Goal: Task Accomplishment & Management: Manage account settings

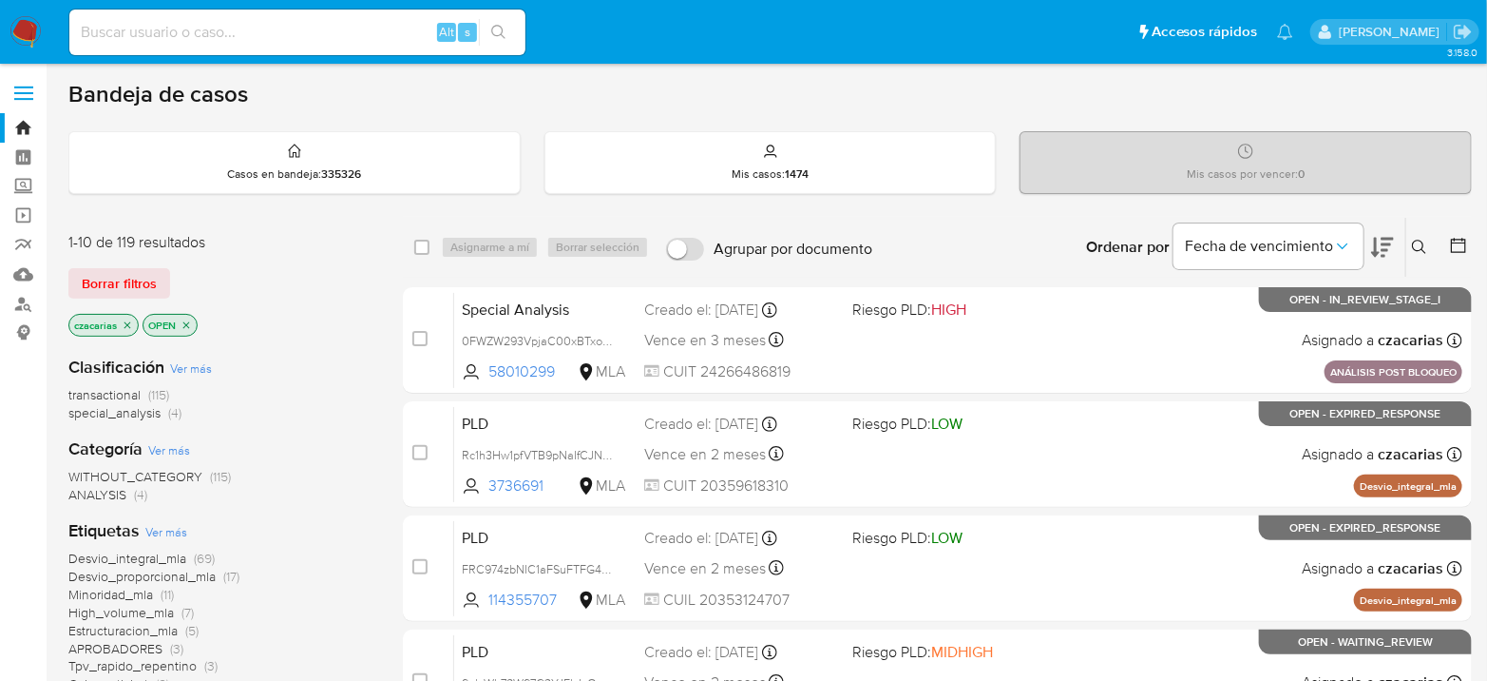
click at [358, 25] on input at bounding box center [297, 32] width 456 height 25
paste input "TVvgSUVQHjIcZNTG2zyXx8XF"
type input "TVvgSUVQHjIcZNTG2zyXx8XF"
click at [512, 32] on button "search-icon" at bounding box center [498, 32] width 39 height 27
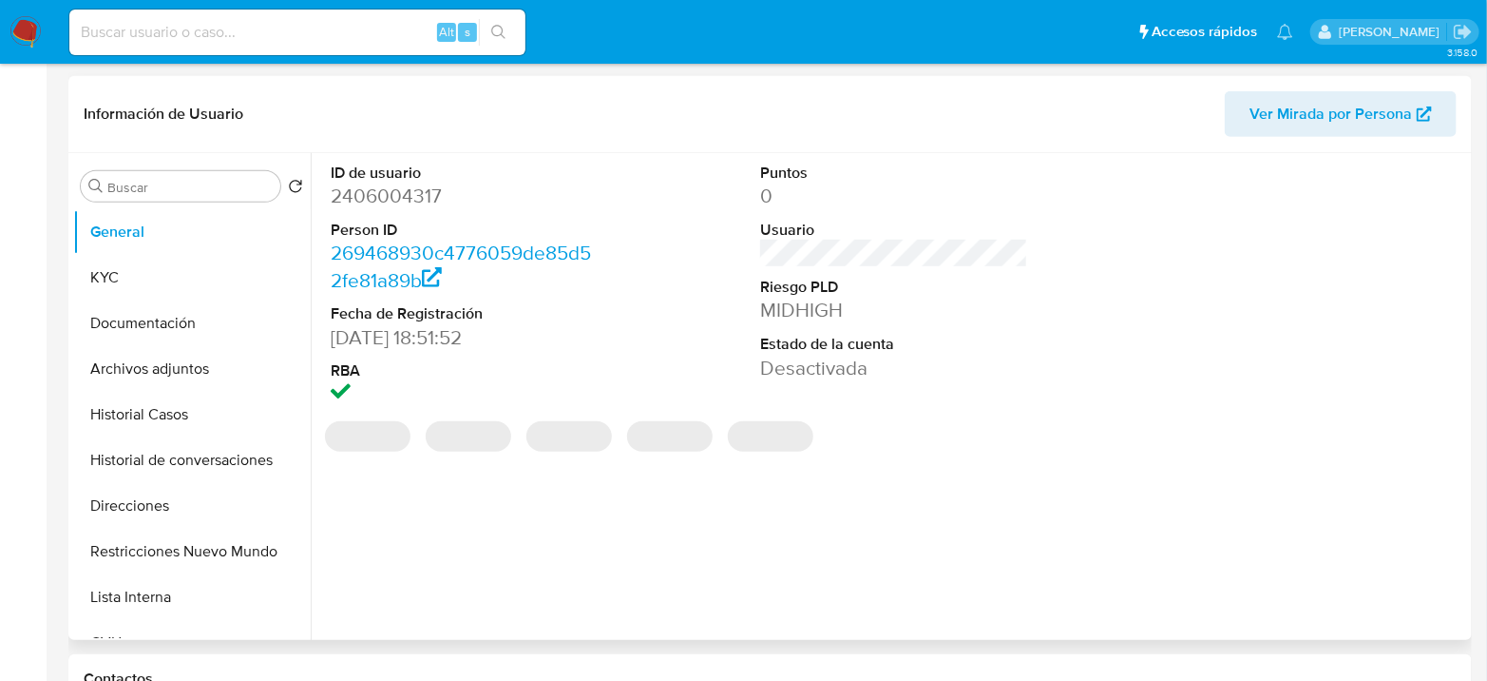
select select "10"
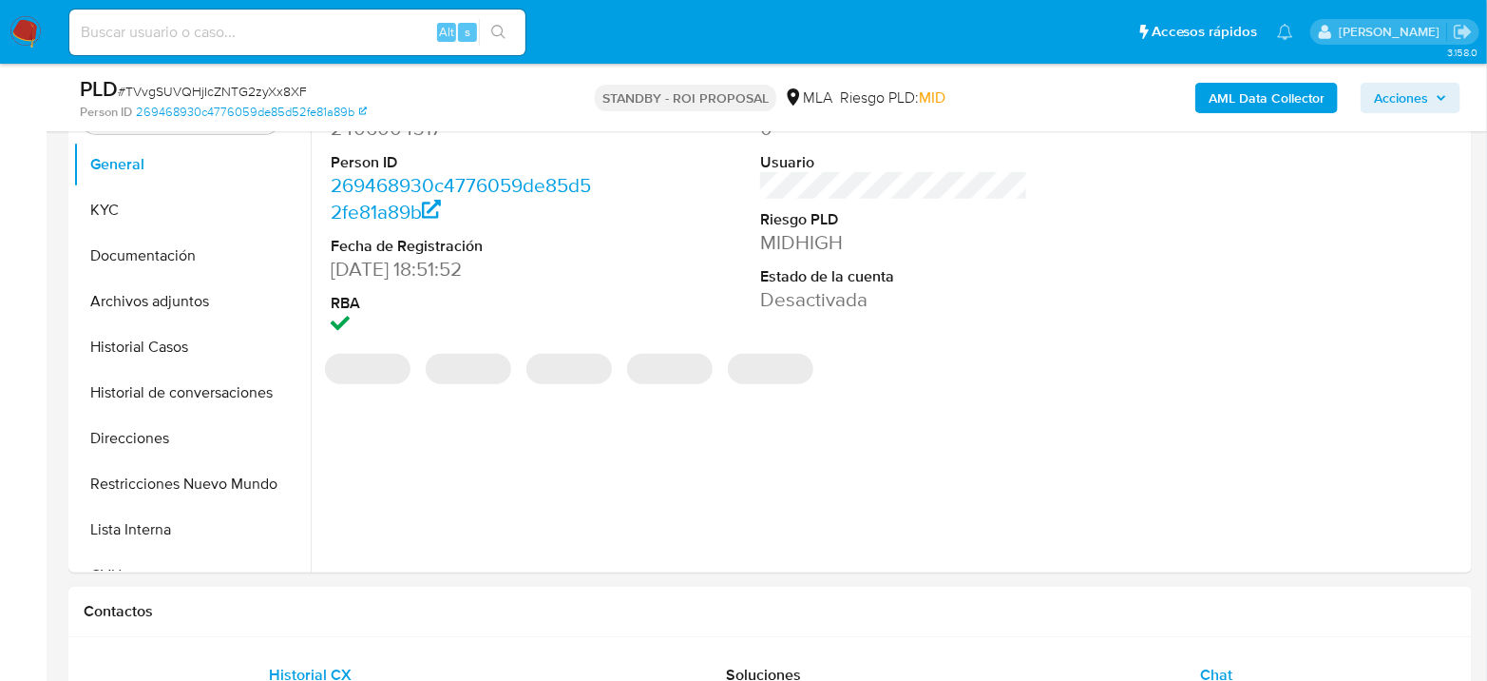
scroll to position [633, 0]
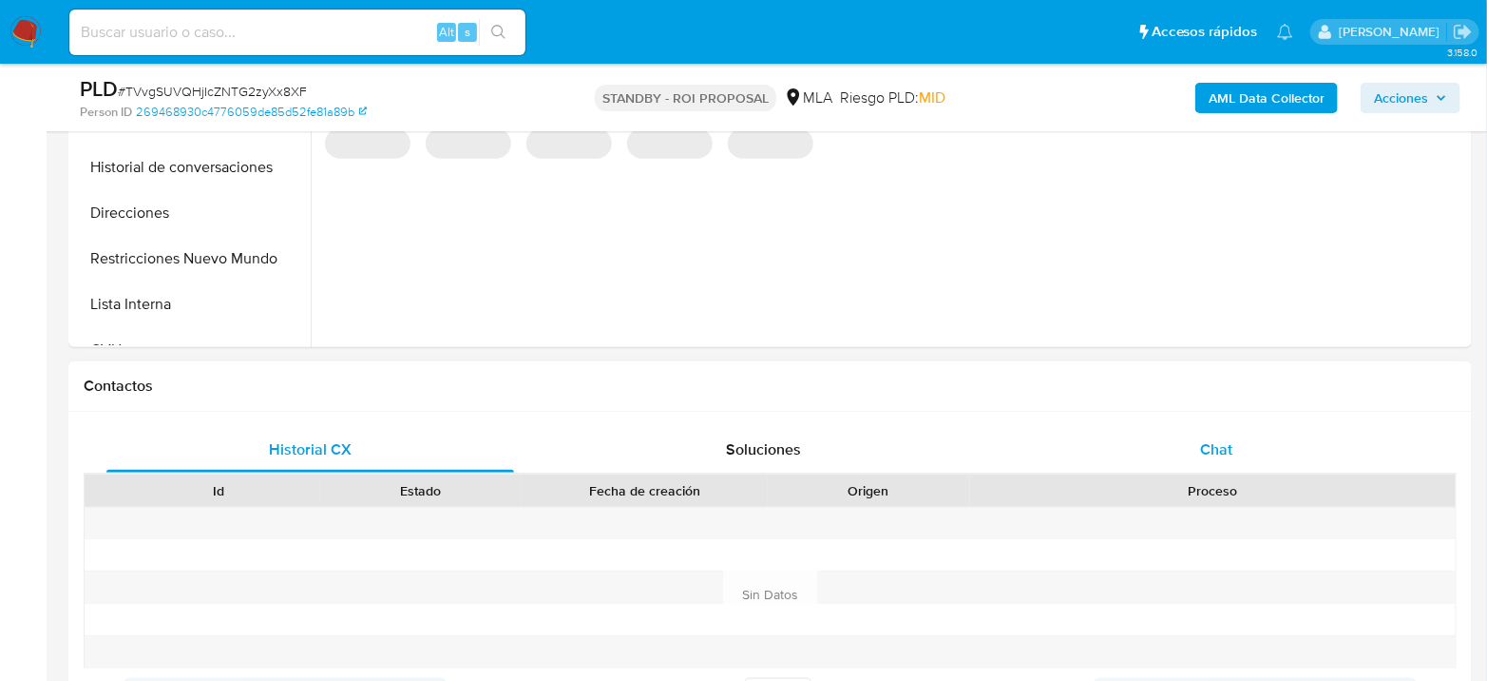
click at [1232, 451] on span "Chat" at bounding box center [1216, 449] width 32 height 22
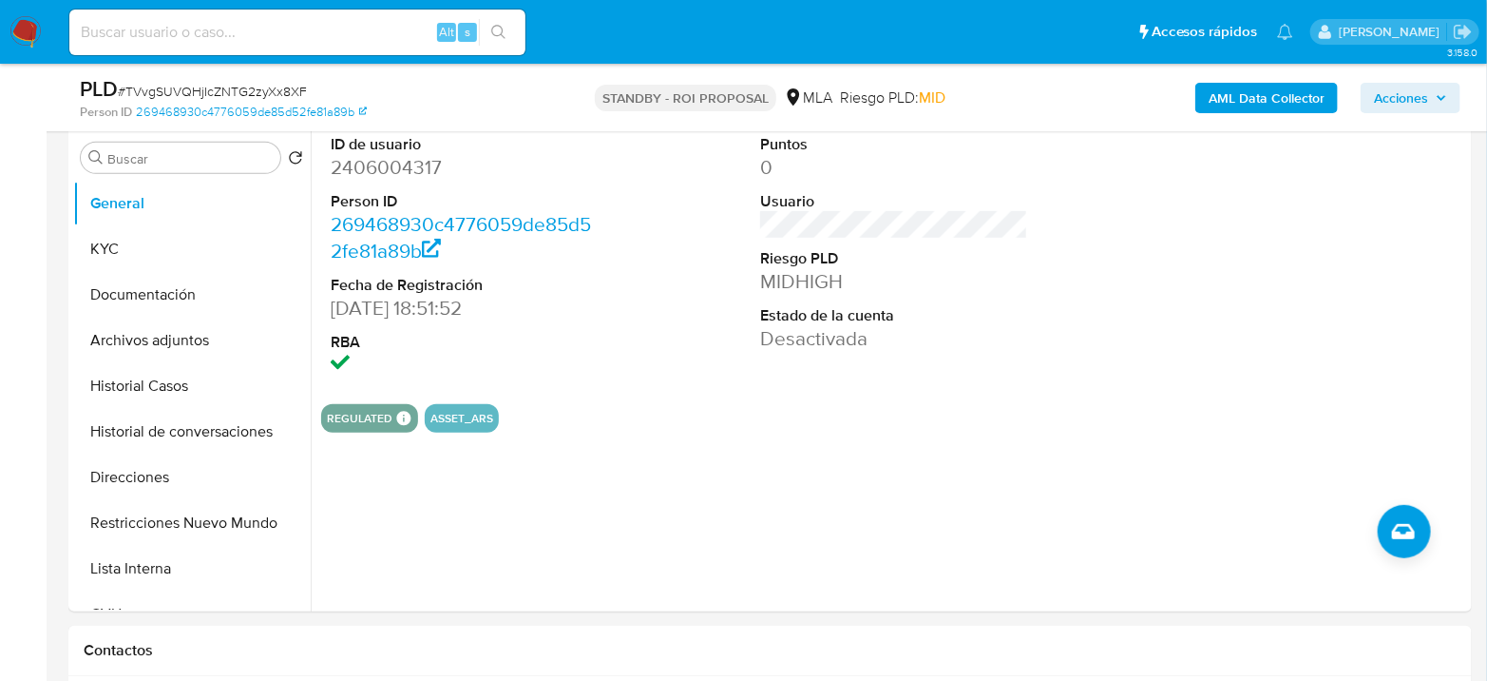
scroll to position [317, 0]
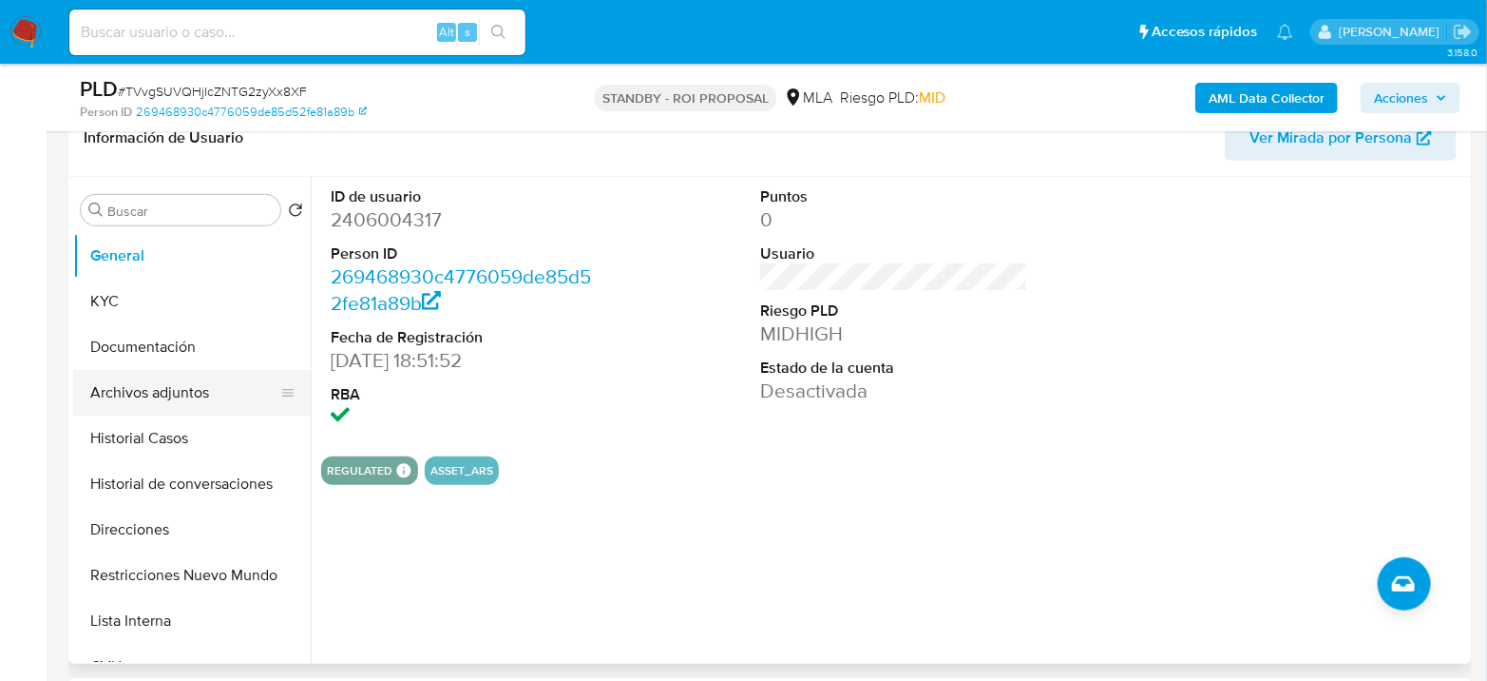
click at [143, 398] on button "Archivos adjuntos" at bounding box center [184, 393] width 222 height 46
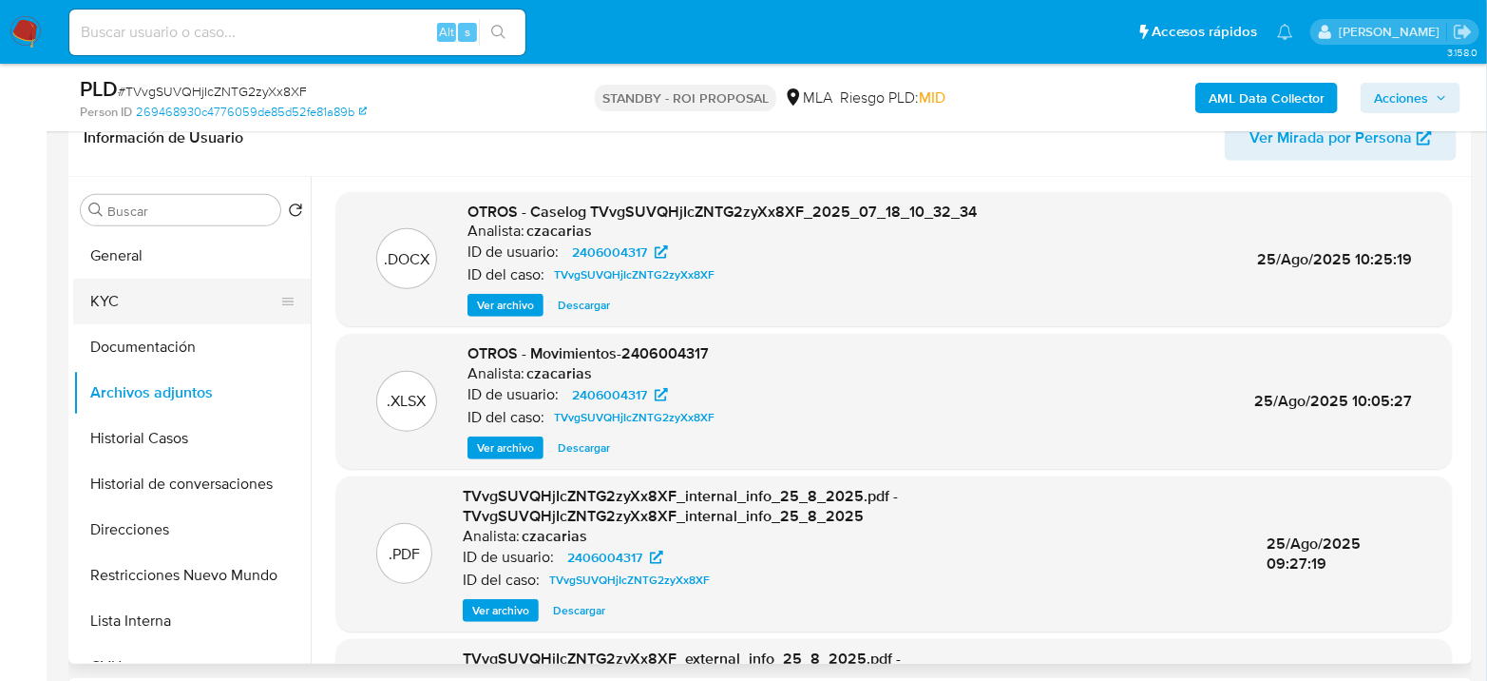
click at [182, 300] on button "KYC" at bounding box center [184, 301] width 222 height 46
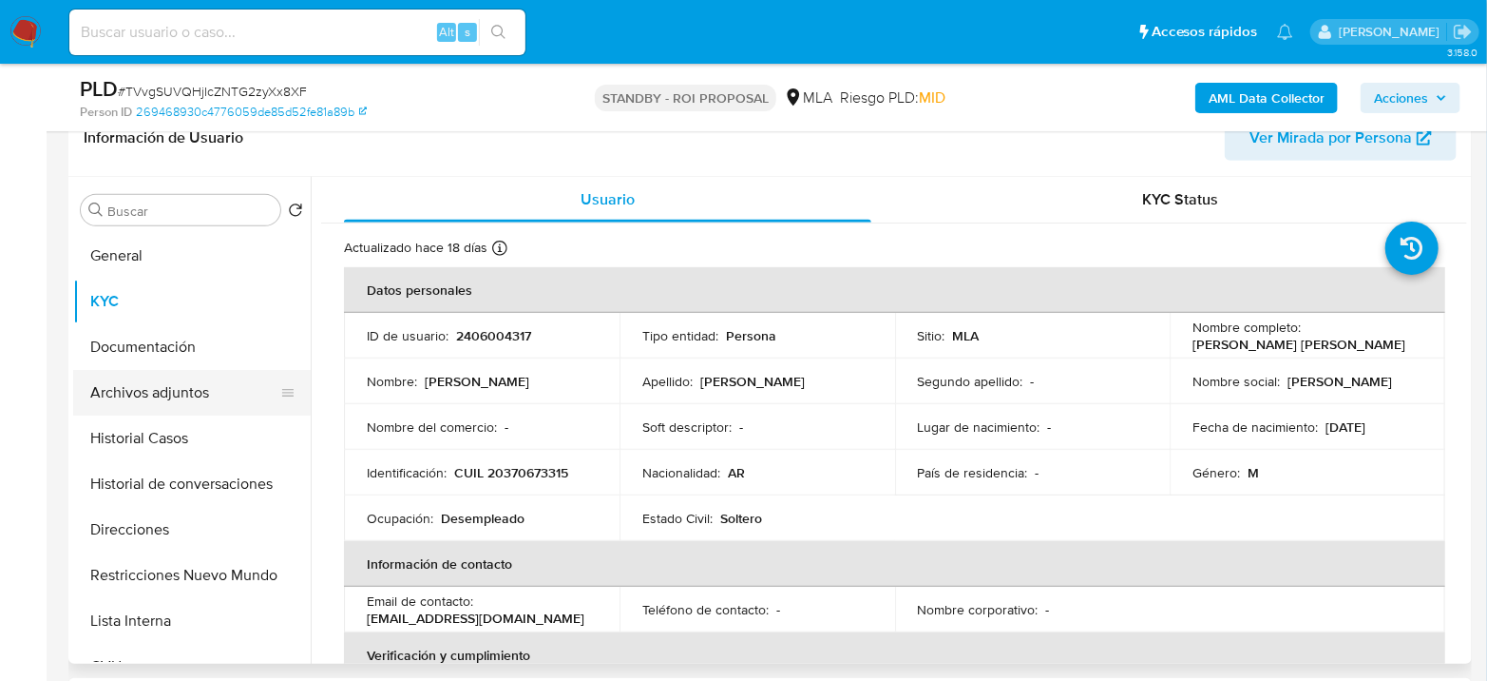
click at [164, 394] on button "Archivos adjuntos" at bounding box center [184, 393] width 222 height 46
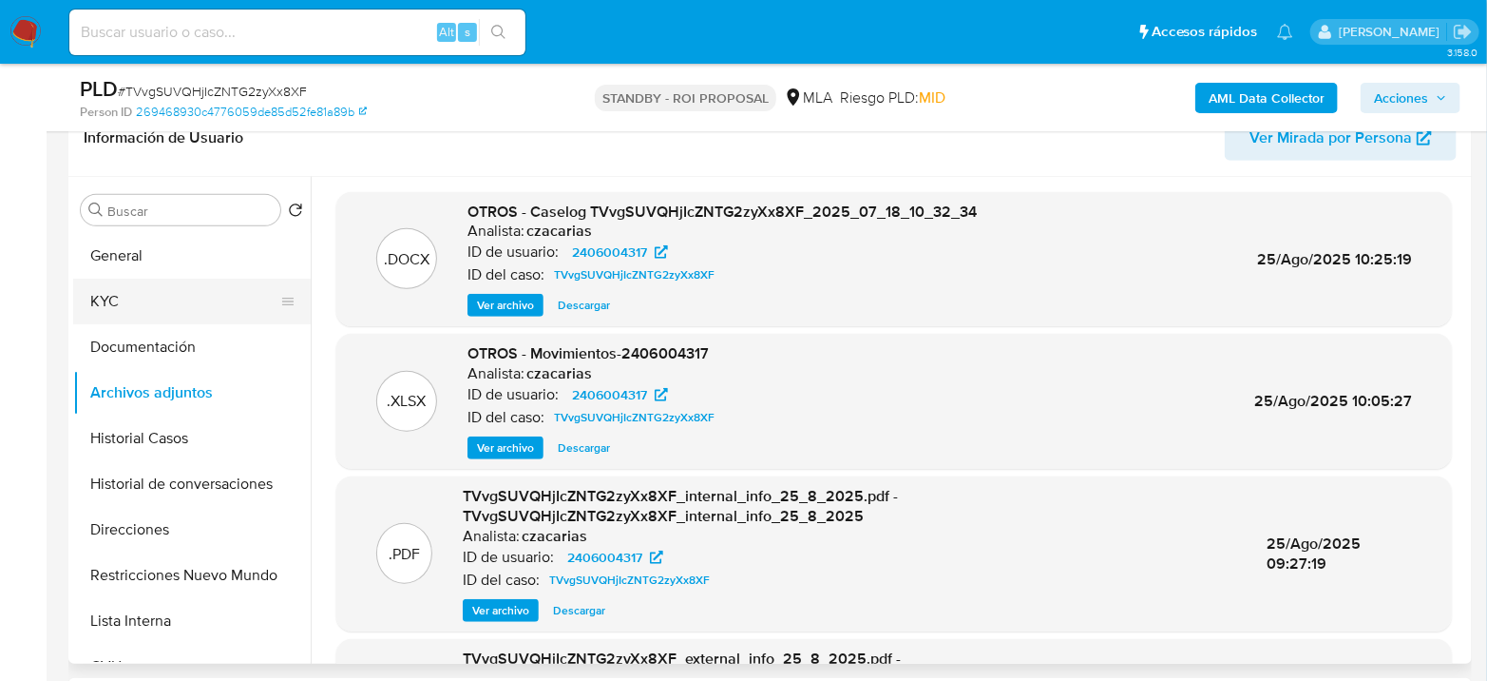
click at [158, 293] on button "KYC" at bounding box center [184, 301] width 222 height 46
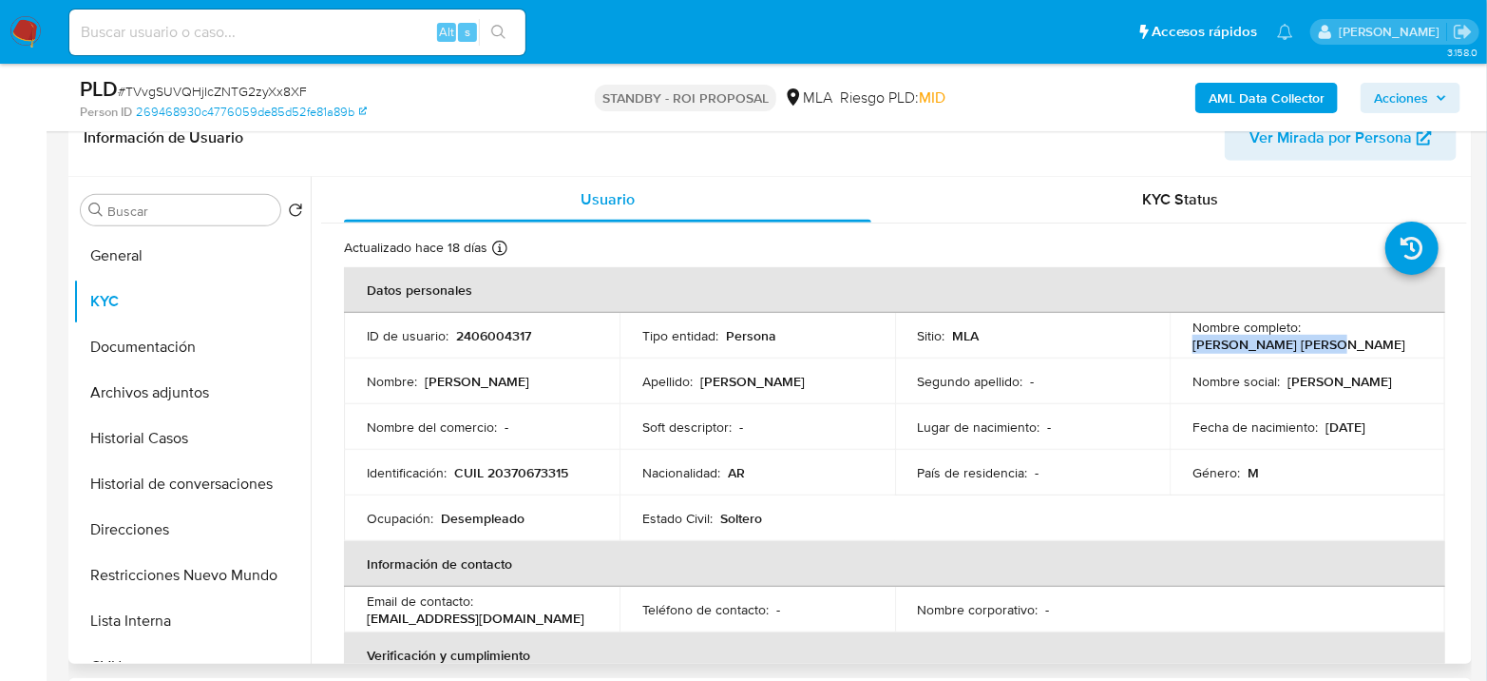
drag, startPoint x: 1189, startPoint y: 343, endPoint x: 1348, endPoint y: 347, distance: 158.8
click at [1348, 347] on div "Nombre completo : Lucas Ezequiel Gomez" at bounding box center [1308, 335] width 230 height 34
copy p "Lucas Ezequiel Gomez"
drag, startPoint x: 488, startPoint y: 473, endPoint x: 610, endPoint y: 474, distance: 122.6
click at [610, 474] on td "Identificación : CUIL 20370673315" at bounding box center [482, 473] width 276 height 46
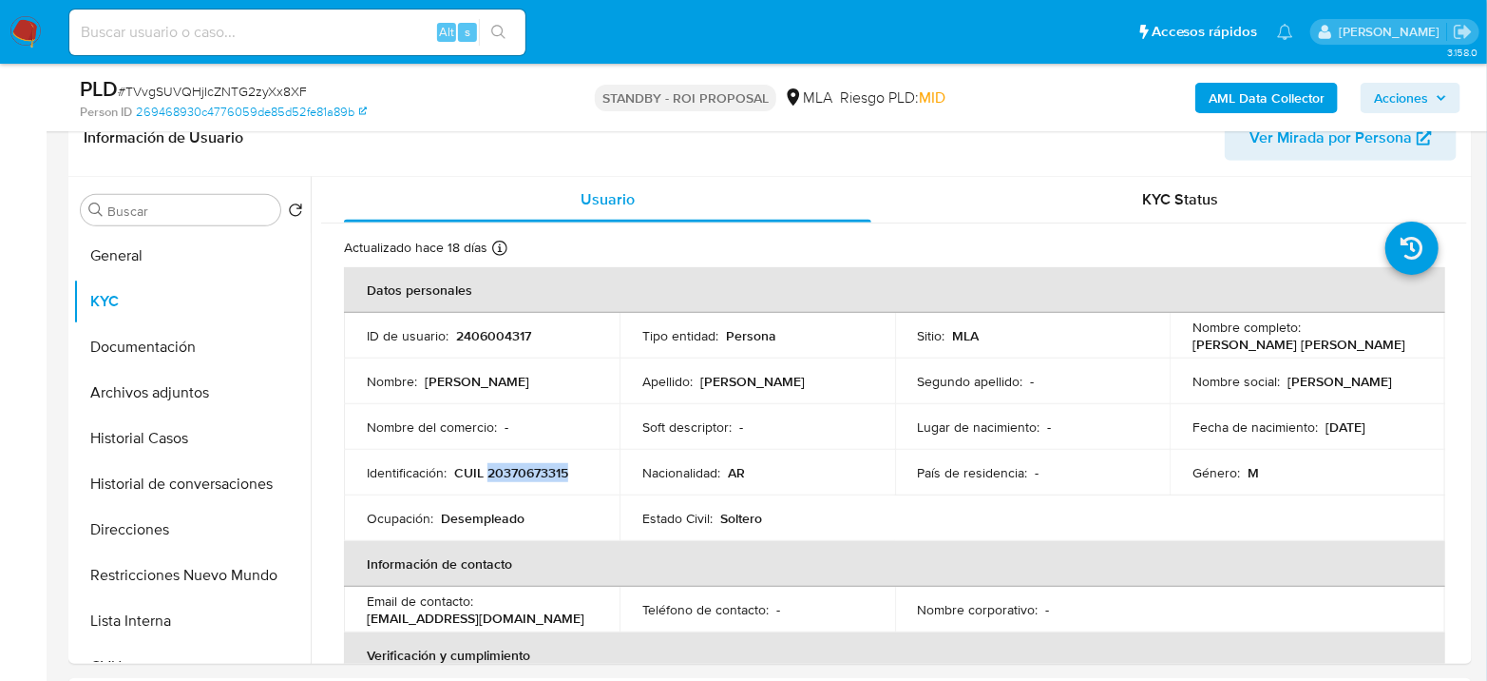
copy p "20370673315"
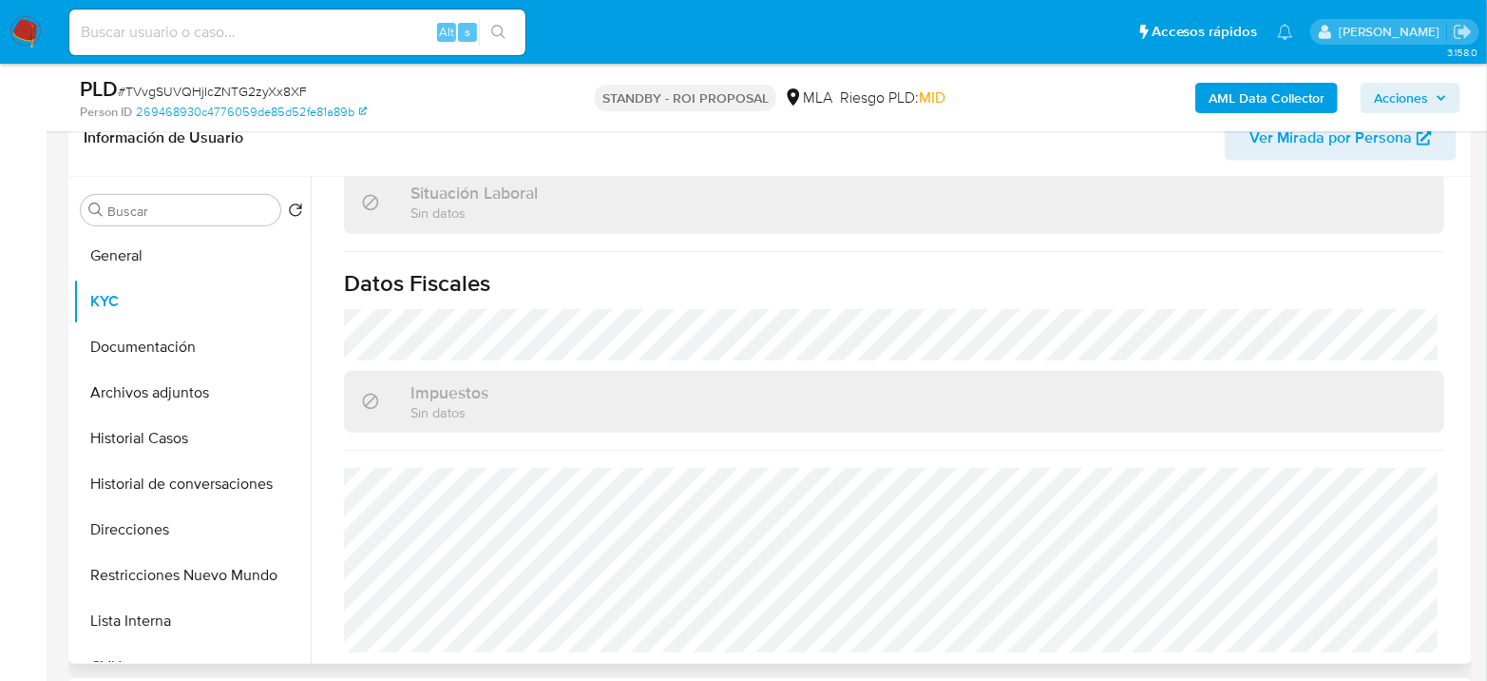
scroll to position [1023, 0]
click at [161, 529] on button "Direcciones" at bounding box center [184, 530] width 222 height 46
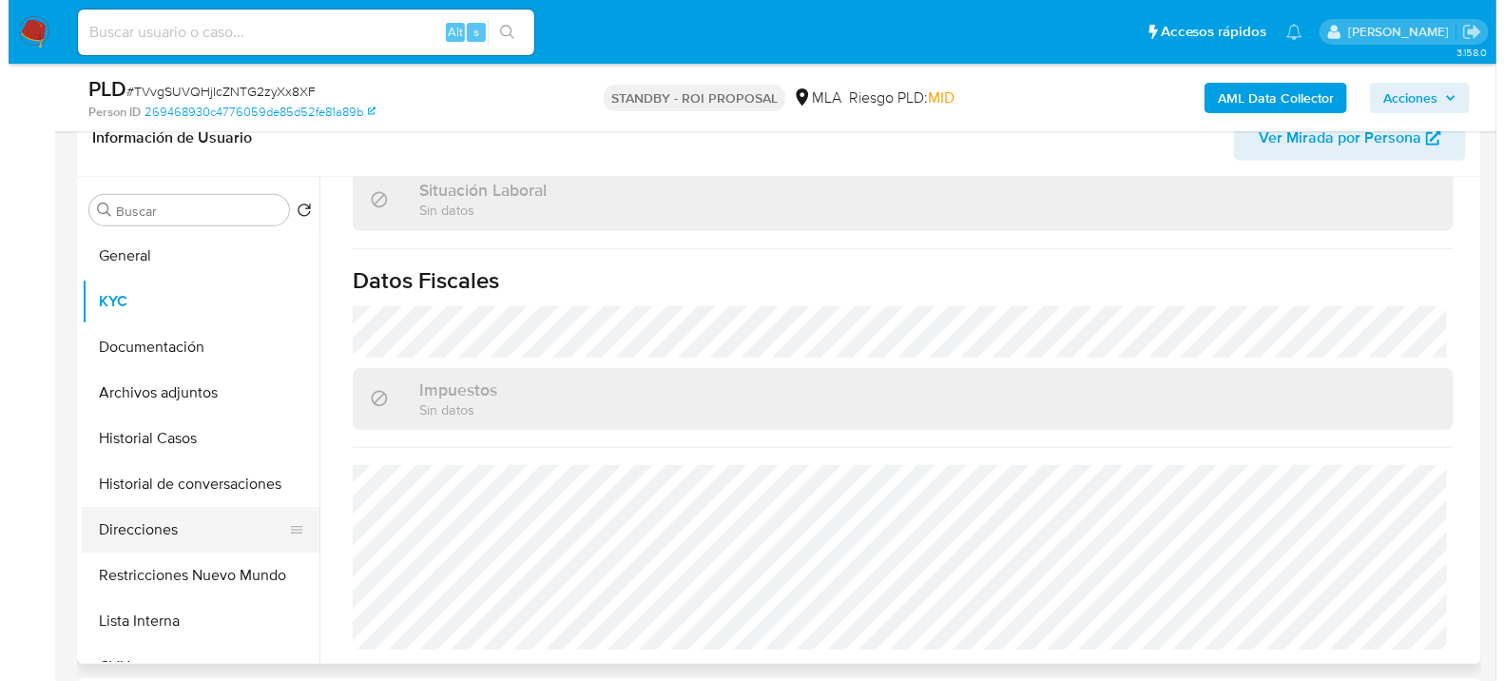
scroll to position [0, 0]
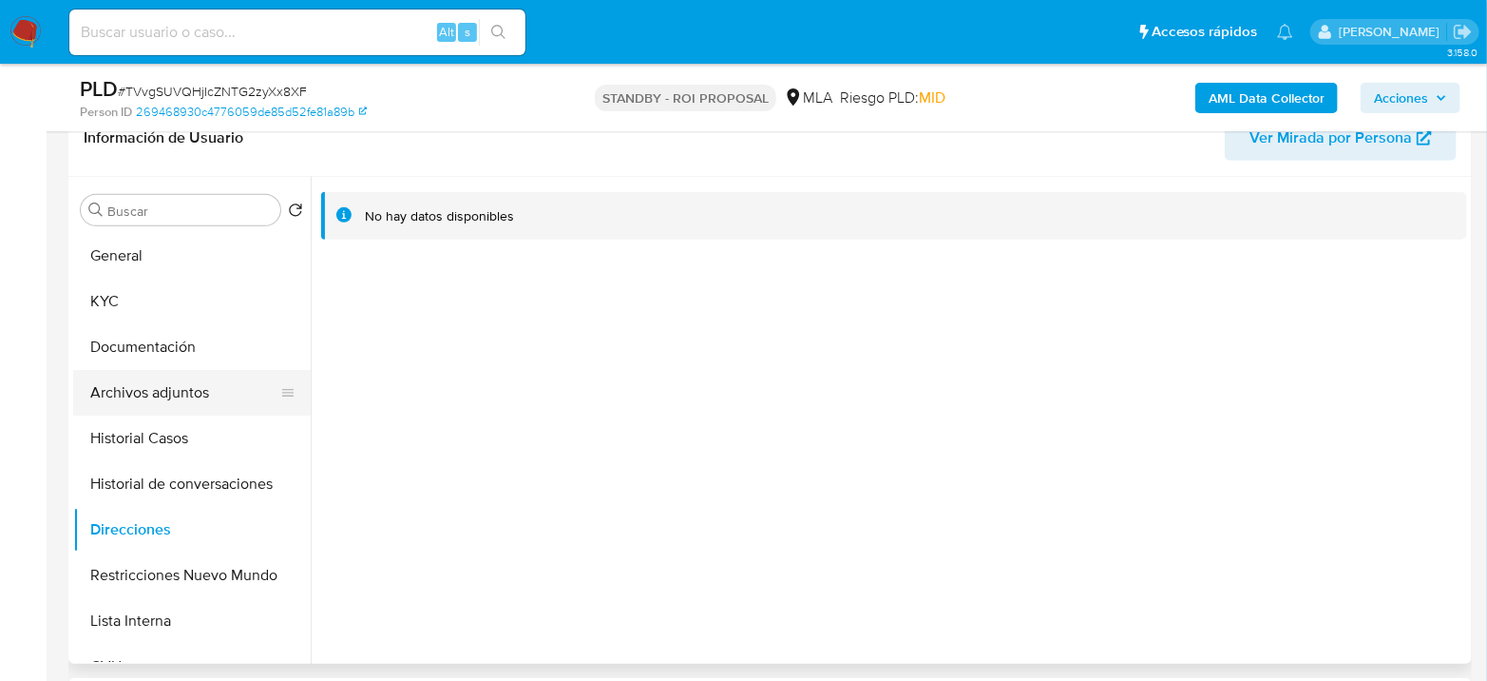
click at [195, 380] on button "Archivos adjuntos" at bounding box center [184, 393] width 222 height 46
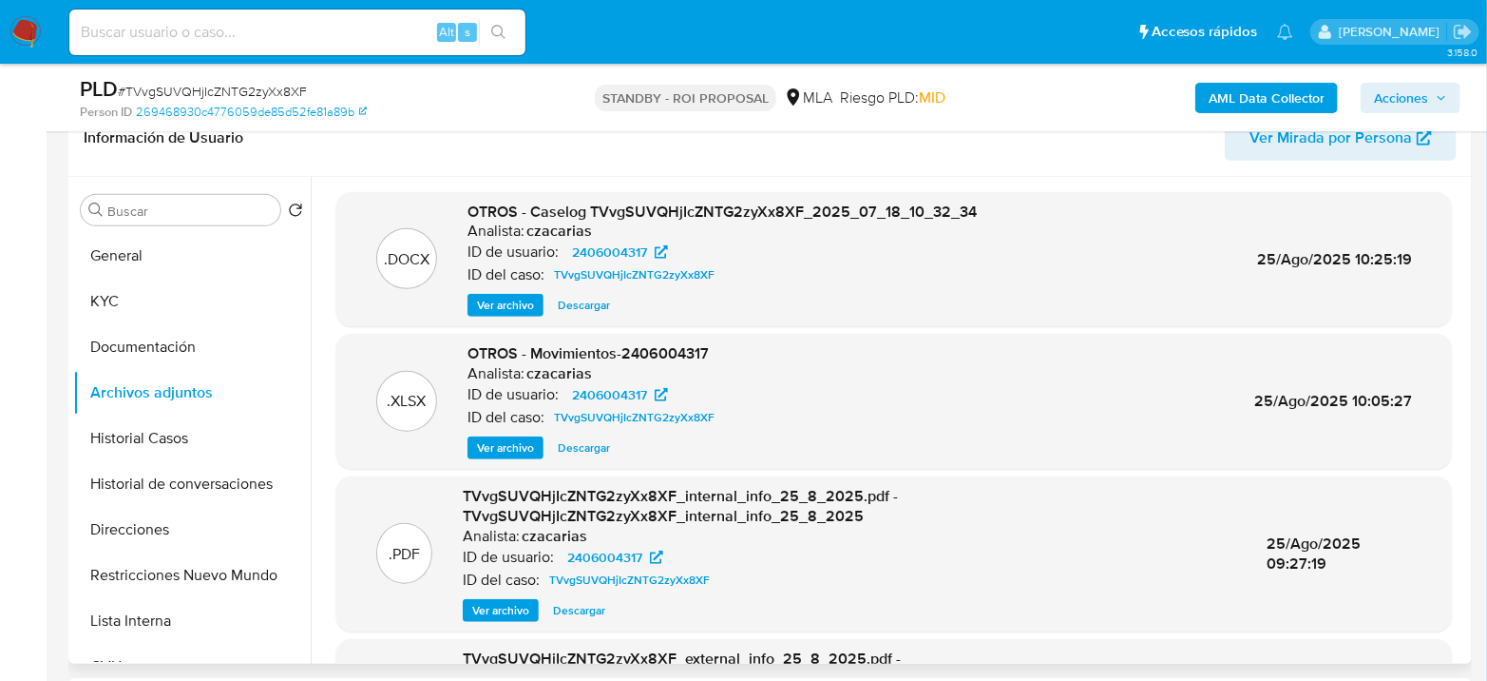
click at [502, 306] on span "Ver archivo" at bounding box center [505, 305] width 57 height 19
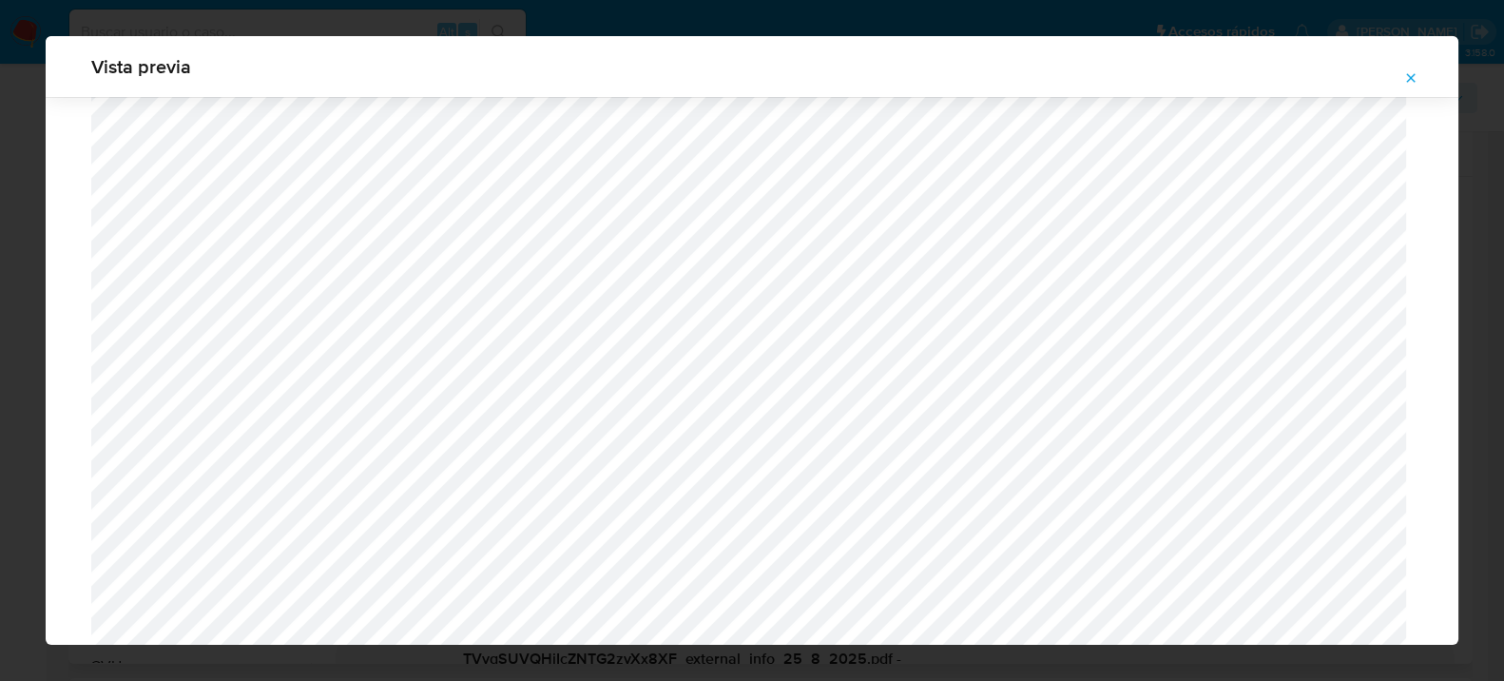
scroll to position [884, 0]
click at [1416, 80] on span "Attachment preview" at bounding box center [1410, 78] width 15 height 27
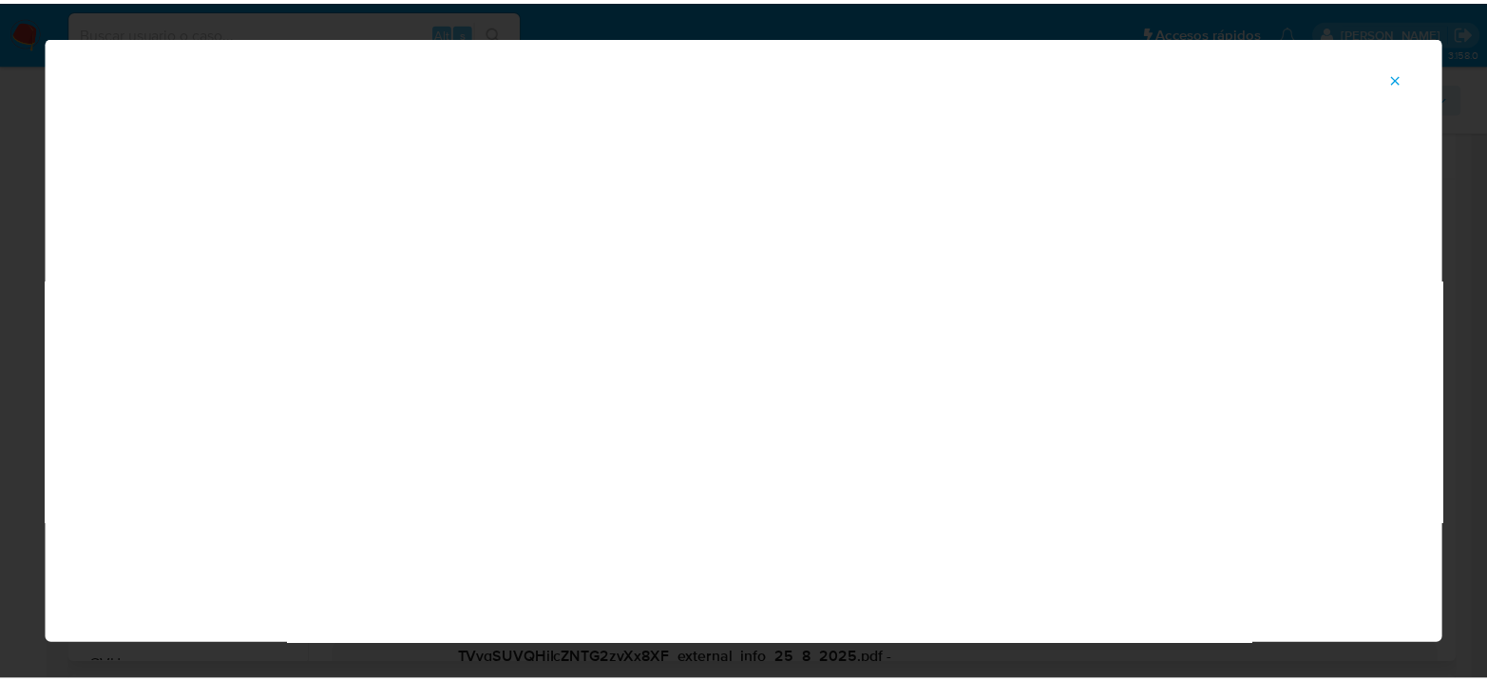
scroll to position [98, 0]
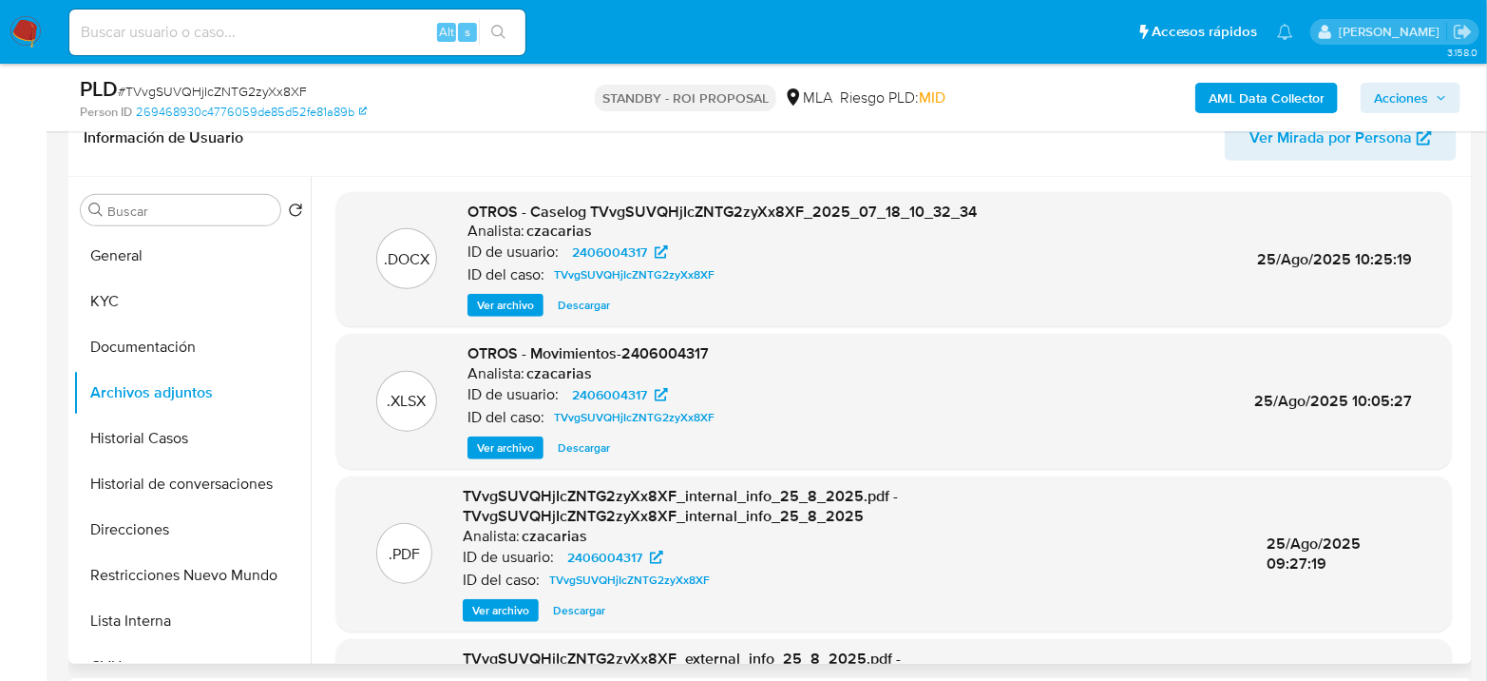
click at [363, 33] on input at bounding box center [297, 32] width 456 height 25
paste input "kscUuRFFXLI8P0ujbfEPUR2H"
type input "kscUuRFFXLI8P0ujbfEPUR2H"
click at [504, 29] on icon "search-icon" at bounding box center [498, 32] width 15 height 15
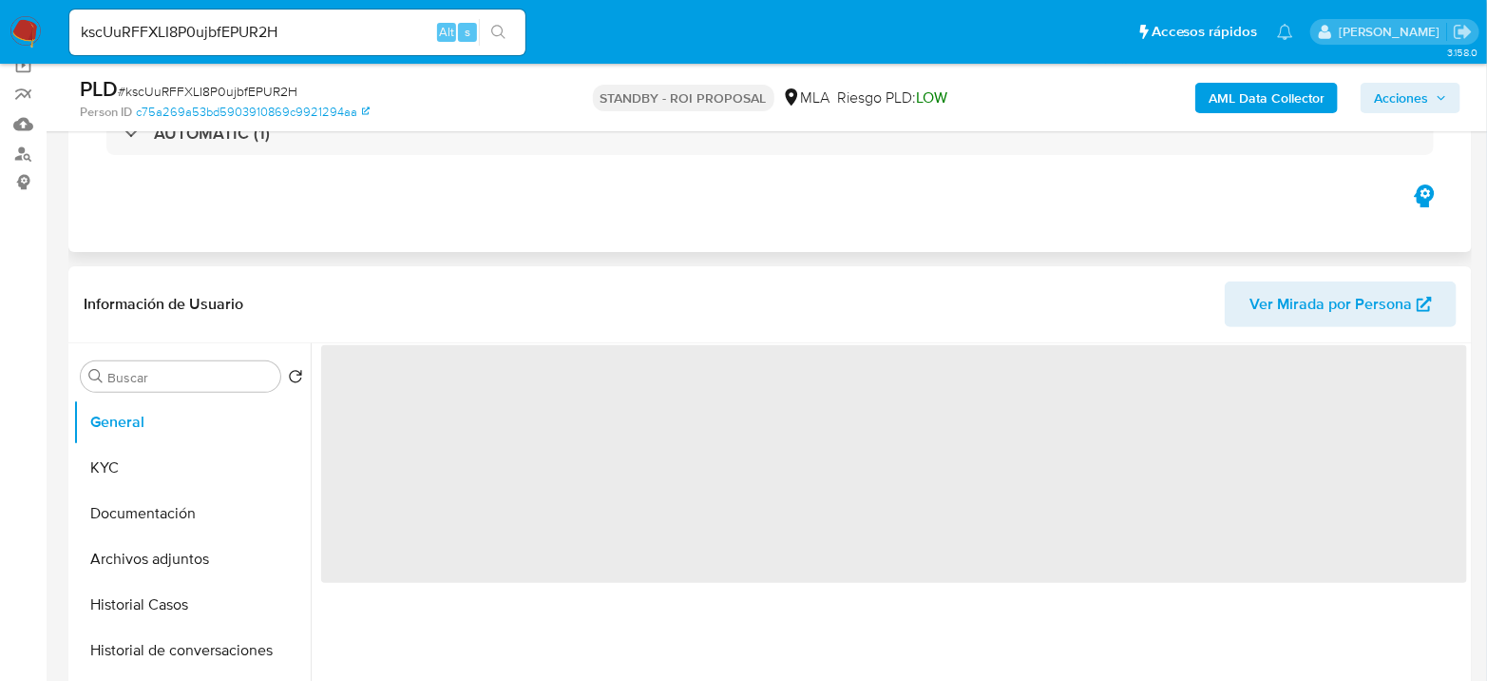
scroll to position [211, 0]
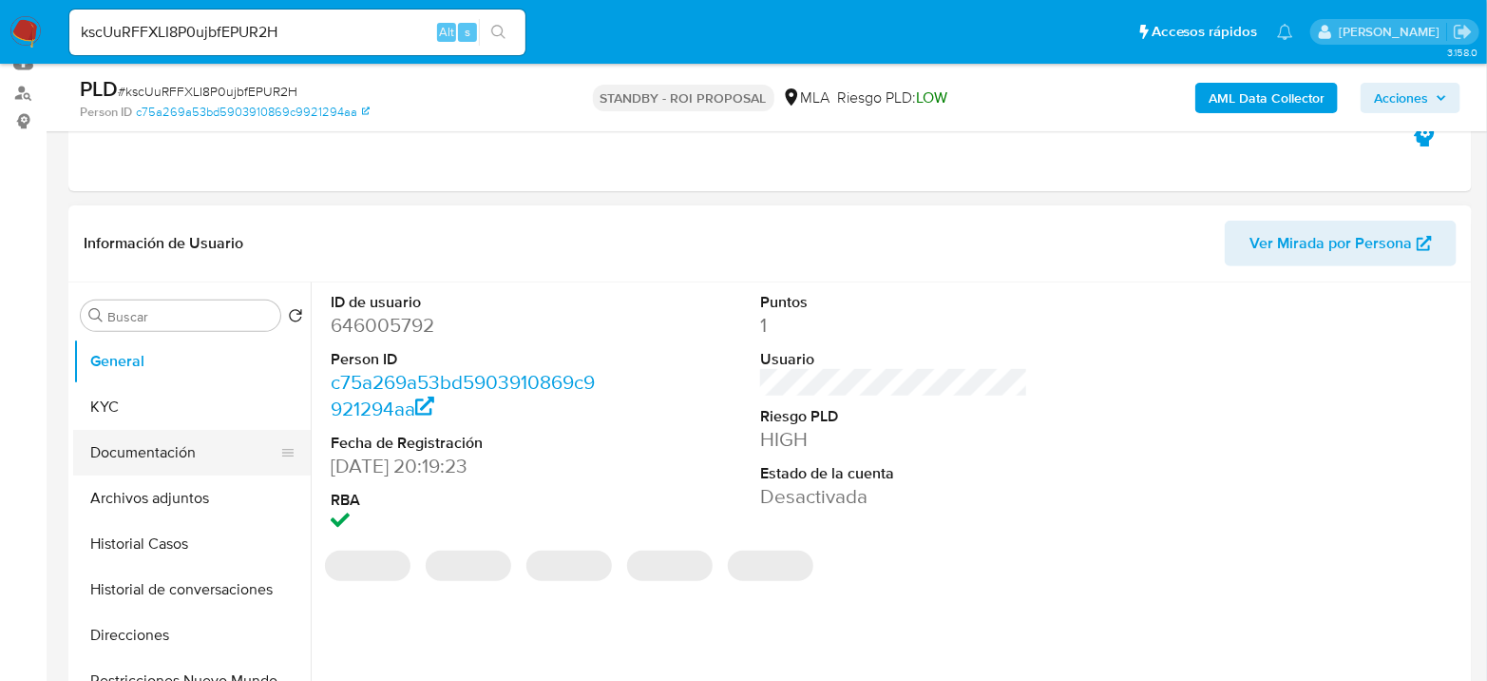
select select "10"
click at [182, 529] on button "Historial Casos" at bounding box center [184, 544] width 222 height 46
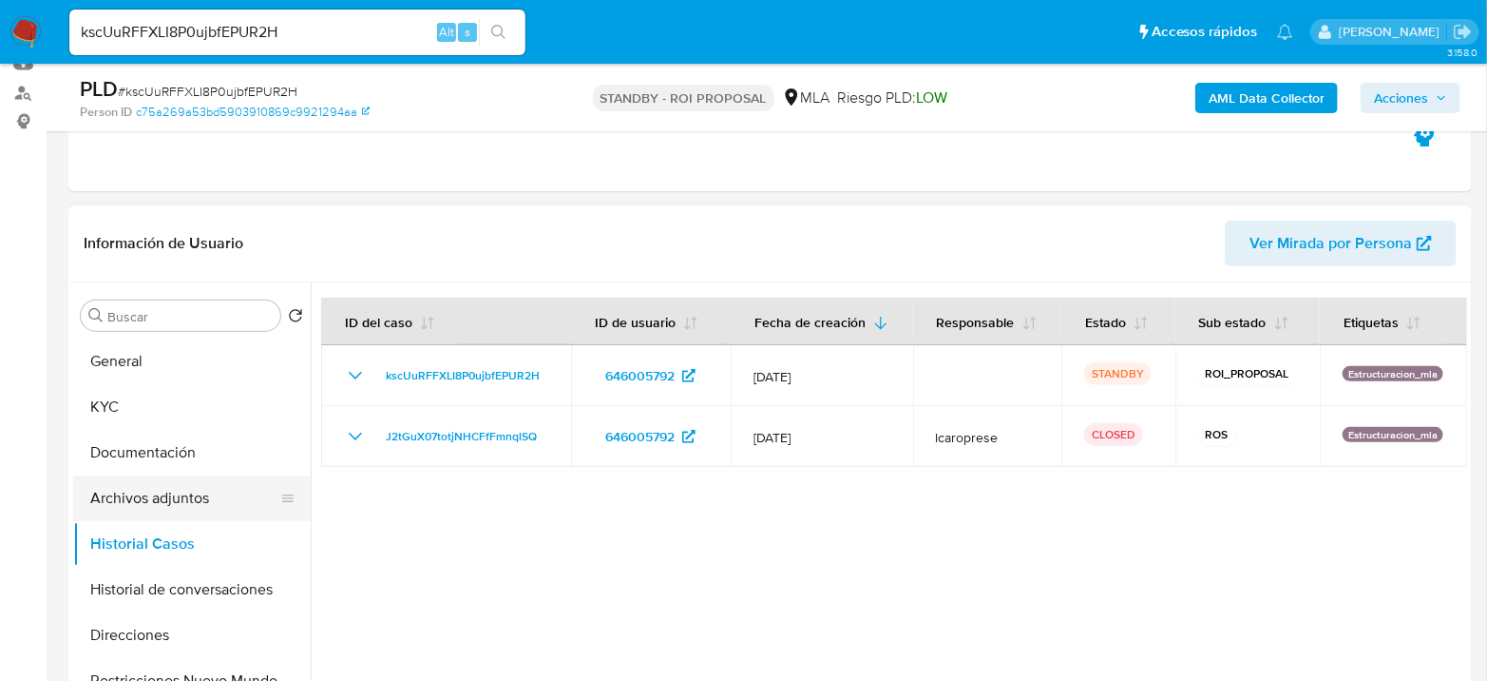
click at [169, 502] on button "Archivos adjuntos" at bounding box center [184, 498] width 222 height 46
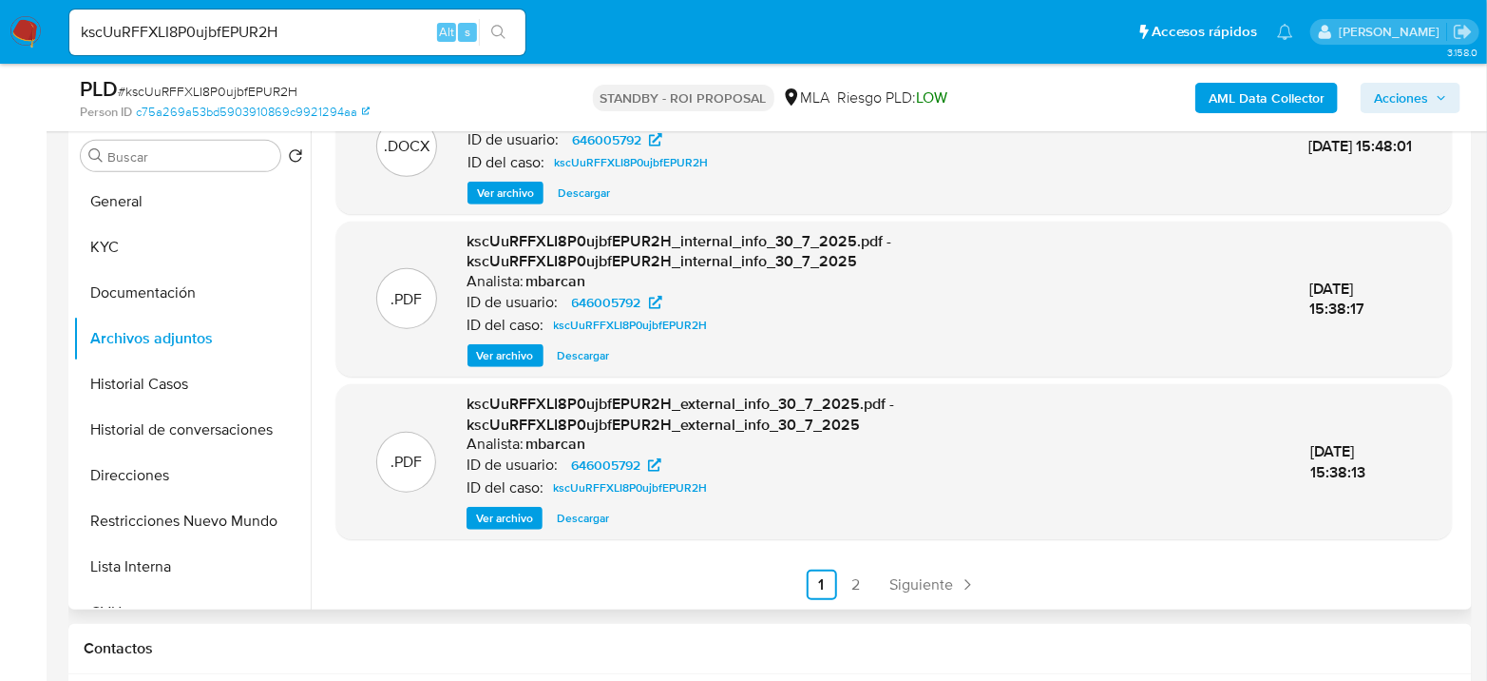
scroll to position [422, 0]
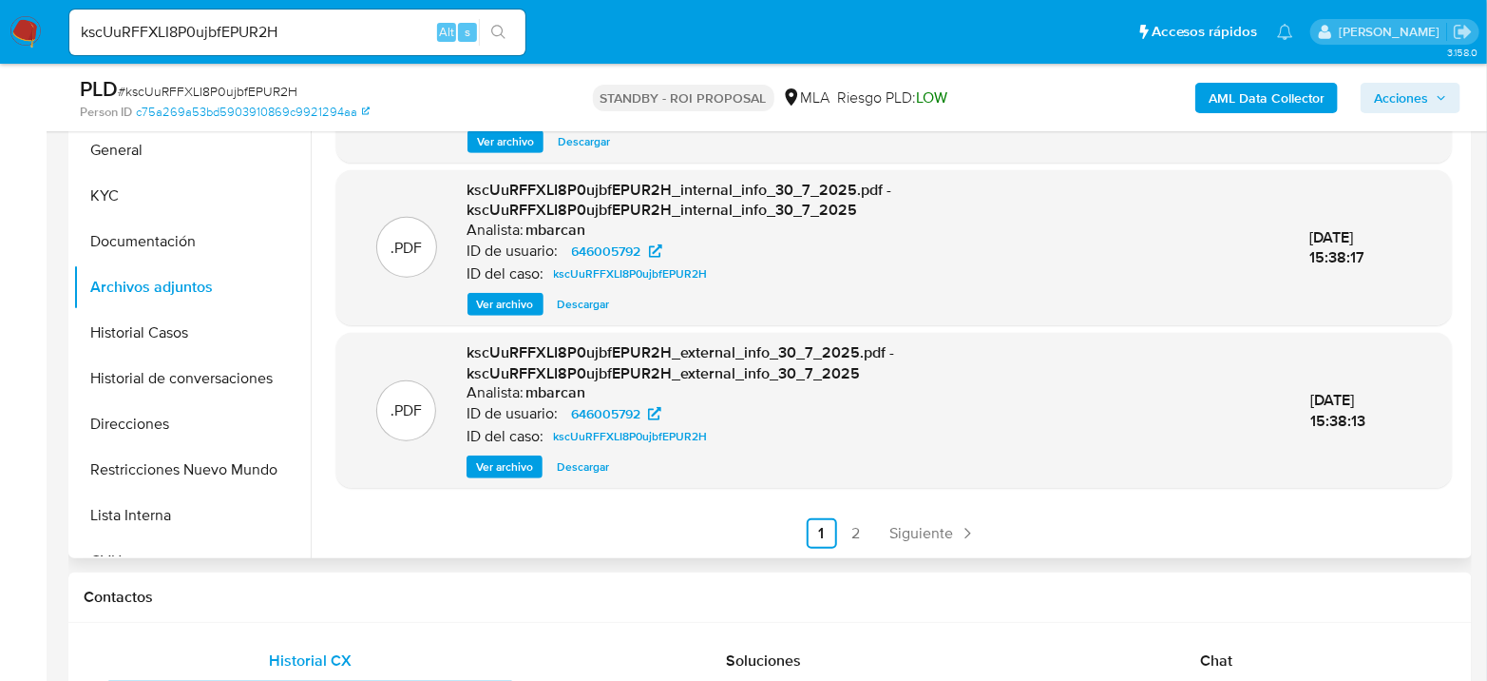
click at [868, 519] on ul "Anterior 1 2 Siguiente" at bounding box center [894, 533] width 1116 height 30
click at [893, 526] on span "Siguiente" at bounding box center [923, 533] width 64 height 15
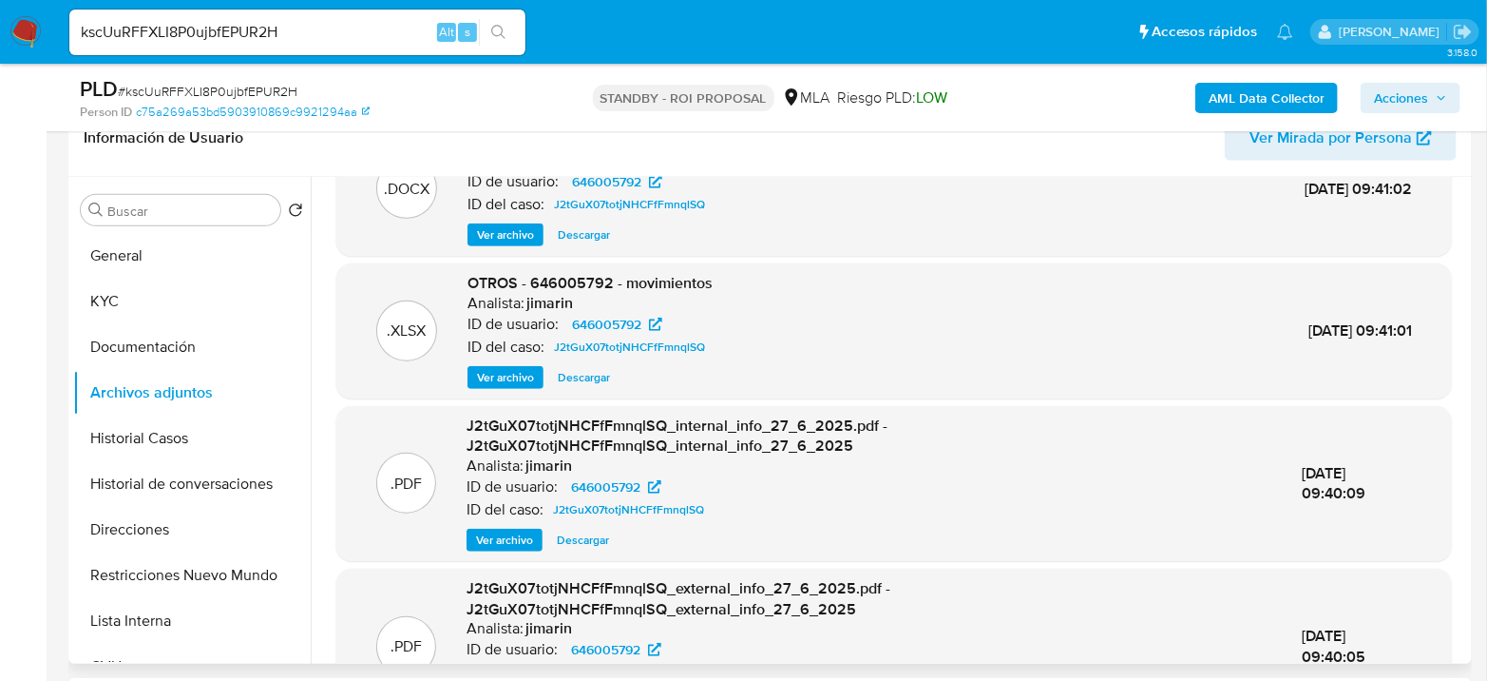
scroll to position [106, 0]
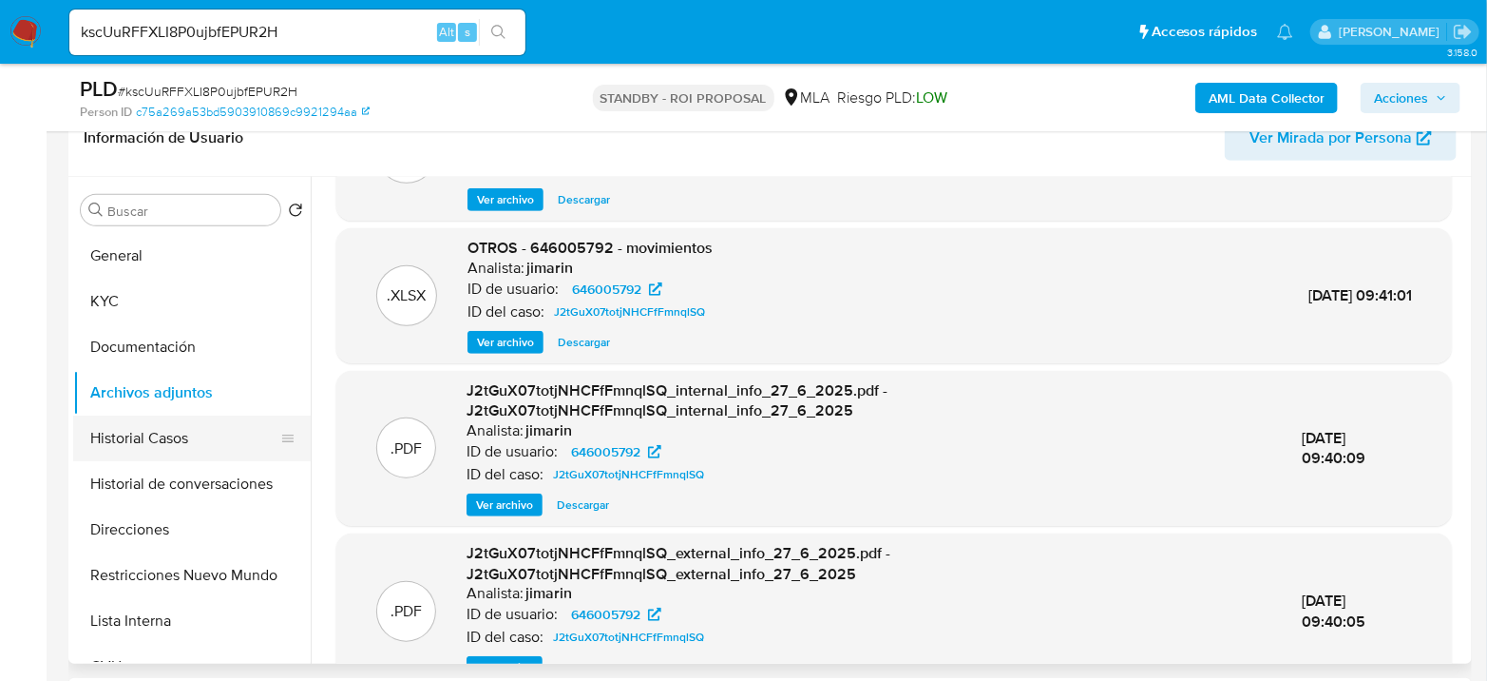
click at [176, 421] on button "Historial Casos" at bounding box center [184, 438] width 222 height 46
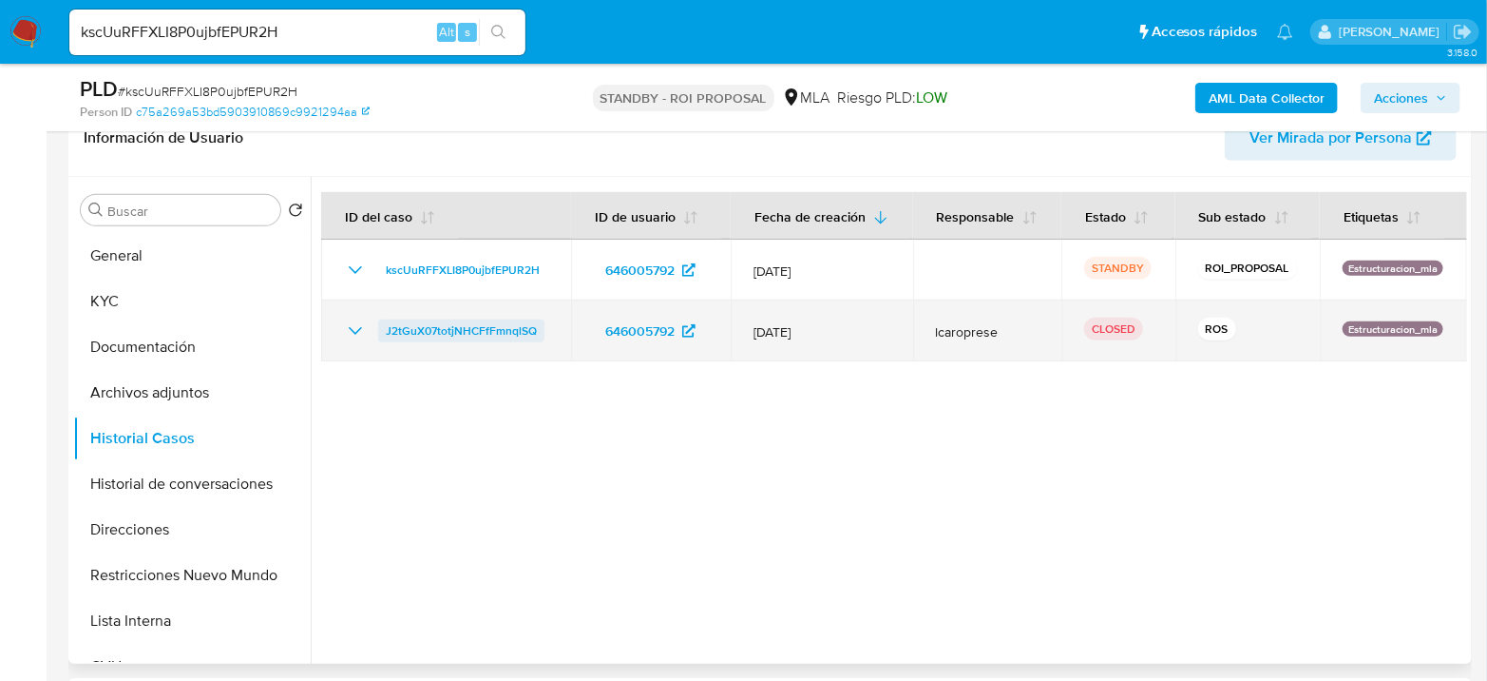
click at [469, 336] on span "J2tGuX07totjNHCFfFmnqlSQ" at bounding box center [461, 330] width 151 height 23
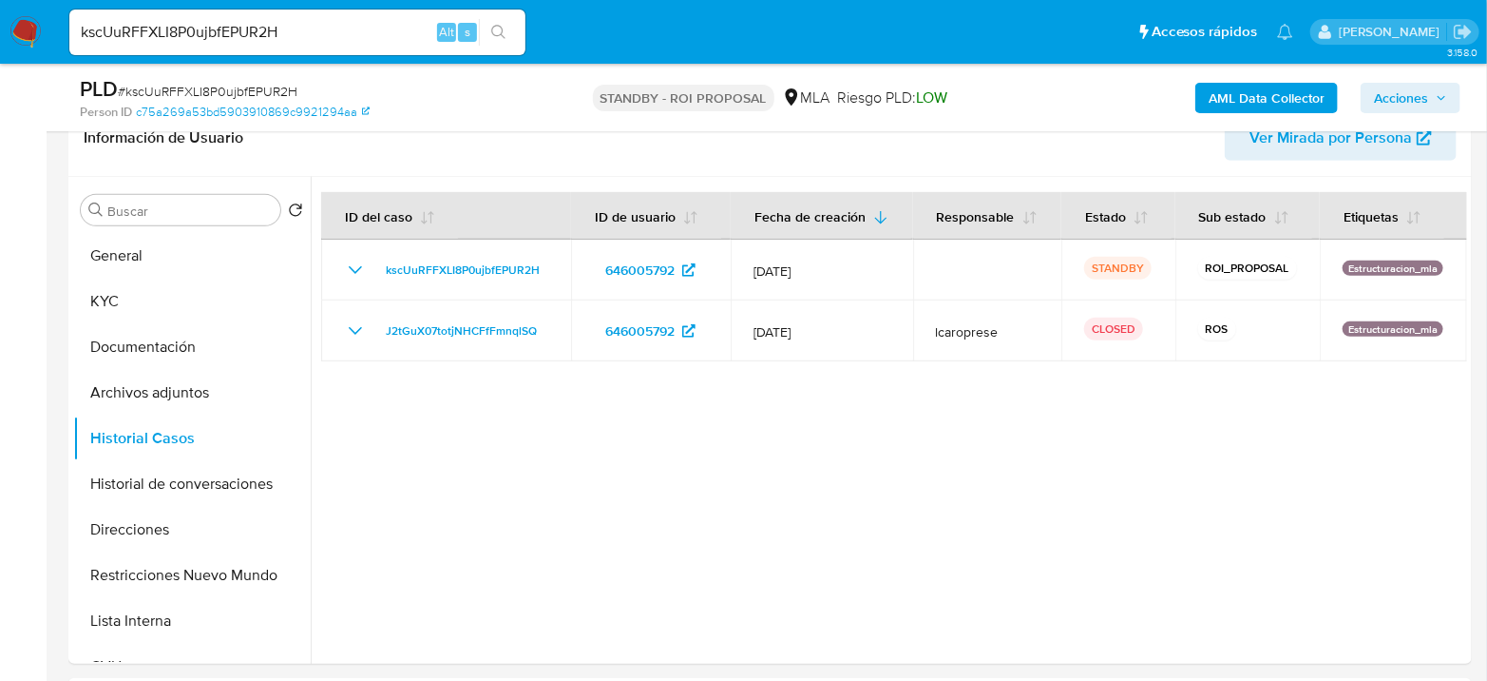
click at [25, 23] on img at bounding box center [26, 32] width 32 height 32
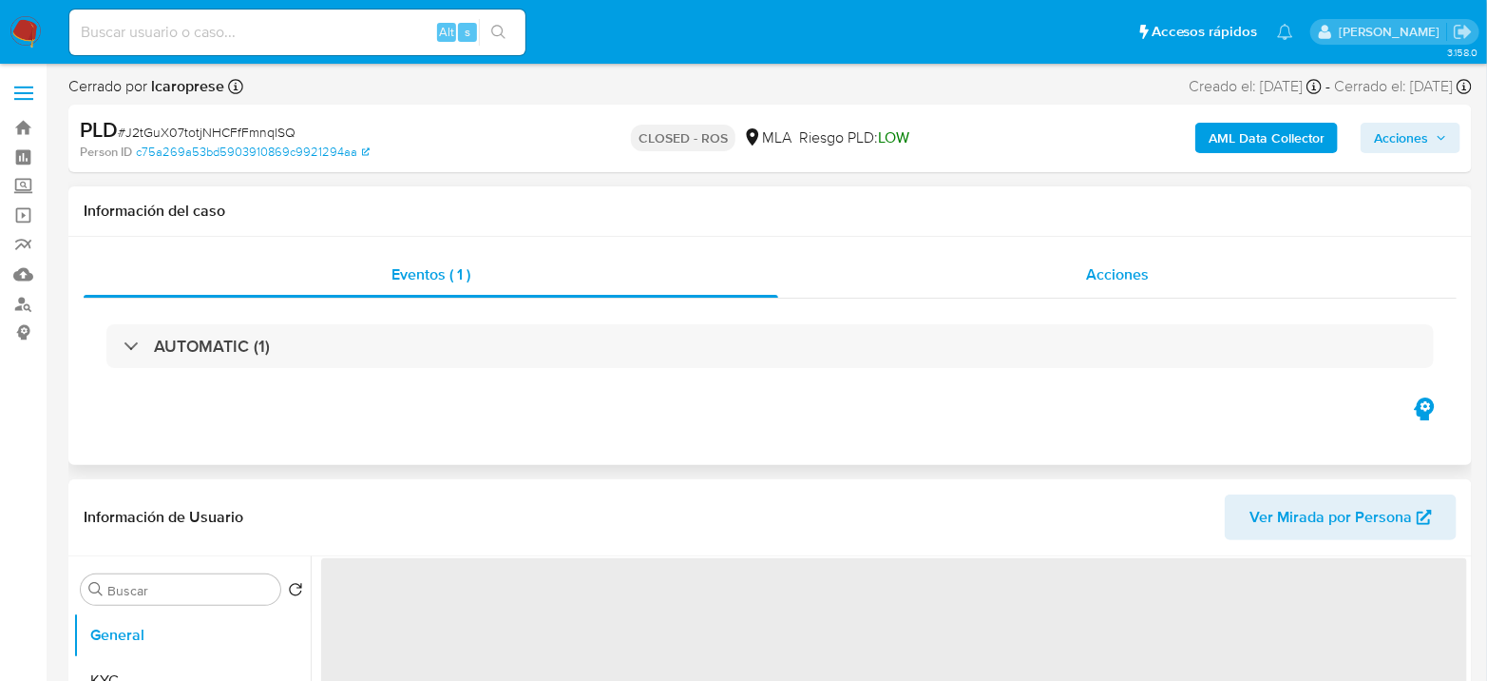
click at [1078, 275] on div "Acciones" at bounding box center [1117, 275] width 679 height 46
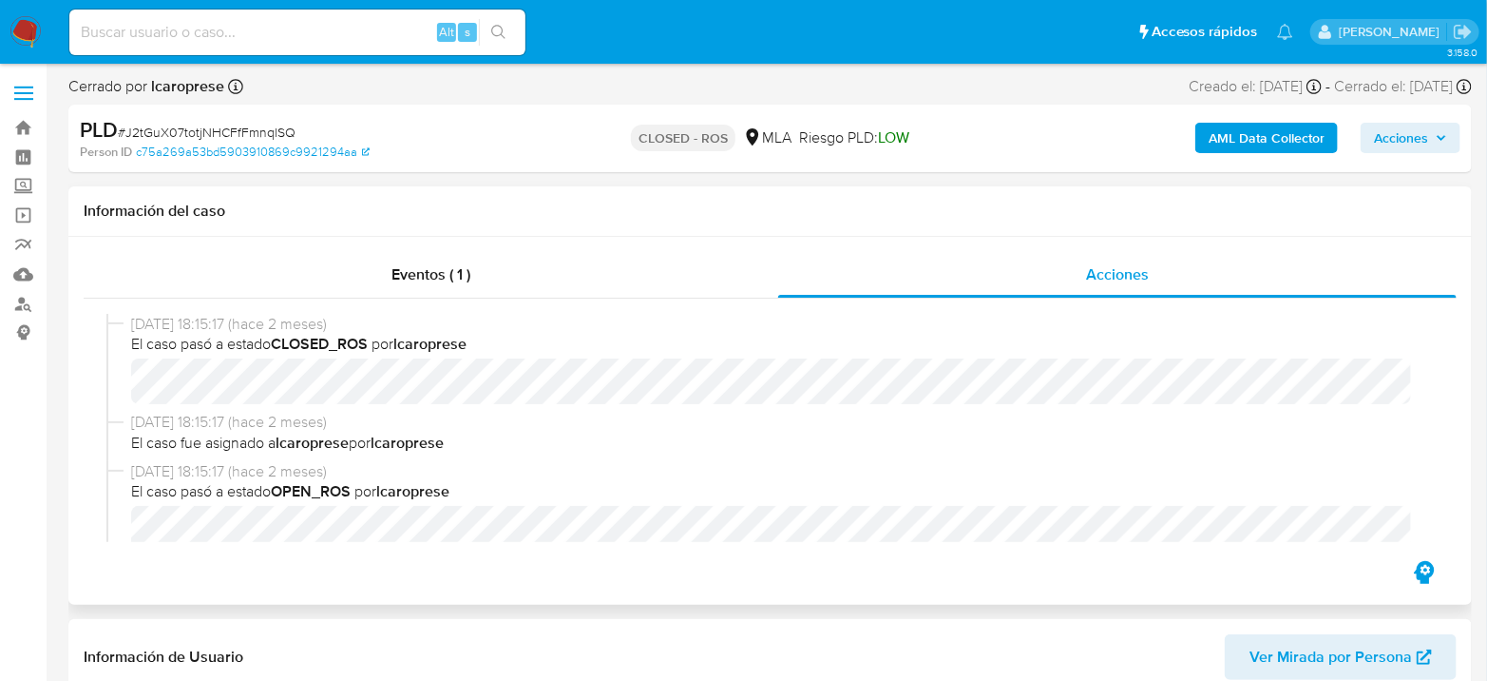
scroll to position [106, 0]
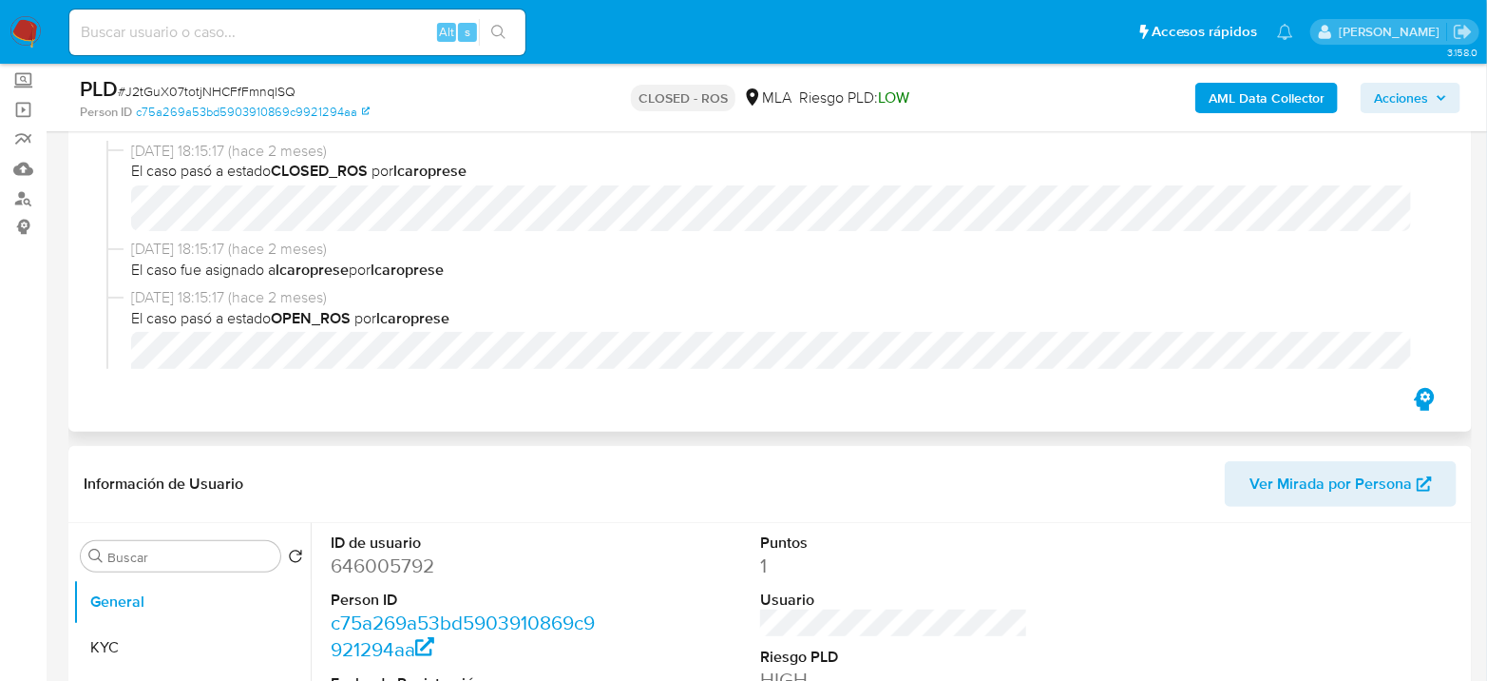
select select "10"
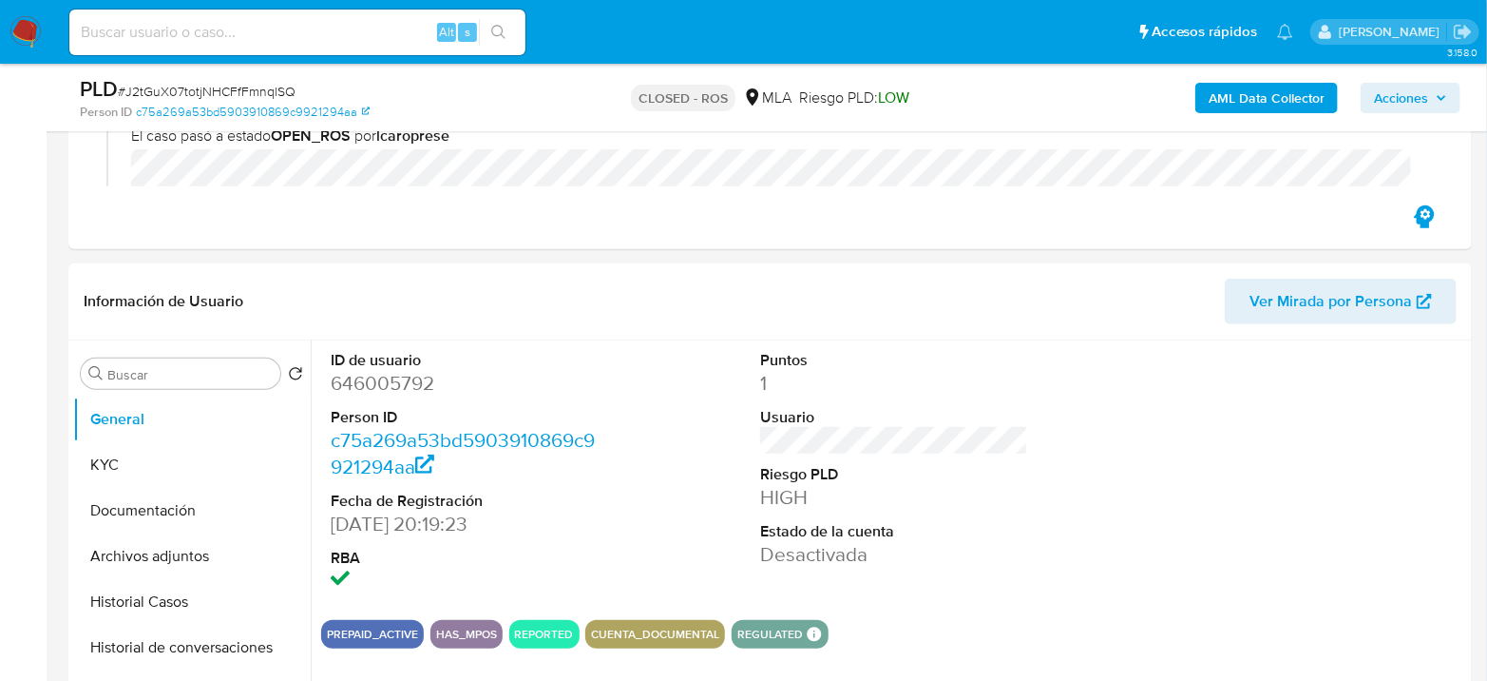
scroll to position [317, 0]
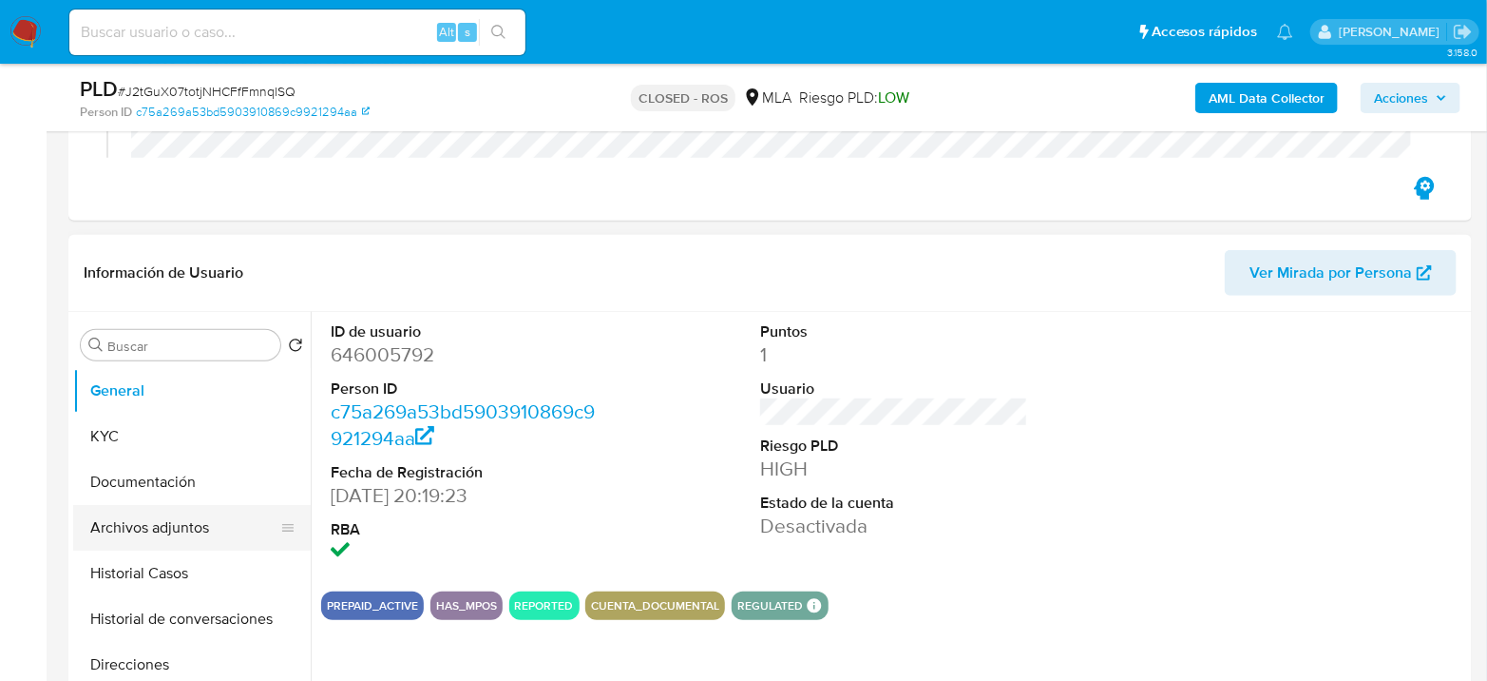
click at [138, 511] on button "Archivos adjuntos" at bounding box center [184, 528] width 222 height 46
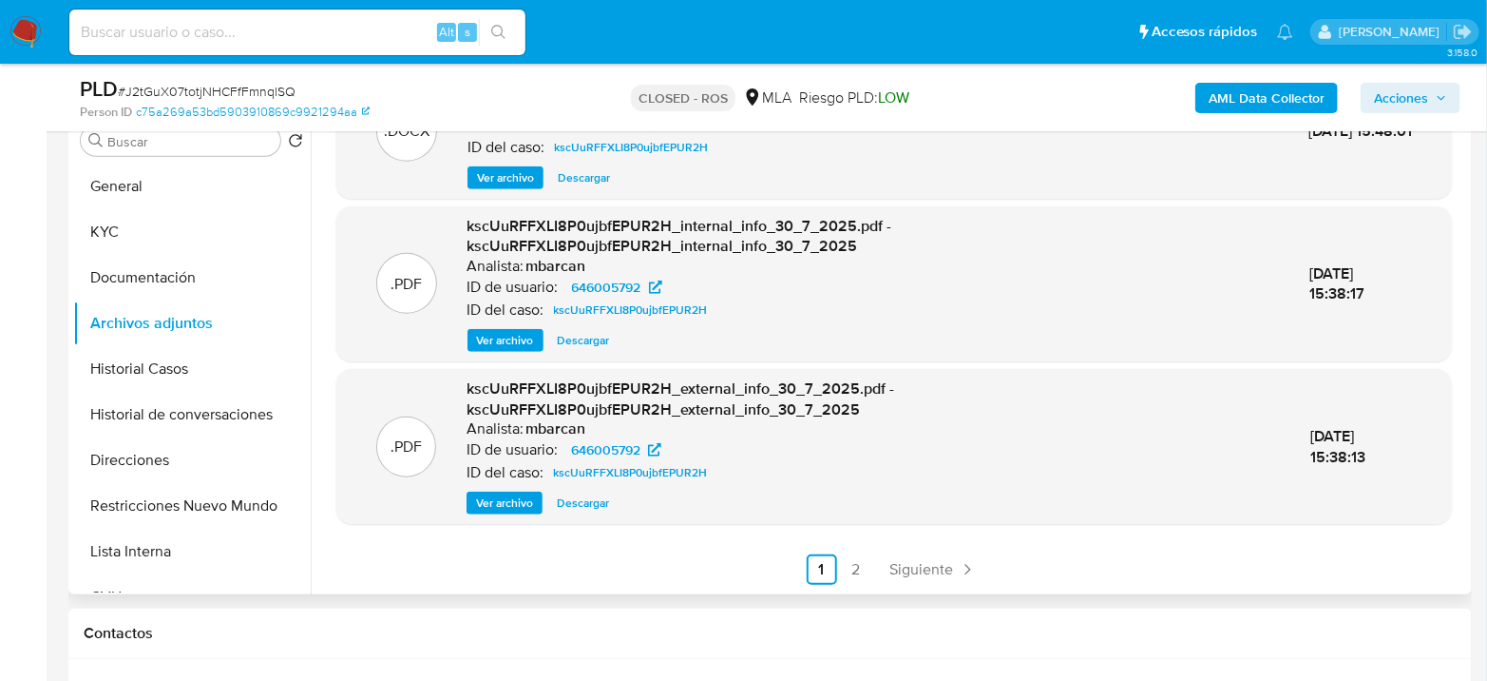
scroll to position [528, 0]
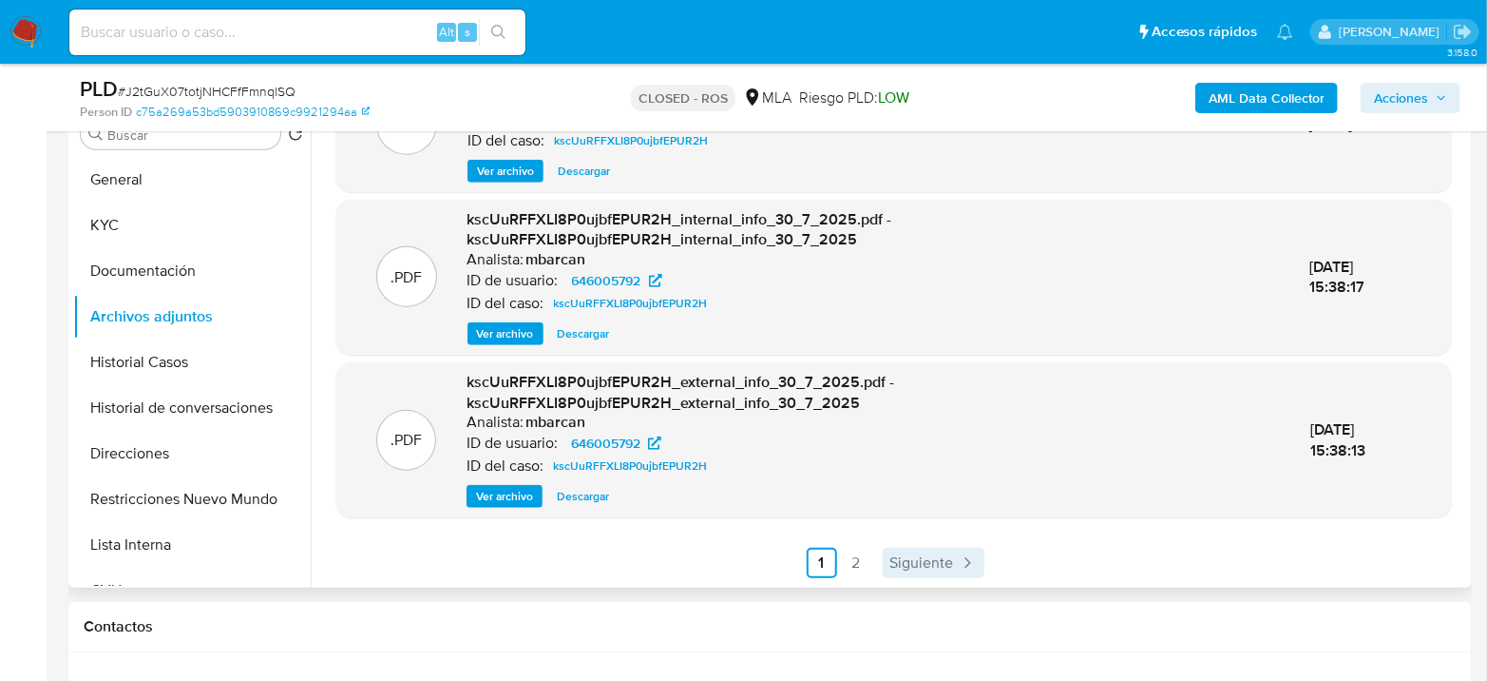
click at [919, 569] on span "Siguiente" at bounding box center [923, 562] width 64 height 15
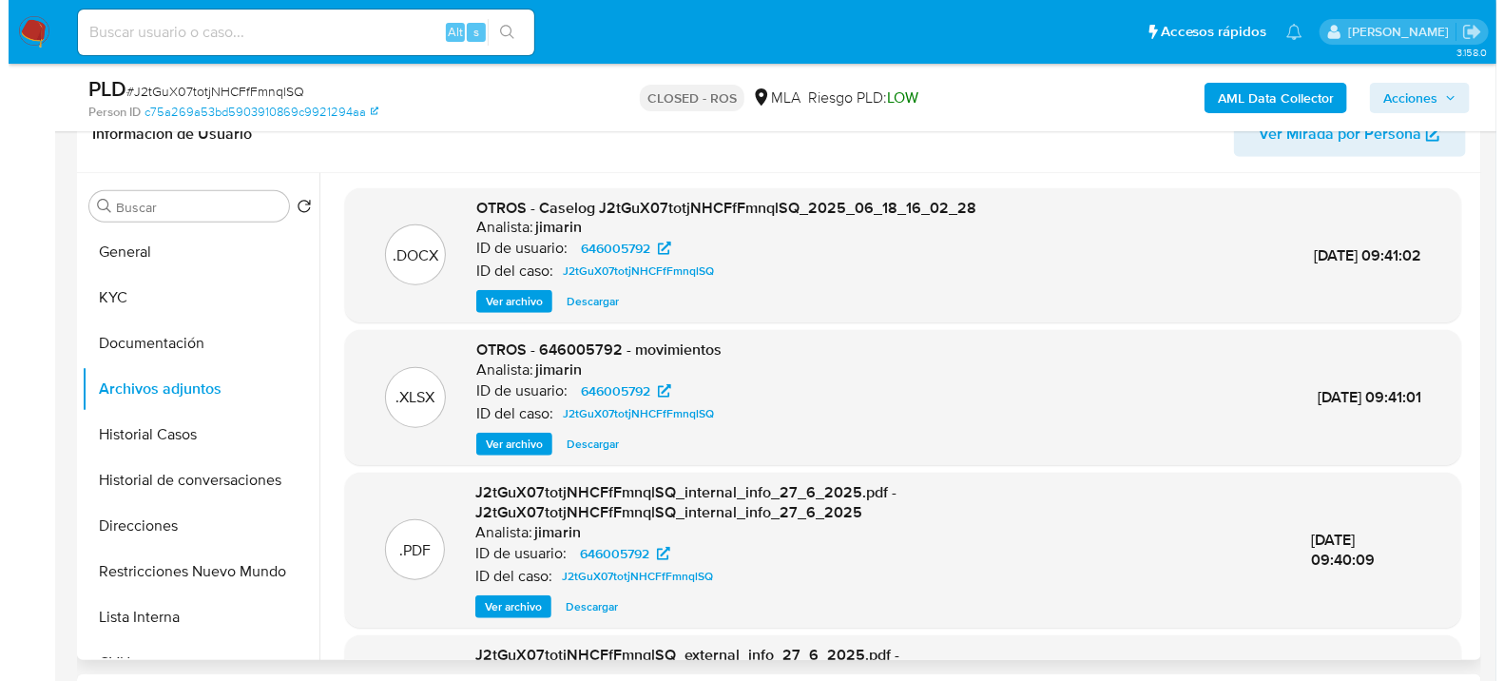
scroll to position [422, 0]
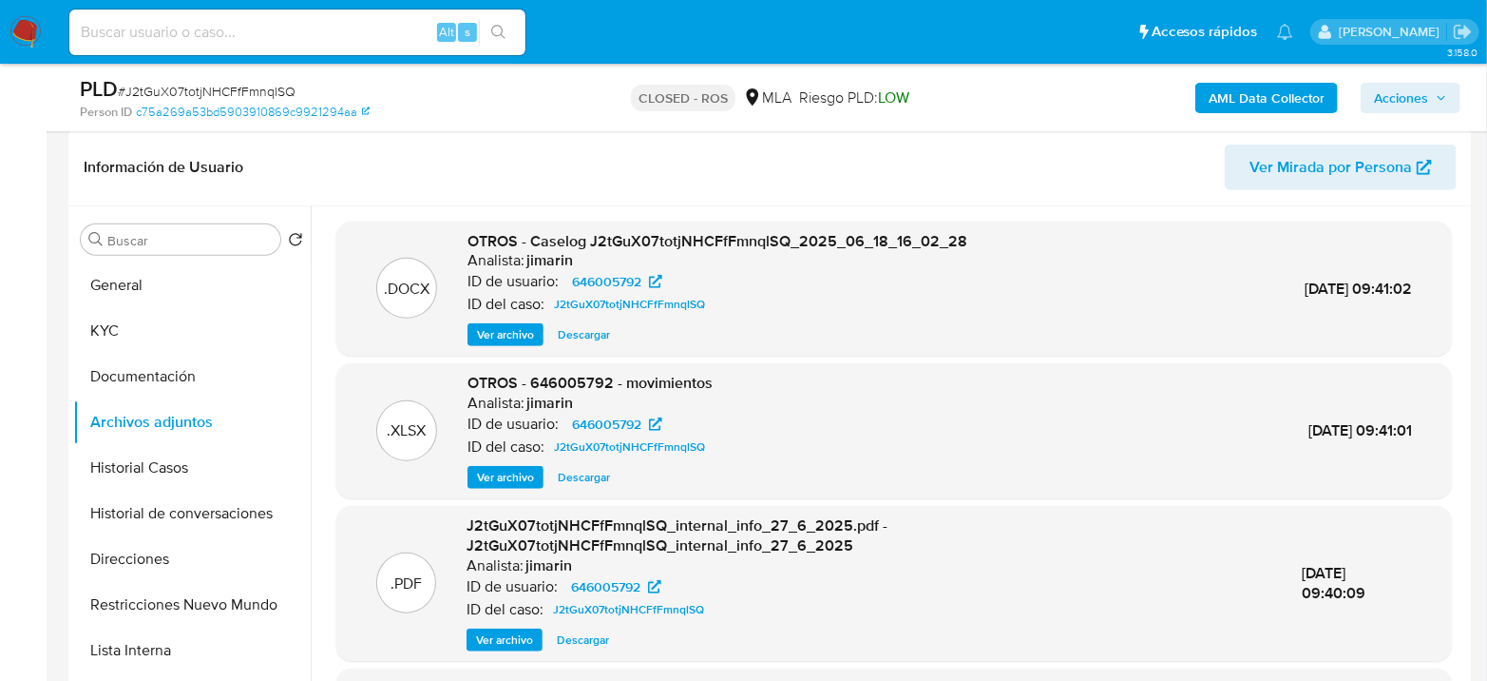
click at [509, 326] on span "Ver archivo" at bounding box center [505, 334] width 57 height 19
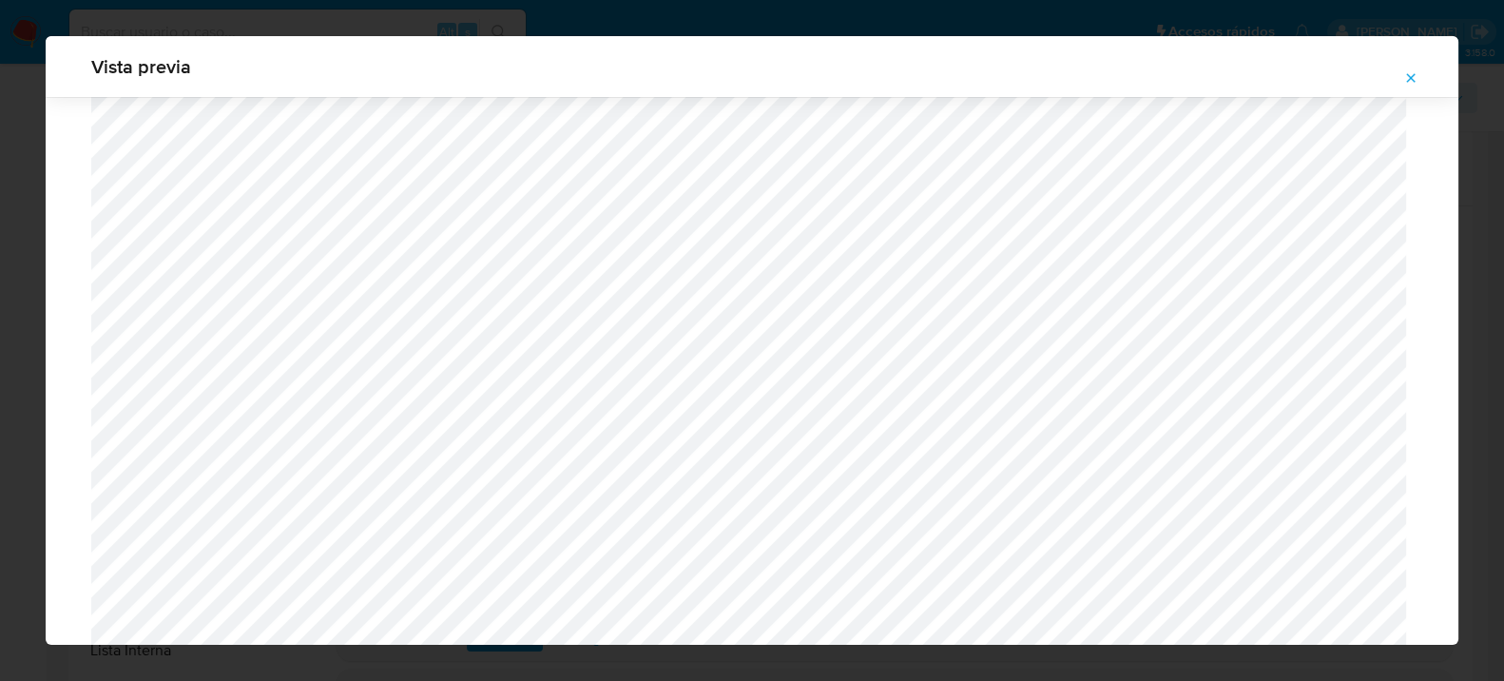
scroll to position [806, 0]
click at [1406, 73] on icon "Attachment preview" at bounding box center [1410, 77] width 15 height 15
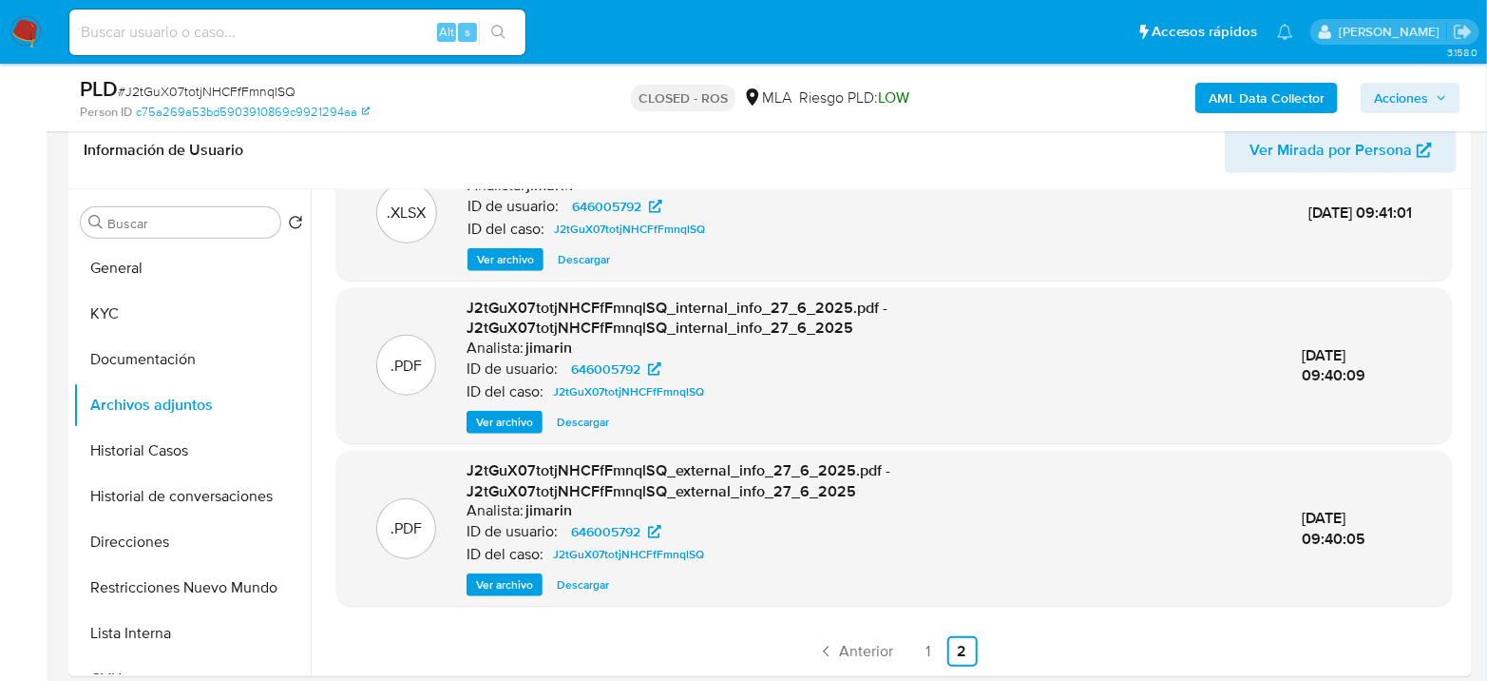
scroll to position [633, 0]
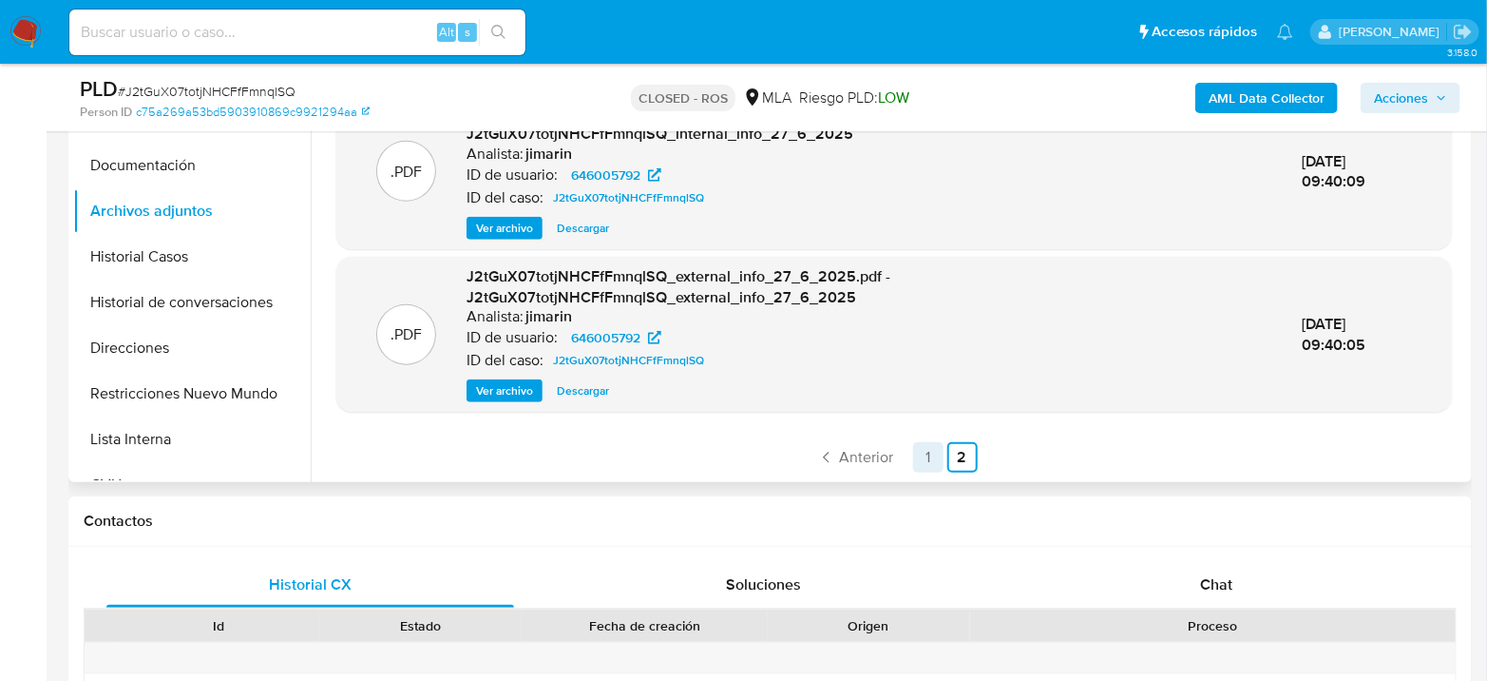
click at [915, 456] on link "1" at bounding box center [928, 457] width 30 height 30
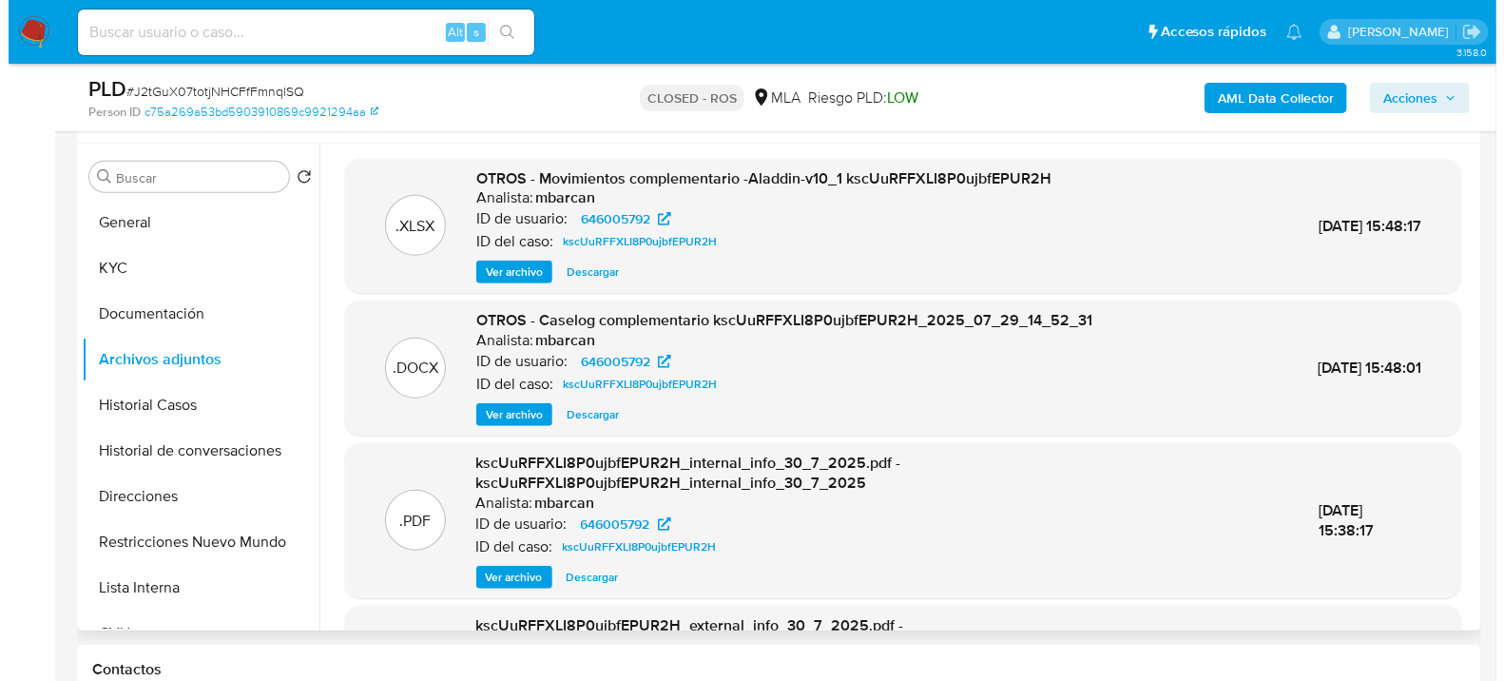
scroll to position [422, 0]
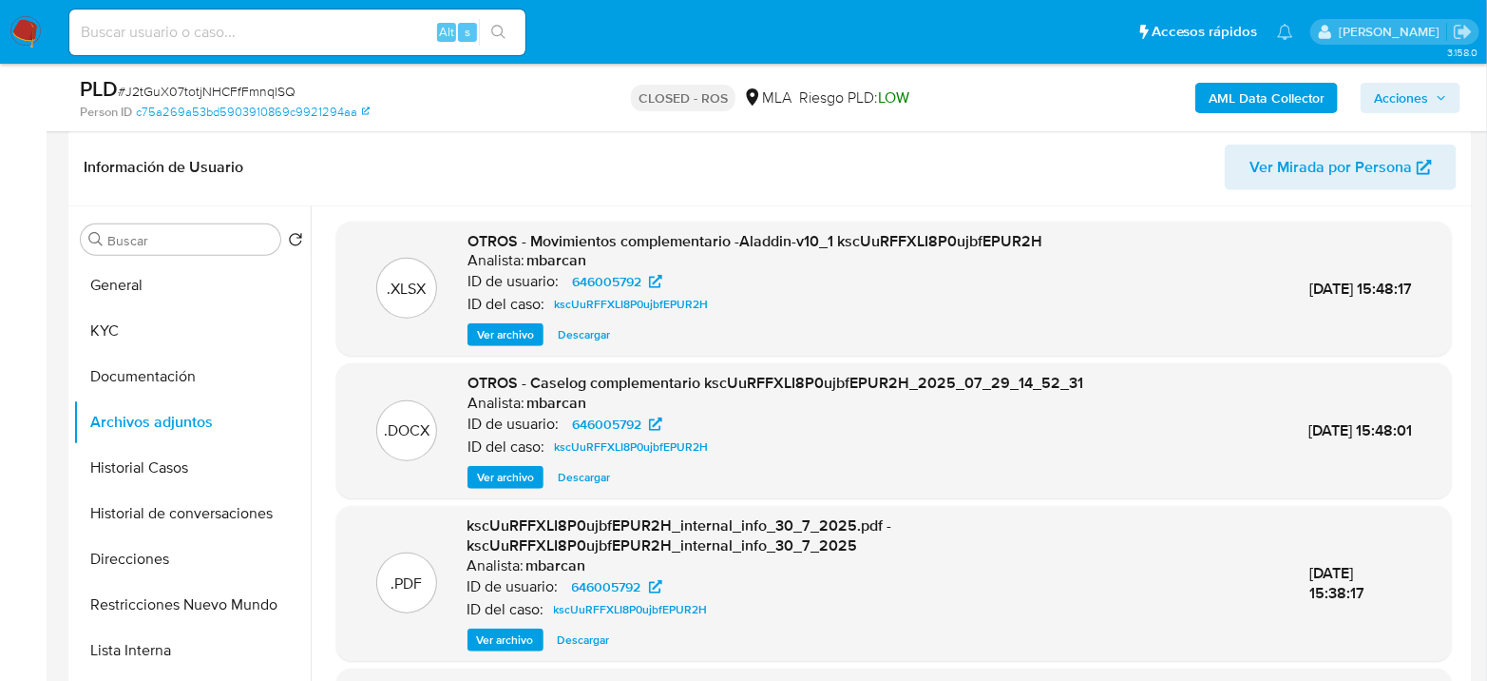
click at [509, 469] on span "Ver archivo" at bounding box center [505, 477] width 57 height 19
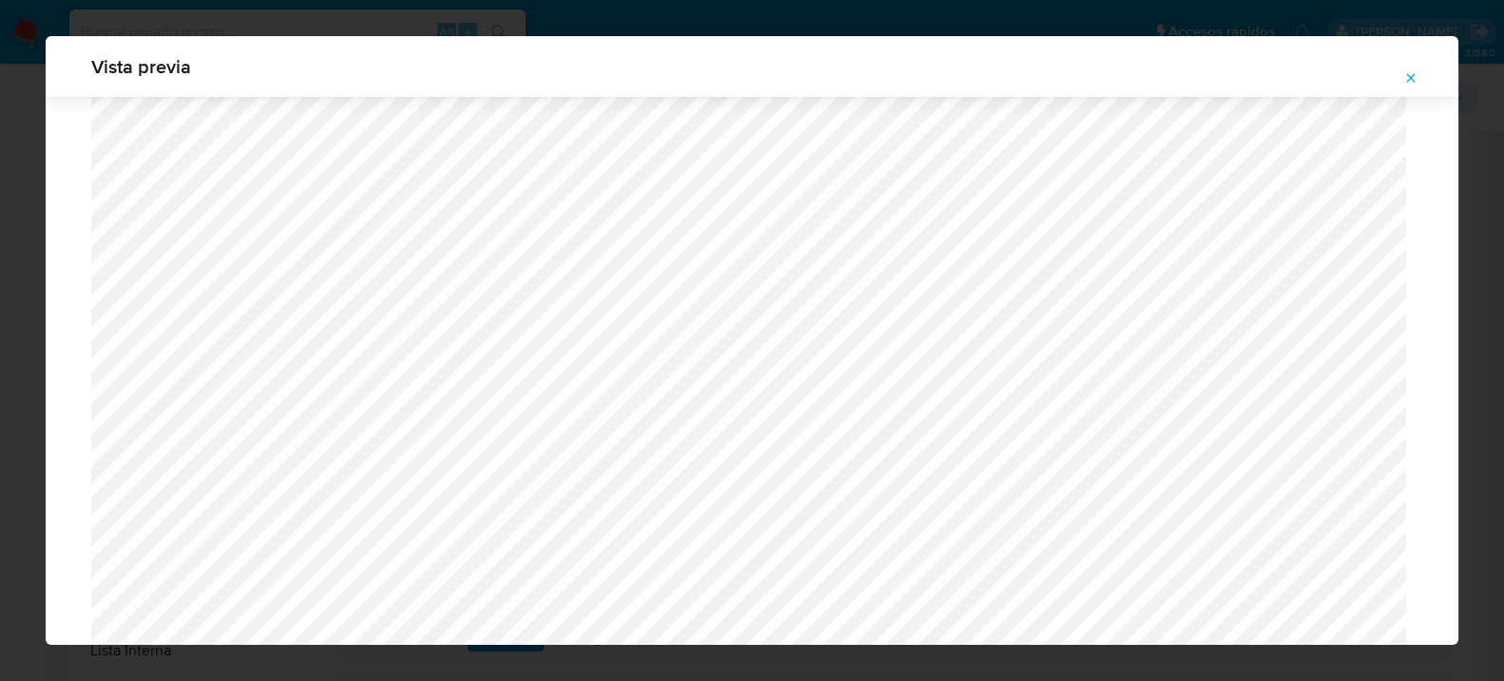
scroll to position [1666, 0]
click at [1415, 67] on span "Attachment preview" at bounding box center [1410, 78] width 15 height 27
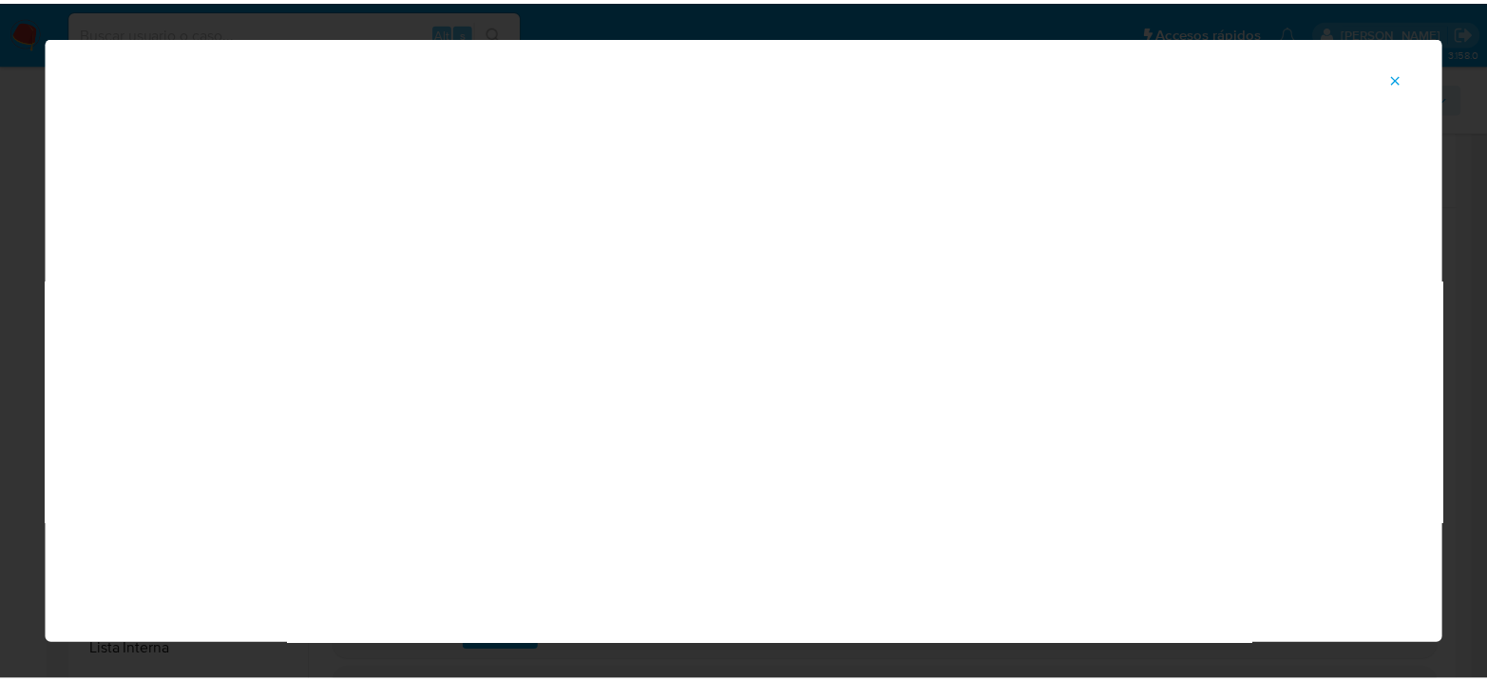
scroll to position [98, 0]
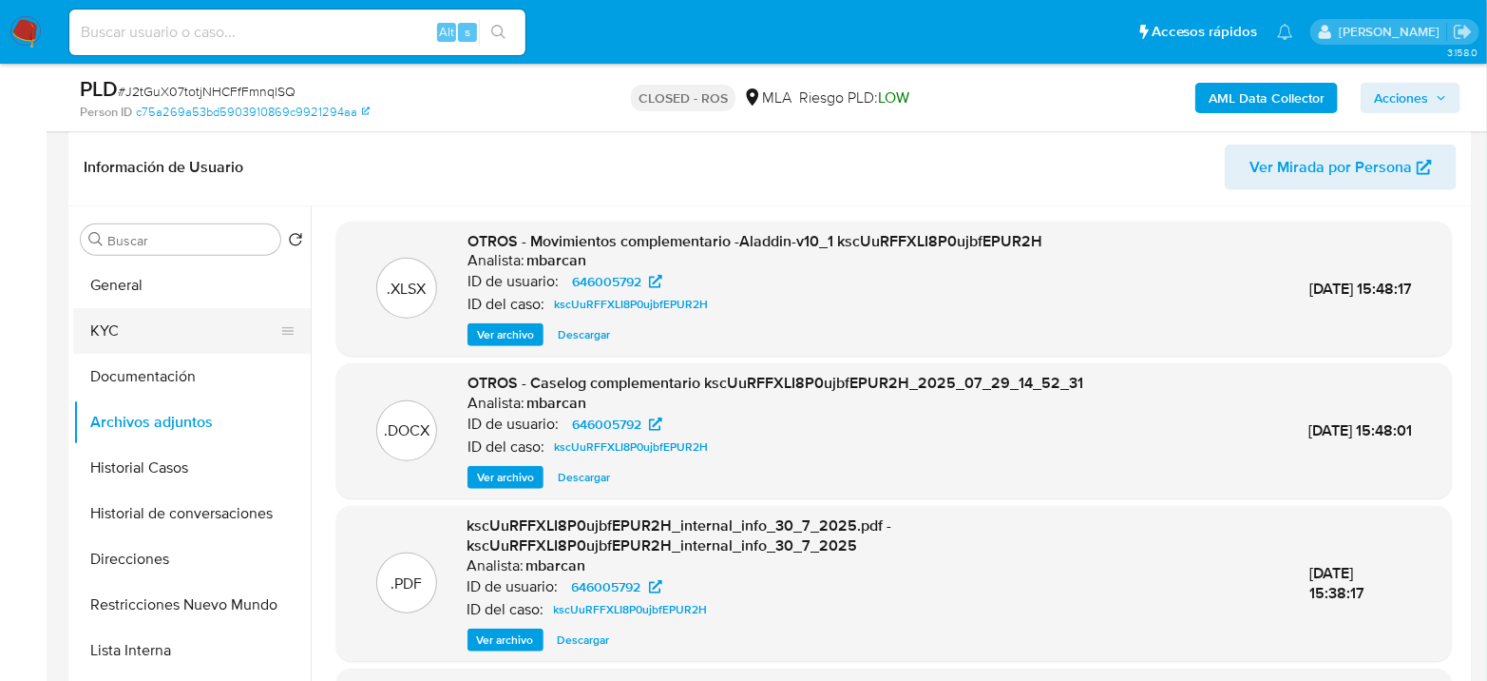
click at [114, 323] on button "KYC" at bounding box center [184, 331] width 222 height 46
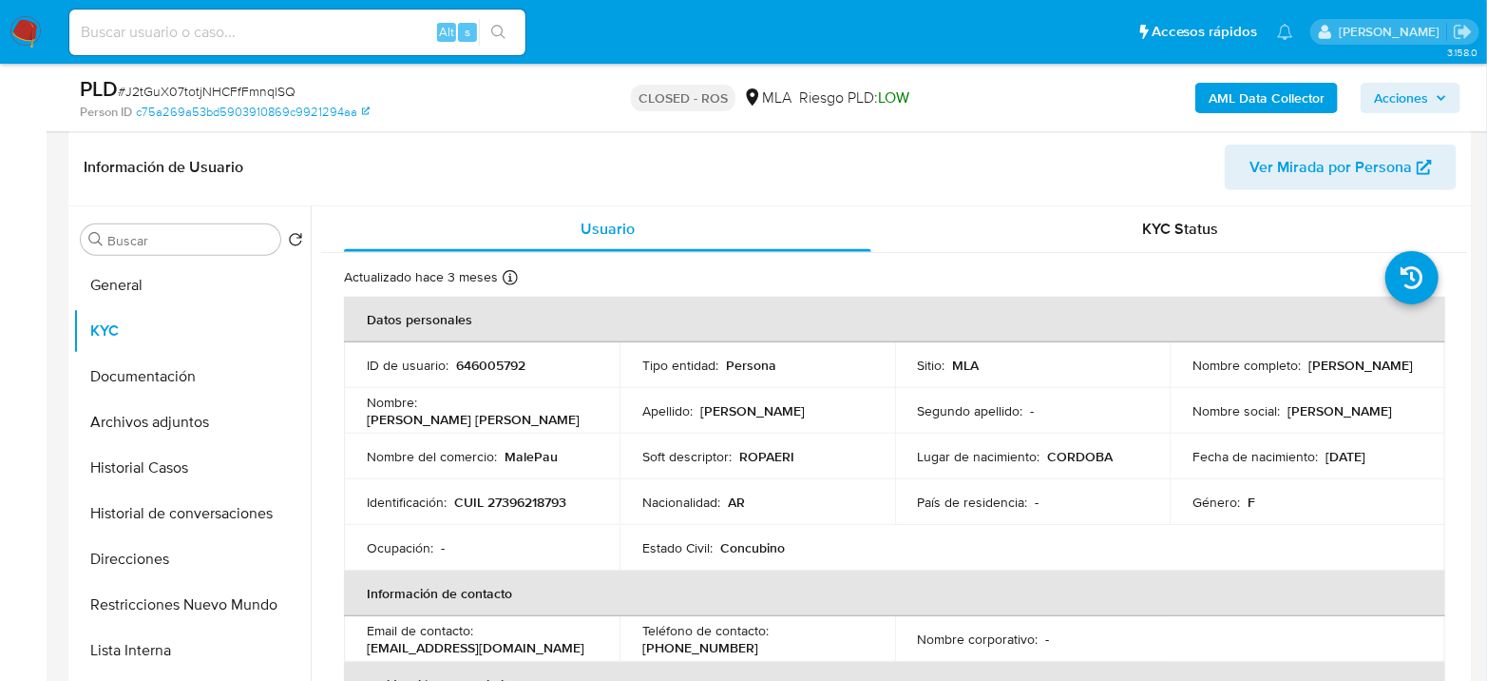
drag, startPoint x: 1228, startPoint y: 374, endPoint x: 1100, endPoint y: 144, distance: 264.2
click at [1315, 368] on div "Nombre completo : Erika Johana Garcia" at bounding box center [1308, 364] width 230 height 17
copy p "[PERSON_NAME]"
click at [540, 493] on p "CUIL 27396218793" at bounding box center [510, 501] width 112 height 17
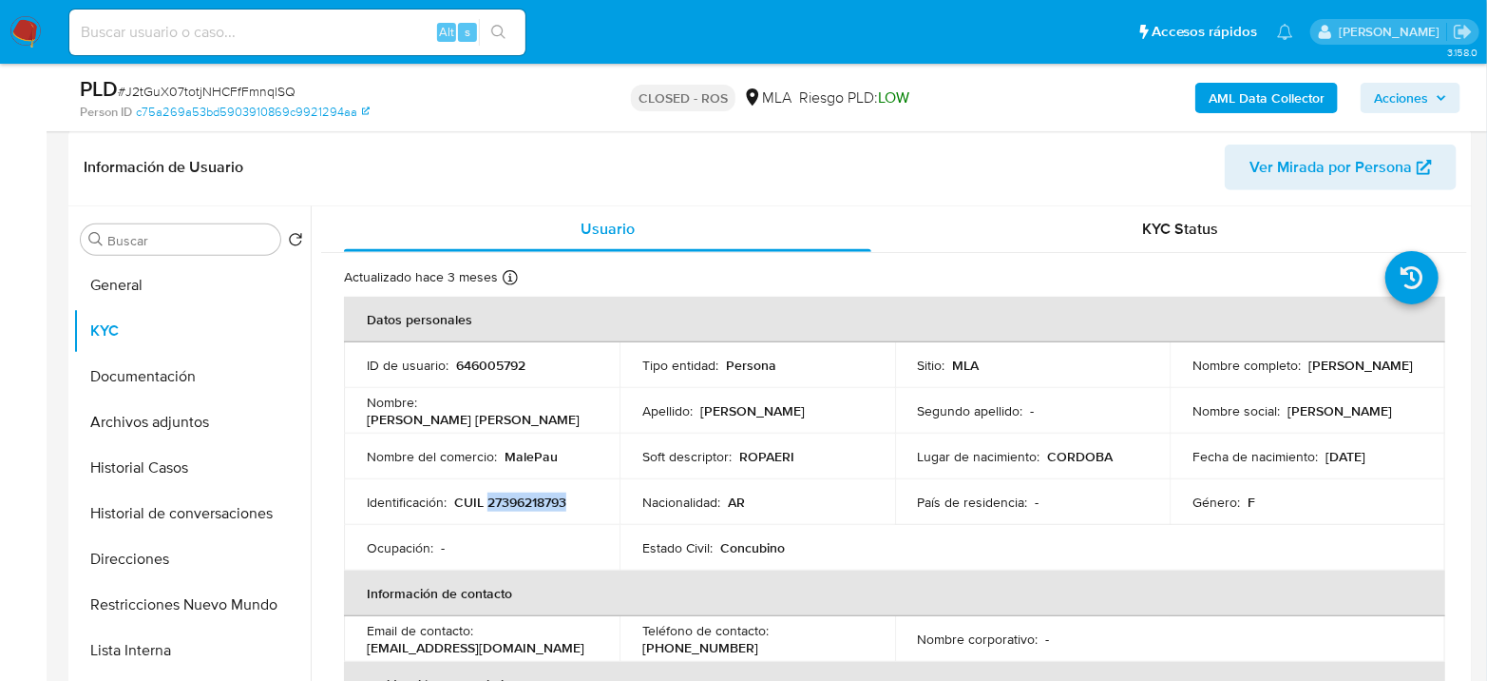
copy p "27396218793"
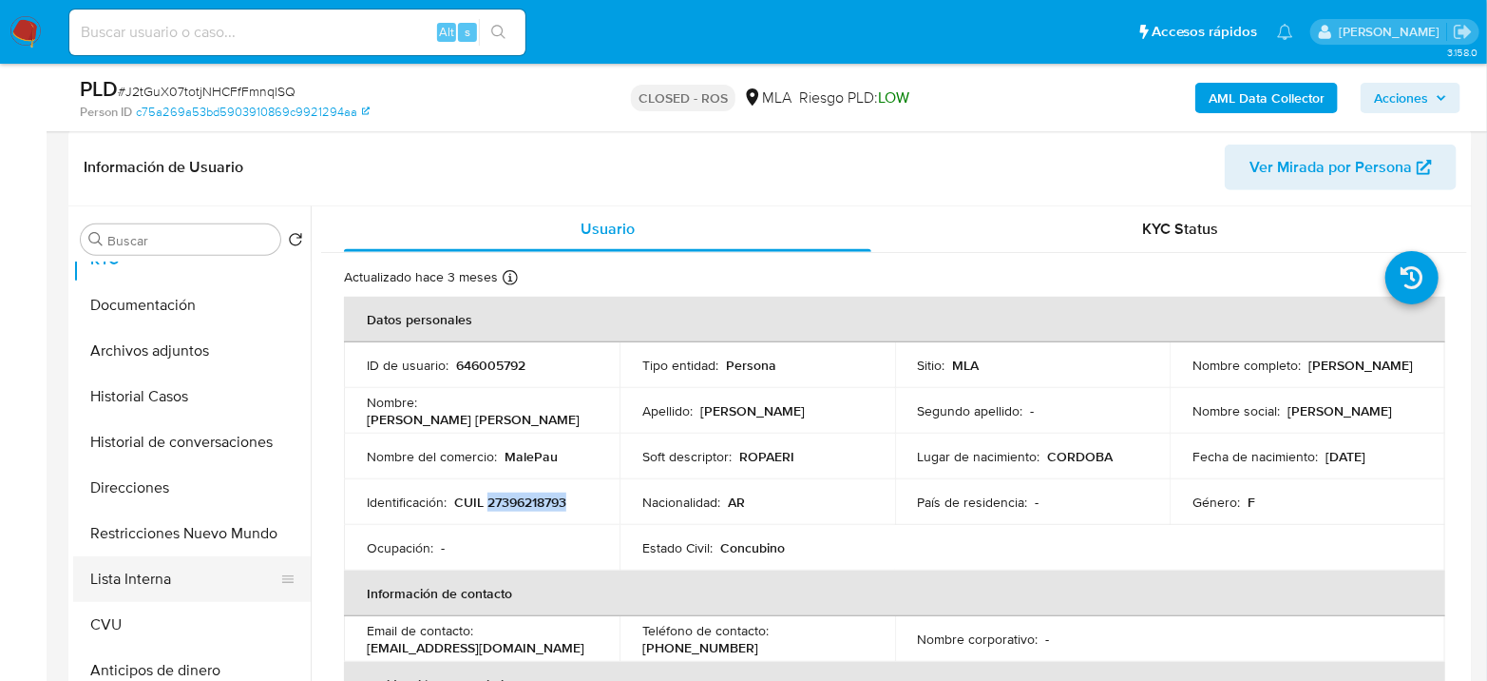
scroll to position [106, 0]
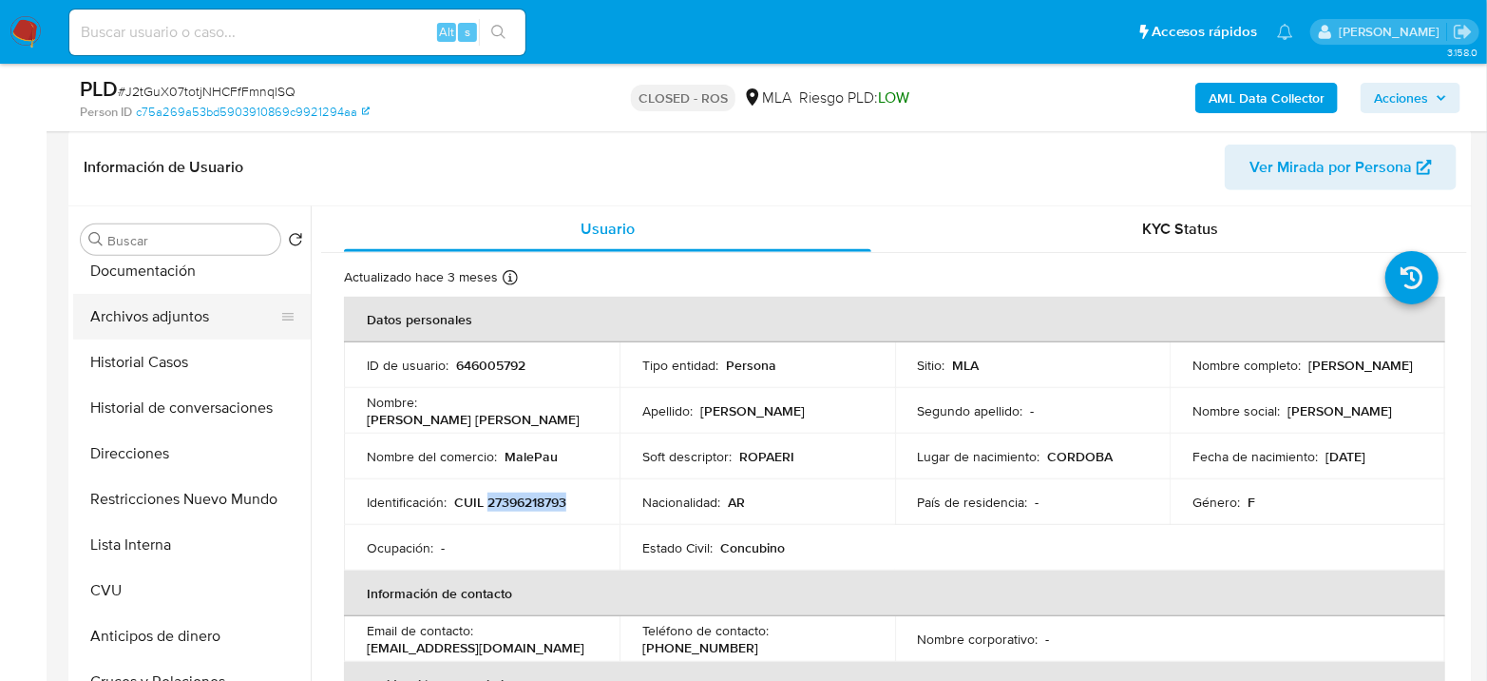
click at [185, 312] on button "Archivos adjuntos" at bounding box center [184, 317] width 222 height 46
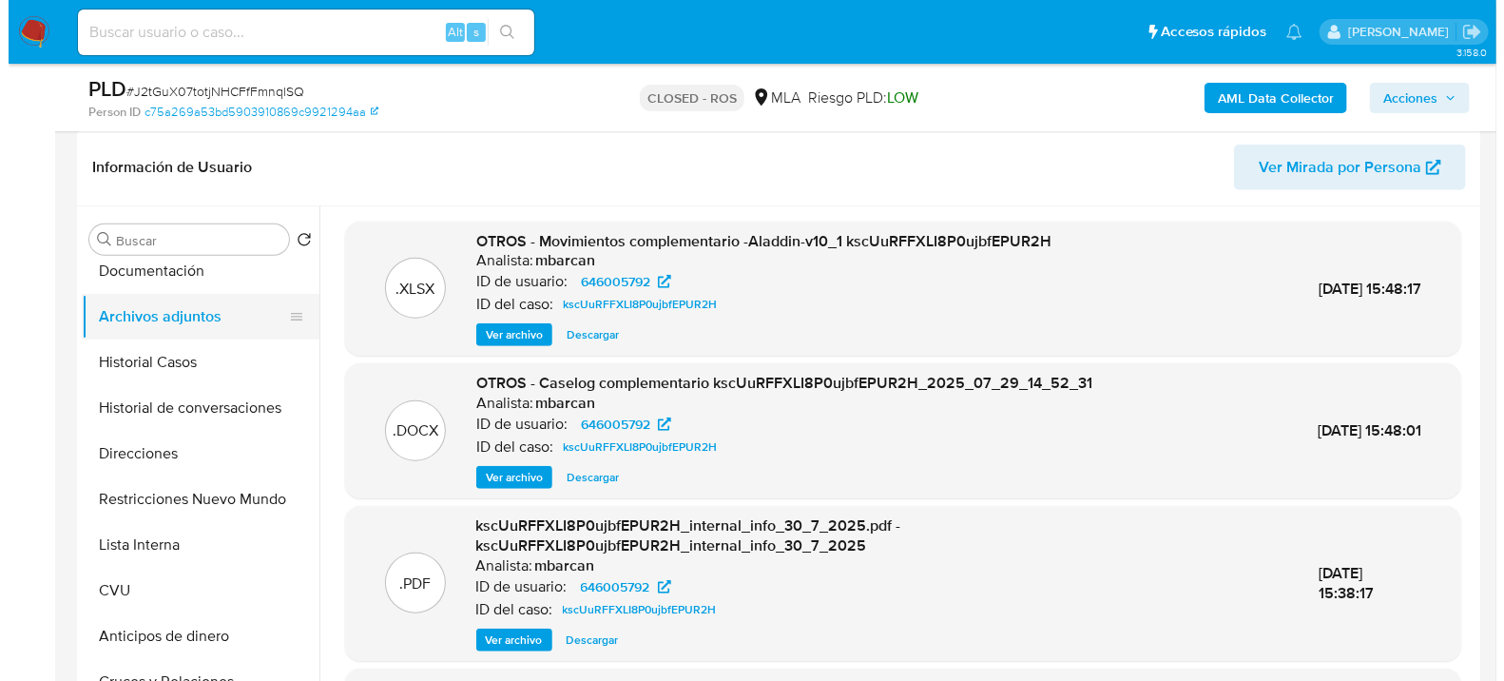
scroll to position [0, 0]
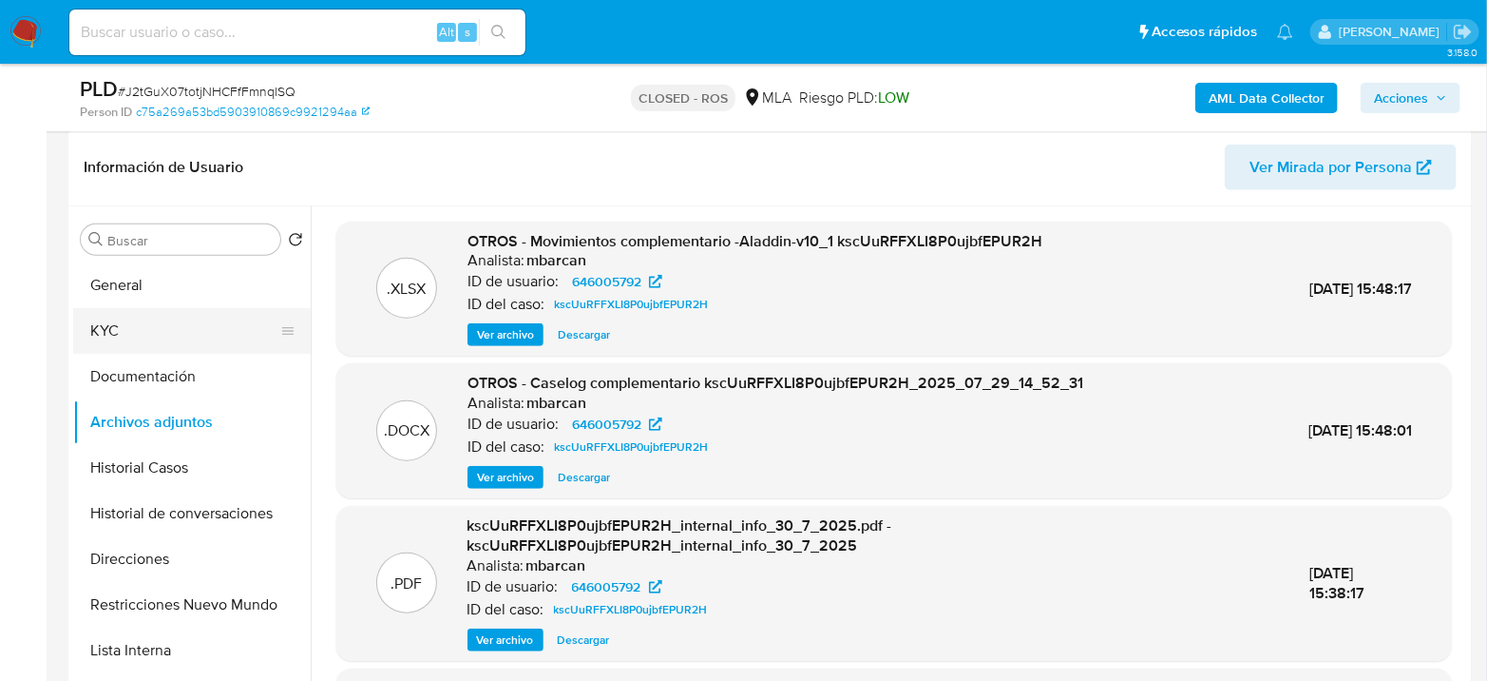
click at [141, 335] on button "KYC" at bounding box center [184, 331] width 222 height 46
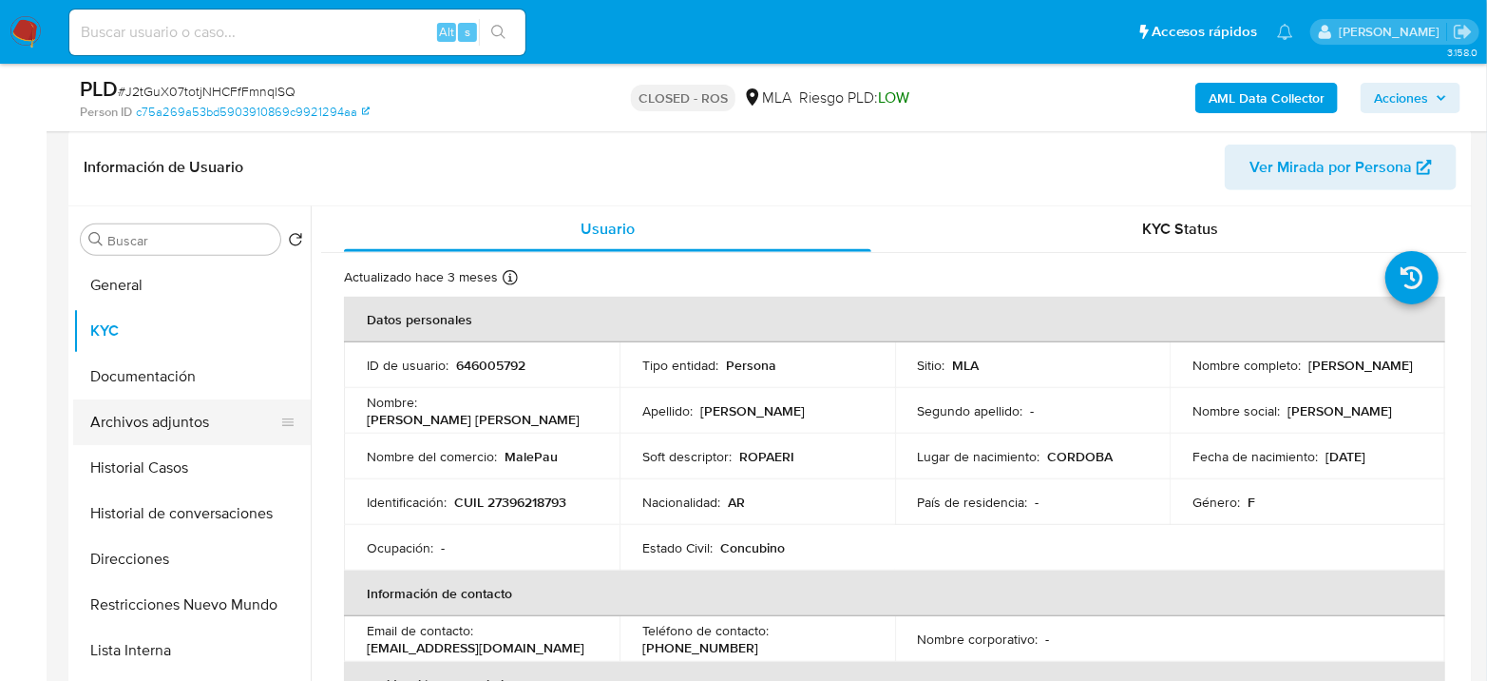
click at [173, 423] on button "Archivos adjuntos" at bounding box center [184, 422] width 222 height 46
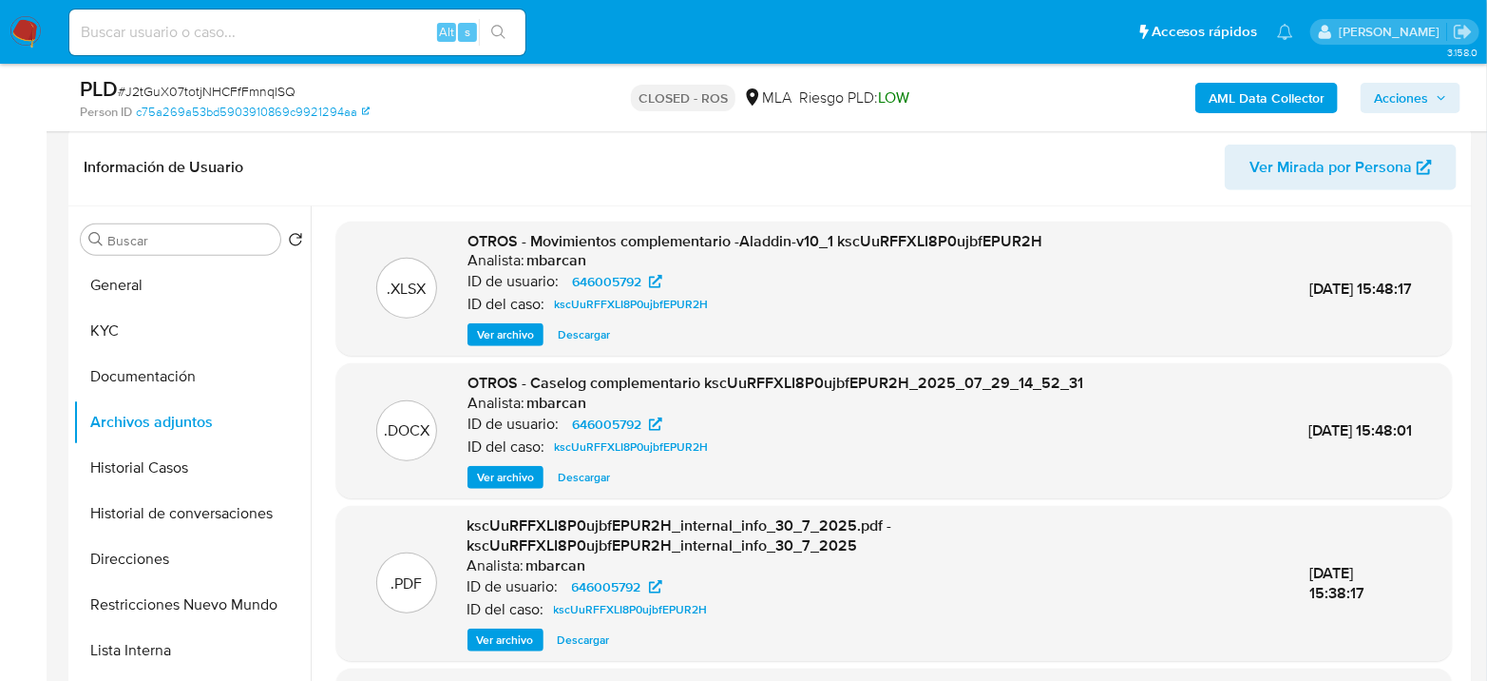
click at [496, 480] on span "Ver archivo" at bounding box center [505, 477] width 57 height 19
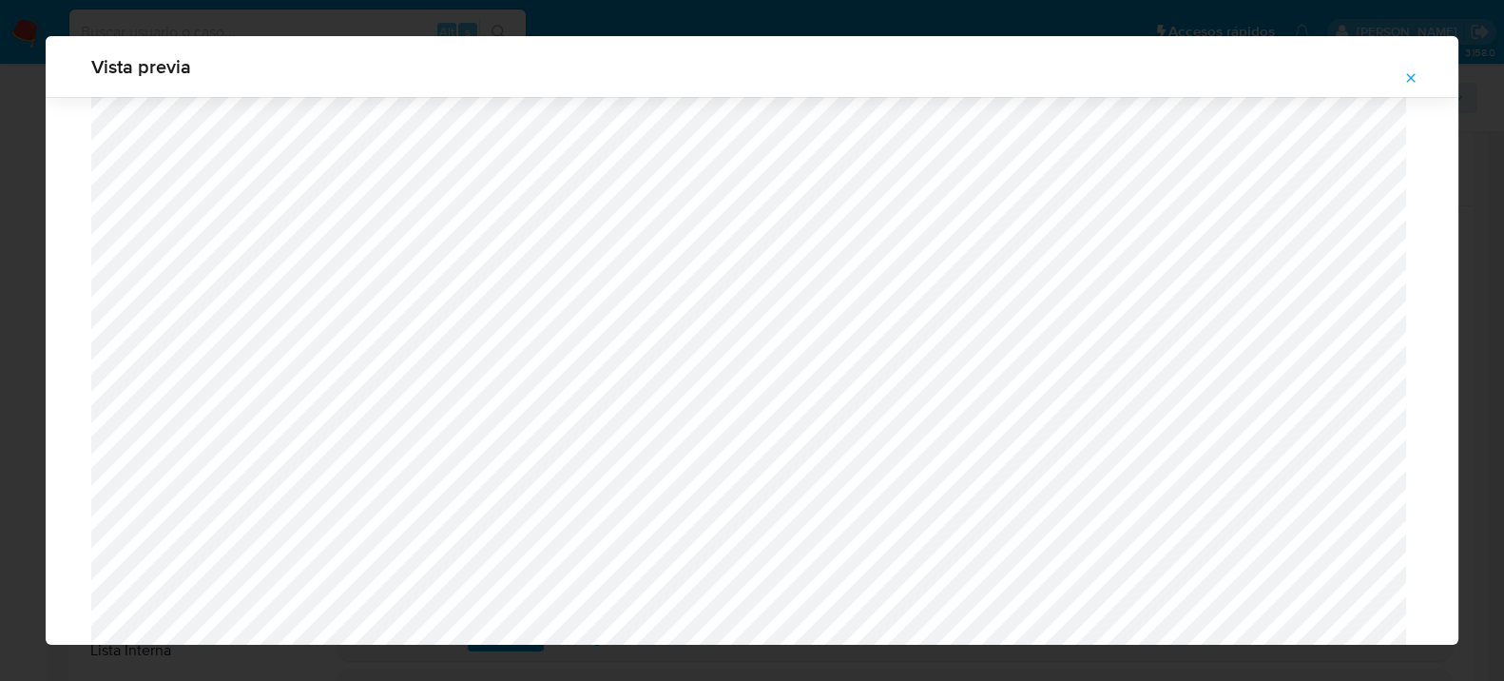
scroll to position [489, 0]
click at [1406, 86] on span "Attachment preview" at bounding box center [1410, 78] width 15 height 27
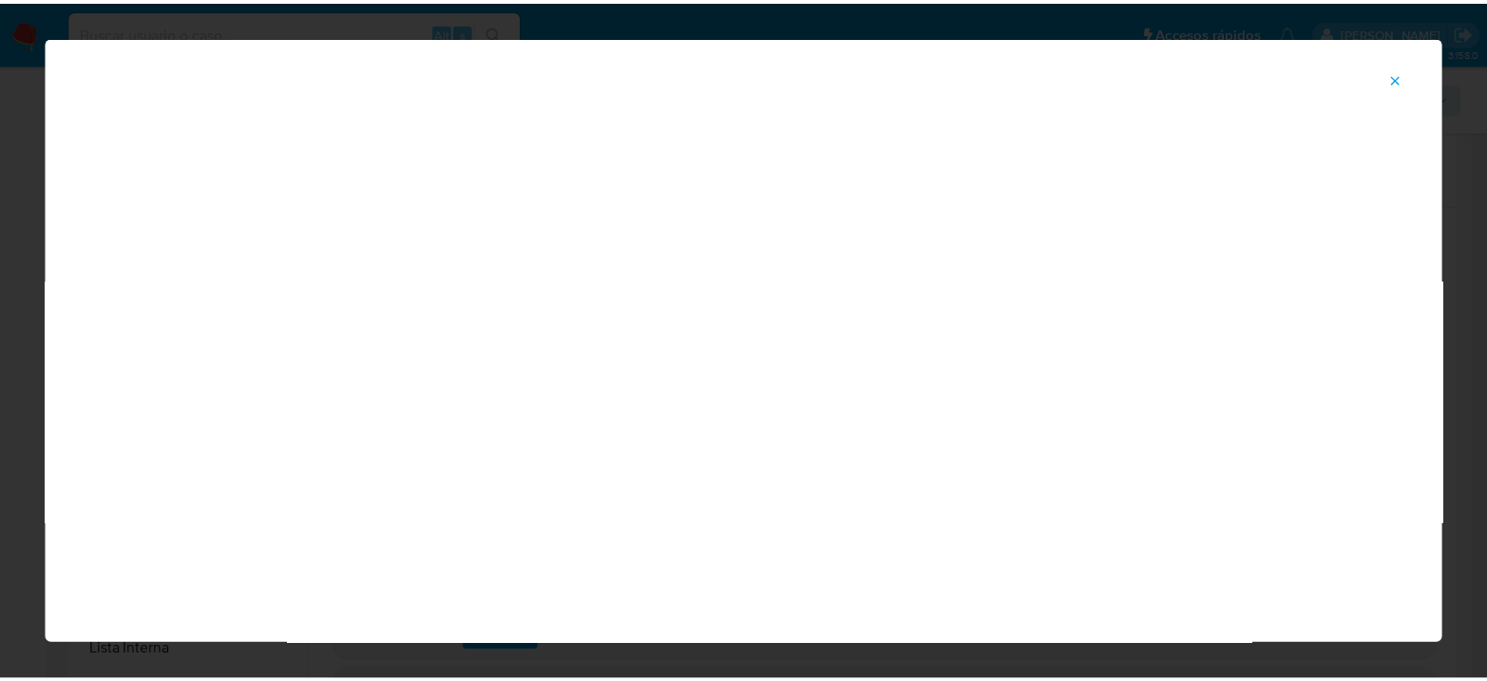
scroll to position [98, 0]
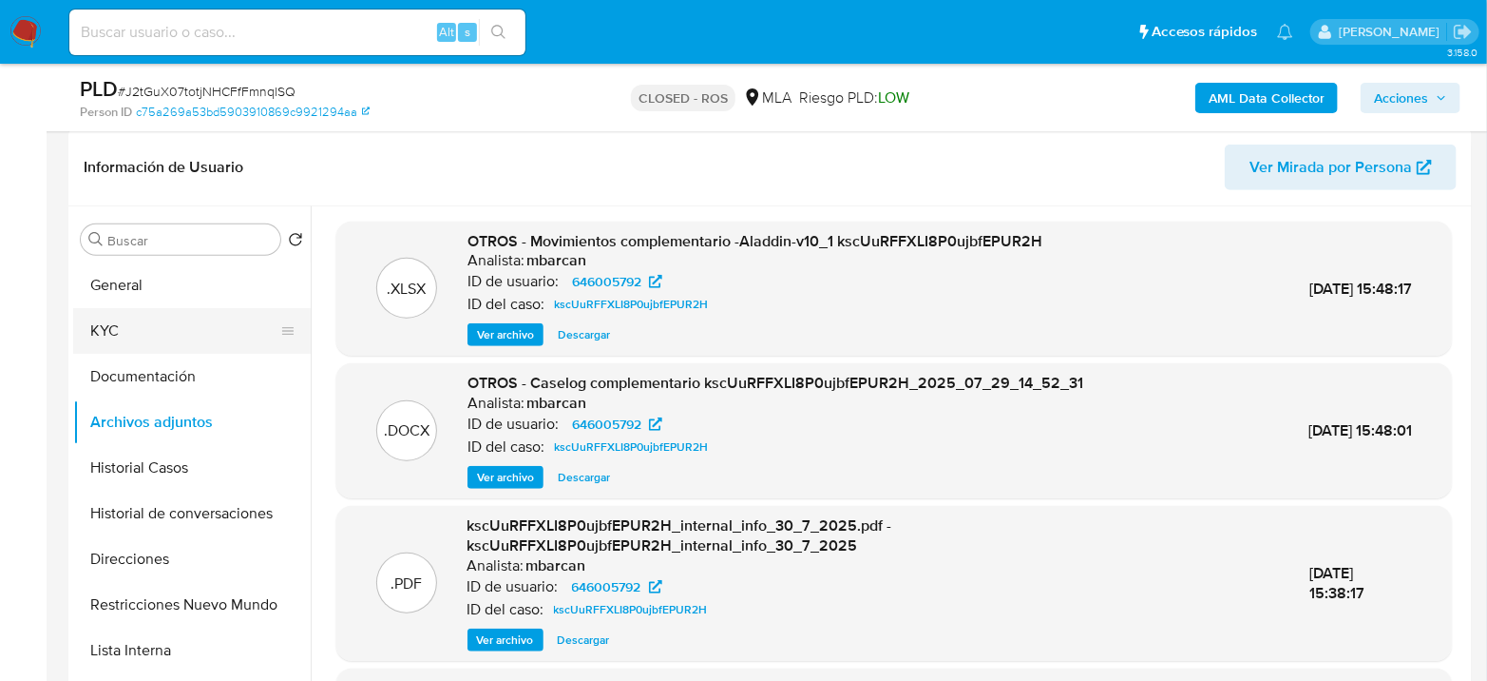
click at [170, 321] on button "KYC" at bounding box center [184, 331] width 222 height 46
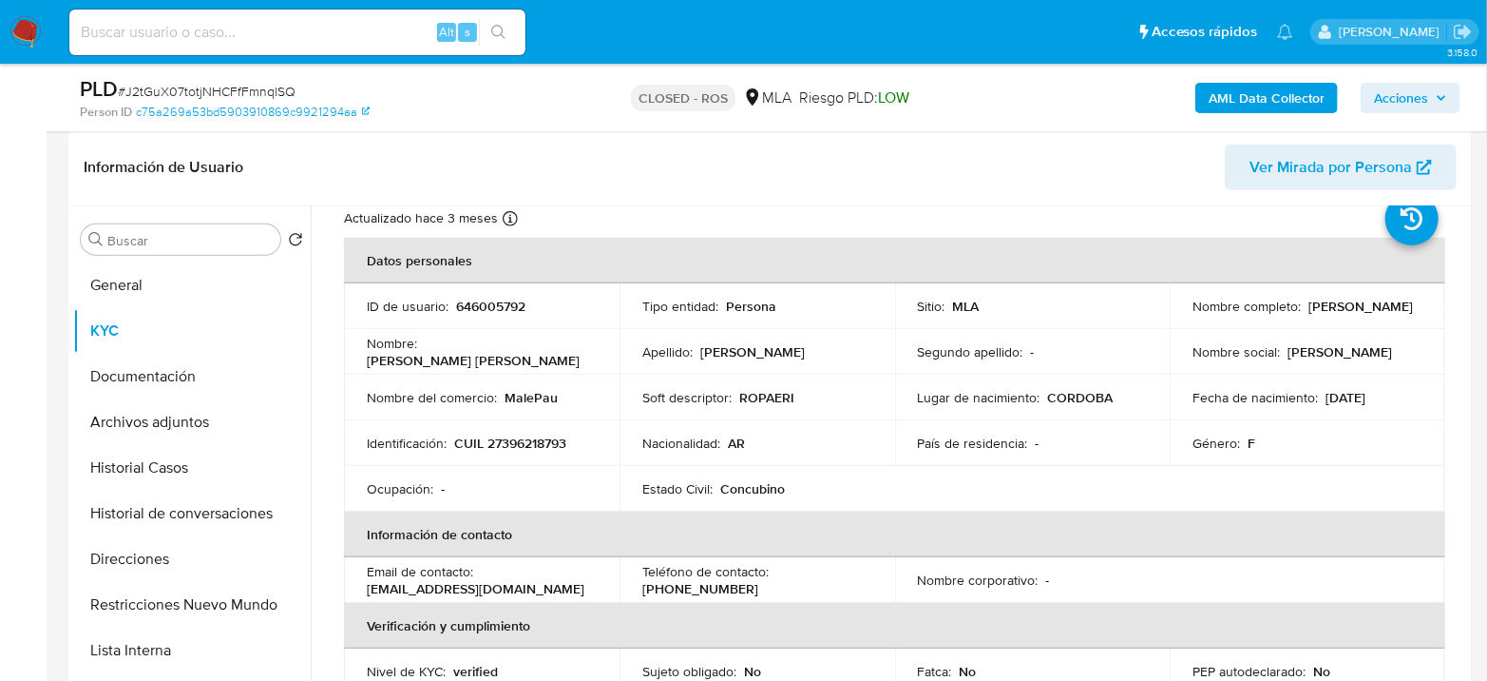
scroll to position [106, 0]
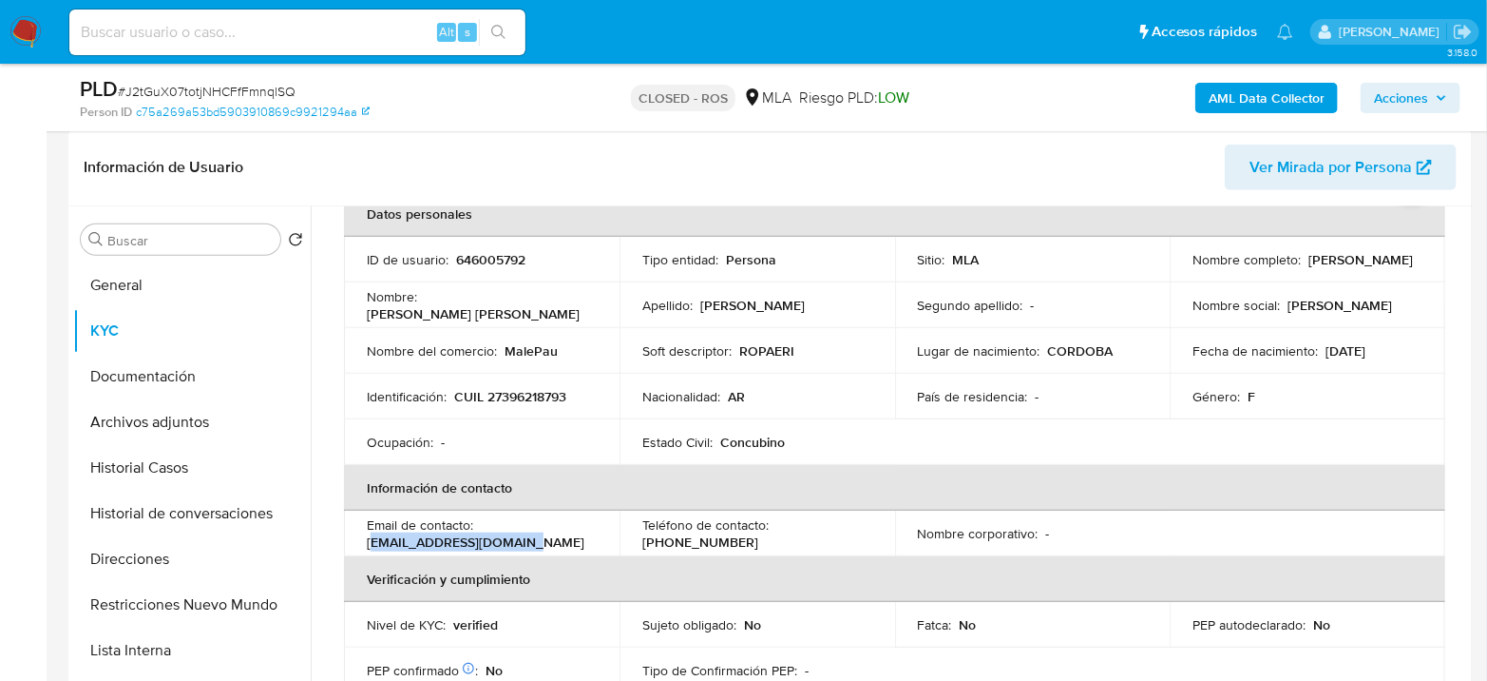
drag, startPoint x: 371, startPoint y: 538, endPoint x: 526, endPoint y: 535, distance: 155.0
click at [526, 535] on div "Email de contacto : erigarcia1502@gmail.com" at bounding box center [482, 533] width 230 height 34
copy p "rigarcia1502@gmail.com"
click at [758, 533] on p "(351) 6751869" at bounding box center [701, 541] width 116 height 17
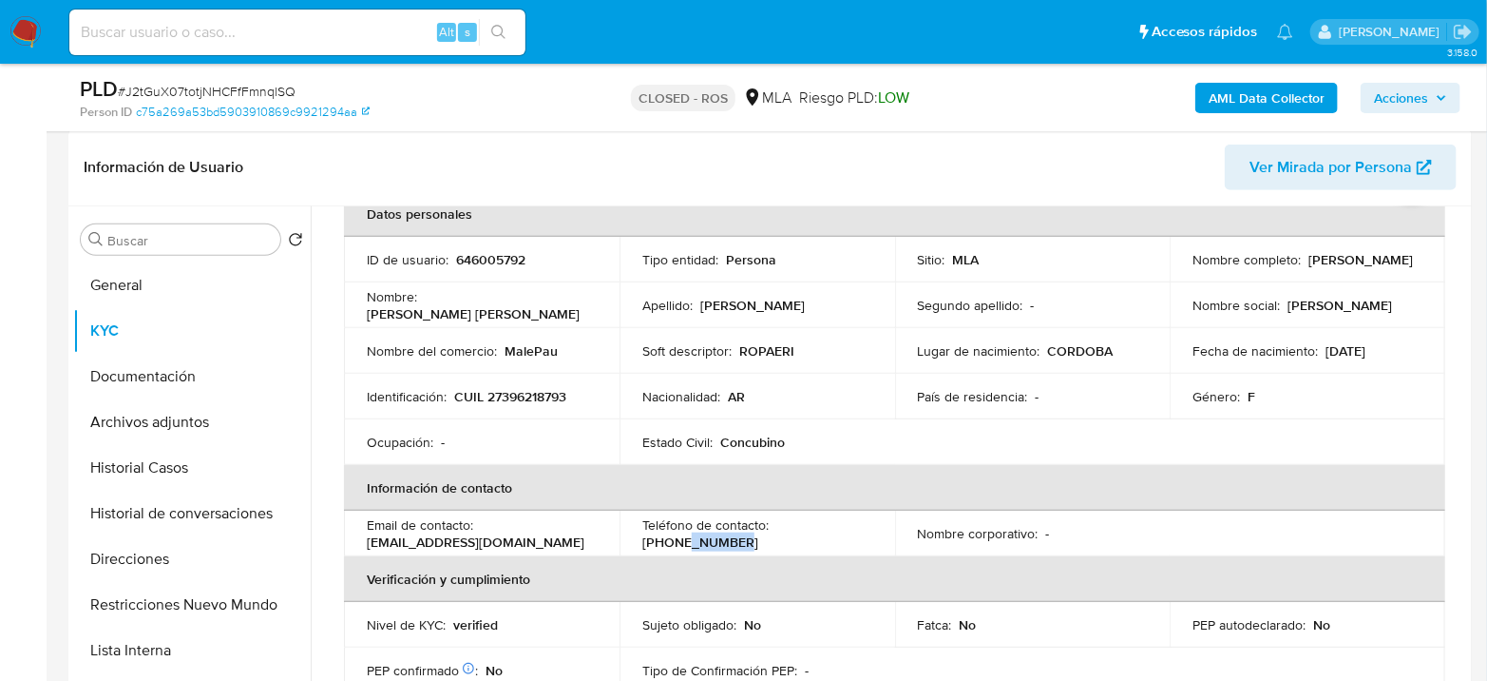
copy p "6751869"
click at [195, 413] on button "Archivos adjuntos" at bounding box center [184, 422] width 222 height 46
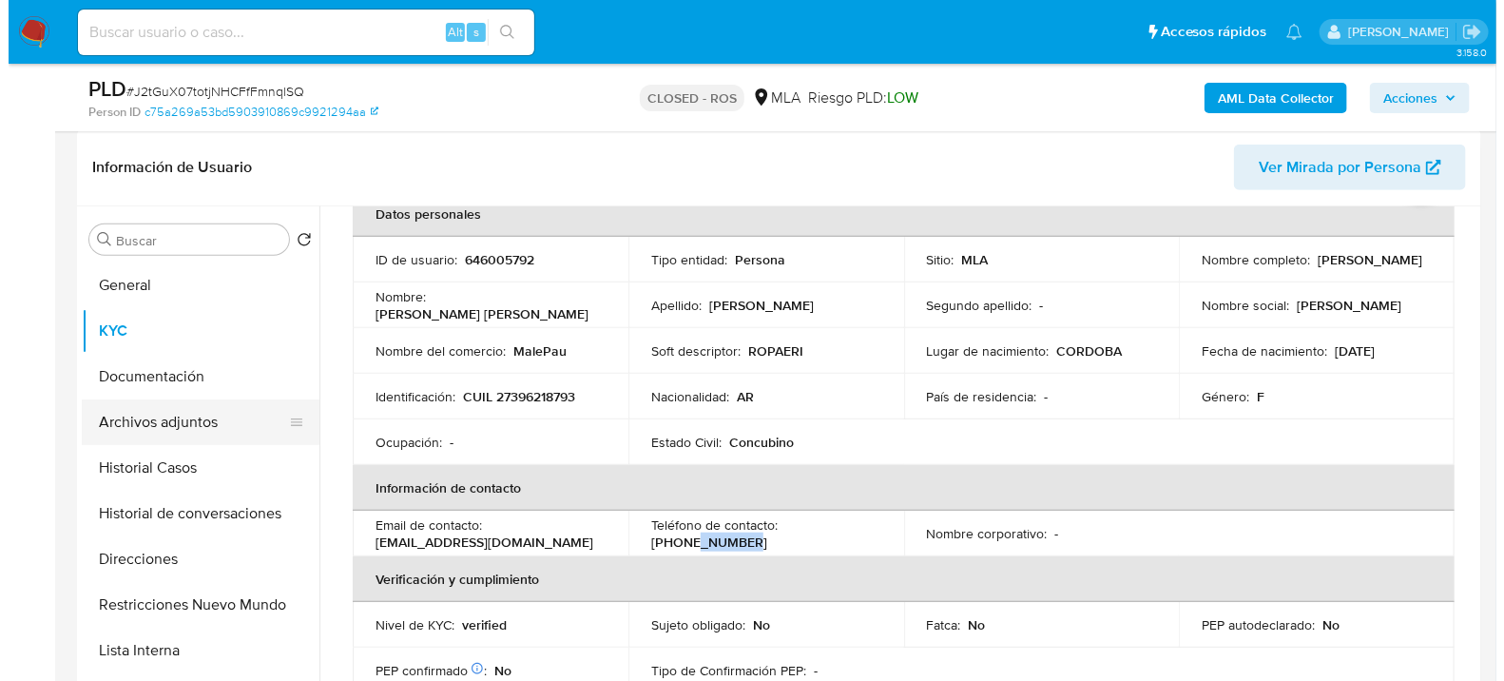
scroll to position [0, 0]
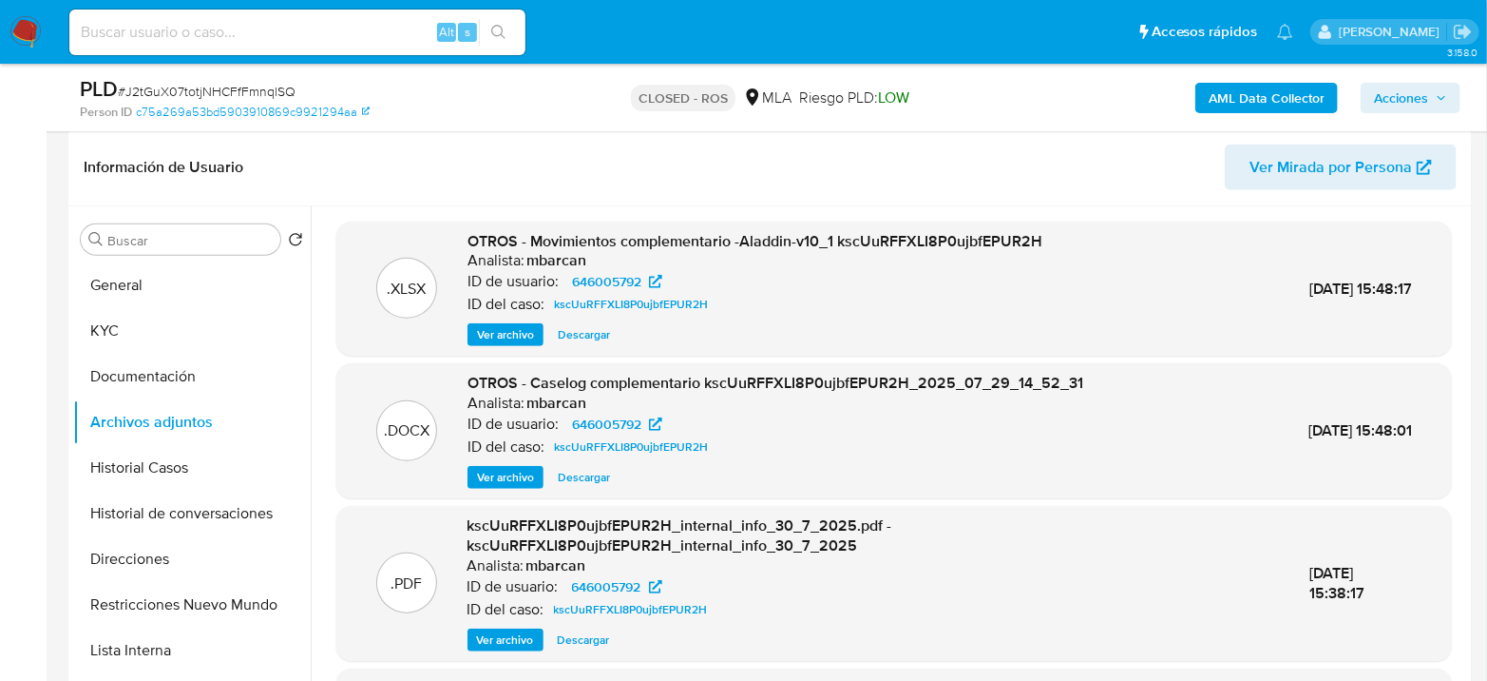
click at [512, 477] on span "Ver archivo" at bounding box center [505, 477] width 57 height 19
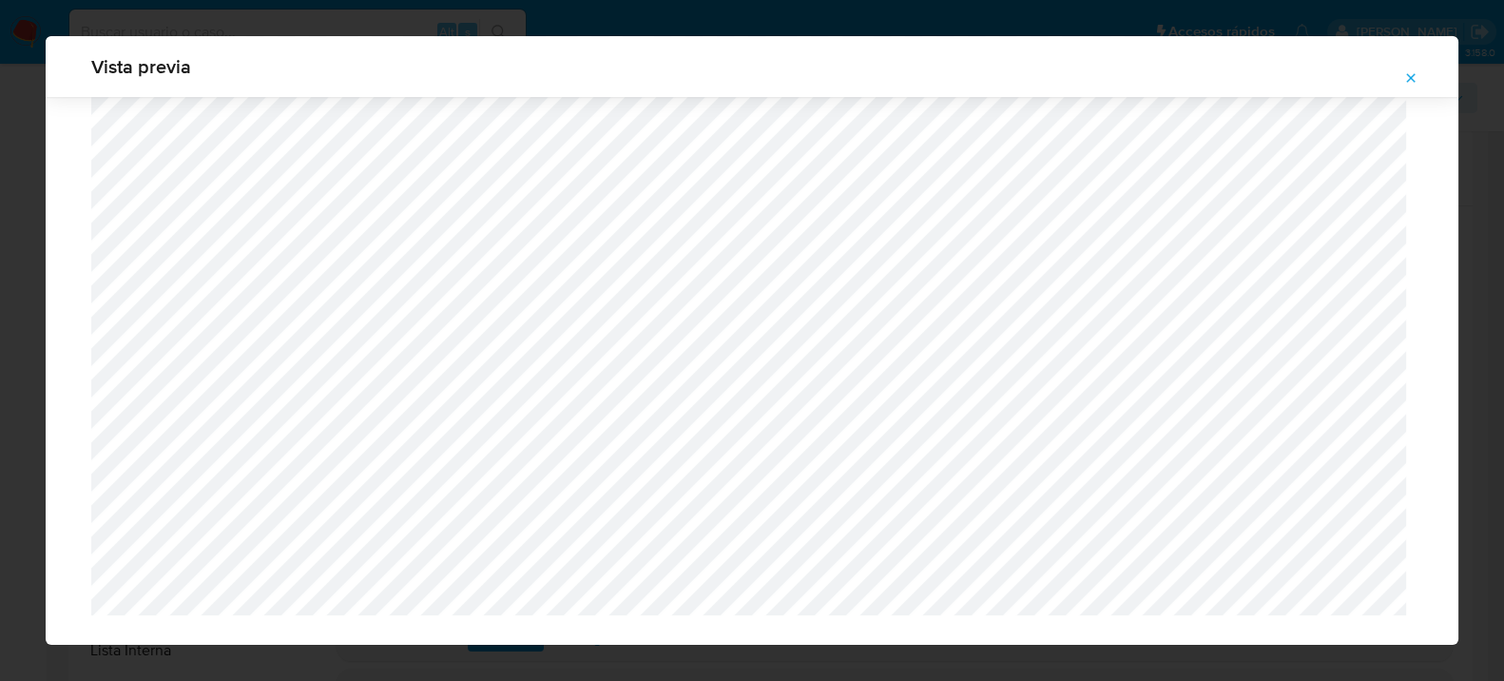
scroll to position [1773, 0]
click at [1406, 86] on span "Attachment preview" at bounding box center [1410, 78] width 15 height 27
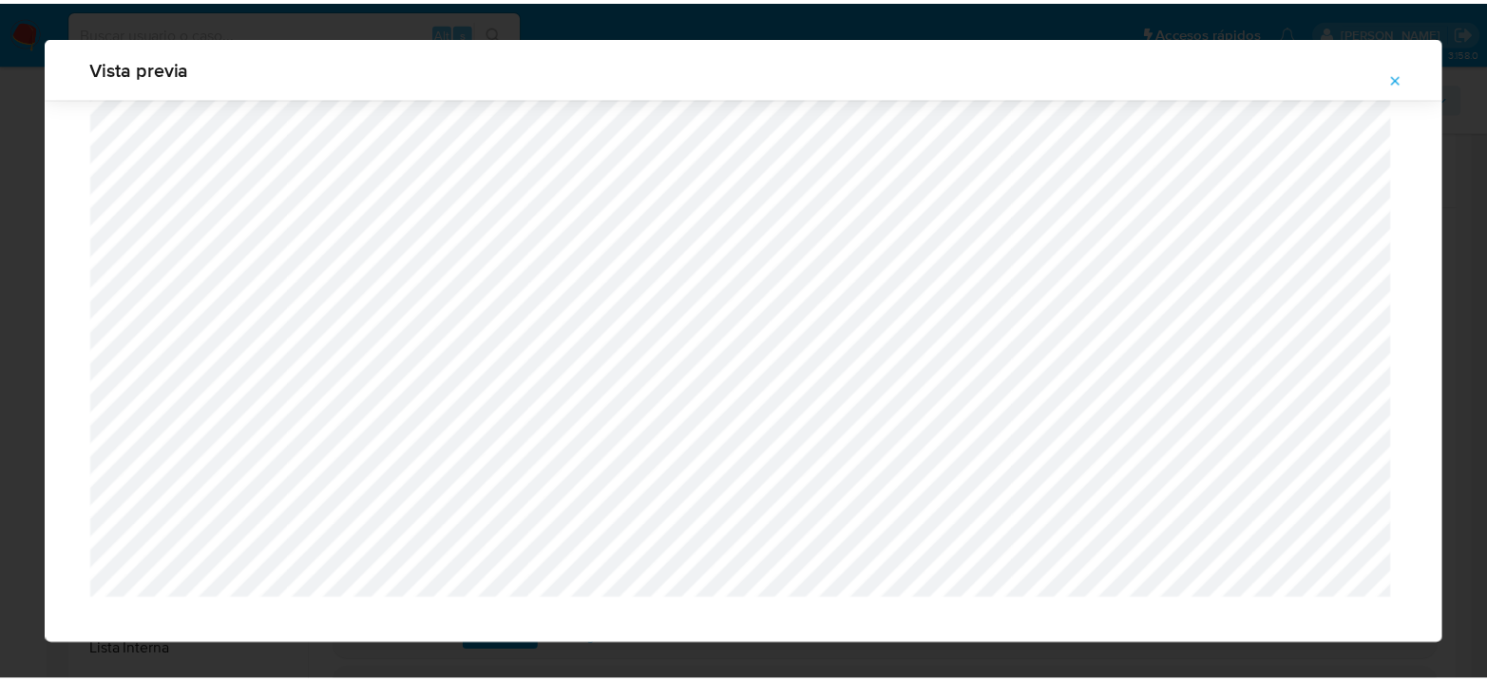
scroll to position [98, 0]
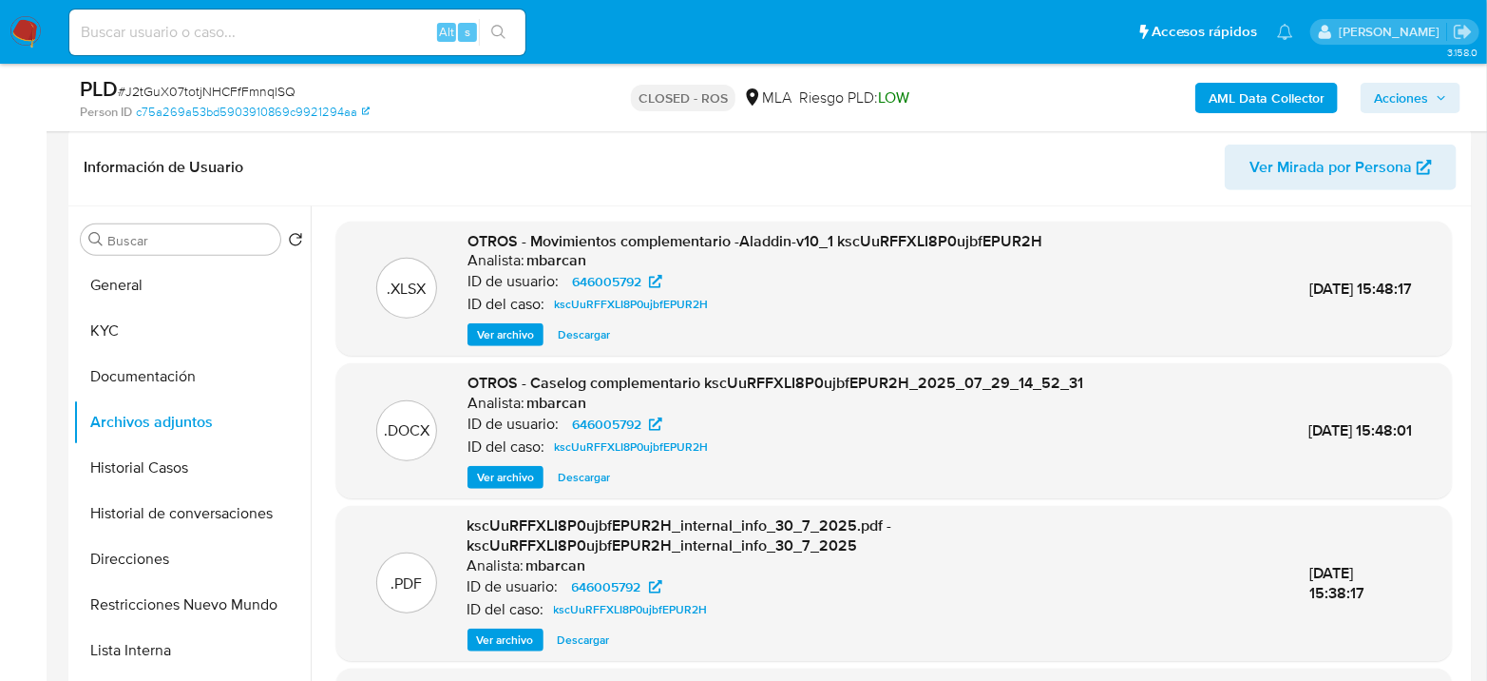
click at [393, 34] on input at bounding box center [297, 32] width 456 height 25
paste input "FCqPKs0zAUFFHnvBzFfJJkGH"
type input "FCqPKs0zAUFFHnvBzFfJJkGH"
click at [493, 40] on button "search-icon" at bounding box center [498, 32] width 39 height 27
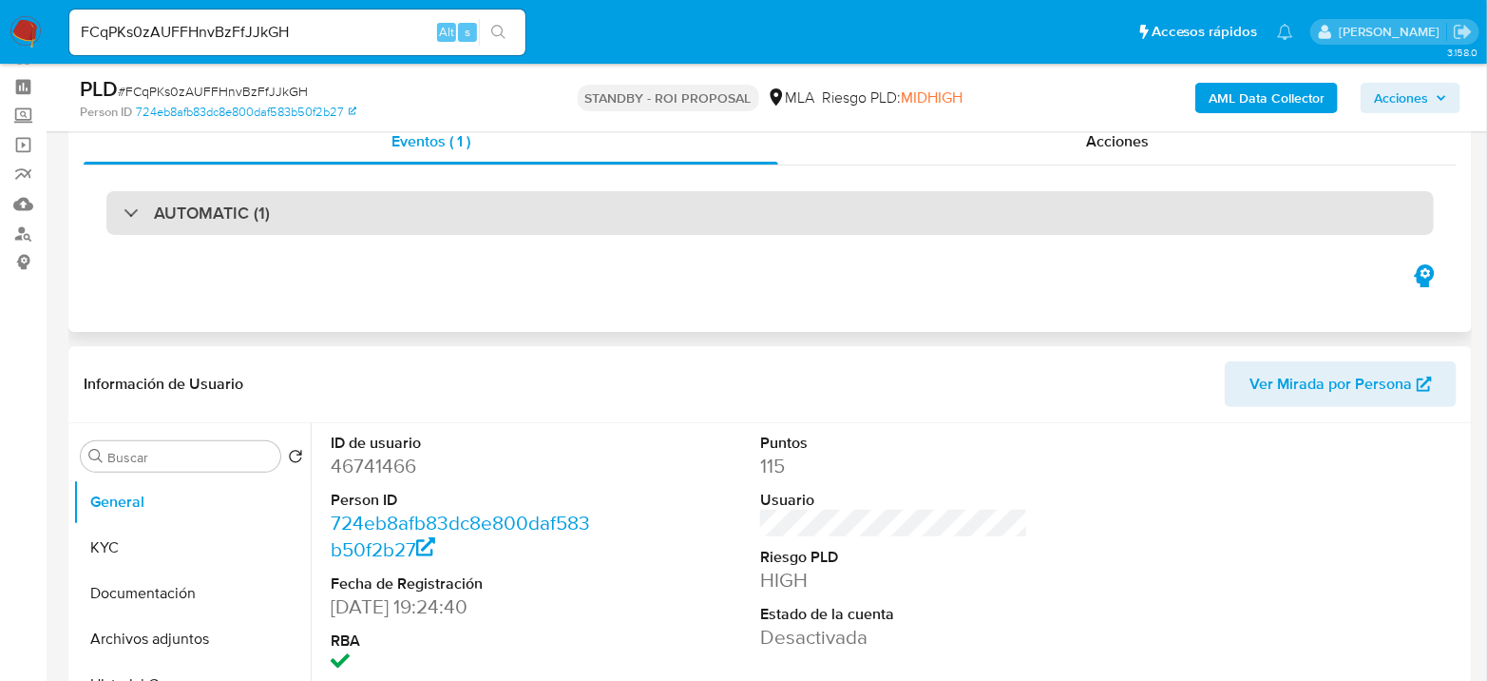
scroll to position [106, 0]
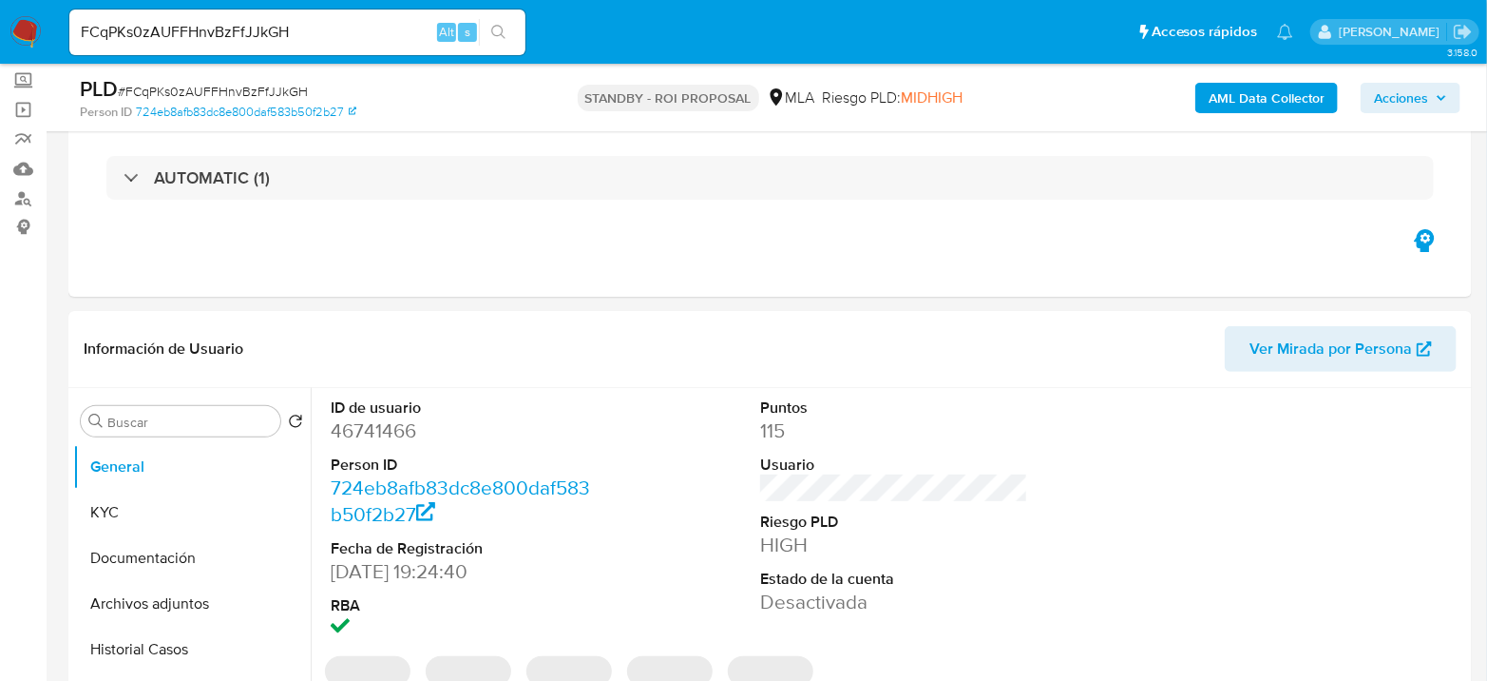
select select "10"
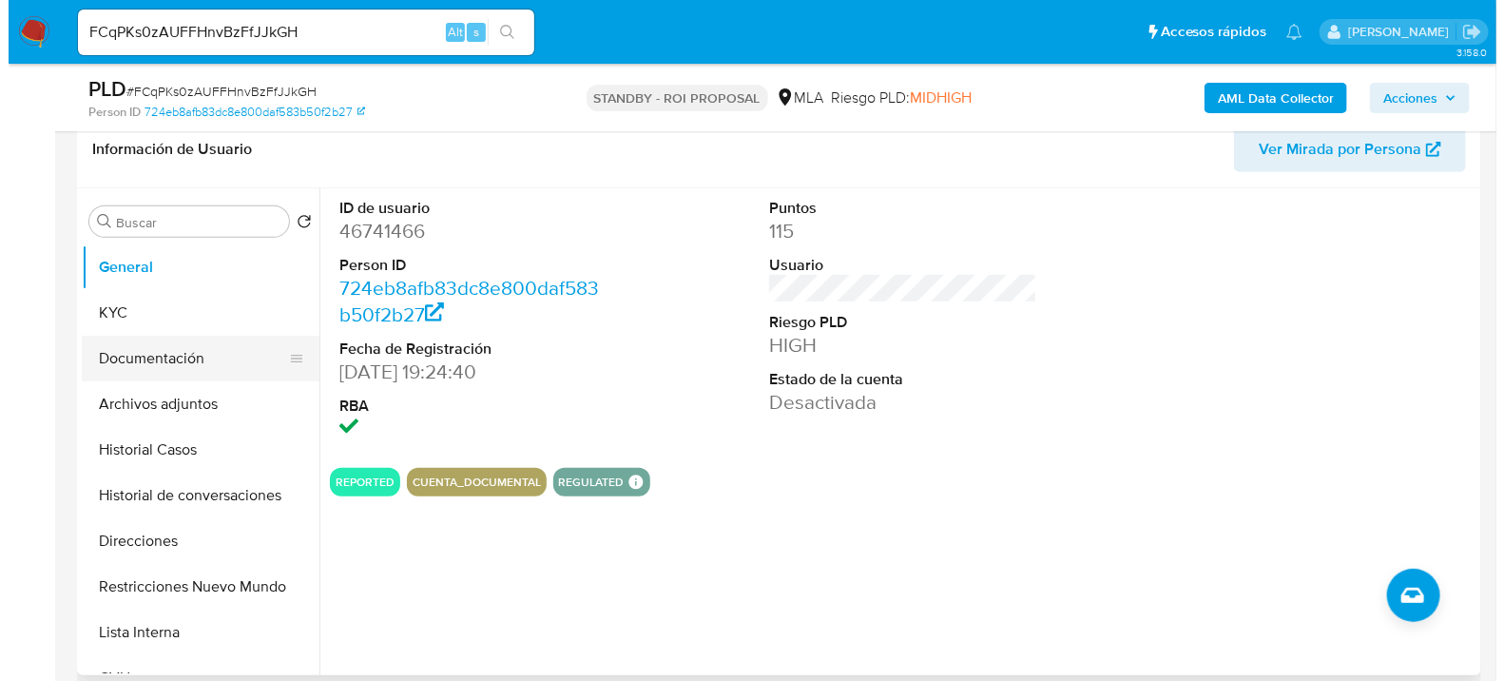
scroll to position [317, 0]
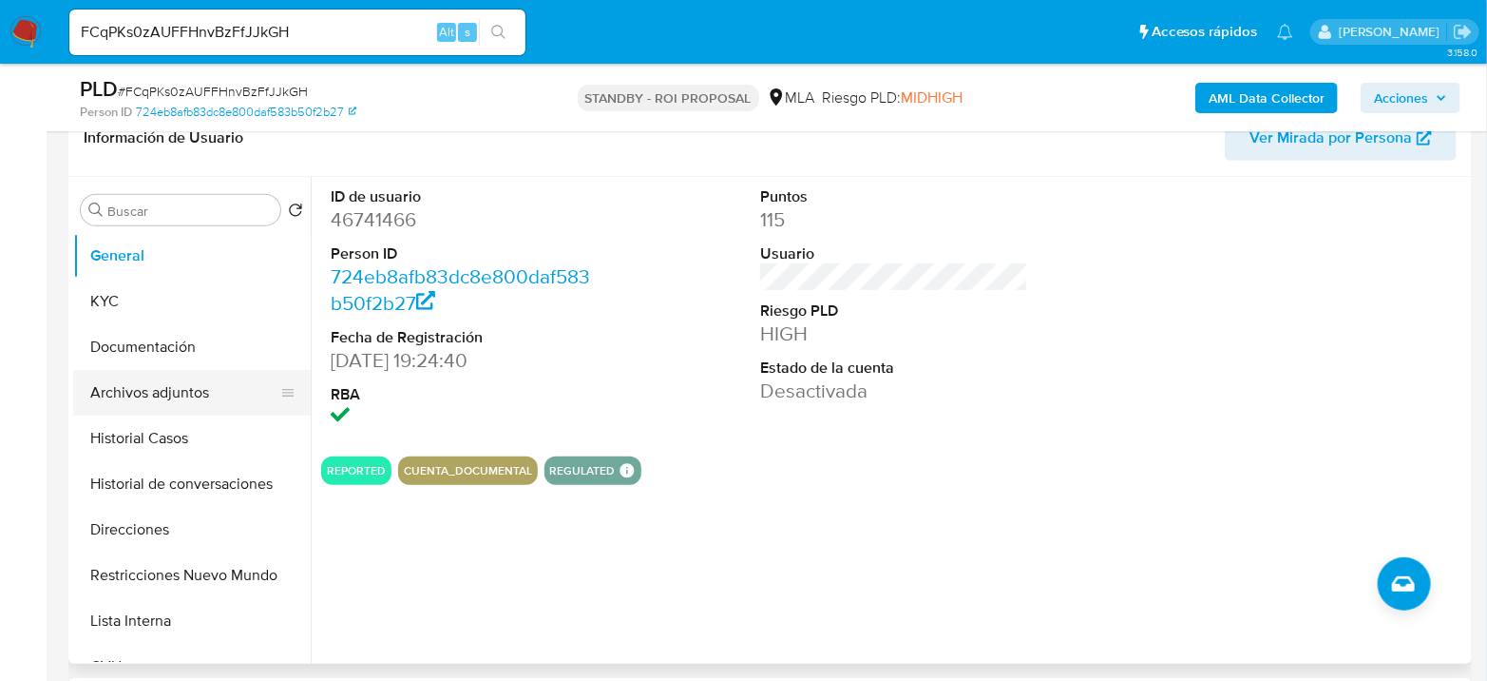
click at [161, 387] on button "Archivos adjuntos" at bounding box center [184, 393] width 222 height 46
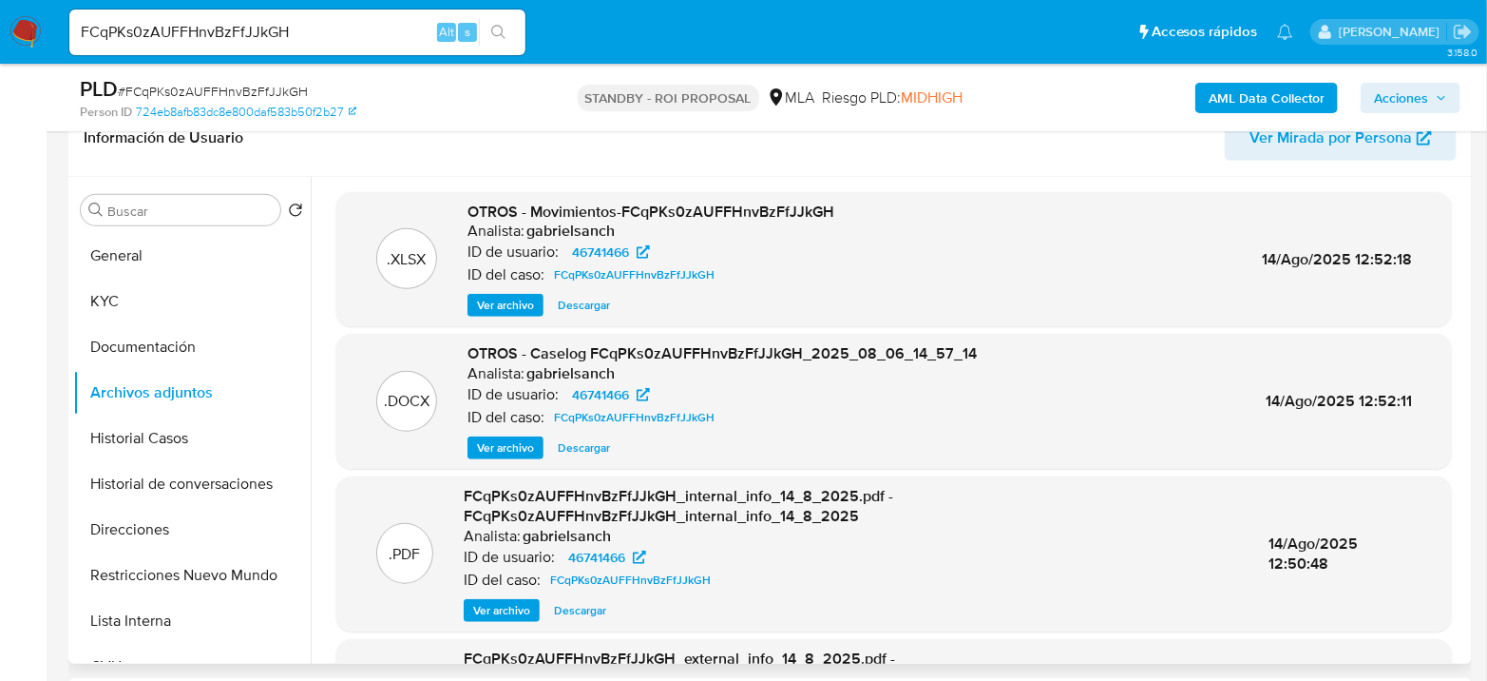
click at [482, 451] on span "Ver archivo" at bounding box center [505, 447] width 57 height 19
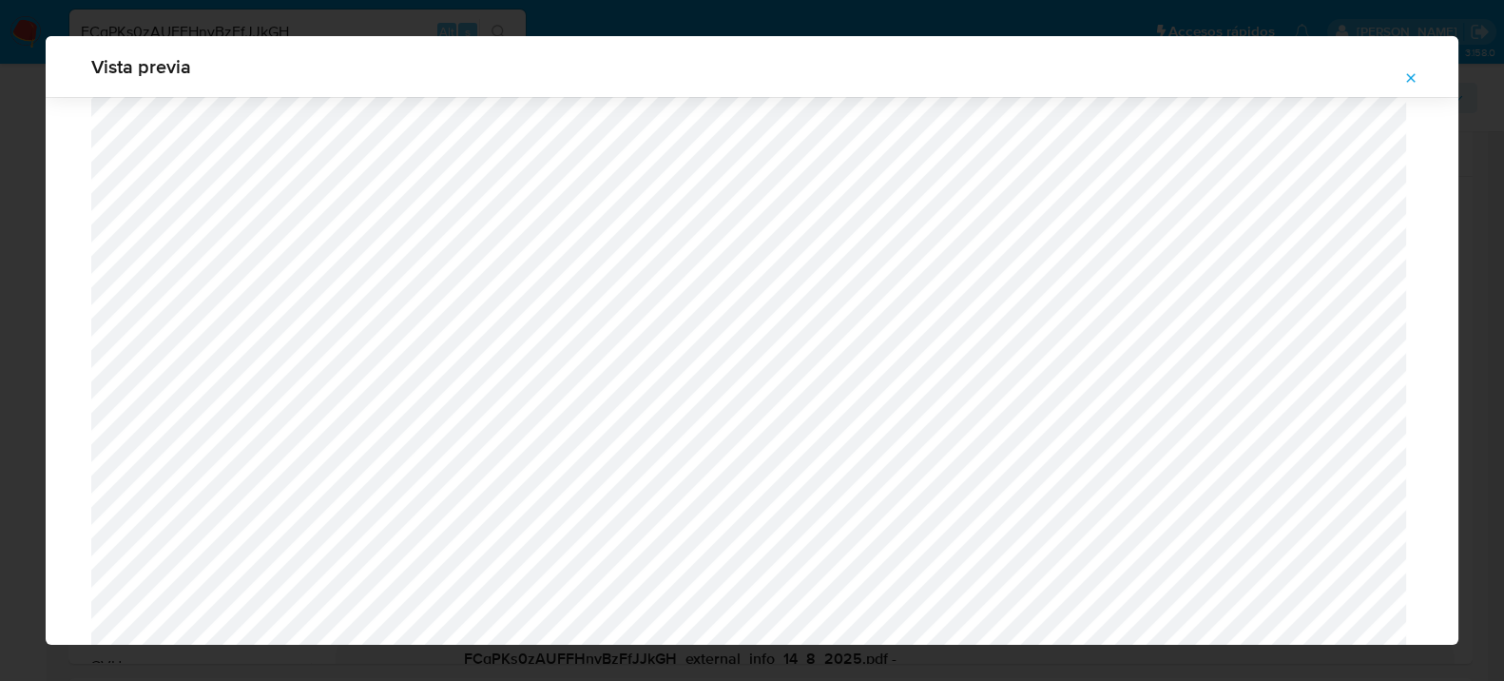
scroll to position [1545, 0]
click at [1407, 74] on icon "Attachment preview" at bounding box center [1410, 77] width 15 height 15
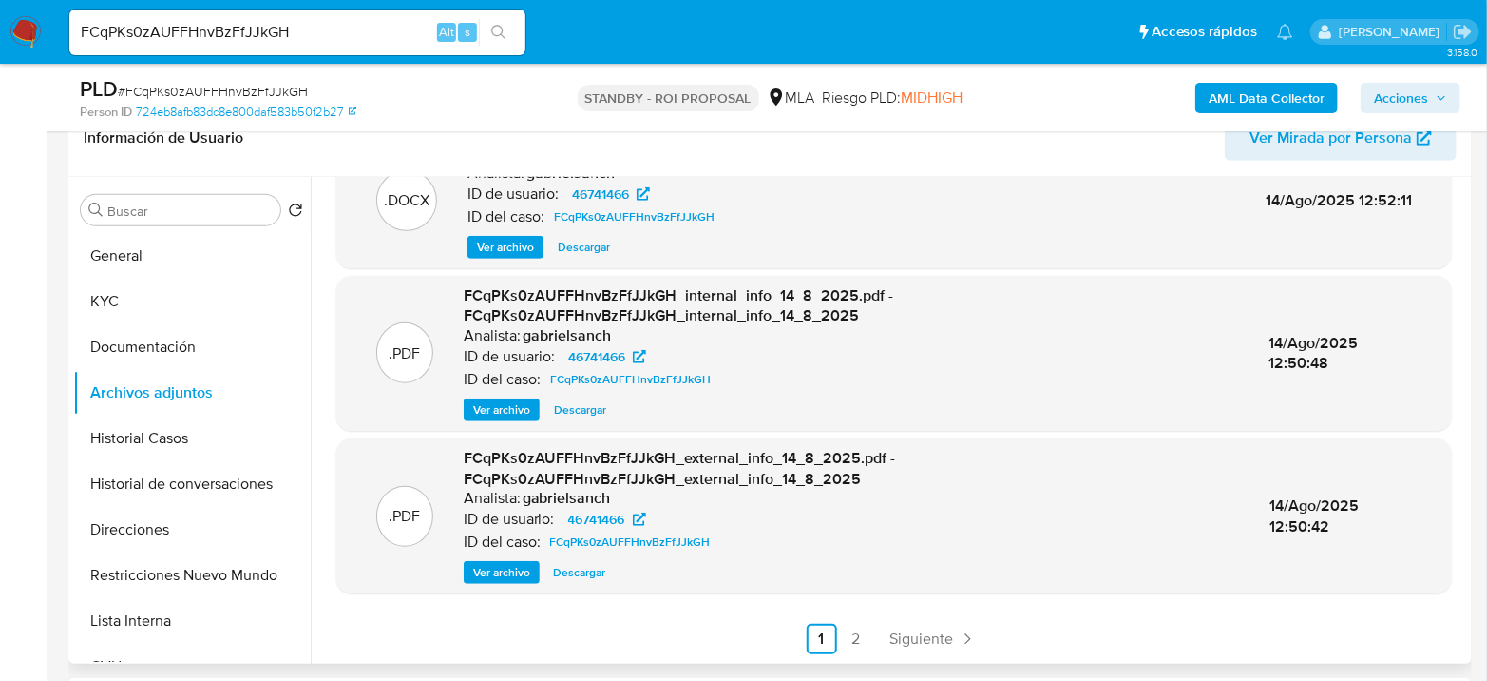
scroll to position [528, 0]
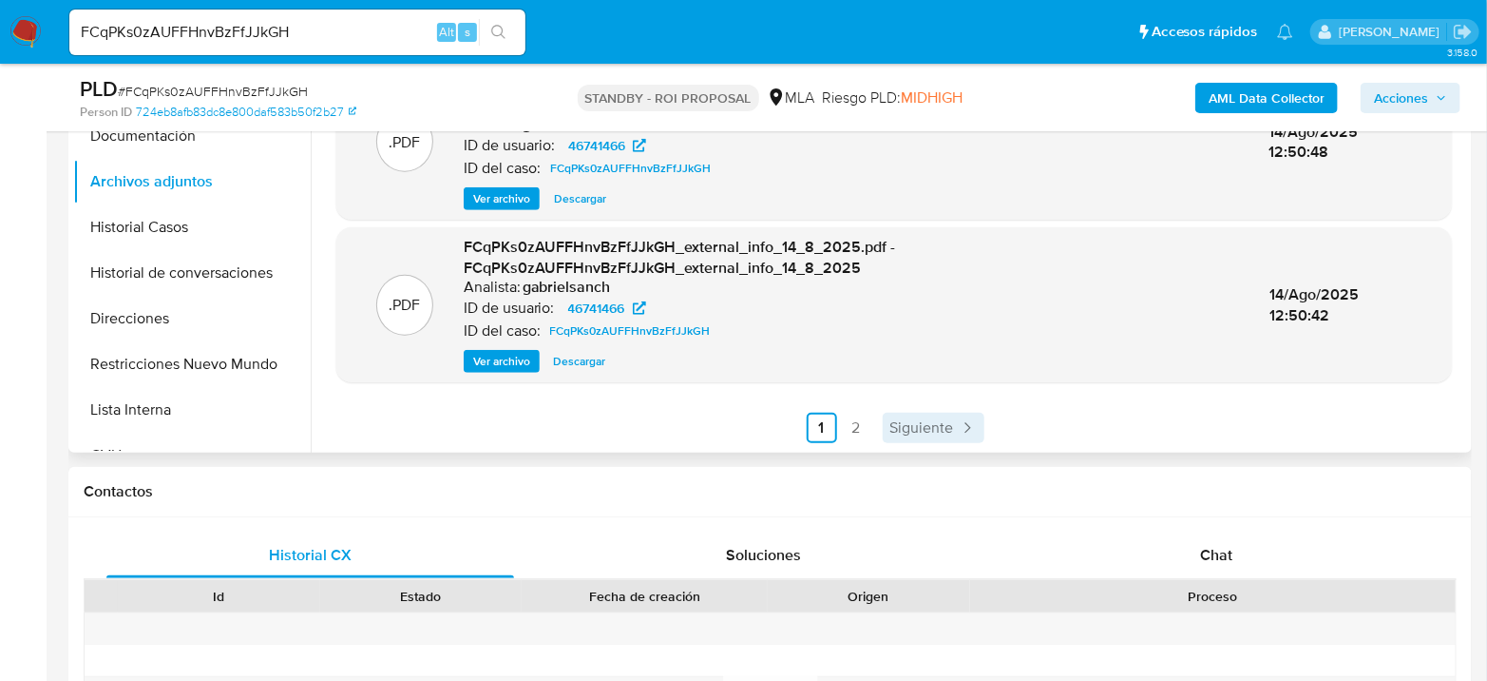
click at [899, 420] on span "Siguiente" at bounding box center [923, 427] width 64 height 15
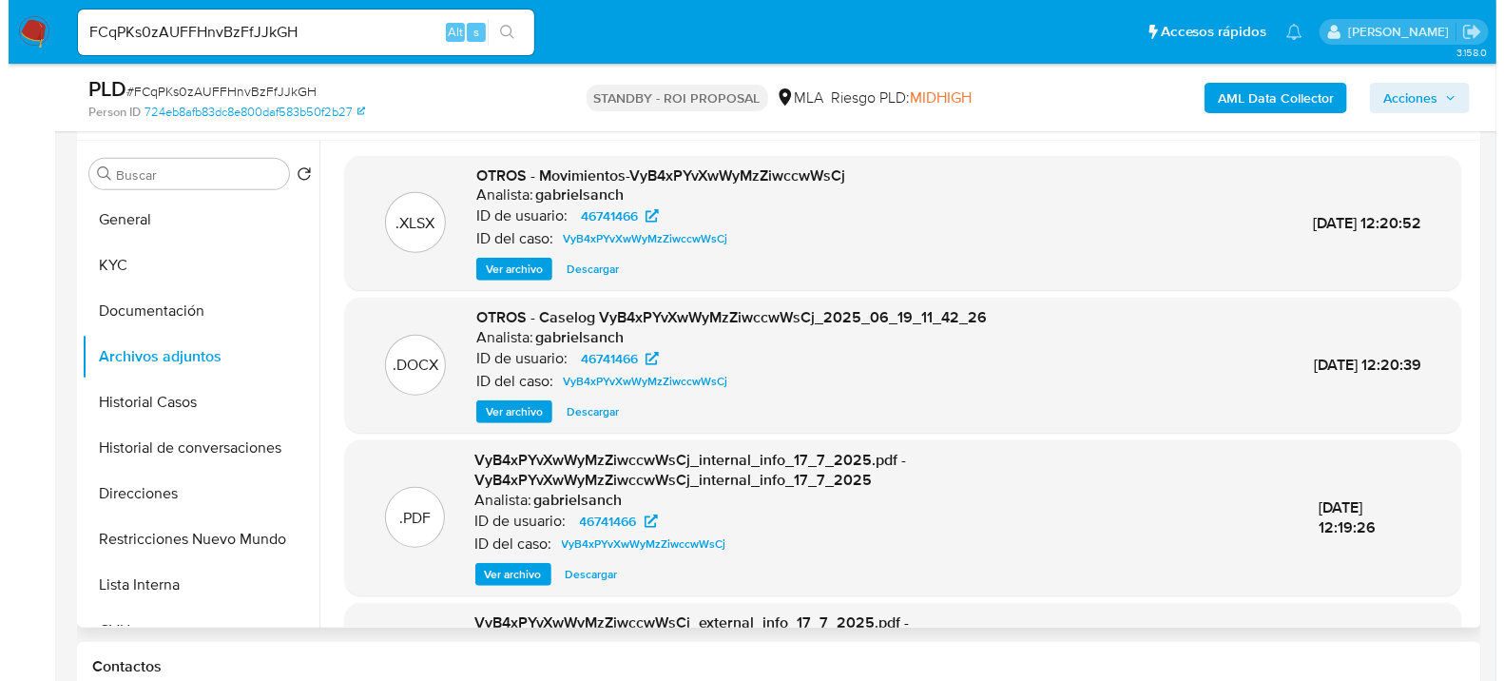
scroll to position [317, 0]
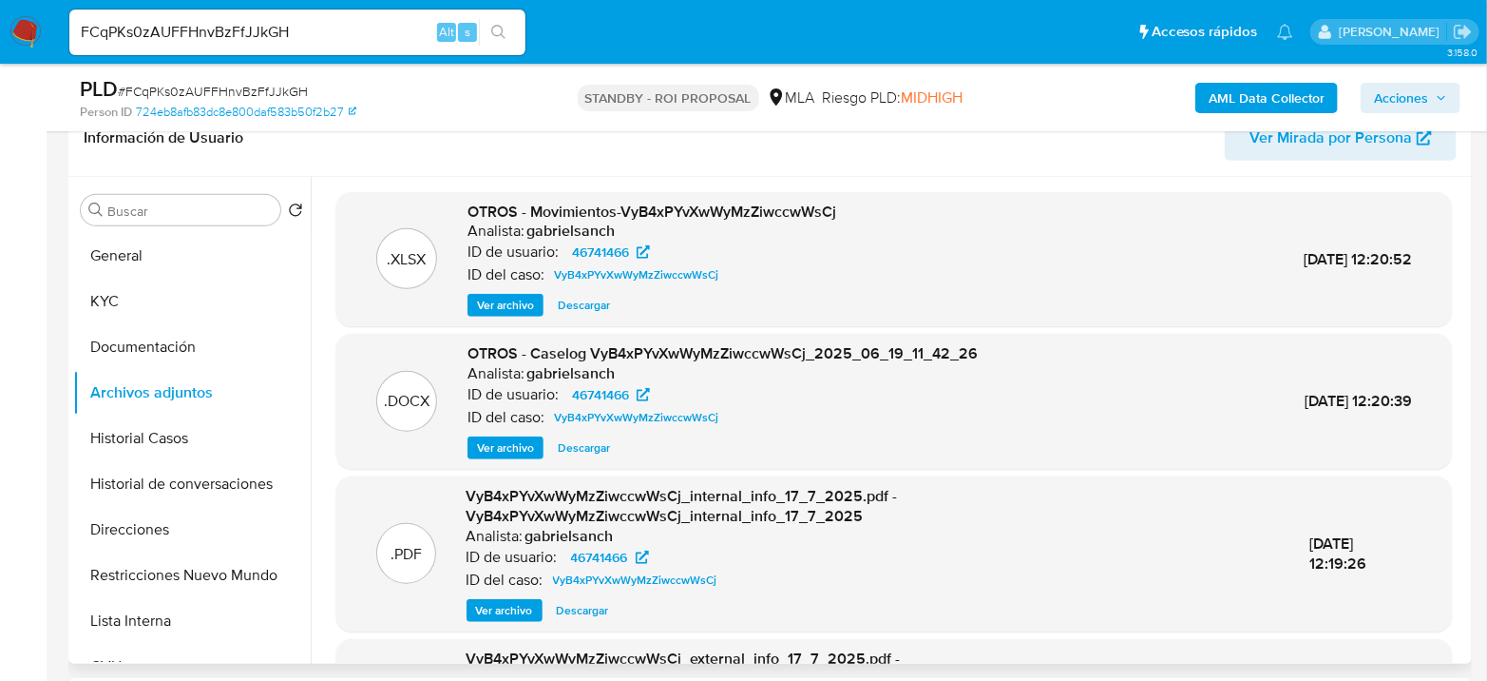
click at [507, 442] on span "Ver archivo" at bounding box center [505, 447] width 57 height 19
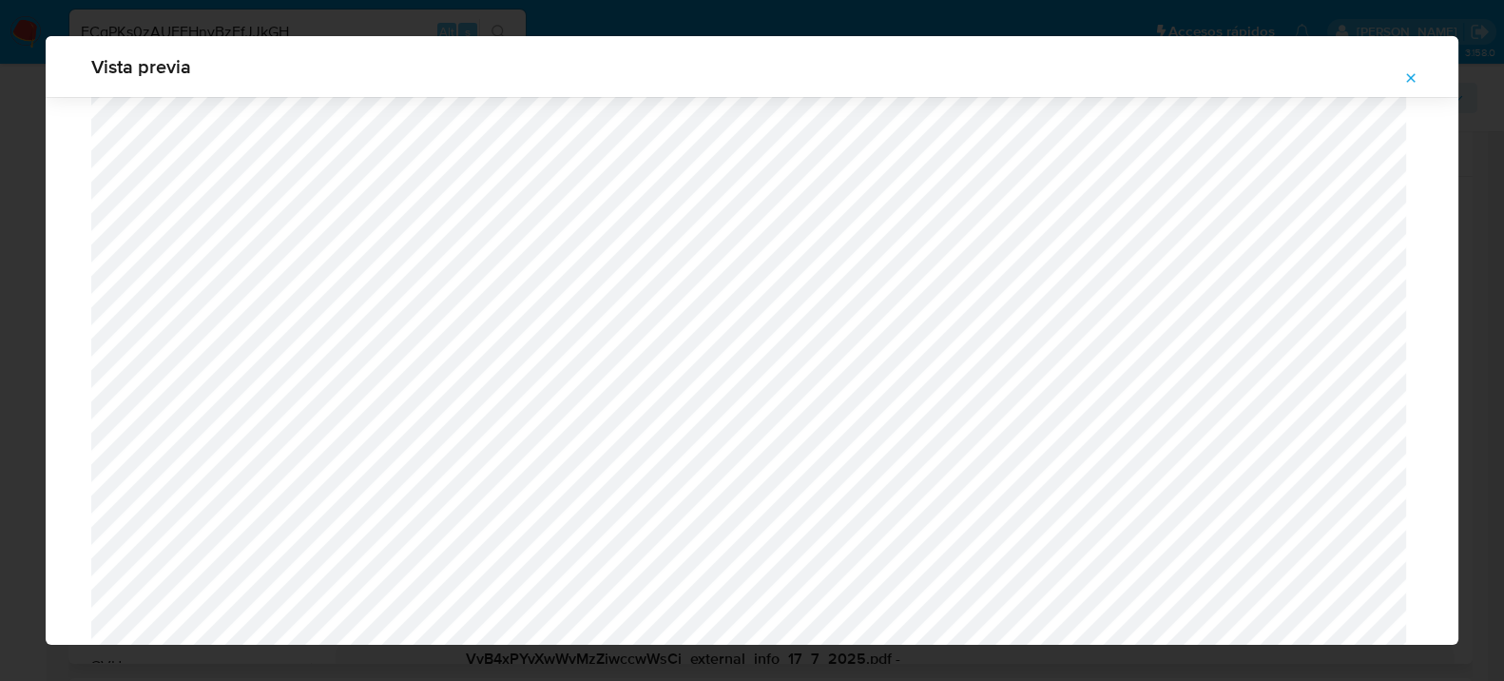
scroll to position [595, 0]
click at [1413, 71] on icon "Attachment preview" at bounding box center [1410, 77] width 15 height 15
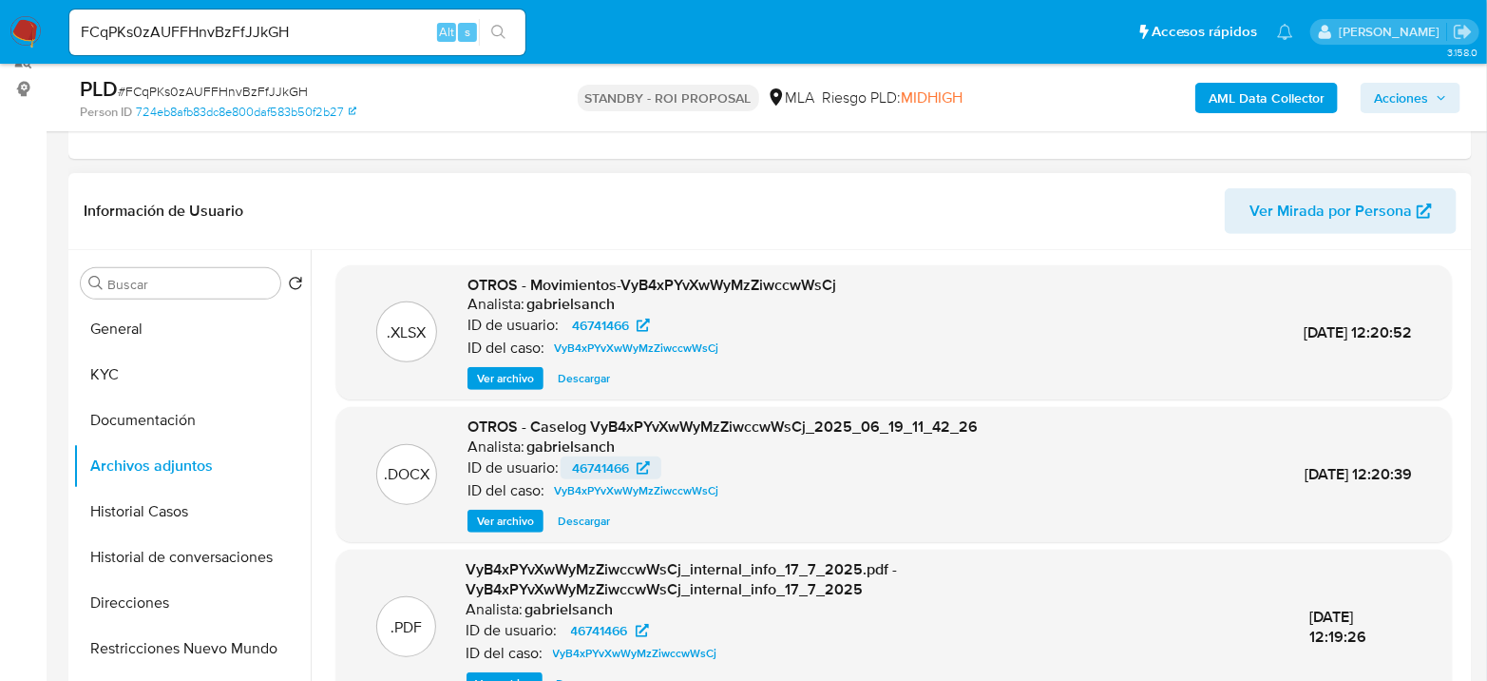
scroll to position [106, 0]
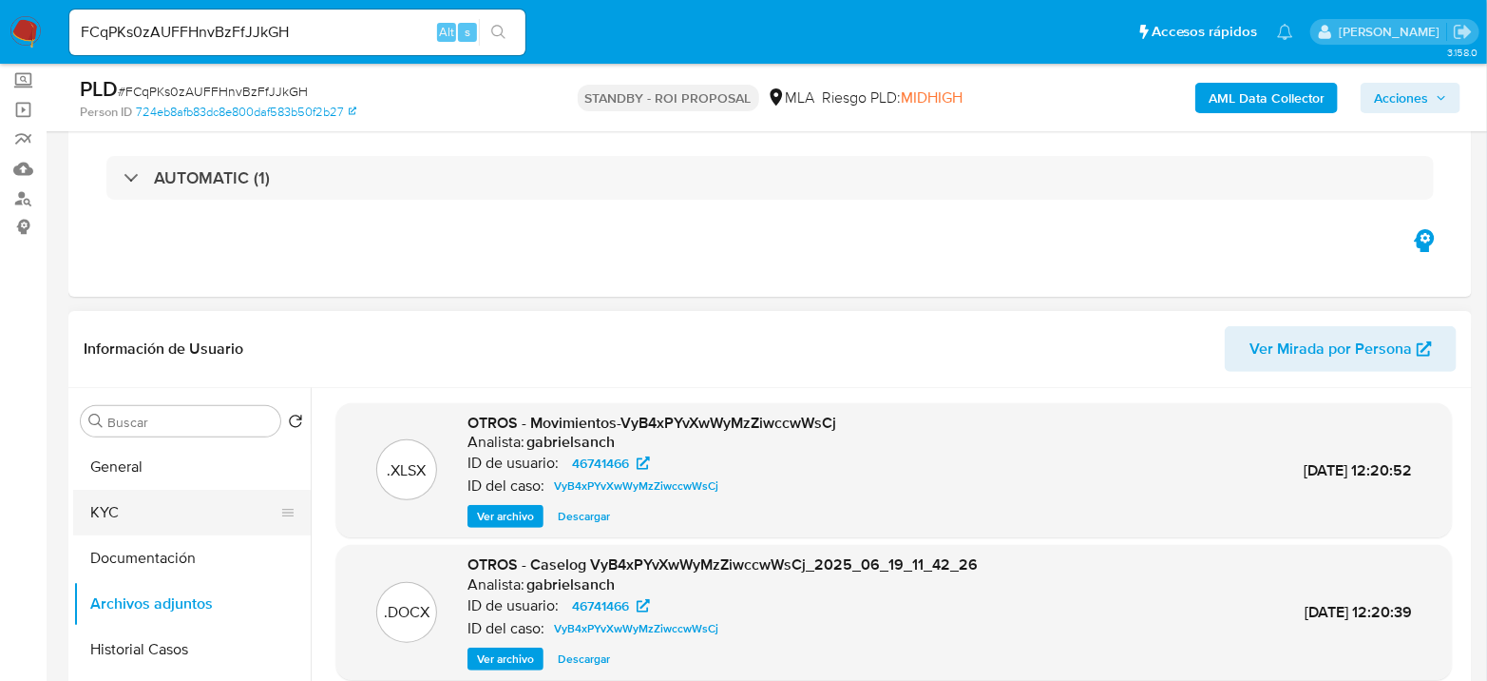
click at [170, 499] on button "KYC" at bounding box center [184, 512] width 222 height 46
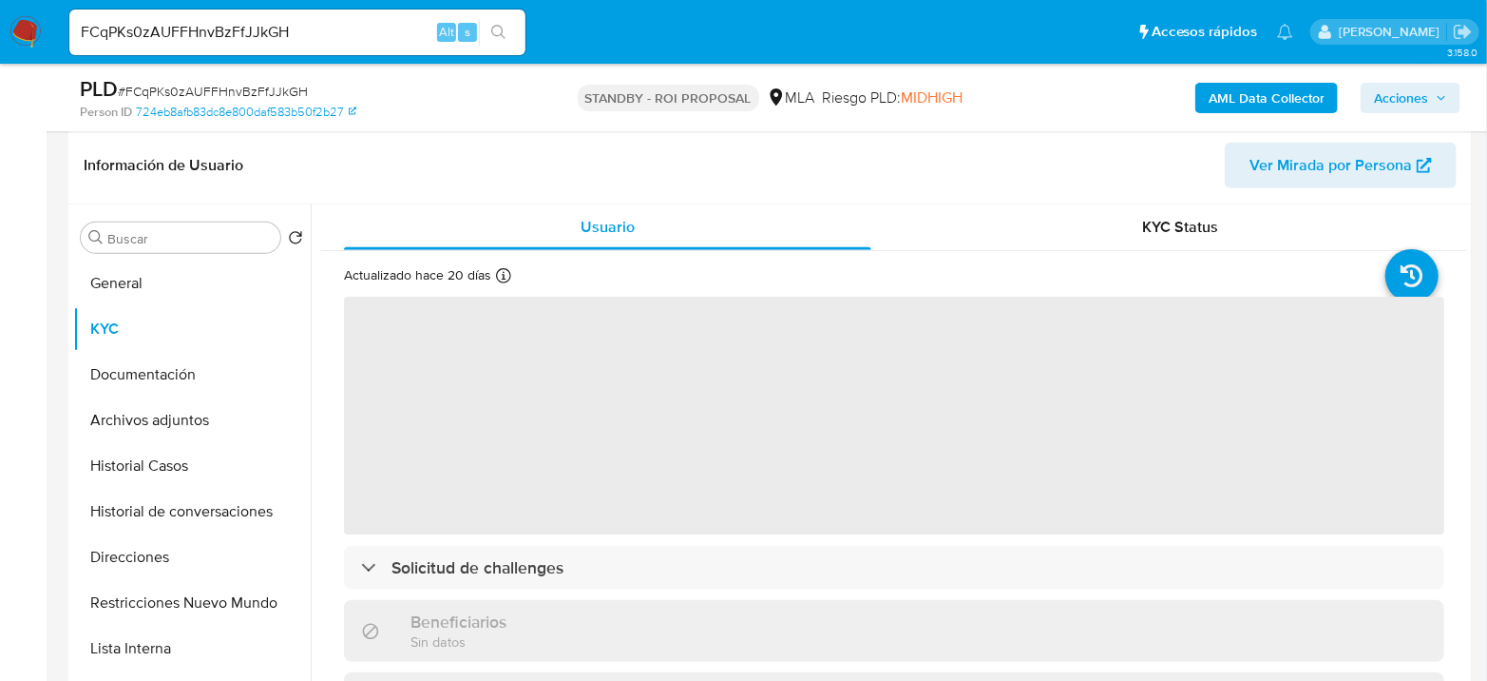
scroll to position [422, 0]
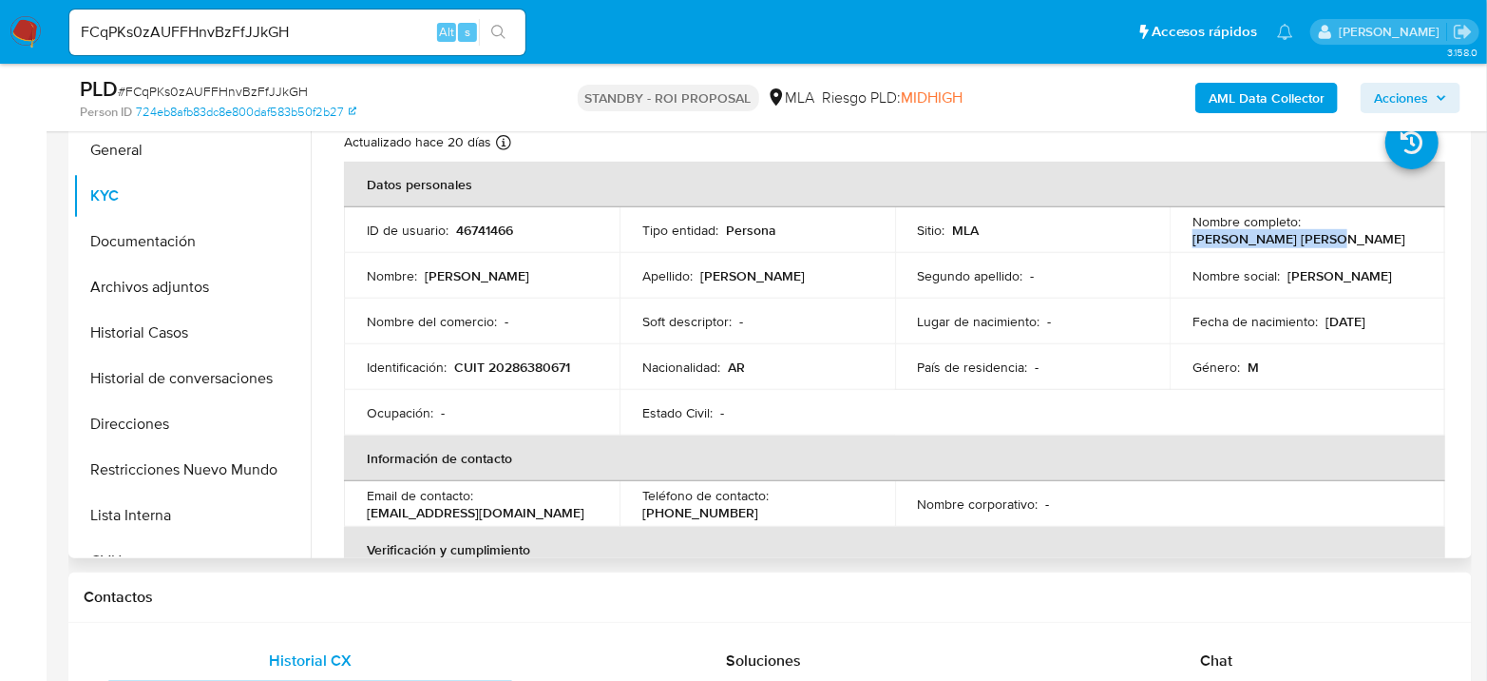
drag, startPoint x: 1189, startPoint y: 239, endPoint x: 1357, endPoint y: 237, distance: 168.2
click at [1359, 243] on div "Nombre completo : Ruben Dario Gonzalez" at bounding box center [1308, 230] width 230 height 34
copy p "Ruben Dario Gonzalez"
click at [534, 350] on td "Identificación : CUIT 20286380671" at bounding box center [482, 367] width 276 height 46
click at [530, 374] on p "CUIT 20286380671" at bounding box center [512, 366] width 116 height 17
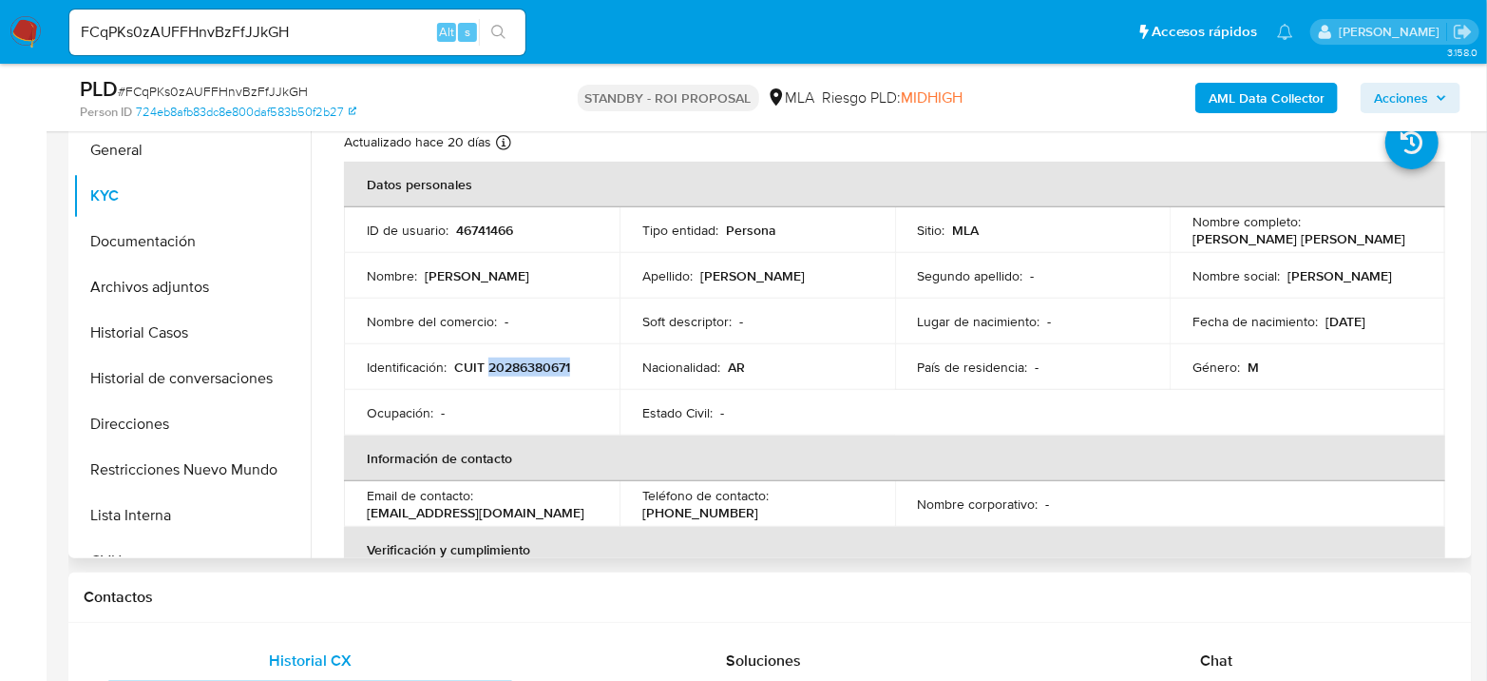
click at [530, 373] on p "CUIT 20286380671" at bounding box center [512, 366] width 116 height 17
copy p "20286380671"
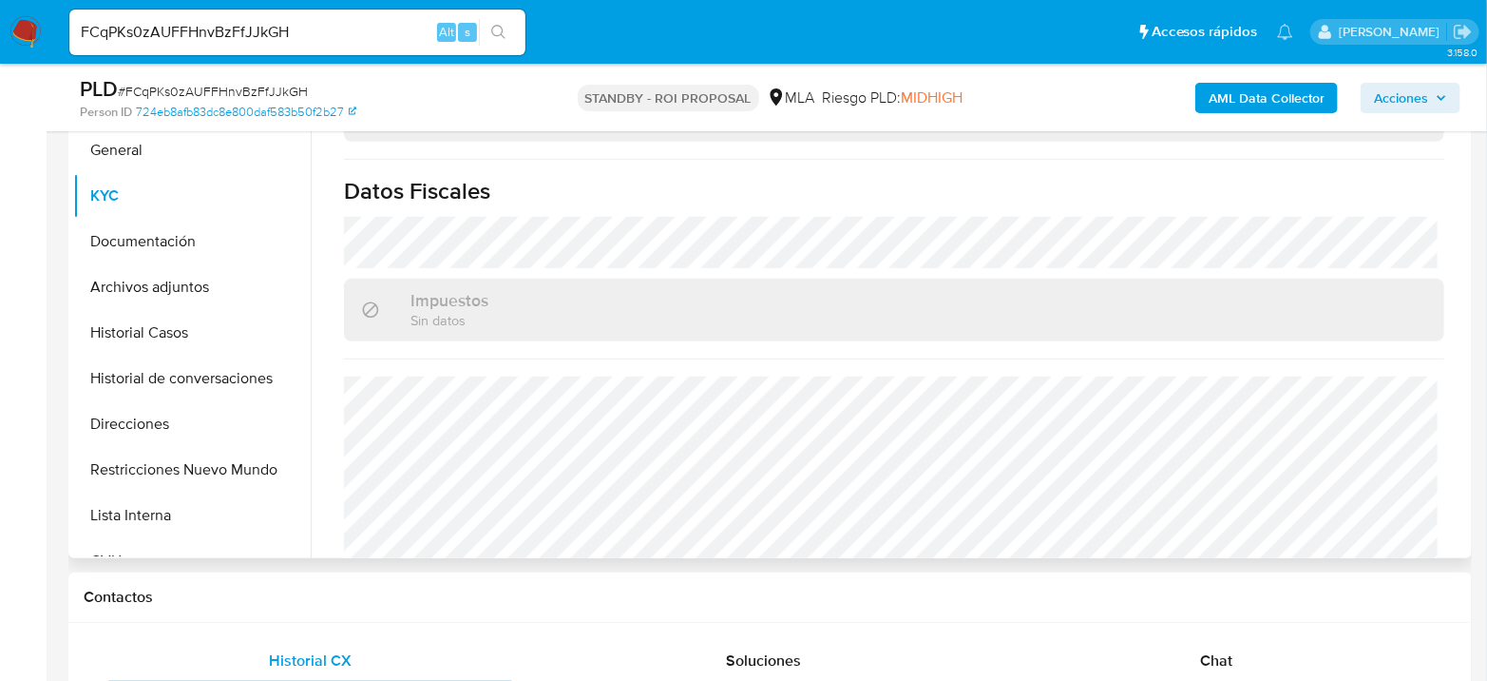
scroll to position [999, 0]
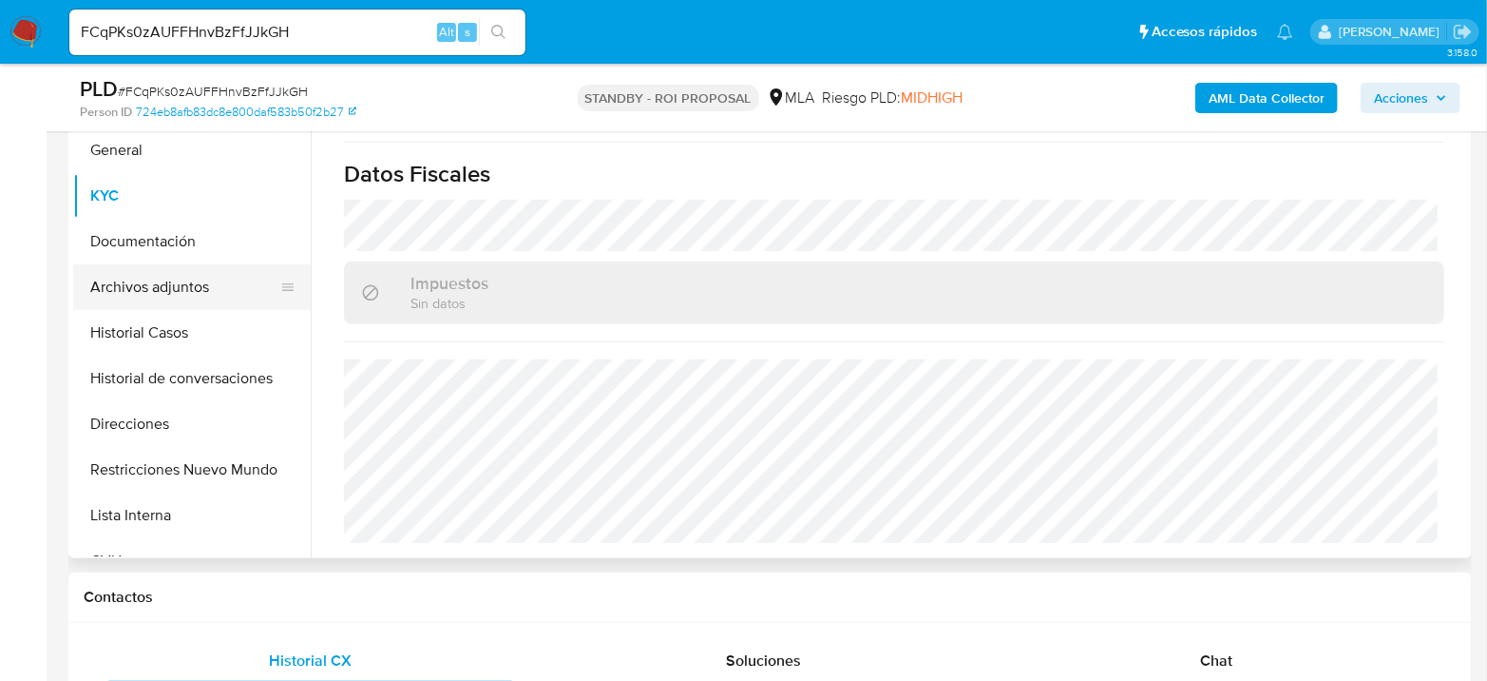
click at [181, 290] on button "Archivos adjuntos" at bounding box center [184, 287] width 222 height 46
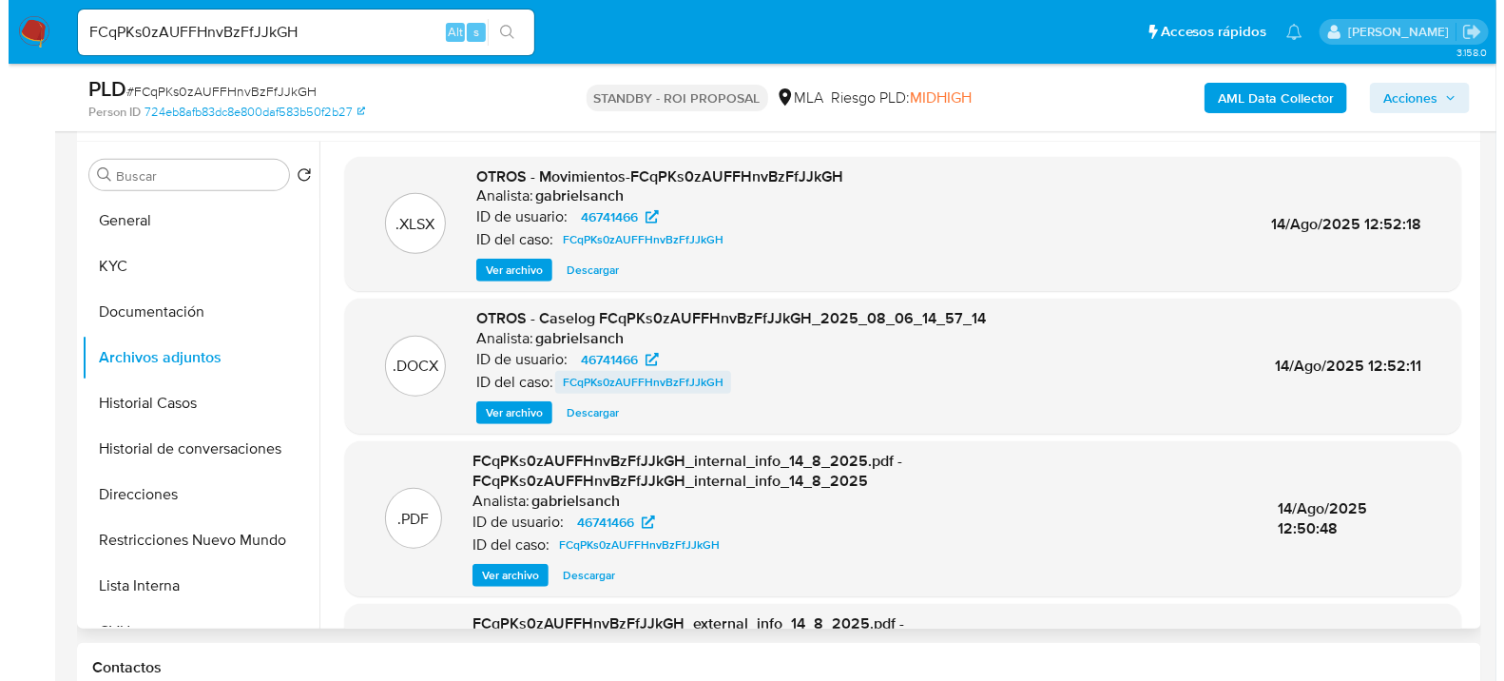
scroll to position [317, 0]
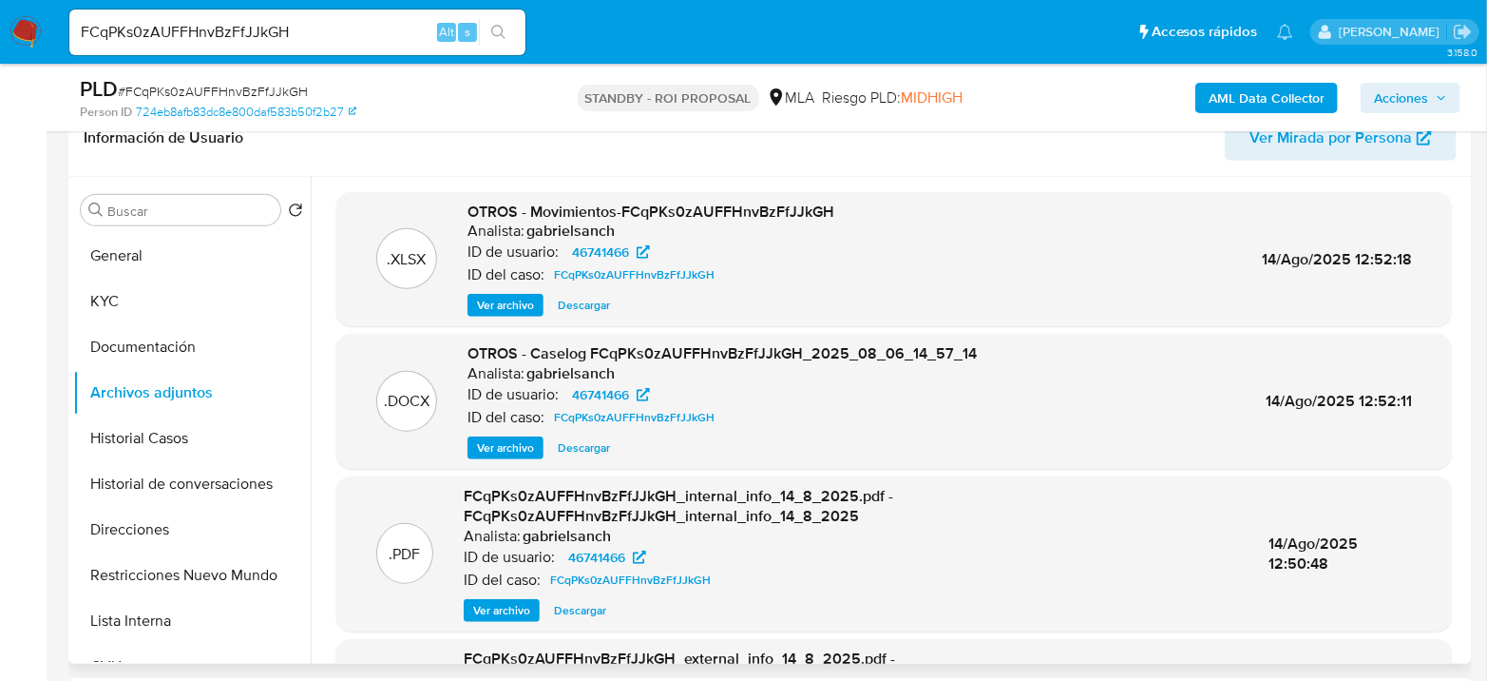
click at [506, 443] on span "Ver archivo" at bounding box center [505, 447] width 57 height 19
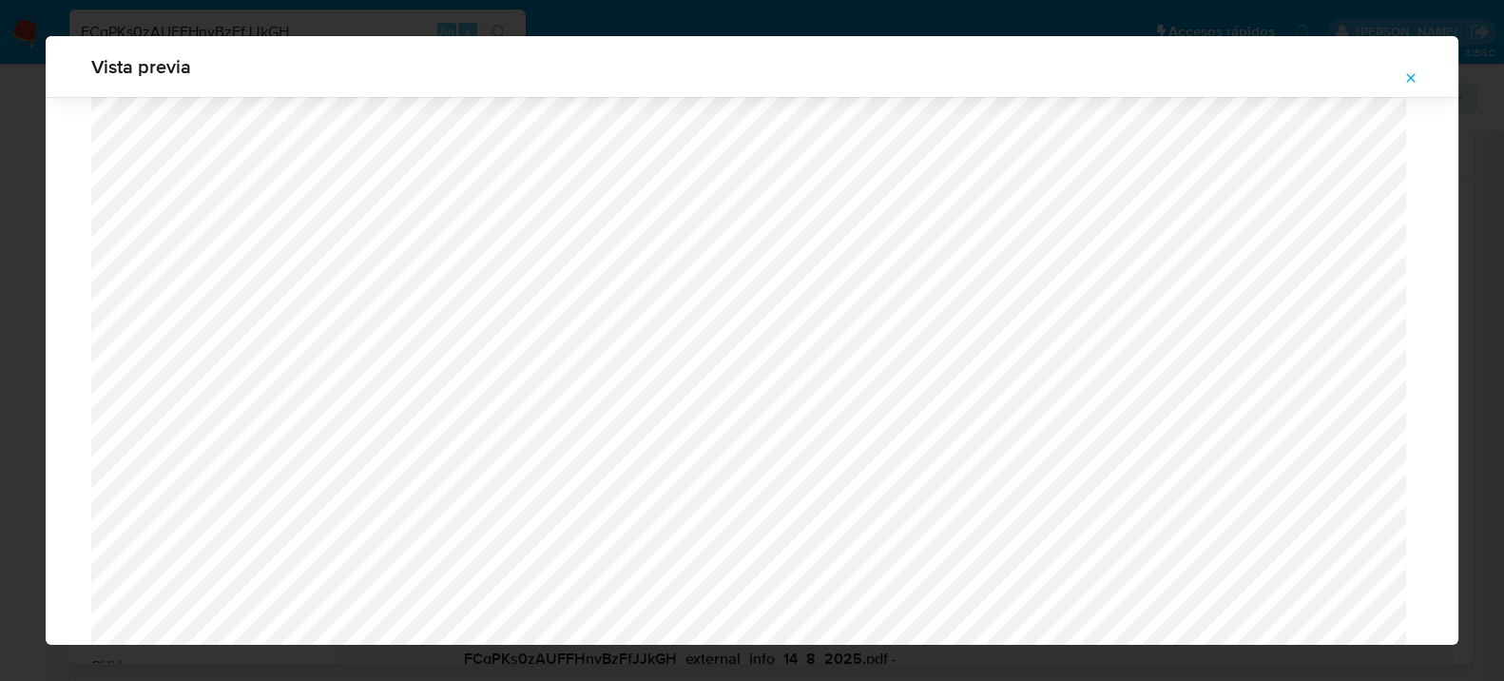
scroll to position [804, 0]
drag, startPoint x: 1405, startPoint y: 76, endPoint x: 1337, endPoint y: 94, distance: 69.9
click at [1404, 76] on icon "Attachment preview" at bounding box center [1410, 77] width 15 height 15
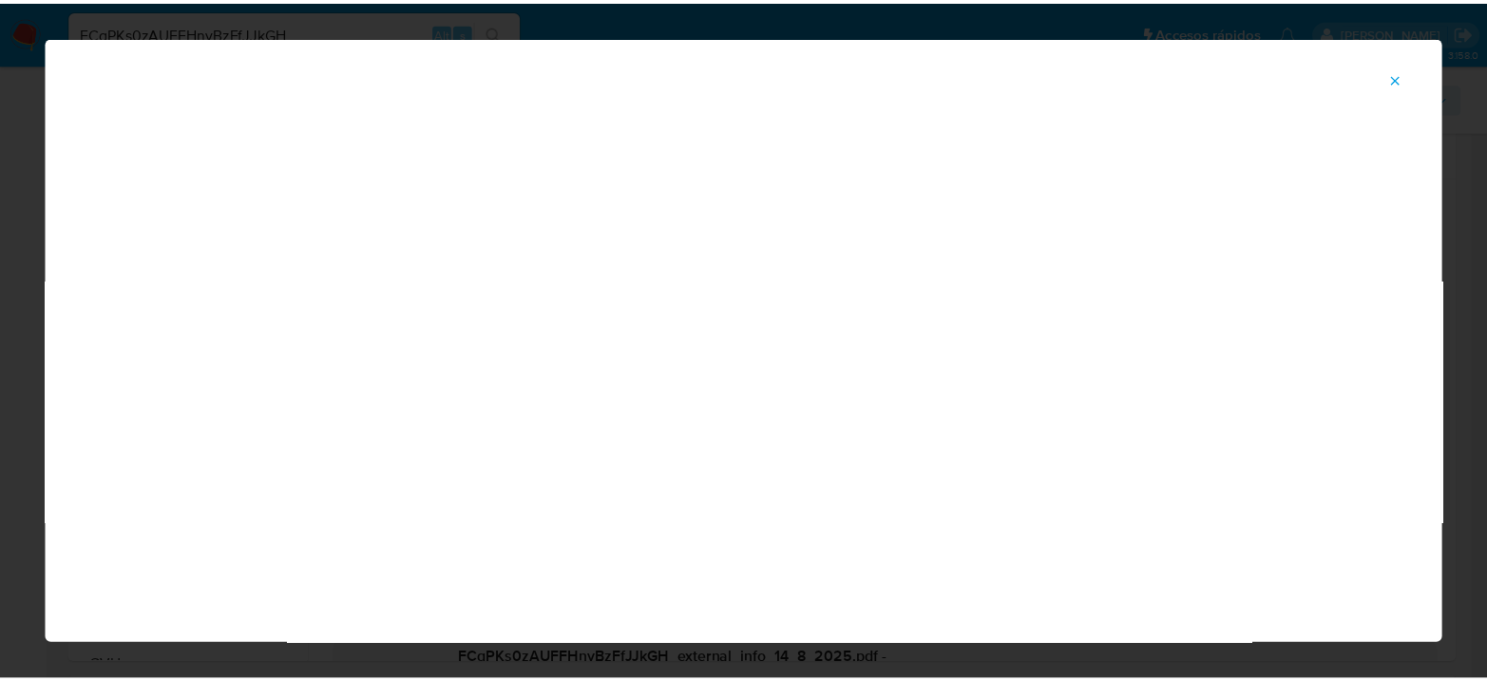
scroll to position [98, 0]
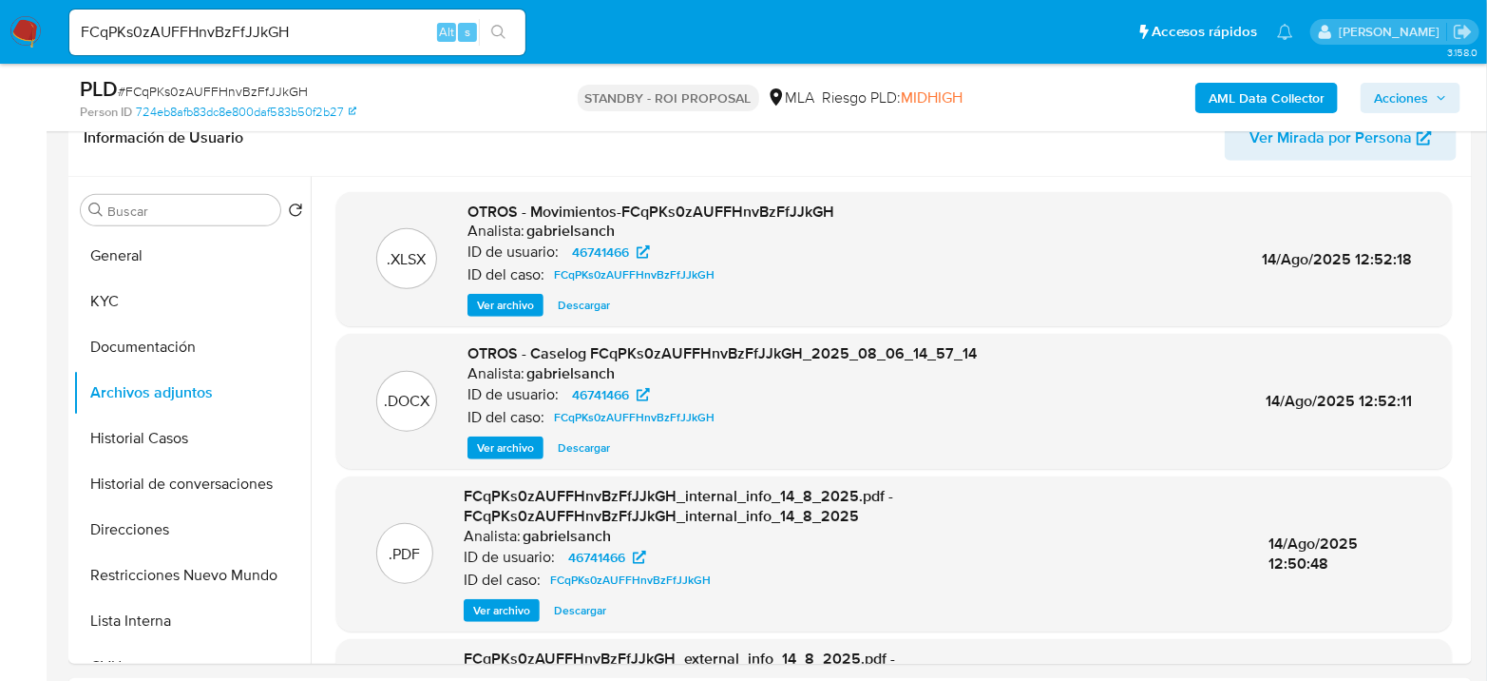
click at [17, 37] on img at bounding box center [26, 32] width 32 height 32
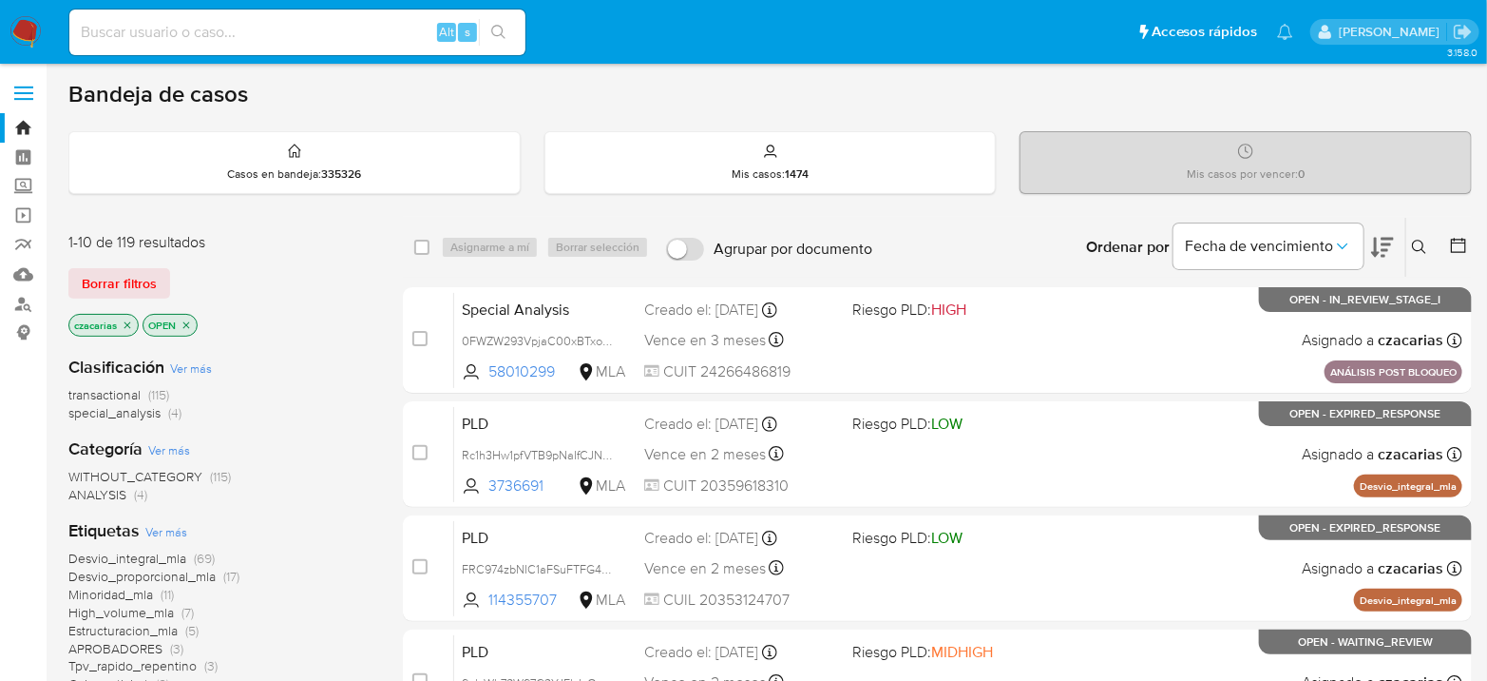
click at [389, 21] on input at bounding box center [297, 32] width 456 height 25
paste input "165982596"
type input "165982596"
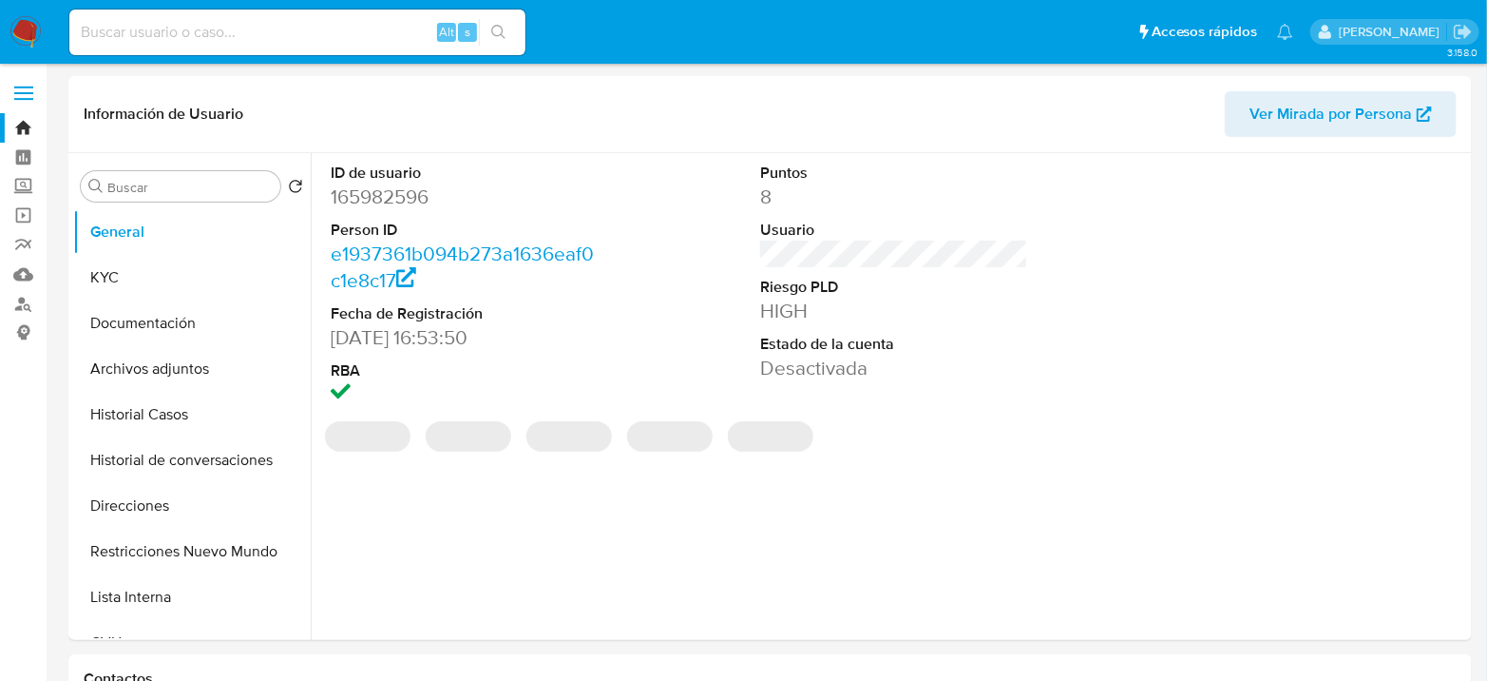
select select "10"
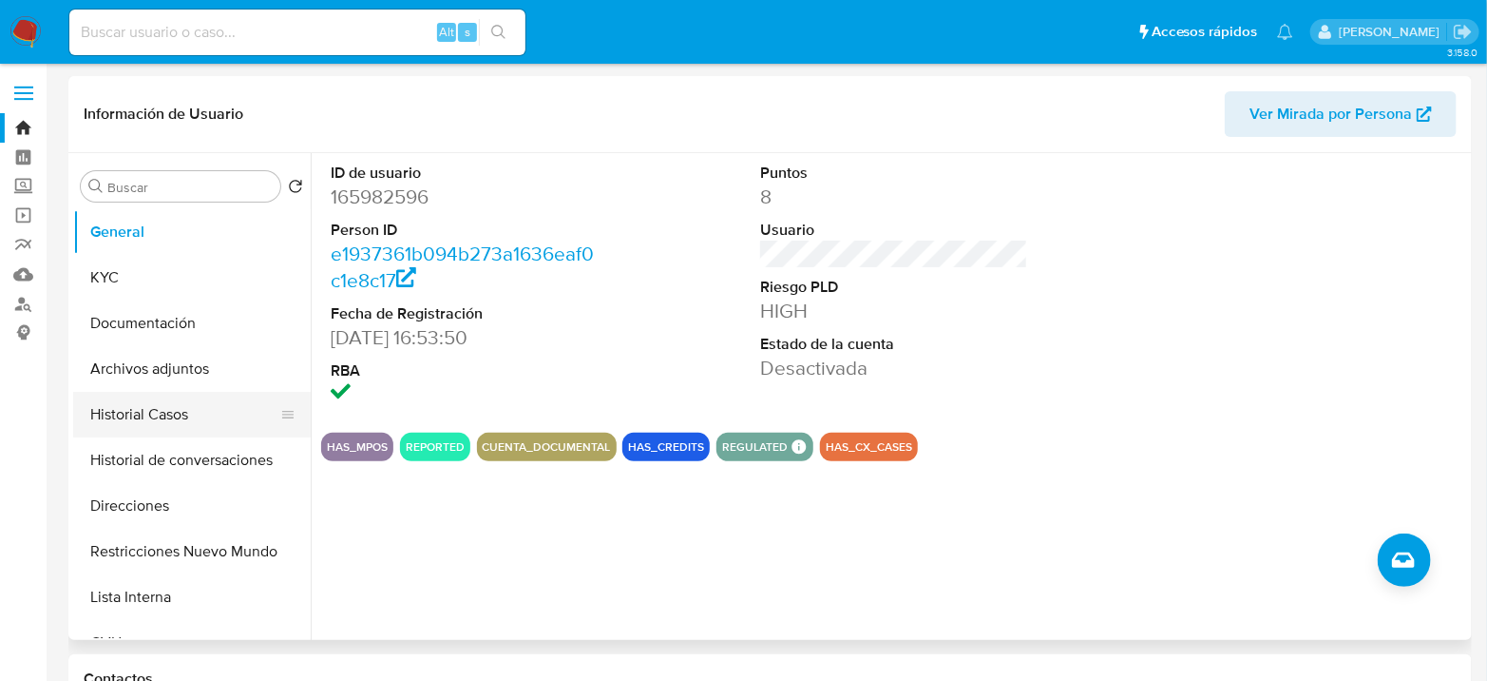
click at [123, 424] on button "Historial Casos" at bounding box center [184, 415] width 222 height 46
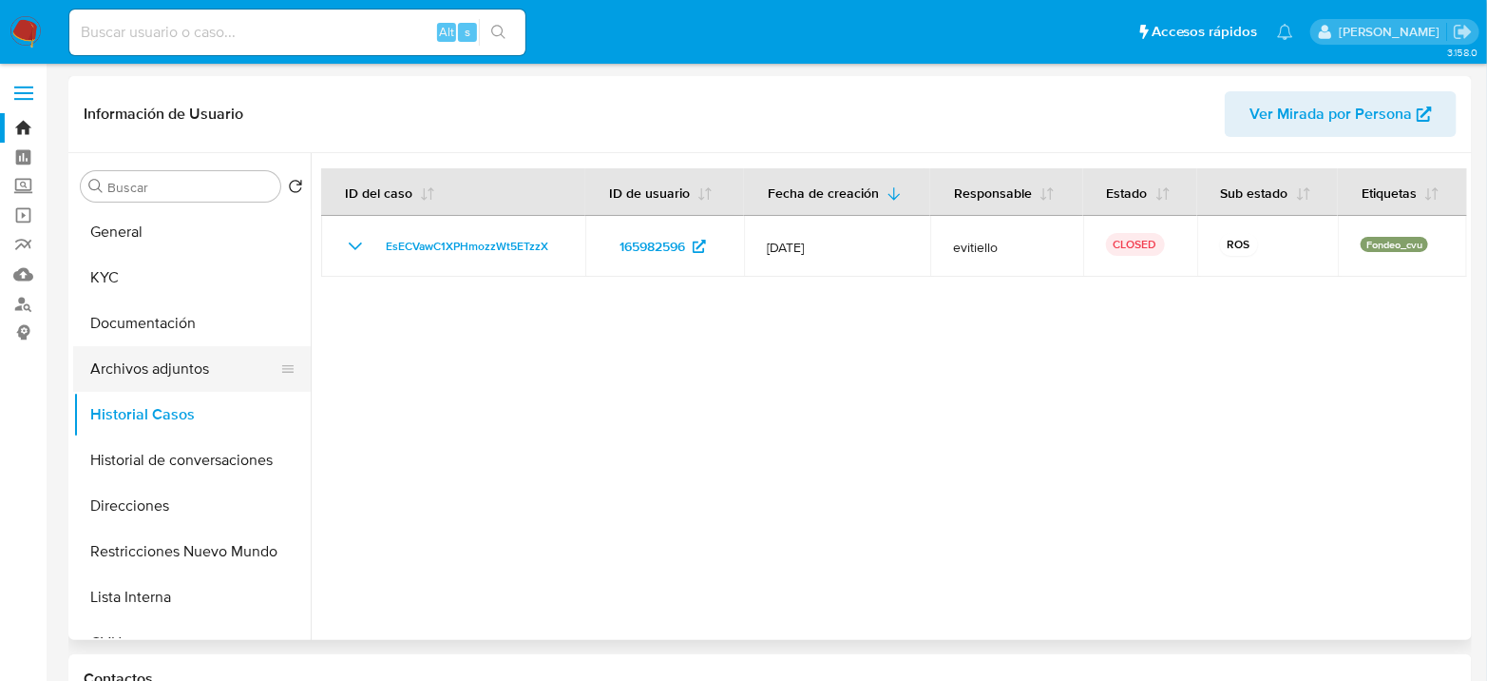
click at [171, 351] on button "Archivos adjuntos" at bounding box center [184, 369] width 222 height 46
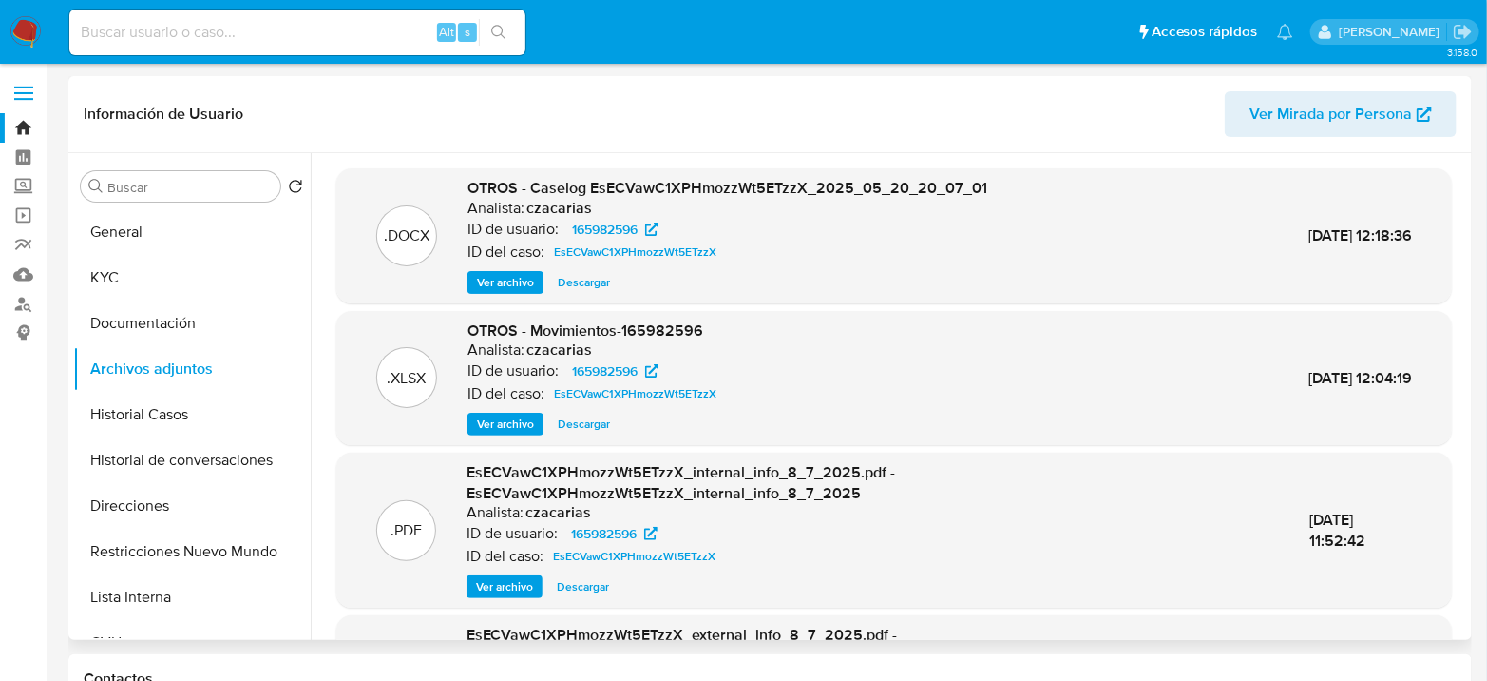
click at [499, 283] on span "Ver archivo" at bounding box center [505, 282] width 57 height 19
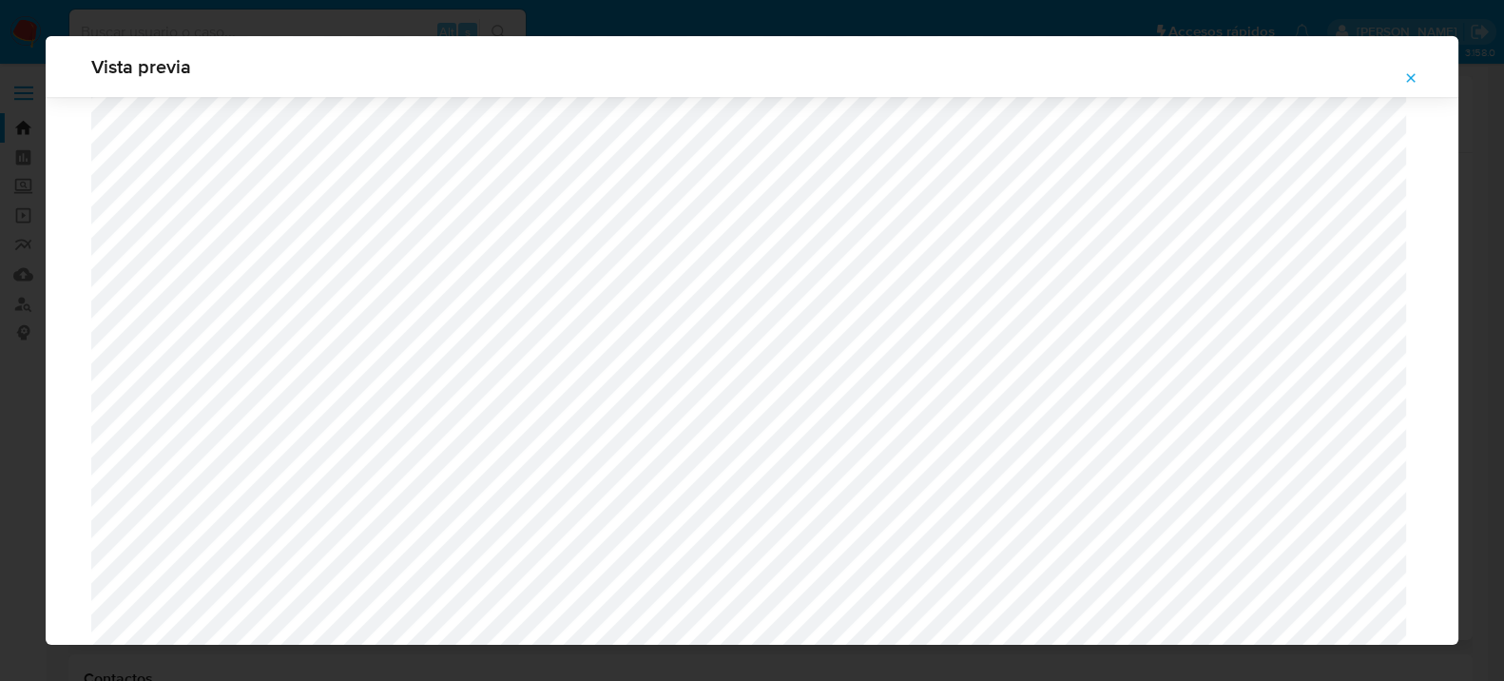
scroll to position [1737, 0]
click at [1403, 77] on icon "Attachment preview" at bounding box center [1410, 77] width 15 height 15
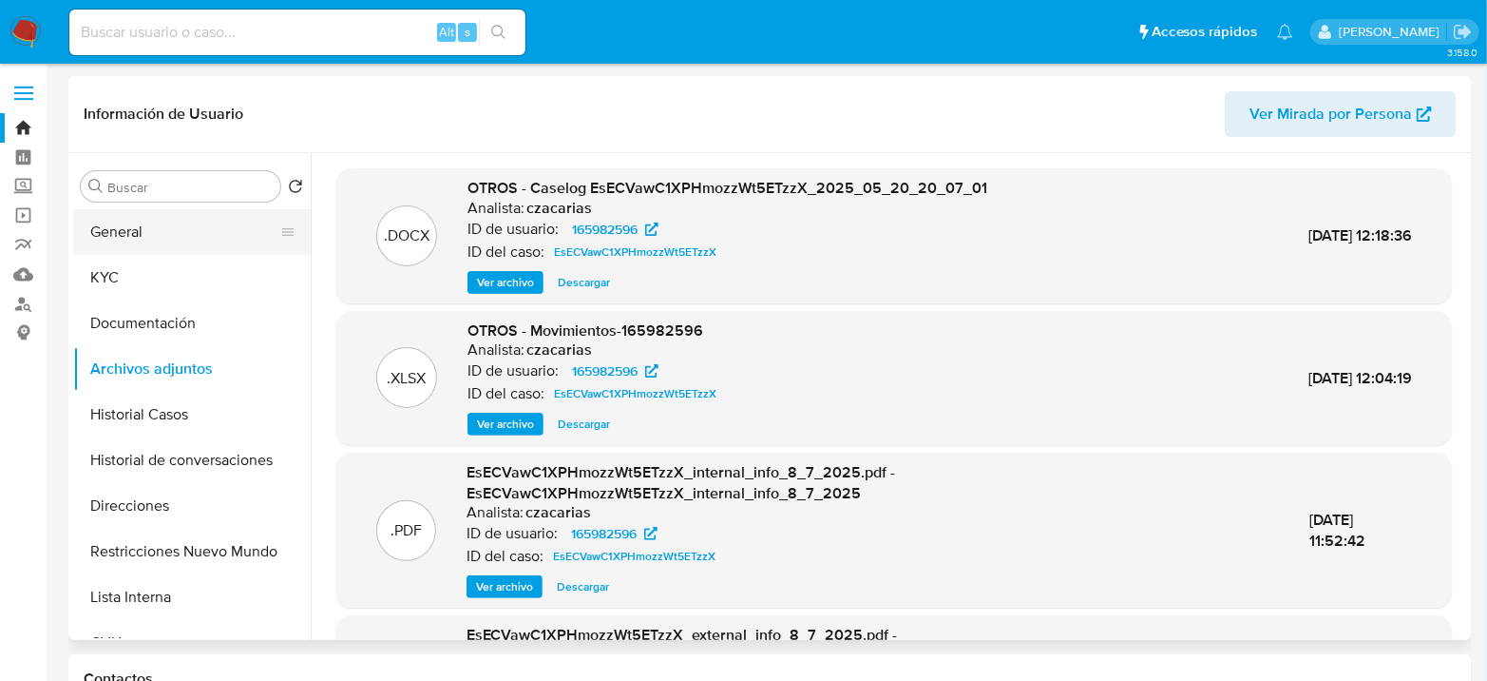
click at [203, 250] on button "General" at bounding box center [184, 232] width 222 height 46
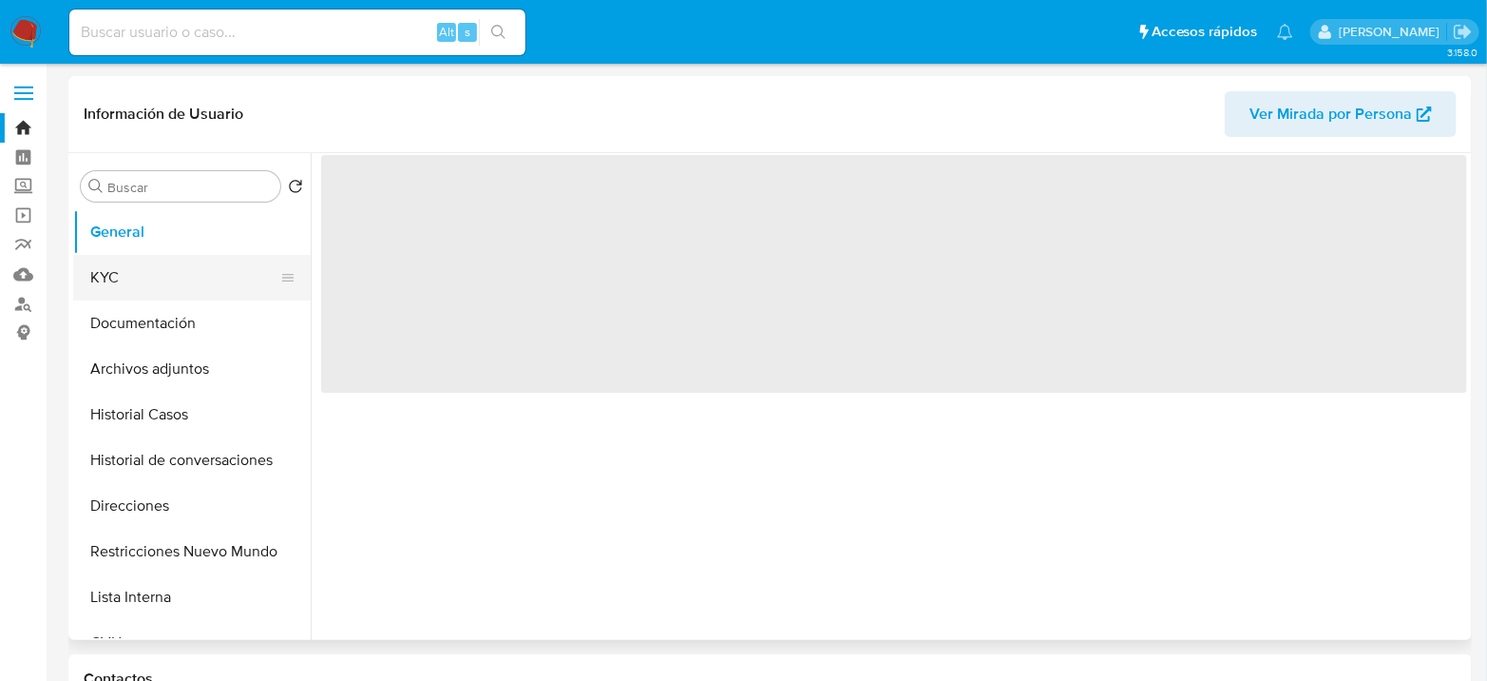
click at [190, 266] on button "KYC" at bounding box center [184, 278] width 222 height 46
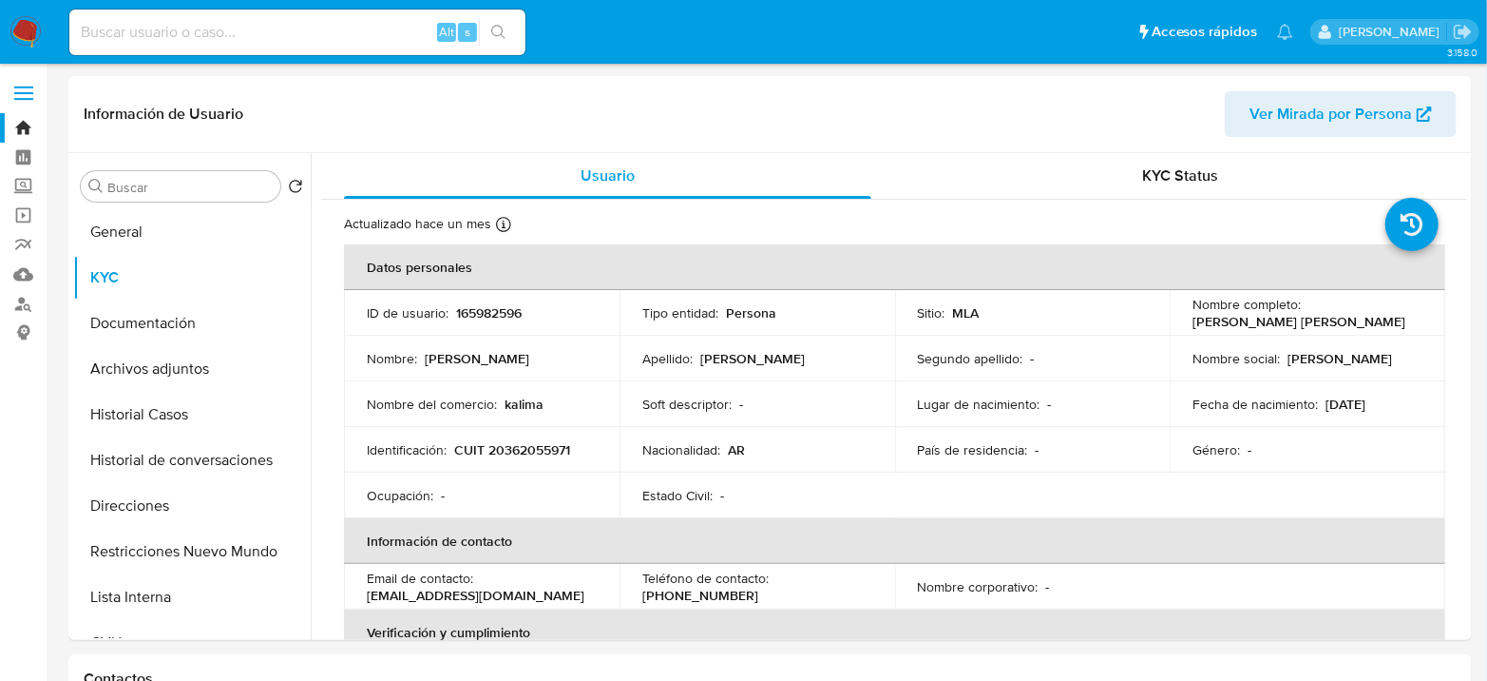
click at [521, 445] on p "CUIT 20362055971" at bounding box center [512, 449] width 116 height 17
copy p "20362055971"
drag, startPoint x: 190, startPoint y: 243, endPoint x: 183, endPoint y: 232, distance: 13.2
click at [184, 235] on button "General" at bounding box center [184, 232] width 222 height 46
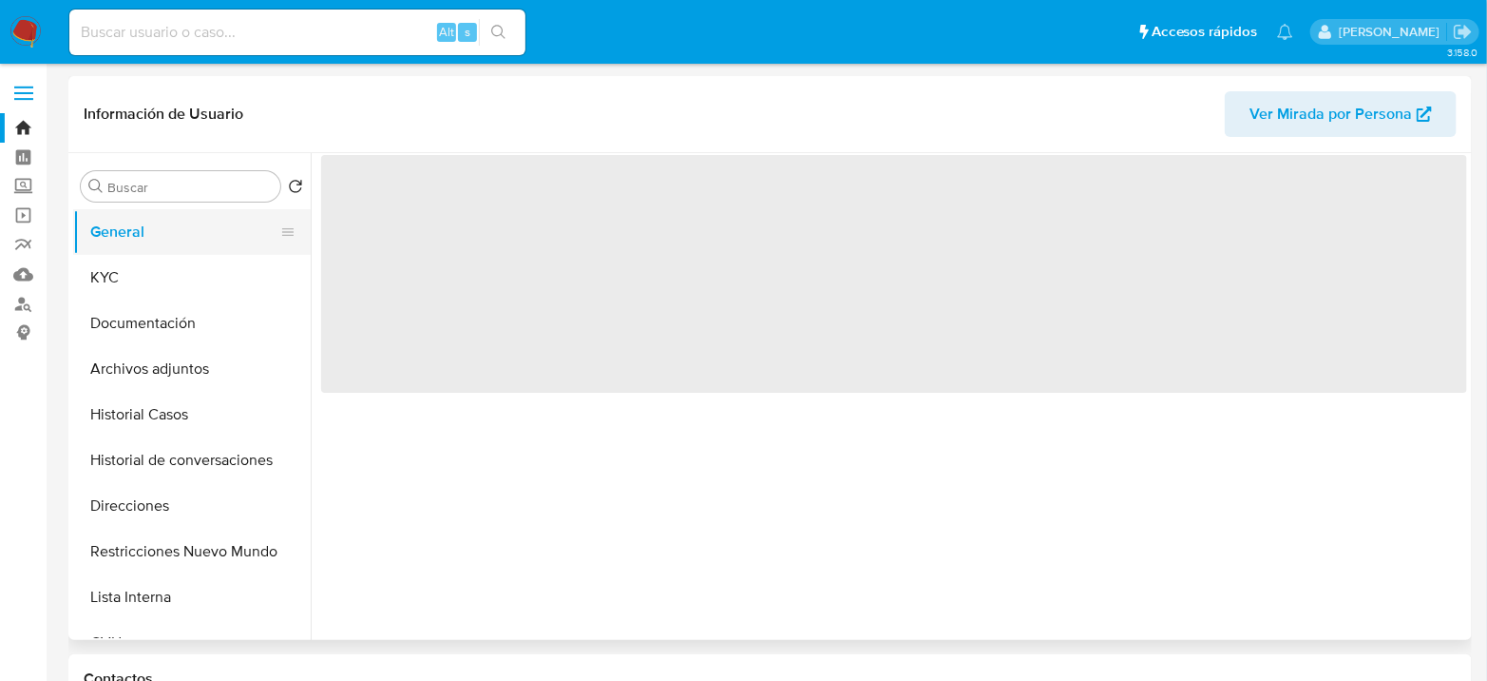
click at [183, 231] on button "General" at bounding box center [184, 232] width 222 height 46
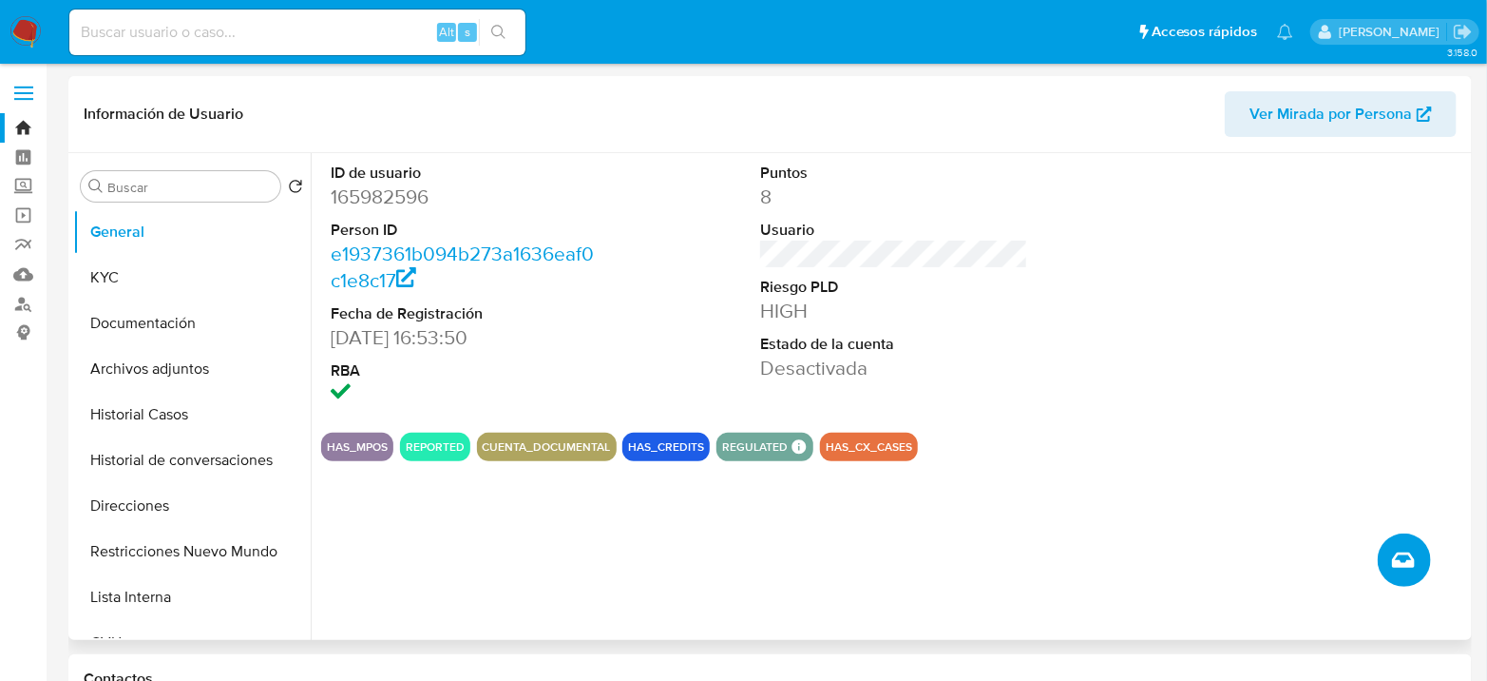
click at [1405, 552] on icon "Crear caso manual" at bounding box center [1403, 559] width 23 height 15
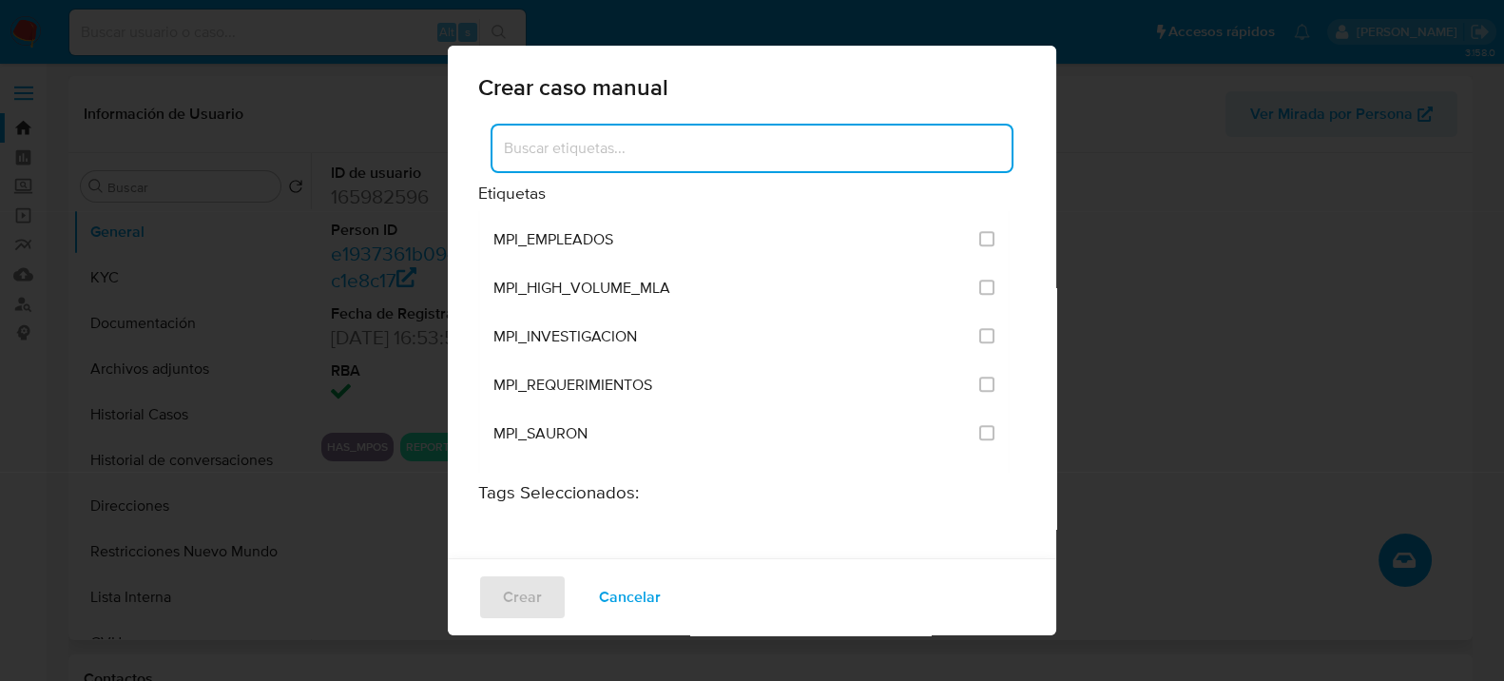
scroll to position [4527, 0]
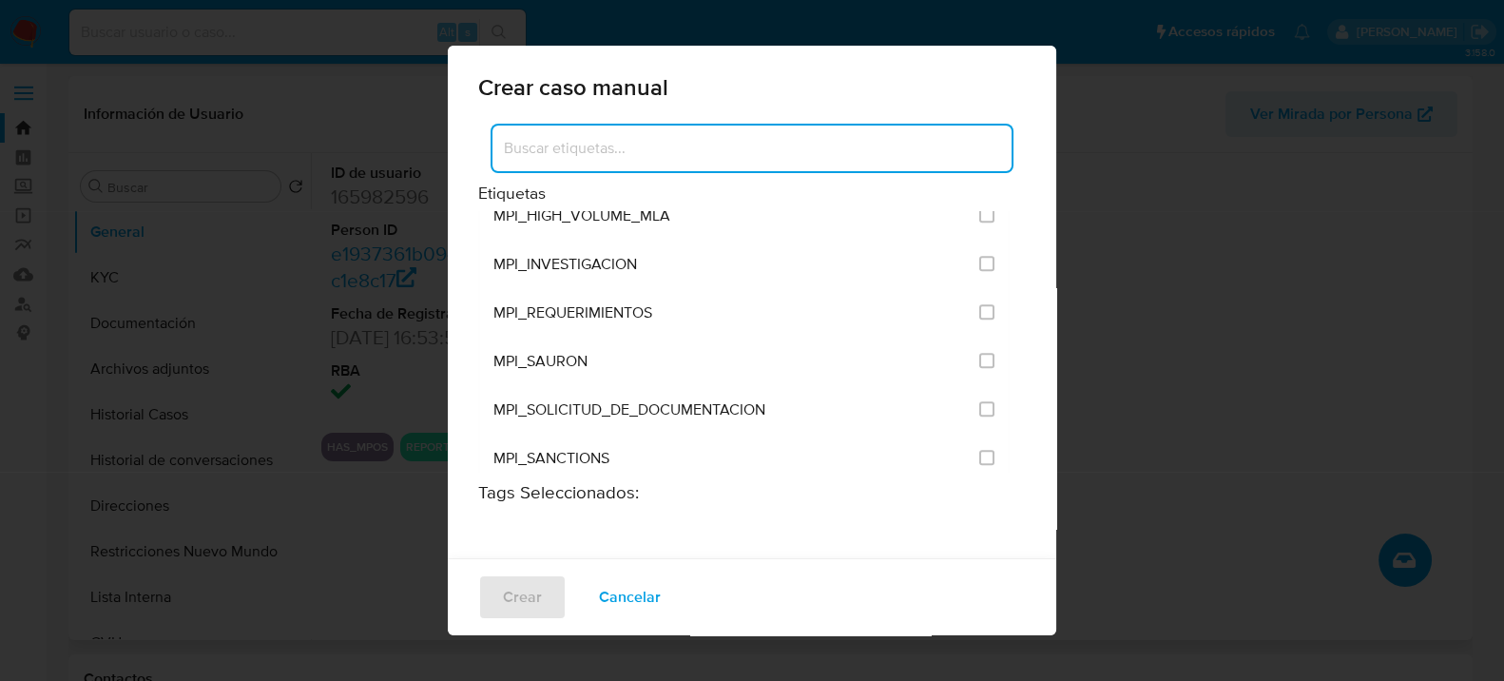
click at [807, 148] on input at bounding box center [751, 148] width 519 height 25
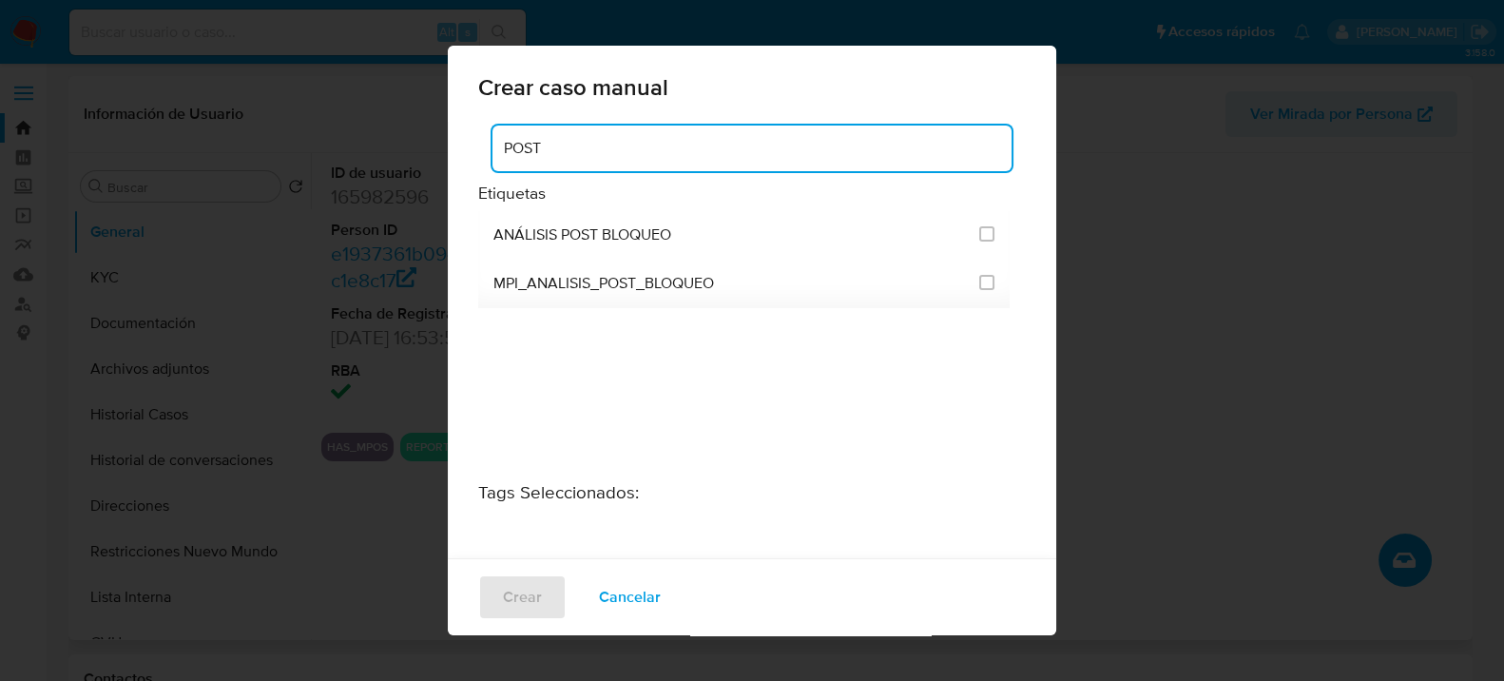
scroll to position [0, 0]
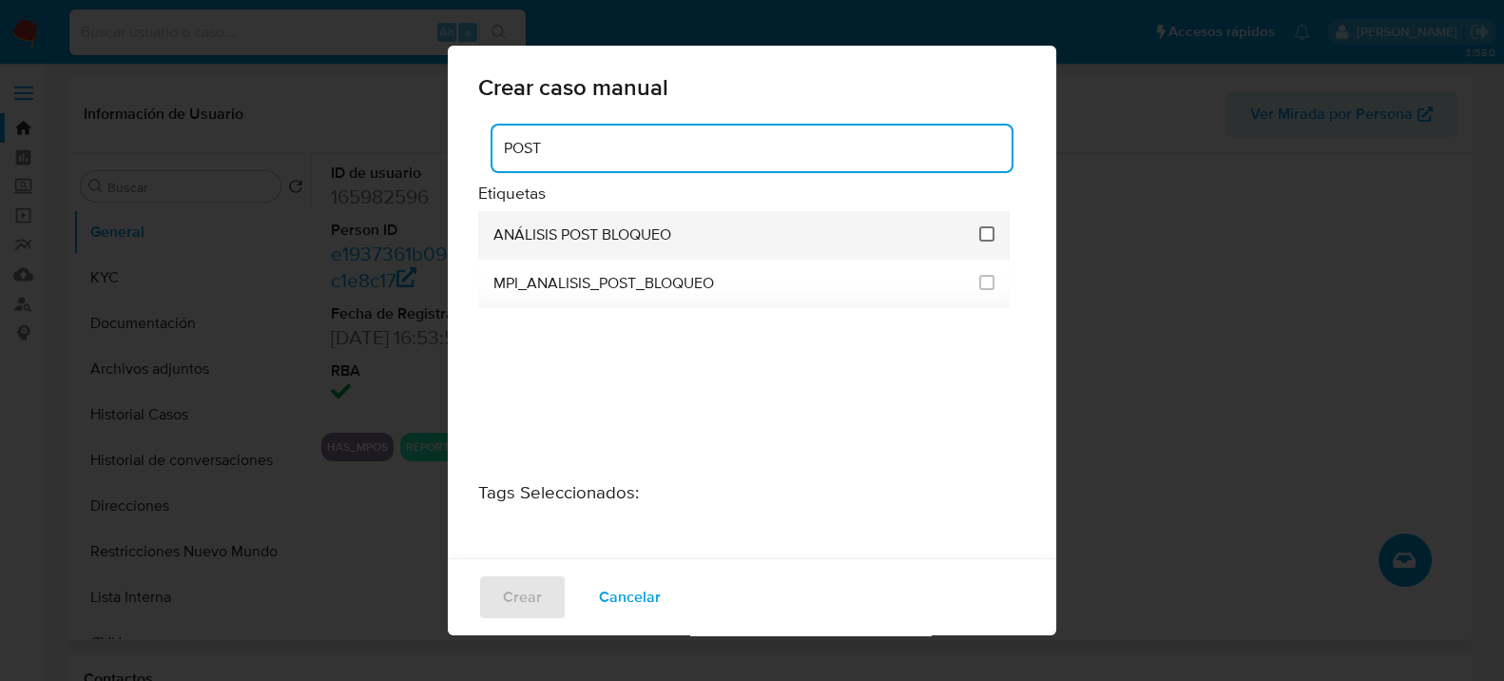
type input "POST"
click at [979, 240] on span at bounding box center [986, 233] width 15 height 15
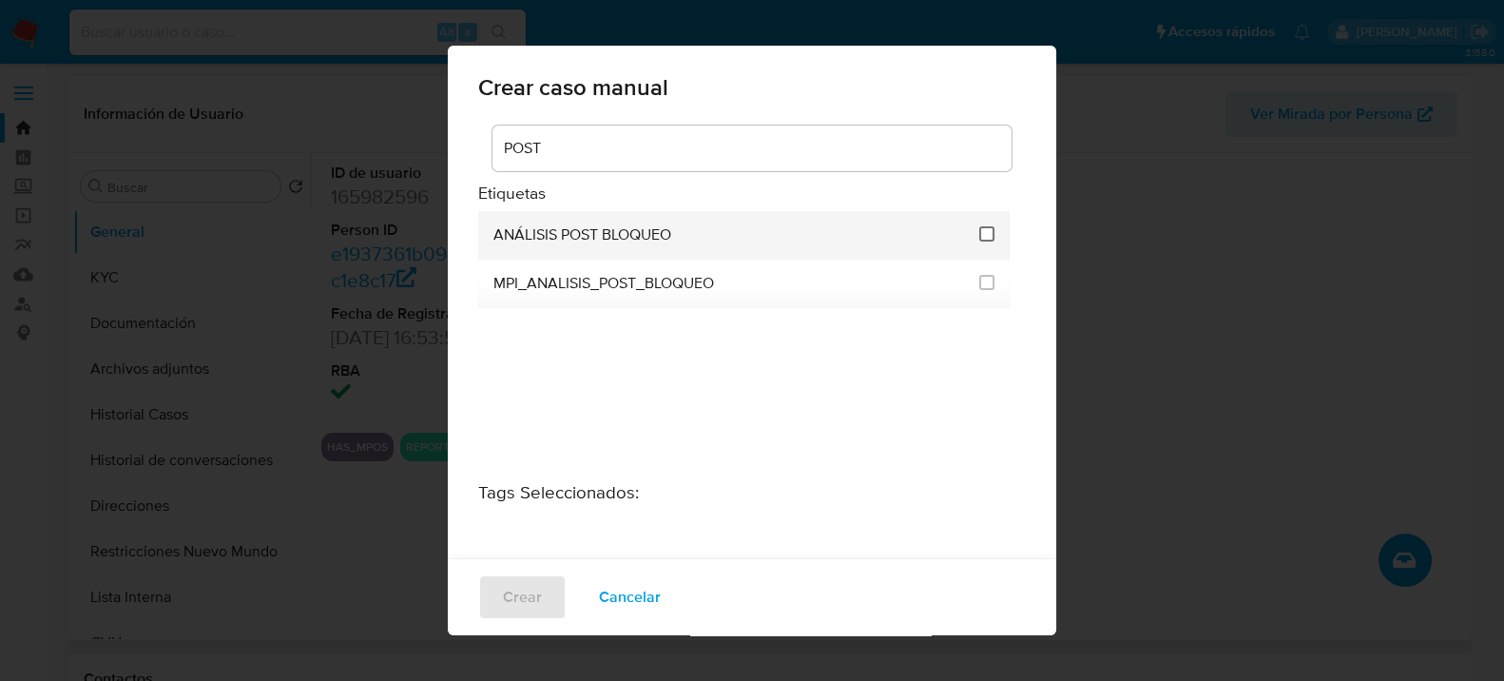
click at [981, 234] on input "3249" at bounding box center [986, 233] width 15 height 15
checkbox input "true"
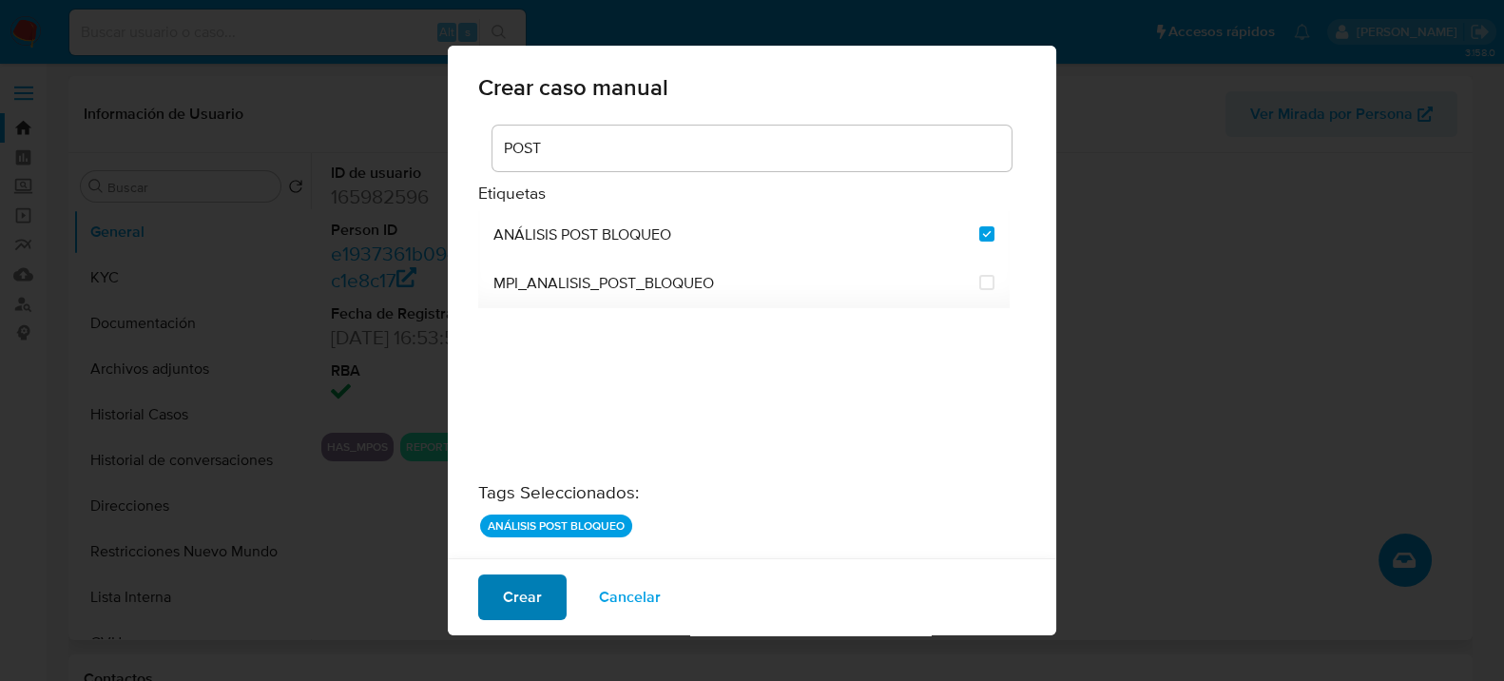
click at [513, 602] on span "Crear" at bounding box center [522, 597] width 39 height 42
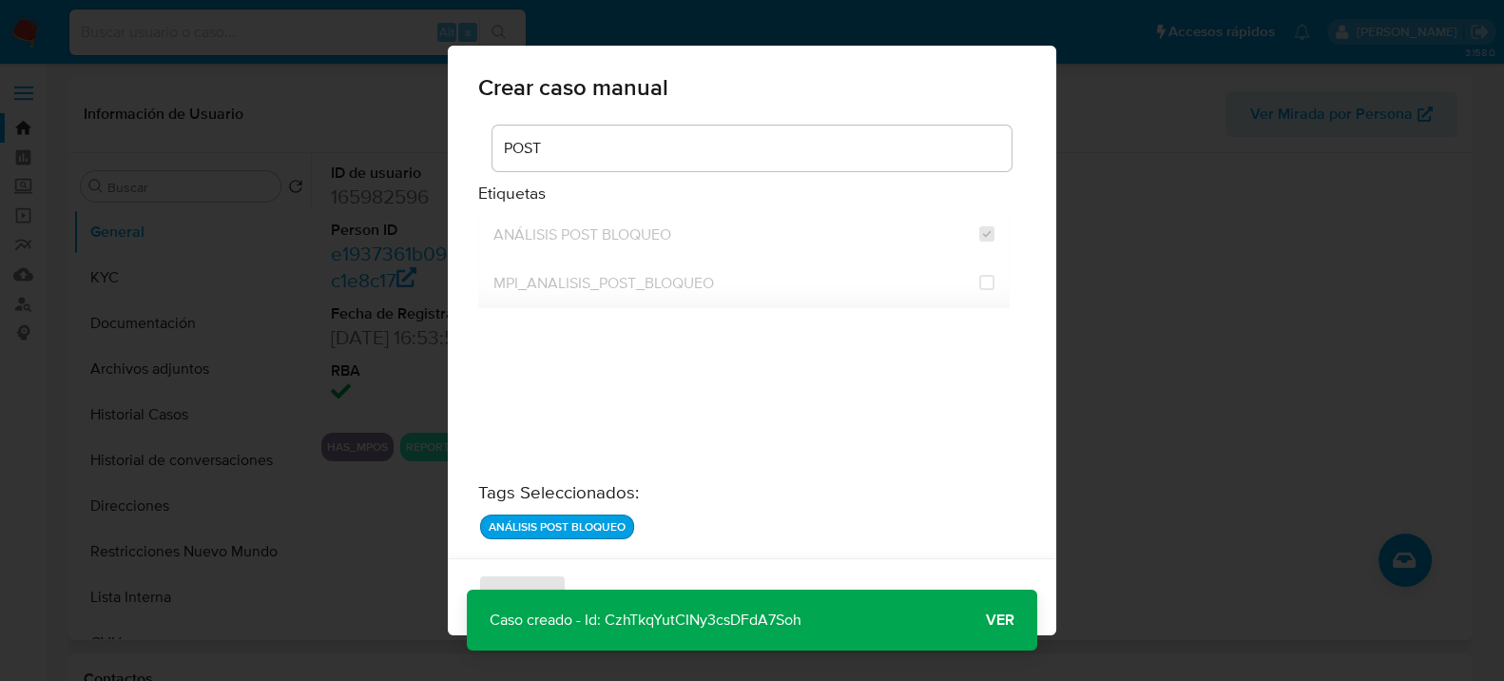
click at [1016, 625] on button "Ver" at bounding box center [1000, 620] width 74 height 46
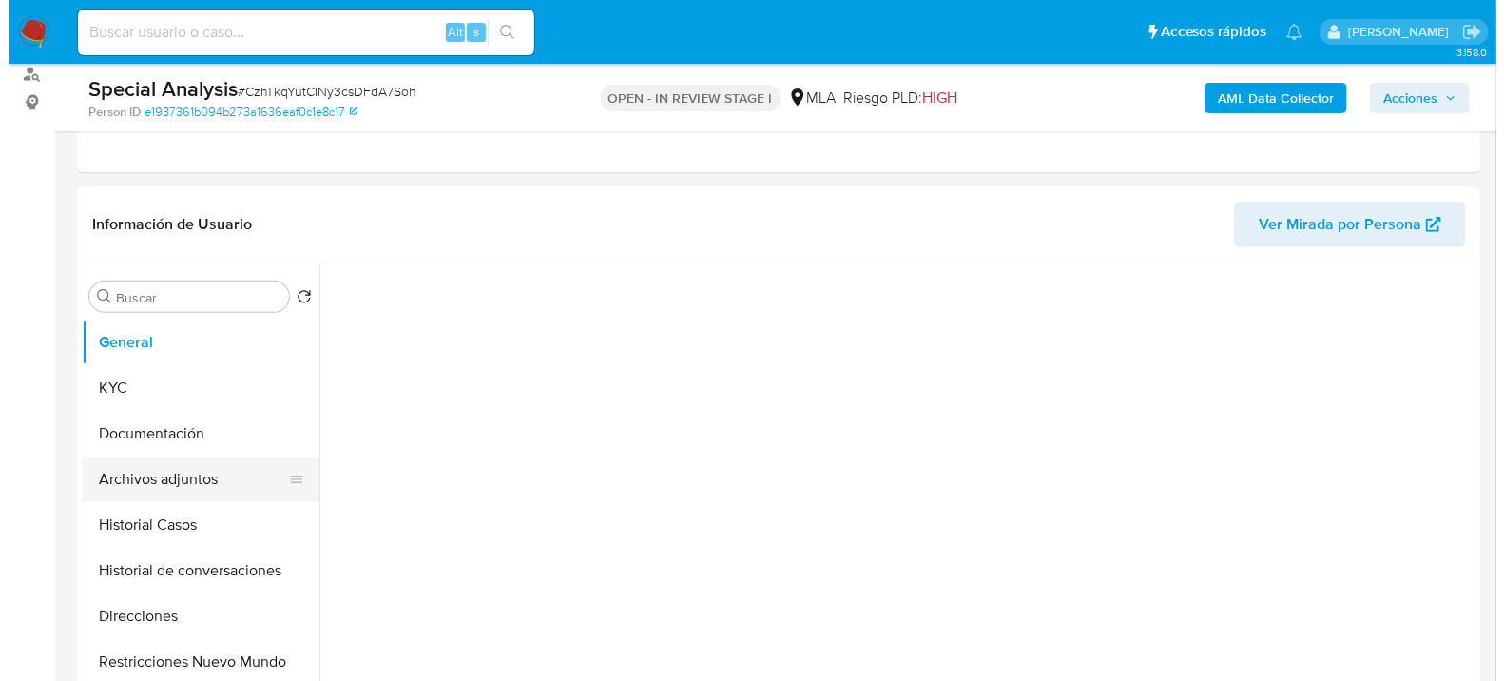
scroll to position [317, 0]
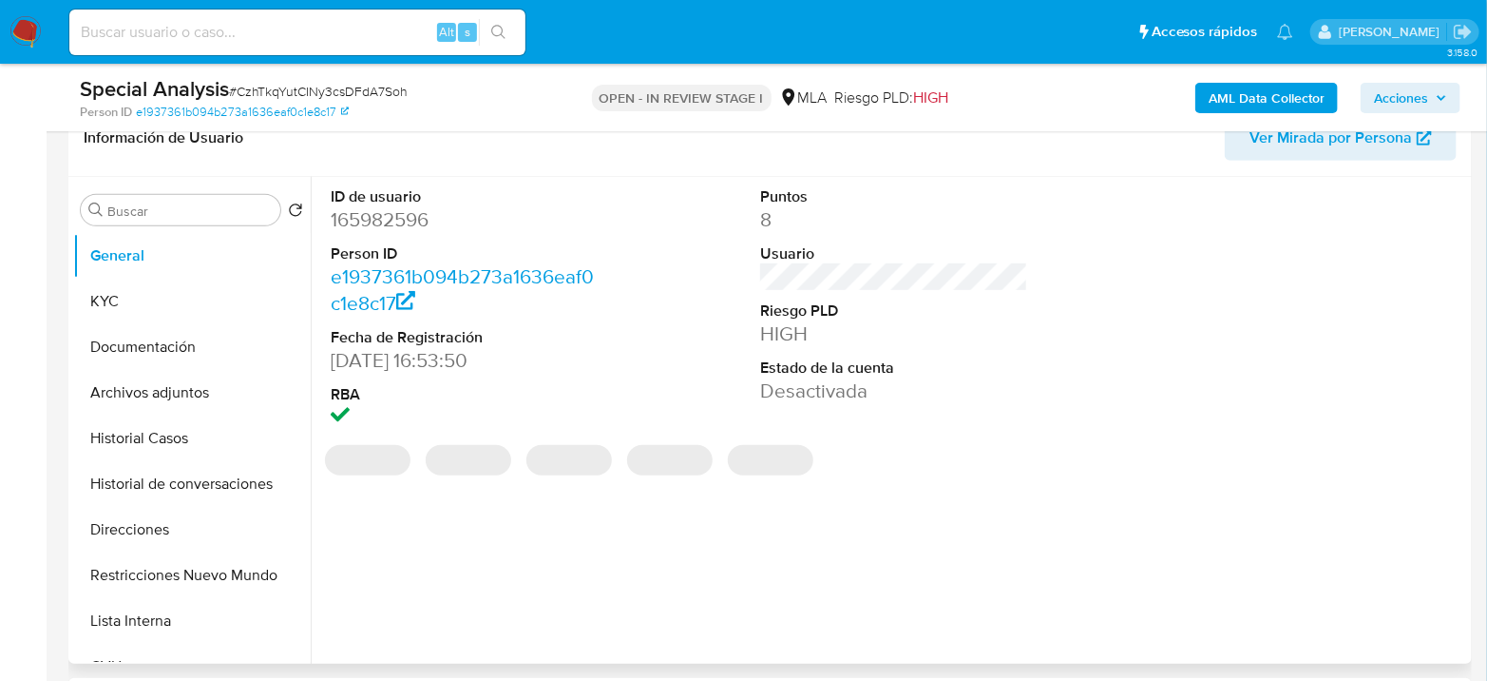
click at [166, 388] on button "Archivos adjuntos" at bounding box center [192, 393] width 238 height 46
select select "10"
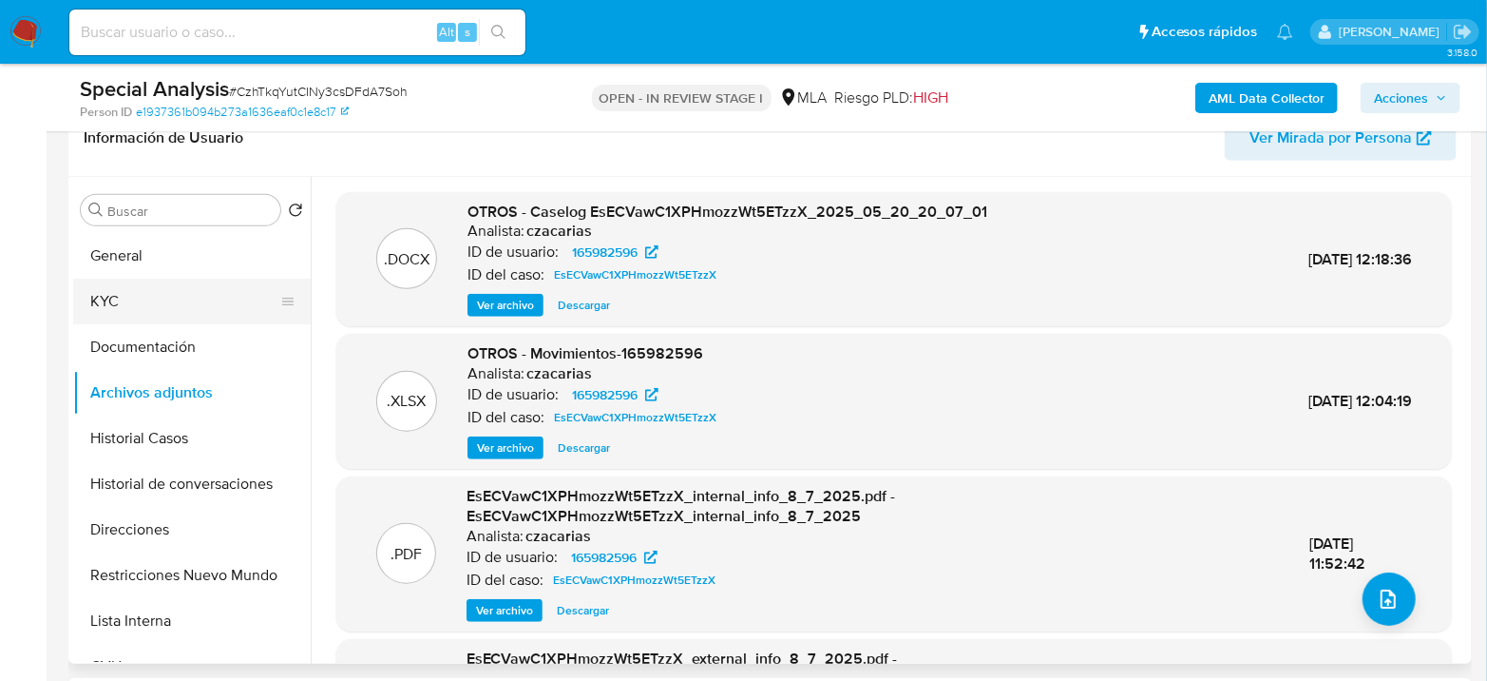
click at [127, 298] on button "KYC" at bounding box center [184, 301] width 222 height 46
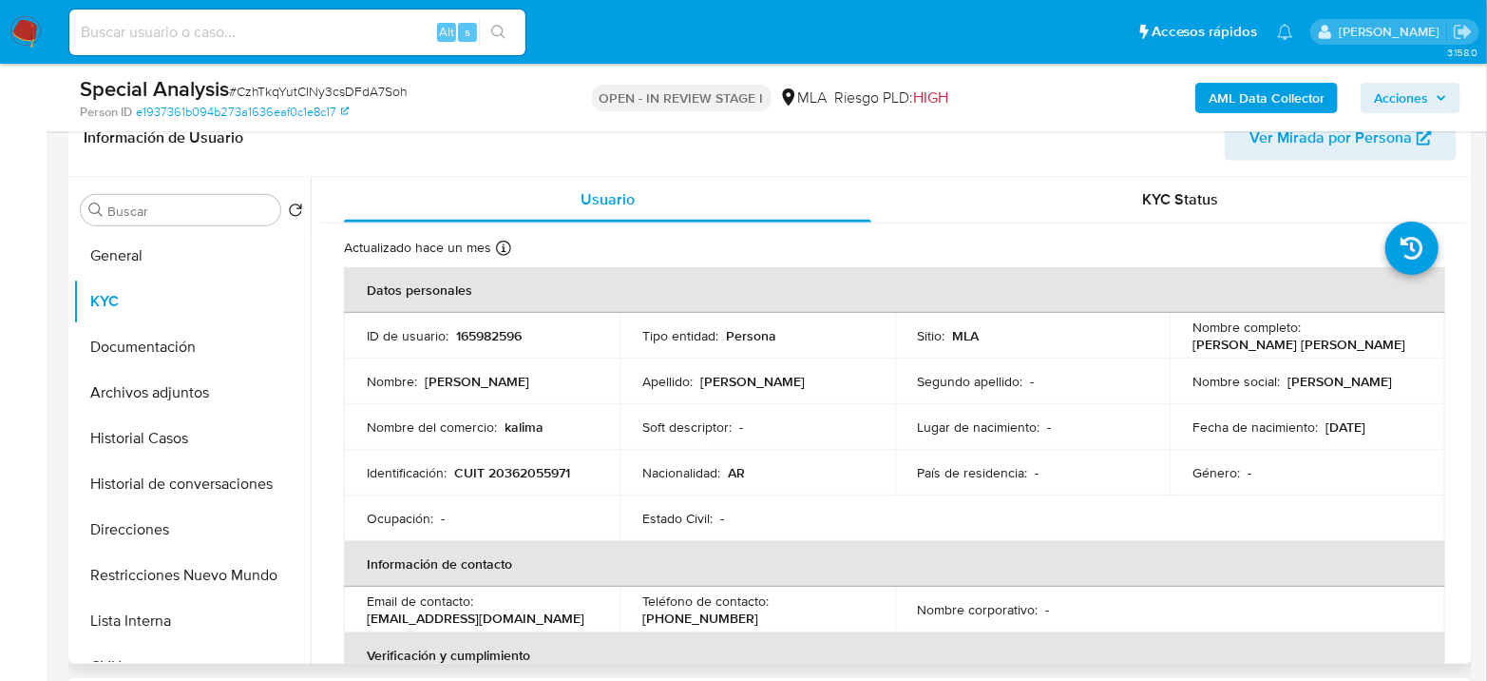
click at [550, 467] on p "CUIT 20362055971" at bounding box center [512, 472] width 116 height 17
copy p "20362055971"
click at [492, 334] on p "165982596" at bounding box center [489, 335] width 66 height 17
click at [492, 333] on p "165982596" at bounding box center [489, 335] width 66 height 17
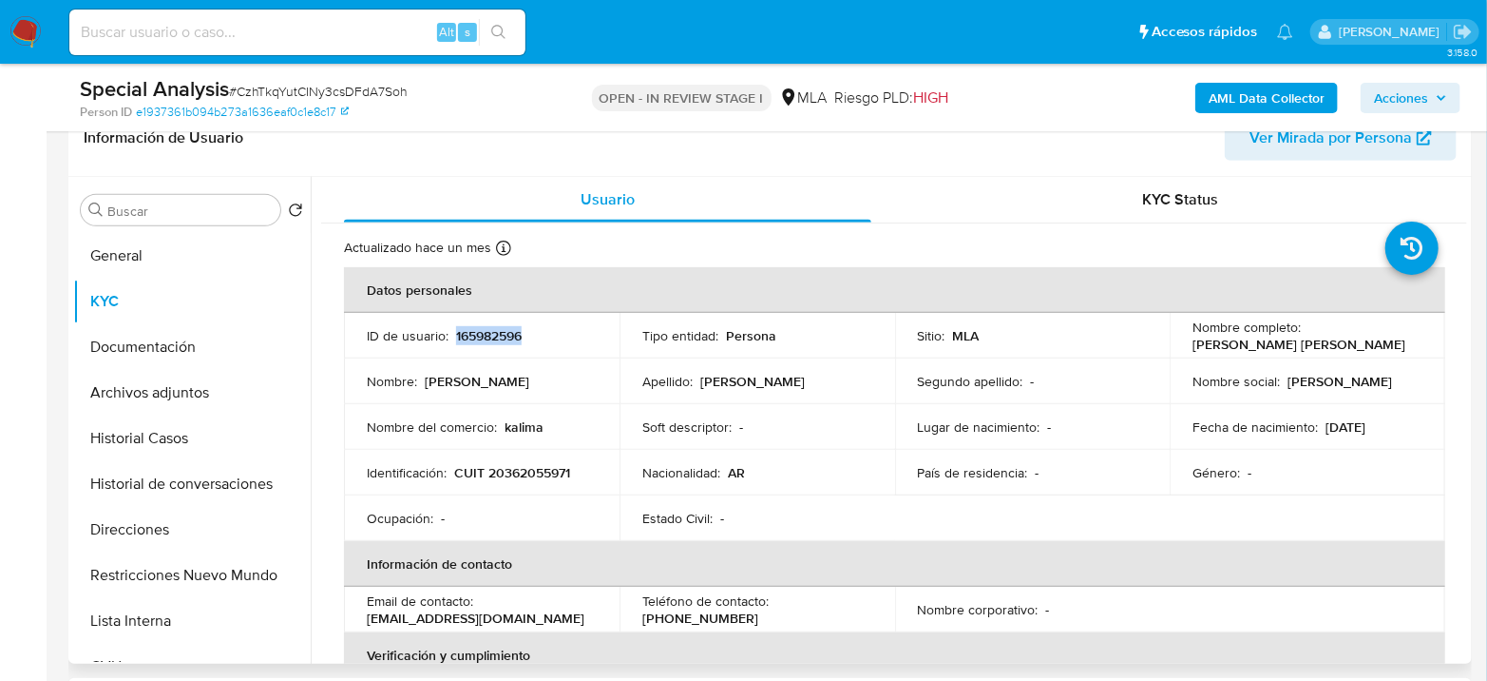
copy p "165982596"
click at [165, 387] on button "Archivos adjuntos" at bounding box center [184, 393] width 222 height 46
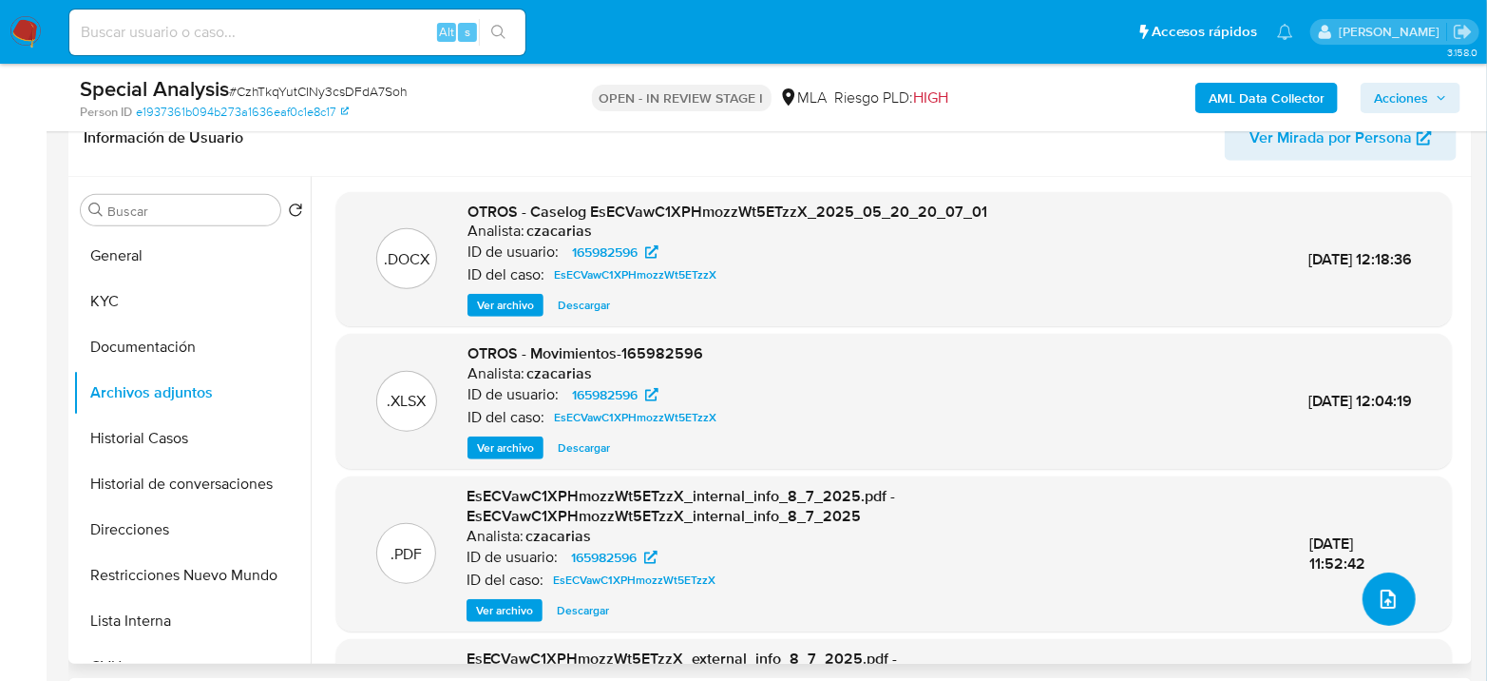
click at [1377, 592] on icon "upload-file" at bounding box center [1388, 598] width 23 height 23
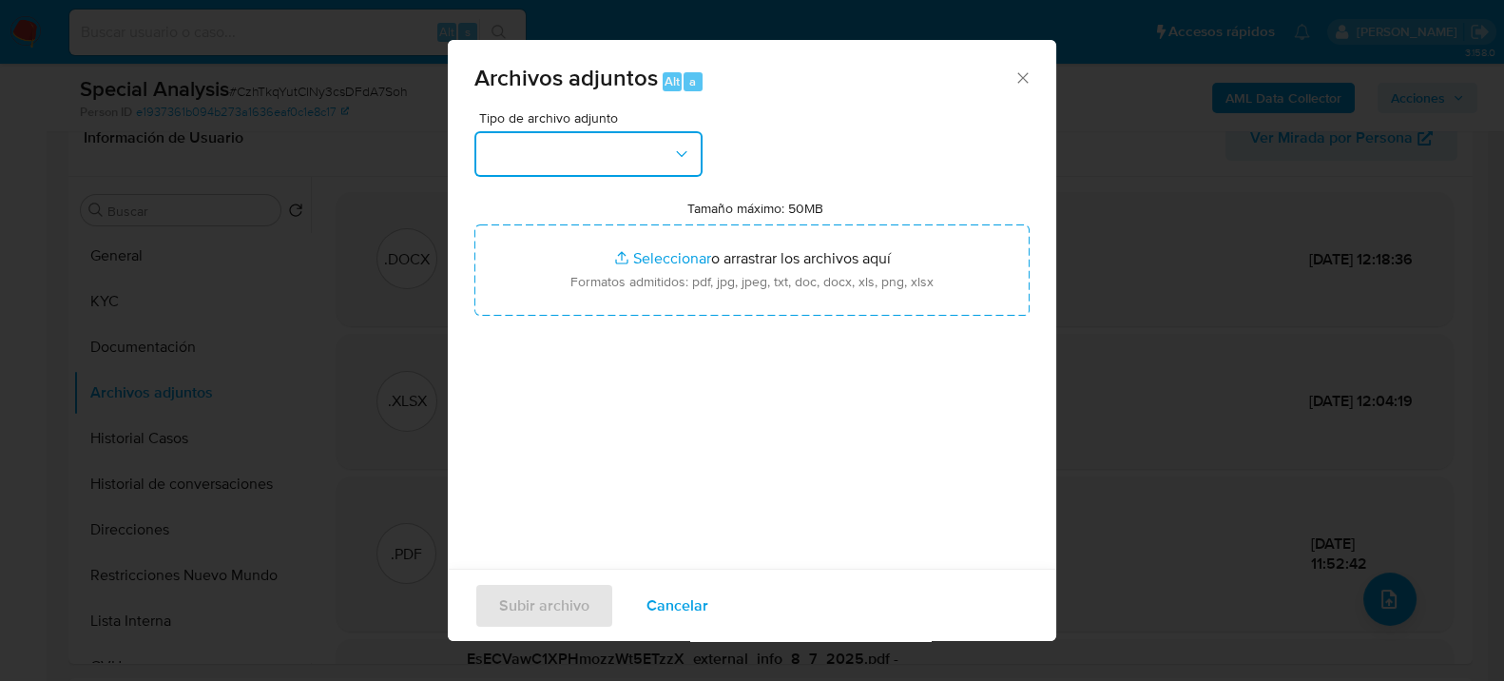
click at [620, 168] on button "button" at bounding box center [588, 154] width 228 height 46
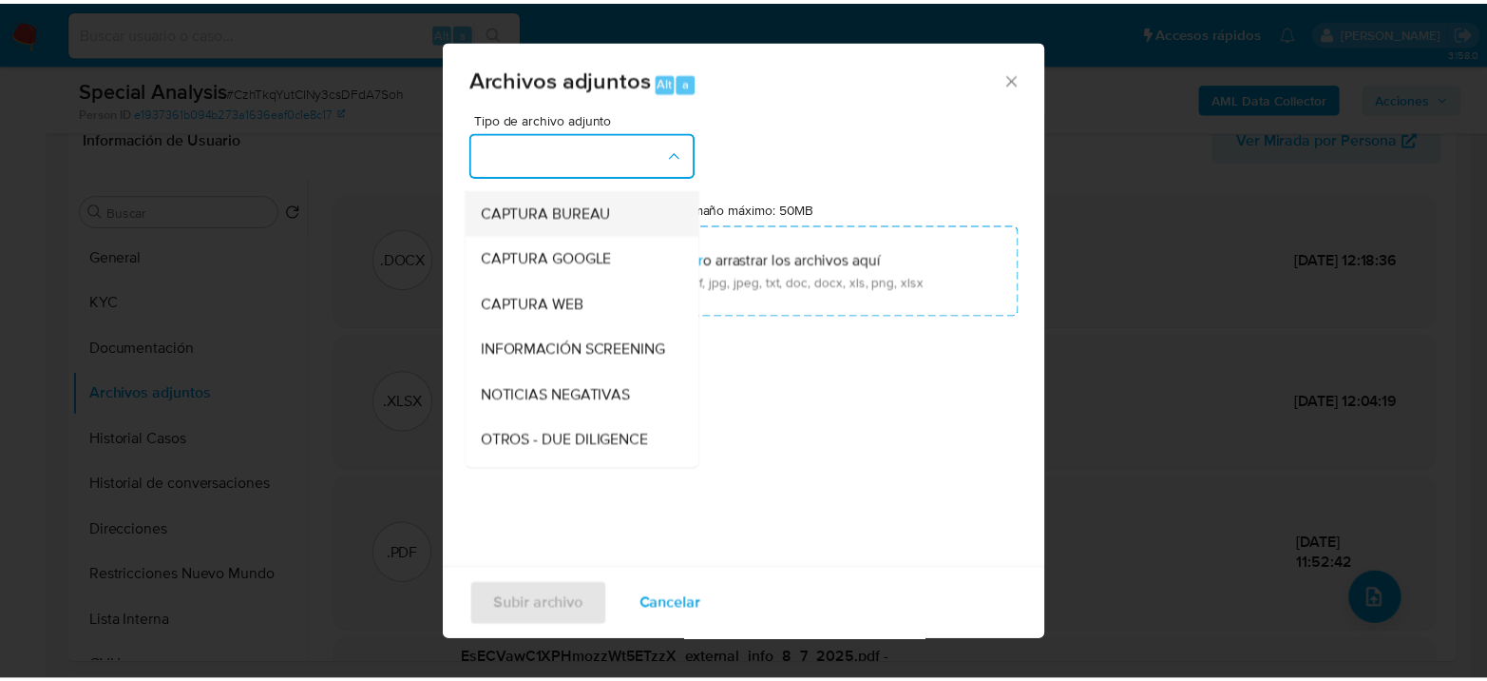
scroll to position [0, 0]
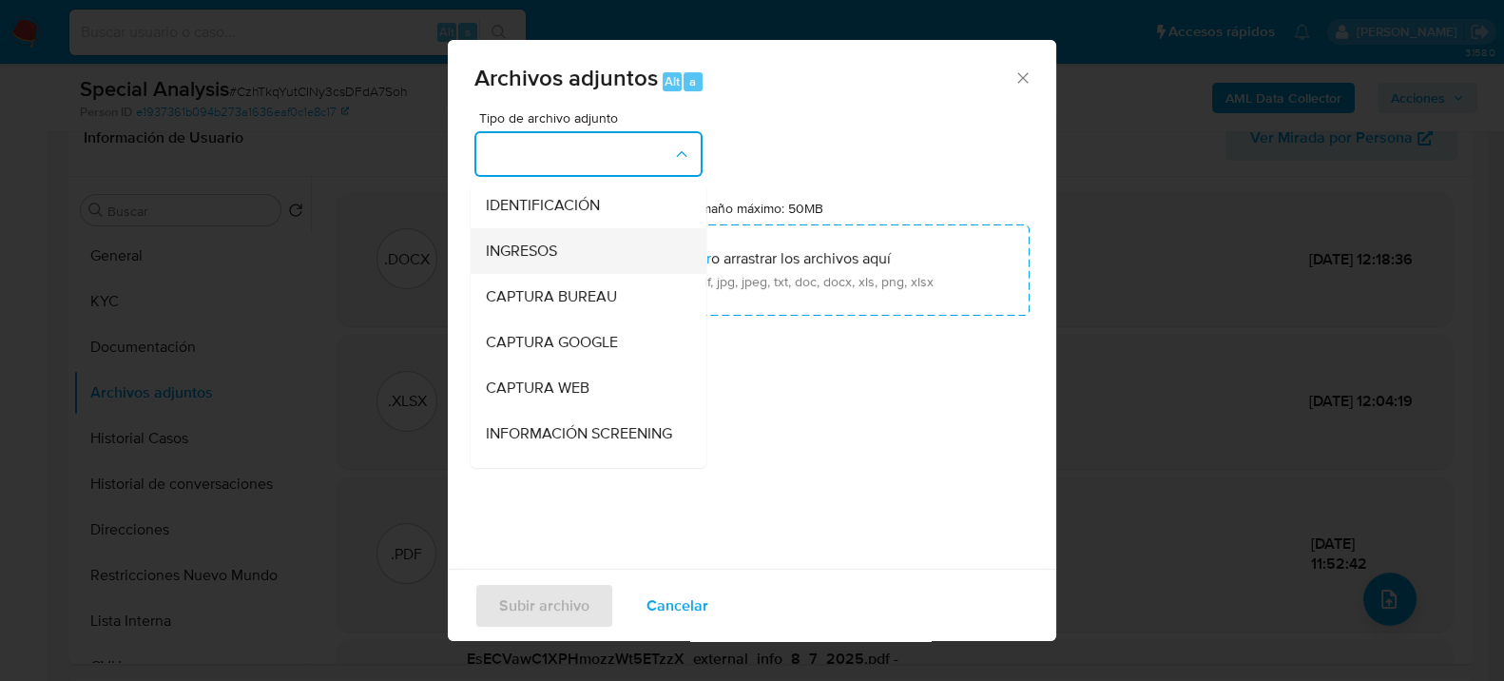
click at [558, 247] on div "INGRESOS" at bounding box center [583, 250] width 194 height 46
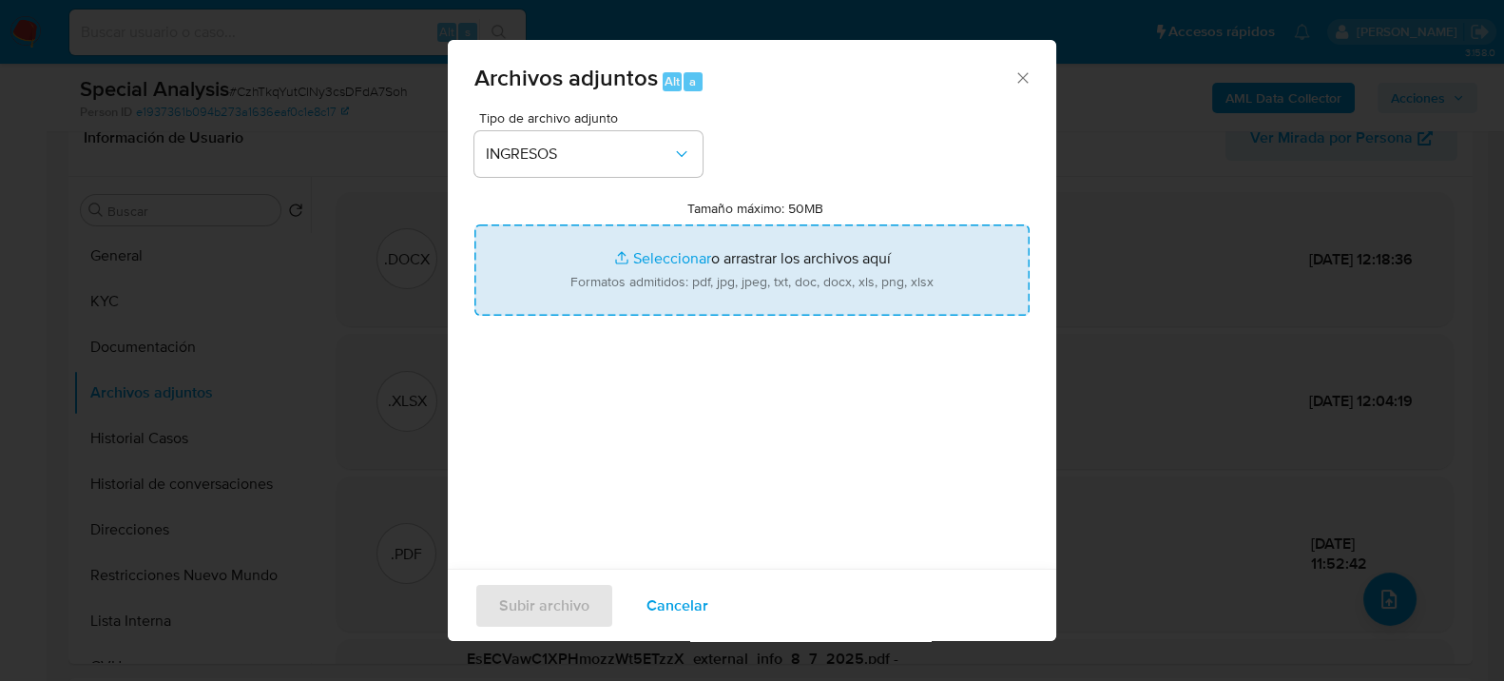
type input "C:\fakepath\Recibos de sueldo.pdf"
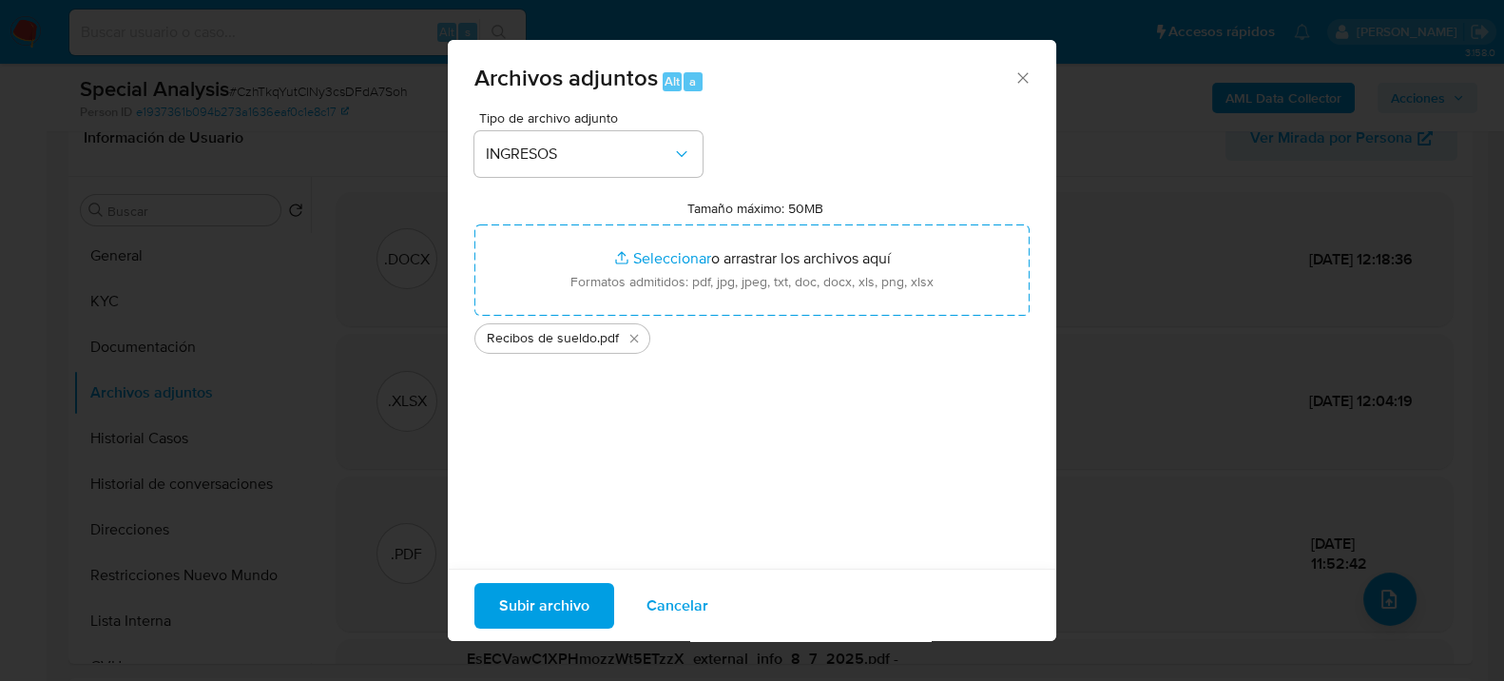
click at [547, 592] on span "Subir archivo" at bounding box center [544, 605] width 90 height 42
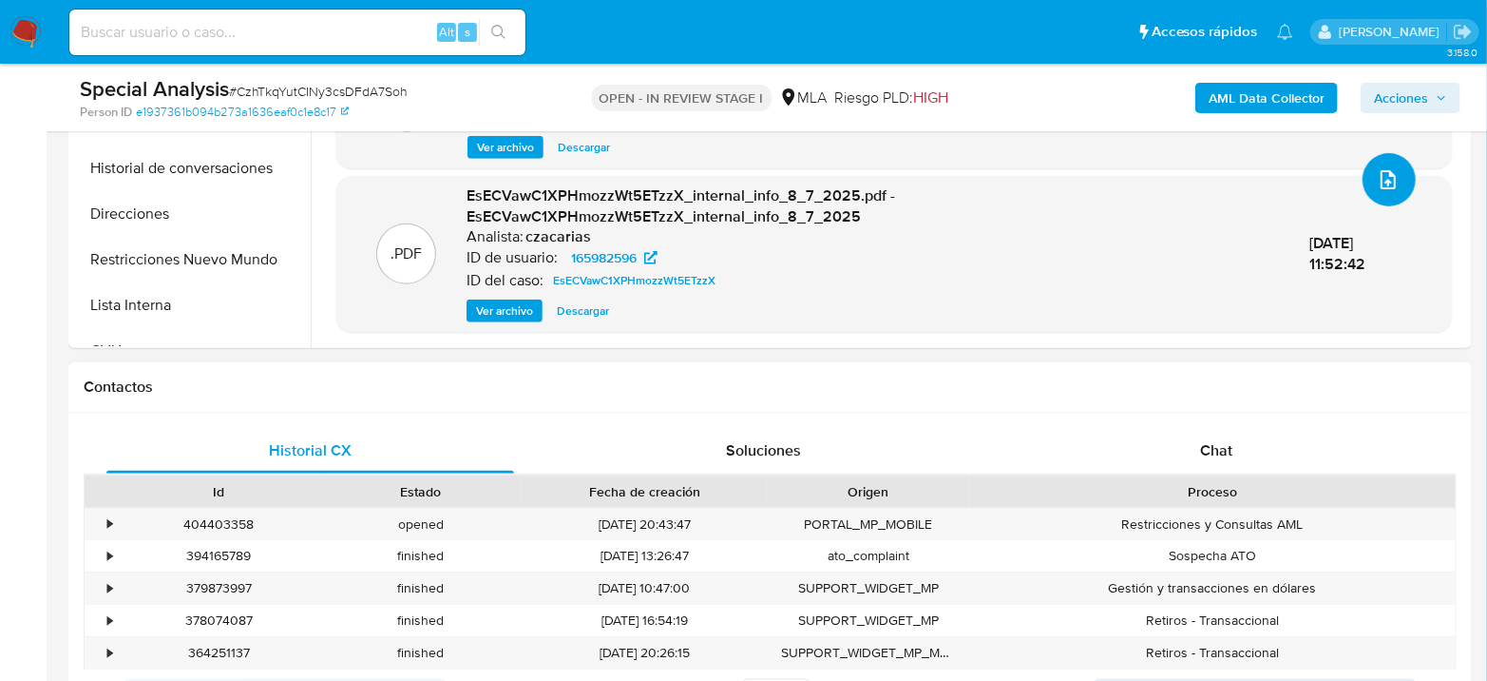
scroll to position [633, 0]
click at [1219, 423] on div "Historial CX Soluciones Chat Id Estado Fecha de creación Origen Proceso • 40440…" at bounding box center [770, 595] width 1404 height 367
drag, startPoint x: 1219, startPoint y: 435, endPoint x: 1126, endPoint y: 400, distance: 99.6
click at [1219, 438] on span "Chat" at bounding box center [1216, 449] width 32 height 22
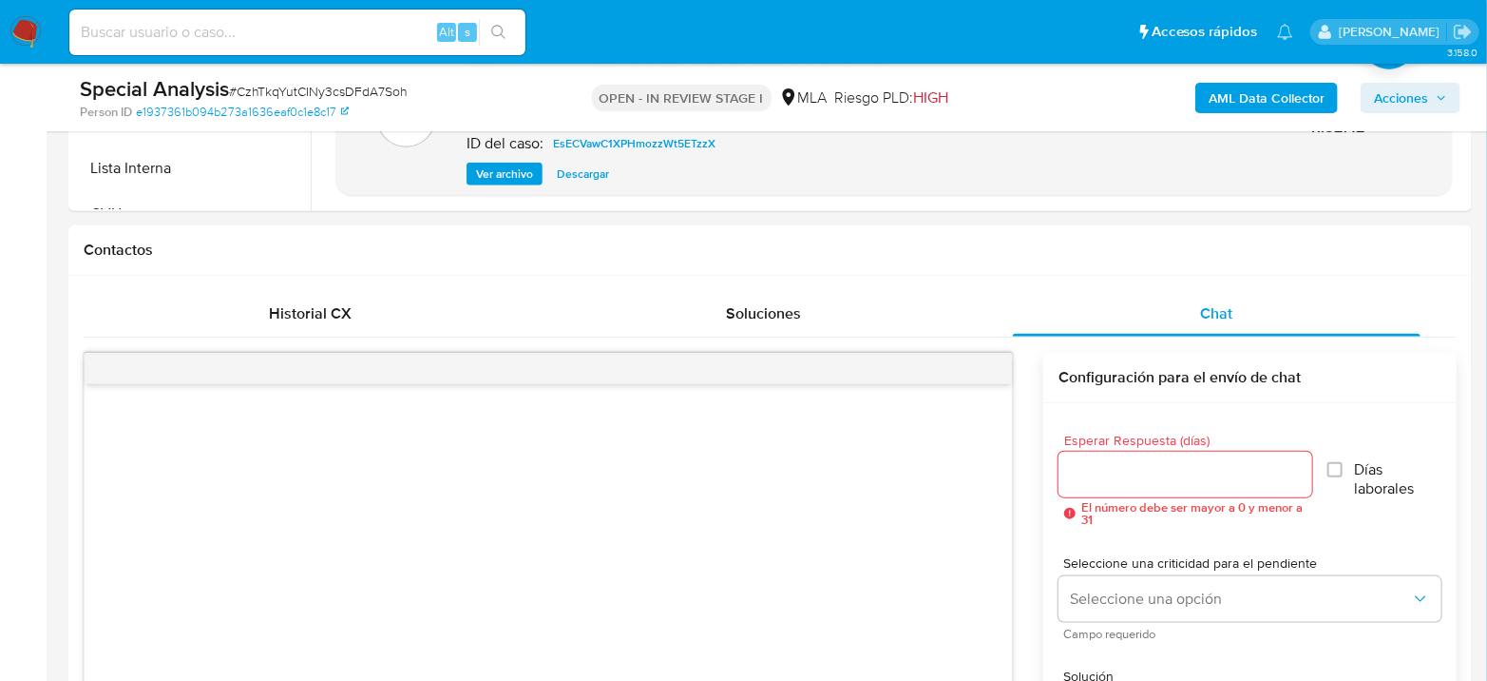
scroll to position [528, 0]
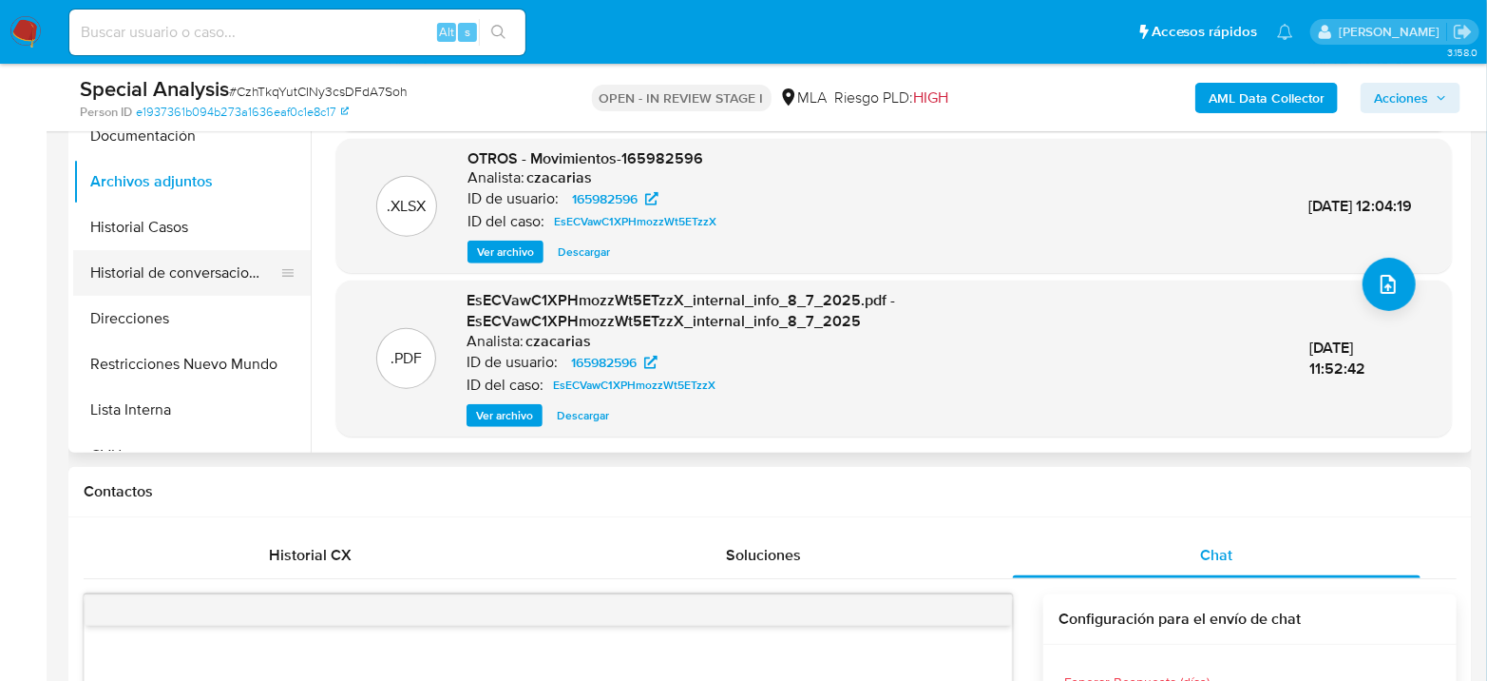
click at [168, 278] on button "Historial de conversaciones" at bounding box center [184, 273] width 222 height 46
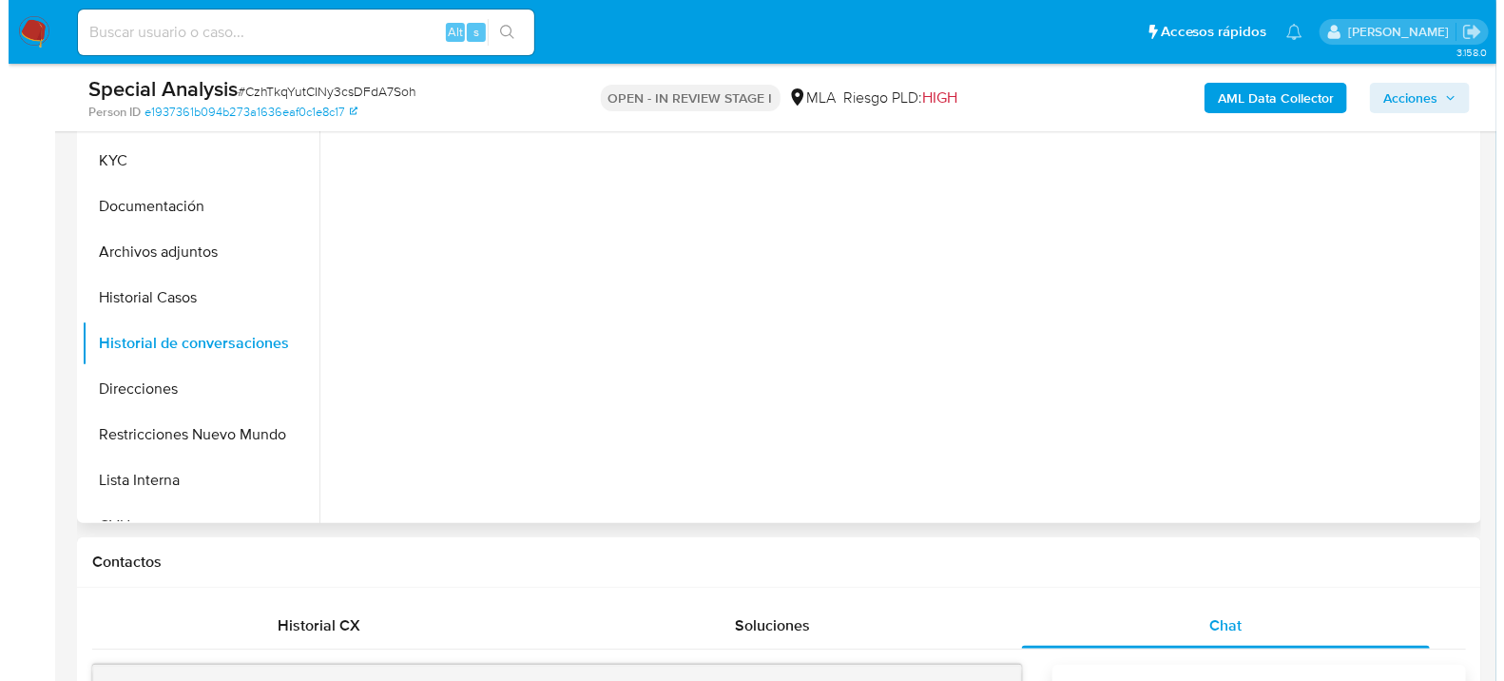
scroll to position [317, 0]
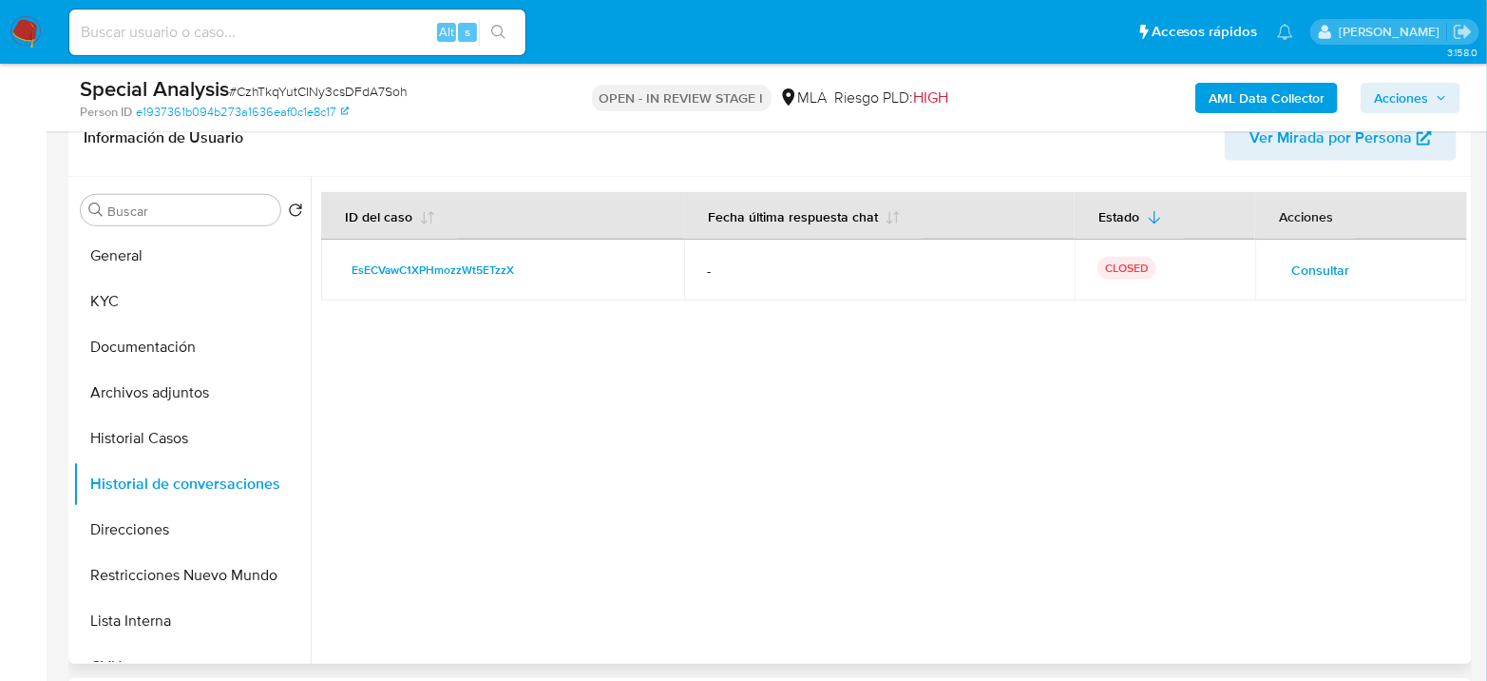
click at [1341, 268] on span "Consultar" at bounding box center [1321, 270] width 58 height 27
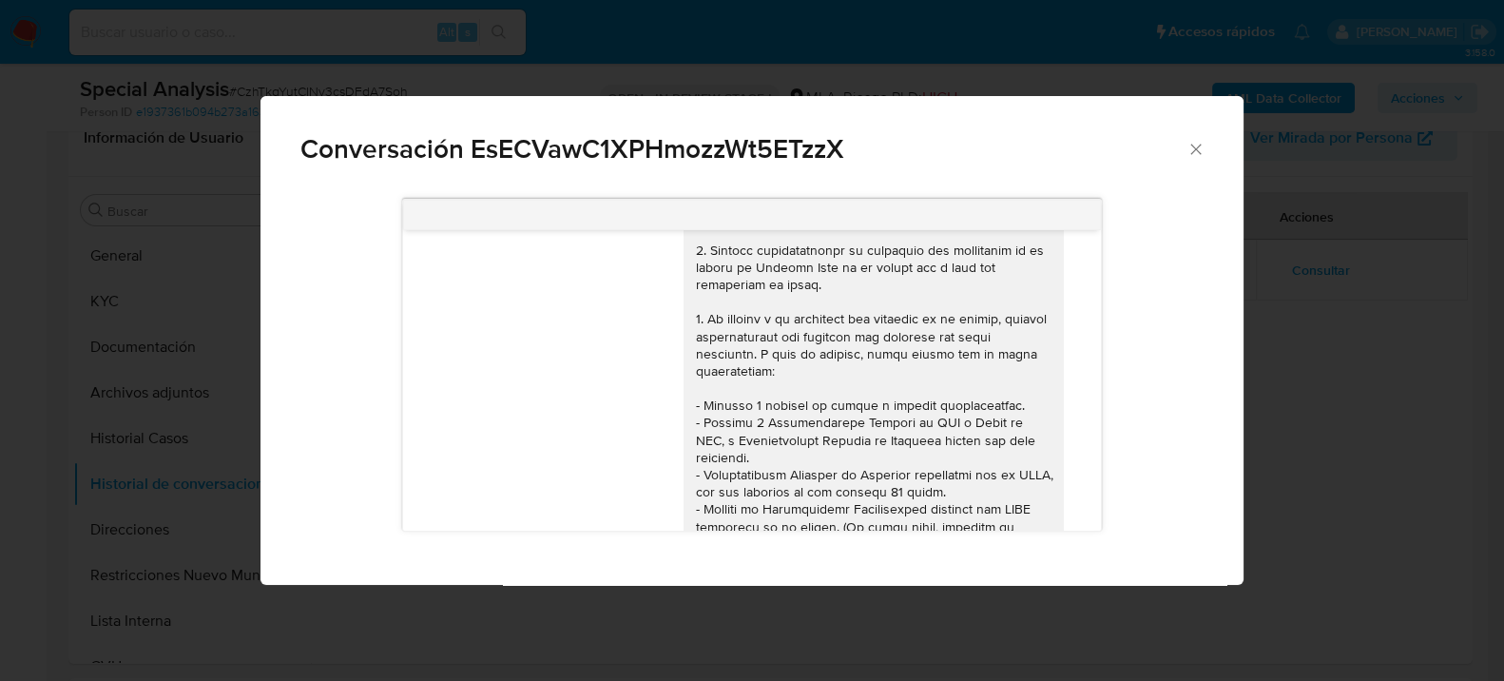
scroll to position [0, 0]
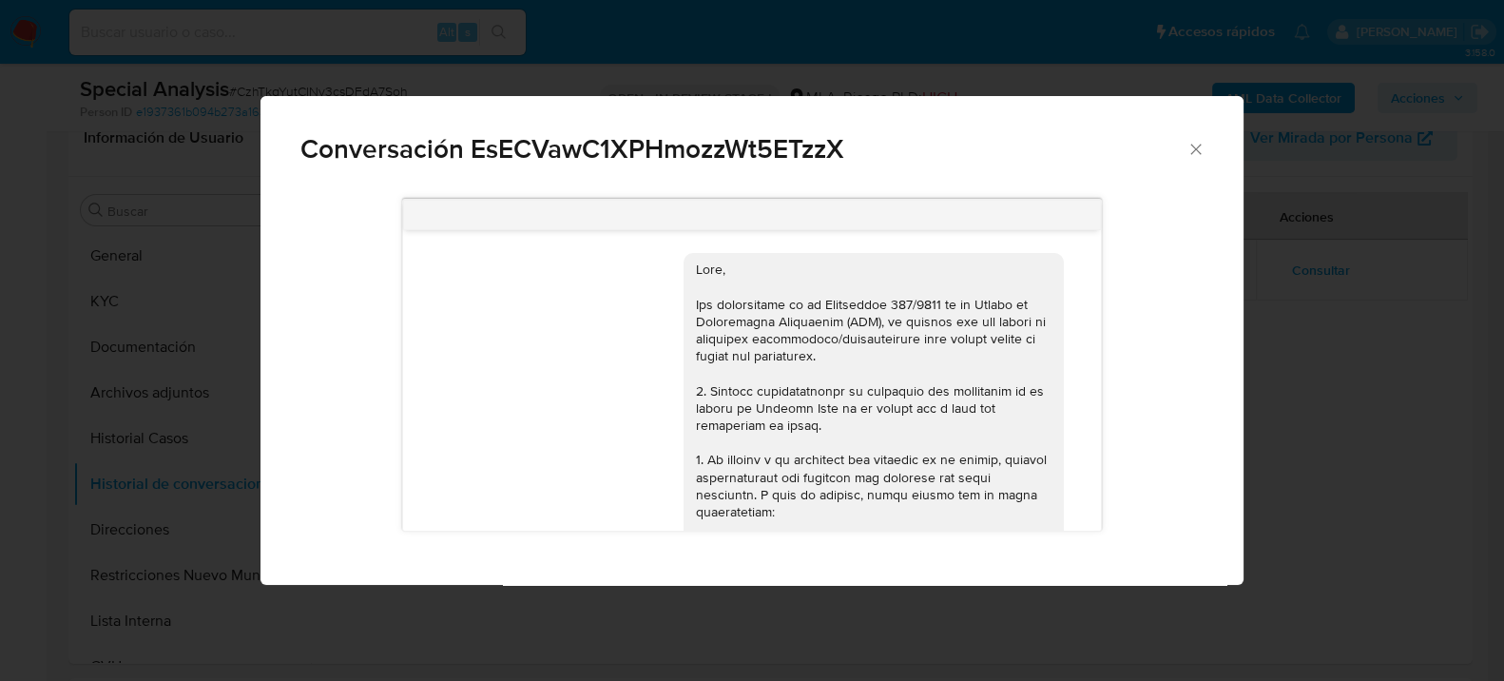
click at [1199, 146] on icon "Cerrar" at bounding box center [1195, 149] width 19 height 19
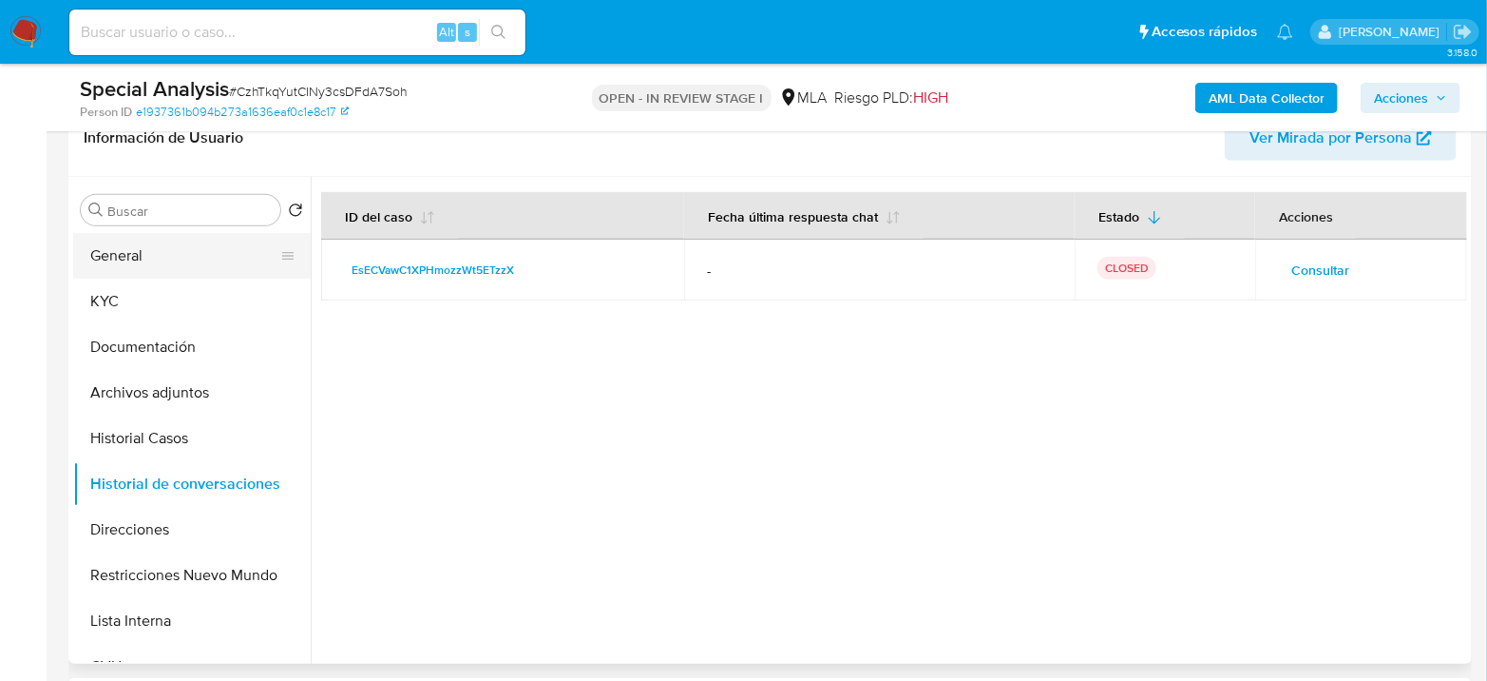
click at [182, 264] on button "General" at bounding box center [184, 256] width 222 height 46
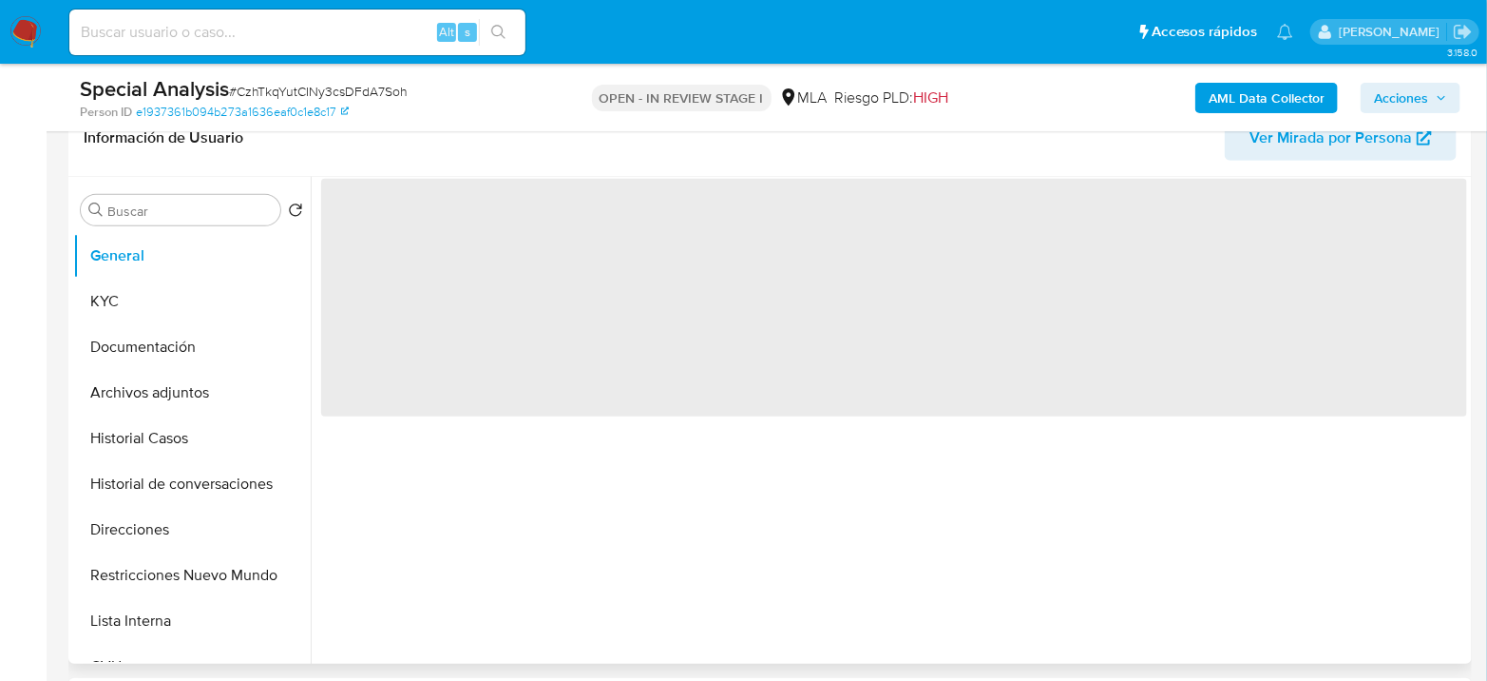
click at [373, 242] on span "‌" at bounding box center [894, 298] width 1146 height 238
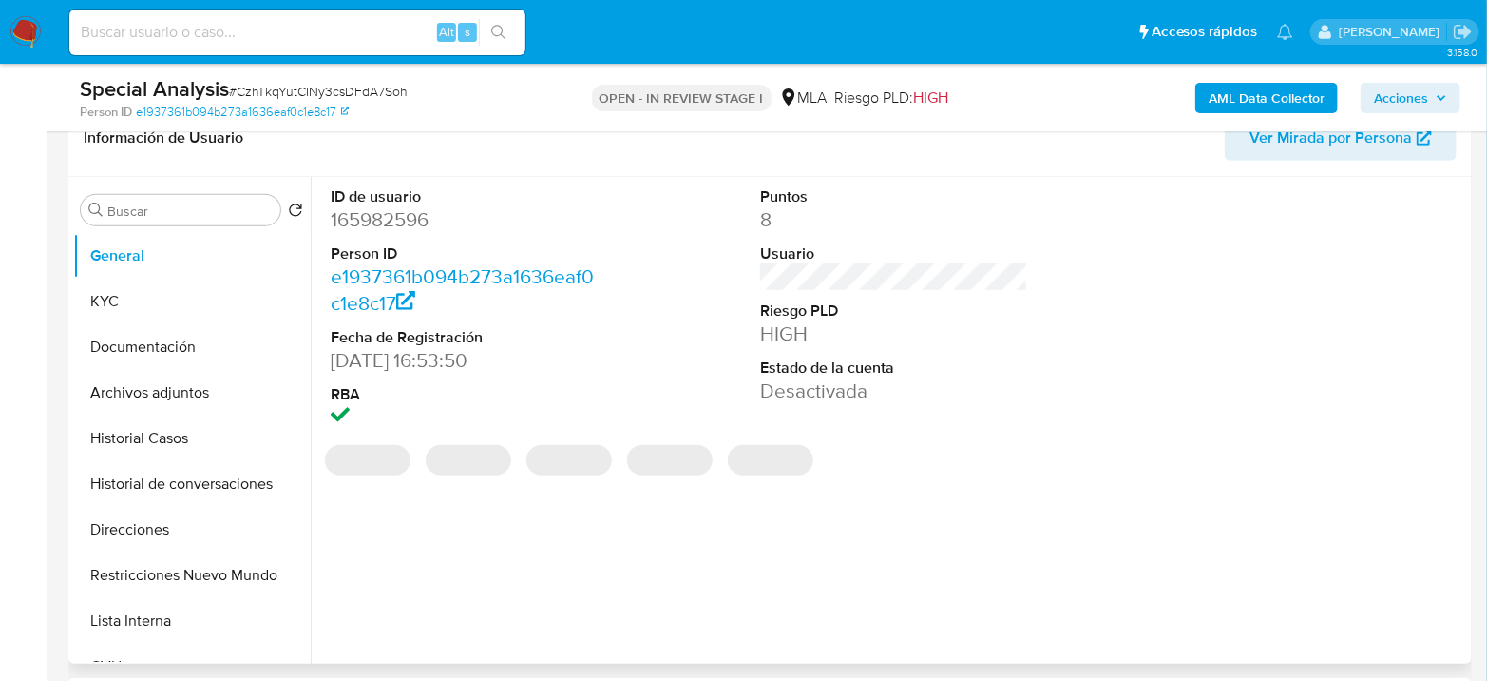
click at [371, 245] on dt "Person ID" at bounding box center [465, 253] width 268 height 21
click at [384, 215] on dd "165982596" at bounding box center [465, 219] width 268 height 27
copy dd "165982596"
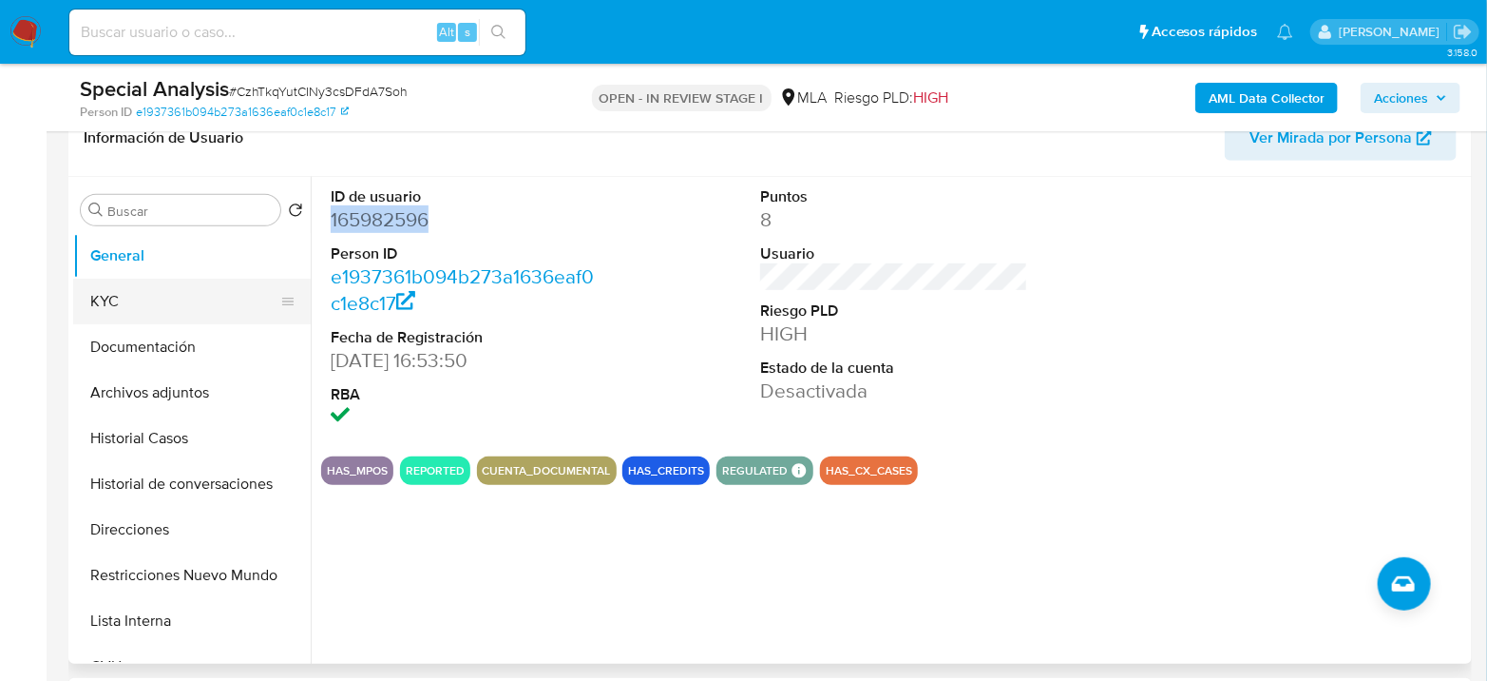
click at [140, 296] on button "KYC" at bounding box center [184, 301] width 222 height 46
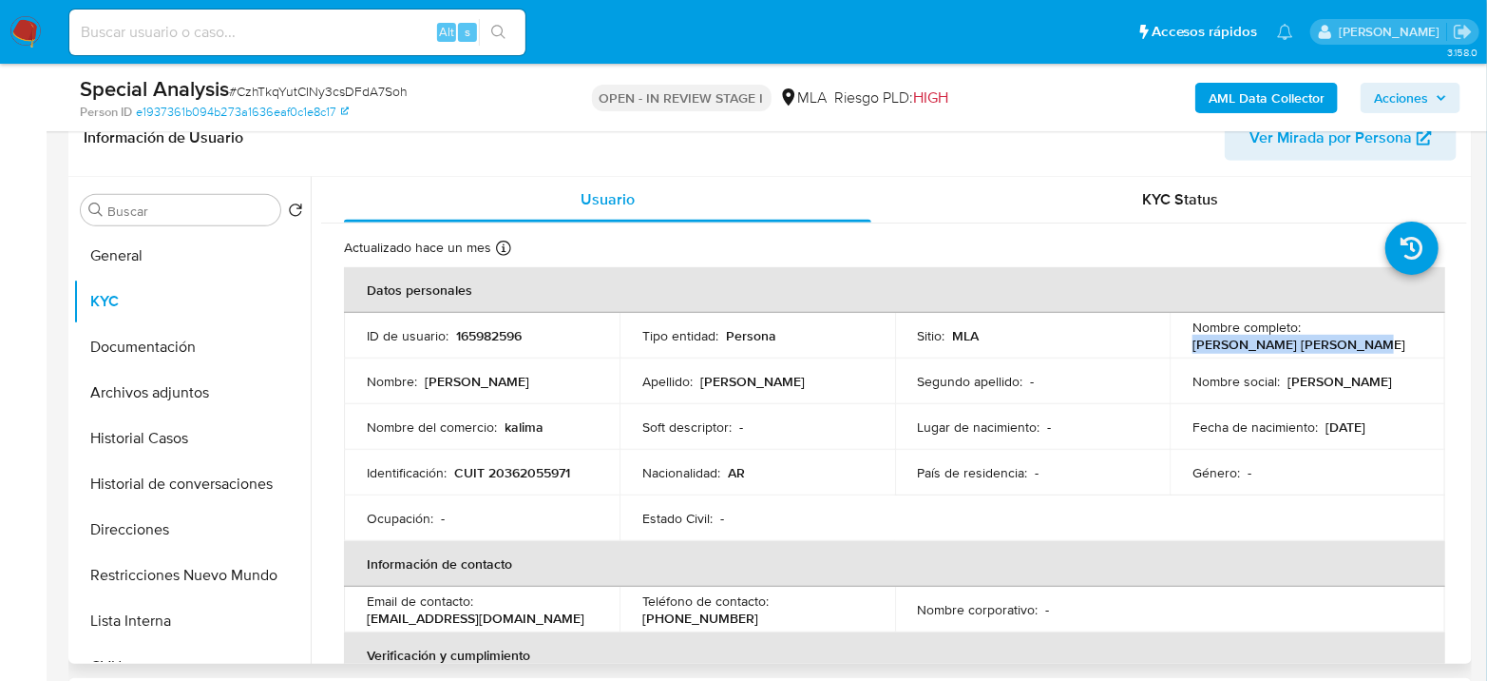
drag, startPoint x: 1184, startPoint y: 347, endPoint x: 1370, endPoint y: 355, distance: 185.5
click at [1370, 355] on td "Nombre completo : Alejandro Daniel Gonzalez" at bounding box center [1308, 336] width 276 height 46
copy p "[PERSON_NAME] [PERSON_NAME]"
click at [504, 471] on p "CUIT 20362055971" at bounding box center [512, 472] width 116 height 17
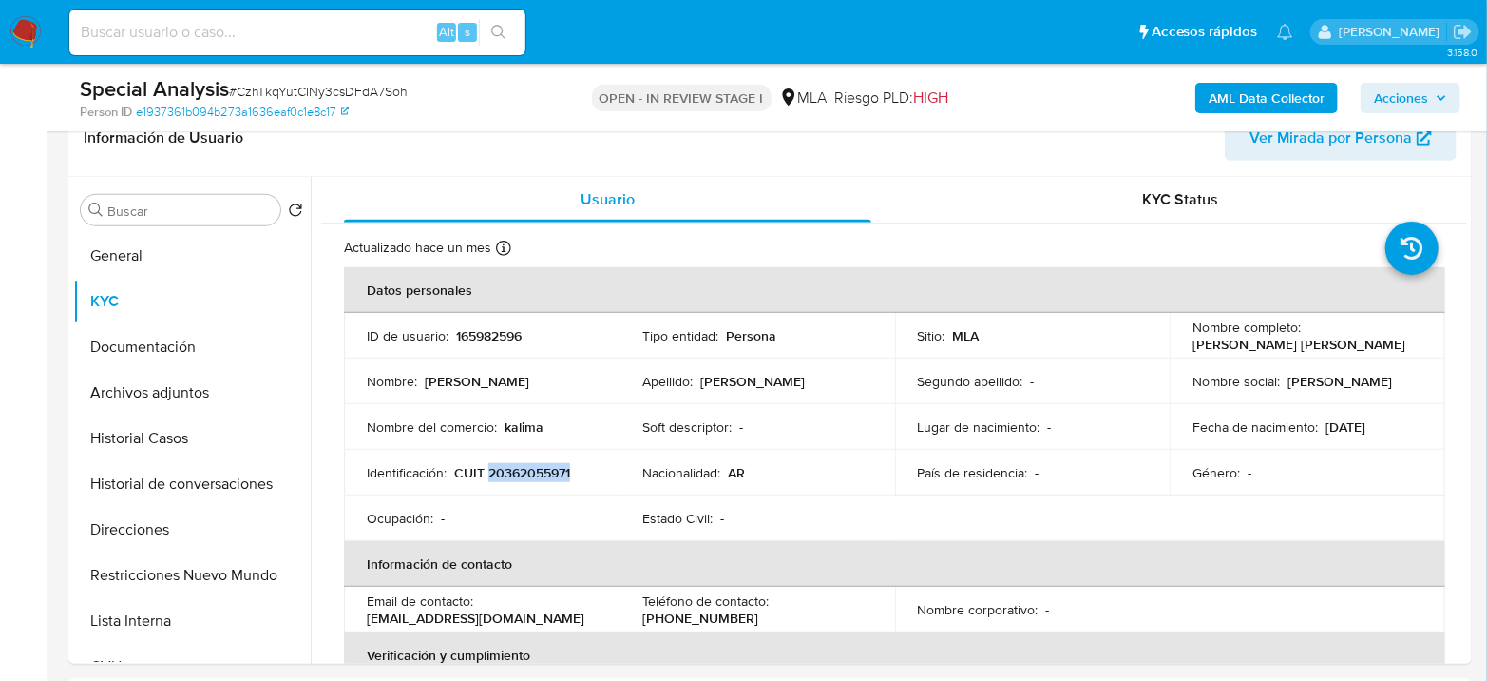
copy p "20362055971"
click at [204, 382] on button "Archivos adjuntos" at bounding box center [184, 393] width 222 height 46
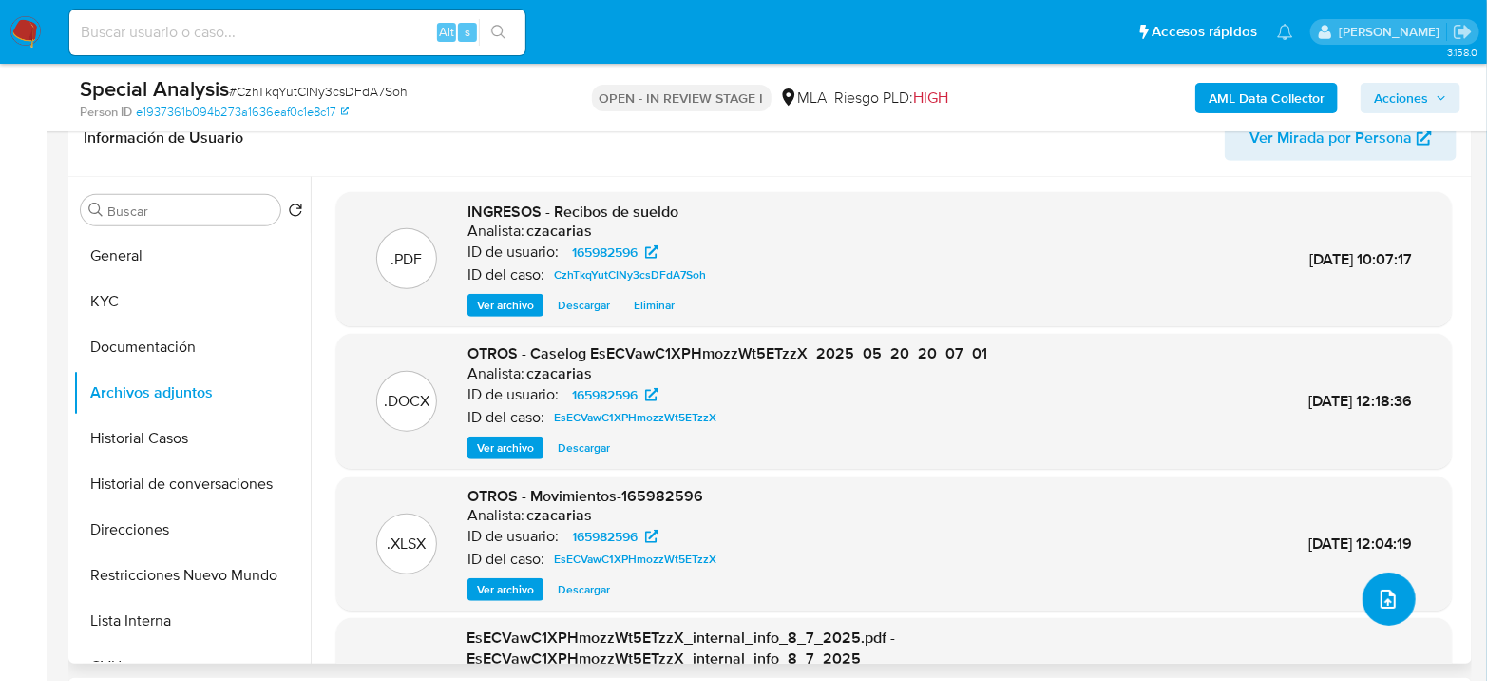
click at [1380, 600] on icon "upload-file" at bounding box center [1388, 598] width 23 height 23
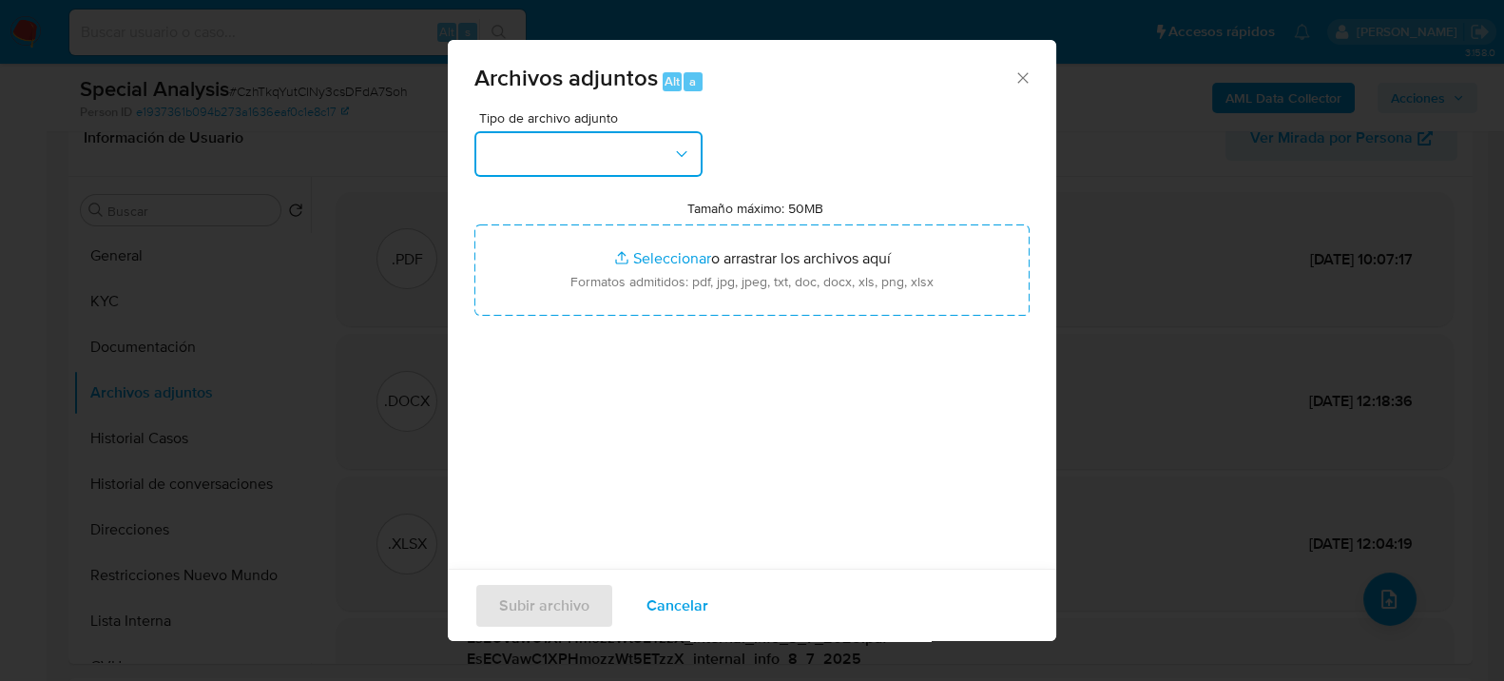
click at [587, 162] on button "button" at bounding box center [588, 154] width 228 height 46
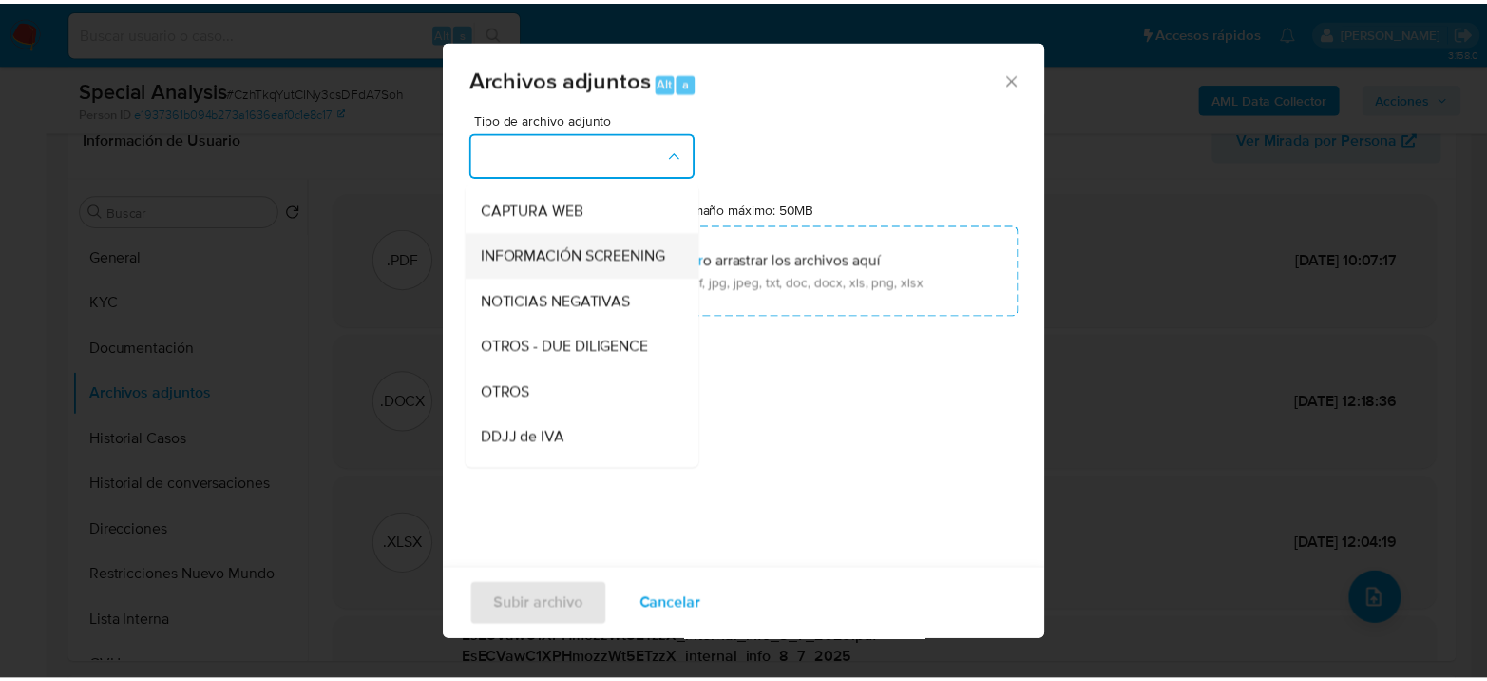
scroll to position [211, 0]
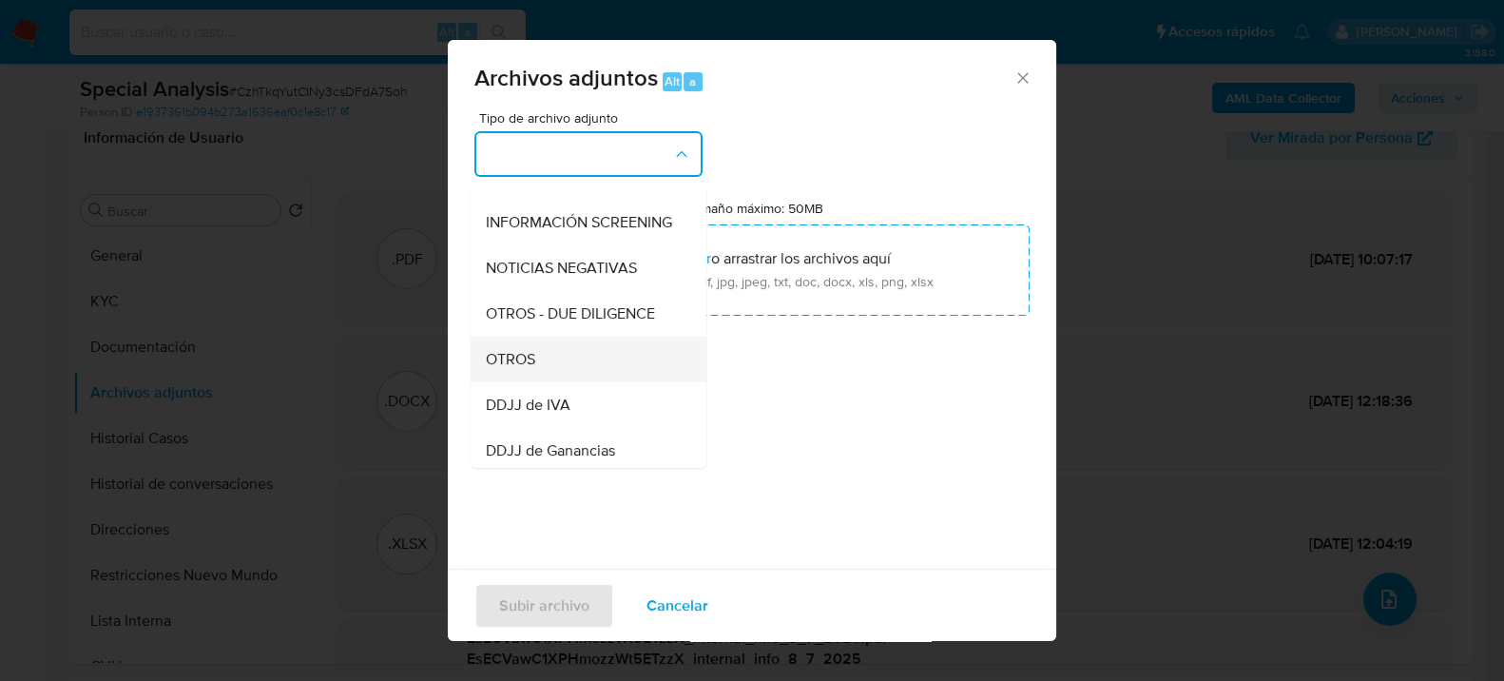
click at [552, 374] on div "OTROS" at bounding box center [583, 359] width 194 height 46
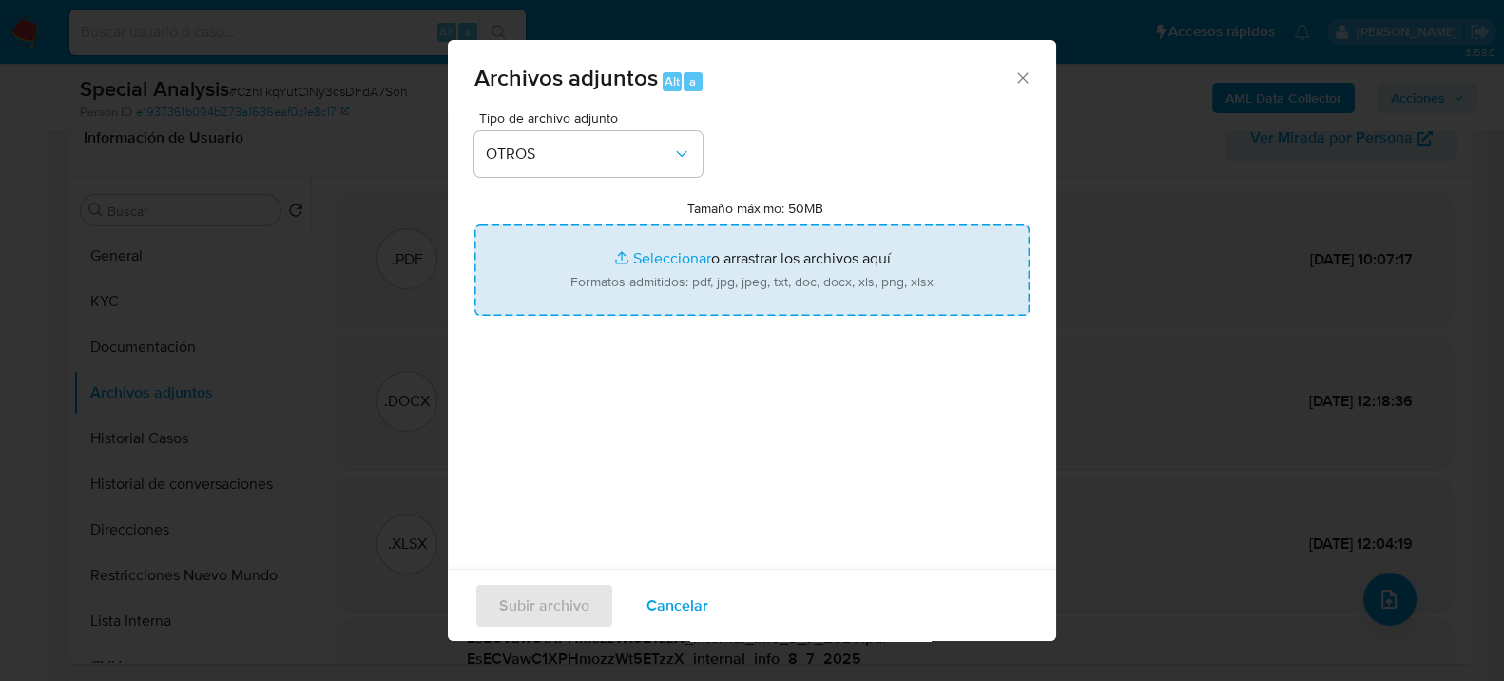
type input "C:\fakepath\NOSIS_Manager_InformeIndividual_20362055971_654927_20250912101315.p…"
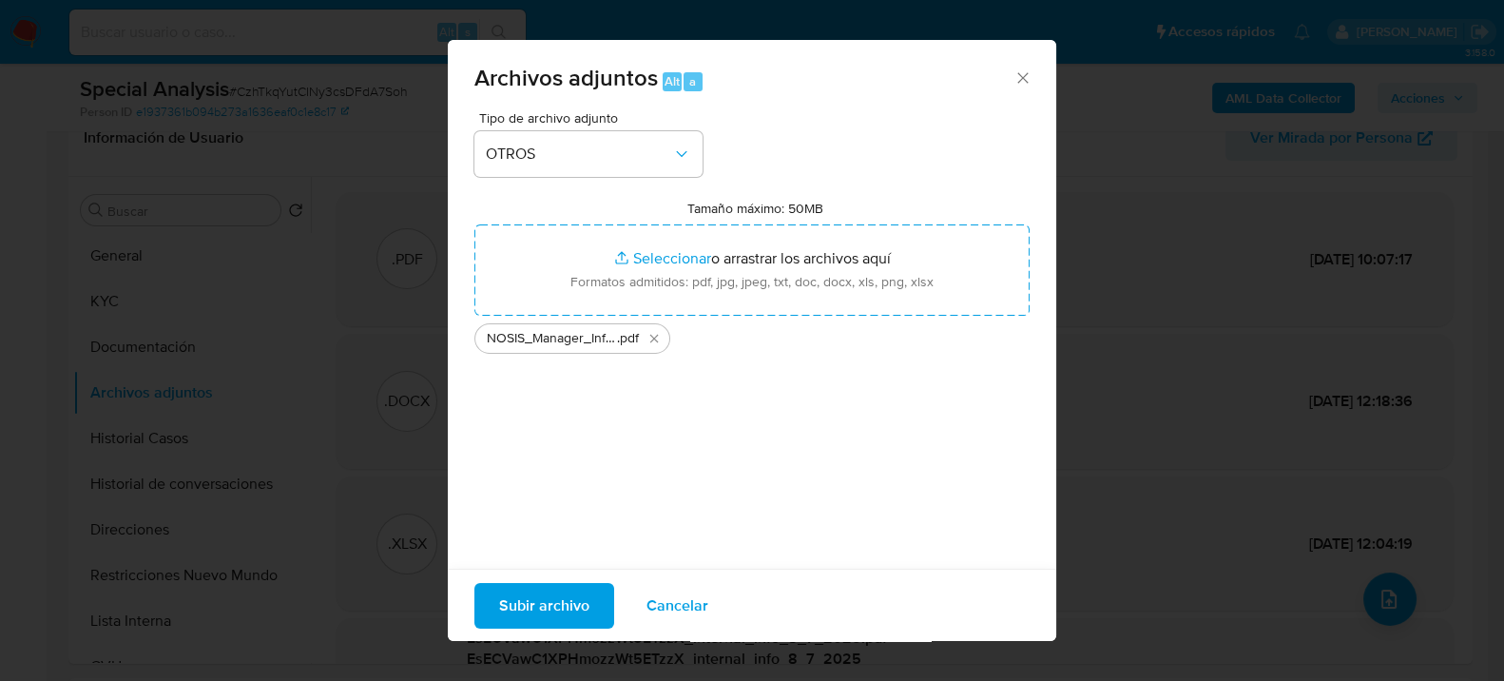
click at [544, 609] on span "Subir archivo" at bounding box center [544, 605] width 90 height 42
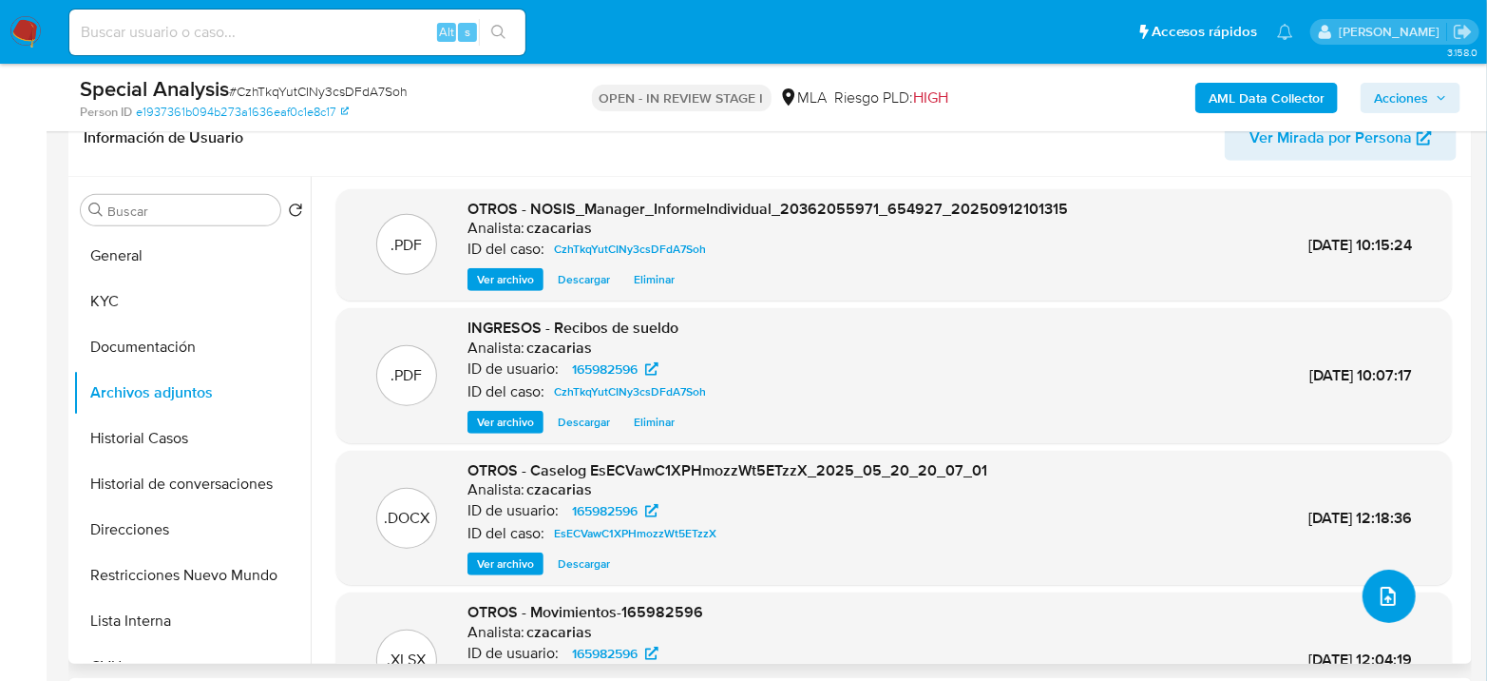
scroll to position [0, 0]
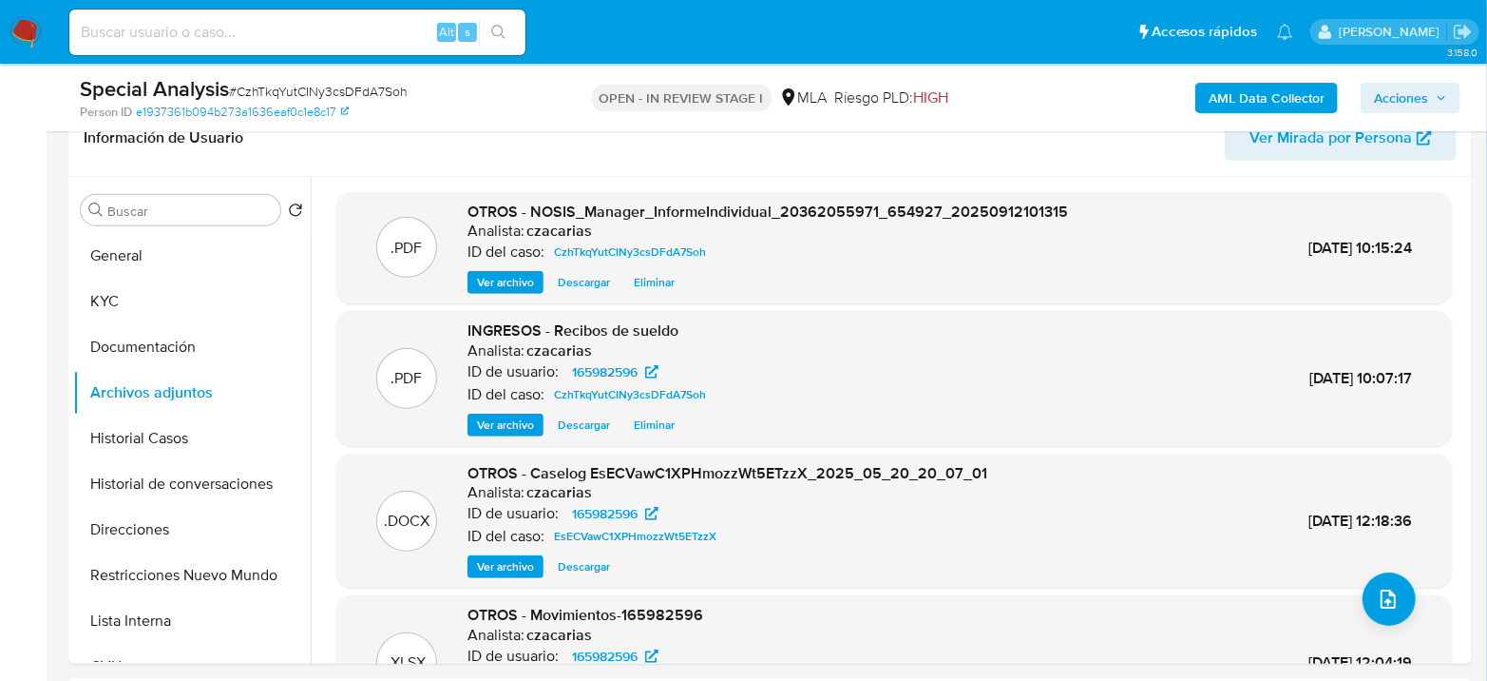
click at [1401, 106] on span "Acciones" at bounding box center [1401, 98] width 54 height 30
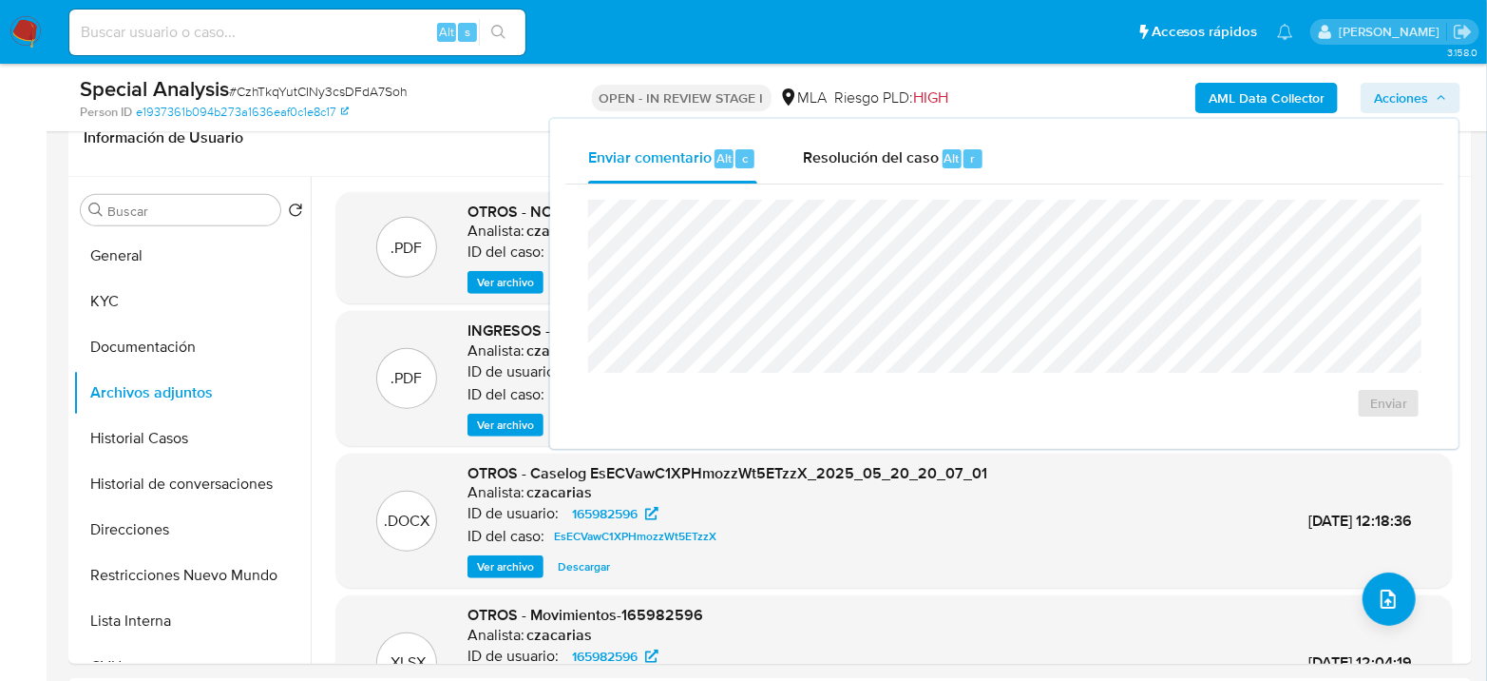
drag, startPoint x: 956, startPoint y: 156, endPoint x: 967, endPoint y: 196, distance: 41.3
click at [956, 155] on span "Alt" at bounding box center [952, 158] width 15 height 18
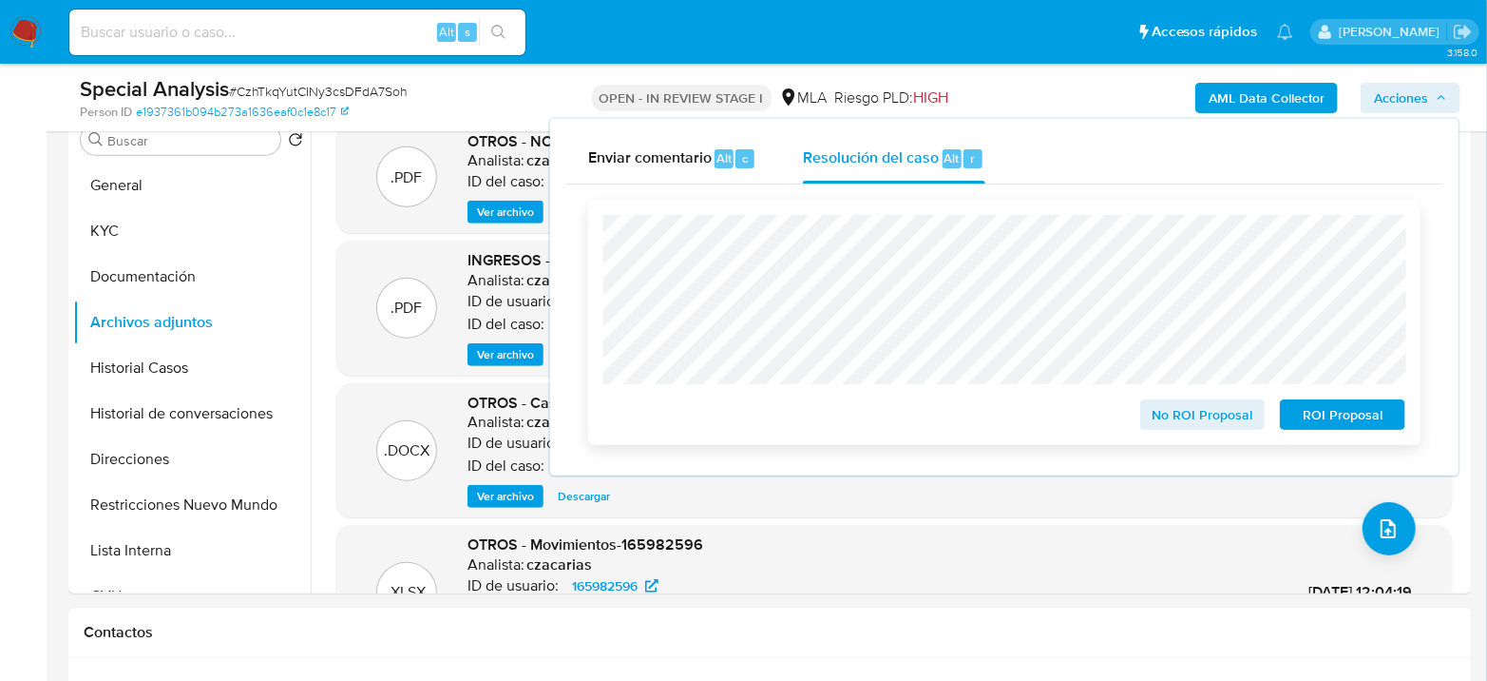
scroll to position [422, 0]
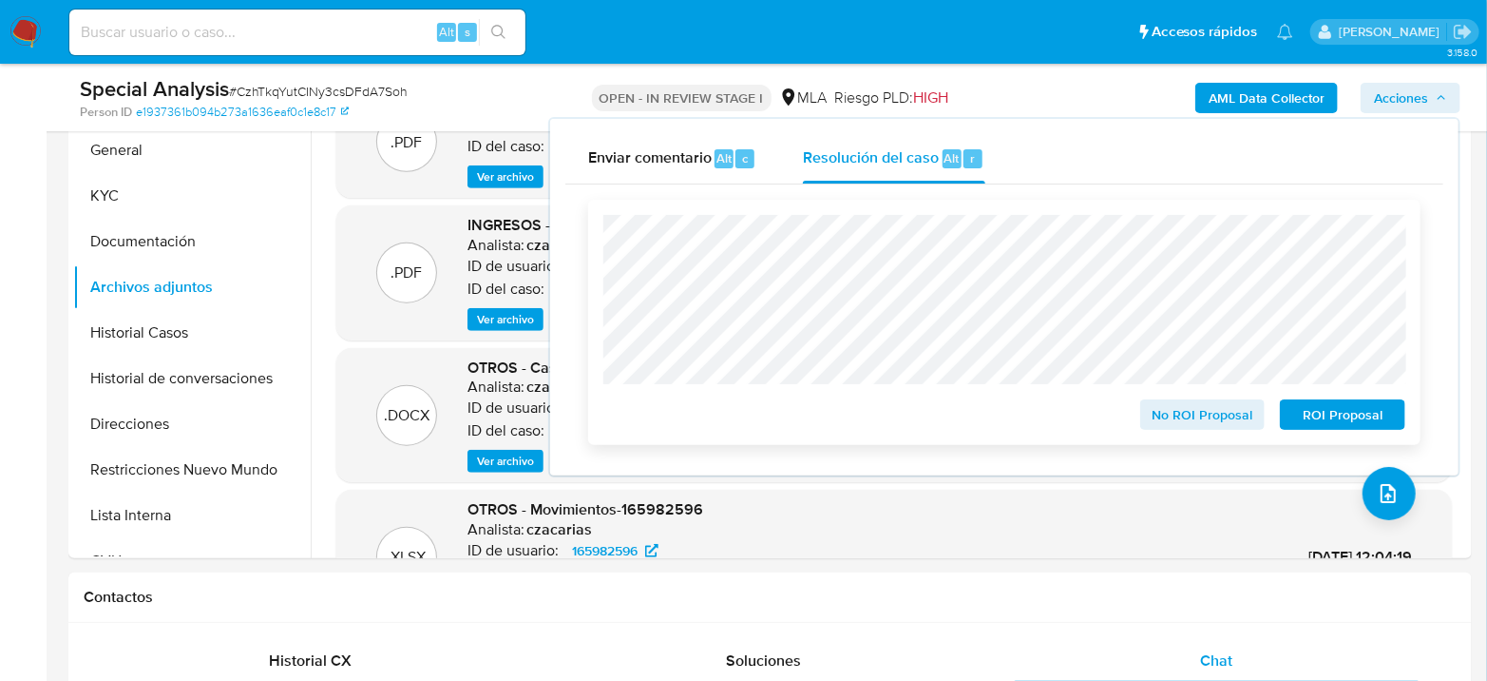
click at [1226, 428] on span "No ROI Proposal" at bounding box center [1203, 414] width 99 height 27
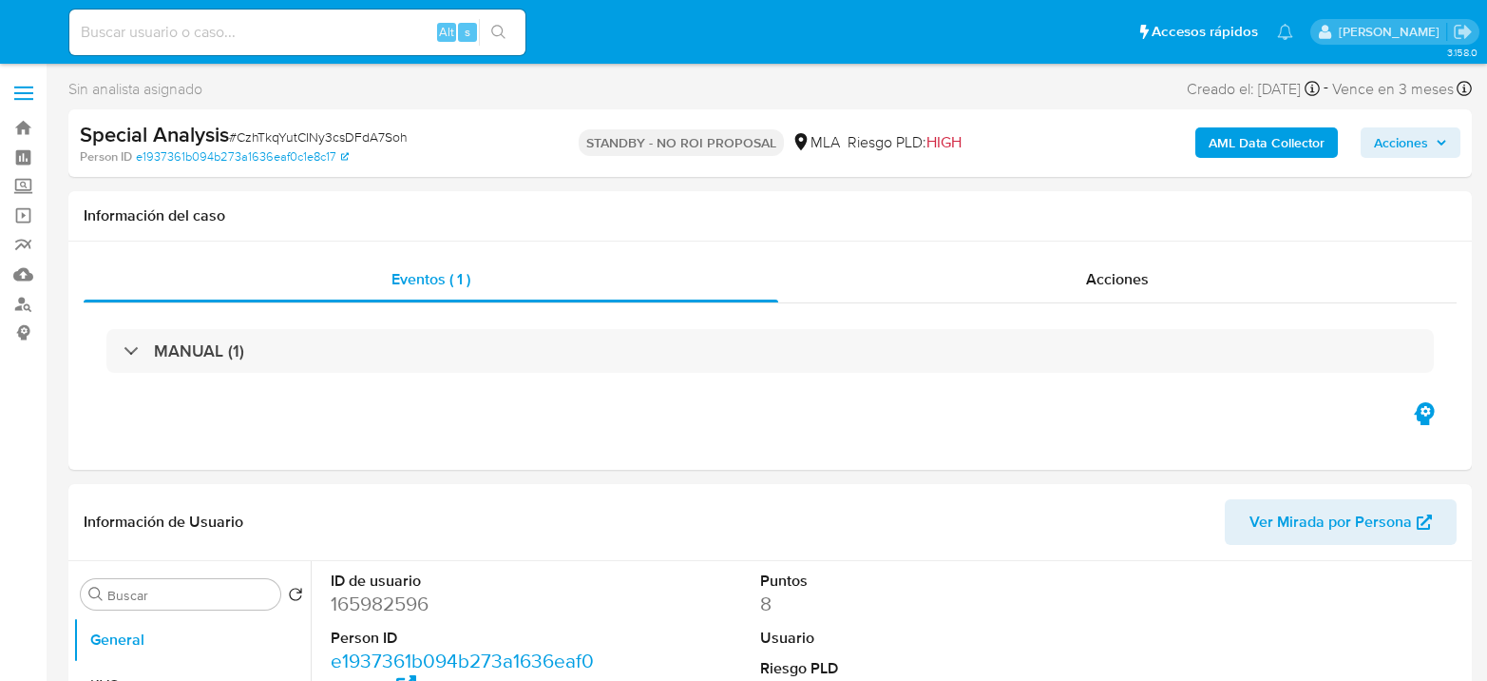
select select "10"
click at [1087, 268] on span "Acciones" at bounding box center [1117, 279] width 63 height 22
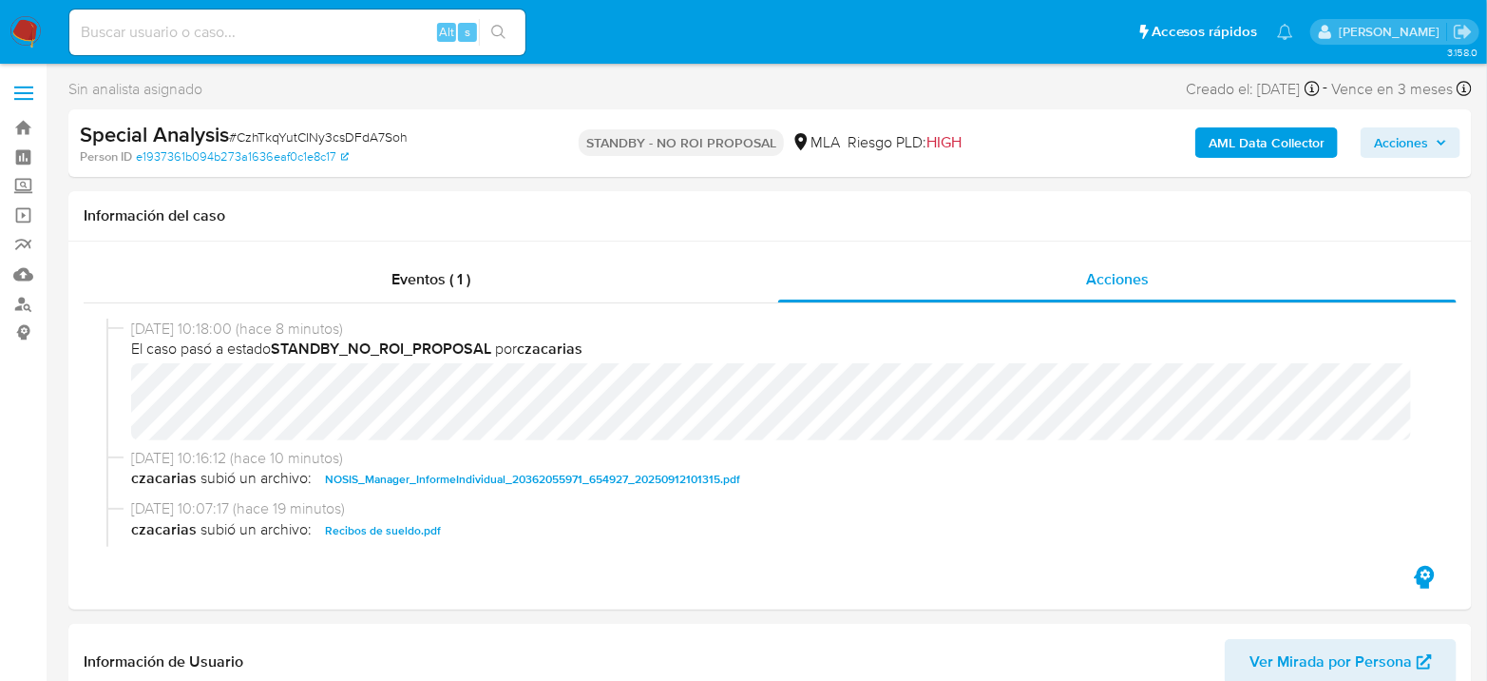
click at [317, 42] on input at bounding box center [297, 32] width 456 height 25
paste input "193306984"
type input "193306984"
click at [509, 25] on button "search-icon" at bounding box center [498, 32] width 39 height 27
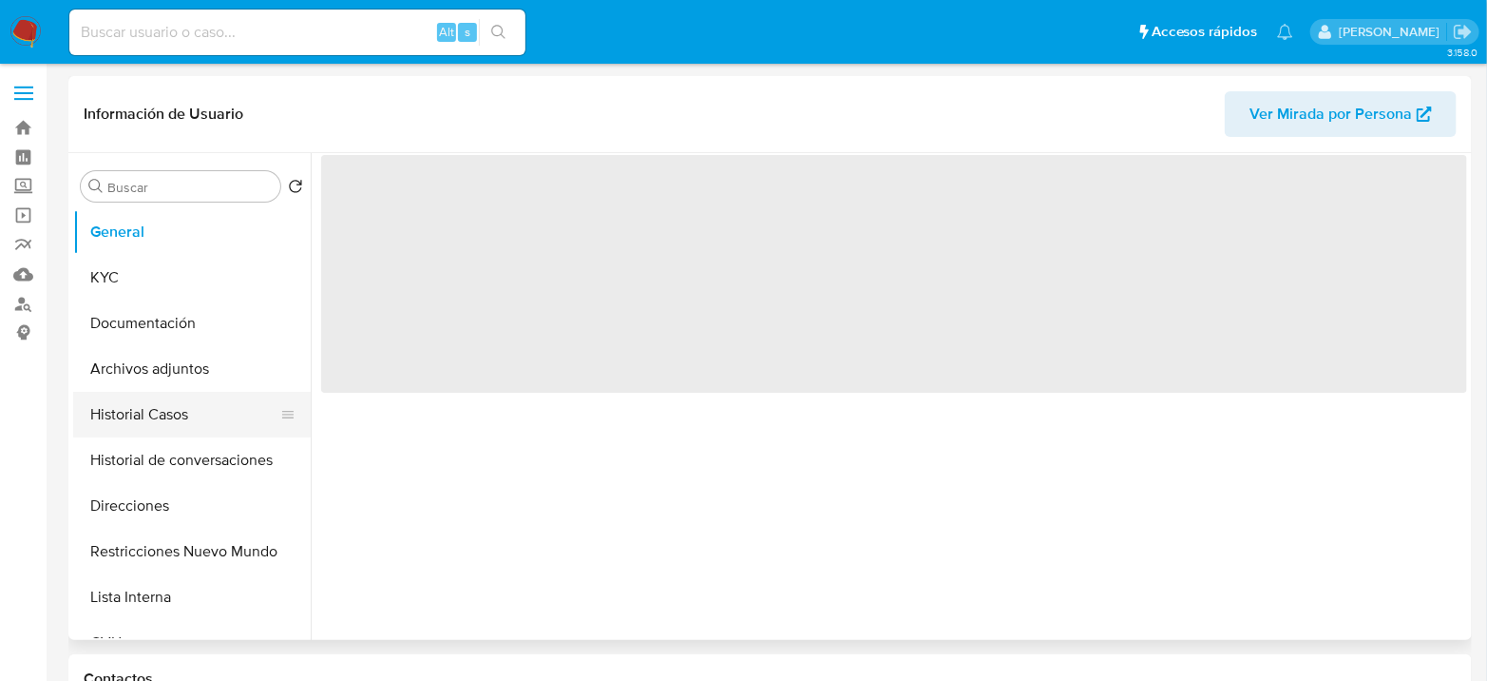
click at [187, 405] on button "Historial Casos" at bounding box center [184, 415] width 222 height 46
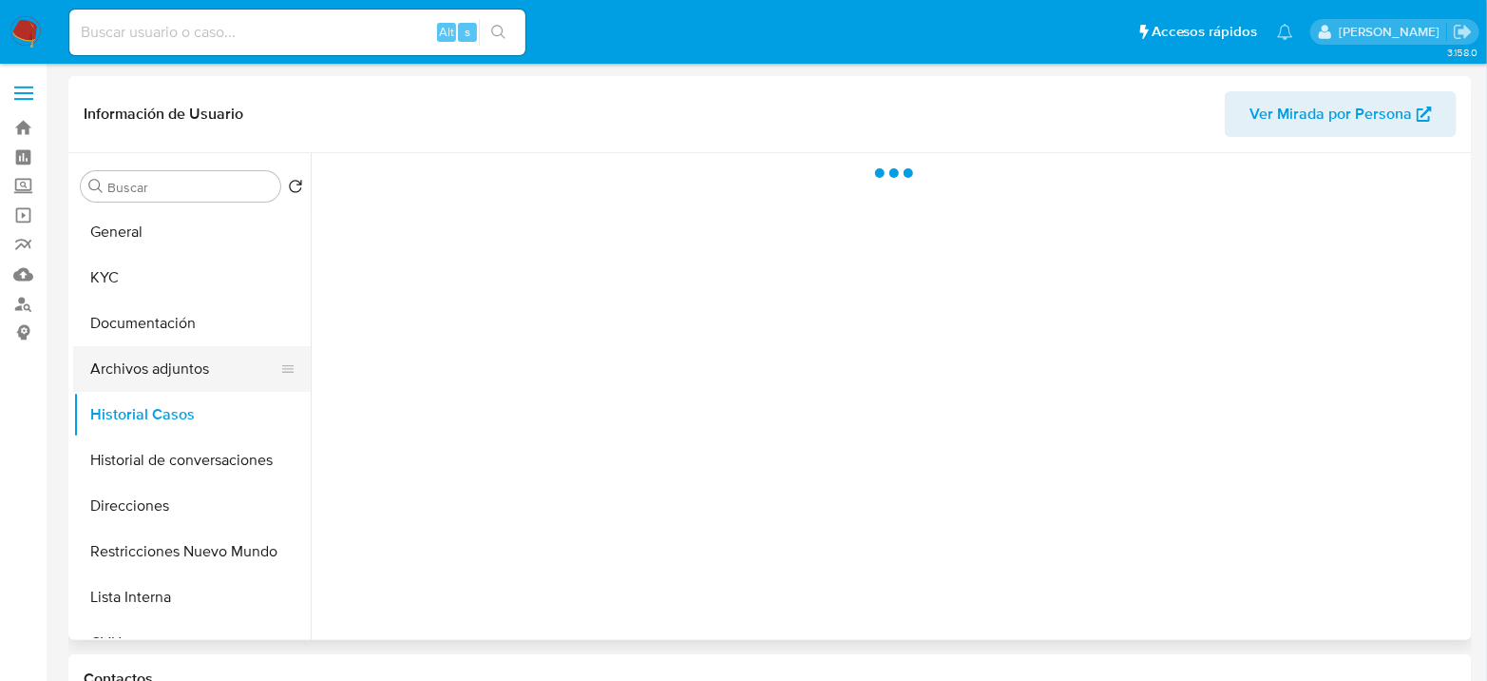
select select "10"
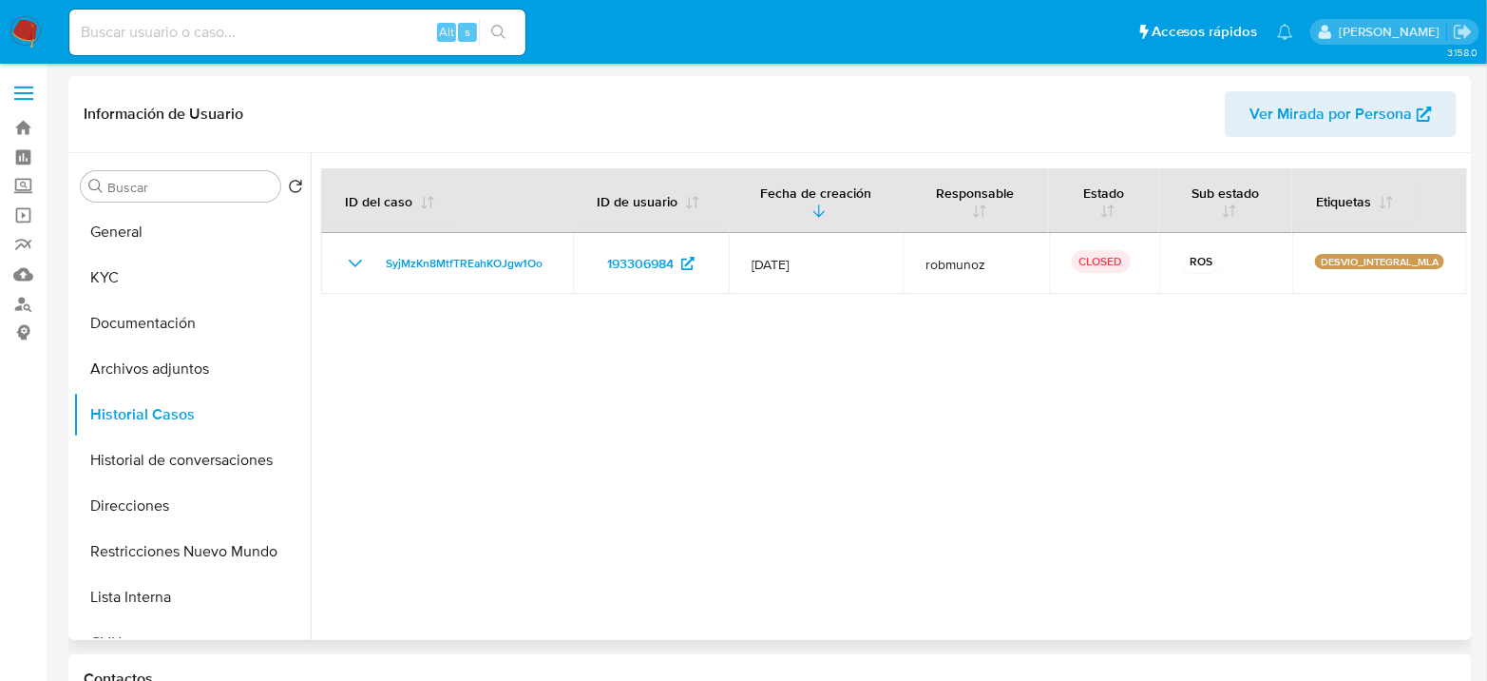
click at [444, 258] on span "SyjMzKn8MtfTREahKOJgw1Oo" at bounding box center [464, 263] width 157 height 23
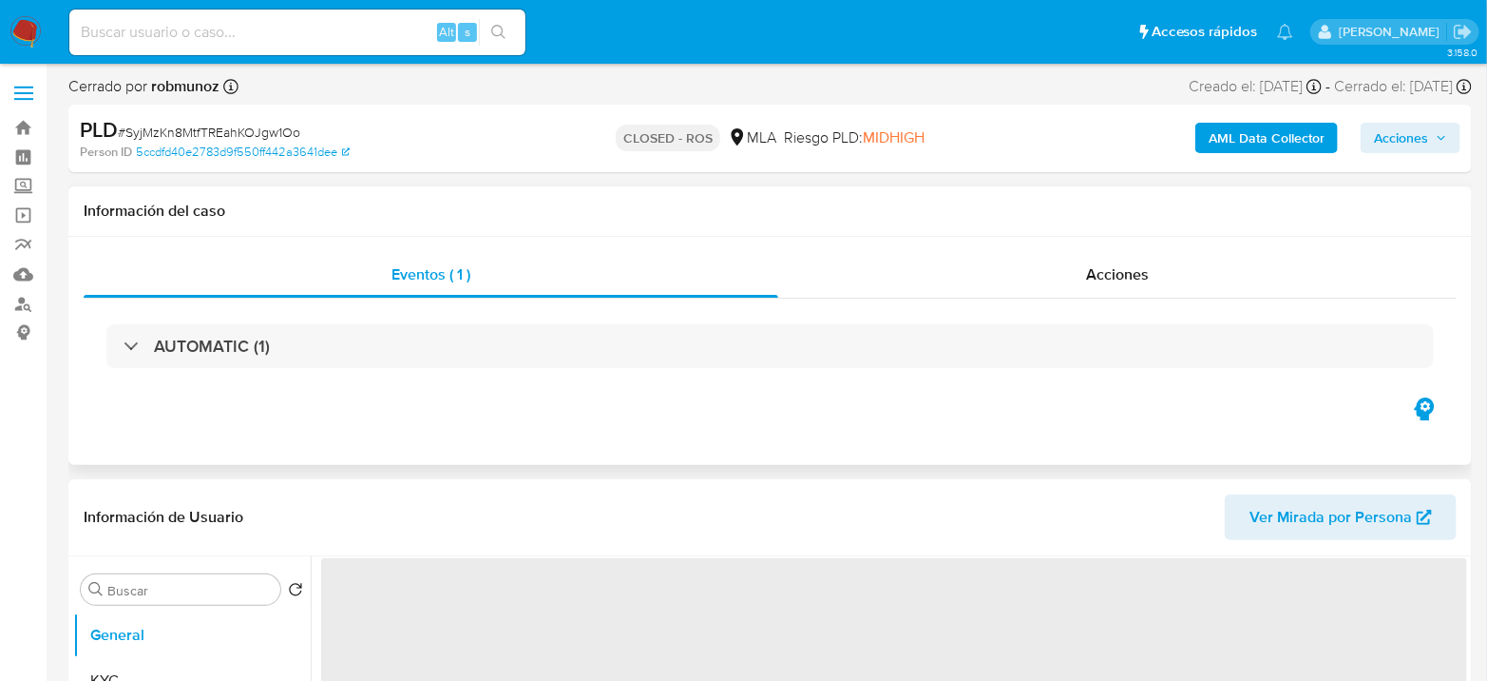
click at [1115, 307] on div "AUTOMATIC (1)" at bounding box center [770, 345] width 1373 height 95
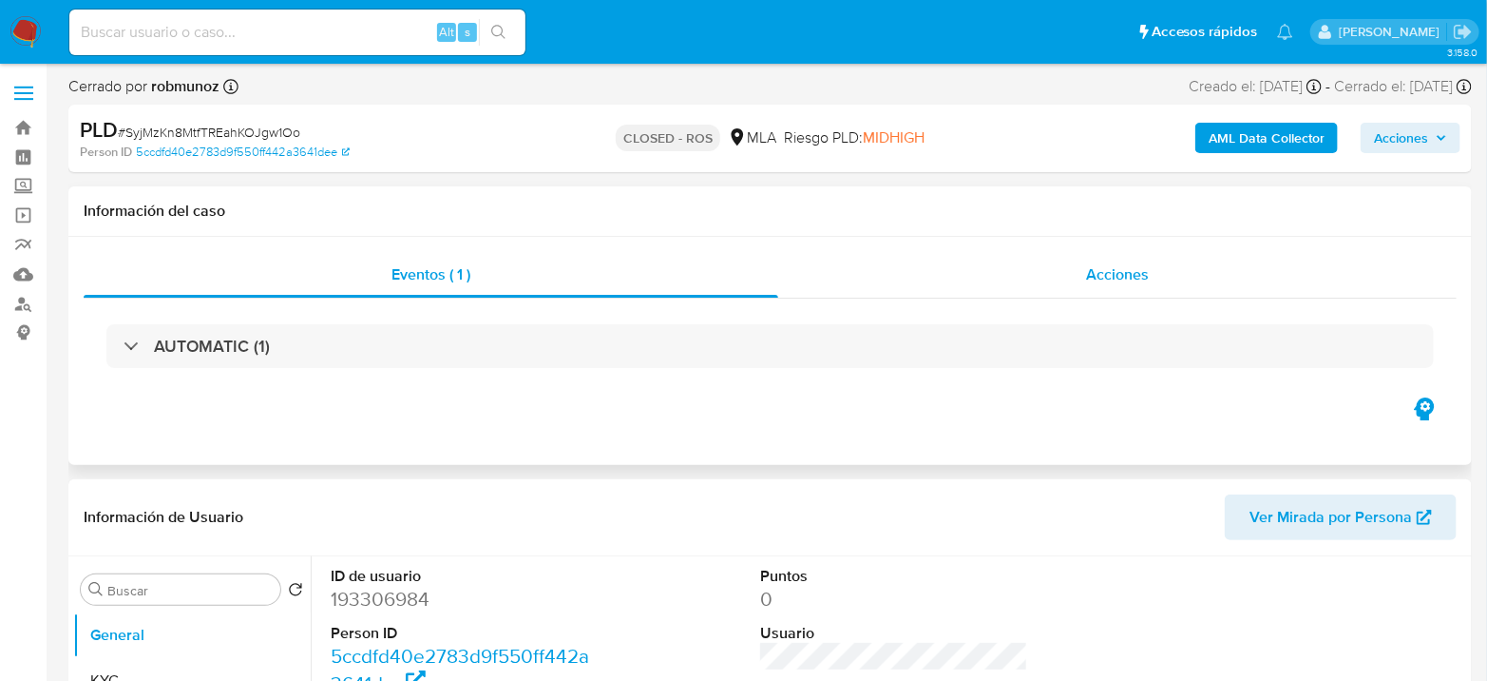
select select "10"
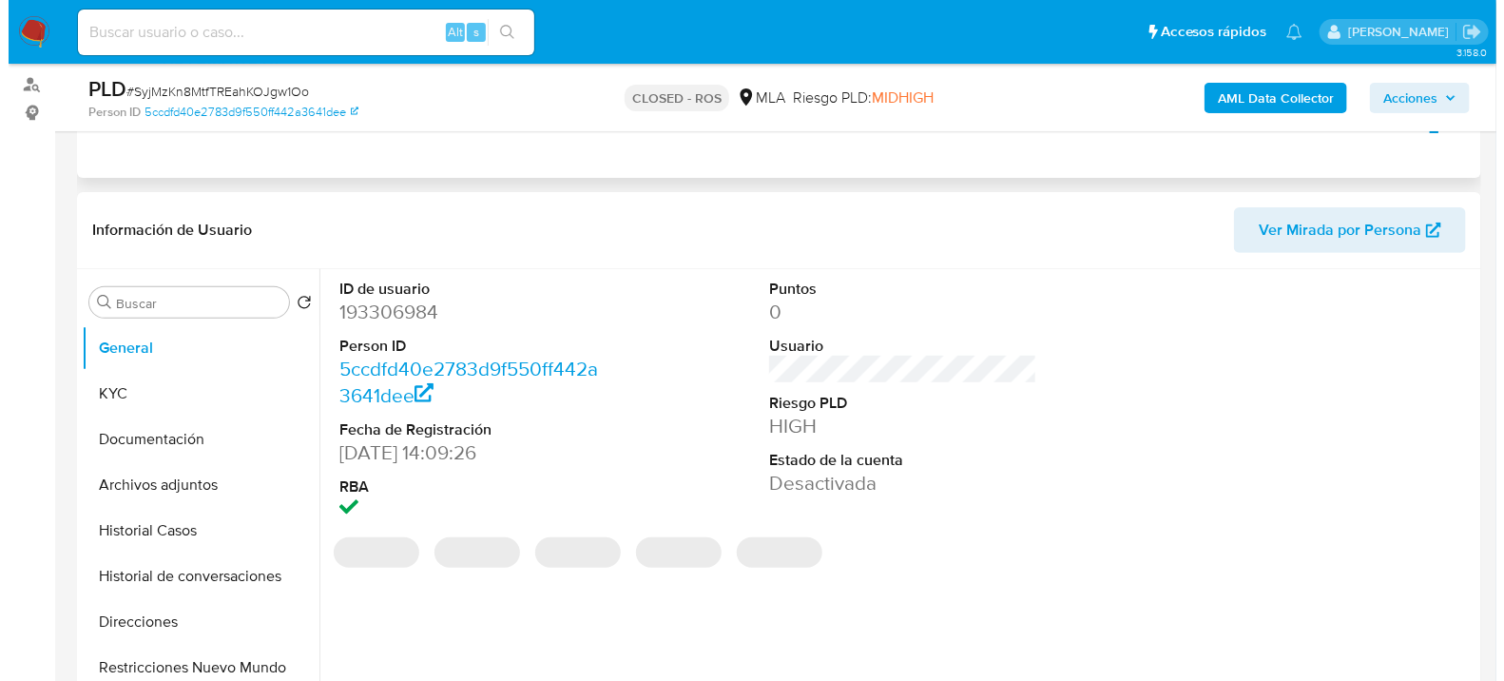
scroll to position [317, 0]
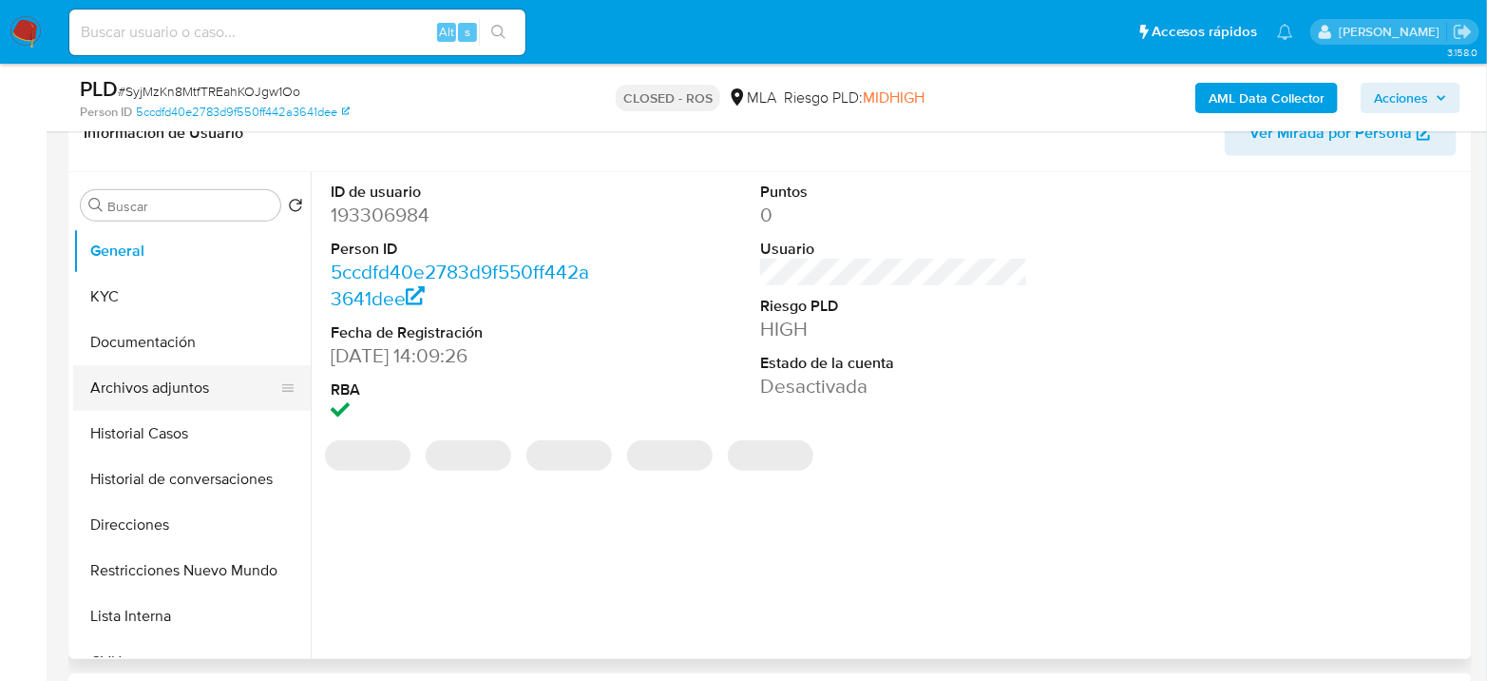
click at [191, 374] on button "Archivos adjuntos" at bounding box center [184, 388] width 222 height 46
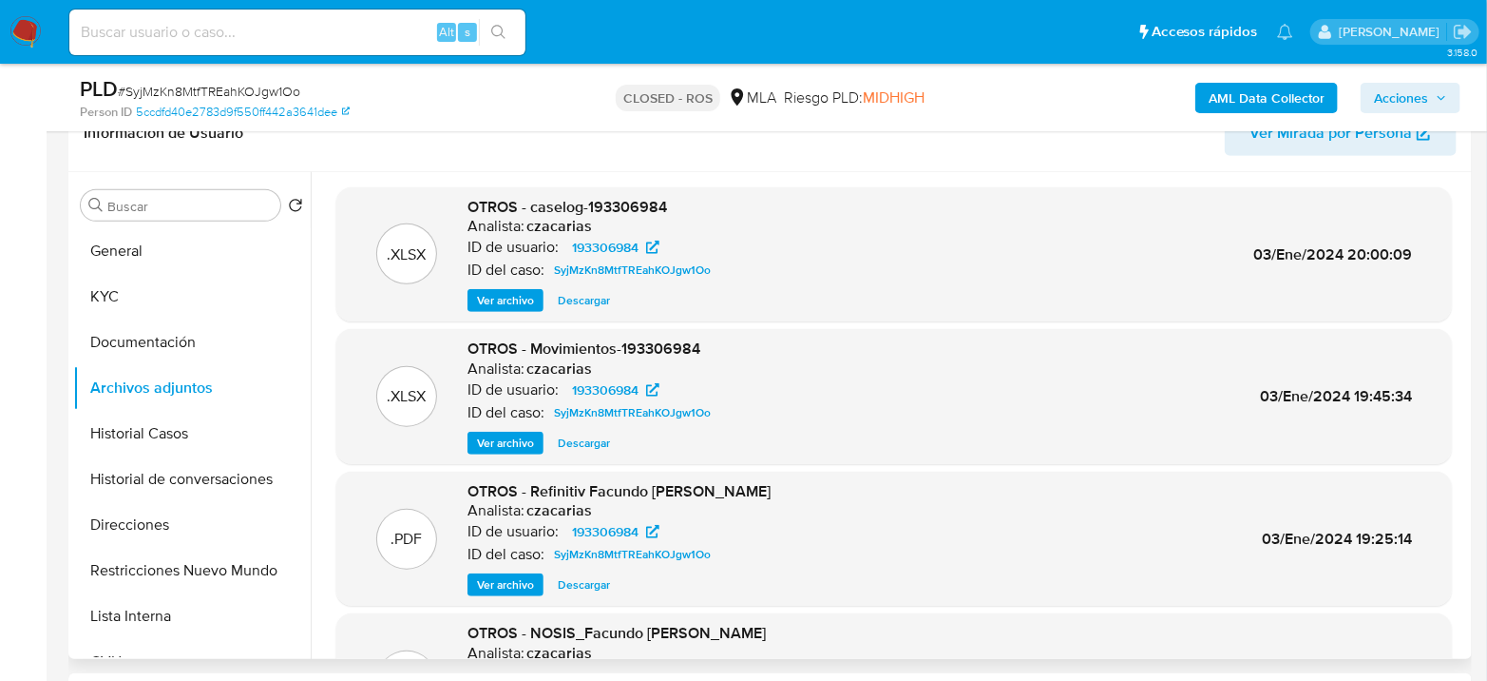
click at [512, 294] on span "Ver archivo" at bounding box center [505, 300] width 57 height 19
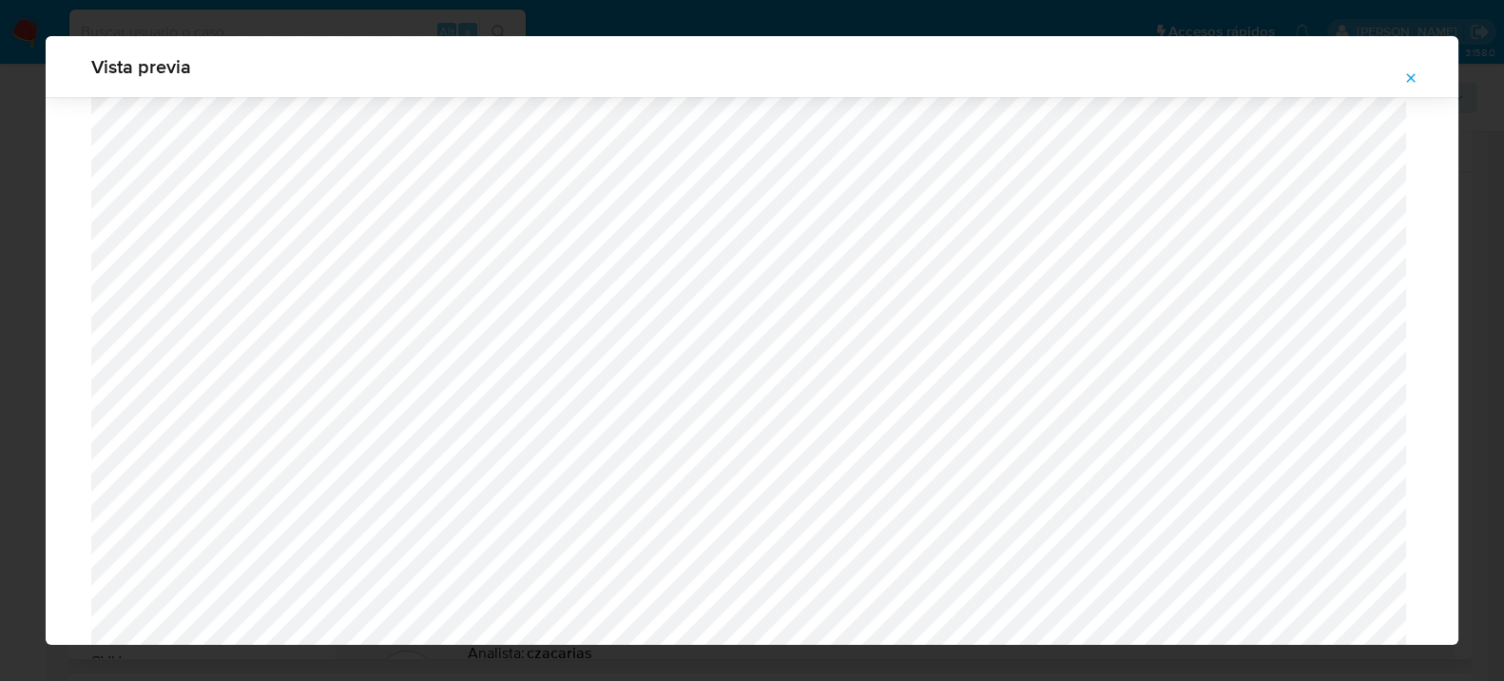
scroll to position [1862, 0]
click at [1405, 78] on icon "Attachment preview" at bounding box center [1410, 77] width 15 height 15
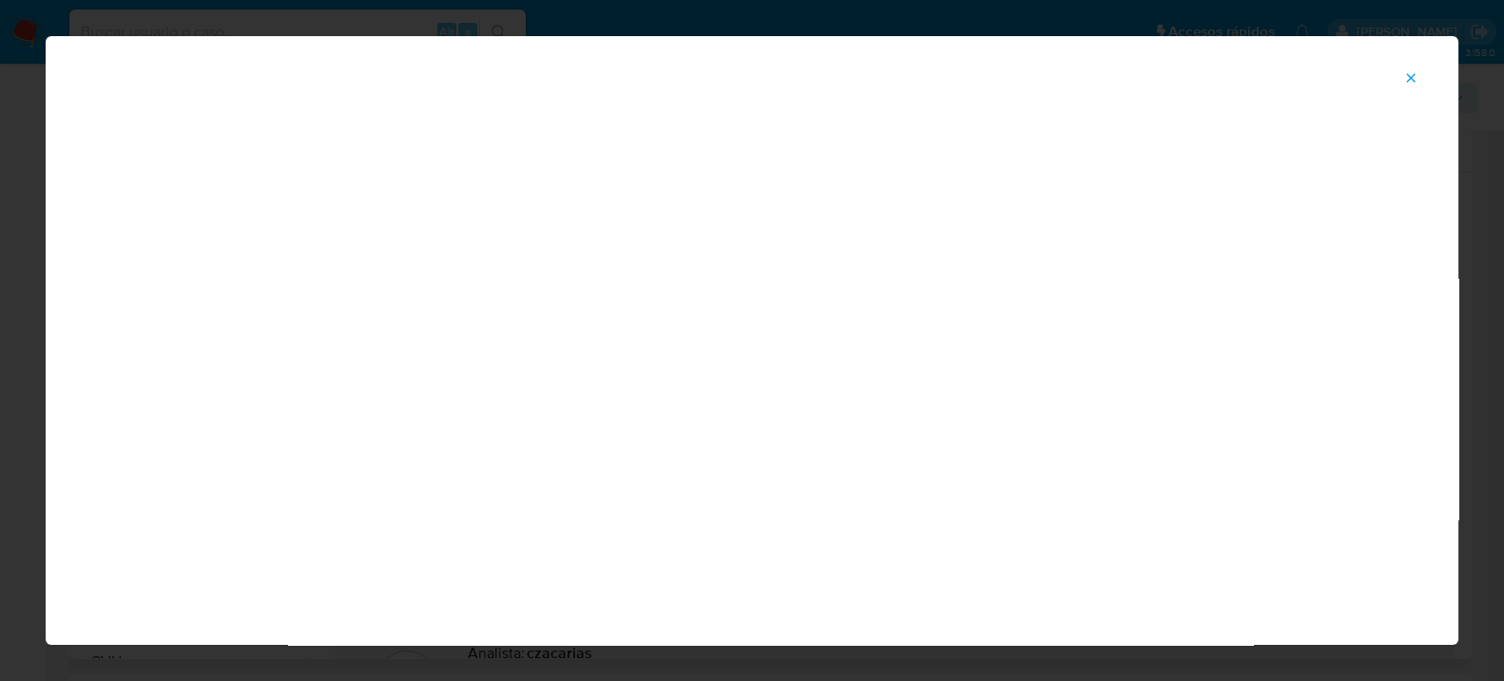
scroll to position [98, 0]
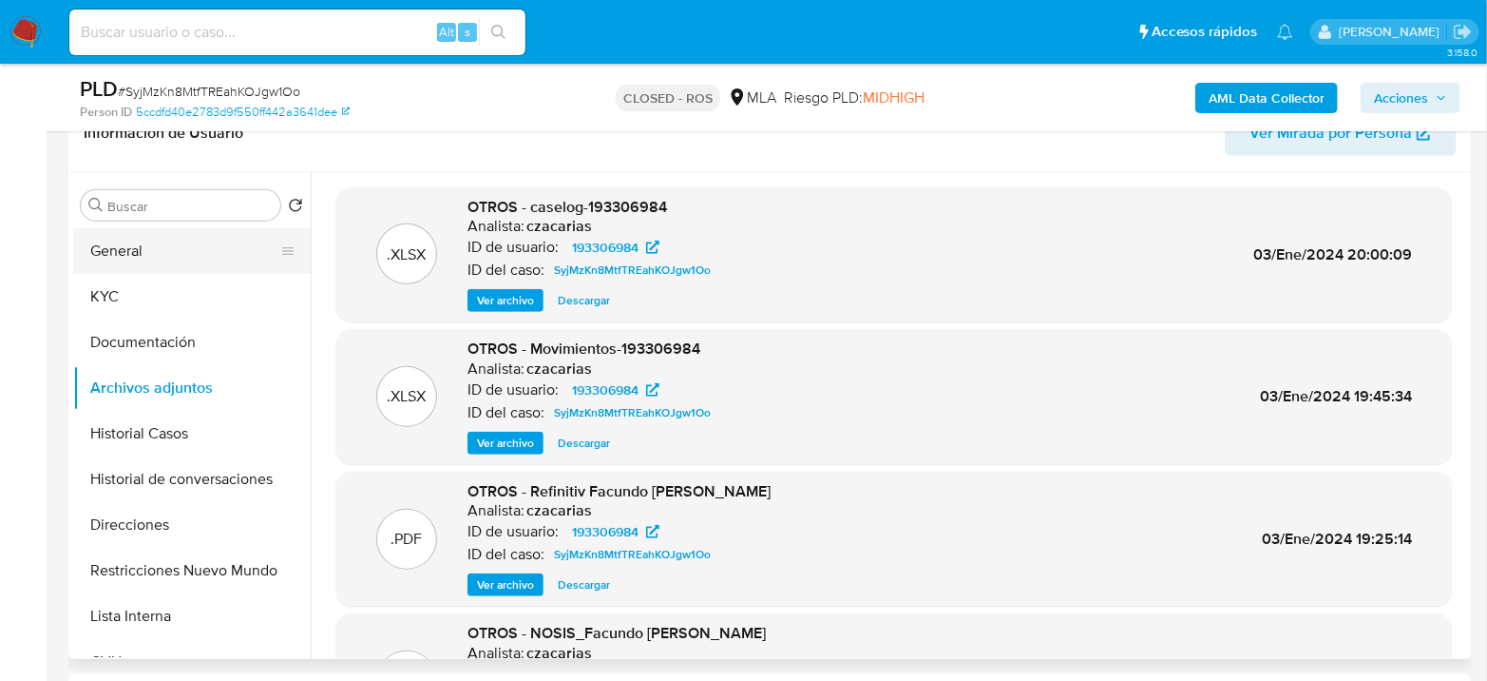
click at [166, 248] on button "General" at bounding box center [184, 251] width 222 height 46
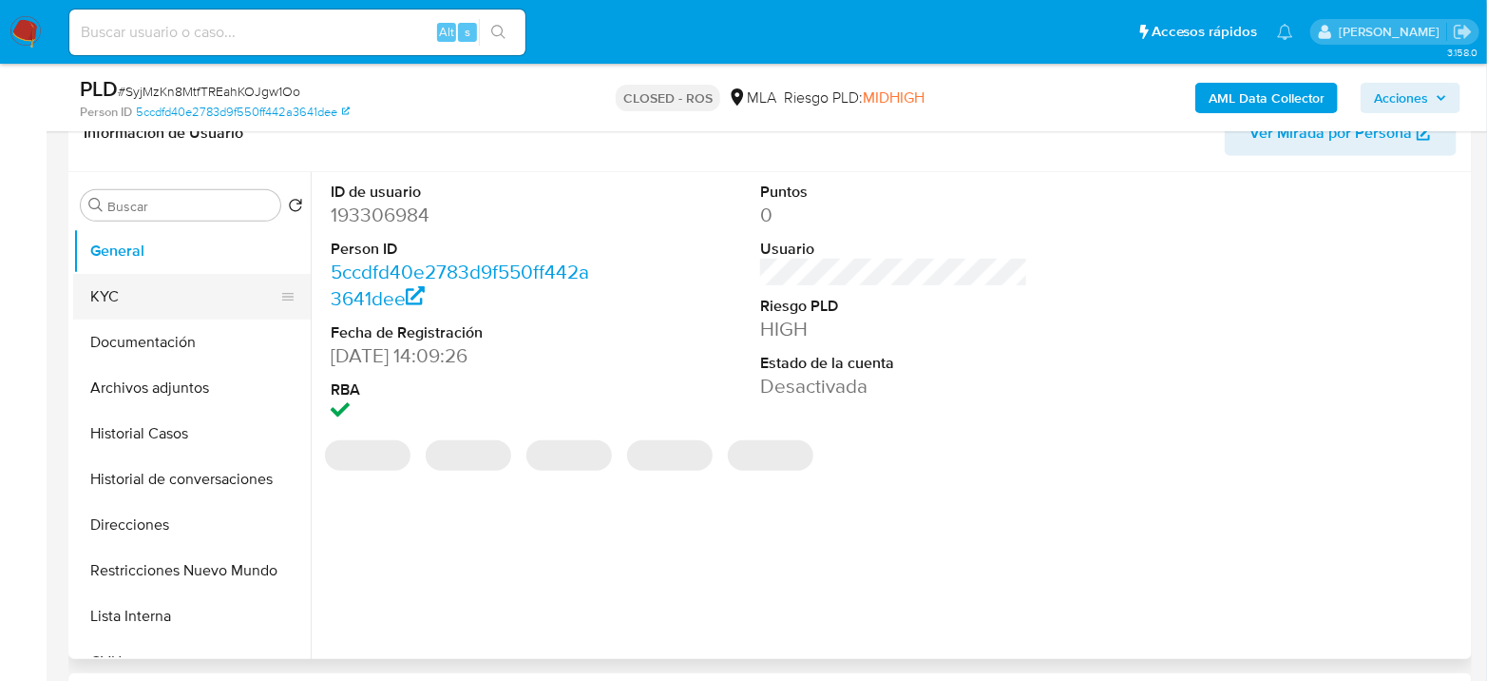
click at [118, 297] on button "KYC" at bounding box center [184, 297] width 222 height 46
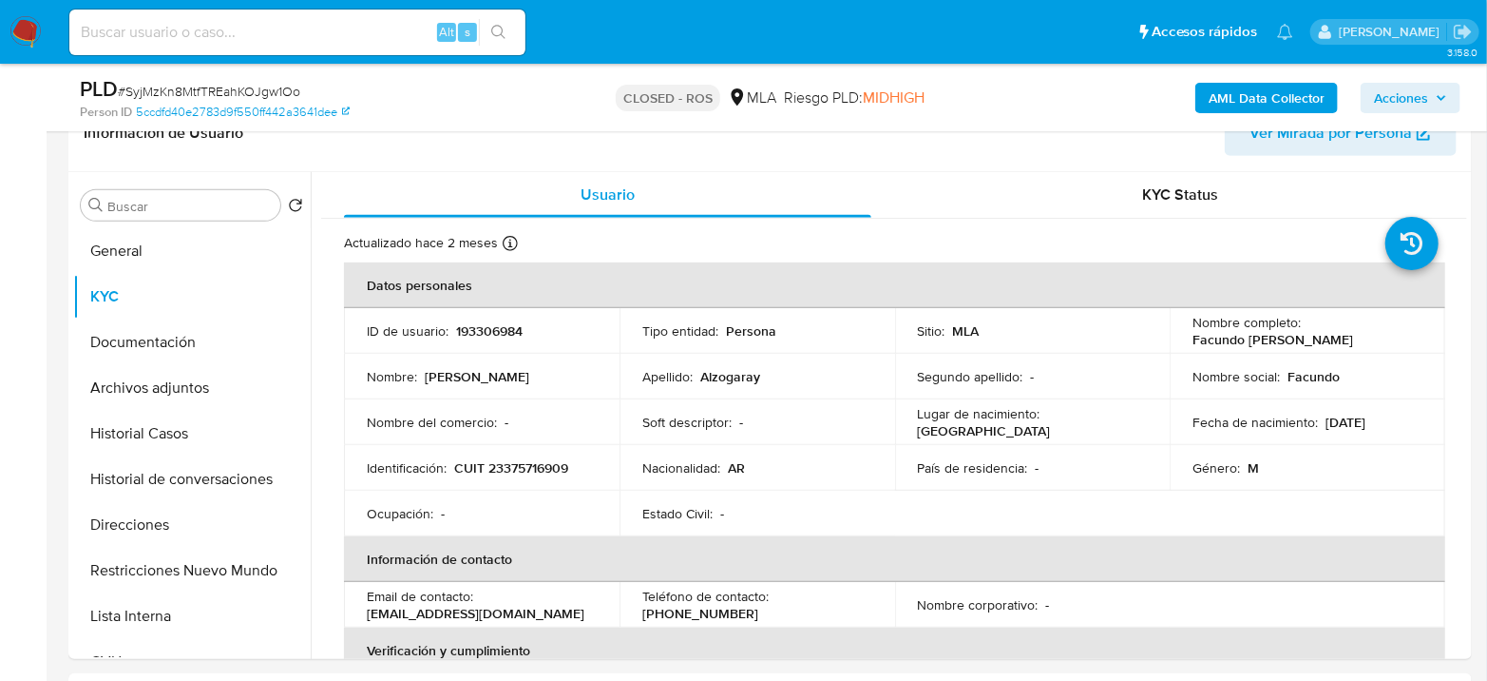
click at [523, 459] on p "CUIT 23375716909" at bounding box center [511, 467] width 114 height 17
copy p "23375716909"
click at [528, 466] on p "CUIT 23375716909" at bounding box center [511, 467] width 114 height 17
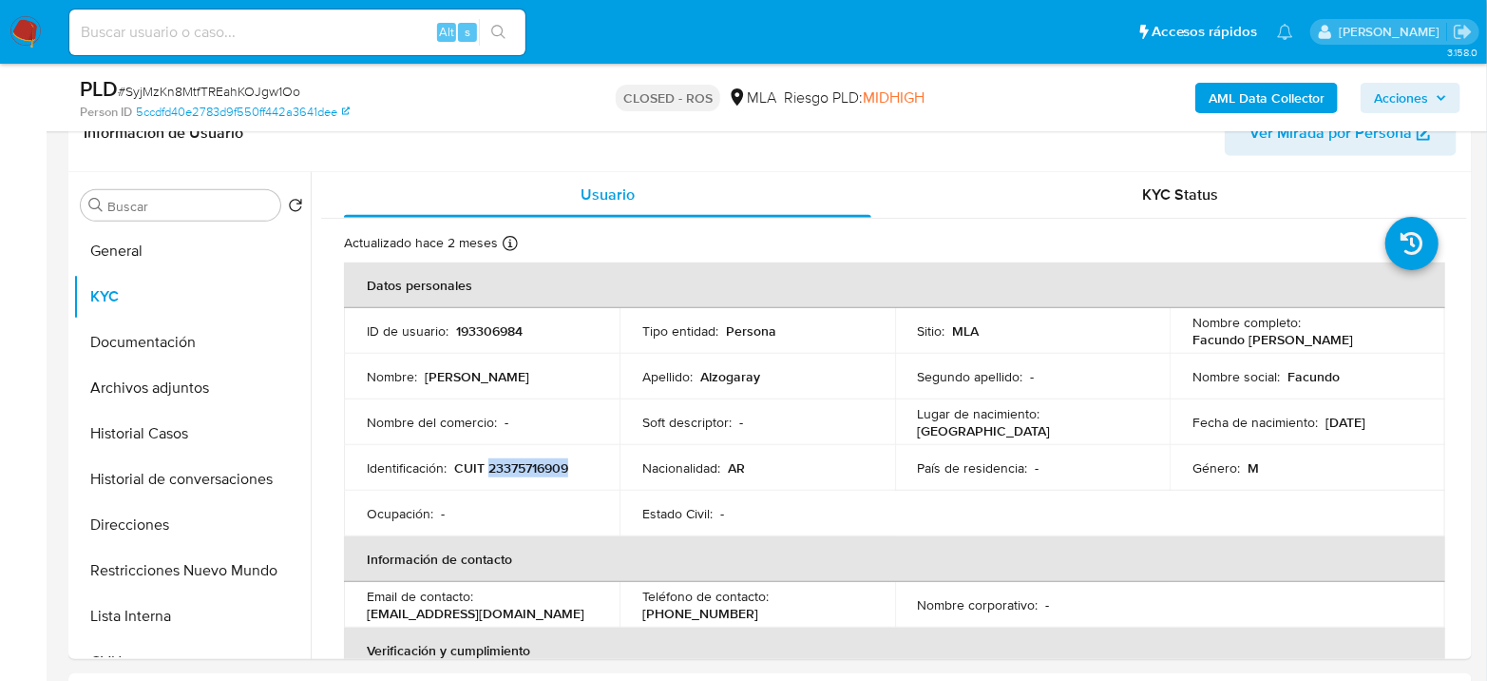
copy p "23375716909"
drag, startPoint x: 160, startPoint y: 245, endPoint x: 251, endPoint y: 240, distance: 91.4
click at [160, 245] on button "General" at bounding box center [184, 251] width 222 height 46
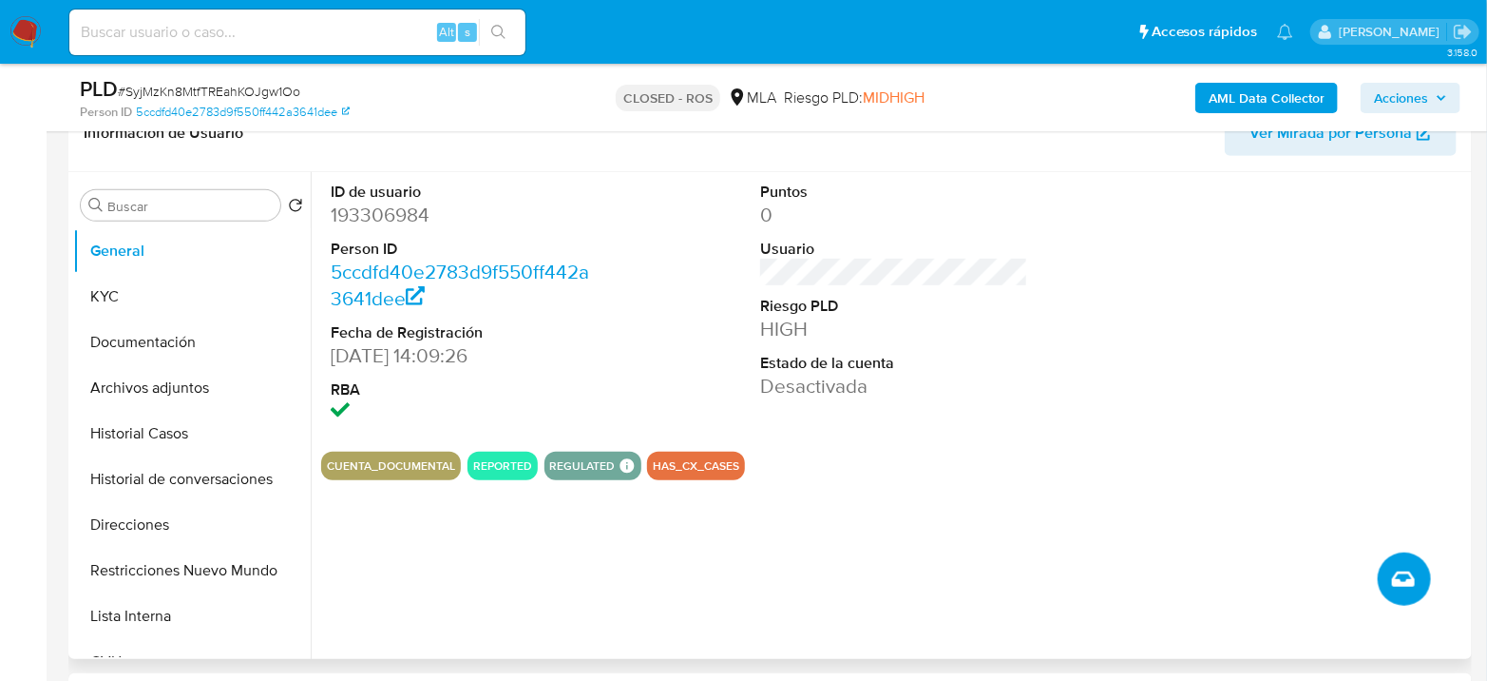
click at [1418, 574] on button "Crear caso manual" at bounding box center [1404, 578] width 53 height 53
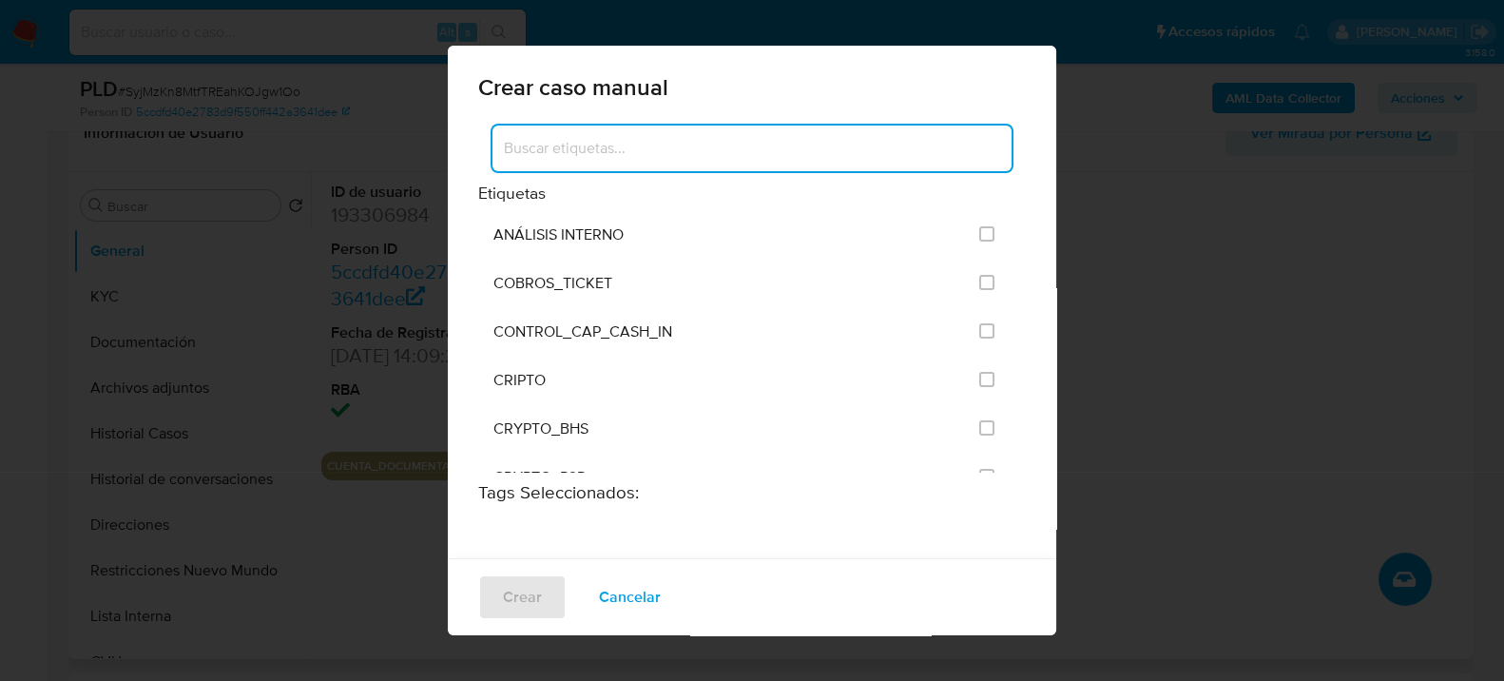
click at [895, 148] on input at bounding box center [751, 148] width 519 height 25
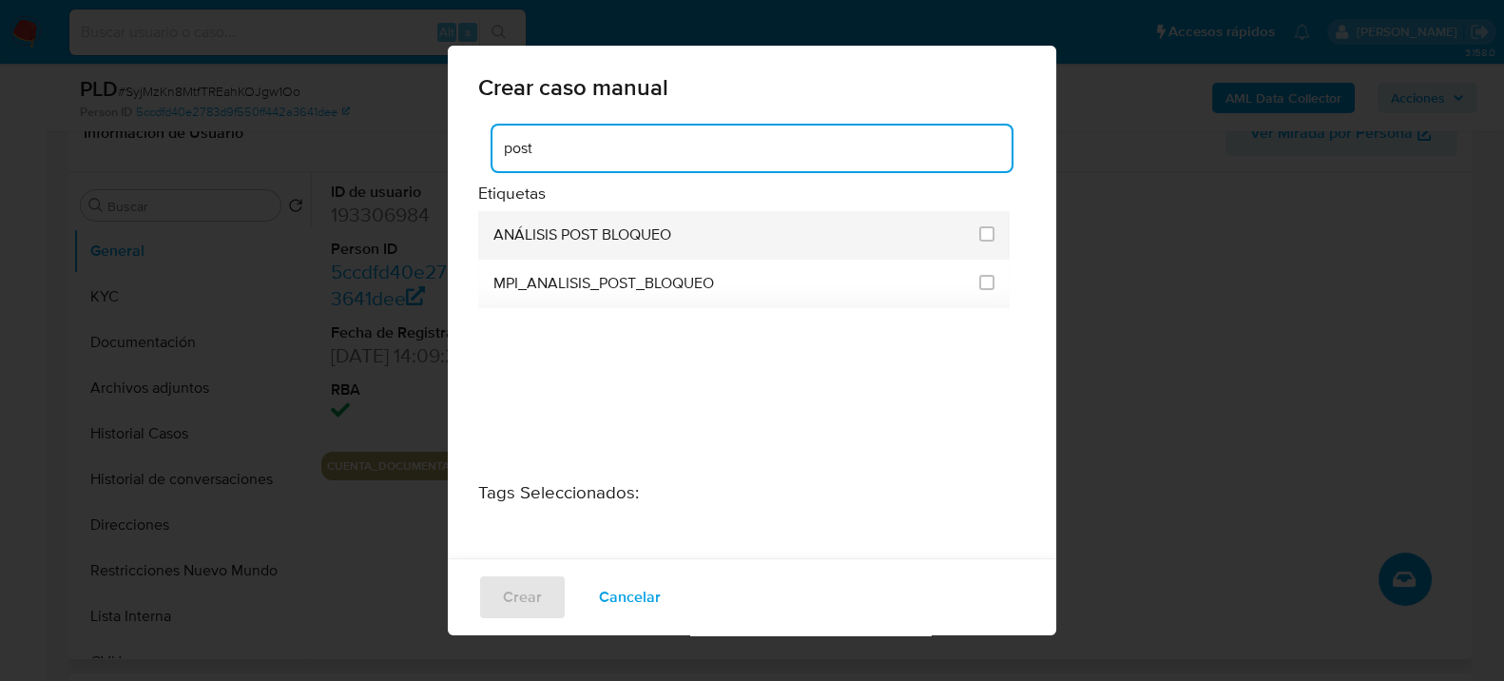
type input "post"
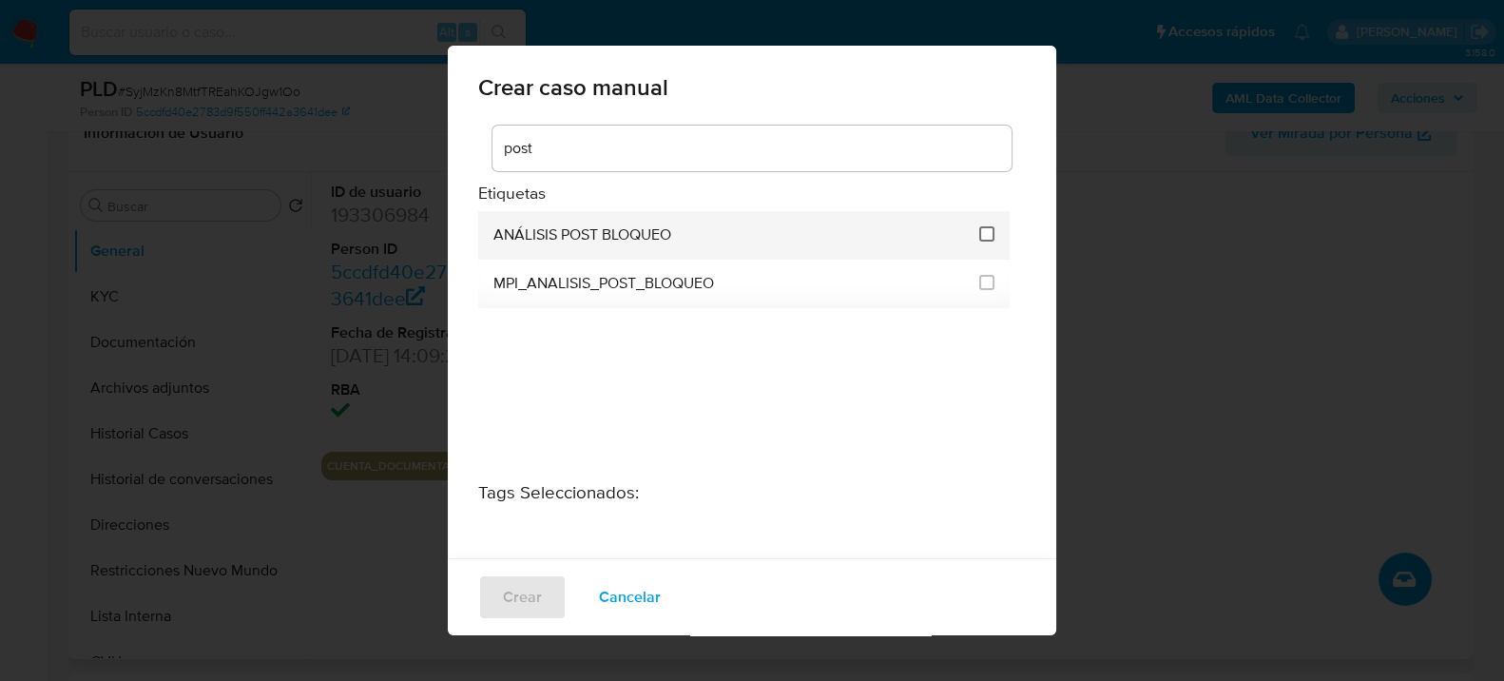
click at [972, 234] on li "ANÁLISIS POST BLOQUEO" at bounding box center [743, 235] width 531 height 48
click at [981, 224] on div at bounding box center [986, 233] width 15 height 19
click at [979, 238] on input "3249" at bounding box center [986, 233] width 15 height 15
checkbox input "true"
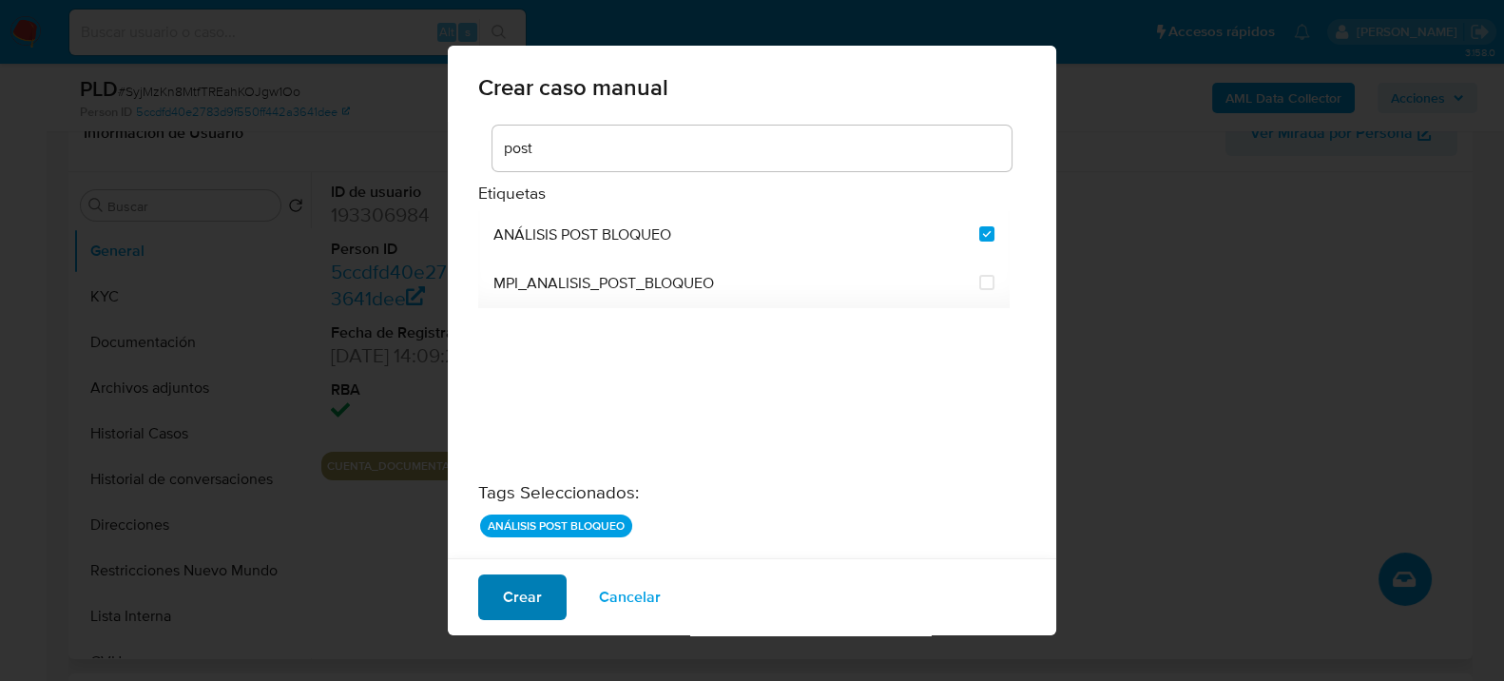
click at [524, 608] on span "Crear" at bounding box center [522, 597] width 39 height 42
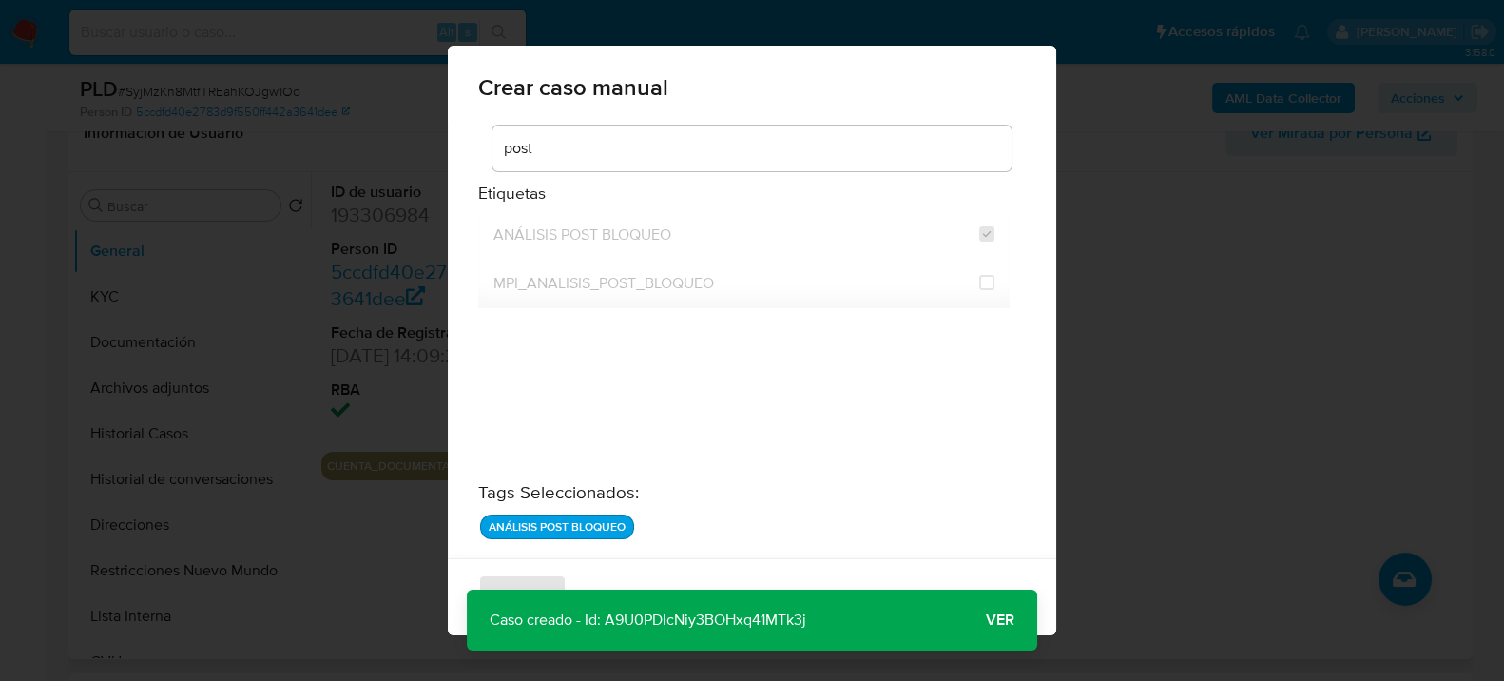
click at [1011, 620] on span "Ver" at bounding box center [1000, 620] width 29 height 0
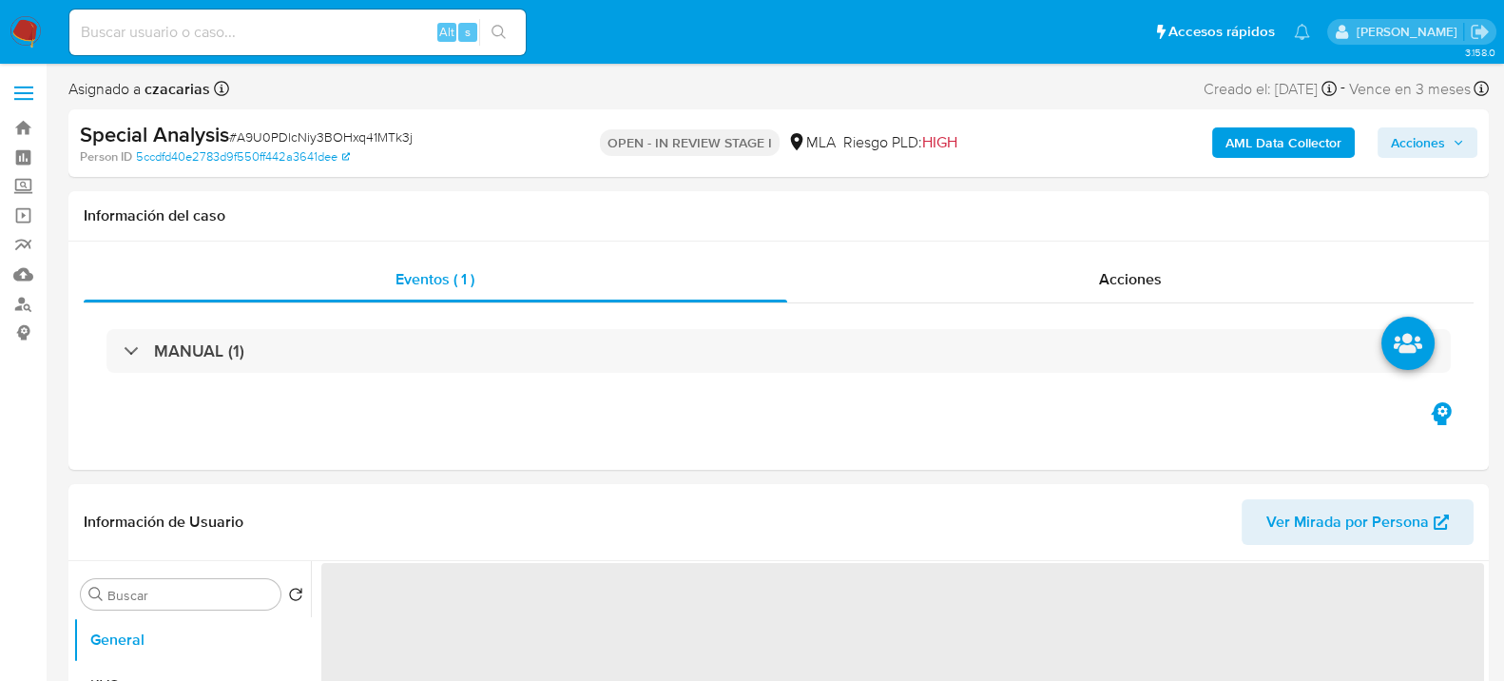
select select "10"
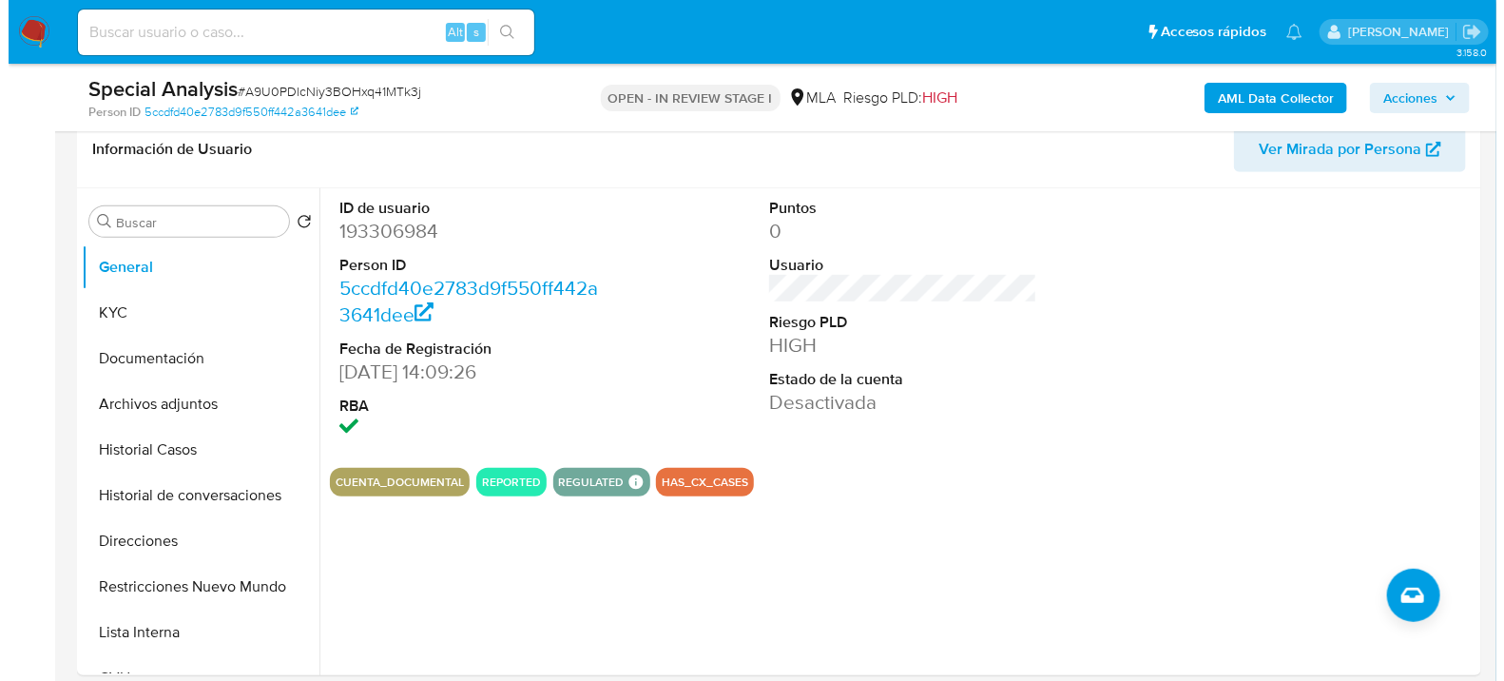
scroll to position [317, 0]
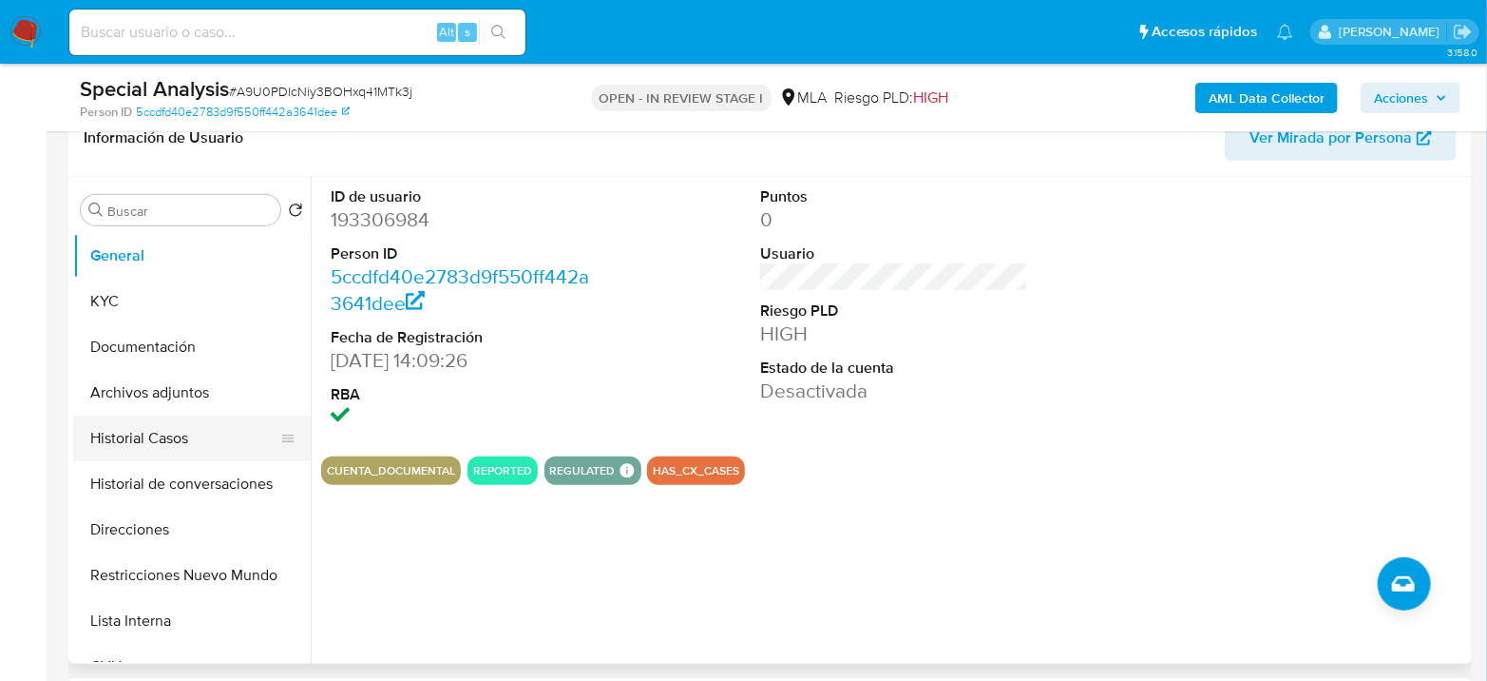
click at [163, 442] on button "Historial Casos" at bounding box center [184, 438] width 222 height 46
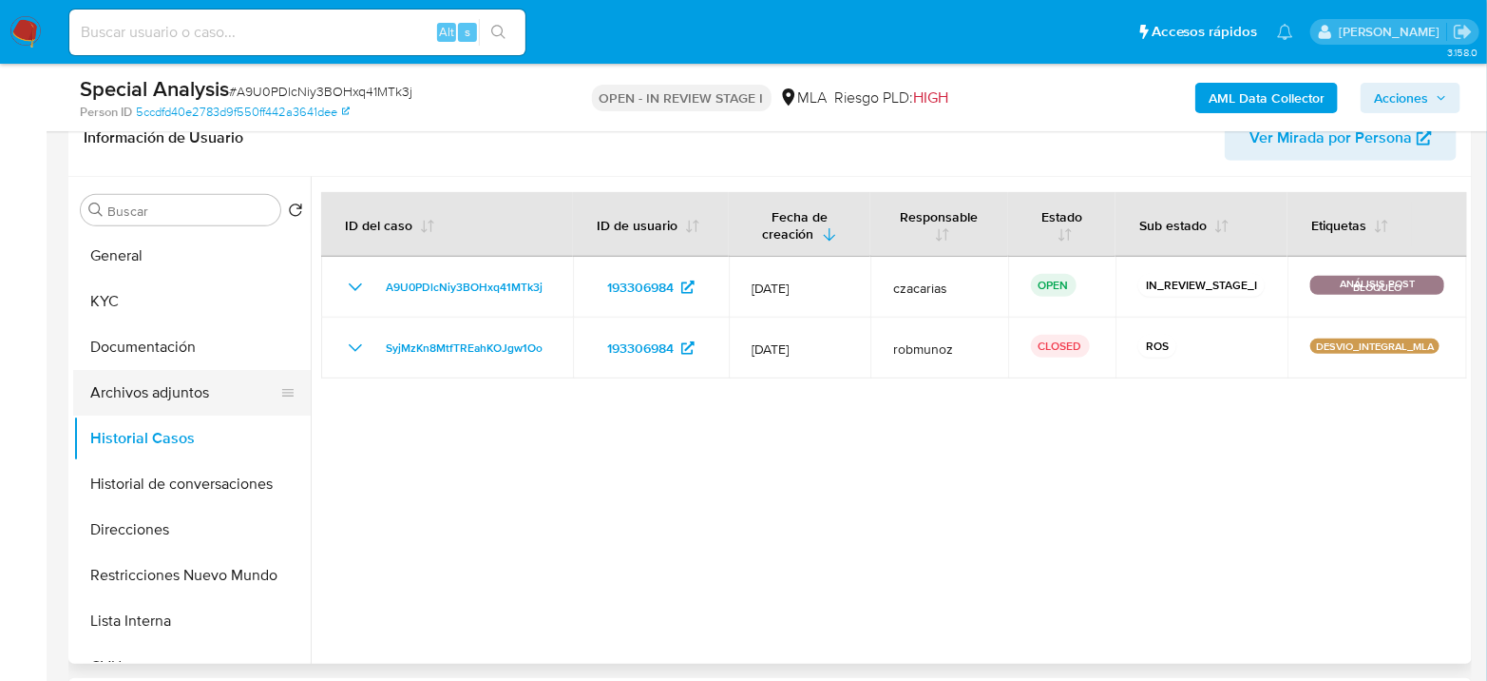
click at [201, 387] on button "Archivos adjuntos" at bounding box center [184, 393] width 222 height 46
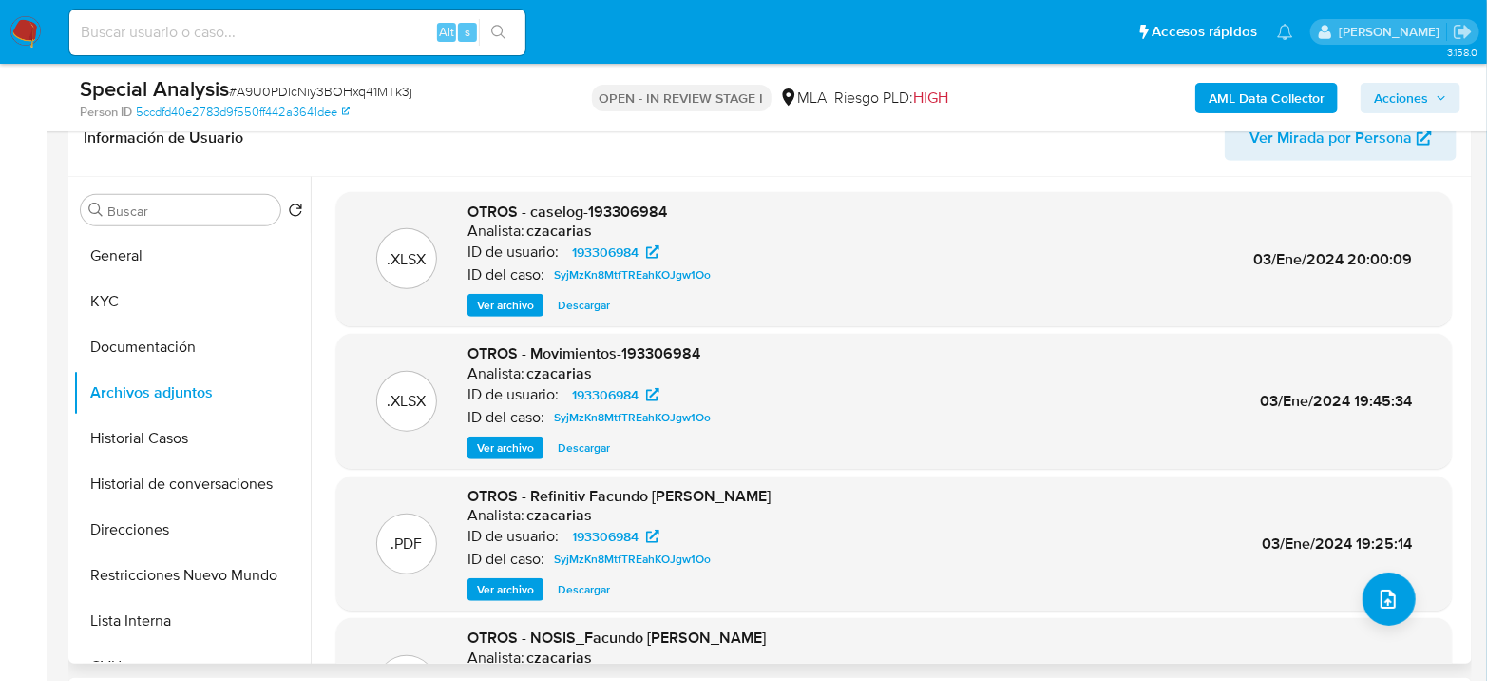
click at [491, 299] on span "Ver archivo" at bounding box center [505, 305] width 57 height 19
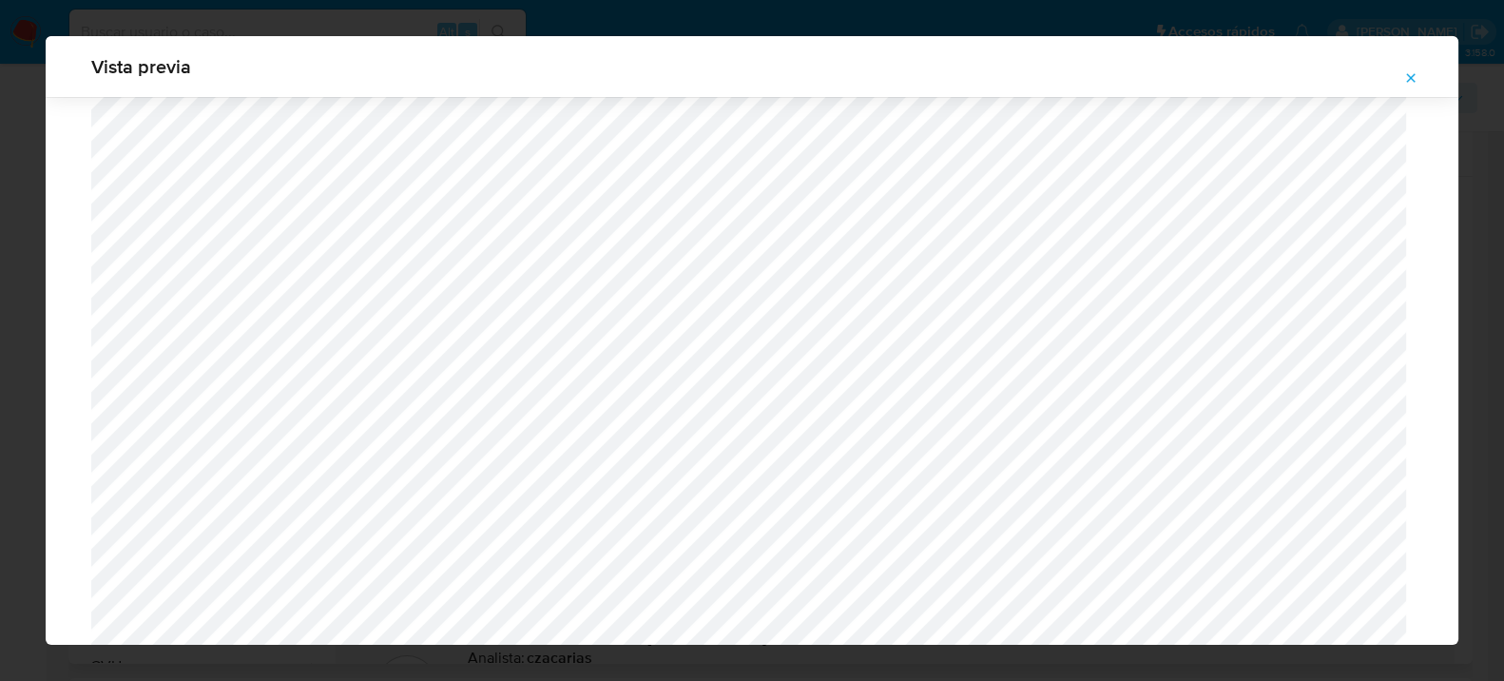
scroll to position [106, 0]
click at [1421, 78] on button "Attachment preview" at bounding box center [1411, 78] width 42 height 30
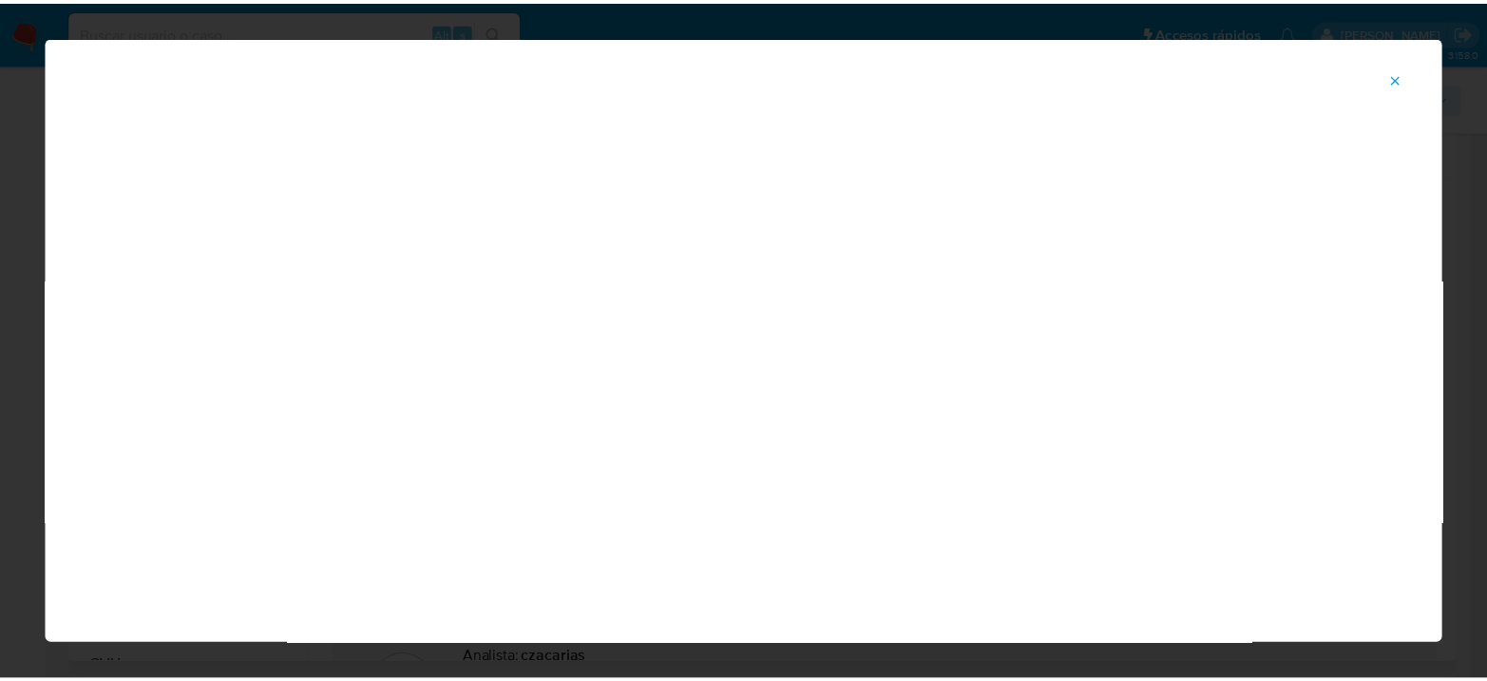
scroll to position [98, 0]
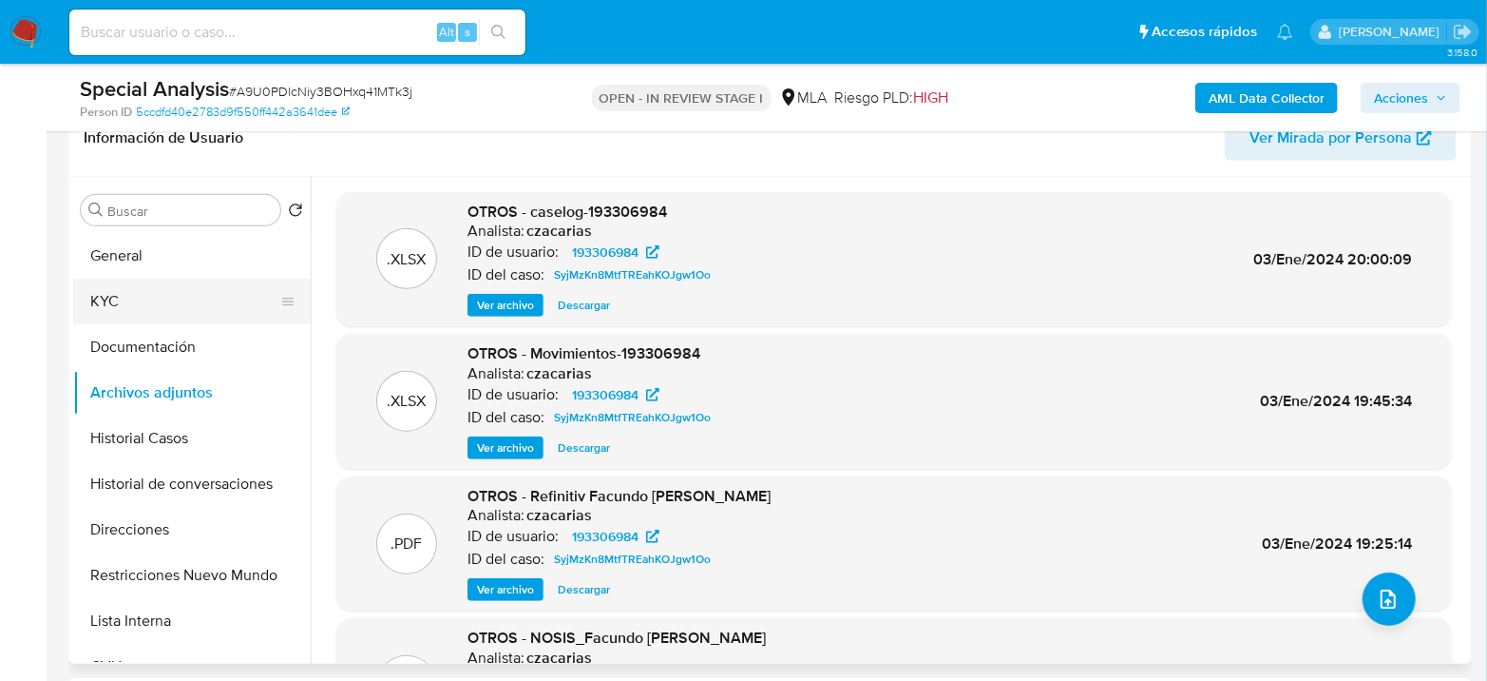
click at [108, 303] on button "KYC" at bounding box center [184, 301] width 222 height 46
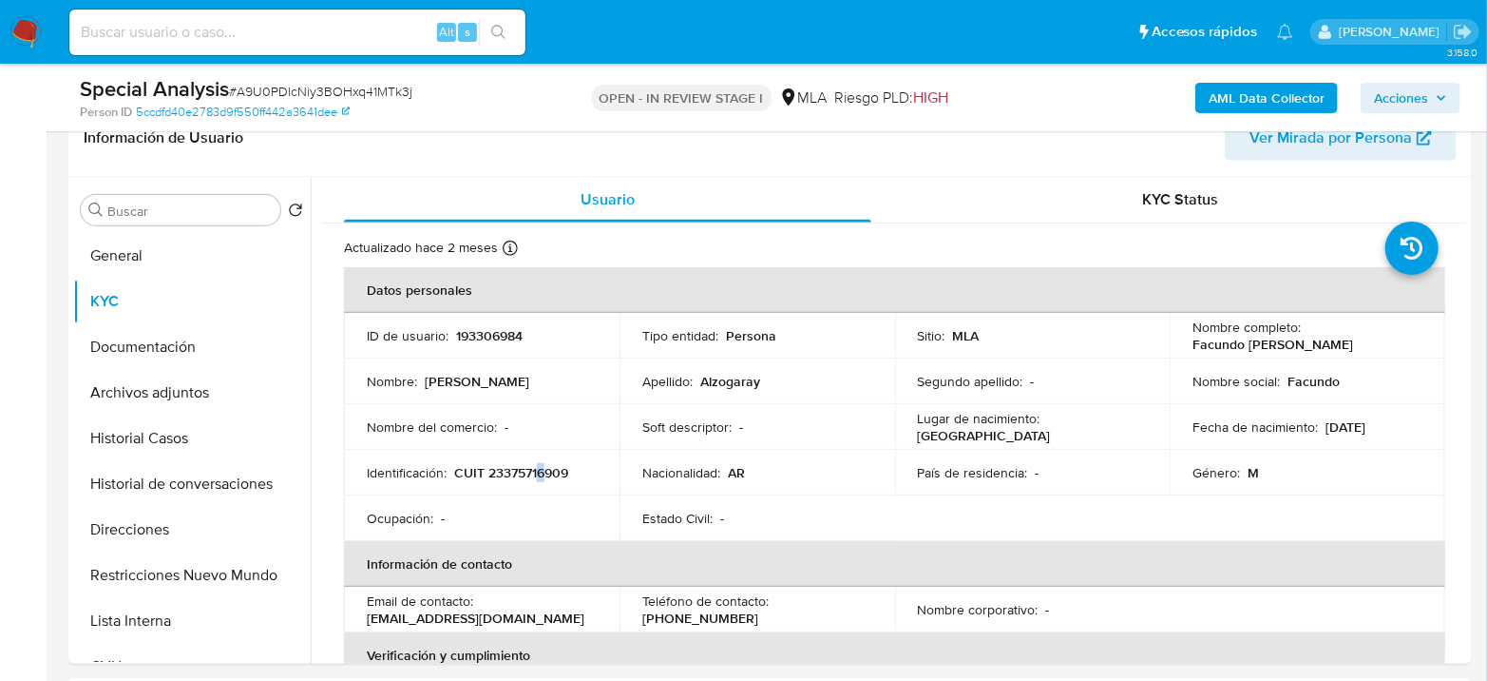
click at [542, 471] on p "CUIT 23375716909" at bounding box center [511, 472] width 114 height 17
click at [549, 466] on p "CUIT 23375716909" at bounding box center [511, 472] width 114 height 17
copy p "23375716909"
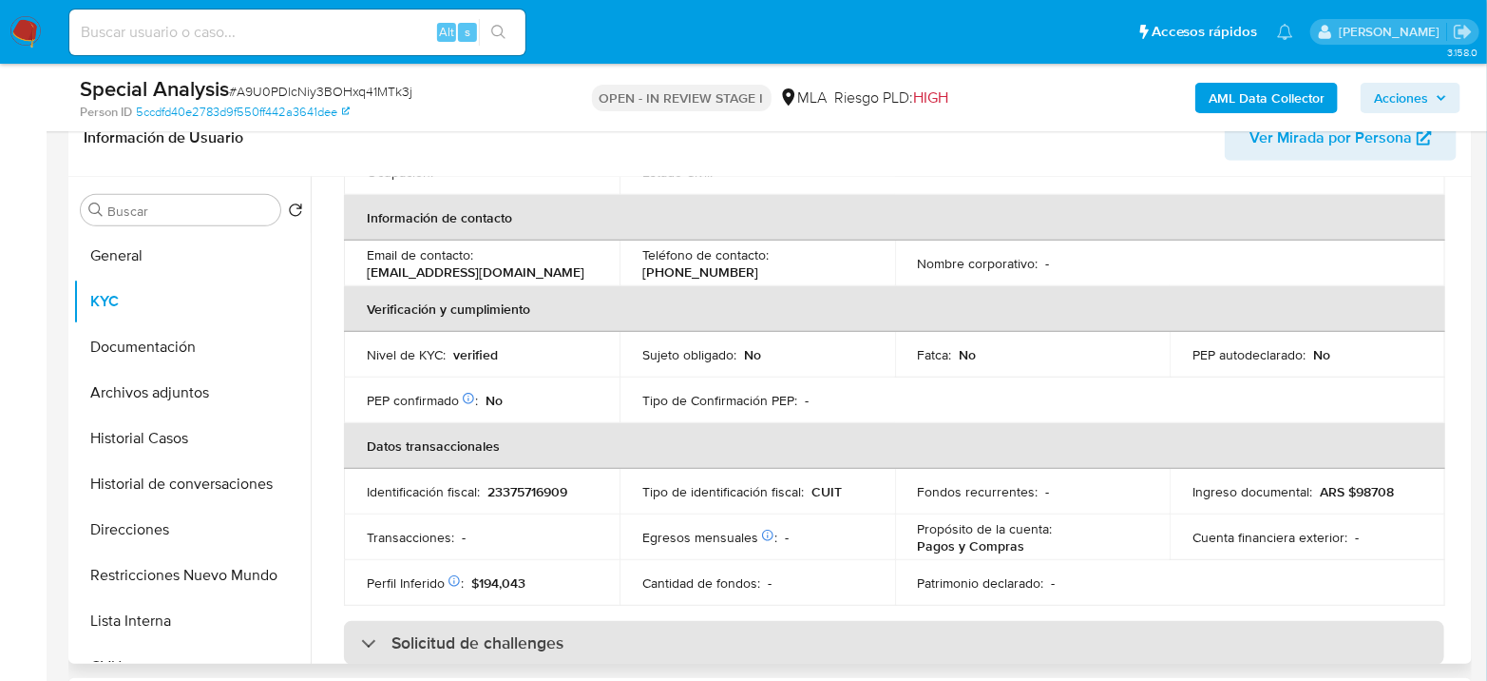
scroll to position [528, 0]
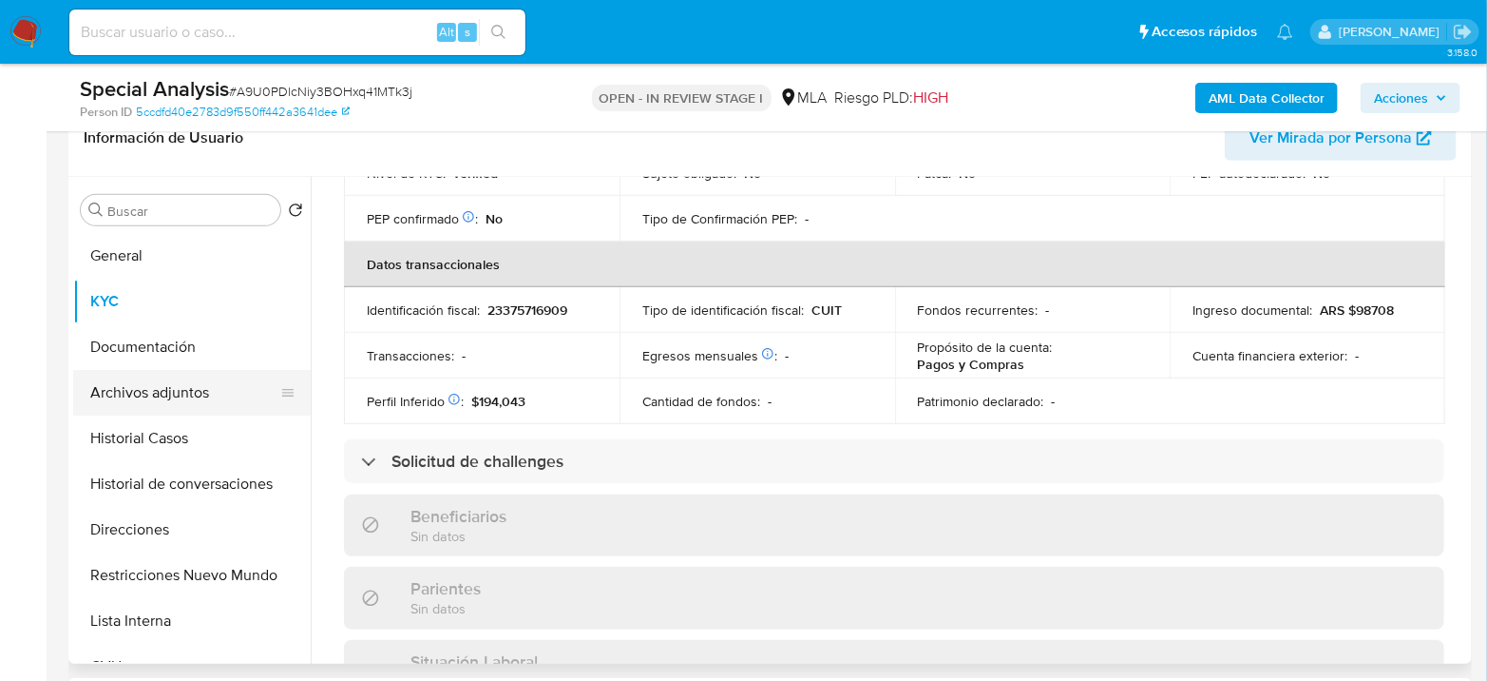
click at [146, 381] on button "Archivos adjuntos" at bounding box center [184, 393] width 222 height 46
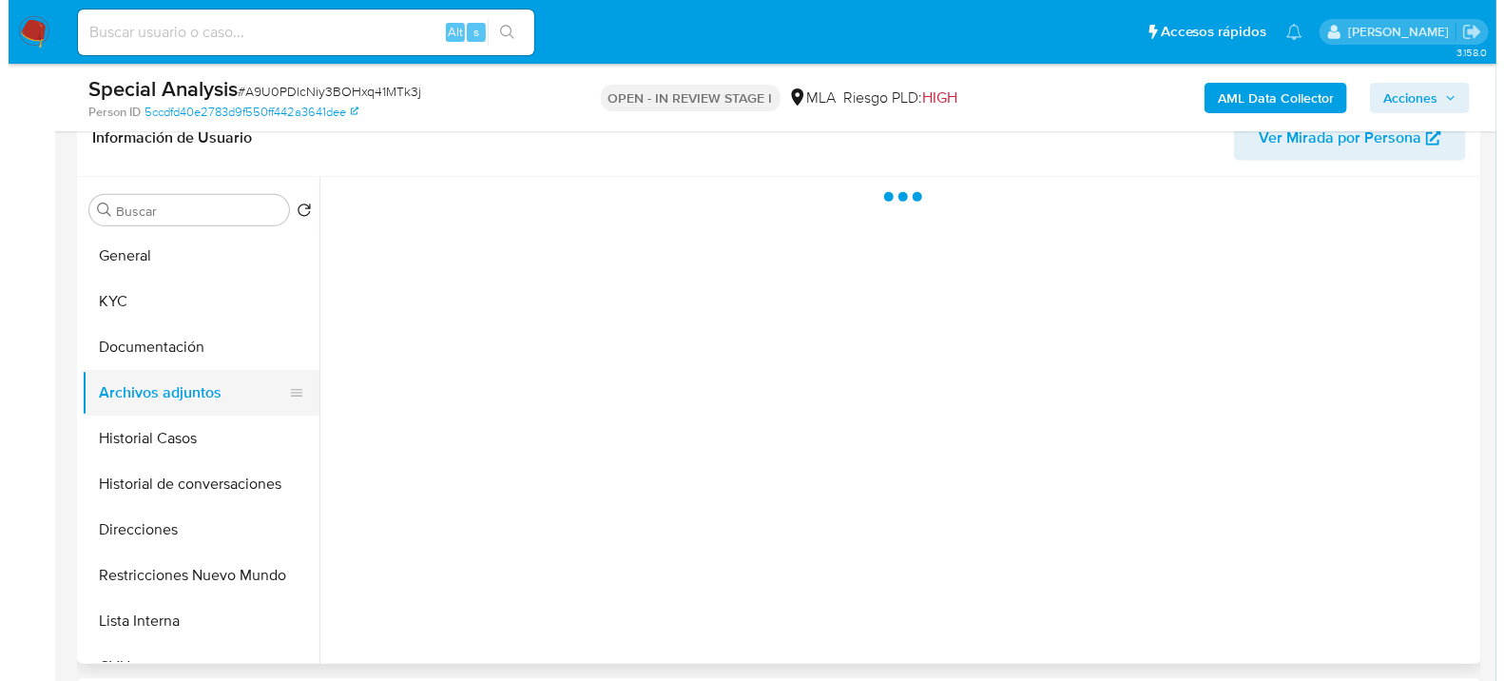
scroll to position [0, 0]
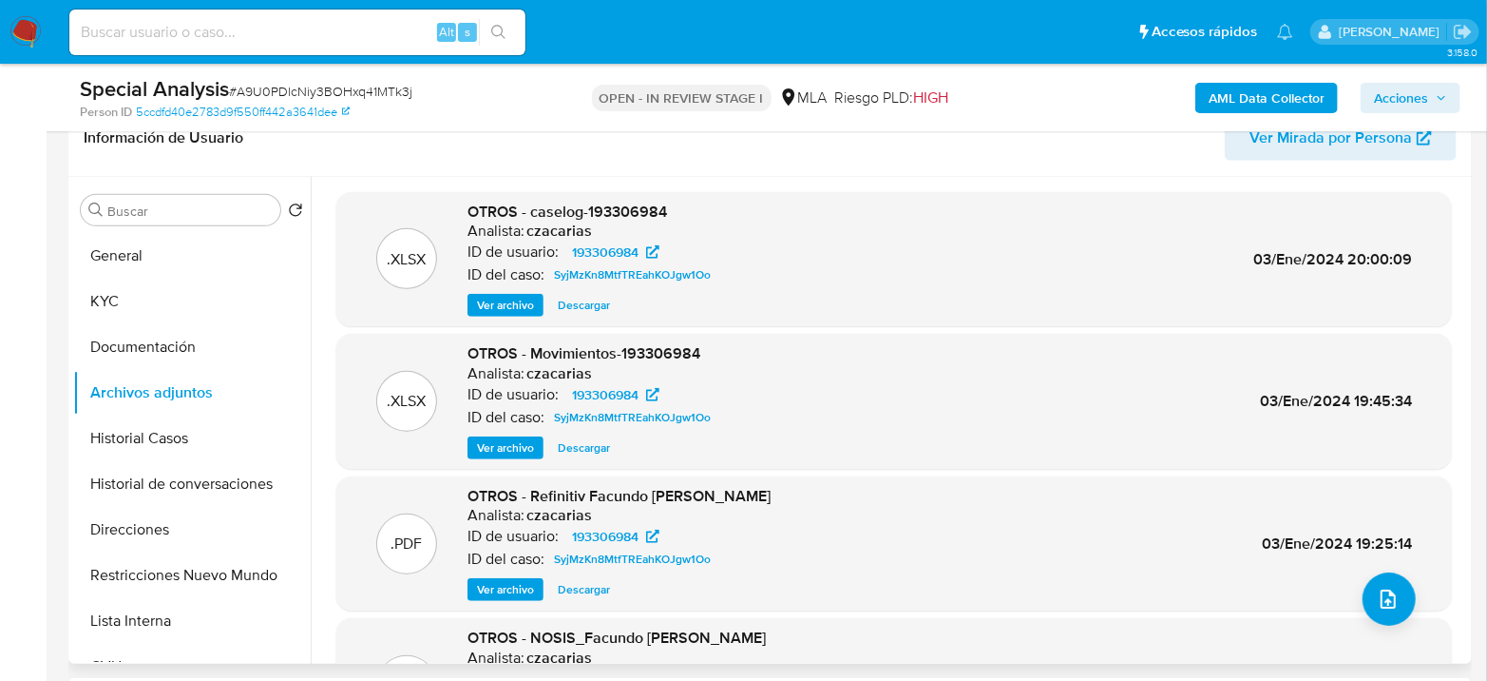
click at [524, 302] on span "Ver archivo" at bounding box center [505, 305] width 57 height 19
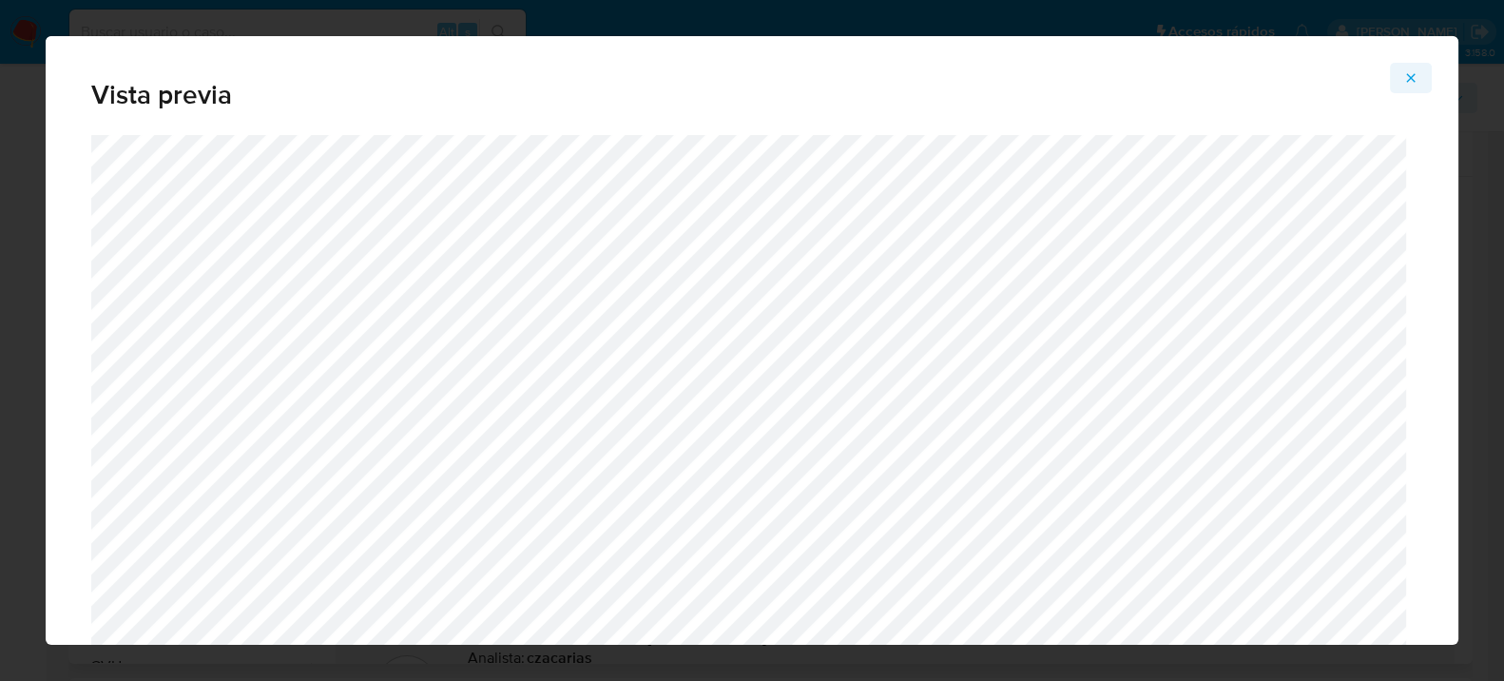
click at [1410, 78] on icon "Attachment preview" at bounding box center [1411, 77] width 9 height 9
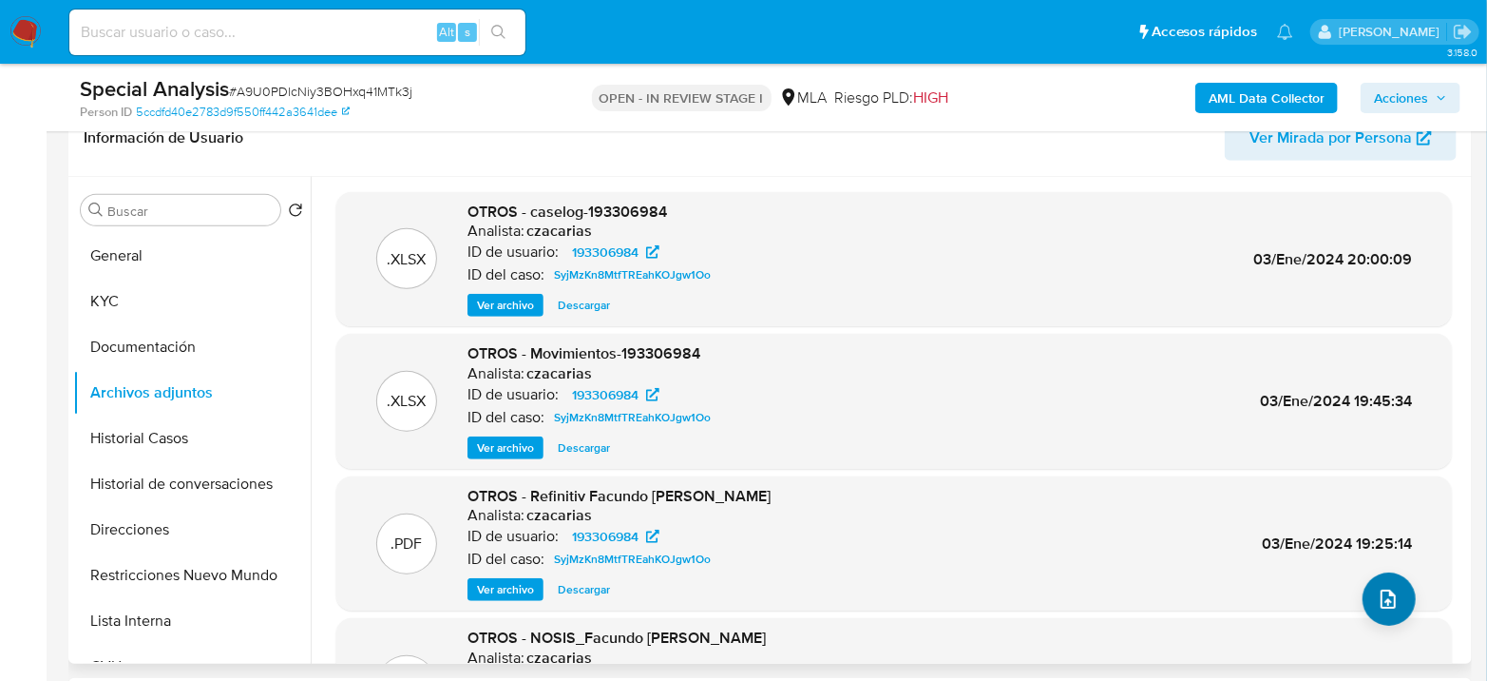
click at [1368, 617] on div ".XLSX OTROS - caselog-193306984 Analista: czacarias ID de usuario: 193306984 ID…" at bounding box center [894, 472] width 1116 height 561
click at [1370, 608] on button "upload-file" at bounding box center [1389, 598] width 53 height 53
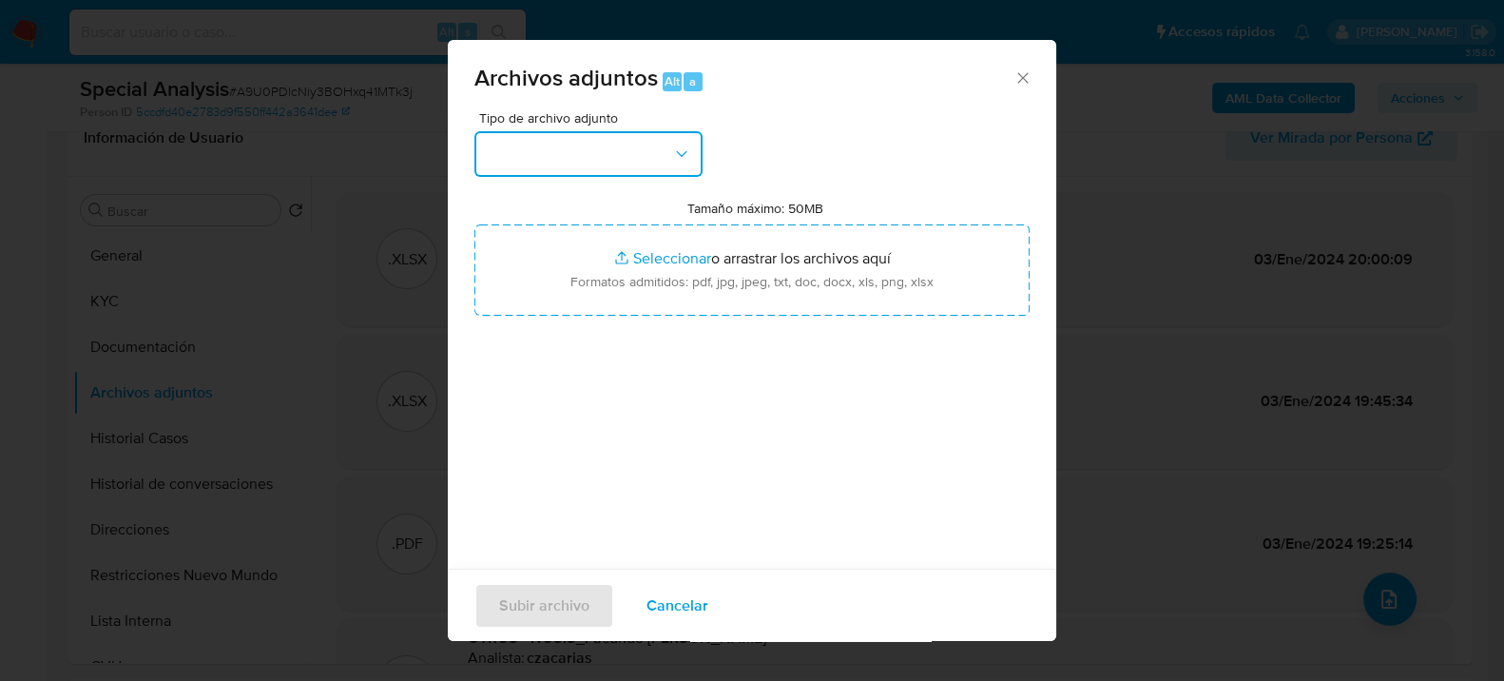
click at [603, 156] on button "button" at bounding box center [588, 154] width 228 height 46
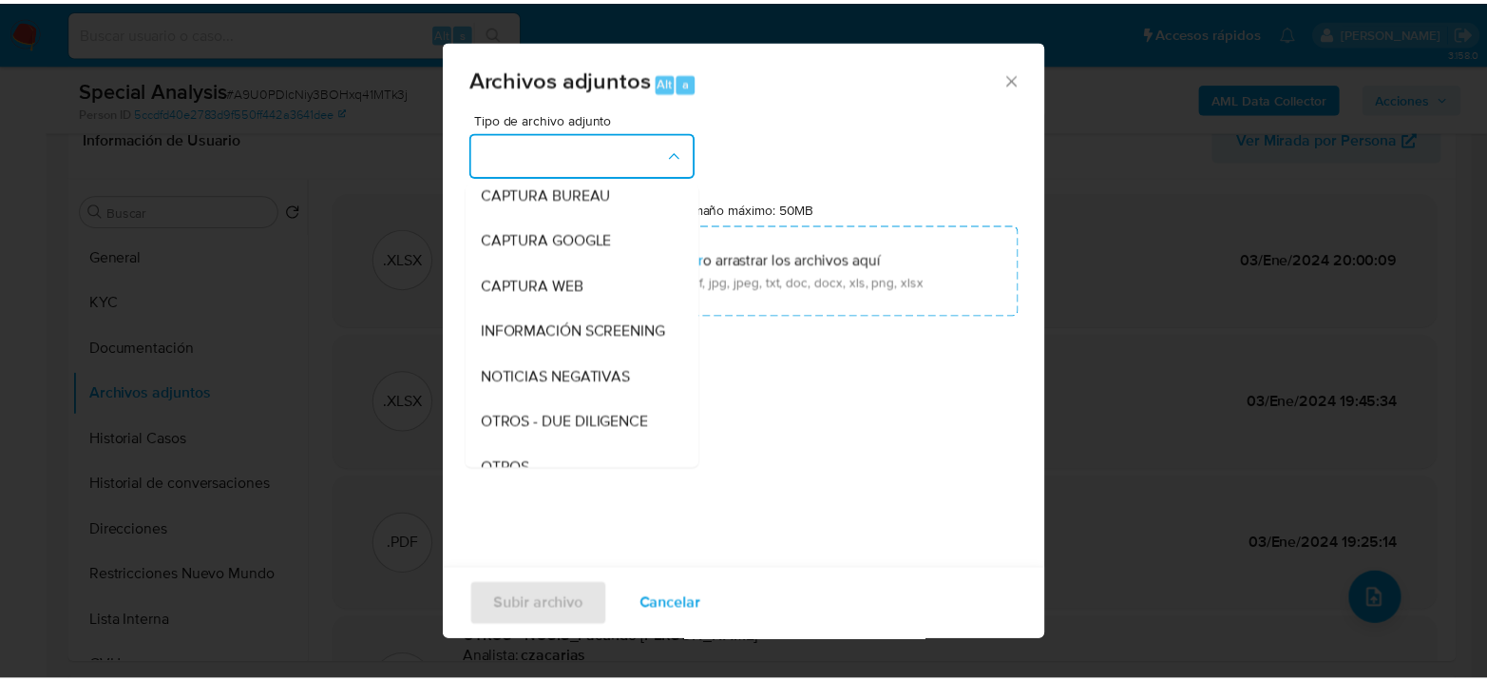
scroll to position [211, 0]
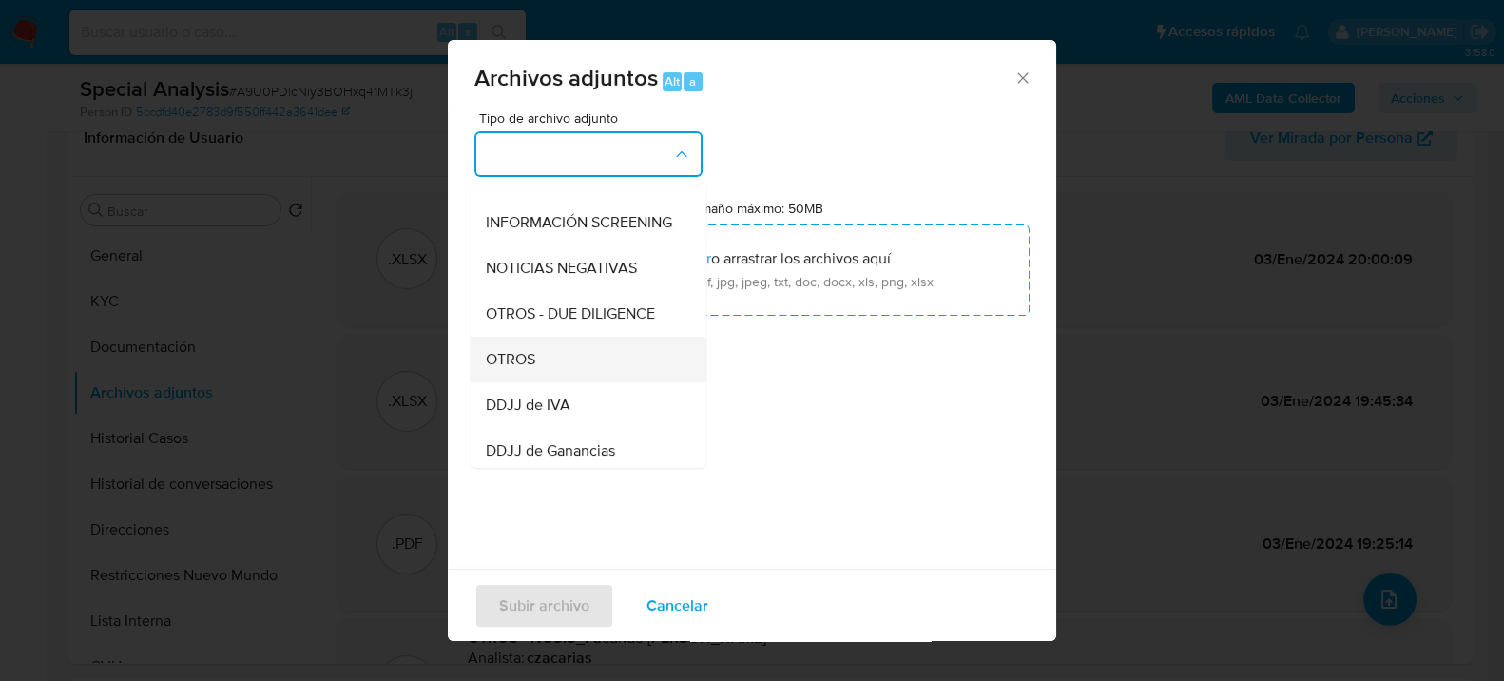
click at [530, 368] on span "OTROS" at bounding box center [510, 358] width 49 height 19
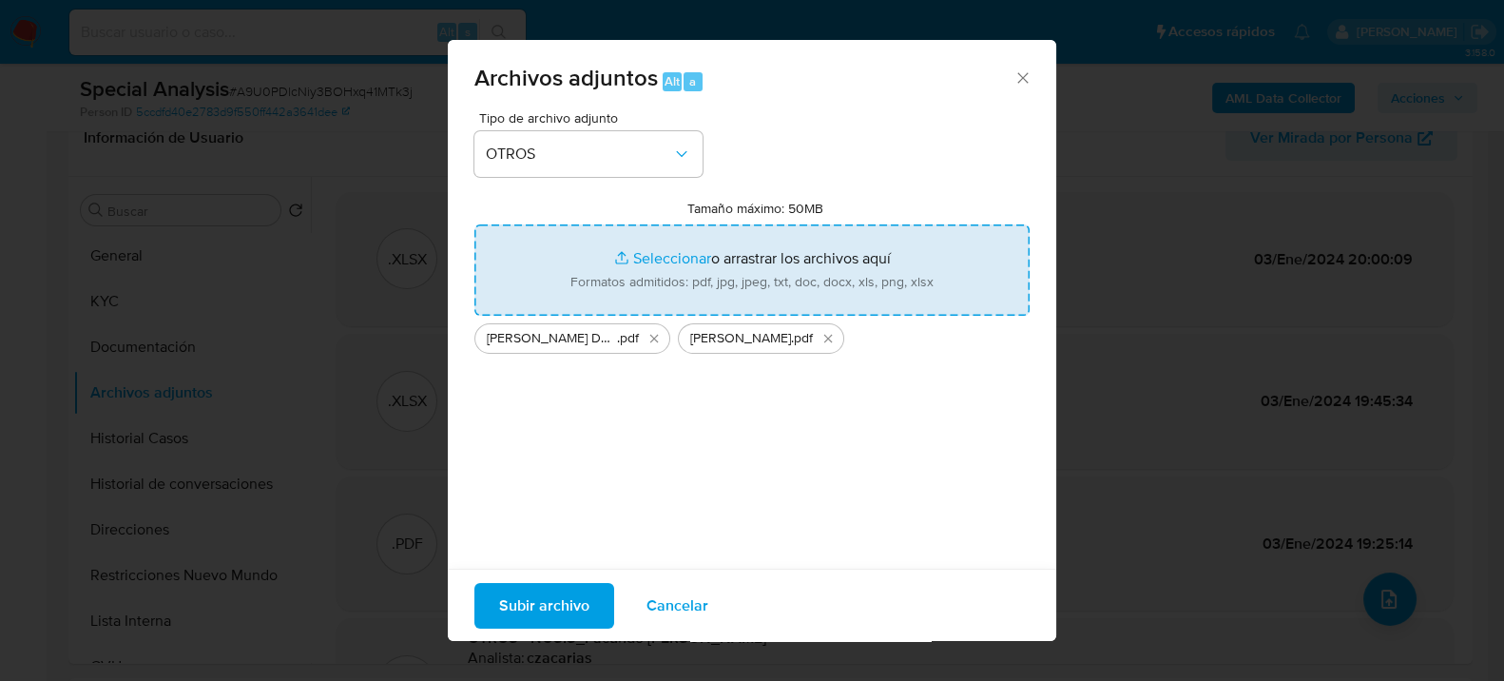
type input "C:\fakepath\NOSIS_Manager_InformeIndividual_23375716909_654927_20250912103159.p…"
click at [578, 606] on span "Subir archivo" at bounding box center [544, 605] width 90 height 42
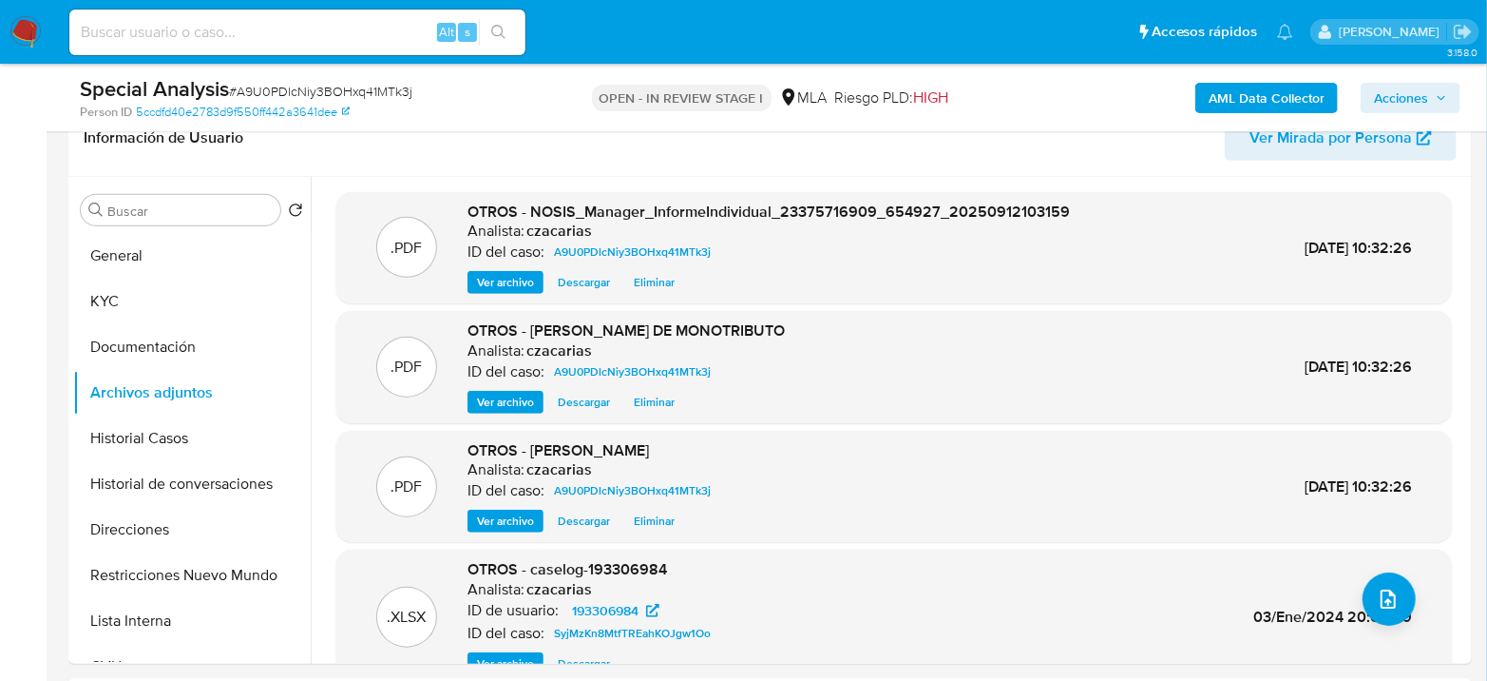
click at [154, 301] on button "KYC" at bounding box center [192, 301] width 238 height 46
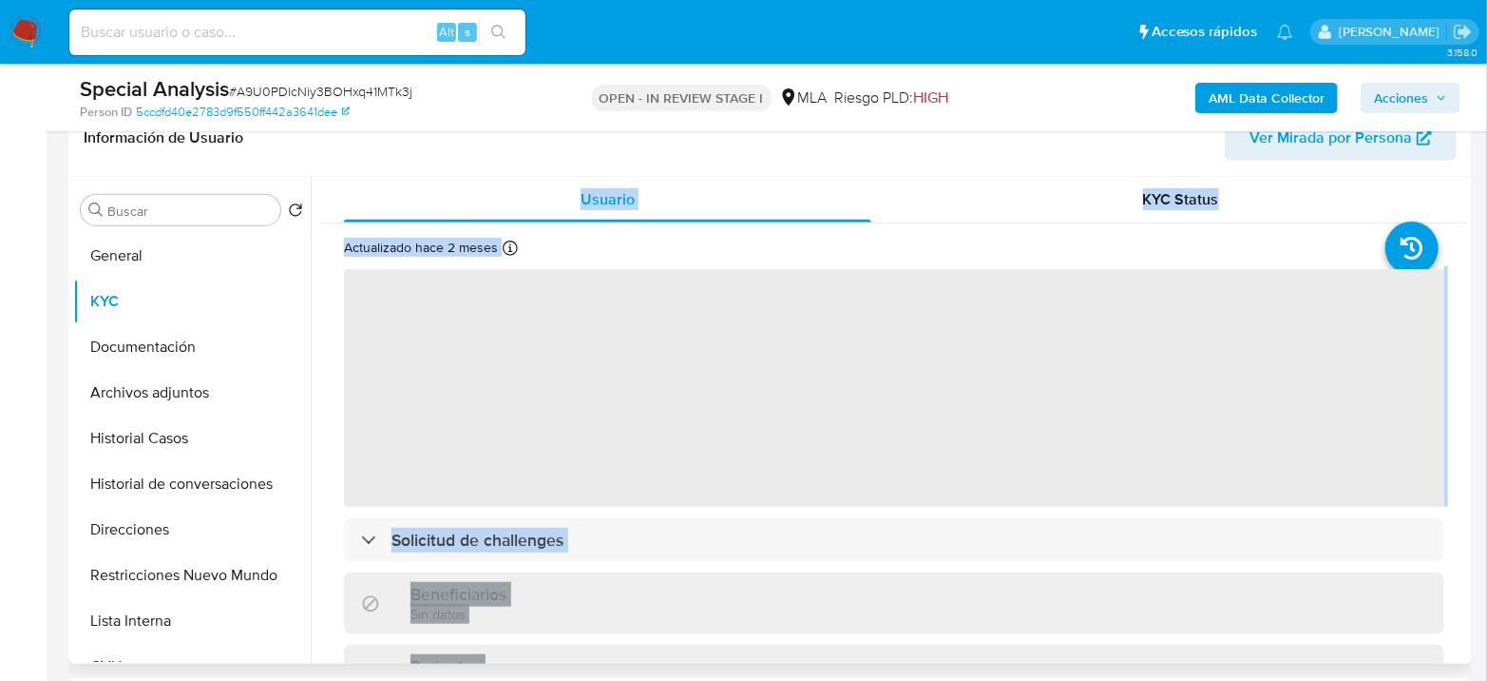
click at [1216, 356] on span "‌" at bounding box center [894, 388] width 1101 height 238
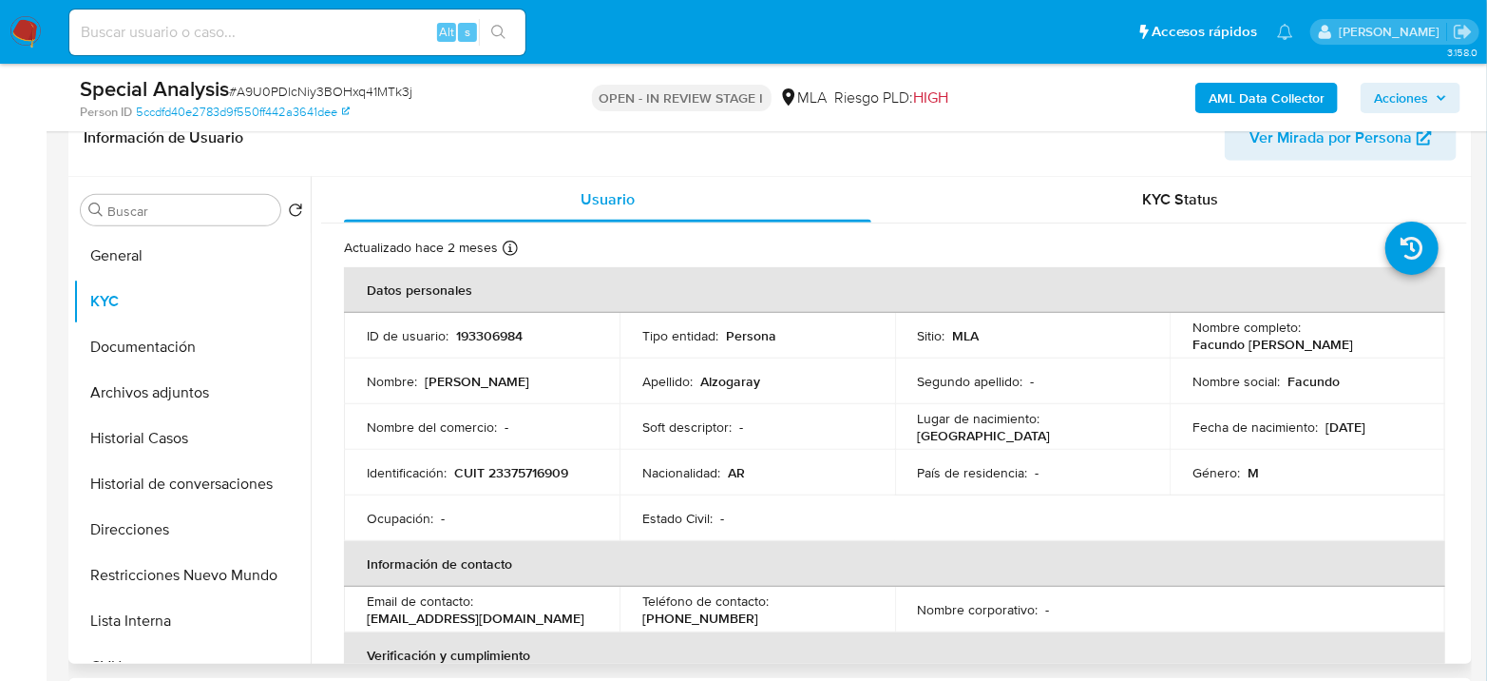
drag, startPoint x: 1191, startPoint y: 344, endPoint x: 1341, endPoint y: 346, distance: 150.2
click at [1341, 346] on div "Nombre completo : Facundo Javier Alzogaray" at bounding box center [1308, 335] width 230 height 34
click at [1343, 346] on div "Nombre completo : Facundo Javier Alzogaray" at bounding box center [1308, 335] width 230 height 34
drag, startPoint x: 1337, startPoint y: 343, endPoint x: 1237, endPoint y: 343, distance: 100.7
click at [1178, 345] on td "Nombre completo : Facundo Javier Alzogaray" at bounding box center [1308, 336] width 276 height 46
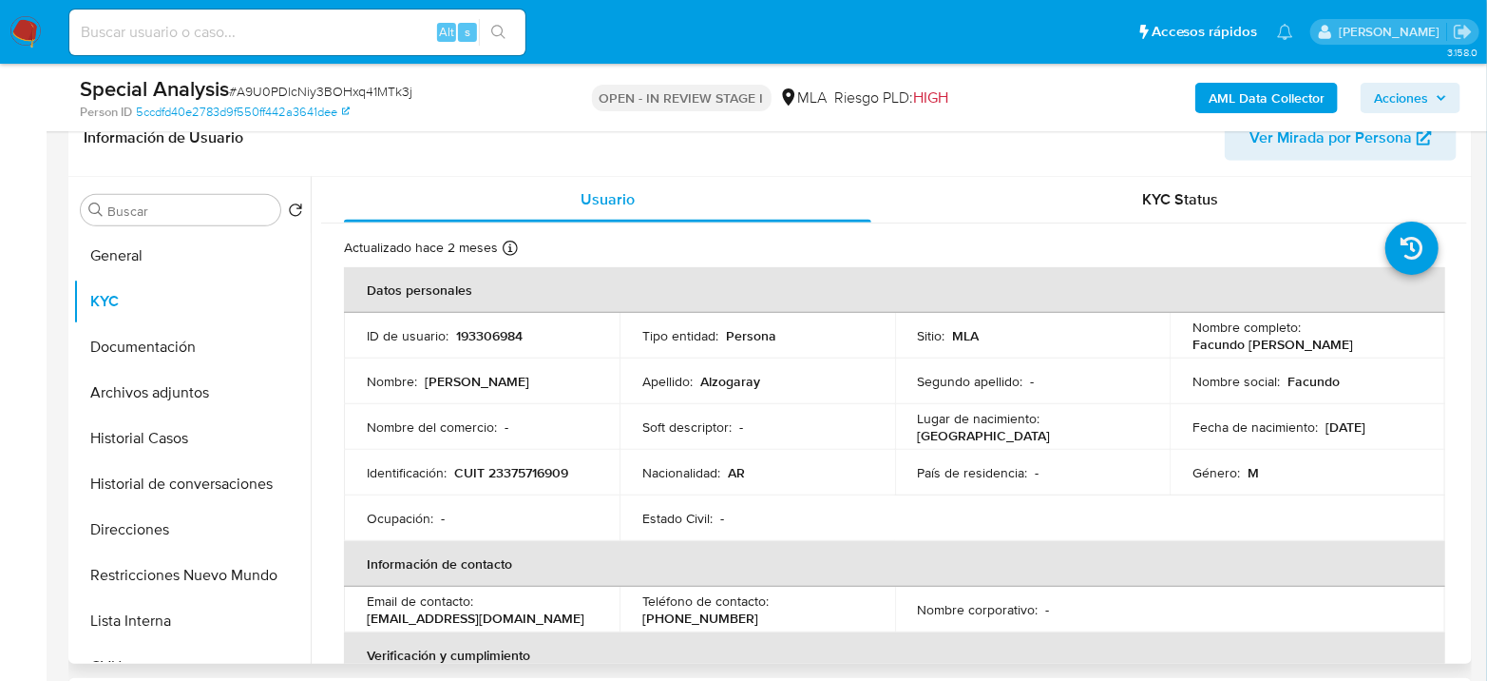
copy p "Facundo Javier Alzogara"
click at [126, 393] on button "Archivos adjuntos" at bounding box center [184, 393] width 222 height 46
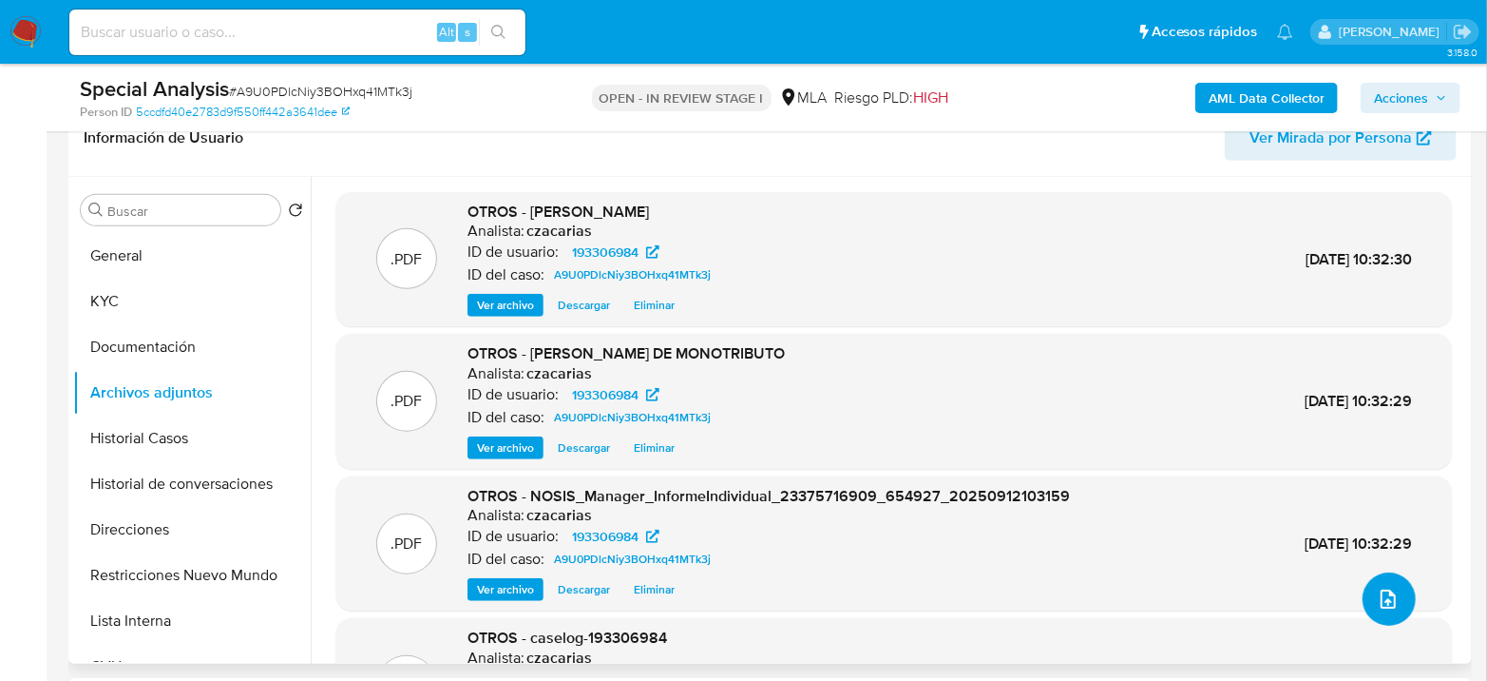
click at [1377, 595] on icon "upload-file" at bounding box center [1388, 598] width 23 height 23
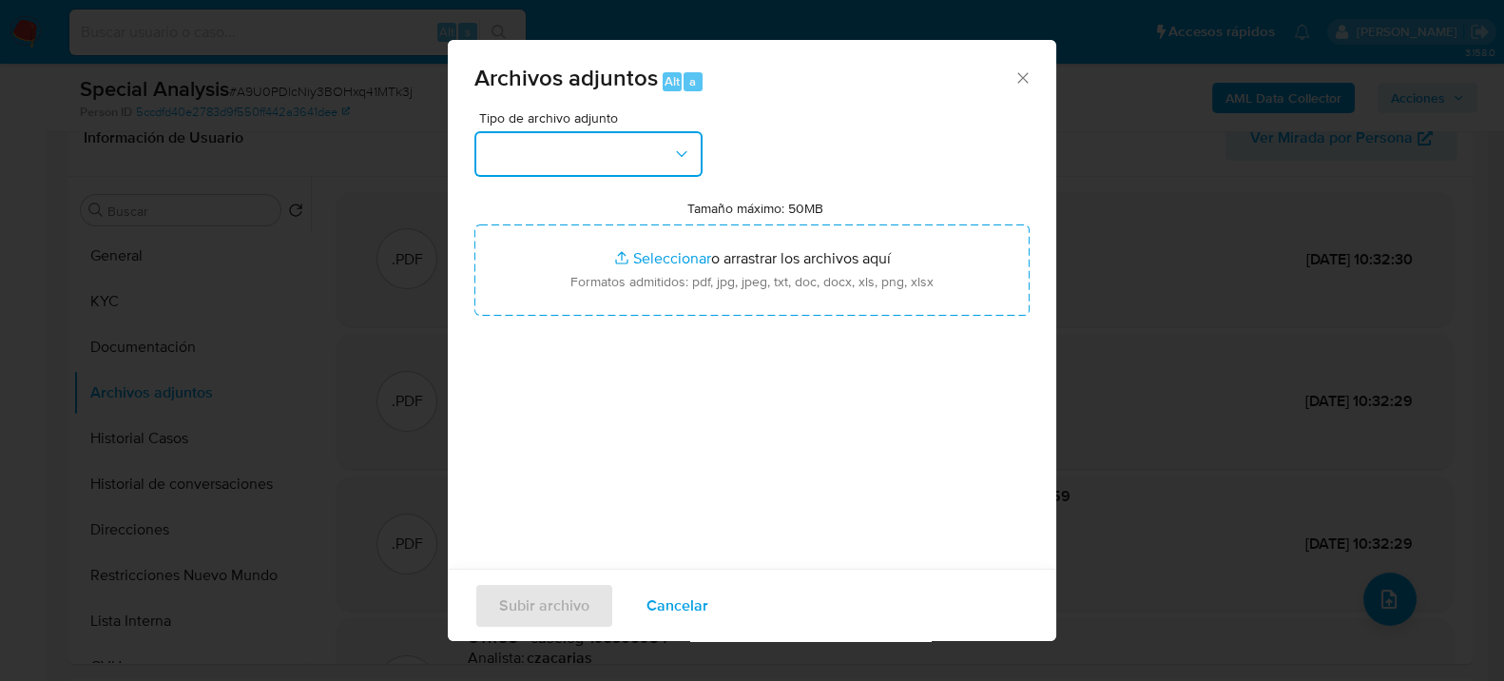
click at [635, 154] on button "button" at bounding box center [588, 154] width 228 height 46
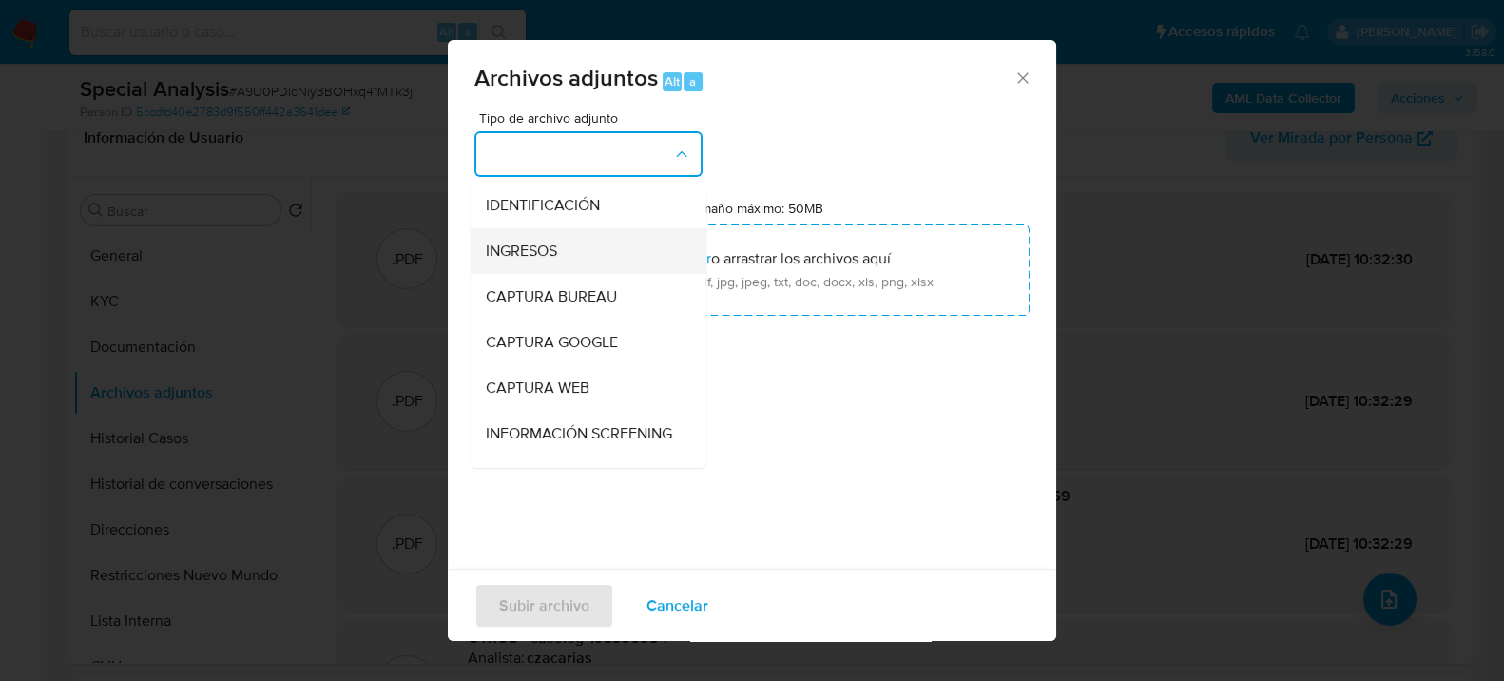
click at [598, 238] on div "INGRESOS" at bounding box center [583, 250] width 194 height 46
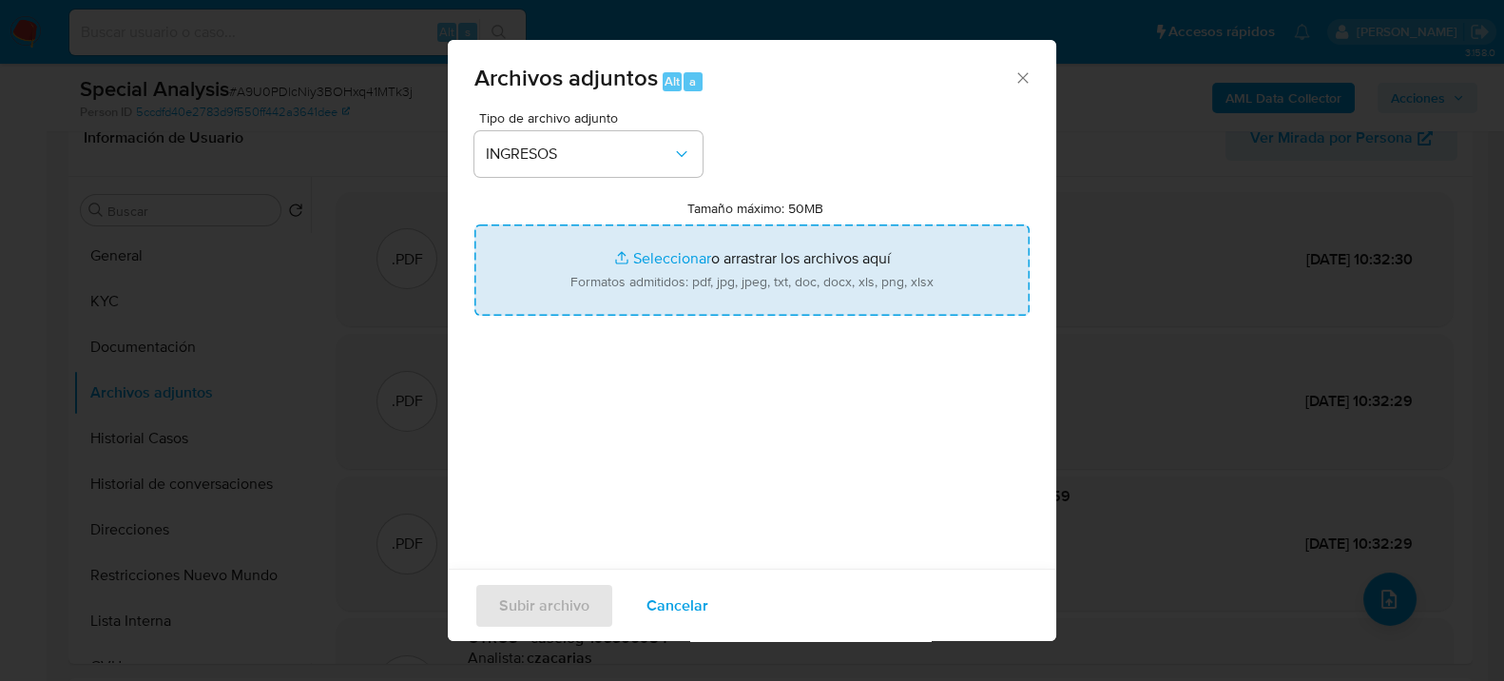
type input "C:\fakepath\recibos de sueldo - Facundo Javier Alzogara.pdf"
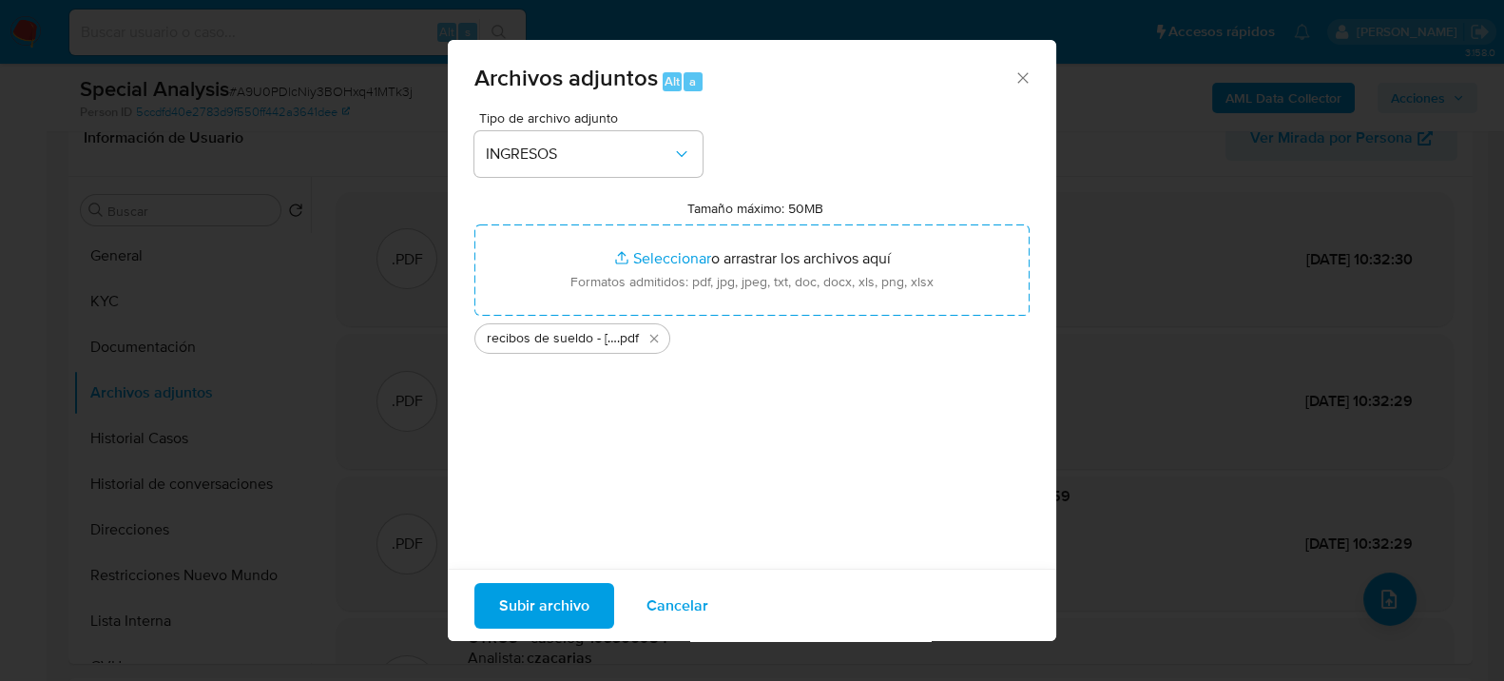
click at [547, 608] on span "Subir archivo" at bounding box center [544, 605] width 90 height 42
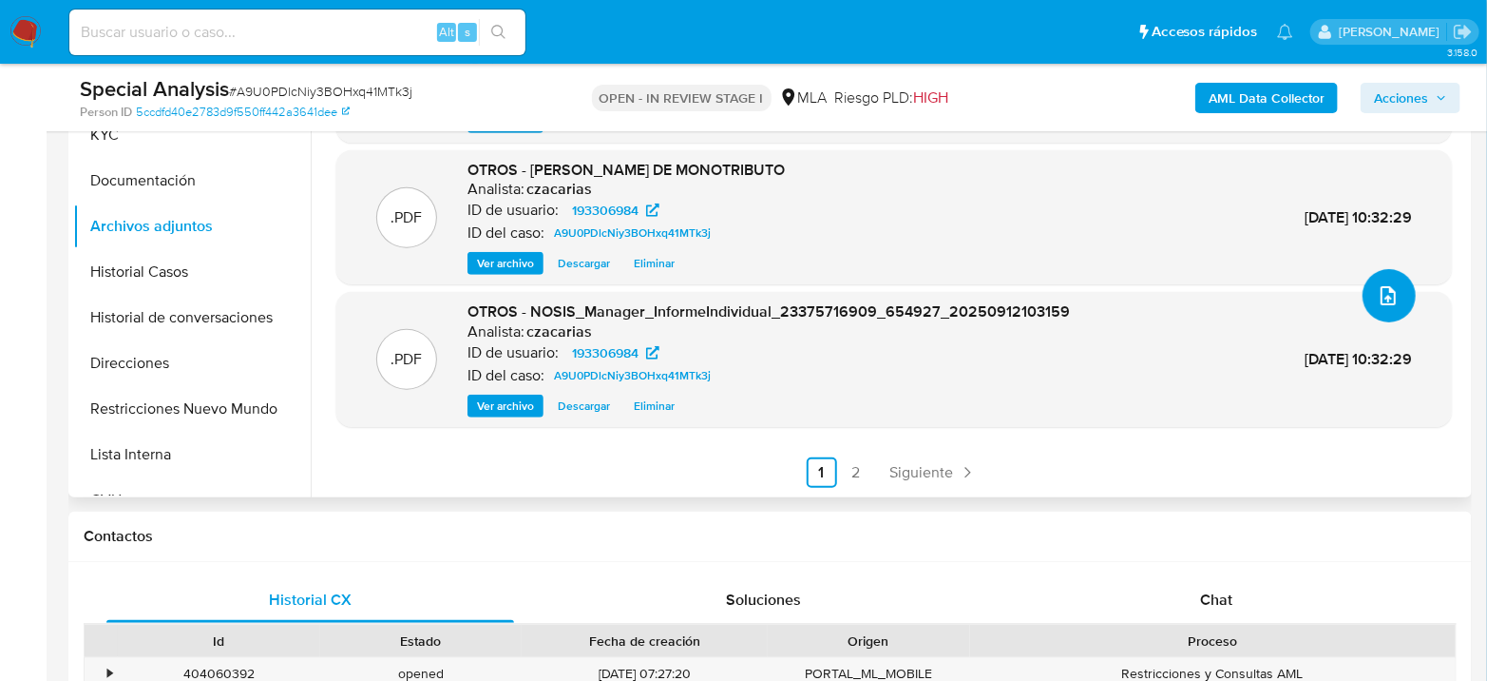
scroll to position [633, 0]
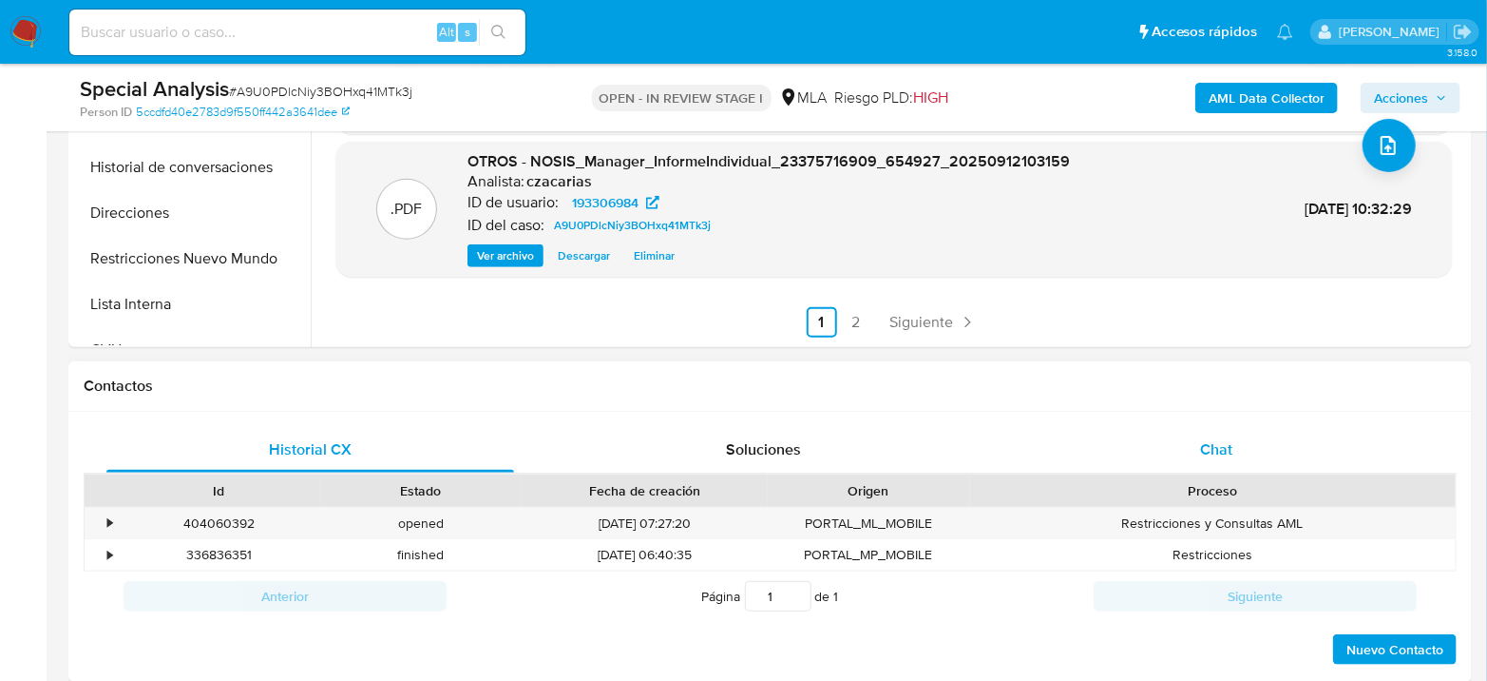
click at [1240, 441] on div "Chat" at bounding box center [1217, 450] width 408 height 46
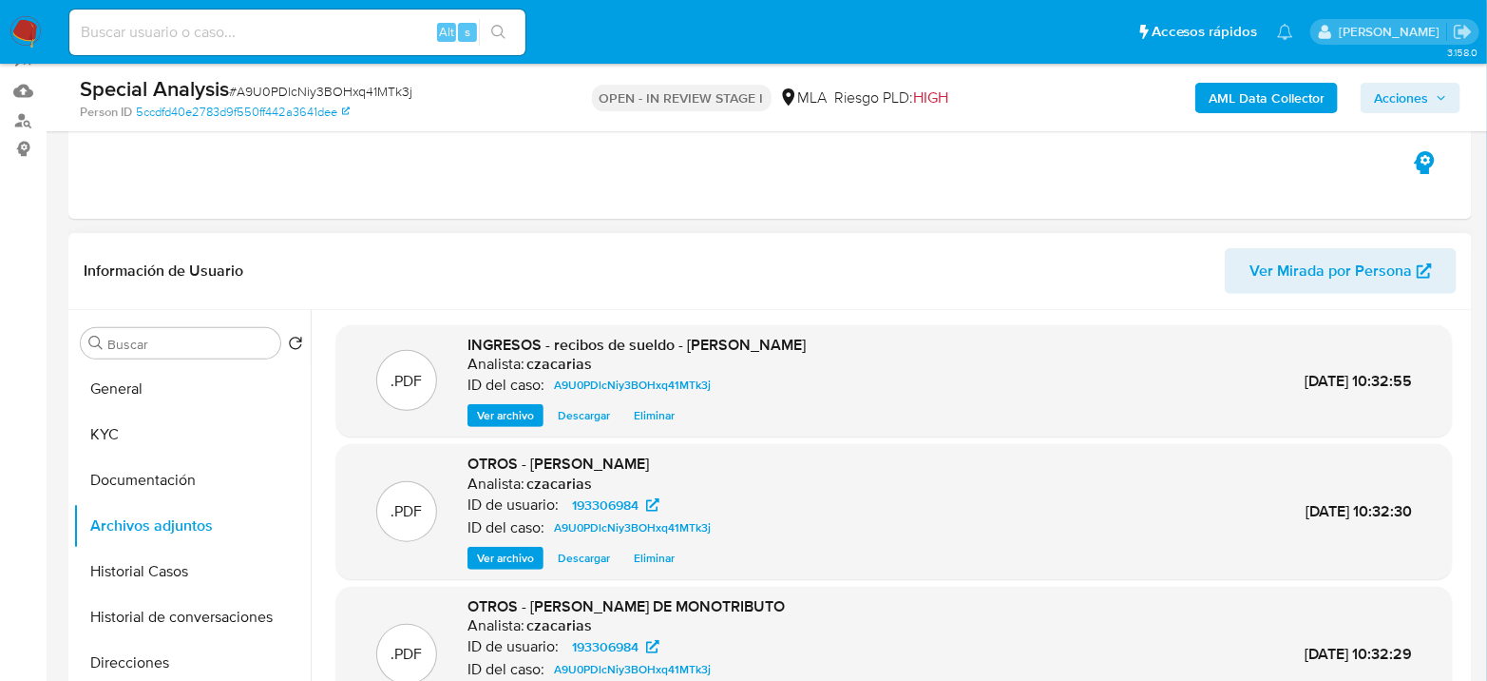
scroll to position [0, 0]
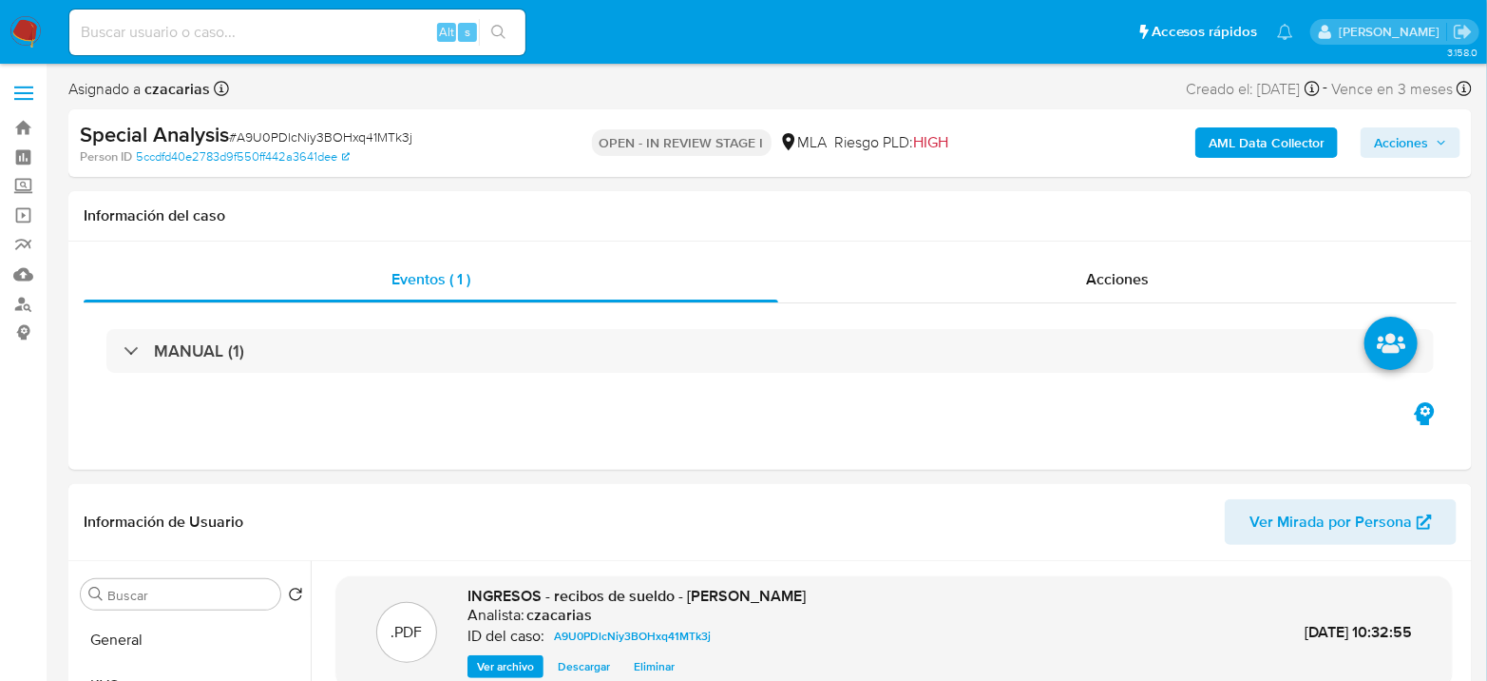
click at [247, 26] on input at bounding box center [297, 32] width 456 height 25
paste input "oIf0lKmS003KH7Ty4AEKmCOa"
type input "oIf0lKmS003KH7Ty4AEKmCOa"
click at [509, 39] on button "search-icon" at bounding box center [498, 32] width 39 height 27
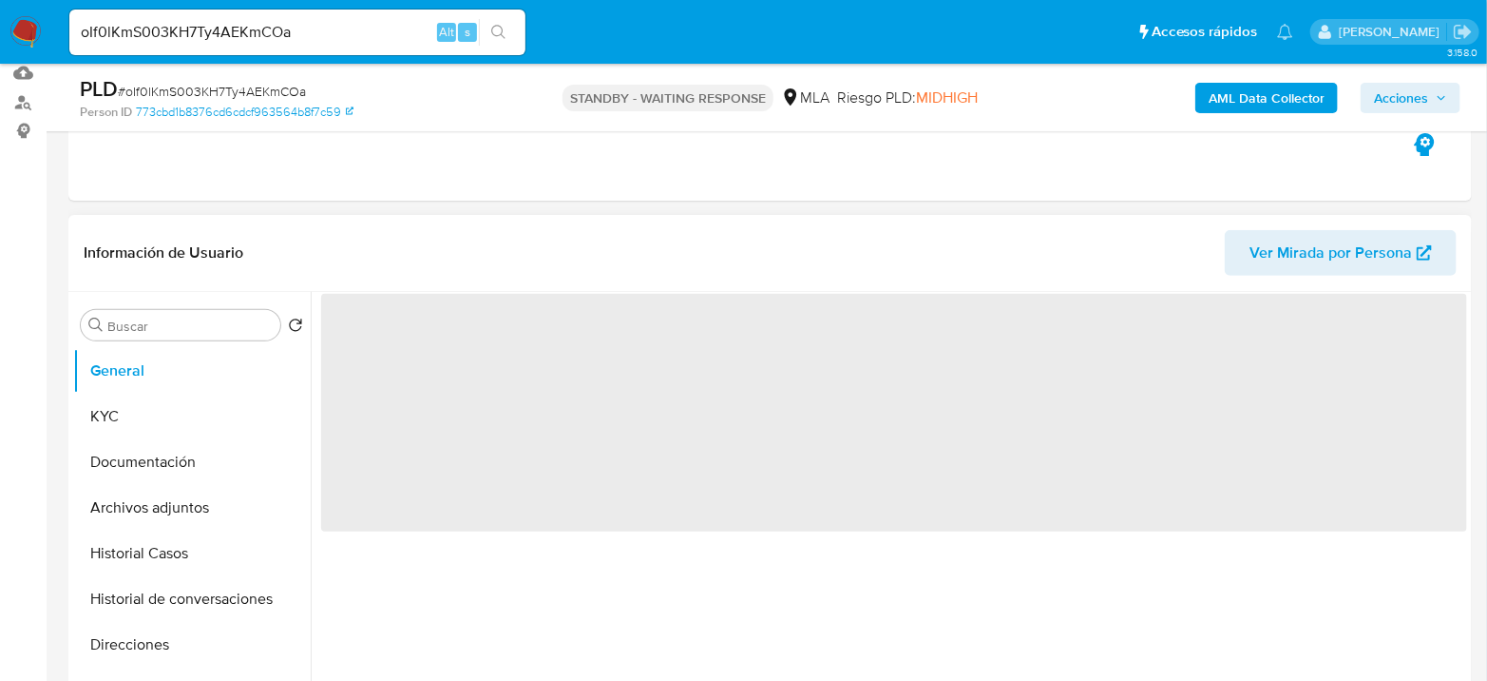
scroll to position [211, 0]
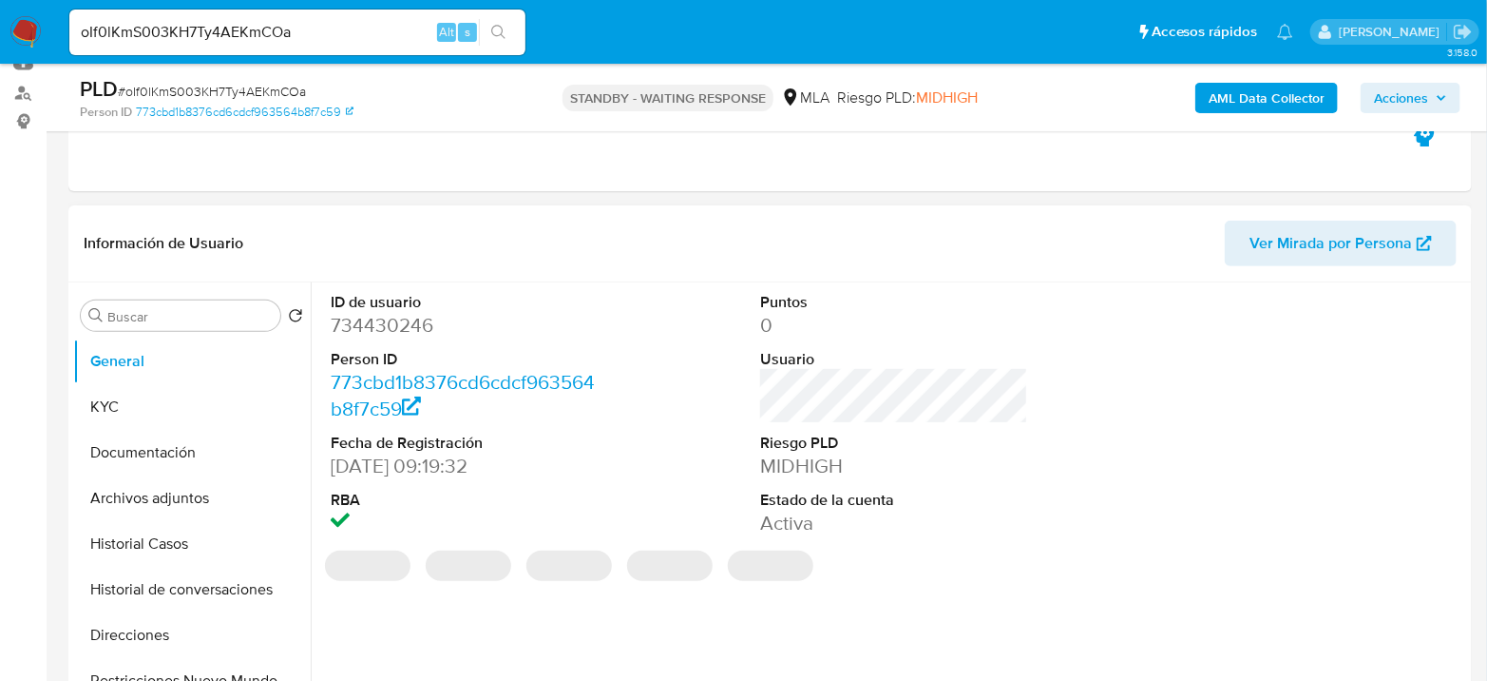
select select "10"
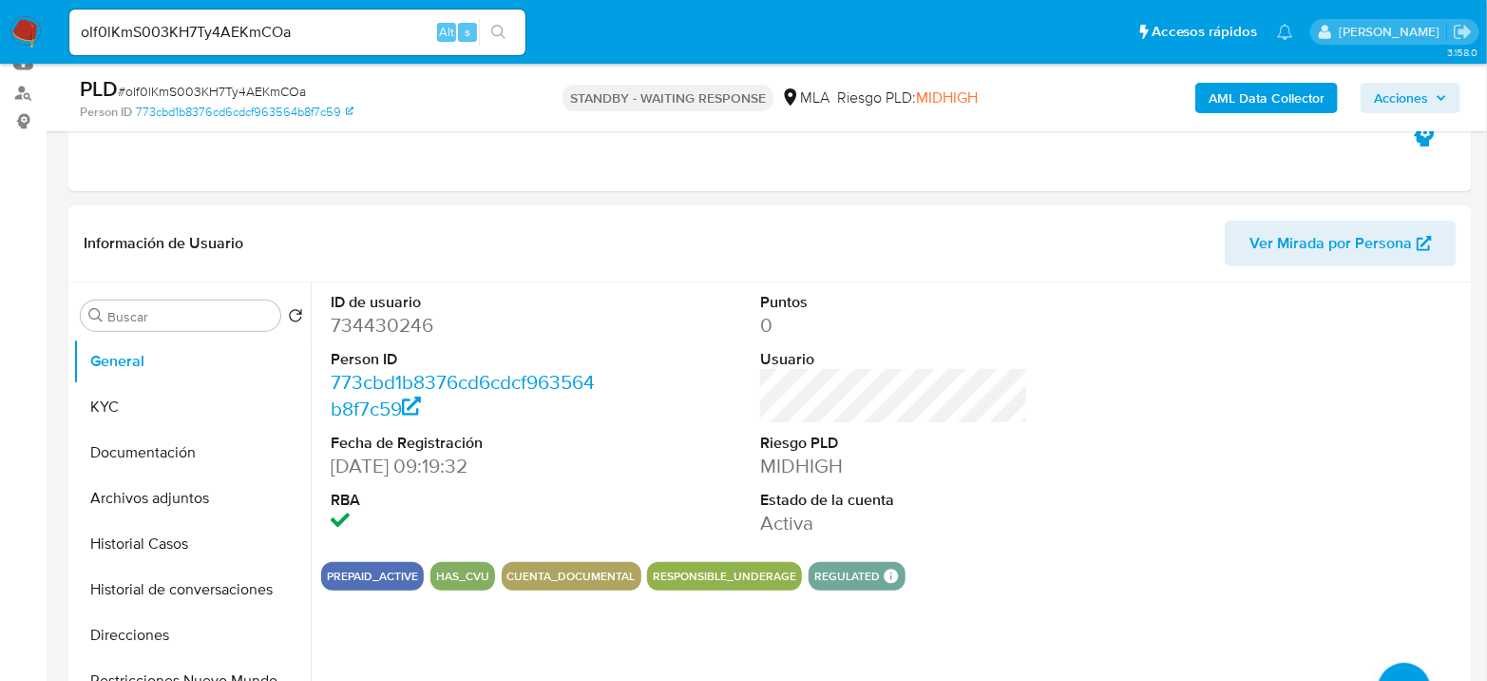
click at [29, 29] on img at bounding box center [26, 32] width 32 height 32
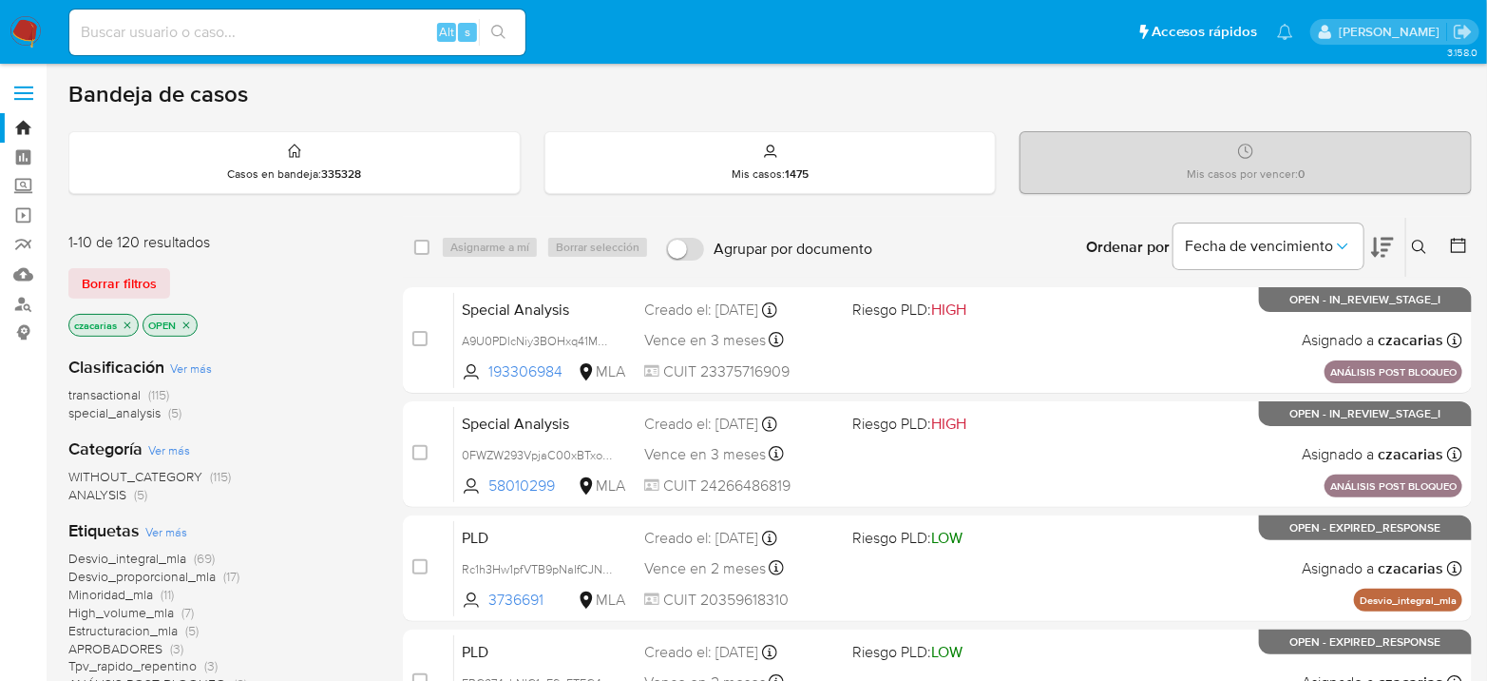
click at [398, 36] on input at bounding box center [297, 32] width 456 height 25
paste input "U4EP4zFiXMyd7ksFX6kFG5yk"
type input "U4EP4zFiXMyd7ksFX6kFG5yk"
click at [503, 28] on icon "search-icon" at bounding box center [498, 32] width 15 height 15
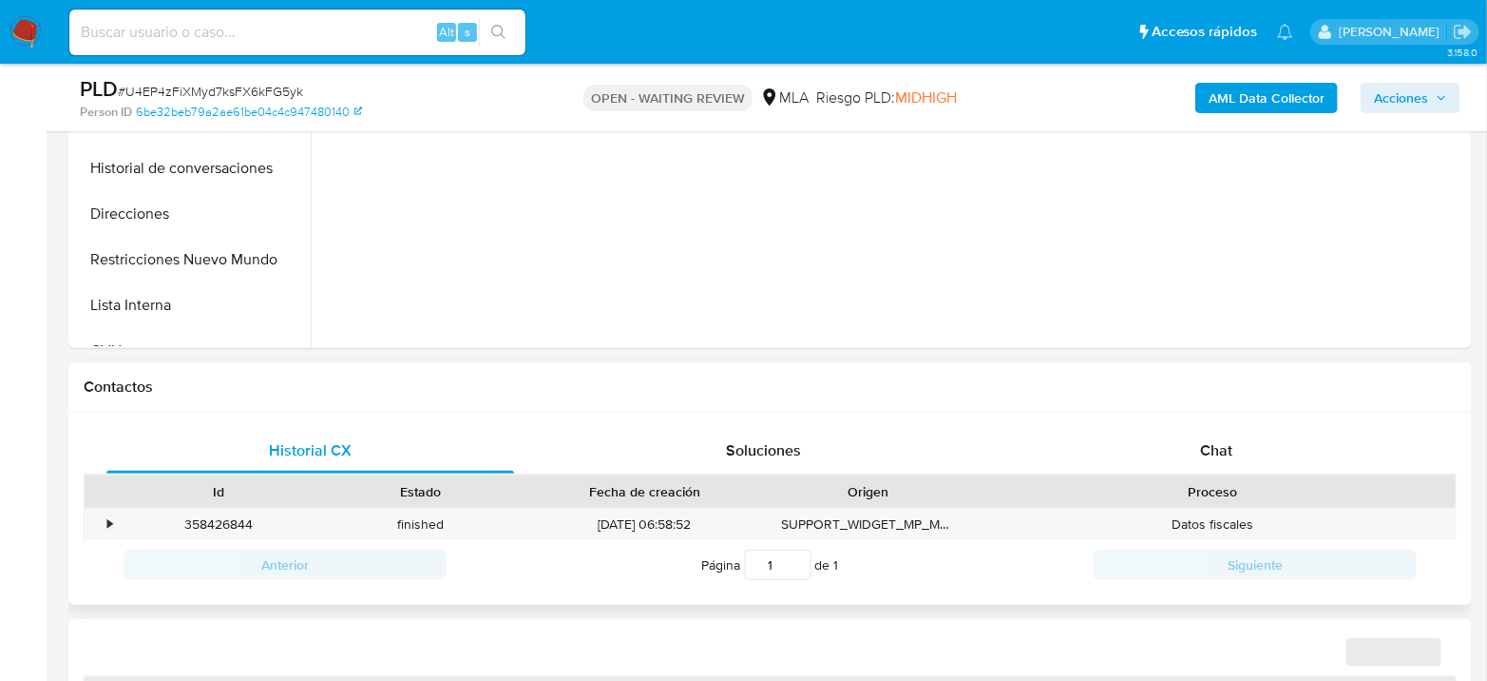
scroll to position [633, 0]
click at [1196, 422] on div "Historial CX Soluciones Chat Id Estado Fecha de creación Origen Proceso • 35842…" at bounding box center [770, 508] width 1404 height 193
click at [1198, 446] on div "Chat" at bounding box center [1217, 450] width 408 height 46
select select "10"
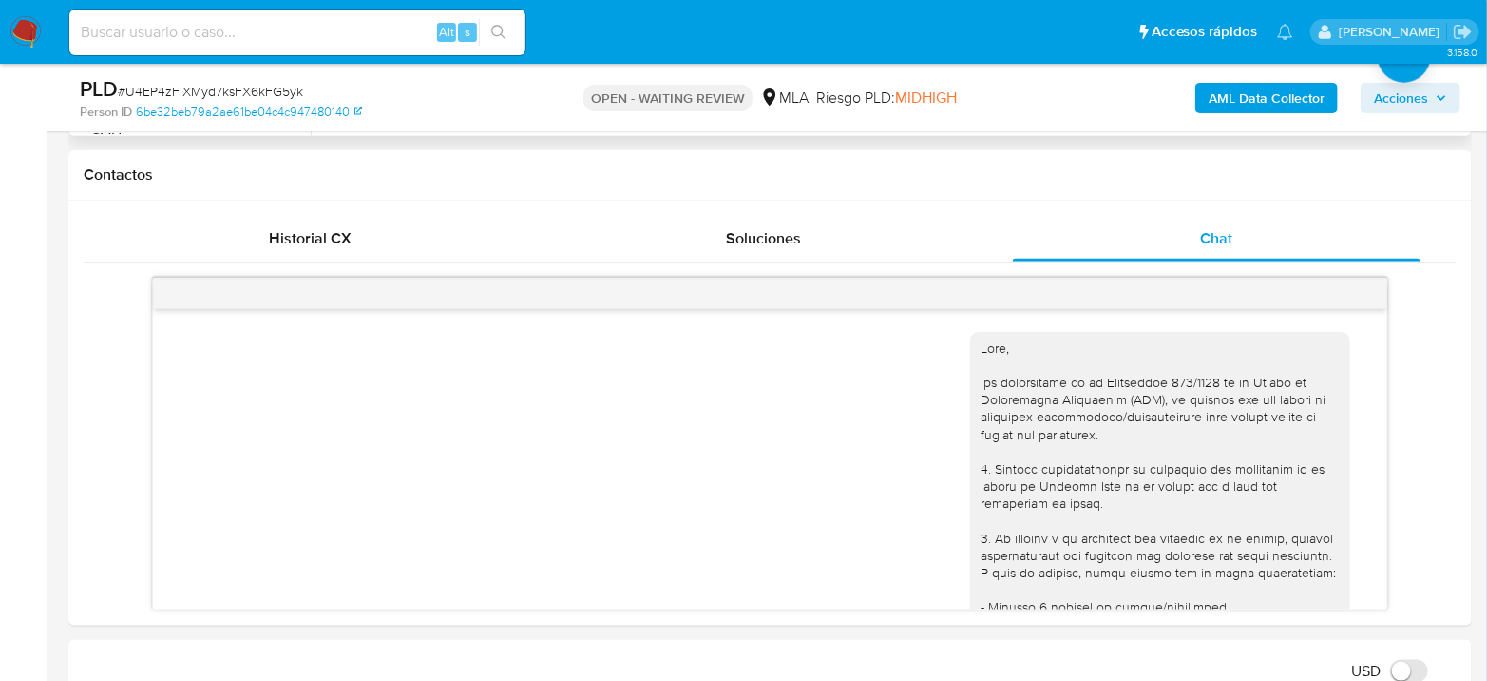
scroll to position [1576, 0]
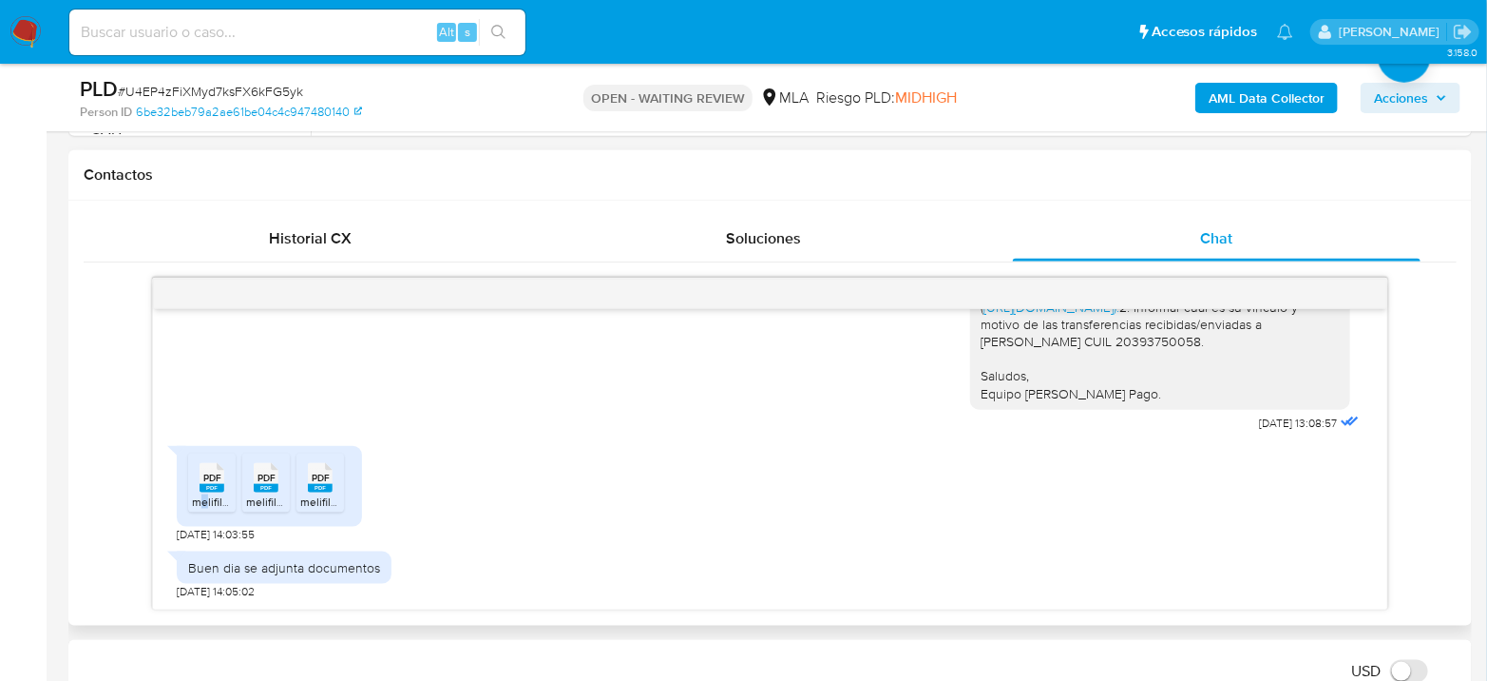
click at [204, 495] on span "melifile961655554641333712.pdf" at bounding box center [275, 501] width 166 height 16
click at [256, 502] on span "melifile2007883716438143572.pdf" at bounding box center [333, 501] width 174 height 16
click at [326, 479] on span "PDF" at bounding box center [321, 477] width 18 height 12
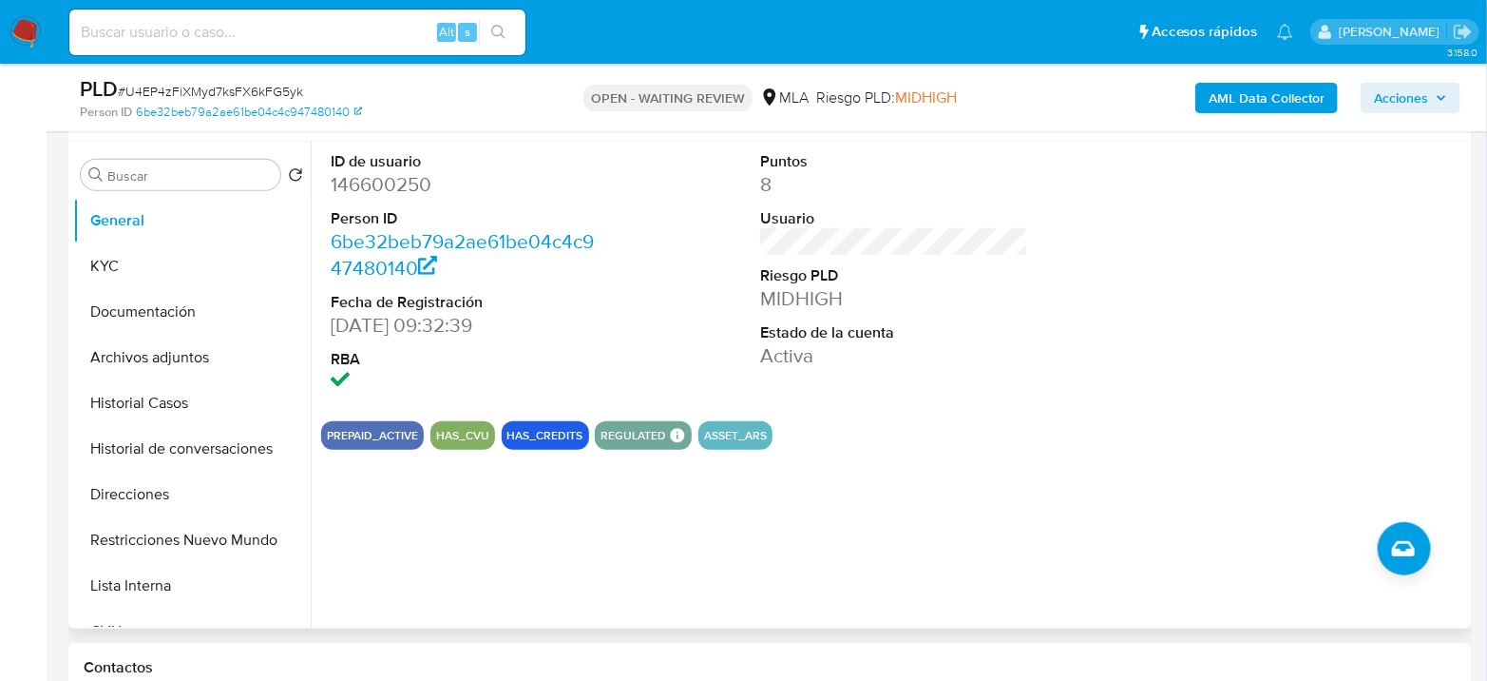
scroll to position [317, 0]
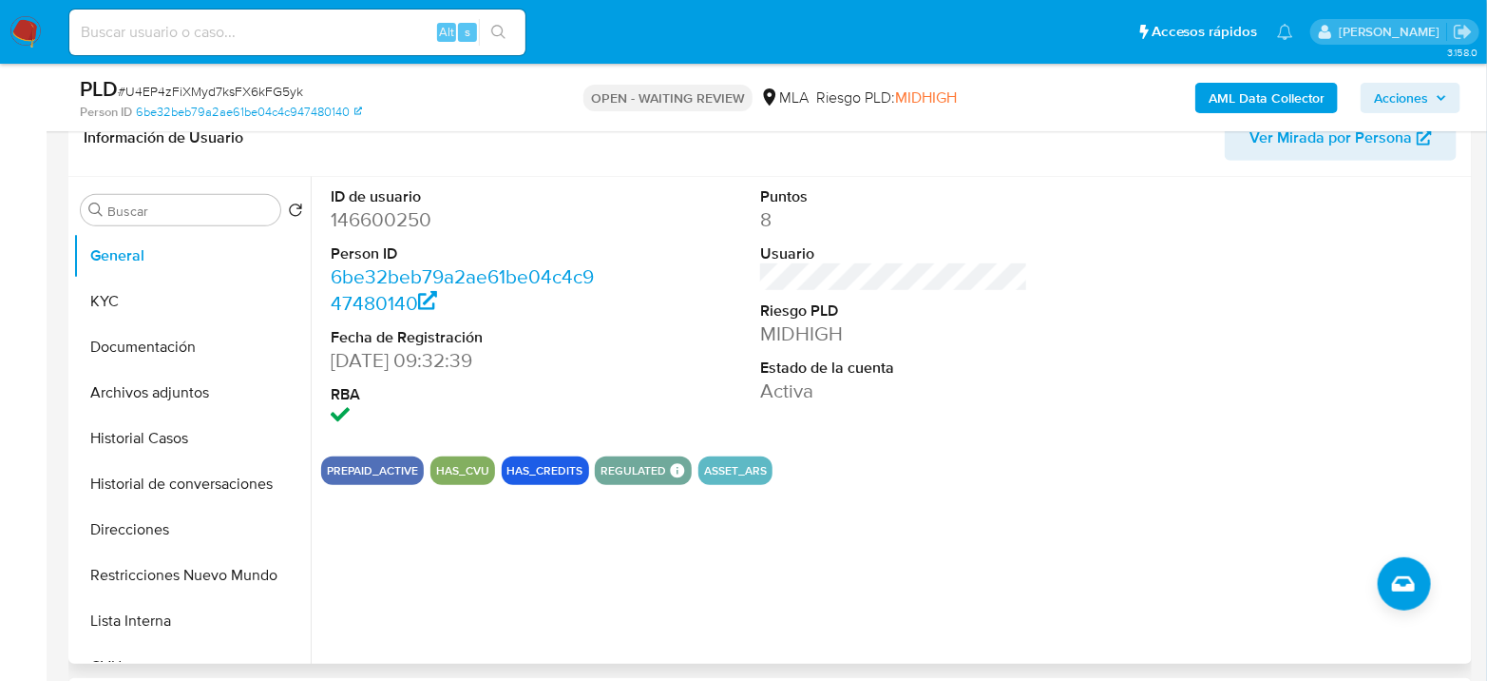
click at [380, 221] on dd "146600250" at bounding box center [465, 219] width 268 height 27
copy dd "146600250"
click at [231, 86] on span "# U4EP4zFiXMyd7ksFX6kFG5yk" at bounding box center [210, 91] width 185 height 19
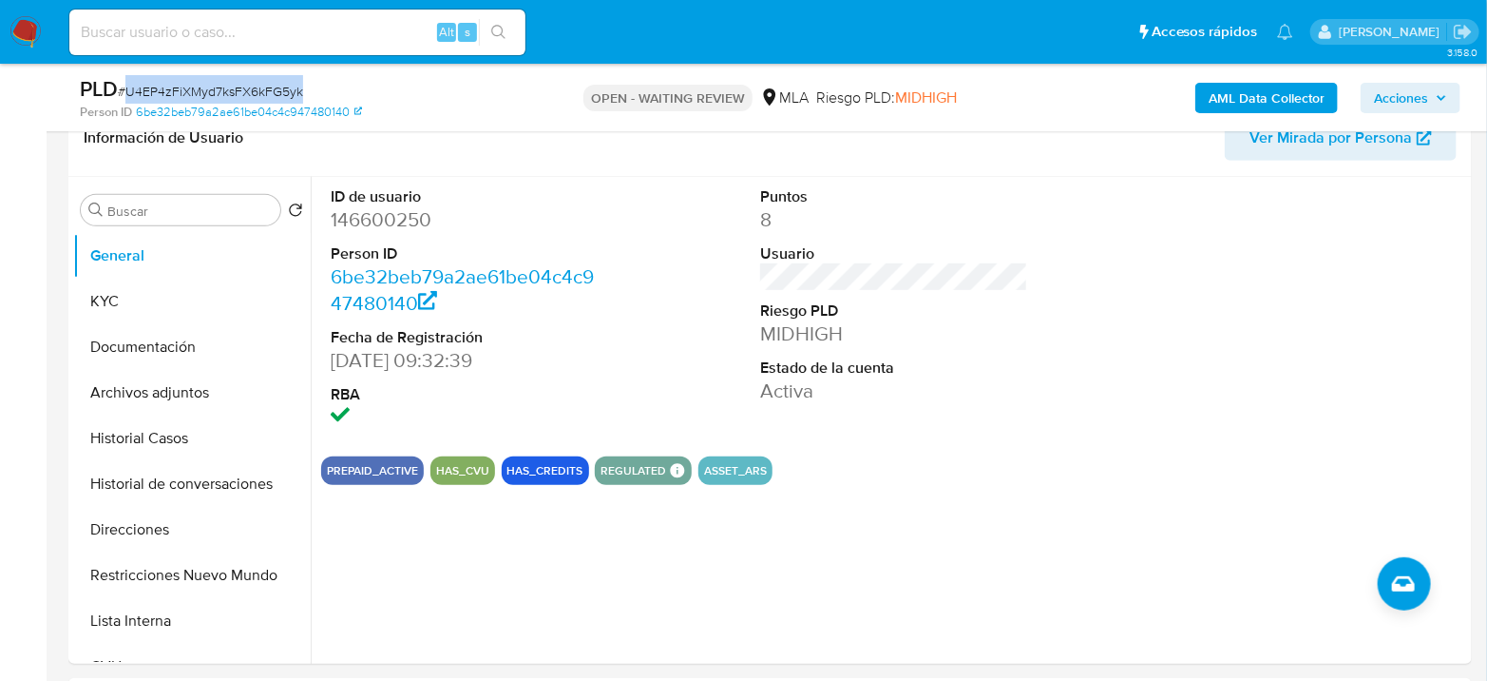
copy span "U4EP4zFiXMyd7ksFX6kFG5yk"
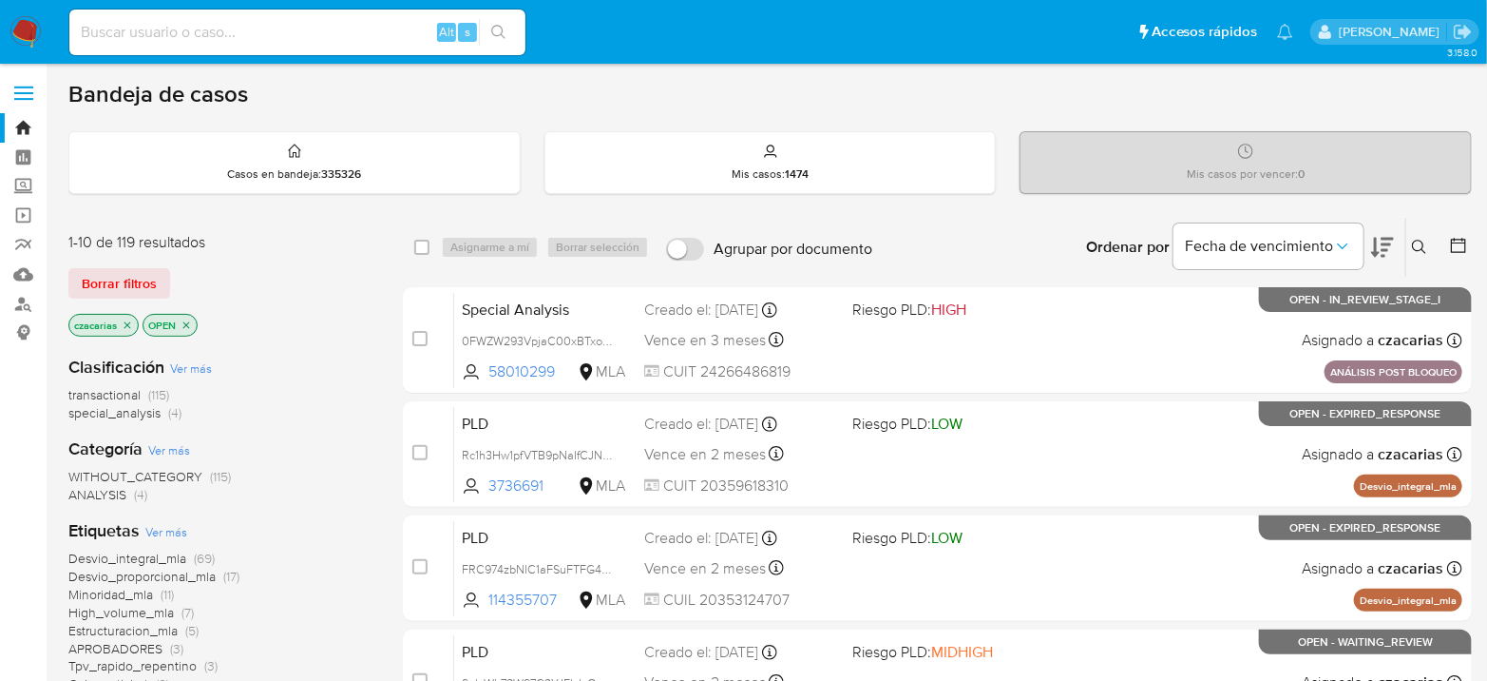
click at [1428, 257] on div "Ingrese ID de usuario o caso Buscar Borrar filtros" at bounding box center [1422, 247] width 32 height 59
click at [1423, 248] on icon at bounding box center [1419, 247] width 15 height 15
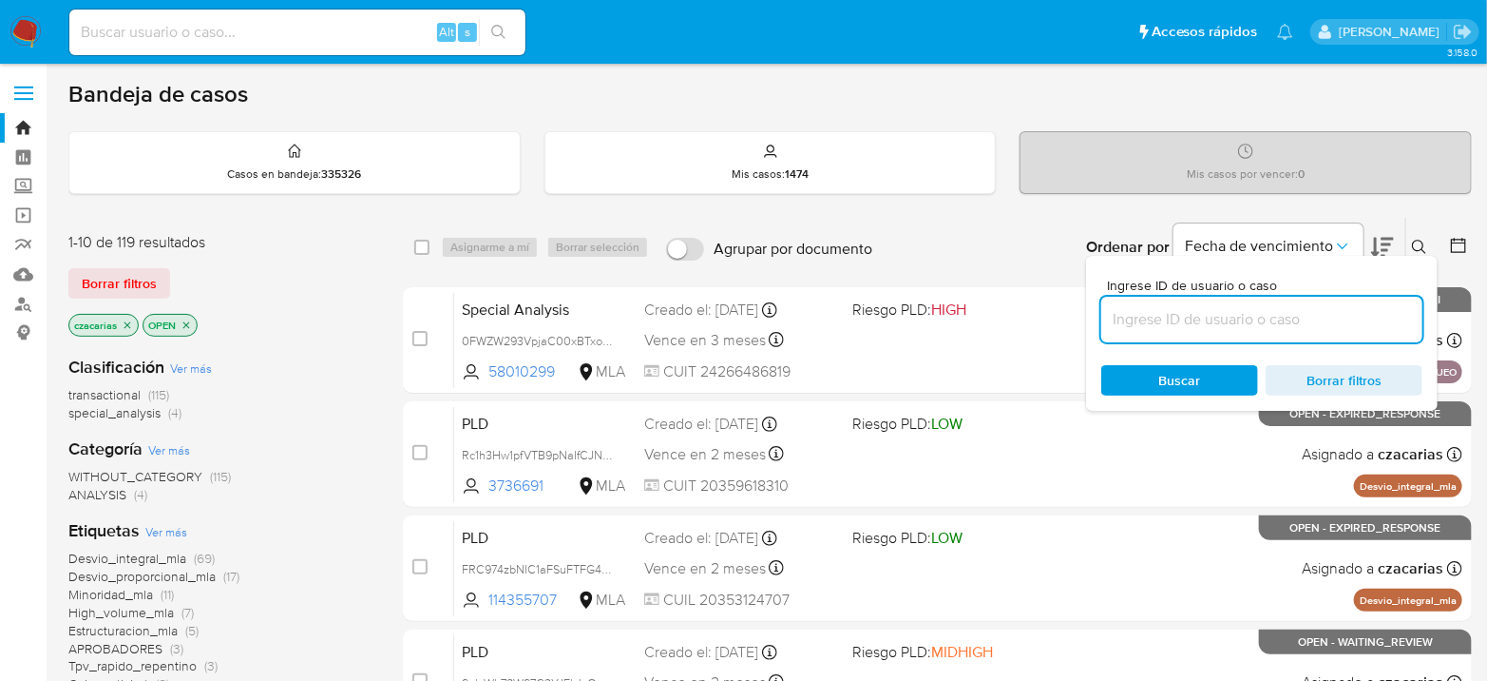
click at [1264, 307] on input at bounding box center [1262, 319] width 321 height 25
type input "U4EP4zFiXMyd7ksFX6kFG5yk"
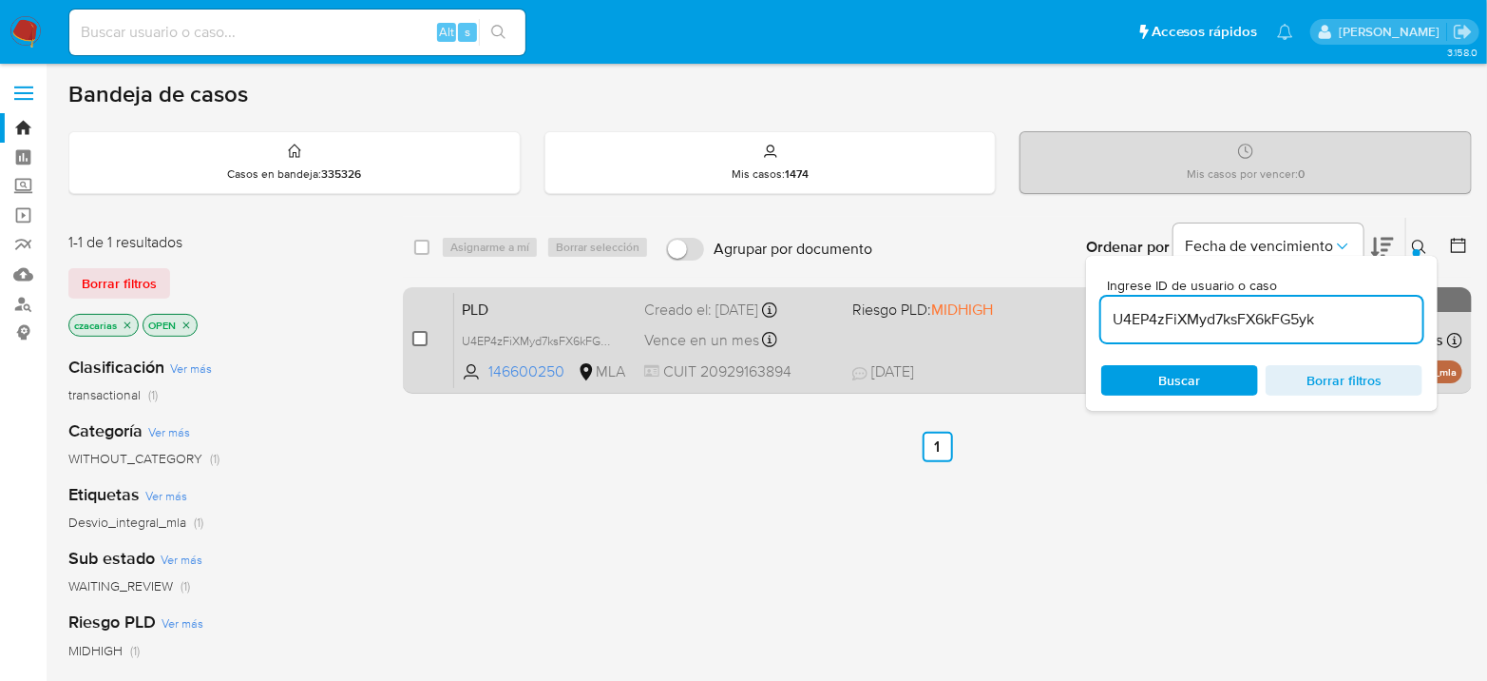
click at [423, 334] on input "checkbox" at bounding box center [420, 338] width 15 height 15
checkbox input "true"
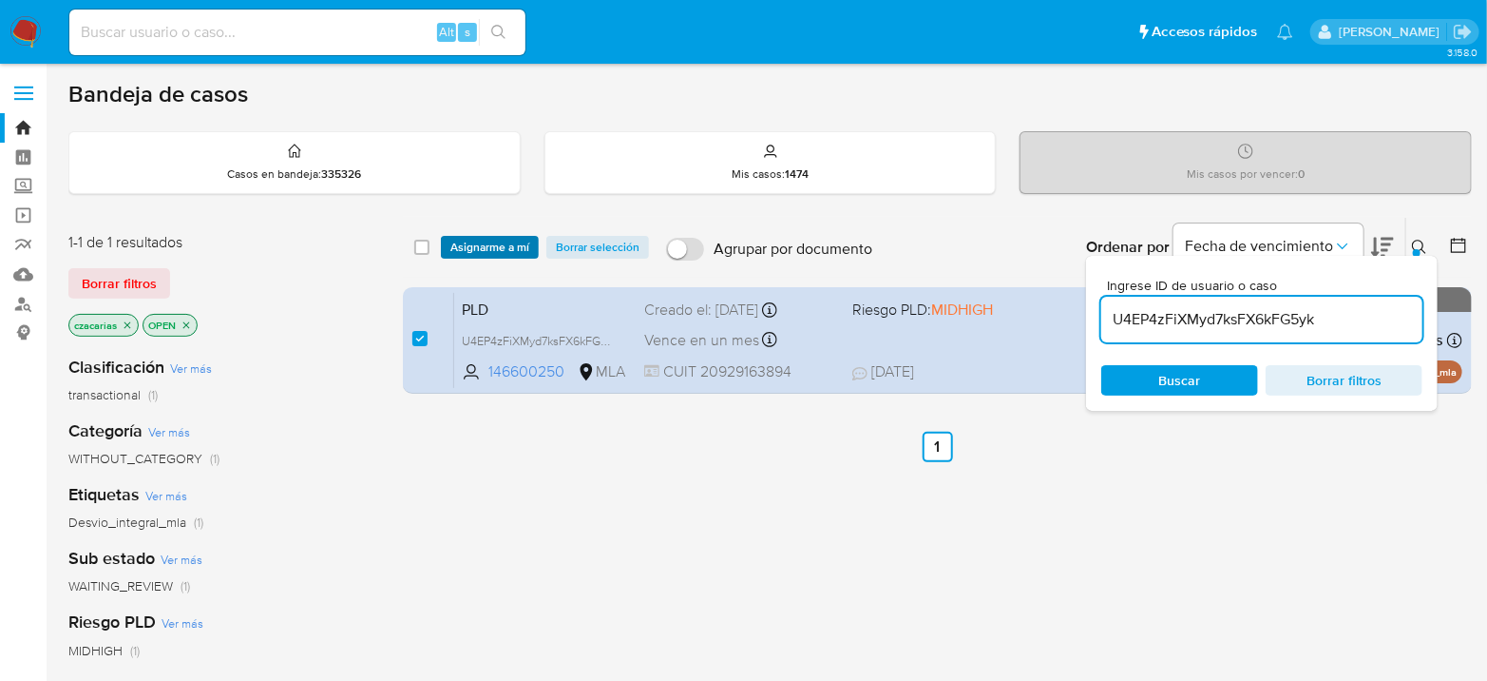
click at [486, 241] on span "Asignarme a mí" at bounding box center [490, 247] width 79 height 19
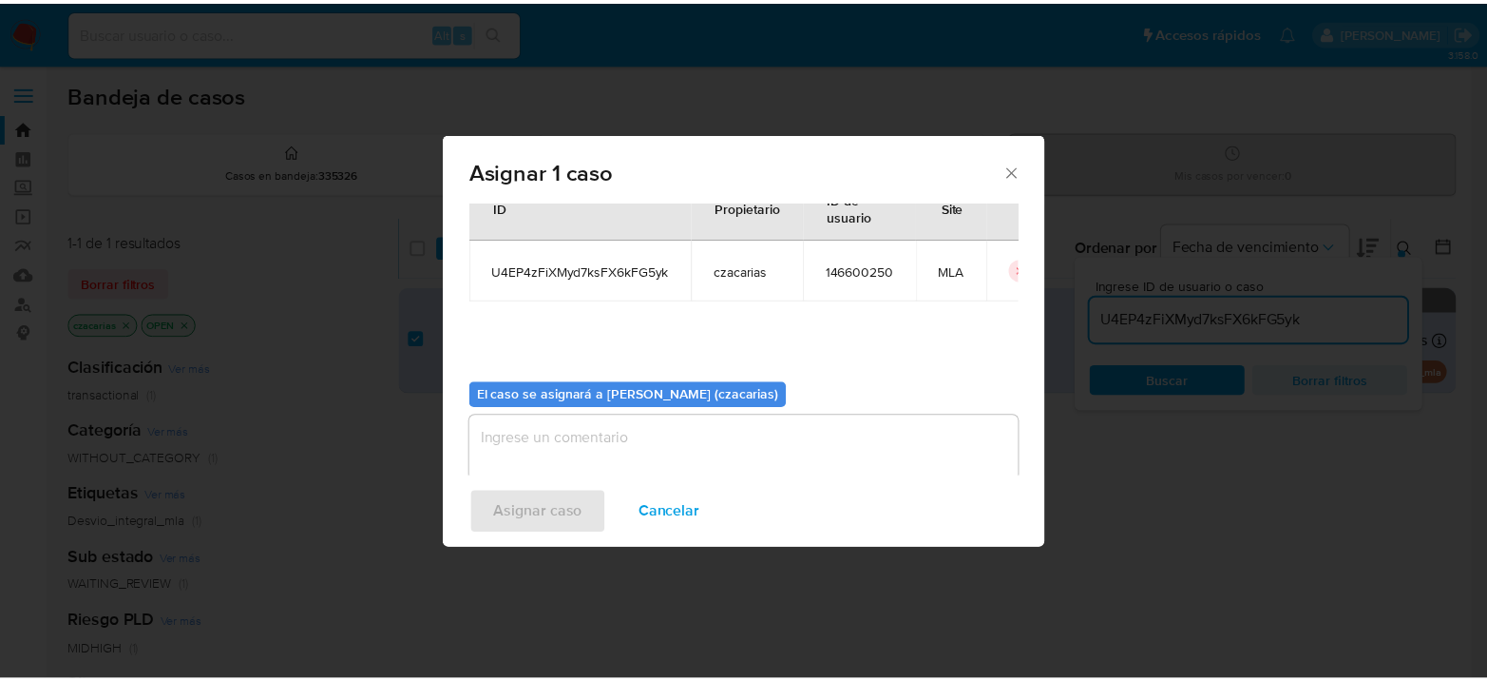
scroll to position [97, 0]
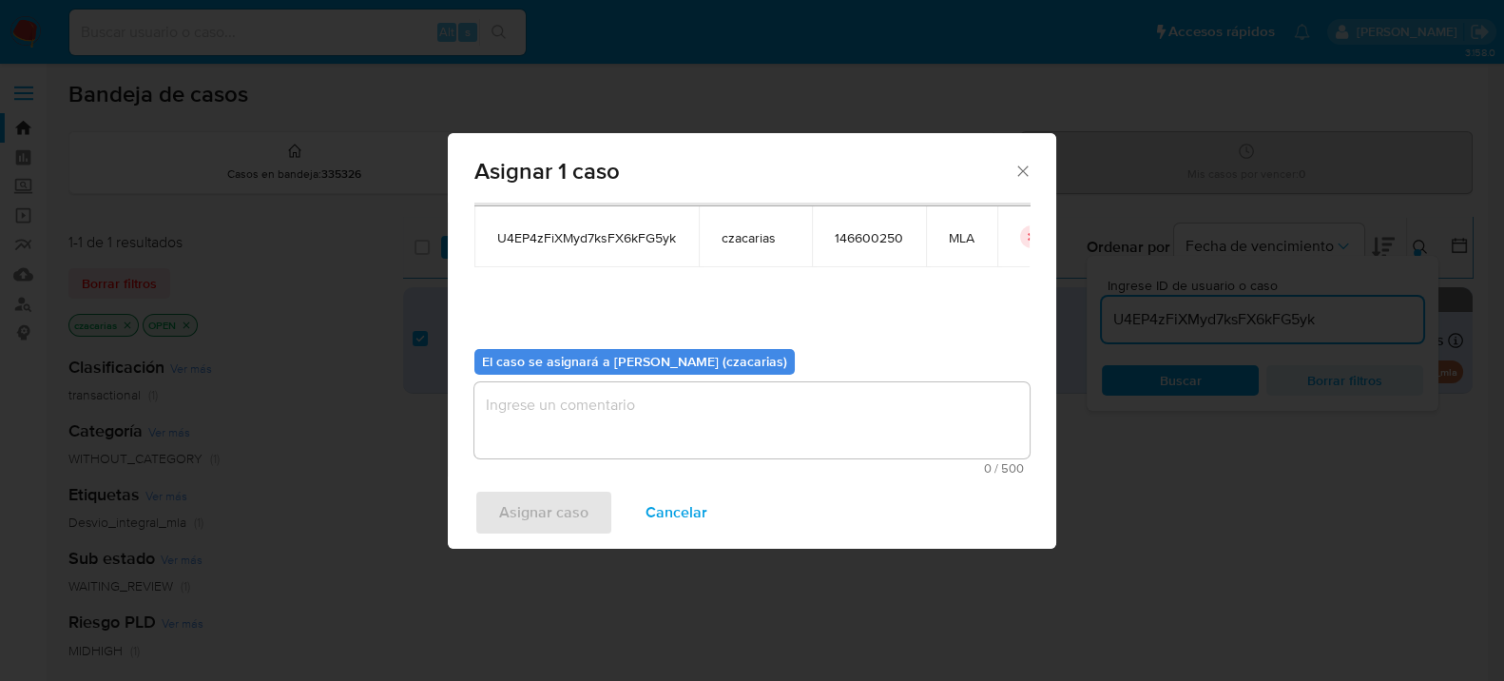
click at [658, 413] on textarea "assign-modal" at bounding box center [751, 420] width 555 height 76
click at [567, 501] on span "Asignar caso" at bounding box center [543, 512] width 89 height 42
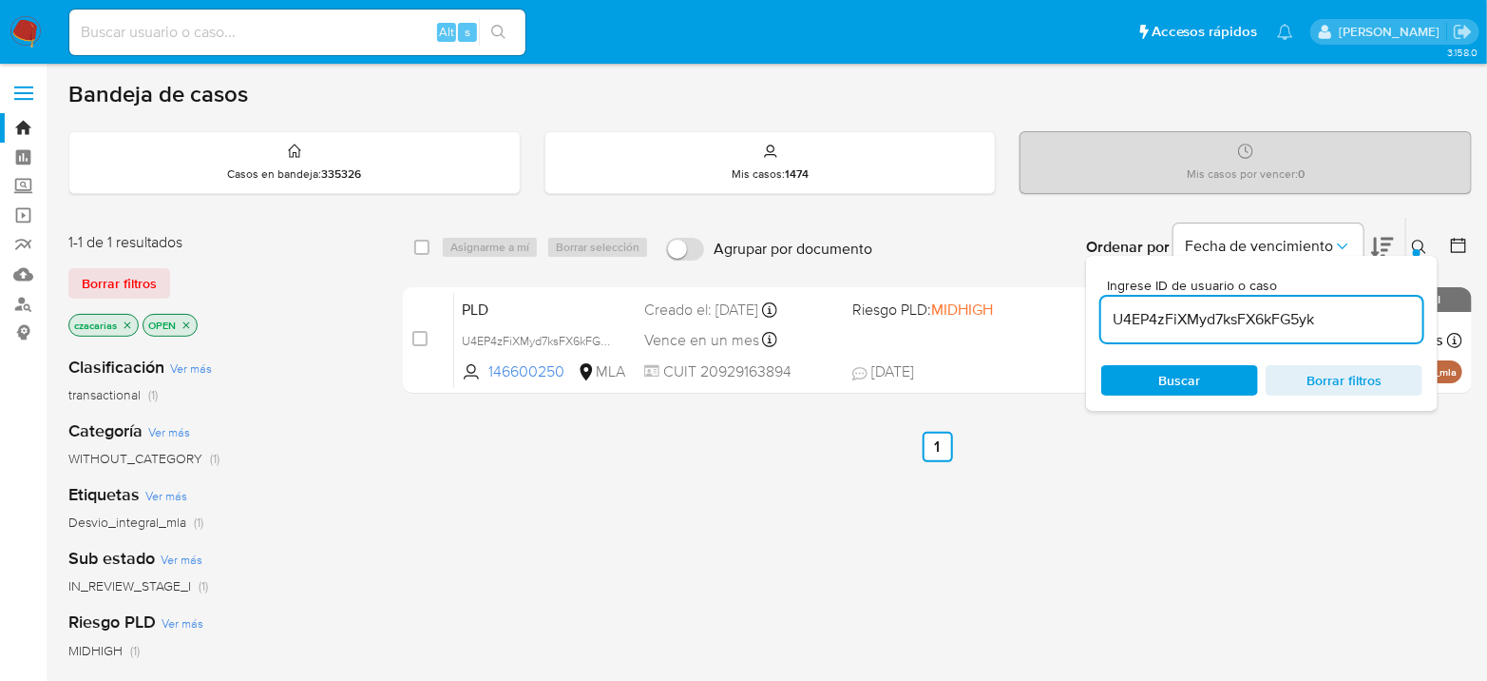
click at [291, 43] on div "Alt s" at bounding box center [297, 33] width 456 height 46
paste input "RW66fT04VFPuU7SQQiSFRCc8"
type input "RW66fT04VFPuU7SQQiSFRCc8"
click at [495, 31] on icon "search-icon" at bounding box center [498, 32] width 15 height 15
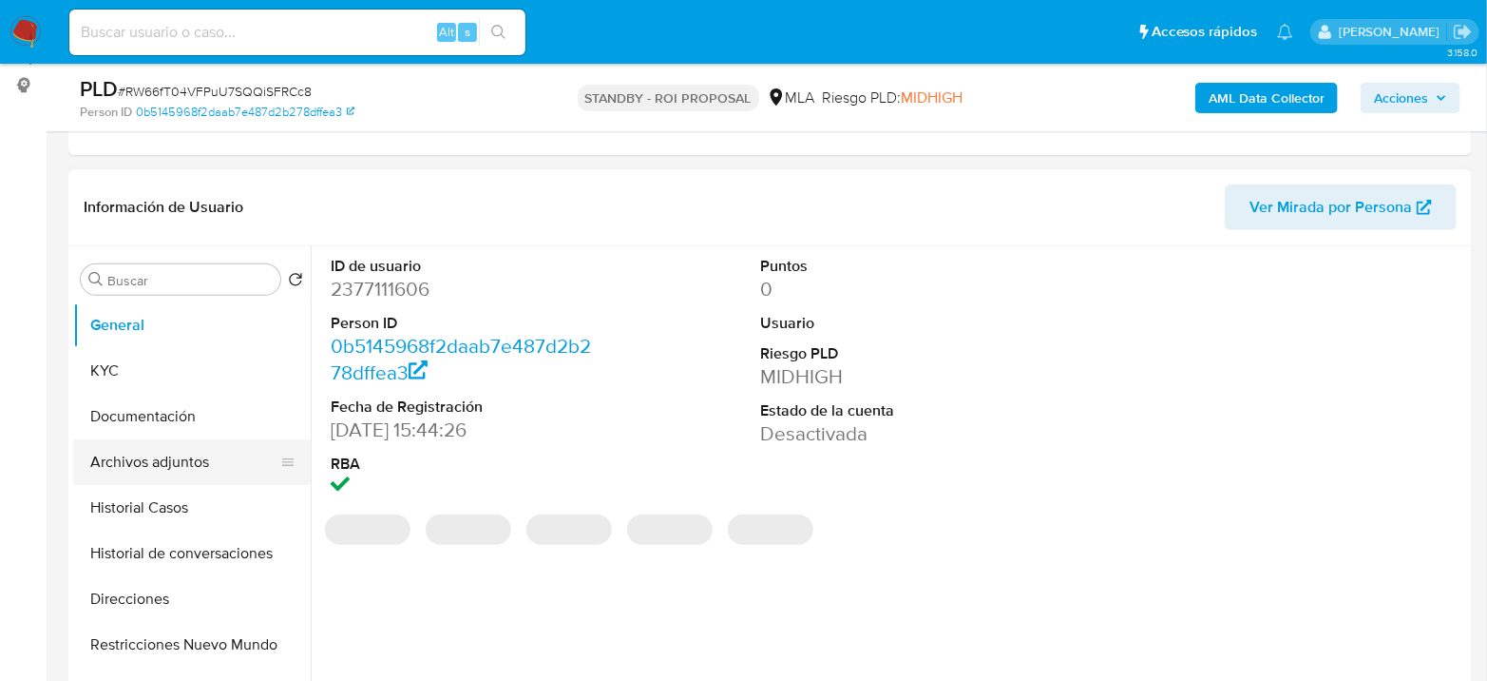
scroll to position [317, 0]
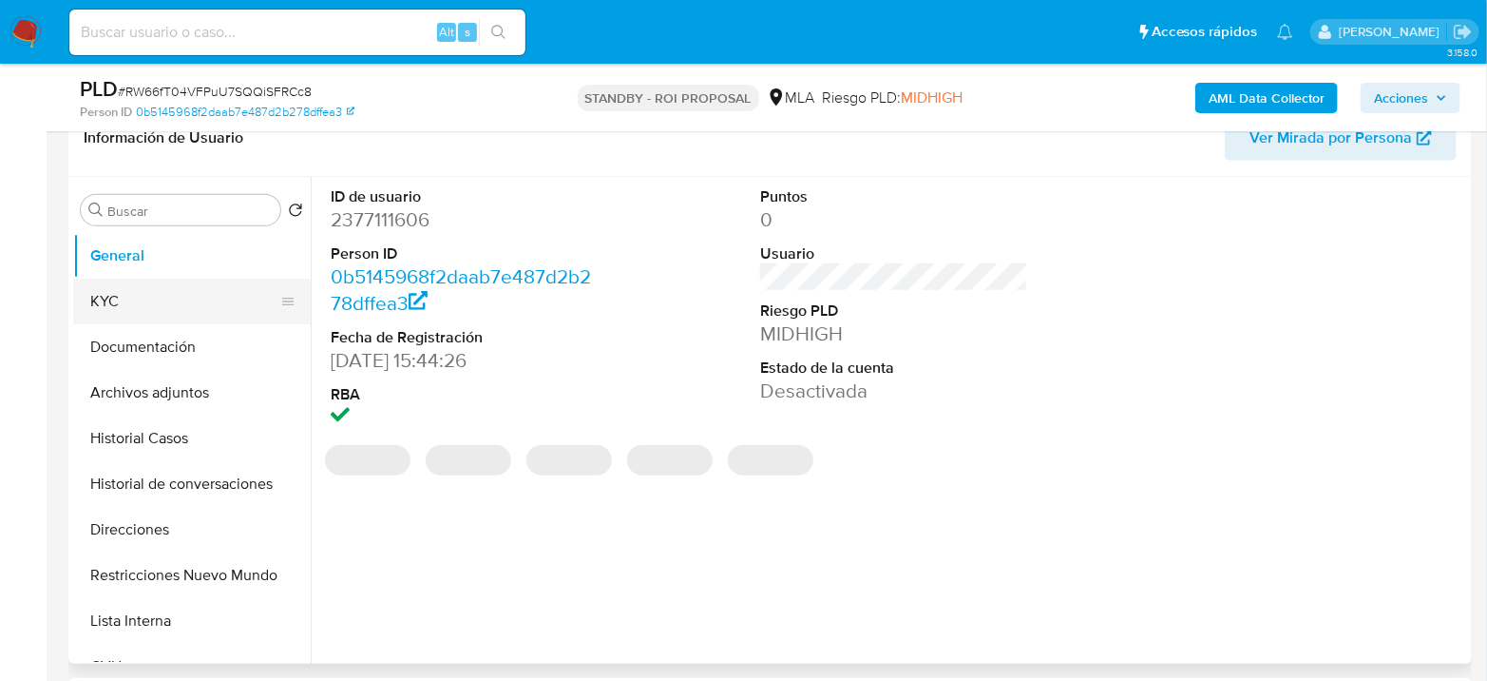
select select "10"
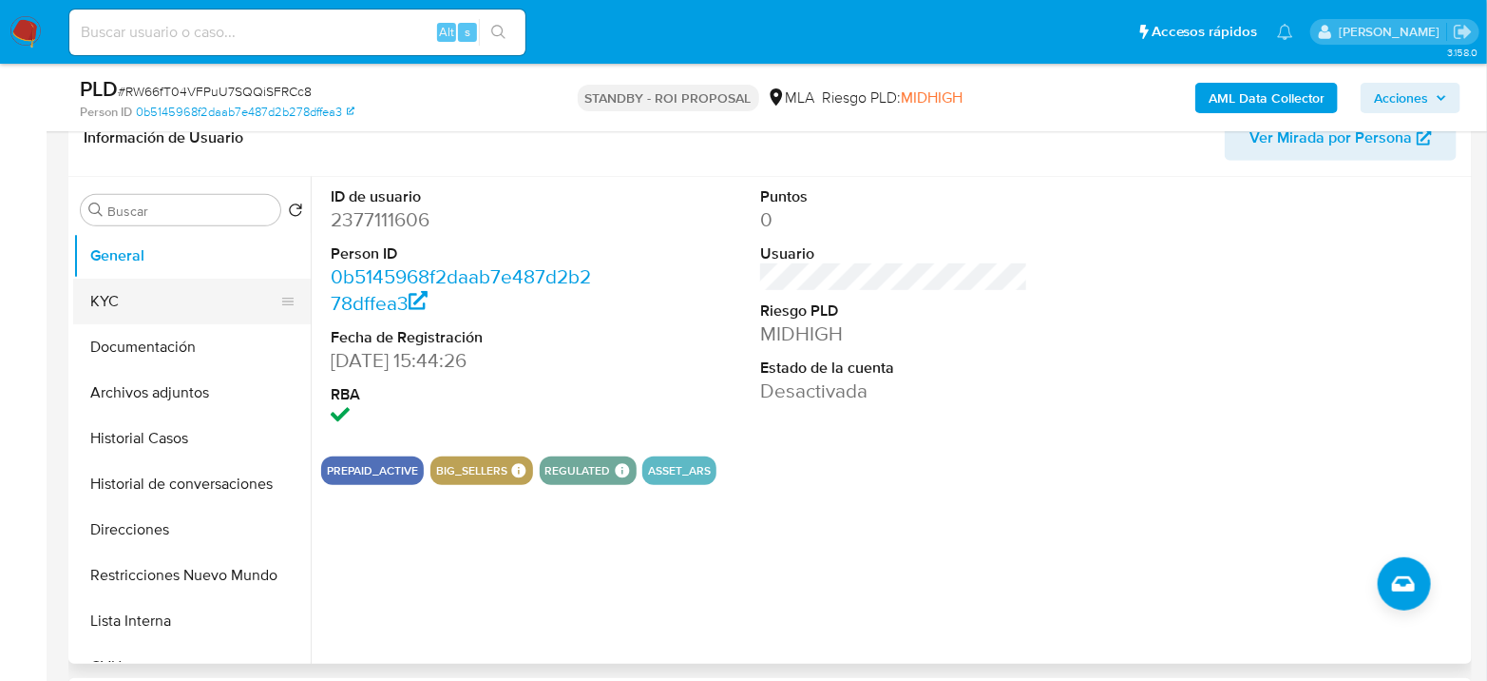
click at [157, 301] on button "KYC" at bounding box center [184, 301] width 222 height 46
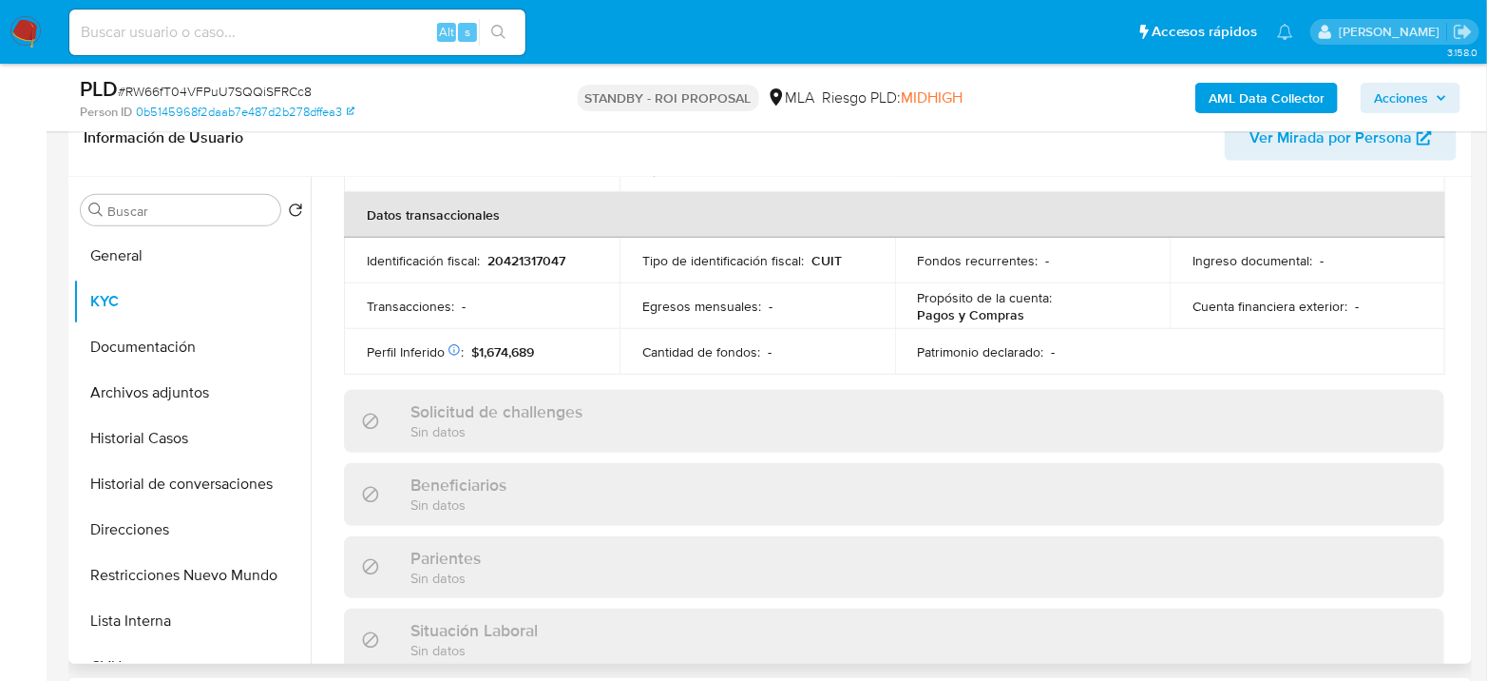
scroll to position [384, 0]
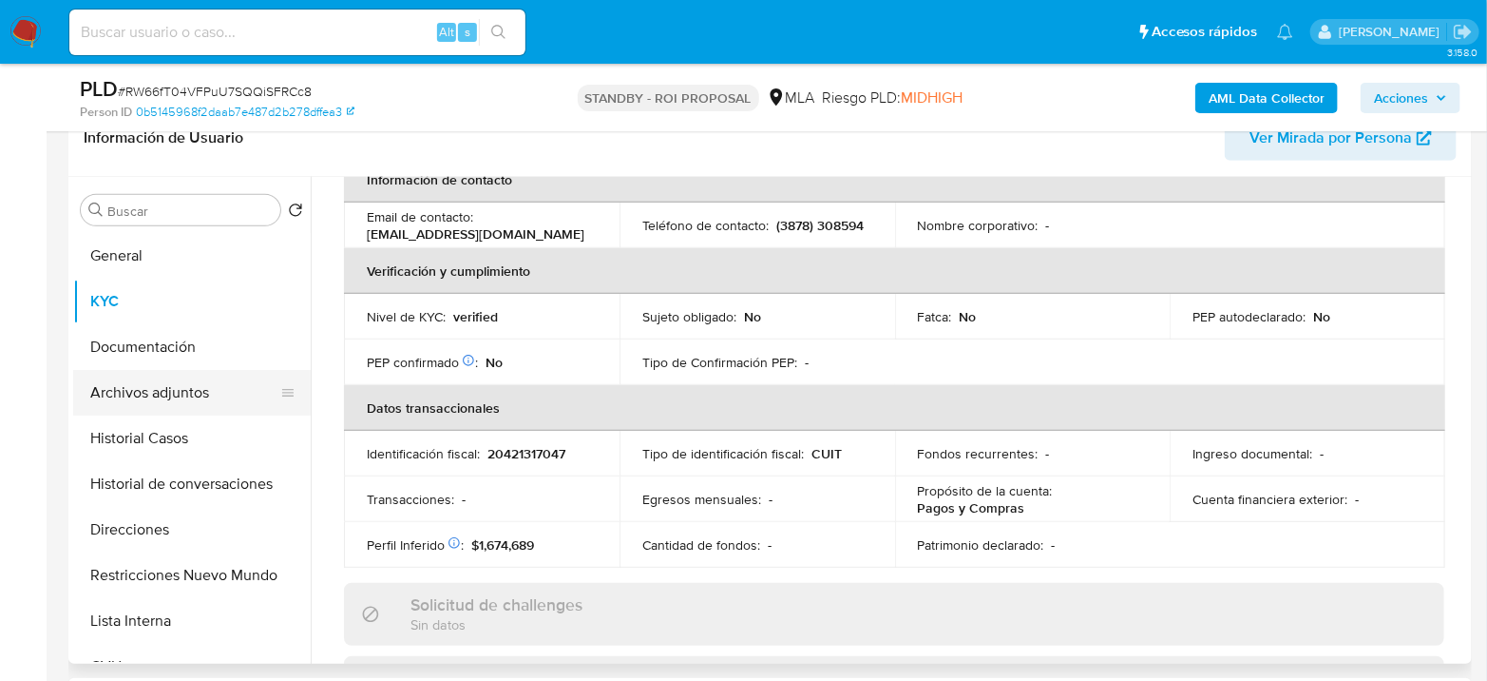
click at [185, 399] on button "Archivos adjuntos" at bounding box center [184, 393] width 222 height 46
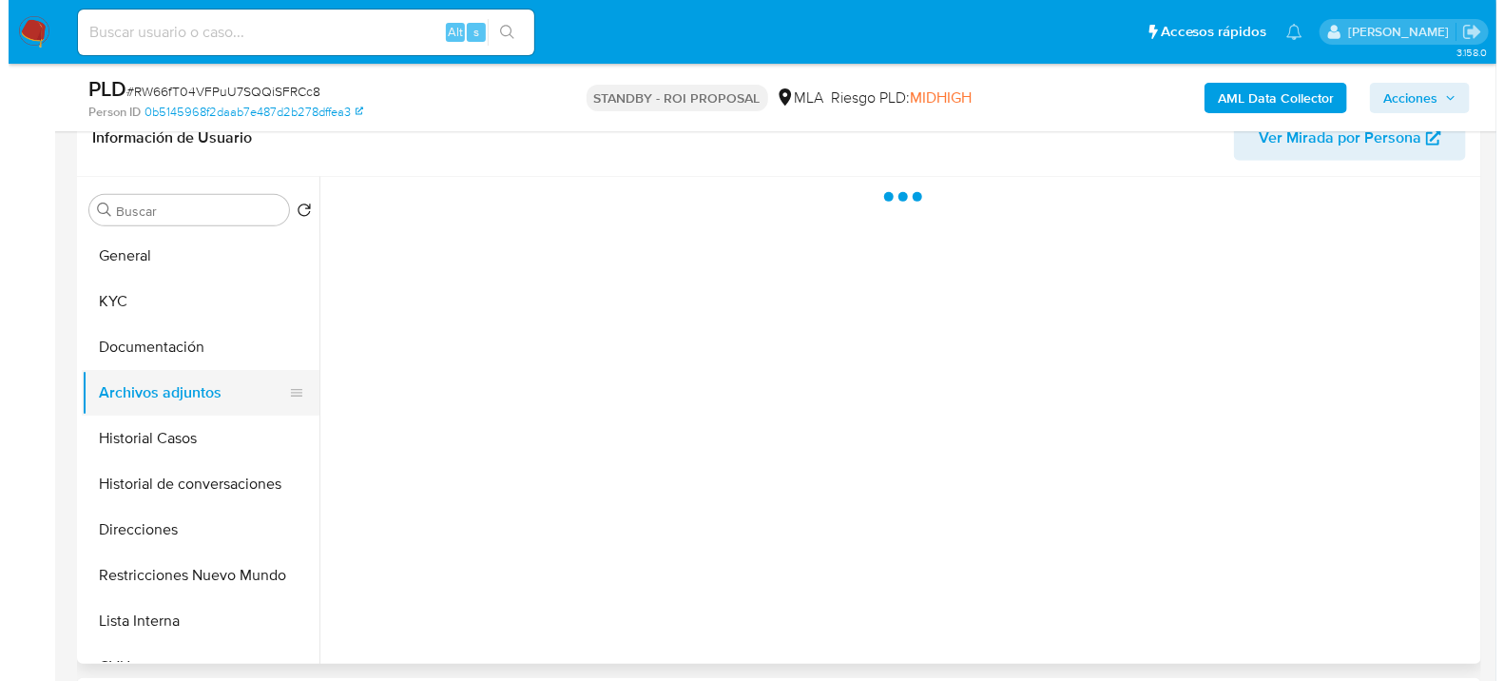
scroll to position [0, 0]
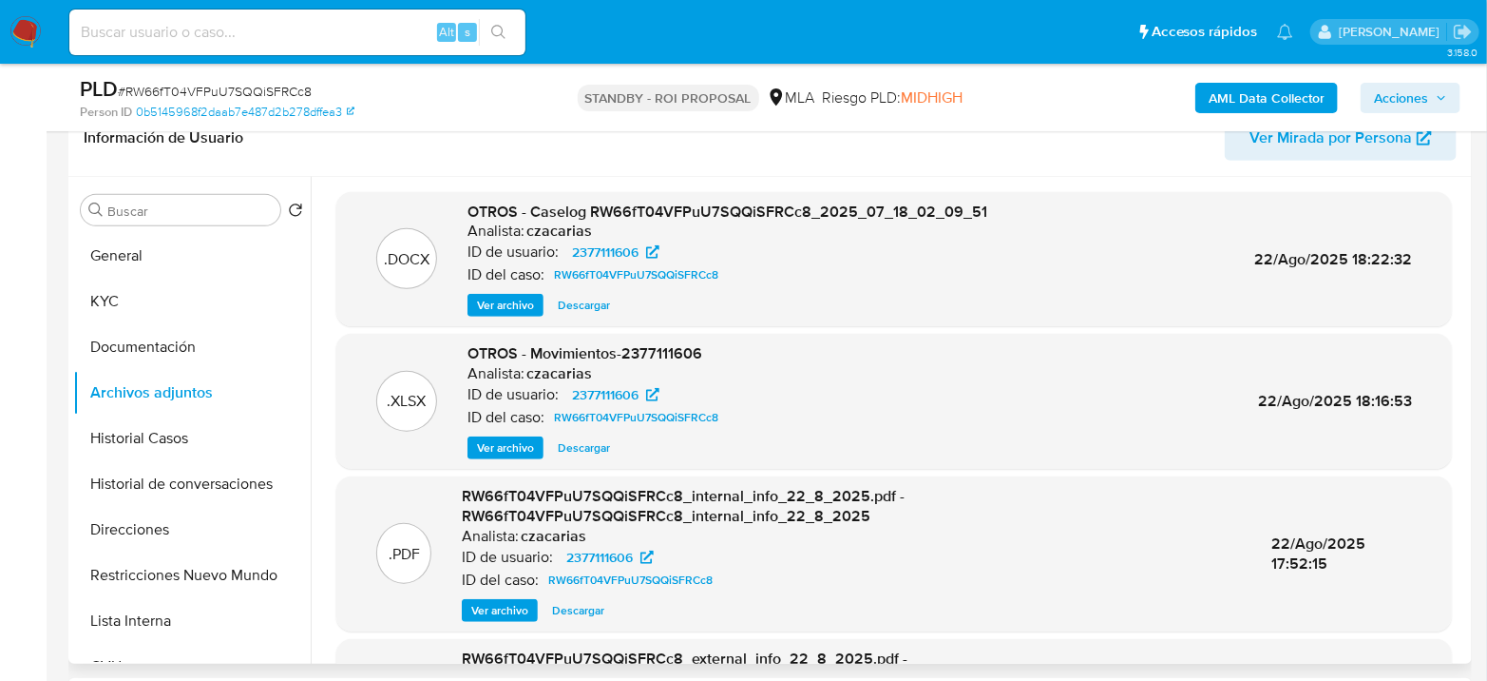
click at [518, 297] on span "Ver archivo" at bounding box center [505, 305] width 57 height 19
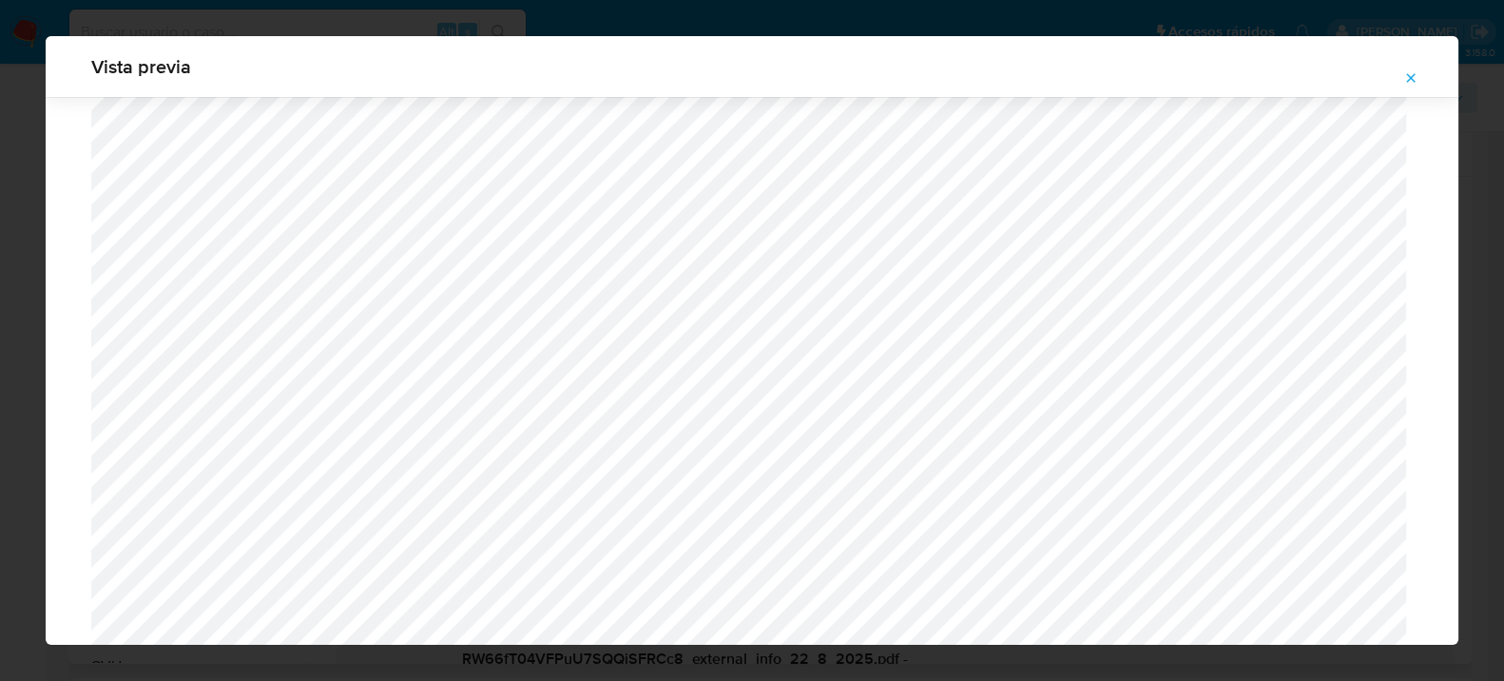
scroll to position [1440, 0]
click at [1404, 74] on icon "Attachment preview" at bounding box center [1410, 77] width 15 height 15
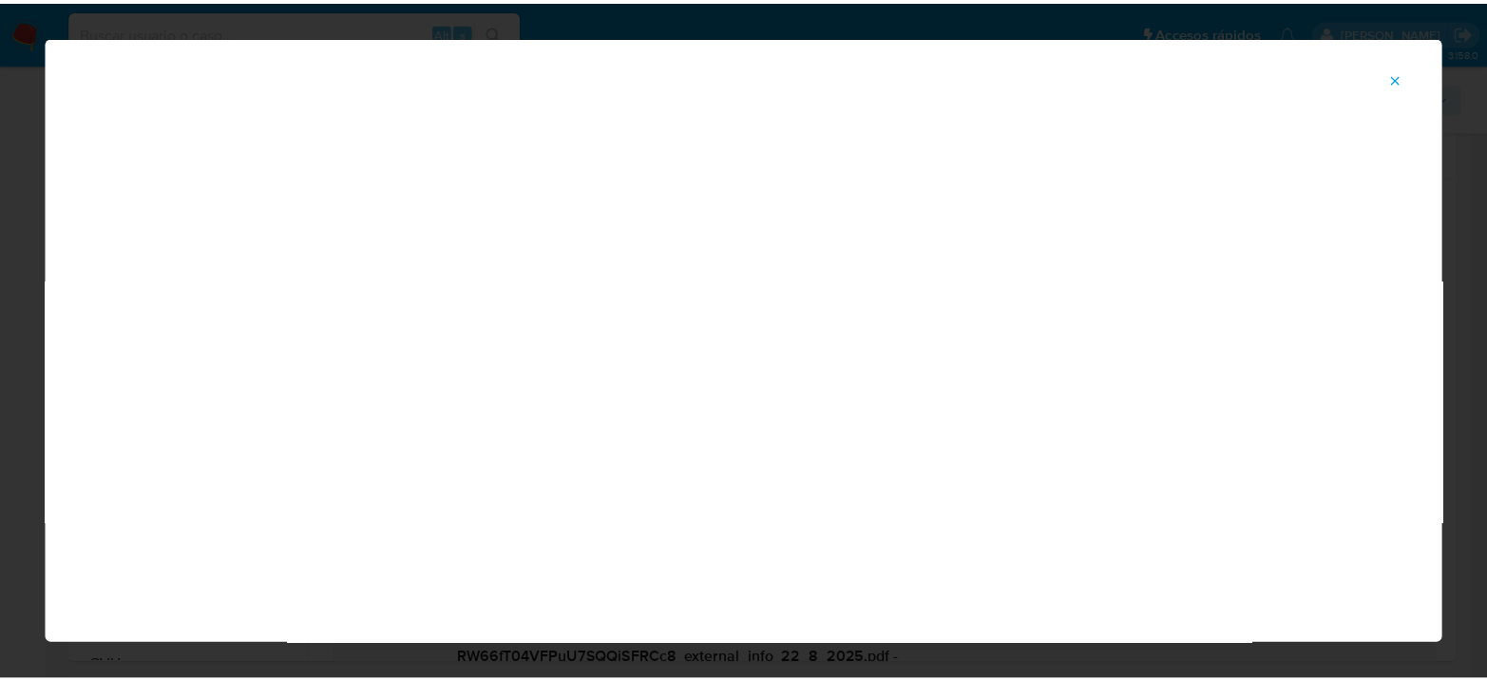
scroll to position [98, 0]
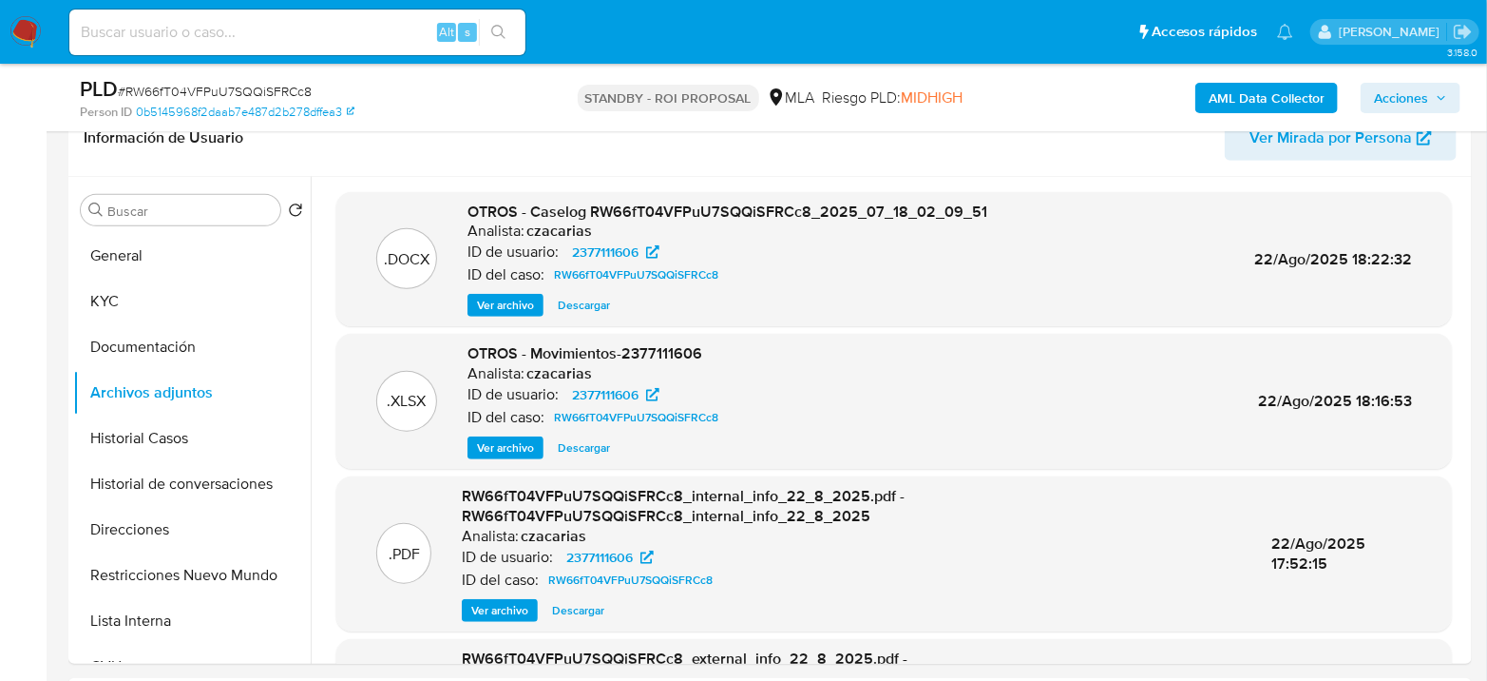
click at [212, 12] on div "Alt s" at bounding box center [297, 33] width 456 height 46
click at [222, 27] on input at bounding box center [297, 32] width 456 height 25
paste input "ddPQGwXCJchQMwuZQnvDbb8v"
type input "ddPQGwXCJchQMwuZQnvDbb8v"
click at [508, 30] on button "search-icon" at bounding box center [498, 32] width 39 height 27
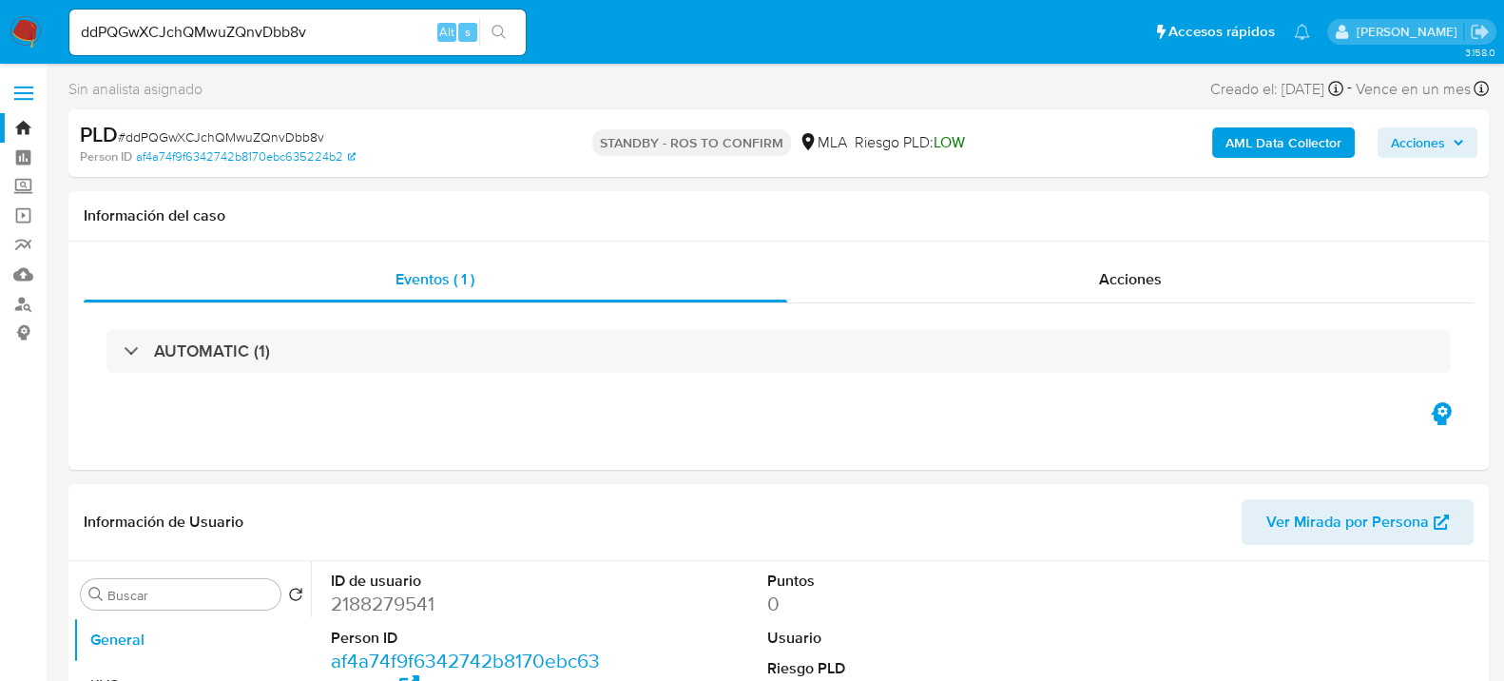
select select "10"
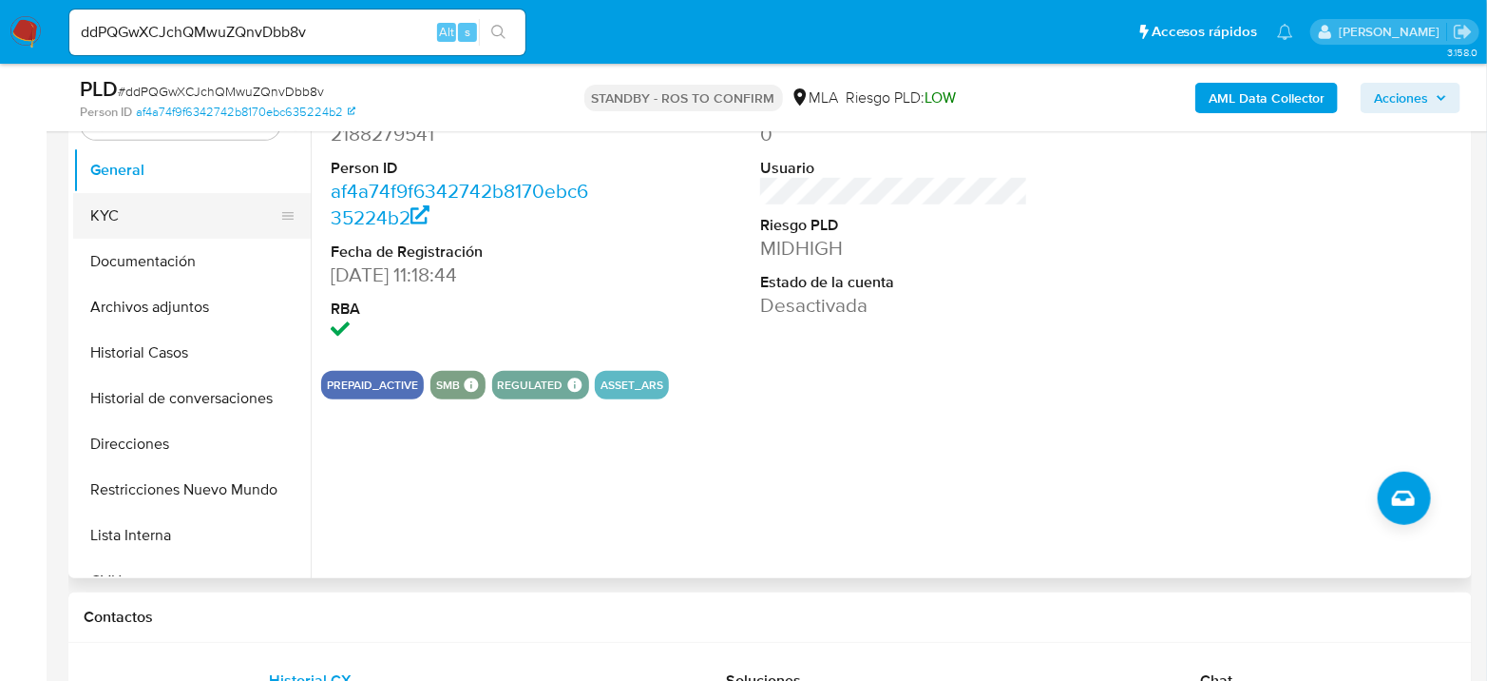
scroll to position [422, 0]
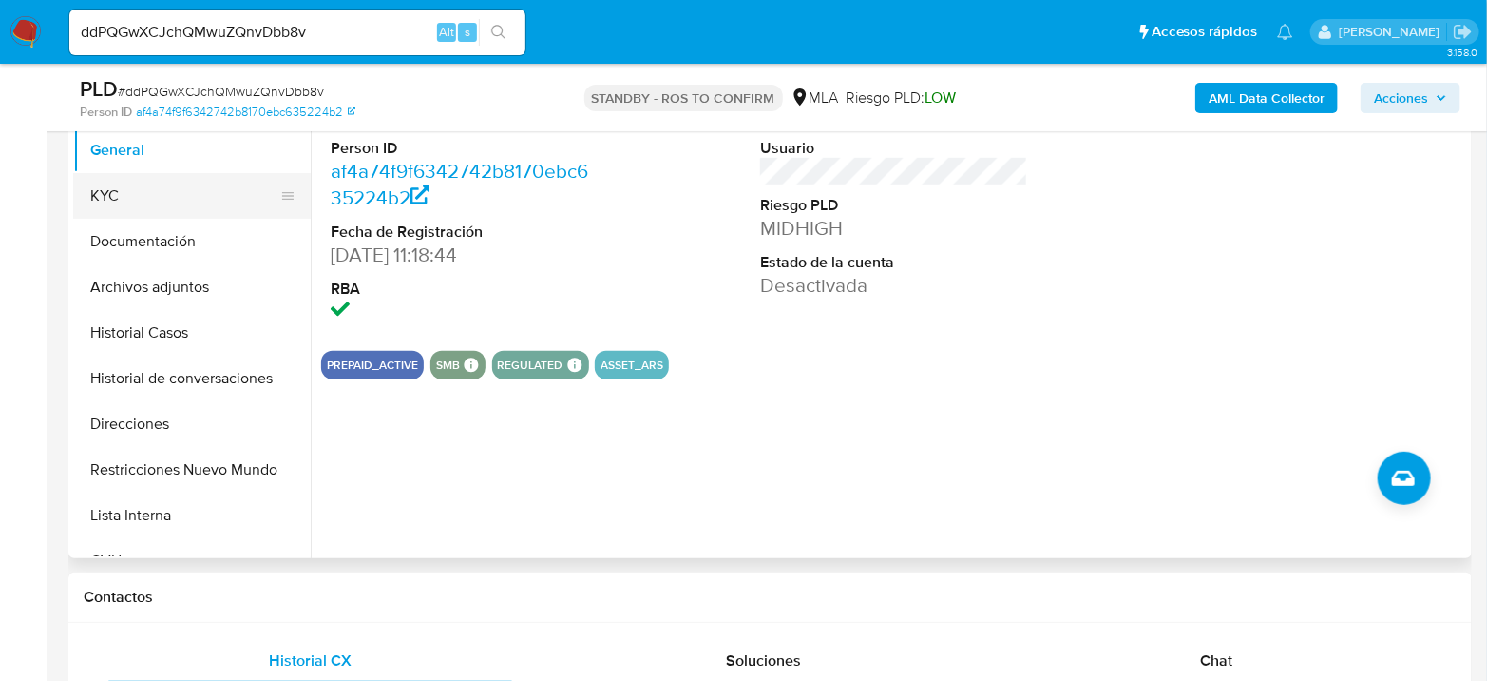
click at [151, 205] on button "KYC" at bounding box center [184, 196] width 222 height 46
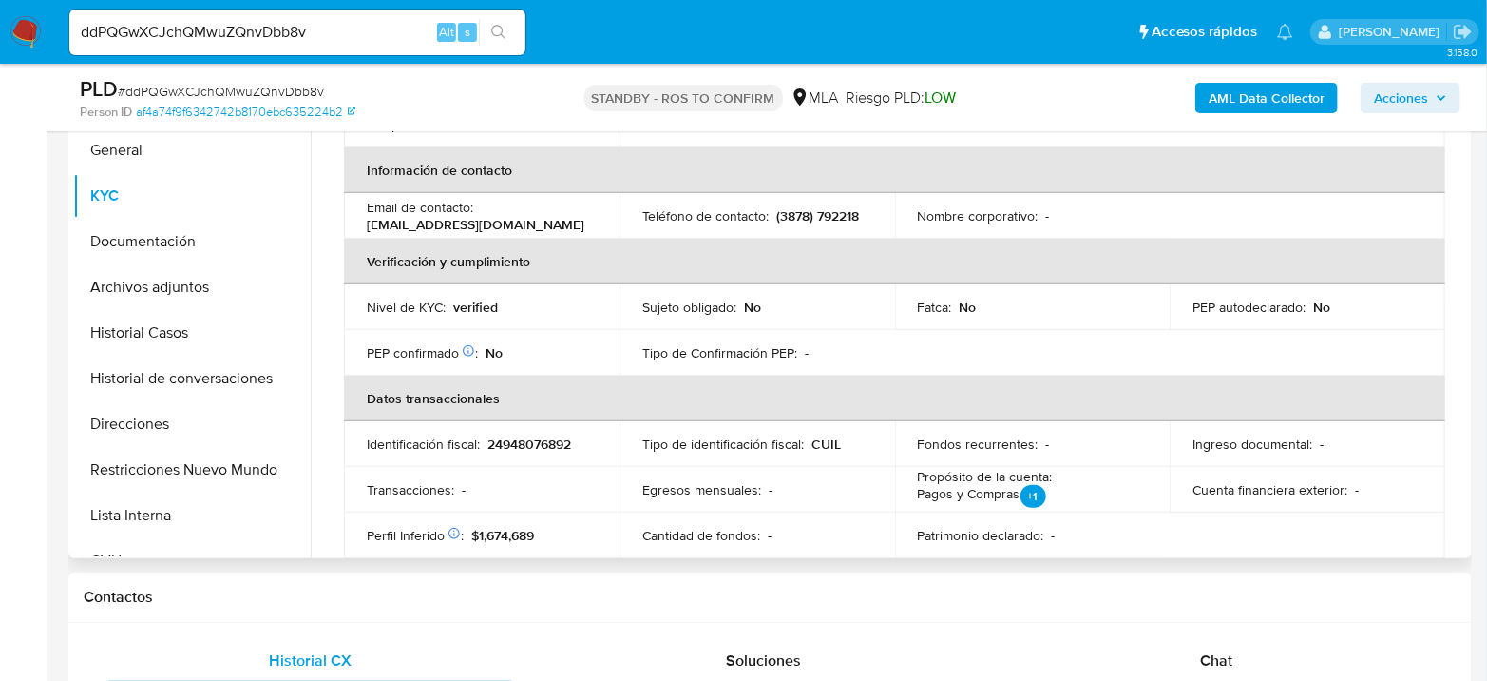
scroll to position [278, 0]
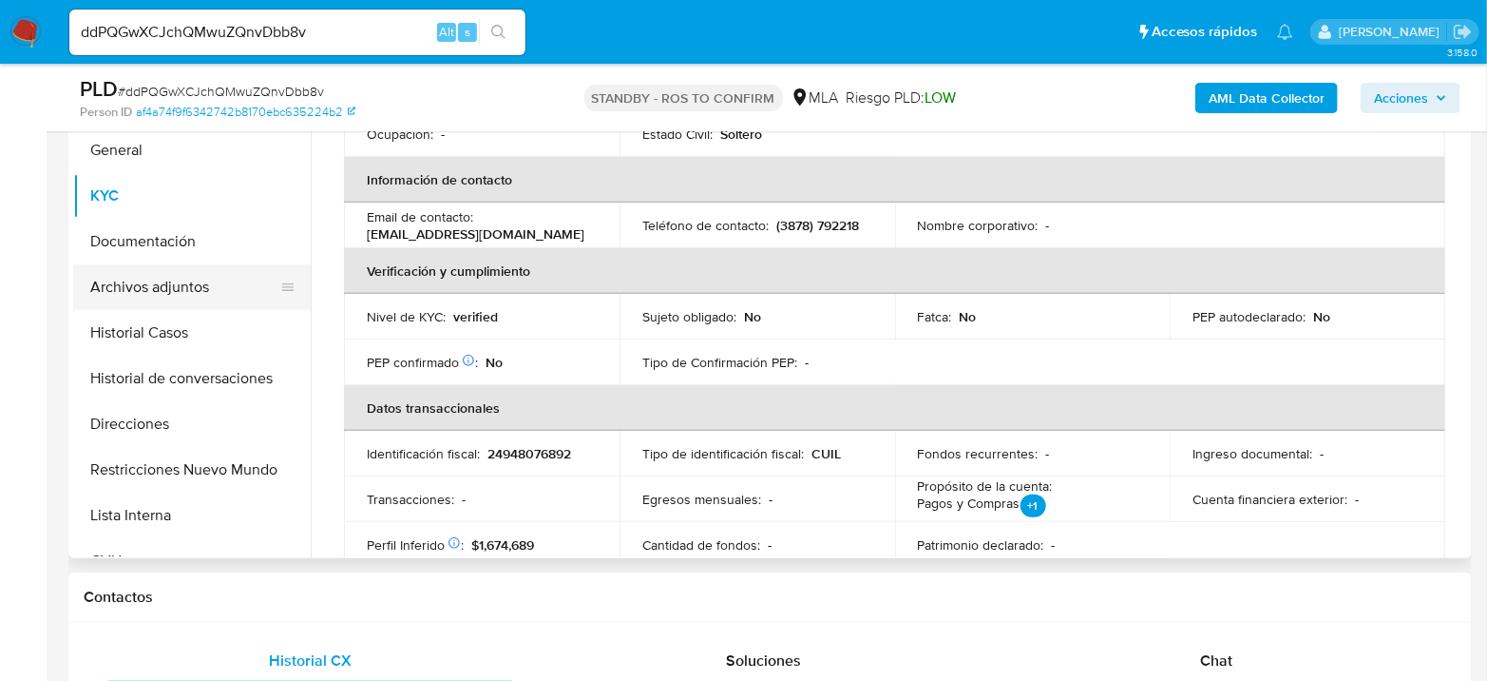
click at [175, 273] on button "Archivos adjuntos" at bounding box center [184, 287] width 222 height 46
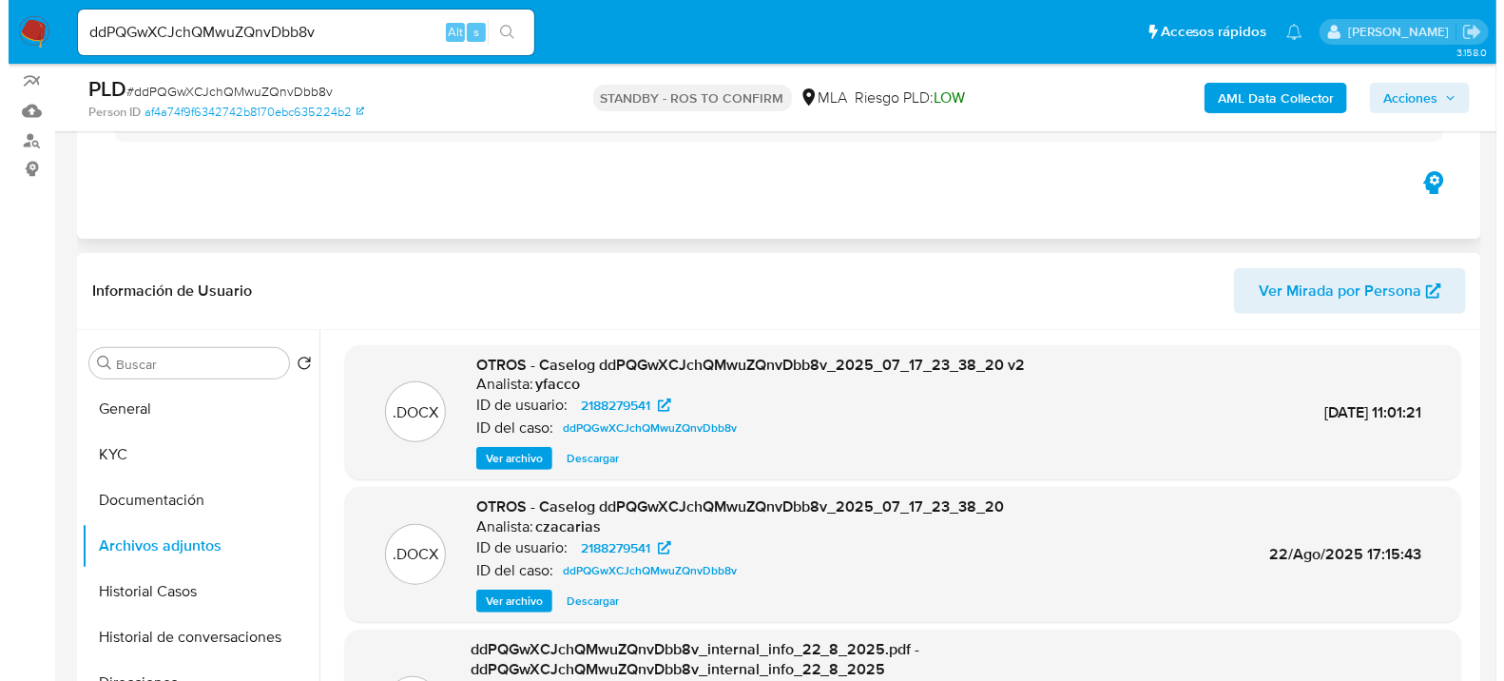
scroll to position [211, 0]
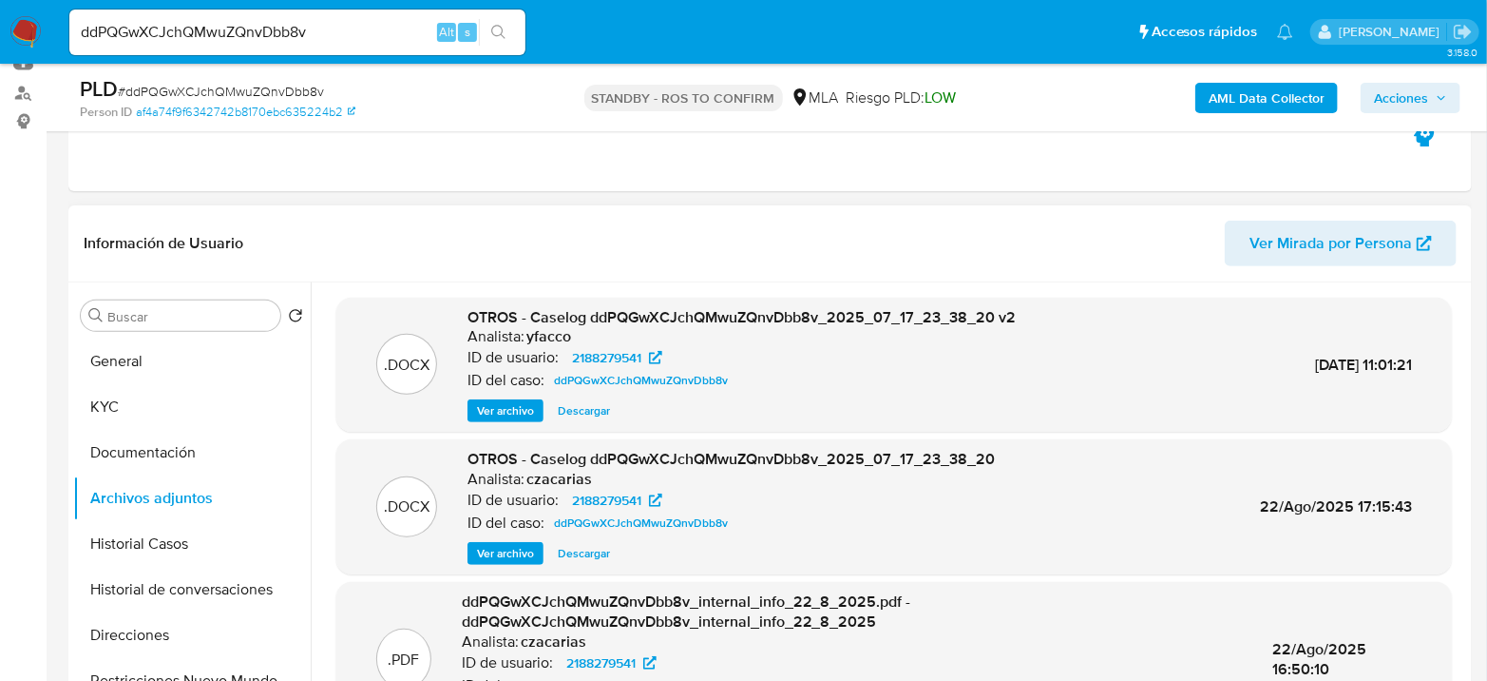
click at [517, 414] on span "Ver archivo" at bounding box center [505, 410] width 57 height 19
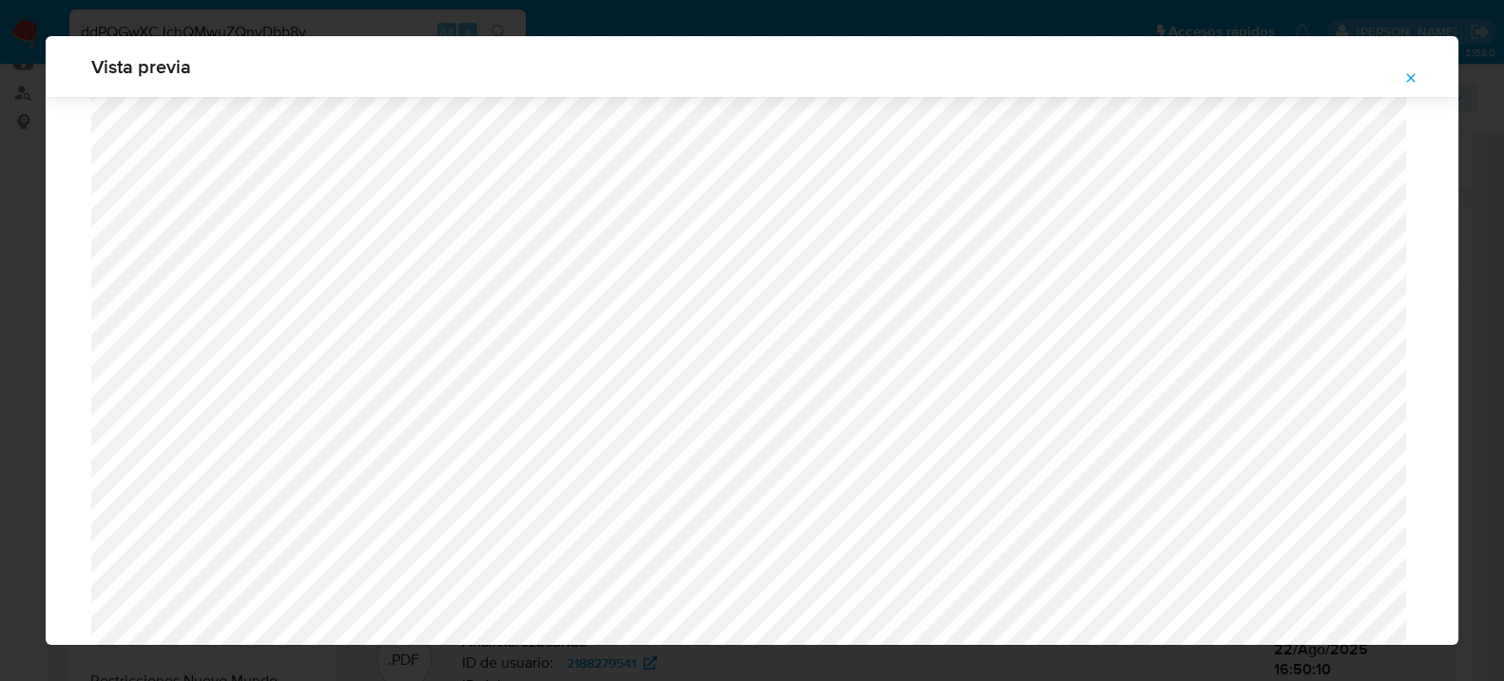
scroll to position [1862, 0]
click at [1403, 79] on icon "Attachment preview" at bounding box center [1410, 77] width 15 height 15
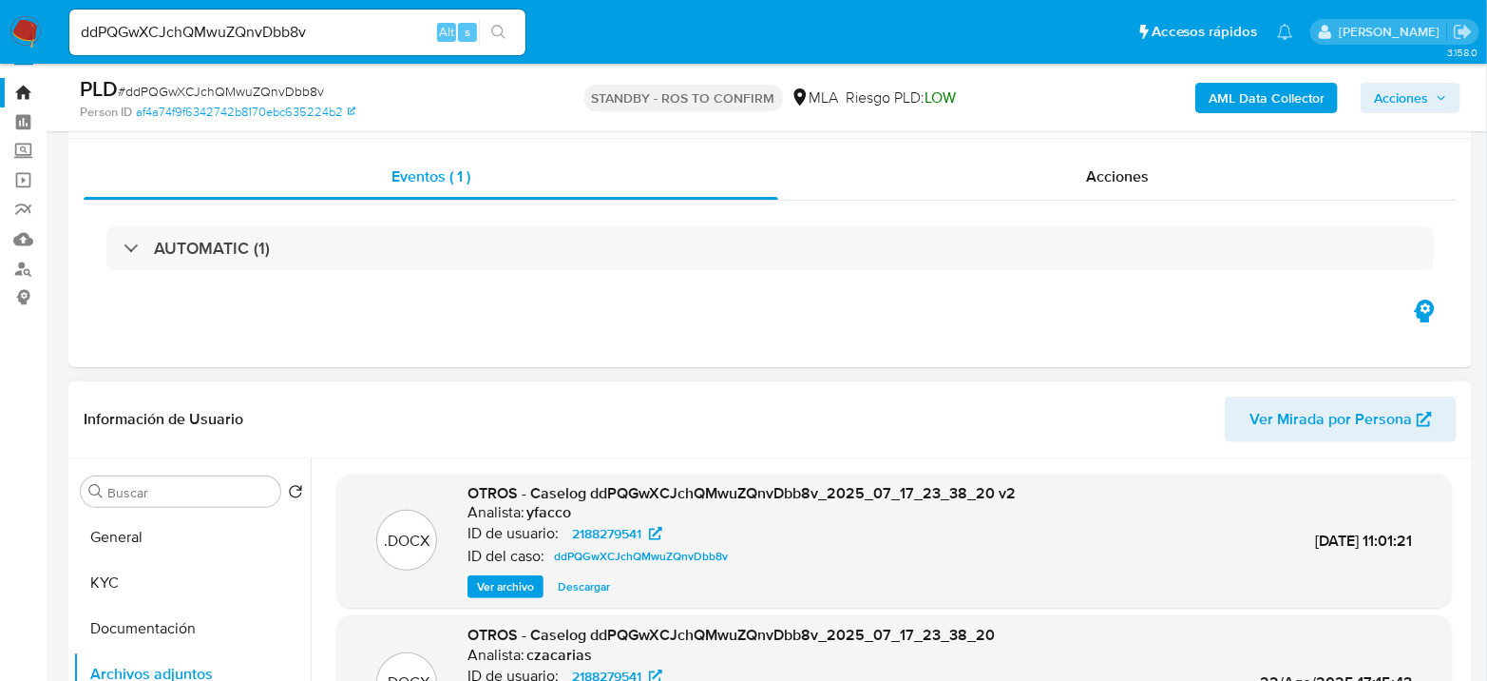
scroll to position [0, 0]
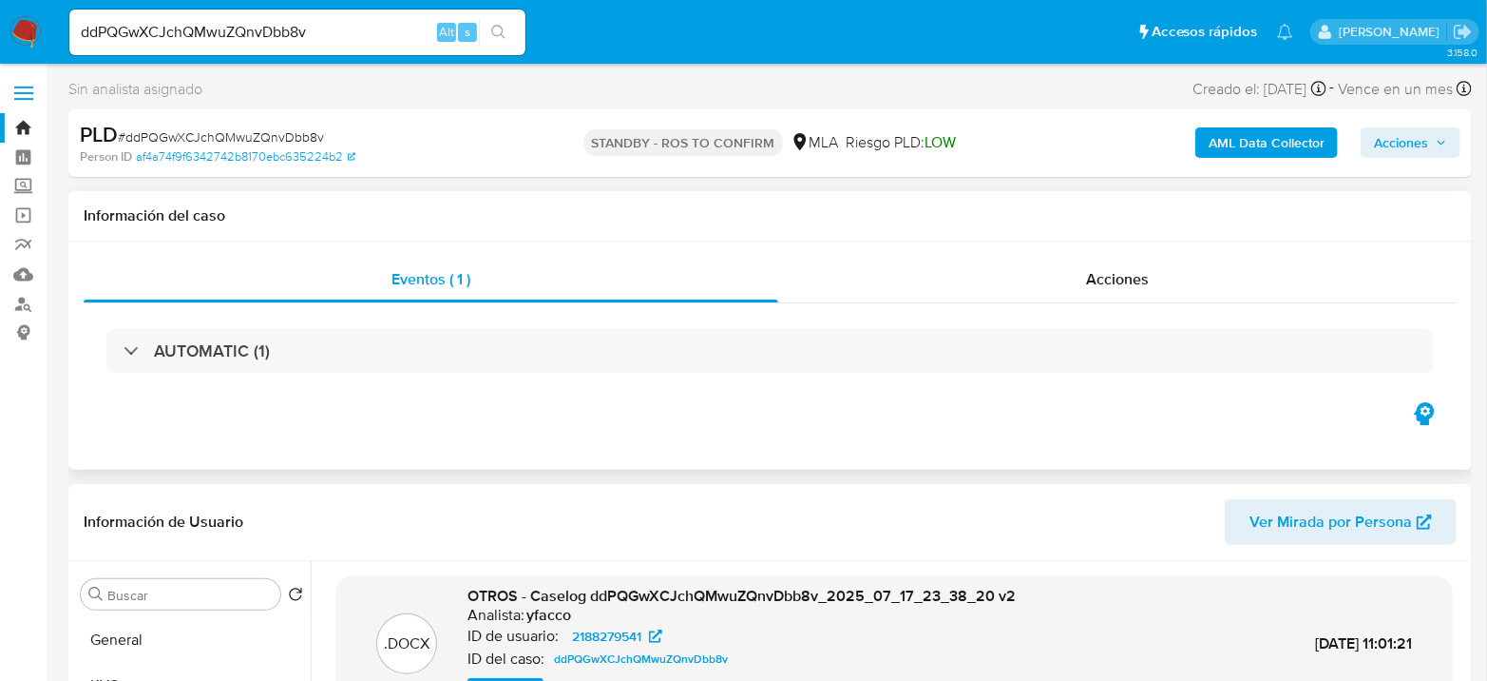
click at [1163, 303] on div "AUTOMATIC (1)" at bounding box center [770, 350] width 1373 height 95
click at [1158, 289] on div "Acciones" at bounding box center [1117, 280] width 679 height 46
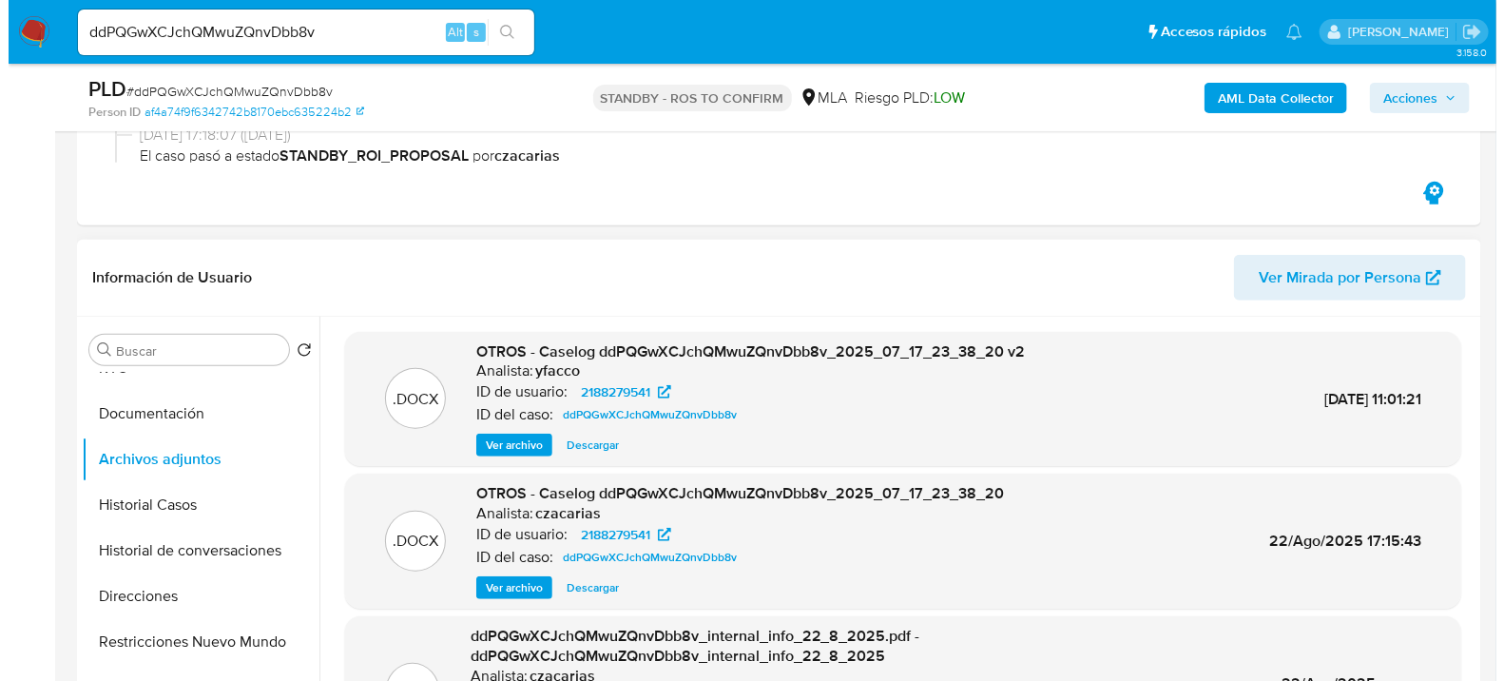
scroll to position [106, 0]
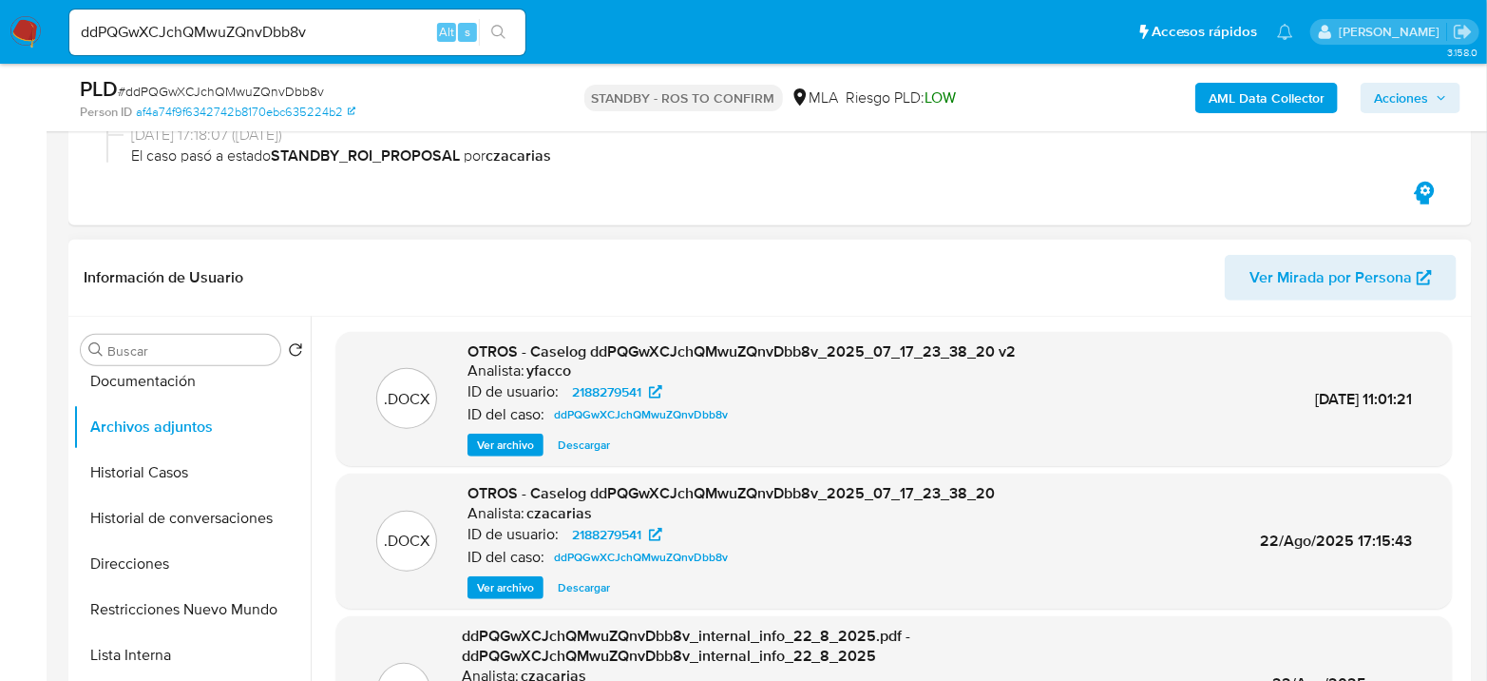
click at [512, 589] on span "Ver archivo" at bounding box center [505, 587] width 57 height 19
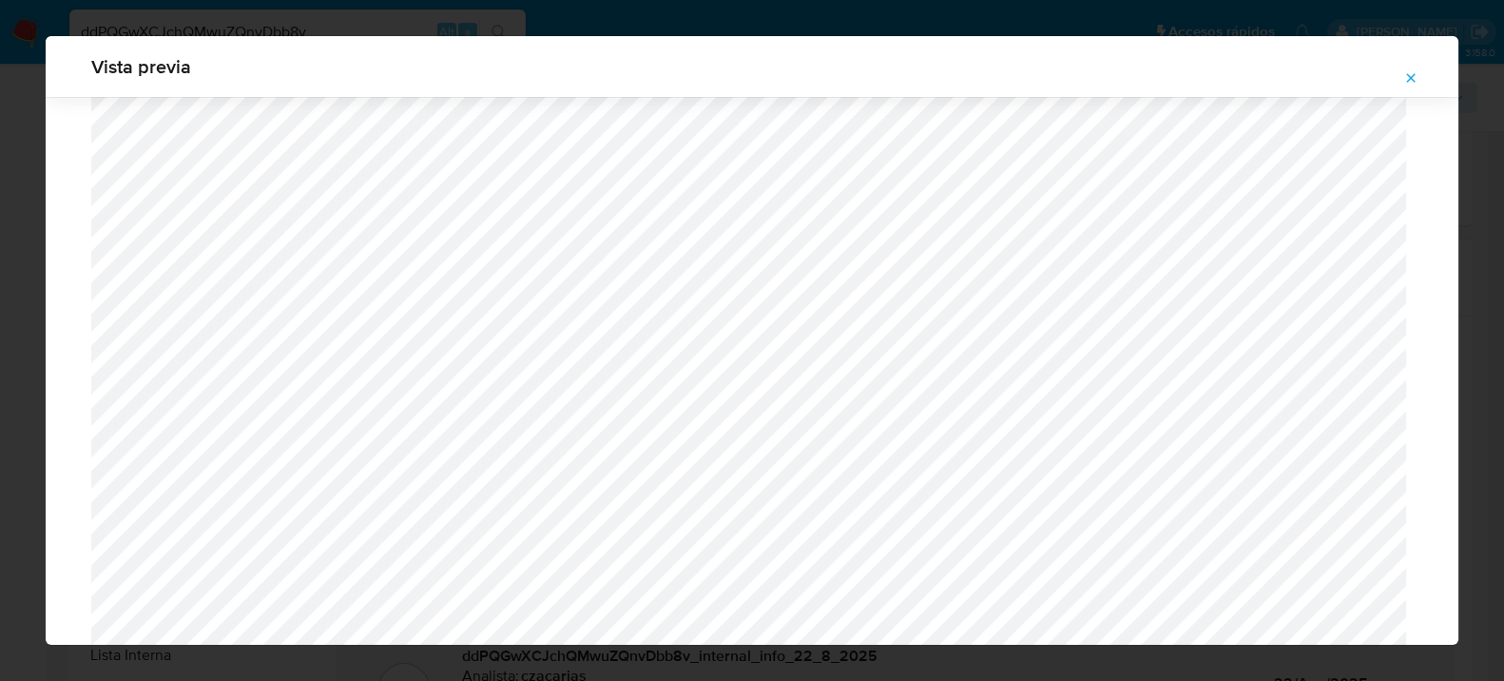
scroll to position [595, 0]
click at [1410, 78] on icon "Attachment preview" at bounding box center [1410, 77] width 15 height 15
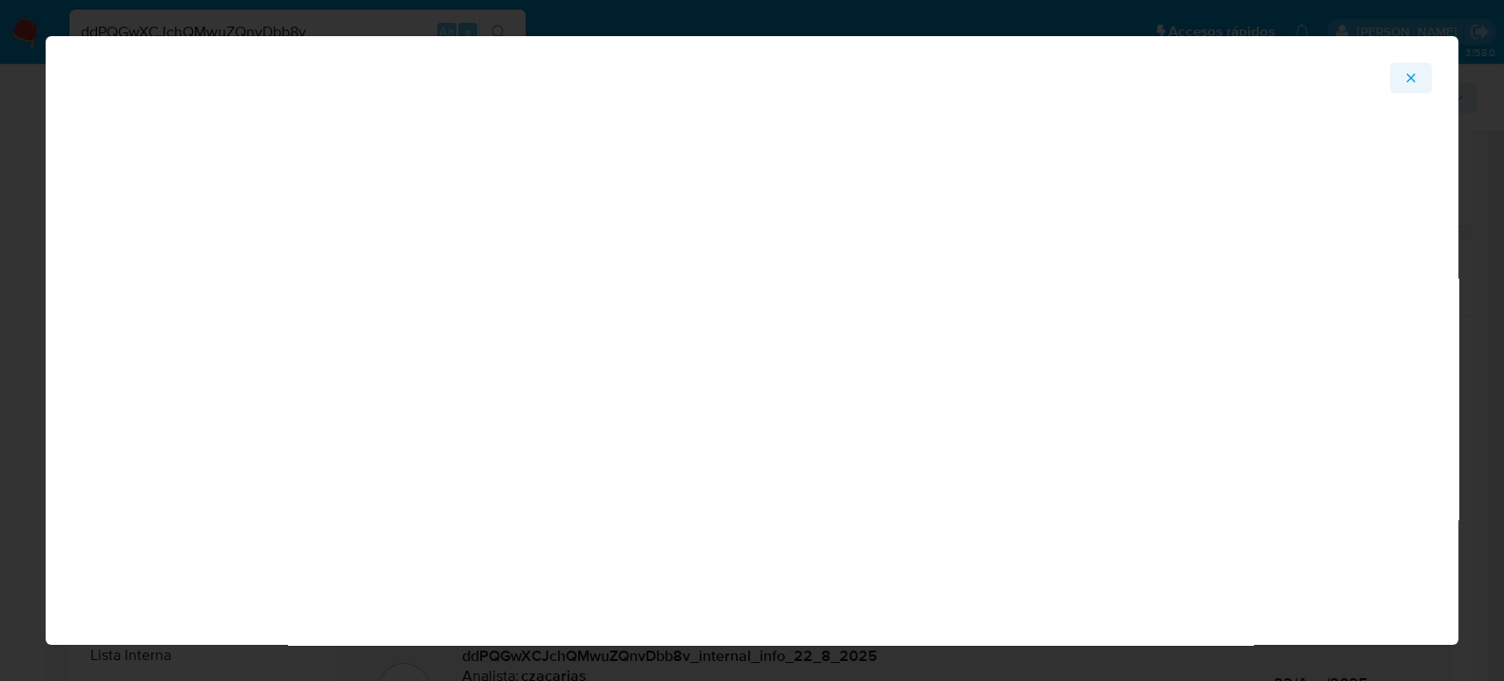
scroll to position [98, 0]
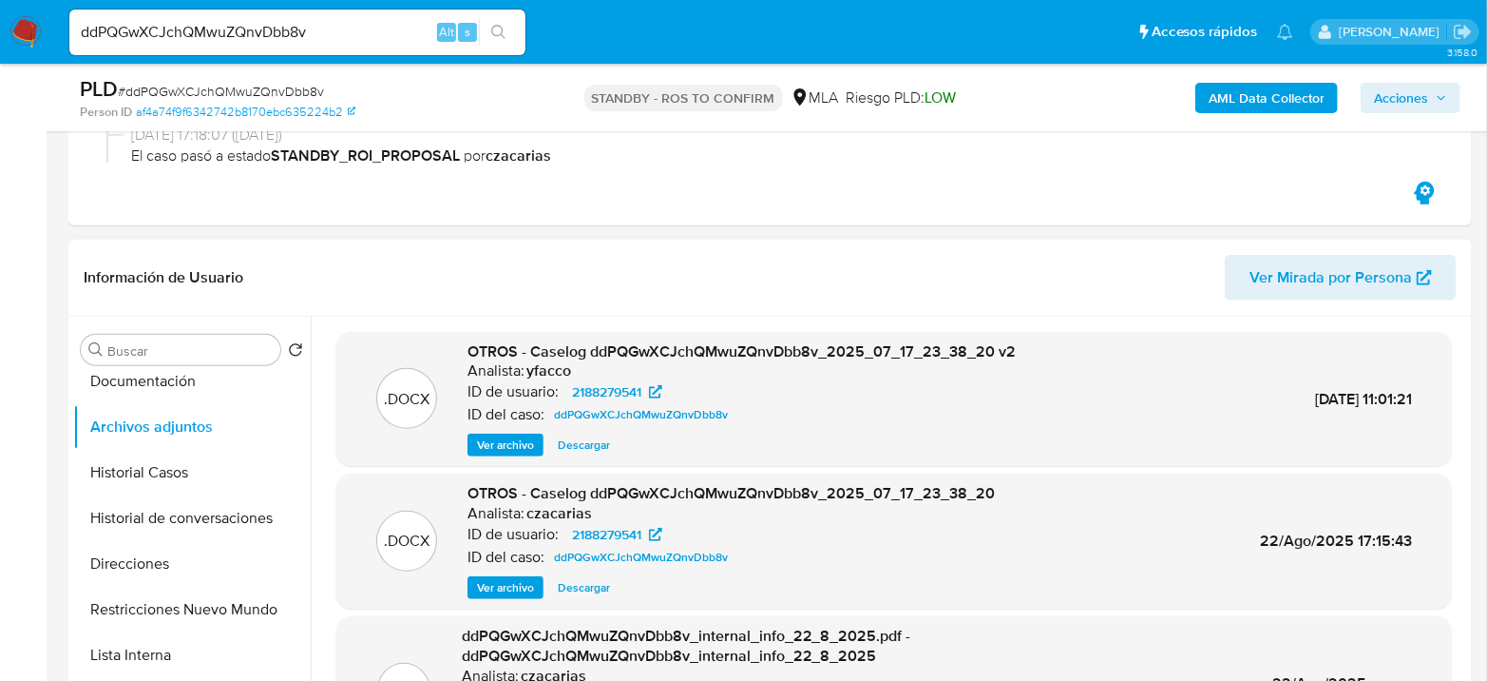
click at [487, 425] on div "OTROS - Caselog ddPQGwXCJchQMwuZQnvDbb8v_2025_07_17_23_38_20 v2 Analista: yfacc…" at bounding box center [742, 399] width 548 height 116
click at [494, 444] on span "Ver archivo" at bounding box center [505, 444] width 57 height 19
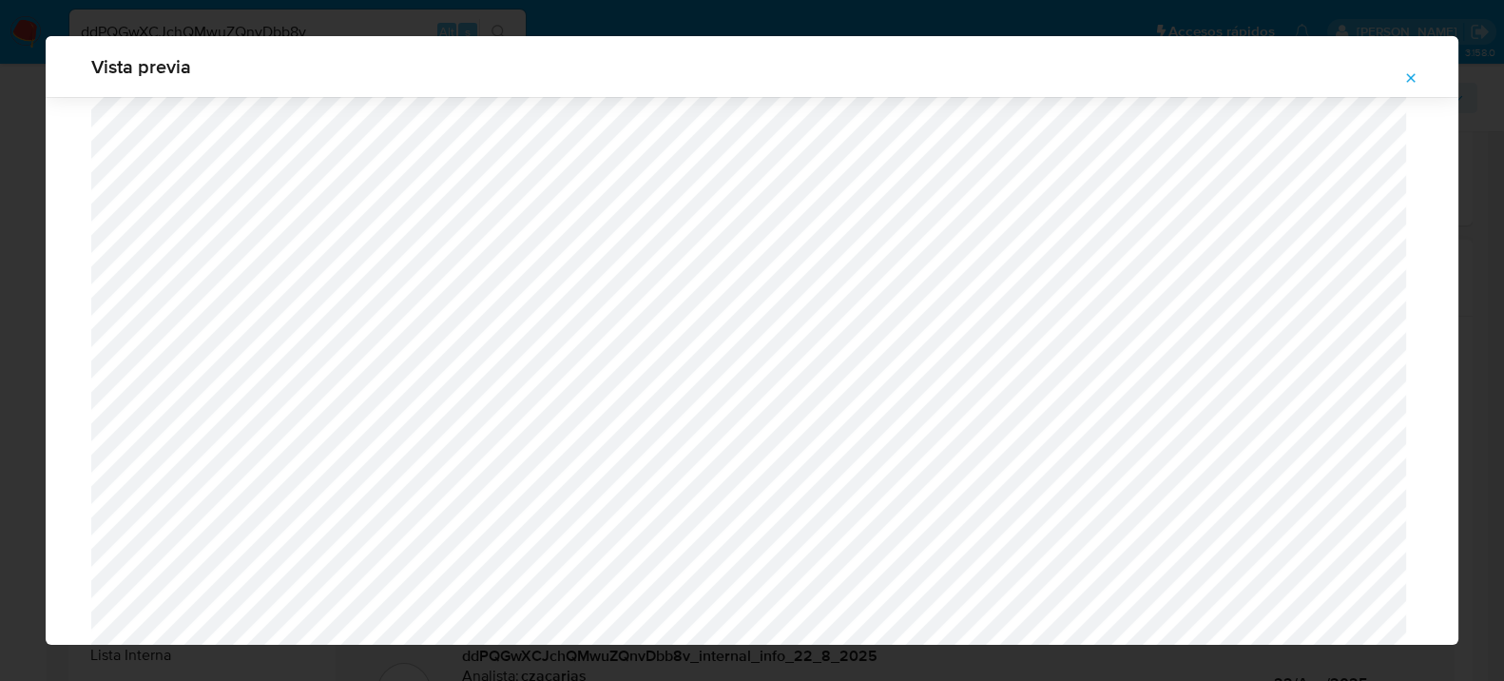
scroll to position [912, 0]
click at [1408, 80] on icon "Attachment preview" at bounding box center [1410, 77] width 15 height 15
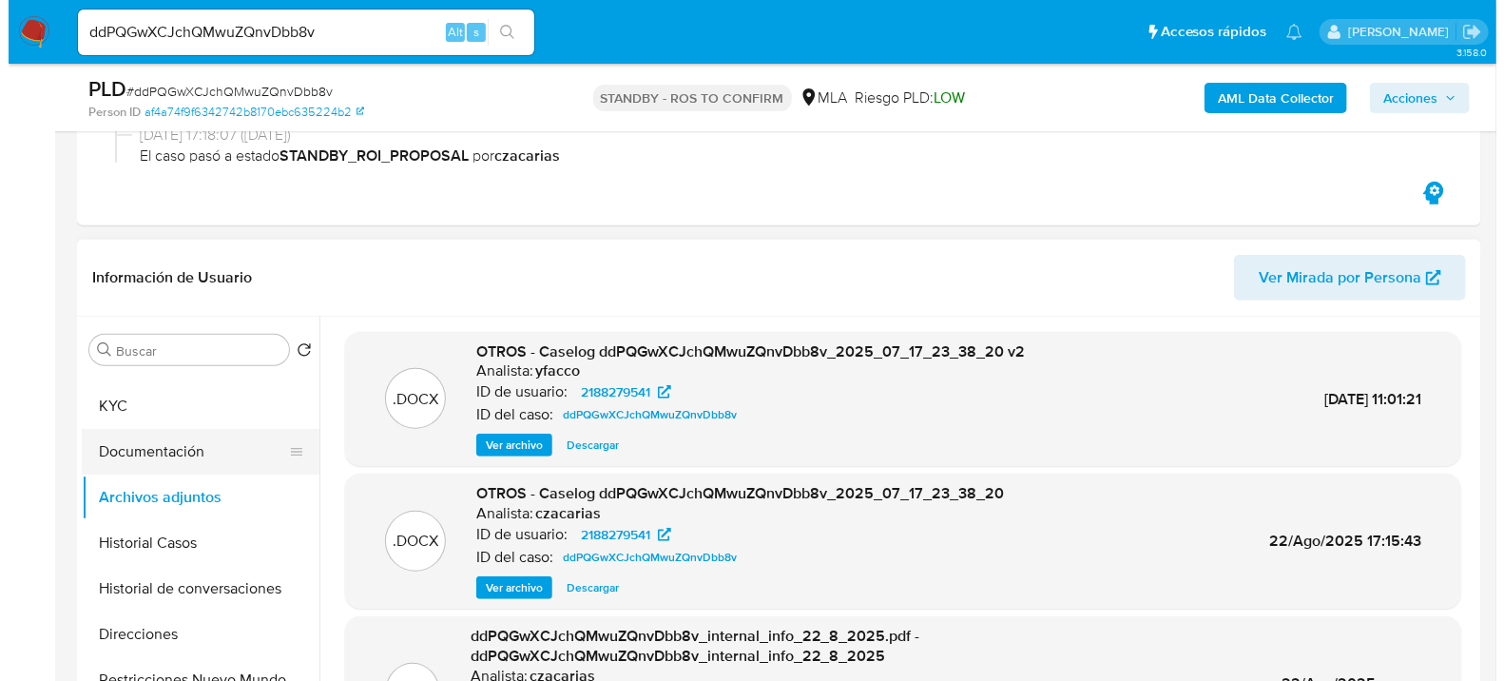
scroll to position [0, 0]
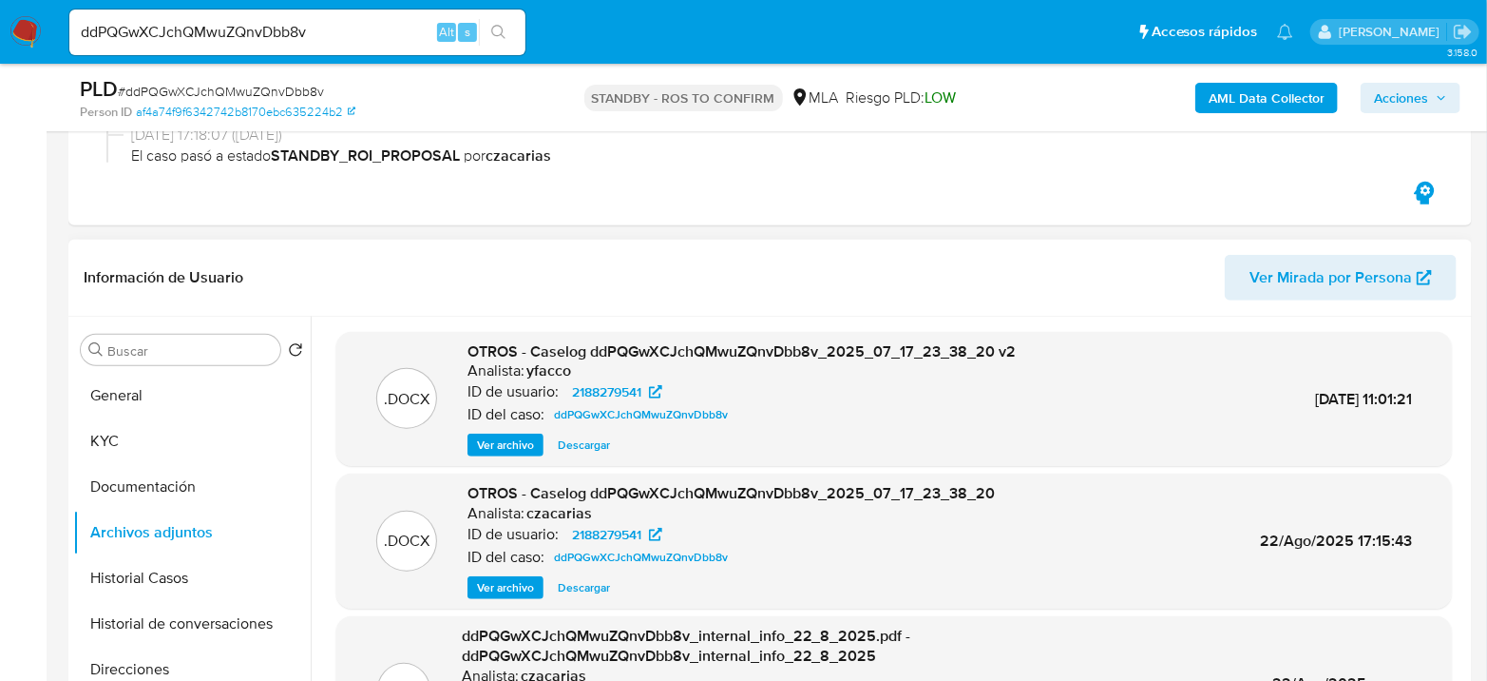
click at [528, 442] on span "Ver archivo" at bounding box center [505, 444] width 57 height 19
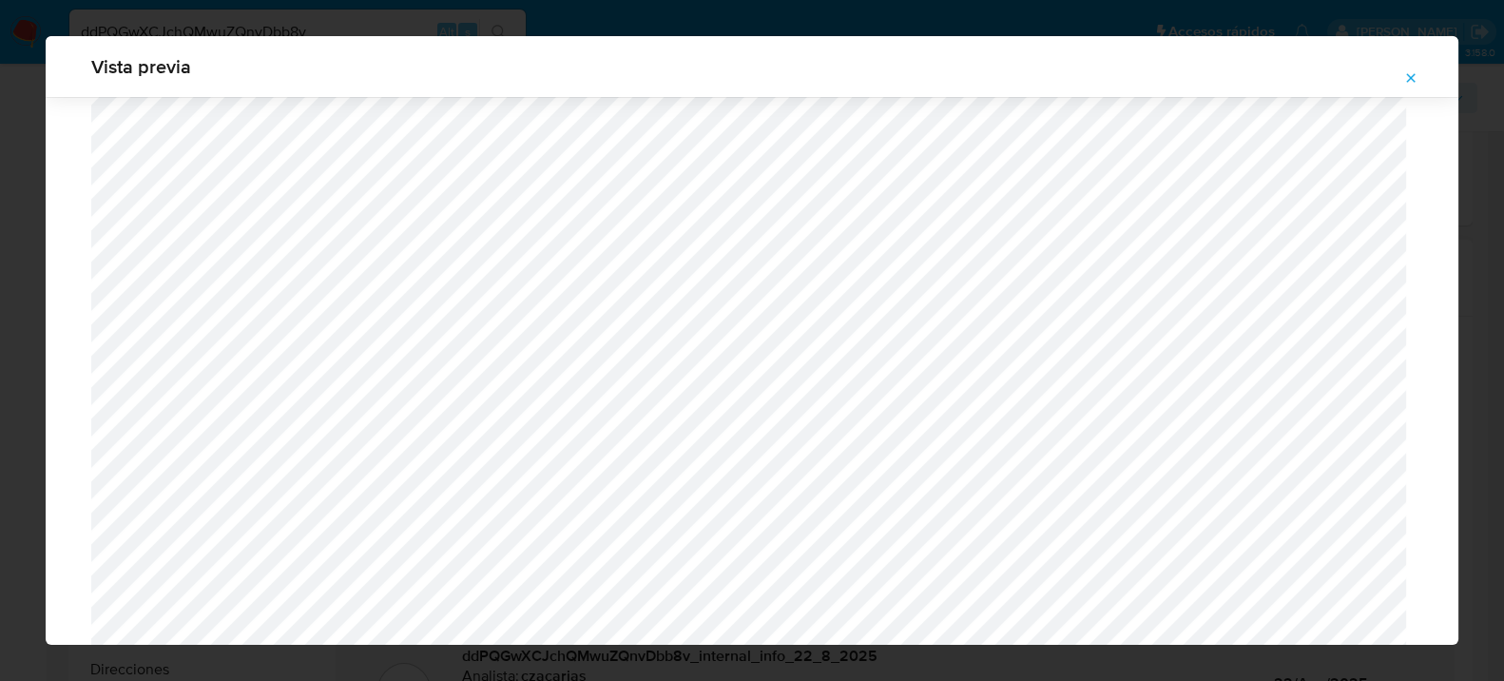
scroll to position [700, 0]
click at [1414, 76] on icon "Attachment preview" at bounding box center [1410, 77] width 15 height 15
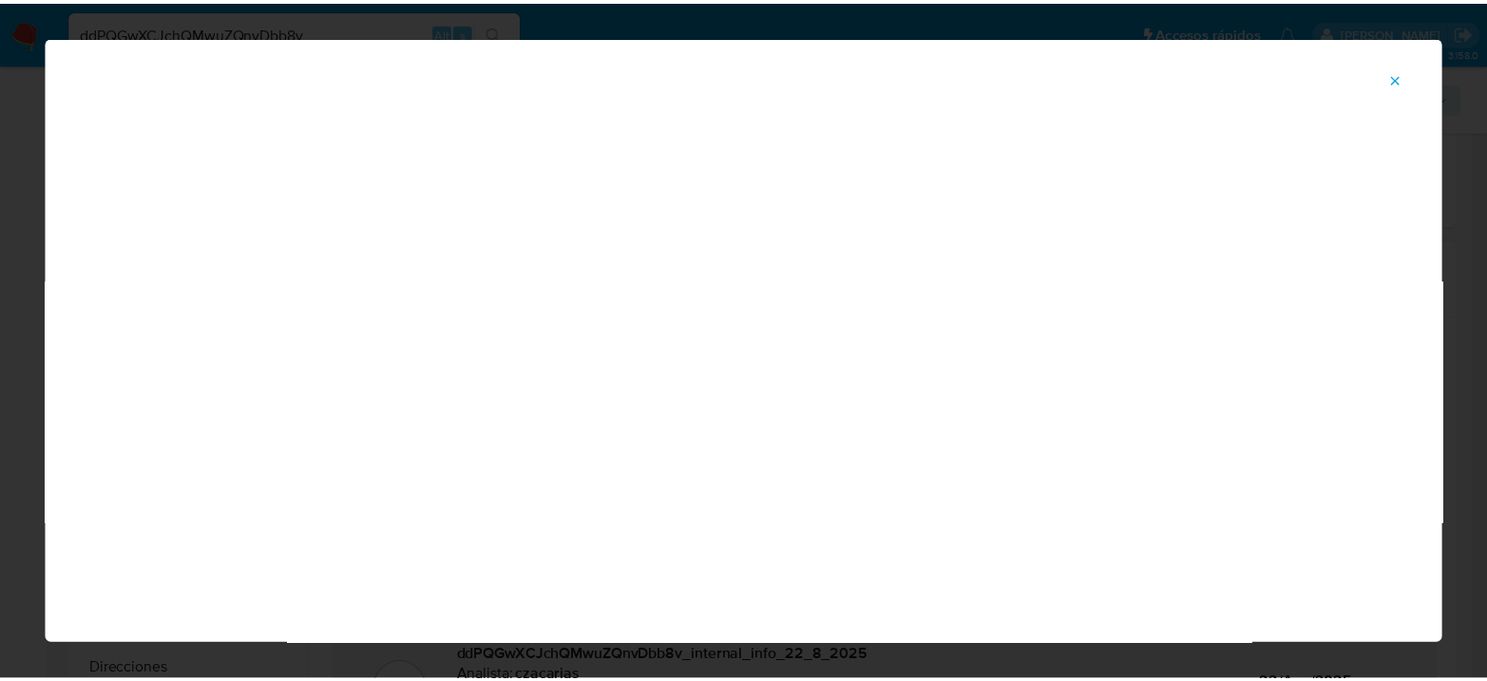
scroll to position [98, 0]
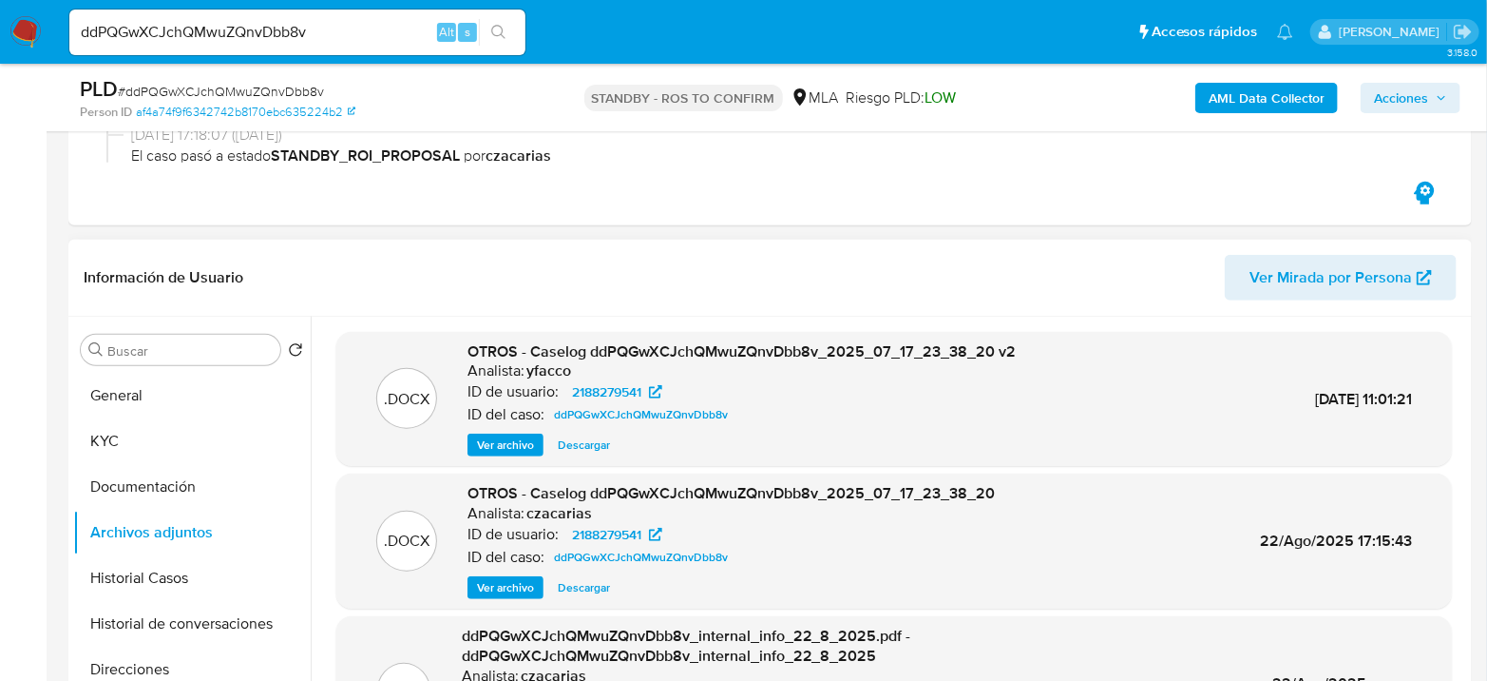
click at [35, 38] on img at bounding box center [26, 32] width 32 height 32
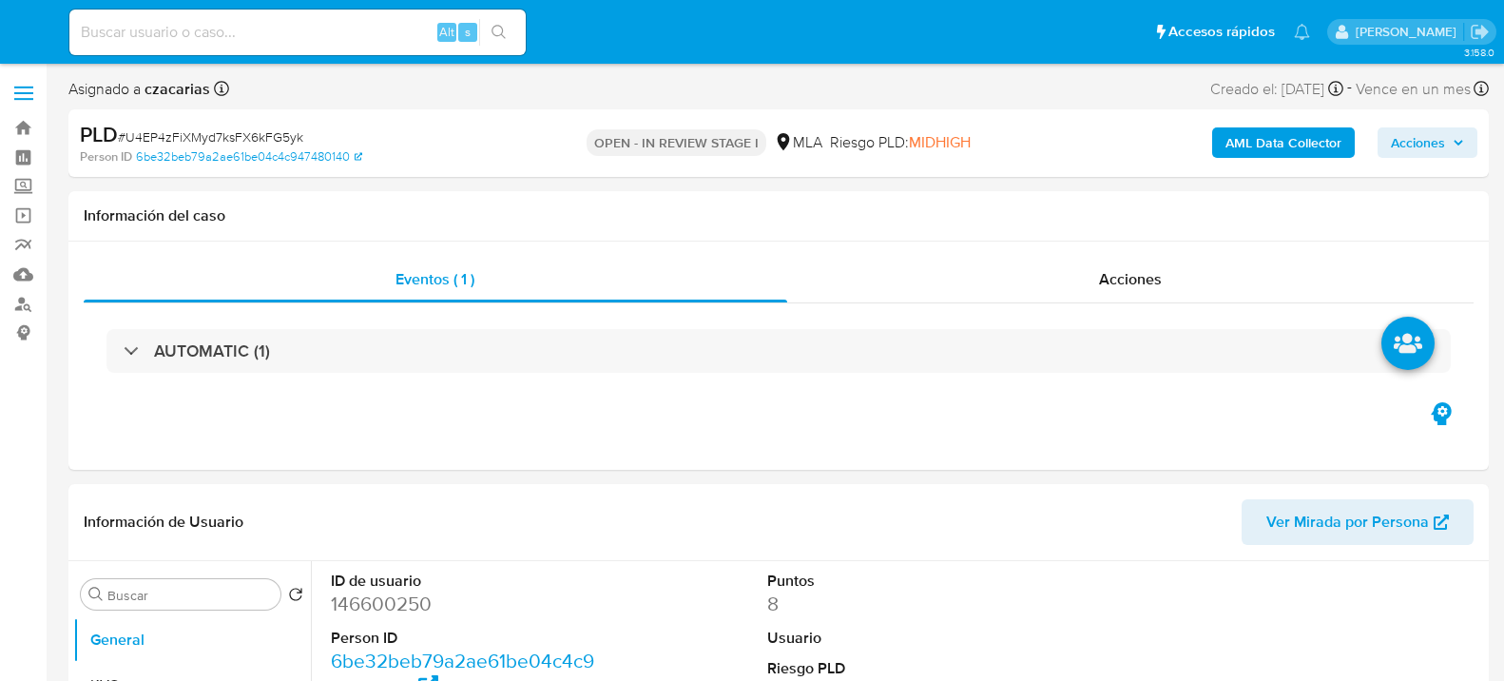
select select "10"
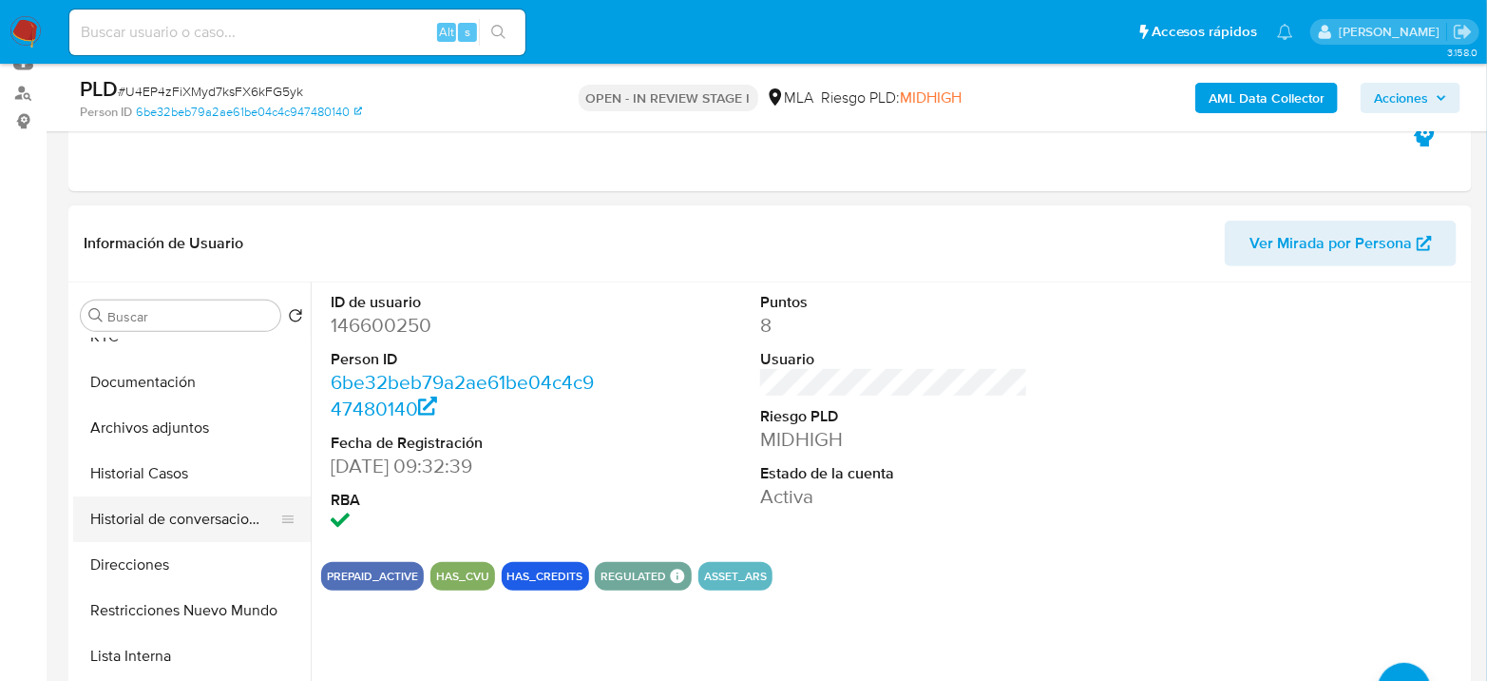
scroll to position [106, 0]
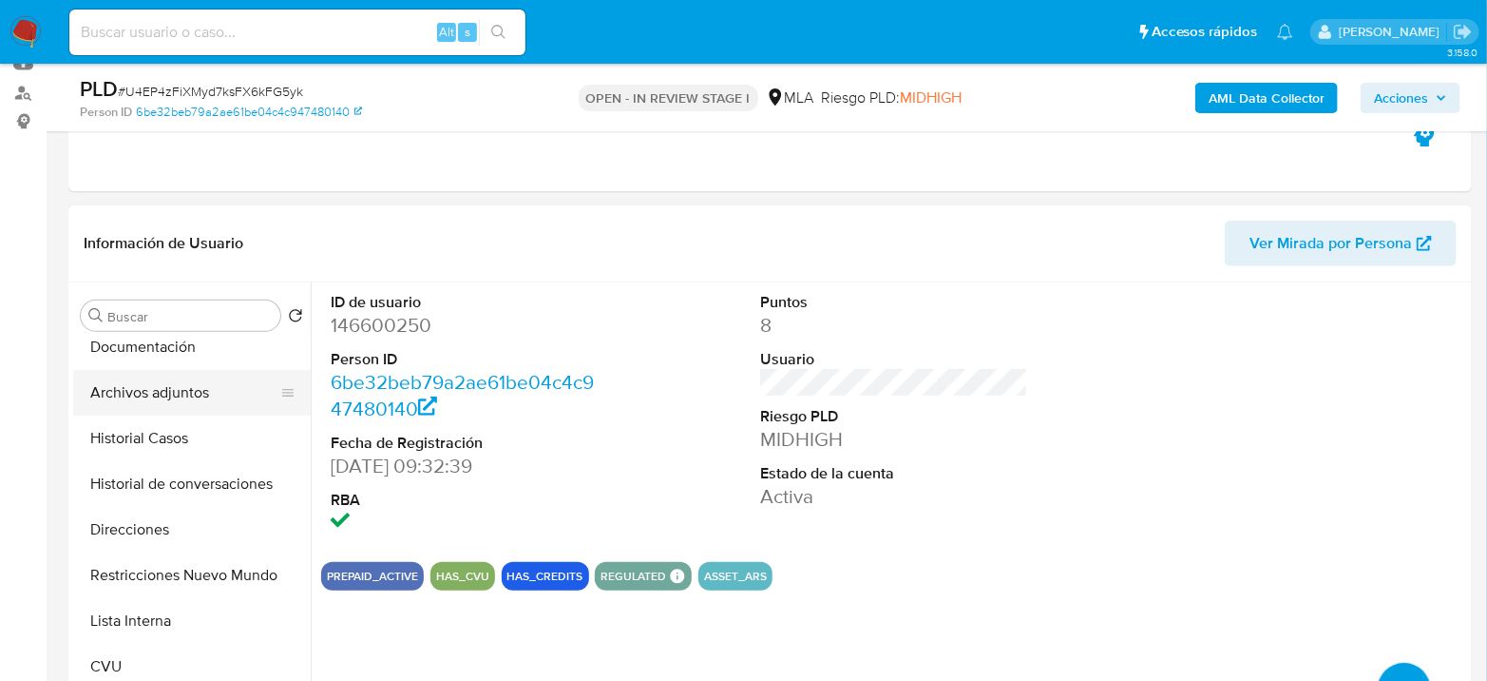
click at [229, 378] on button "Archivos adjuntos" at bounding box center [184, 393] width 222 height 46
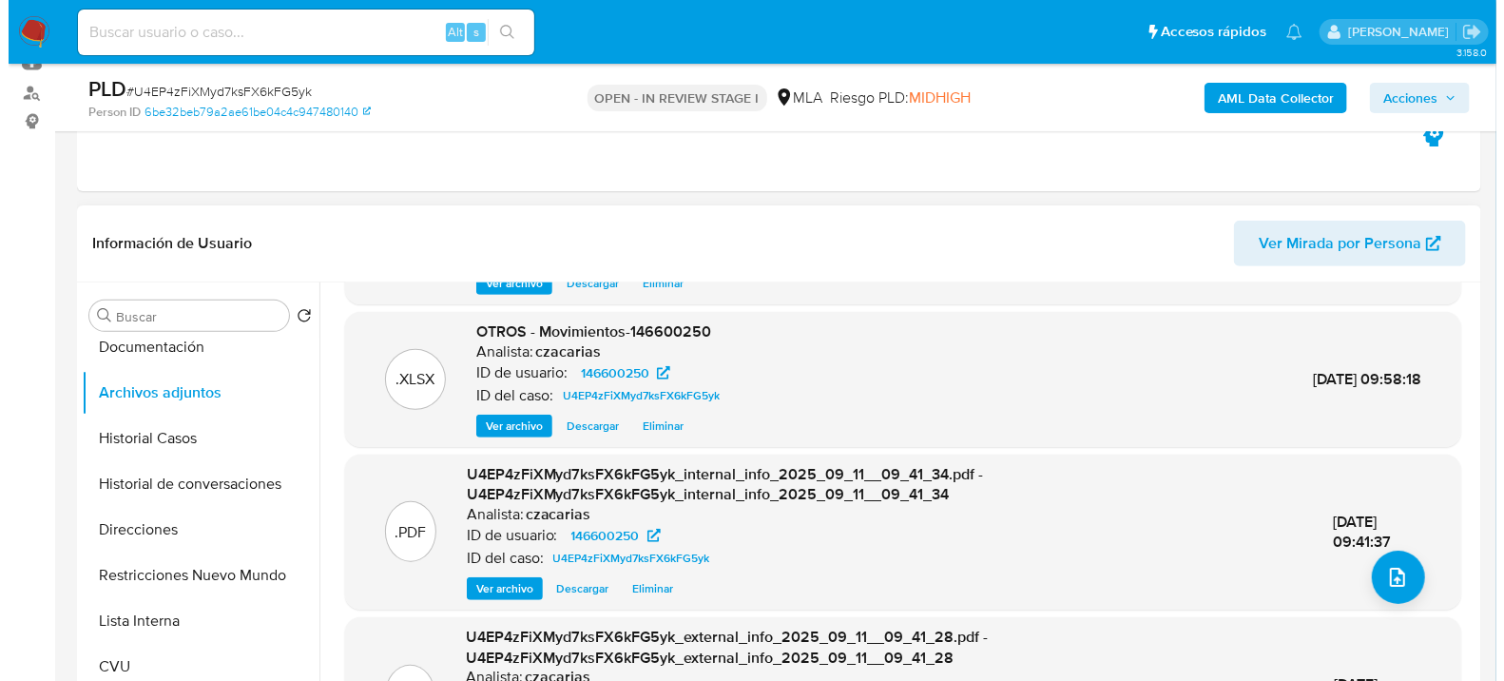
scroll to position [147, 0]
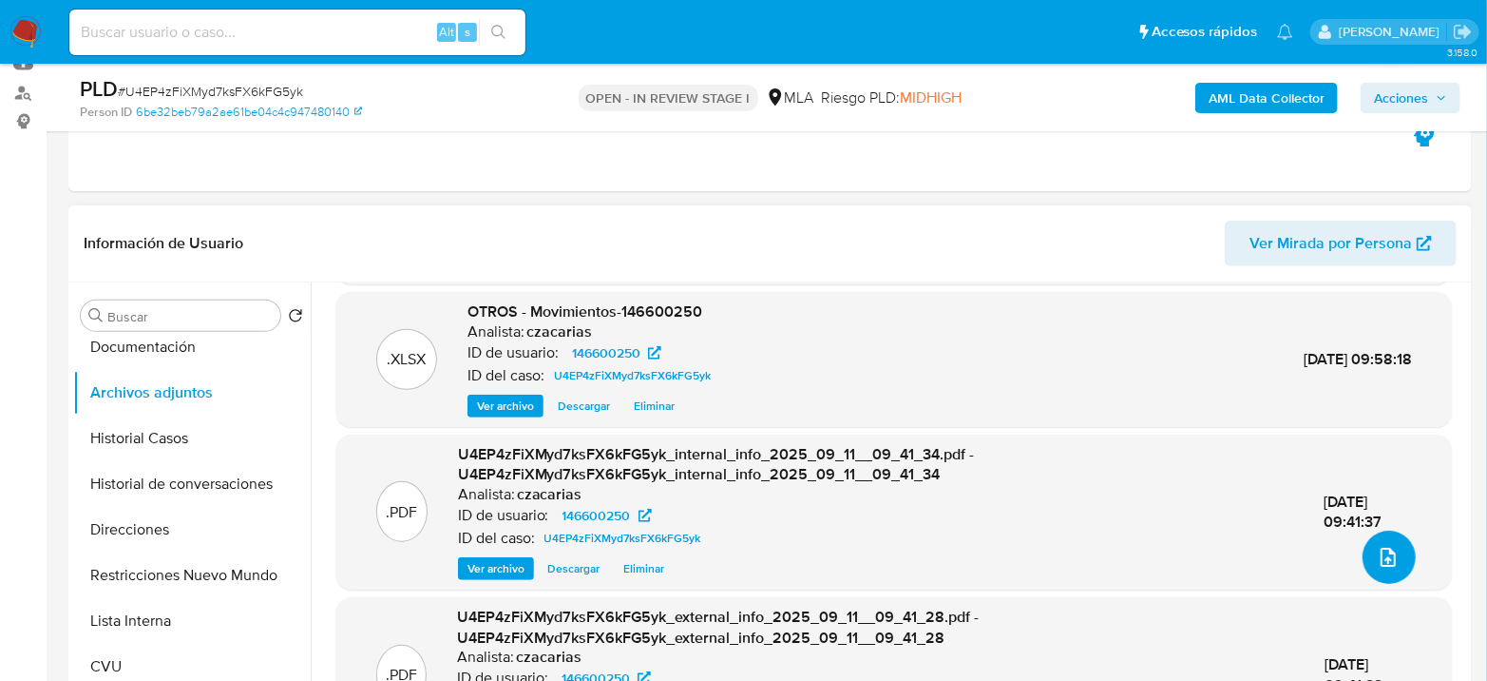
click at [1393, 567] on button "upload-file" at bounding box center [1389, 556] width 53 height 53
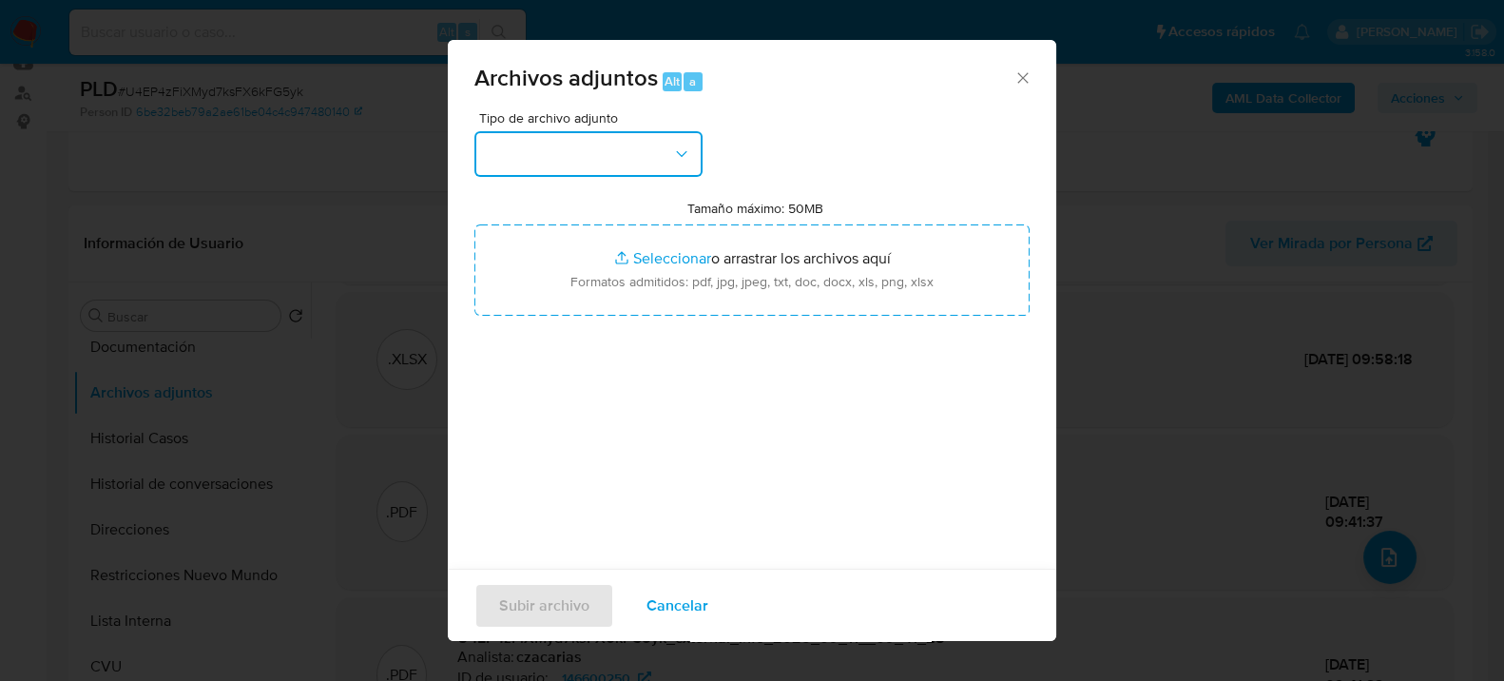
click at [619, 174] on button "button" at bounding box center [588, 154] width 228 height 46
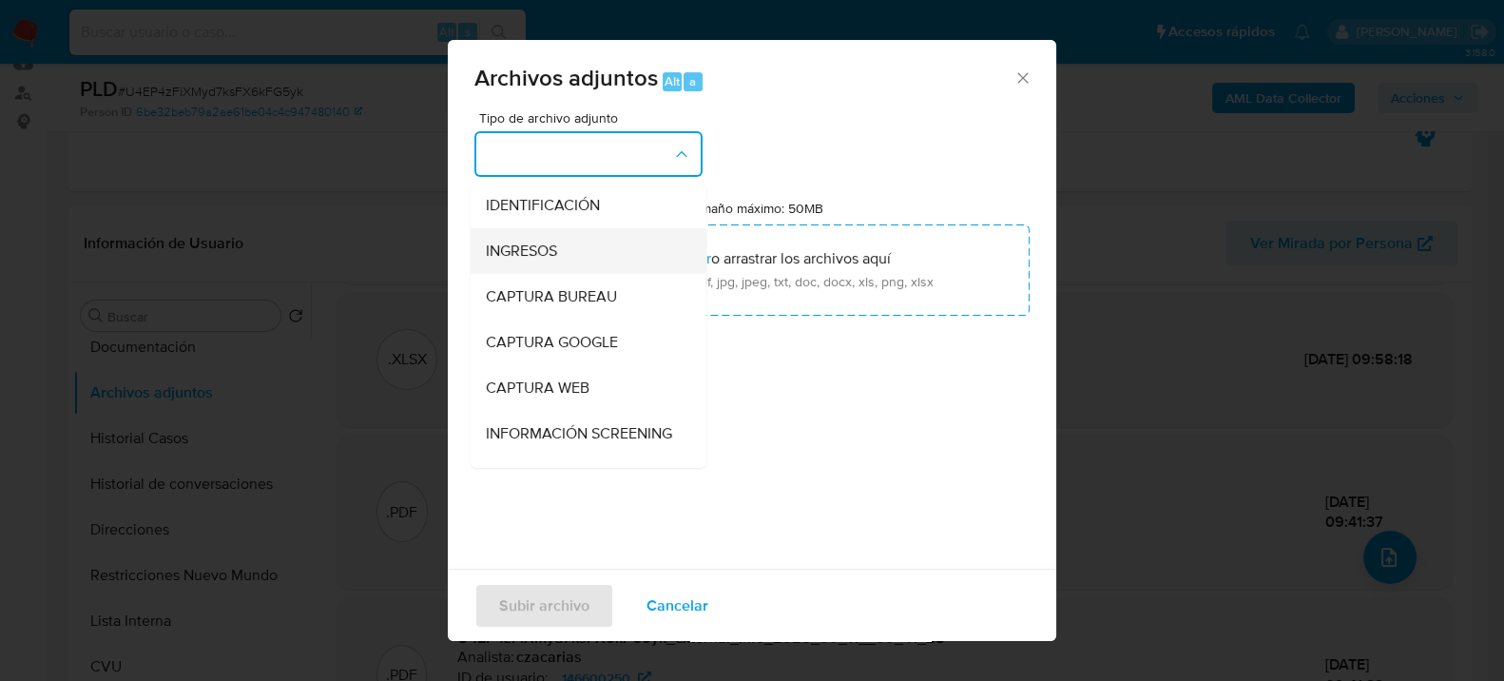
click at [585, 246] on div "INGRESOS" at bounding box center [583, 250] width 194 height 46
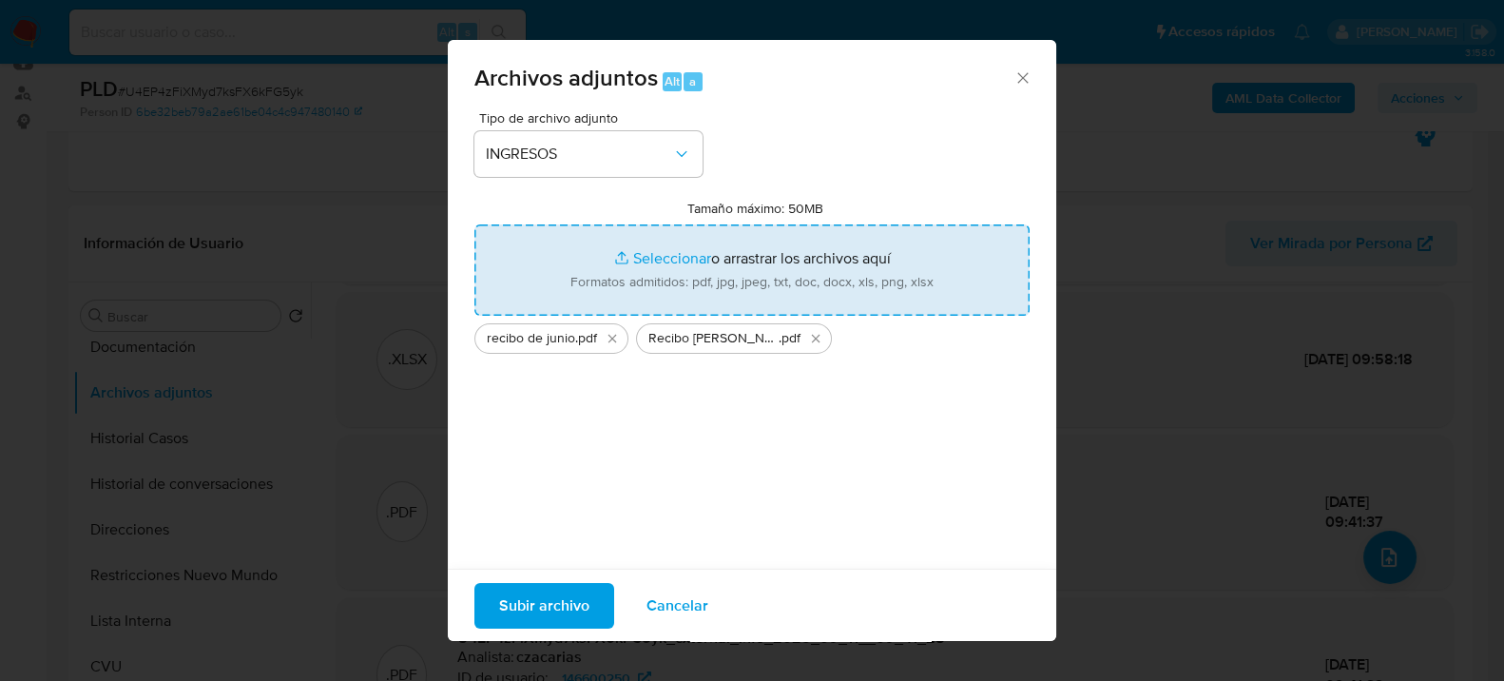
type input "C:\fakepath\recibo de [PERSON_NAME].pdf"
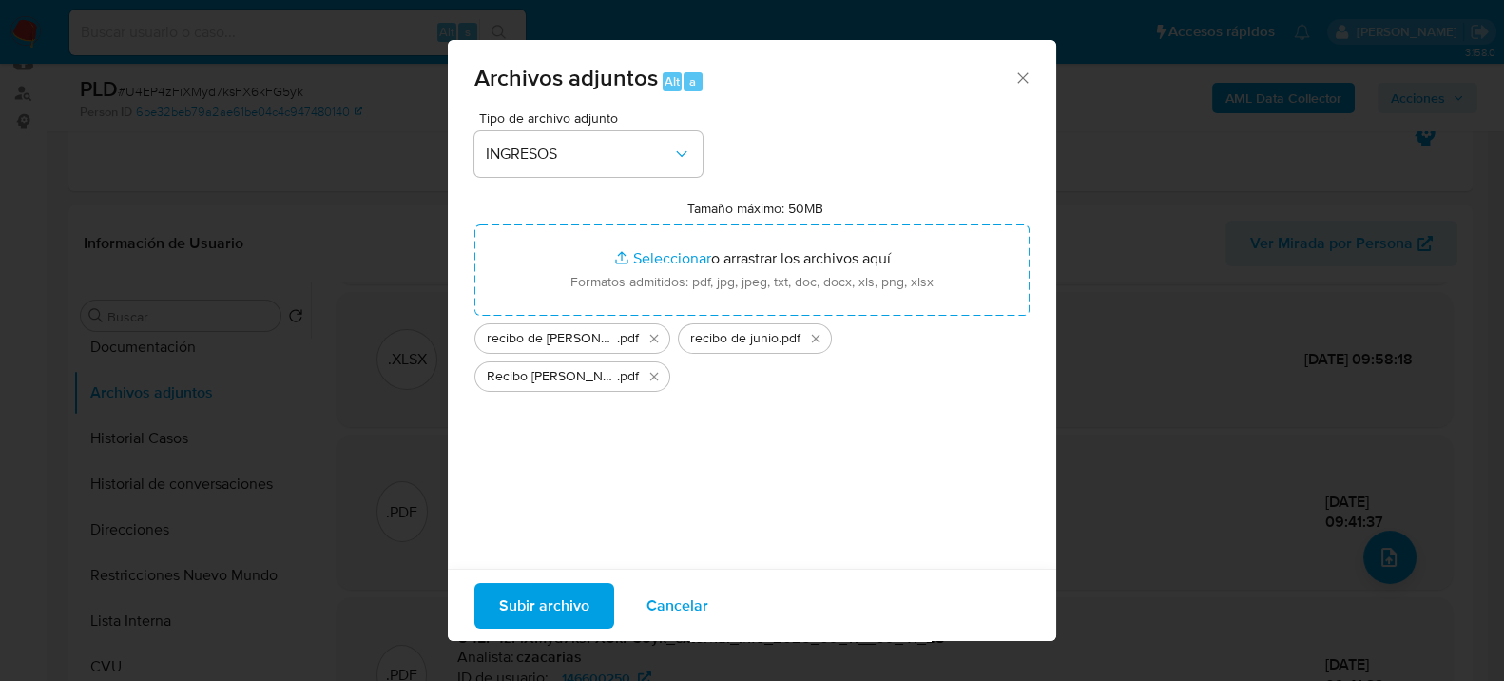
click at [562, 600] on span "Subir archivo" at bounding box center [544, 605] width 90 height 42
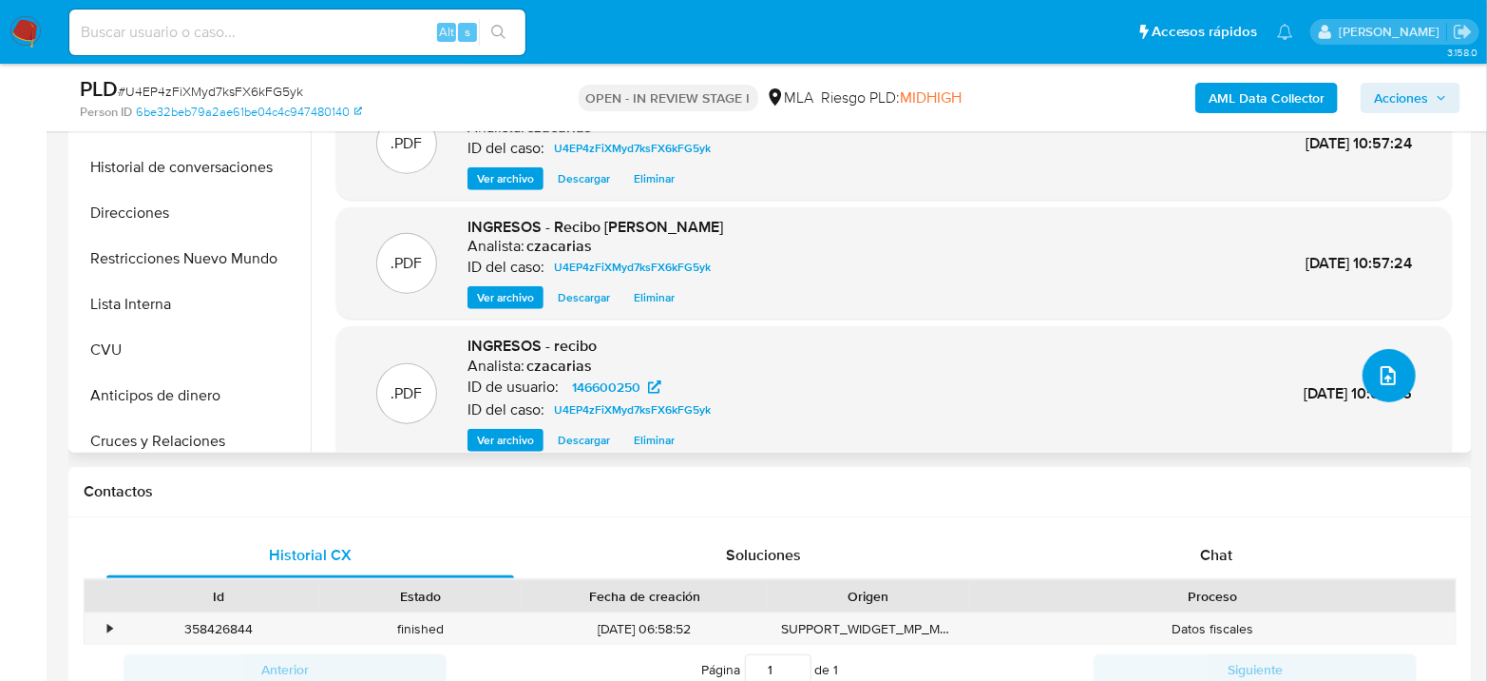
scroll to position [0, 0]
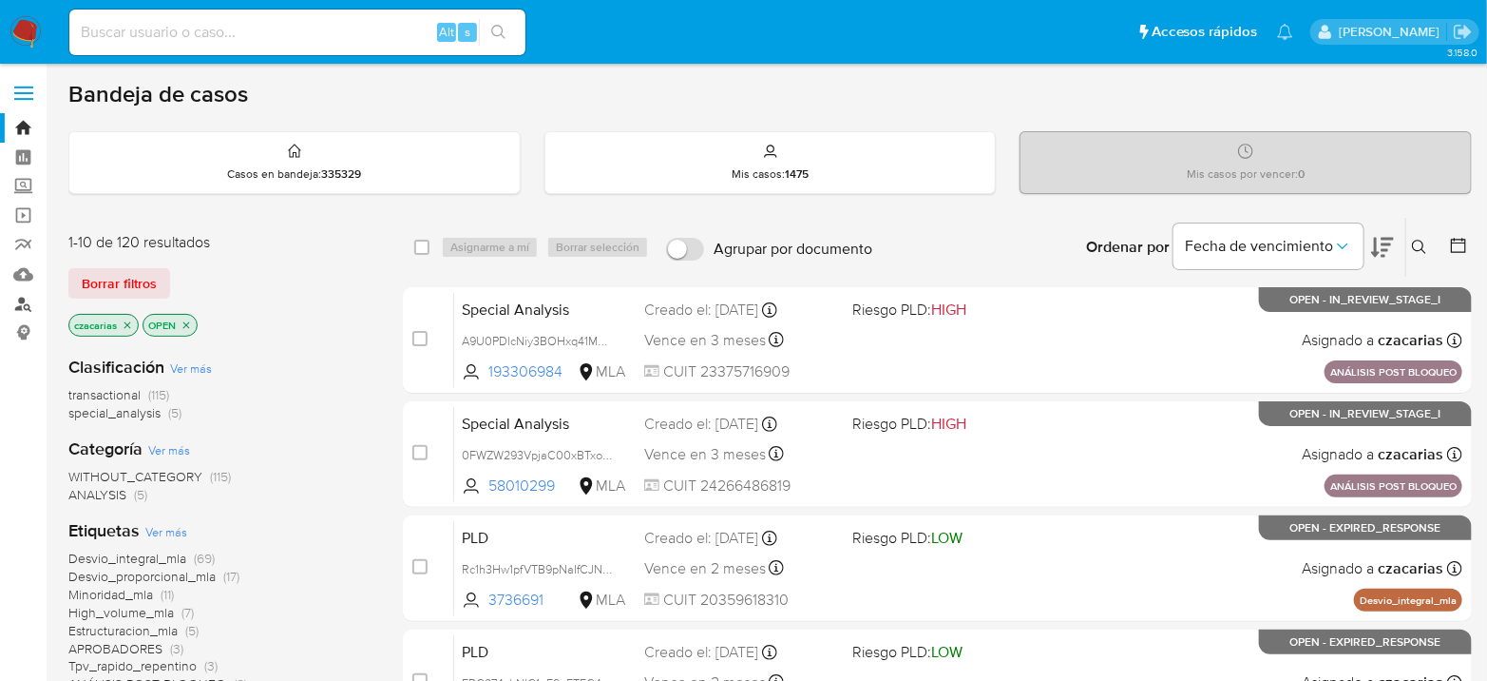
click at [24, 303] on link "Buscador de personas" at bounding box center [113, 303] width 226 height 29
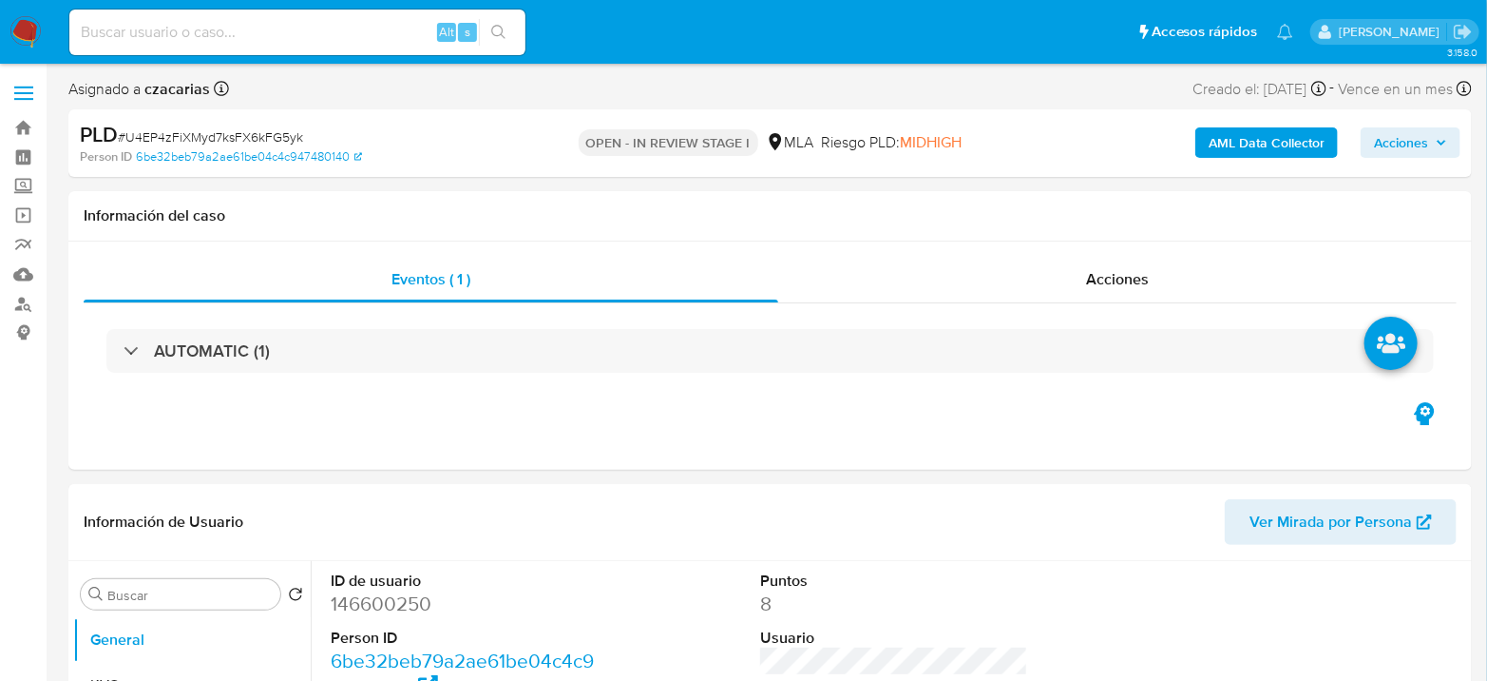
select select "10"
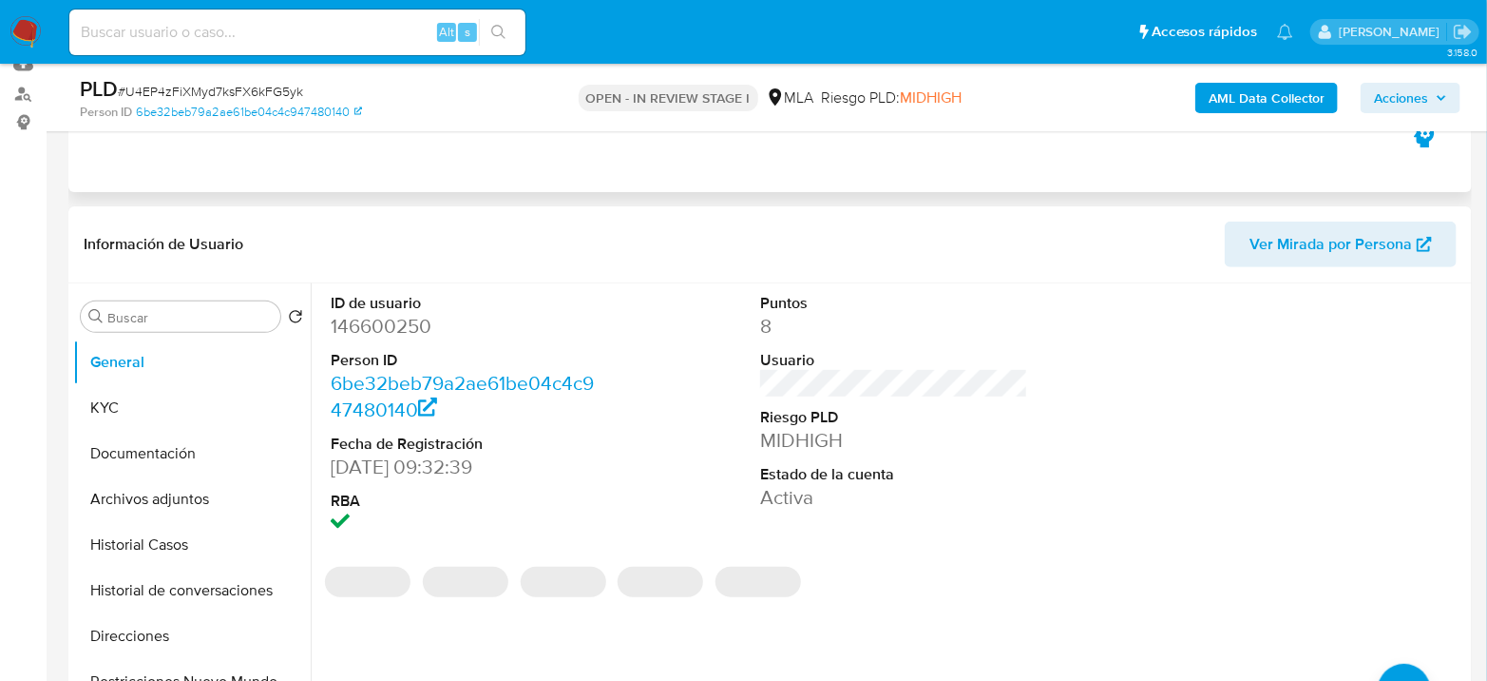
scroll to position [211, 0]
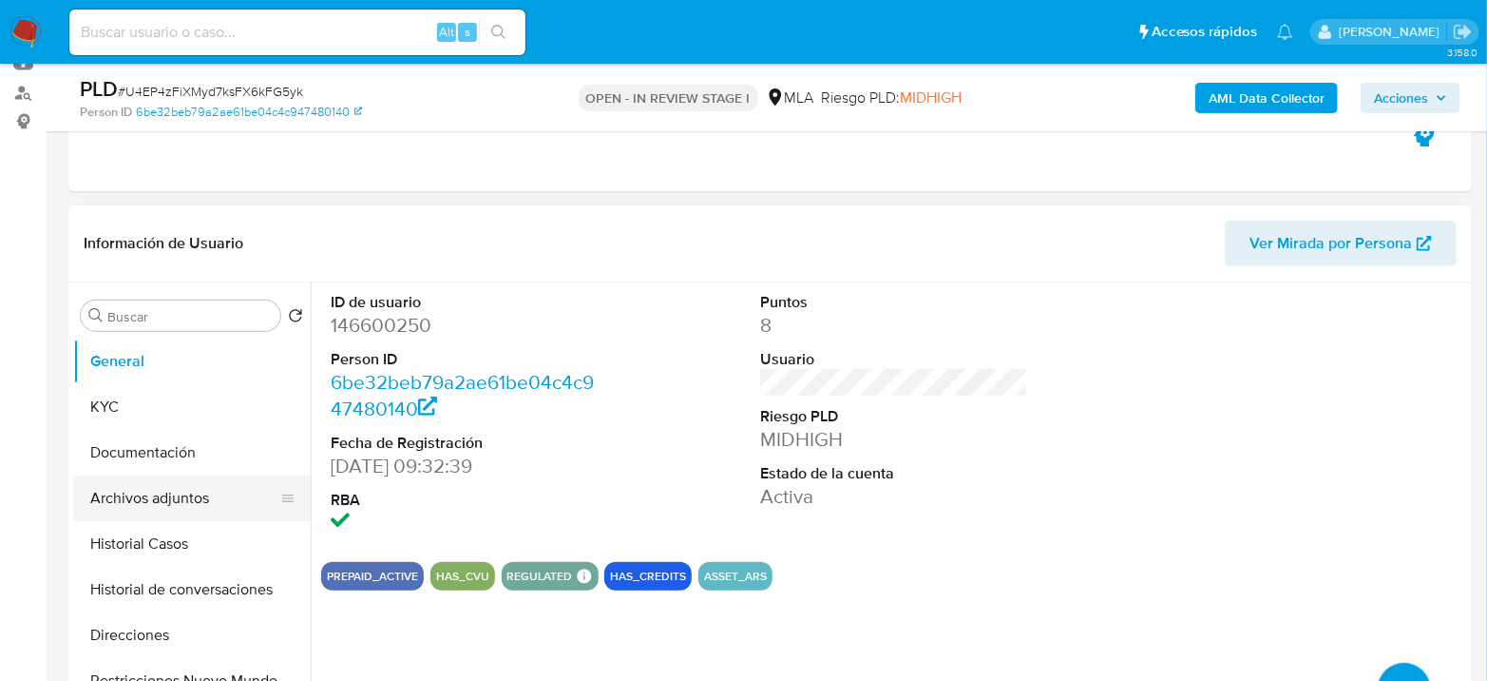
click at [184, 505] on button "Archivos adjuntos" at bounding box center [184, 498] width 222 height 46
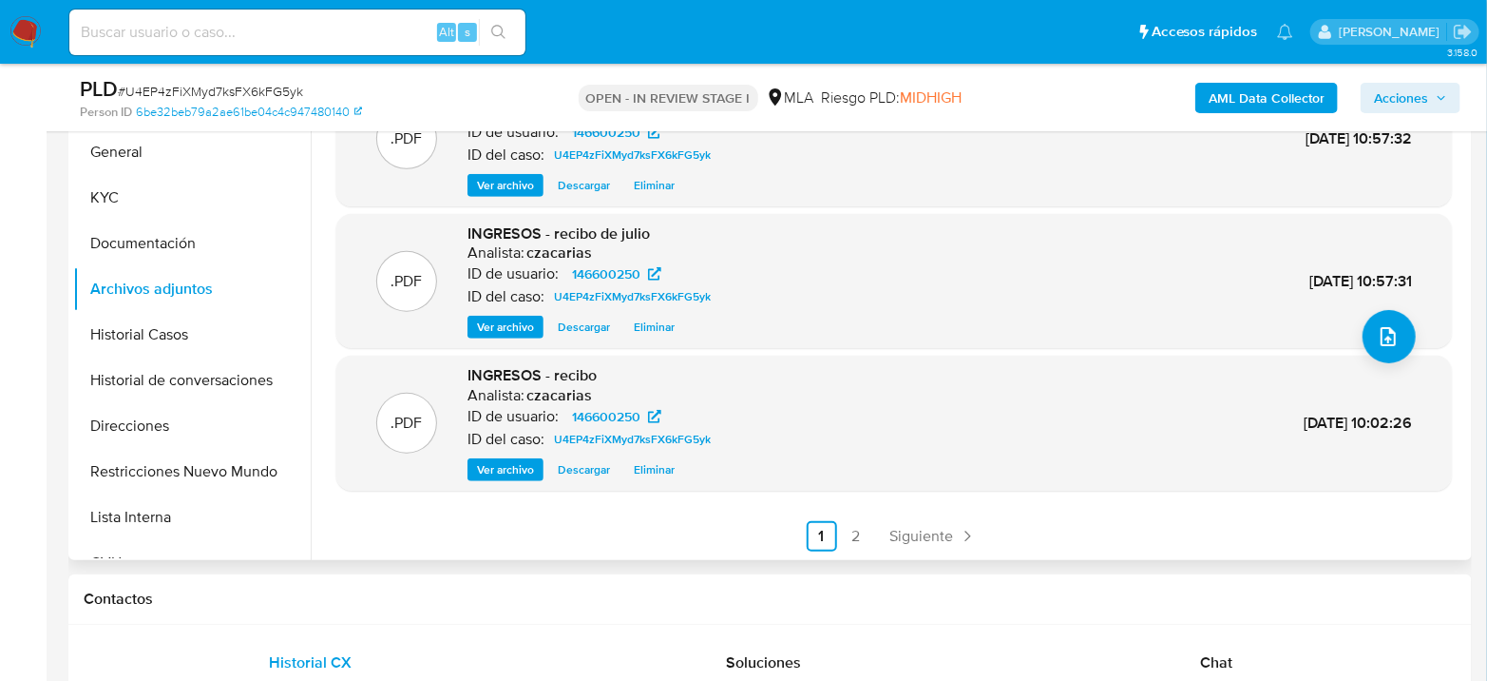
scroll to position [422, 0]
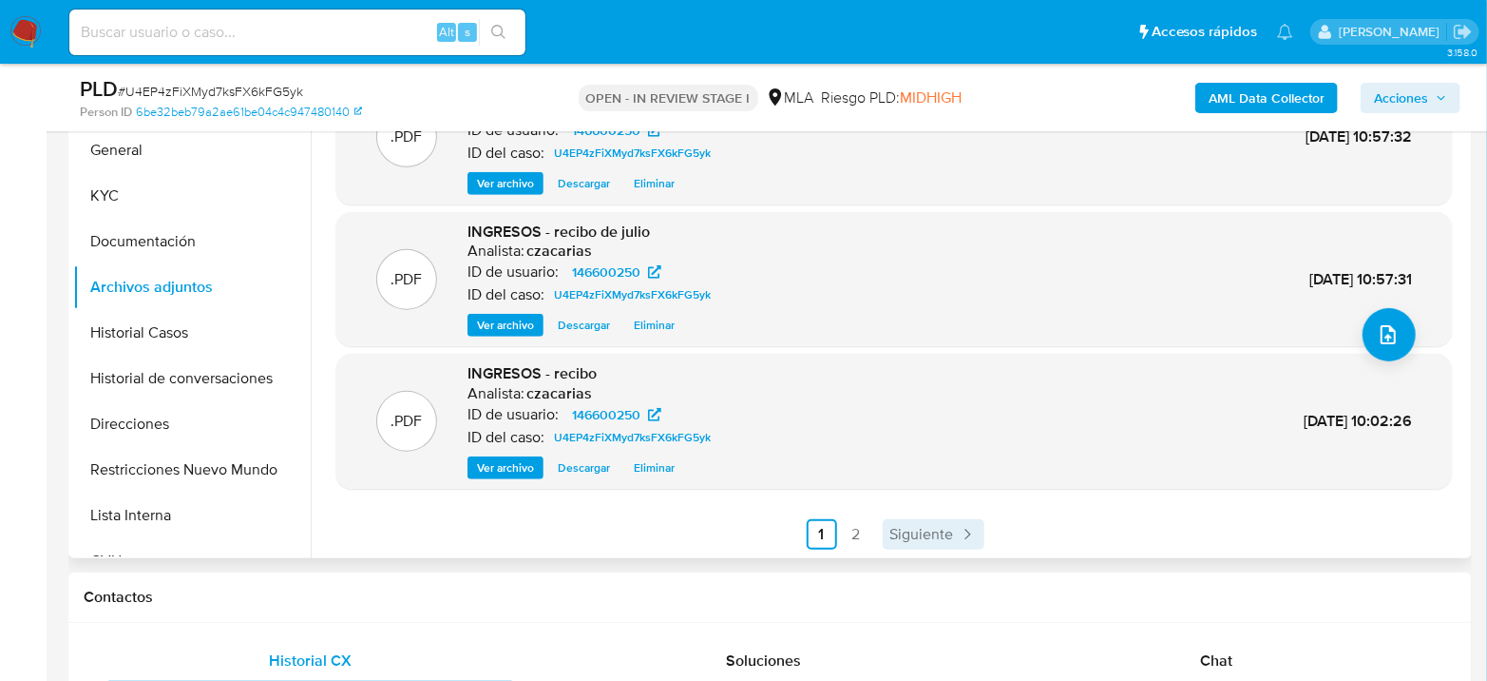
click at [923, 533] on span "Siguiente" at bounding box center [923, 534] width 64 height 15
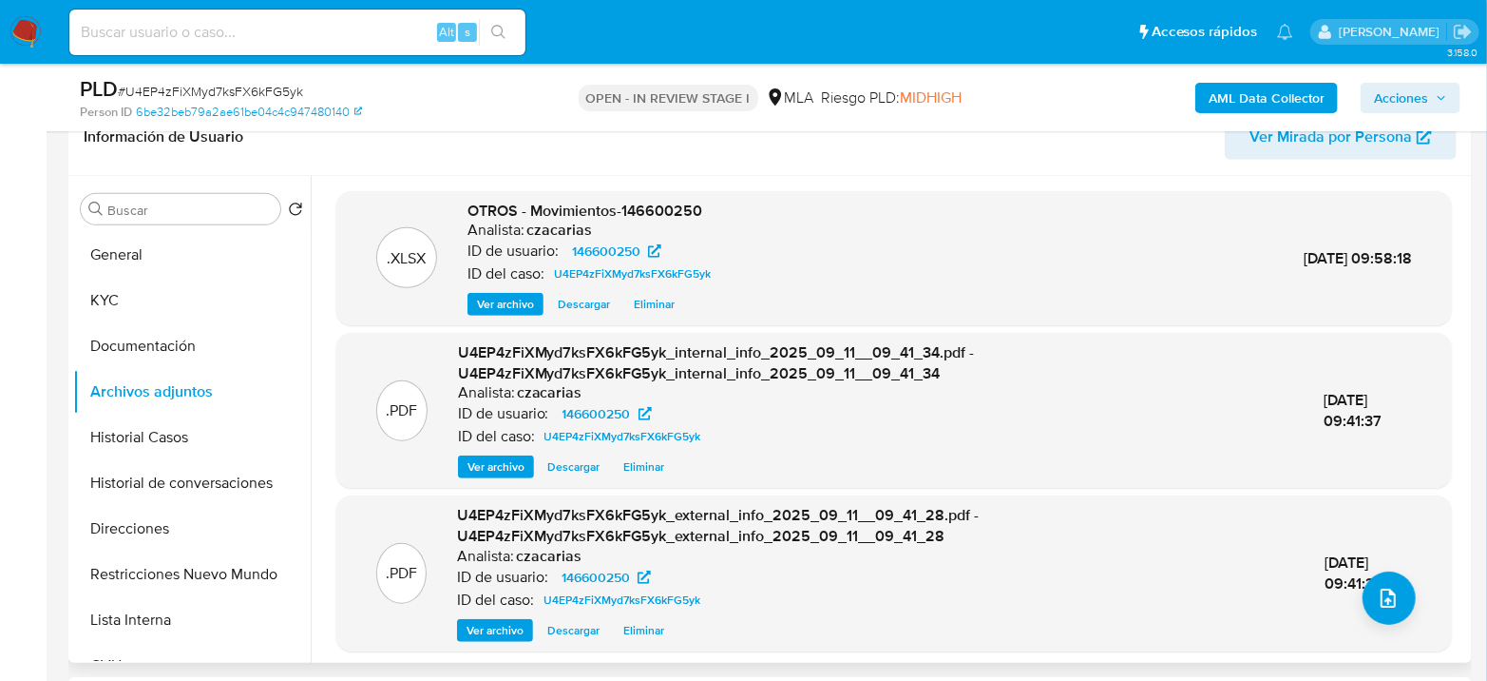
scroll to position [317, 0]
click at [124, 302] on button "KYC" at bounding box center [184, 301] width 222 height 46
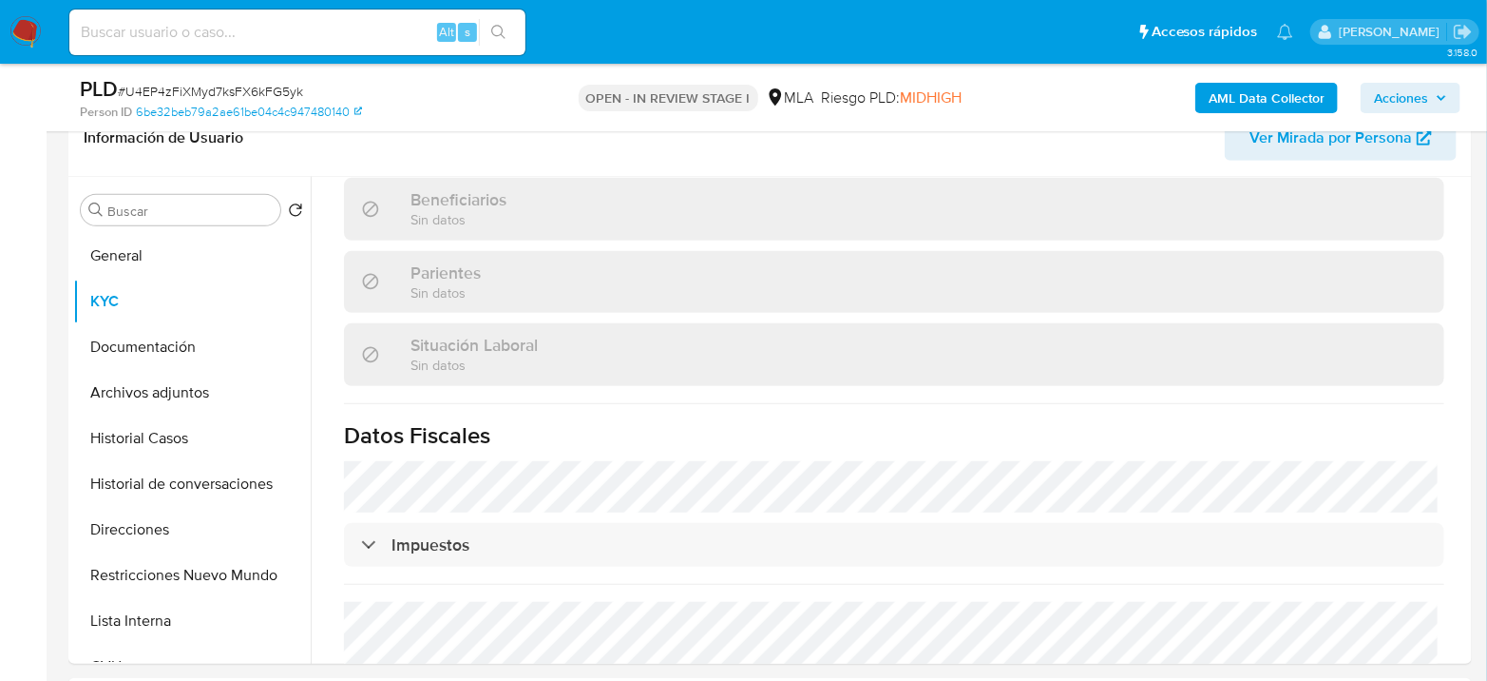
scroll to position [1037, 0]
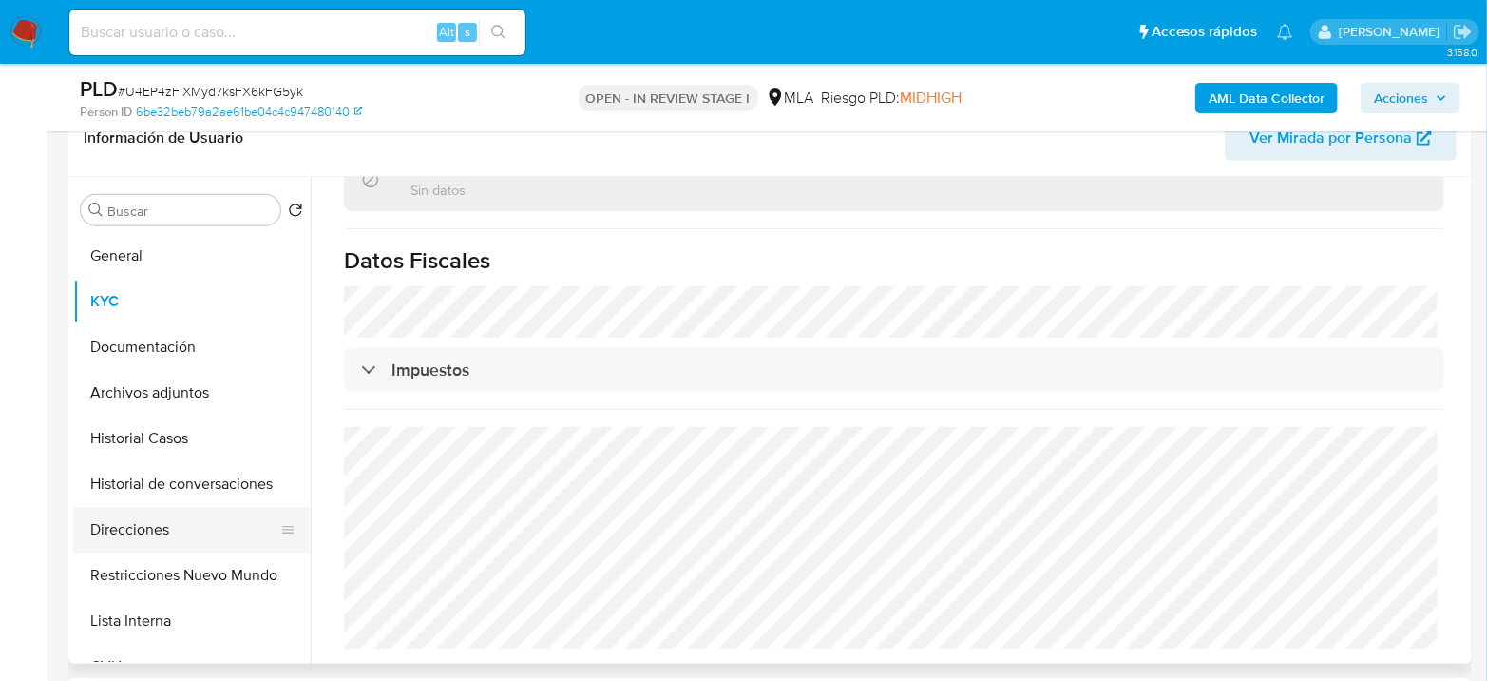
click at [163, 537] on button "Direcciones" at bounding box center [184, 530] width 222 height 46
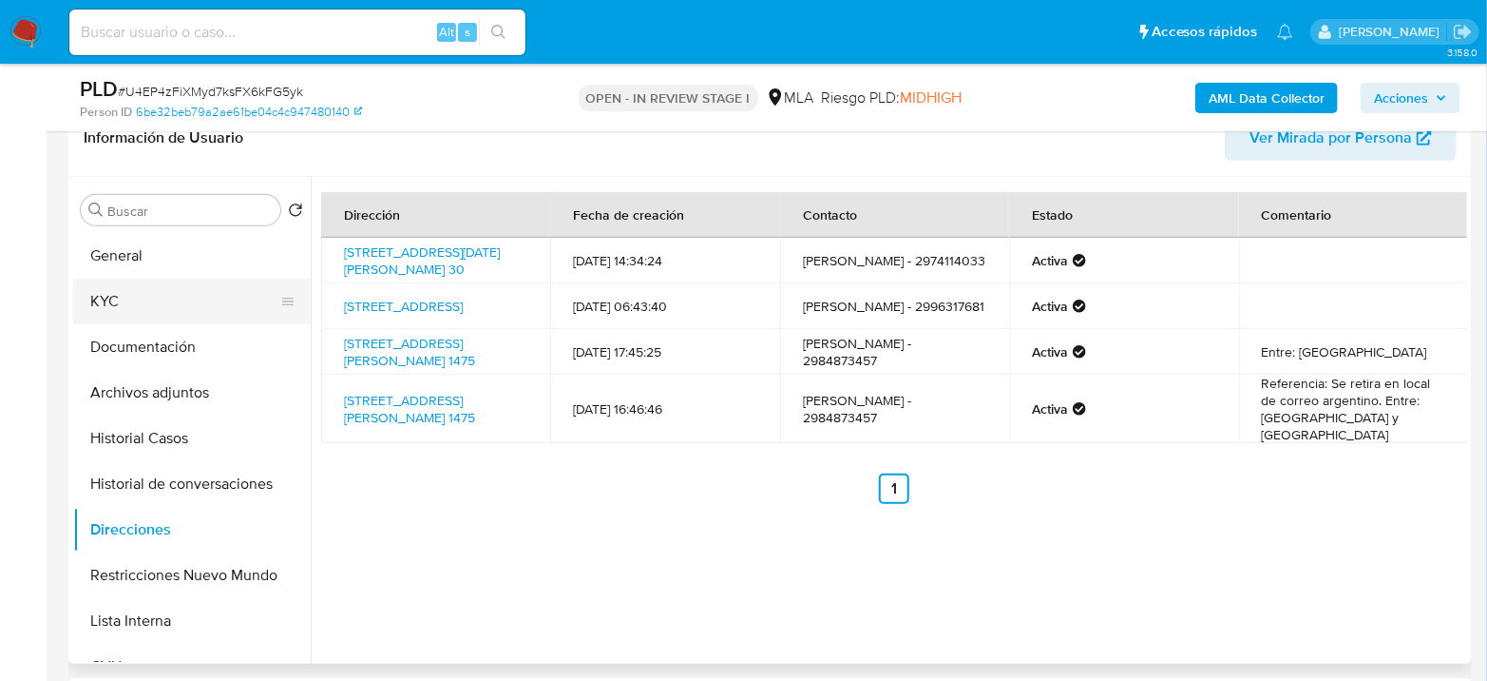
click at [160, 299] on button "KYC" at bounding box center [184, 301] width 222 height 46
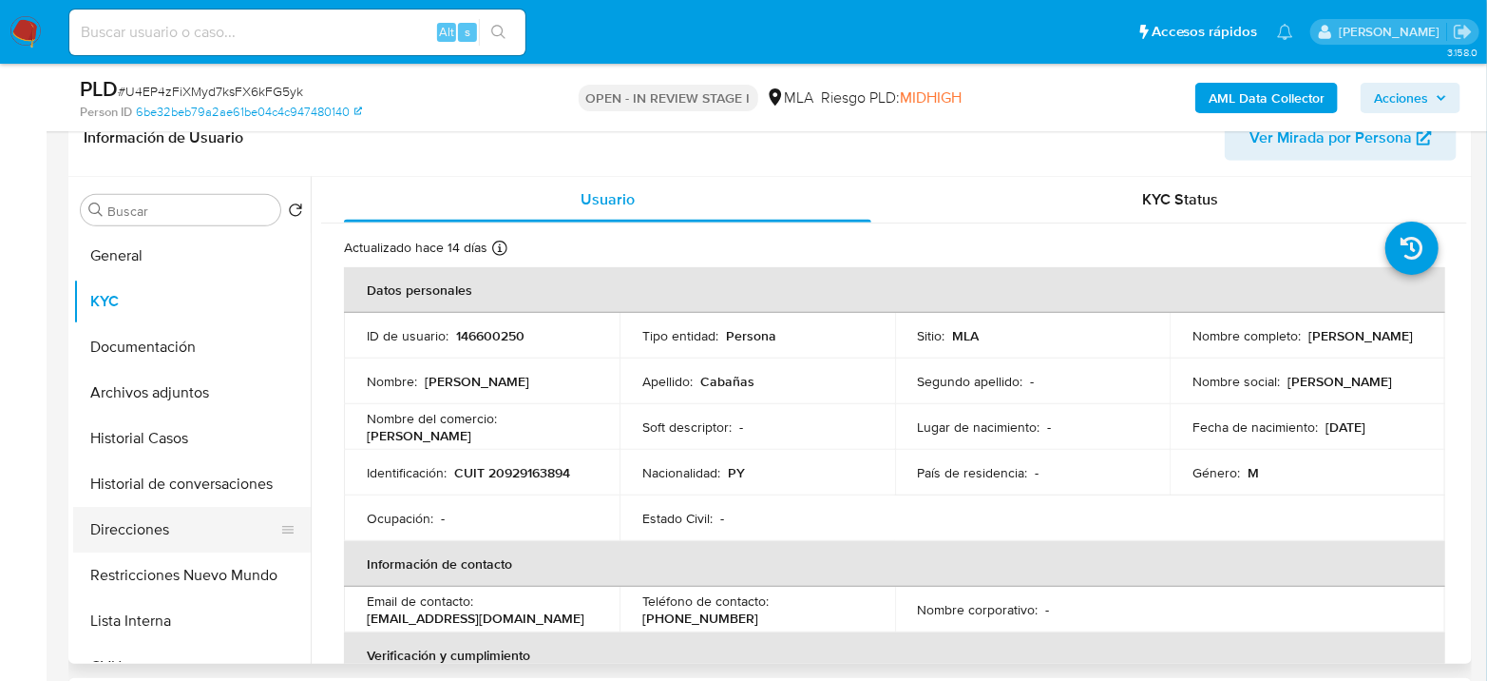
click at [154, 516] on button "Direcciones" at bounding box center [184, 530] width 222 height 46
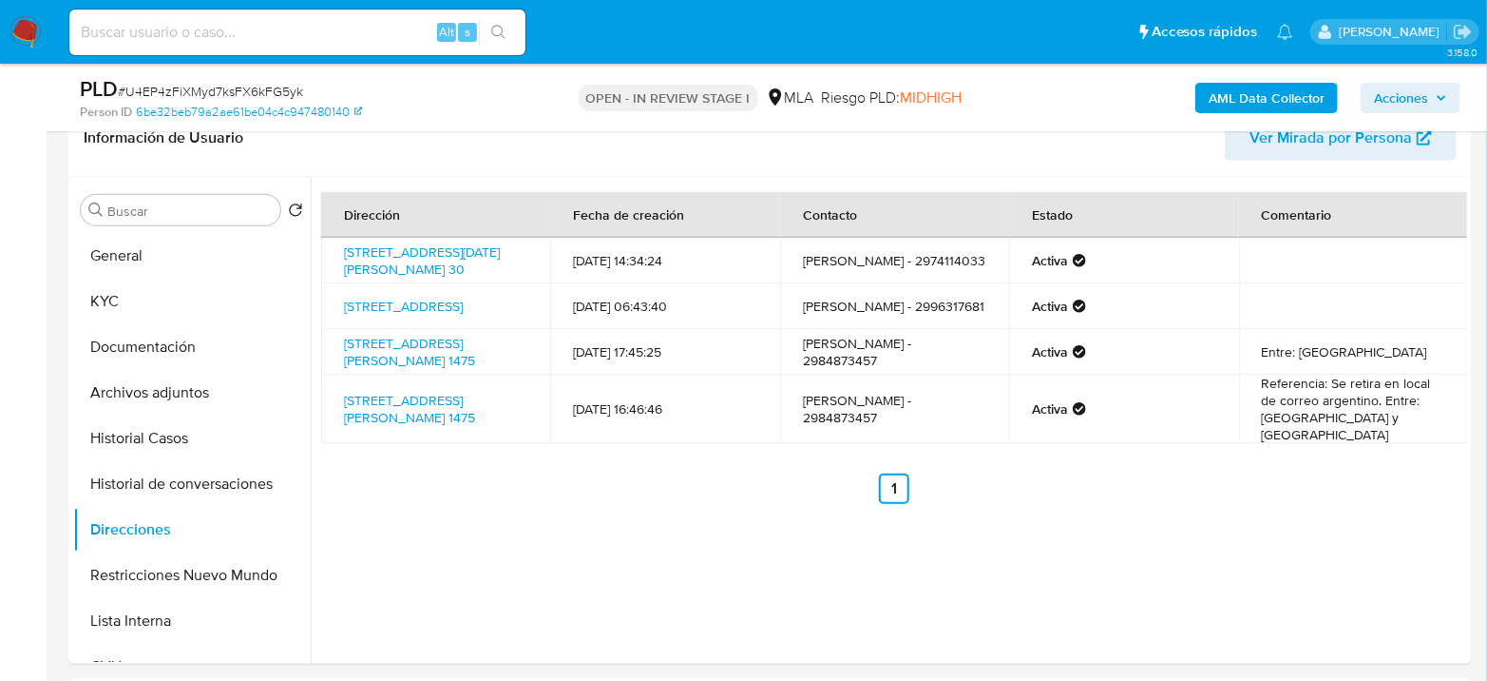
click at [263, 89] on span "# U4EP4zFiXMyd7ksFX6kFG5yk" at bounding box center [210, 91] width 185 height 19
copy span "U4EP4zFiXMyd7ksFX6kFG5yk"
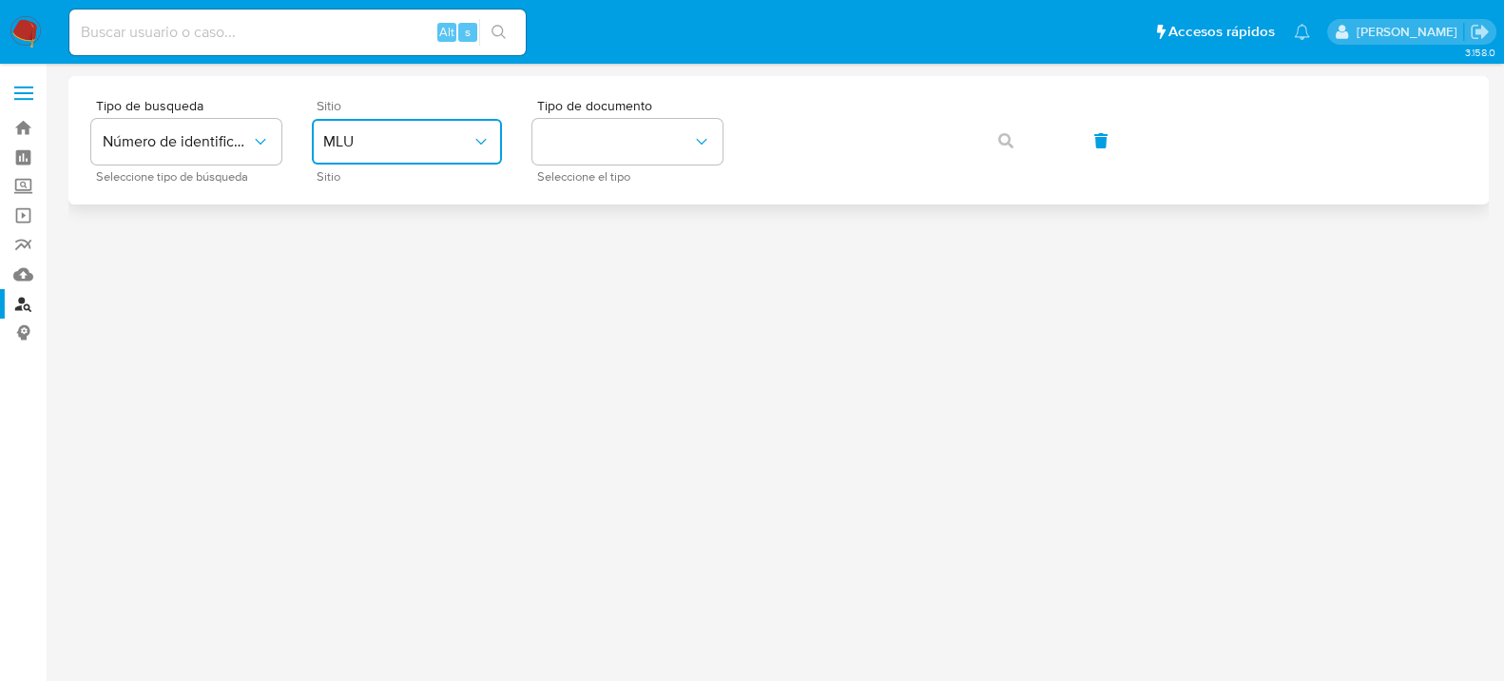
click at [406, 140] on span "MLU" at bounding box center [397, 141] width 148 height 19
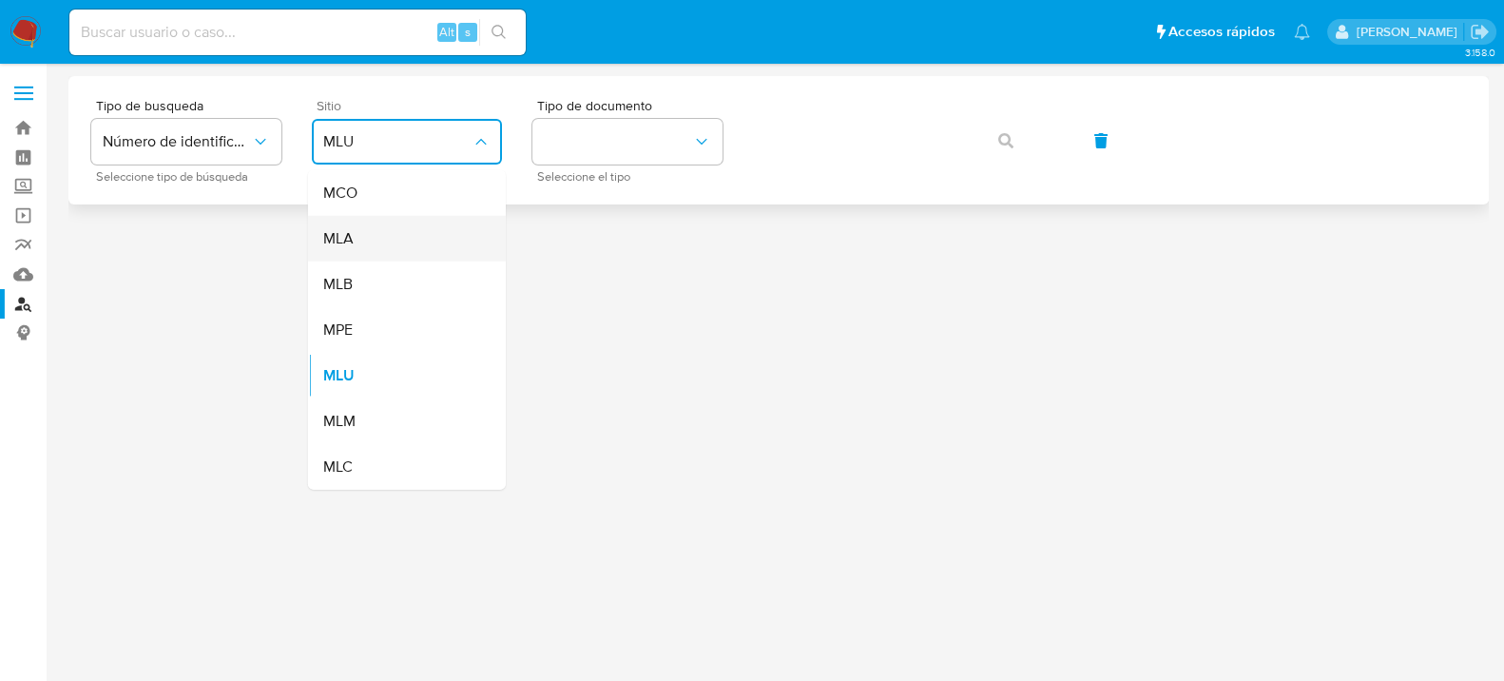
click at [431, 221] on div "MLA" at bounding box center [401, 239] width 156 height 46
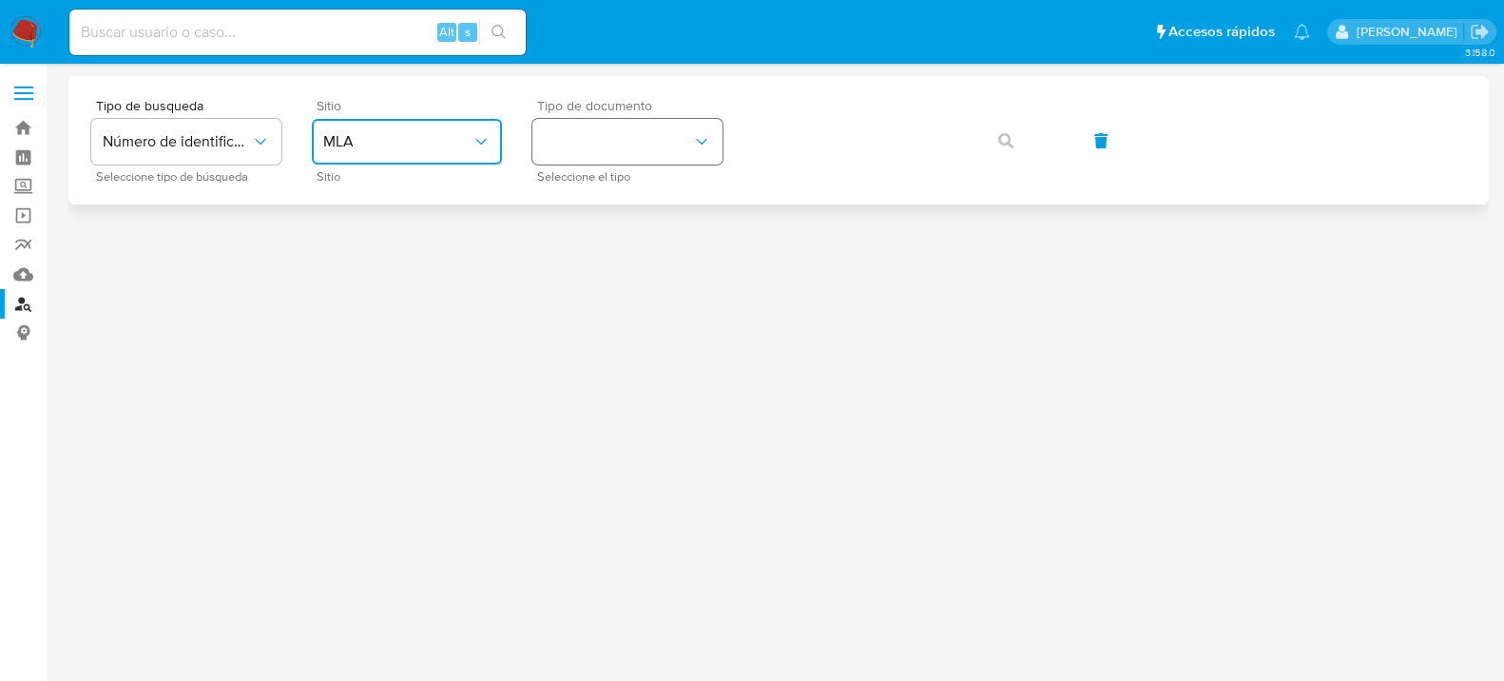
click at [641, 142] on button "identificationType" at bounding box center [627, 142] width 190 height 46
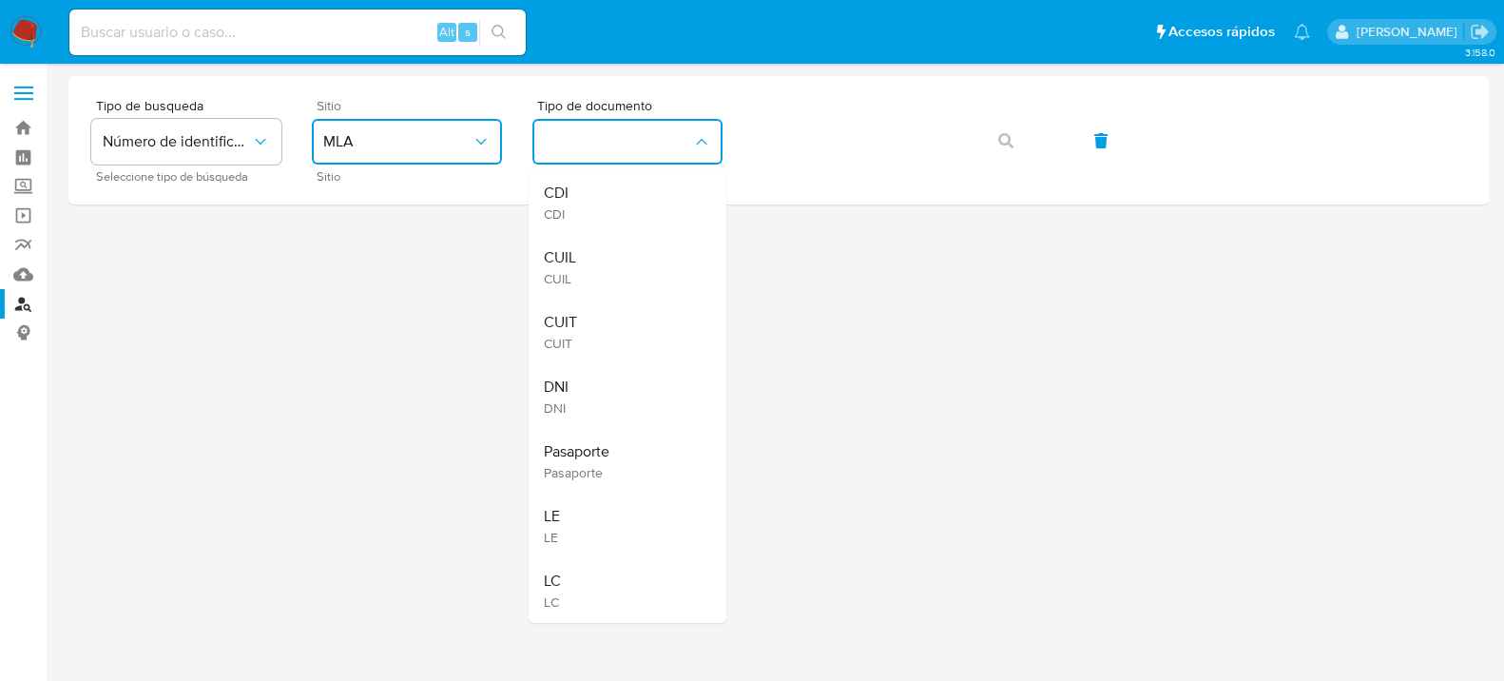
drag, startPoint x: 614, startPoint y: 327, endPoint x: 839, endPoint y: 210, distance: 253.8
click at [615, 325] on div "CUIT CUIT" at bounding box center [622, 331] width 156 height 65
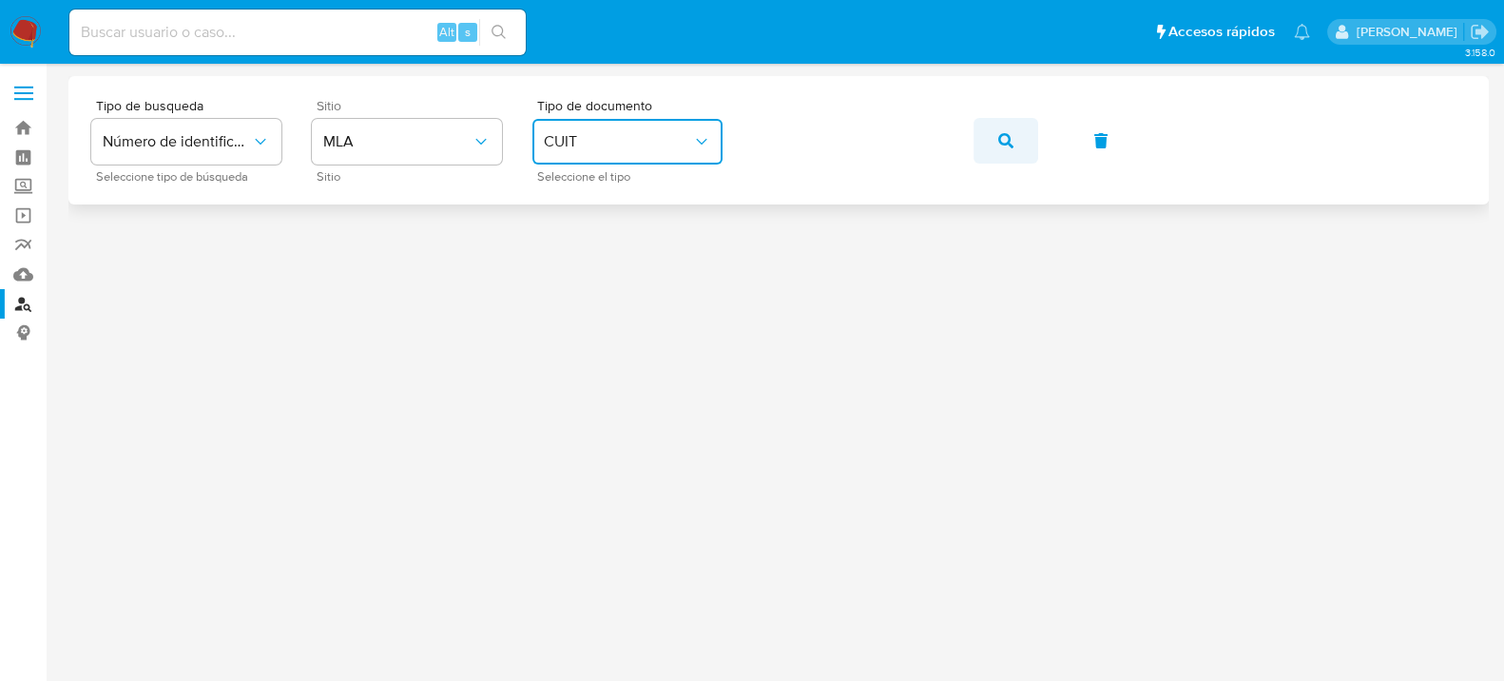
click at [1004, 138] on icon "button" at bounding box center [1005, 140] width 15 height 15
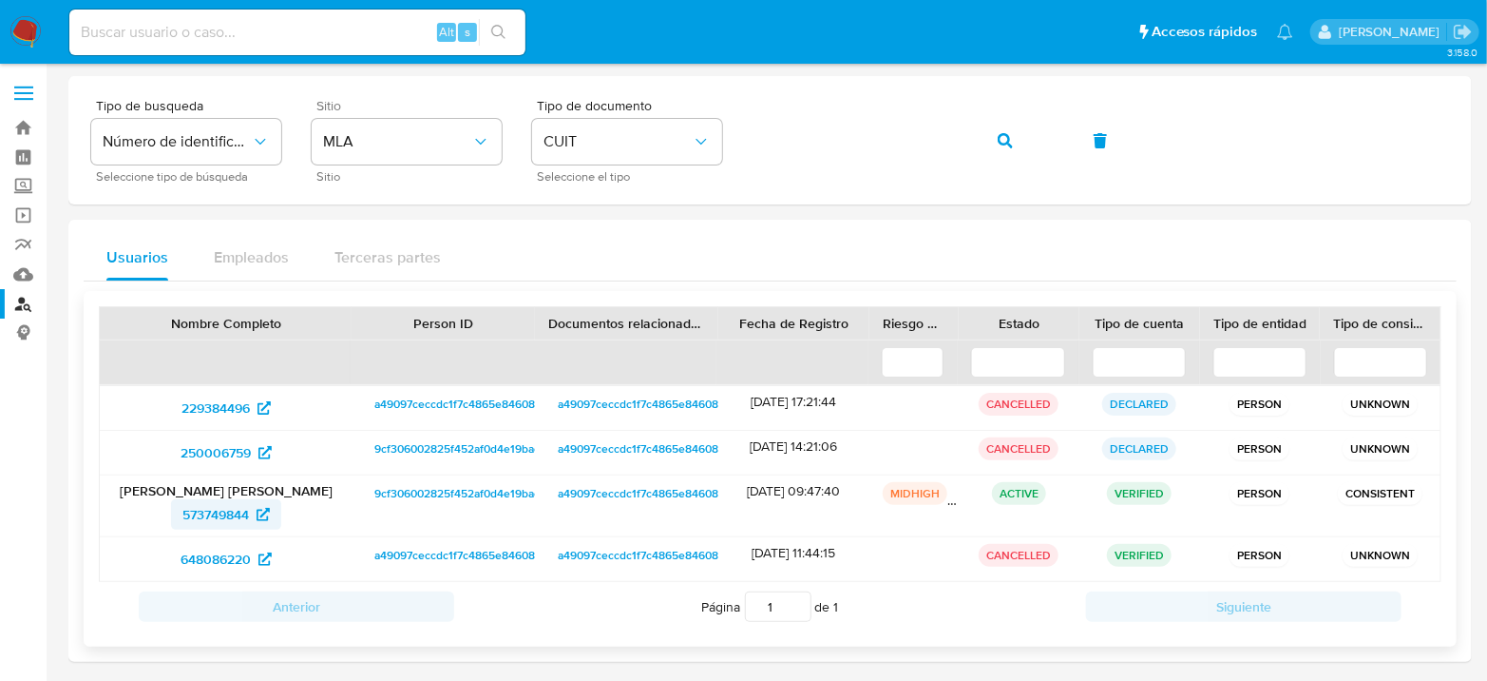
click at [232, 510] on span "573749844" at bounding box center [215, 514] width 67 height 30
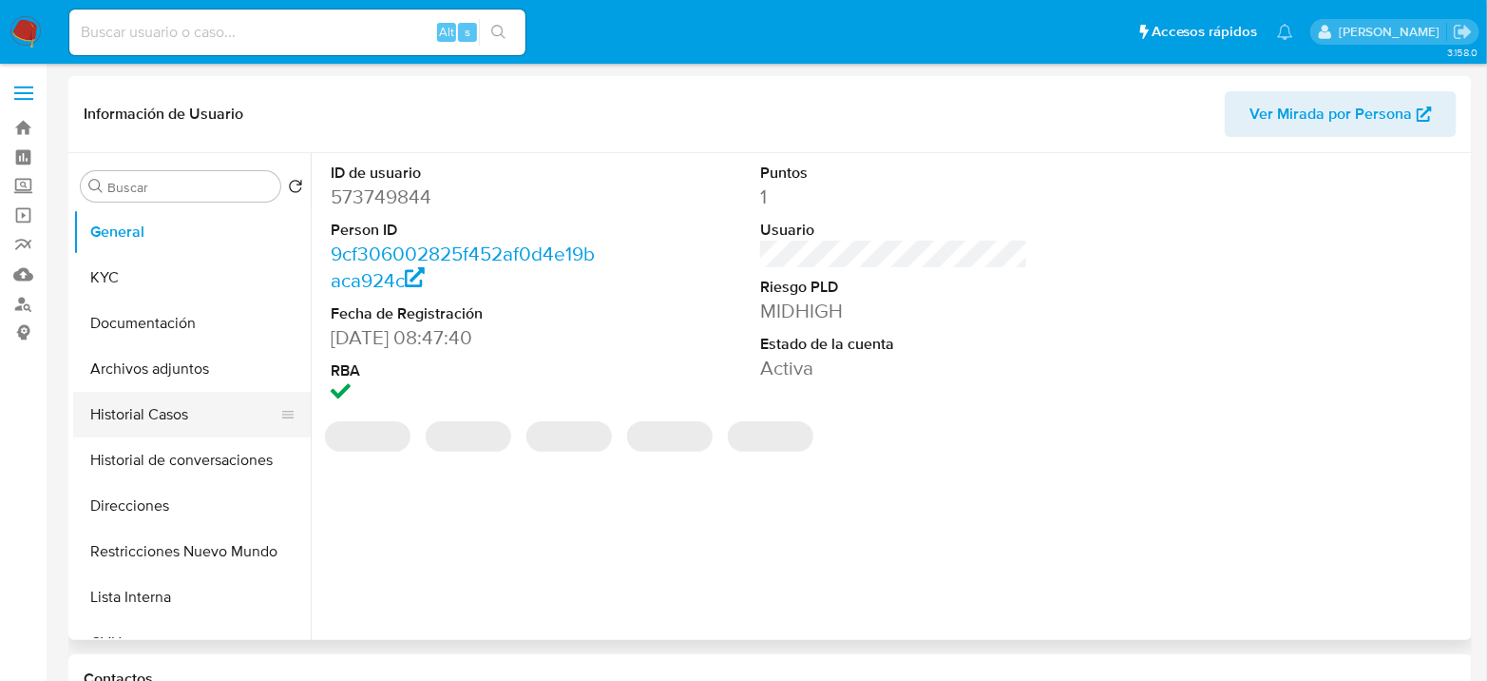
click at [184, 422] on button "Historial Casos" at bounding box center [184, 415] width 222 height 46
select select "10"
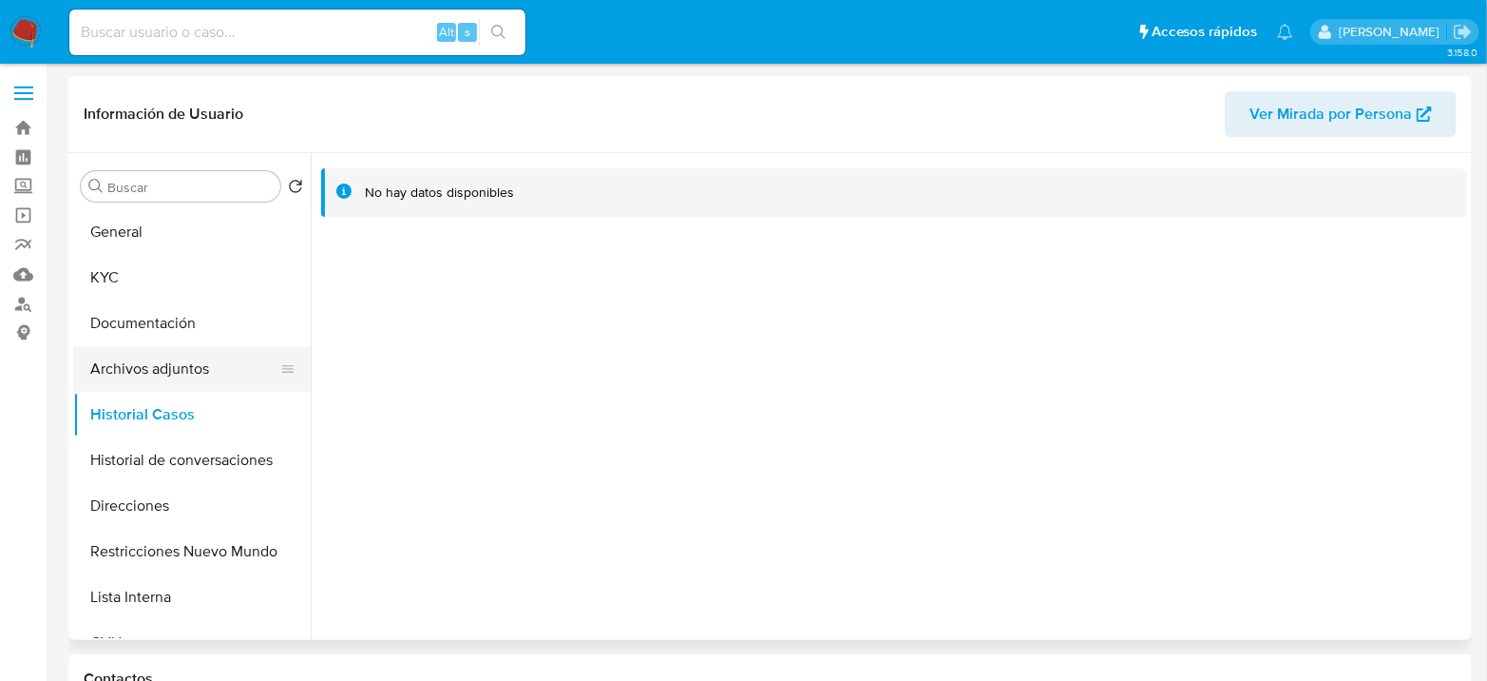
click at [199, 372] on button "Archivos adjuntos" at bounding box center [184, 369] width 222 height 46
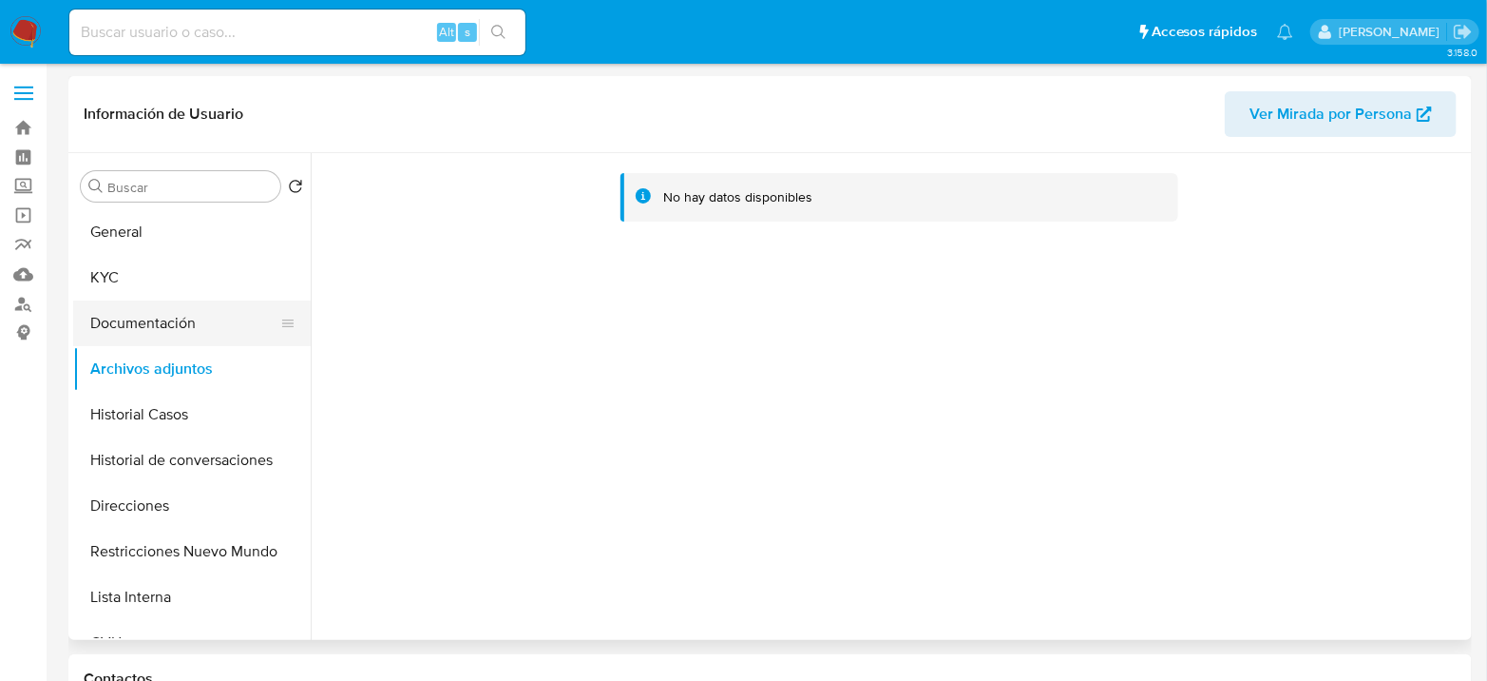
click at [165, 317] on button "Documentación" at bounding box center [184, 323] width 222 height 46
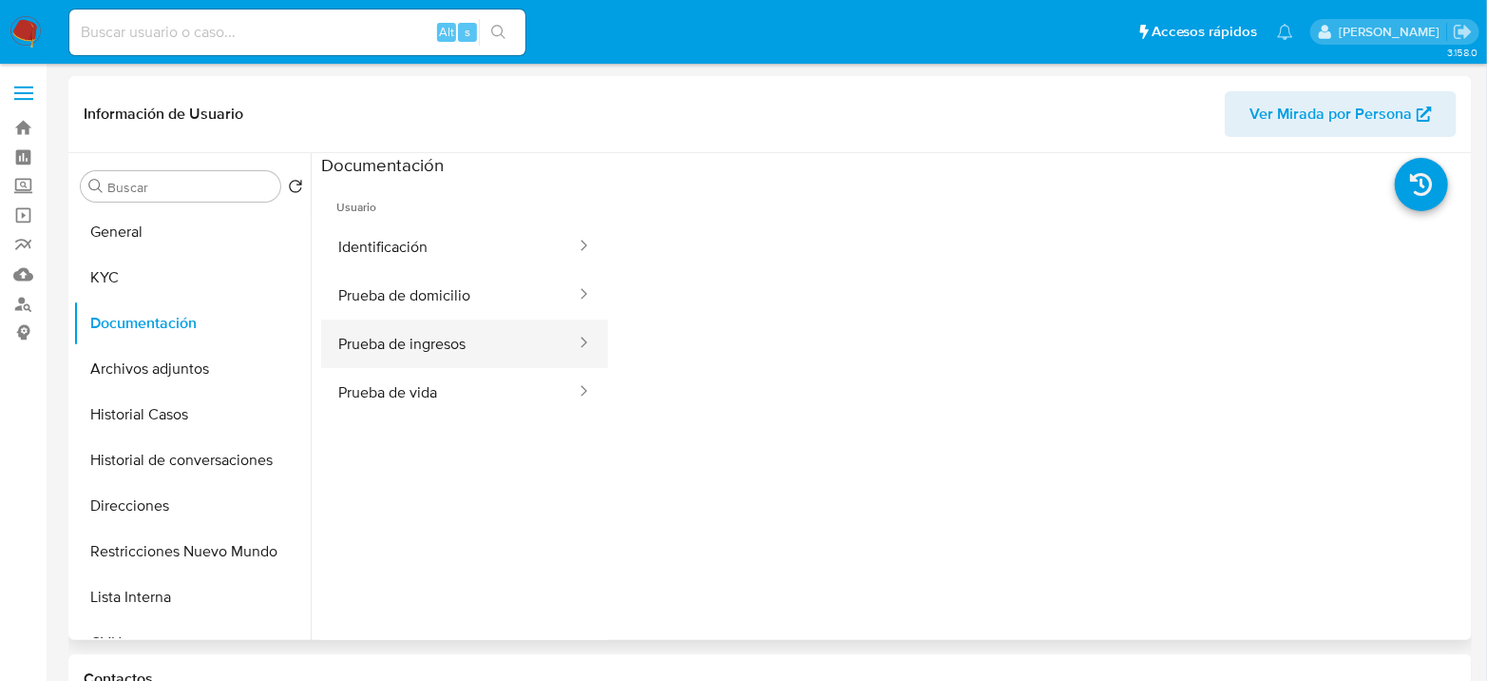
click at [451, 344] on button "Prueba de ingresos" at bounding box center [449, 343] width 257 height 48
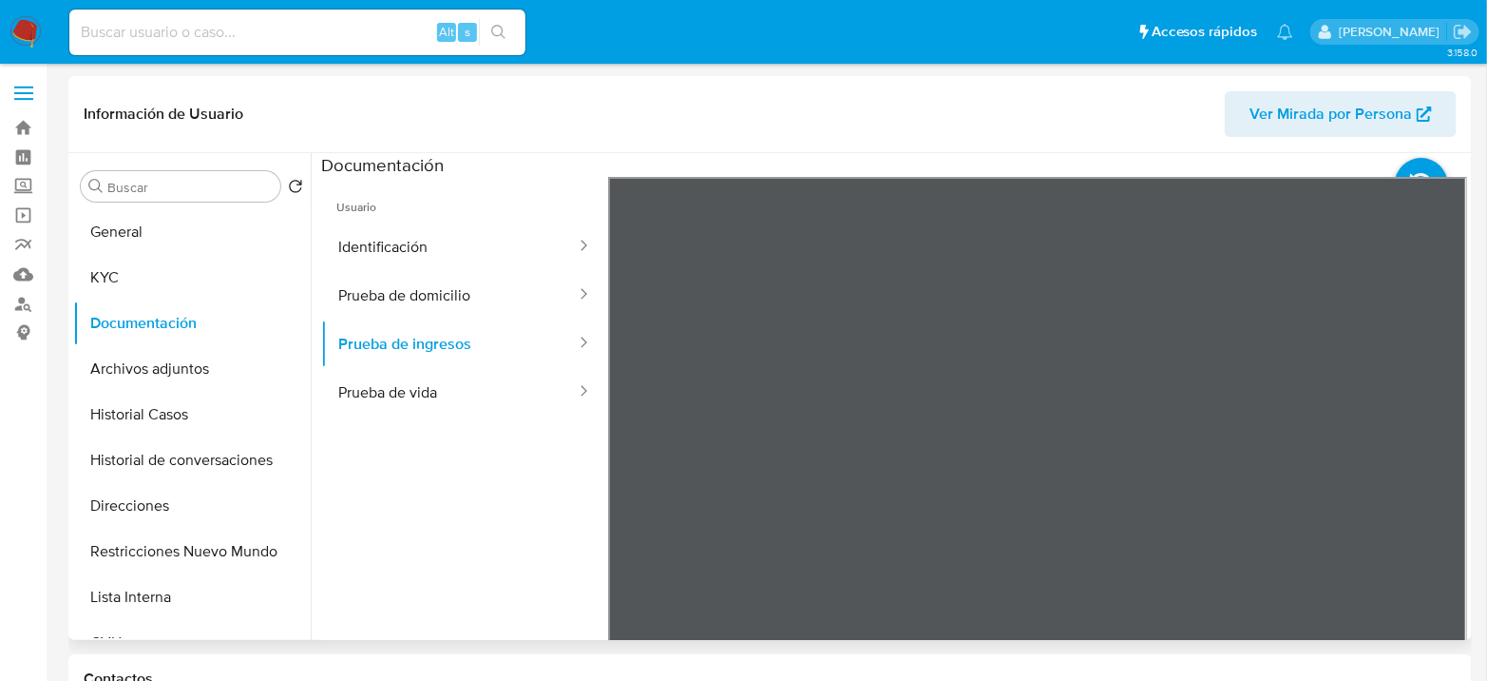
click at [1042, 142] on div "Información de Usuario Ver Mirada por Persona Buscar Volver al orden por defect…" at bounding box center [770, 358] width 1404 height 564
click at [411, 282] on button "Prueba de domicilio" at bounding box center [449, 295] width 257 height 48
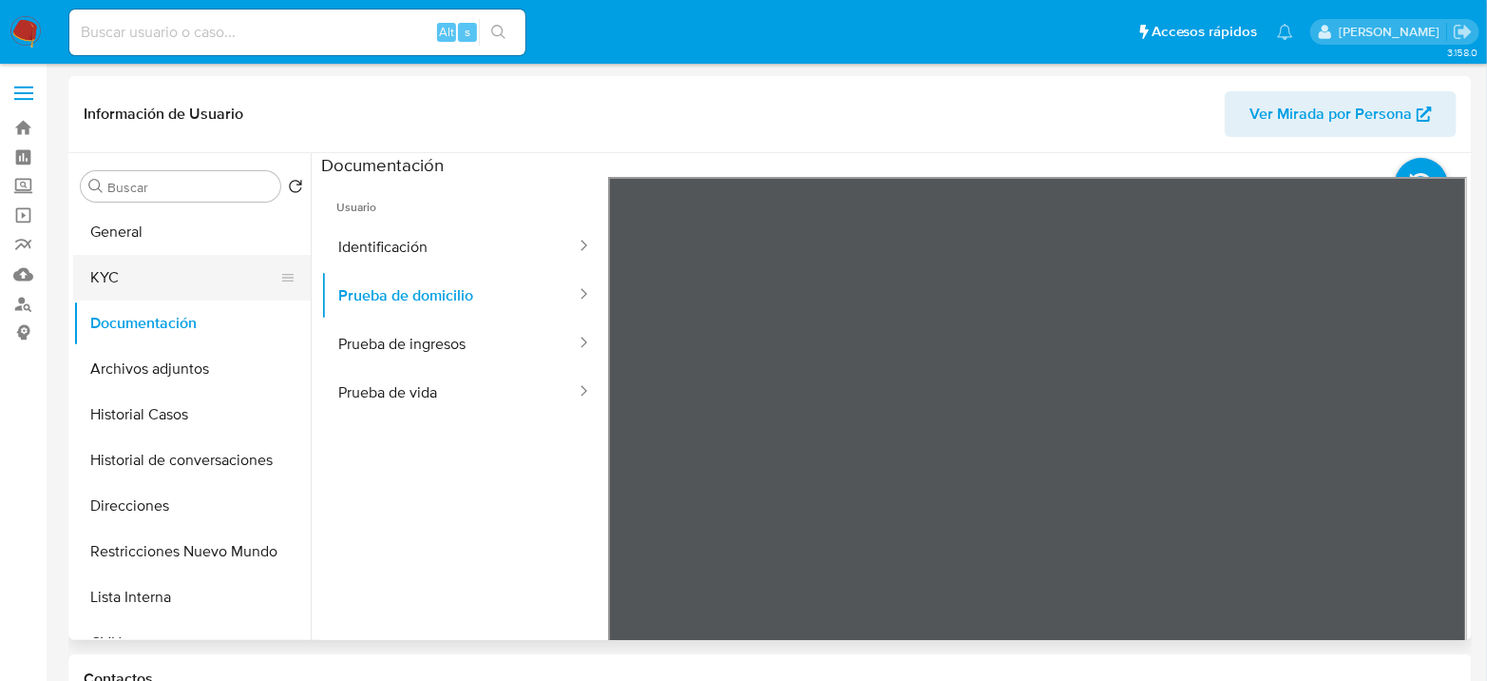
click at [174, 268] on button "KYC" at bounding box center [184, 278] width 222 height 46
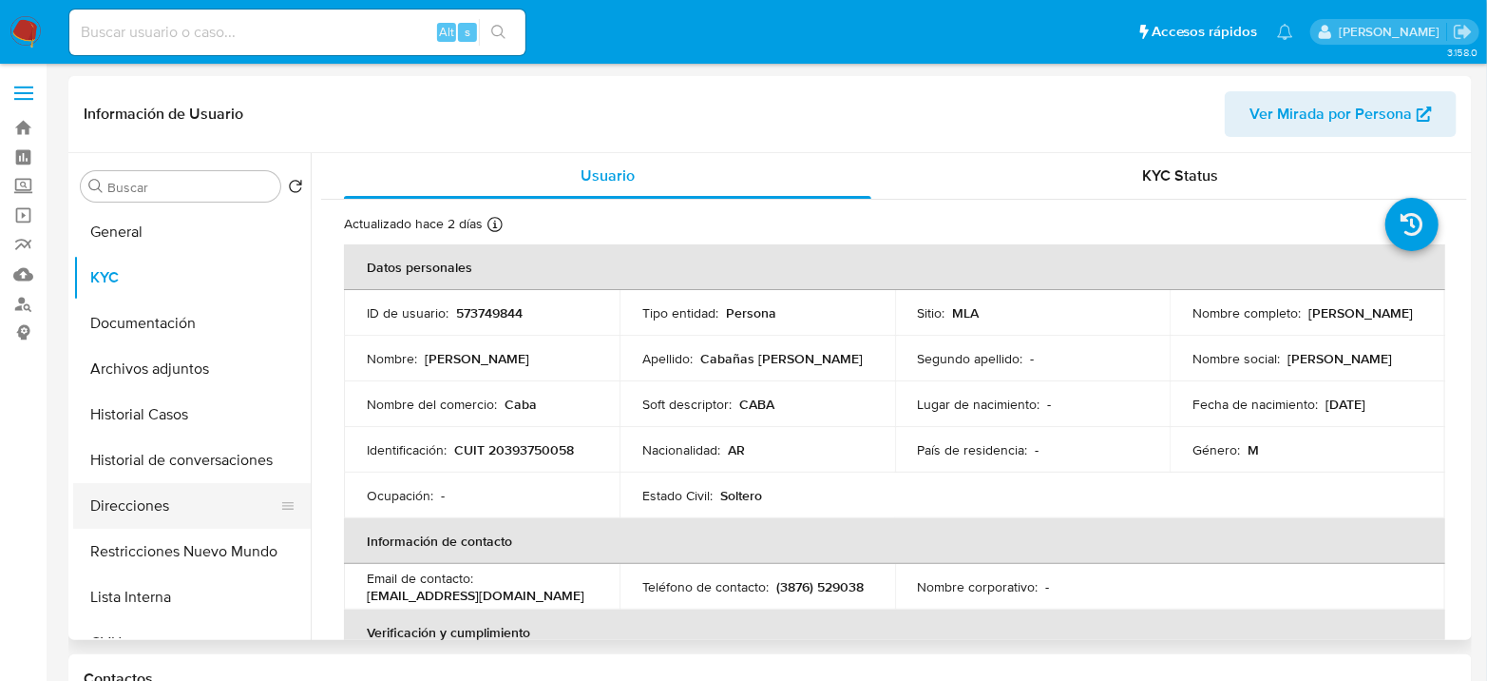
click at [122, 500] on button "Direcciones" at bounding box center [184, 506] width 222 height 46
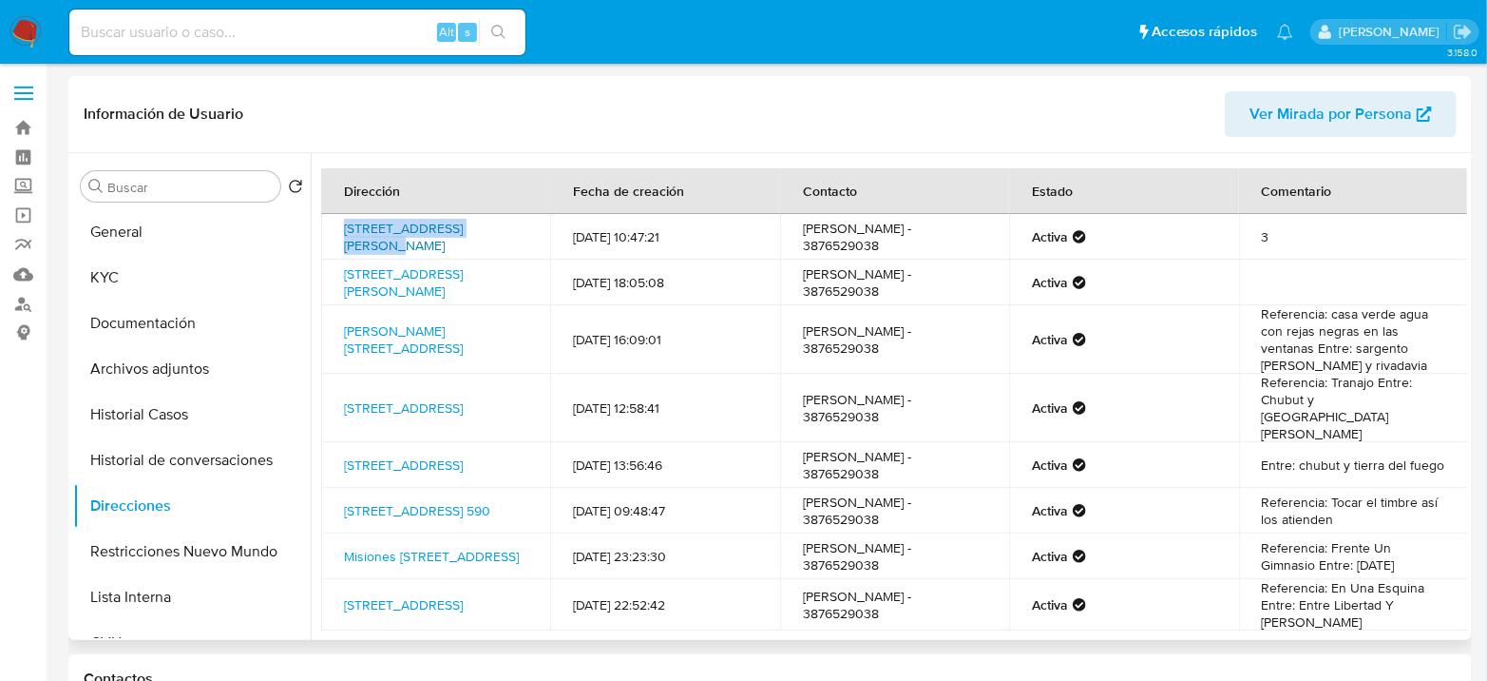
drag, startPoint x: 340, startPoint y: 223, endPoint x: 500, endPoint y: 225, distance: 159.7
click at [500, 225] on td "[STREET_ADDRESS][PERSON_NAME]" at bounding box center [435, 237] width 229 height 46
copy link "San Juan 540, Pehuenches"
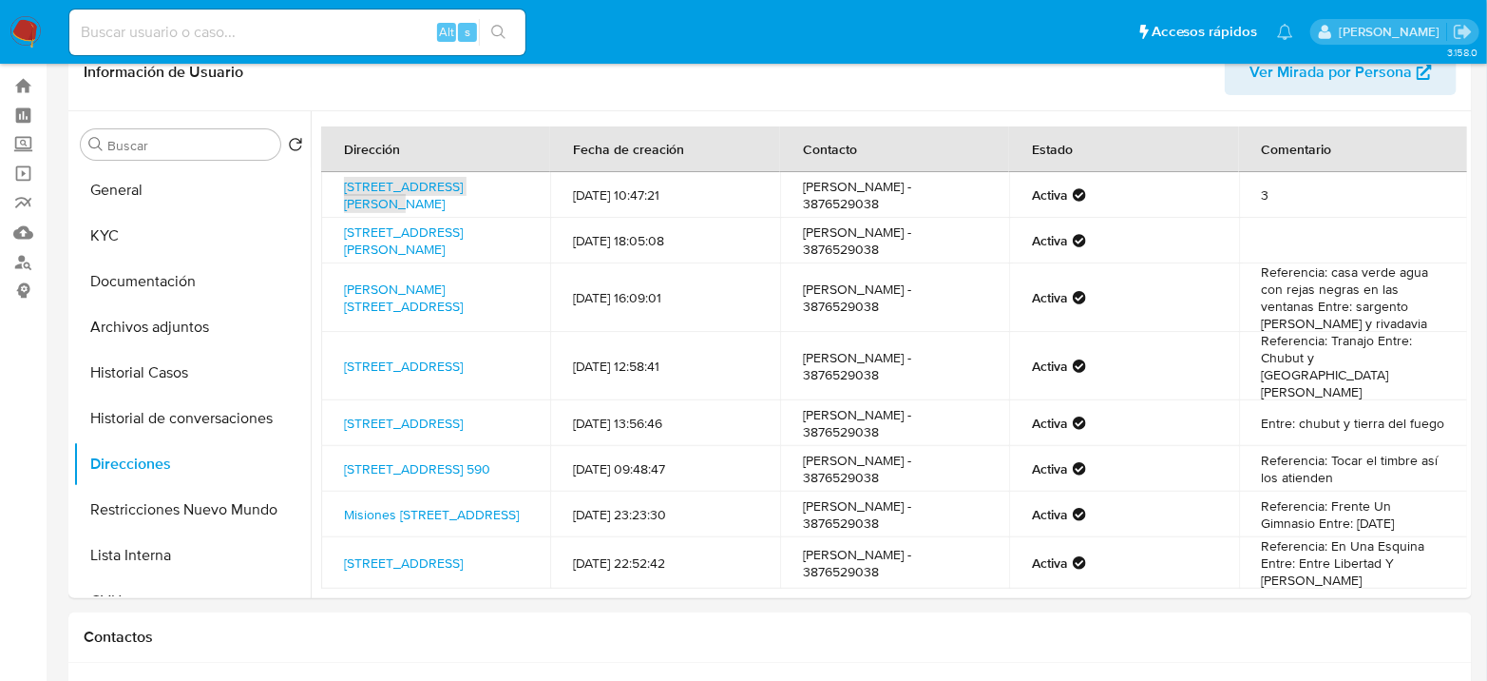
scroll to position [106, 0]
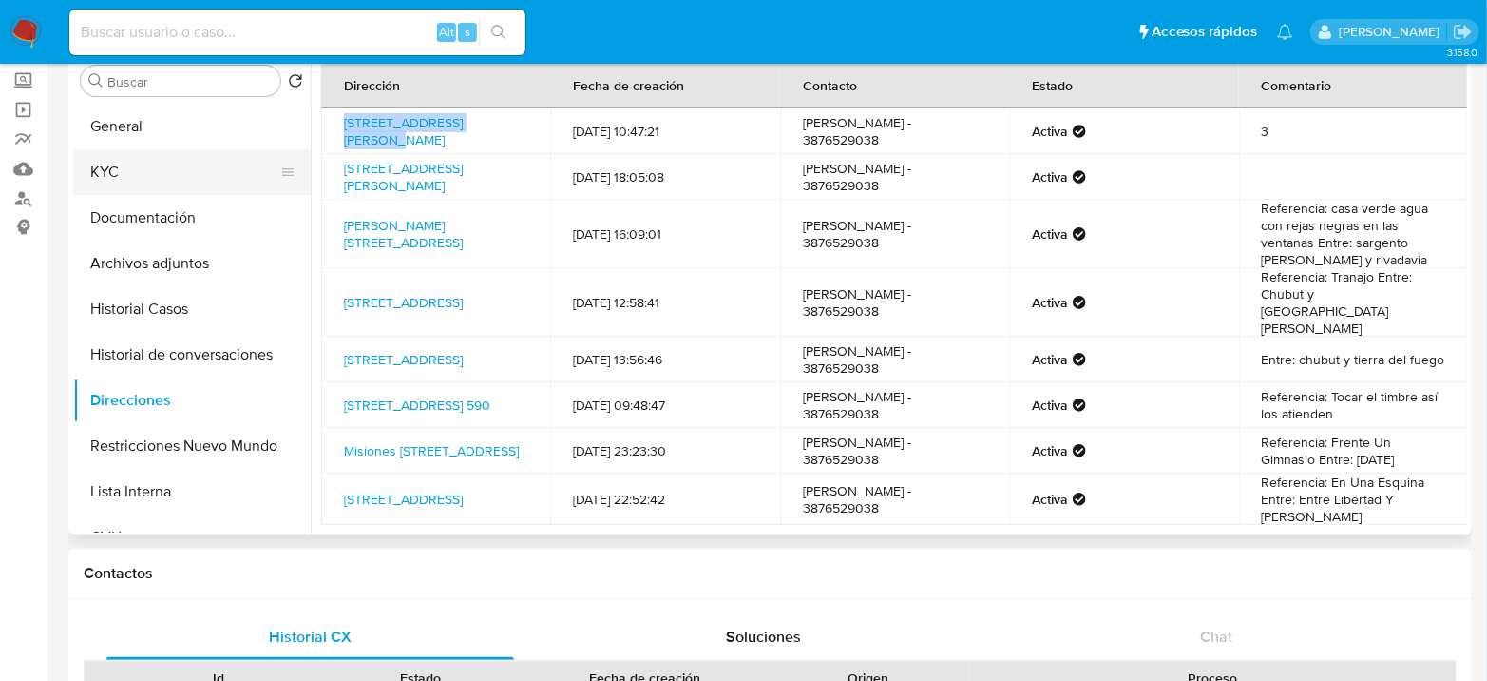
click at [144, 157] on button "KYC" at bounding box center [184, 172] width 222 height 46
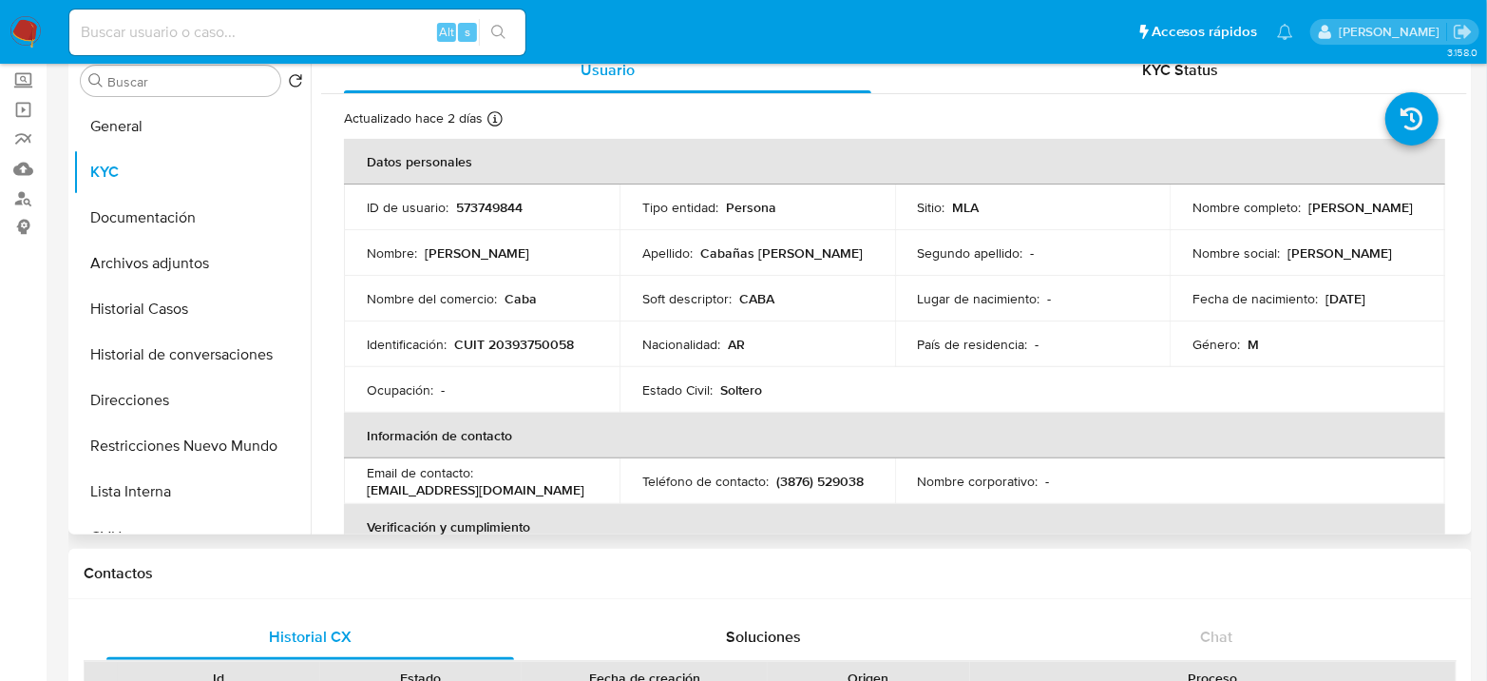
click at [546, 336] on p "CUIT 20393750058" at bounding box center [514, 344] width 120 height 17
copy p "20393750058"
drag, startPoint x: 1195, startPoint y: 211, endPoint x: 1354, endPoint y: 216, distance: 159.7
click at [1354, 216] on div "Nombre completo : Jose Luis Cabañas Sosa" at bounding box center [1308, 207] width 230 height 17
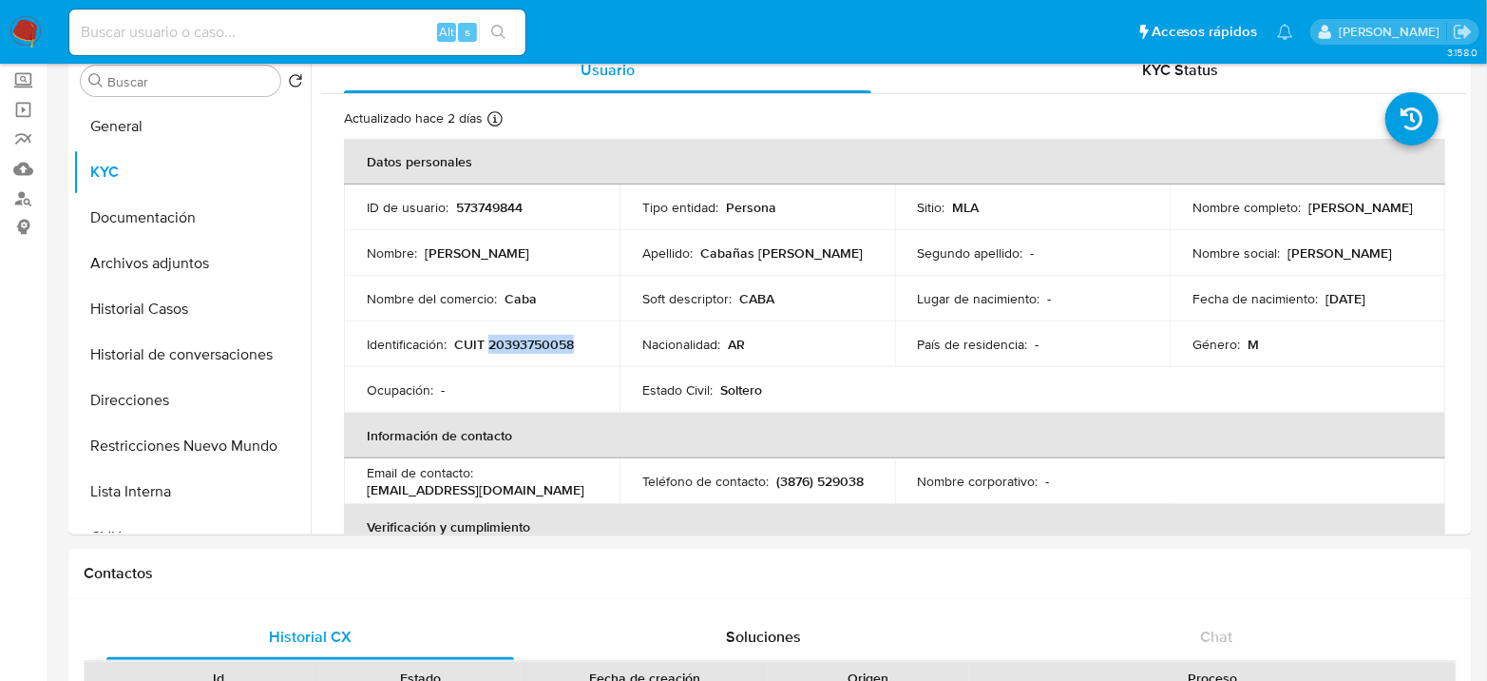
copy p "ose Luis Cabañas Sosa"
drag, startPoint x: 456, startPoint y: 343, endPoint x: 572, endPoint y: 343, distance: 116.0
click at [572, 343] on p "CUIT 20393750058" at bounding box center [514, 344] width 120 height 17
copy p "CUIT 20393750058"
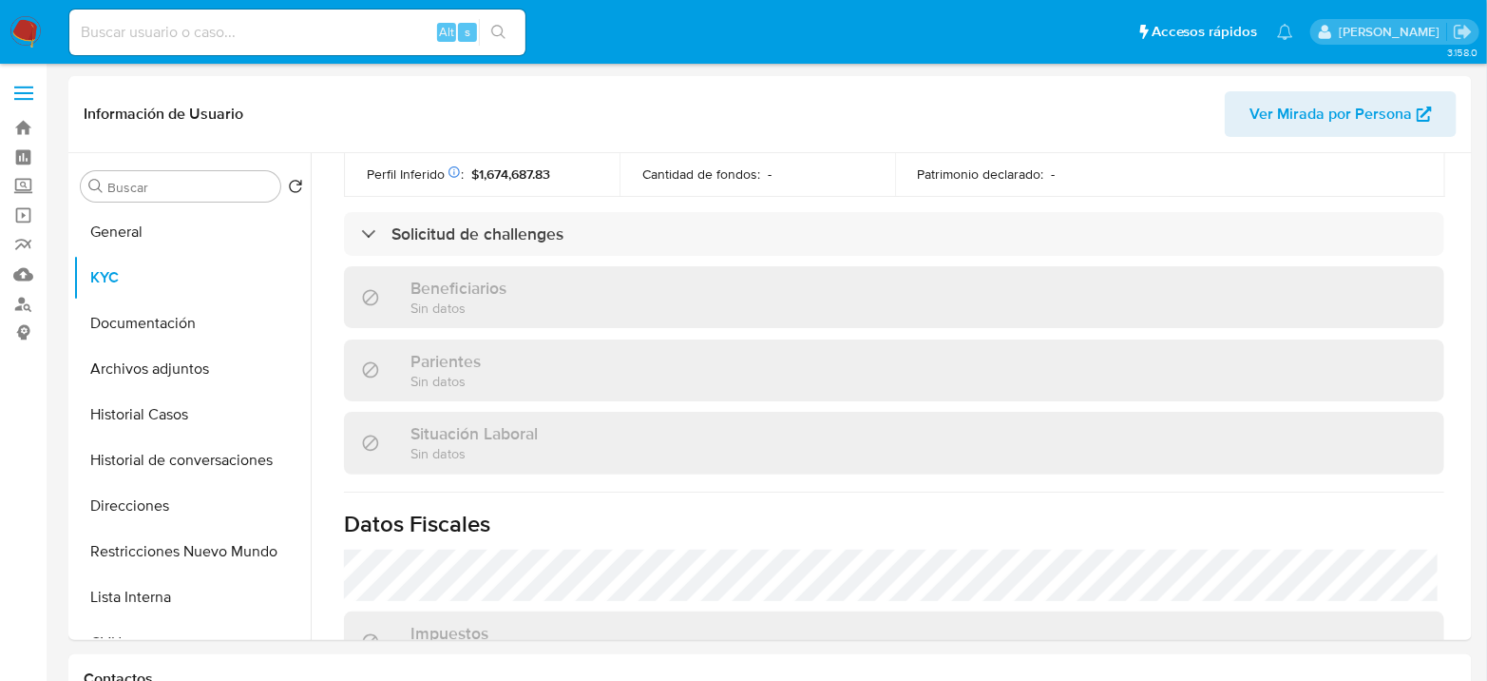
scroll to position [739, 0]
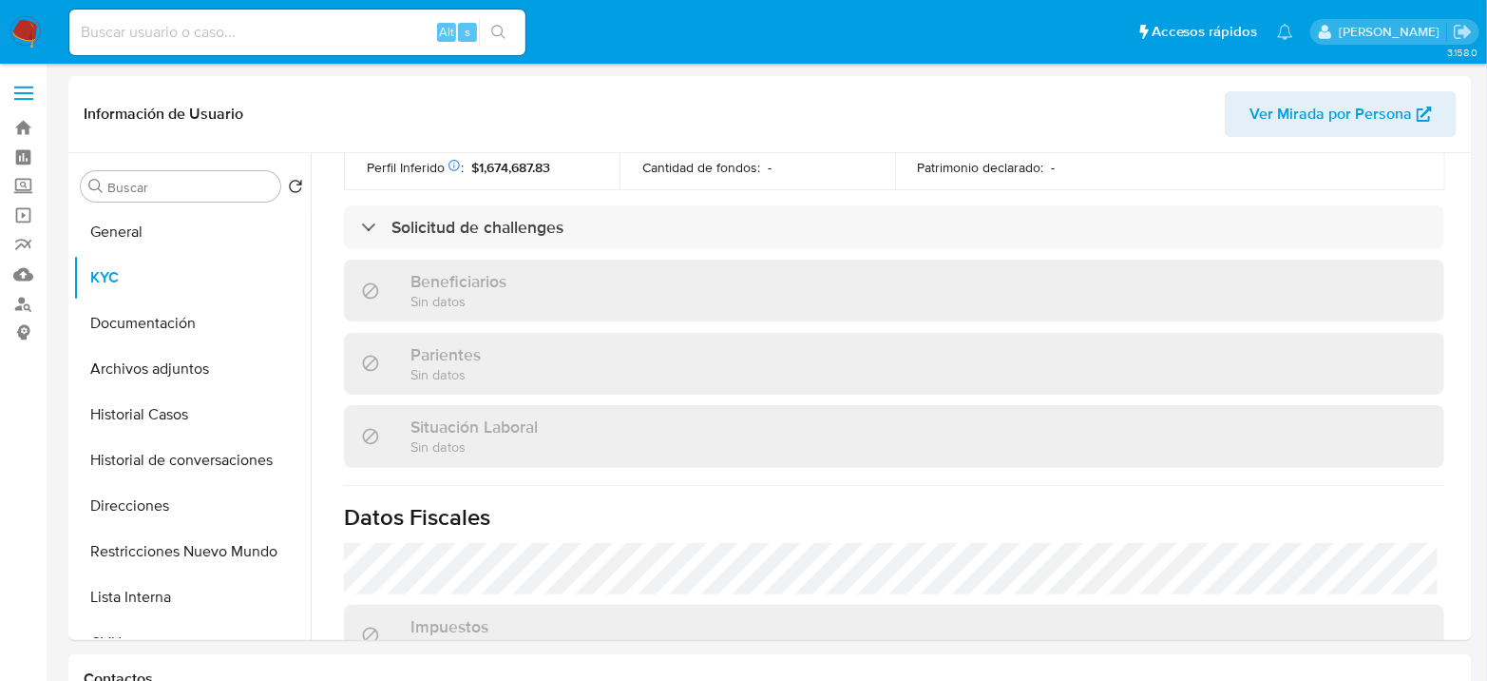
click at [19, 28] on img at bounding box center [26, 32] width 32 height 32
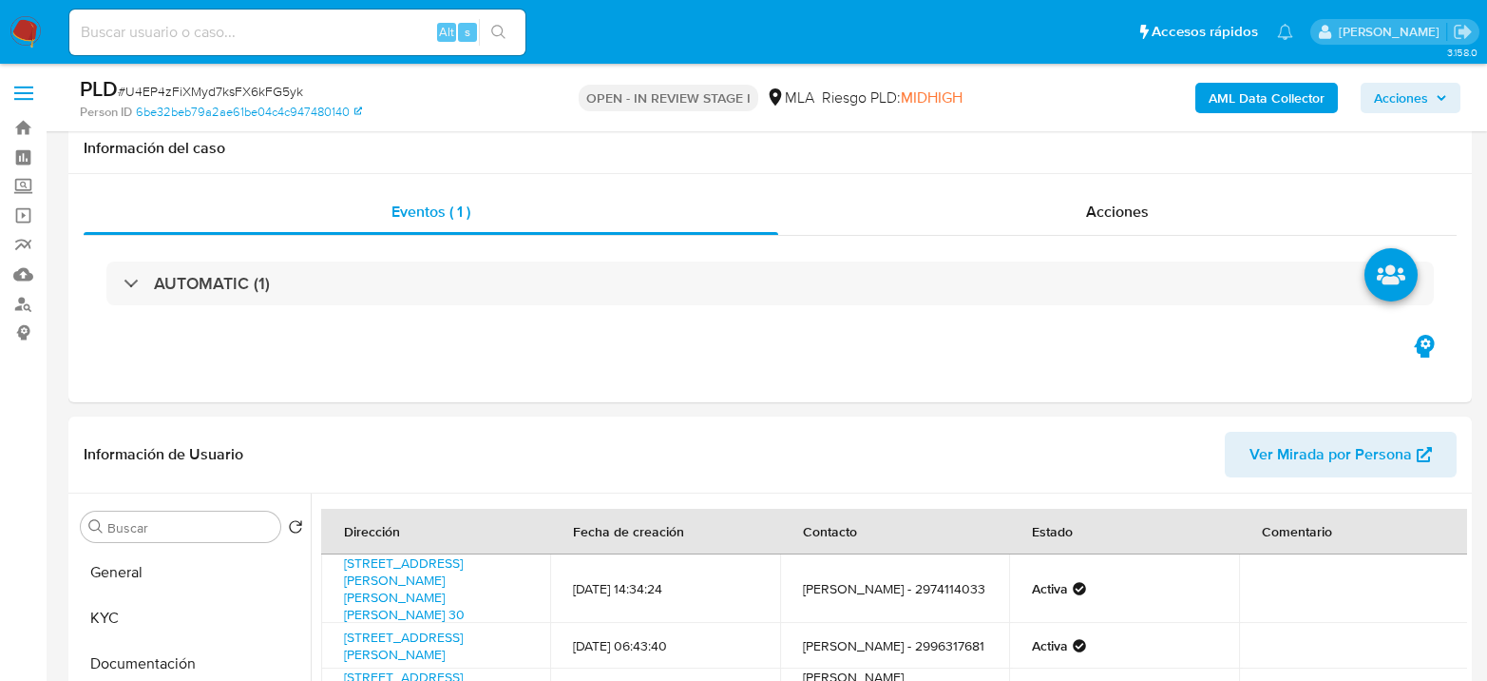
select select "10"
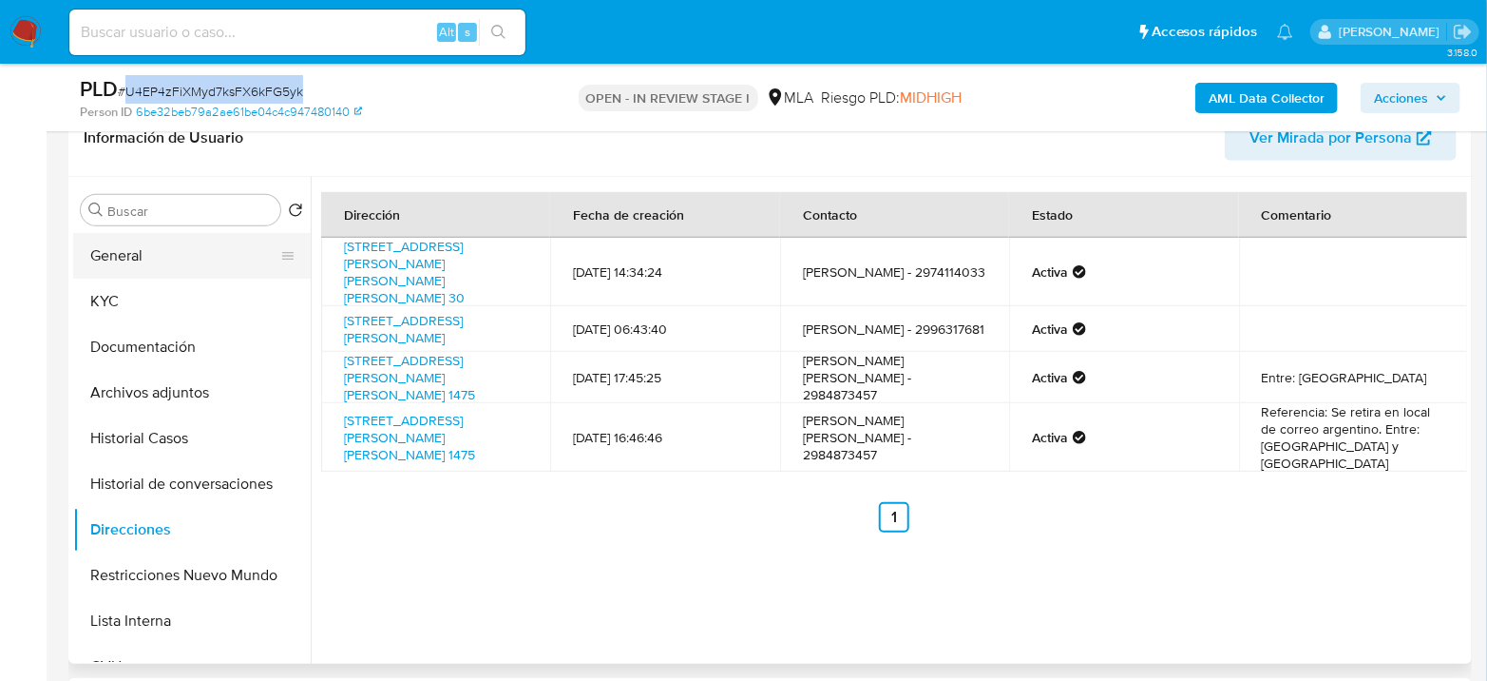
click at [124, 259] on button "General" at bounding box center [184, 256] width 222 height 46
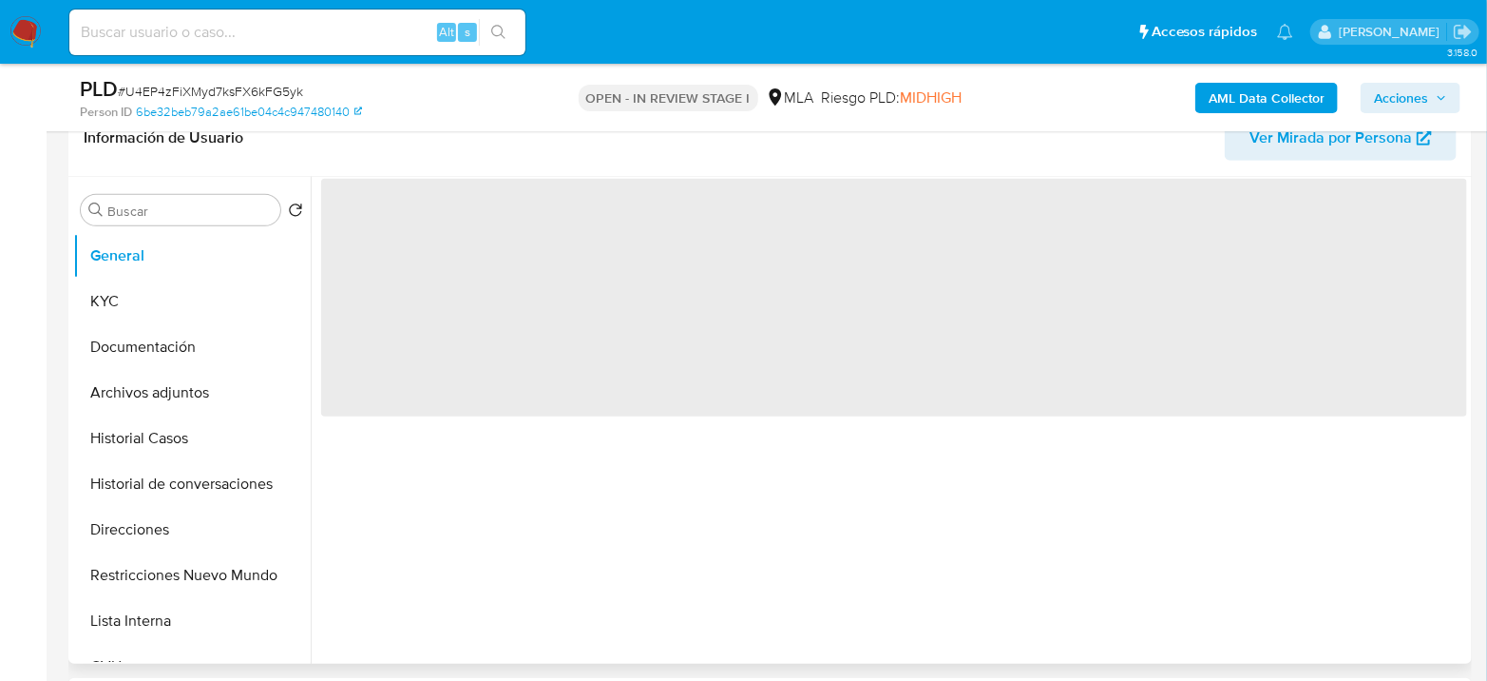
click at [389, 222] on span "‌" at bounding box center [894, 298] width 1146 height 238
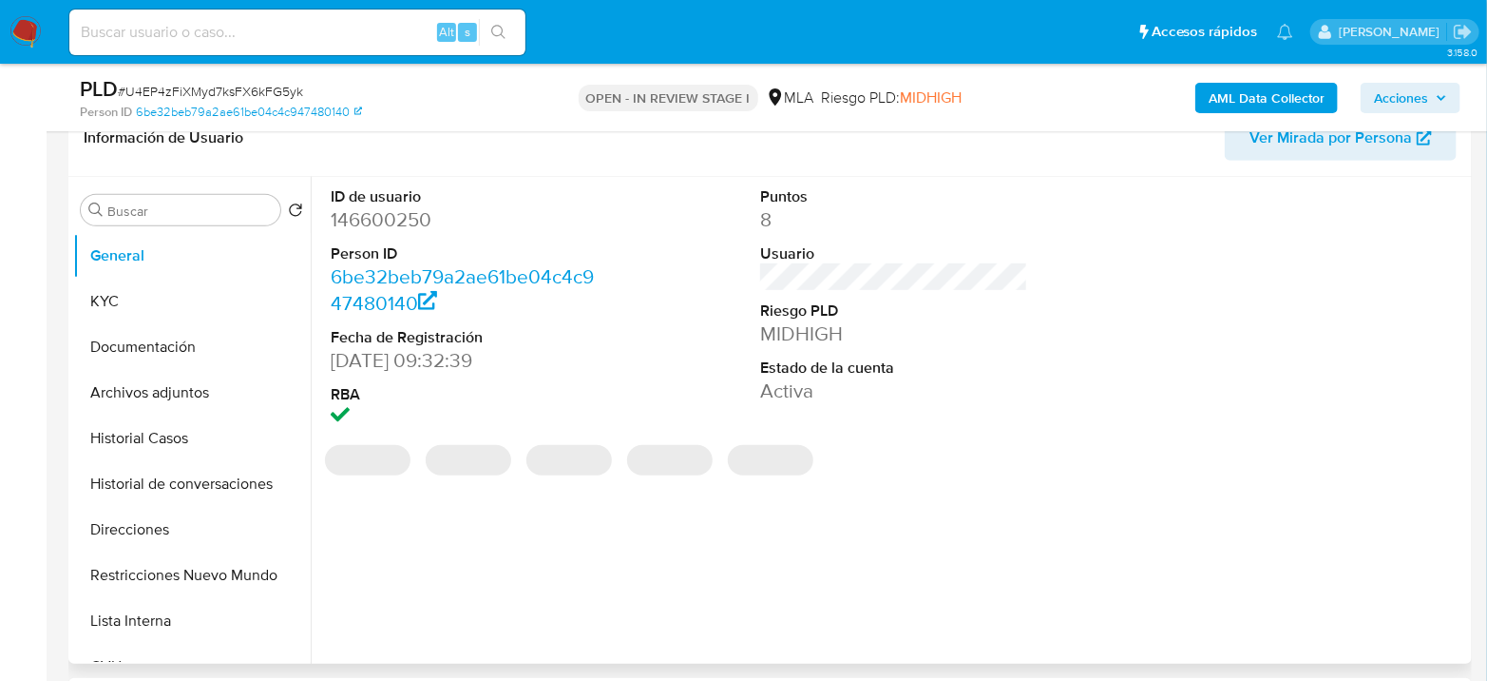
click at [382, 232] on dd "146600250" at bounding box center [465, 219] width 268 height 27
click at [382, 228] on dd "146600250" at bounding box center [465, 219] width 268 height 27
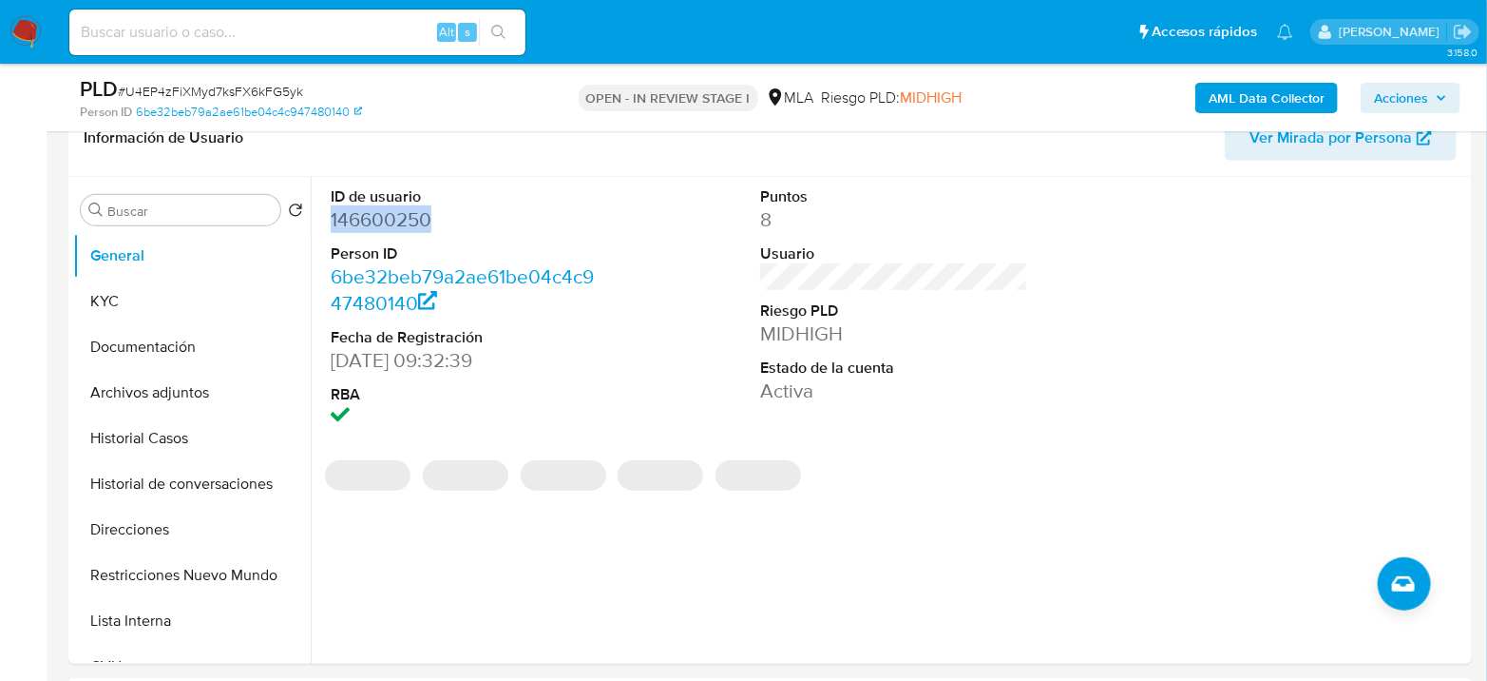
copy dd "146600250"
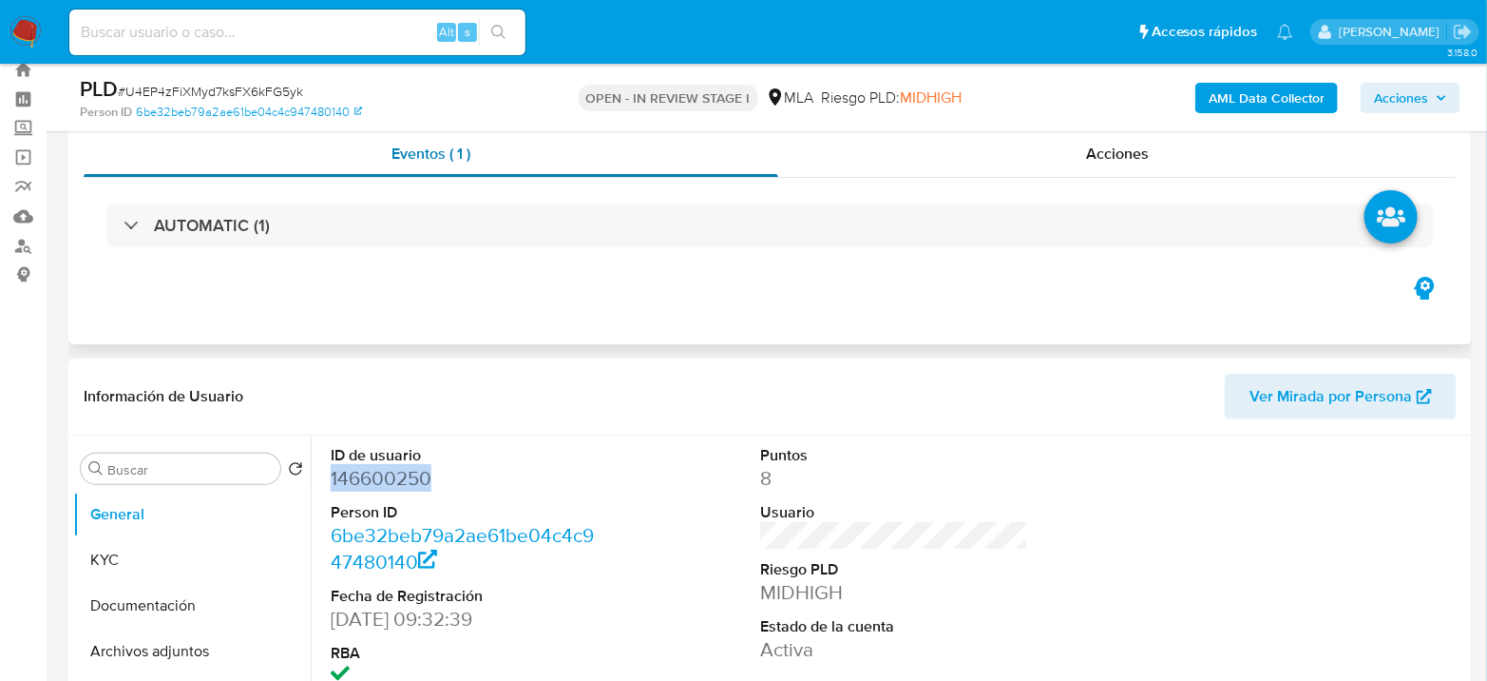
scroll to position [0, 0]
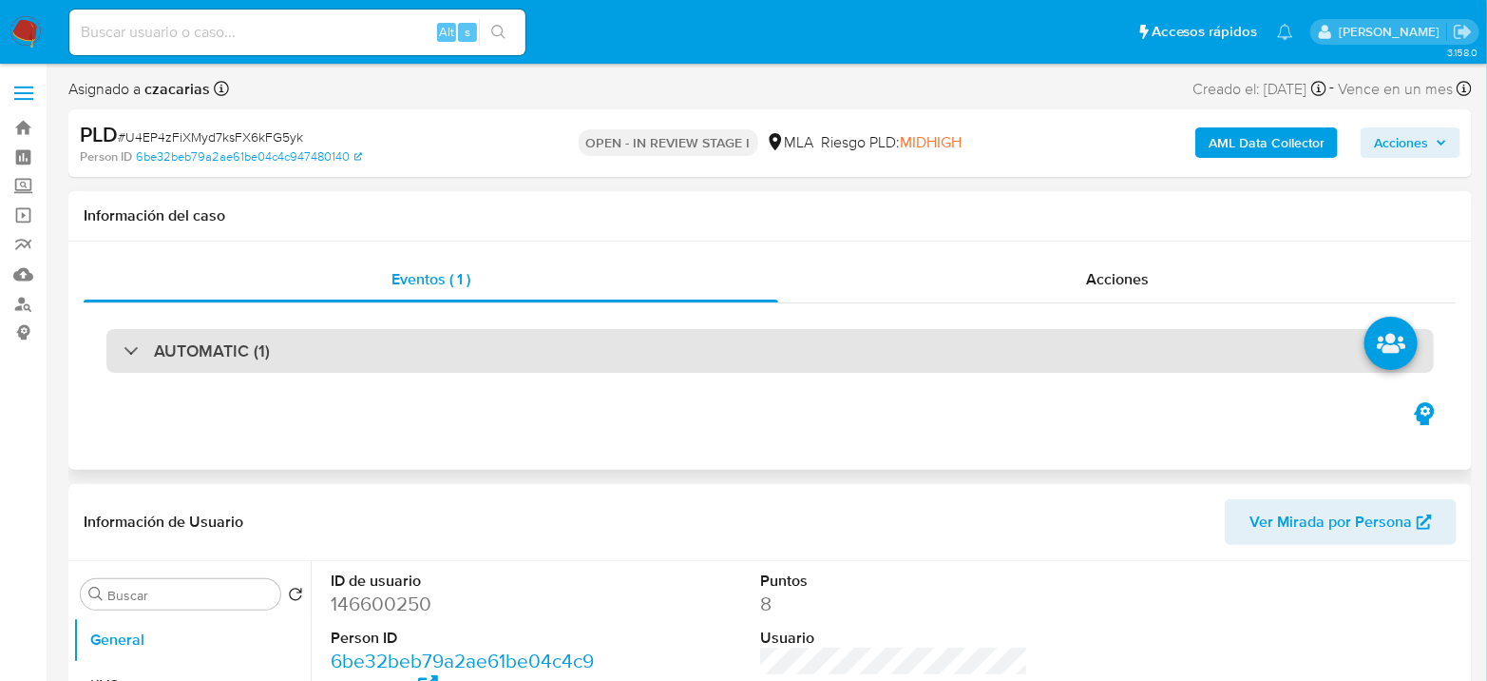
click at [241, 340] on h3 "AUTOMATIC (1)" at bounding box center [212, 350] width 116 height 21
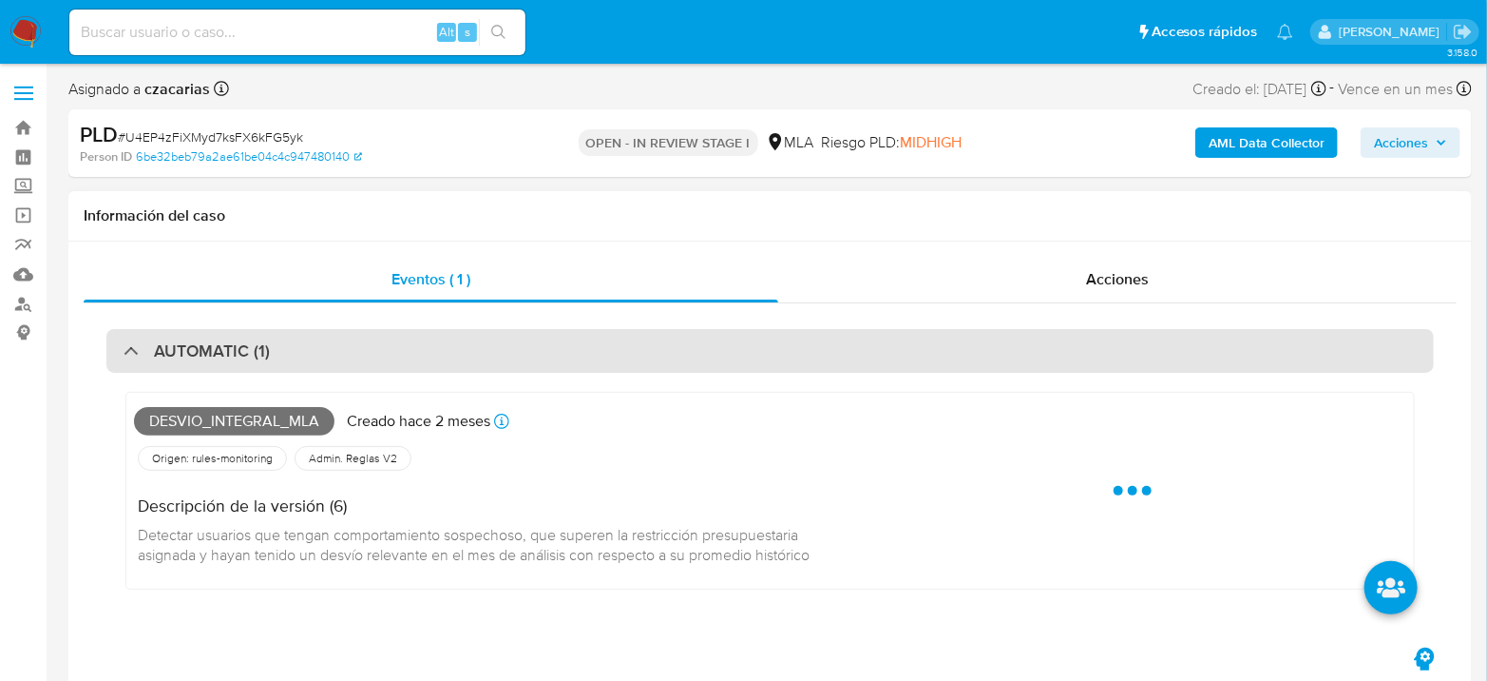
click at [241, 340] on h3 "AUTOMATIC (1)" at bounding box center [212, 350] width 116 height 21
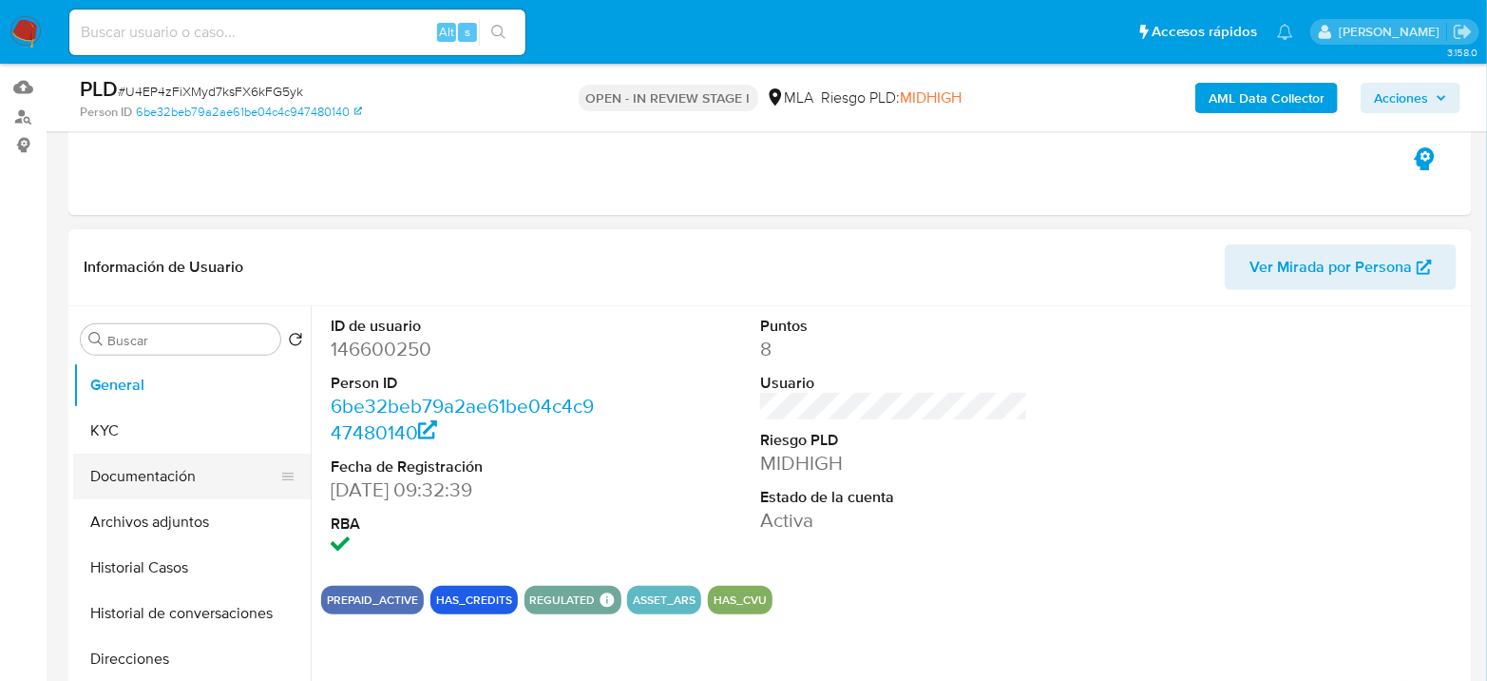
scroll to position [317, 0]
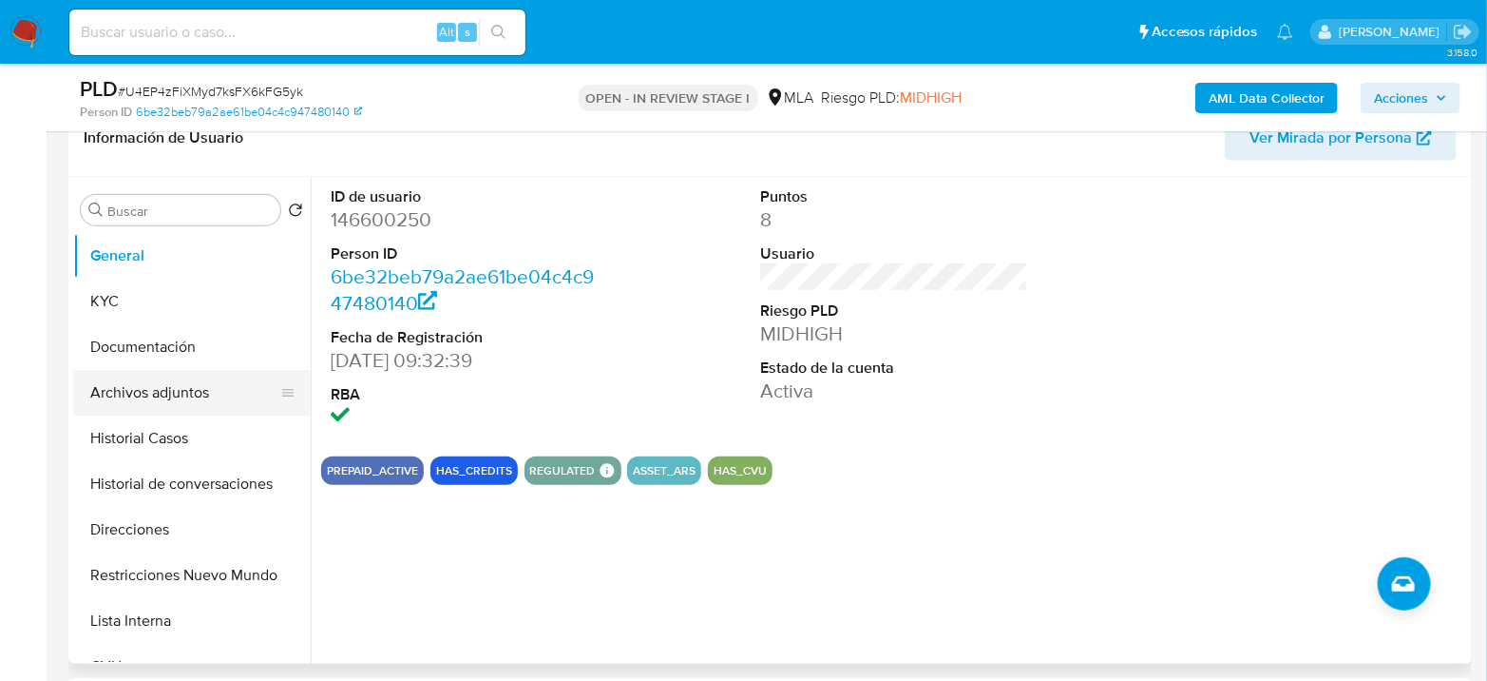
click at [152, 395] on button "Archivos adjuntos" at bounding box center [184, 393] width 222 height 46
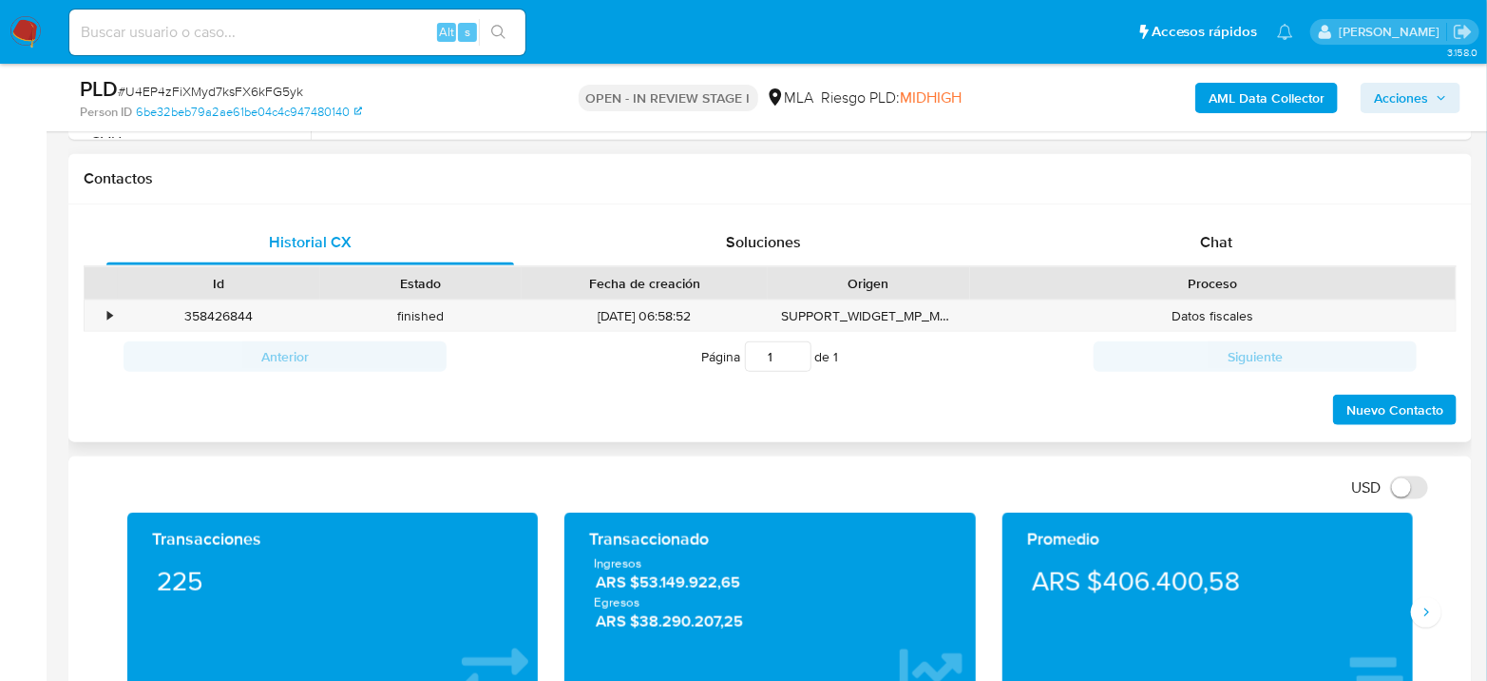
scroll to position [844, 0]
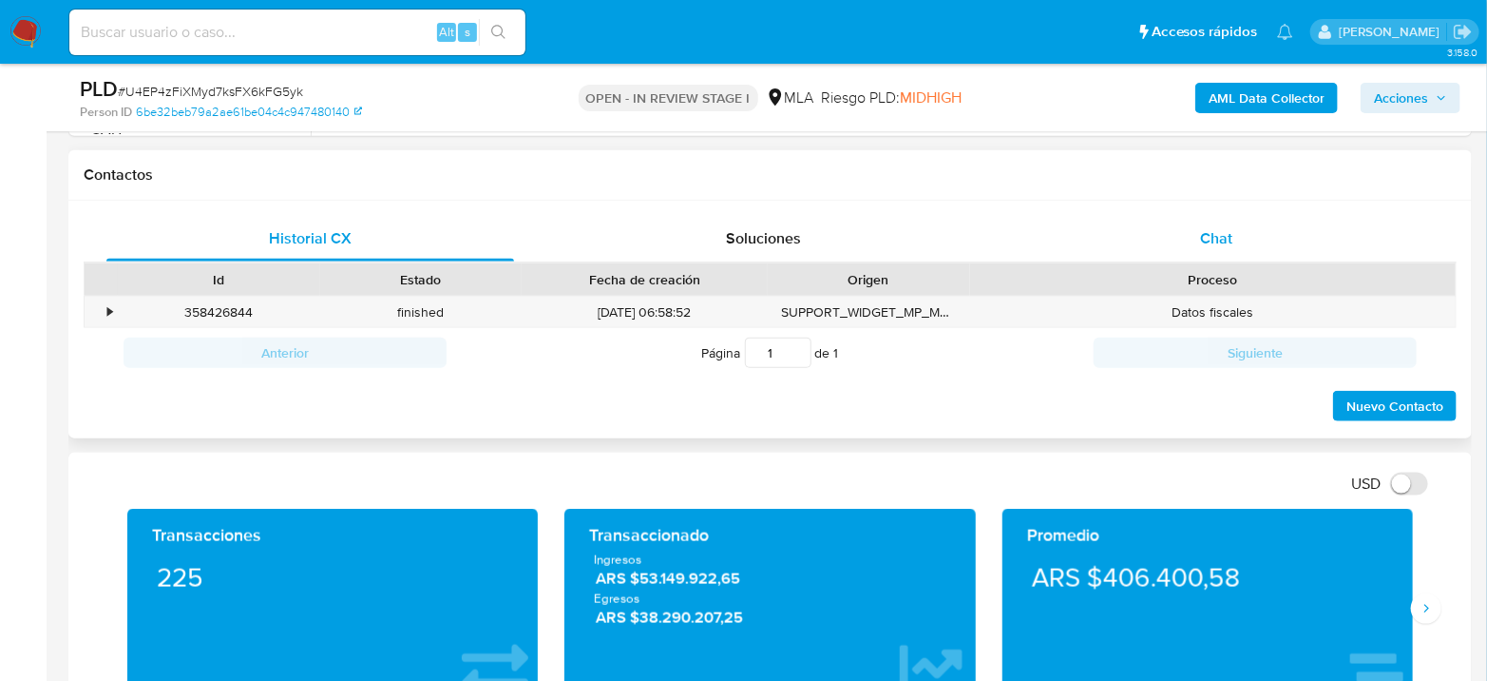
click at [1210, 223] on div "Chat" at bounding box center [1217, 239] width 408 height 46
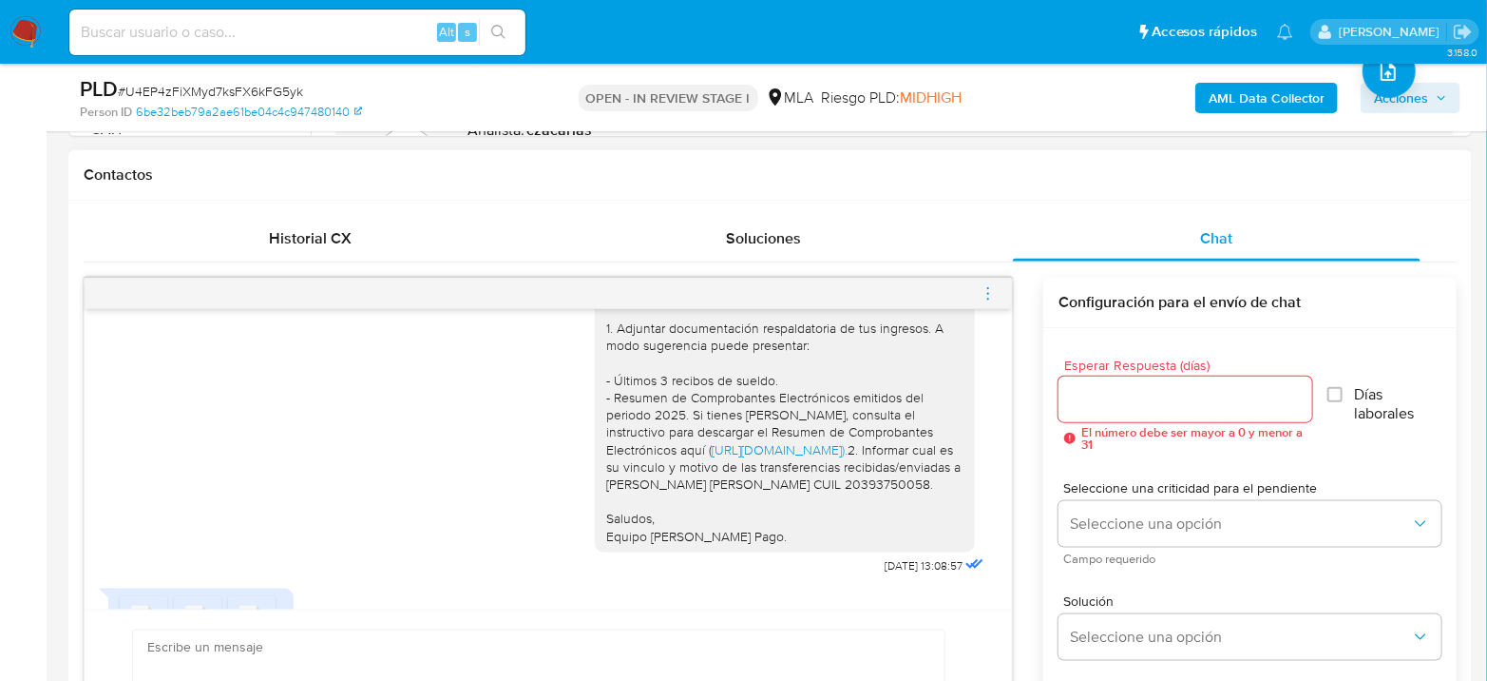
click at [981, 295] on icon "menu-action" at bounding box center [988, 293] width 17 height 17
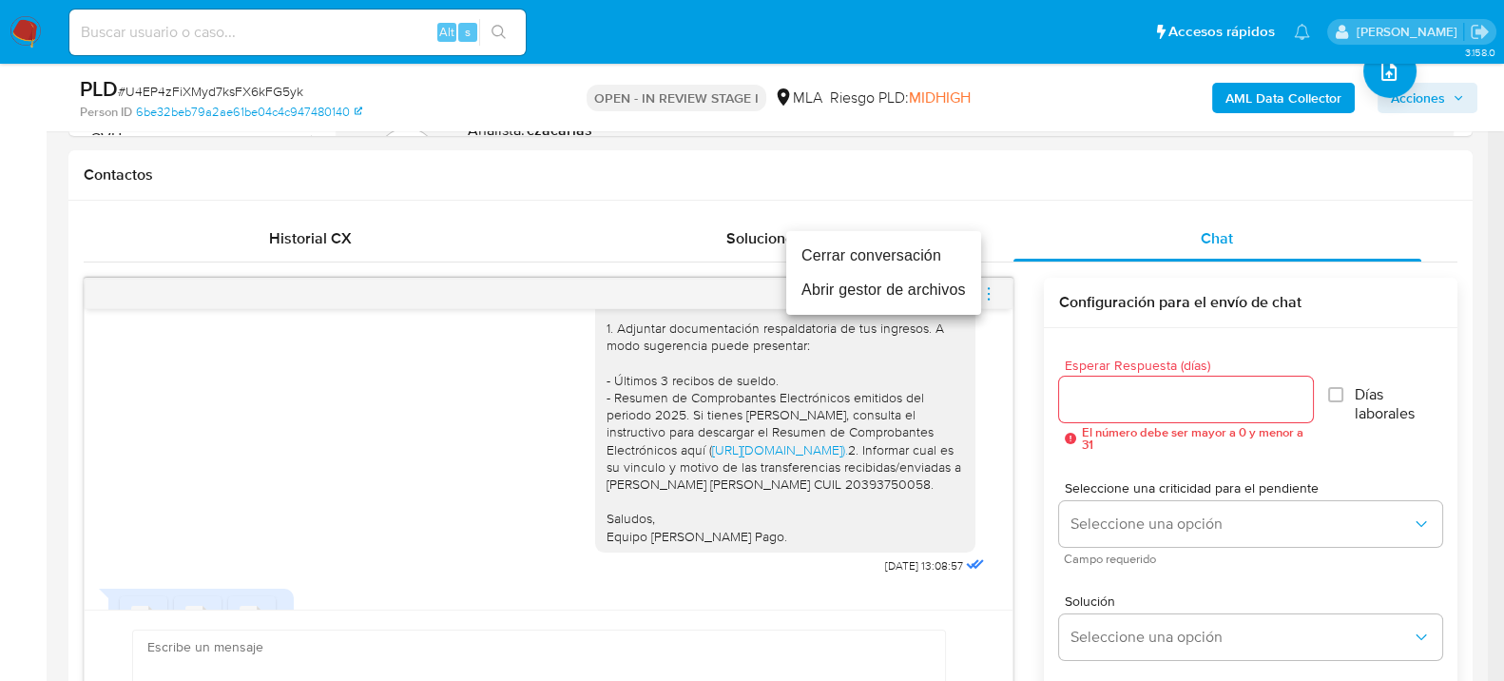
click at [926, 252] on li "Cerrar conversación" at bounding box center [883, 256] width 195 height 34
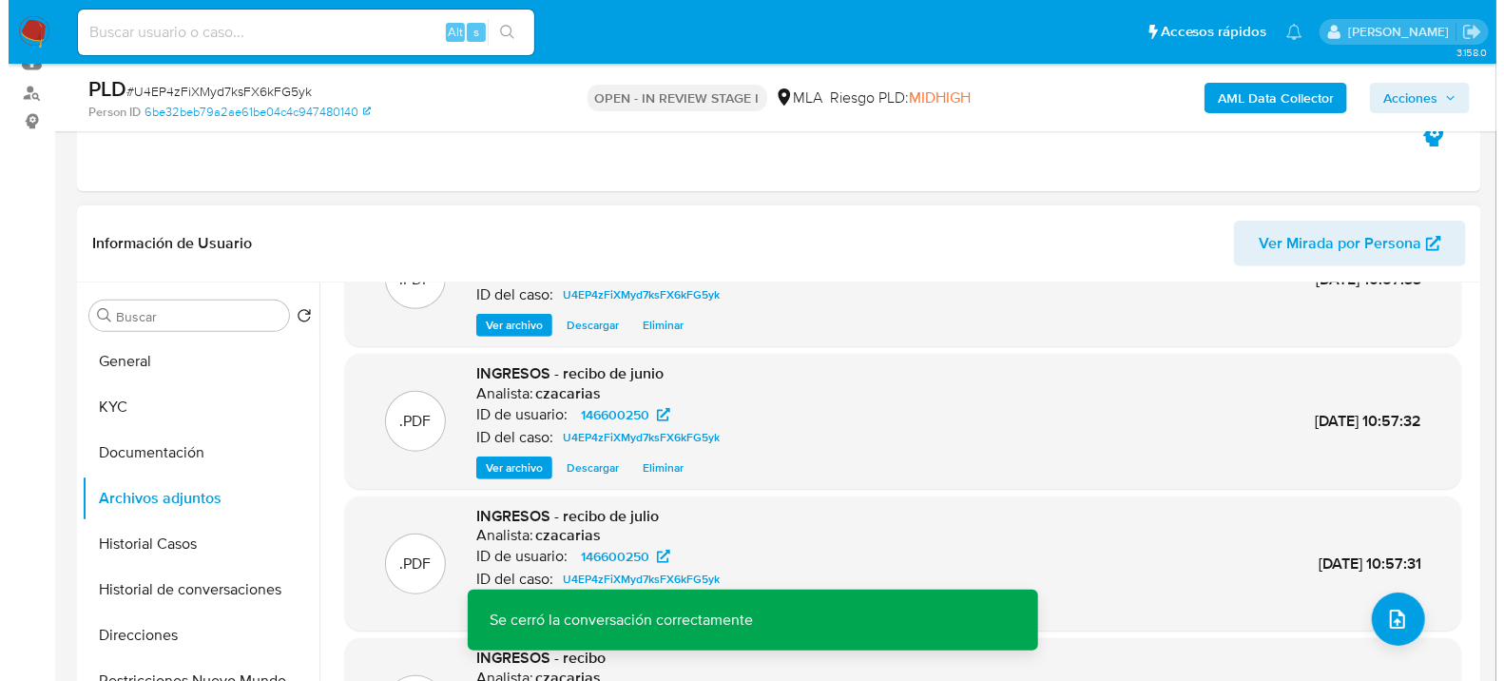
scroll to position [159, 0]
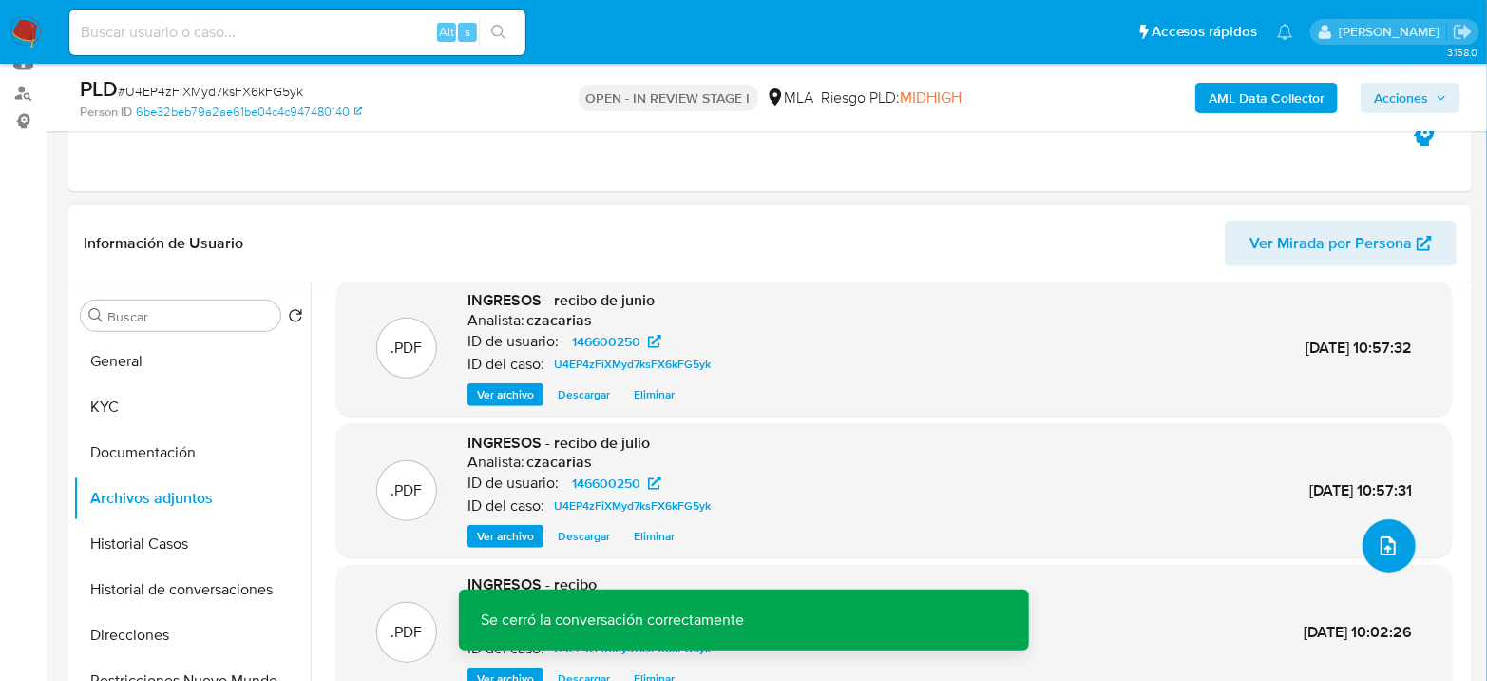
click at [1399, 556] on button "upload-file" at bounding box center [1389, 545] width 53 height 53
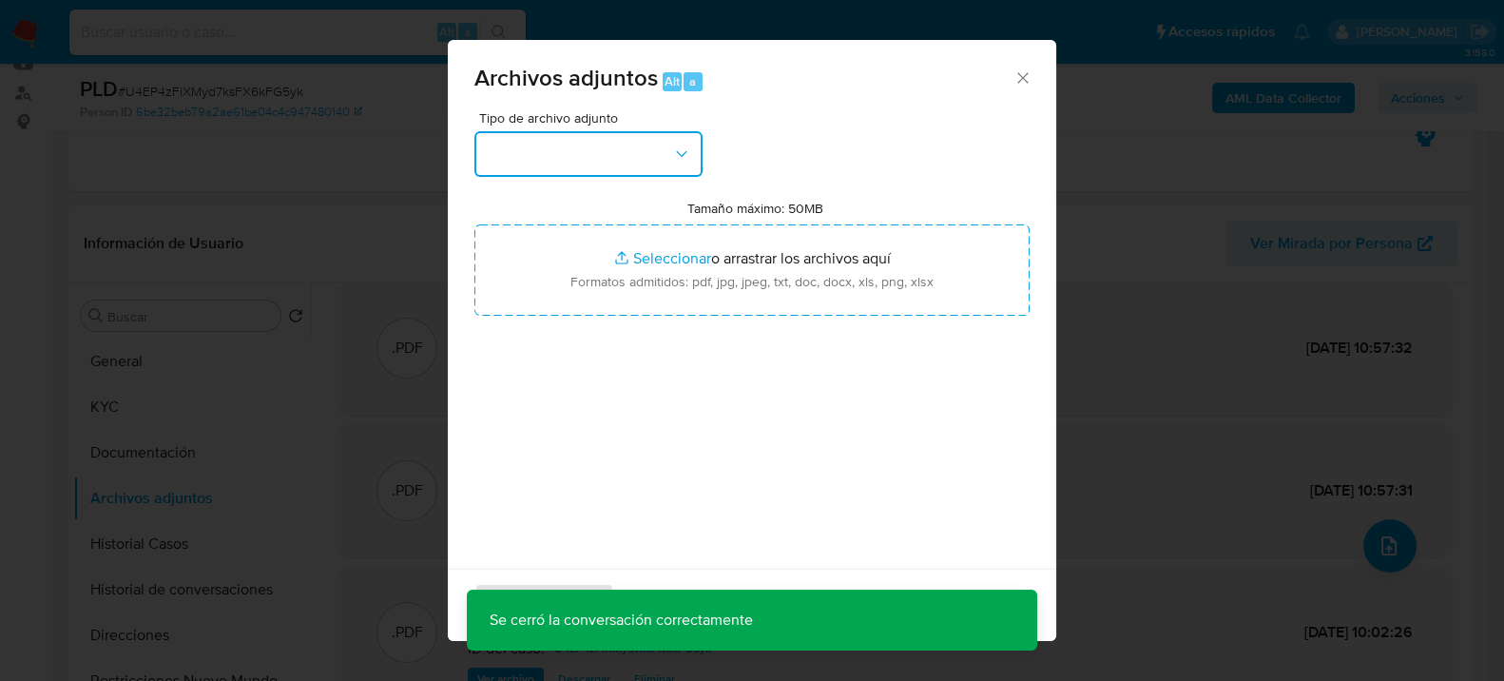
click at [592, 136] on button "button" at bounding box center [588, 154] width 228 height 46
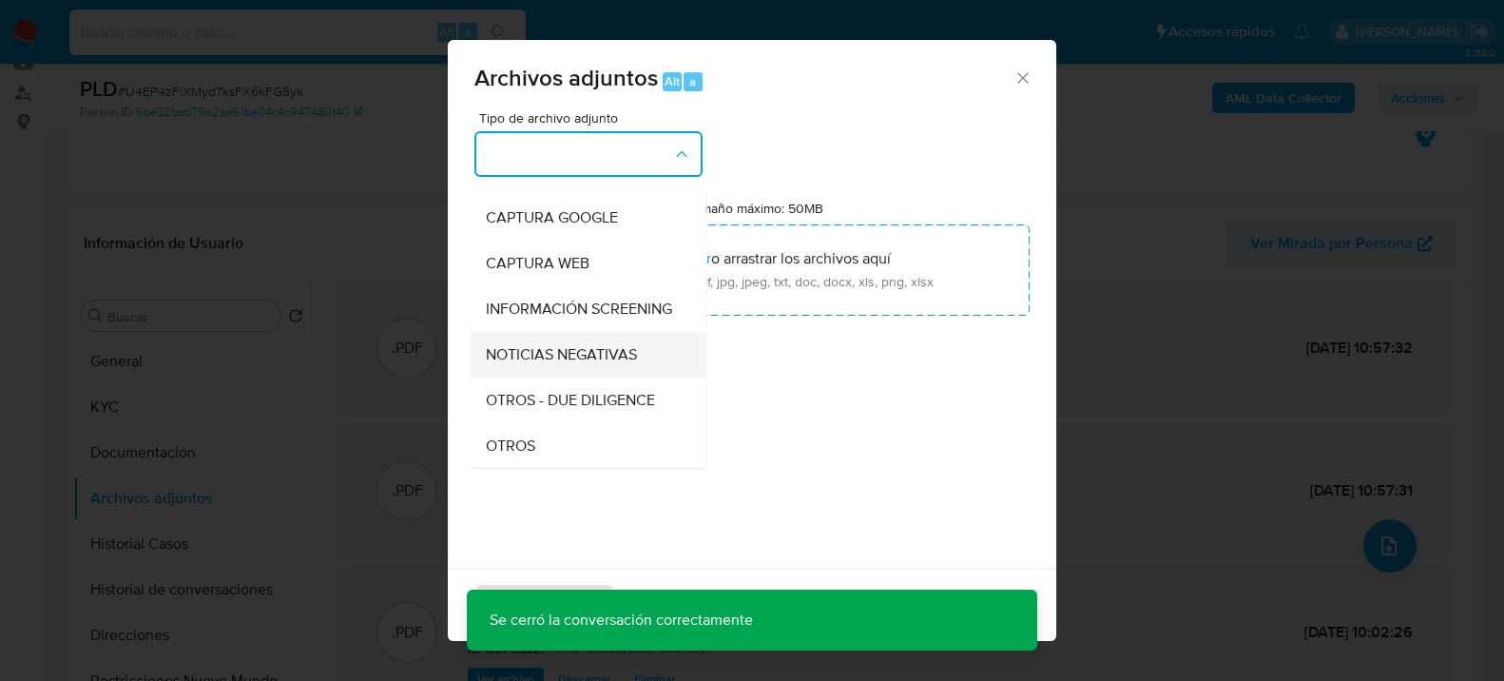
scroll to position [211, 0]
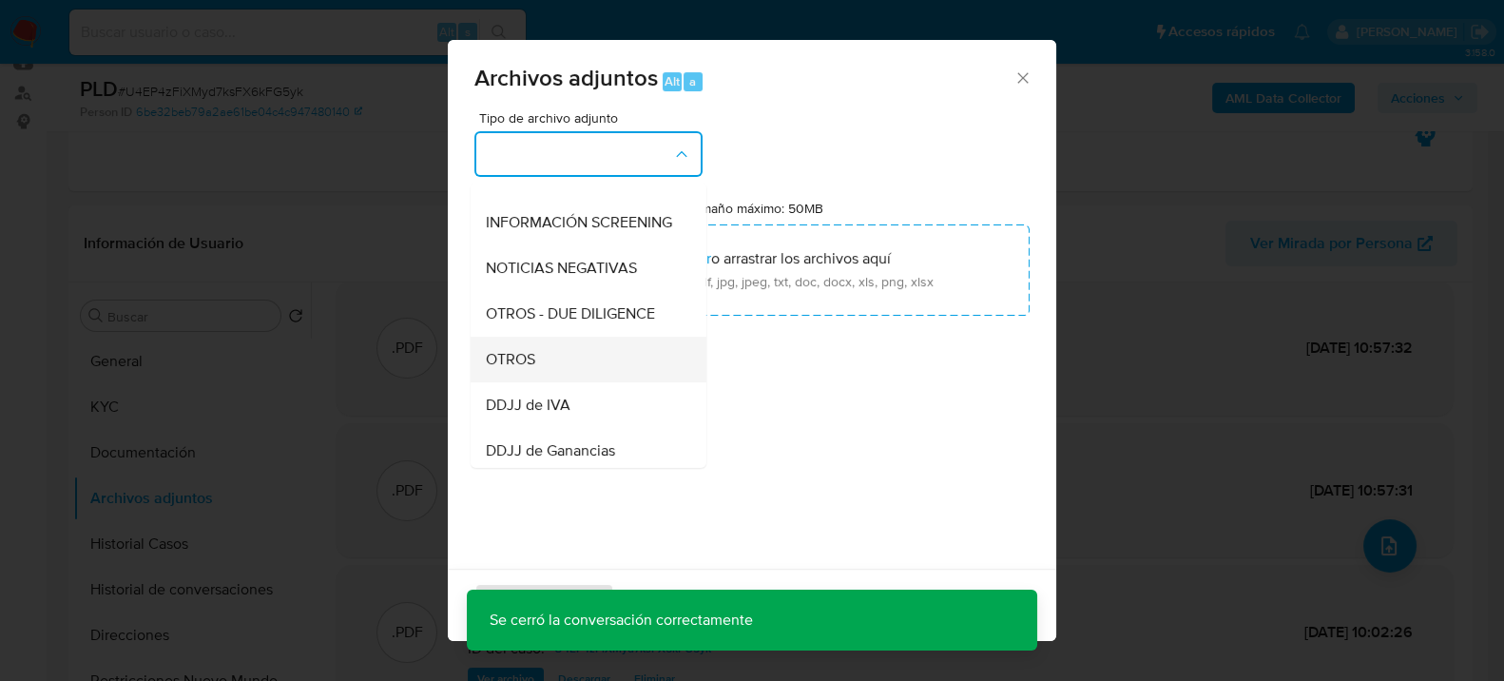
click at [531, 381] on div "OTROS" at bounding box center [583, 359] width 194 height 46
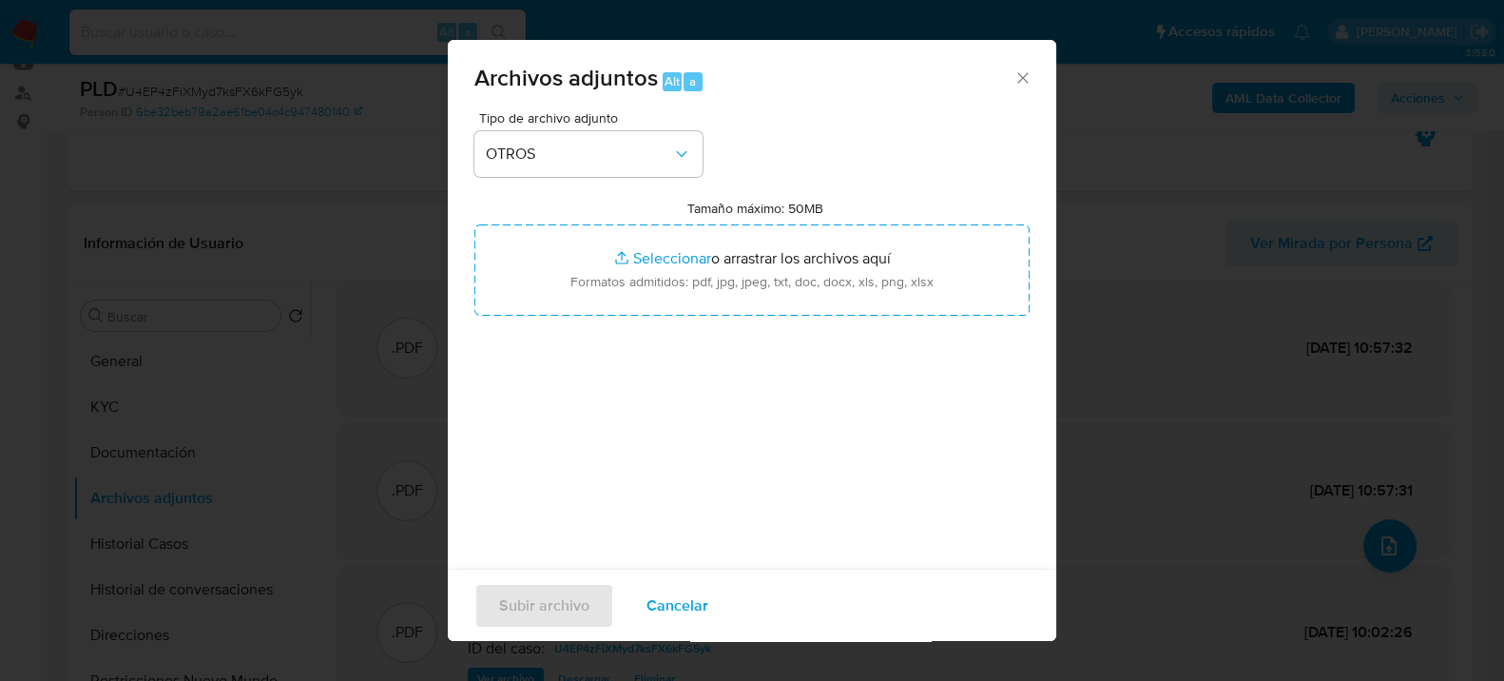
drag, startPoint x: 677, startPoint y: 624, endPoint x: 689, endPoint y: 611, distance: 17.5
click at [683, 617] on span "Cancelar" at bounding box center [677, 605] width 62 height 42
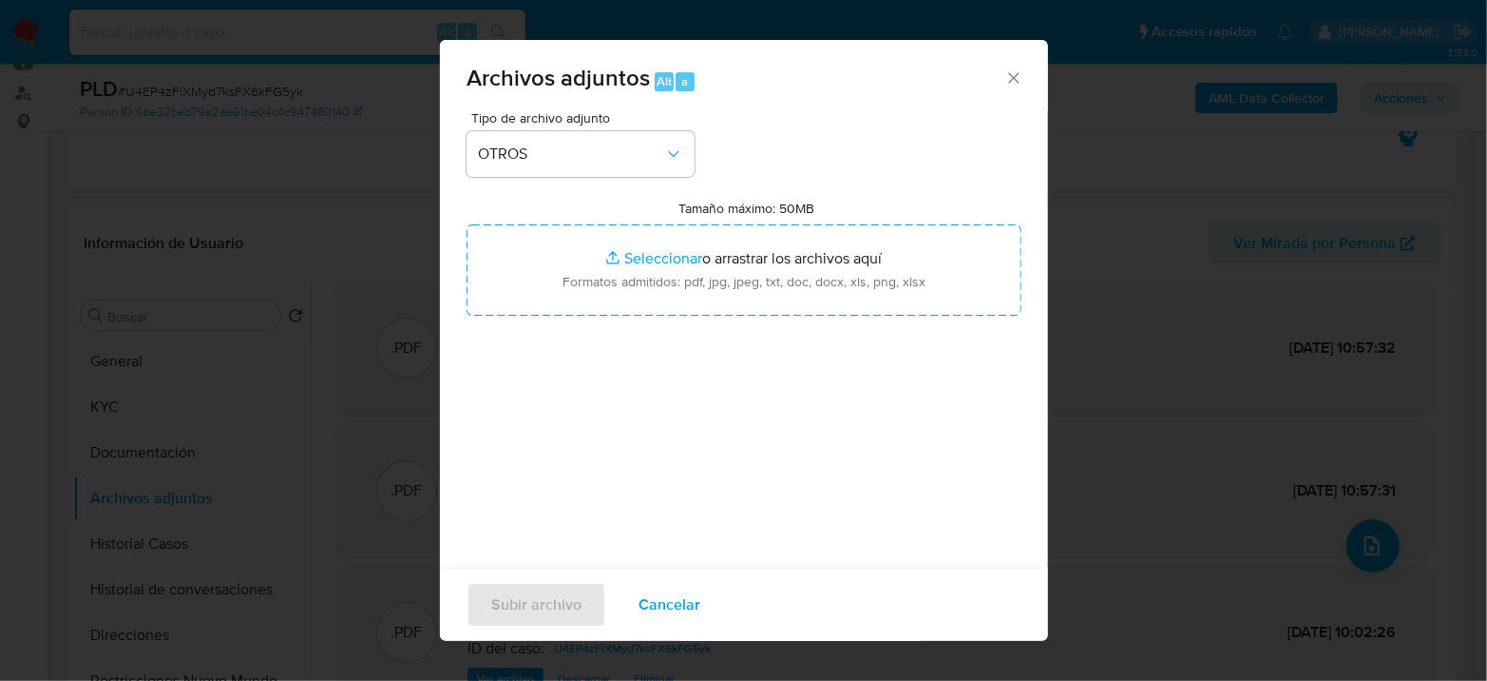
click at [688, 608] on div "Analista: czacarias" at bounding box center [593, 604] width 251 height 19
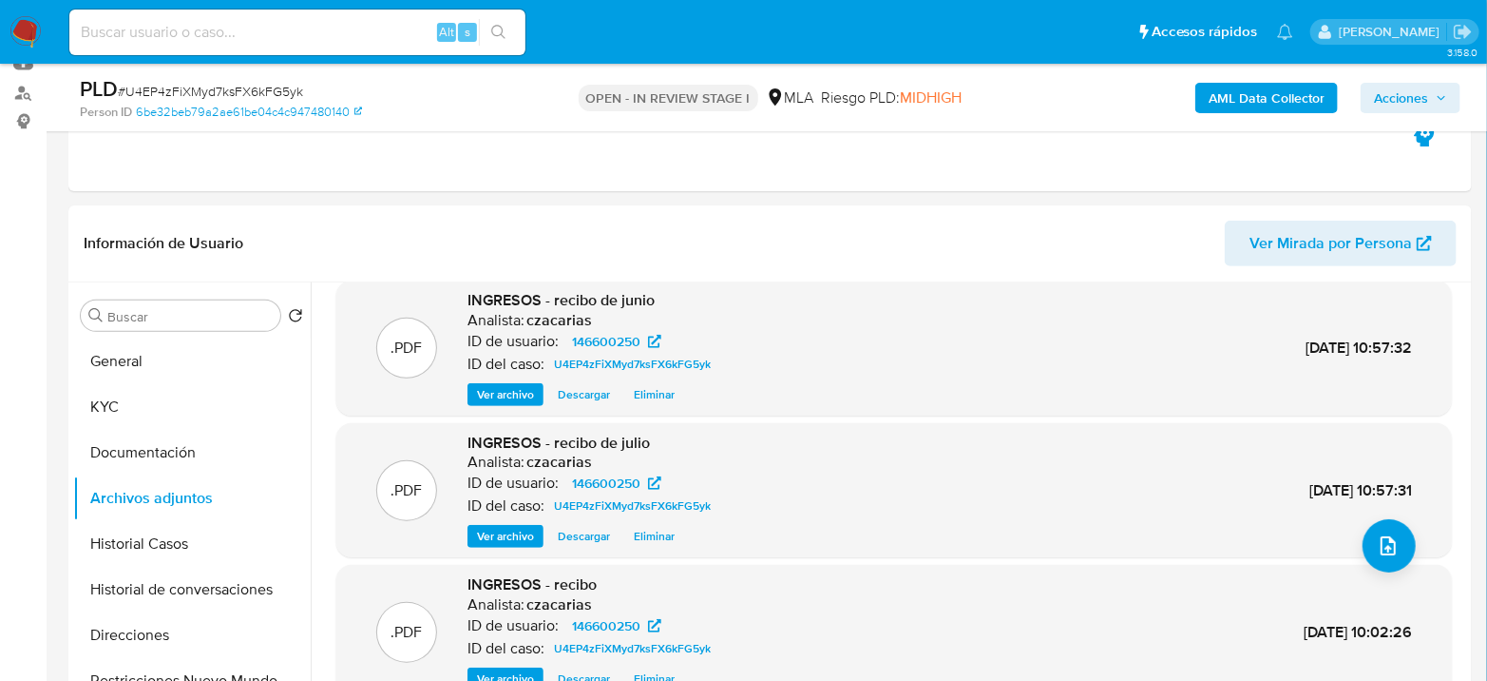
click at [256, 86] on span "# U4EP4zFiXMyd7ksFX6kFG5yk" at bounding box center [210, 91] width 185 height 19
copy span "U4EP4zFiXMyd7ksFX6kFG5yk"
click at [1386, 554] on span "upload-file" at bounding box center [1388, 545] width 23 height 23
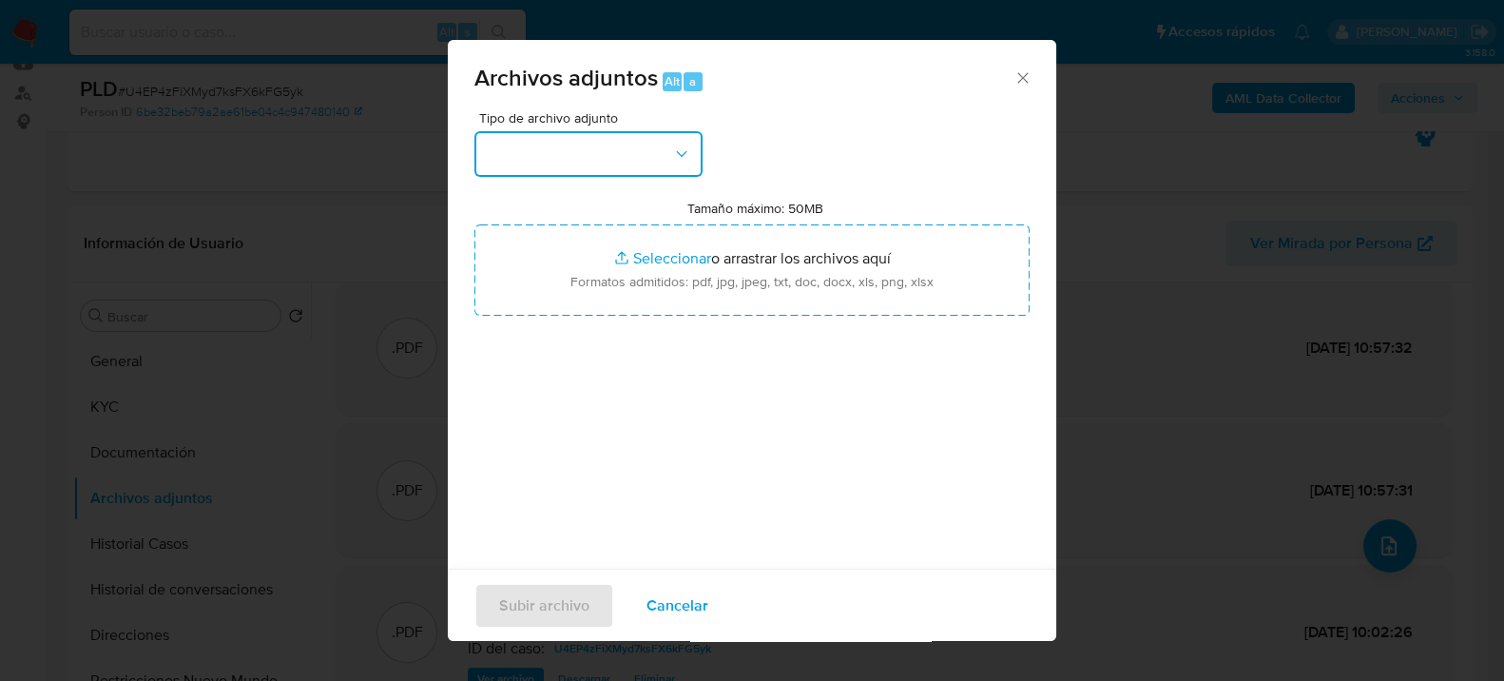
click at [678, 154] on icon "button" at bounding box center [681, 153] width 19 height 19
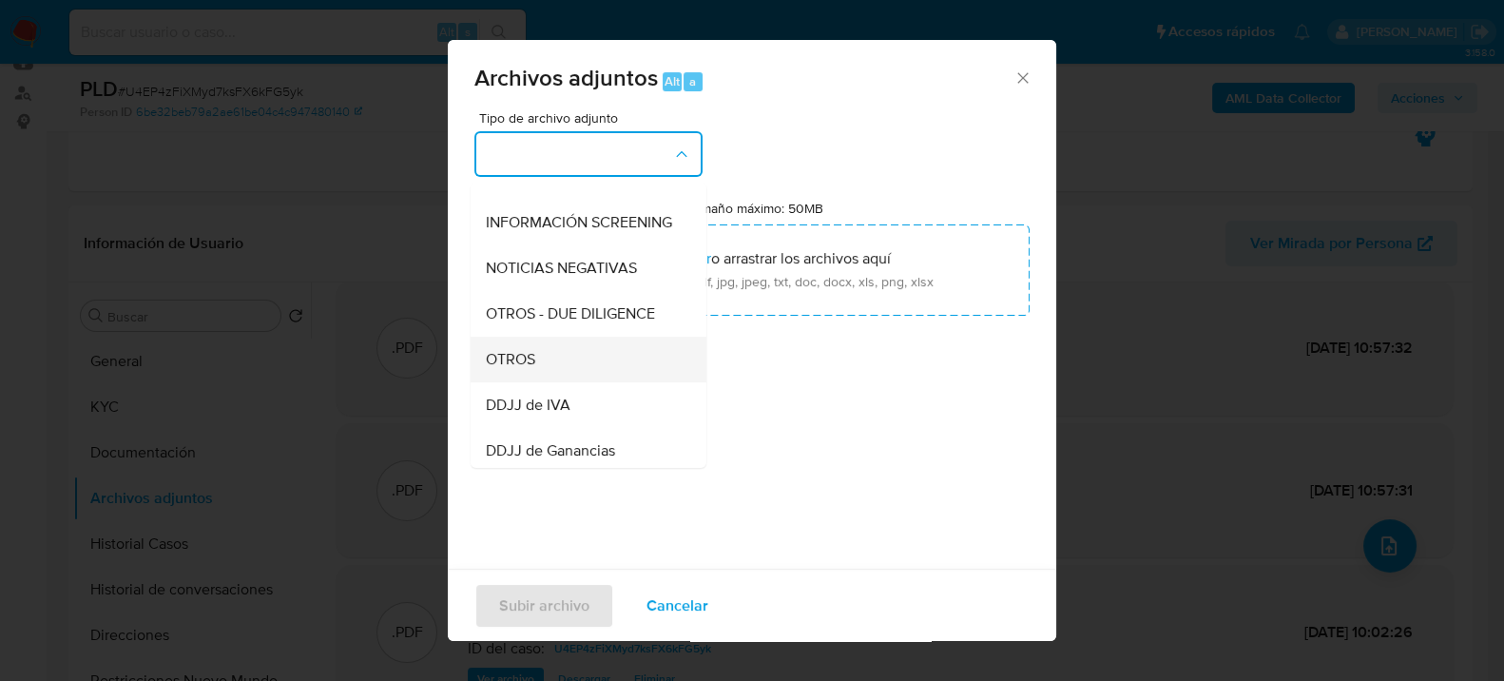
click at [546, 378] on div "OTROS" at bounding box center [583, 359] width 194 height 46
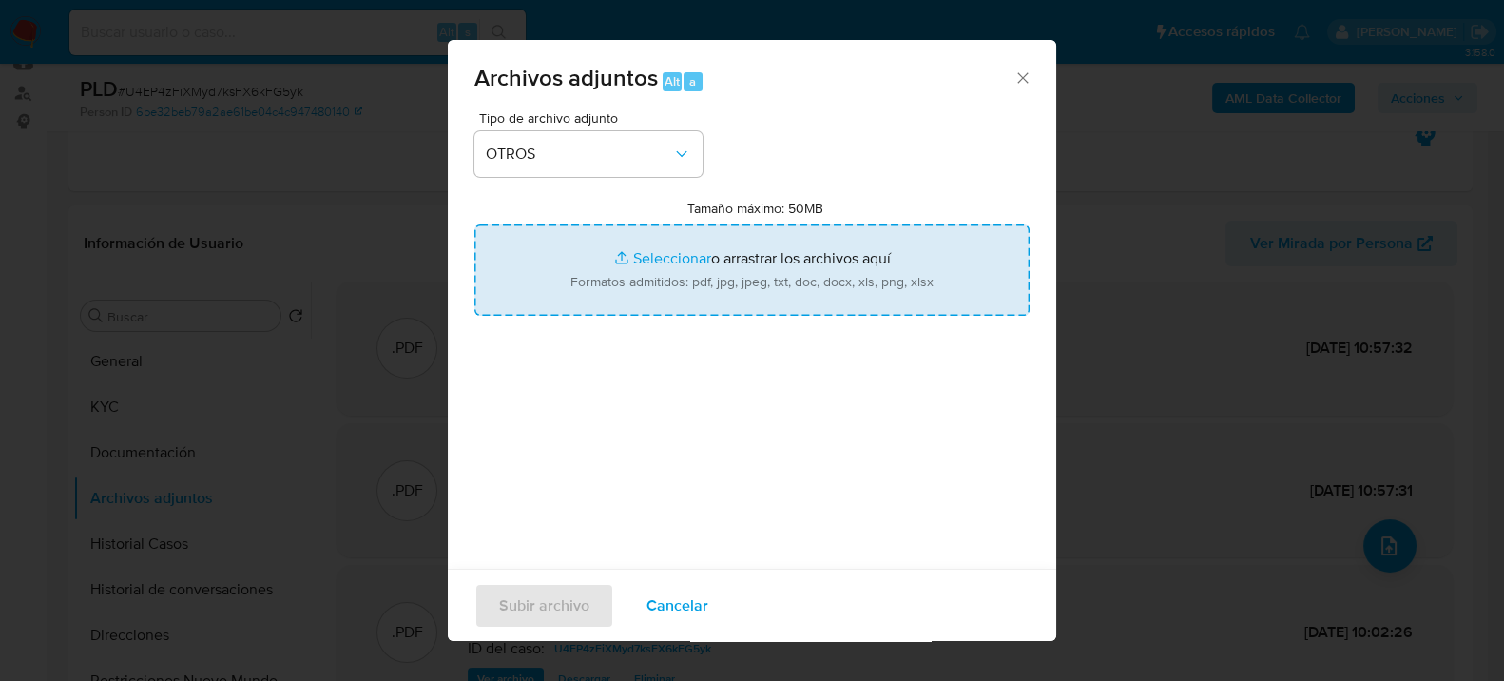
type input "C:\fakepath\Caselog U4EP4zFiXMyd7ksFX6kFG5yk_2025_07_18_10_59_06.docx"
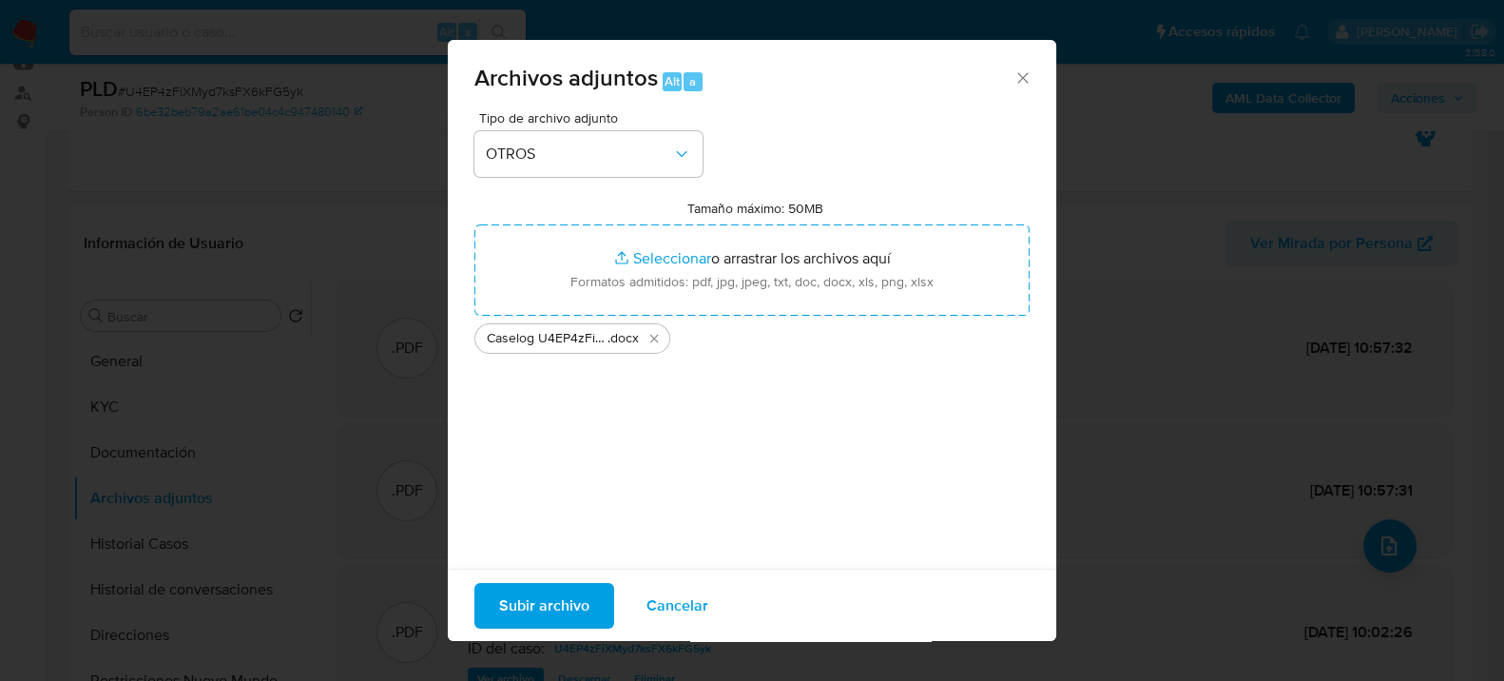
click at [566, 598] on span "Subir archivo" at bounding box center [544, 605] width 90 height 42
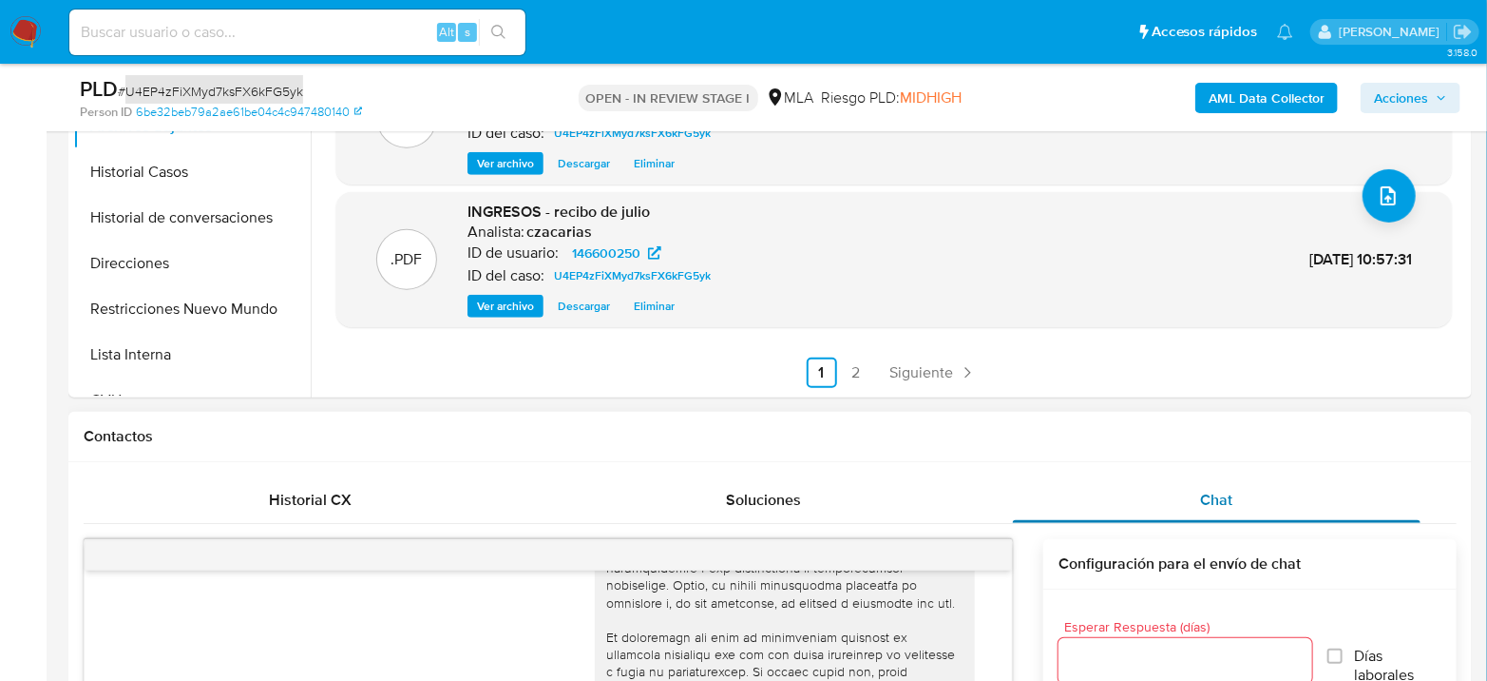
scroll to position [633, 0]
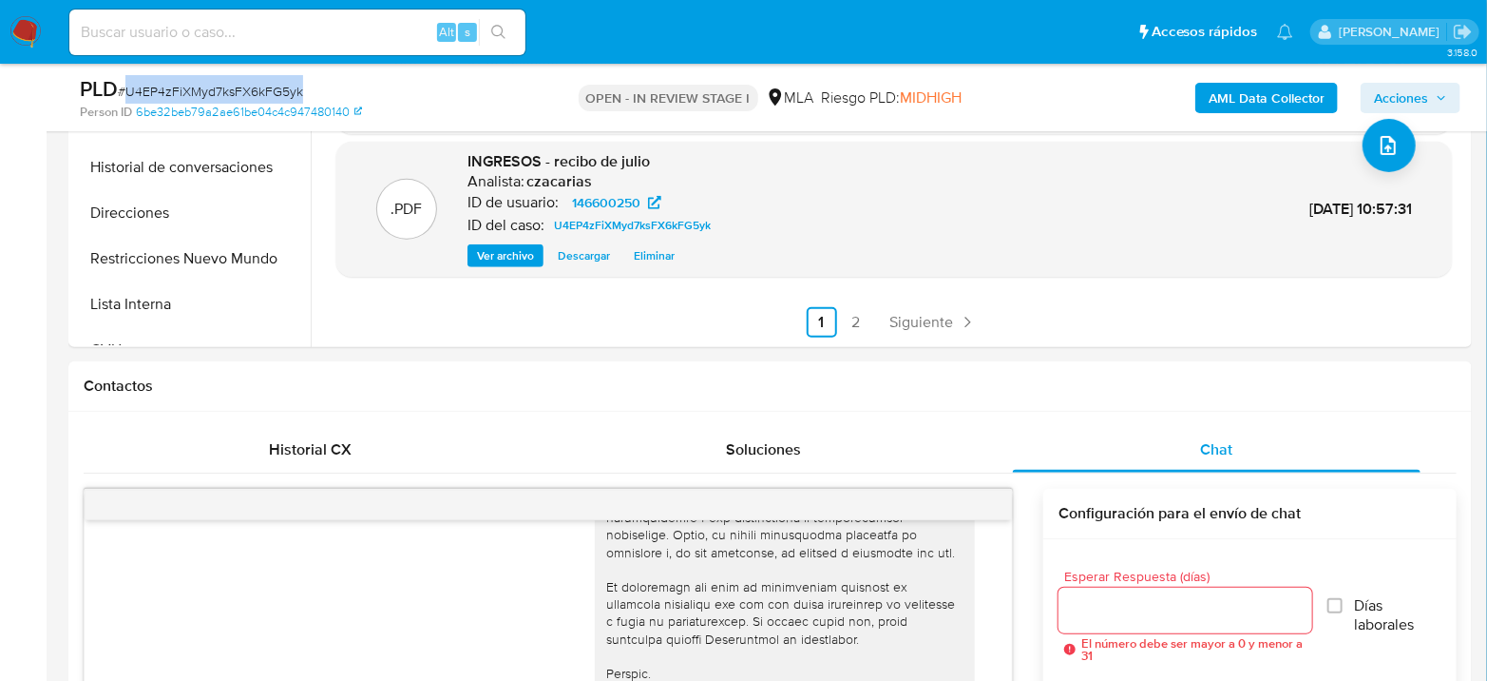
click at [1406, 96] on span "Acciones" at bounding box center [1401, 98] width 54 height 30
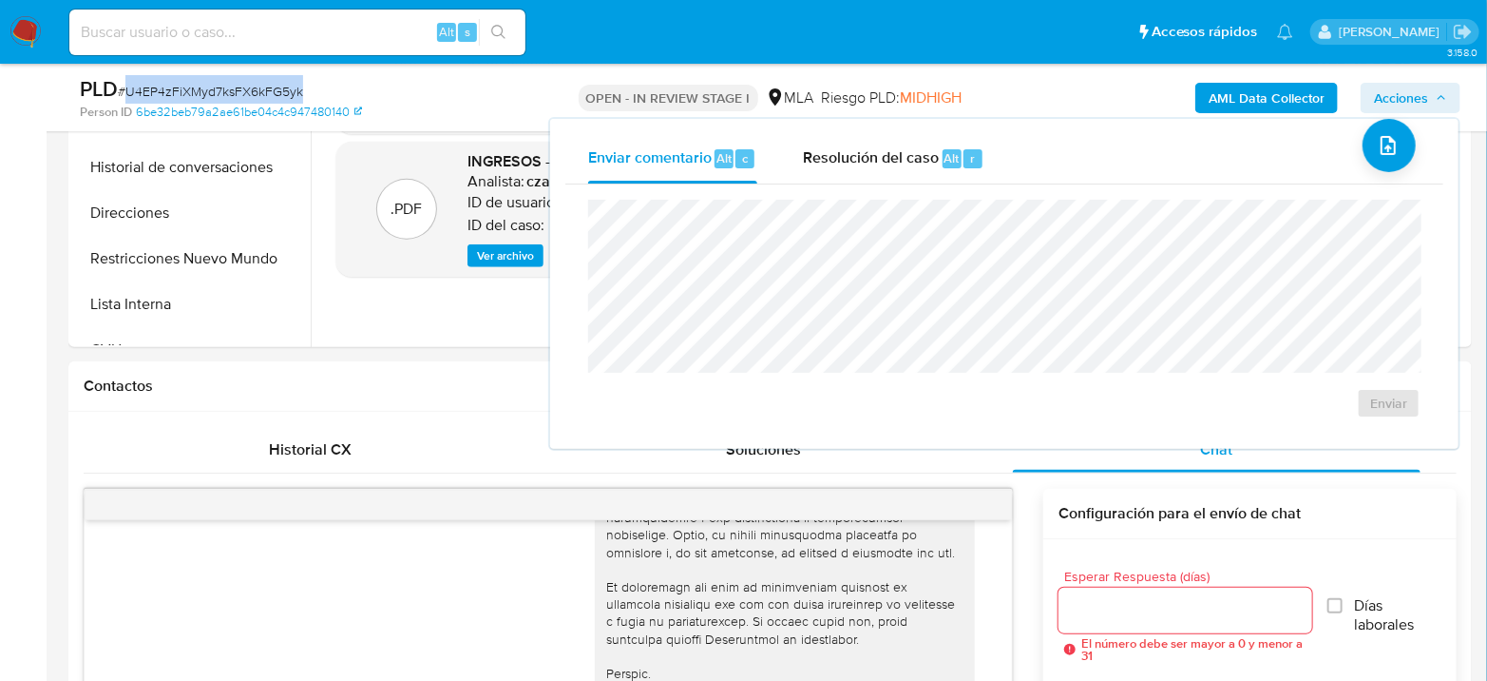
drag, startPoint x: 908, startPoint y: 153, endPoint x: 939, endPoint y: 193, distance: 50.8
click at [911, 156] on span "Resolución del caso" at bounding box center [871, 157] width 136 height 22
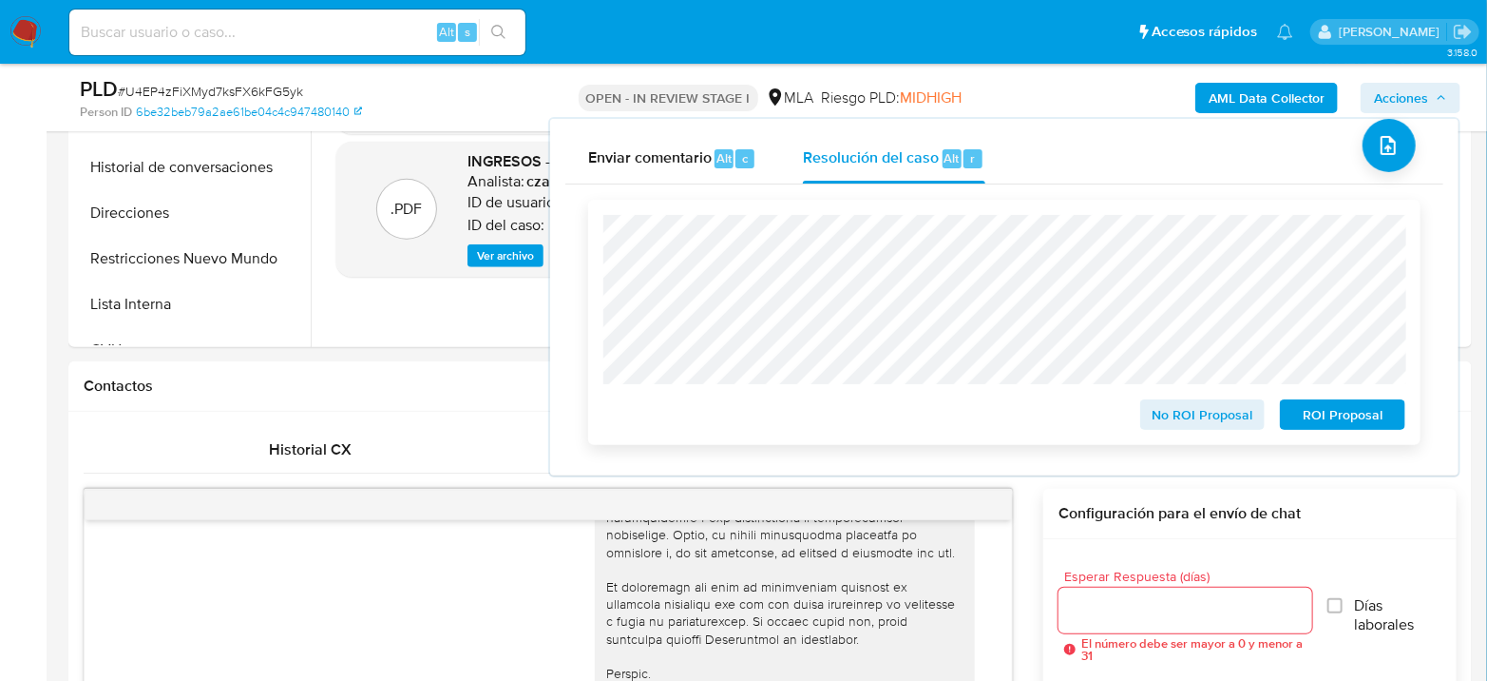
click at [1202, 410] on span "No ROI Proposal" at bounding box center [1203, 414] width 99 height 27
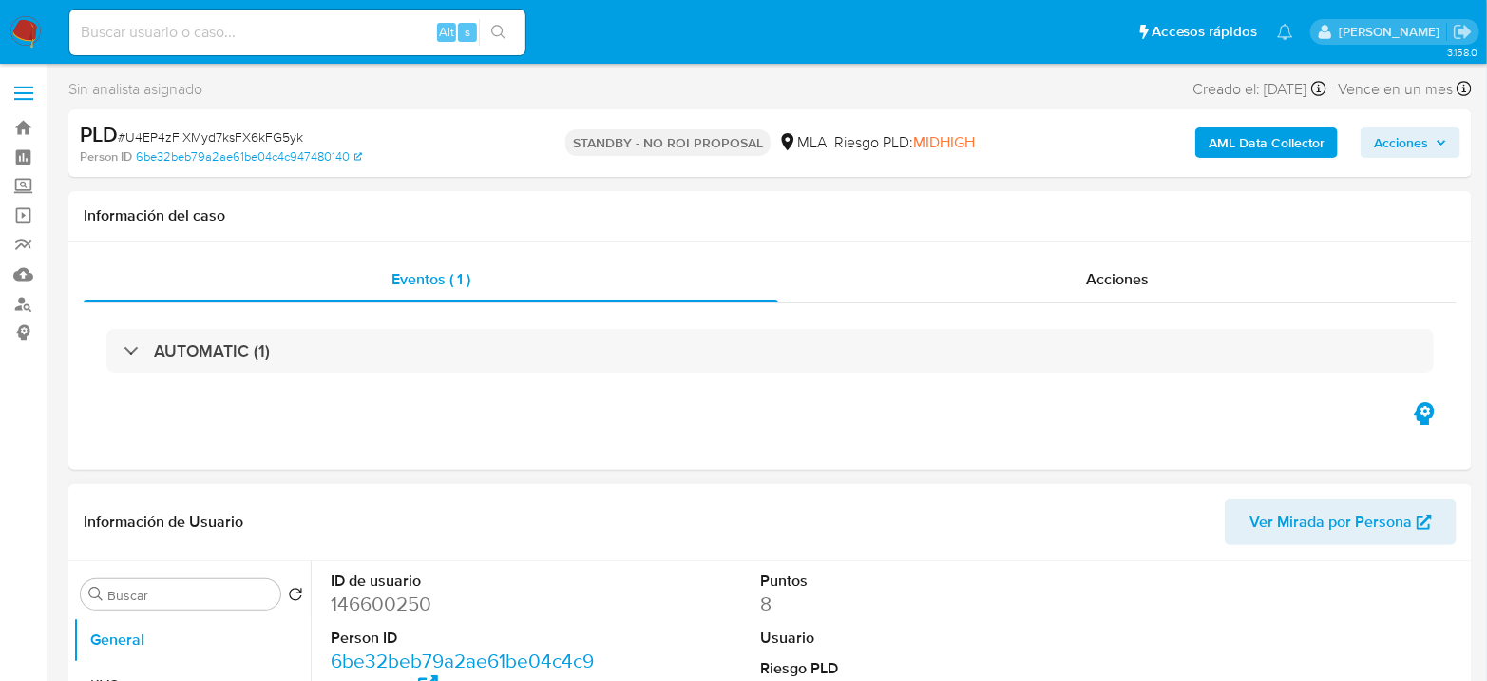
select select "10"
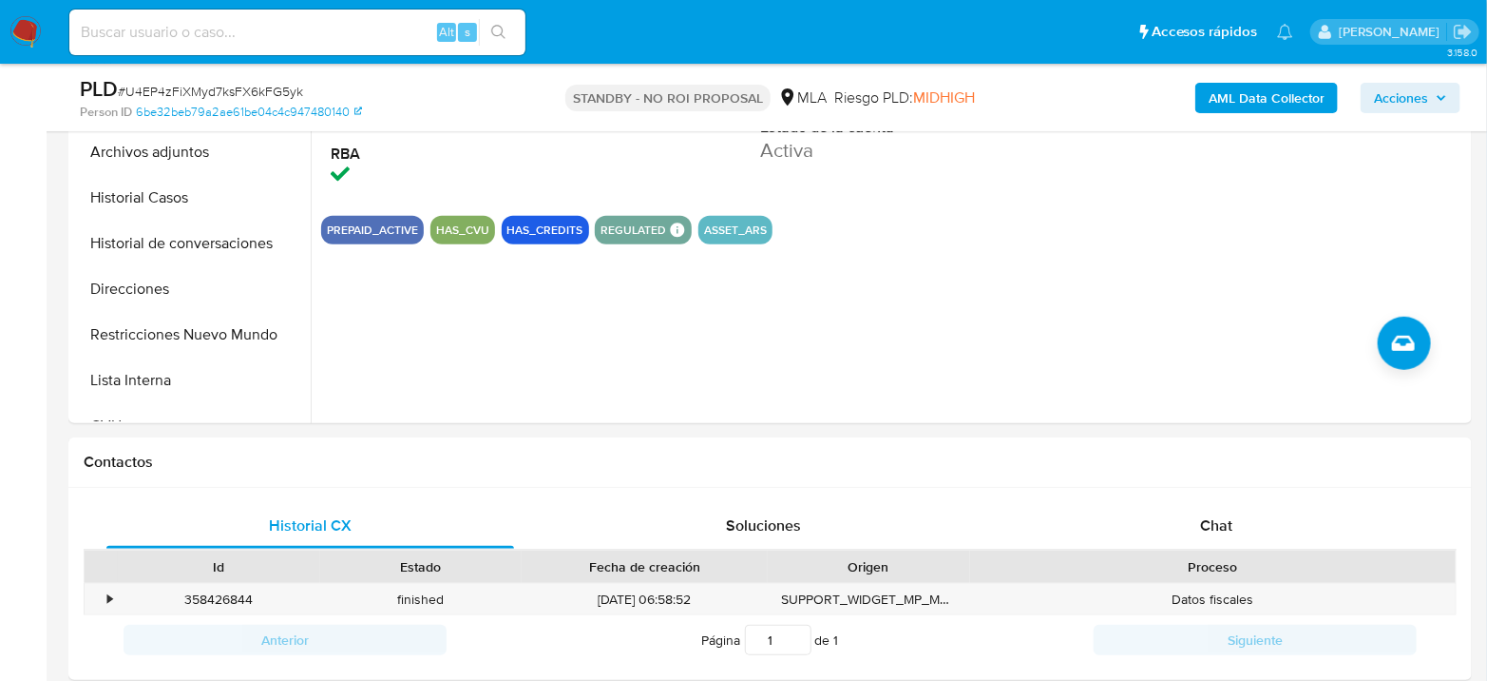
scroll to position [422, 0]
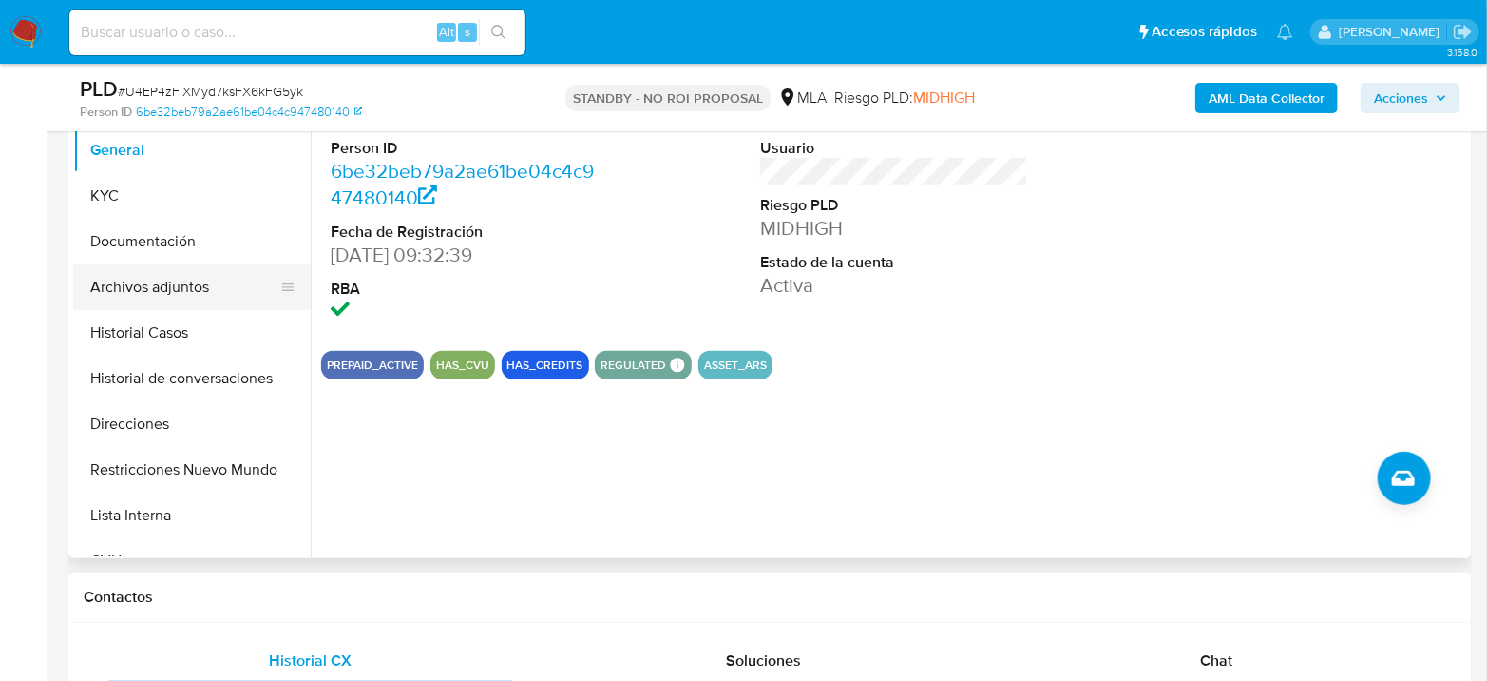
click at [214, 277] on button "Archivos adjuntos" at bounding box center [184, 287] width 222 height 46
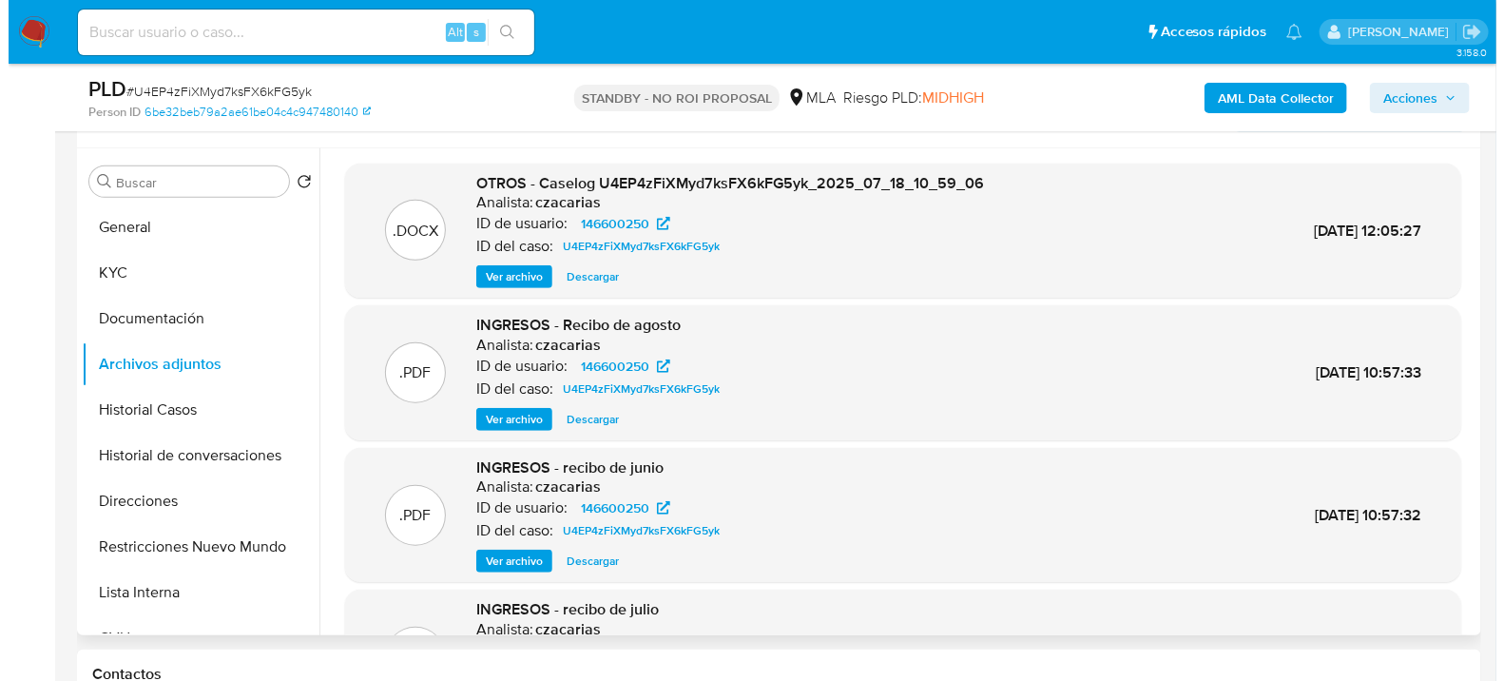
scroll to position [317, 0]
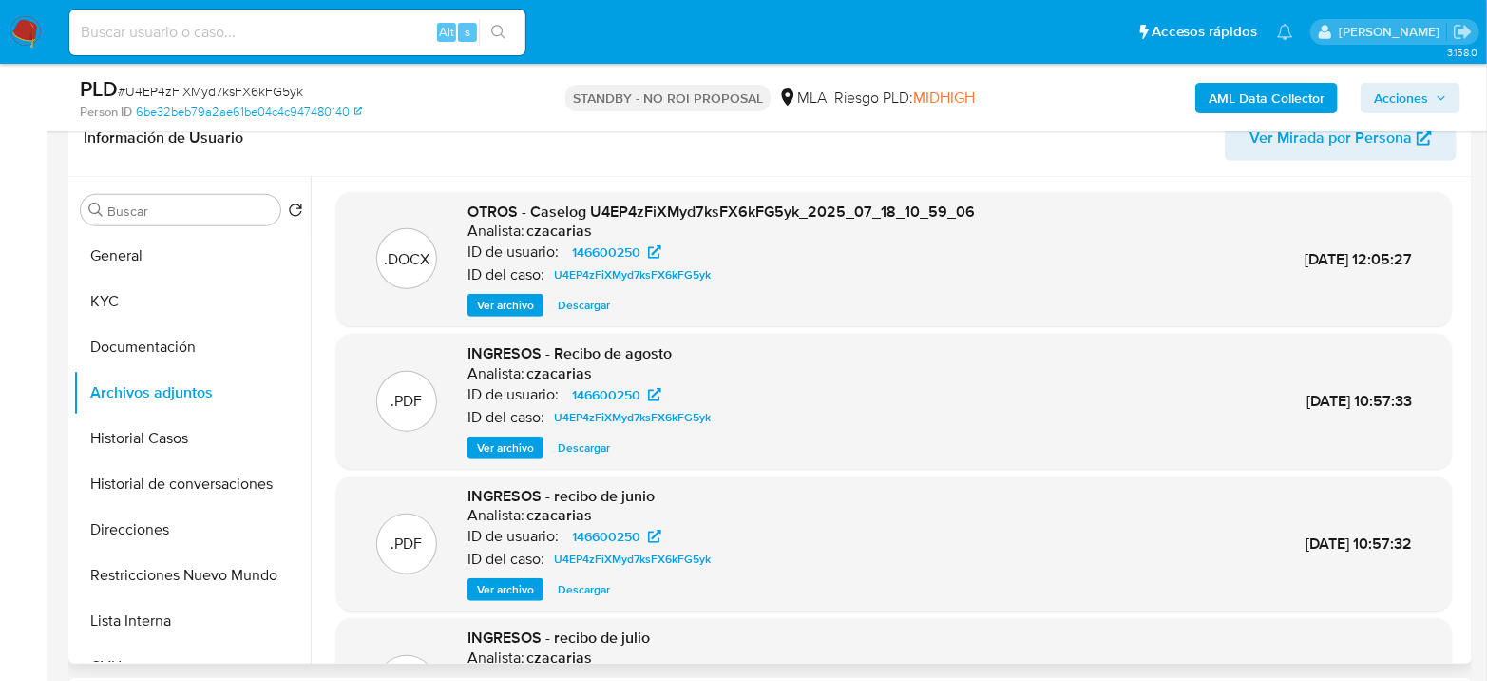
click at [484, 296] on span "Ver archivo" at bounding box center [505, 305] width 57 height 19
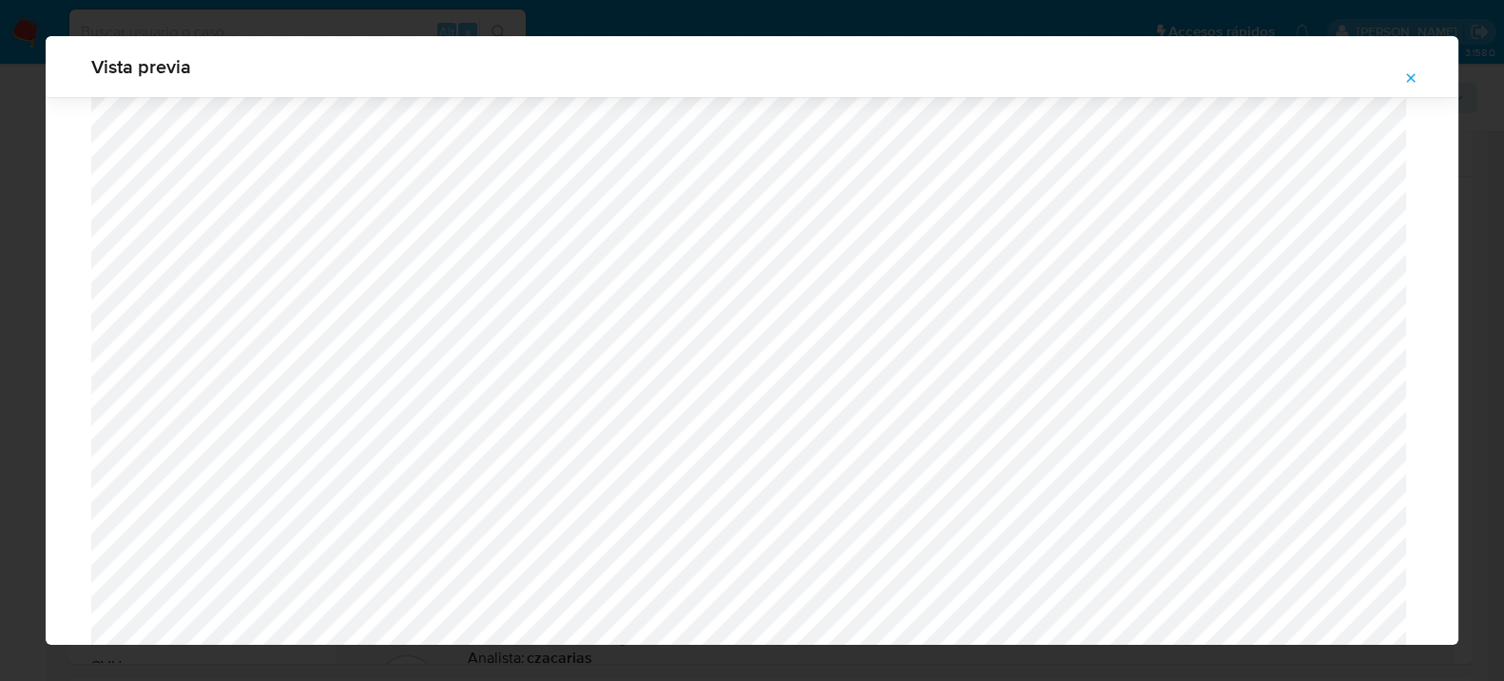
scroll to position [4159, 0]
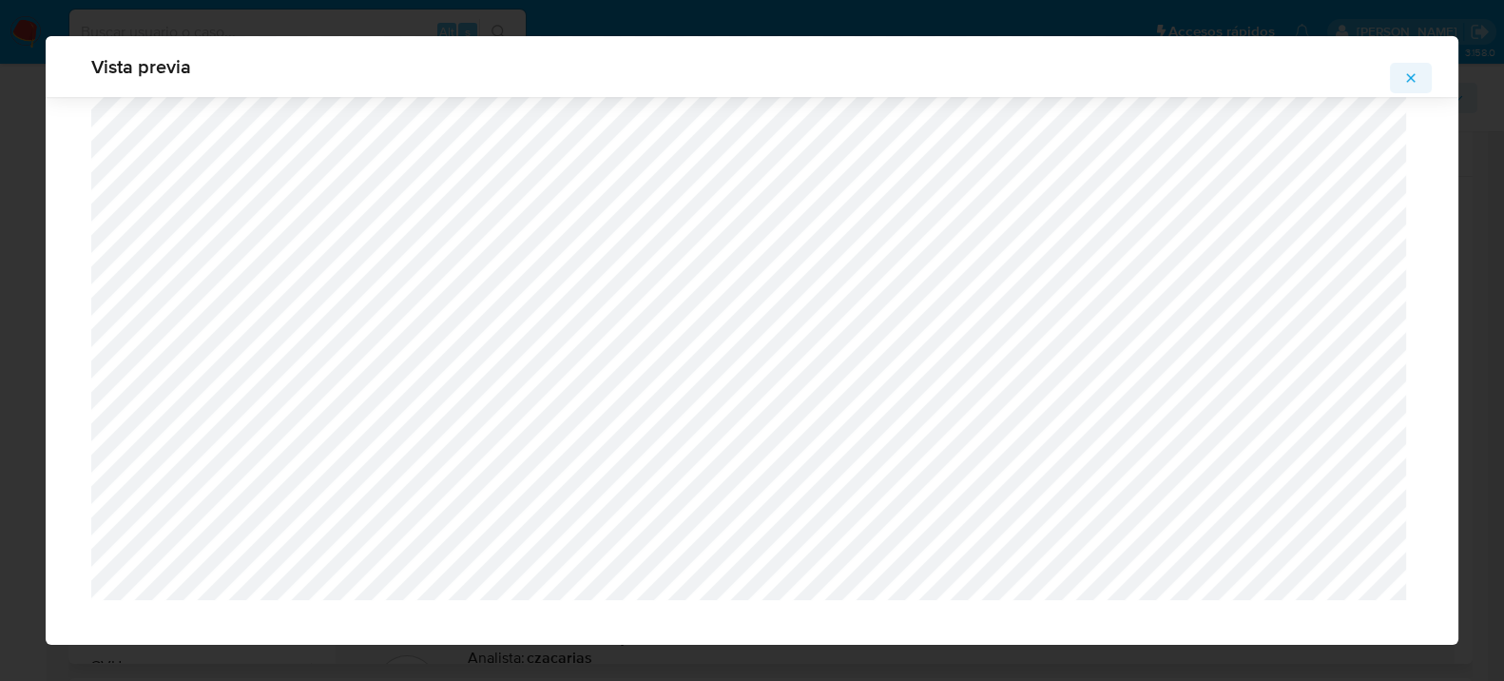
click at [1415, 73] on icon "Attachment preview" at bounding box center [1410, 77] width 15 height 15
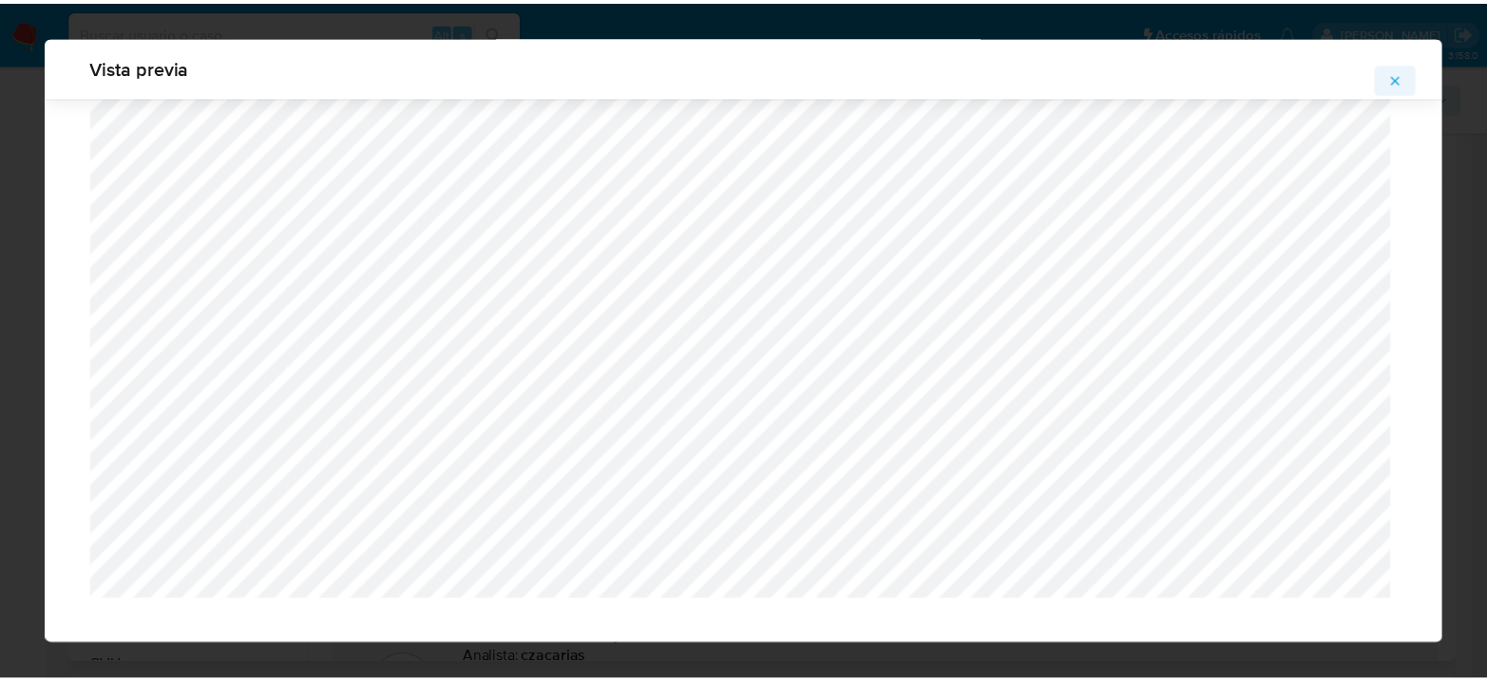
scroll to position [98, 0]
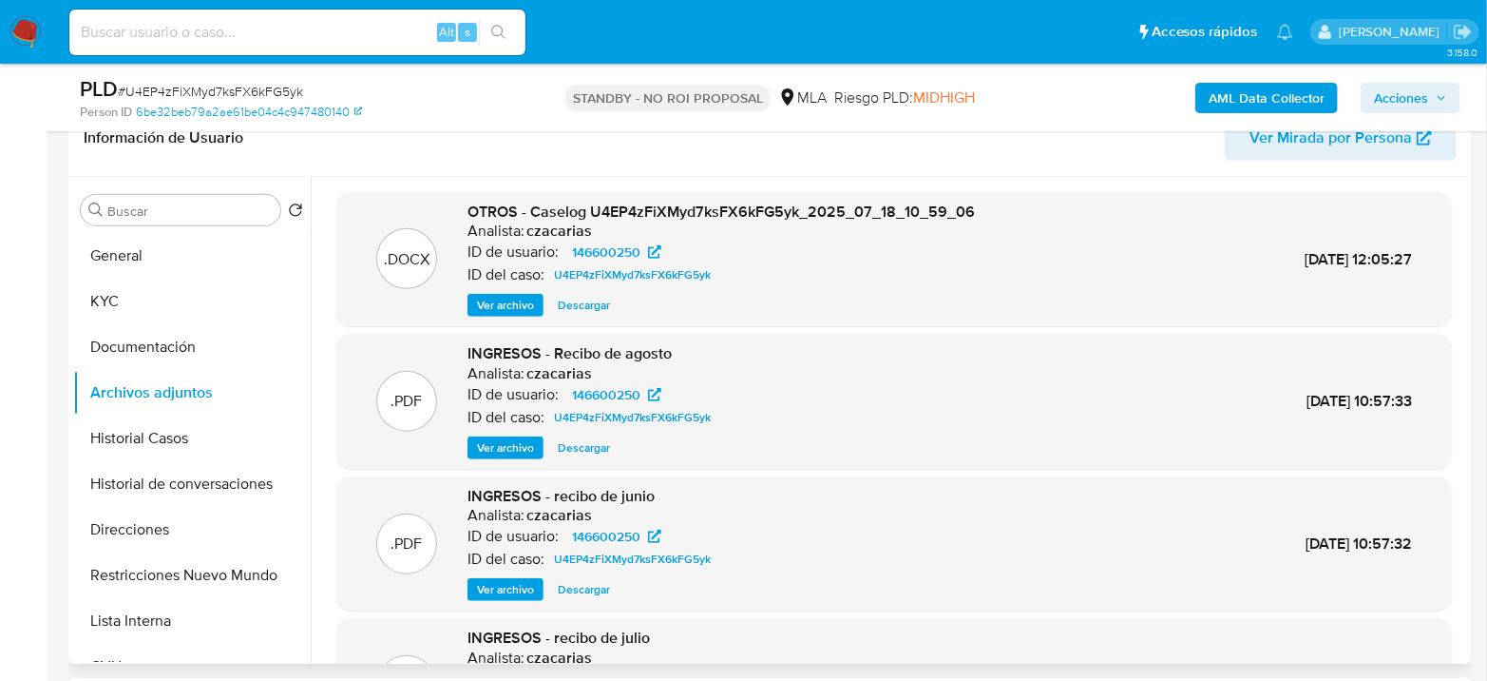
drag, startPoint x: 334, startPoint y: 28, endPoint x: 349, endPoint y: 29, distance: 15.2
click at [334, 28] on input at bounding box center [297, 32] width 456 height 25
paste input "Ge4Qy8fK30KRcqQ2FSrQd4ic"
type input "Ge4Qy8fK30KRcqQ2FSrQd4ic"
click at [508, 32] on button "search-icon" at bounding box center [498, 32] width 39 height 27
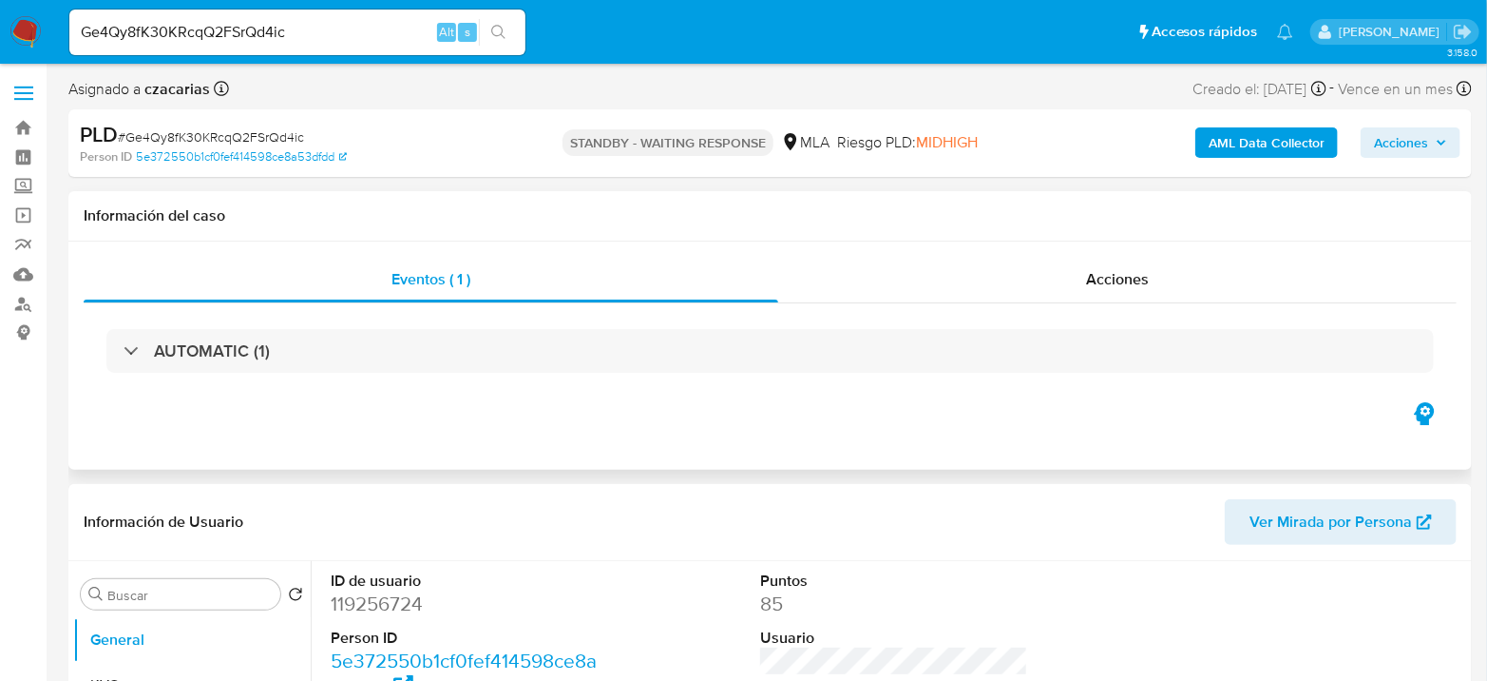
select select "10"
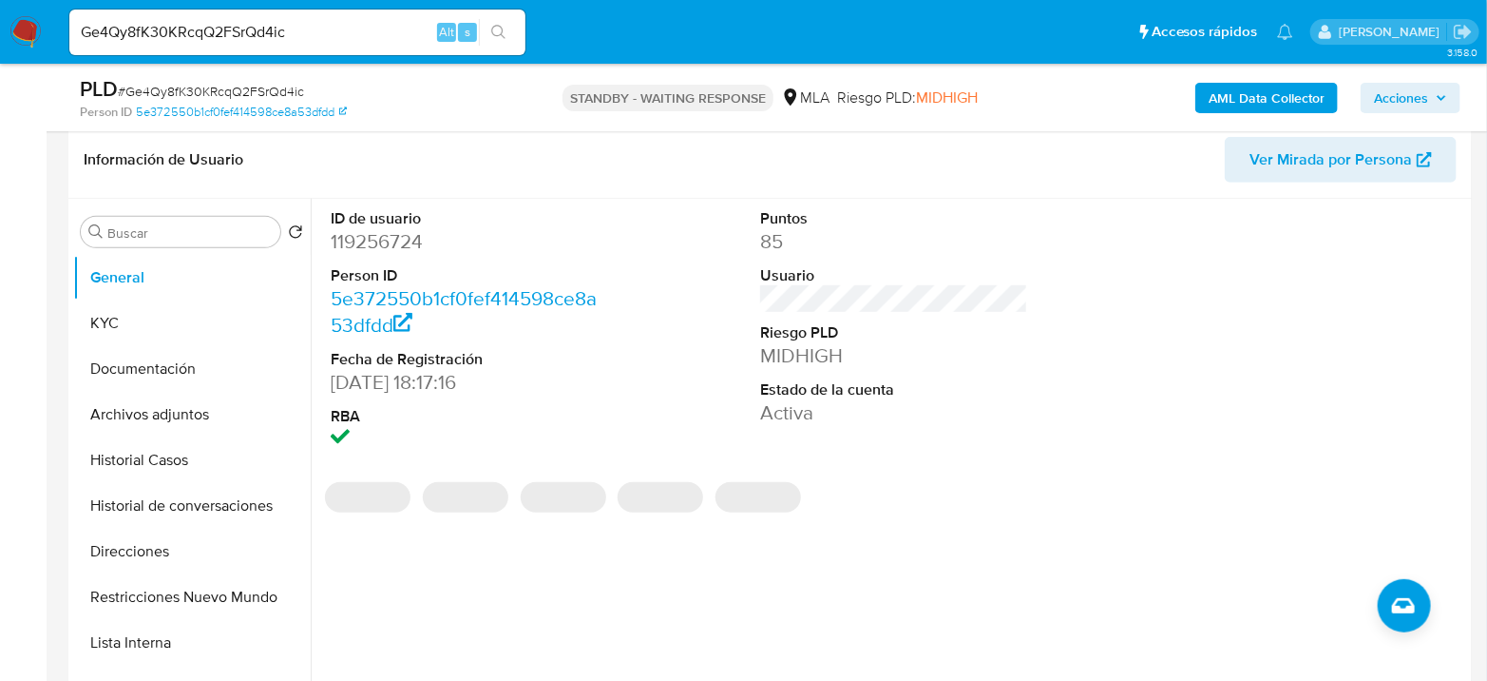
scroll to position [317, 0]
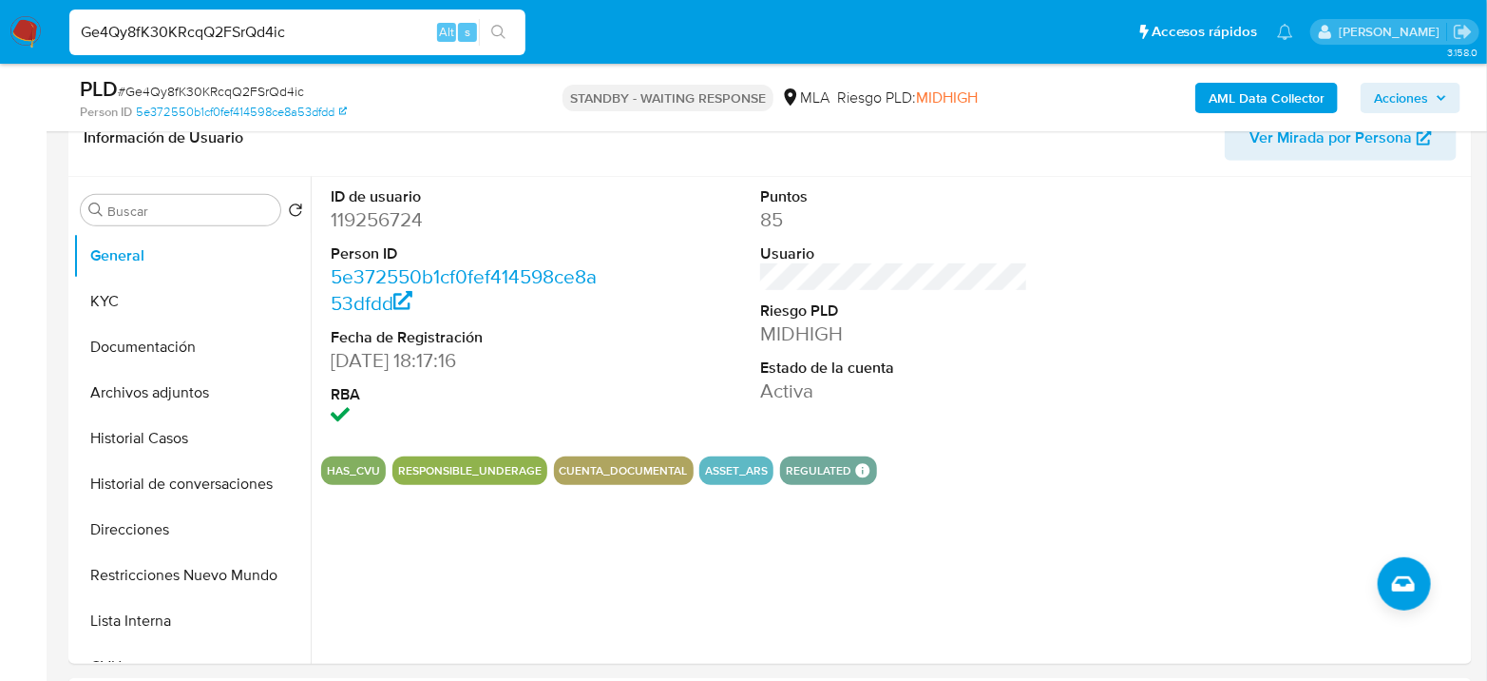
click at [329, 32] on input "Ge4Qy8fK30KRcqQ2FSrQd4ic" at bounding box center [297, 32] width 456 height 25
click at [329, 31] on input "Ge4Qy8fK30KRcqQ2FSrQd4ic" at bounding box center [297, 32] width 456 height 25
paste input "i1TZekMrpFZZguHSg1RECouF"
type input "i1TZekMrpFZZguHSg1RECouF"
click at [507, 33] on button "search-icon" at bounding box center [498, 32] width 39 height 27
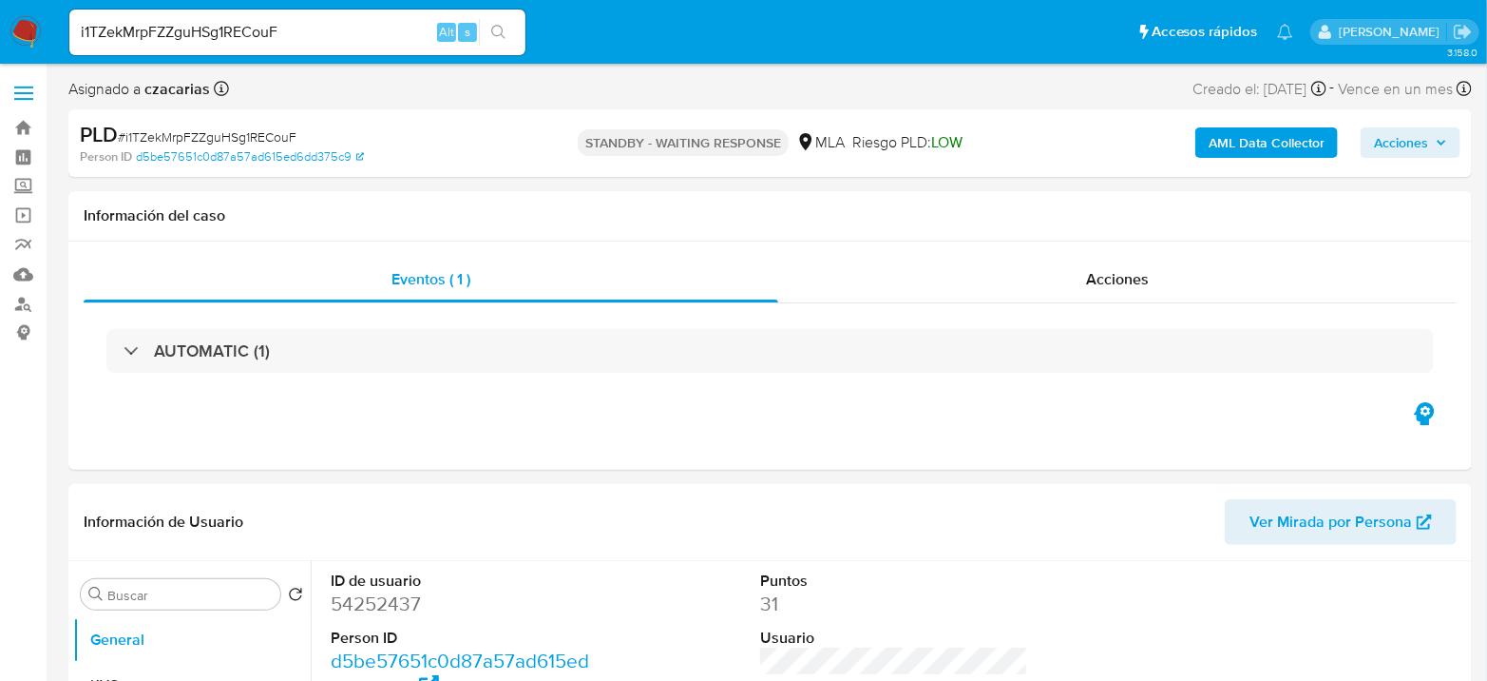
select select "10"
click at [314, 24] on input "i1TZekMrpFZZguHSg1RECouF" at bounding box center [297, 32] width 456 height 25
paste input "Dmloz2Sf6UZUZzg3DXvmN76V"
type input "Dmloz2Sf6UZUZzg3DXvmN76V"
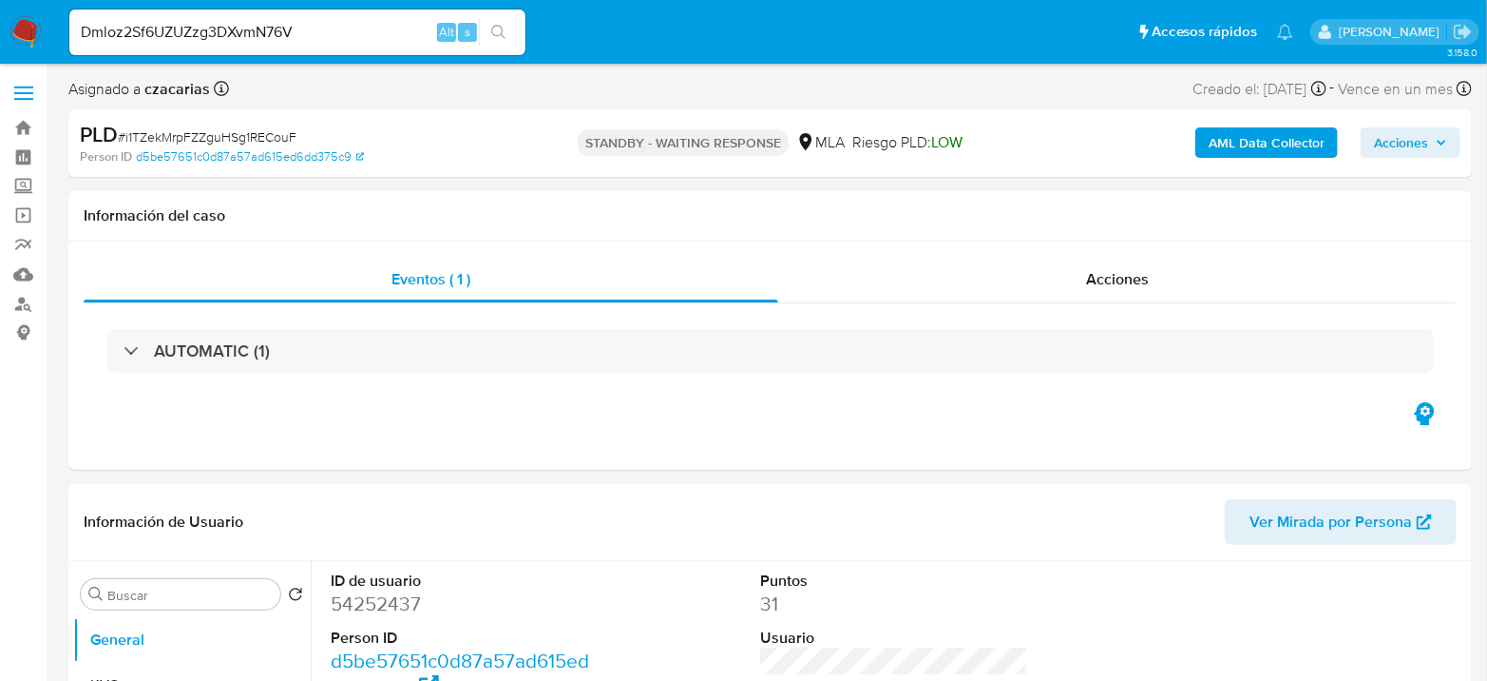
click at [510, 33] on button "search-icon" at bounding box center [498, 32] width 39 height 27
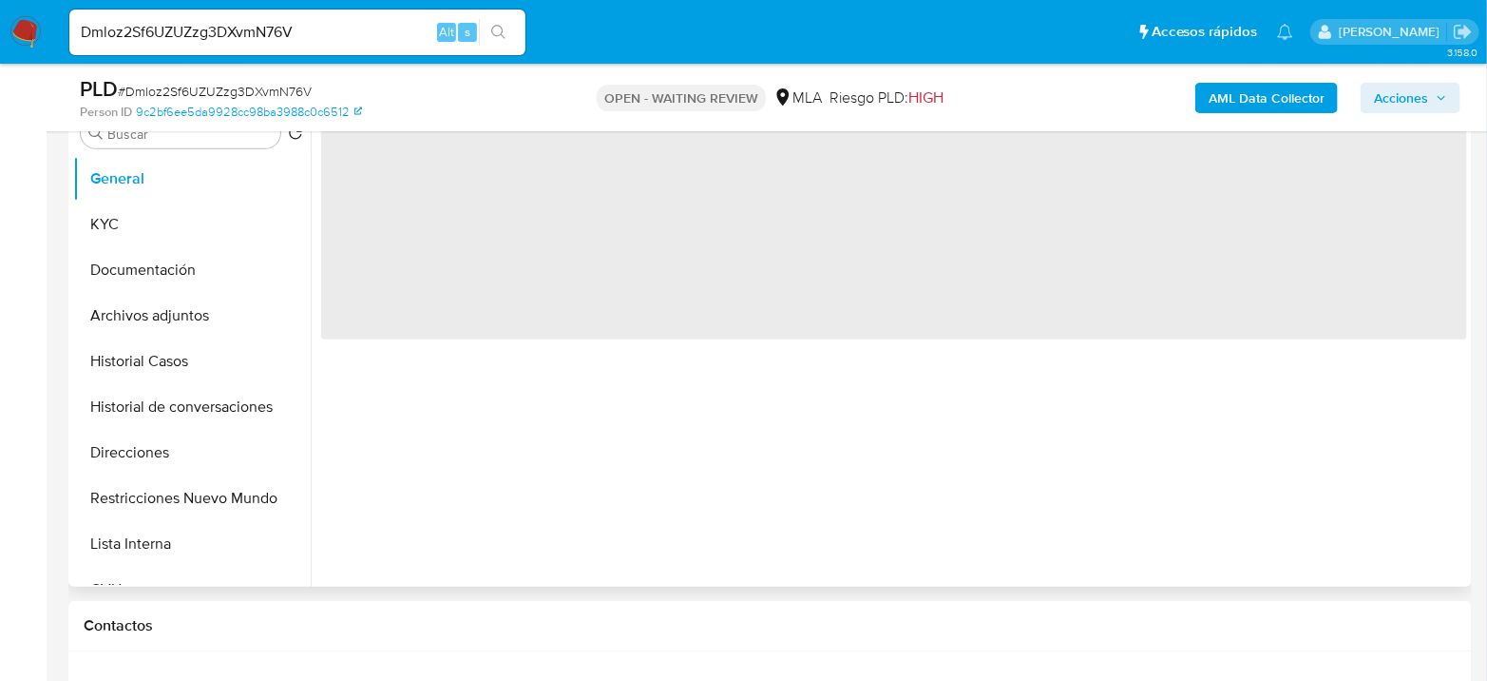
scroll to position [422, 0]
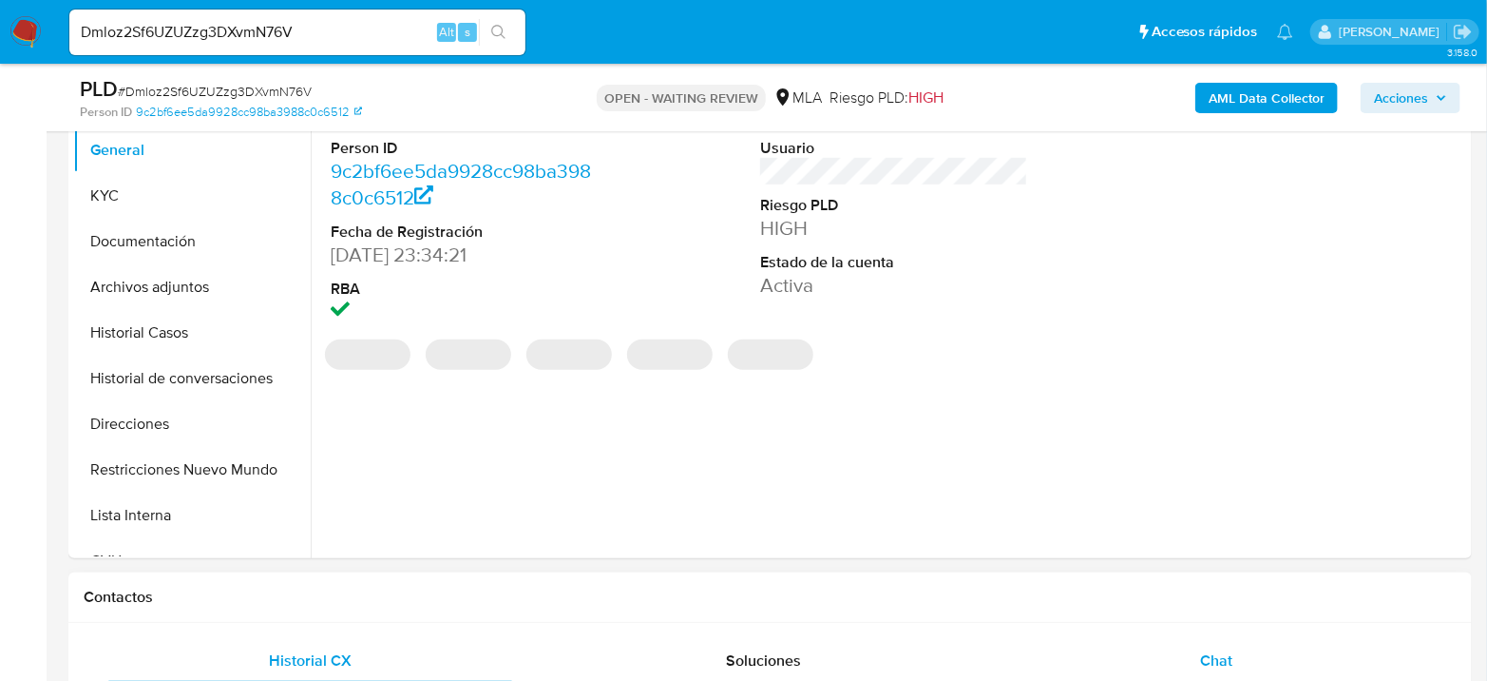
click at [1218, 643] on div "Chat" at bounding box center [1217, 661] width 408 height 46
select select "10"
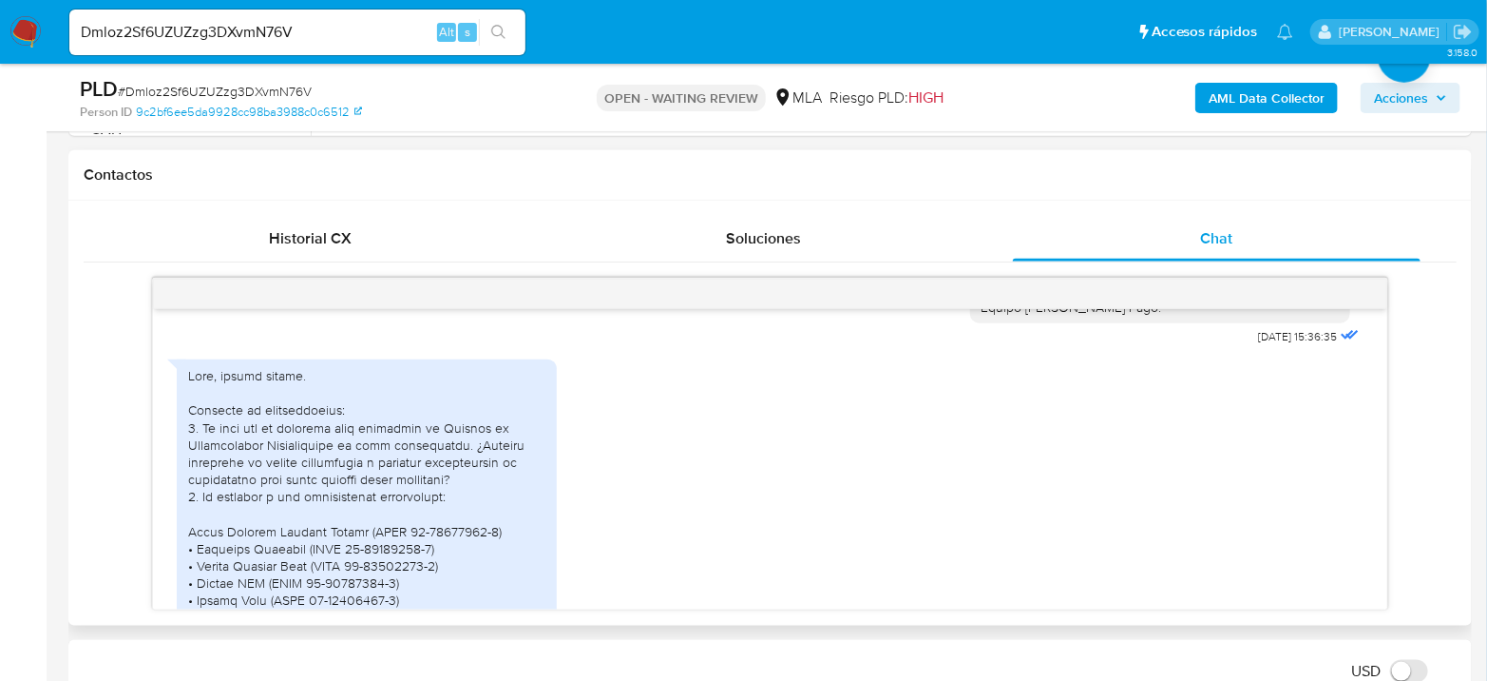
scroll to position [2286, 0]
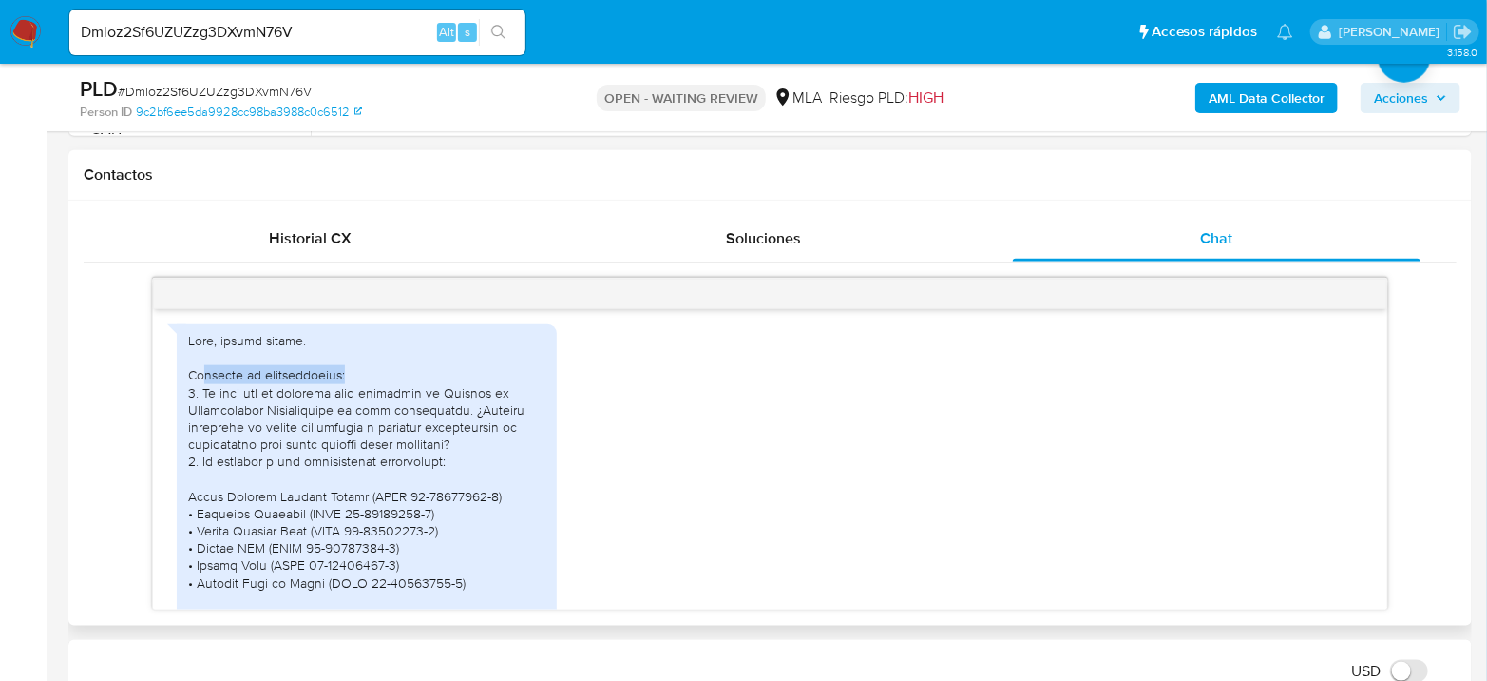
drag, startPoint x: 203, startPoint y: 513, endPoint x: 376, endPoint y: 502, distance: 173.4
click at [357, 509] on div at bounding box center [366, 669] width 357 height 674
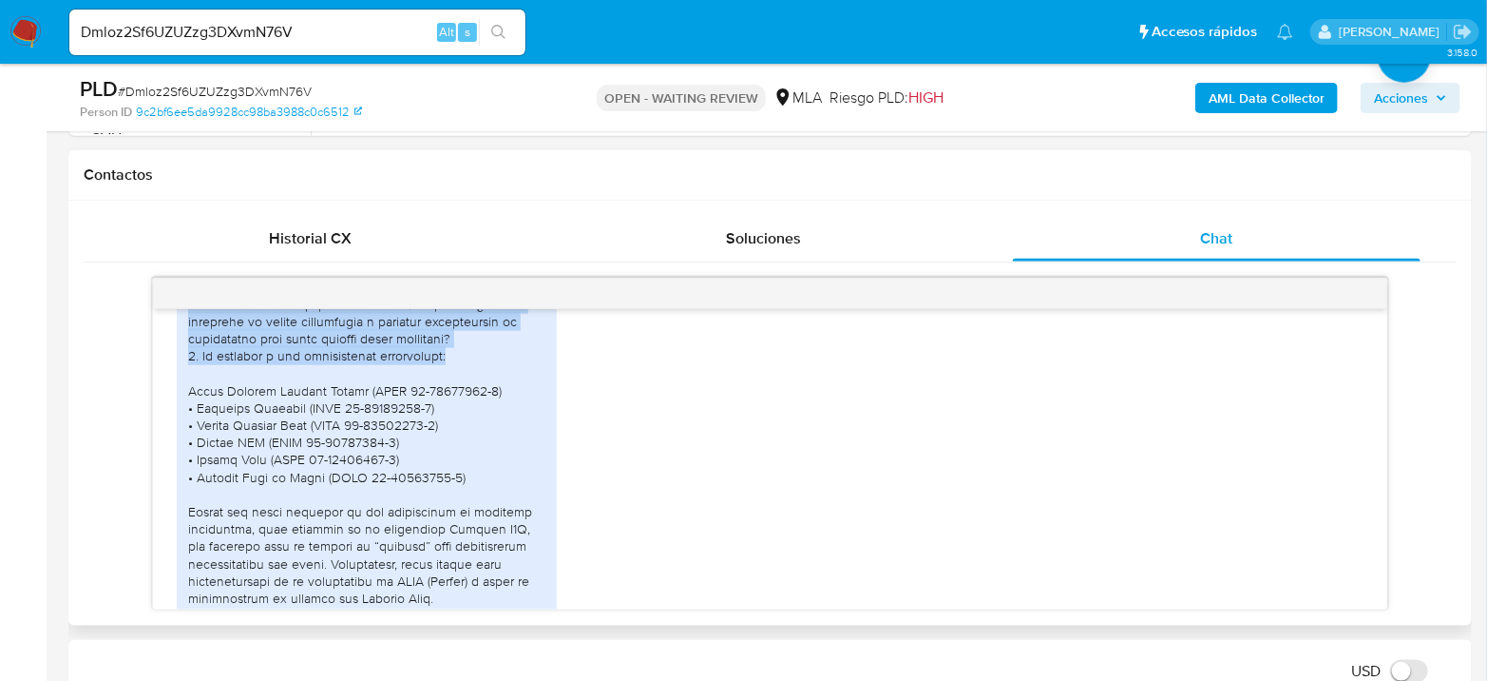
drag, startPoint x: 245, startPoint y: 424, endPoint x: 523, endPoint y: 496, distance: 286.8
click at [523, 496] on div at bounding box center [366, 563] width 357 height 674
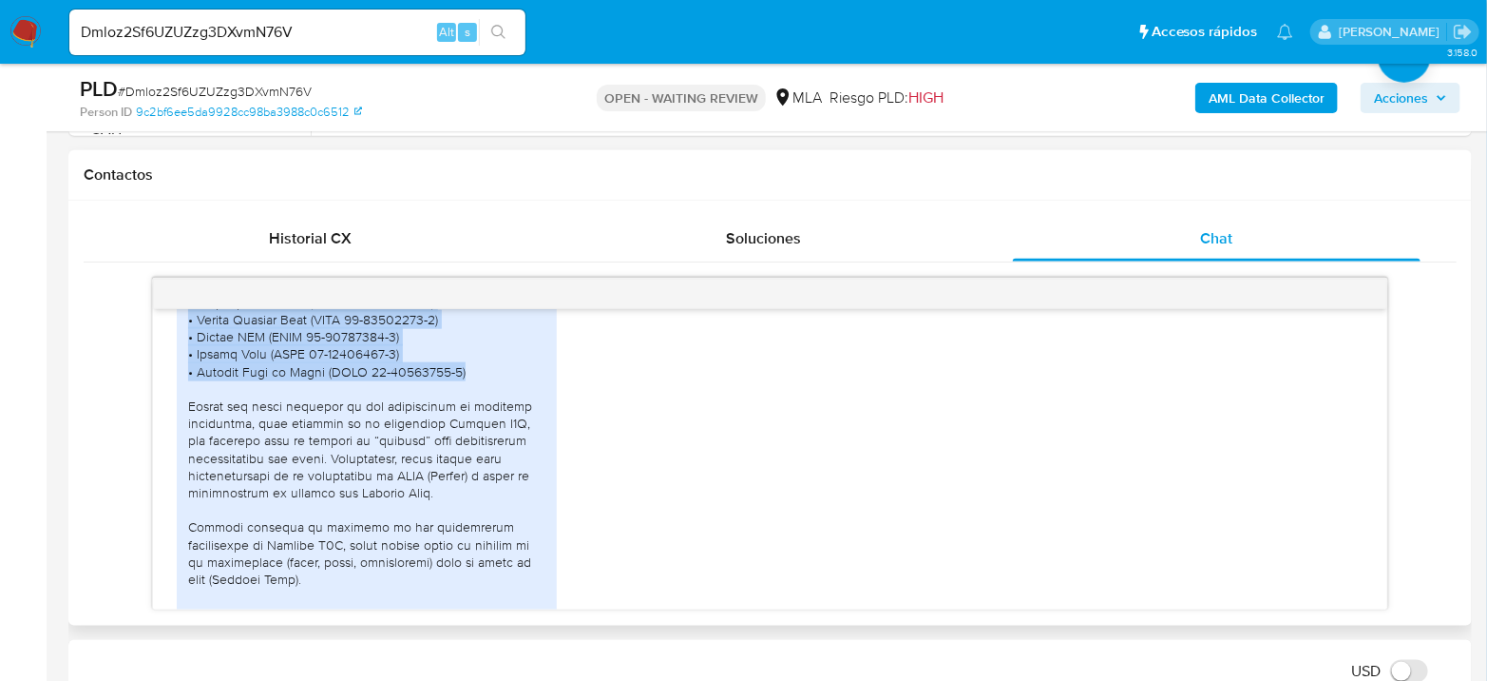
drag, startPoint x: 207, startPoint y: 415, endPoint x: 474, endPoint y: 514, distance: 284.8
click at [474, 514] on div at bounding box center [366, 458] width 357 height 674
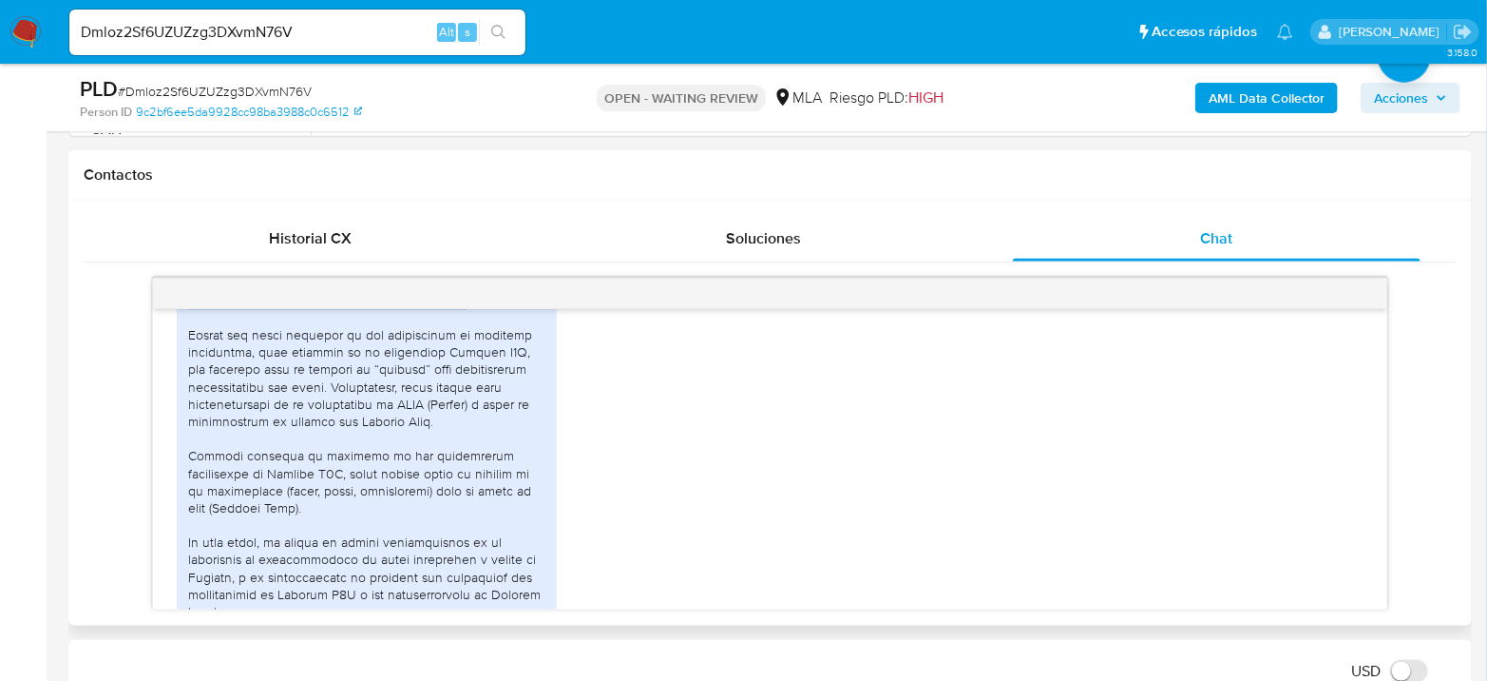
scroll to position [2603, 0]
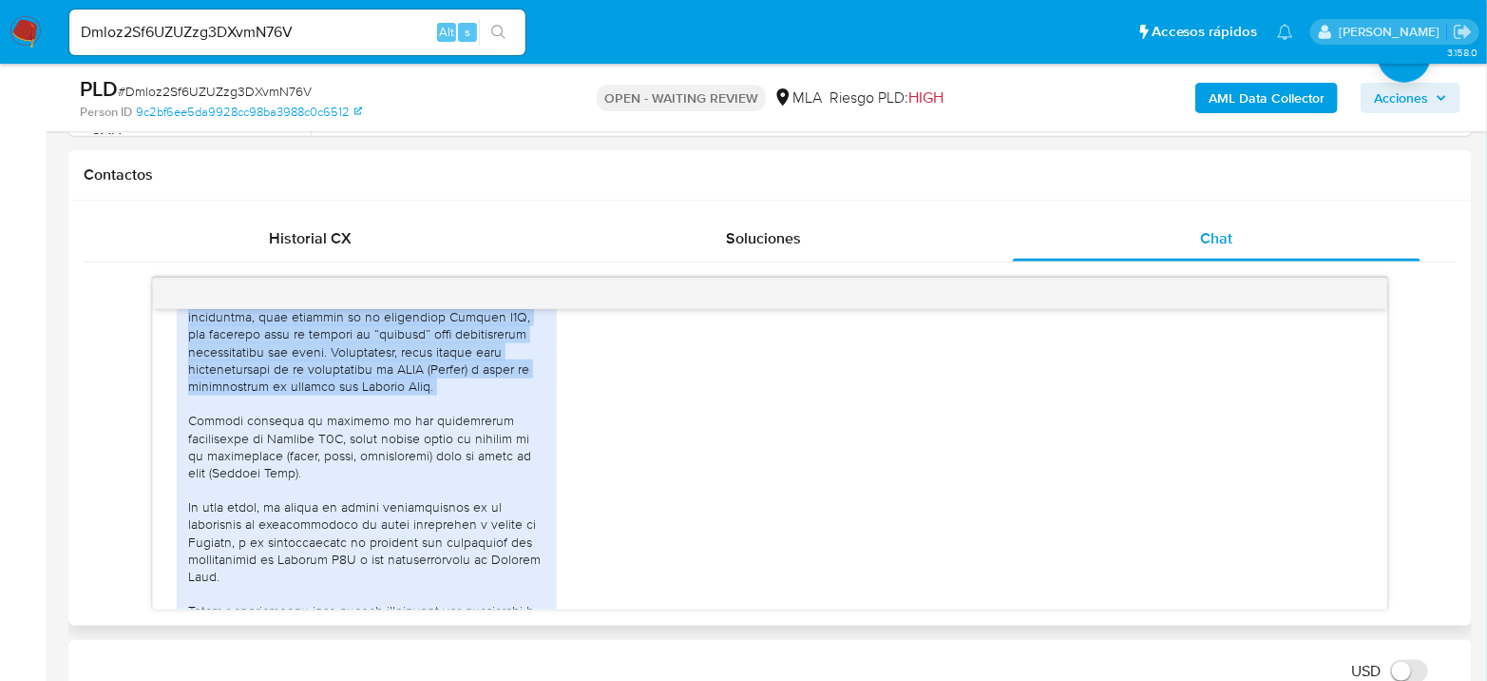
drag, startPoint x: 246, startPoint y: 434, endPoint x: 521, endPoint y: 532, distance: 291.6
click at [521, 532] on div at bounding box center [366, 351] width 357 height 674
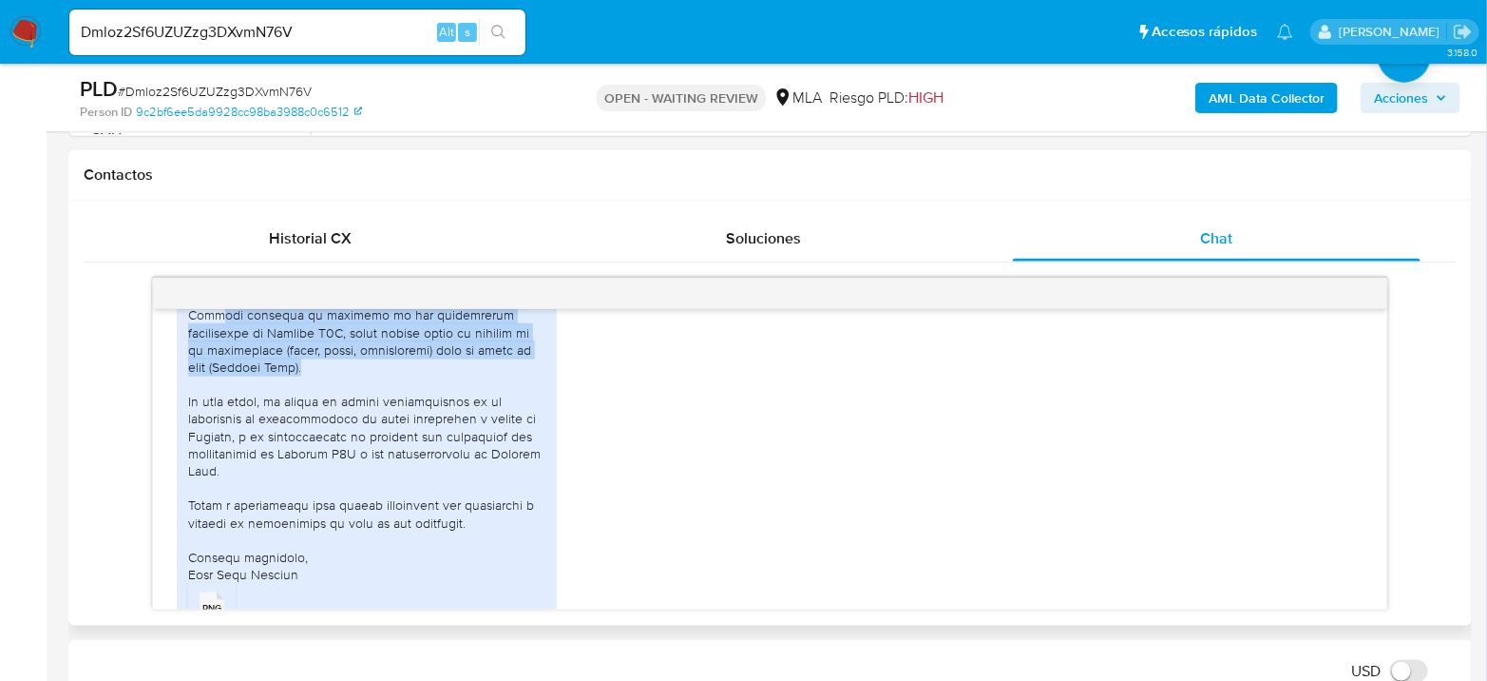
drag, startPoint x: 214, startPoint y: 458, endPoint x: 512, endPoint y: 504, distance: 301.9
click at [512, 504] on div at bounding box center [366, 246] width 357 height 674
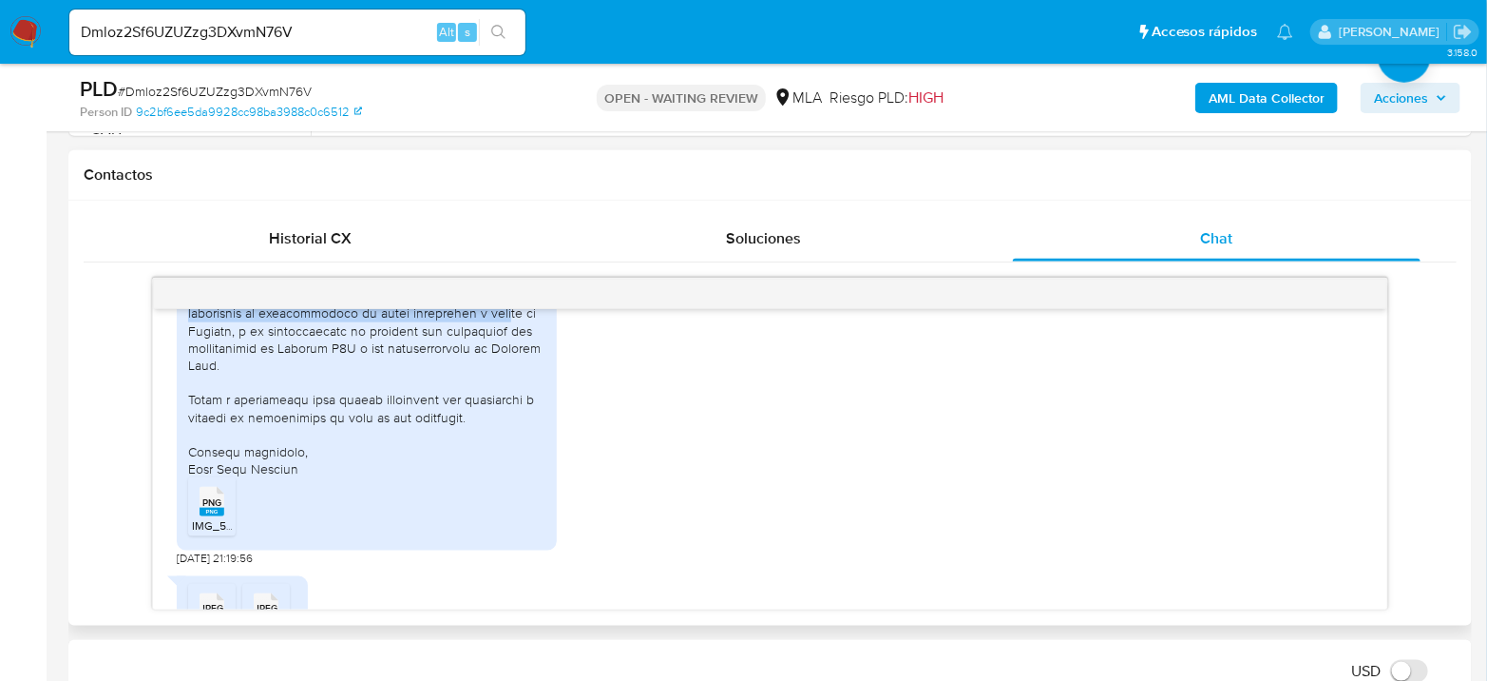
drag, startPoint x: 271, startPoint y: 431, endPoint x: 513, endPoint y: 459, distance: 244.0
click at [513, 459] on div at bounding box center [366, 140] width 357 height 674
click at [314, 470] on div at bounding box center [366, 140] width 357 height 674
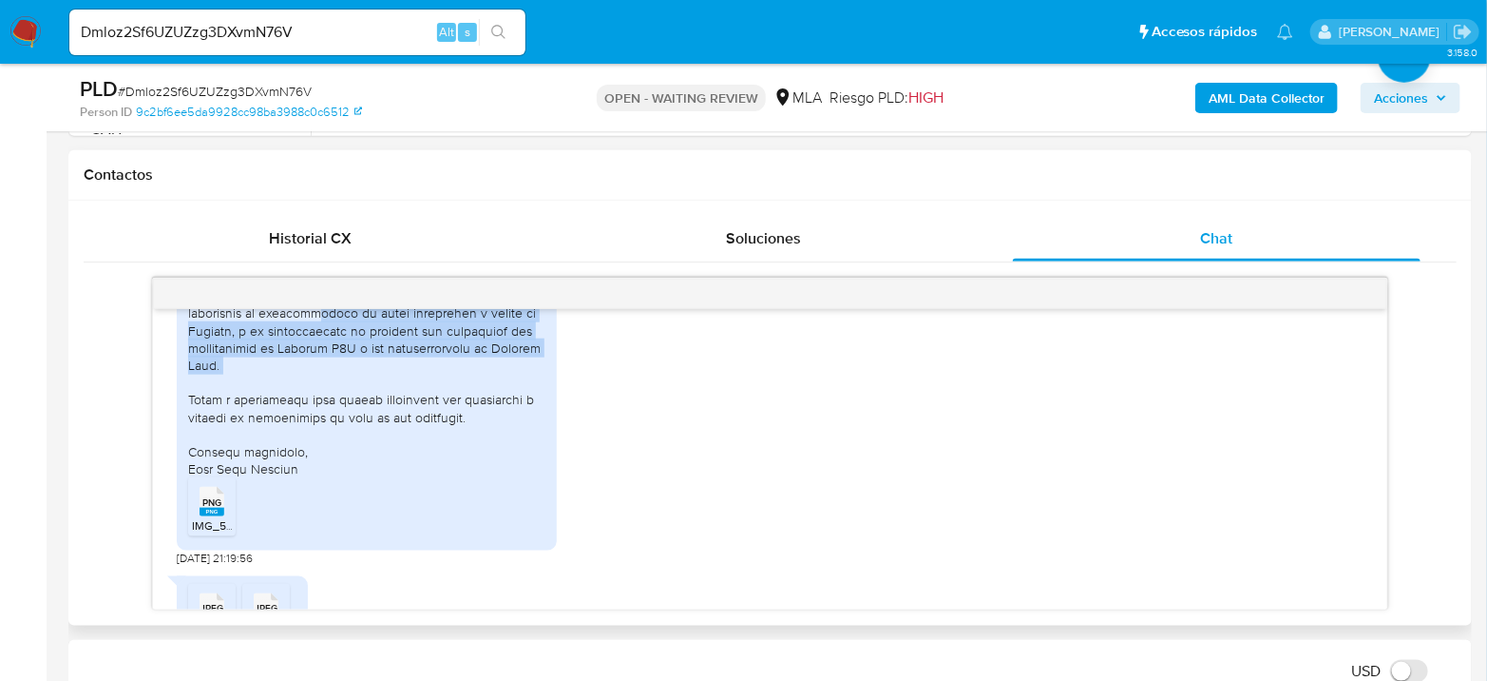
drag, startPoint x: 324, startPoint y: 451, endPoint x: 528, endPoint y: 511, distance: 213.2
click at [528, 477] on div at bounding box center [366, 140] width 357 height 674
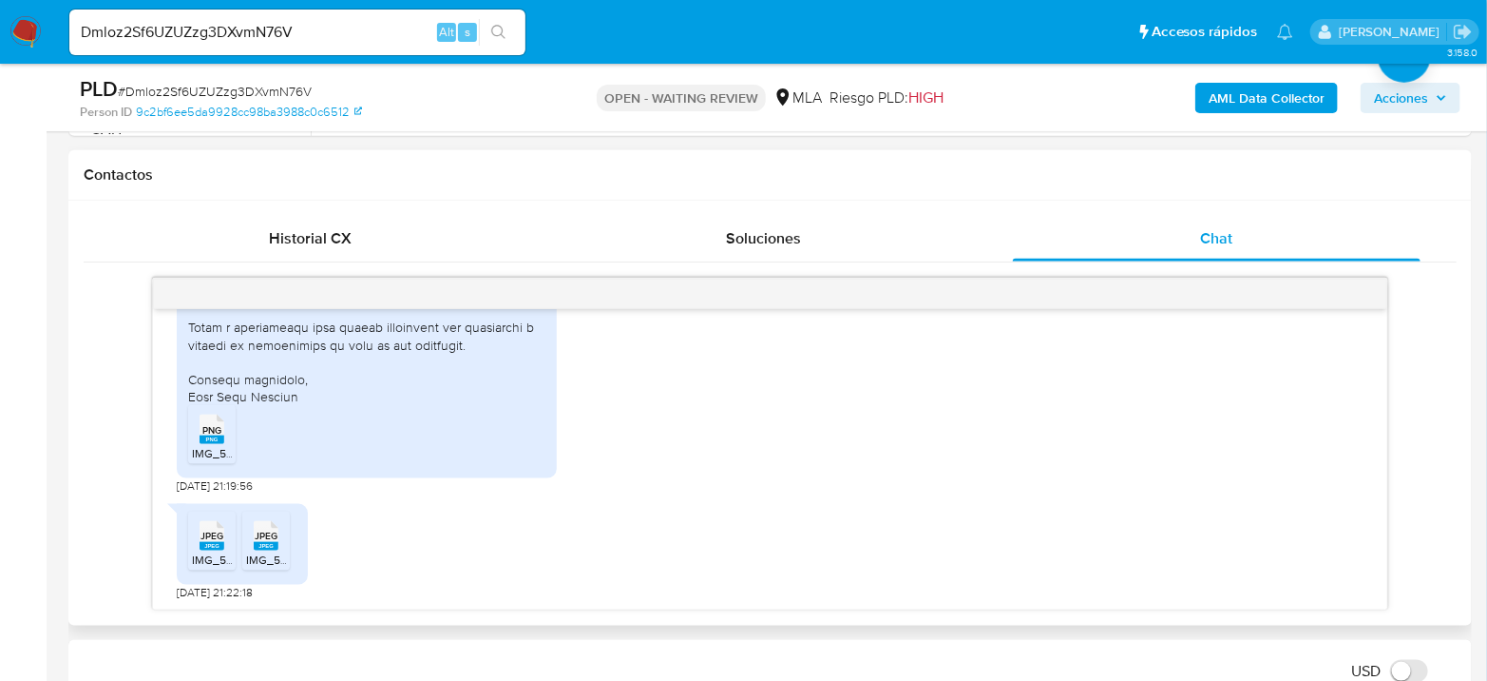
scroll to position [3025, 0]
click at [214, 451] on span "IMG_5798.png" at bounding box center [230, 453] width 76 height 16
click at [212, 537] on span "JPEG" at bounding box center [212, 535] width 23 height 12
click at [251, 535] on div "JPEG JPEG" at bounding box center [266, 533] width 40 height 37
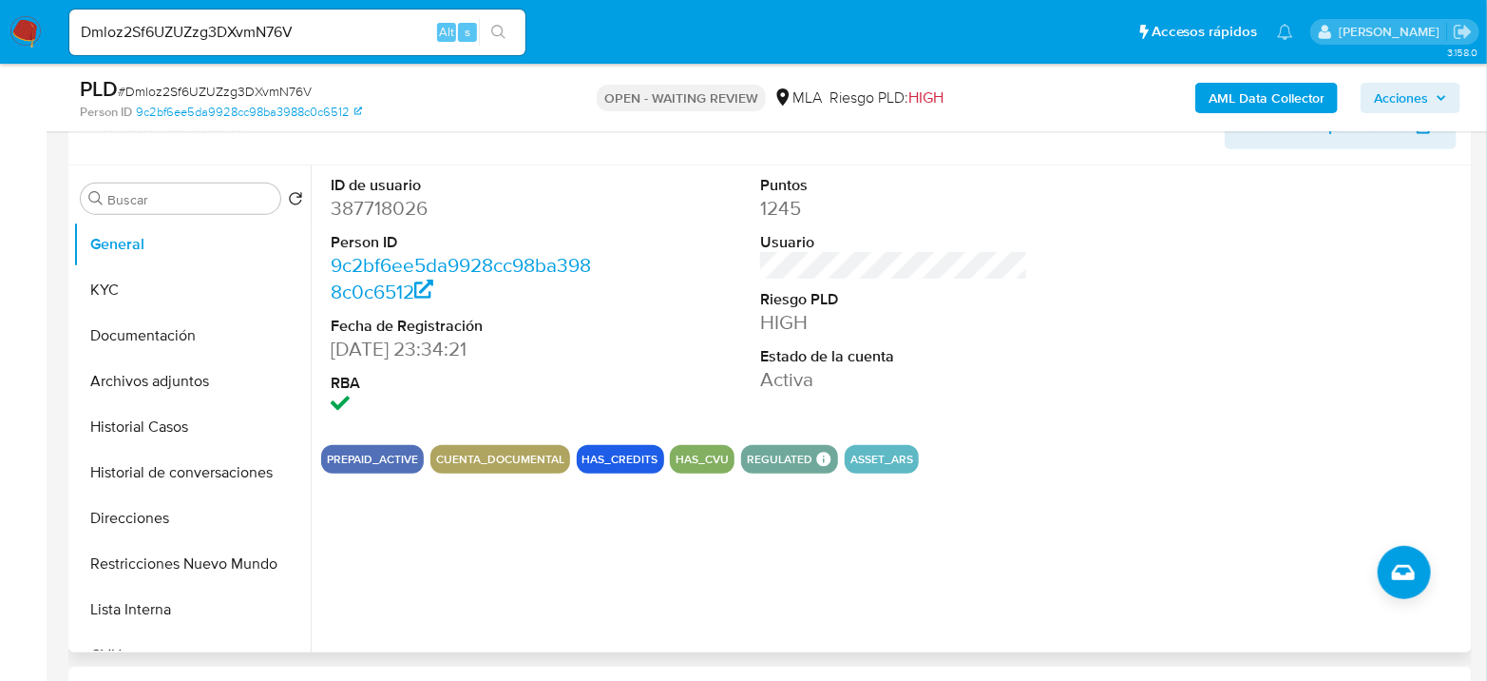
scroll to position [317, 0]
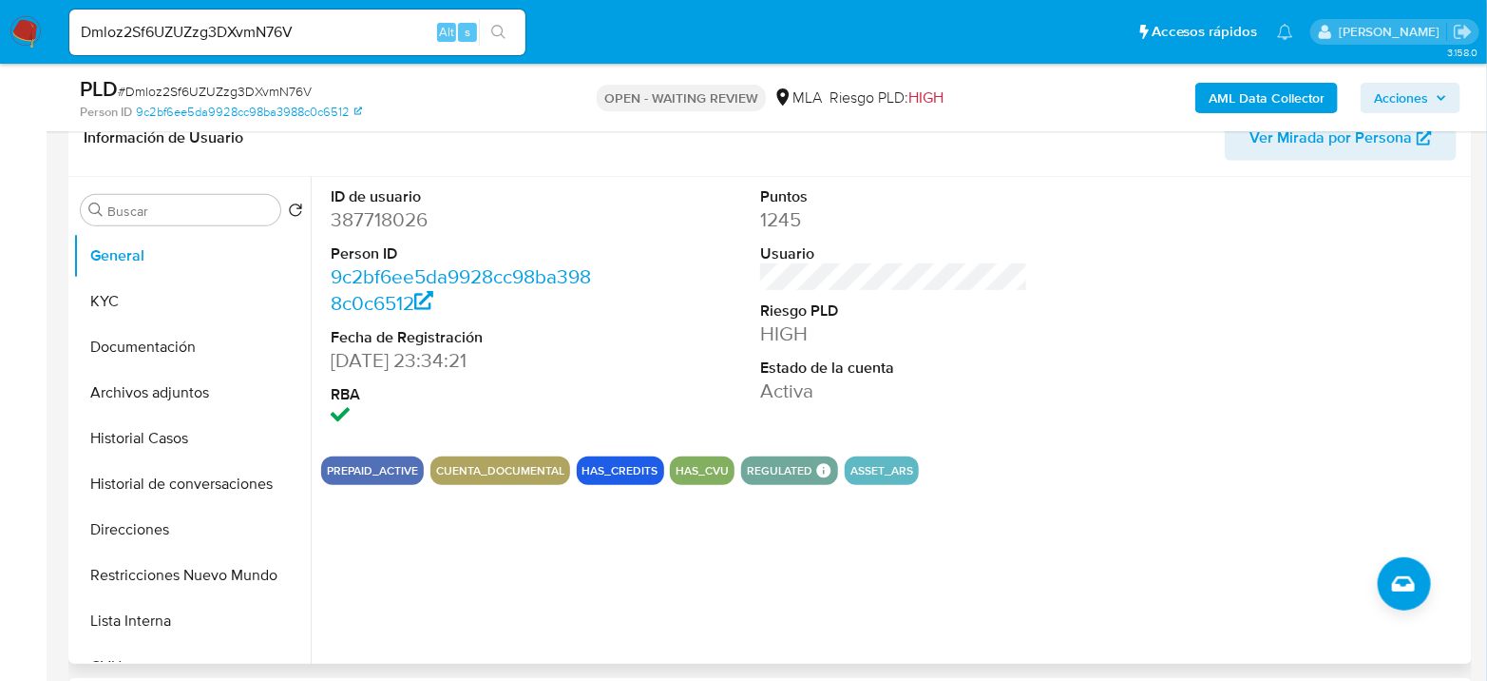
click at [369, 217] on dd "387718026" at bounding box center [465, 219] width 268 height 27
copy dd "387718026"
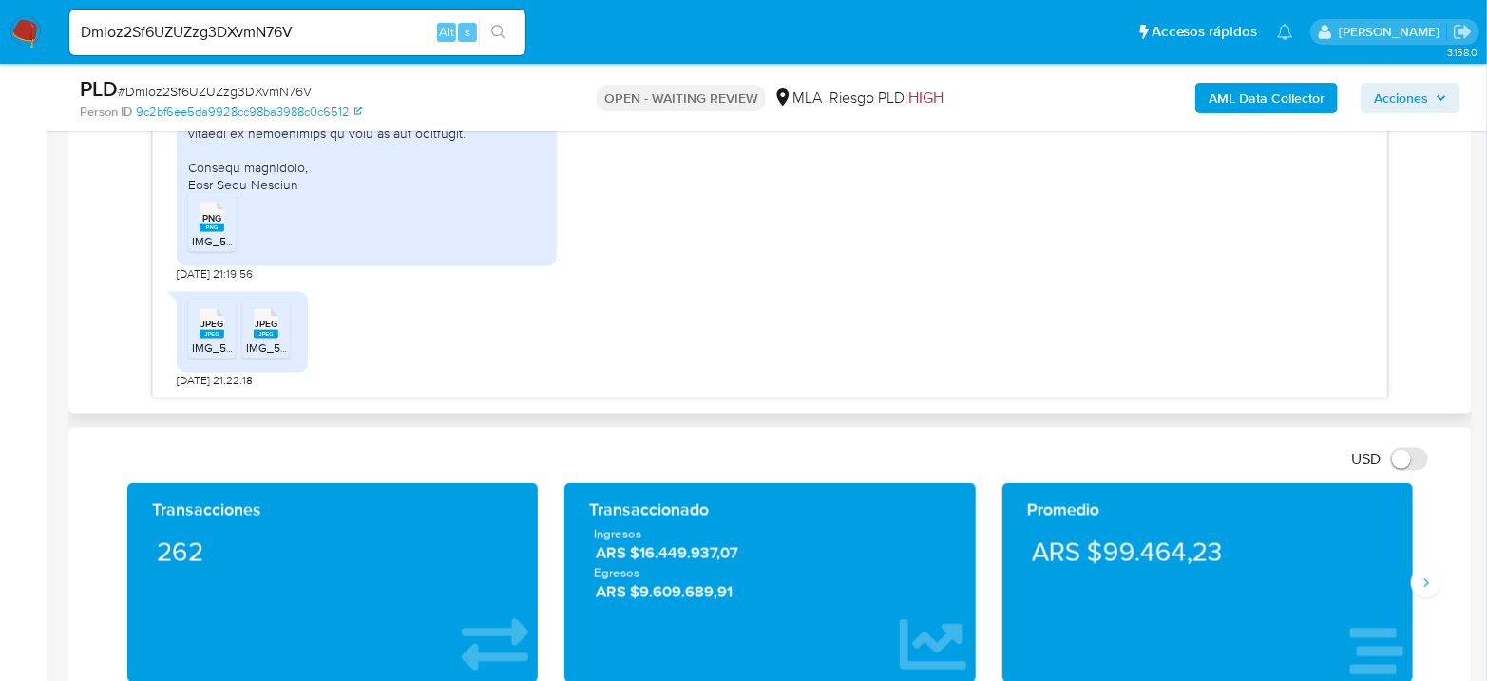
scroll to position [1161, 0]
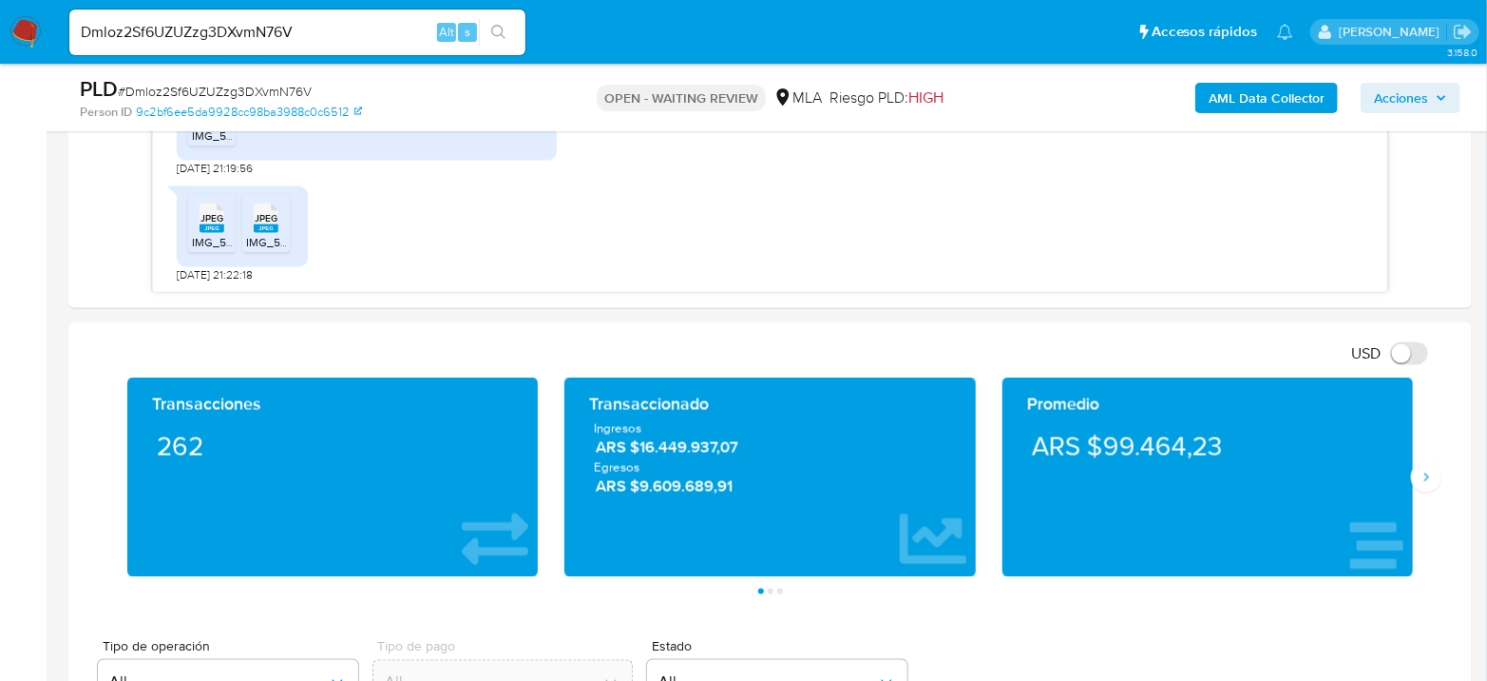
click at [290, 93] on span "# Dmloz2Sf6UZUZzg3DXvmN76V" at bounding box center [215, 91] width 194 height 19
click at [290, 90] on span "# Dmloz2Sf6UZUZzg3DXvmN76V" at bounding box center [215, 91] width 194 height 19
copy span "Dmloz2Sf6UZUZzg3DXvmN76V"
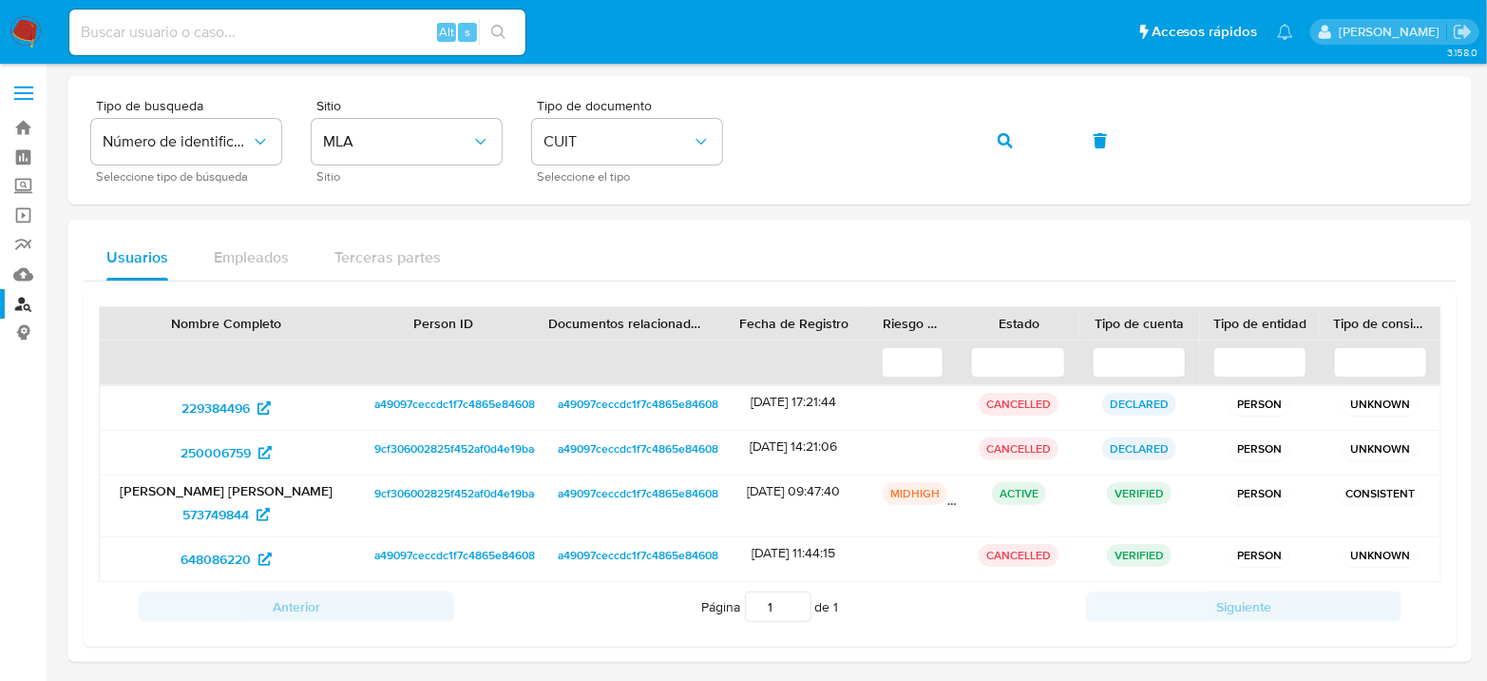
click at [18, 26] on img at bounding box center [26, 32] width 32 height 32
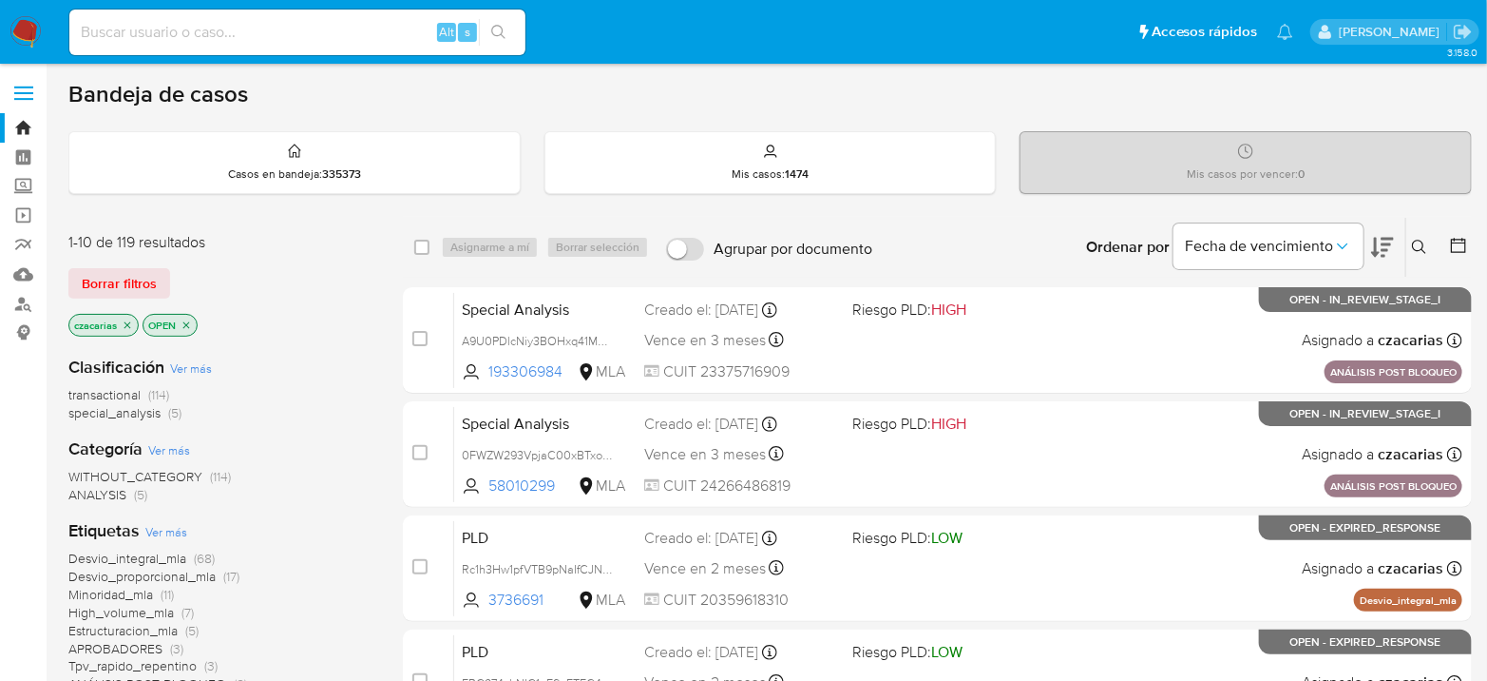
click at [1431, 255] on button at bounding box center [1422, 247] width 31 height 23
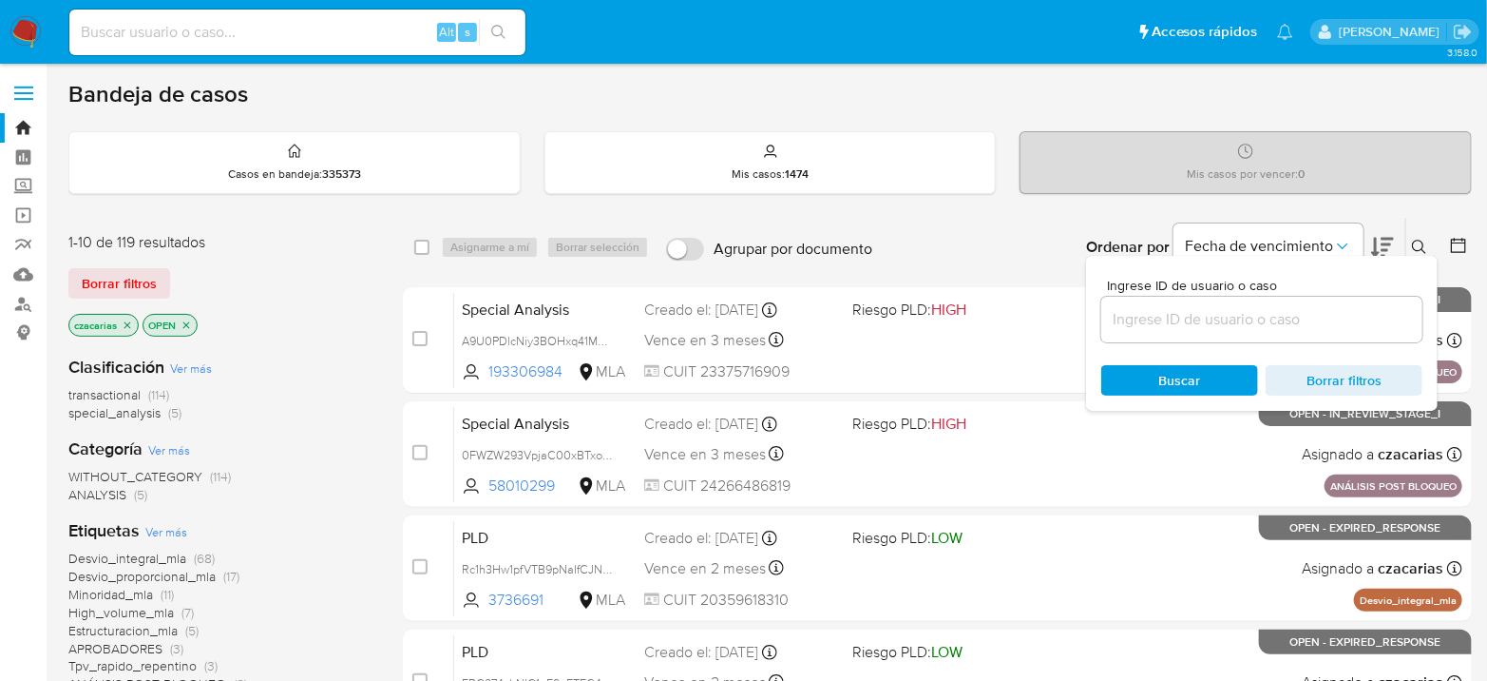
click at [1281, 314] on input at bounding box center [1262, 319] width 321 height 25
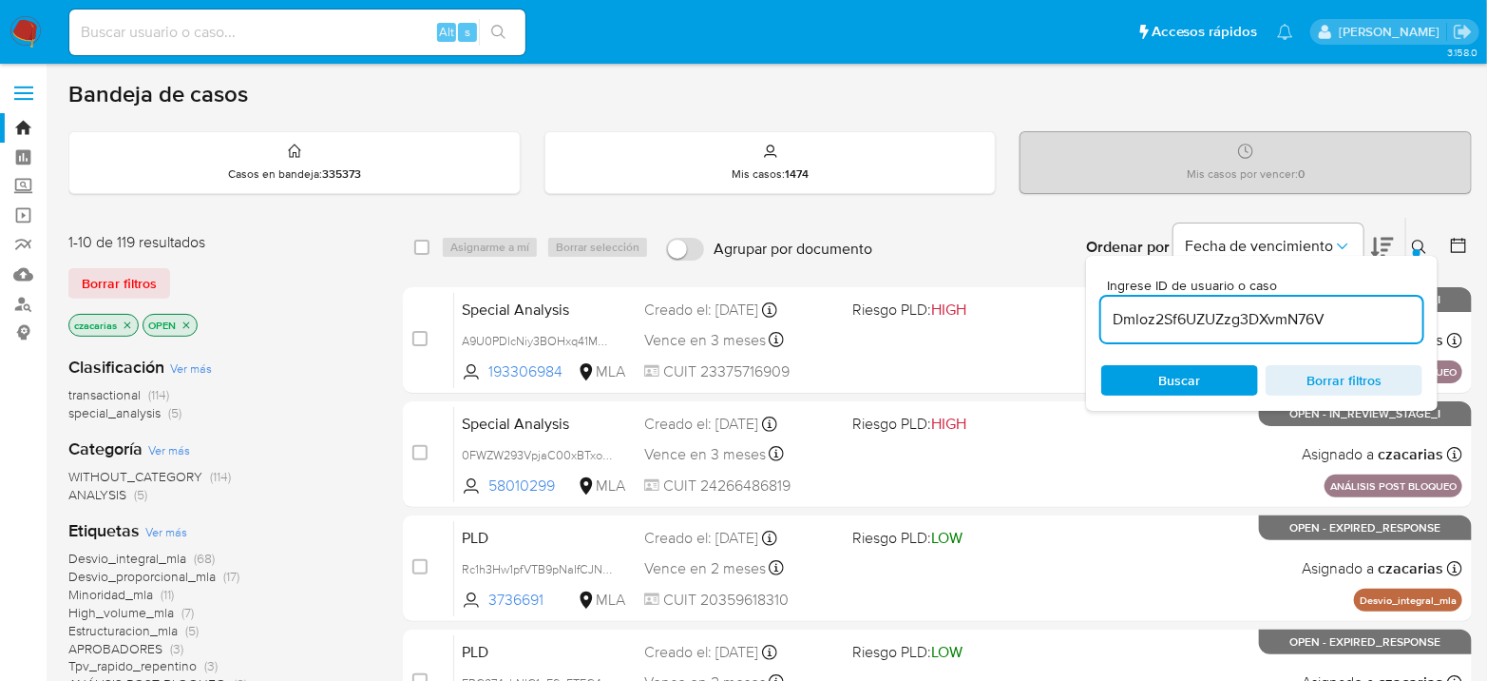
type input "Dmloz2Sf6UZUZzg3DXvmN76V"
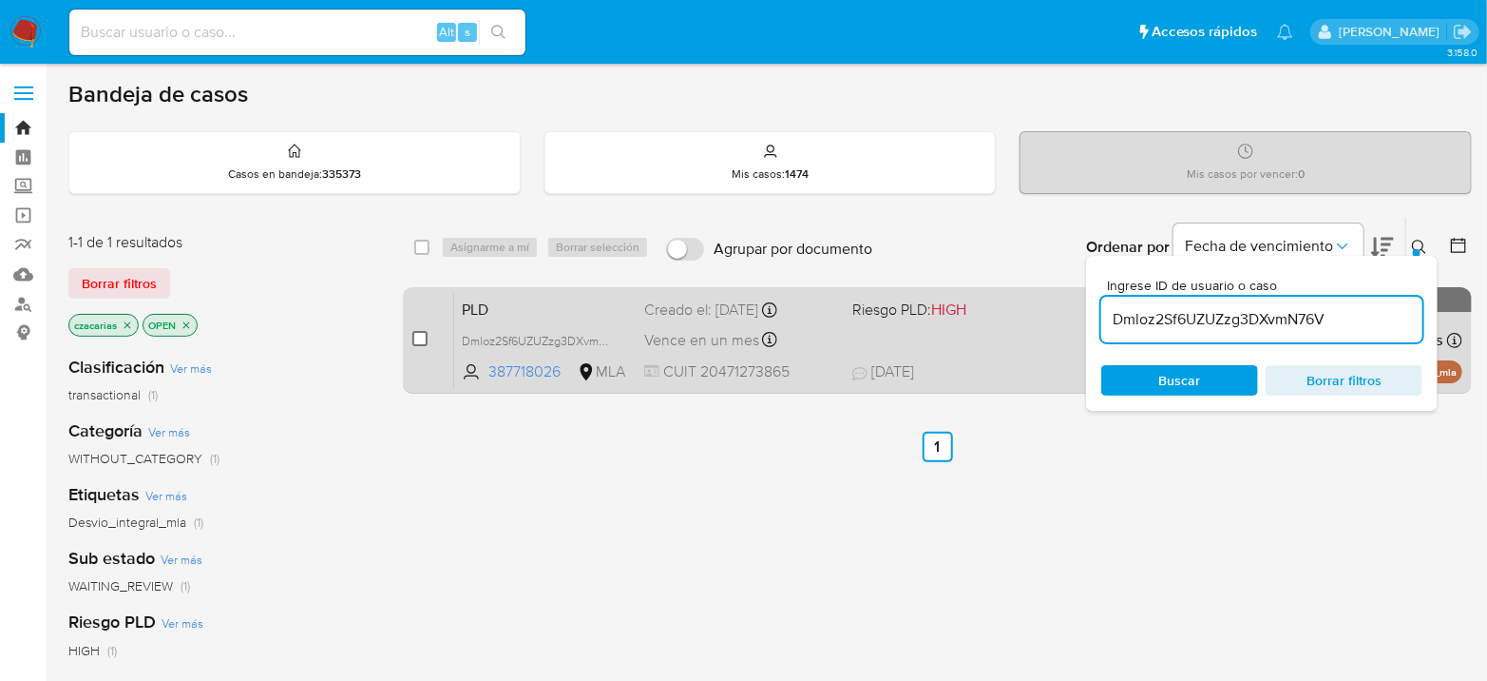
click at [427, 331] on input "checkbox" at bounding box center [420, 338] width 15 height 15
checkbox input "true"
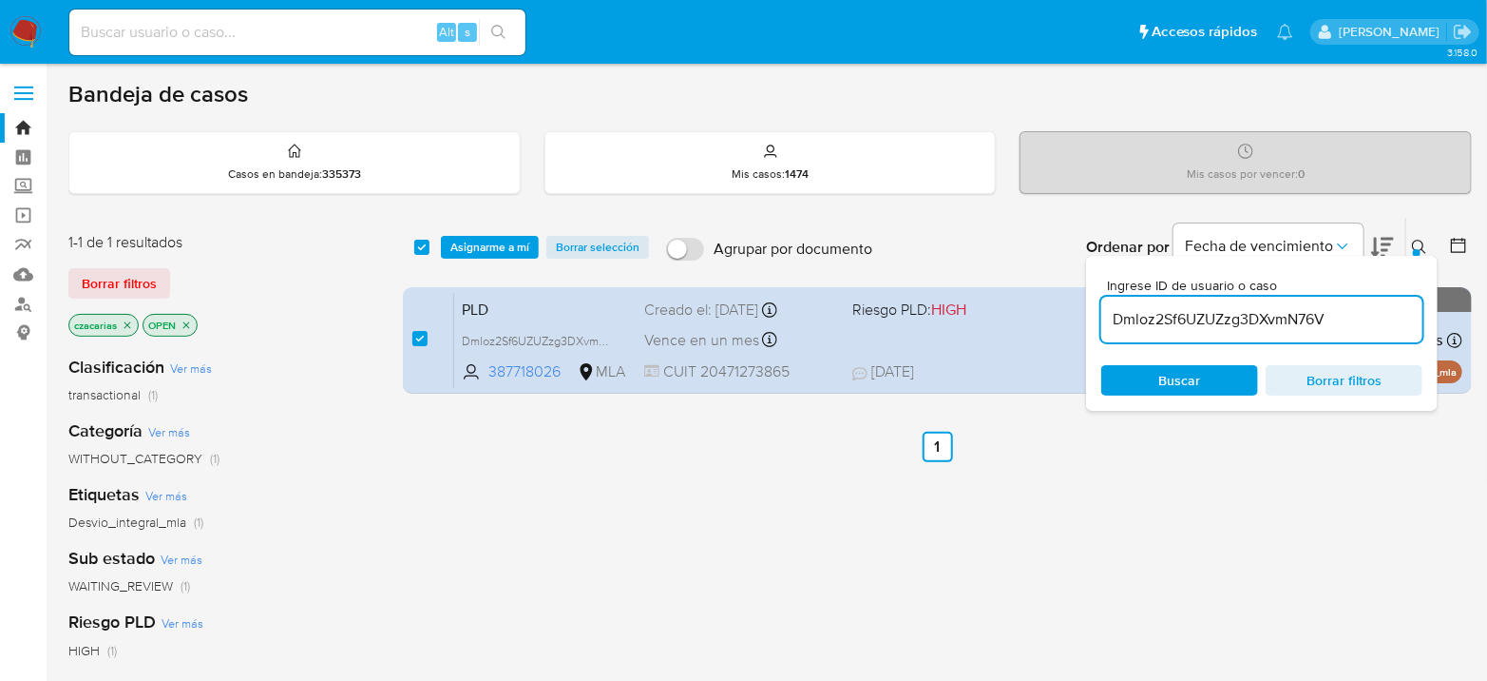
click at [487, 259] on div "select-all-cases-checkbox Asignarme a mí Borrar selección Agrupar por documento…" at bounding box center [937, 247] width 1069 height 59
click at [500, 242] on span "Asignarme a mí" at bounding box center [490, 247] width 79 height 19
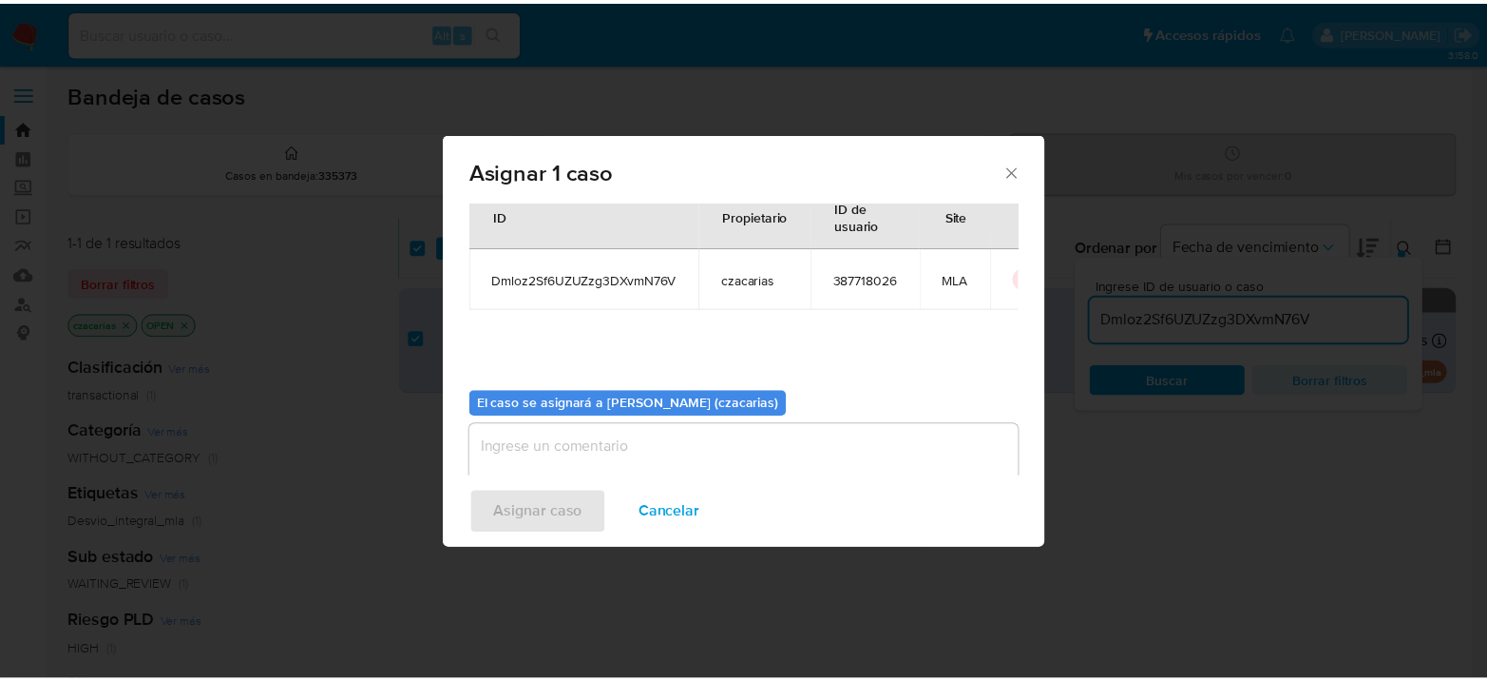
scroll to position [97, 0]
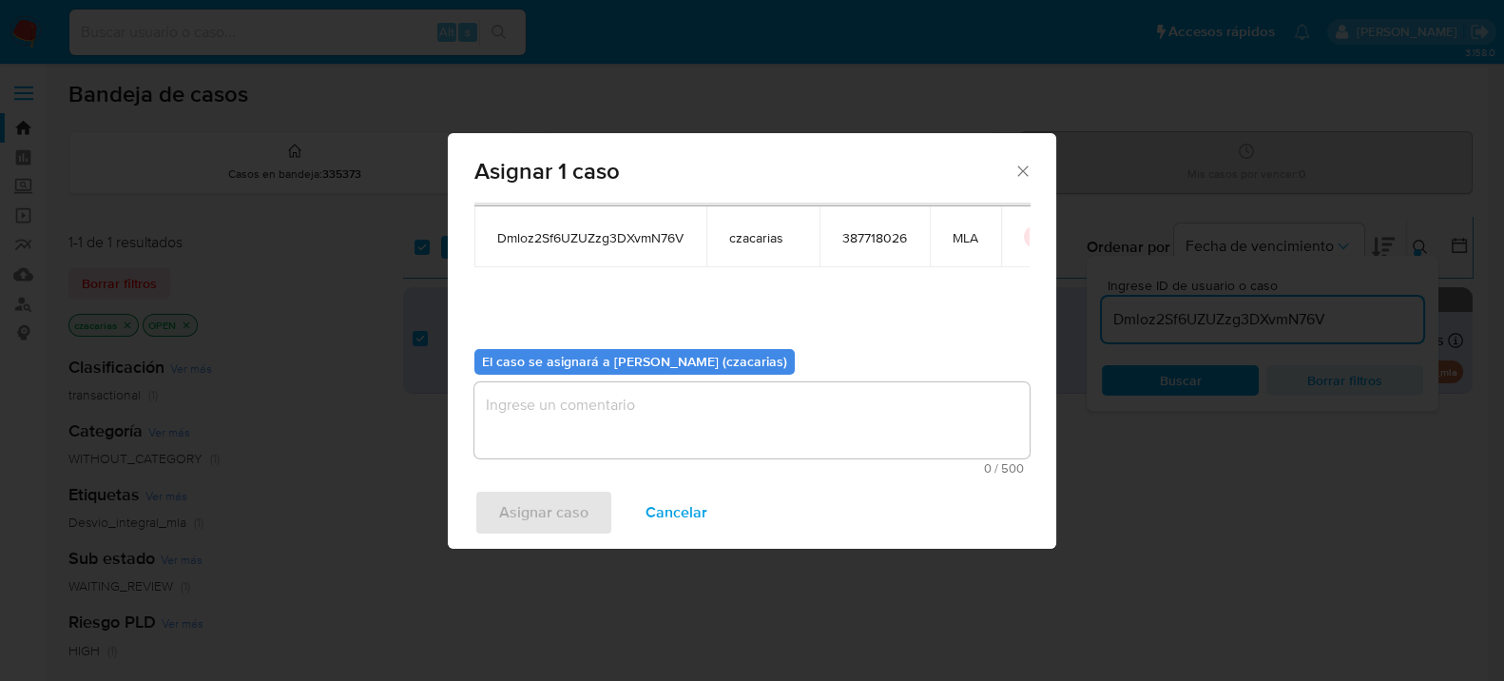
click at [572, 396] on textarea "assign-modal" at bounding box center [751, 420] width 555 height 76
click at [553, 508] on span "Asignar caso" at bounding box center [543, 512] width 89 height 42
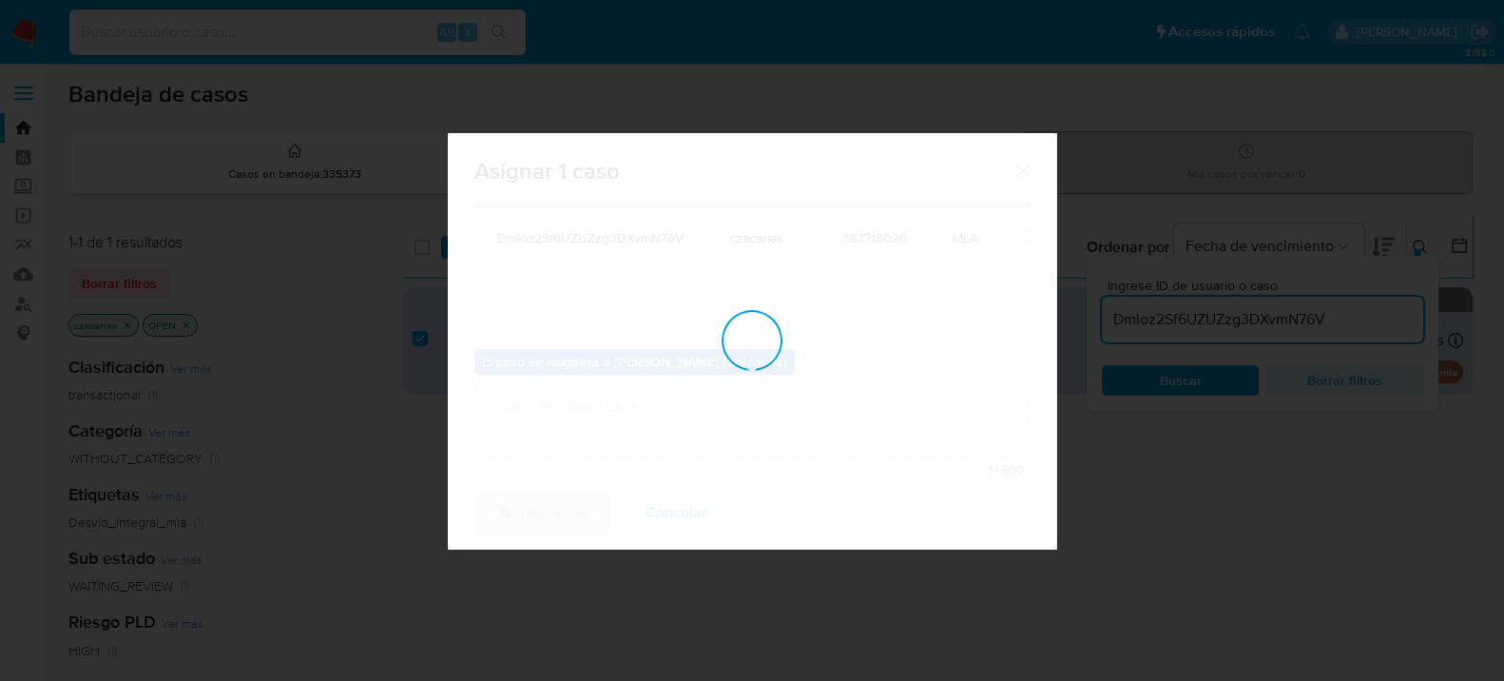
checkbox input "false"
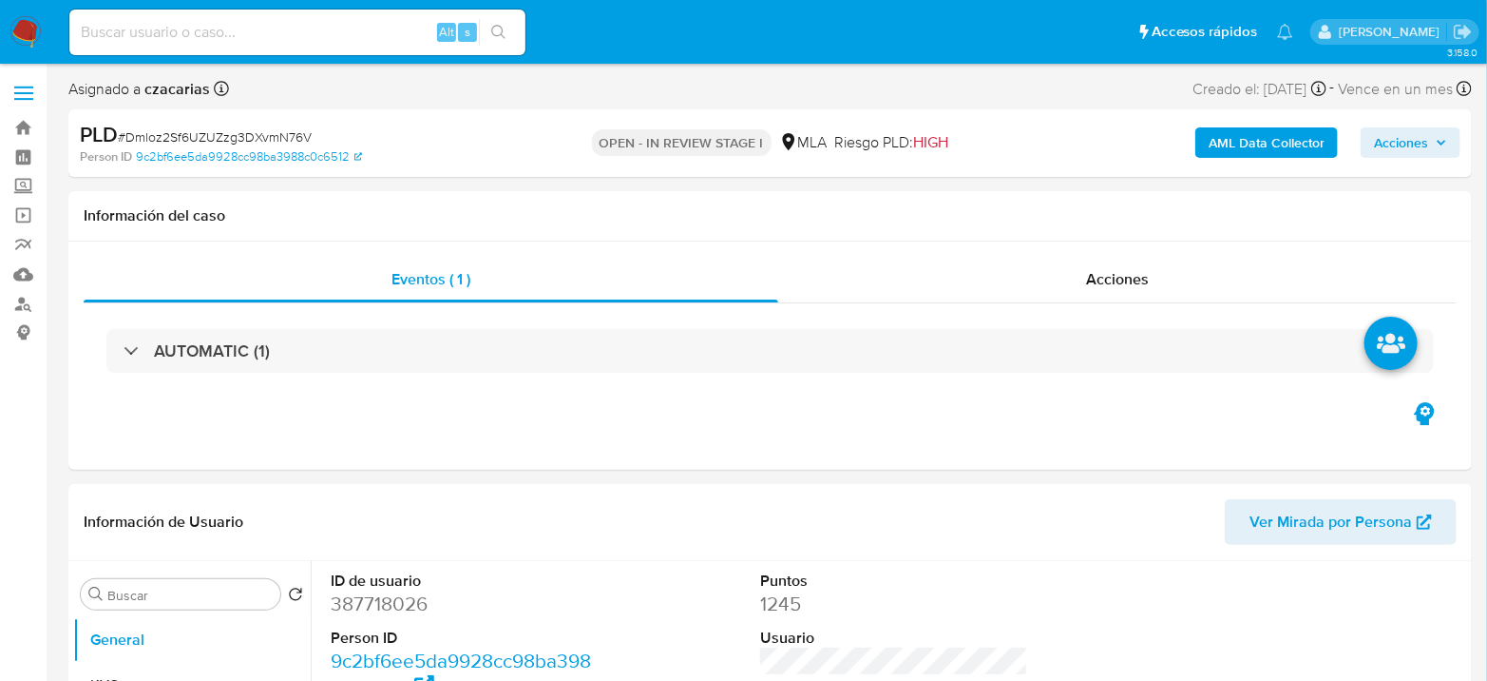
select select "10"
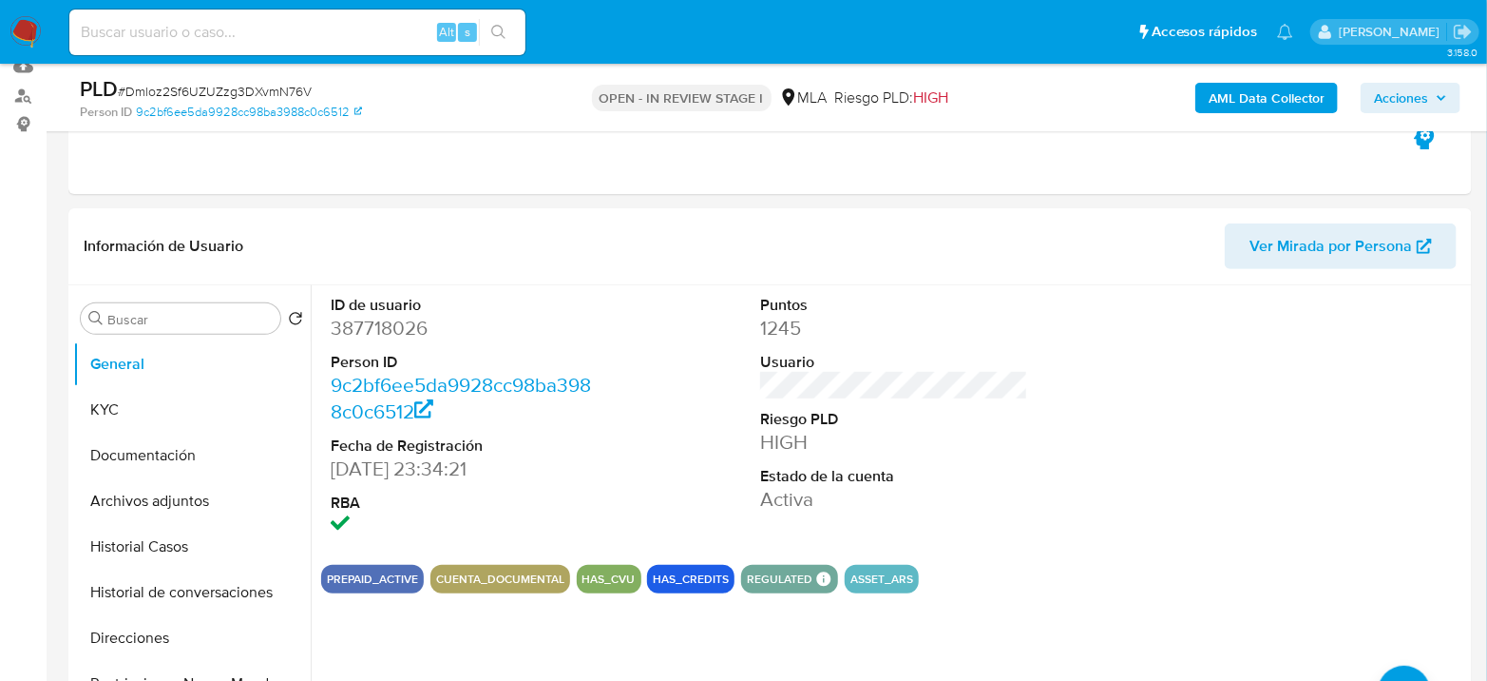
scroll to position [211, 0]
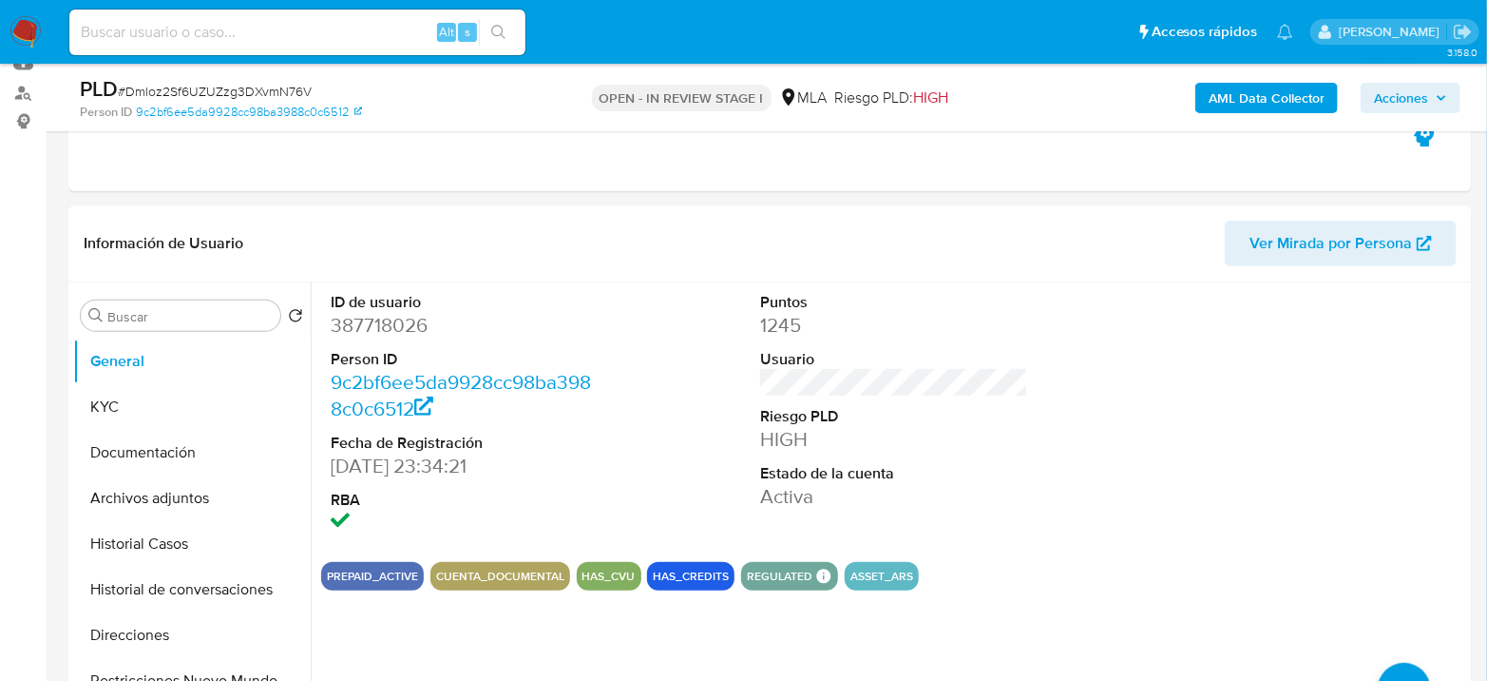
click at [182, 499] on button "Archivos adjuntos" at bounding box center [184, 498] width 222 height 46
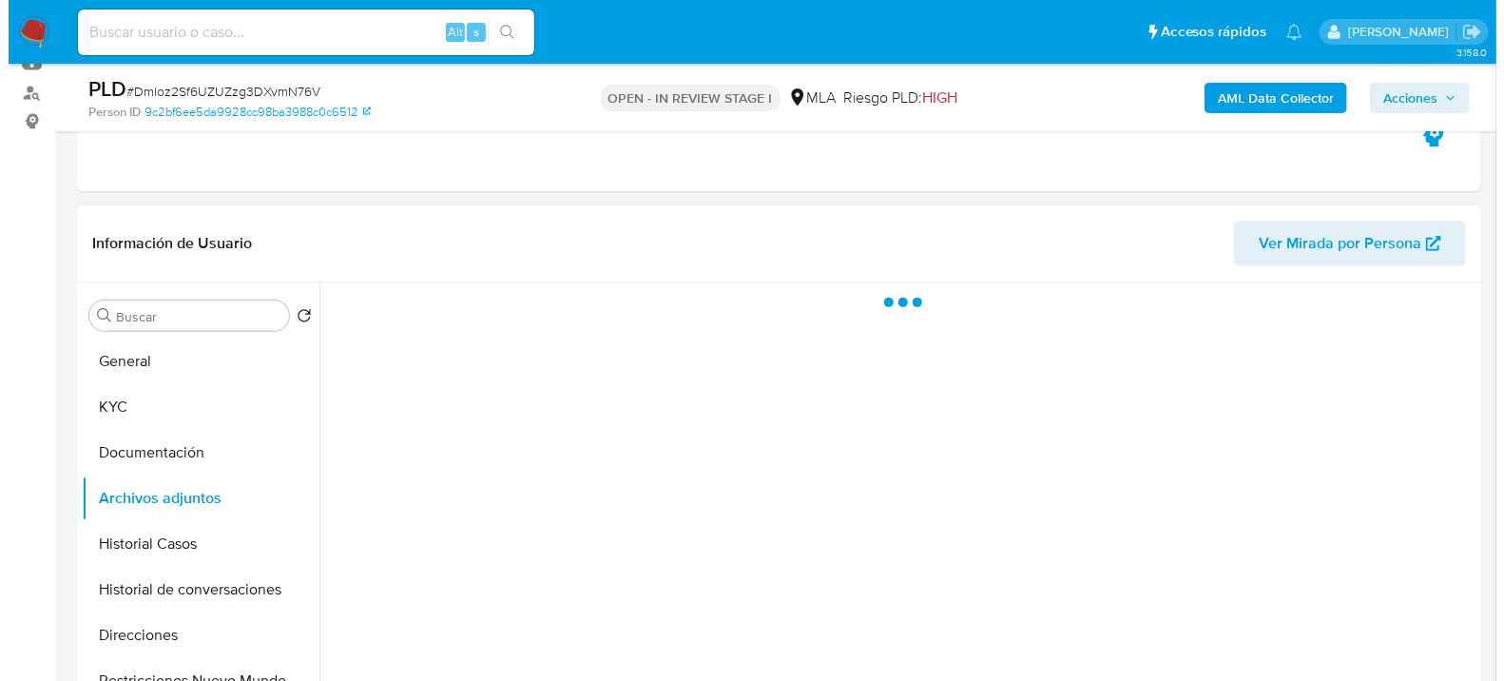
scroll to position [317, 0]
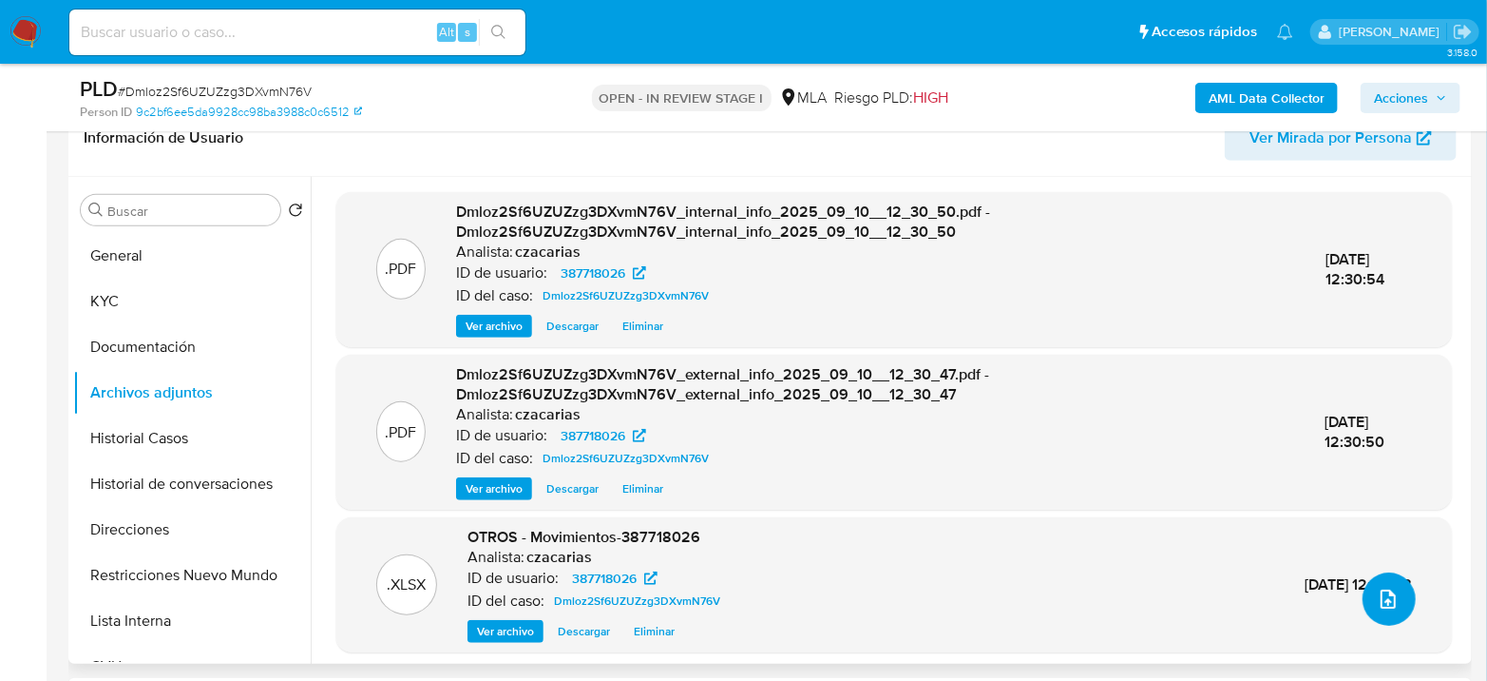
click at [1383, 617] on button "upload-file" at bounding box center [1389, 598] width 53 height 53
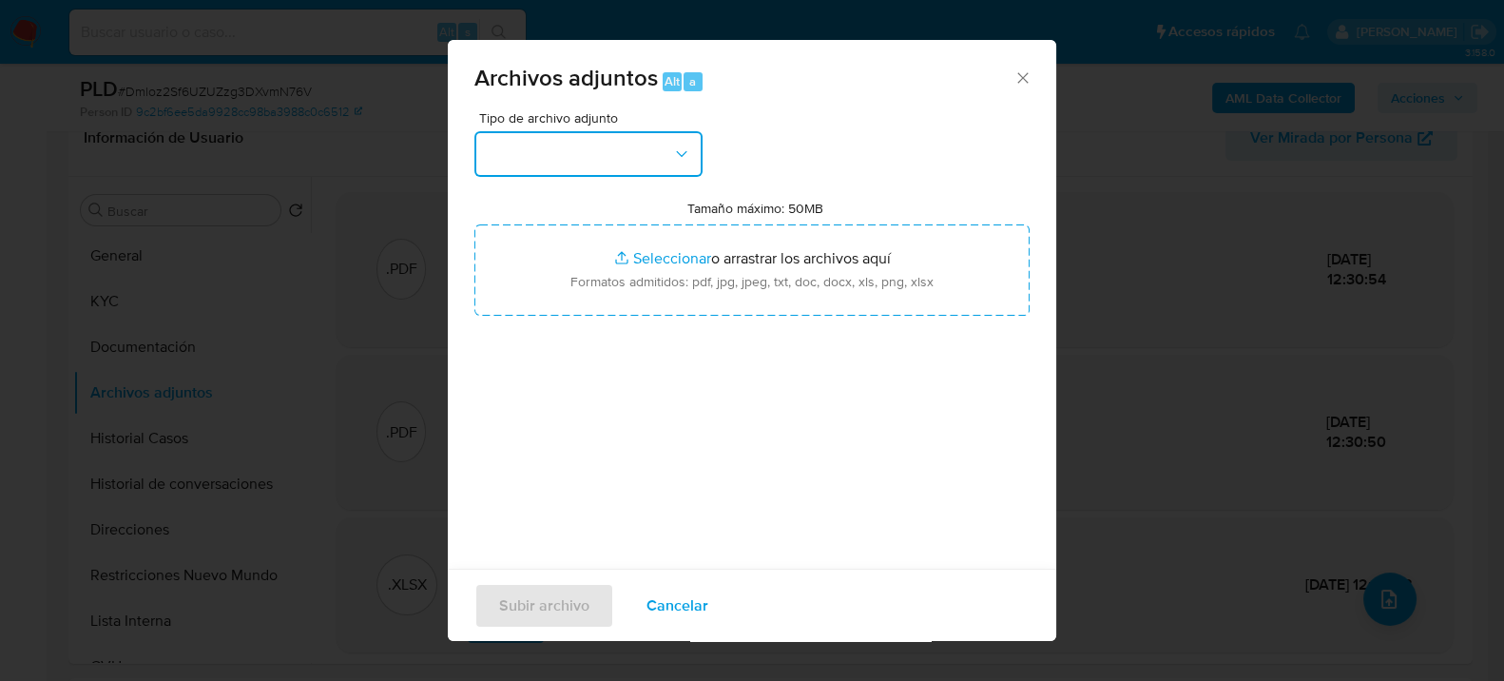
click at [604, 142] on button "button" at bounding box center [588, 154] width 228 height 46
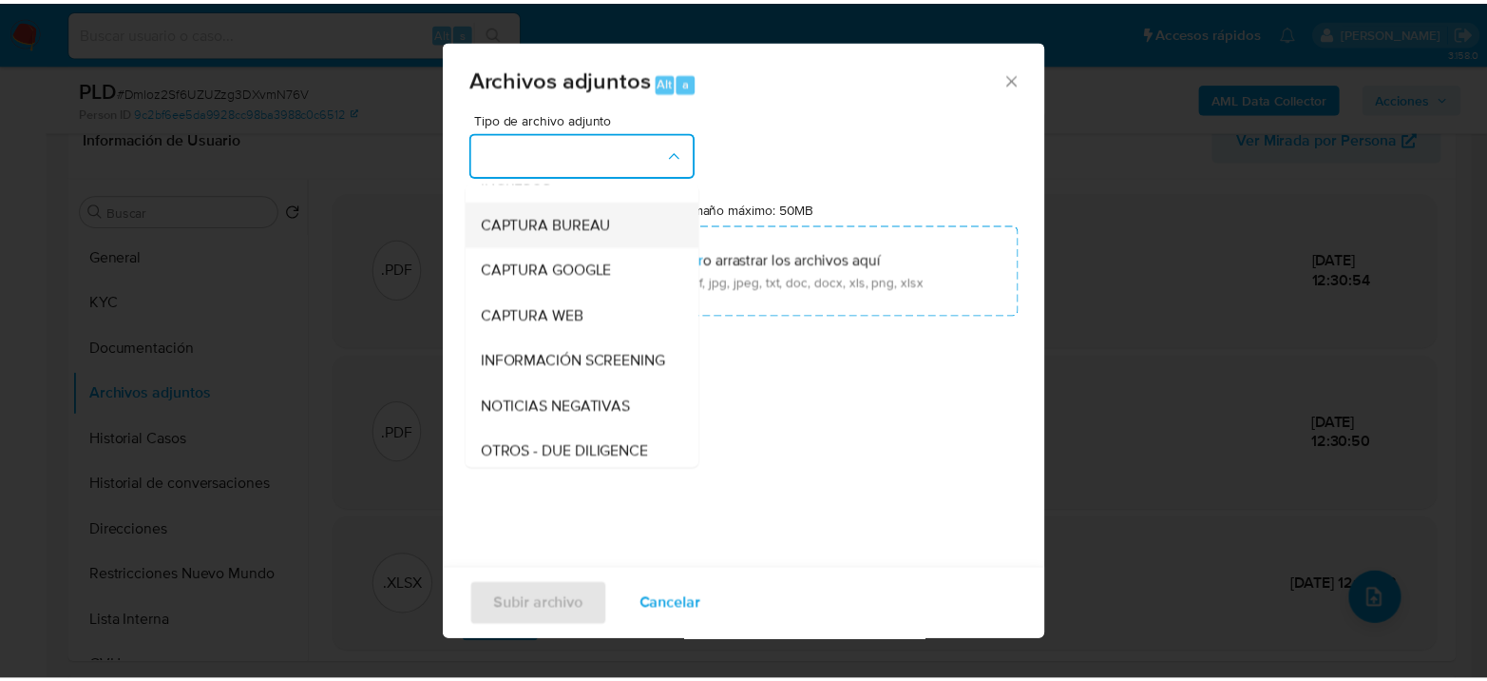
scroll to position [211, 0]
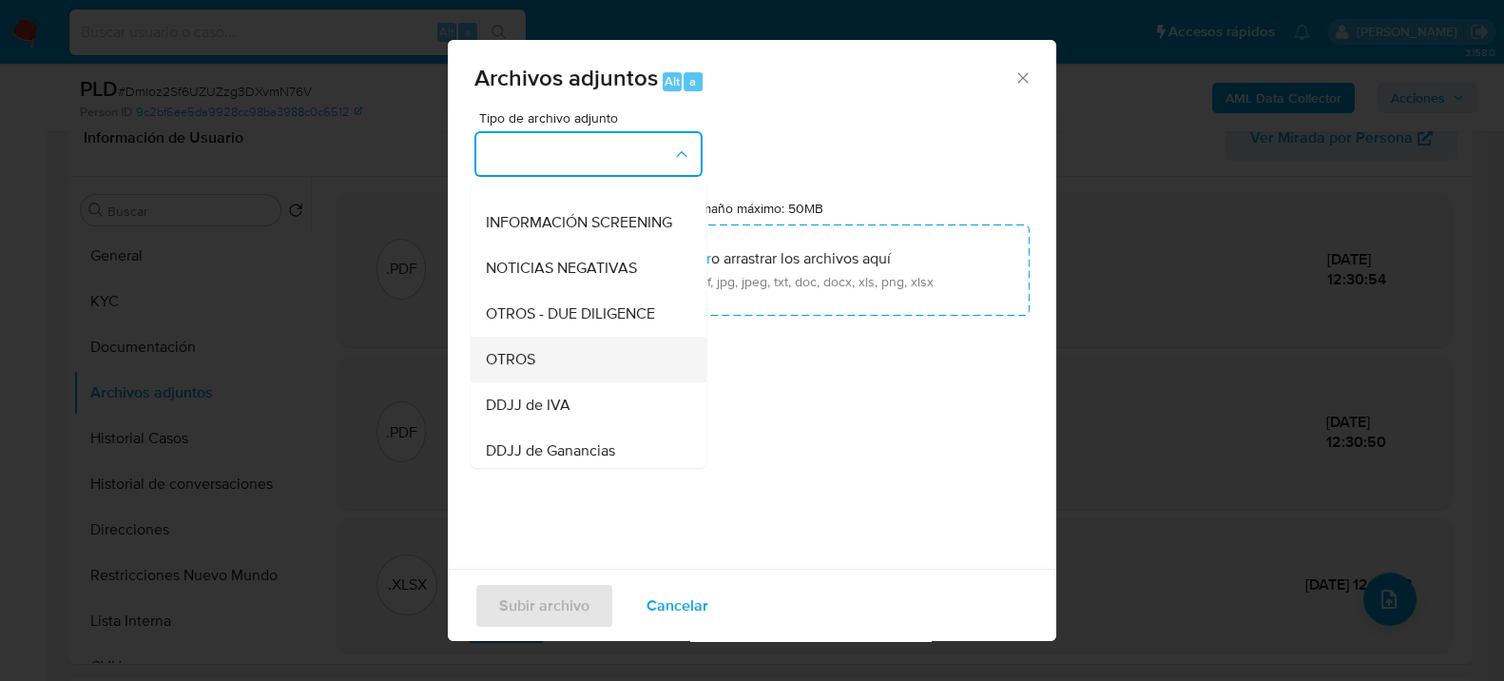
click at [516, 367] on span "OTROS" at bounding box center [510, 358] width 49 height 19
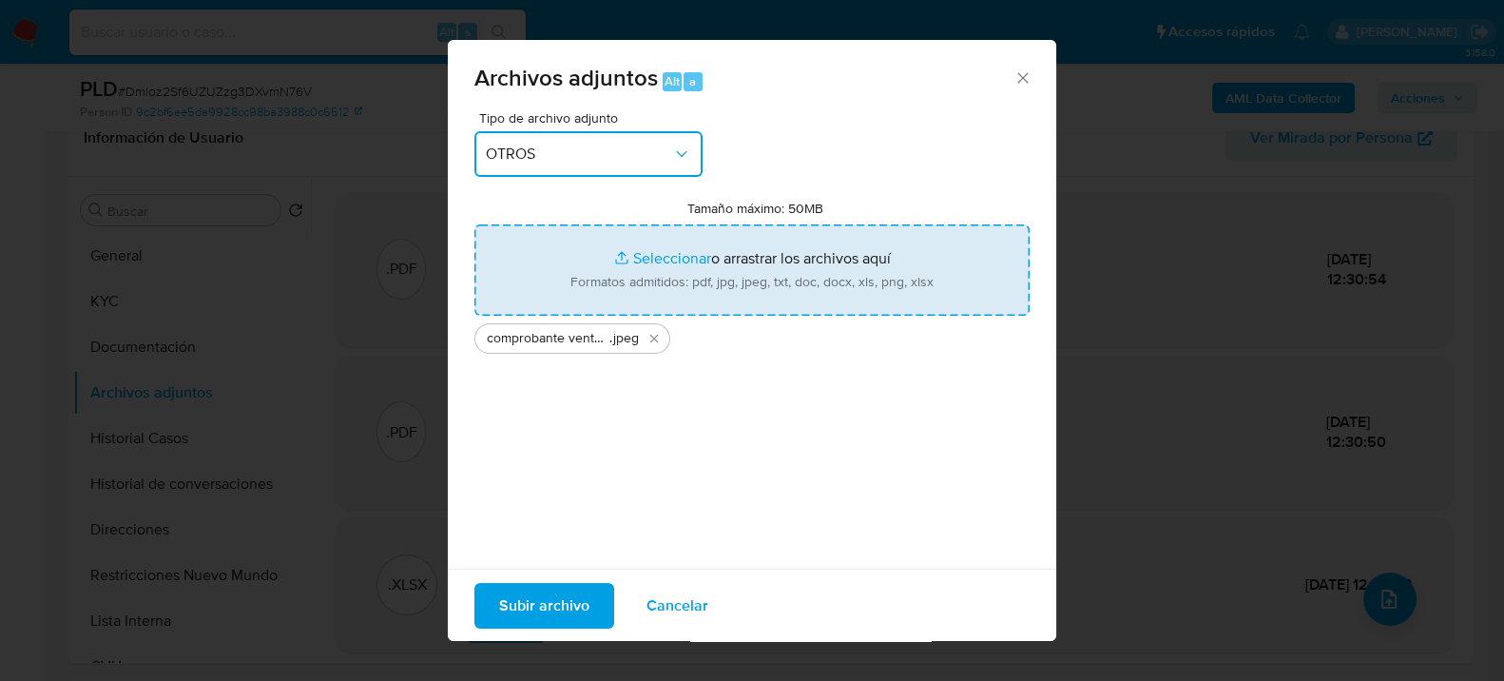
type input "C:\fakepath\comprobante de venta de criptomoneda 2.jpeg"
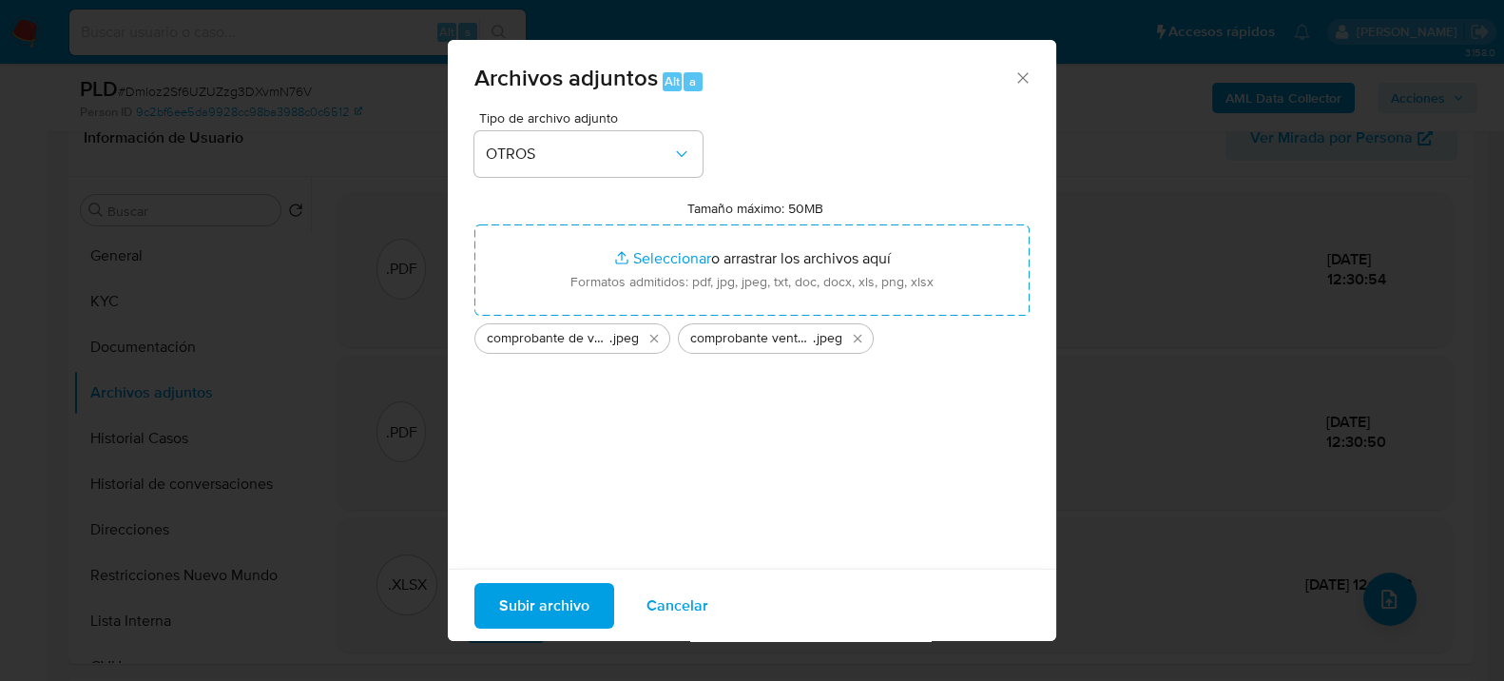
click at [579, 611] on span "Subir archivo" at bounding box center [544, 605] width 90 height 42
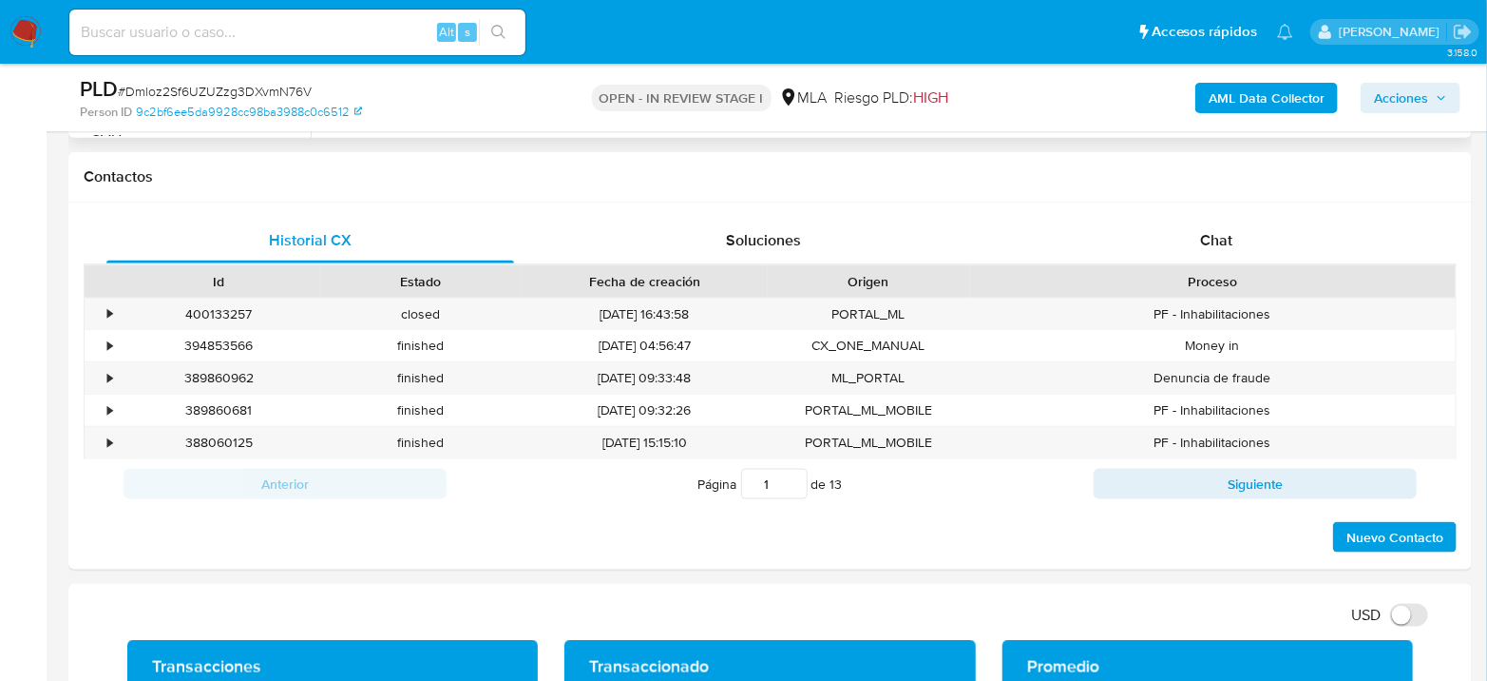
scroll to position [844, 0]
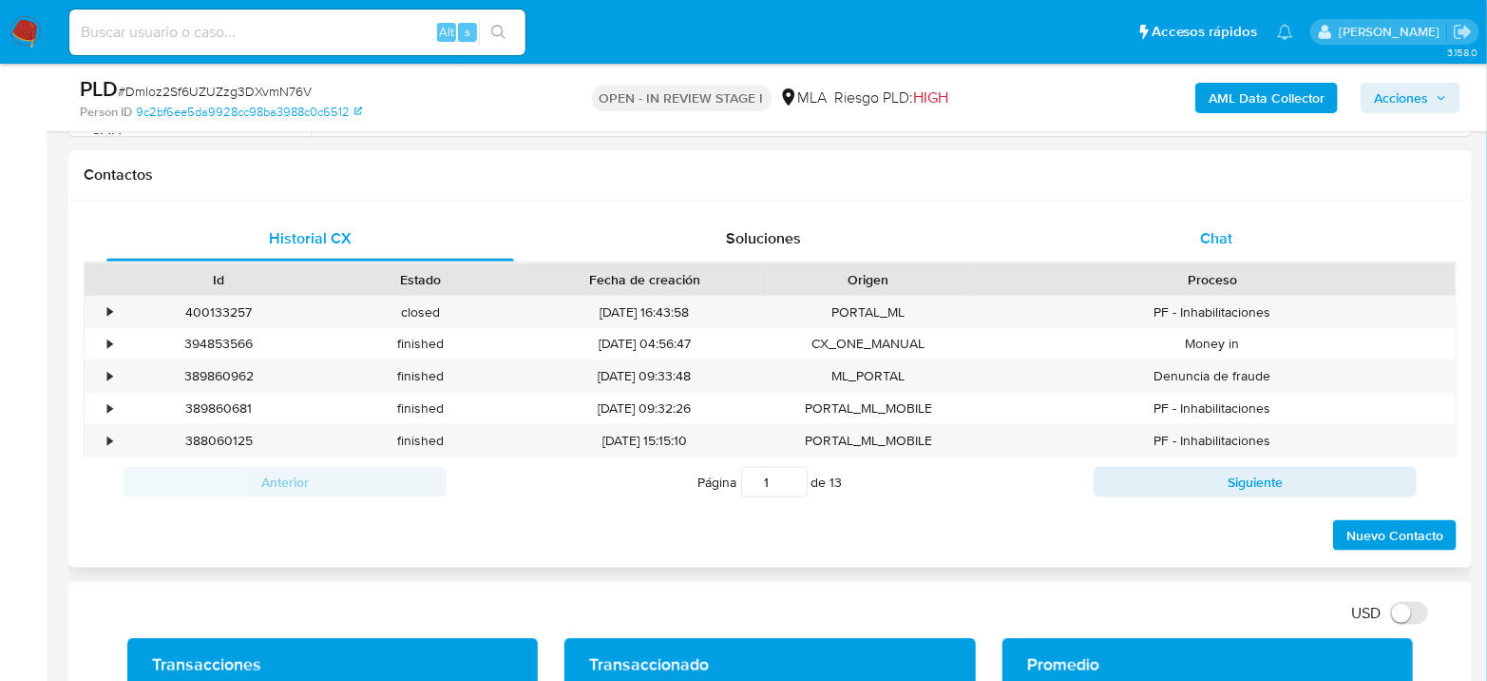
click at [1246, 240] on div "Chat" at bounding box center [1217, 239] width 408 height 46
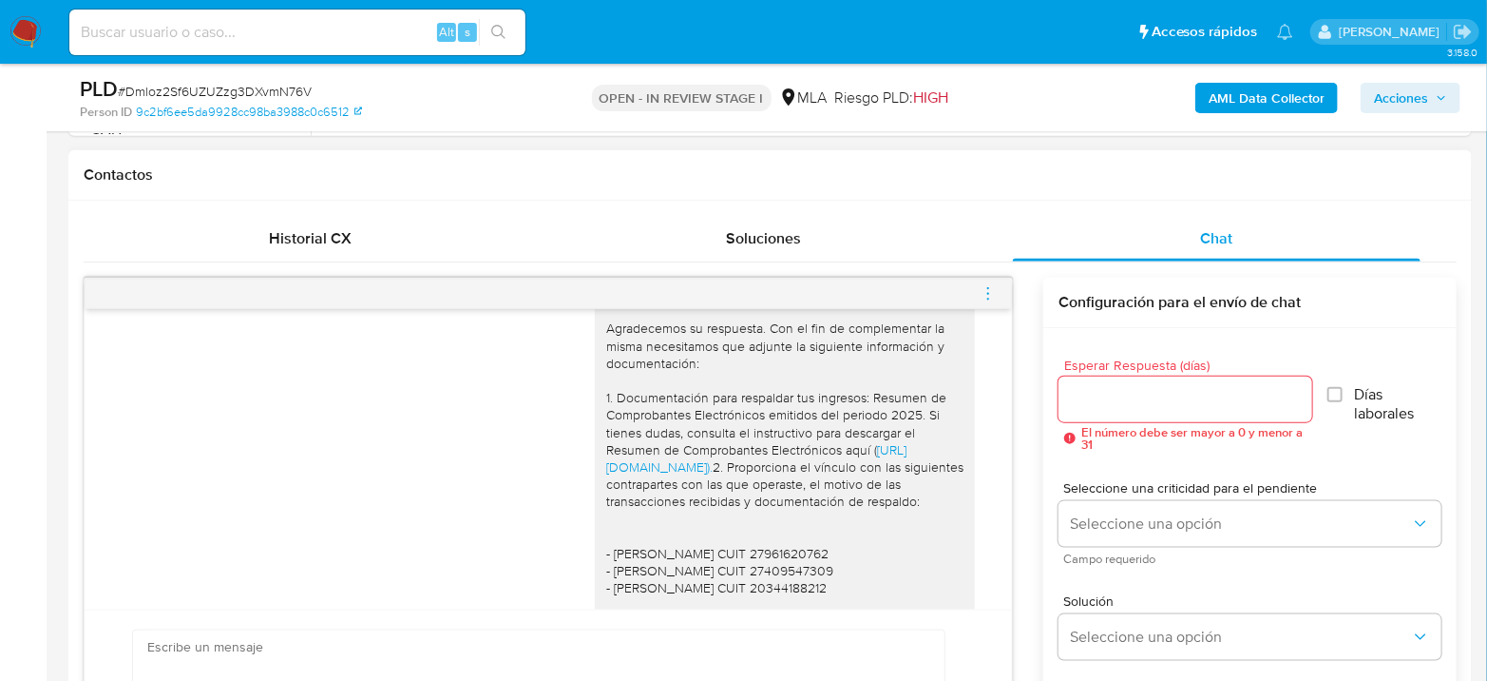
scroll to position [1659, 0]
click at [634, 476] on link "[URL][DOMAIN_NAME])." at bounding box center [756, 458] width 300 height 36
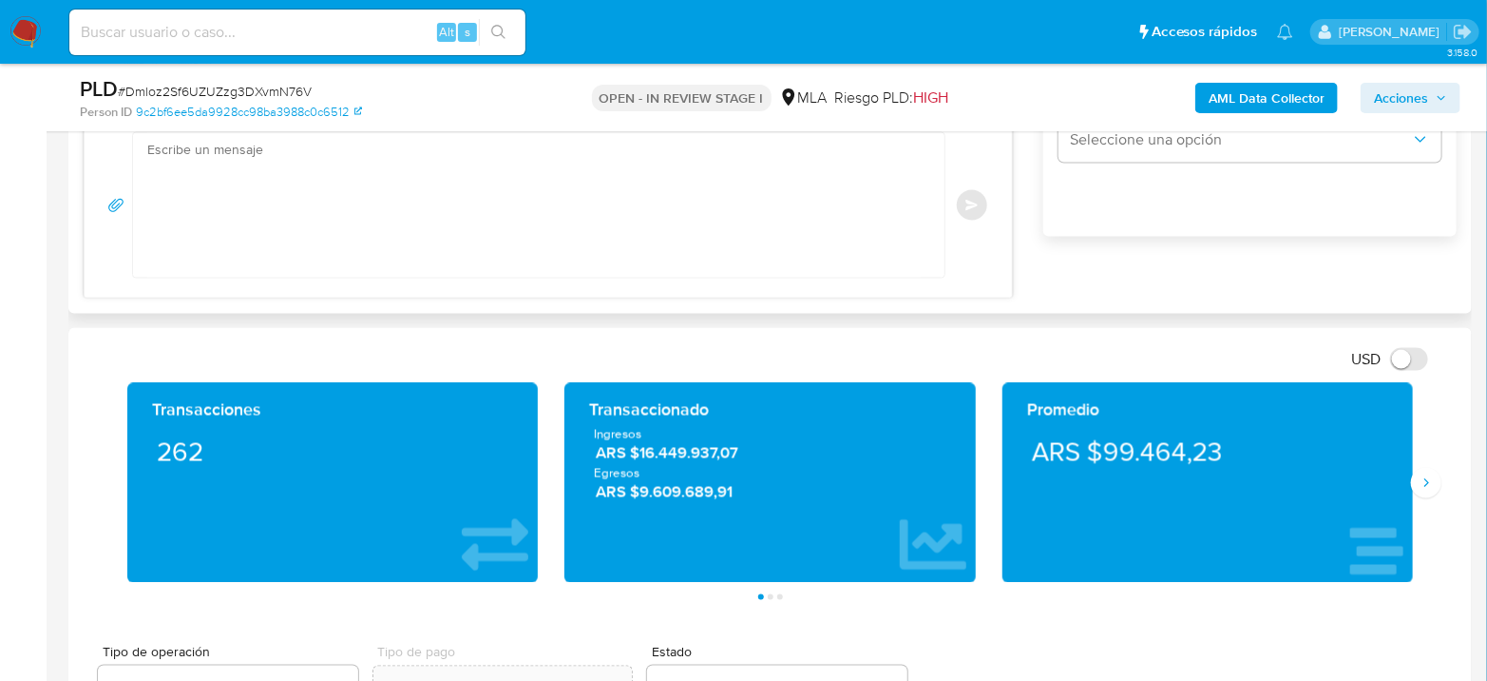
scroll to position [1266, 0]
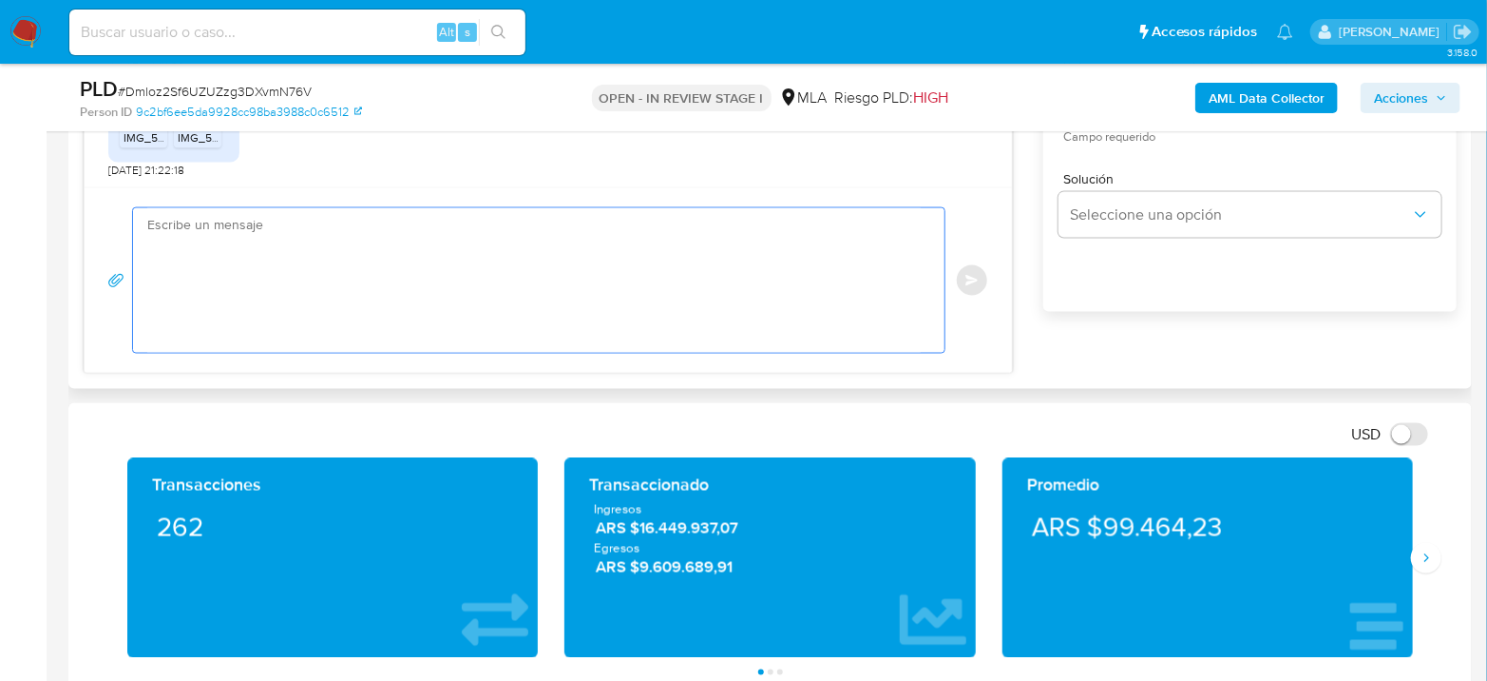
click at [450, 259] on textarea at bounding box center [534, 280] width 774 height 144
paste textarea "Si sos monotributista, seguí estos pasos: Ingresá a la página de la ARCA y sele…"
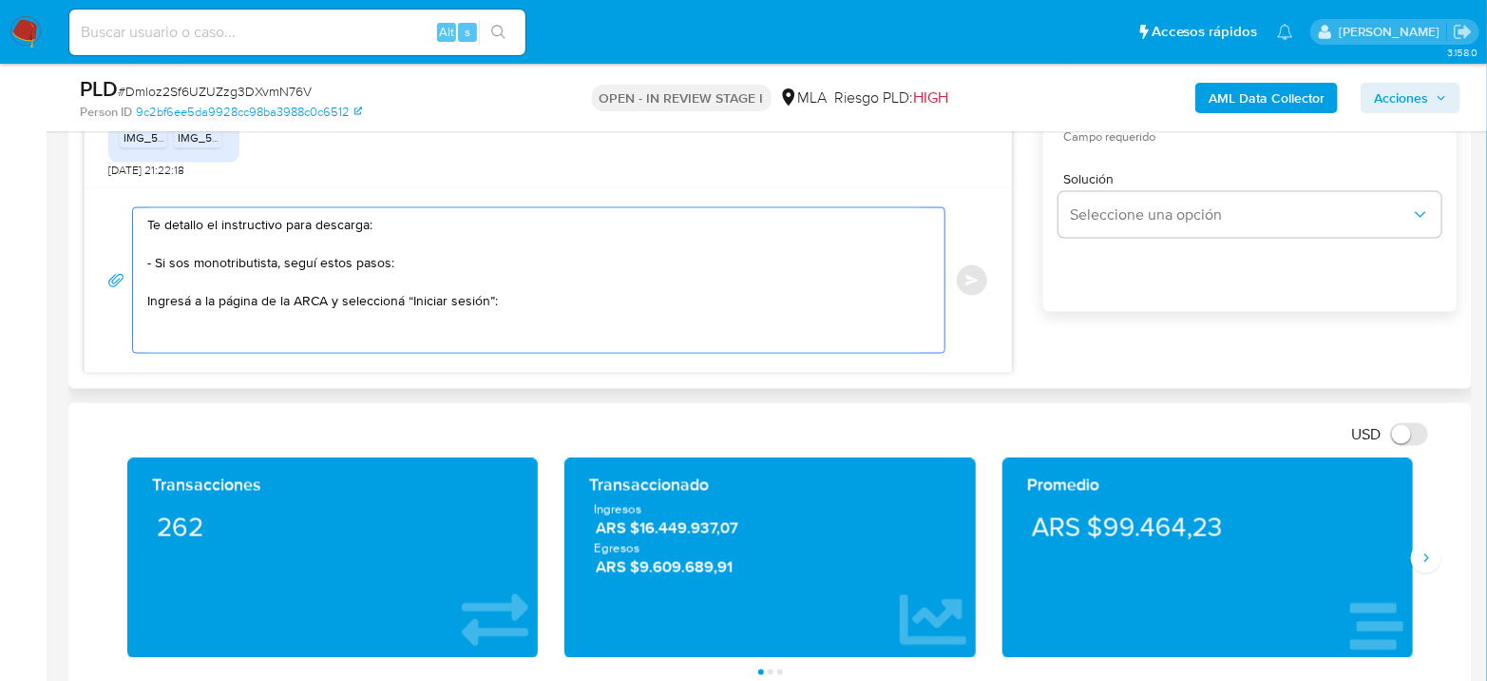
click at [155, 262] on textarea "Te detallo el instructivo para descarga: - Si sos monotributista, seguí estos p…" at bounding box center [534, 280] width 774 height 144
click at [149, 303] on textarea "Te detallo el instructivo para descarga: - Si sos monotributista, seguí estos p…" at bounding box center [534, 280] width 774 height 144
click at [517, 297] on textarea "Te detallo el instructivo para descarga: - Si sos monotributista, seguí estos p…" at bounding box center [534, 280] width 774 height 144
paste textarea "Ingresá tu CUIT:"
paste textarea "Clave Fiscal"
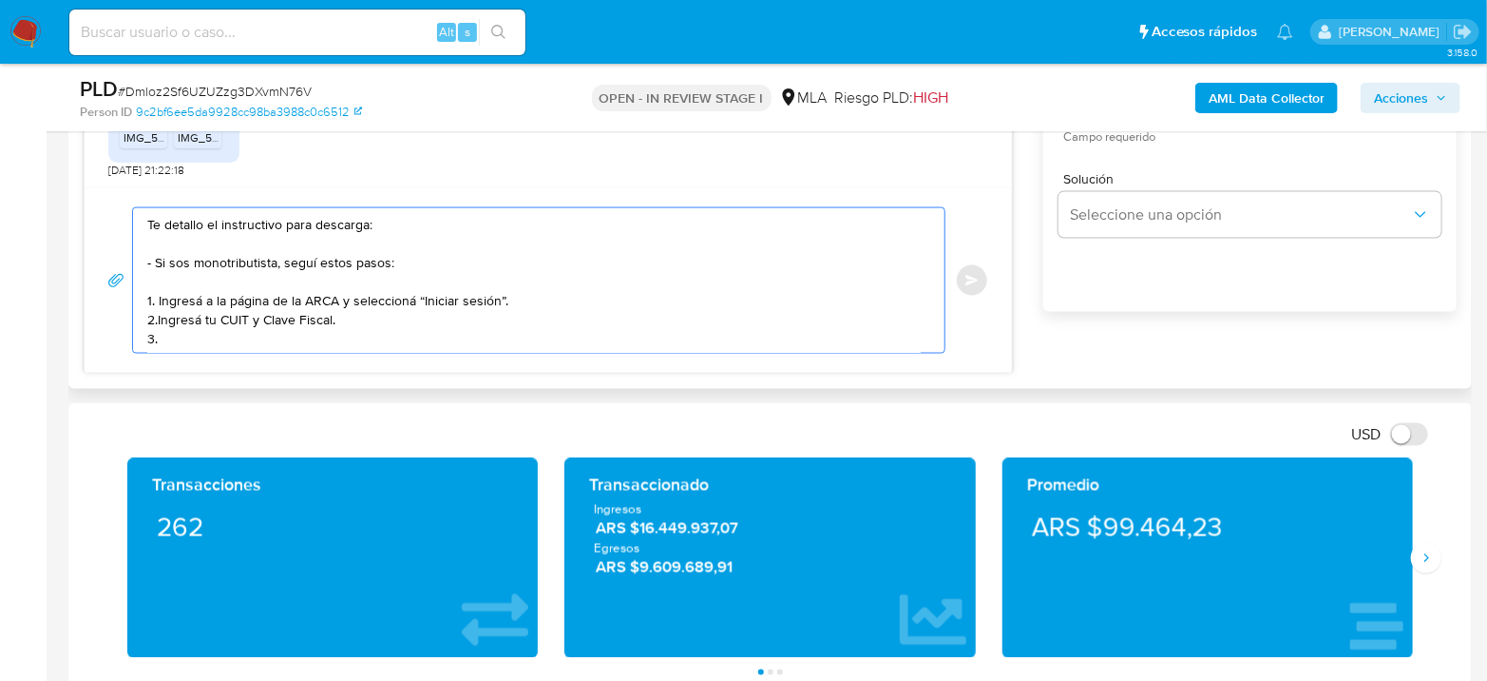
click at [159, 315] on textarea "Te detallo el instructivo para descarga: - Si sos monotributista, seguí estos p…" at bounding box center [534, 280] width 774 height 144
click at [195, 334] on textarea "Te detallo el instructivo para descarga: - Si sos monotributista, seguí estos p…" at bounding box center [534, 280] width 774 height 144
click at [160, 317] on textarea "Te detallo el instructivo para descarga: - Si sos monotributista, seguí estos p…" at bounding box center [534, 280] width 774 height 144
click at [195, 336] on textarea "Te detallo el instructivo para descarga: - Si sos monotributista, seguí estos p…" at bounding box center [534, 280] width 774 height 144
paste textarea "Seleccioná el módulo “Nuestra Parte”. Lo podés encontrar en “Servicios más util…"
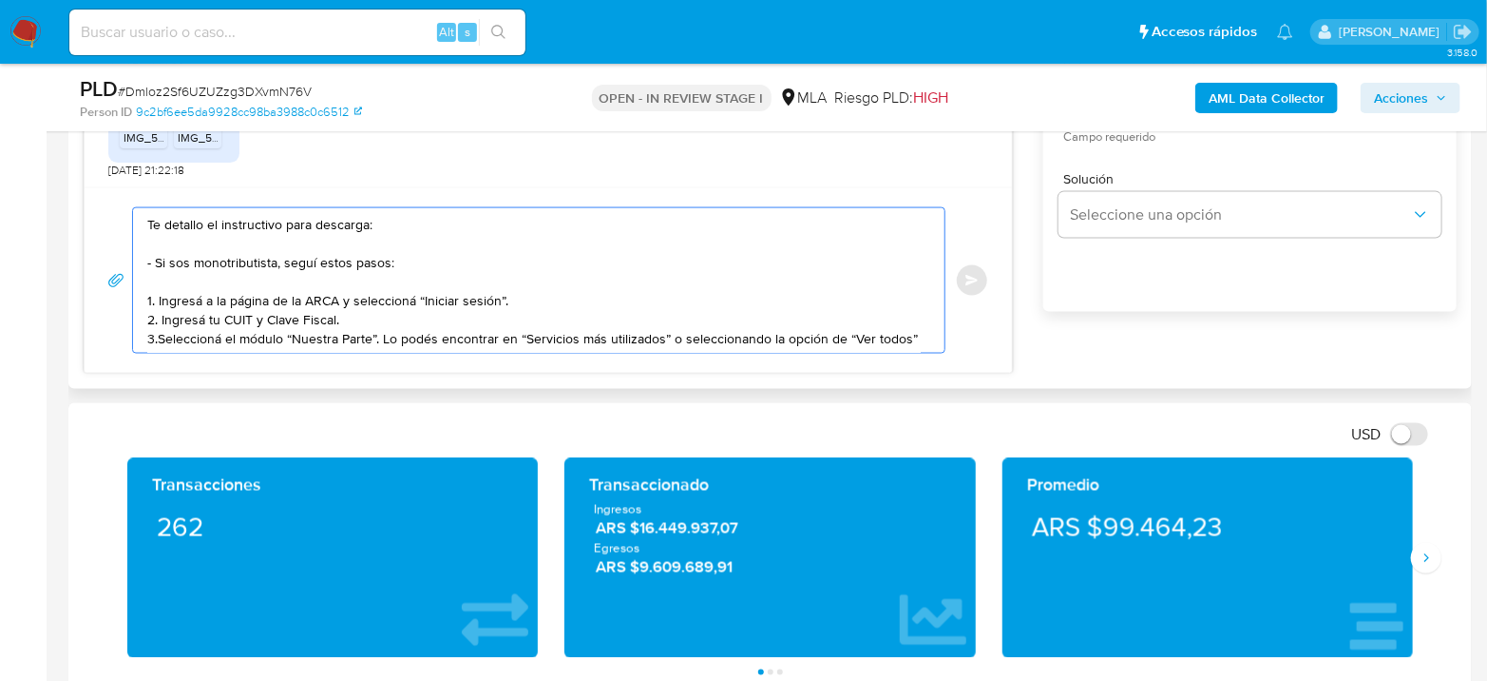
click at [160, 336] on textarea "Te detallo el instructivo para descarga: - Si sos monotributista, seguí estos p…" at bounding box center [534, 280] width 774 height 144
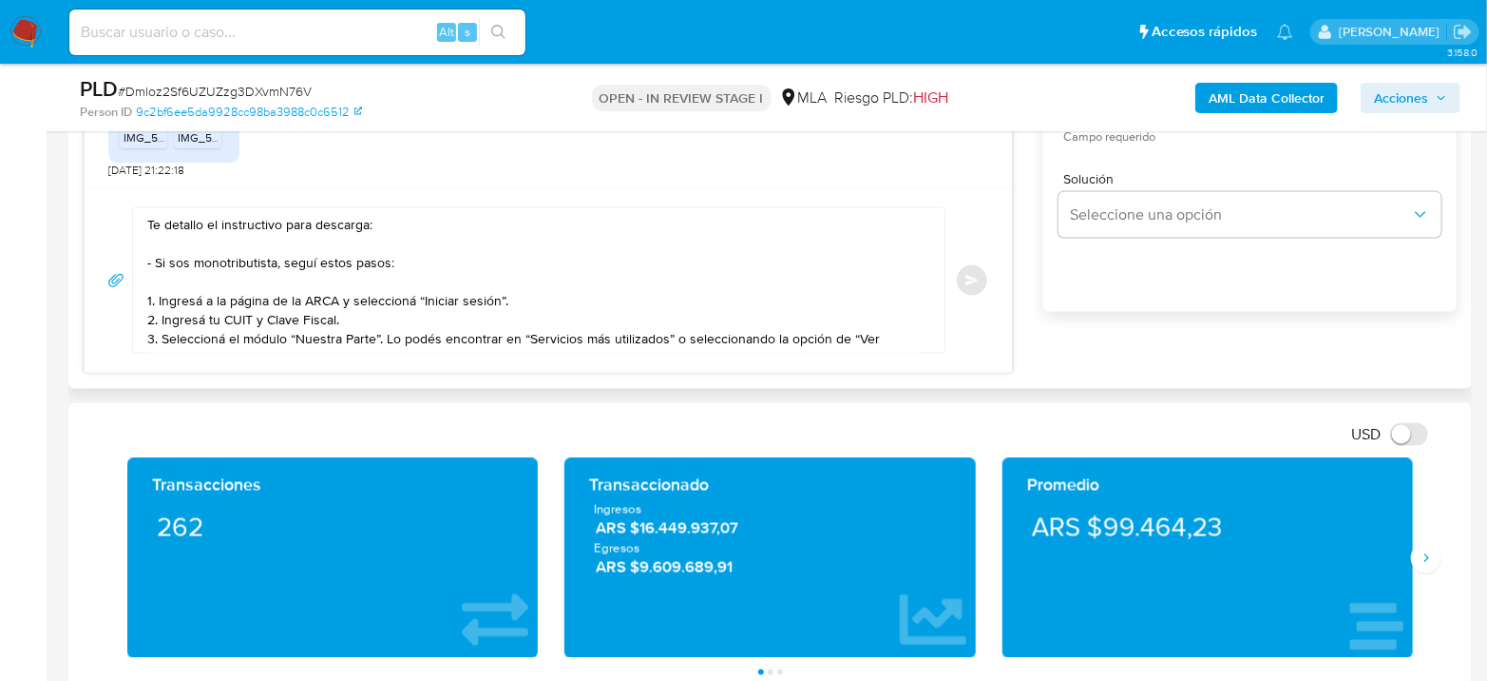
click at [924, 336] on div "Te detallo el instructivo para descarga: - Si sos monotributista, seguí estos p…" at bounding box center [534, 280] width 802 height 144
click at [912, 335] on textarea "Te detallo el instructivo para descarga: - Si sos monotributista, seguí estos p…" at bounding box center [534, 280] width 774 height 144
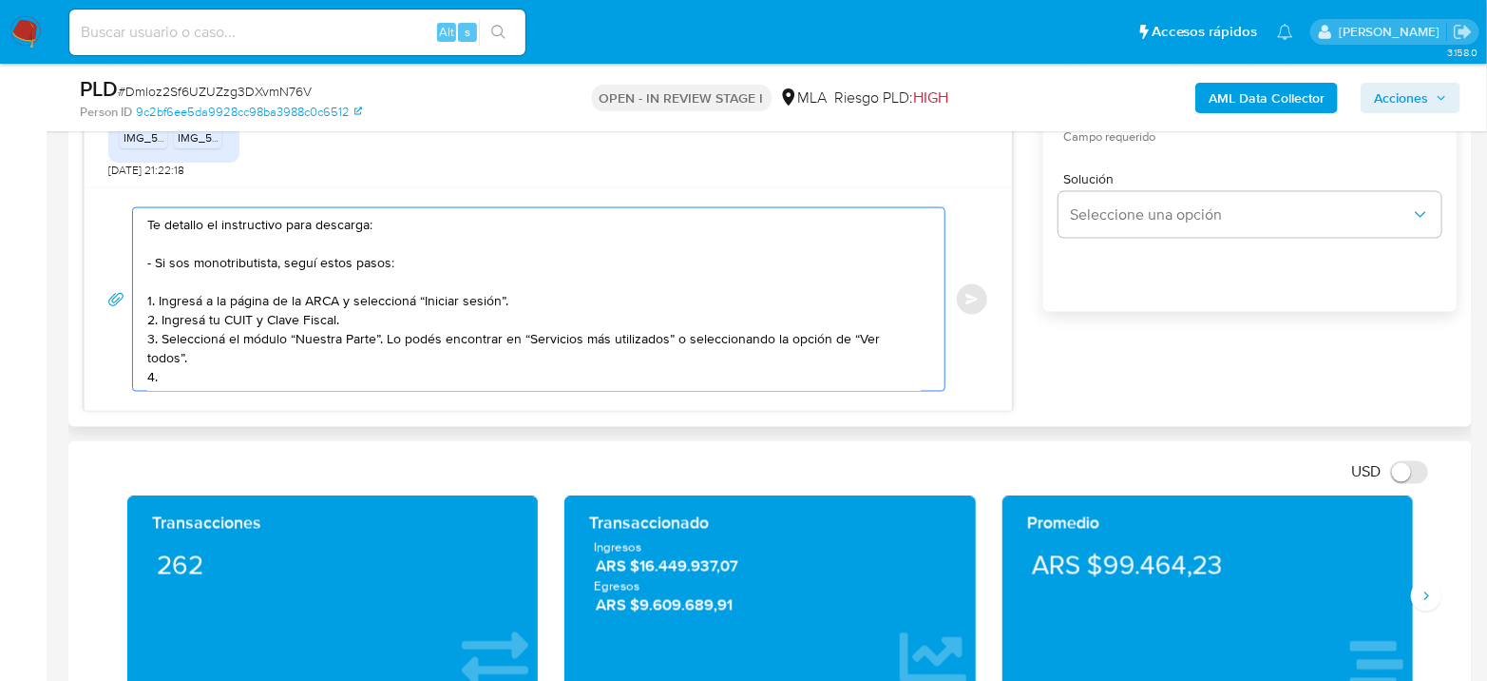
paste textarea "Elegí el año del cual necesitás obtener información"
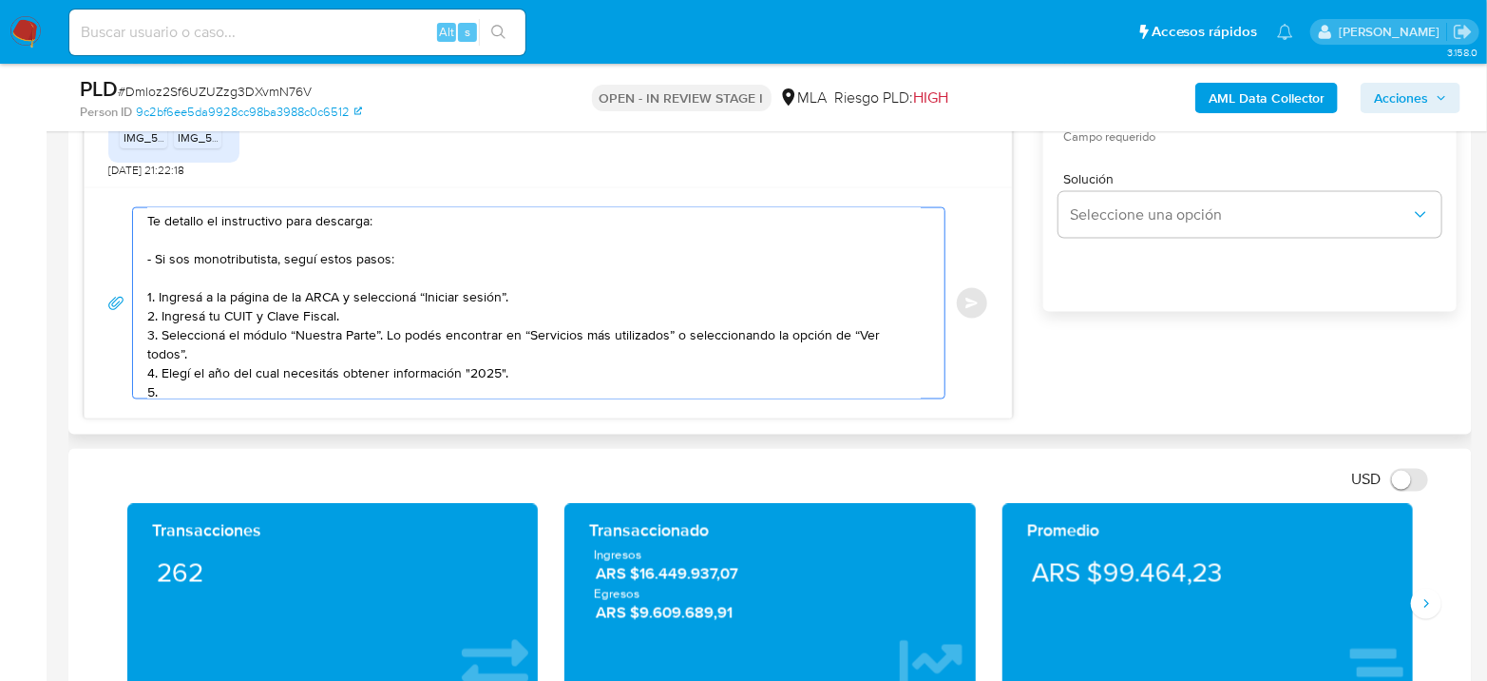
paste textarea "Ingresá al módulo “Otra información que tenemos de vos” y seleccioná la opción …"
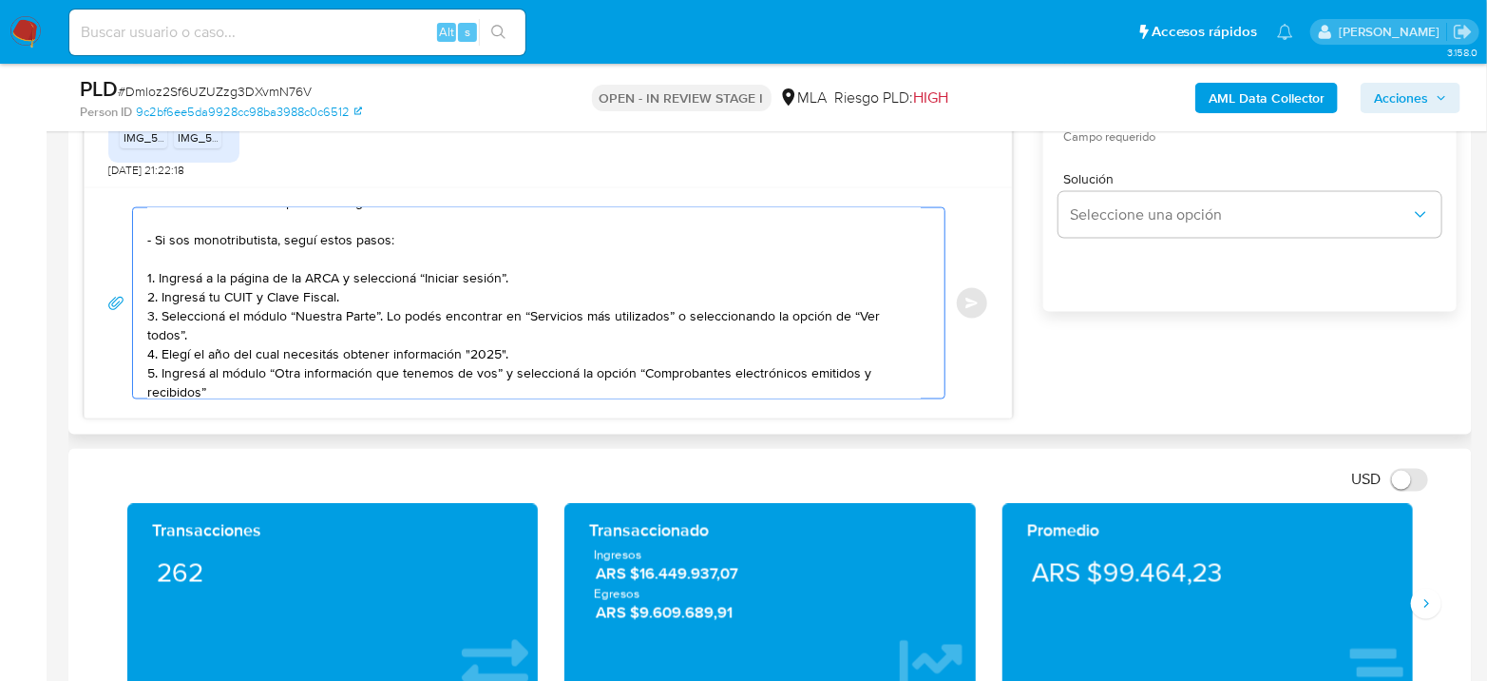
click at [536, 379] on textarea "Te detallo el instructivo para descarga: - Si sos monotributista, seguí estos p…" at bounding box center [534, 303] width 774 height 190
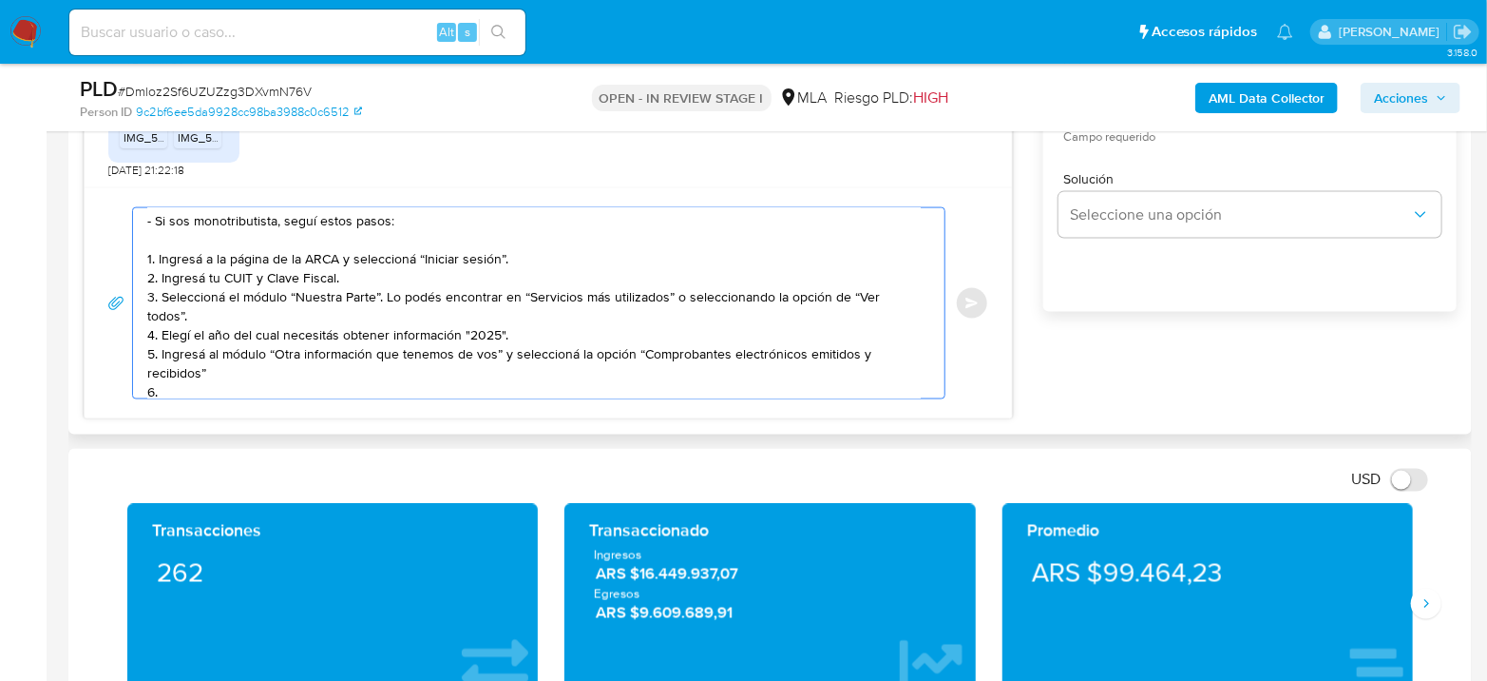
paste textarea "Podés consultar la cantidad de facturas emitidas según el tipo de comprobante y…"
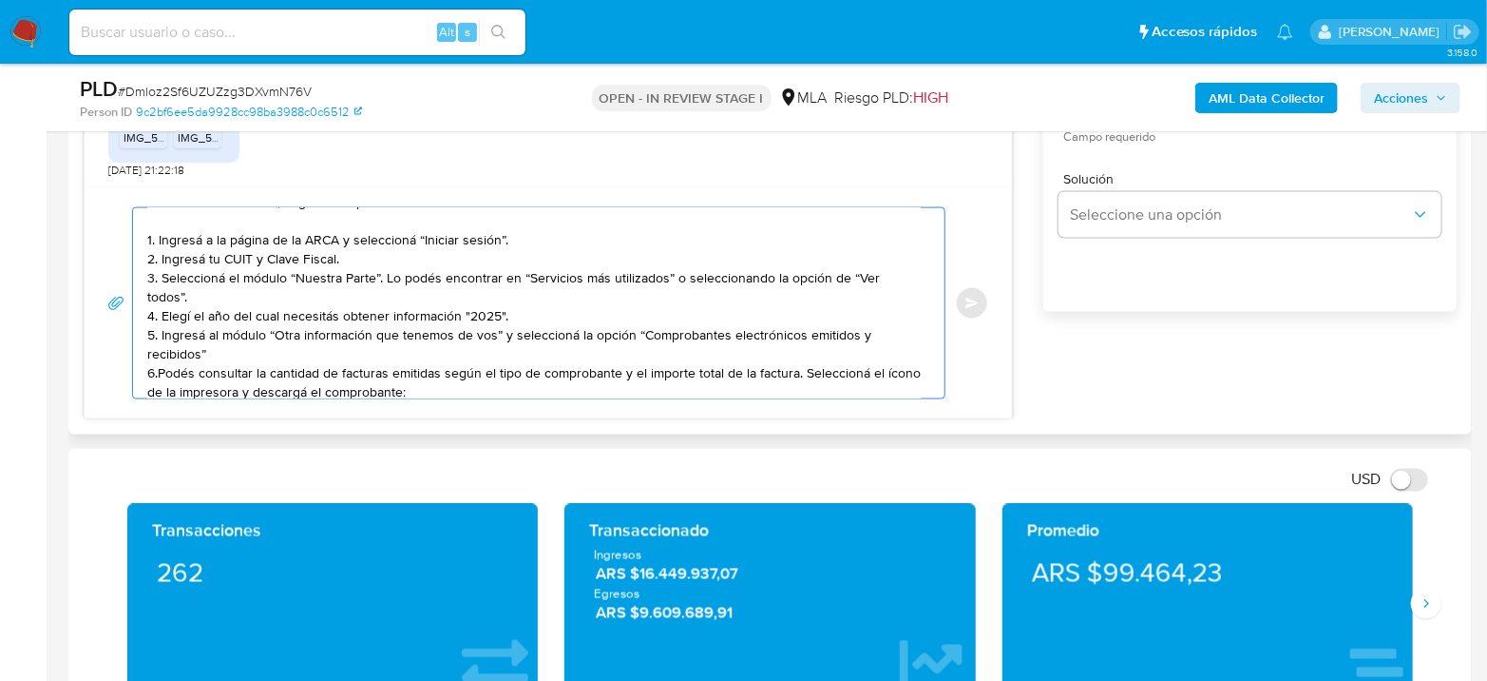
click at [155, 365] on textarea "Te detallo el instructivo para descarga: - Si sos monotributista, seguí estos p…" at bounding box center [534, 303] width 774 height 190
click at [157, 365] on textarea "Te detallo el instructivo para descarga: - Si sos monotributista, seguí estos p…" at bounding box center [534, 303] width 774 height 190
click at [627, 386] on textarea "Te detallo el instructivo para descarga: - Si sos monotributista, seguí estos p…" at bounding box center [534, 303] width 774 height 190
click at [362, 347] on textarea "Te detallo el instructivo para descarga: - Si sos monotributista, seguí estos p…" at bounding box center [534, 303] width 774 height 190
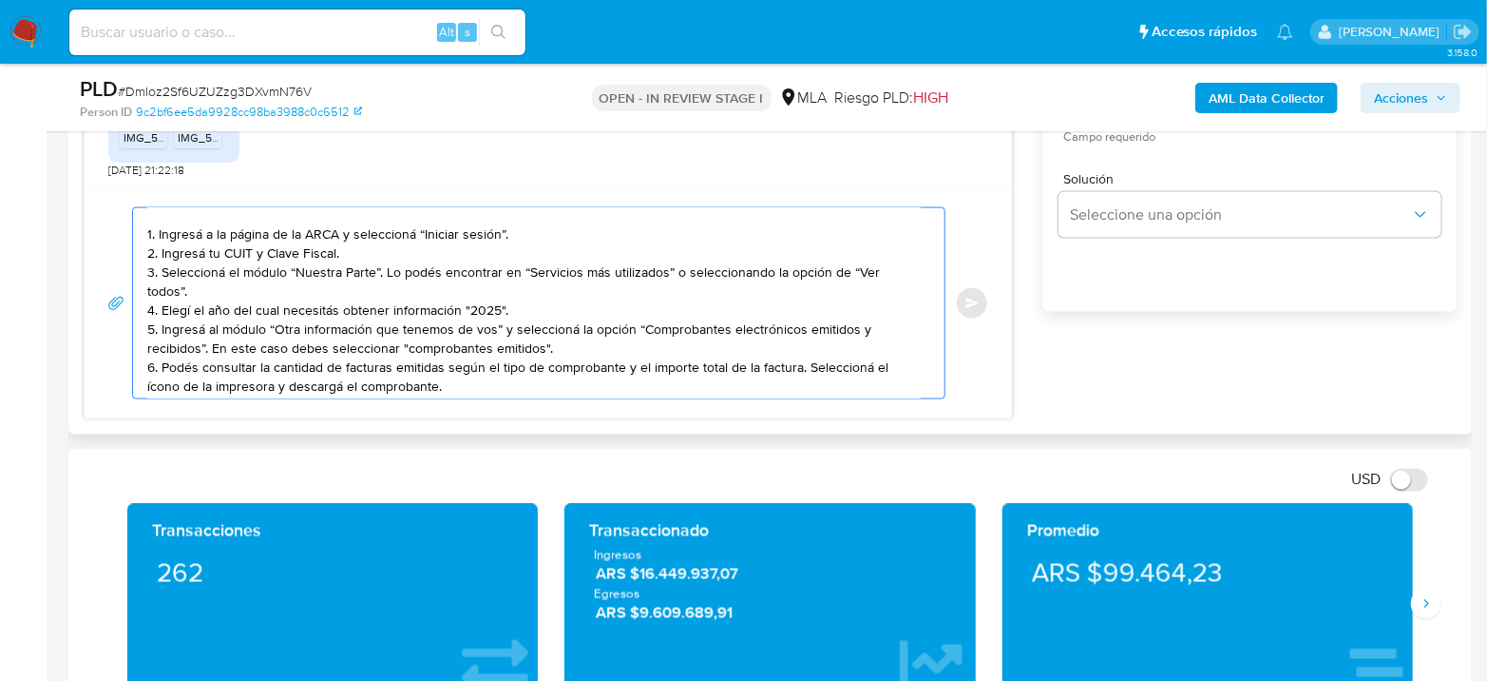
drag, startPoint x: 163, startPoint y: 362, endPoint x: 538, endPoint y: 401, distance: 377.5
click at [443, 379] on textarea "Te detallo el instructivo para descarga: - Si sos monotributista, seguí estos p…" at bounding box center [534, 303] width 774 height 190
click at [803, 355] on textarea "Te detallo el instructivo para descarga: - Si sos monotributista, seguí estos p…" at bounding box center [534, 303] width 774 height 190
click at [806, 360] on textarea "Te detallo el instructivo para descarga: - Si sos monotributista, seguí estos p…" at bounding box center [534, 303] width 774 height 190
click at [561, 367] on textarea "Te detallo el instructivo para descarga: - Si sos monotributista, seguí estos p…" at bounding box center [534, 303] width 774 height 190
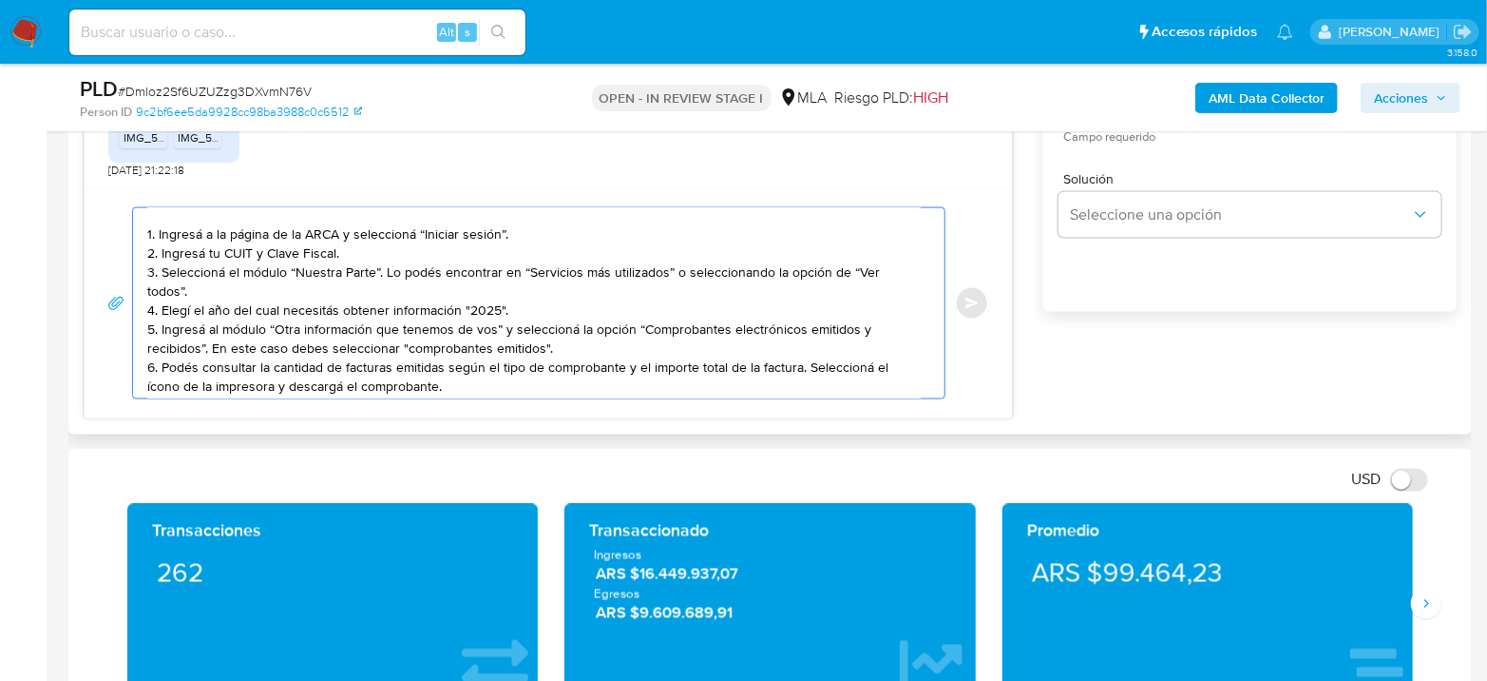
click at [553, 378] on textarea "Te detallo el instructivo para descarga: - Si sos monotributista, seguí estos p…" at bounding box center [534, 303] width 774 height 190
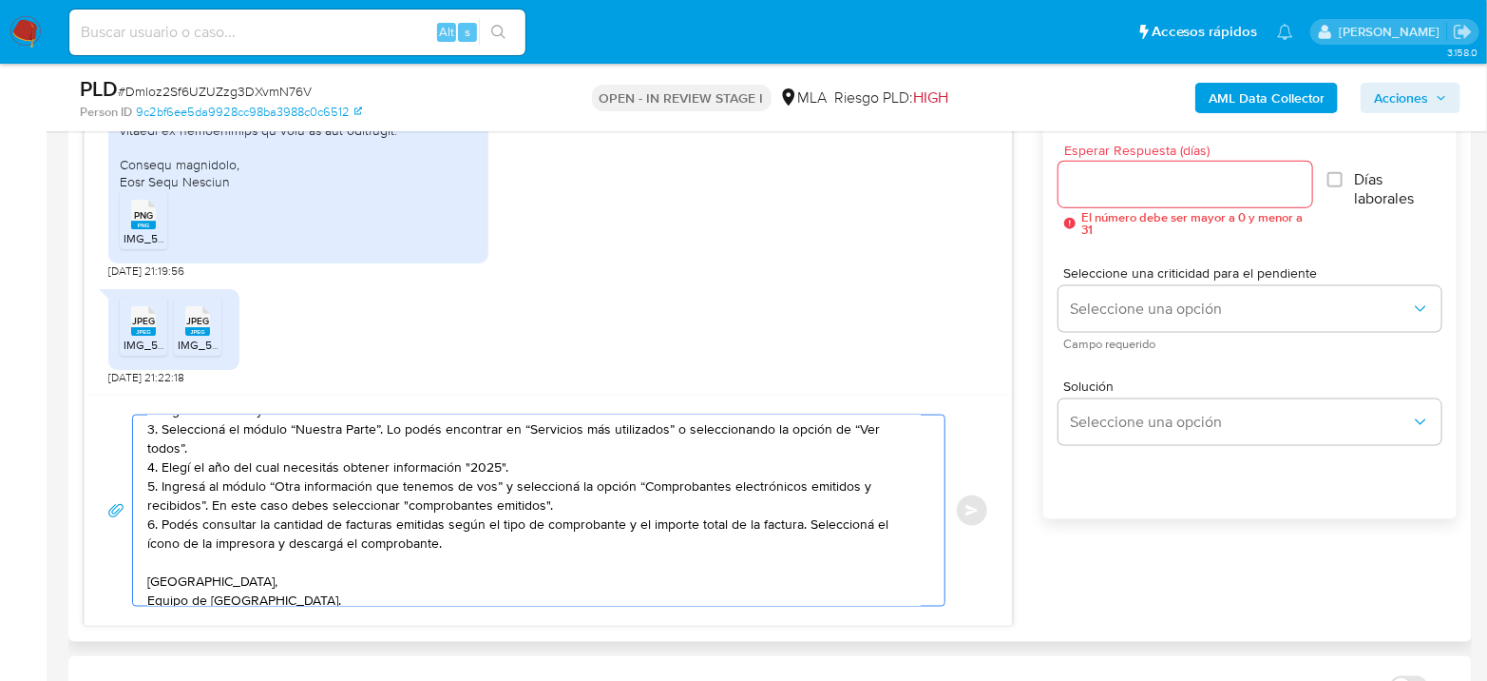
scroll to position [1055, 0]
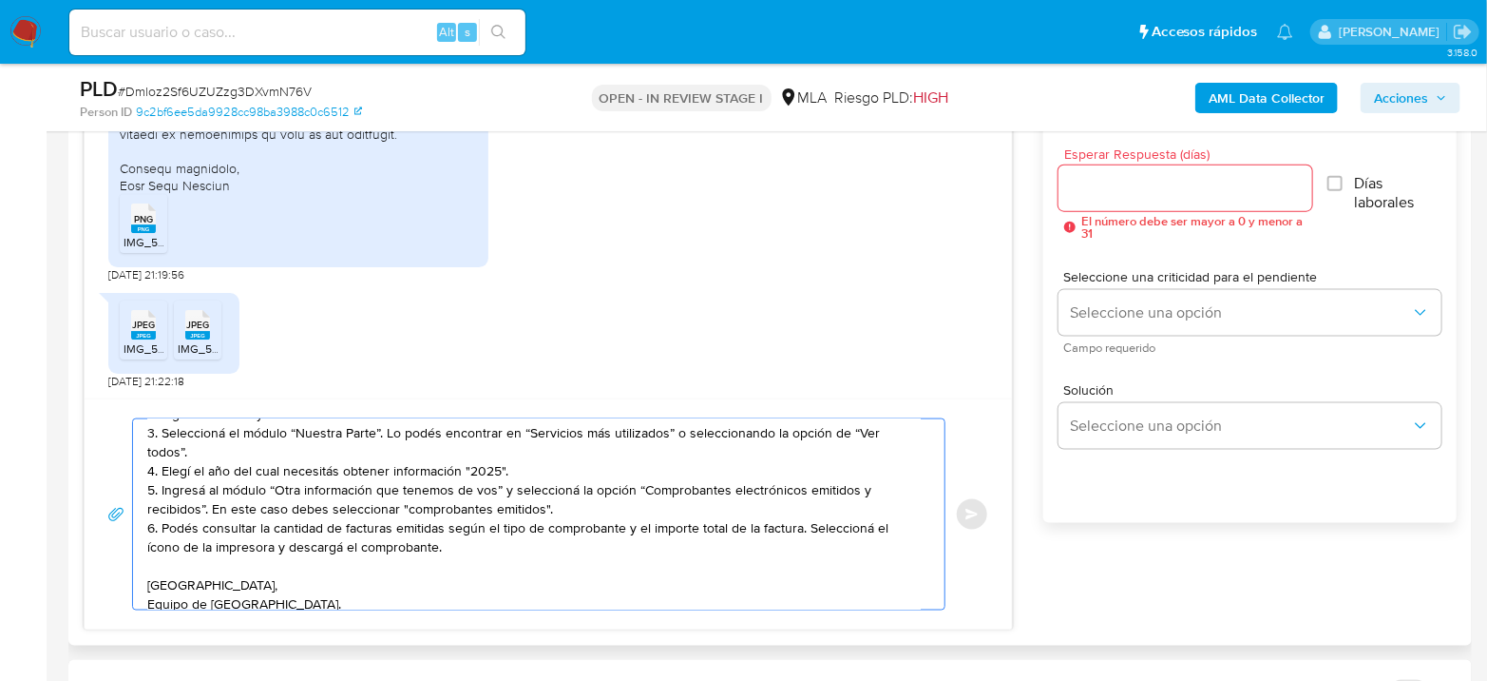
type textarea "Te detallo el instructivo para descarga: - Si sos monotributista, seguí estos p…"
click at [1193, 191] on input "Esperar Respuesta (días)" at bounding box center [1186, 188] width 254 height 25
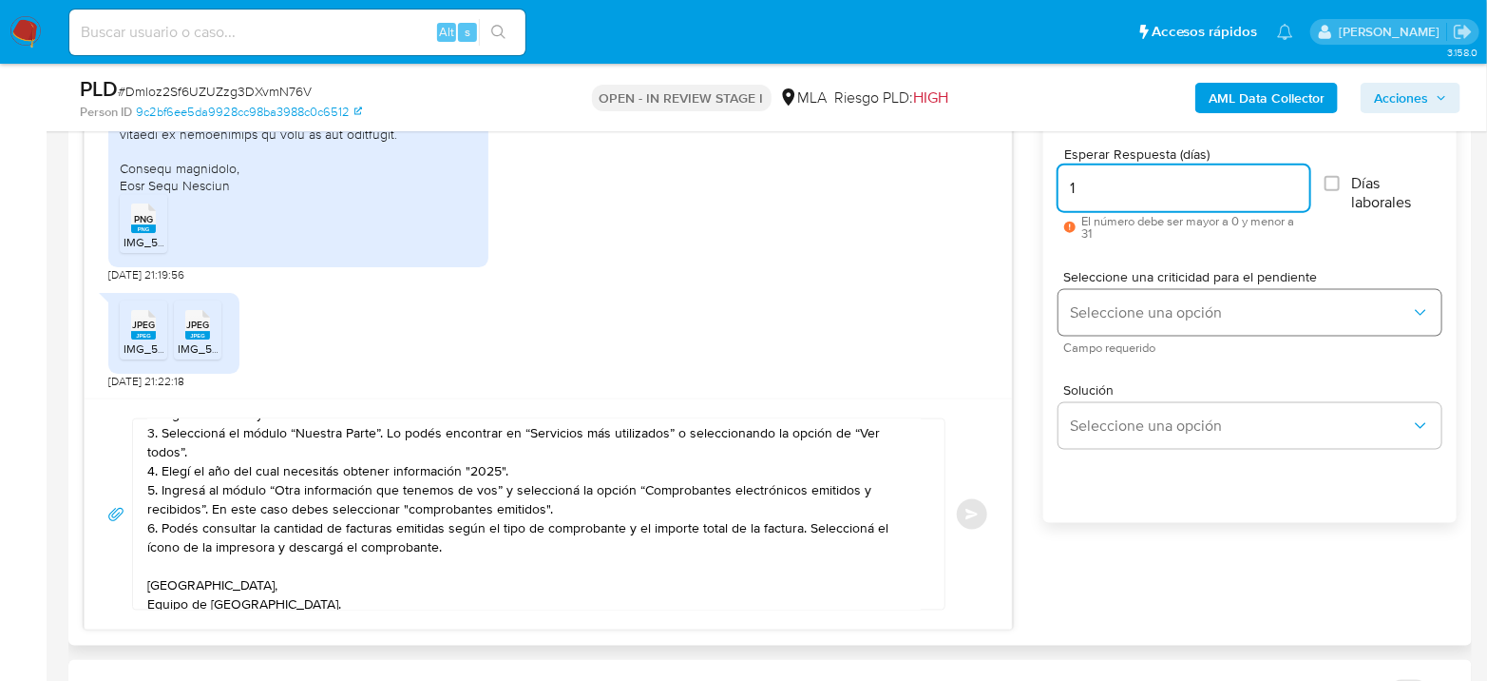
type input "1"
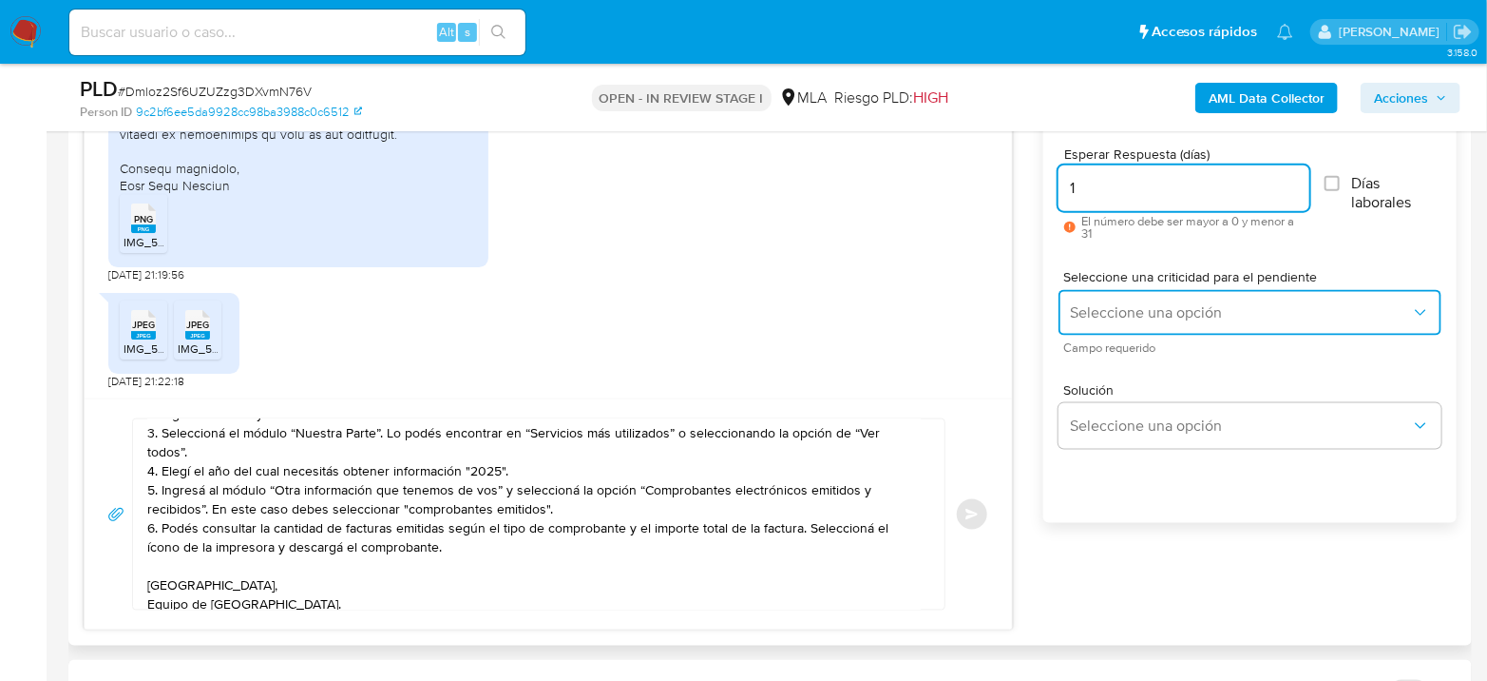
click at [1172, 305] on span "Seleccione una opción" at bounding box center [1240, 312] width 341 height 19
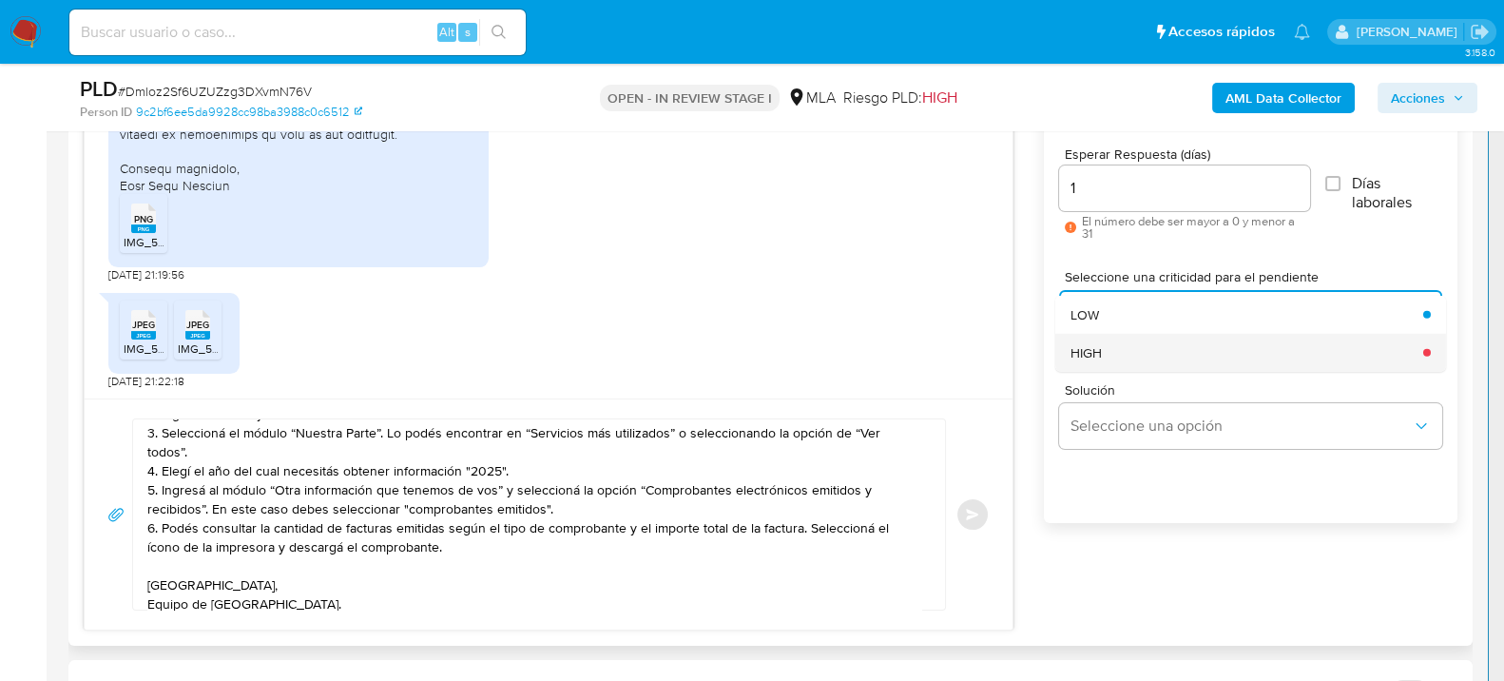
click at [1161, 355] on div "HIGH" at bounding box center [1240, 352] width 341 height 38
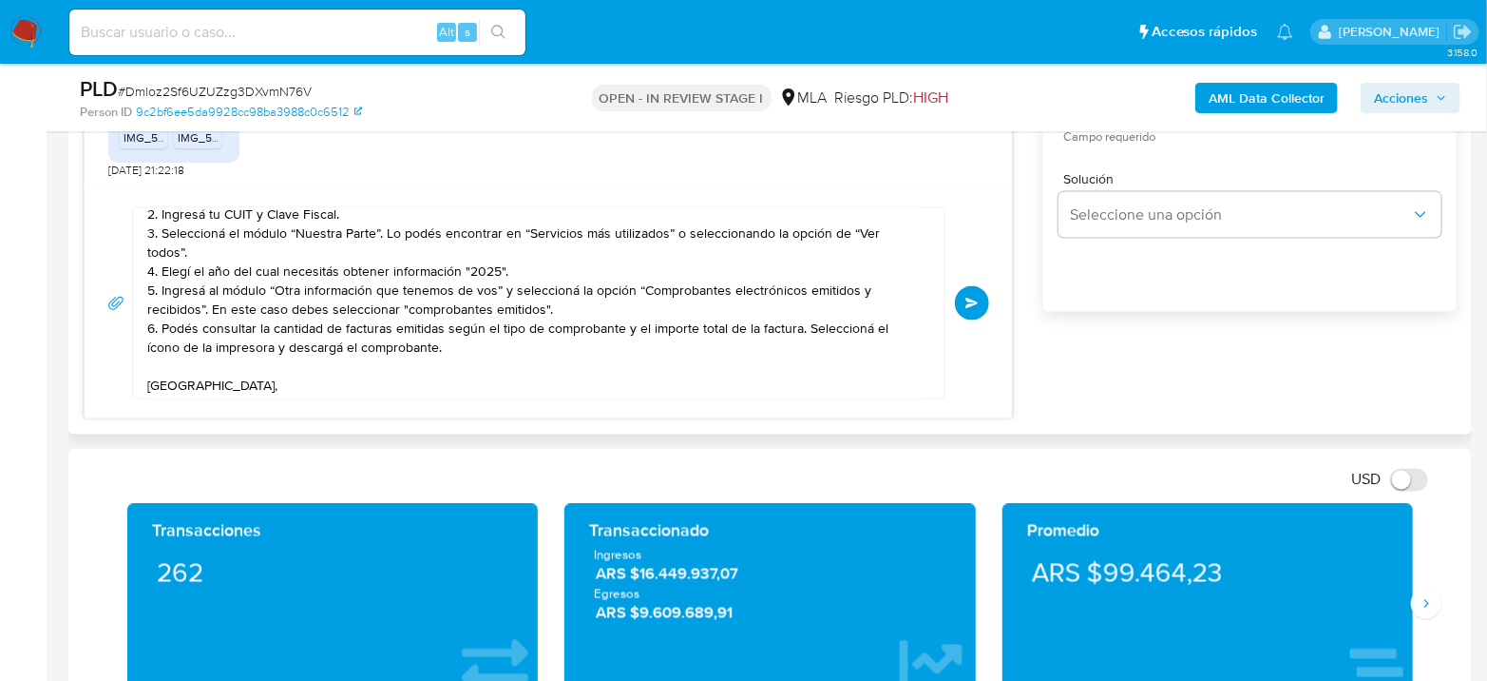
scroll to position [124, 0]
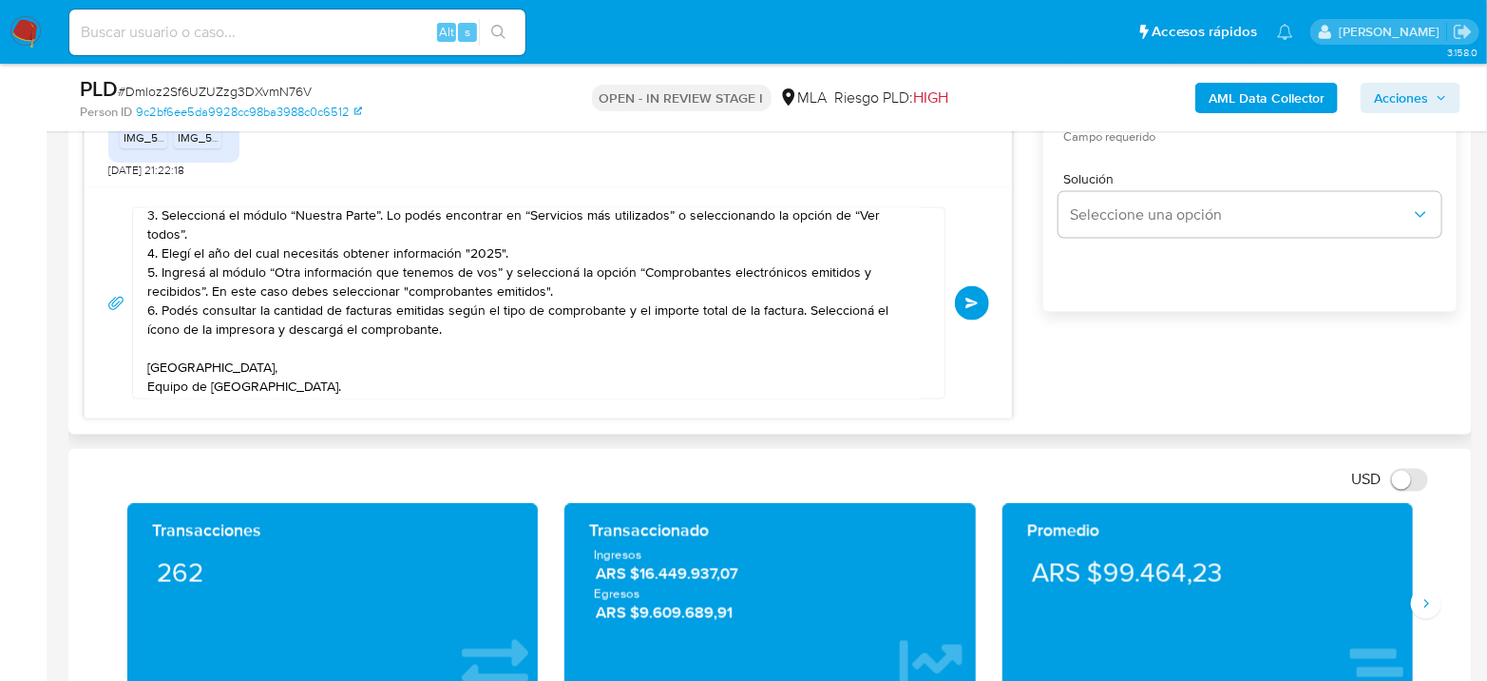
click at [981, 300] on button "Enviar" at bounding box center [972, 303] width 34 height 34
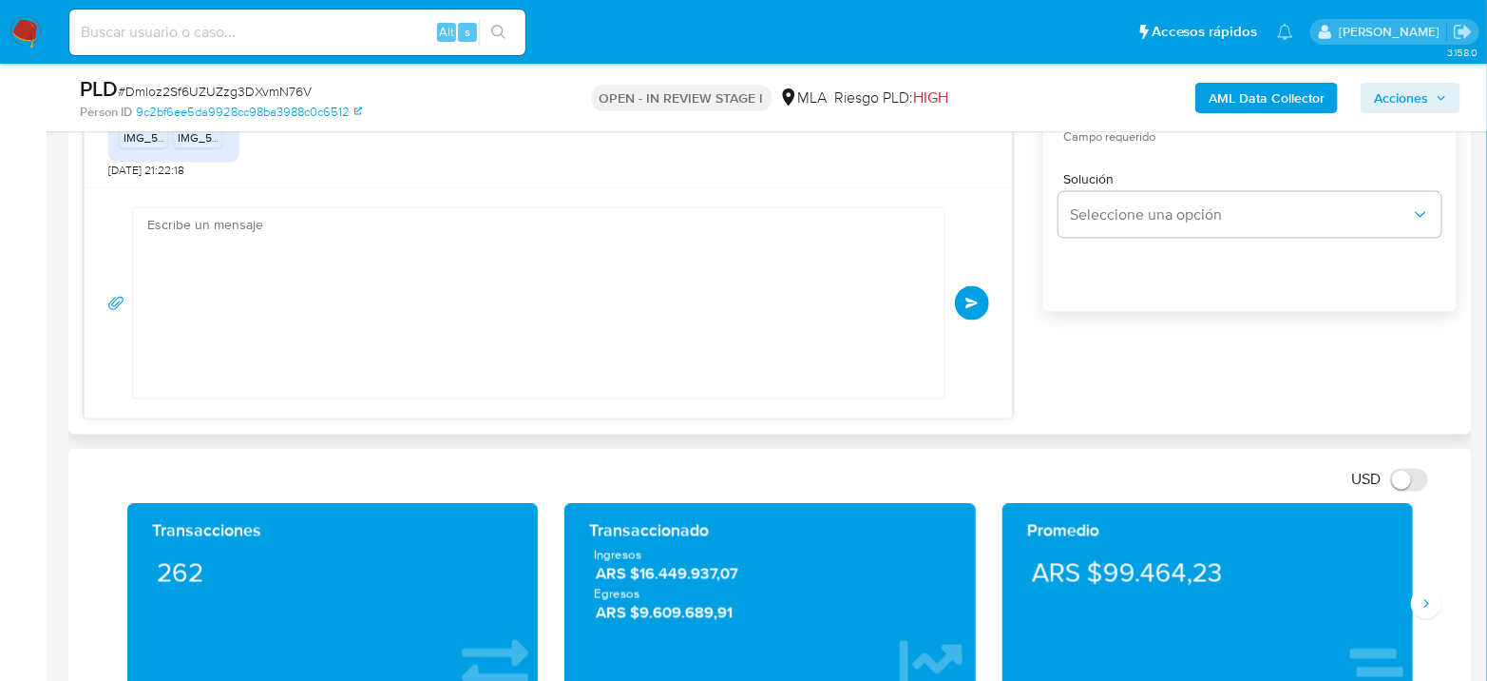
scroll to position [0, 0]
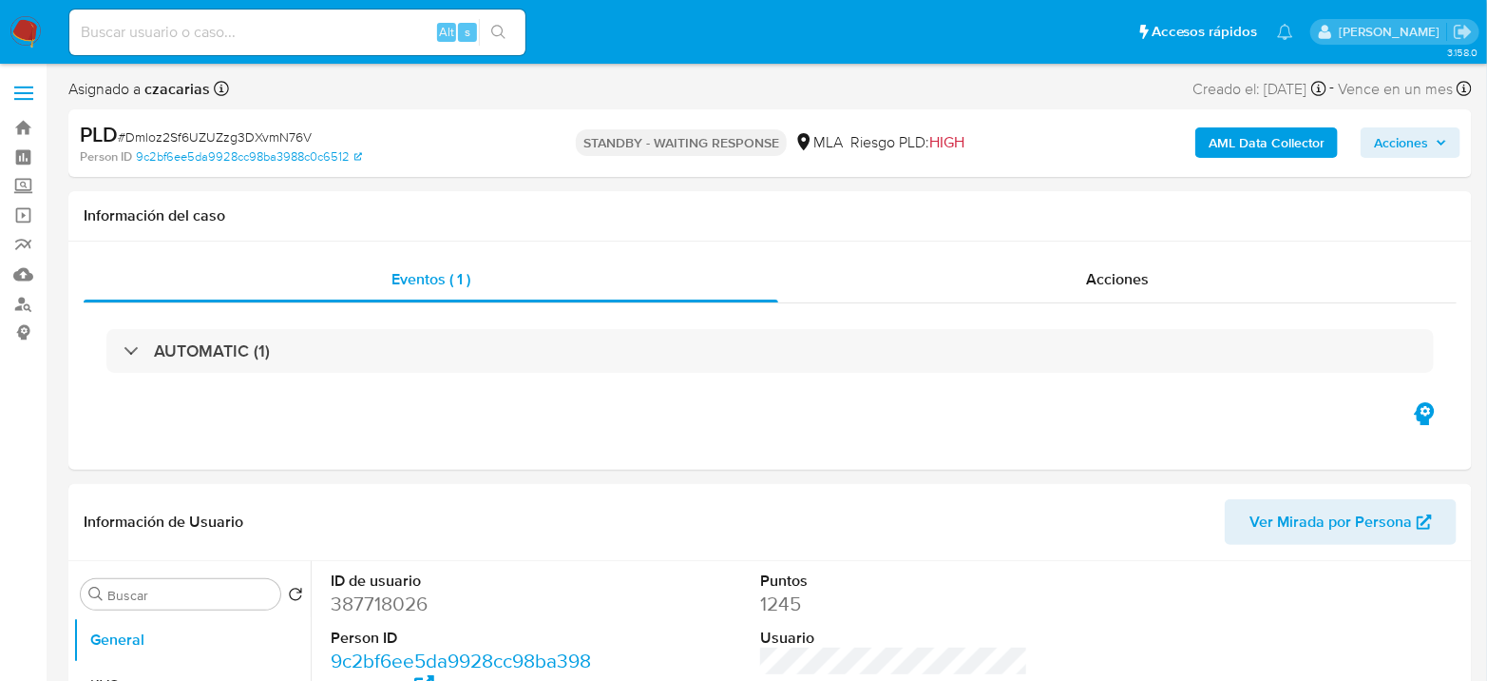
select select "10"
click at [303, 24] on input at bounding box center [297, 32] width 456 height 25
paste input "TInVm0Z8wxcPF2Q6nPNpmbiY"
type input "TInVm0Z8wxcPF2Q6nPNpmbiY"
click at [508, 29] on button "search-icon" at bounding box center [498, 32] width 39 height 27
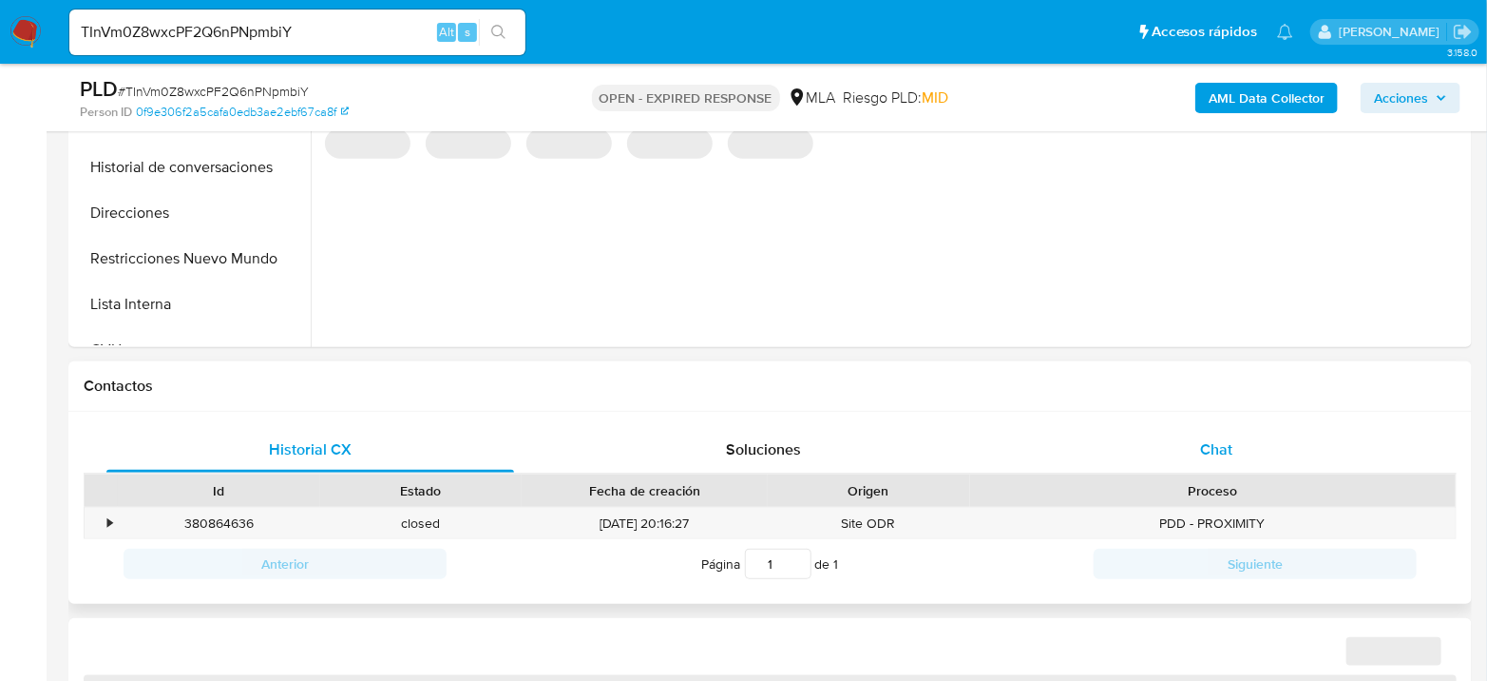
click at [1208, 465] on div "Chat" at bounding box center [1217, 450] width 408 height 46
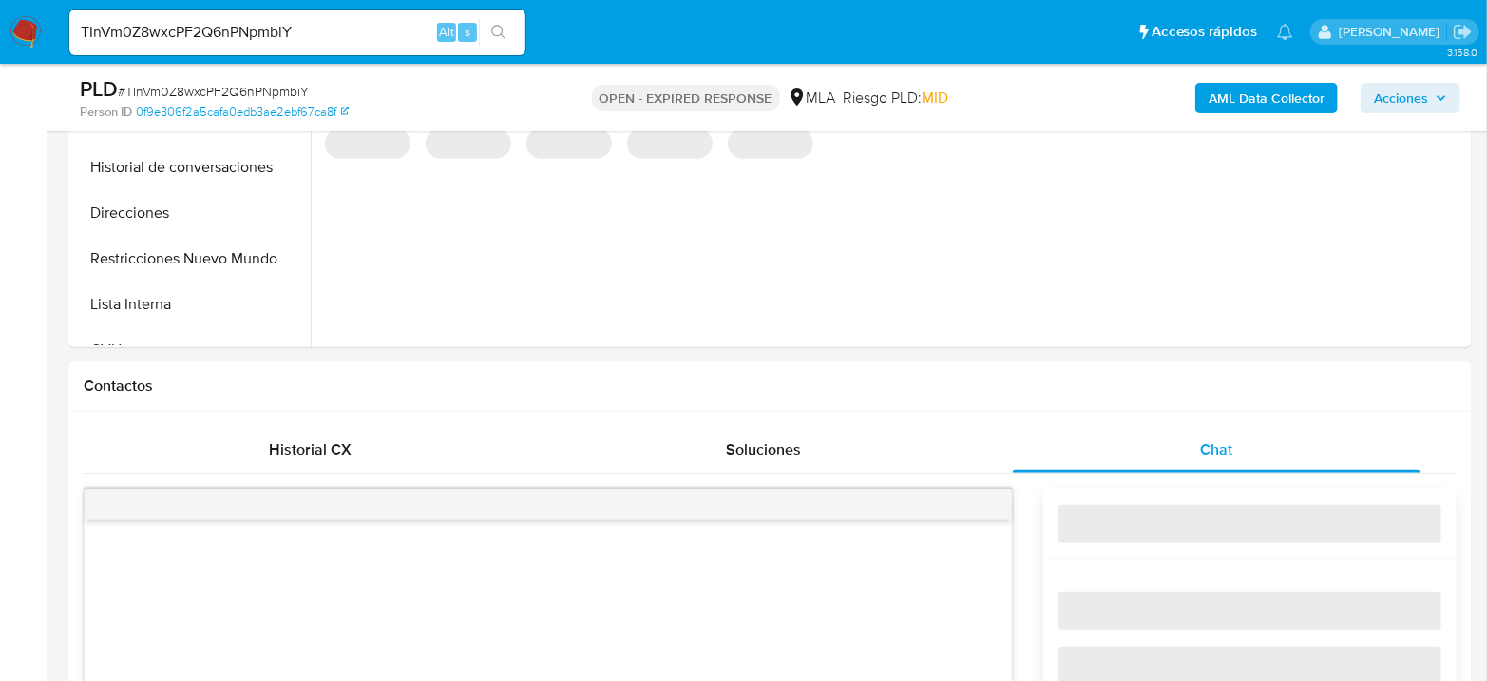
select select "10"
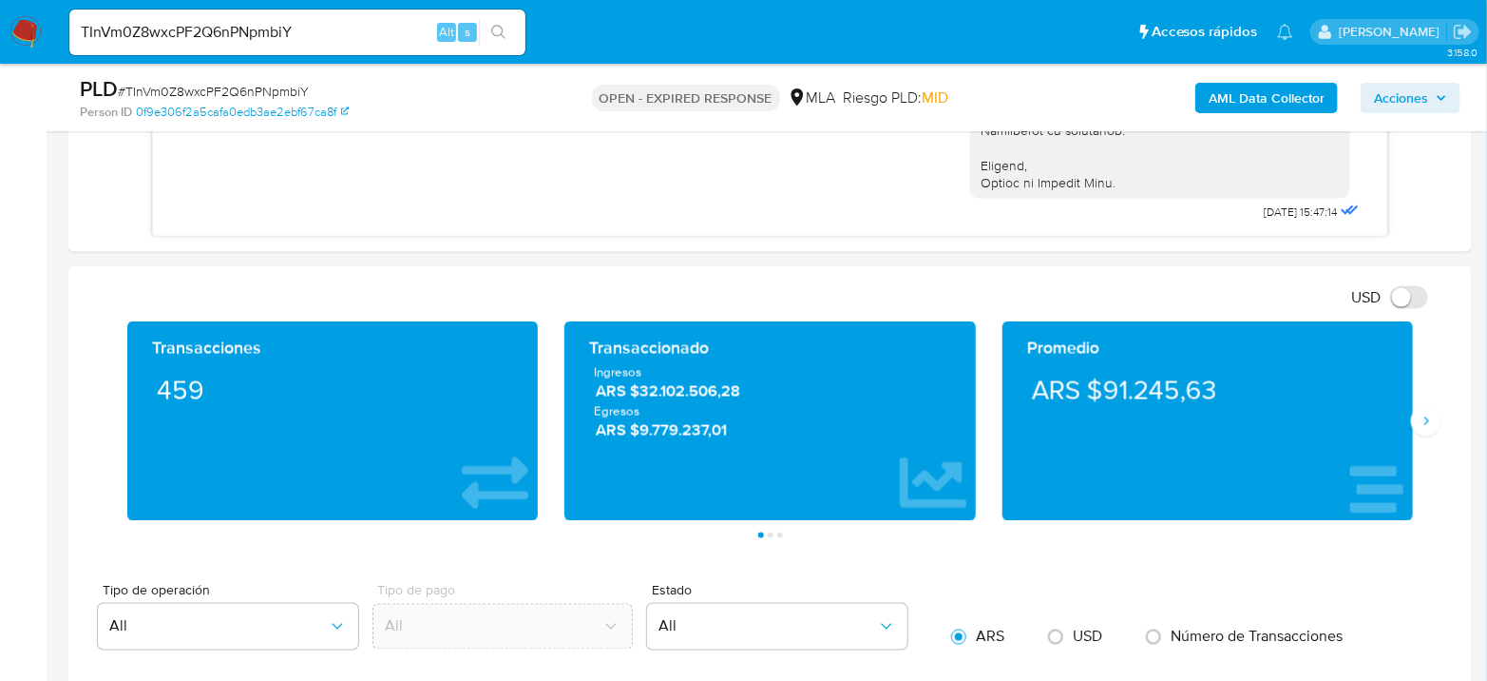
scroll to position [1267, 0]
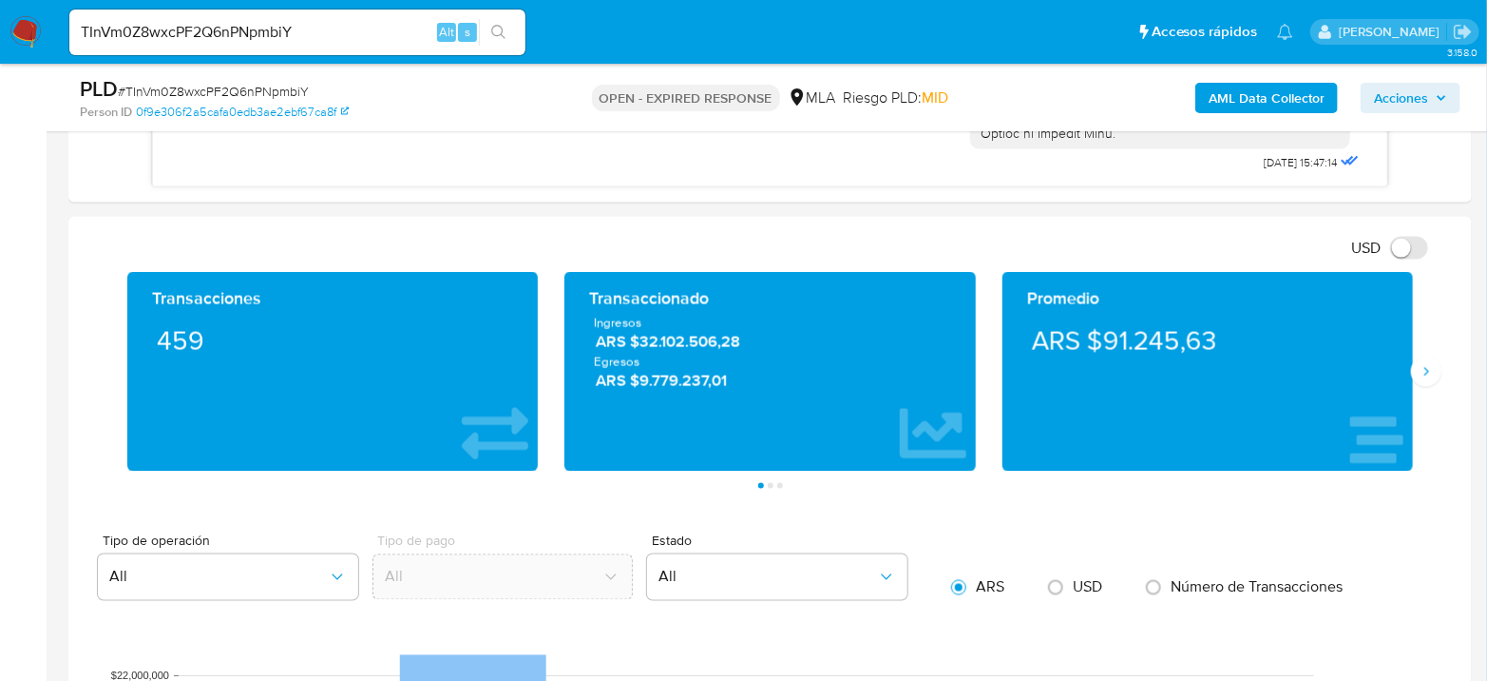
click at [234, 98] on span "# TInVm0Z8wxcPF2Q6nPNpmbiY" at bounding box center [213, 91] width 191 height 19
click at [234, 95] on span "# TInVm0Z8wxcPF2Q6nPNpmbiY" at bounding box center [213, 91] width 191 height 19
click at [234, 94] on span "# TInVm0Z8wxcPF2Q6nPNpmbiY" at bounding box center [213, 91] width 191 height 19
copy span "TInVm0Z8wxcPF2Q6nPNpmbiY"
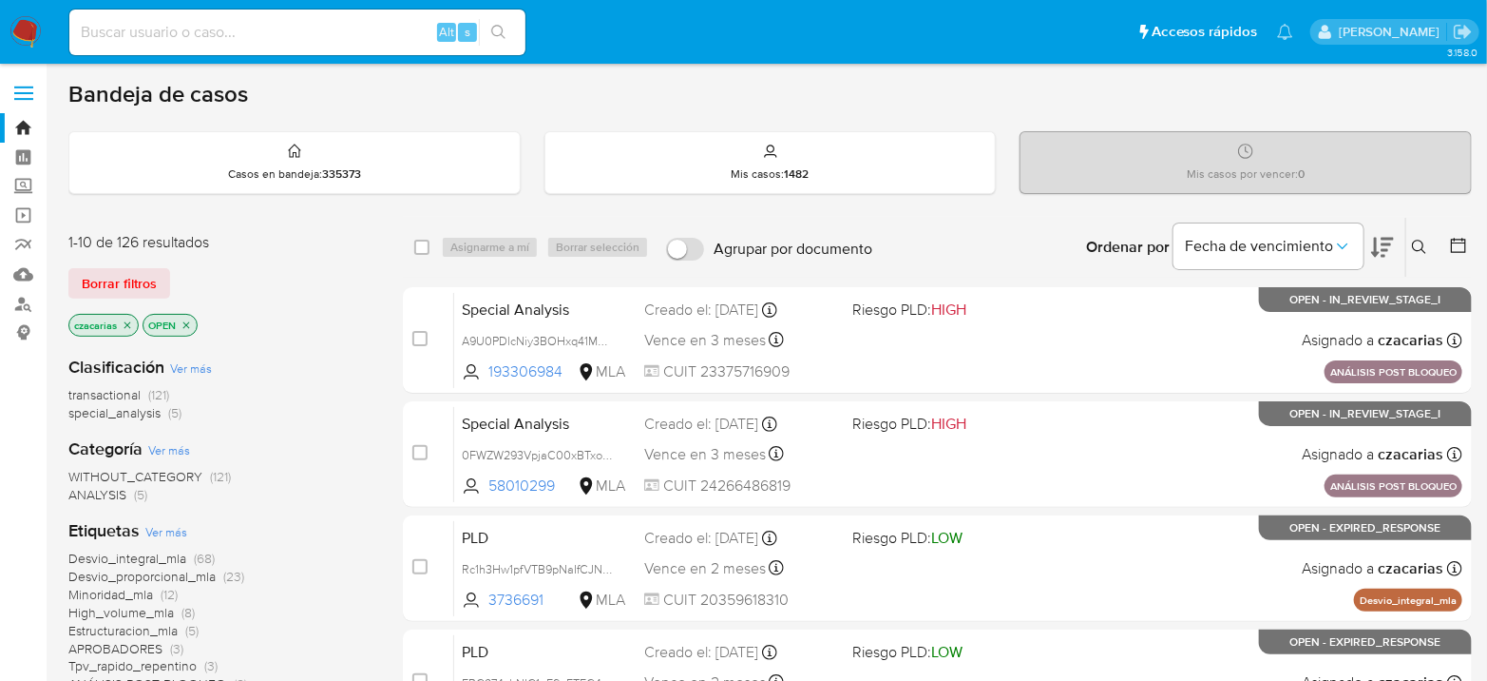
click at [1414, 247] on icon at bounding box center [1419, 247] width 15 height 15
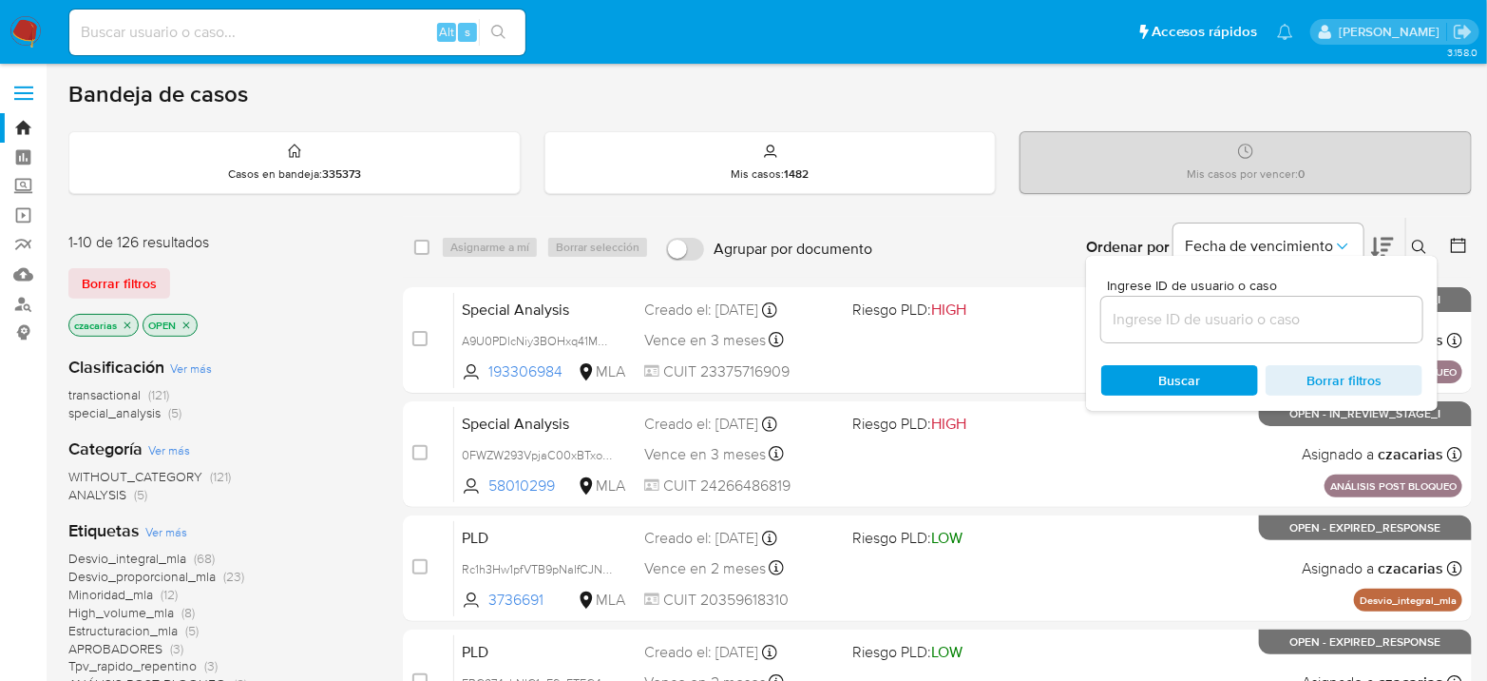
click at [1295, 325] on input at bounding box center [1262, 319] width 321 height 25
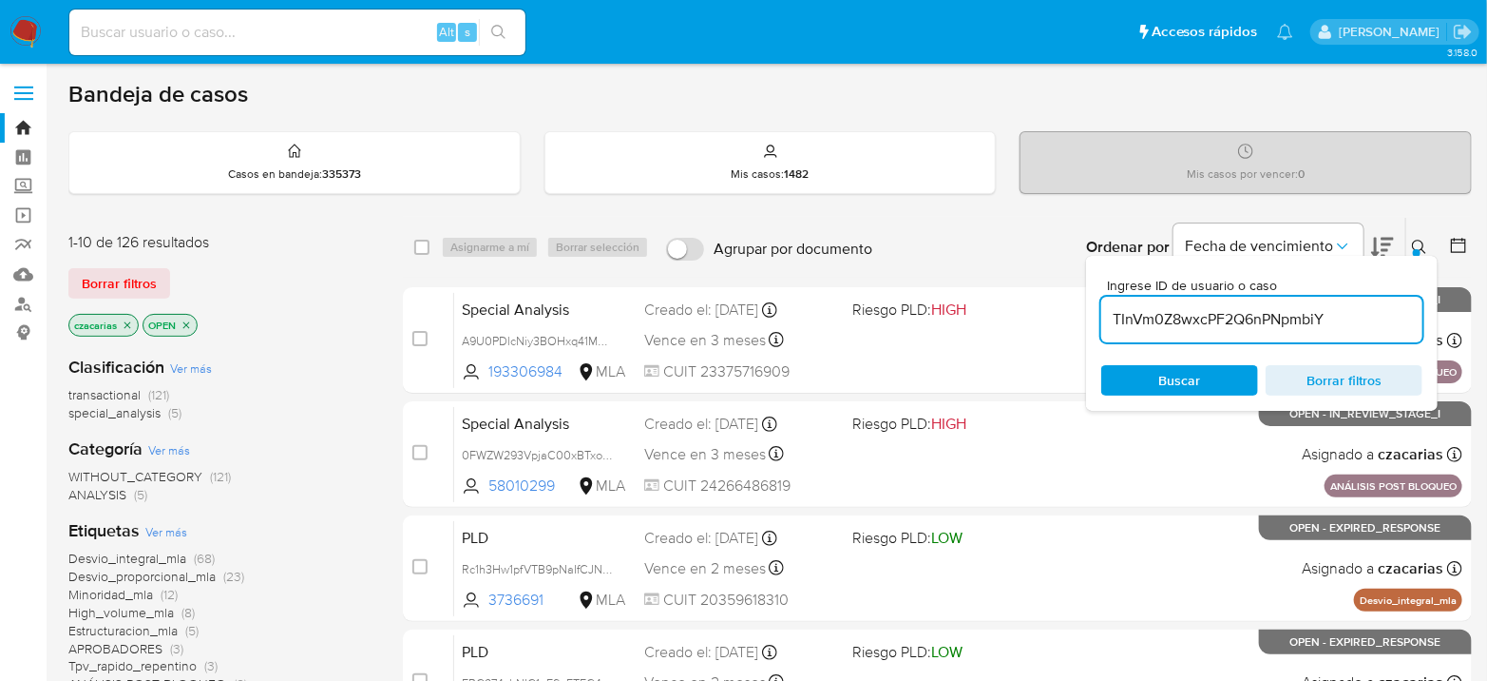
type input "TInVm0Z8wxcPF2Q6nPNpmbiY"
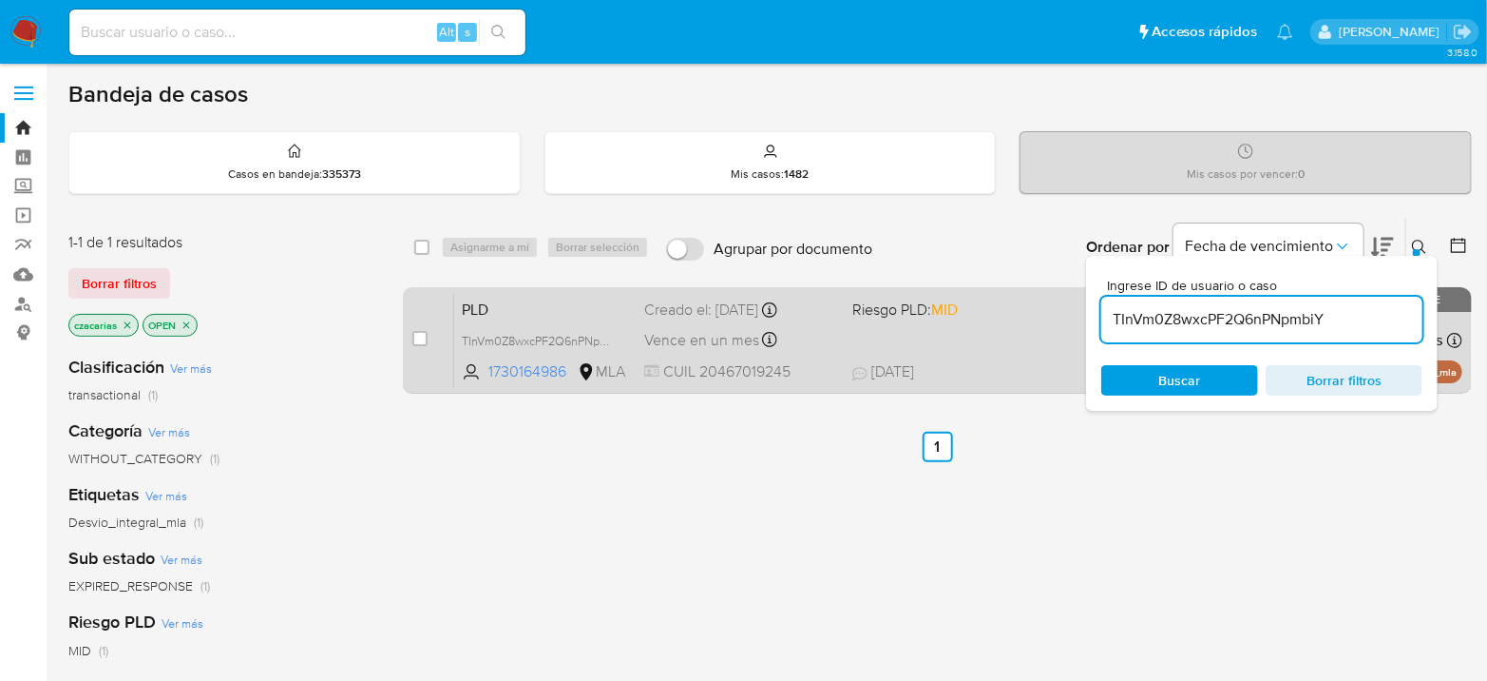
drag, startPoint x: 415, startPoint y: 343, endPoint x: 437, endPoint y: 315, distance: 35.9
click at [415, 343] on input "checkbox" at bounding box center [420, 338] width 15 height 15
checkbox input "true"
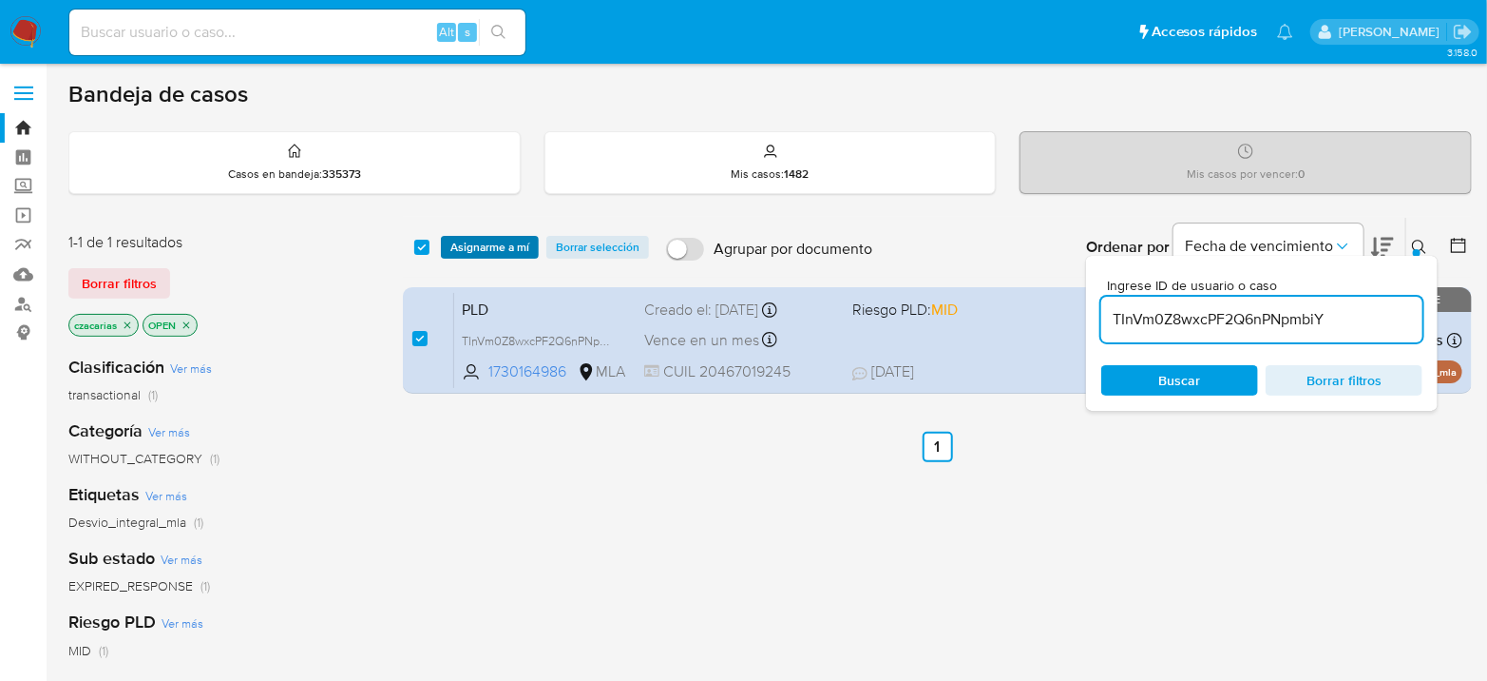
click at [479, 239] on span "Asignarme a mí" at bounding box center [490, 247] width 79 height 19
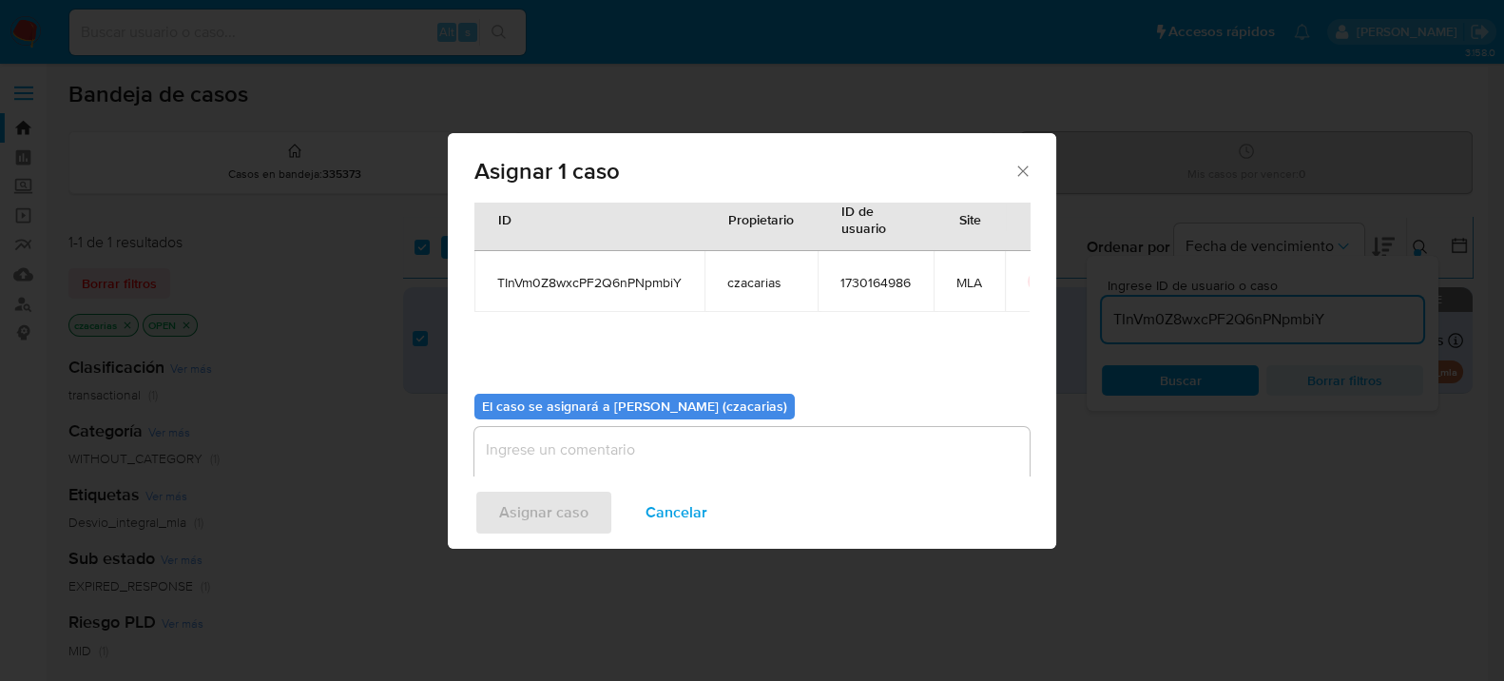
scroll to position [97, 0]
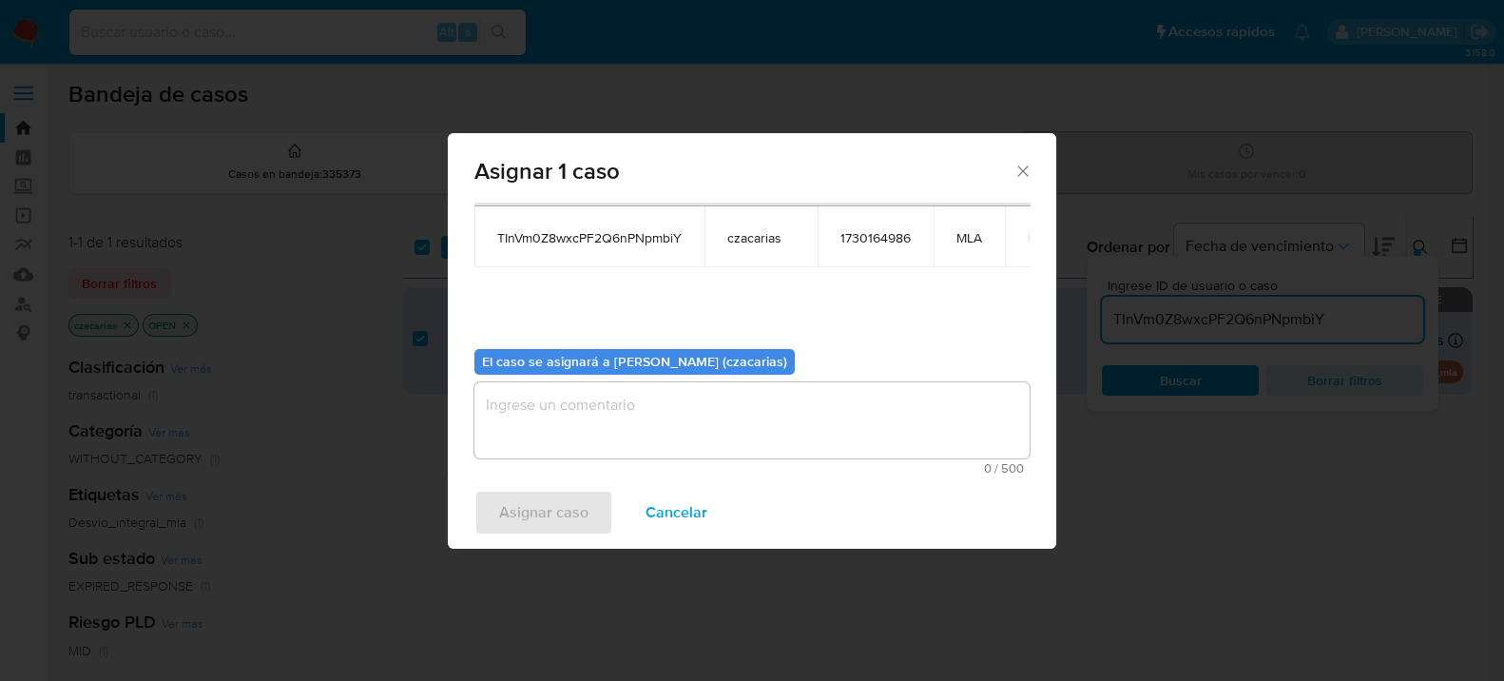
click at [647, 385] on textarea "assign-modal" at bounding box center [751, 420] width 555 height 76
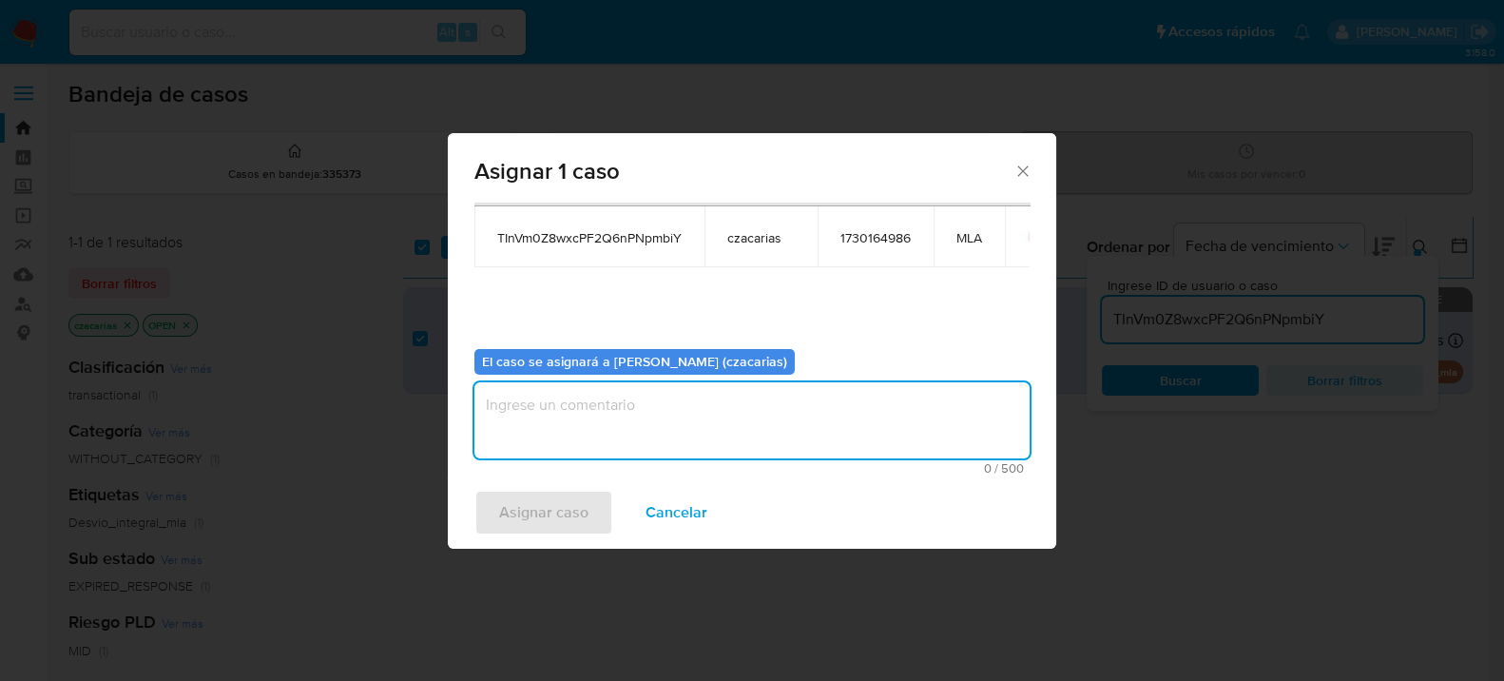
click at [627, 432] on textarea "assign-modal" at bounding box center [751, 420] width 555 height 76
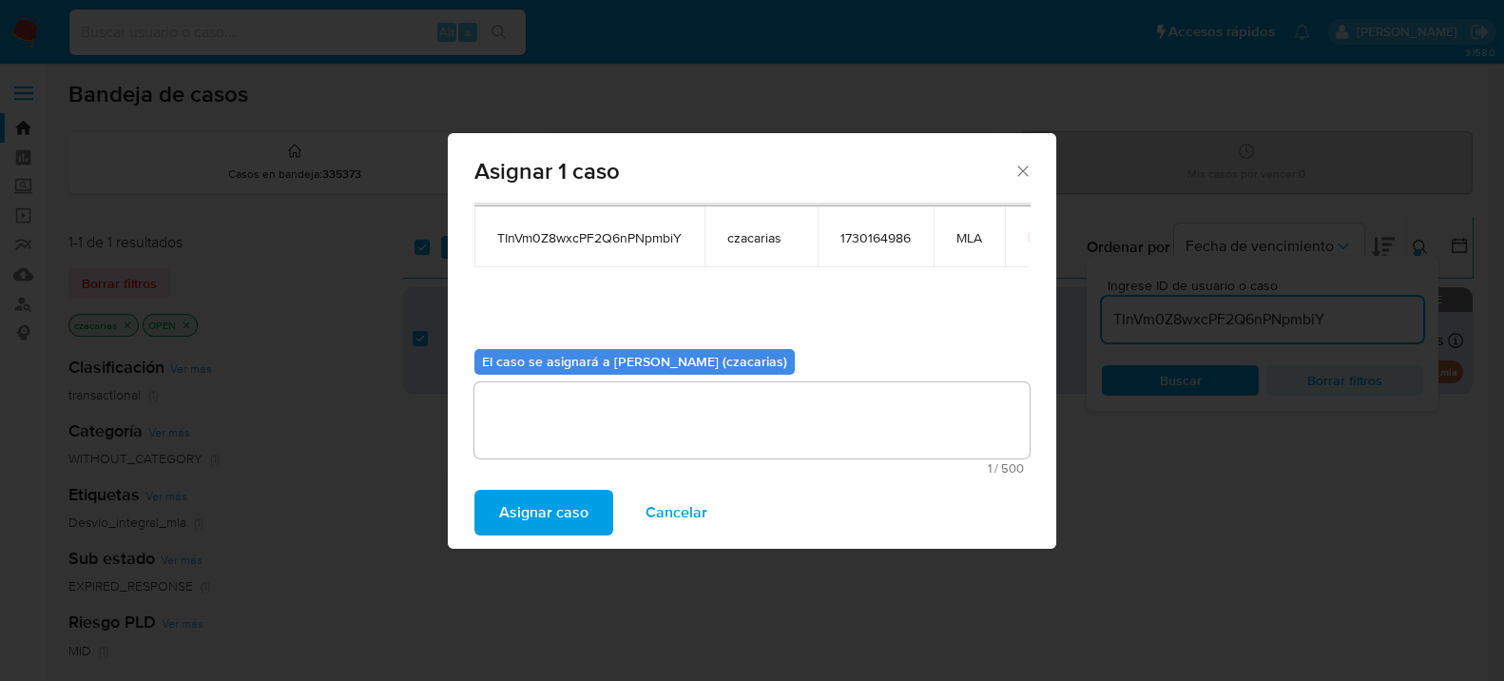
click at [546, 496] on span "Asignar caso" at bounding box center [543, 512] width 89 height 42
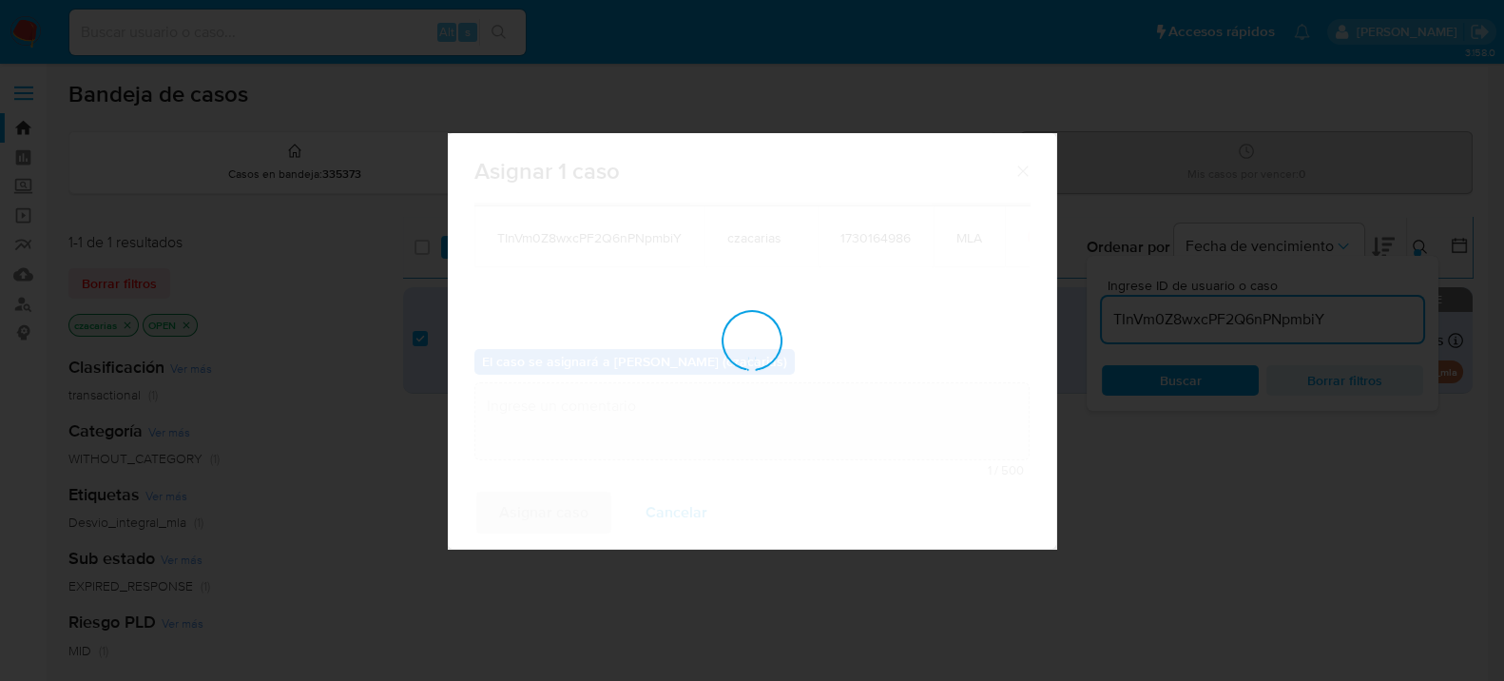
checkbox input "false"
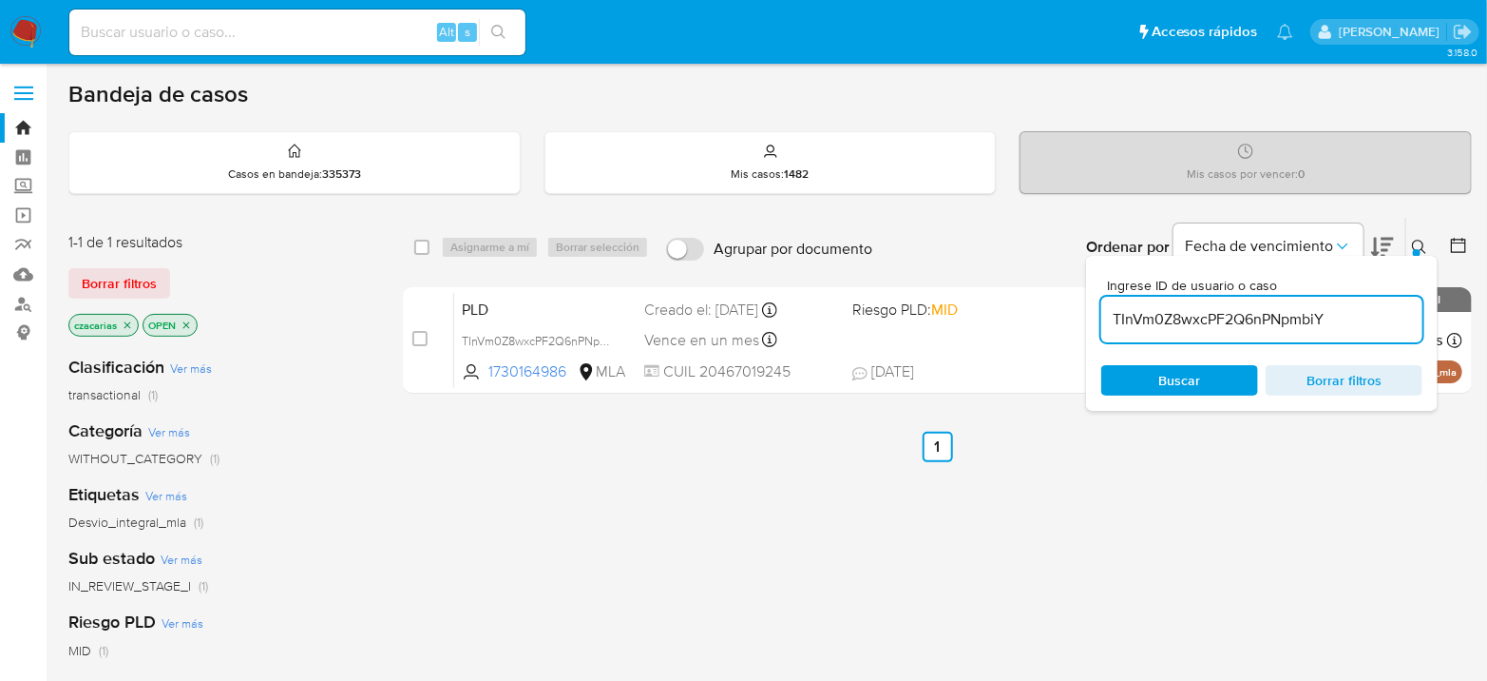
click at [1160, 317] on input "TInVm0Z8wxcPF2Q6nPNpmbiY" at bounding box center [1262, 319] width 321 height 25
paste input "deRMXva1gFXuxKpfG2zJodxQ"
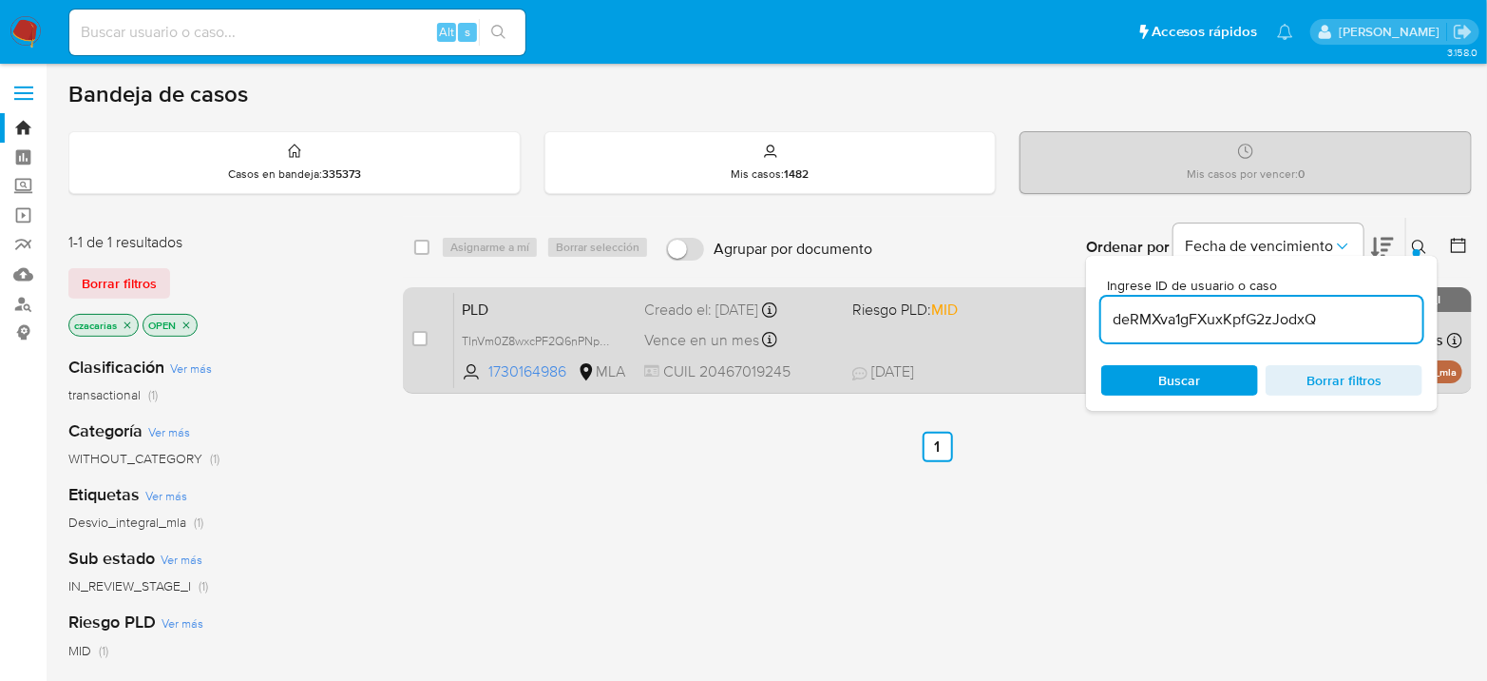
type input "deRMXva1gFXuxKpfG2zJodxQ"
click at [429, 332] on div "case-item-checkbox No es posible asignar el caso" at bounding box center [434, 340] width 42 height 96
click at [420, 339] on input "checkbox" at bounding box center [420, 338] width 15 height 15
checkbox input "true"
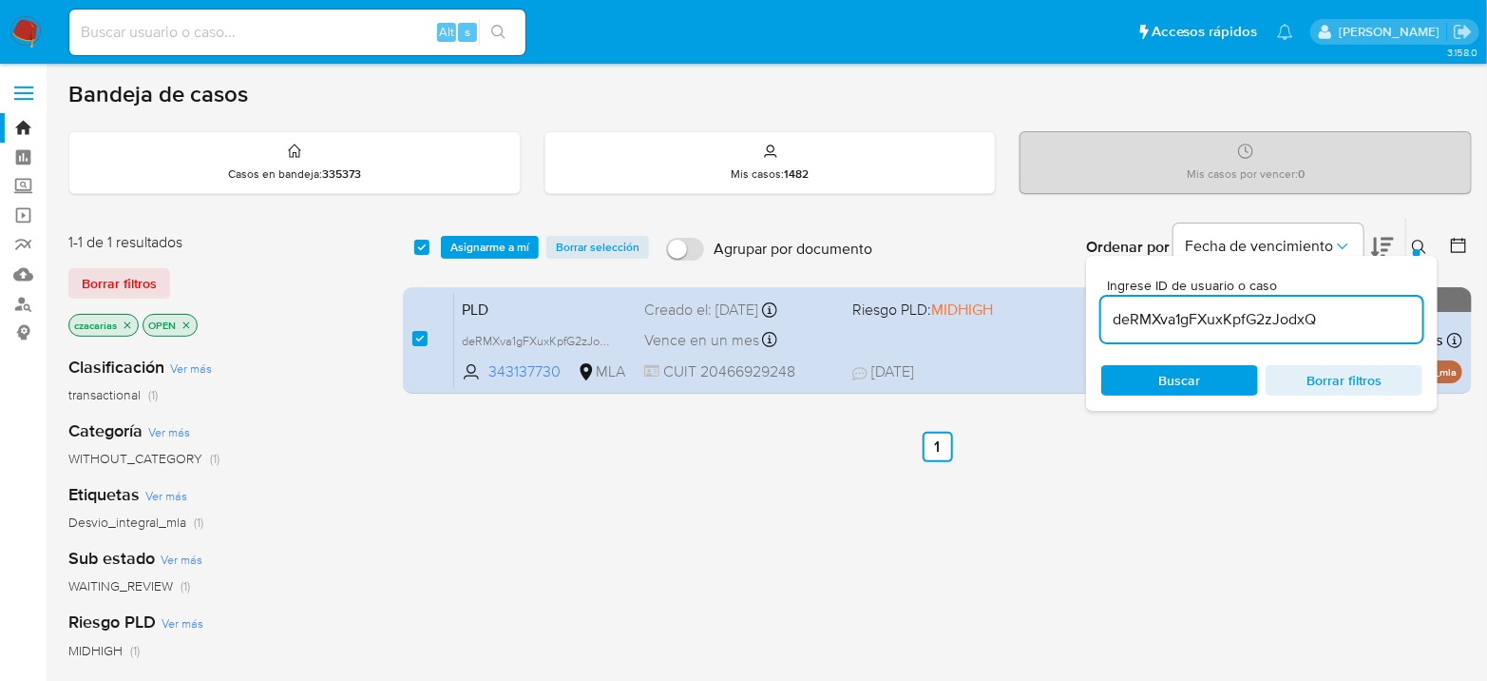
click at [472, 258] on div "select-all-cases-checkbox Asignarme a mí Borrar selección Agrupar por documento…" at bounding box center [937, 247] width 1069 height 59
click at [485, 245] on span "Asignarme a mí" at bounding box center [490, 247] width 79 height 19
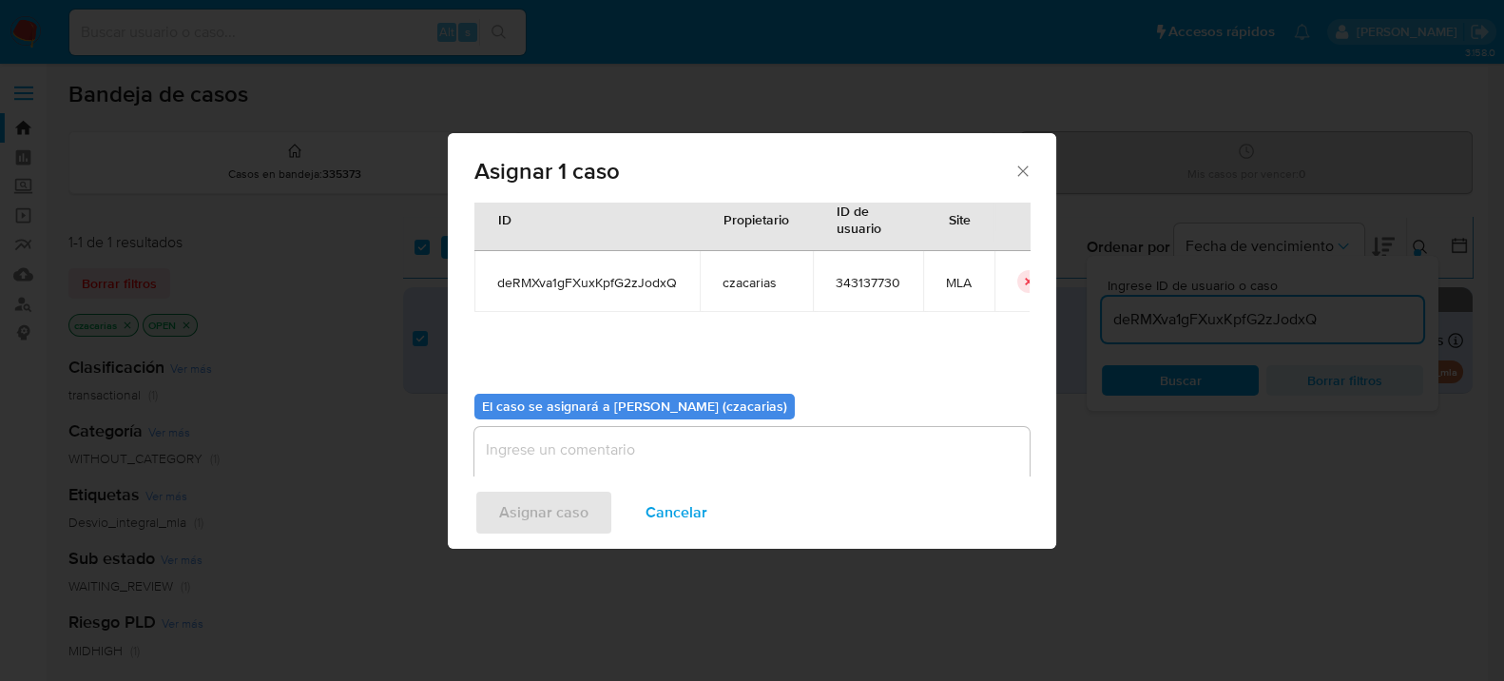
scroll to position [97, 0]
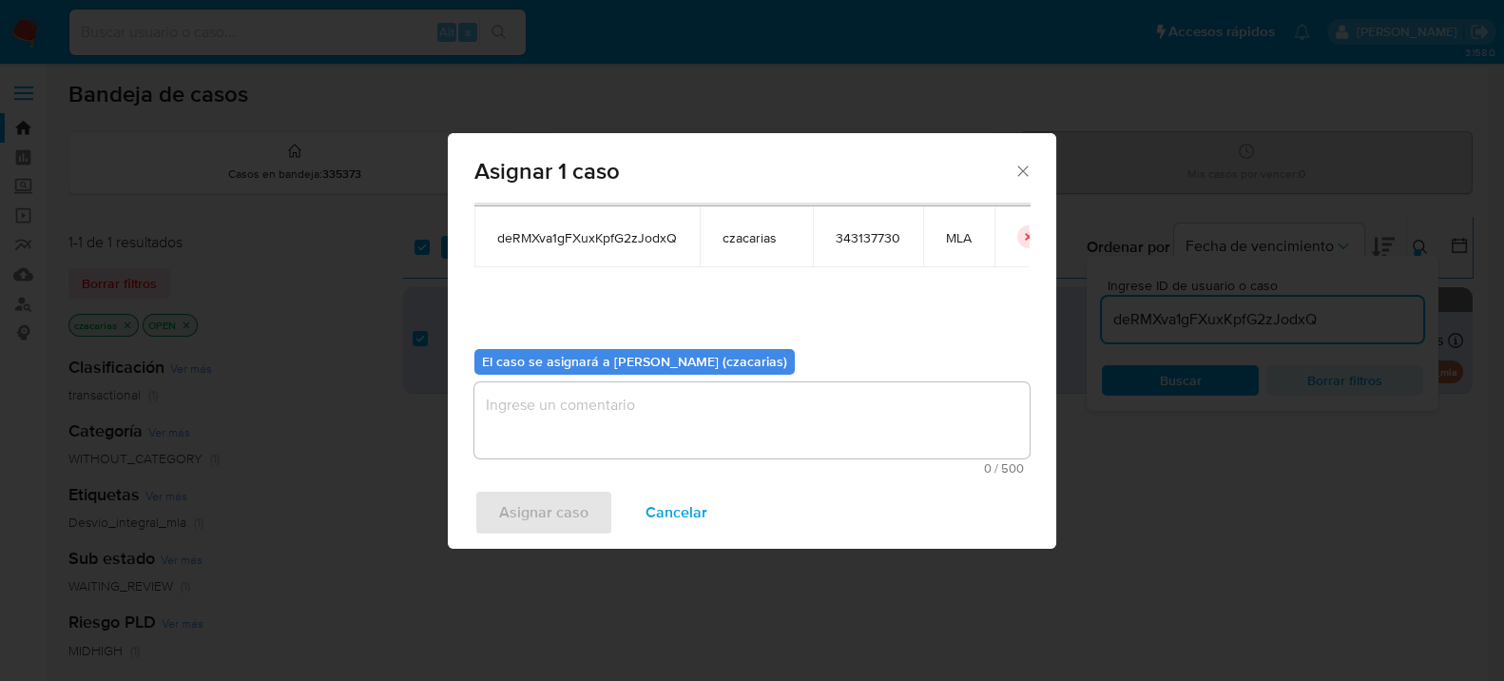
click at [609, 395] on textarea "assign-modal" at bounding box center [751, 420] width 555 height 76
click at [547, 491] on span "Asignar caso" at bounding box center [543, 512] width 89 height 42
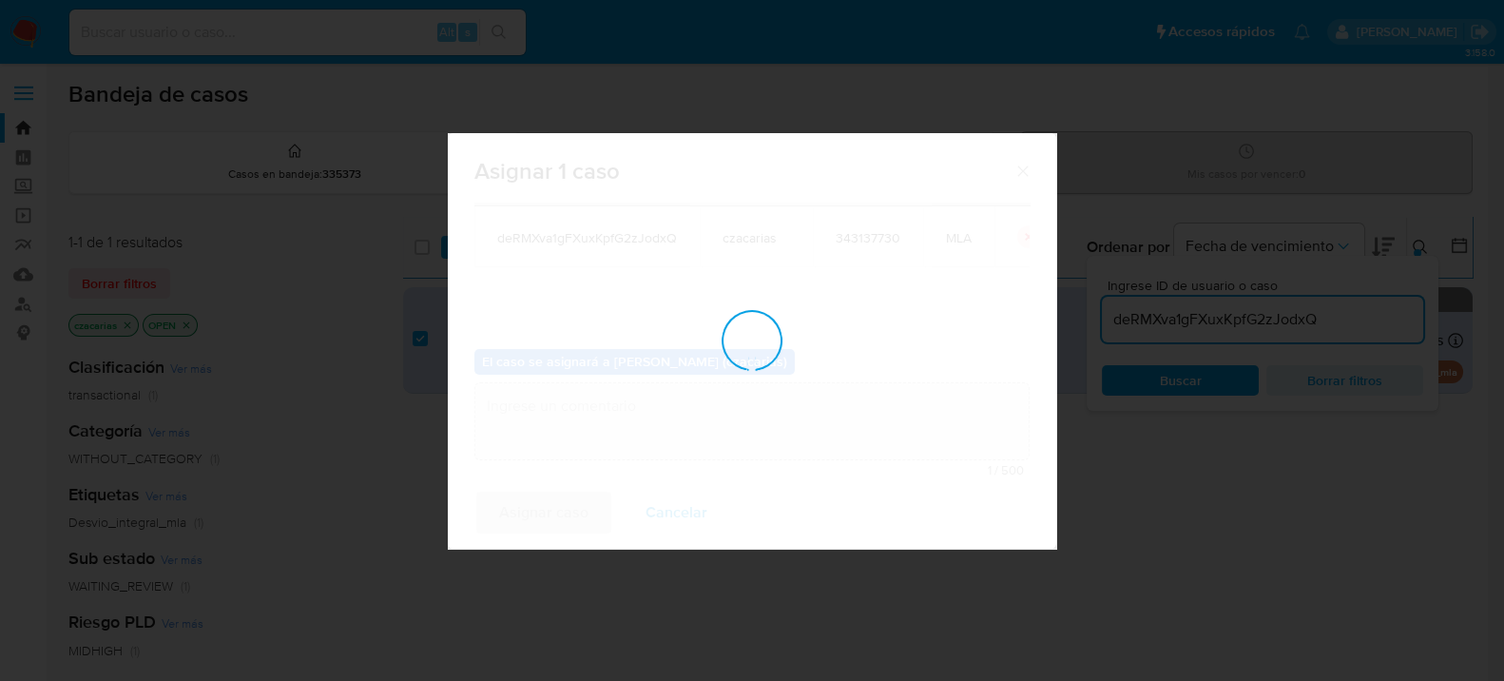
checkbox input "false"
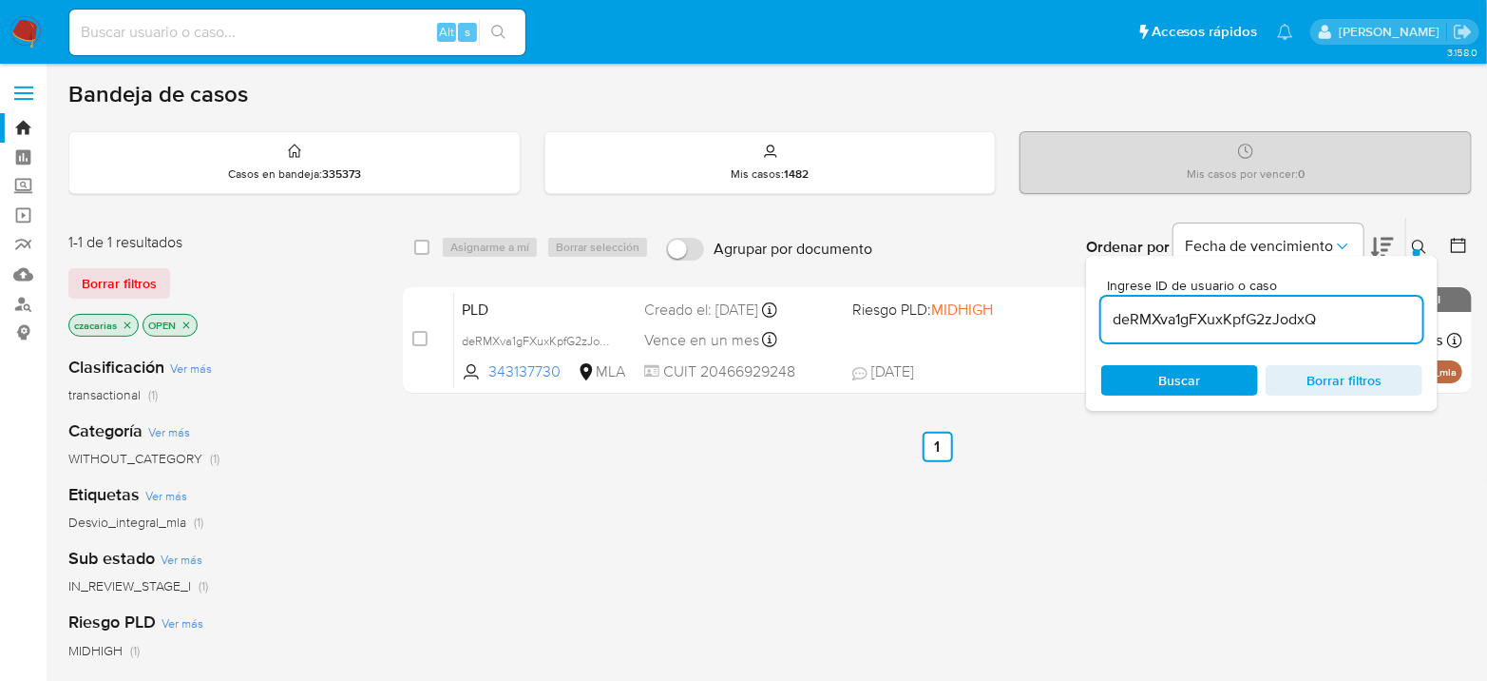
click at [1174, 320] on input "deRMXva1gFXuxKpfG2zJodxQ" at bounding box center [1262, 319] width 321 height 25
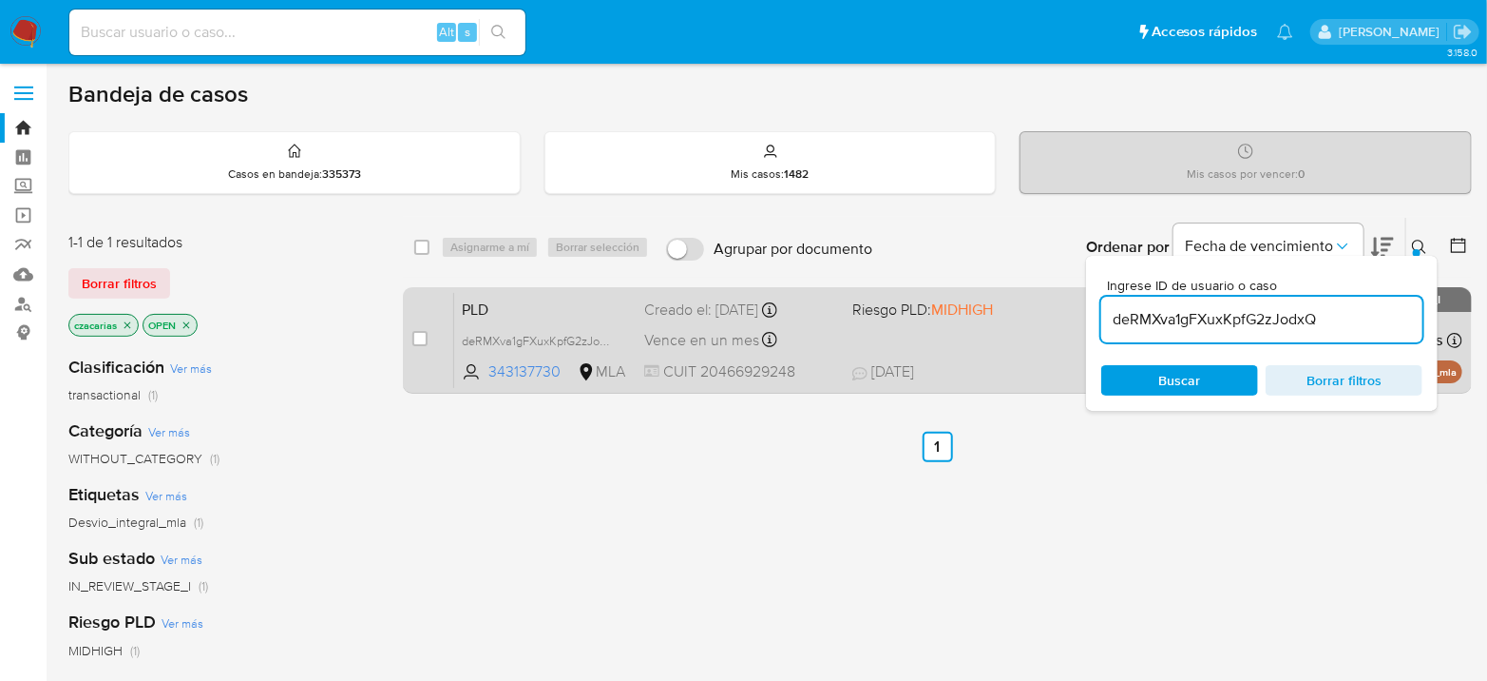
paste input "OpRfRb7JK3xD5b63fbDfPwGU"
type input "OpRfRb7JK3xD5b63fbDfPwGU"
click at [415, 337] on input "checkbox" at bounding box center [420, 338] width 15 height 15
checkbox input "true"
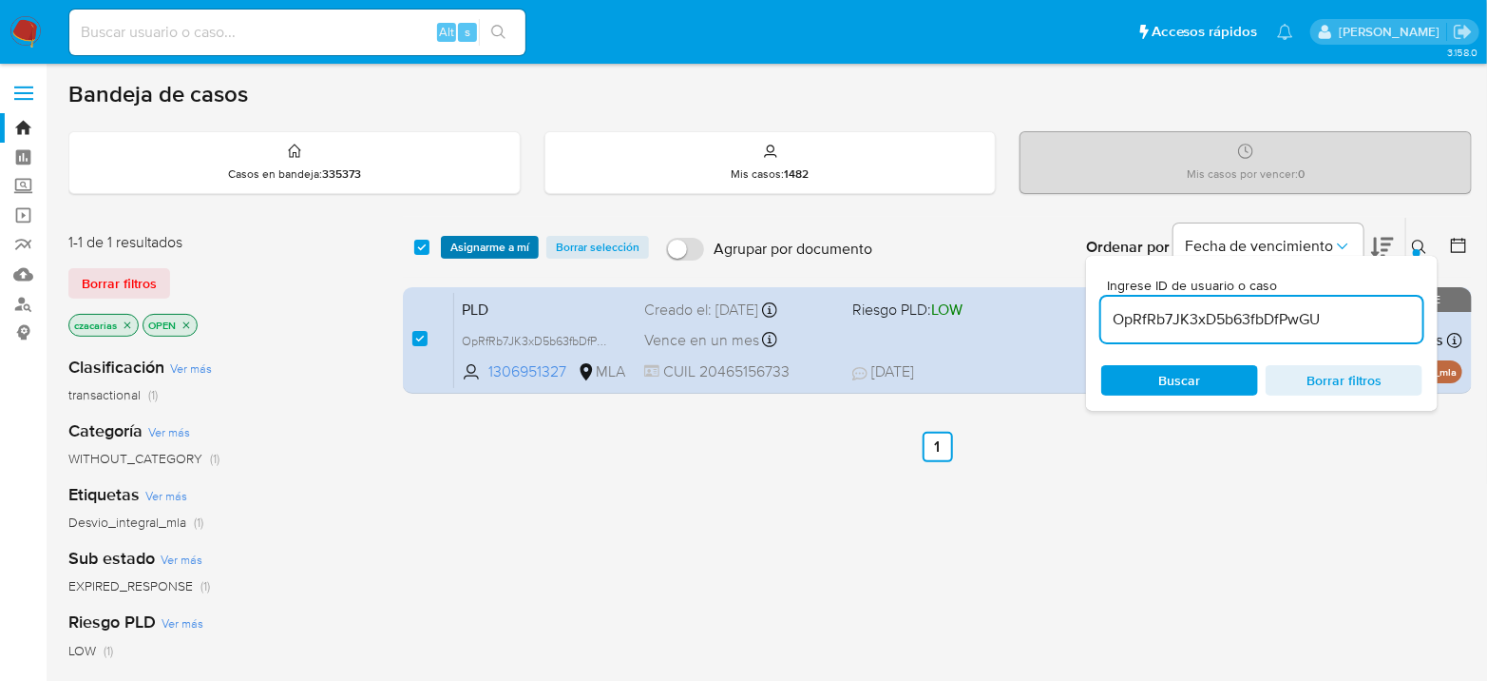
click at [495, 246] on span "Asignarme a mí" at bounding box center [490, 247] width 79 height 19
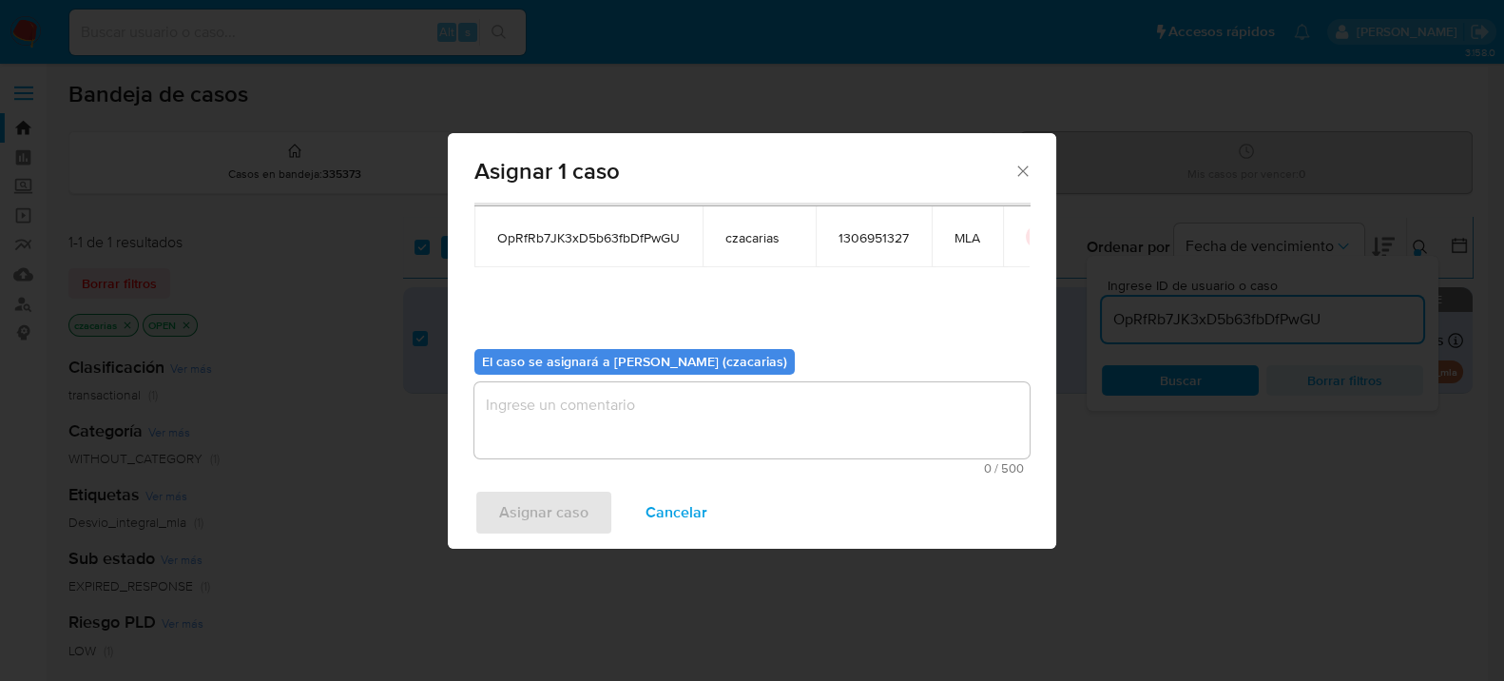
scroll to position [97, 0]
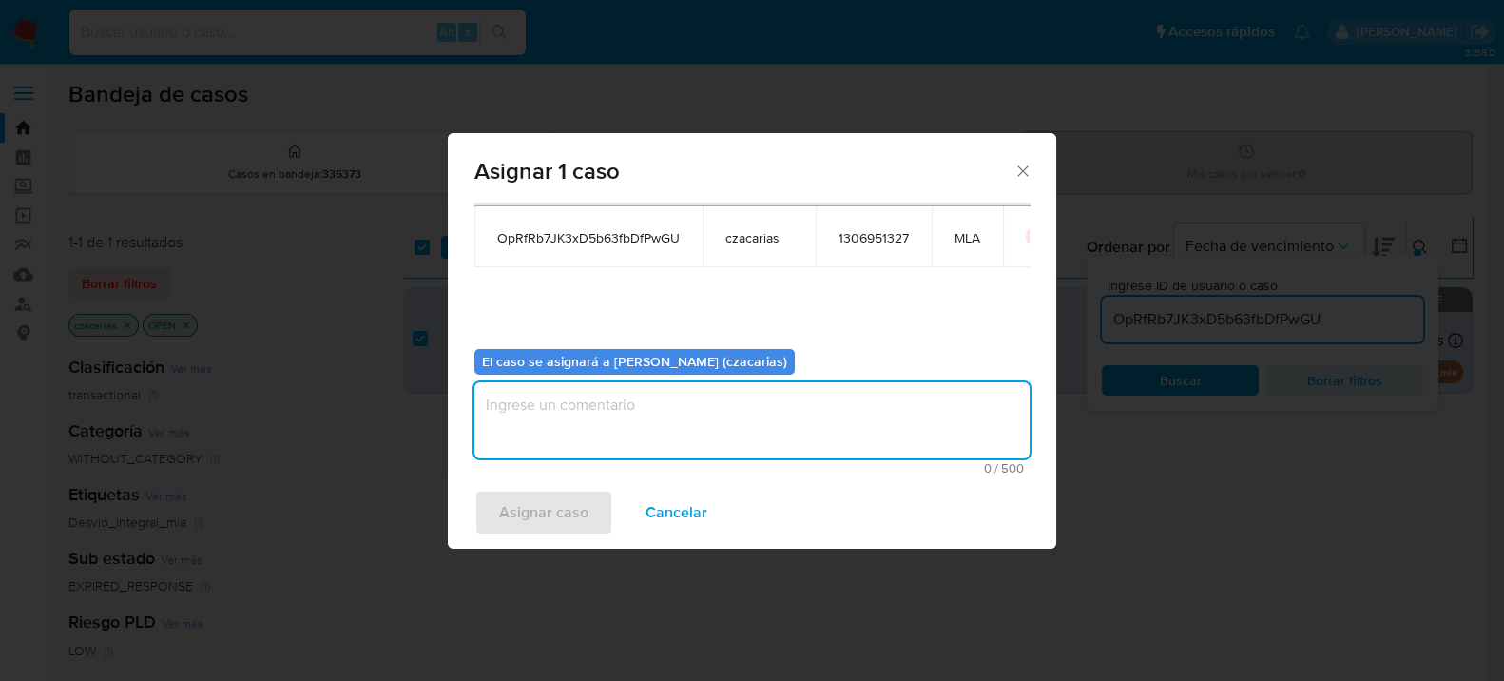
click at [609, 438] on textarea "assign-modal" at bounding box center [751, 420] width 555 height 76
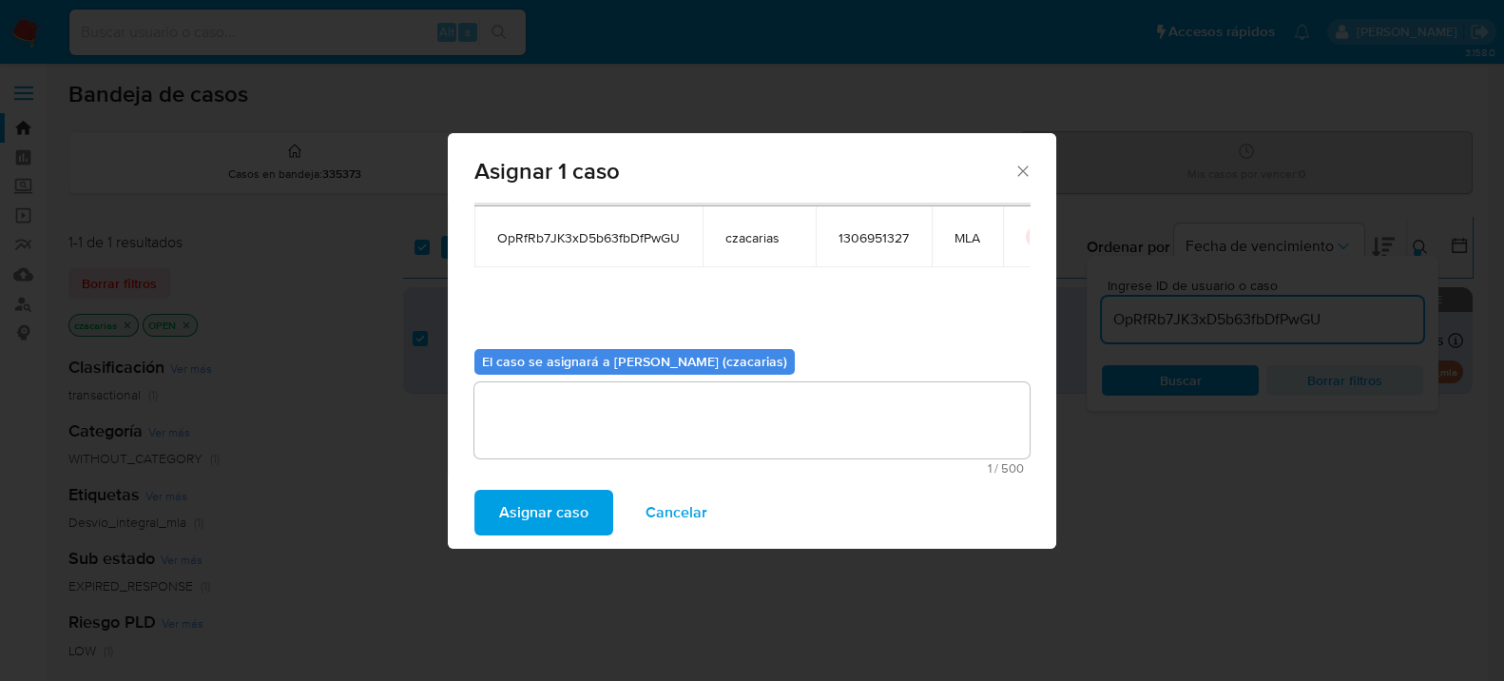
click at [557, 508] on span "Asignar caso" at bounding box center [543, 512] width 89 height 42
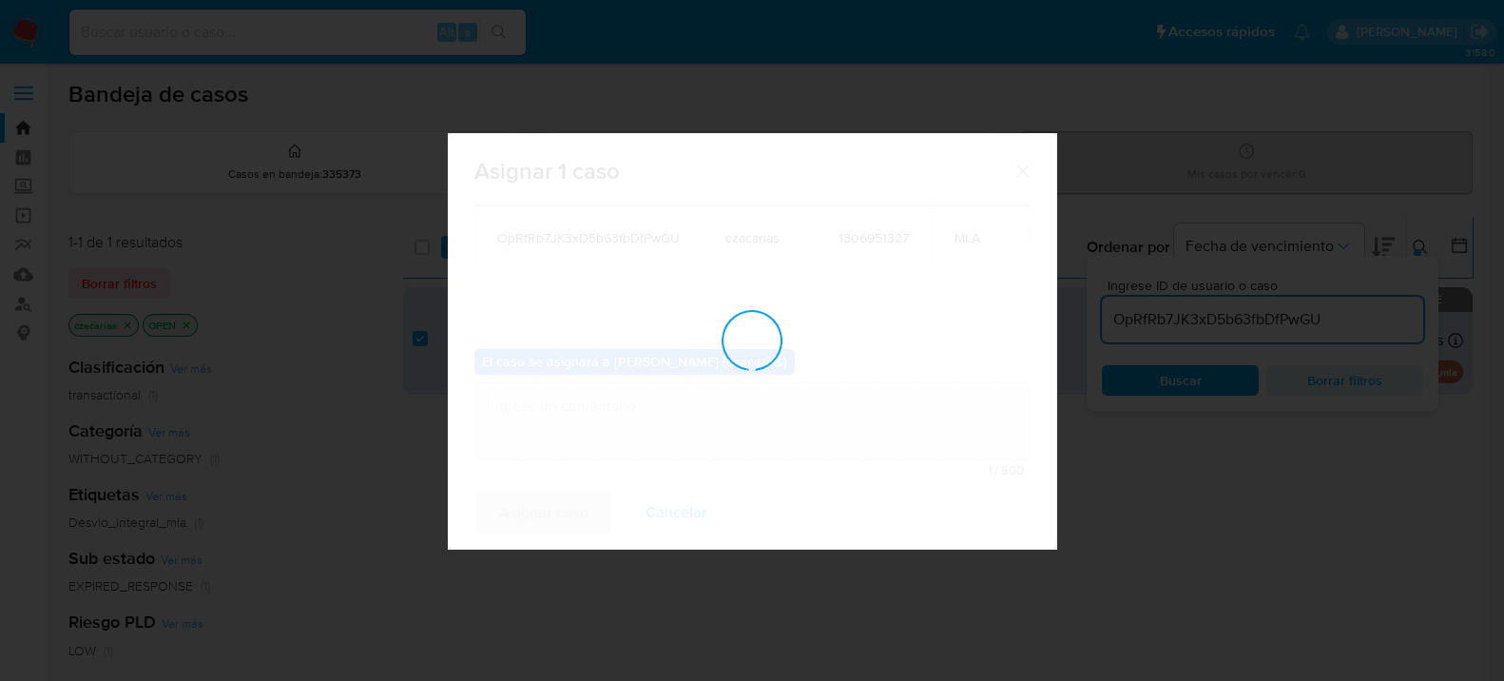
checkbox input "false"
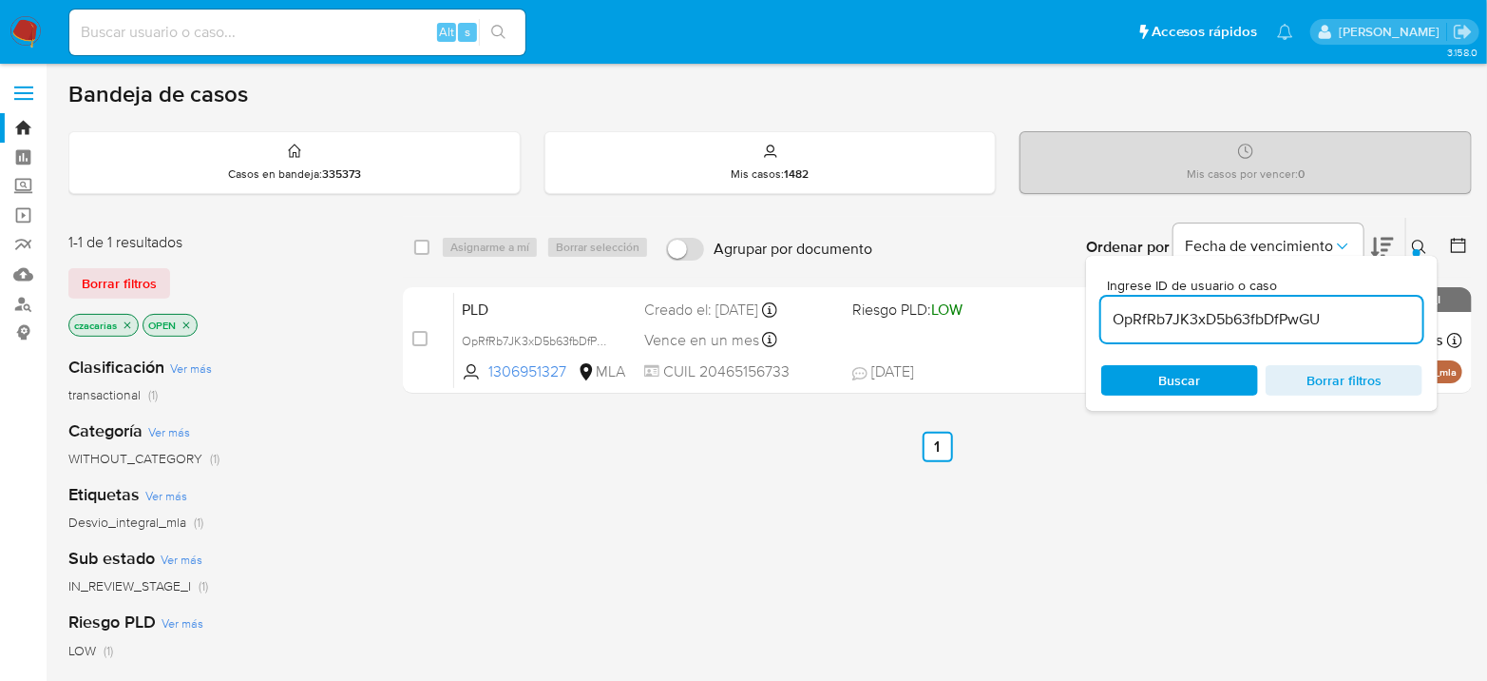
click at [1189, 330] on div "OpRfRb7JK3xD5b63fbDfPwGU" at bounding box center [1262, 320] width 321 height 46
click at [1194, 321] on input "OpRfRb7JK3xD5b63fbDfPwGU" at bounding box center [1262, 319] width 321 height 25
paste input "4exWWrxl07OdBAu349VX89eH"
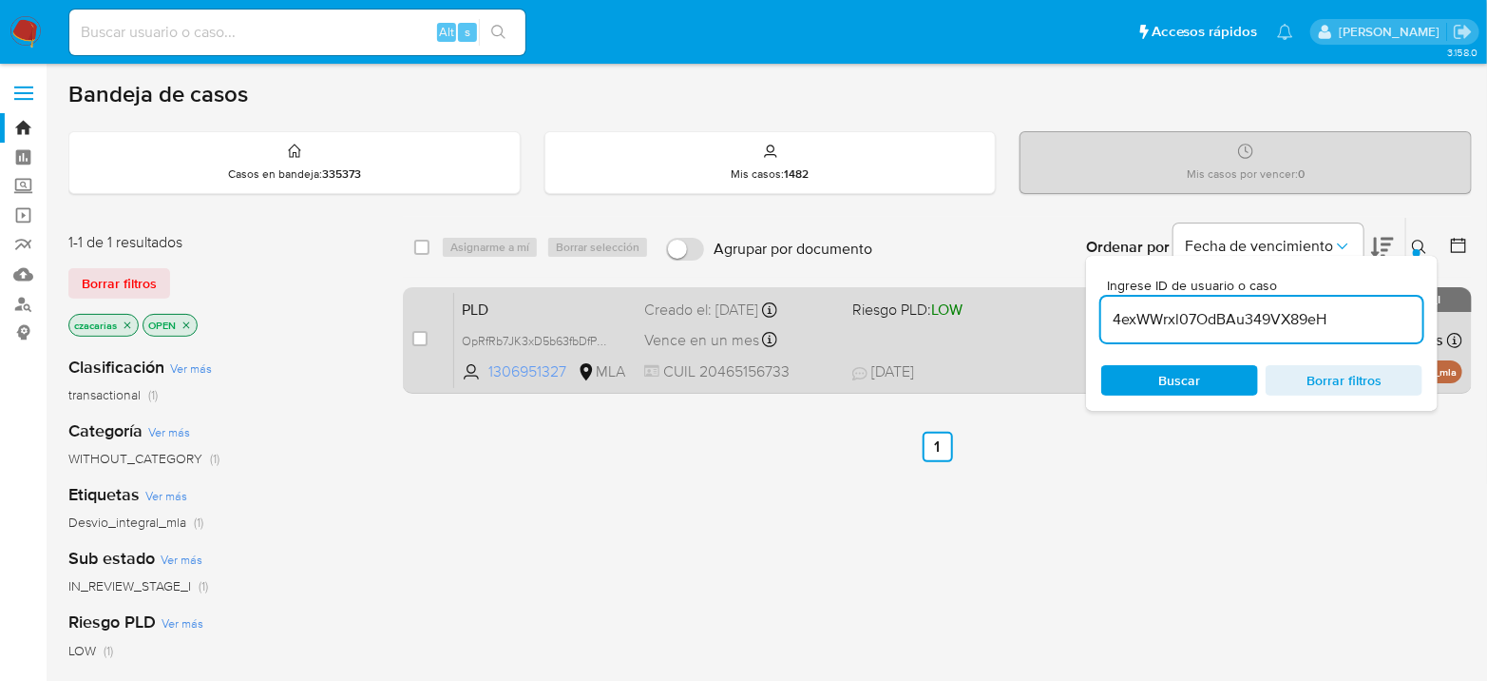
type input "4exWWrxl07OdBAu349VX89eH"
click at [423, 334] on input "checkbox" at bounding box center [420, 338] width 15 height 15
checkbox input "true"
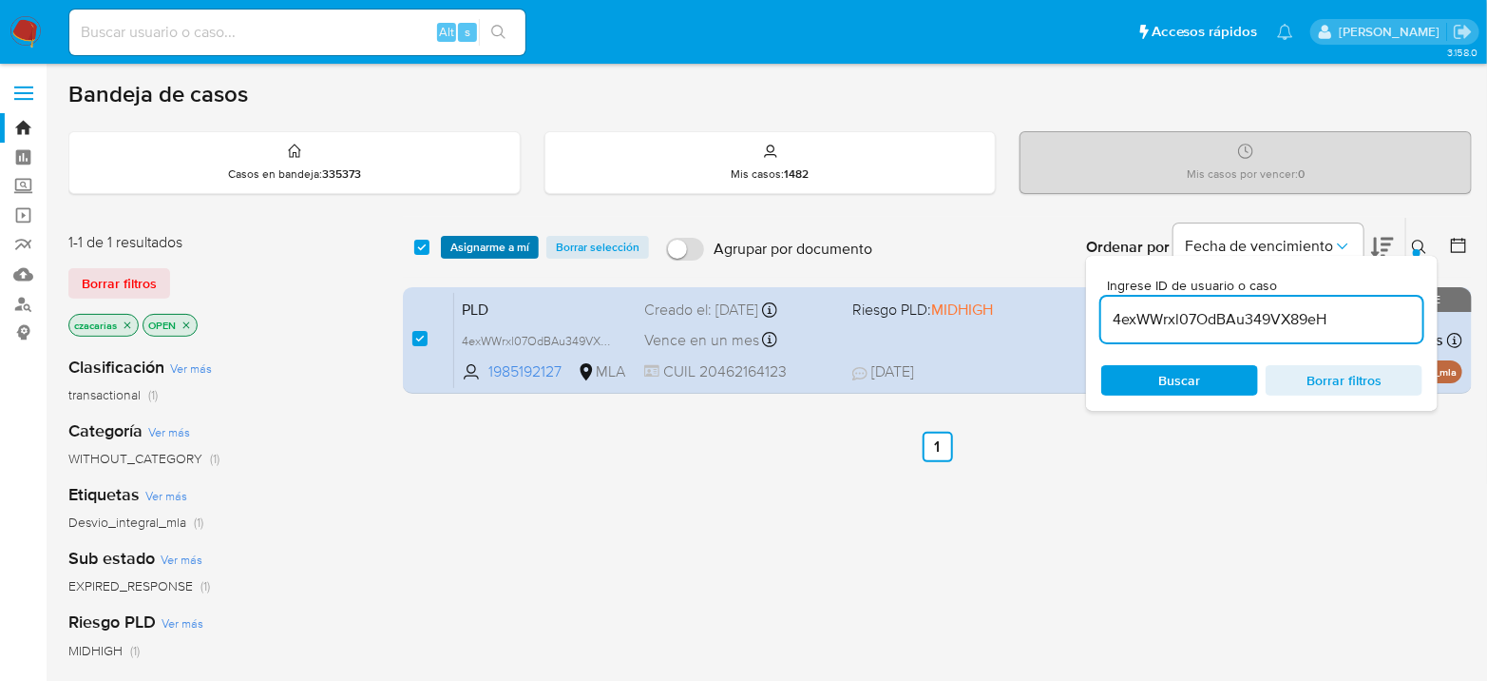
click at [505, 238] on span "Asignarme a mí" at bounding box center [490, 247] width 79 height 19
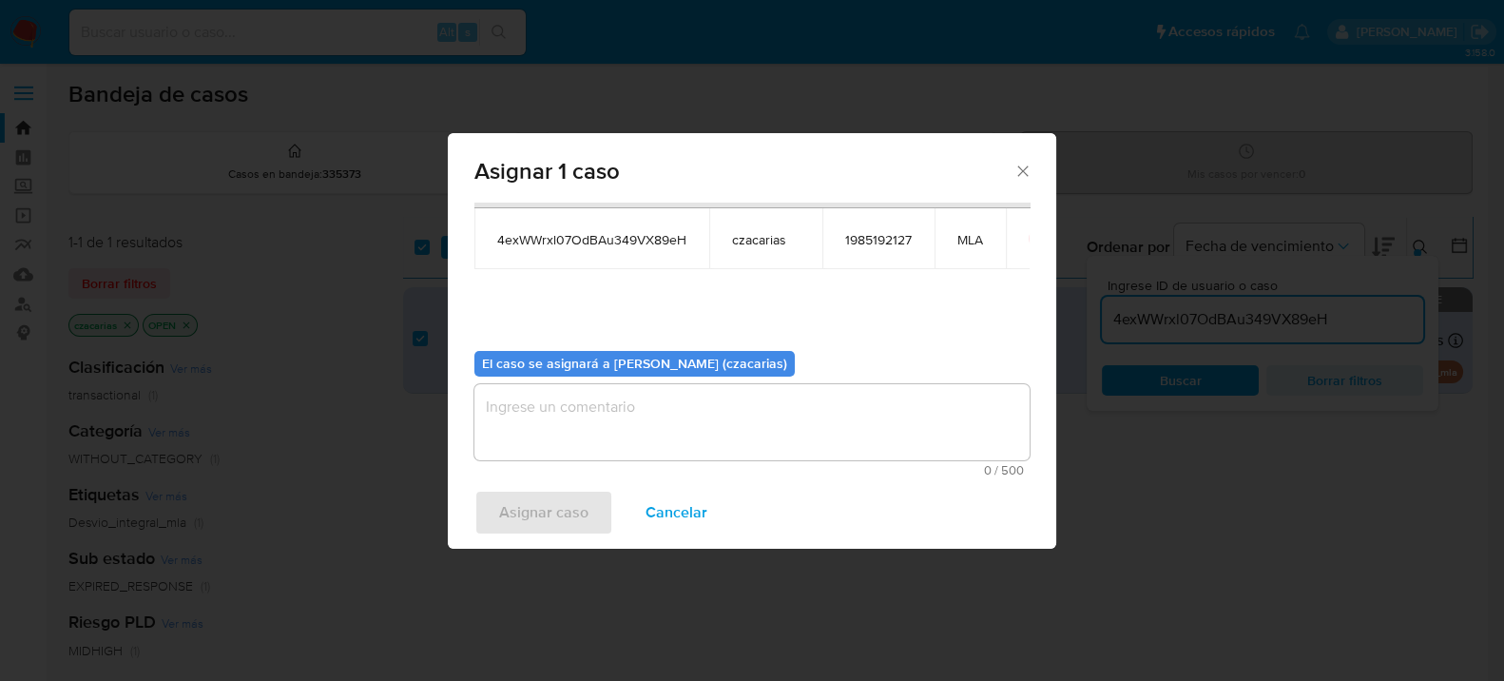
scroll to position [97, 0]
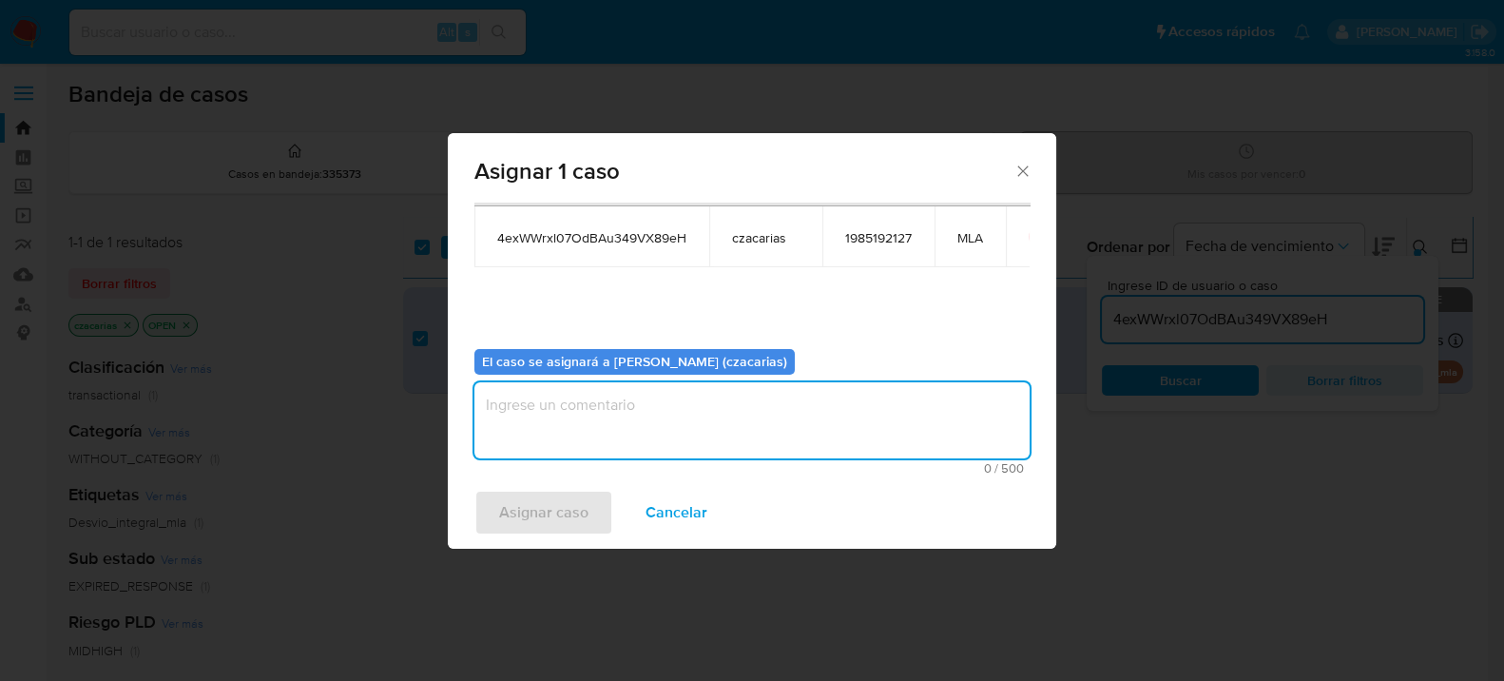
click at [702, 448] on textarea "assign-modal" at bounding box center [751, 420] width 555 height 76
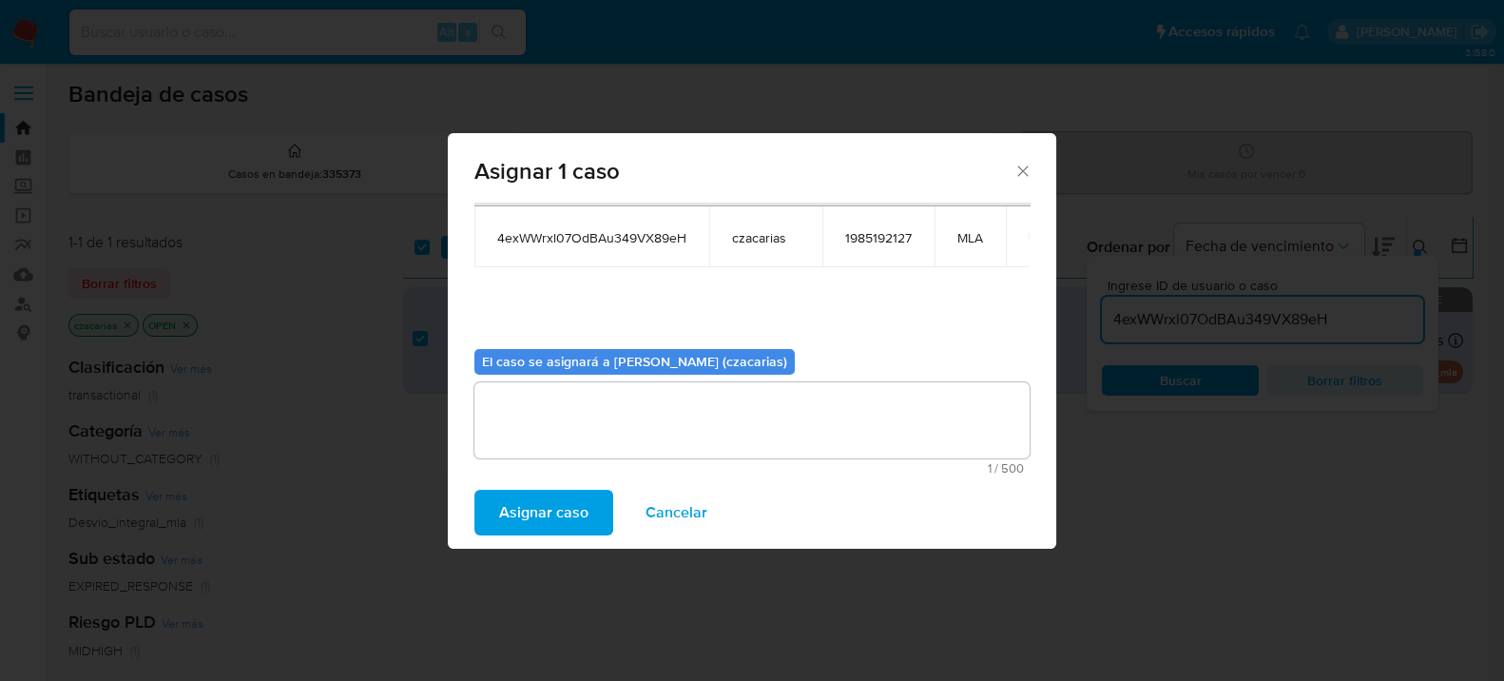
click at [576, 506] on span "Asignar caso" at bounding box center [543, 512] width 89 height 42
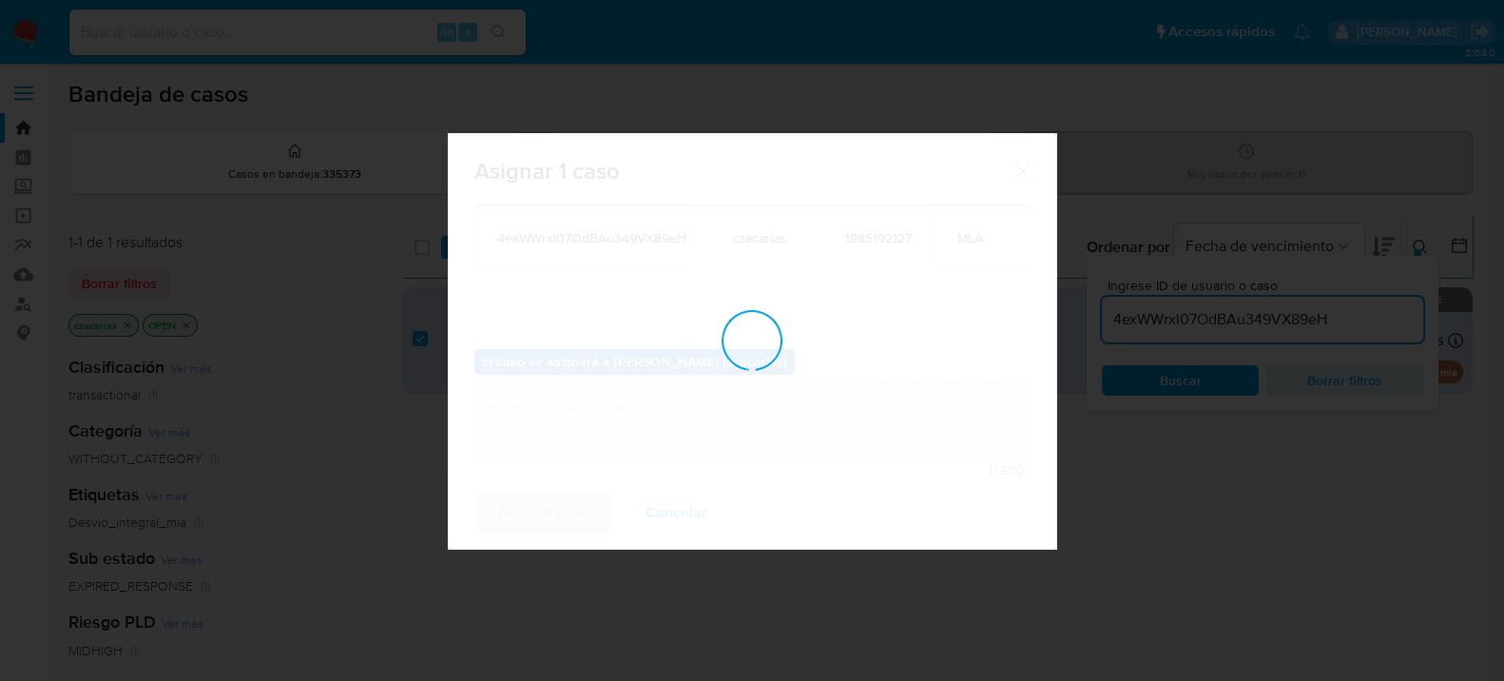
checkbox input "false"
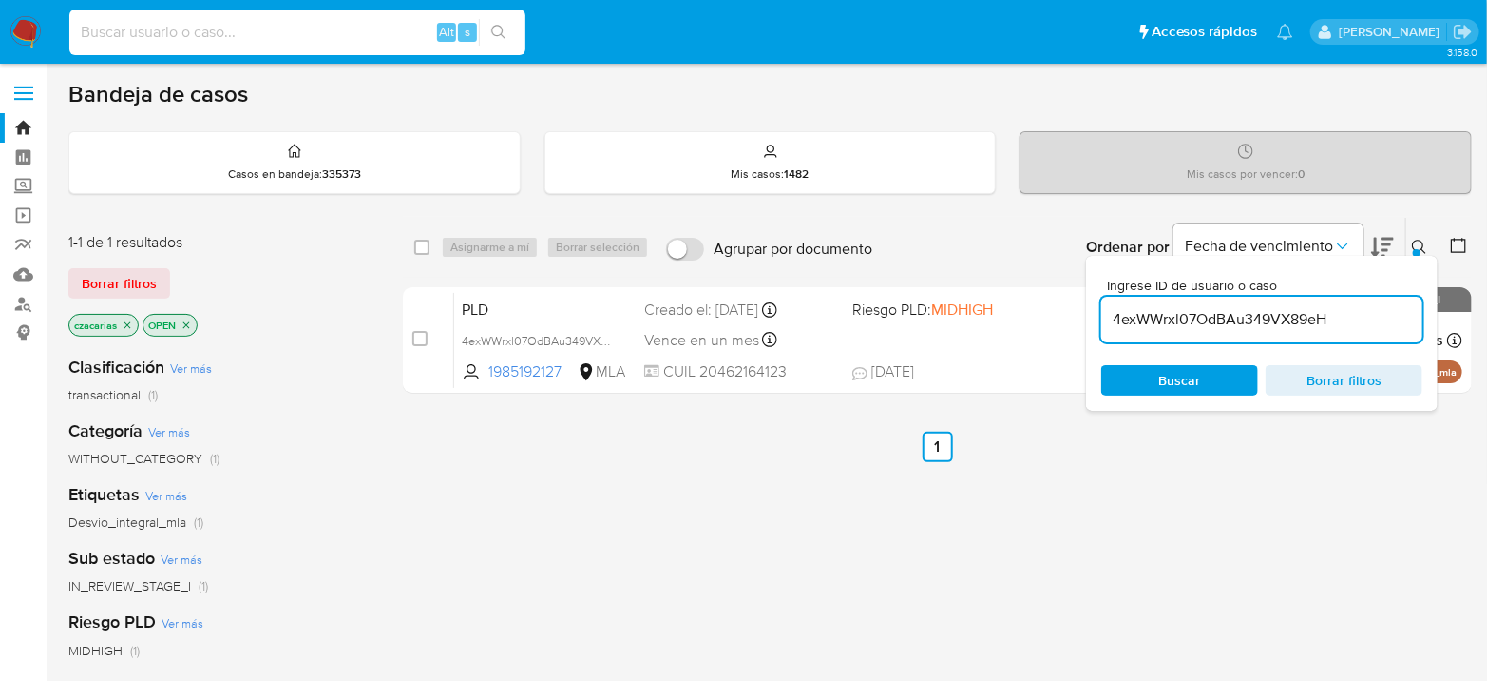
drag, startPoint x: 186, startPoint y: 38, endPoint x: 373, endPoint y: 44, distance: 186.4
click at [188, 38] on input at bounding box center [297, 32] width 456 height 25
paste input "174649431"
type input "174649431"
click at [509, 50] on div "174649431 Alt s" at bounding box center [297, 32] width 456 height 53
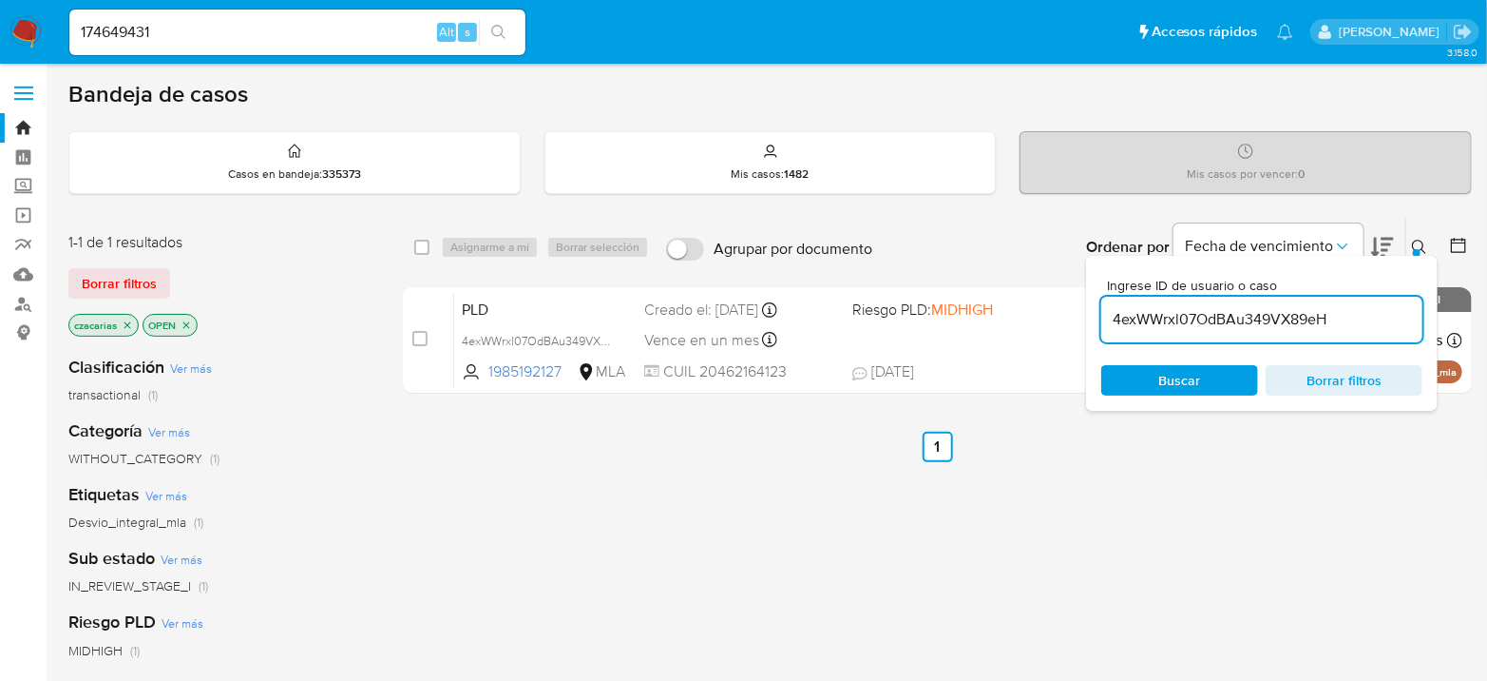
click at [503, 39] on button "search-icon" at bounding box center [498, 32] width 39 height 27
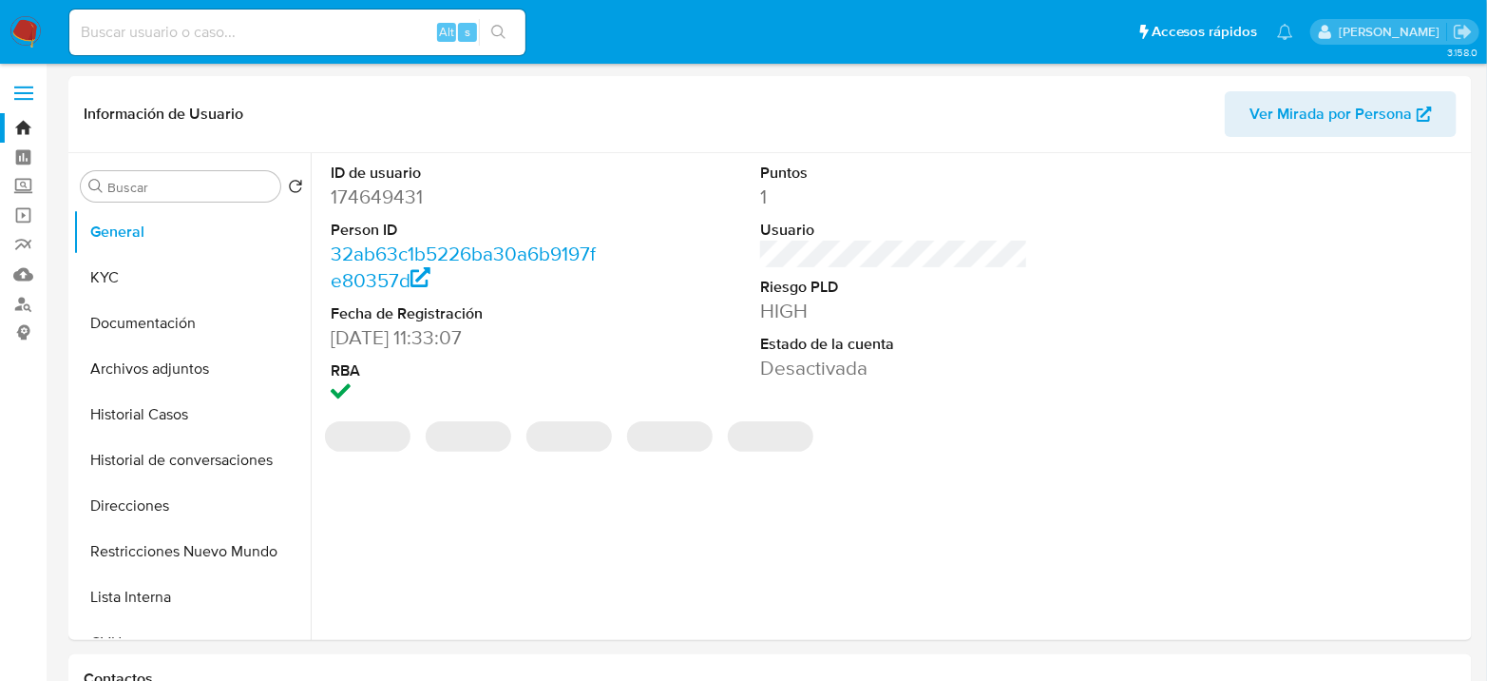
select select "10"
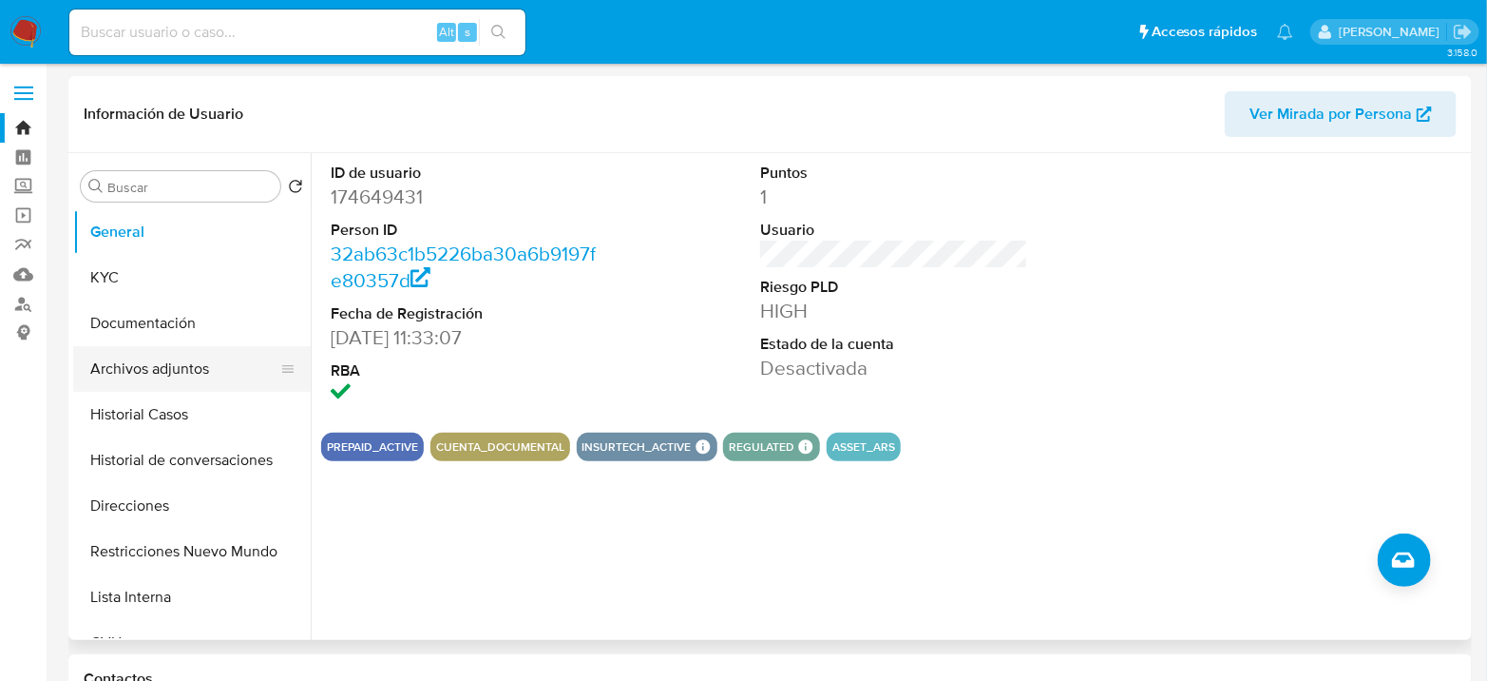
click at [159, 378] on button "Archivos adjuntos" at bounding box center [184, 369] width 222 height 46
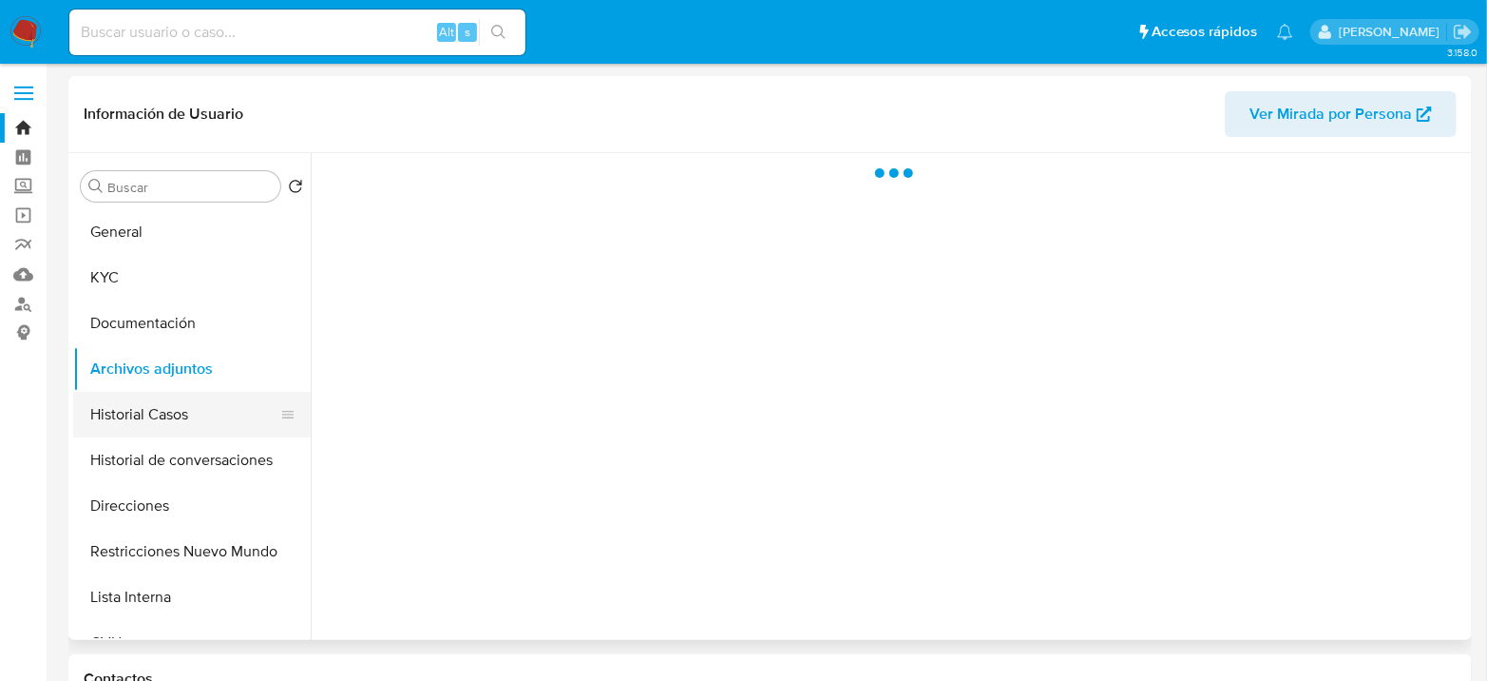
click at [169, 405] on button "Historial Casos" at bounding box center [184, 415] width 222 height 46
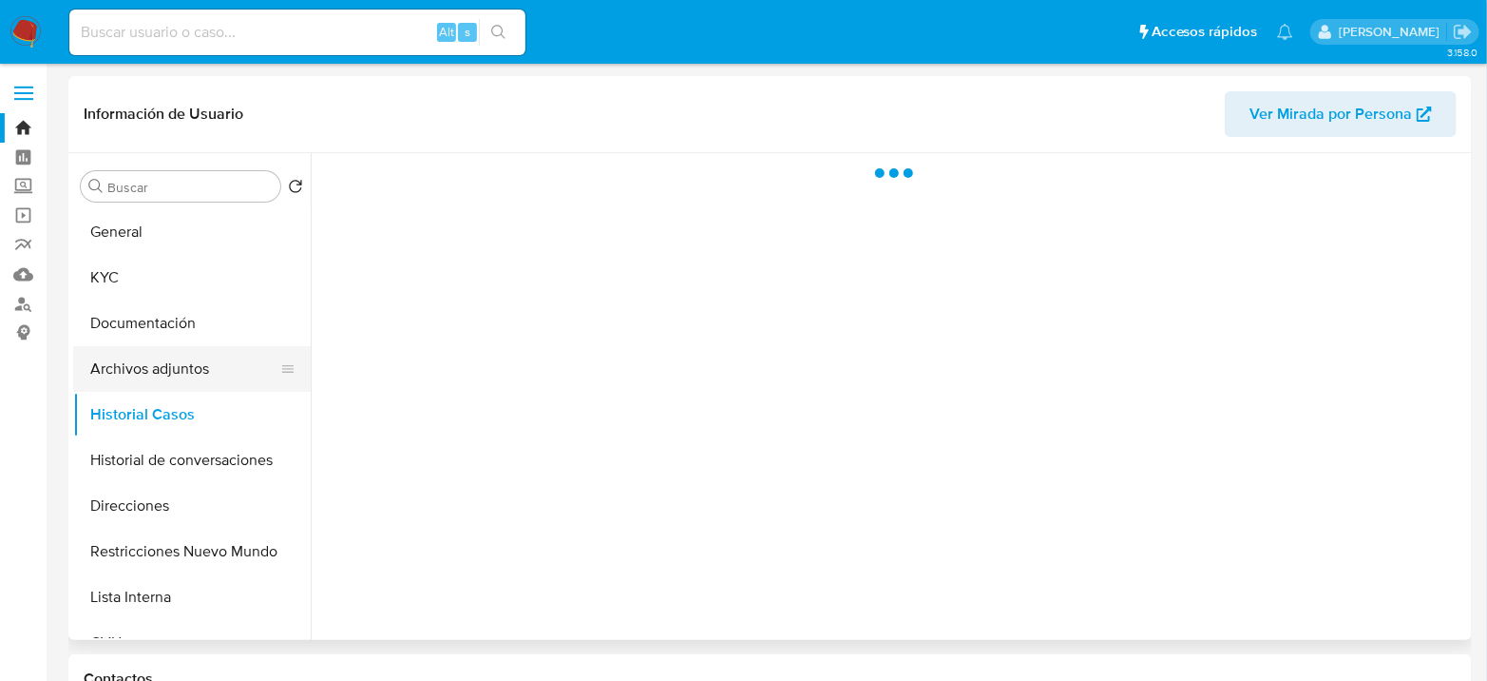
click at [132, 368] on button "Archivos adjuntos" at bounding box center [184, 369] width 222 height 46
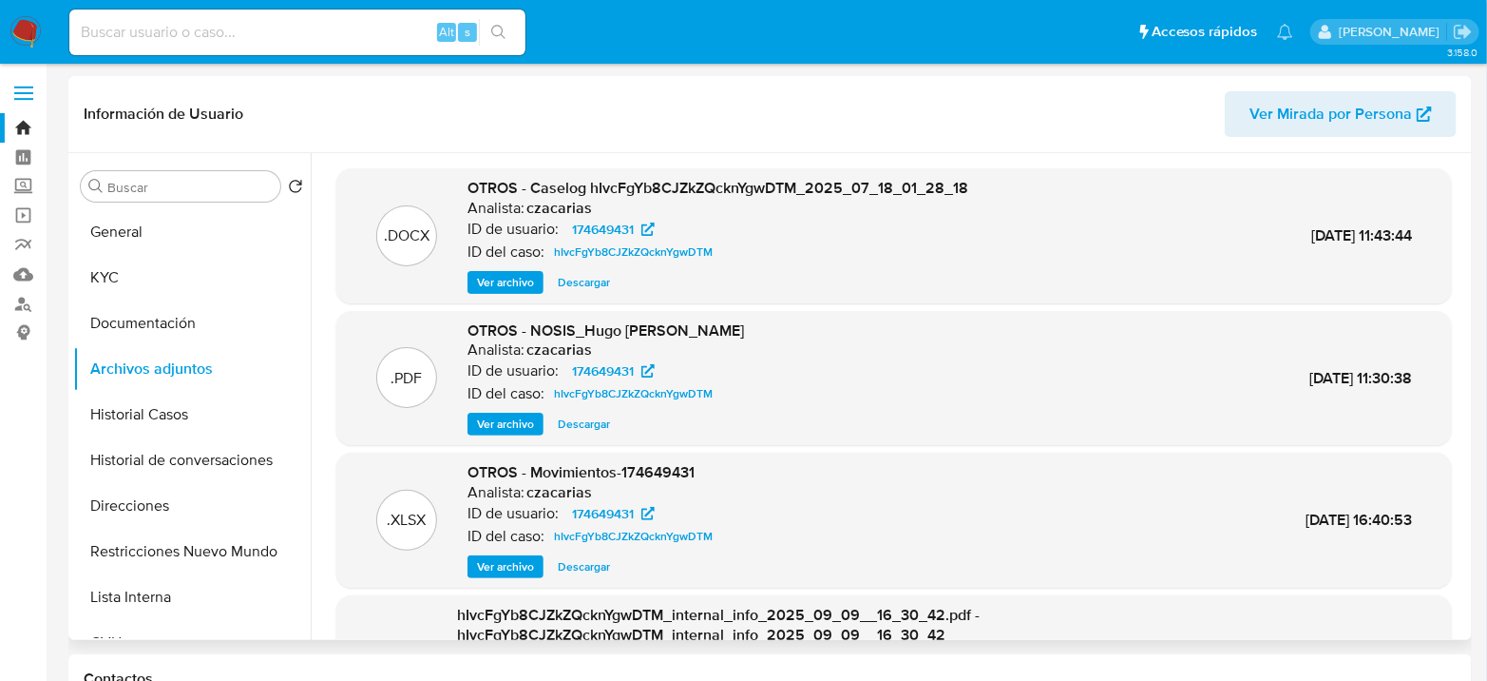
click at [497, 292] on span "Ver archivo" at bounding box center [505, 282] width 57 height 19
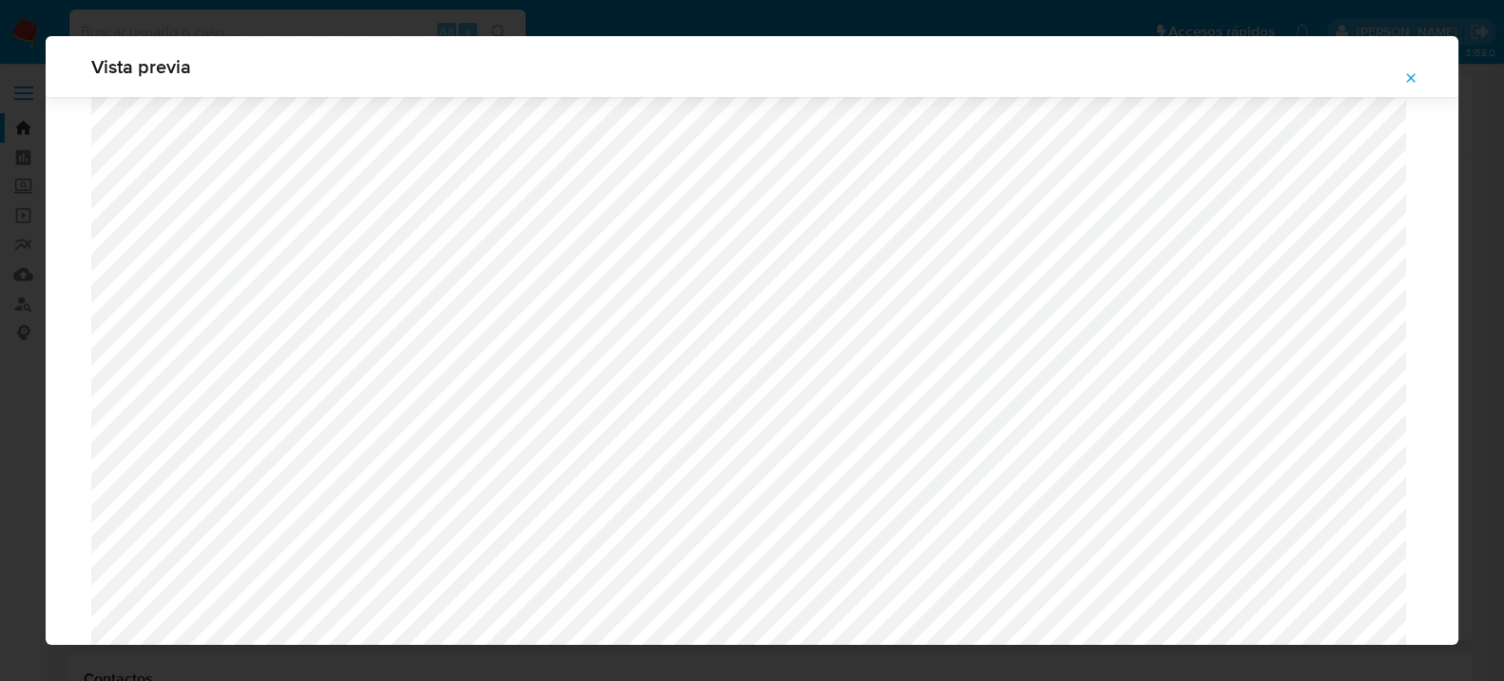
scroll to position [1967, 0]
click at [1414, 81] on icon "Attachment preview" at bounding box center [1411, 77] width 9 height 9
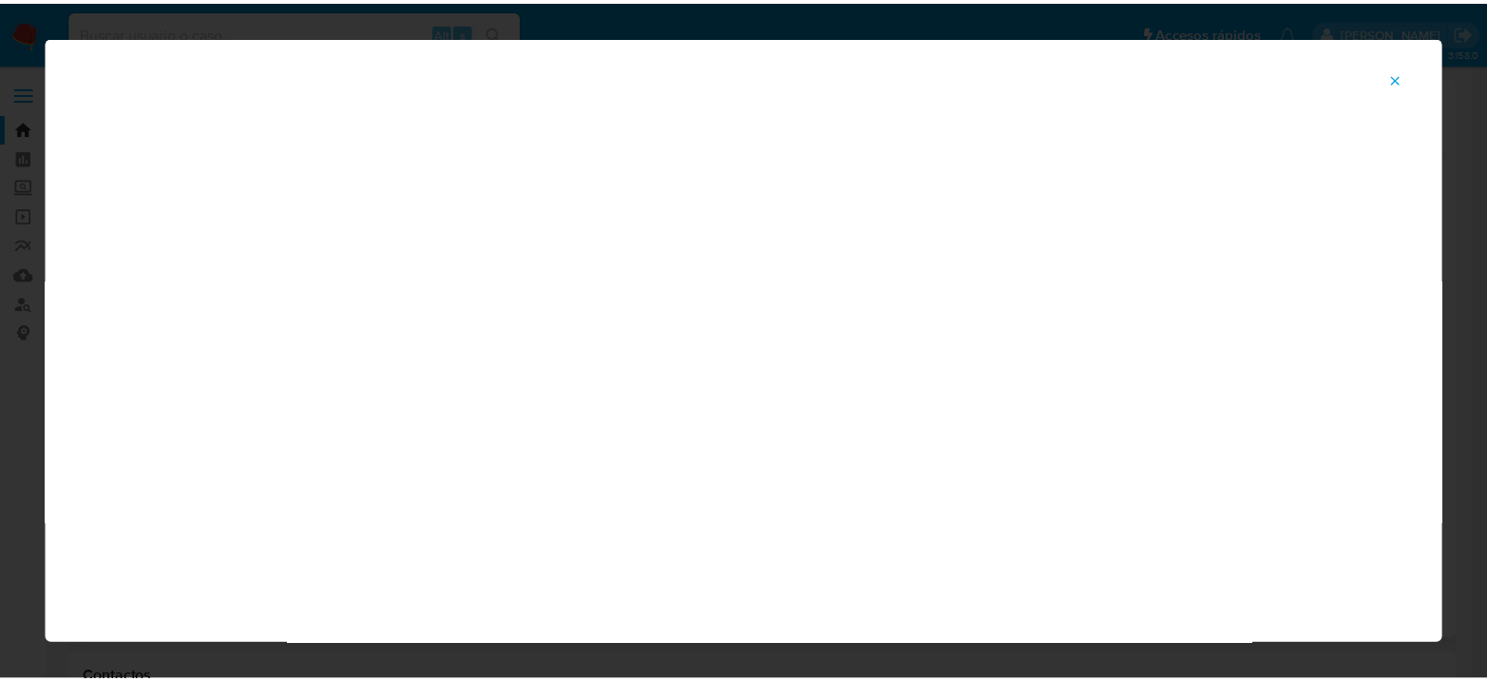
scroll to position [98, 0]
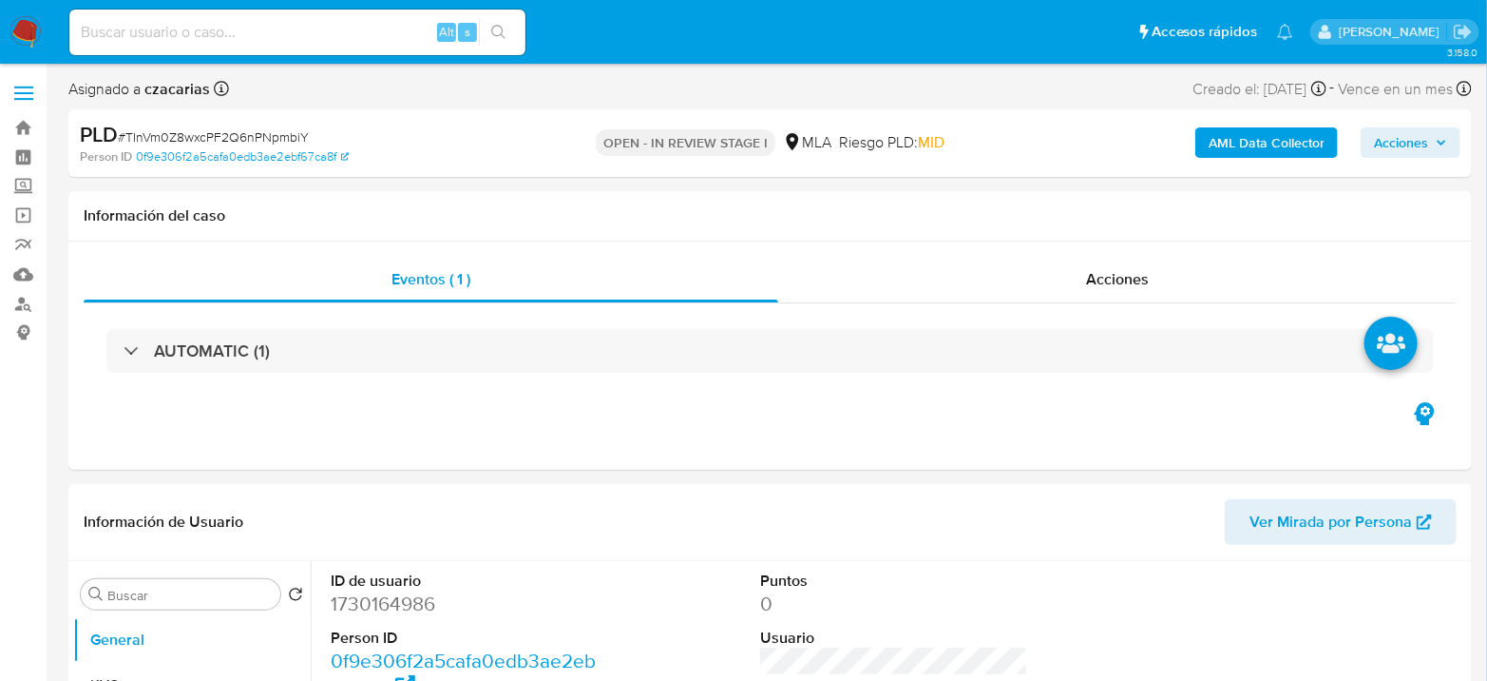
select select "10"
click at [277, 140] on span "# TInVm0Z8wxcPF2Q6nPNpmbiY" at bounding box center [213, 136] width 191 height 19
click at [277, 136] on span "# TInVm0Z8wxcPF2Q6nPNpmbiY" at bounding box center [213, 136] width 191 height 19
click at [277, 135] on span "# TInVm0Z8wxcPF2Q6nPNpmbiY" at bounding box center [213, 136] width 191 height 19
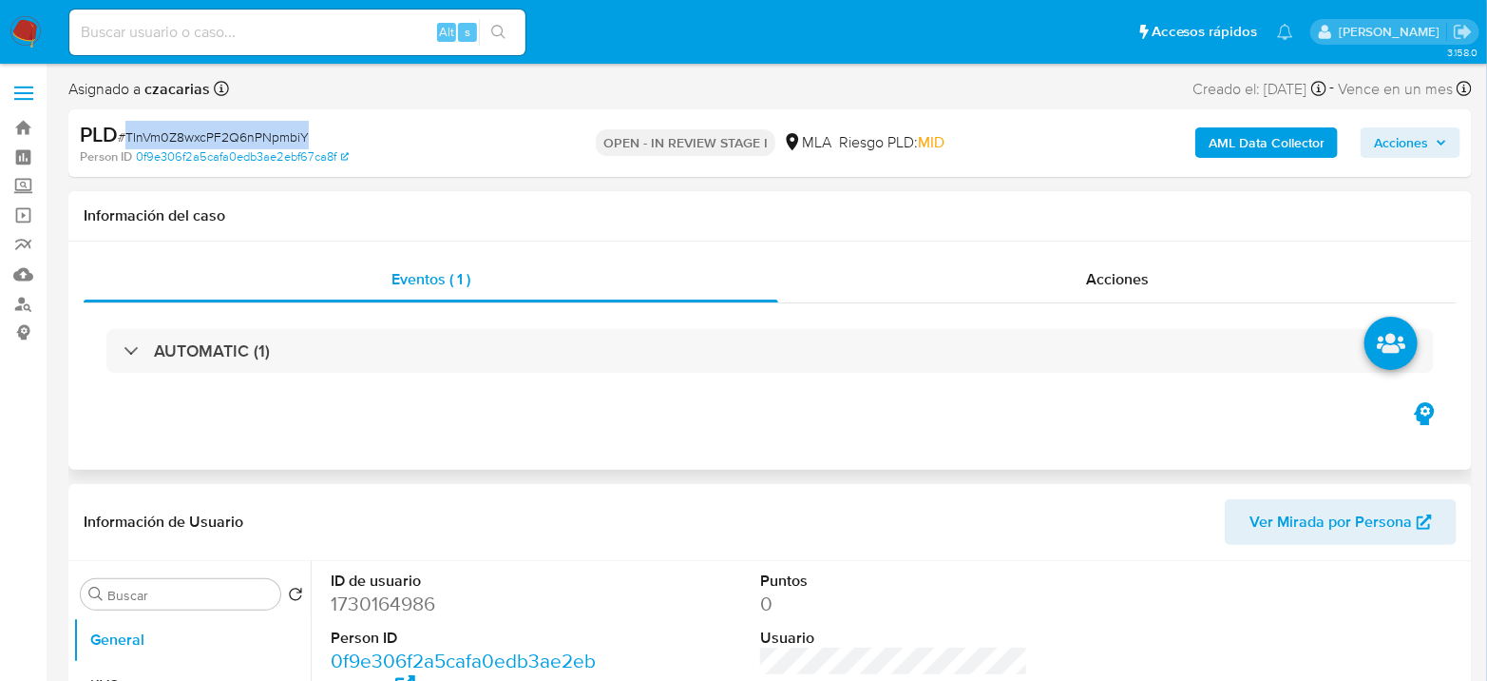
copy span "TInVm0Z8wxcPF2Q6nPNpmbiY"
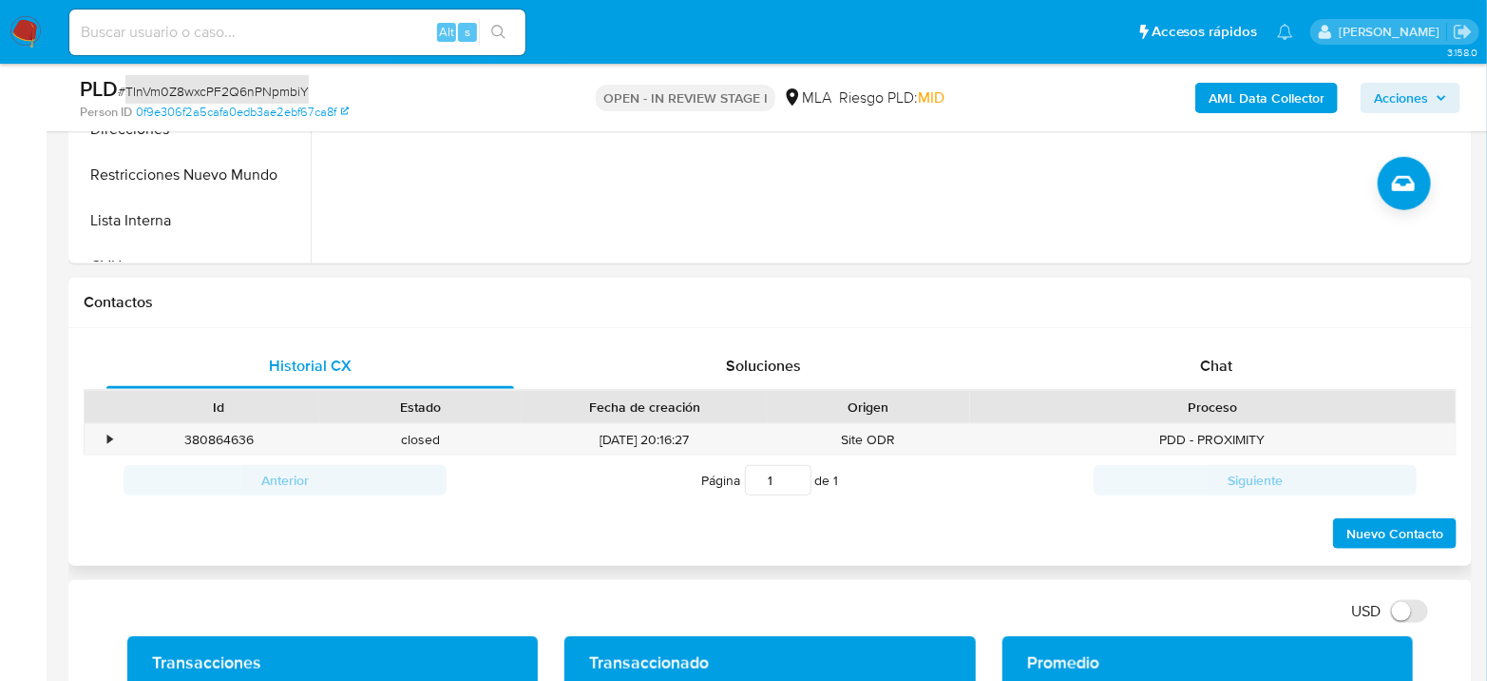
scroll to position [739, 0]
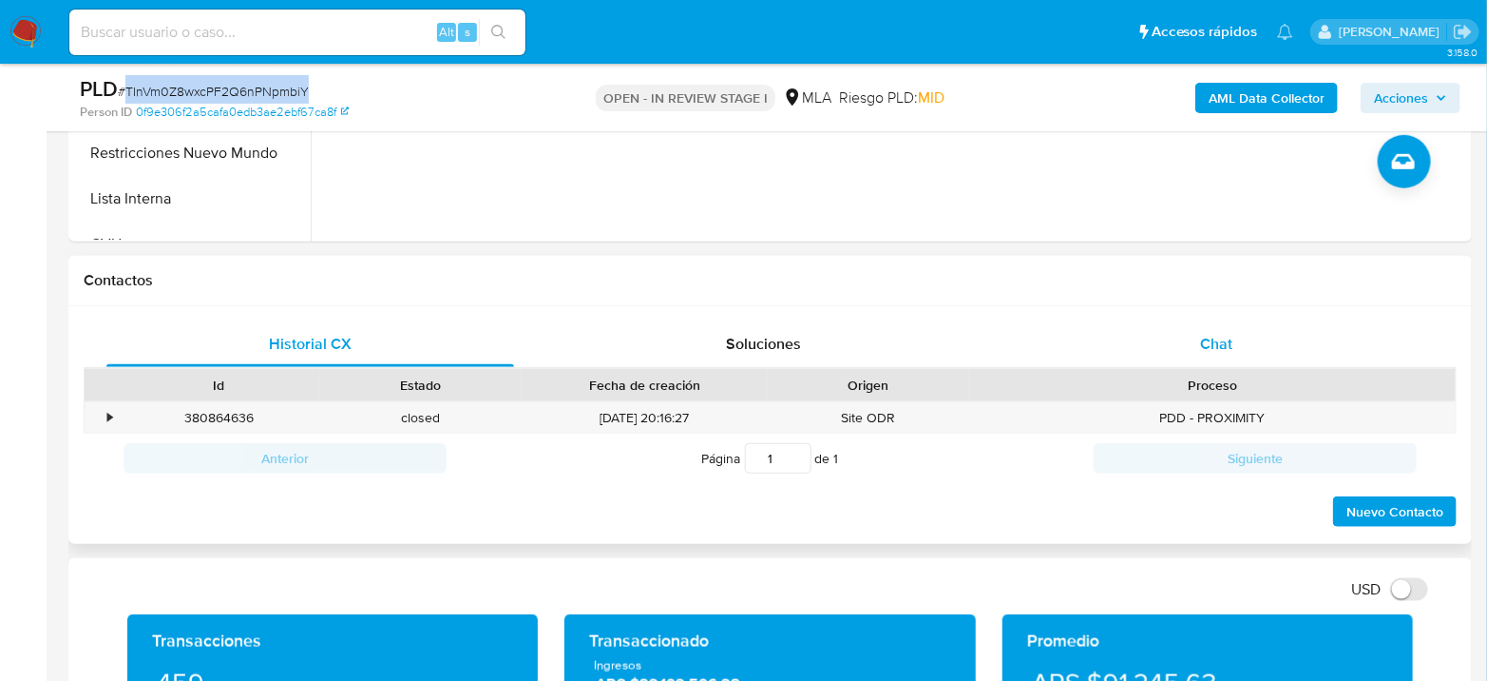
click at [1278, 337] on div "Chat" at bounding box center [1217, 344] width 408 height 46
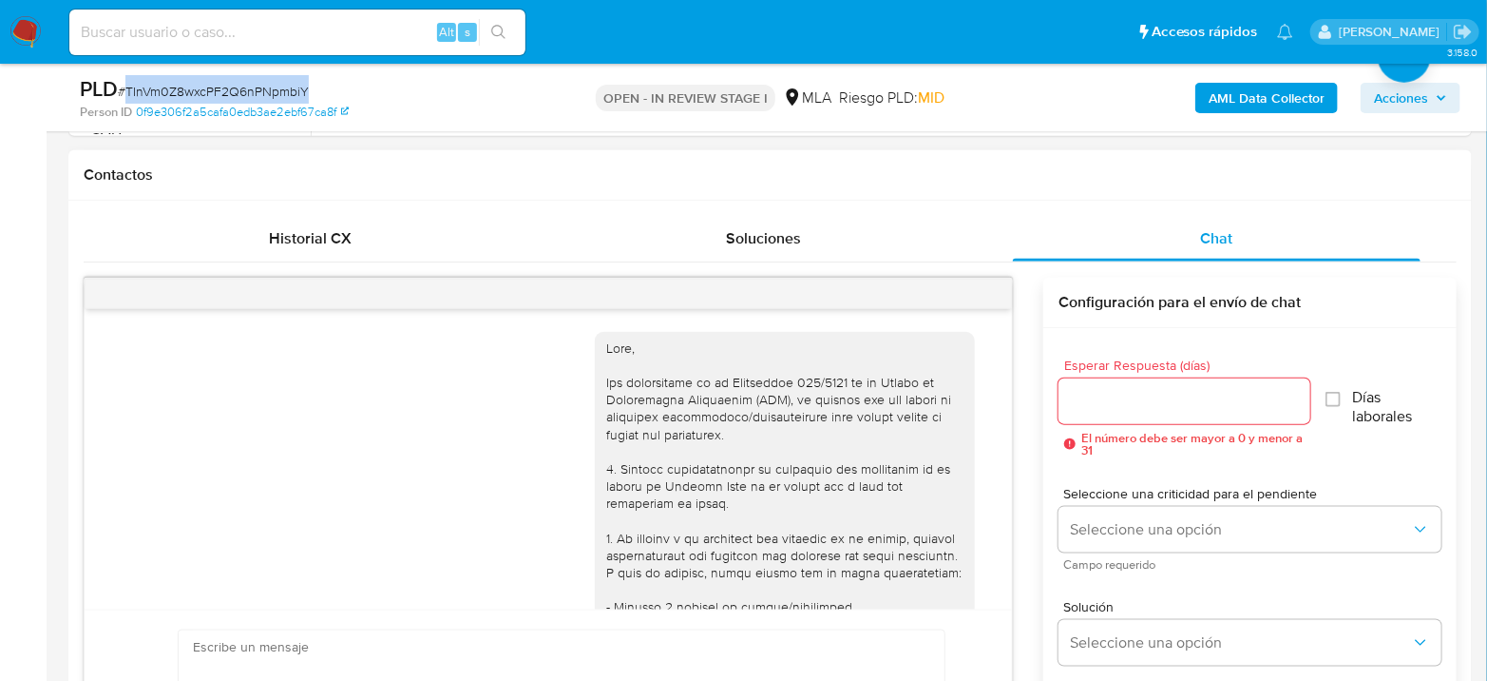
scroll to position [1927, 0]
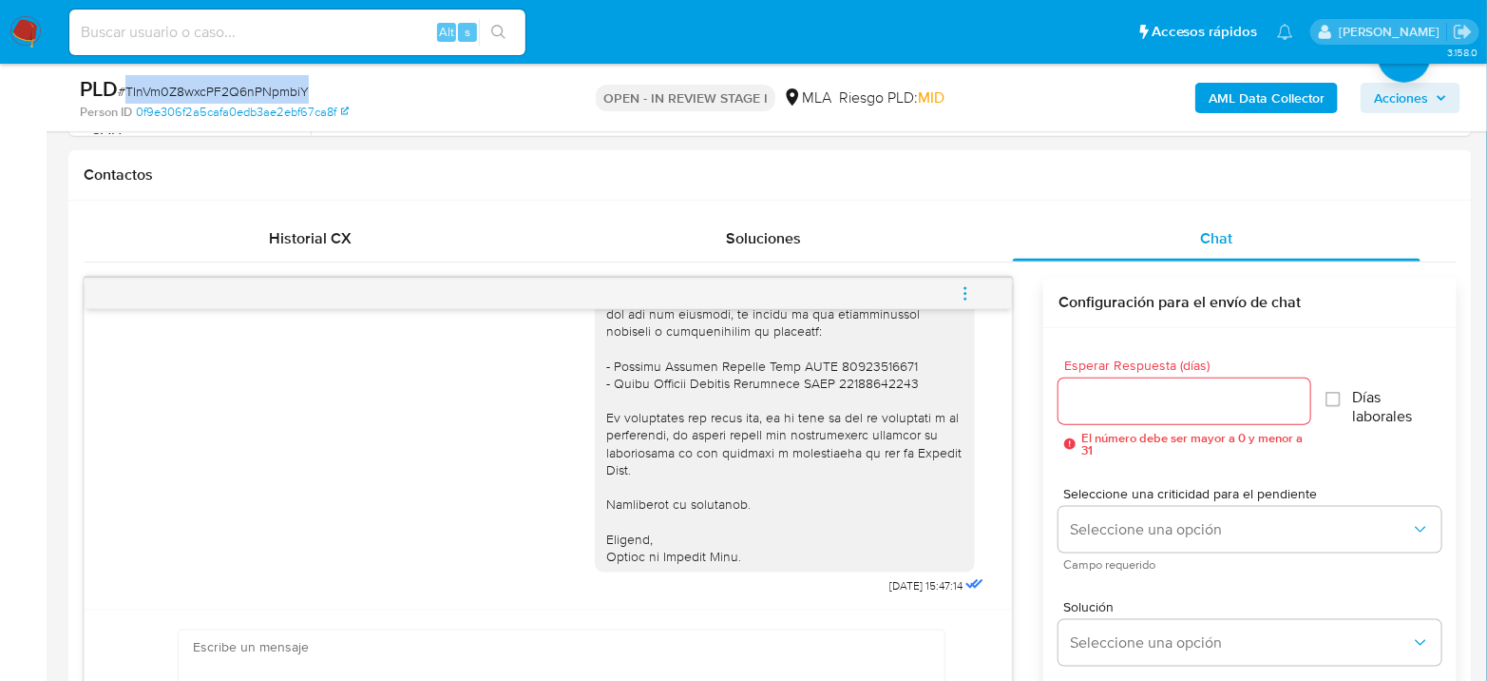
click at [981, 290] on button "menu-action" at bounding box center [965, 294] width 63 height 46
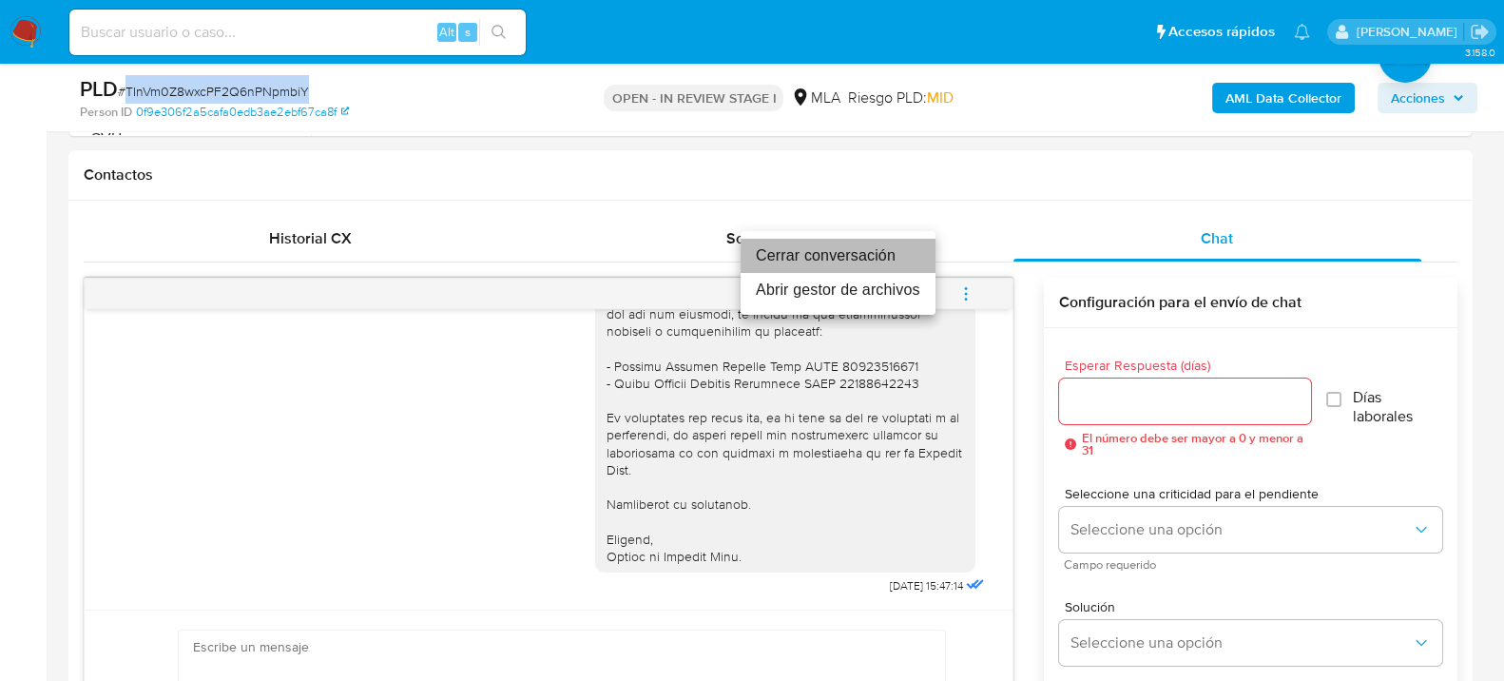
click at [902, 250] on li "Cerrar conversación" at bounding box center [837, 256] width 195 height 34
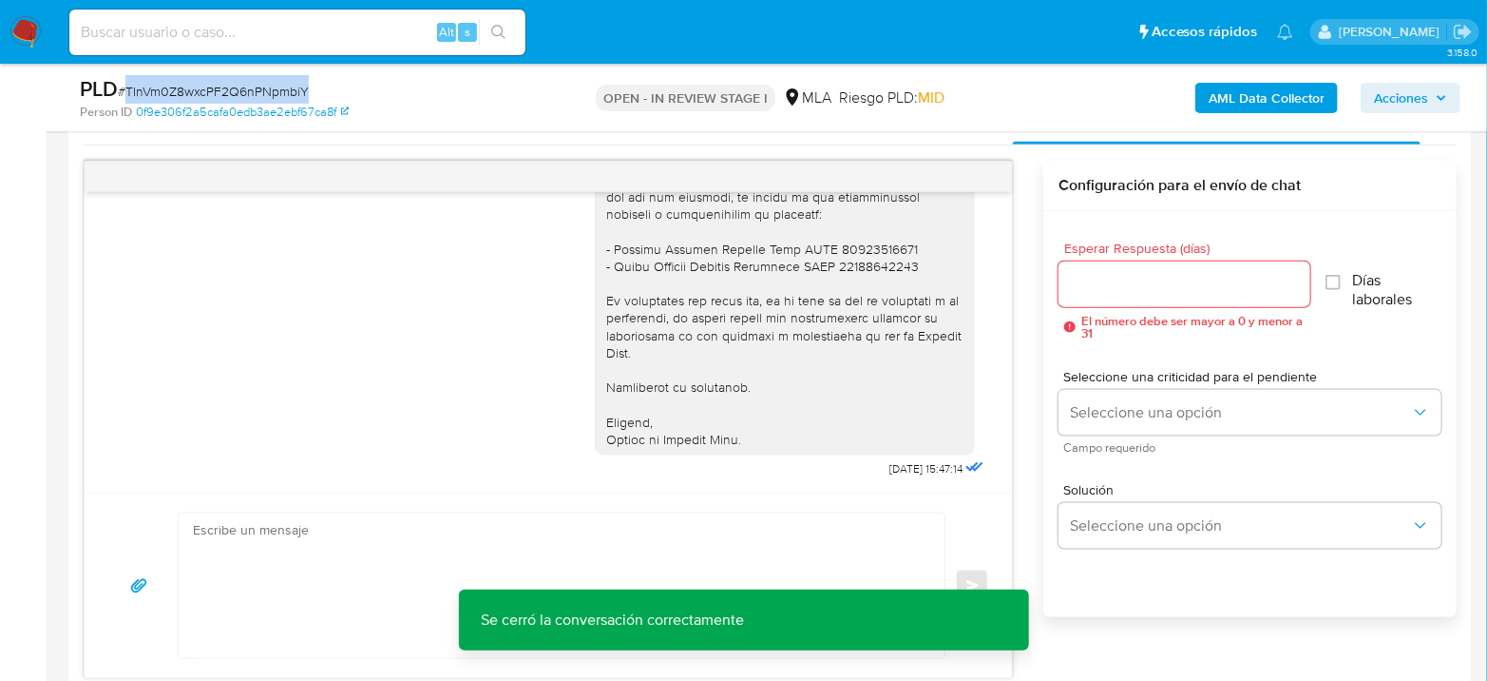
scroll to position [1161, 0]
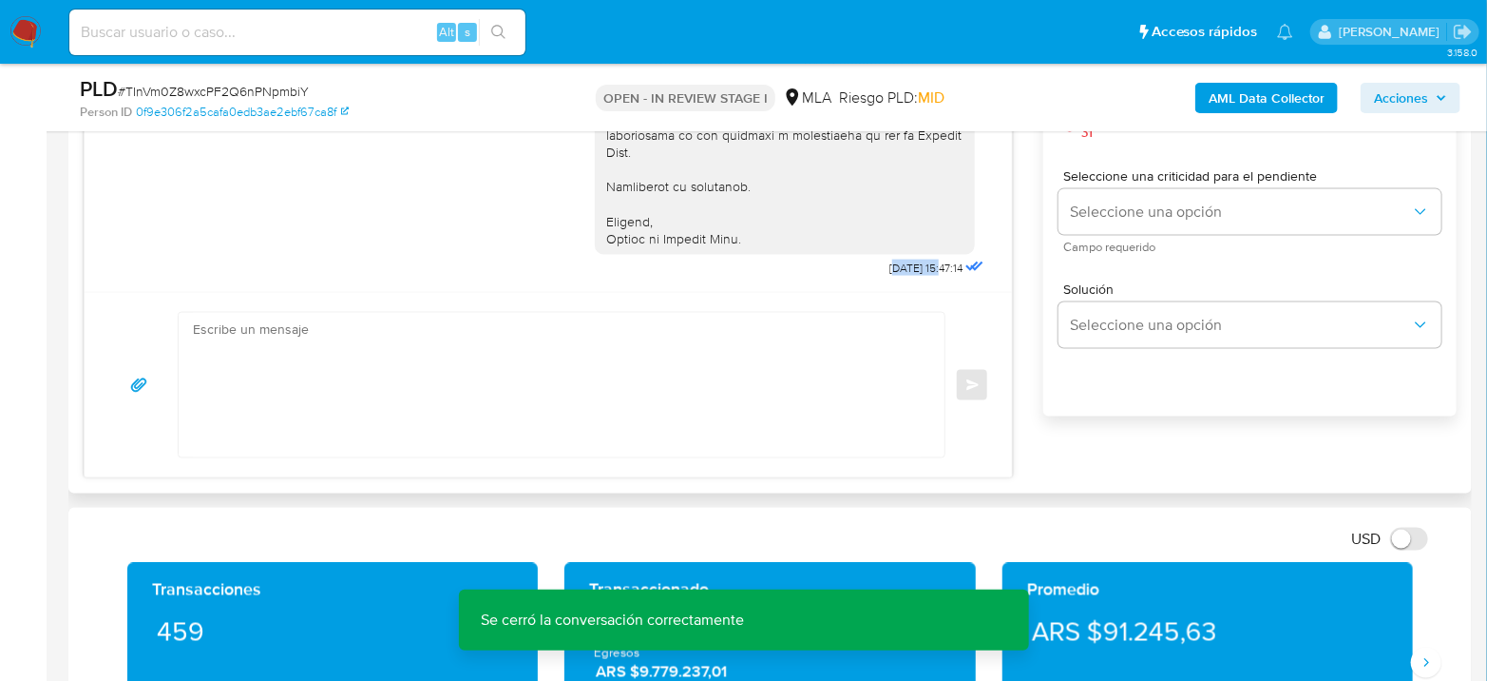
drag, startPoint x: 854, startPoint y: 270, endPoint x: 906, endPoint y: 269, distance: 52.3
click at [906, 269] on span "[DATE] 15:47:14" at bounding box center [926, 267] width 73 height 15
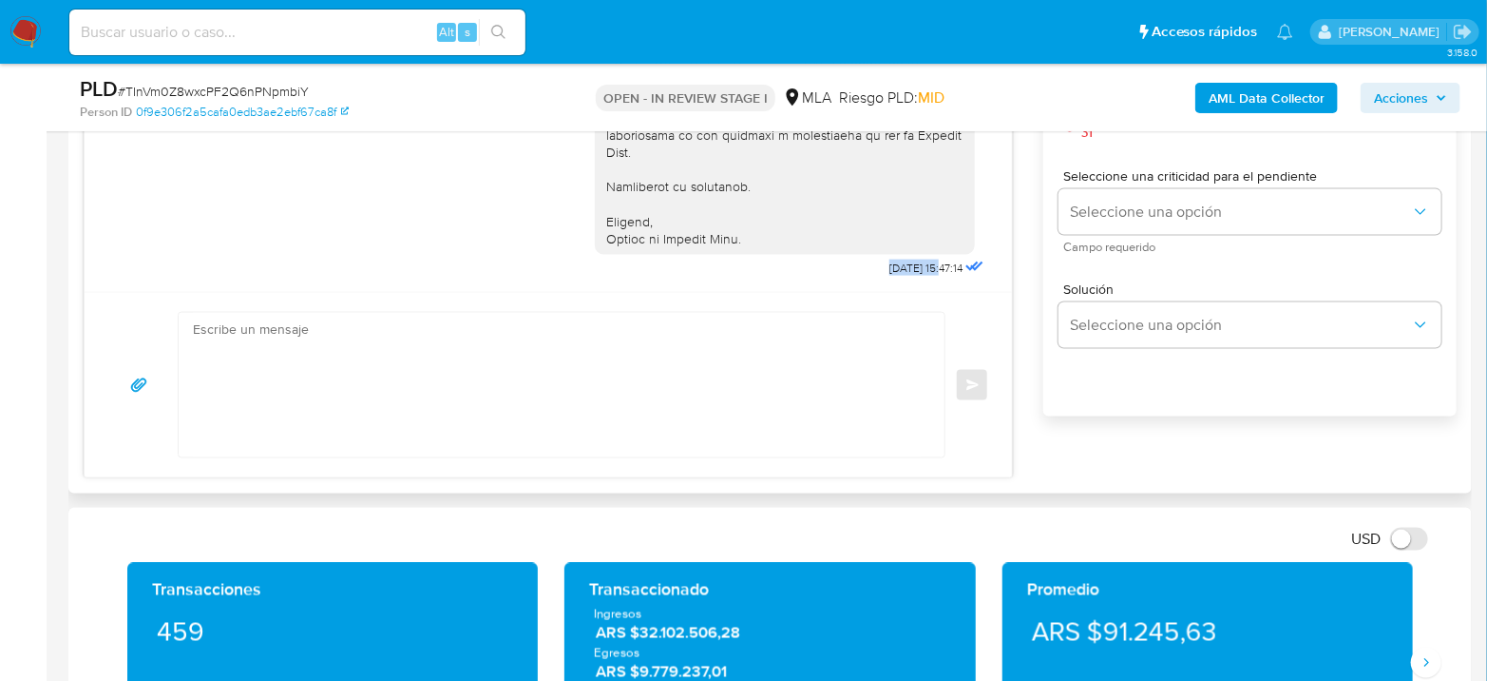
drag, startPoint x: 849, startPoint y: 267, endPoint x: 906, endPoint y: 274, distance: 57.4
copy span "10/09/2025"
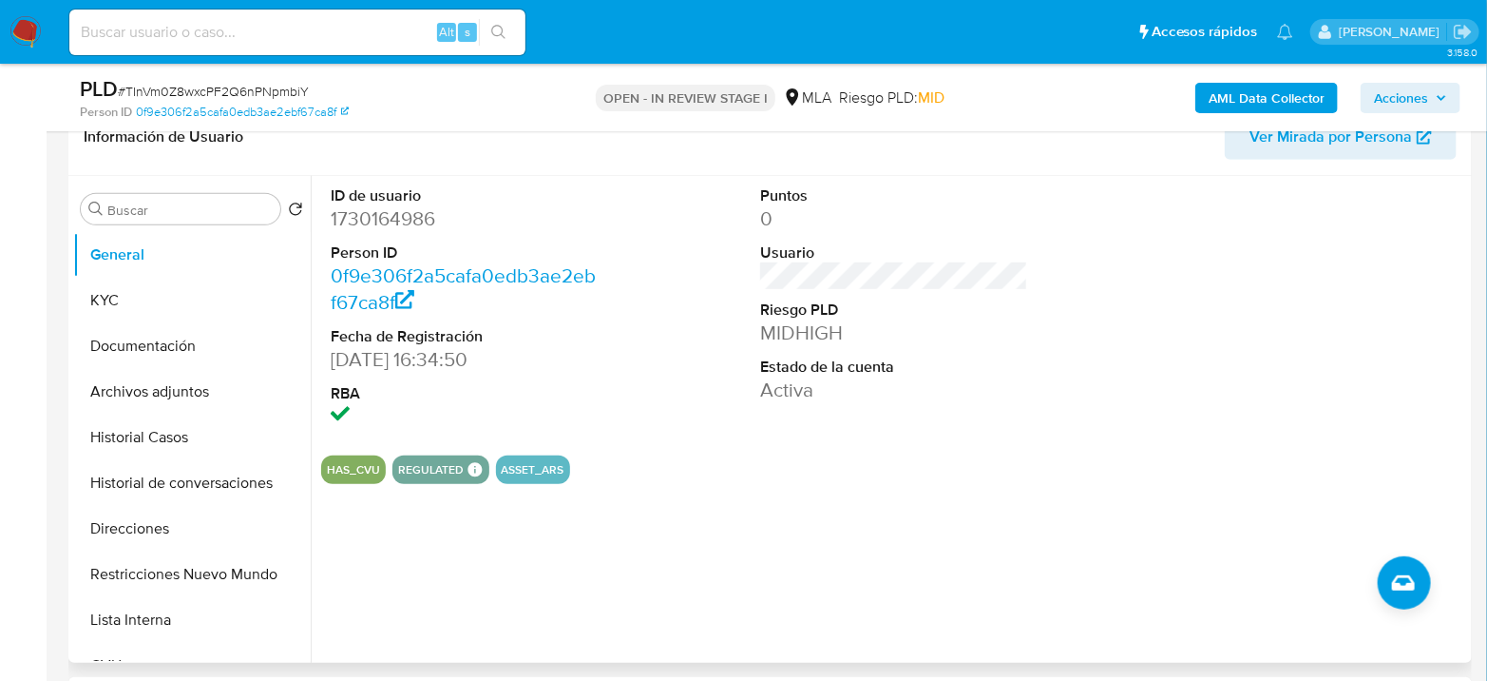
scroll to position [317, 0]
click at [391, 215] on dd "1730164986" at bounding box center [465, 219] width 268 height 27
click at [392, 215] on dd "1730164986" at bounding box center [465, 219] width 268 height 27
copy dd "1730164986"
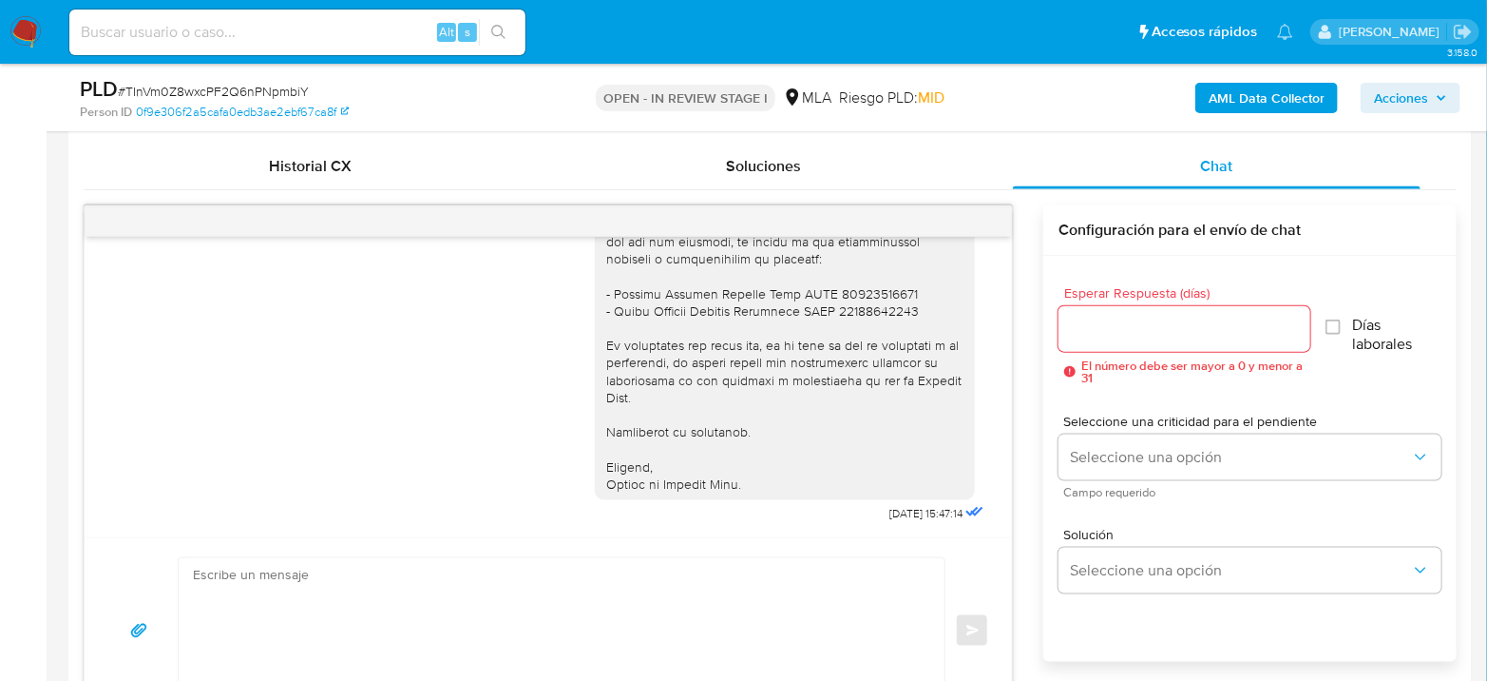
scroll to position [950, 0]
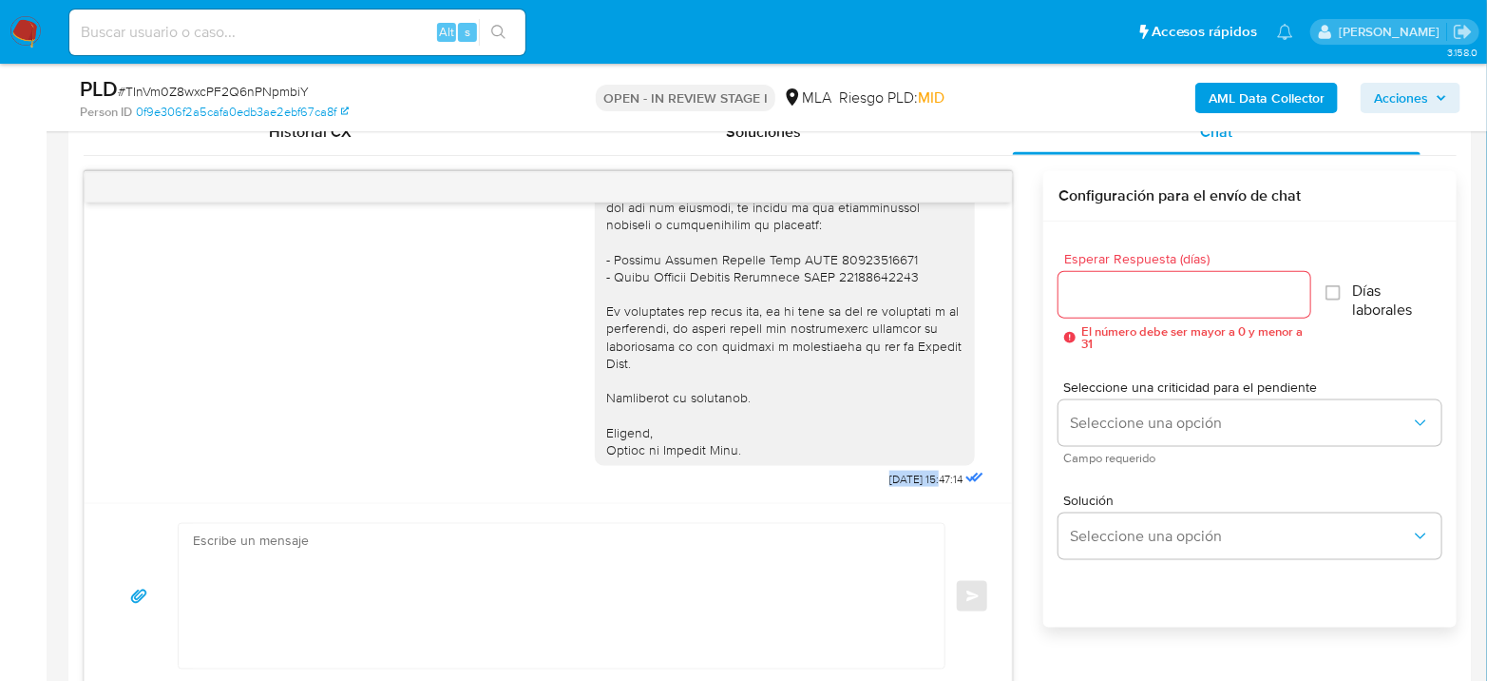
drag, startPoint x: 844, startPoint y: 480, endPoint x: 906, endPoint y: 488, distance: 62.2
click at [906, 483] on span "[DATE] 15:47:14" at bounding box center [926, 478] width 73 height 15
click at [911, 475] on span "[DATE] 15:47:14" at bounding box center [926, 478] width 73 height 15
drag, startPoint x: 908, startPoint y: 473, endPoint x: 847, endPoint y: 475, distance: 60.9
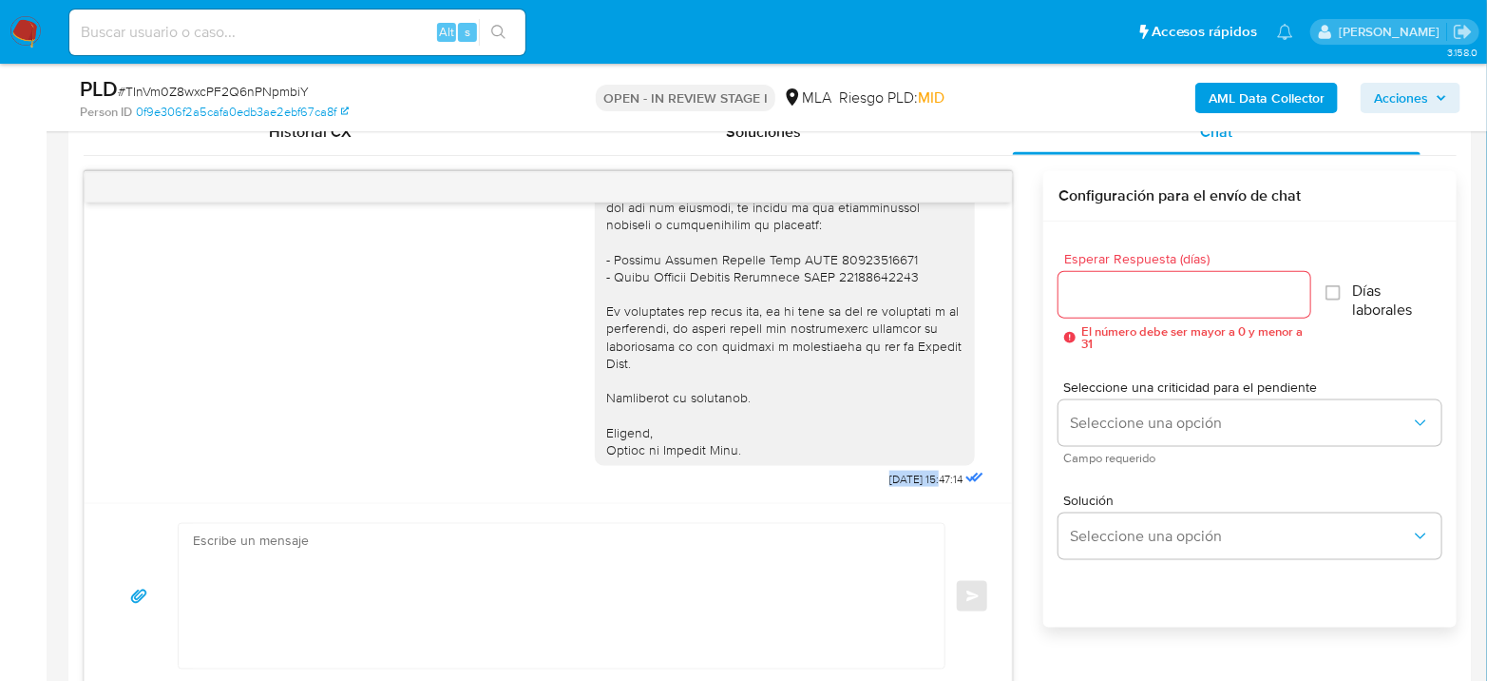
copy span "10/09/2025"
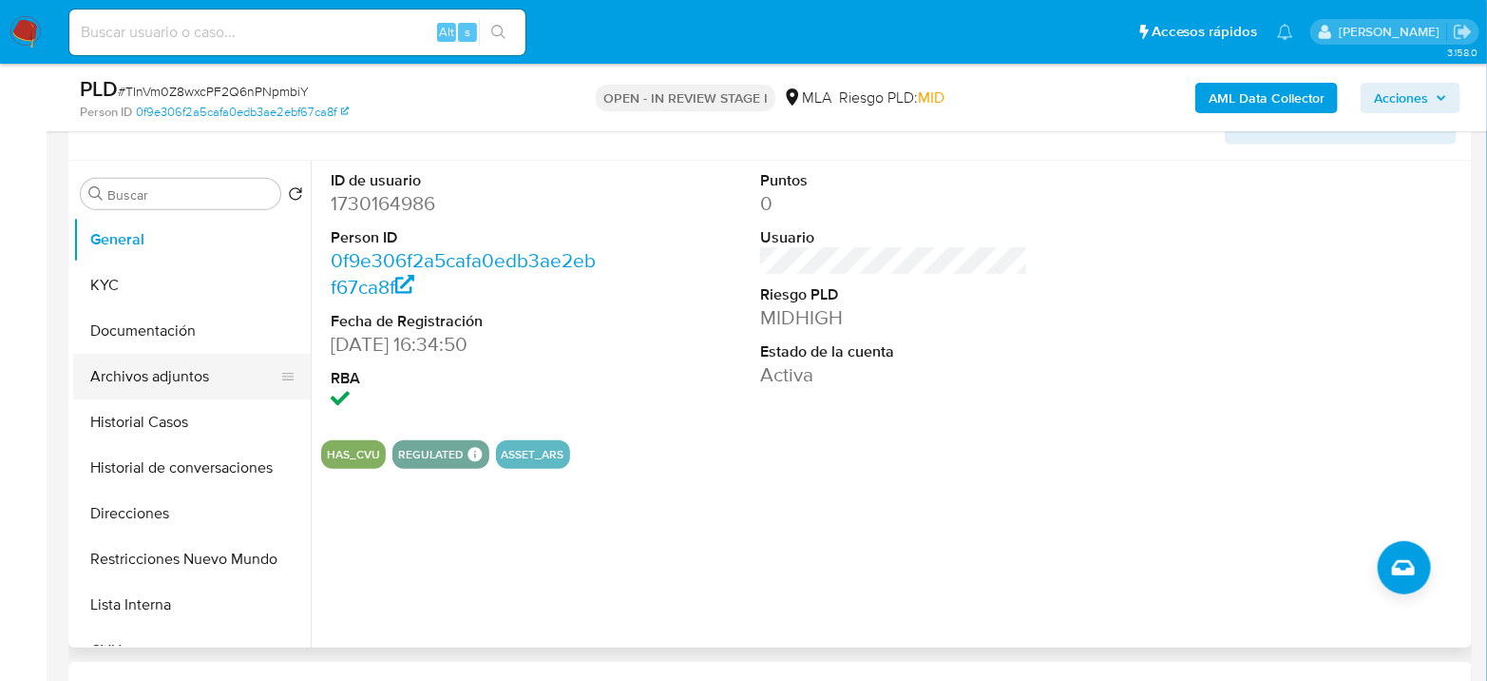
scroll to position [317, 0]
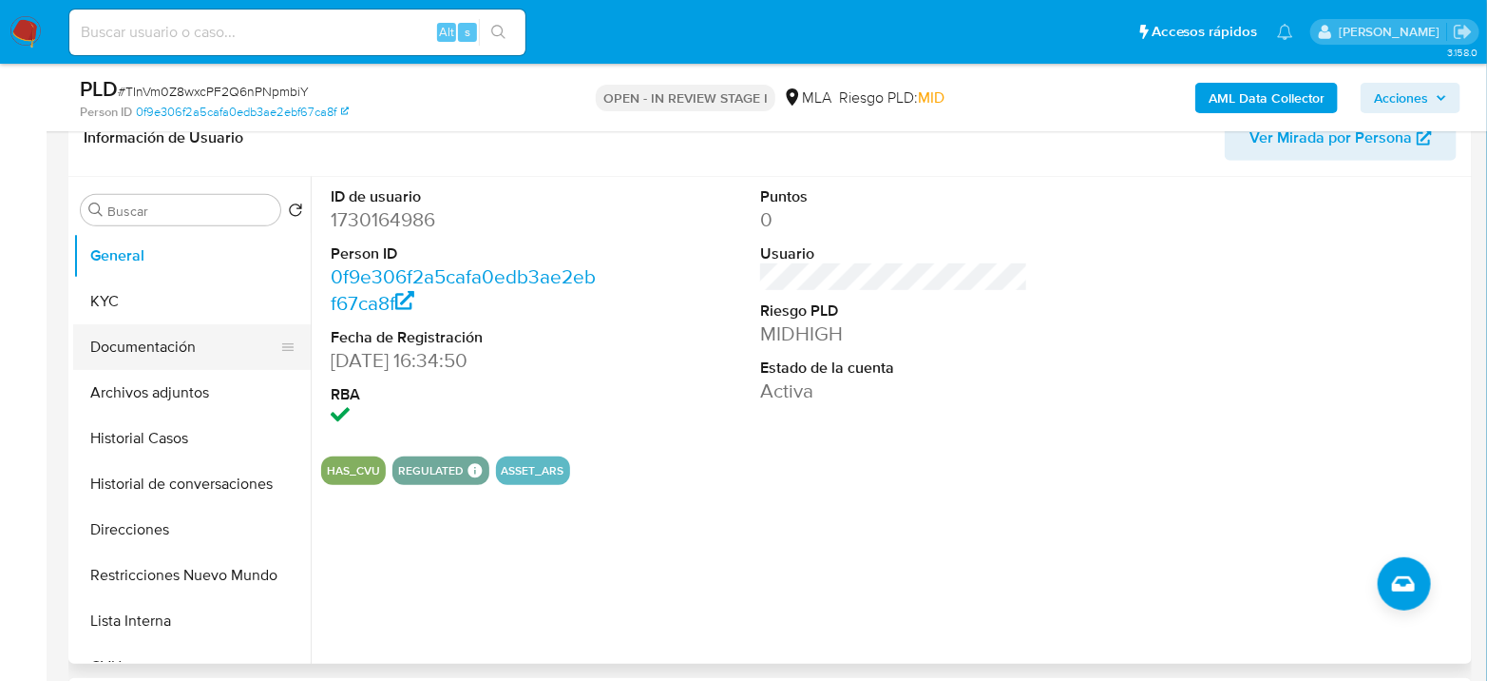
click at [198, 345] on button "Documentación" at bounding box center [184, 347] width 222 height 46
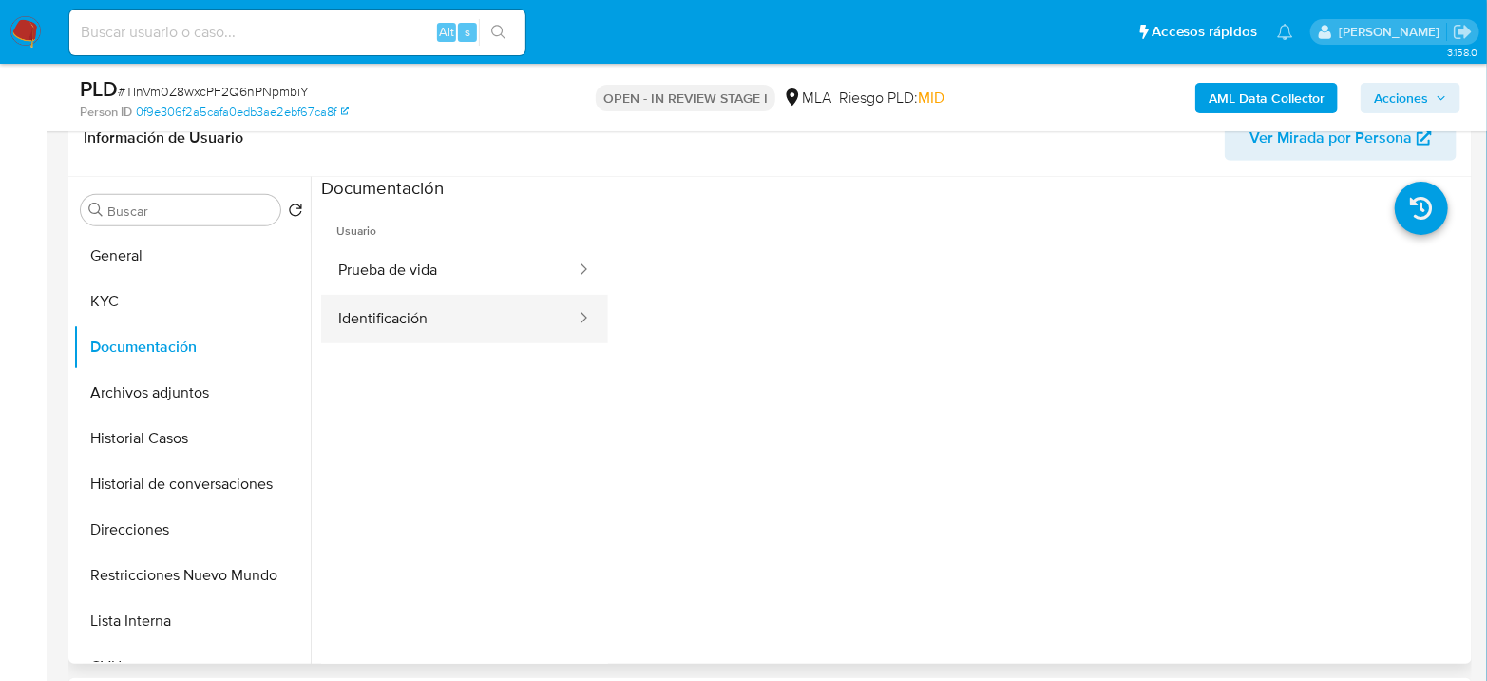
click at [465, 317] on button "Identificación" at bounding box center [449, 319] width 257 height 48
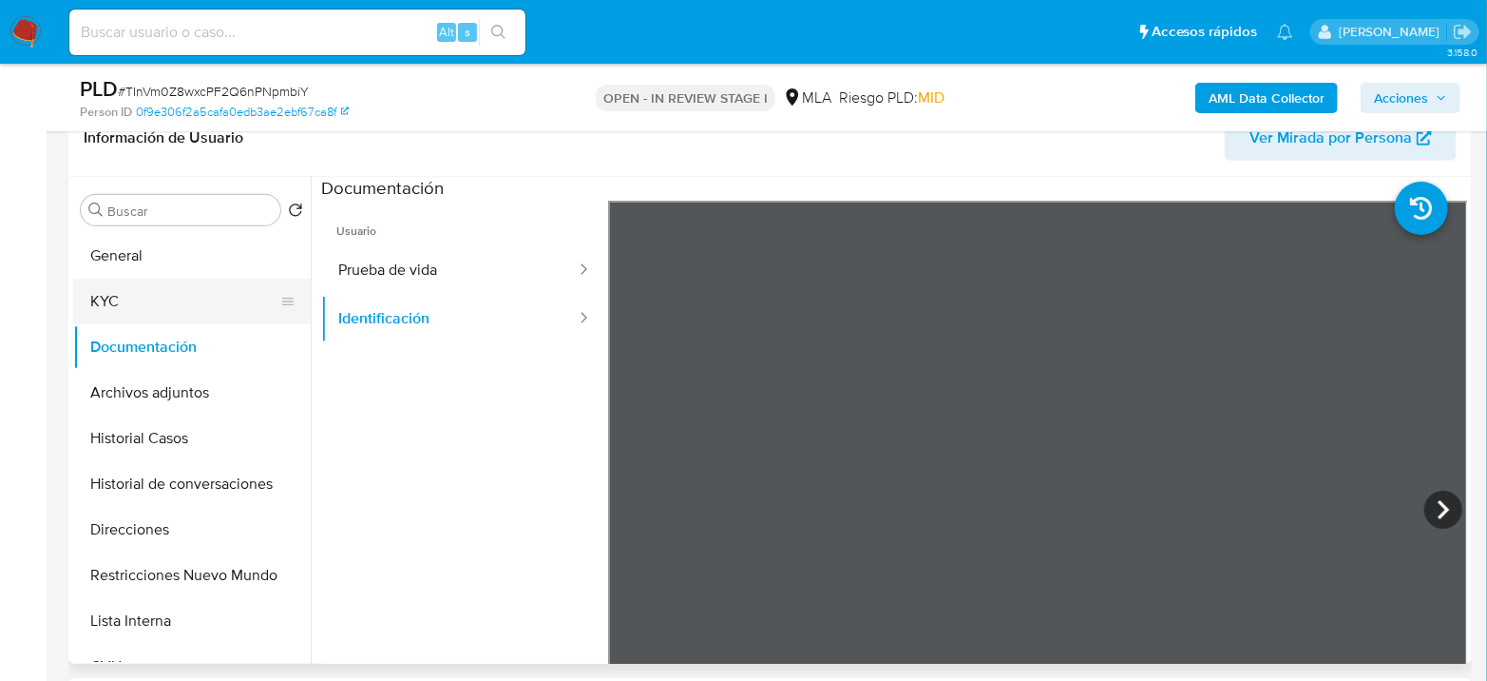
click at [117, 289] on button "KYC" at bounding box center [184, 301] width 222 height 46
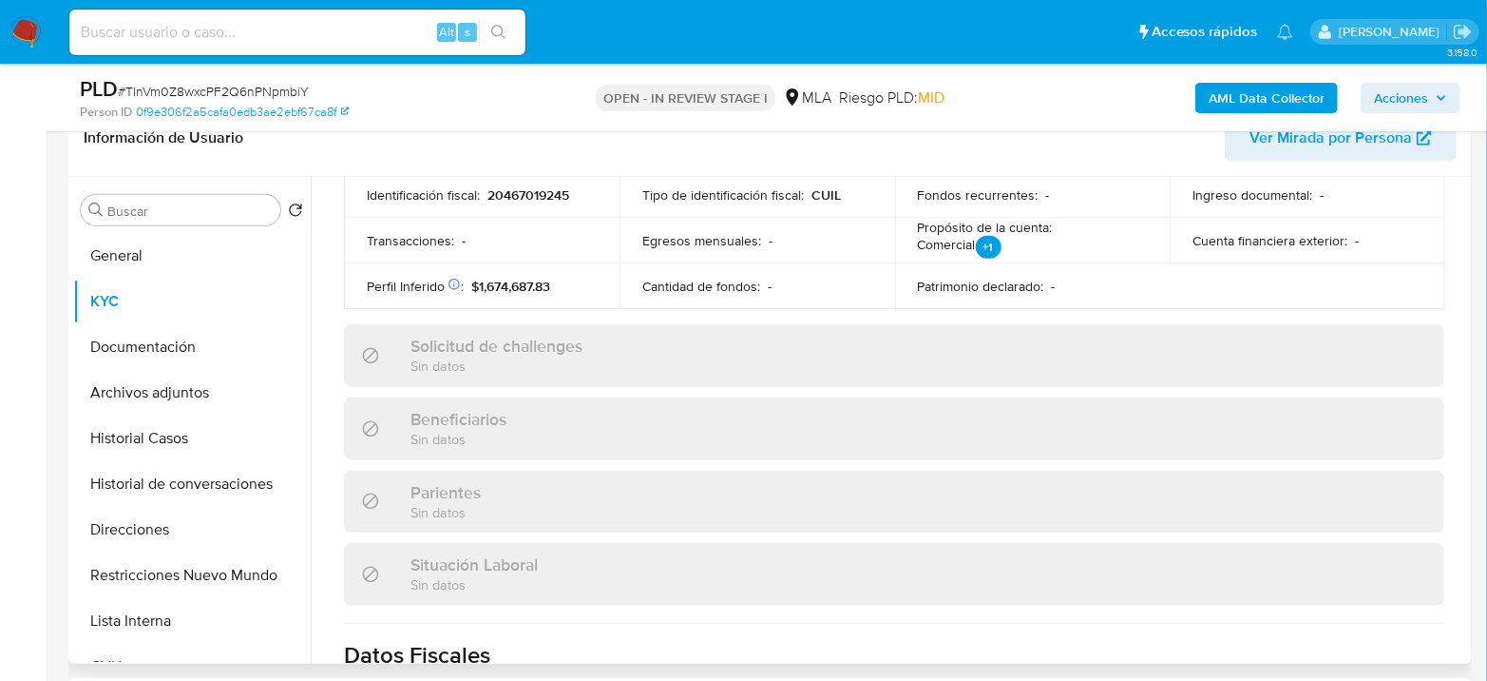
scroll to position [950, 0]
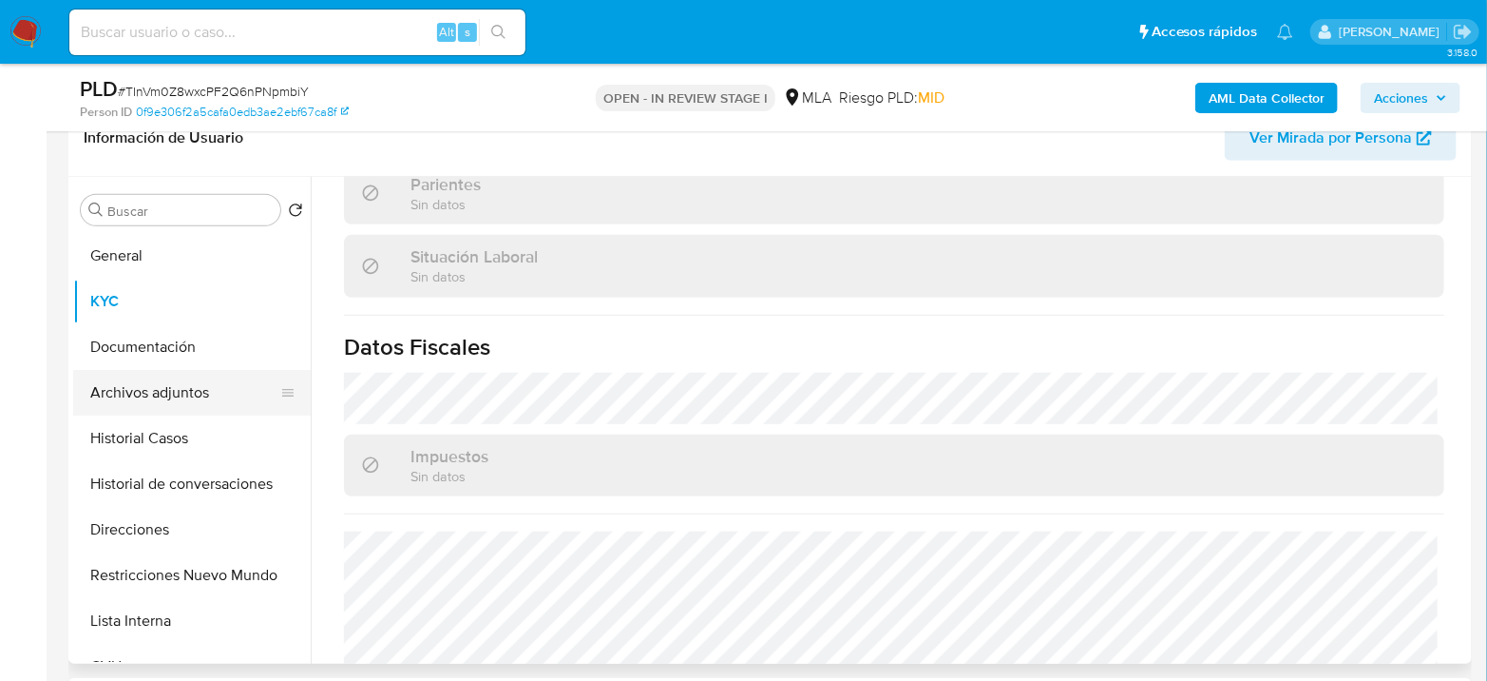
click at [166, 392] on button "Archivos adjuntos" at bounding box center [184, 393] width 222 height 46
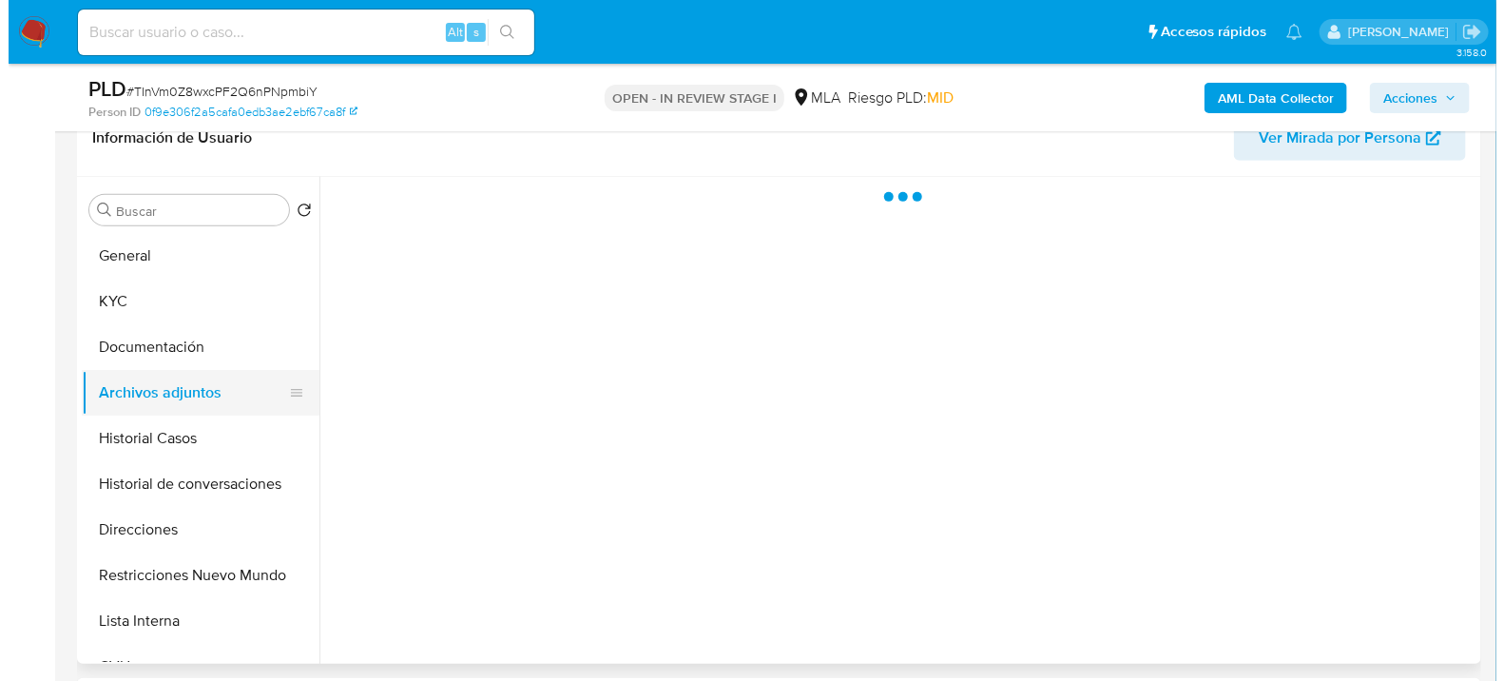
scroll to position [0, 0]
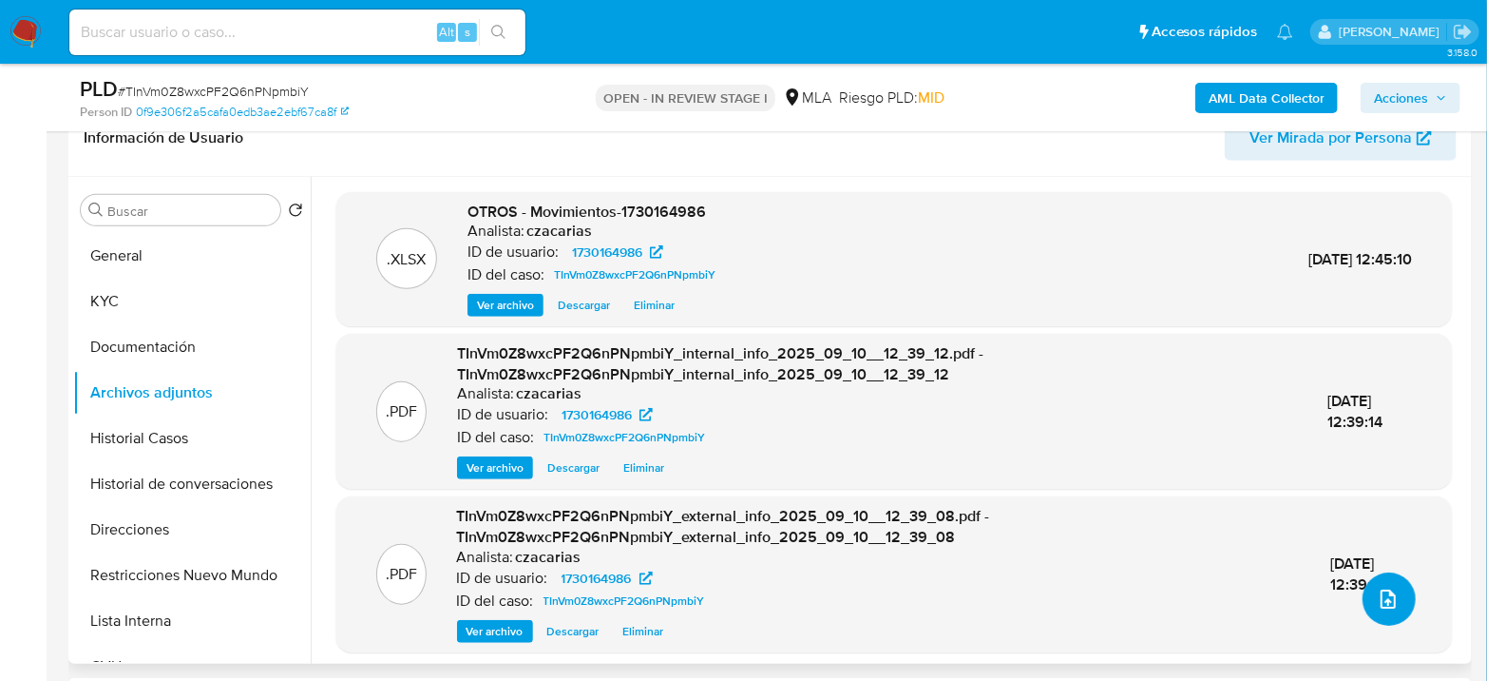
click at [1383, 592] on icon "upload-file" at bounding box center [1388, 598] width 23 height 23
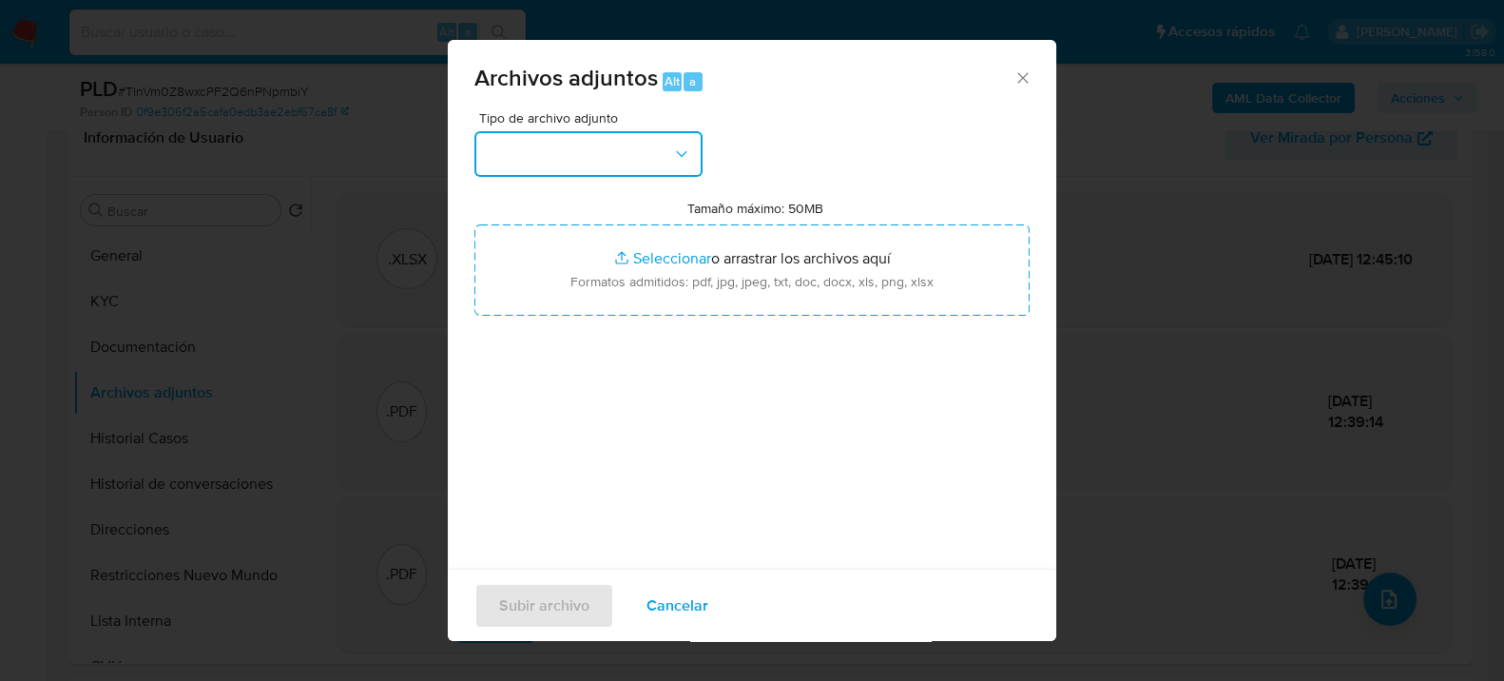
click at [567, 159] on button "button" at bounding box center [588, 154] width 228 height 46
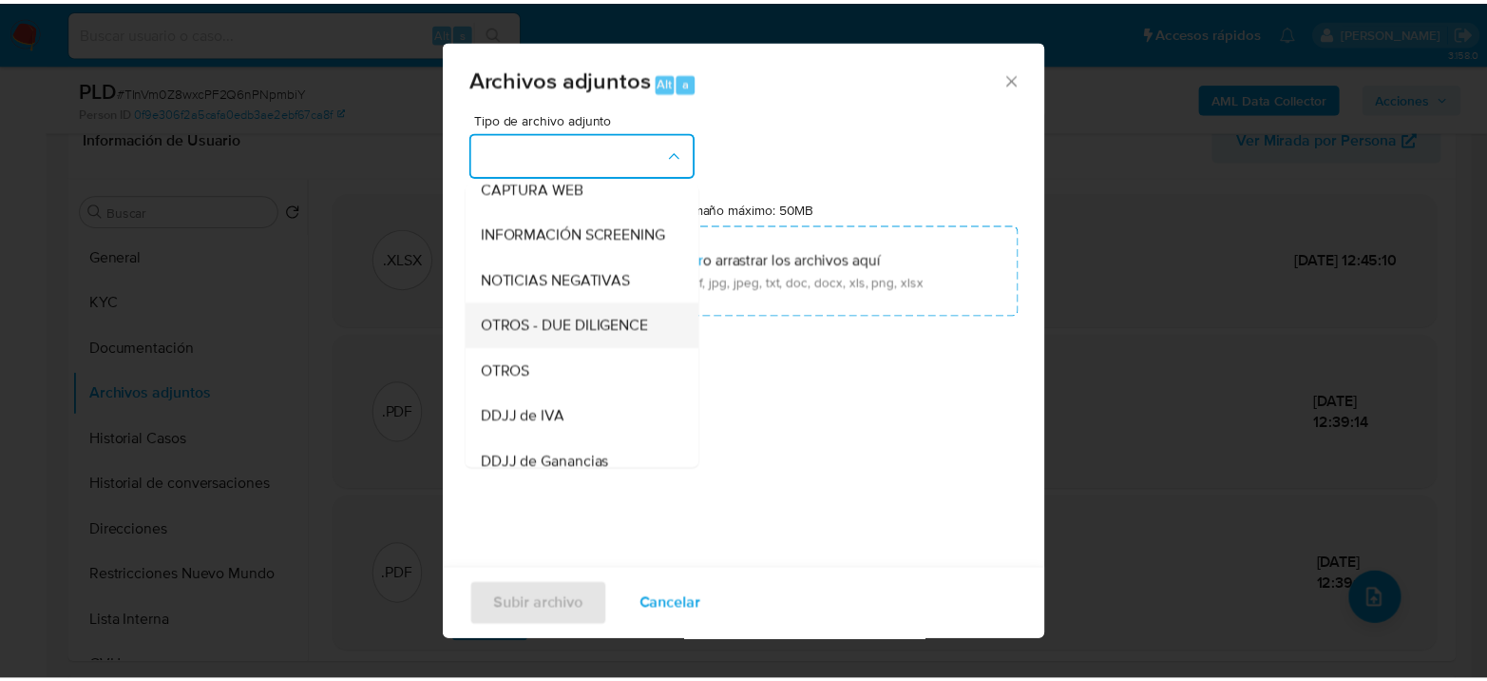
scroll to position [211, 0]
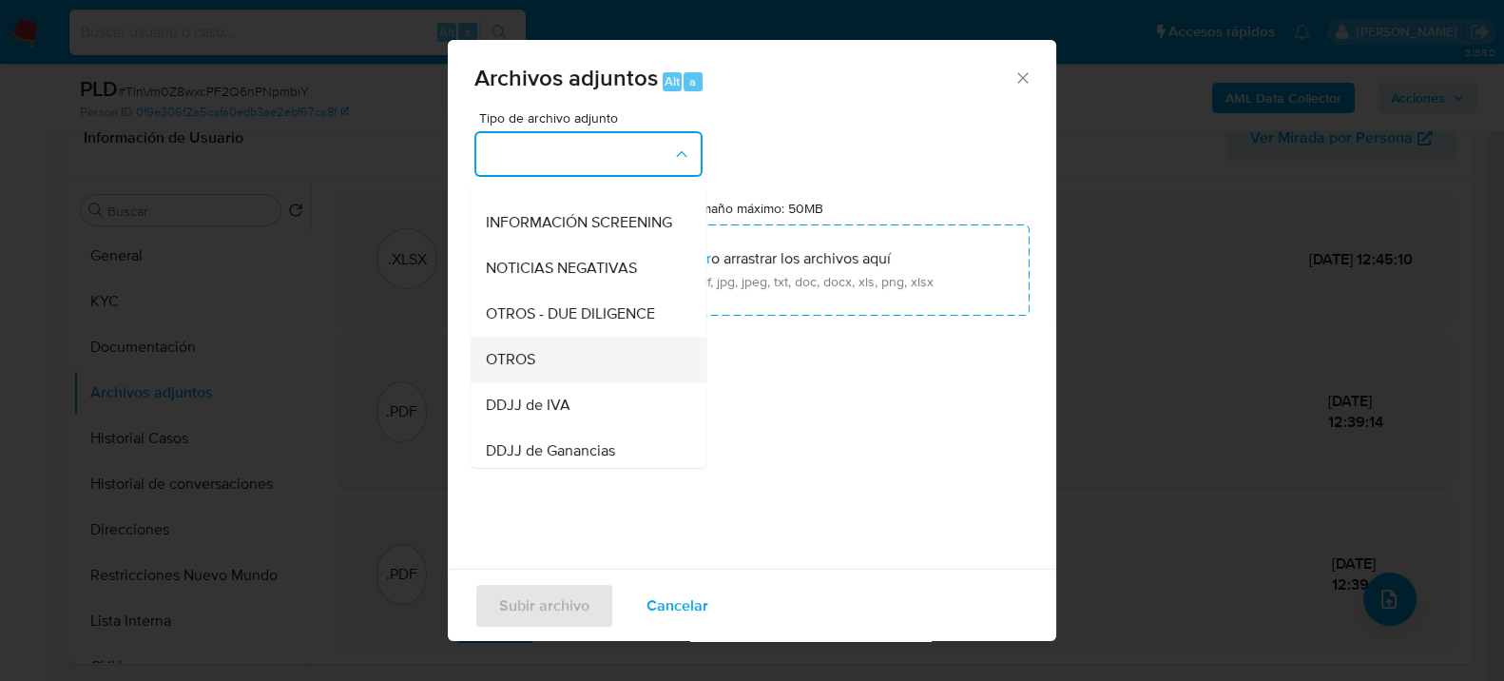
click at [547, 376] on div "OTROS" at bounding box center [583, 359] width 194 height 46
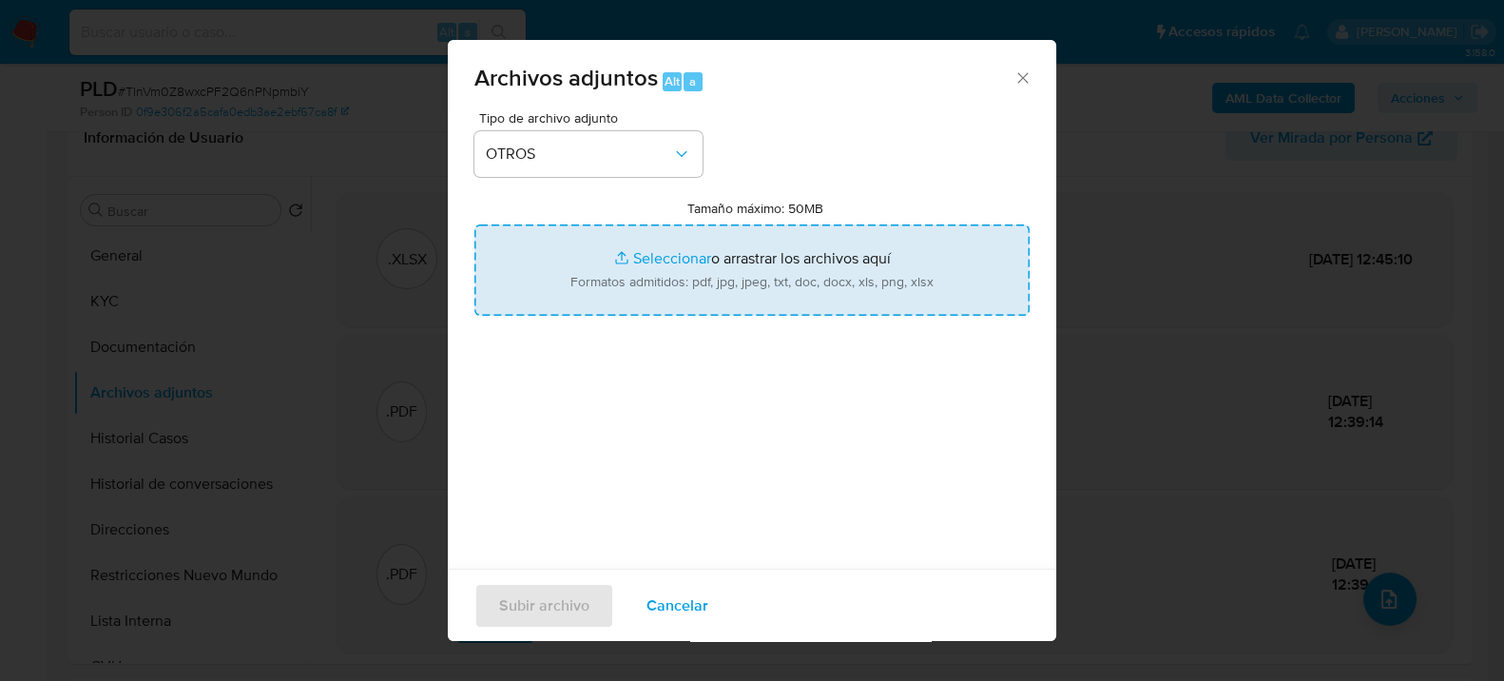
type input "C:\fakepath\Caselog TInVm0Z8wxcPF2Q6nPNpmbiY_2025_07_18_03_56_46.docx"
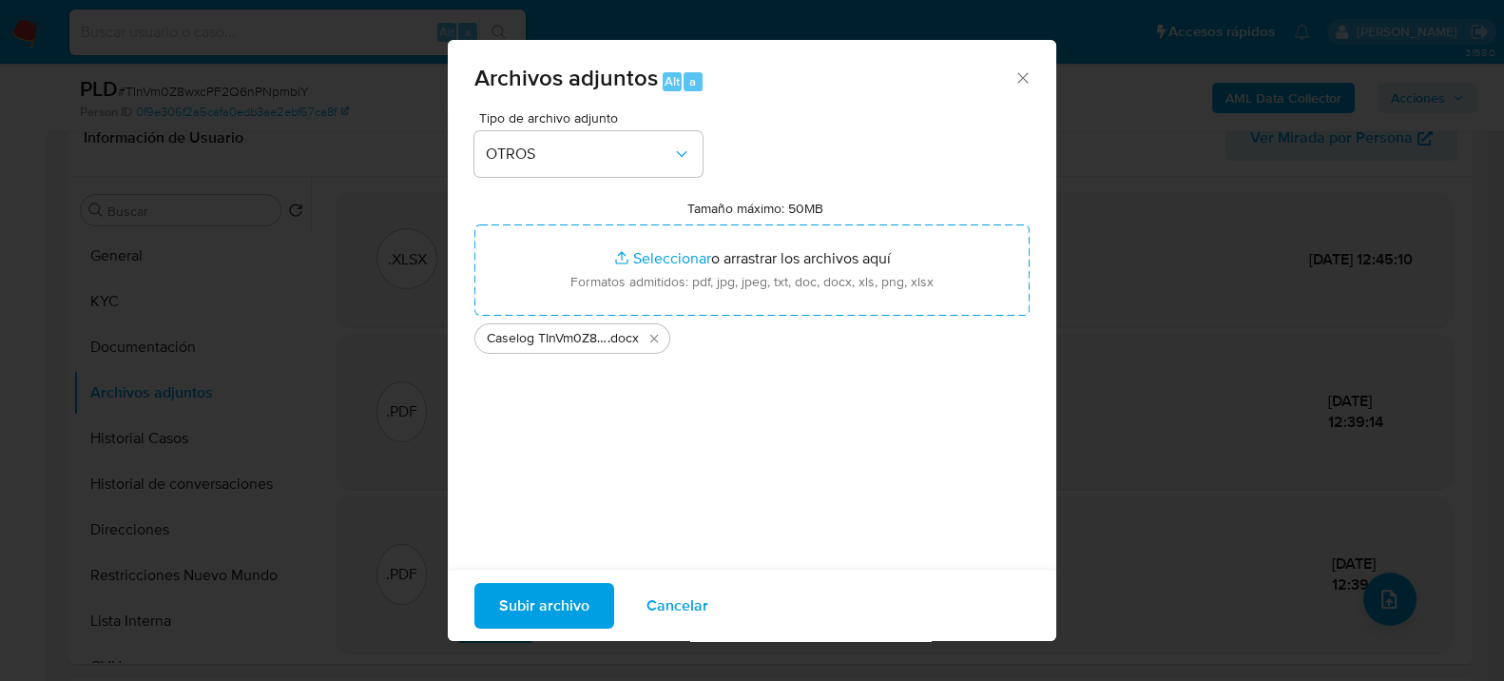
click at [583, 601] on button "Subir archivo" at bounding box center [544, 605] width 140 height 46
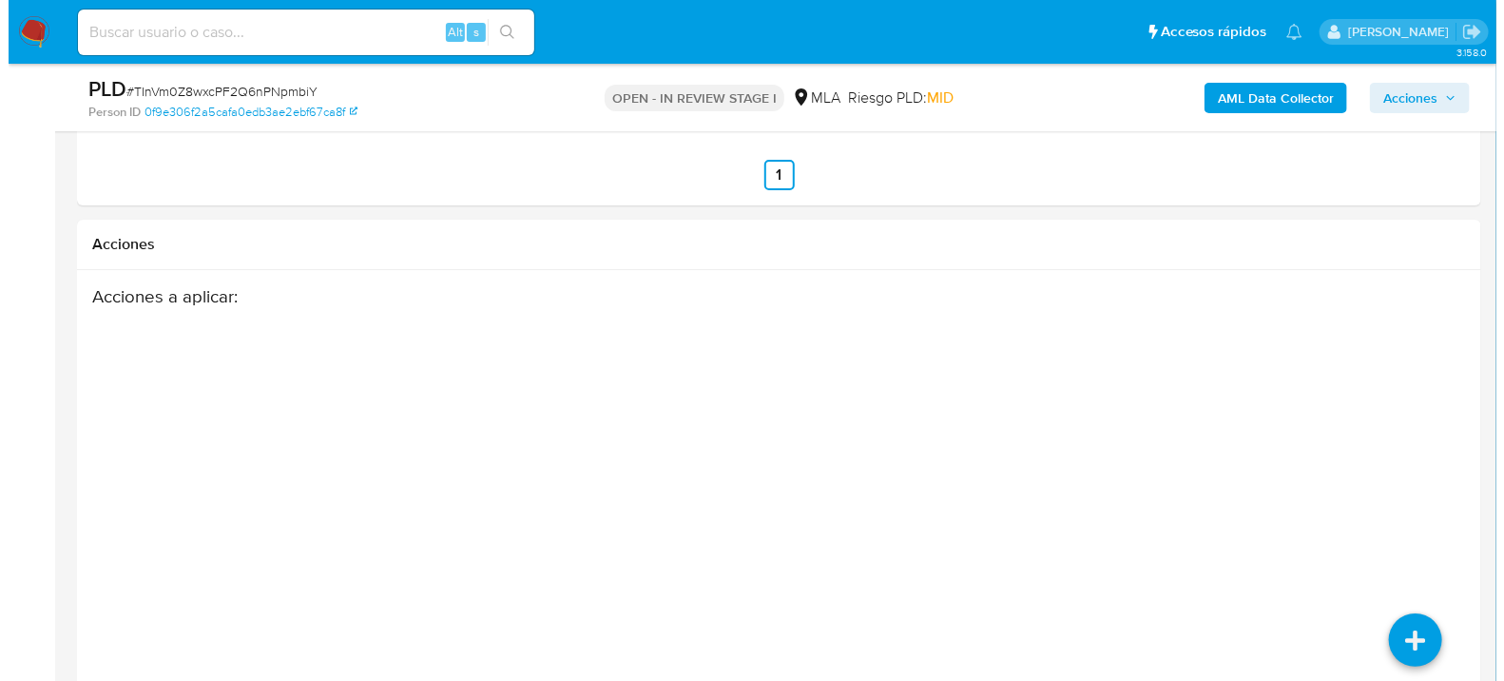
scroll to position [3353, 0]
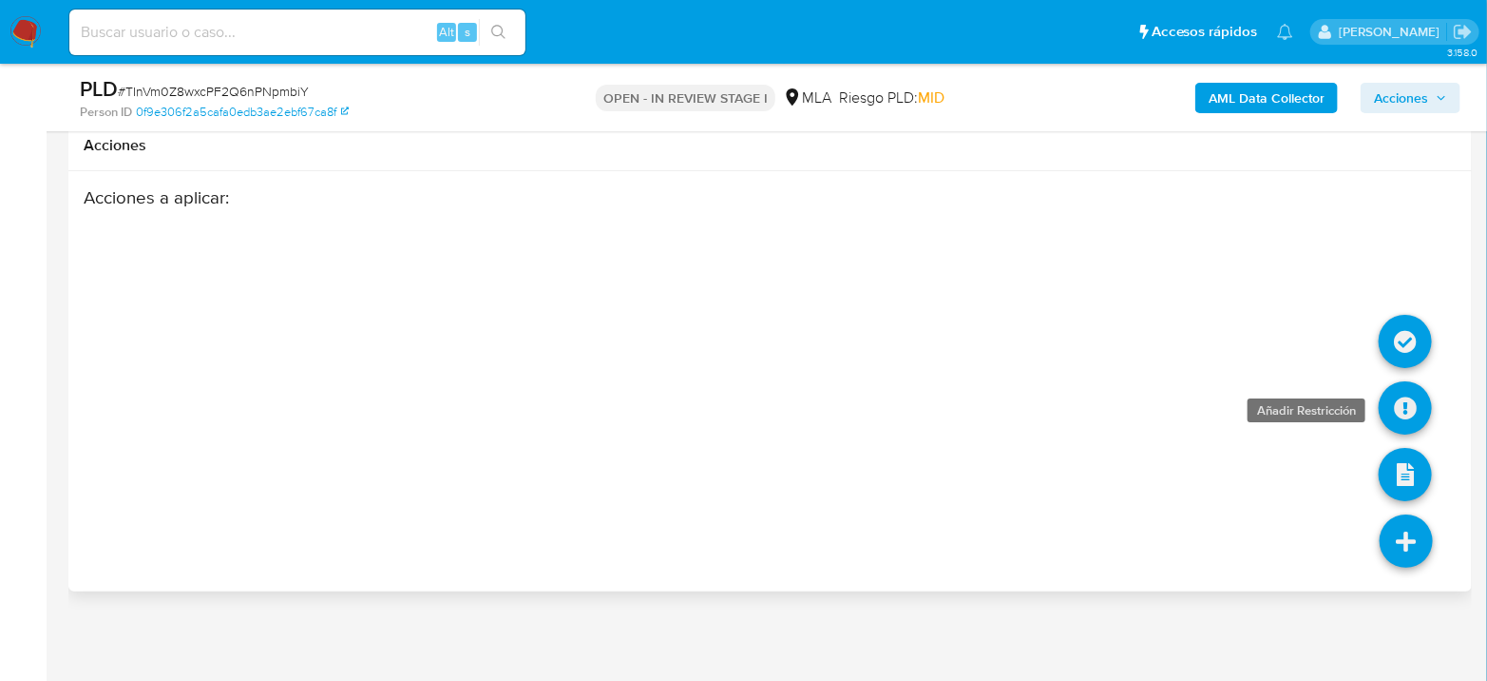
click at [1416, 405] on icon at bounding box center [1405, 407] width 53 height 53
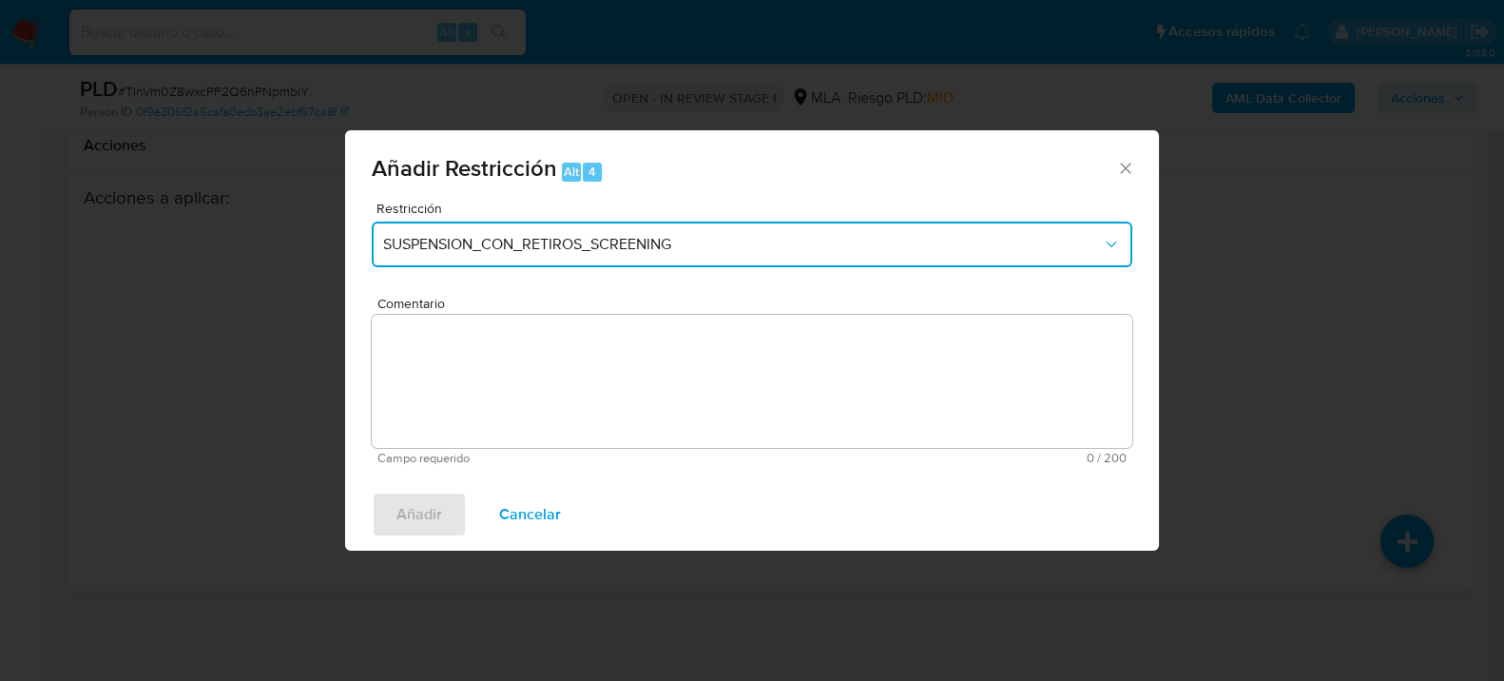
click at [640, 247] on span "SUSPENSION_CON_RETIROS_SCREENING" at bounding box center [742, 244] width 719 height 19
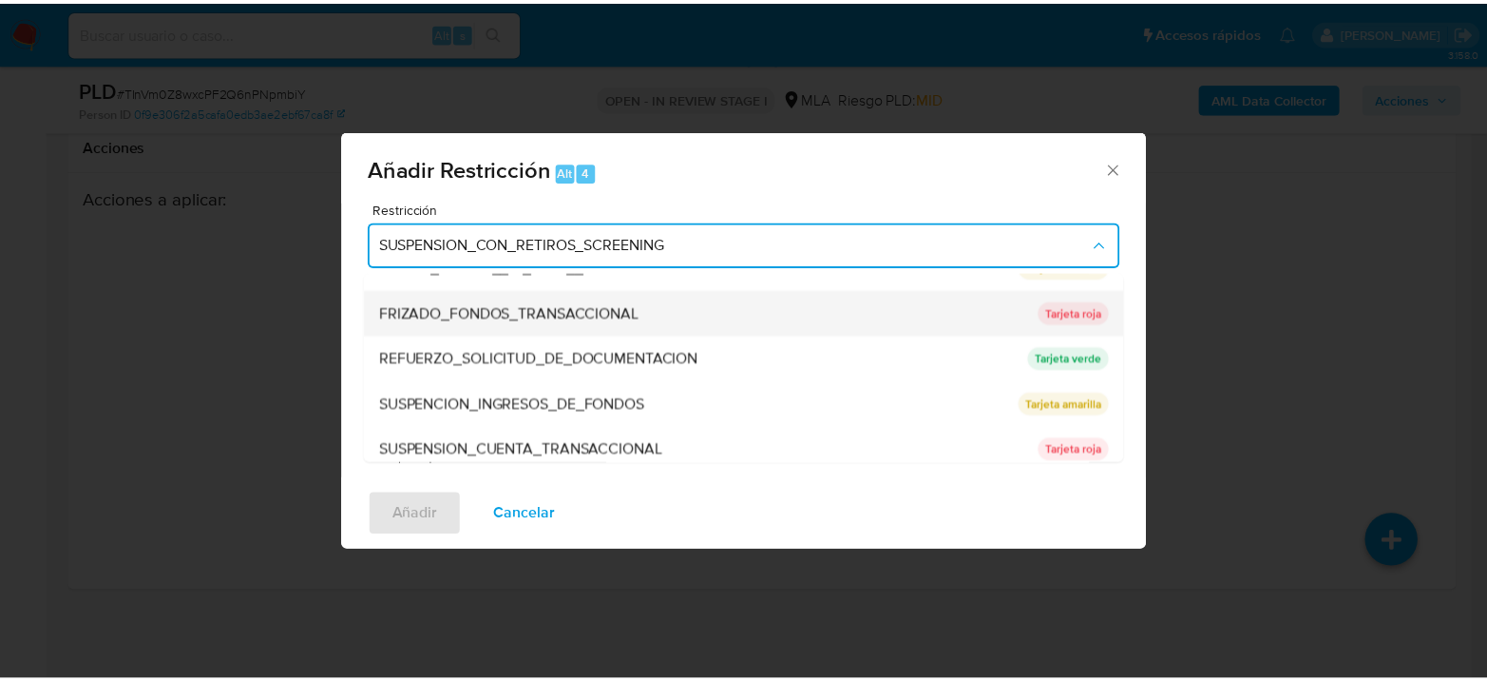
scroll to position [402, 0]
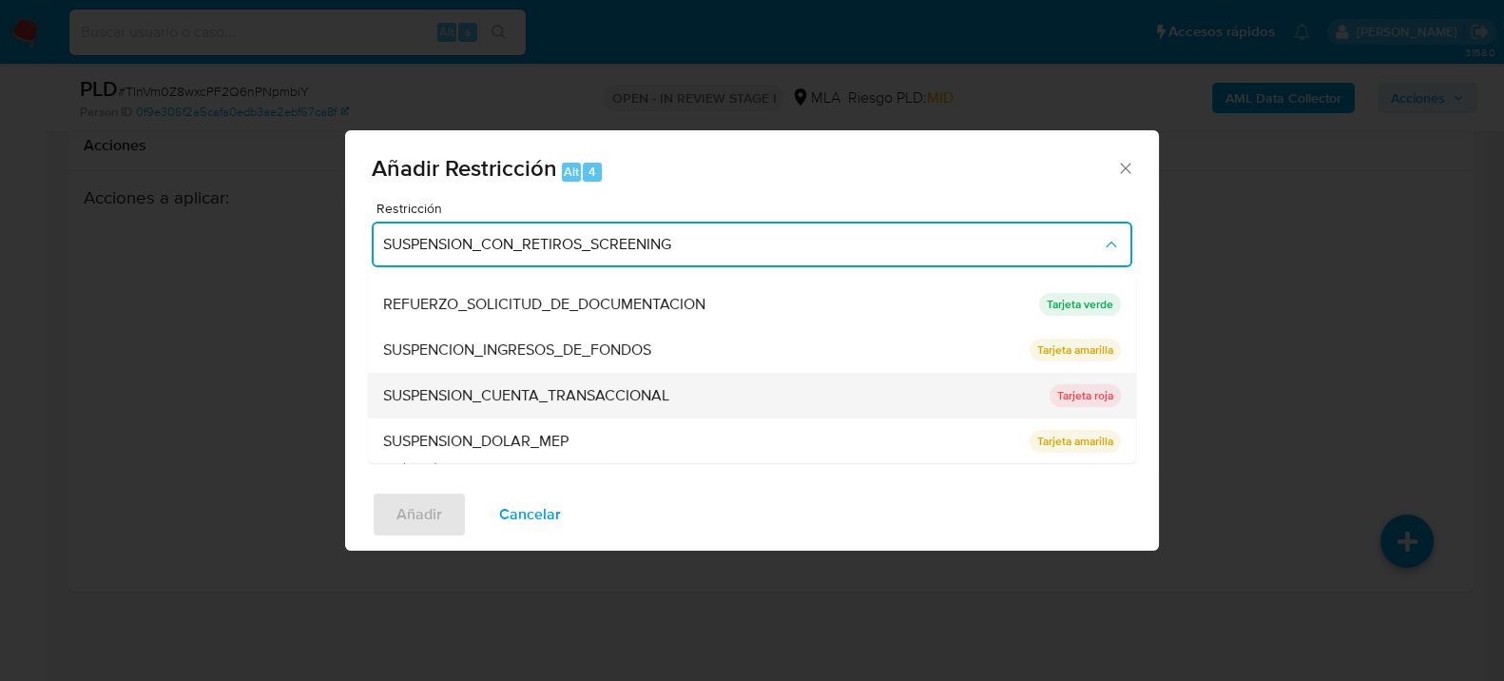
click at [675, 392] on div "SUSPENSION_CUENTA_TRANSACCIONAL" at bounding box center [710, 395] width 655 height 46
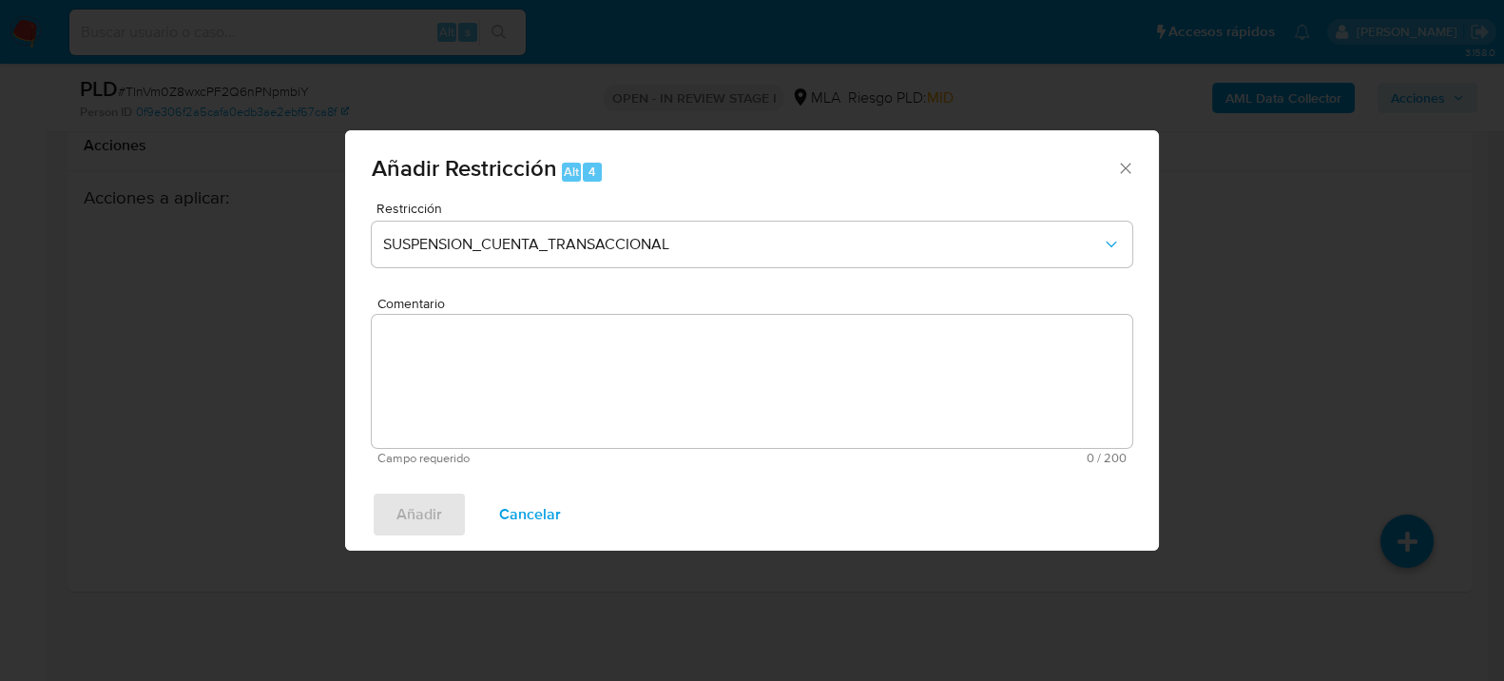
click at [718, 410] on textarea "Comentario" at bounding box center [752, 381] width 760 height 133
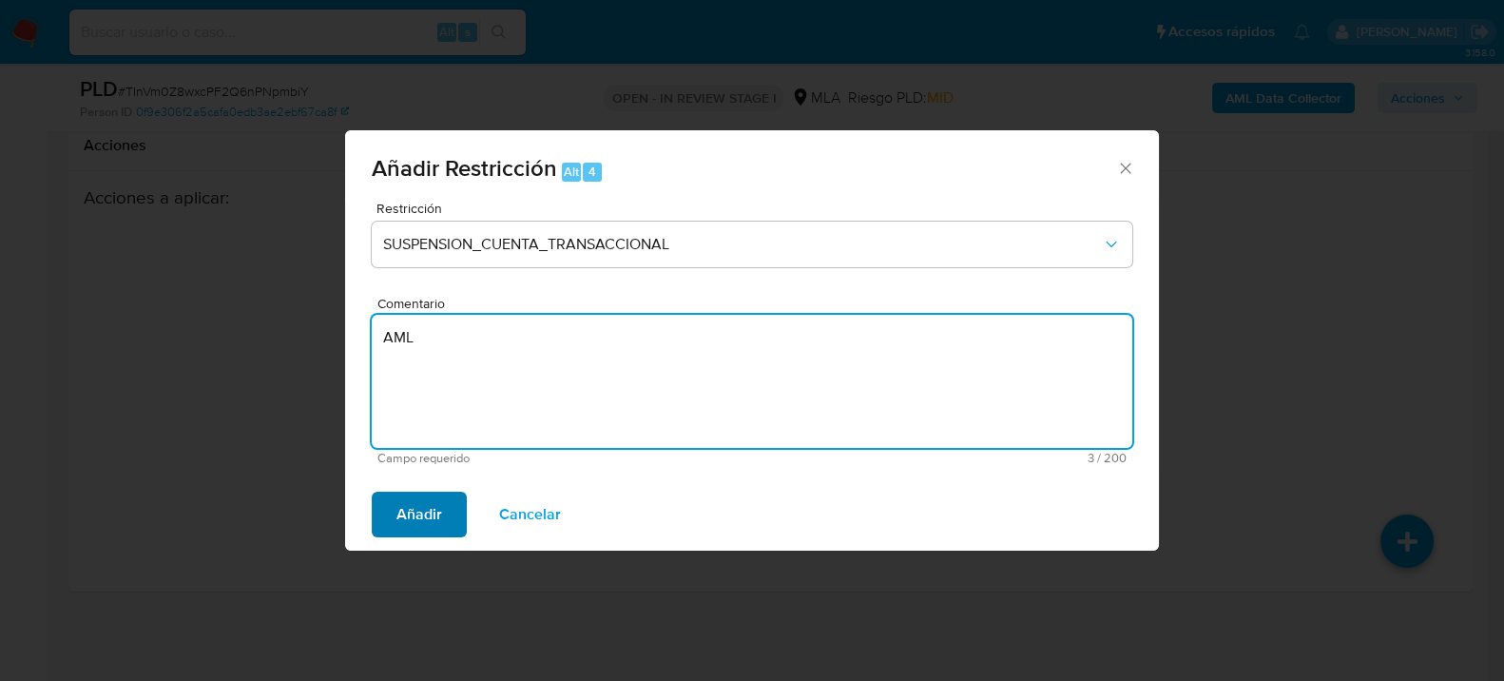
type textarea "AML"
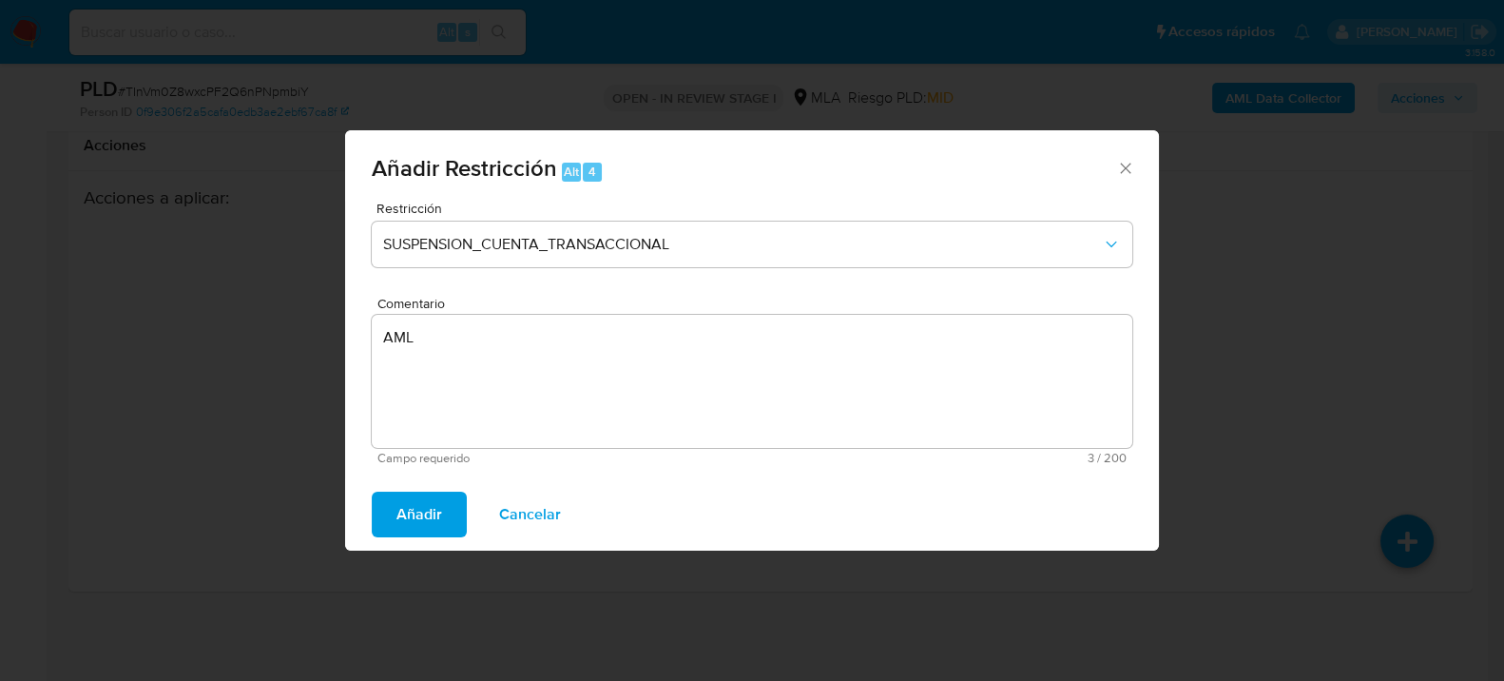
click at [427, 505] on span "Añadir" at bounding box center [419, 514] width 46 height 42
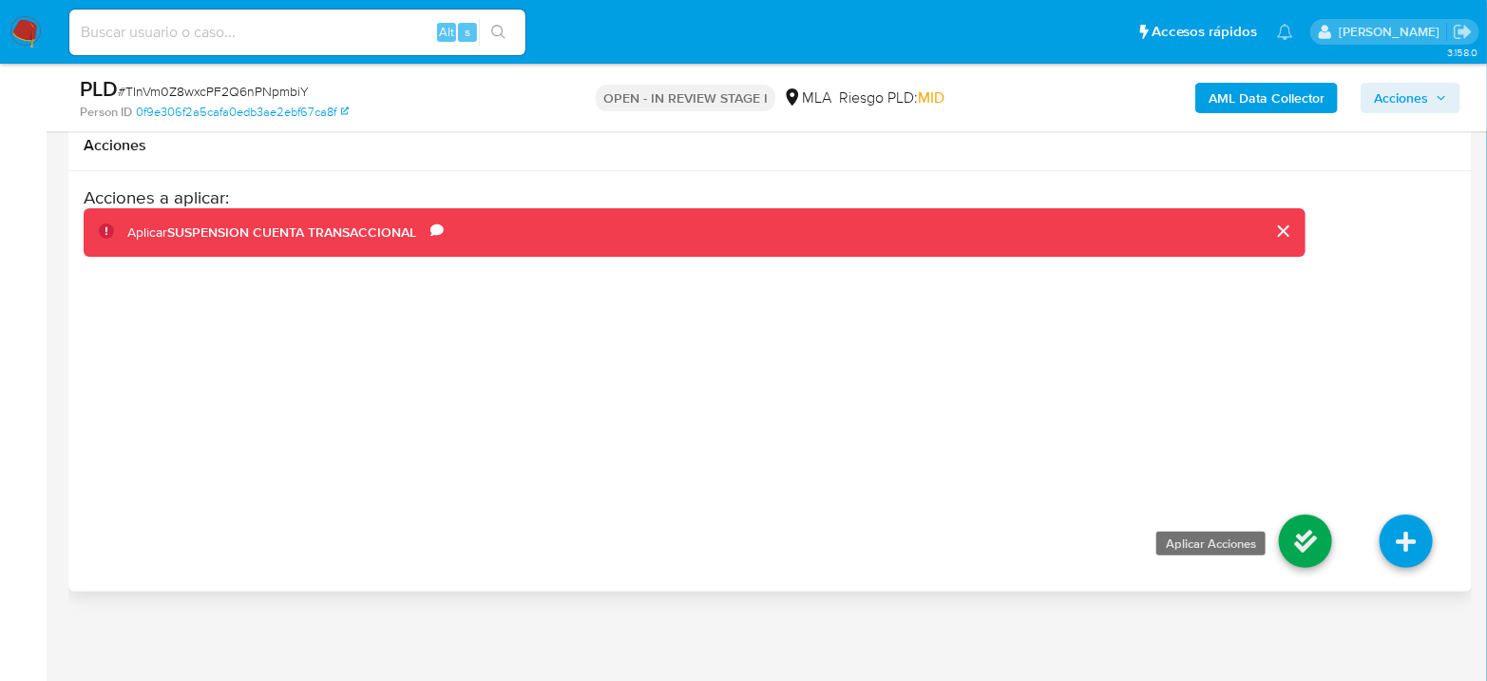
click at [1314, 548] on icon at bounding box center [1305, 540] width 53 height 53
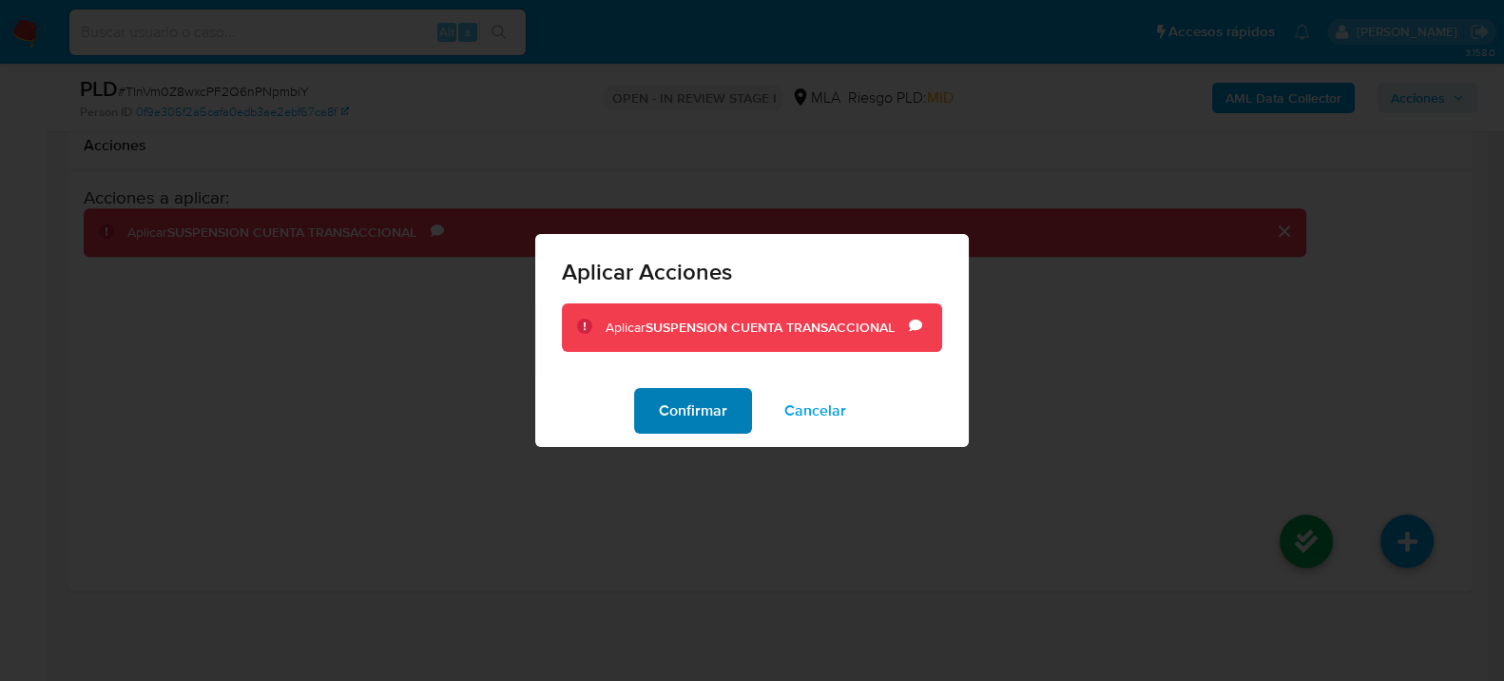
click at [696, 413] on span "Confirmar" at bounding box center [693, 411] width 68 height 42
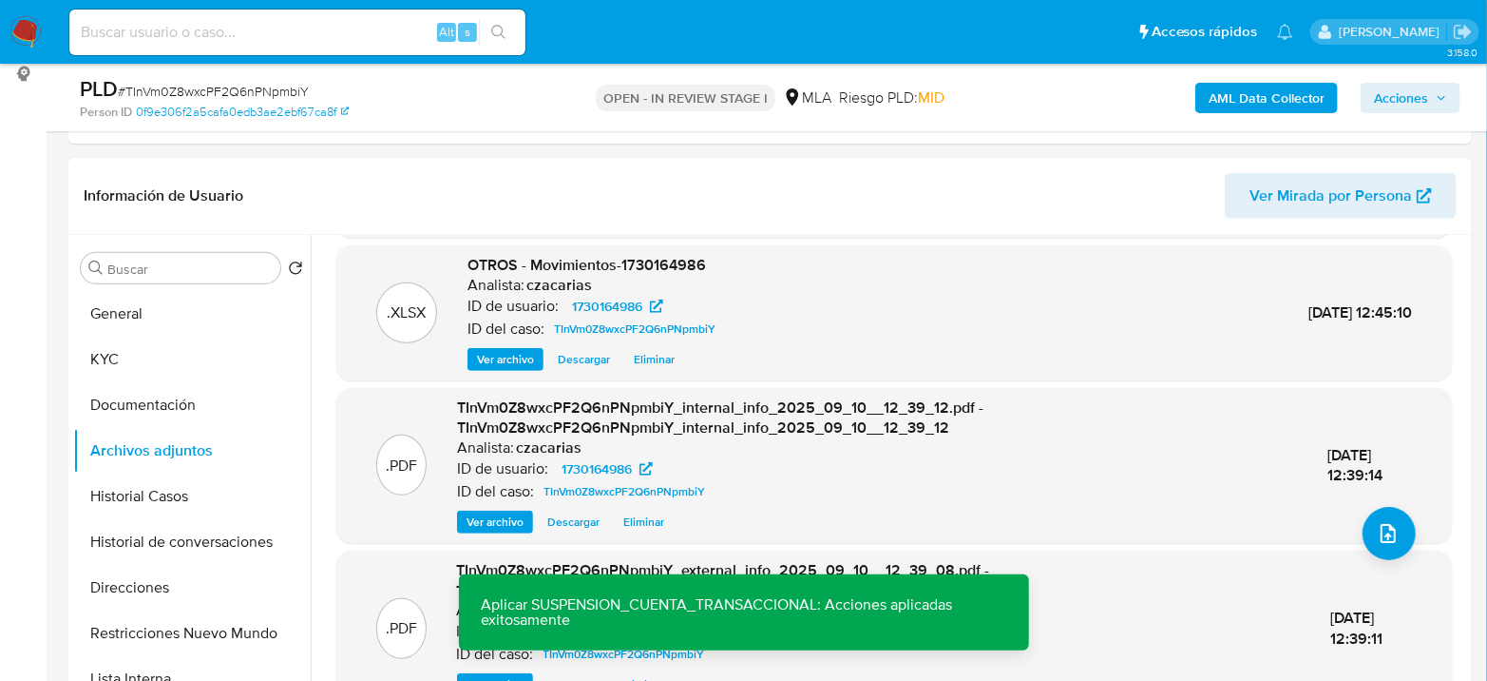
scroll to position [317, 0]
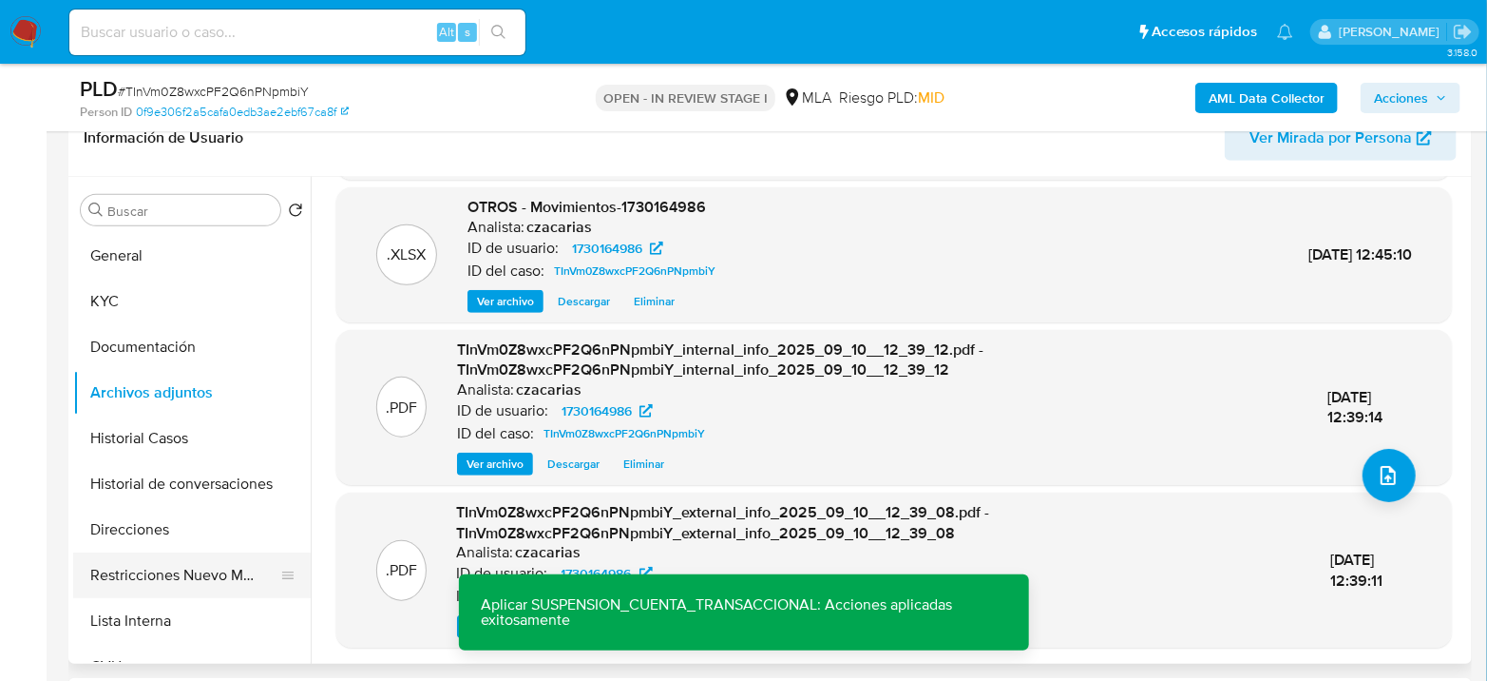
click at [201, 558] on button "Restricciones Nuevo Mundo" at bounding box center [184, 575] width 222 height 46
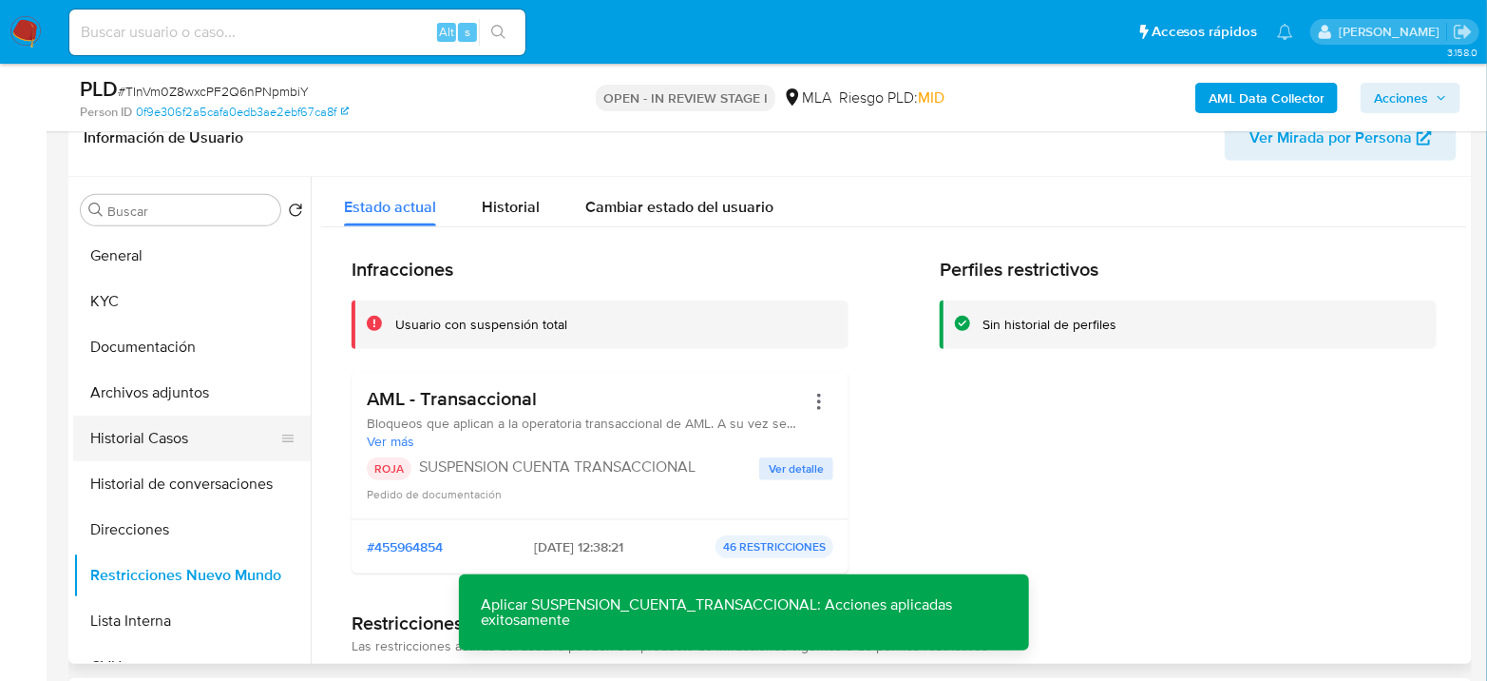
click at [159, 441] on button "Historial Casos" at bounding box center [184, 438] width 222 height 46
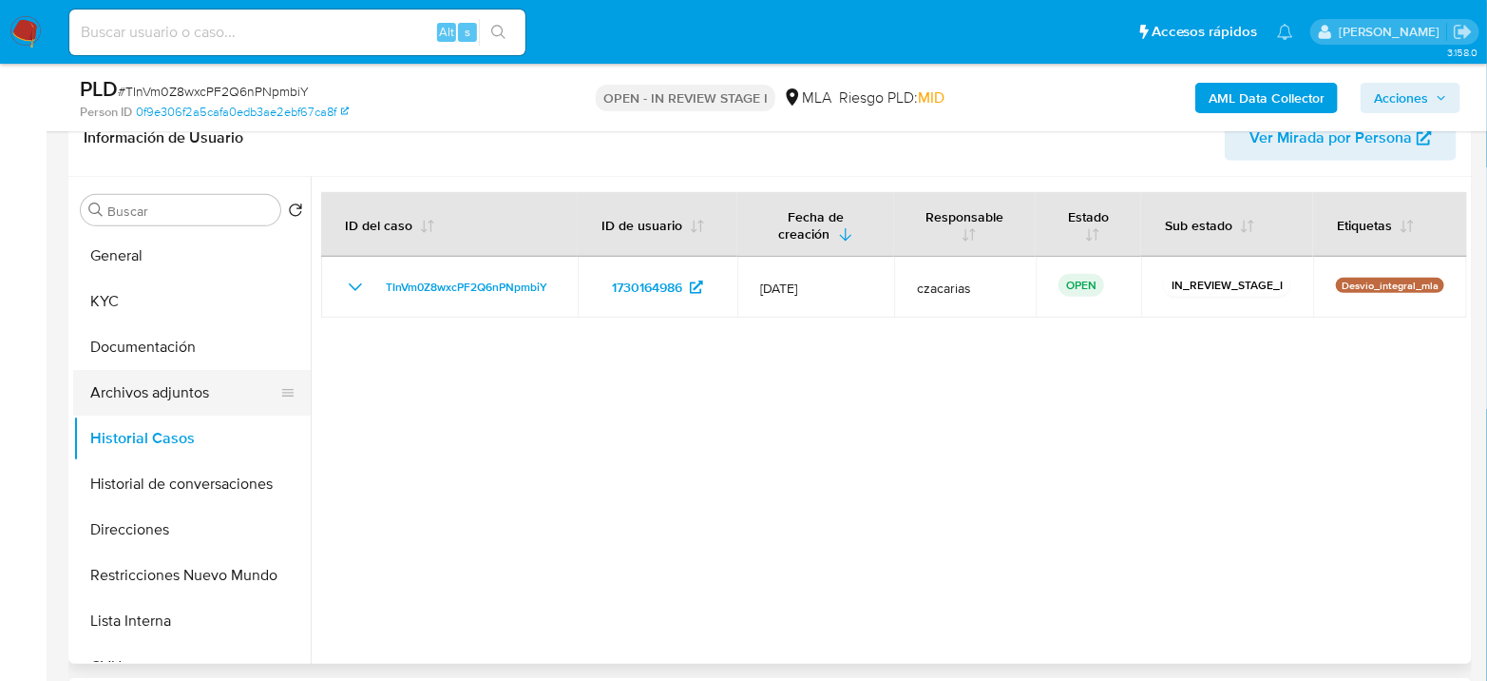
click at [172, 394] on button "Archivos adjuntos" at bounding box center [184, 393] width 222 height 46
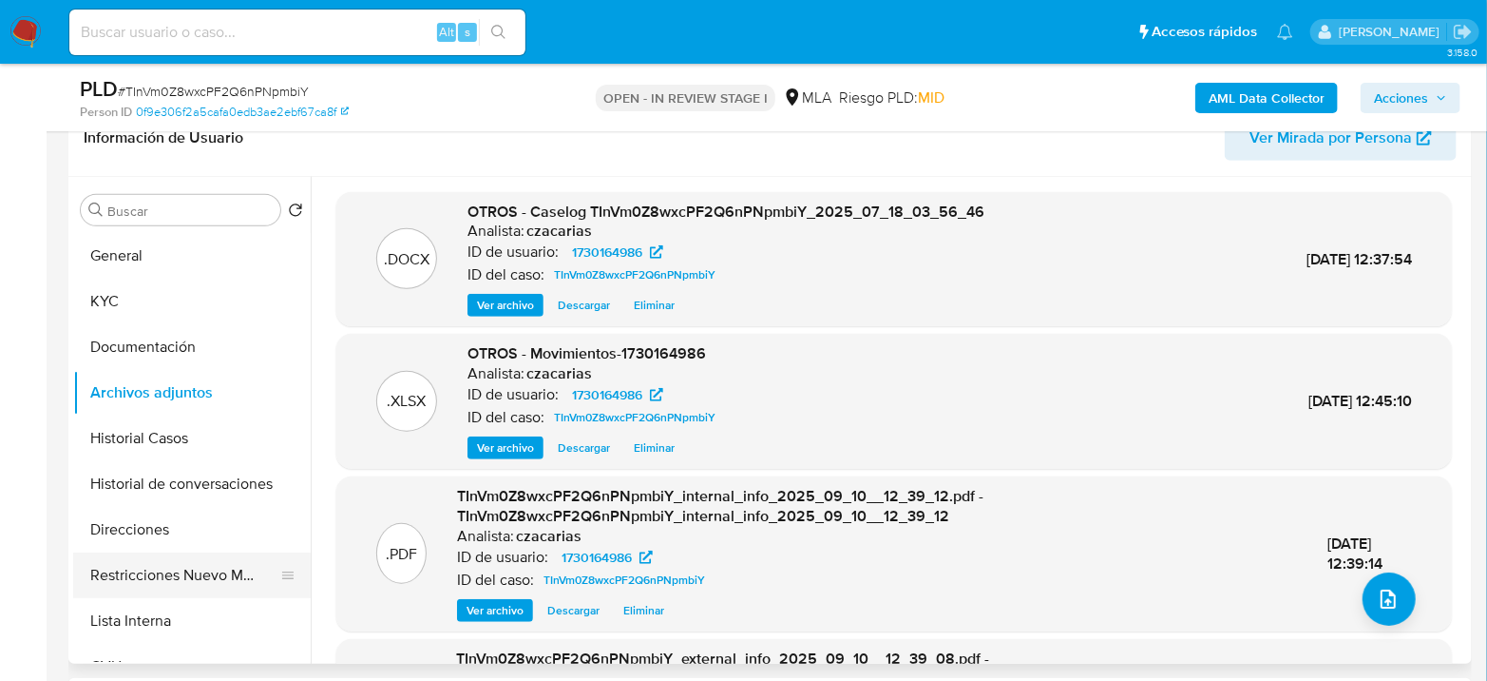
click at [184, 566] on button "Restricciones Nuevo Mundo" at bounding box center [184, 575] width 222 height 46
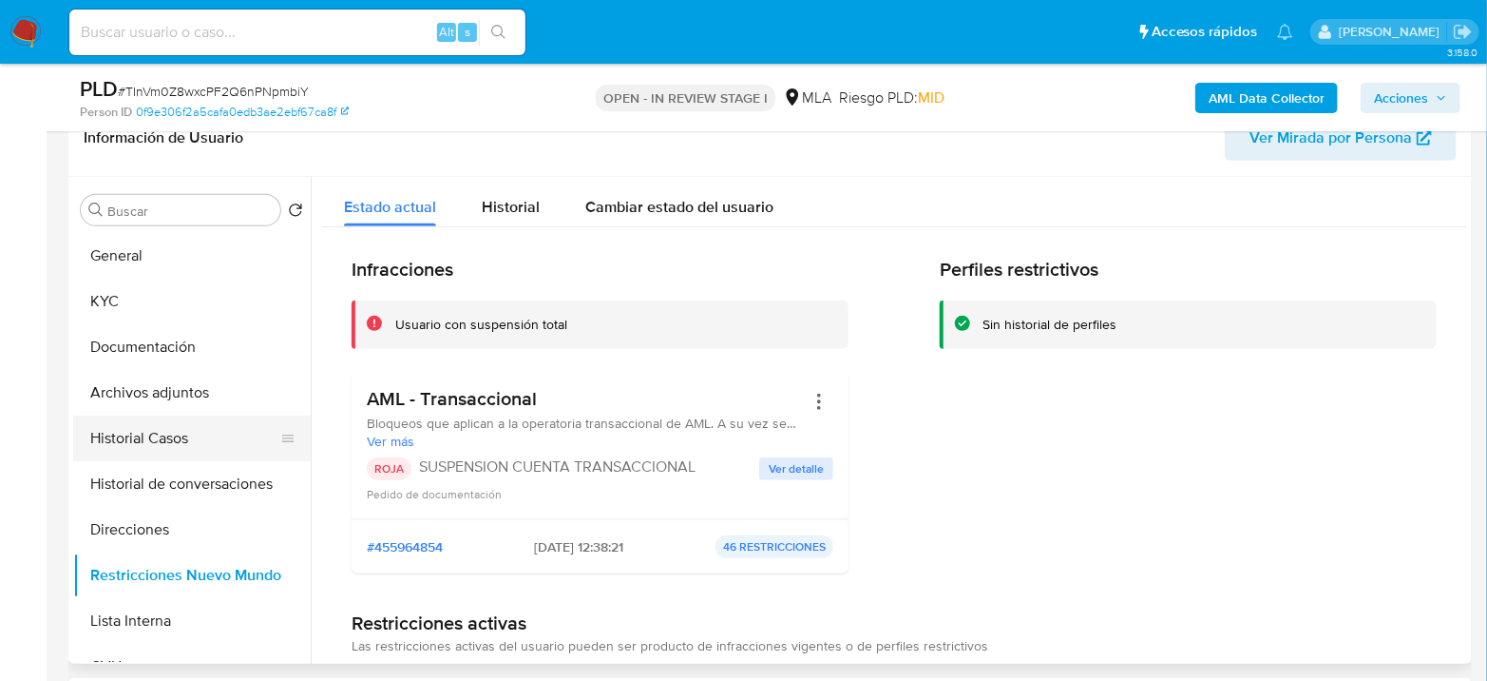
click at [153, 434] on button "Historial Casos" at bounding box center [184, 438] width 222 height 46
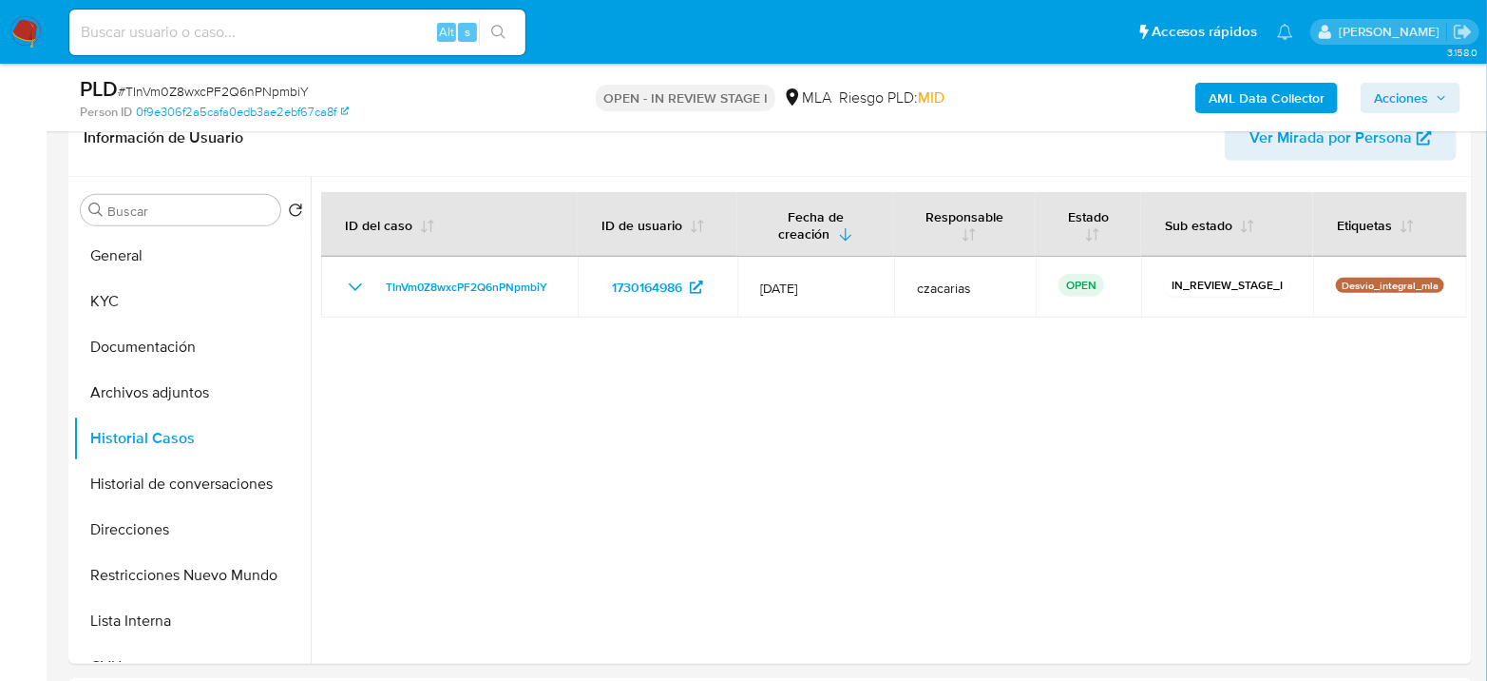
click at [1413, 85] on span "Acciones" at bounding box center [1401, 98] width 54 height 30
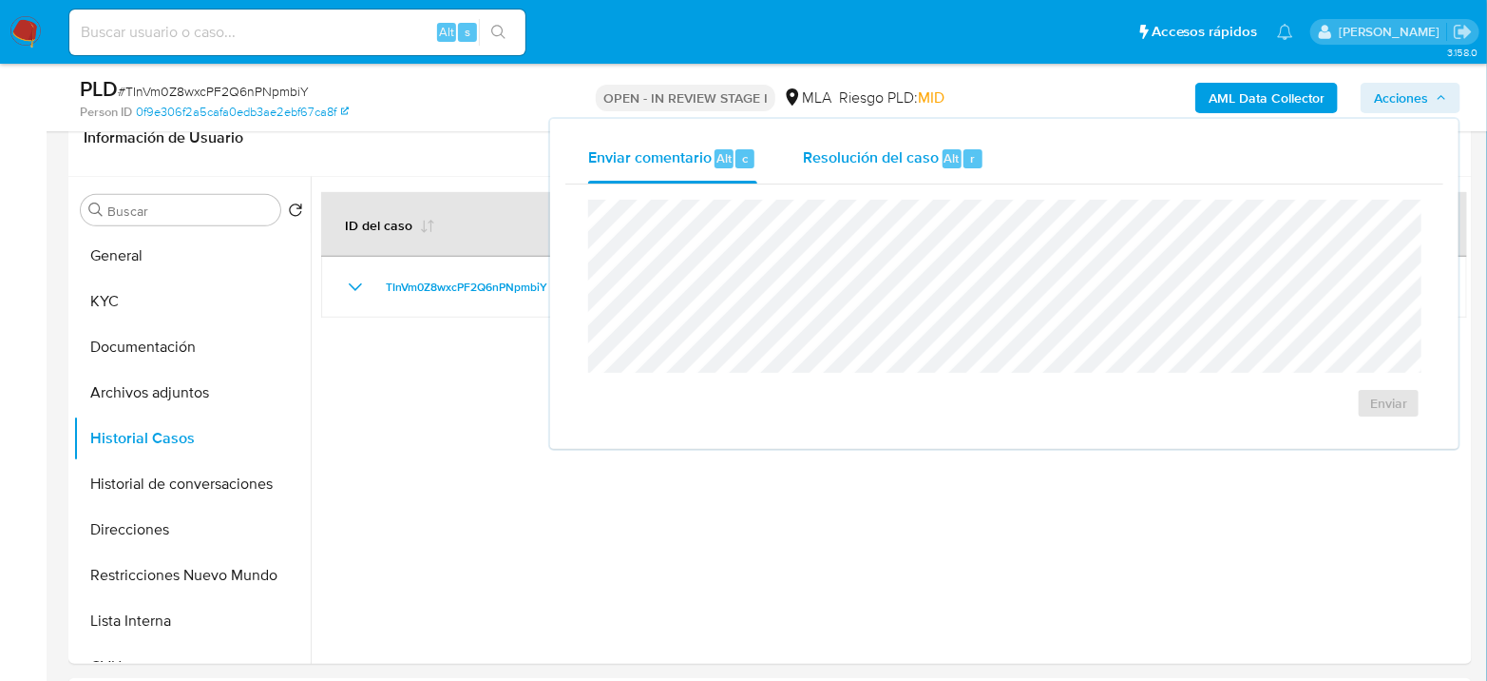
click at [971, 160] on span "r" at bounding box center [972, 158] width 5 height 18
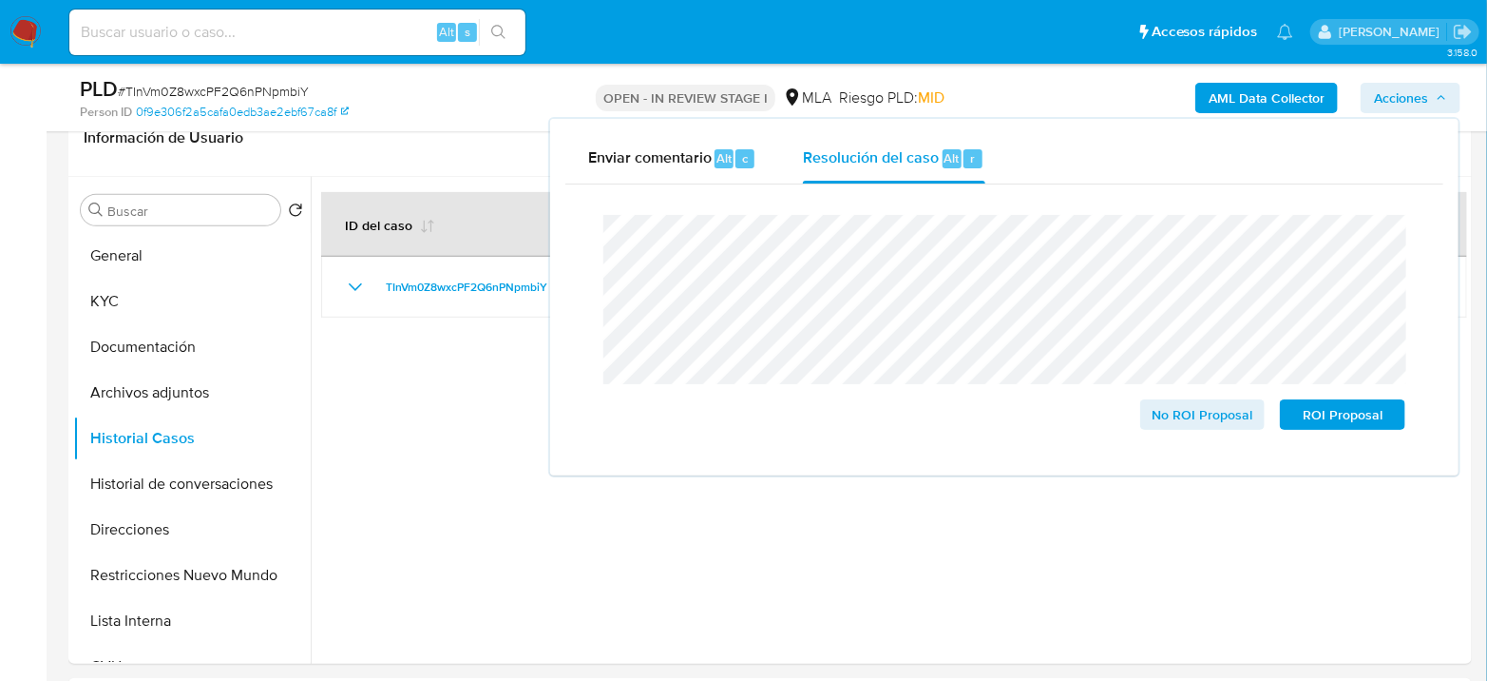
click at [216, 92] on span "# TInVm0Z8wxcPF2Q6nPNpmbiY" at bounding box center [213, 91] width 191 height 19
click at [216, 91] on span "# TInVm0Z8wxcPF2Q6nPNpmbiY" at bounding box center [213, 91] width 191 height 19
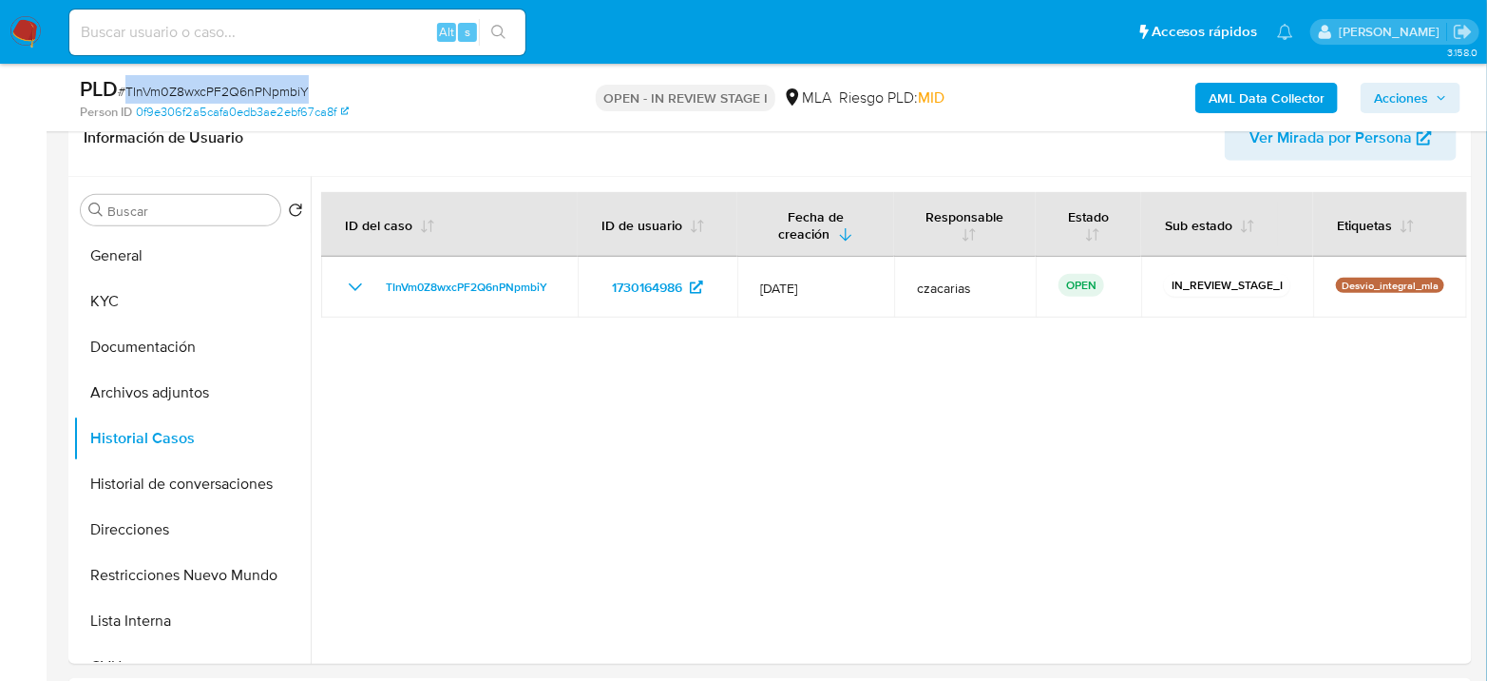
copy span "TInVm0Z8wxcPF2Q6nPNpmbiY"
click at [1421, 89] on span "Acciones" at bounding box center [1401, 98] width 54 height 30
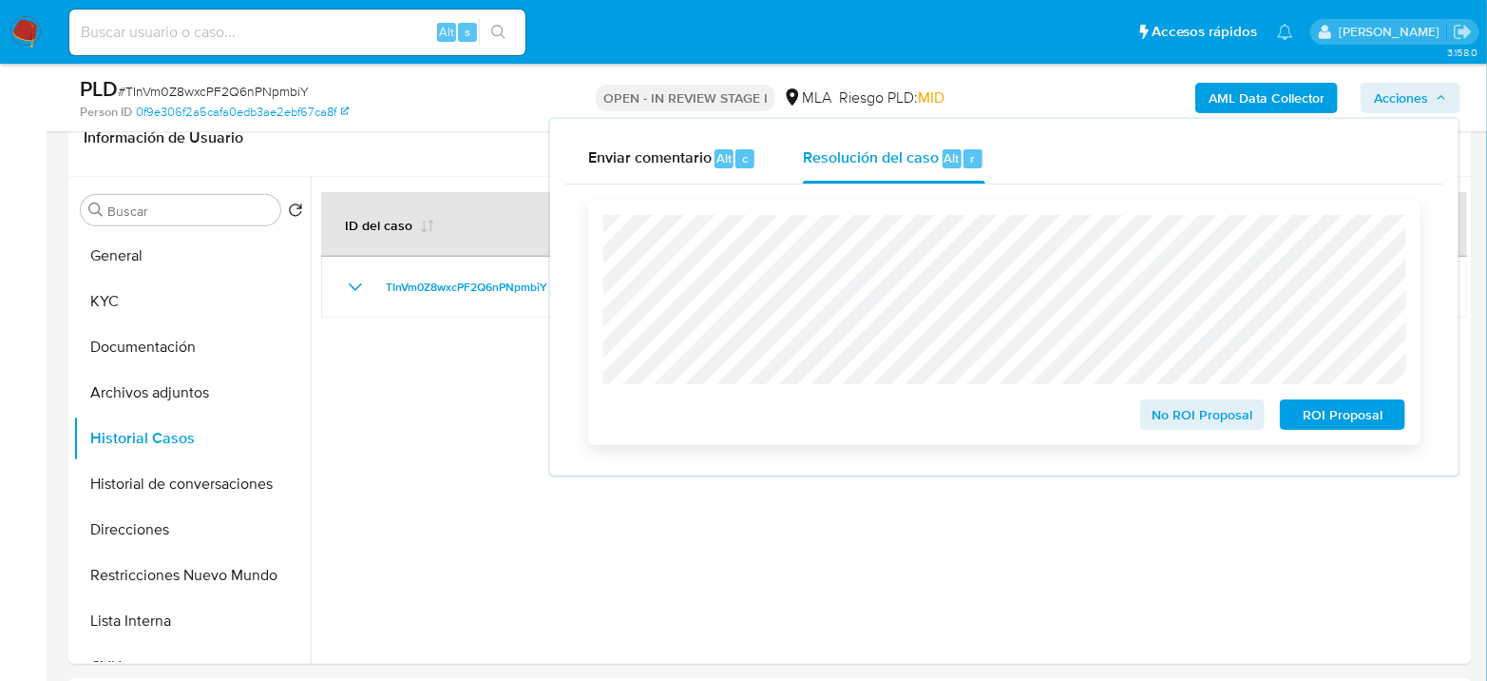
click at [1351, 421] on span "ROI Proposal" at bounding box center [1343, 414] width 99 height 27
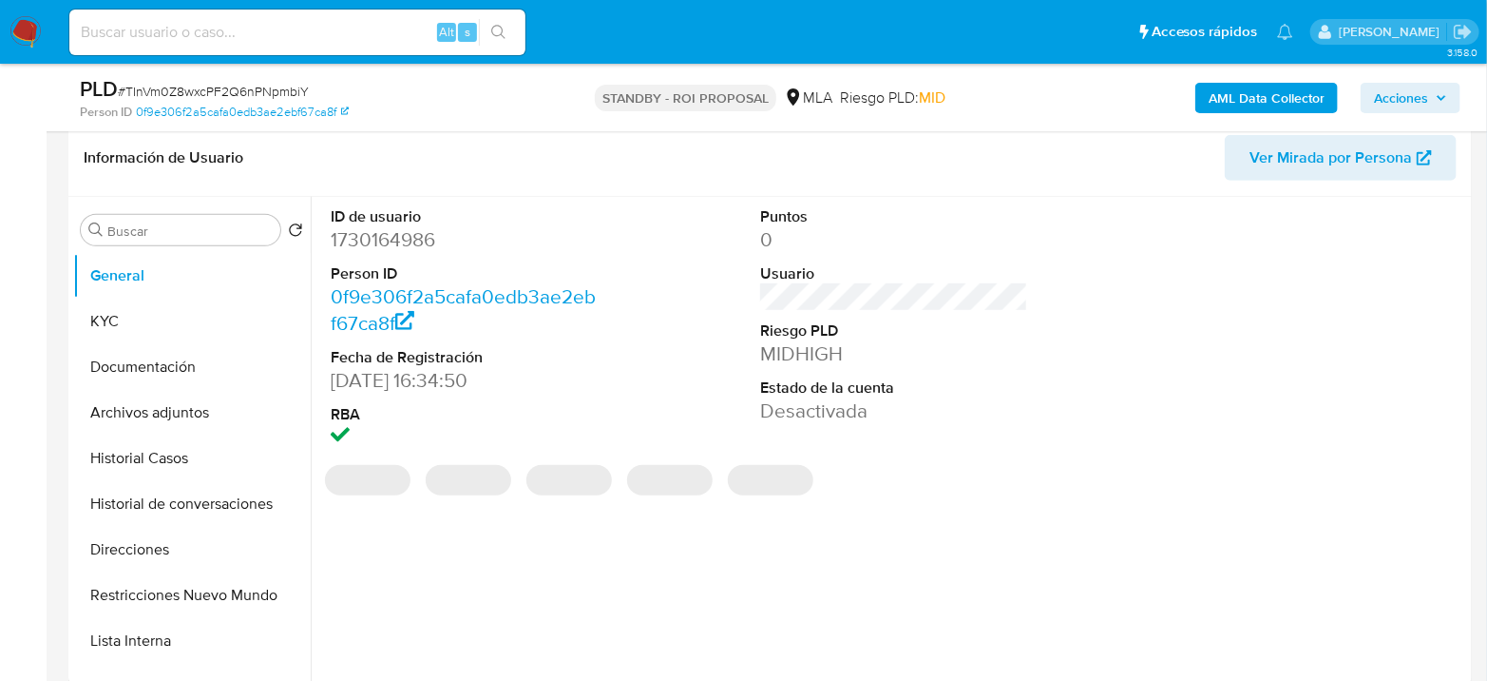
scroll to position [422, 0]
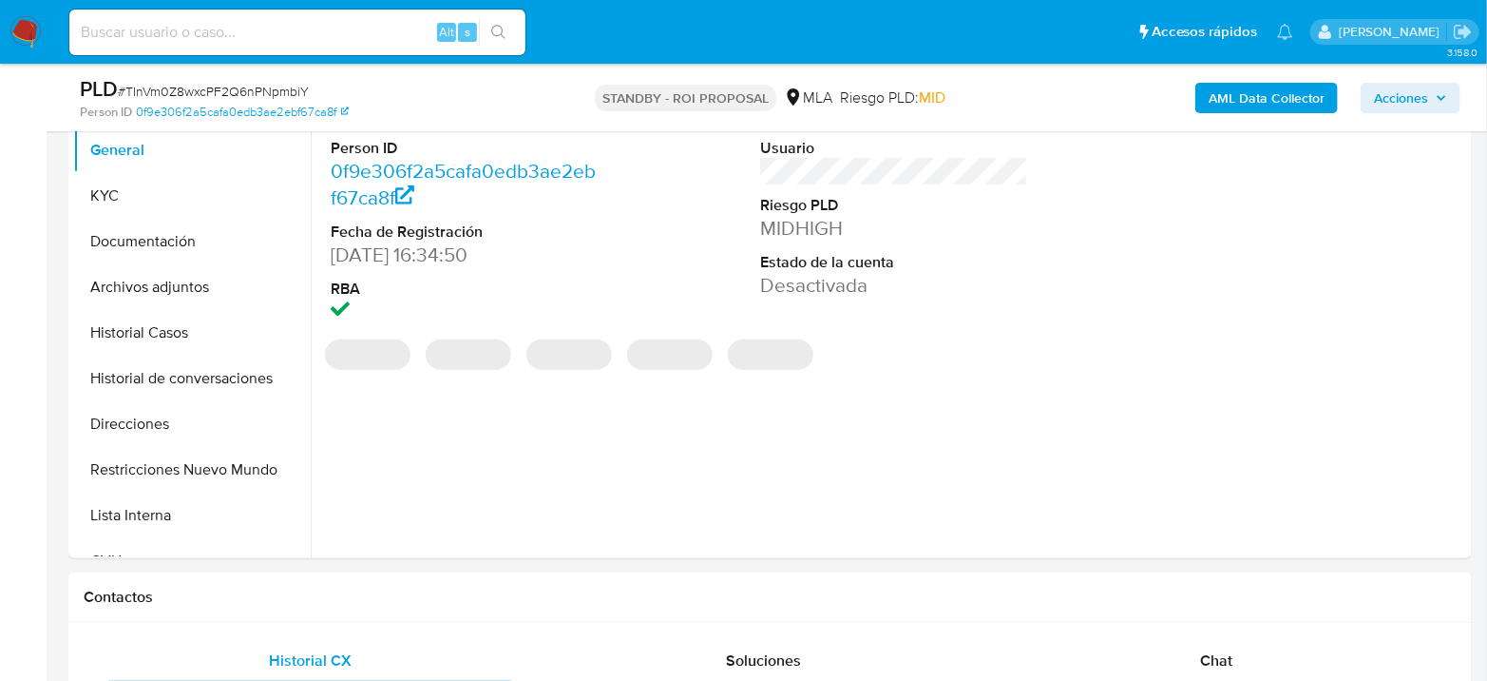
select select "10"
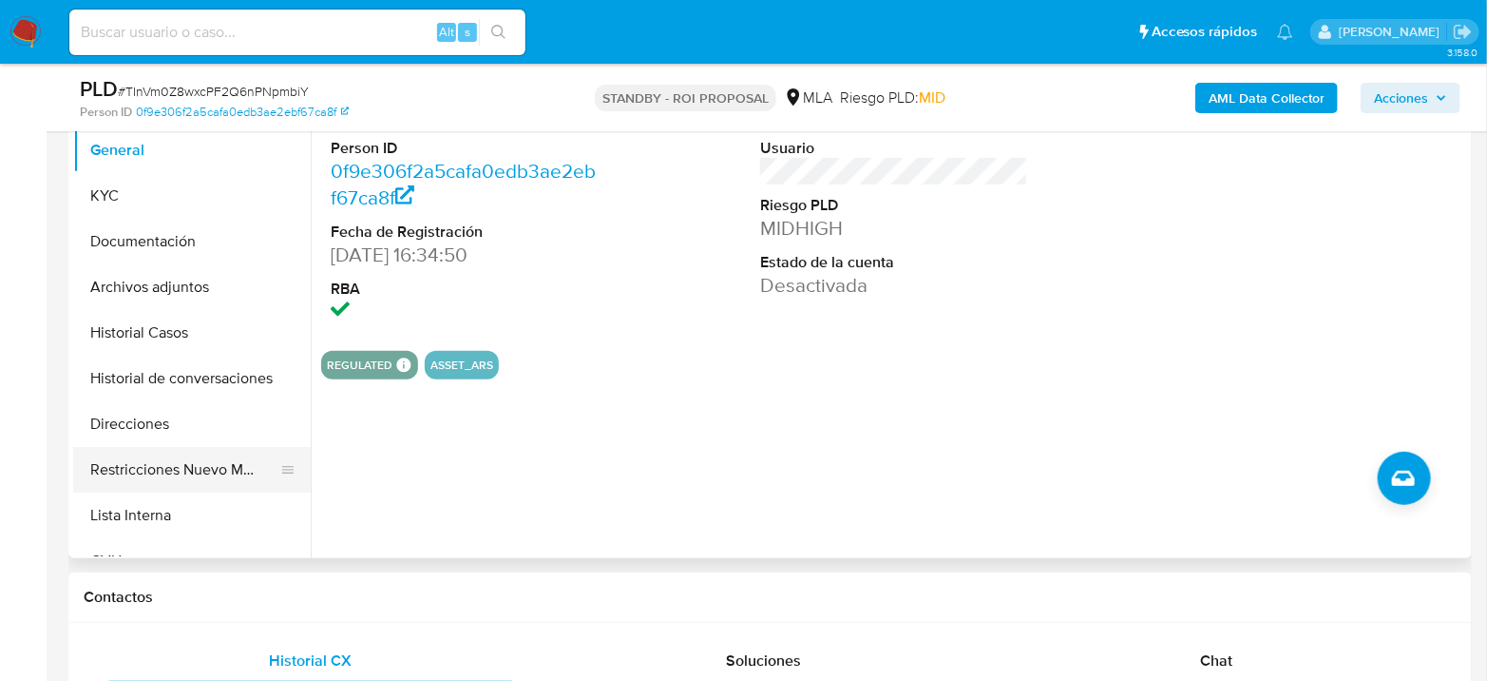
click at [154, 476] on button "Restricciones Nuevo Mundo" at bounding box center [184, 470] width 222 height 46
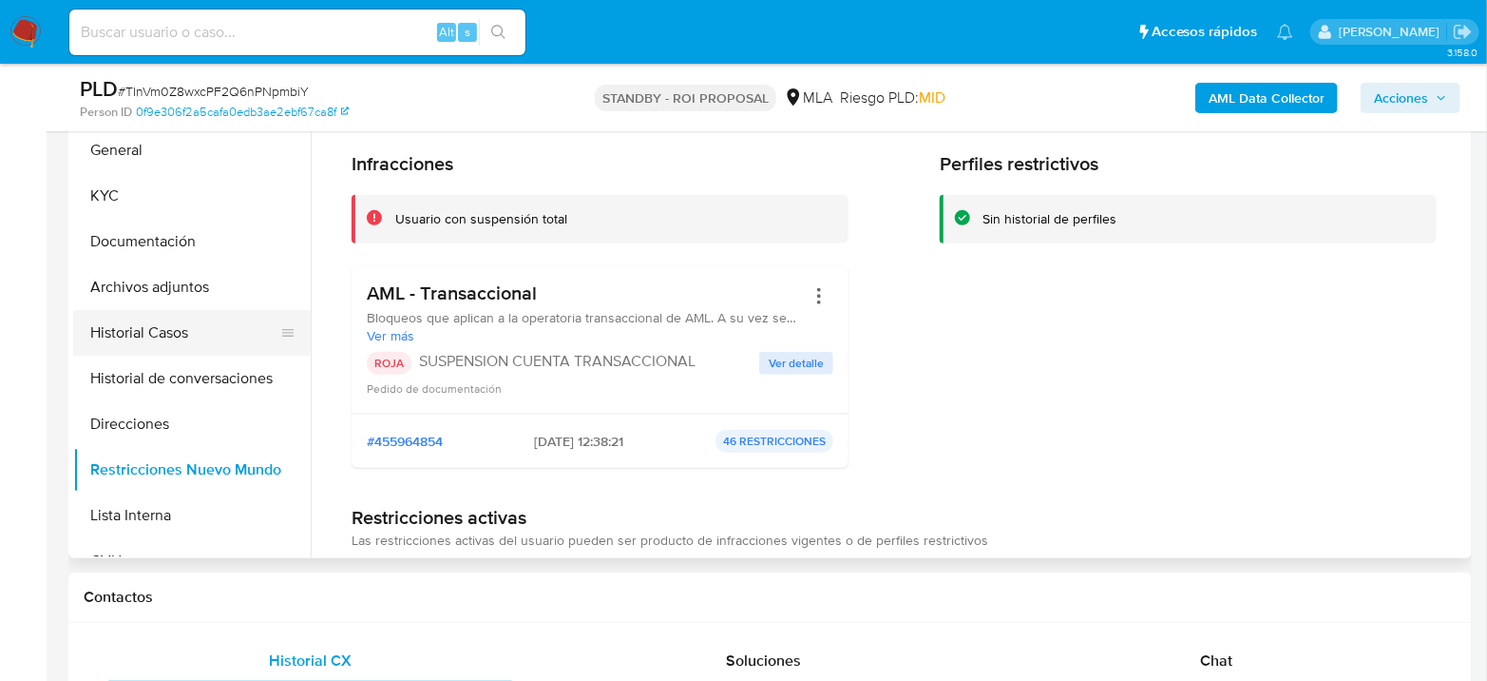
click at [137, 328] on button "Historial Casos" at bounding box center [184, 333] width 222 height 46
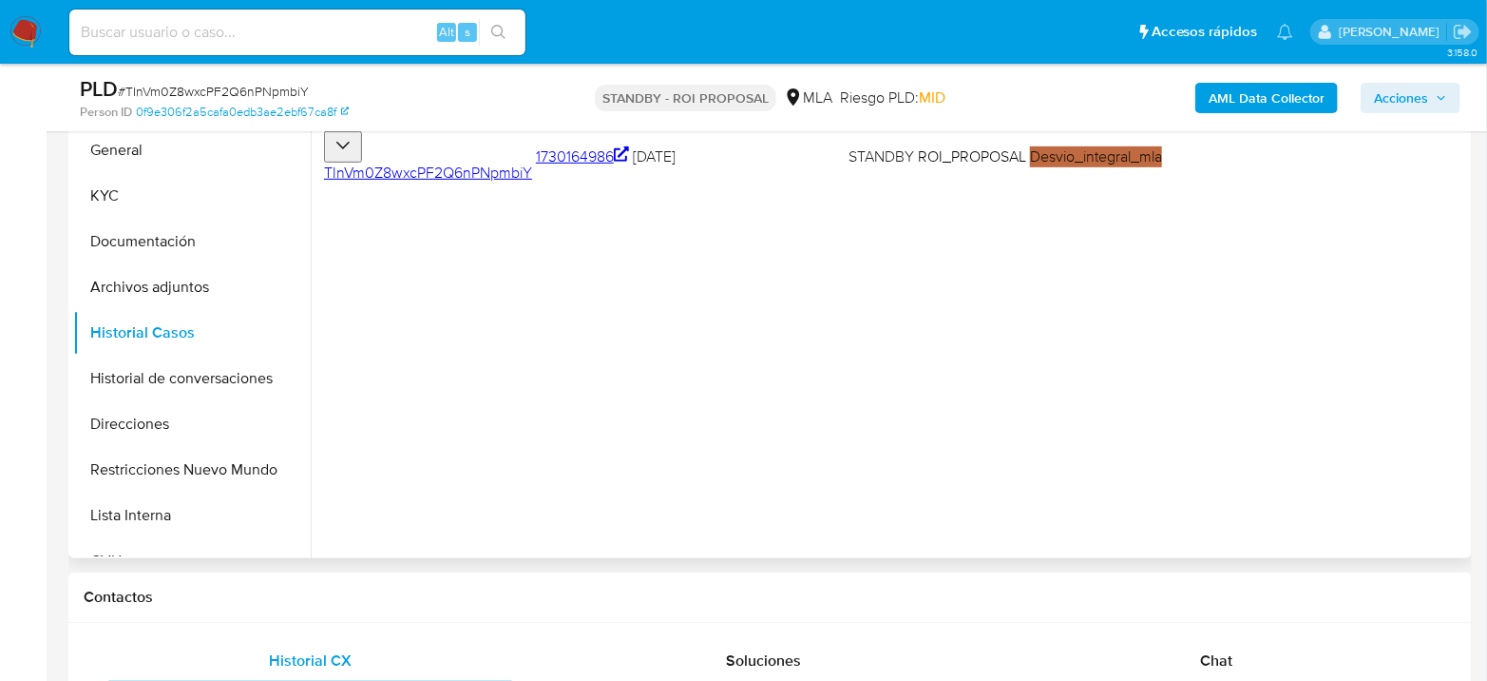
scroll to position [317, 0]
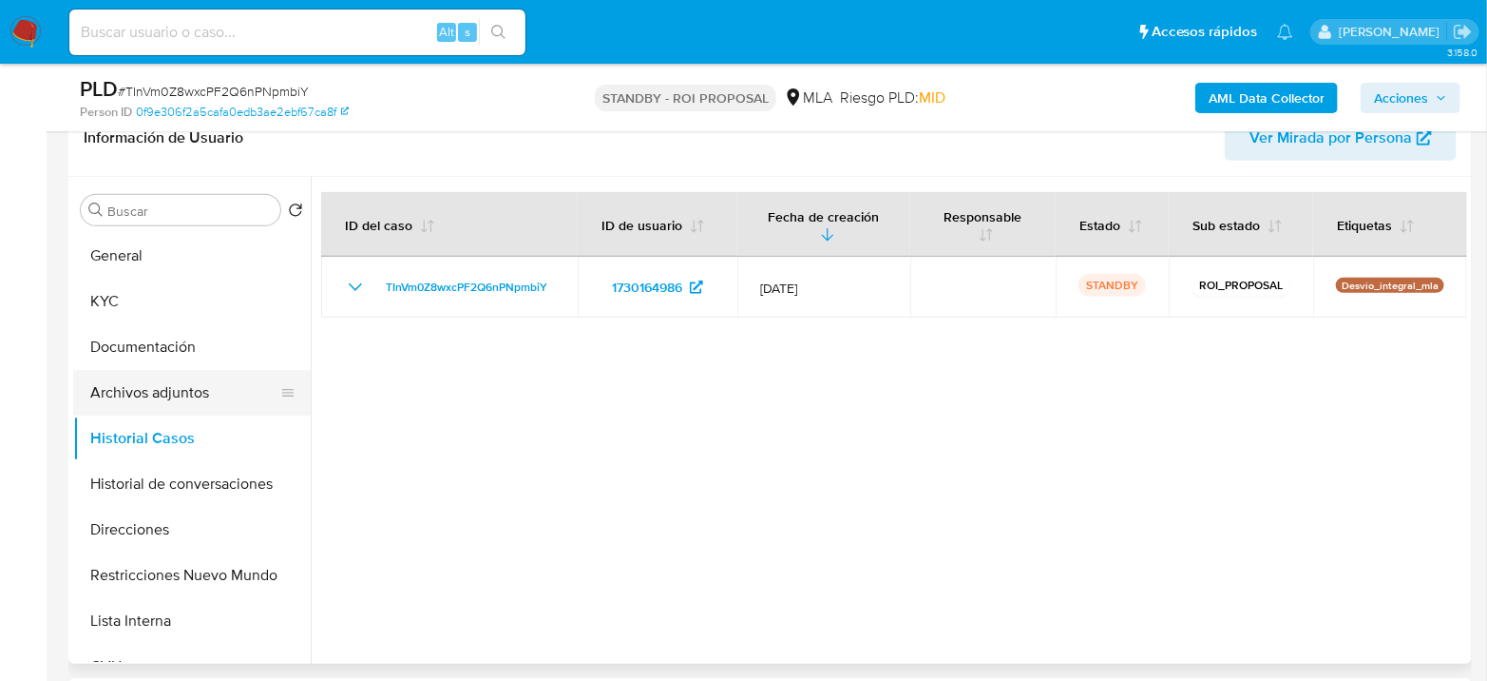
click at [190, 392] on button "Archivos adjuntos" at bounding box center [184, 393] width 222 height 46
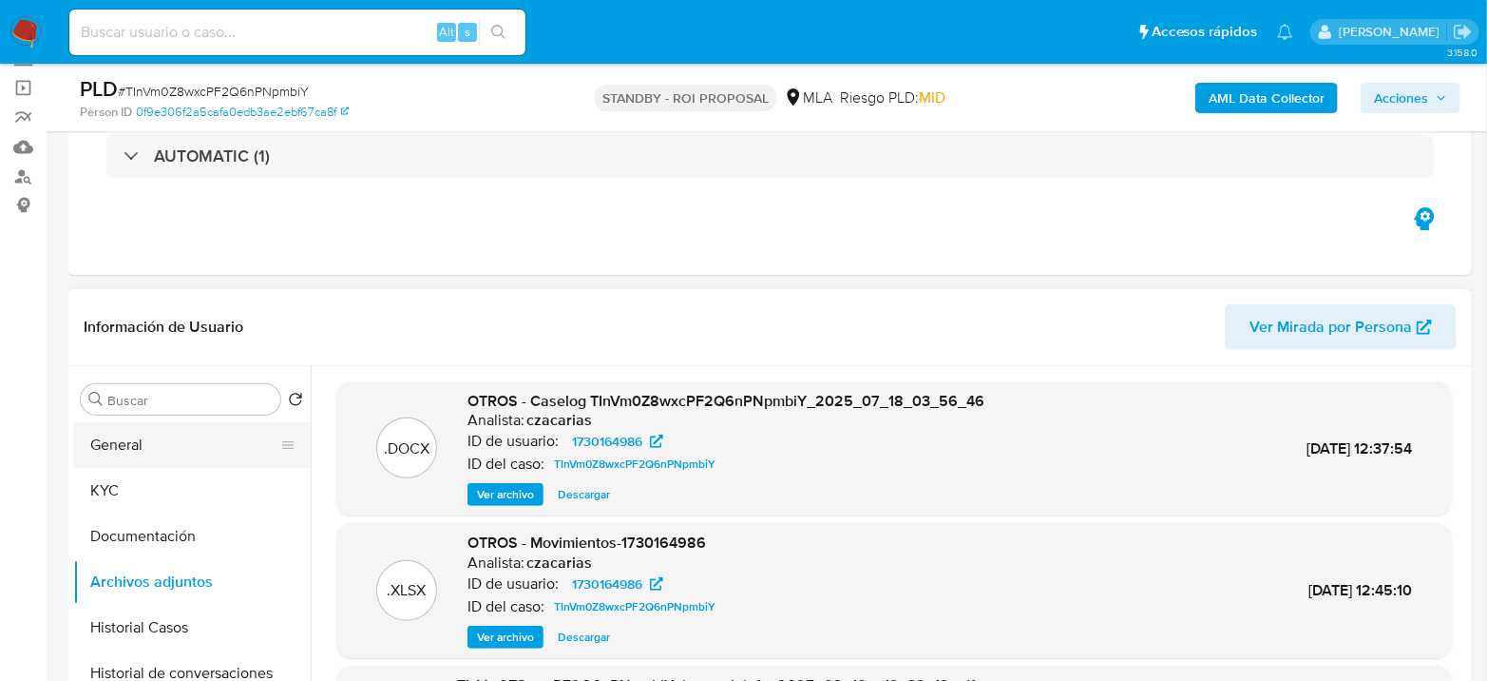
scroll to position [211, 0]
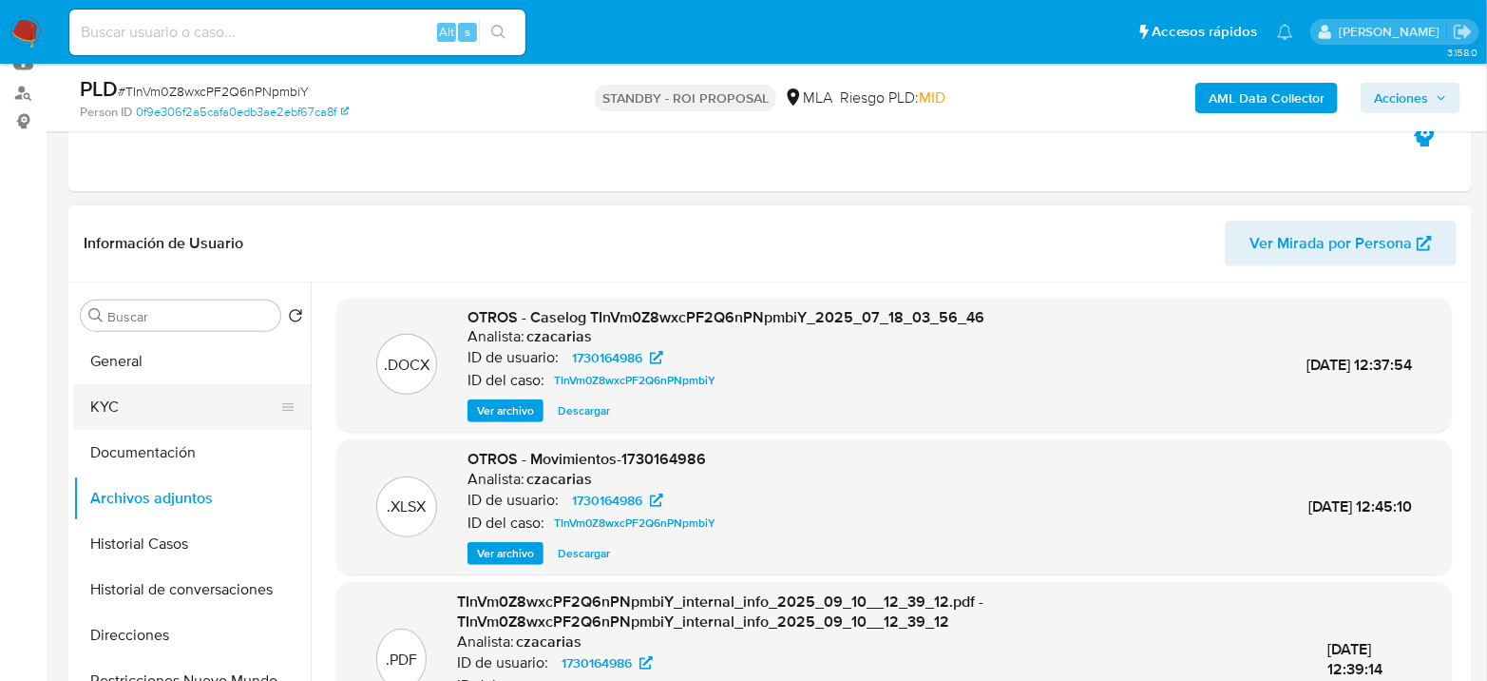
click at [96, 390] on button "KYC" at bounding box center [184, 407] width 222 height 46
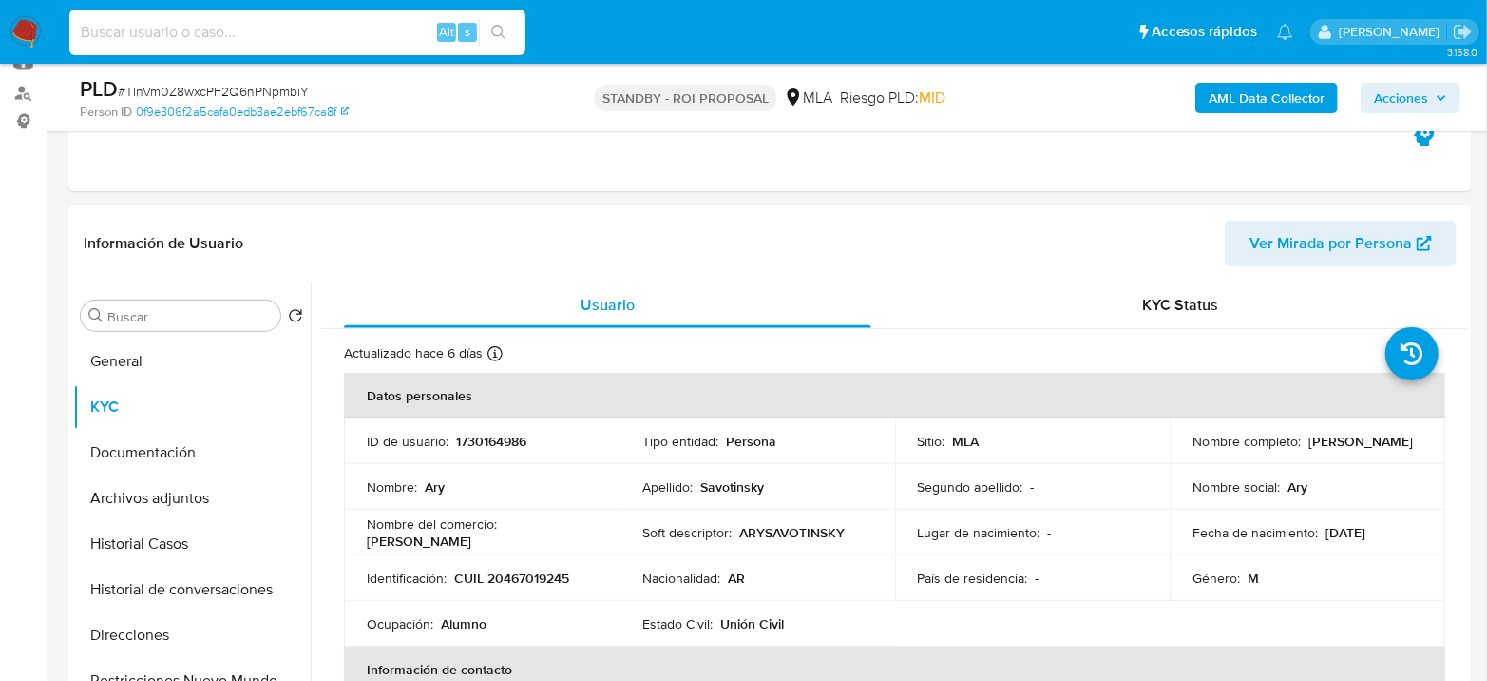
click at [342, 22] on input at bounding box center [297, 32] width 456 height 25
paste input "deRMXva1gFXuxKpfG2zJodxQ"
type input "deRMXva1gFXuxKpfG2zJodxQ"
click at [491, 39] on button "search-icon" at bounding box center [498, 32] width 39 height 27
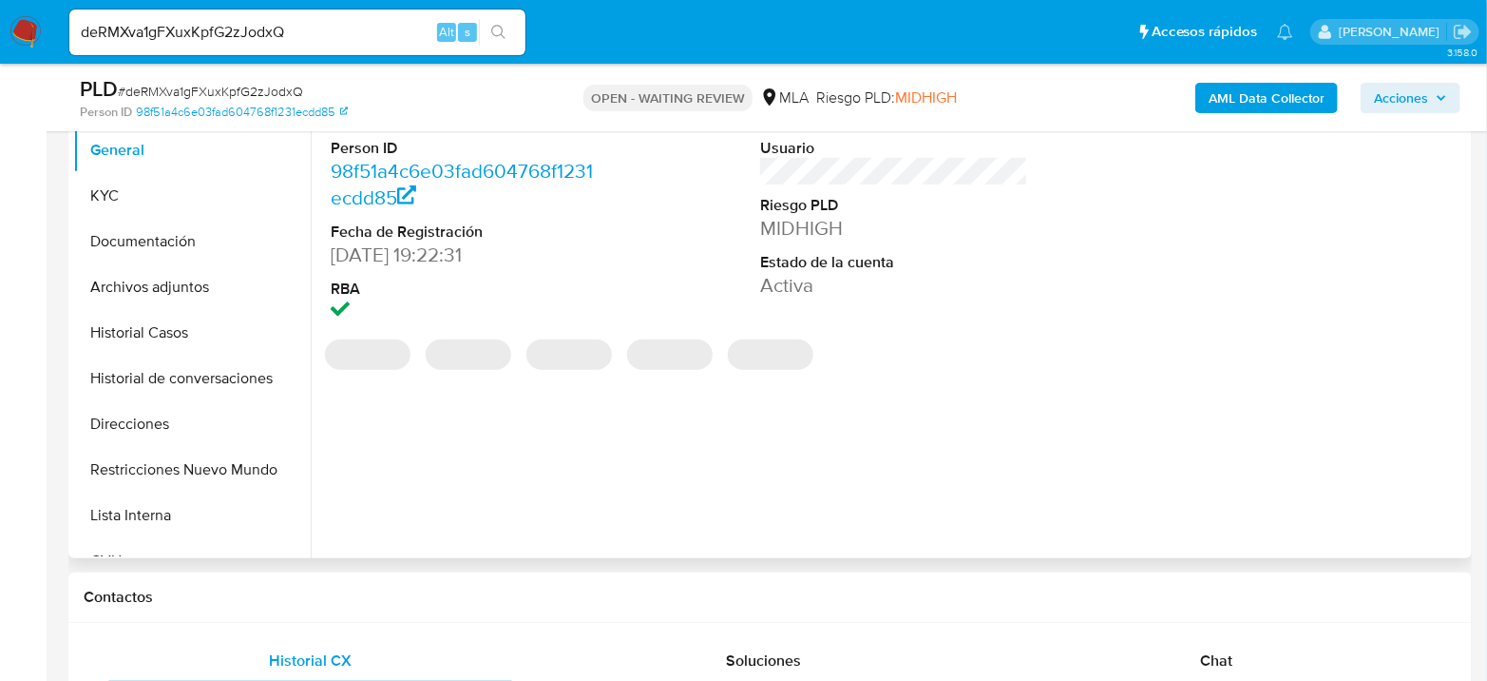
select select "10"
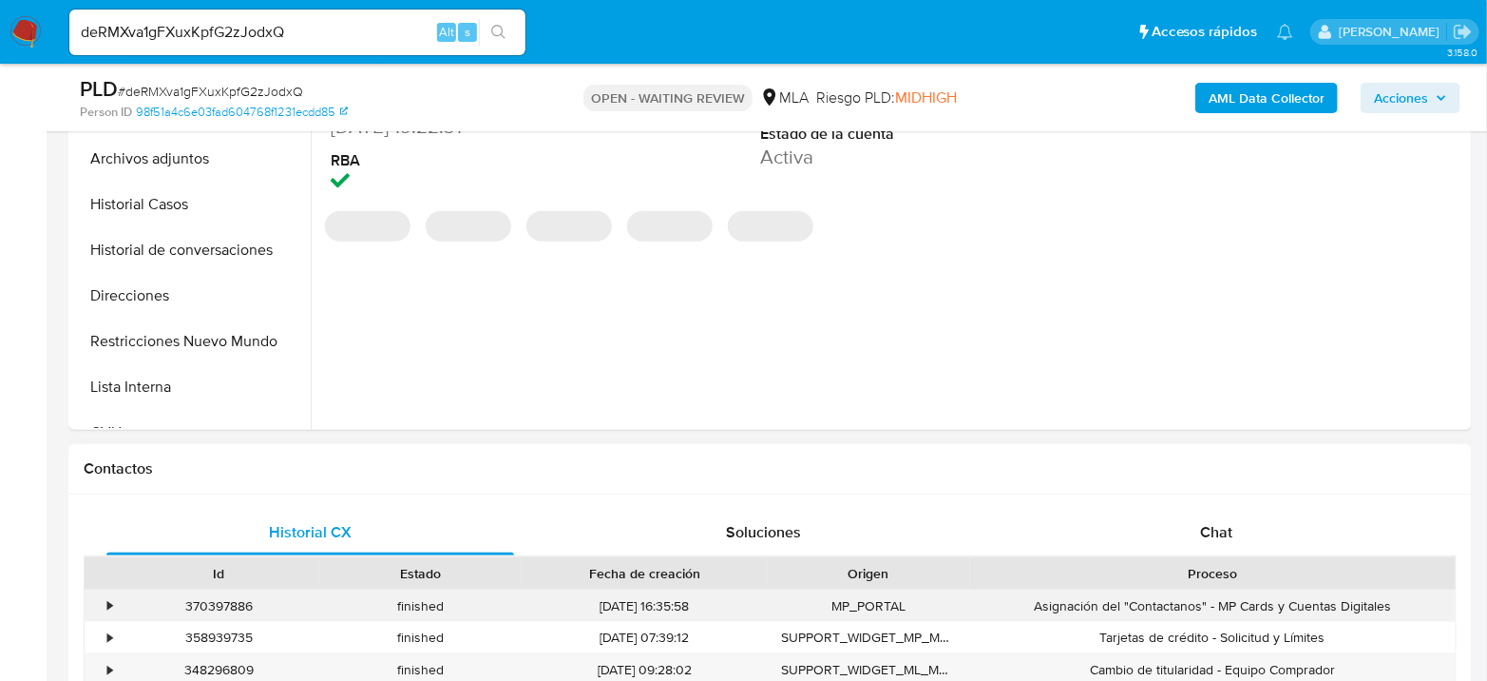
scroll to position [739, 0]
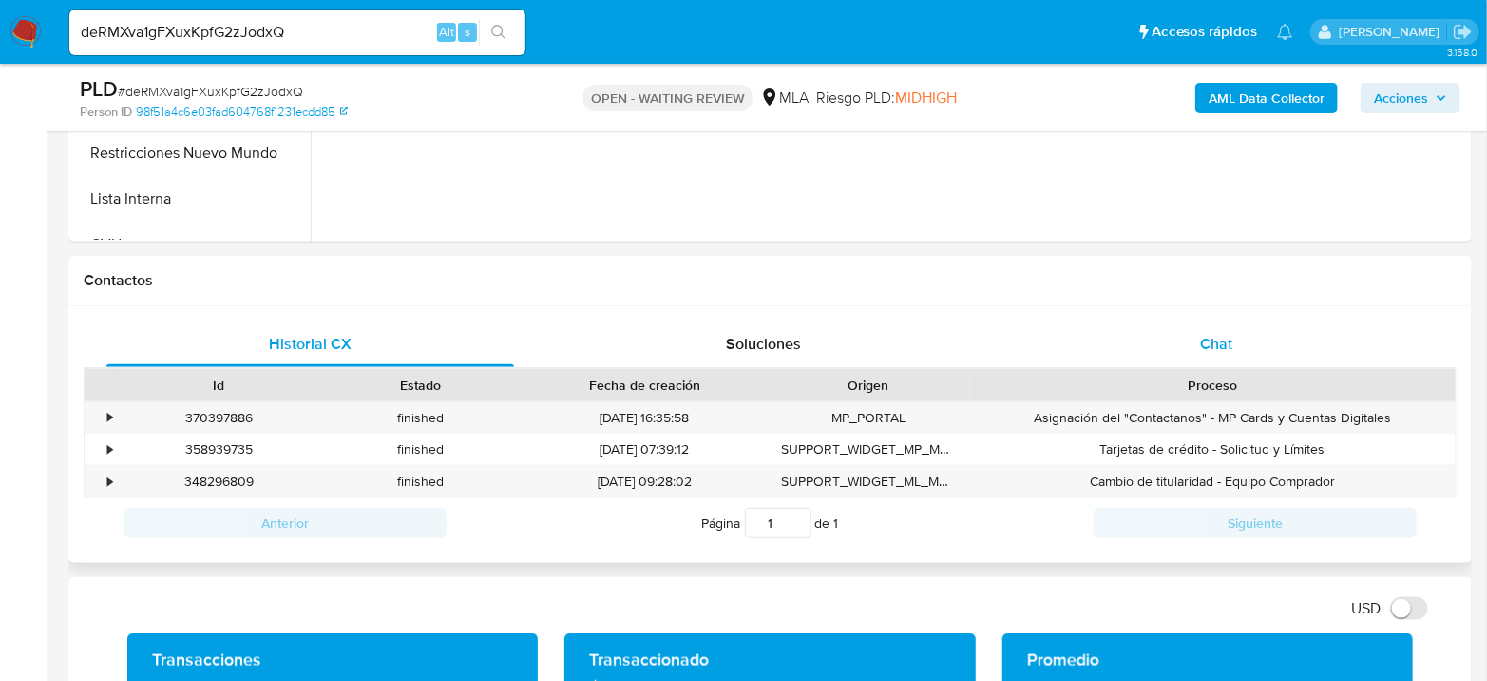
click at [1194, 344] on div "Chat" at bounding box center [1217, 344] width 408 height 46
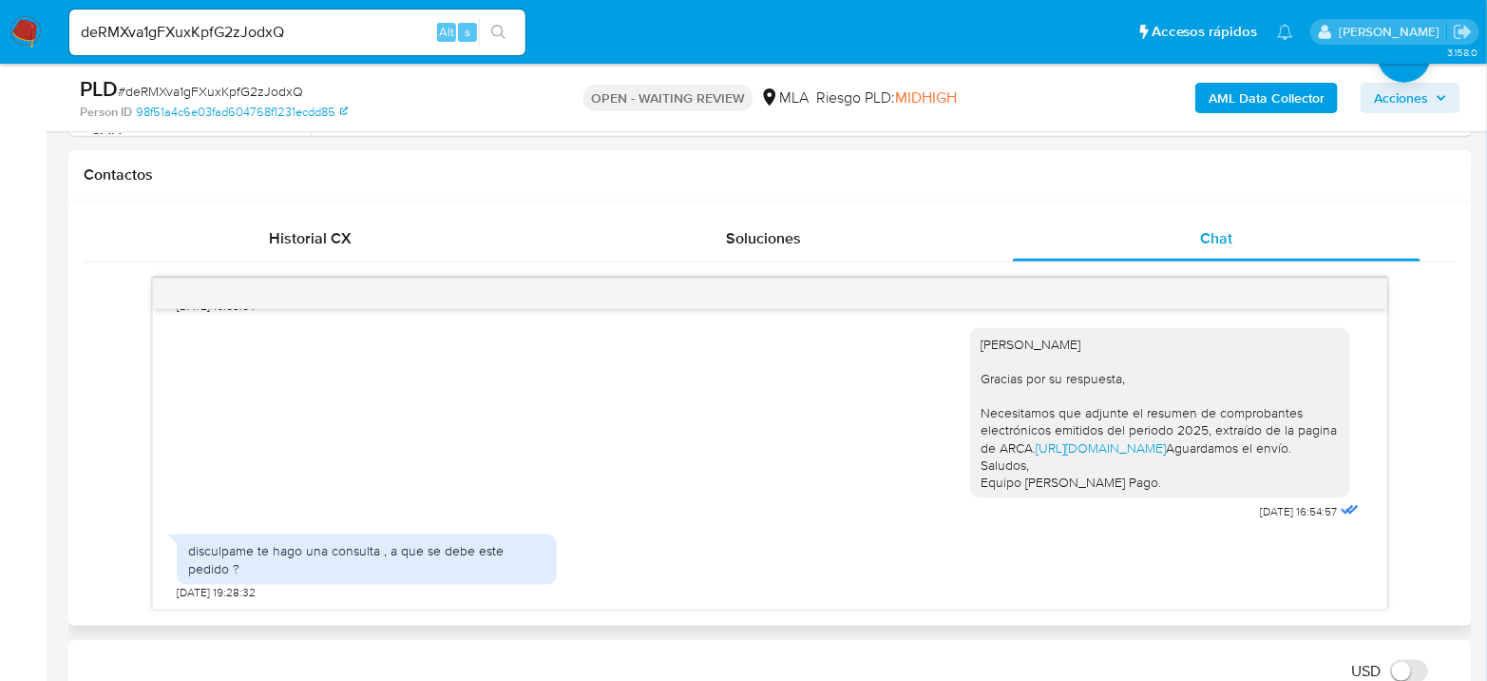
scroll to position [950, 0]
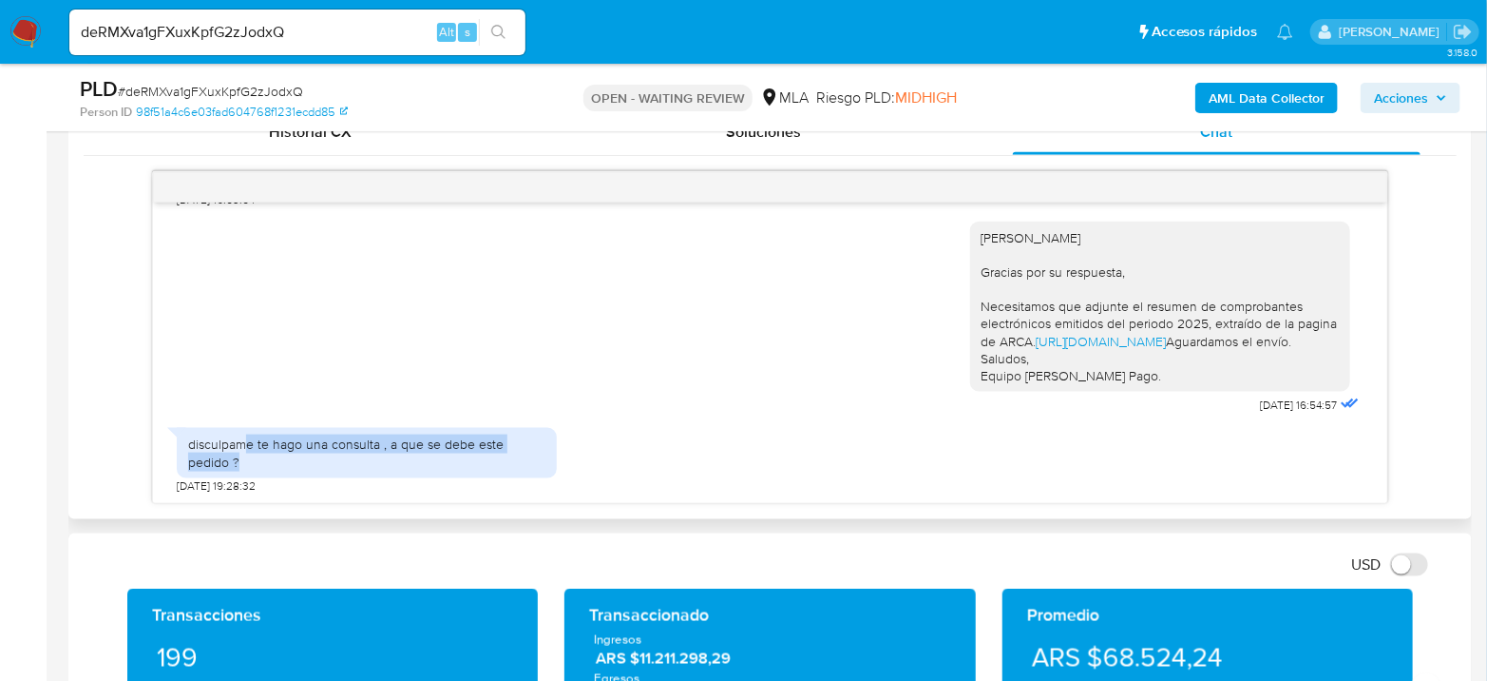
drag, startPoint x: 242, startPoint y: 444, endPoint x: 384, endPoint y: 469, distance: 143.8
click at [384, 469] on div "disculpame te hago una consulta , a que se debe este pedido ?" at bounding box center [367, 452] width 380 height 49
drag, startPoint x: 357, startPoint y: 458, endPoint x: 164, endPoint y: 433, distance: 194.5
click at [164, 433] on div "si queres puedo enviar [PERSON_NAME] [DATE] 20:52:00 PDF PDF 2025_07_18_17_50_2…" at bounding box center [770, 352] width 1235 height 300
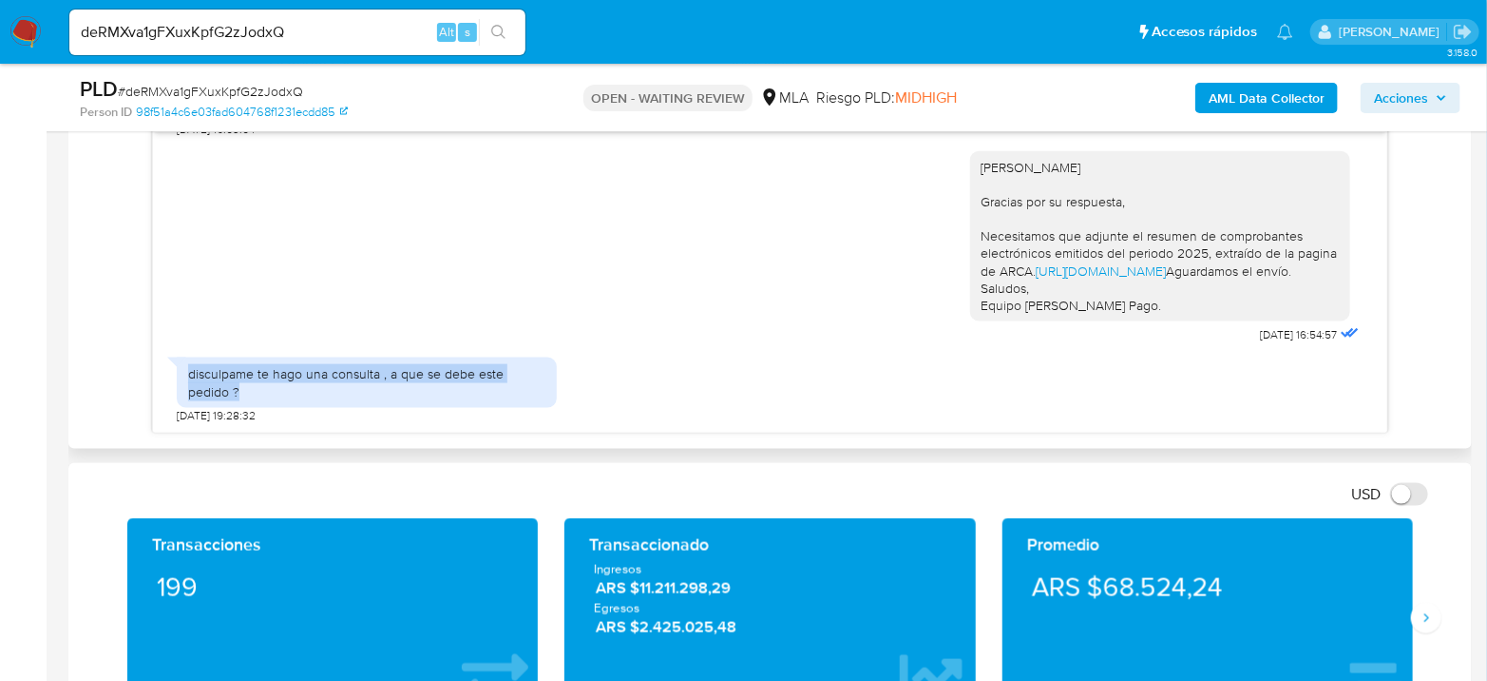
scroll to position [1056, 0]
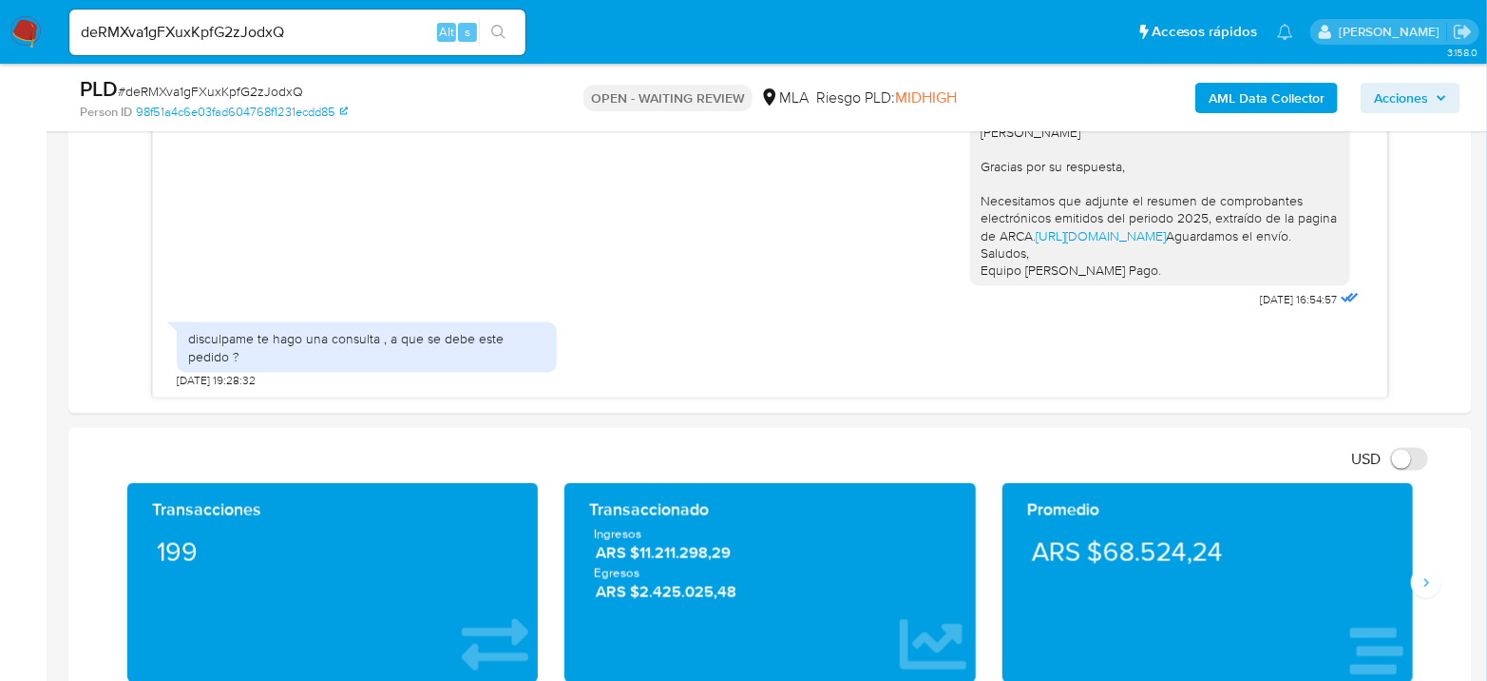
click at [221, 91] on span "# deRMXva1gFXuxKpfG2zJodxQ" at bounding box center [210, 91] width 185 height 19
click at [221, 89] on span "# deRMXva1gFXuxKpfG2zJodxQ" at bounding box center [210, 91] width 185 height 19
copy span "deRMXva1gFXuxKpfG2zJodxQ"
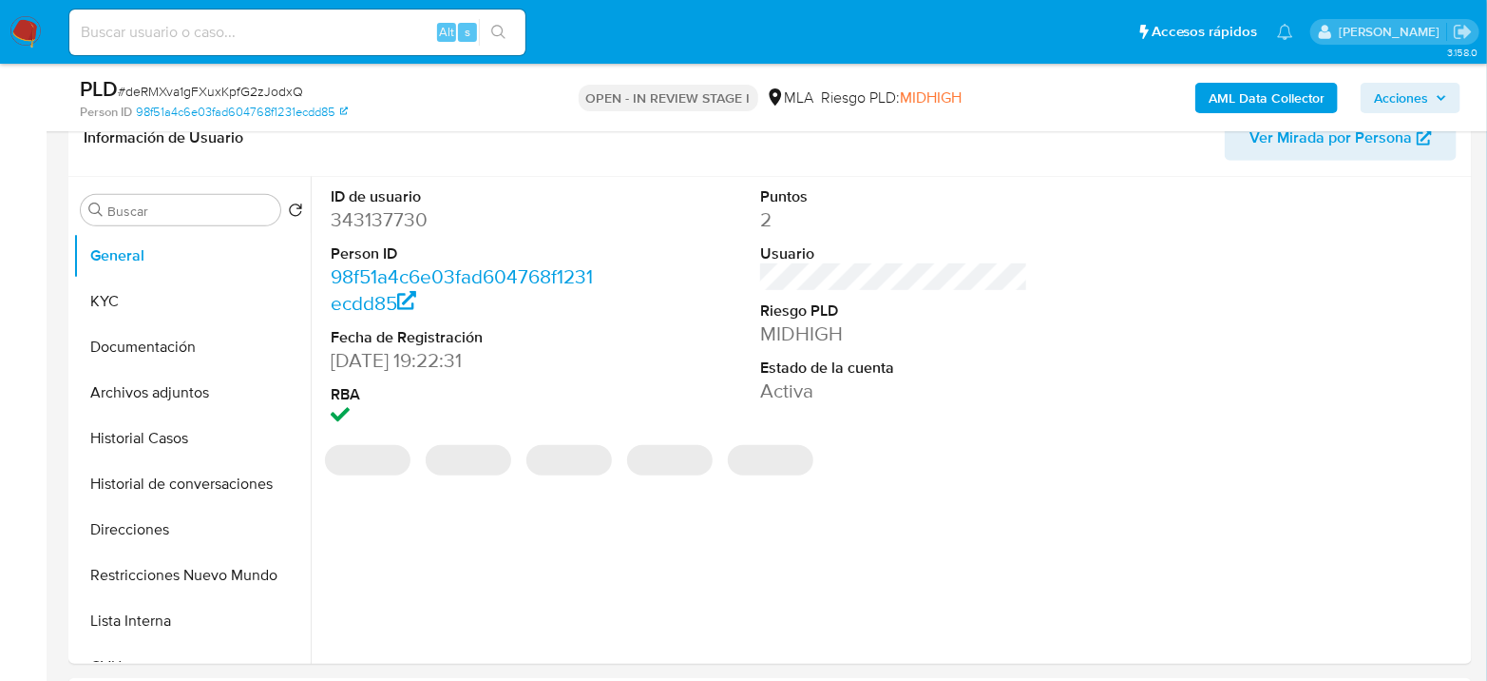
select select "10"
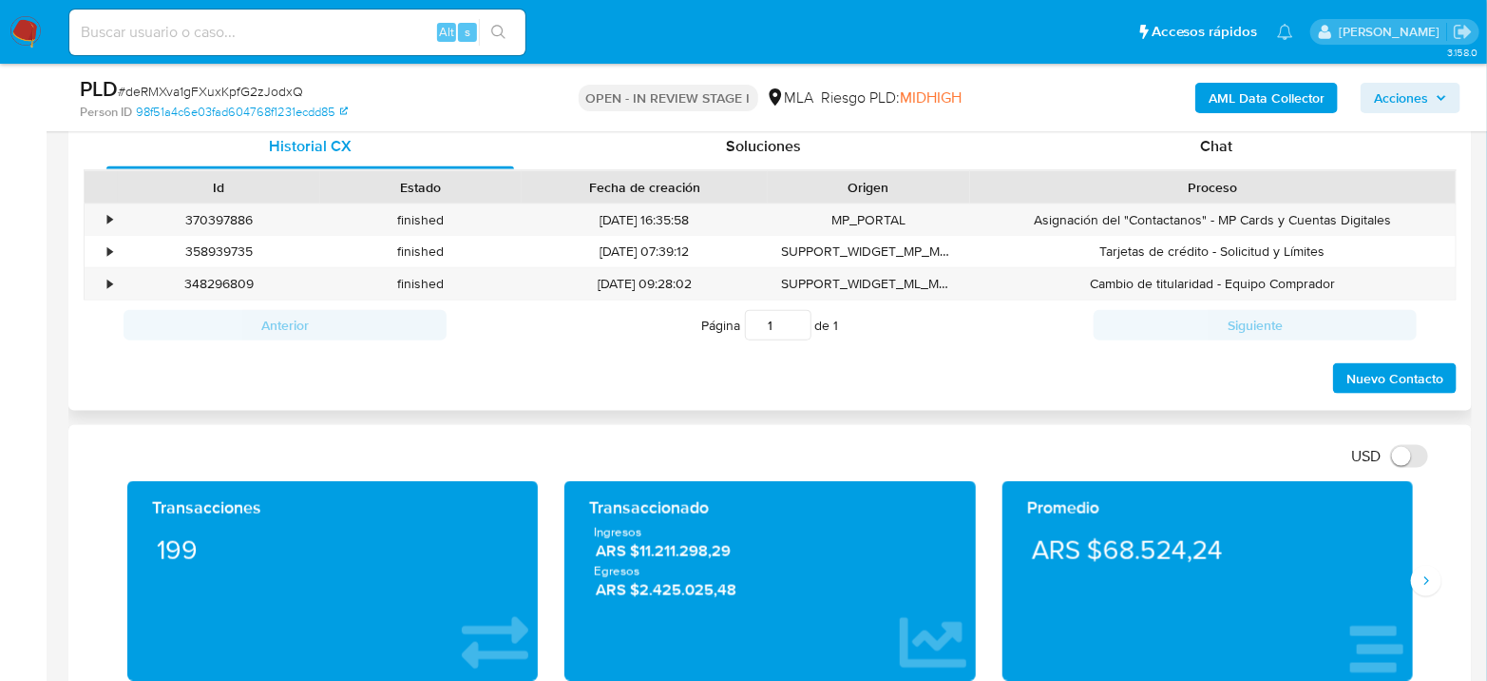
scroll to position [844, 0]
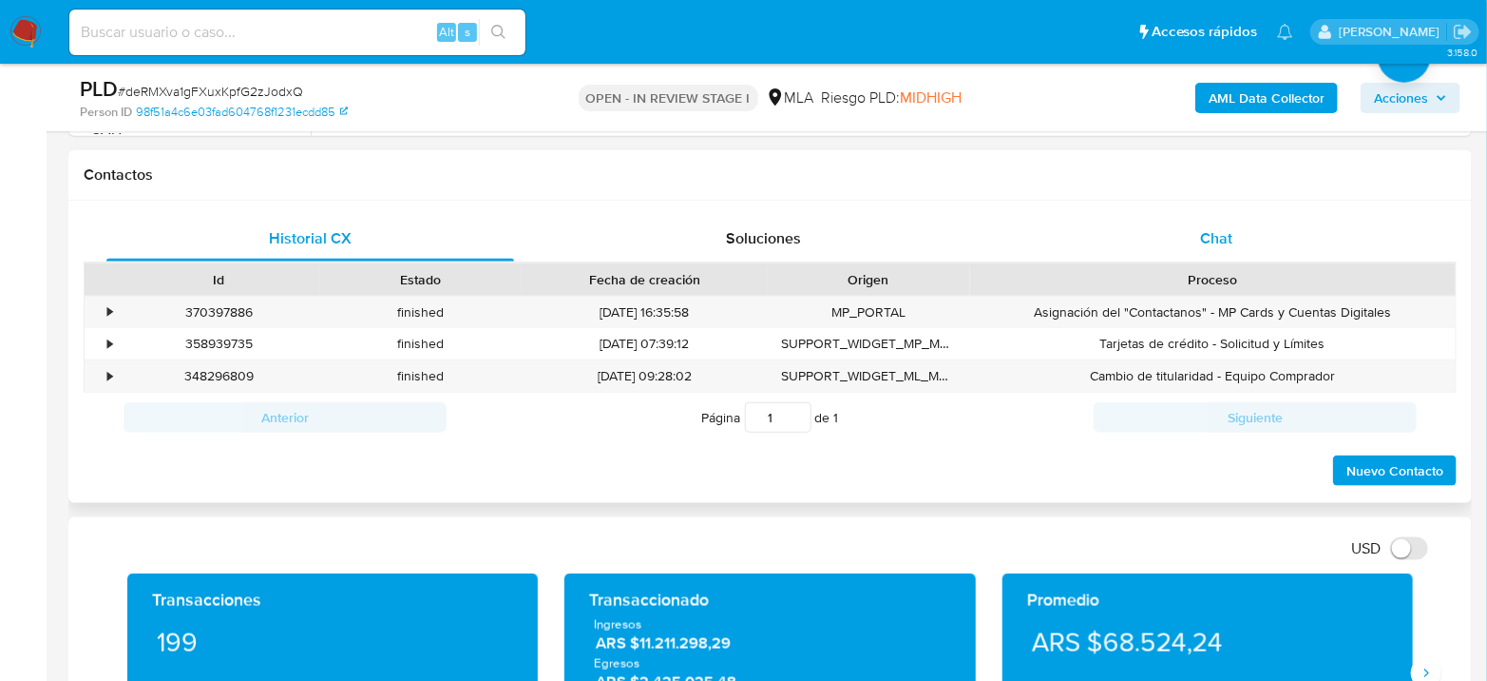
click at [1226, 227] on span "Chat" at bounding box center [1216, 238] width 32 height 22
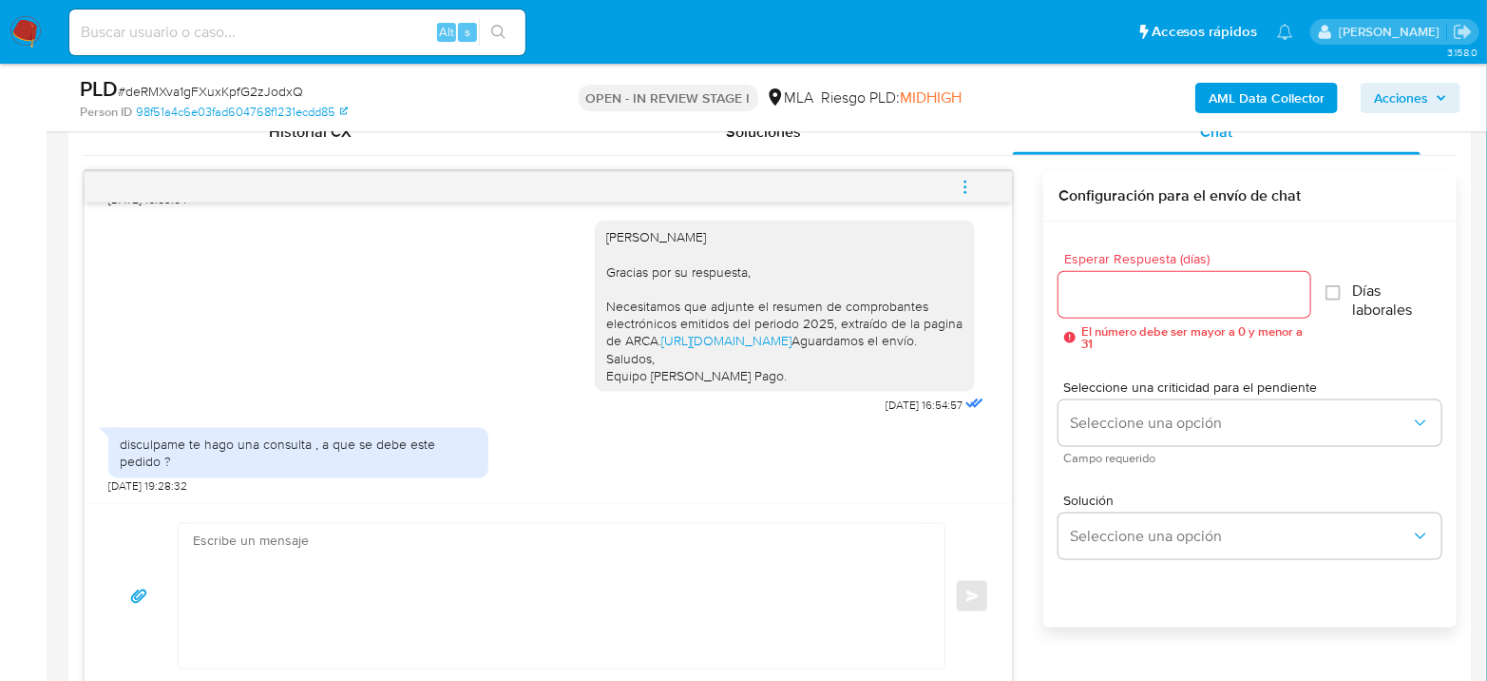
scroll to position [1216, 0]
click at [723, 350] on link "[URL][DOMAIN_NAME]" at bounding box center [727, 340] width 130 height 19
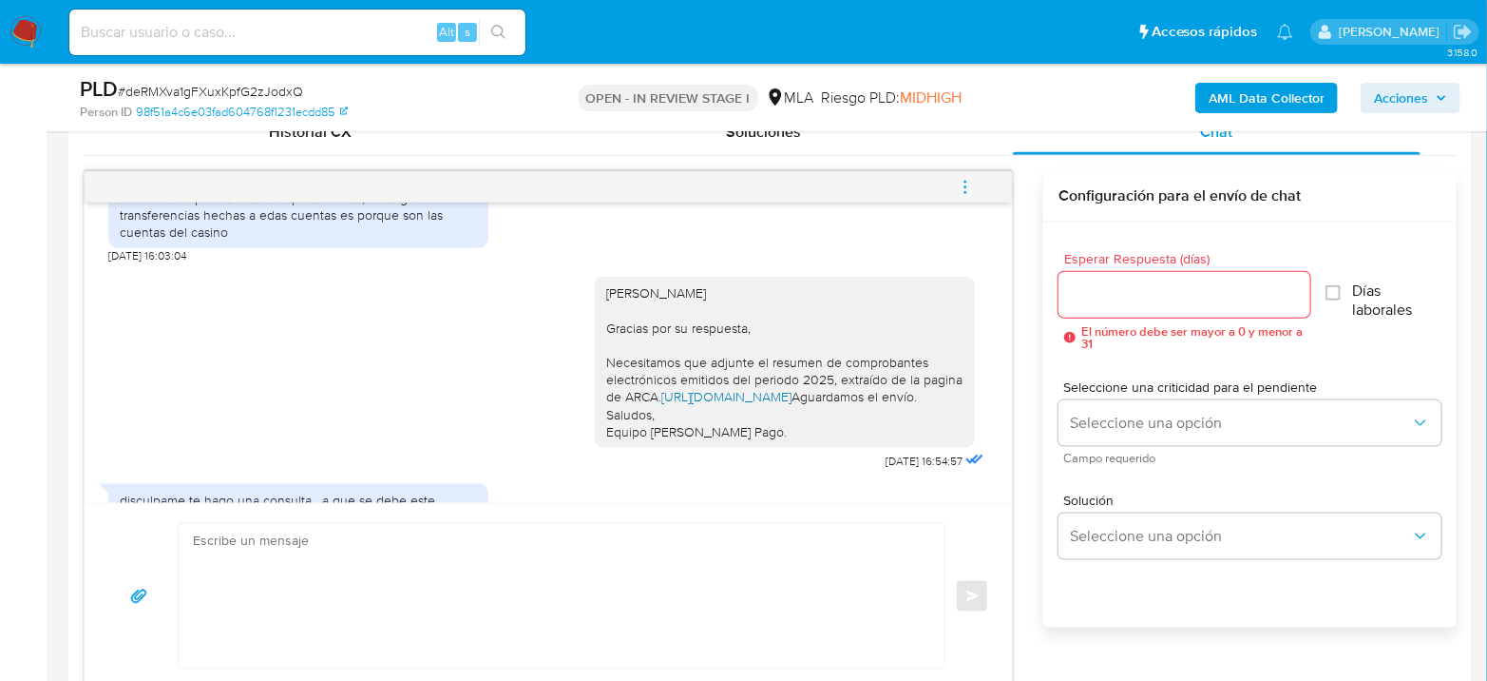
scroll to position [1005, 0]
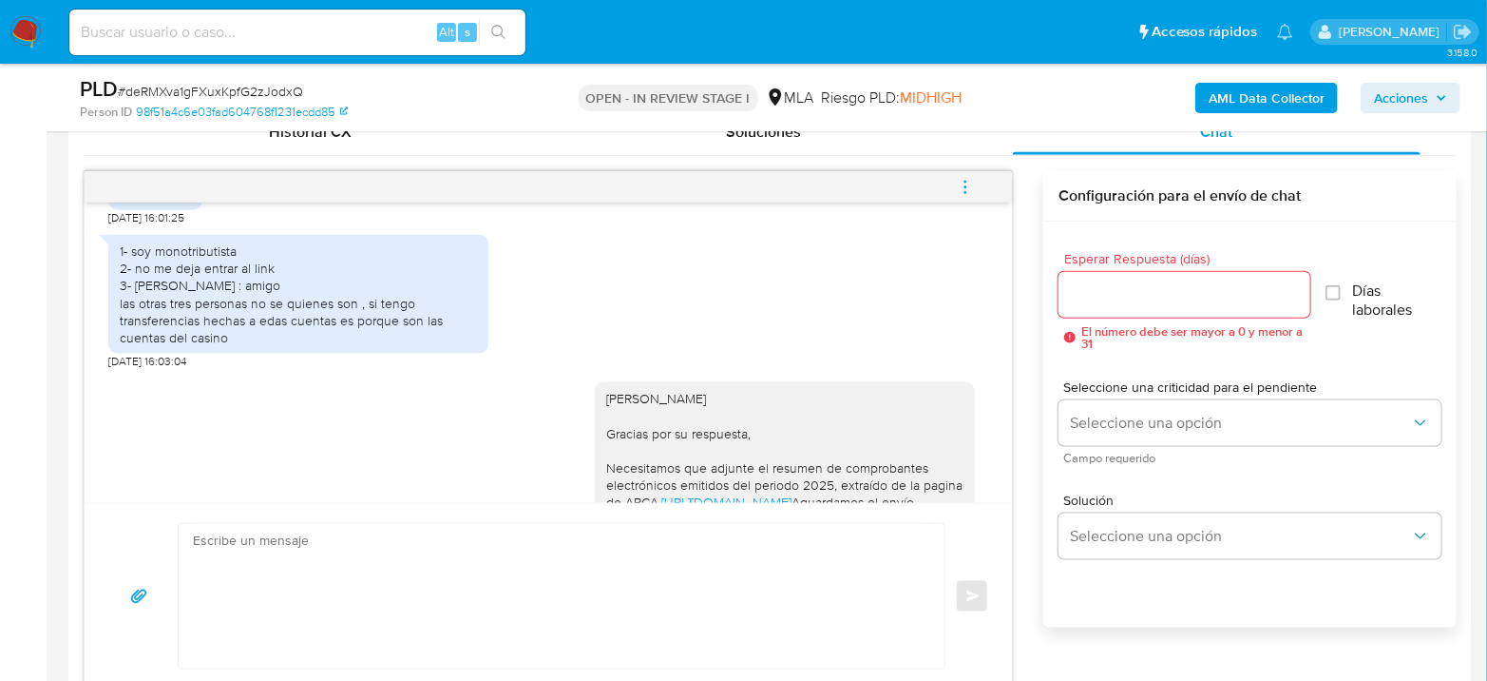
drag, startPoint x: 239, startPoint y: 442, endPoint x: 110, endPoint y: 405, distance: 133.6
click at [110, 354] on div "1- soy monotributista 2- no me deja entrar al link 3- Tomas agustin marino : am…" at bounding box center [298, 294] width 380 height 119
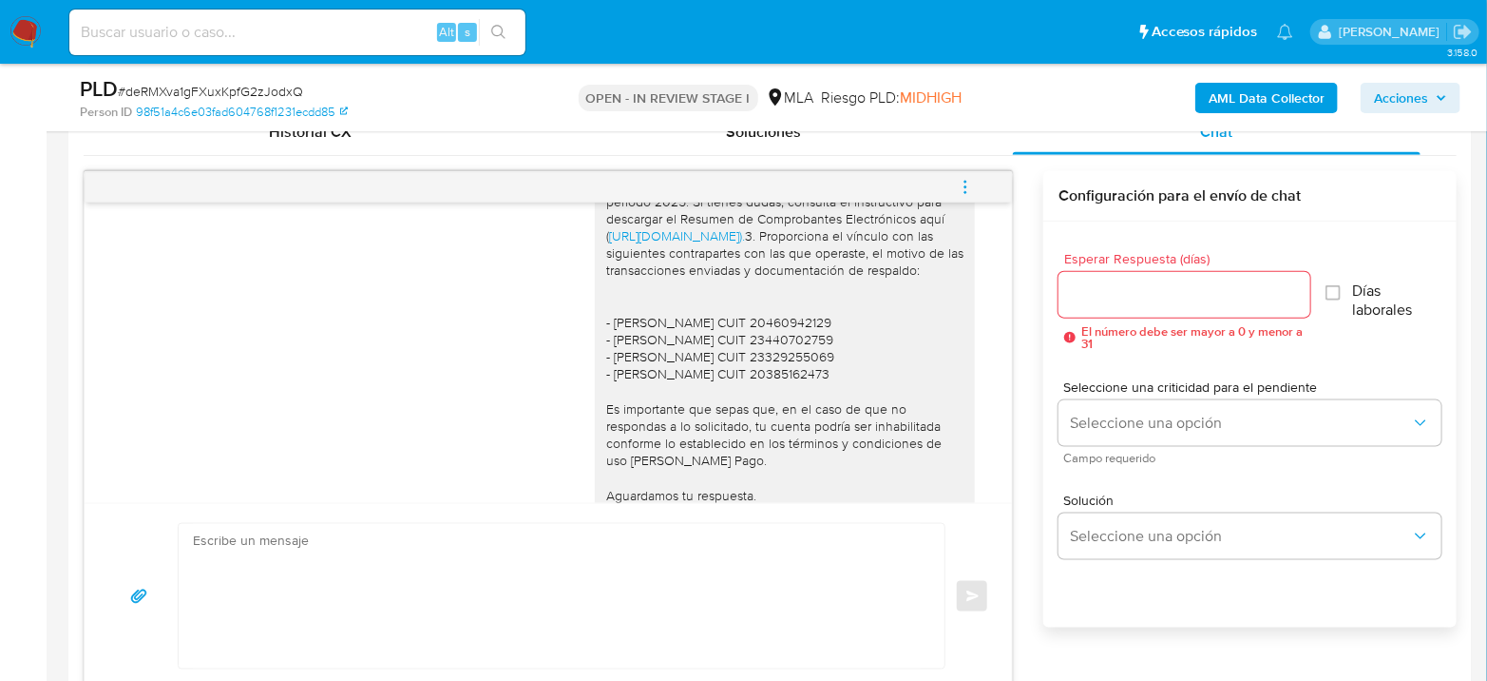
scroll to position [1321, 0]
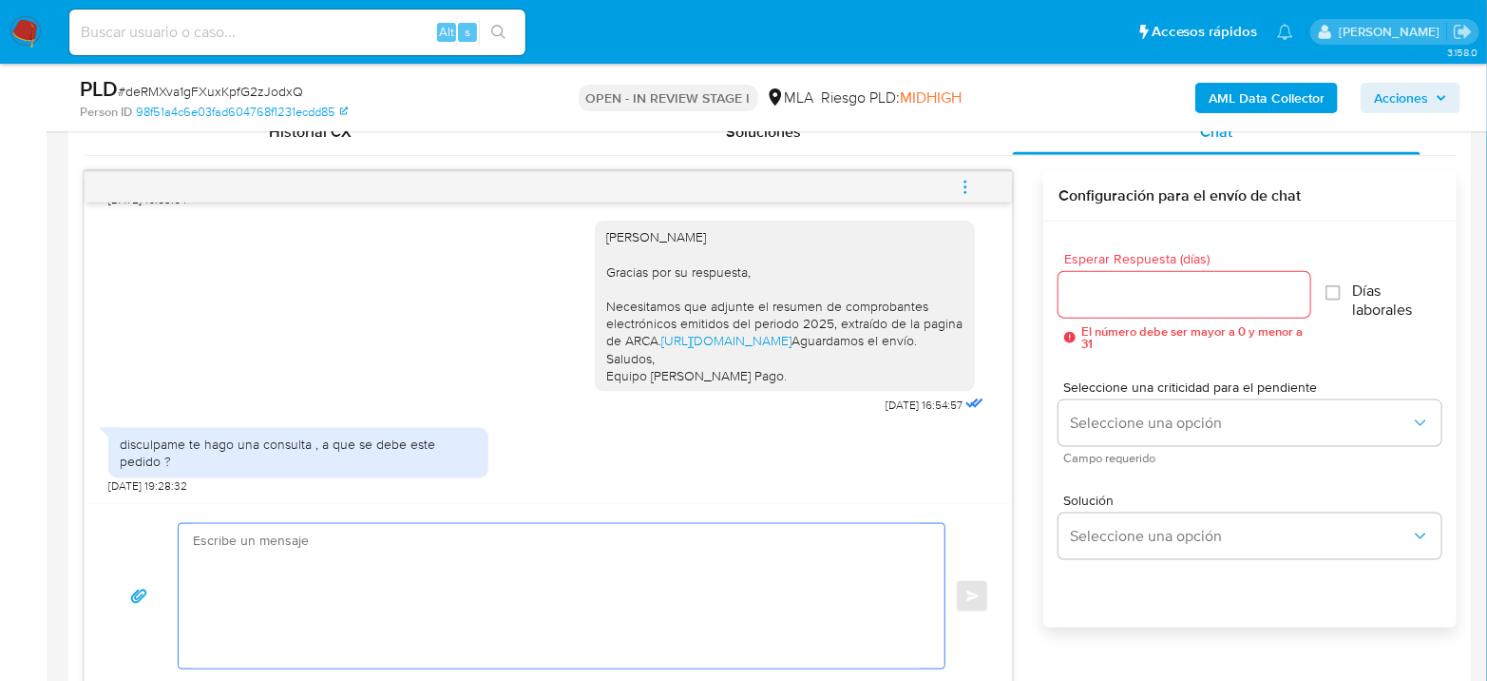
click at [409, 567] on textarea at bounding box center [557, 596] width 728 height 144
type textarea "H"
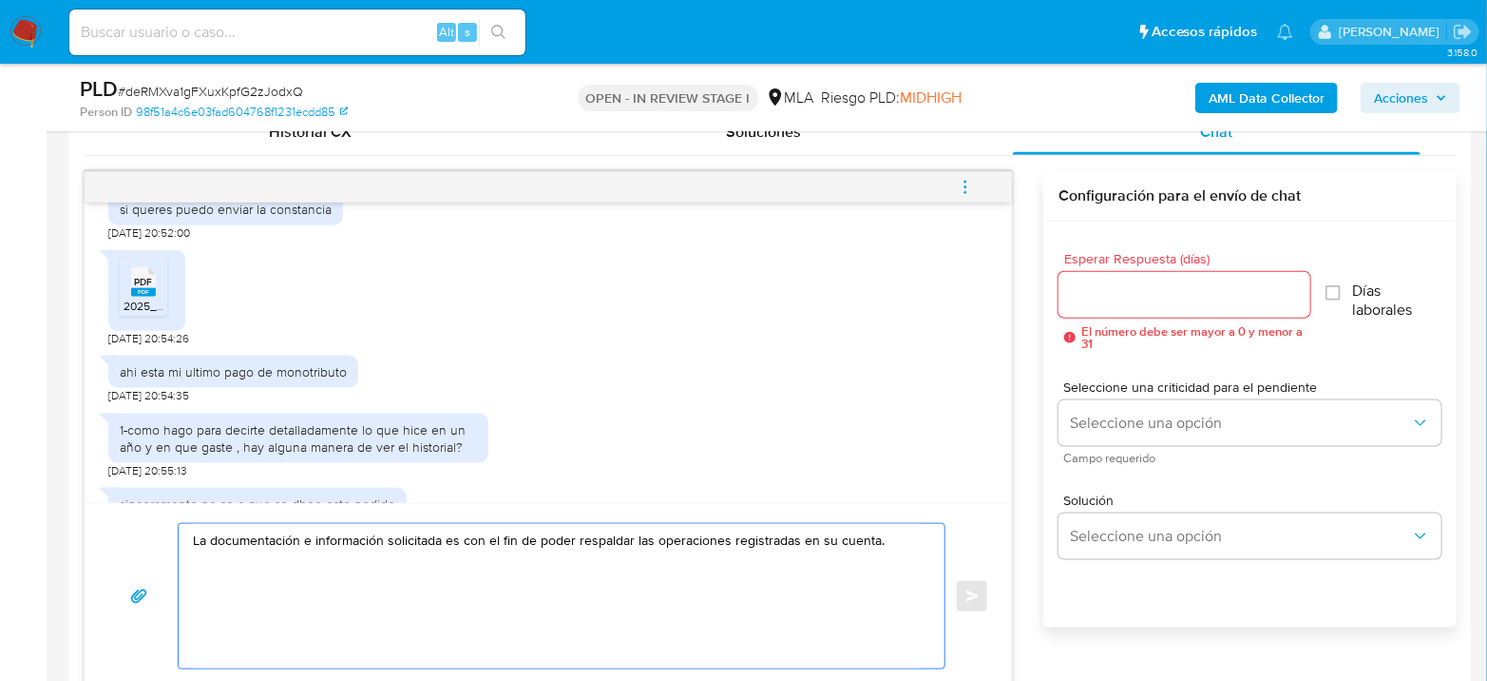
scroll to position [0, 0]
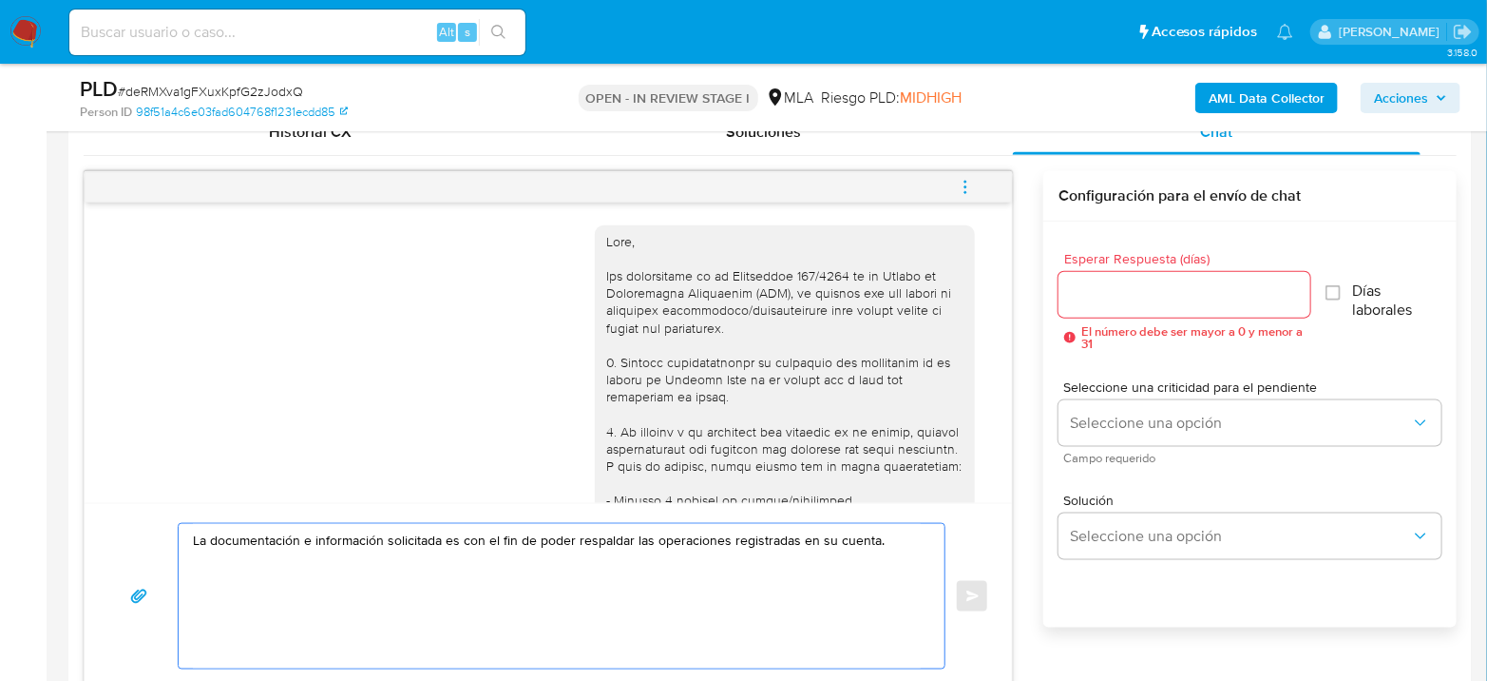
type textarea "La documentación e información solicitada es con el fin de poder respaldar las …"
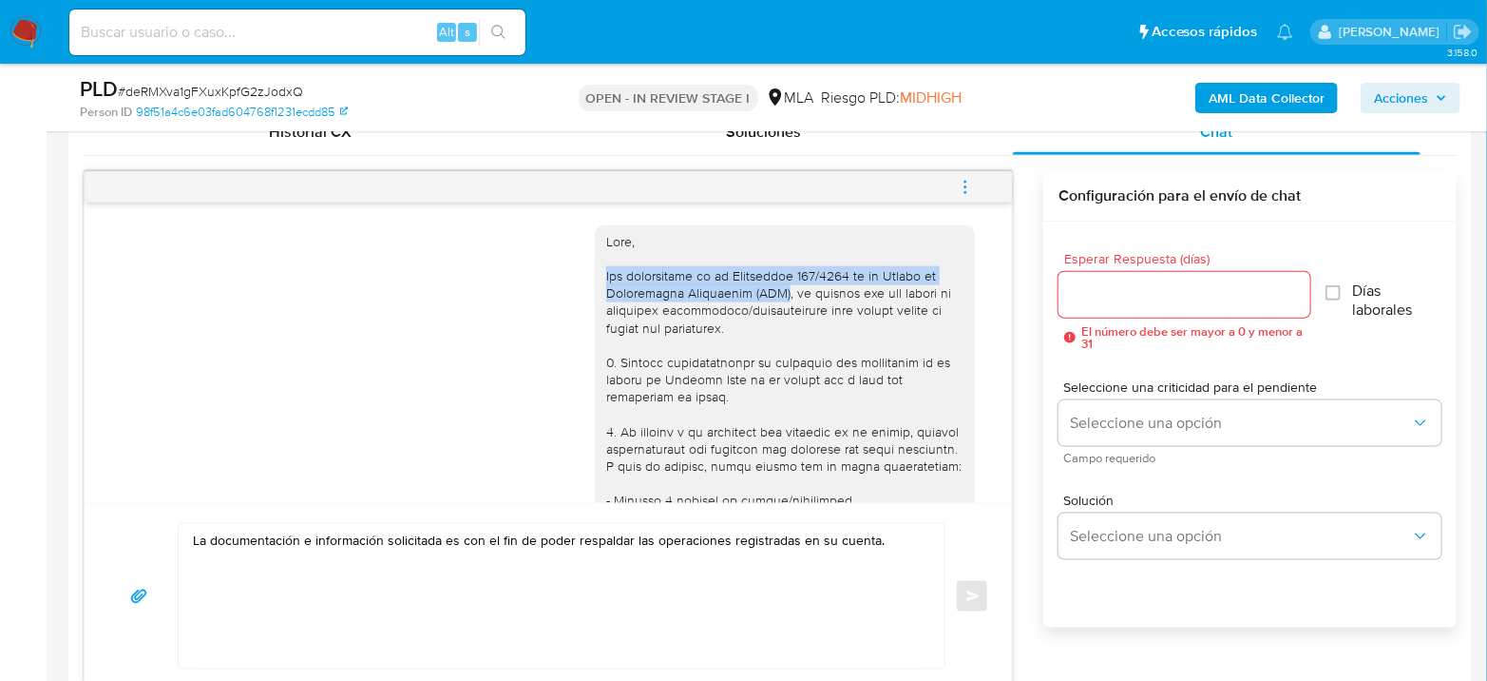
drag, startPoint x: 583, startPoint y: 277, endPoint x: 751, endPoint y: 294, distance: 169.1
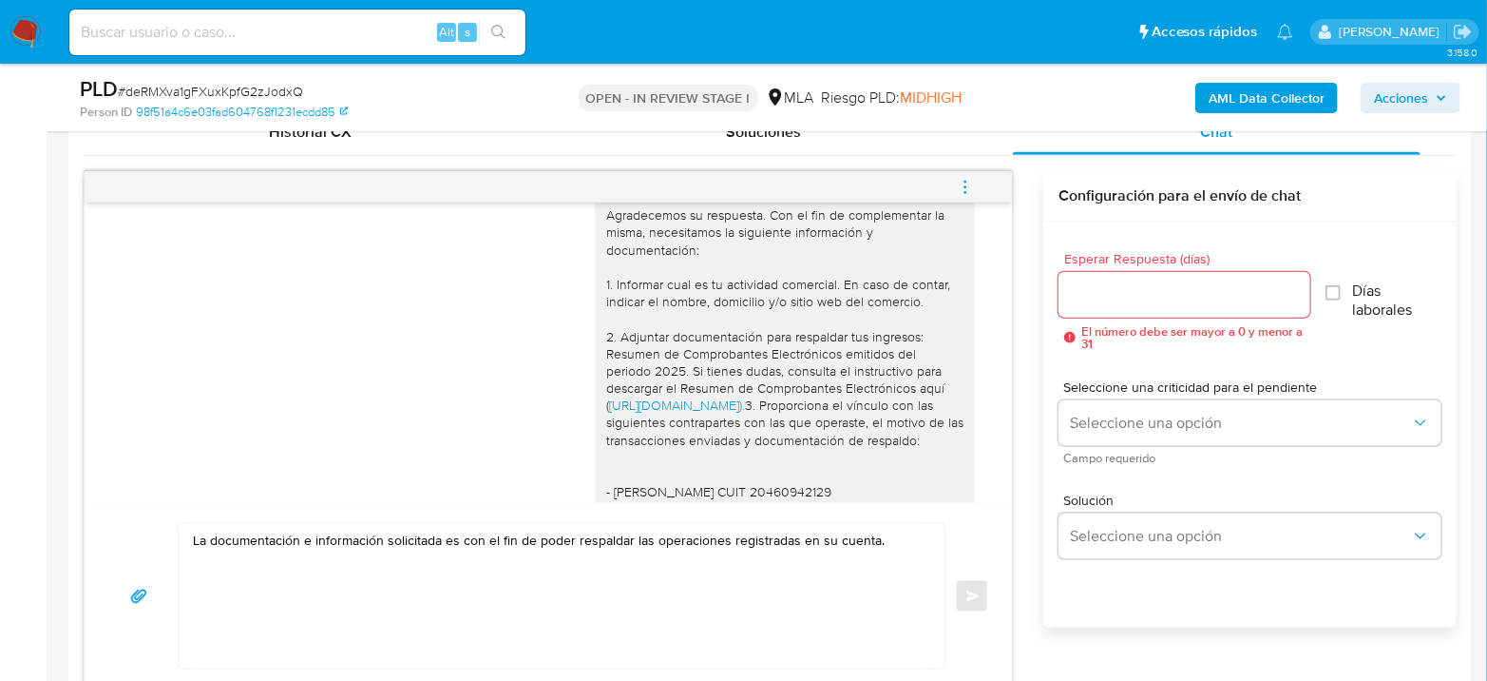
scroll to position [1689, 0]
click at [904, 545] on textarea "La documentación e información solicitada es con el fin de poder respaldar las …" at bounding box center [557, 596] width 728 height 144
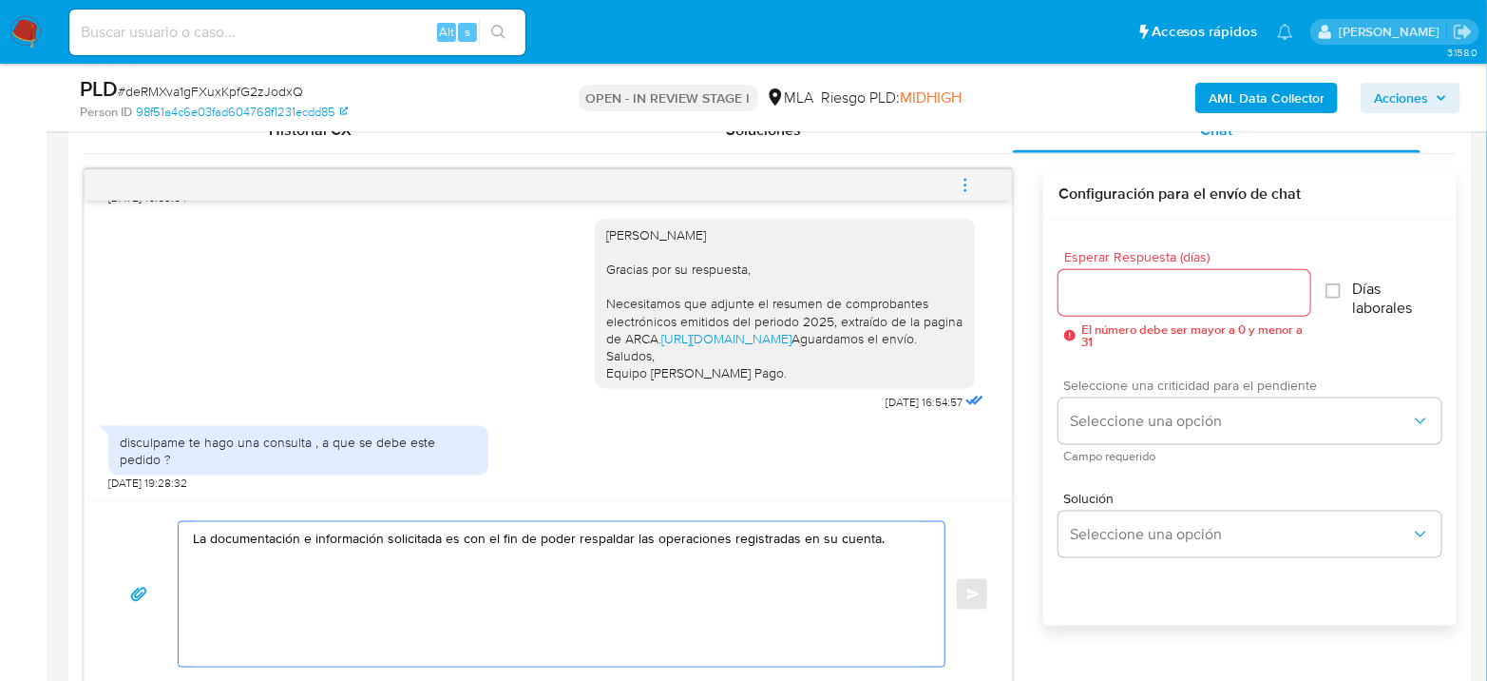
scroll to position [950, 0]
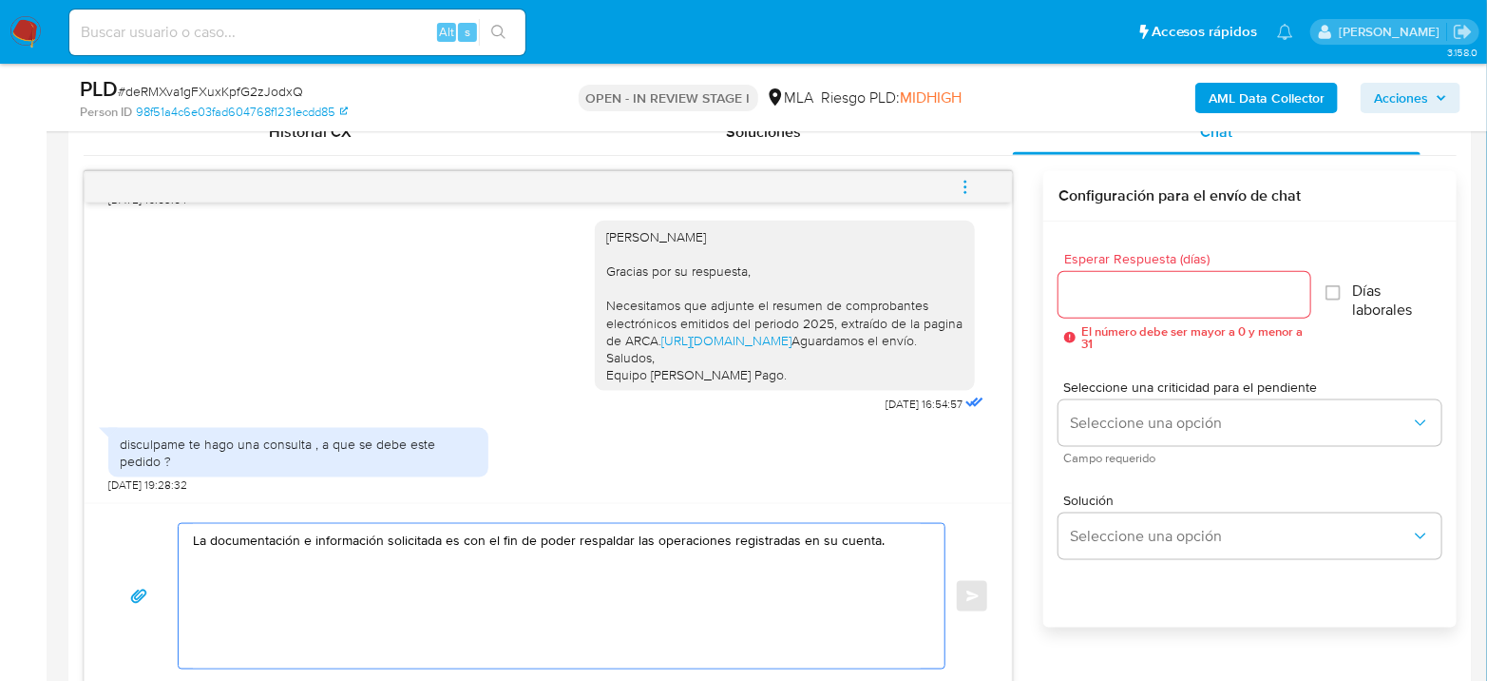
click at [1172, 295] on input "Esperar Respuesta (días)" at bounding box center [1185, 294] width 252 height 25
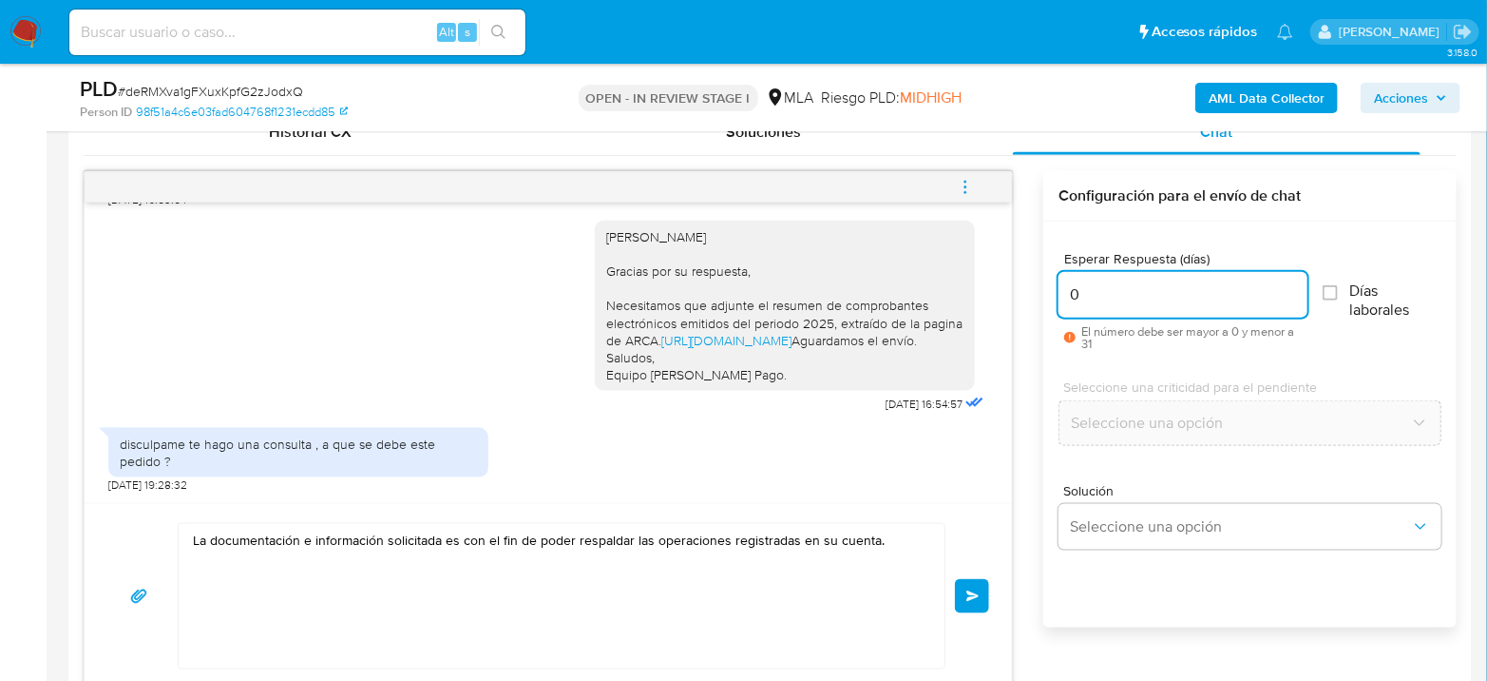
drag, startPoint x: 1117, startPoint y: 294, endPoint x: 1038, endPoint y: 290, distance: 79.0
click at [1039, 290] on div "17/07/2025 19:57:12 hola buenas tardes 18/07/2025 20:51:25 recuen veo el mensaj…" at bounding box center [770, 430] width 1373 height 518
type input "1"
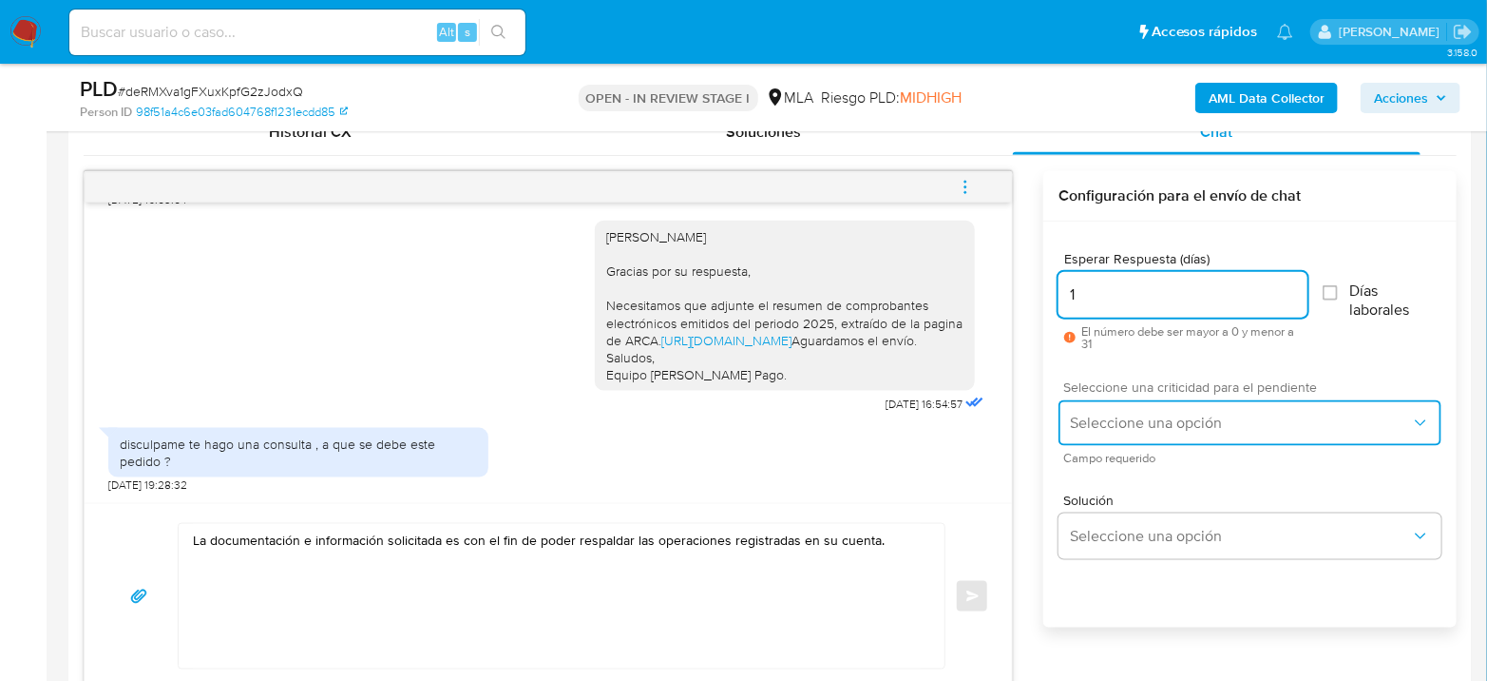
click at [1158, 432] on button "Seleccione una opción" at bounding box center [1250, 423] width 383 height 46
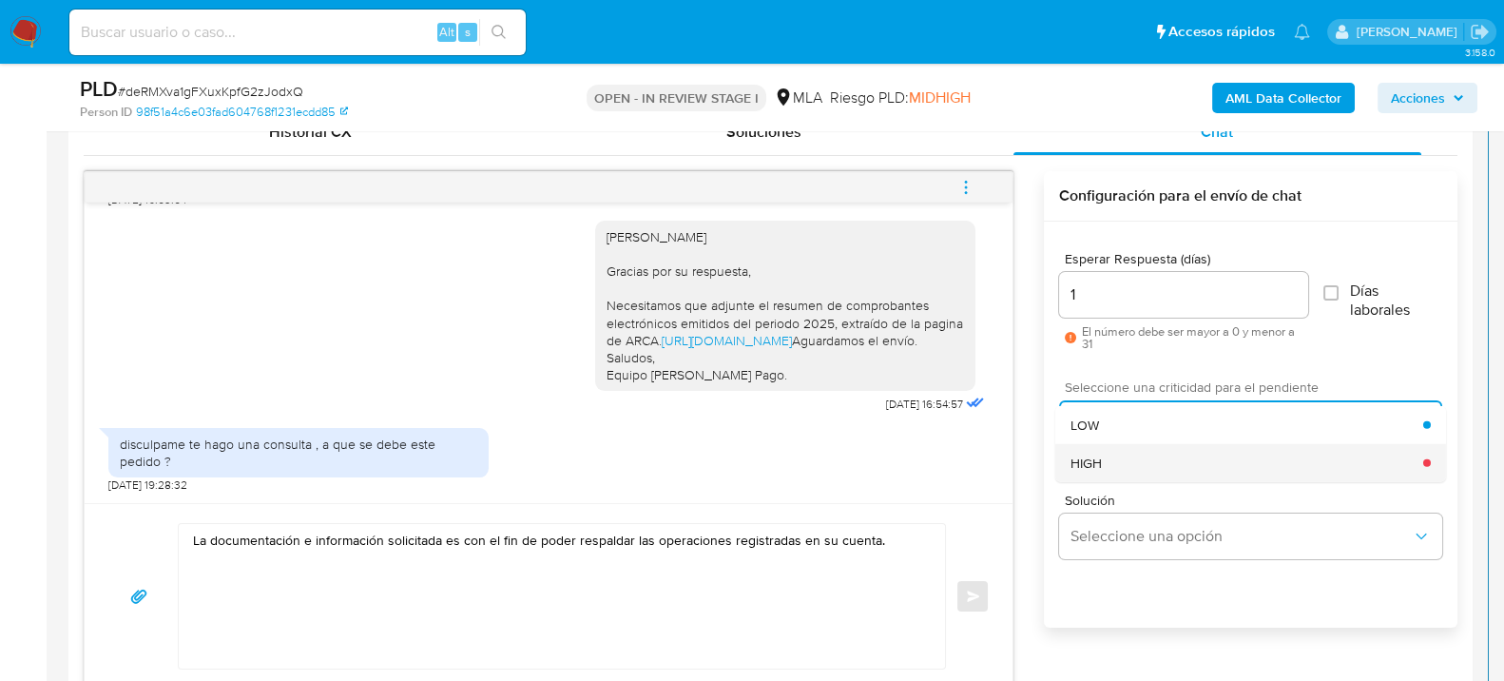
click at [1145, 473] on div "HIGH" at bounding box center [1246, 462] width 353 height 38
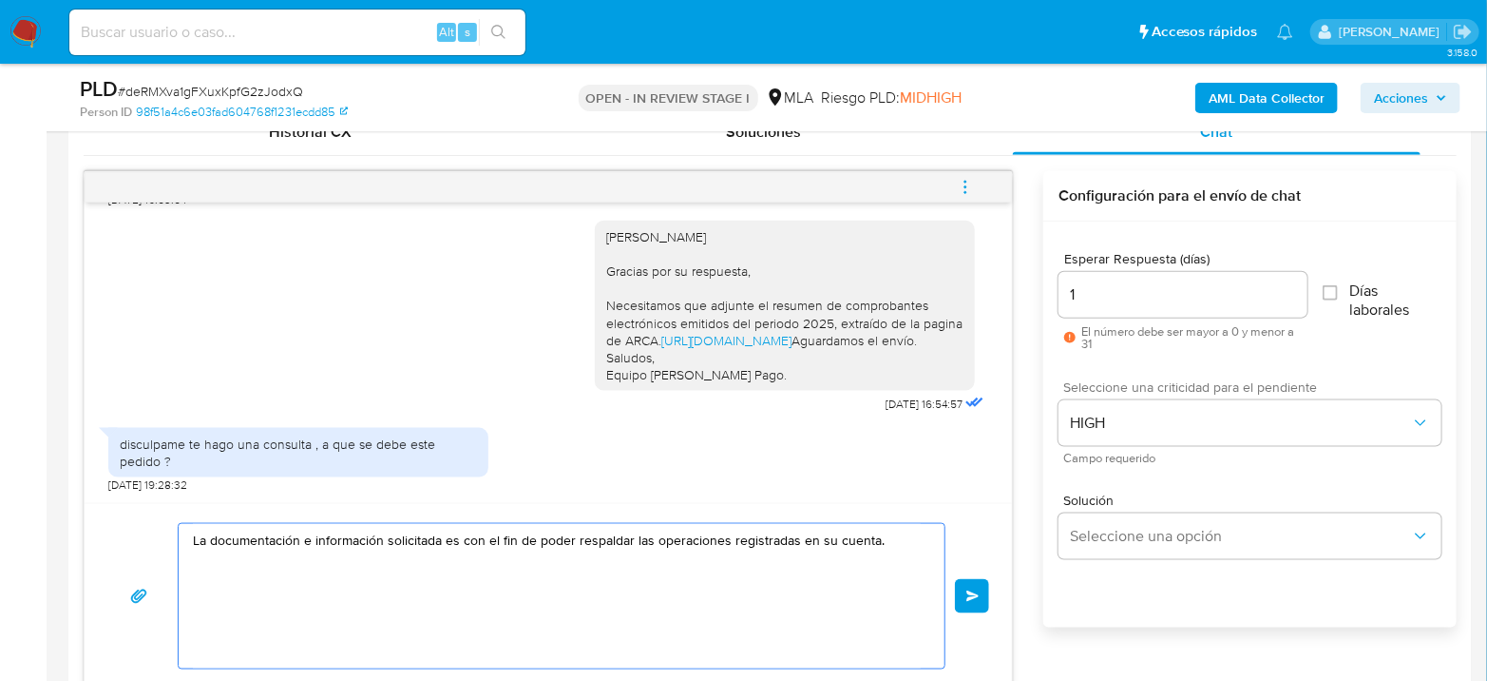
click at [871, 575] on textarea "La documentación e información solicitada es con el fin de poder respaldar las …" at bounding box center [557, 596] width 728 height 144
click at [899, 557] on textarea "La documentación e información solicitada es con el fin de poder respaldar las …" at bounding box center [557, 596] width 728 height 144
type textarea "La documentación e información solicitada es con el fin de poder respaldar las …"
click at [976, 590] on span "Enviar" at bounding box center [973, 595] width 13 height 11
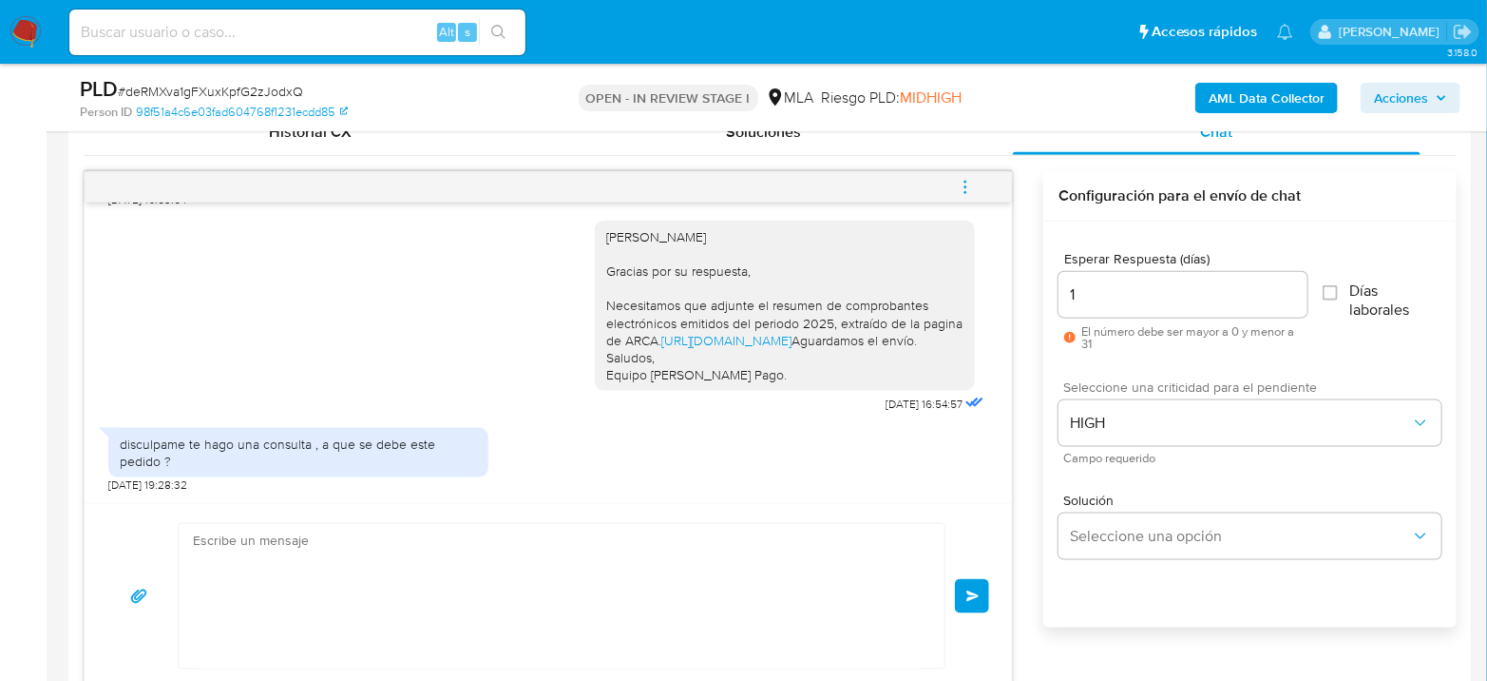
scroll to position [2750, 0]
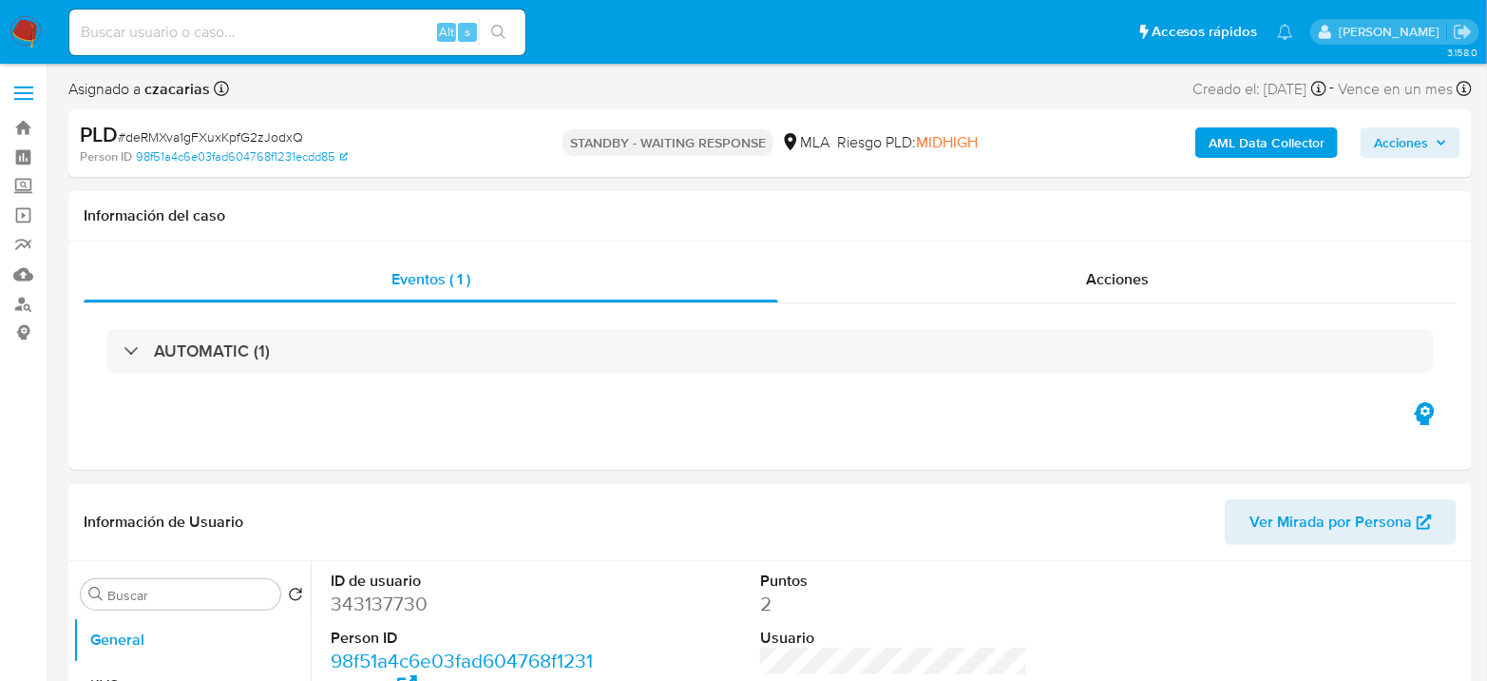
select select "10"
click at [322, 45] on div "Alt s" at bounding box center [297, 33] width 456 height 46
click at [331, 34] on input at bounding box center [297, 32] width 456 height 25
paste input "OpRfRb7JK3xD5b63fbDfPwGU"
type input "OpRfRb7JK3xD5b63fbDfPwGU"
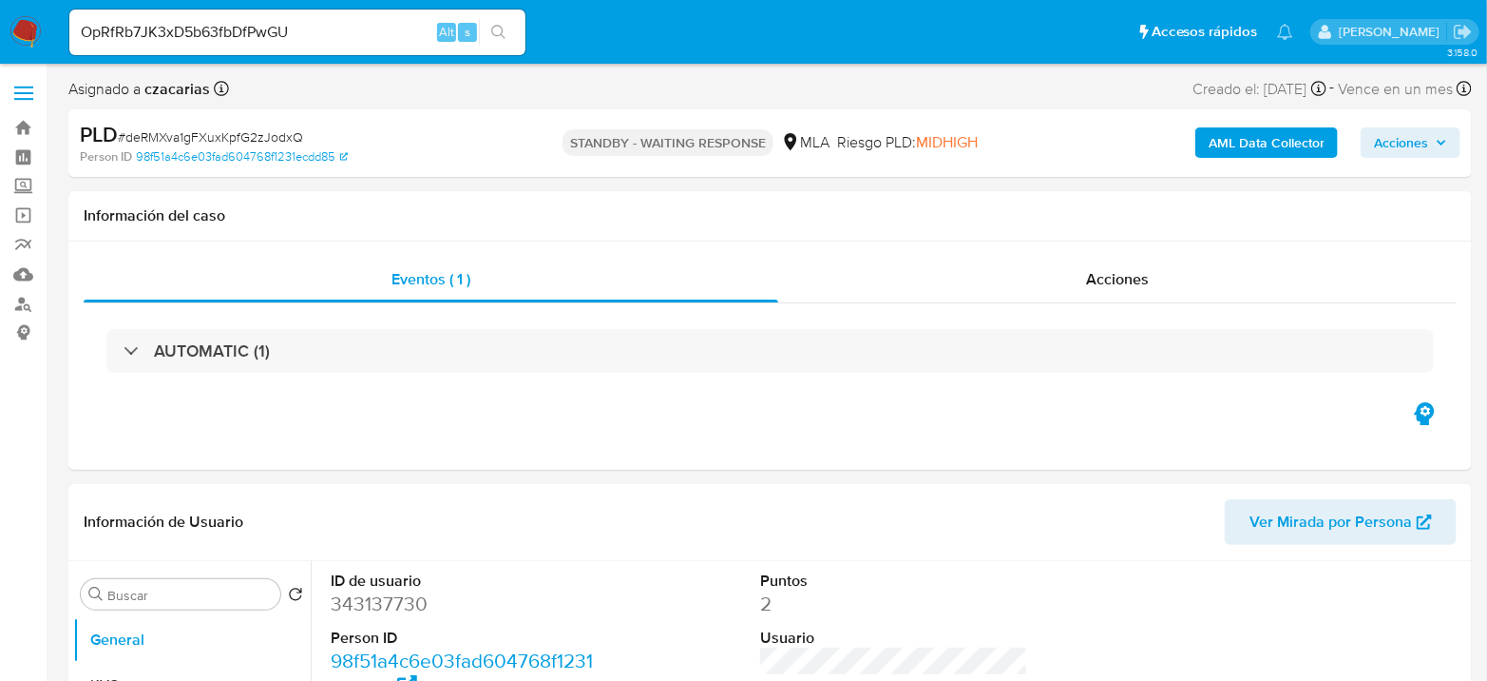
click at [486, 32] on button "search-icon" at bounding box center [498, 32] width 39 height 27
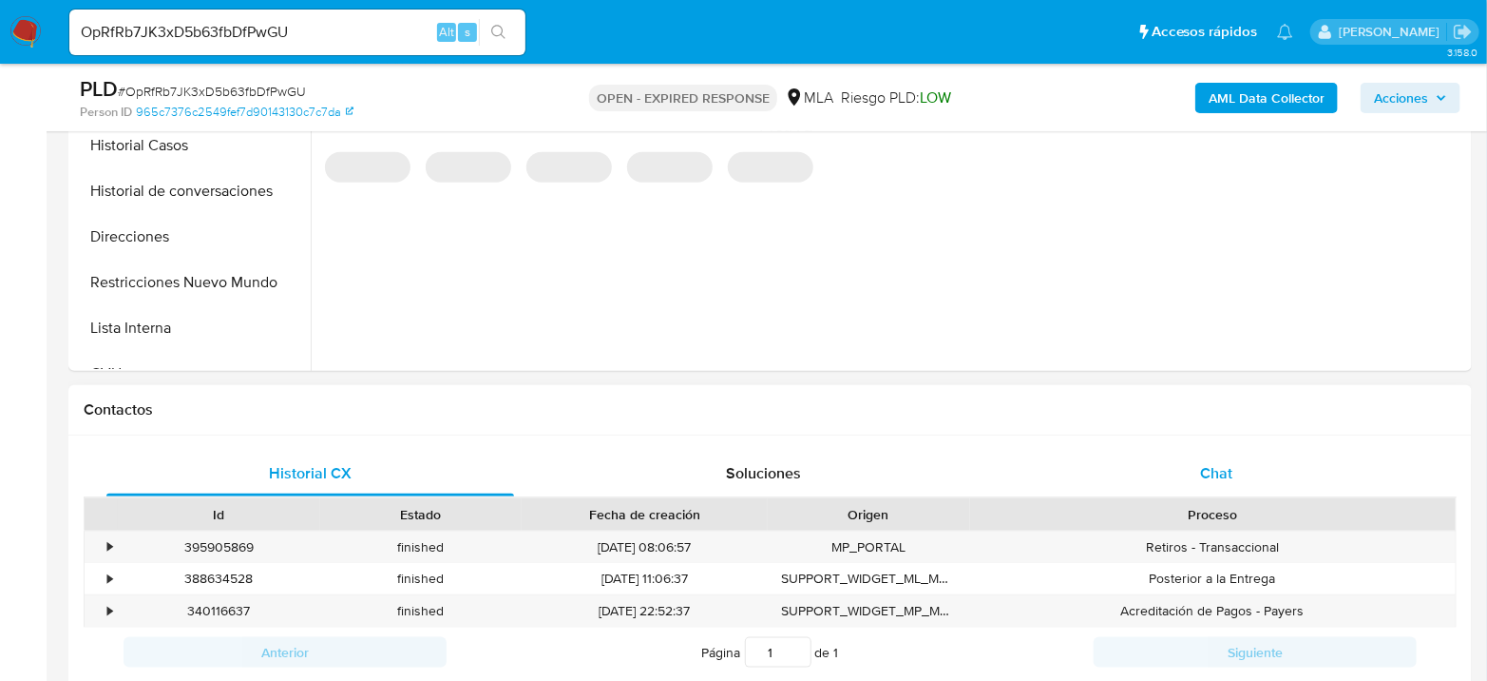
scroll to position [739, 0]
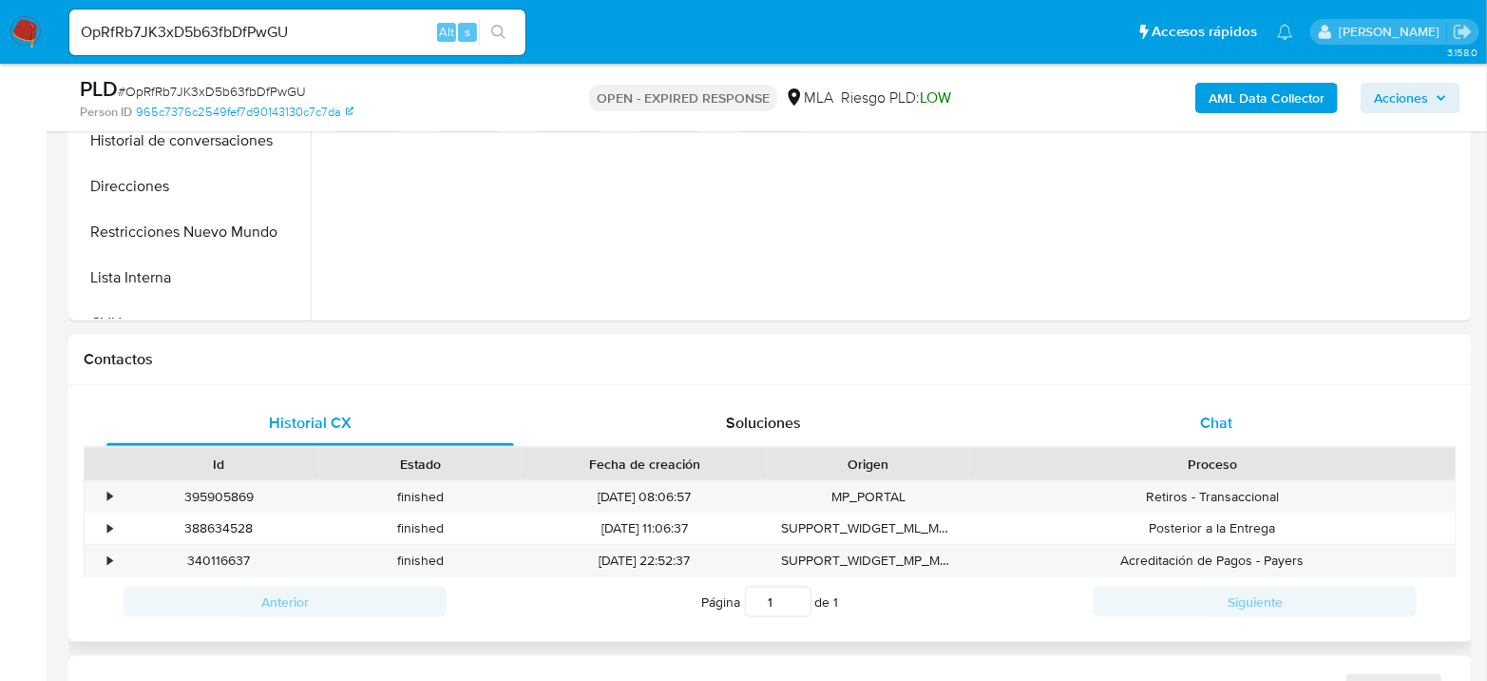
select select "10"
click at [1226, 443] on div "Historial CX Soluciones Chat" at bounding box center [770, 423] width 1373 height 47
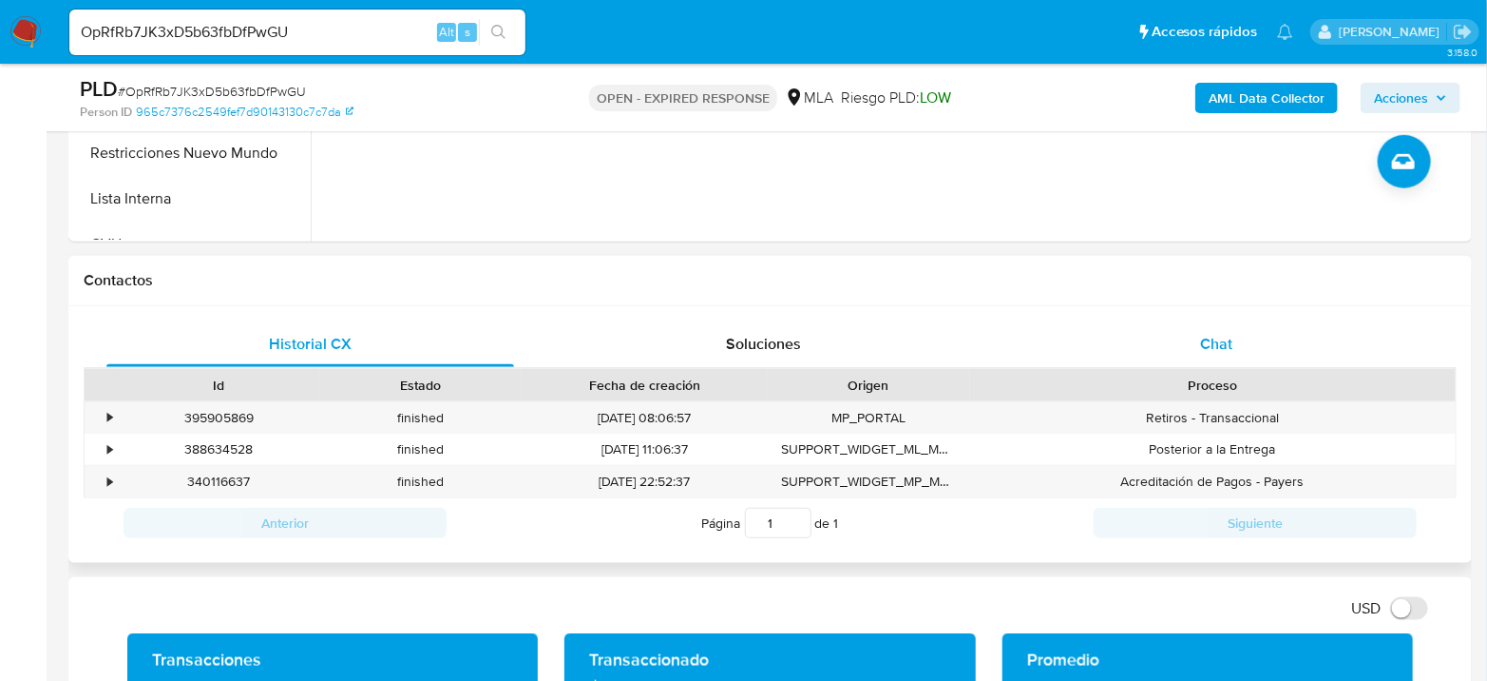
click at [1209, 333] on span "Chat" at bounding box center [1216, 344] width 32 height 22
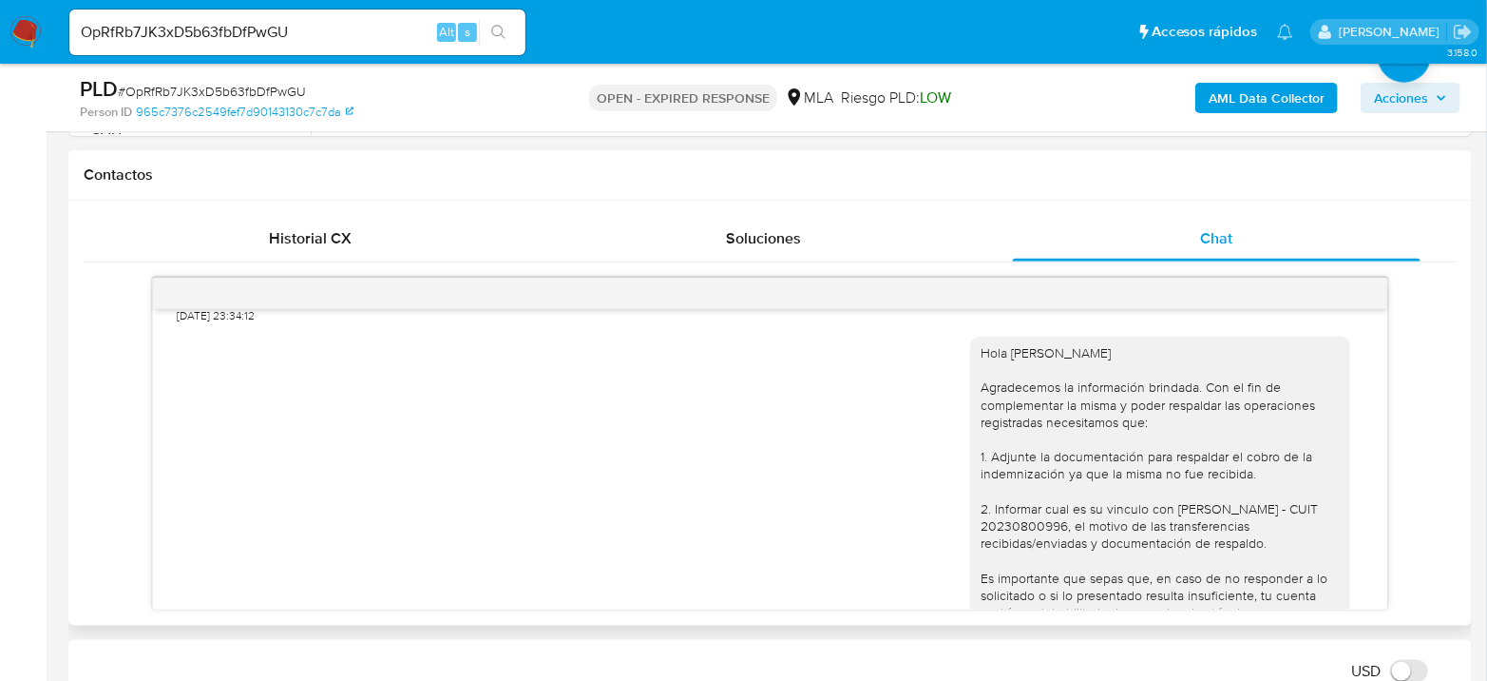
scroll to position [1676, 0]
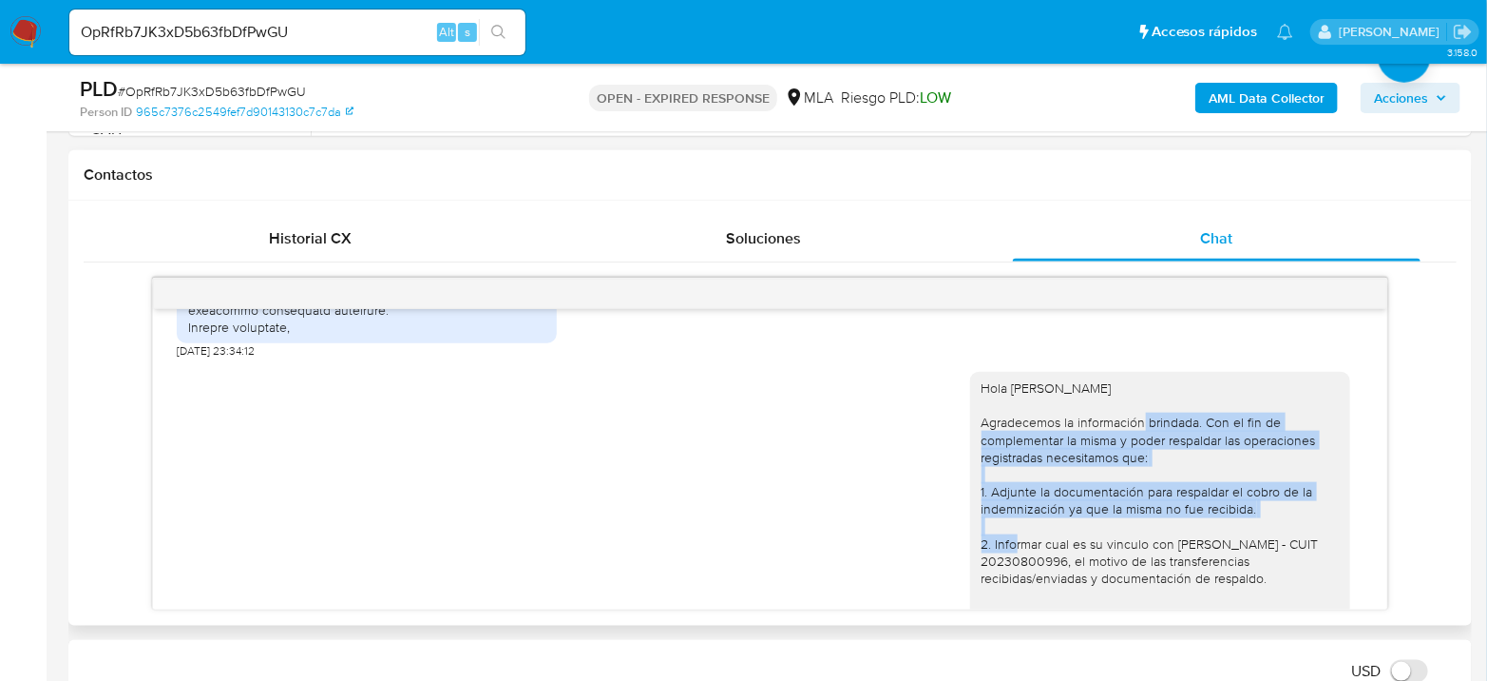
drag, startPoint x: 1080, startPoint y: 459, endPoint x: 1254, endPoint y: 554, distance: 198.2
click at [1254, 554] on div "Hola Julian Emanuel Molina Agradecemos la información brindada. Con el fin de c…" at bounding box center [1160, 560] width 357 height 363
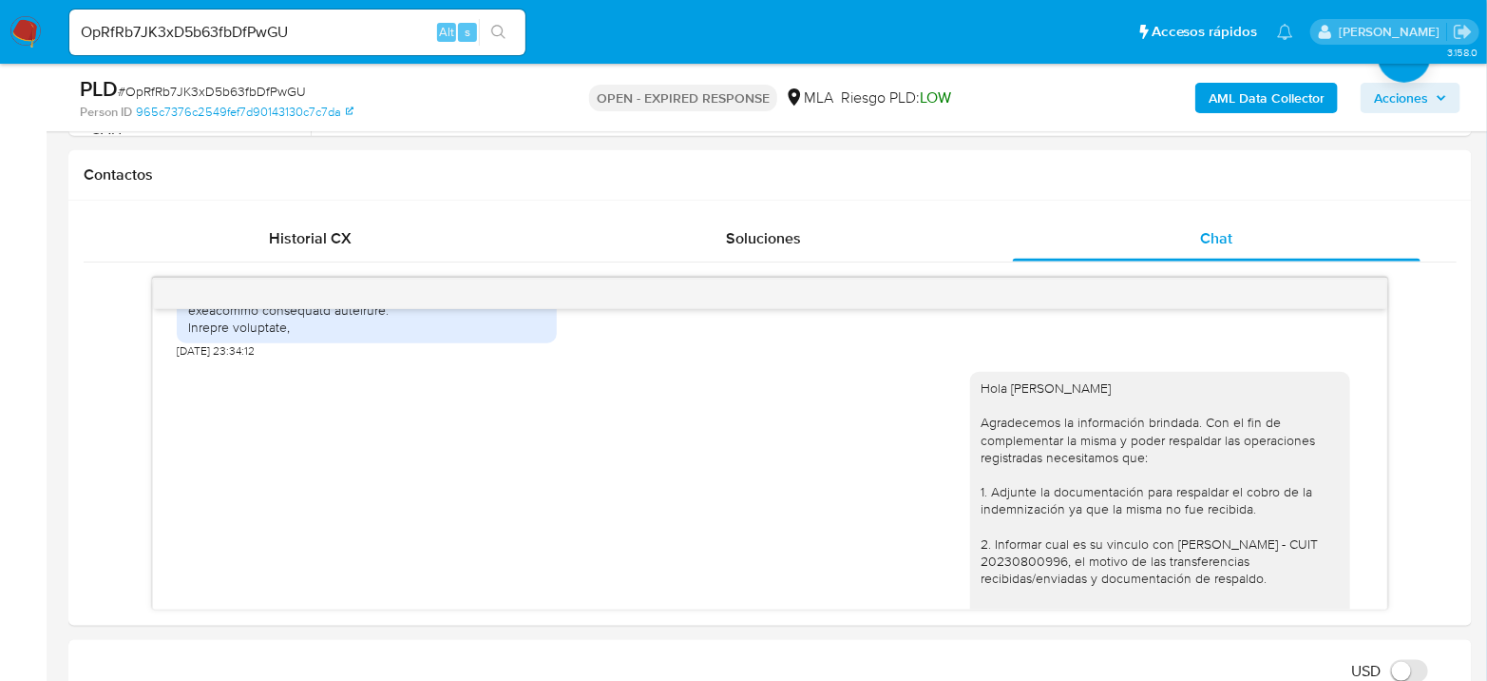
click at [272, 91] on span "# OpRfRb7JK3xD5b63fbDfPwGU" at bounding box center [212, 91] width 188 height 19
click at [272, 90] on span "# OpRfRb7JK3xD5b63fbDfPwGU" at bounding box center [212, 91] width 188 height 19
copy span "OpRfRb7JK3xD5b63fbDfPwGU"
click at [415, 540] on div "Hola Julian Emanuel Molina Agradecemos la información brindada. Con el fin de c…" at bounding box center [770, 567] width 1187 height 418
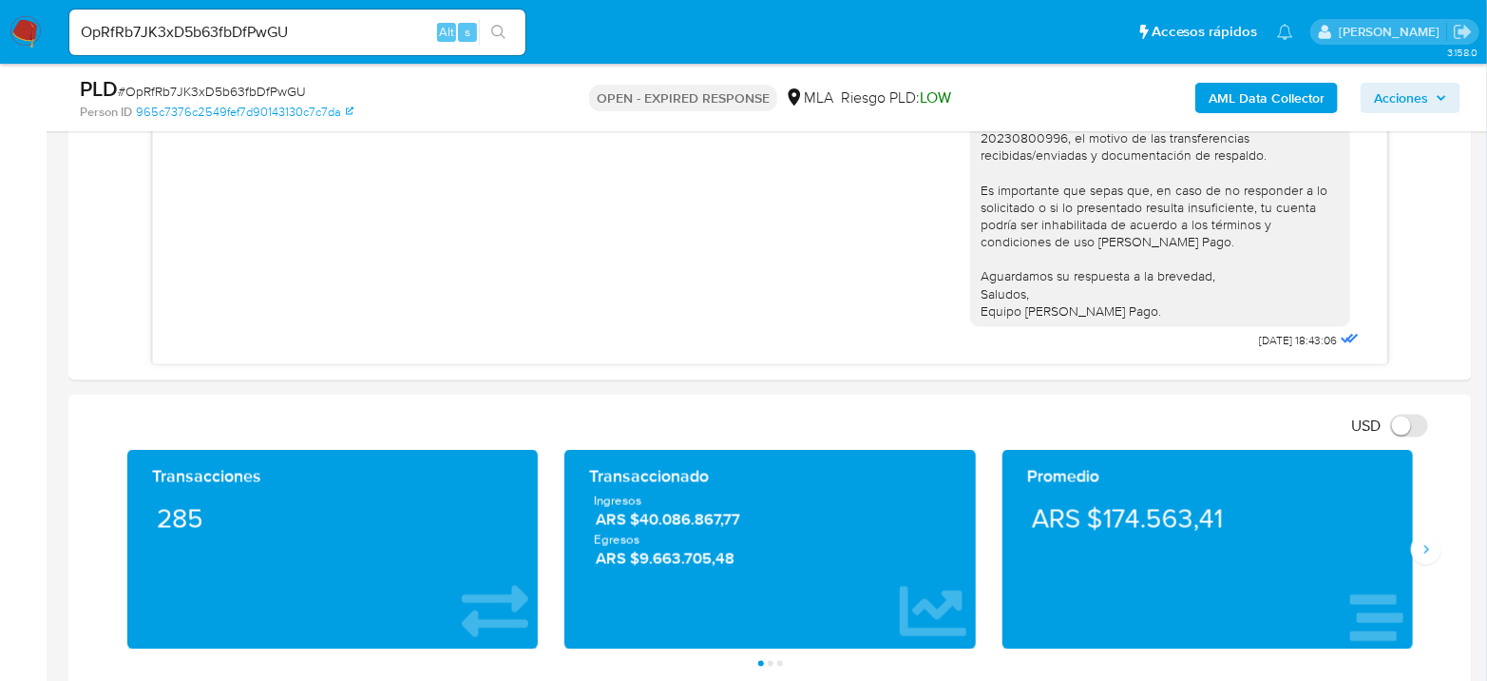
scroll to position [1267, 0]
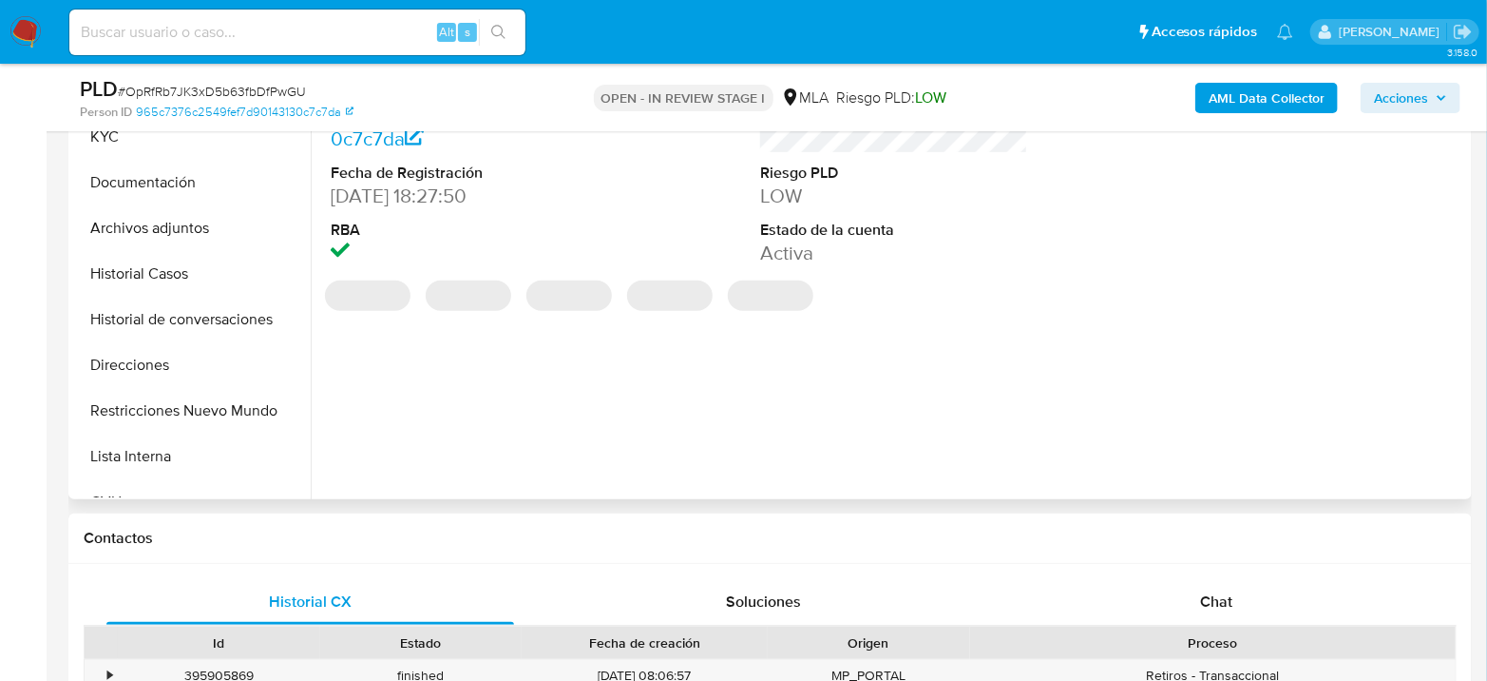
scroll to position [739, 0]
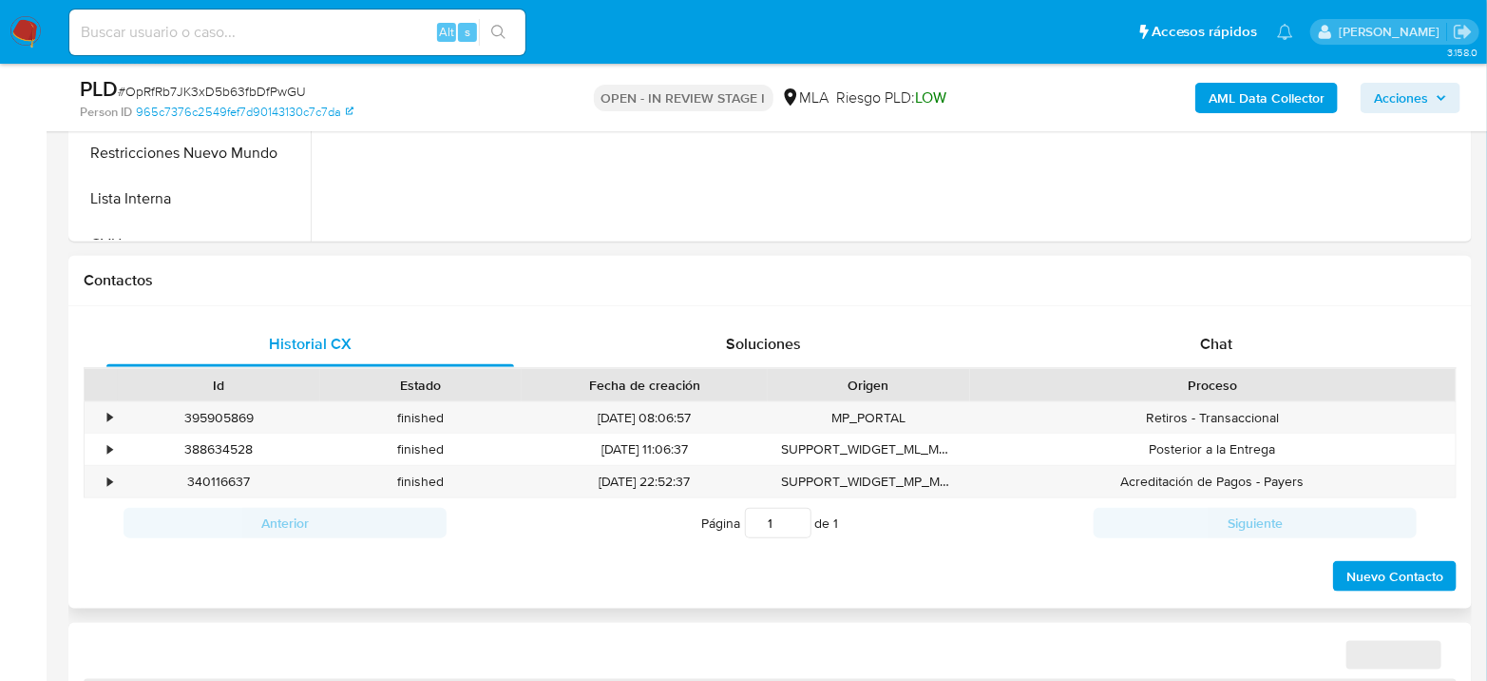
click at [1220, 309] on div "Historial CX Soluciones Chat Id Estado Fecha de creación Origen Proceso • 39590…" at bounding box center [770, 457] width 1404 height 303
select select "10"
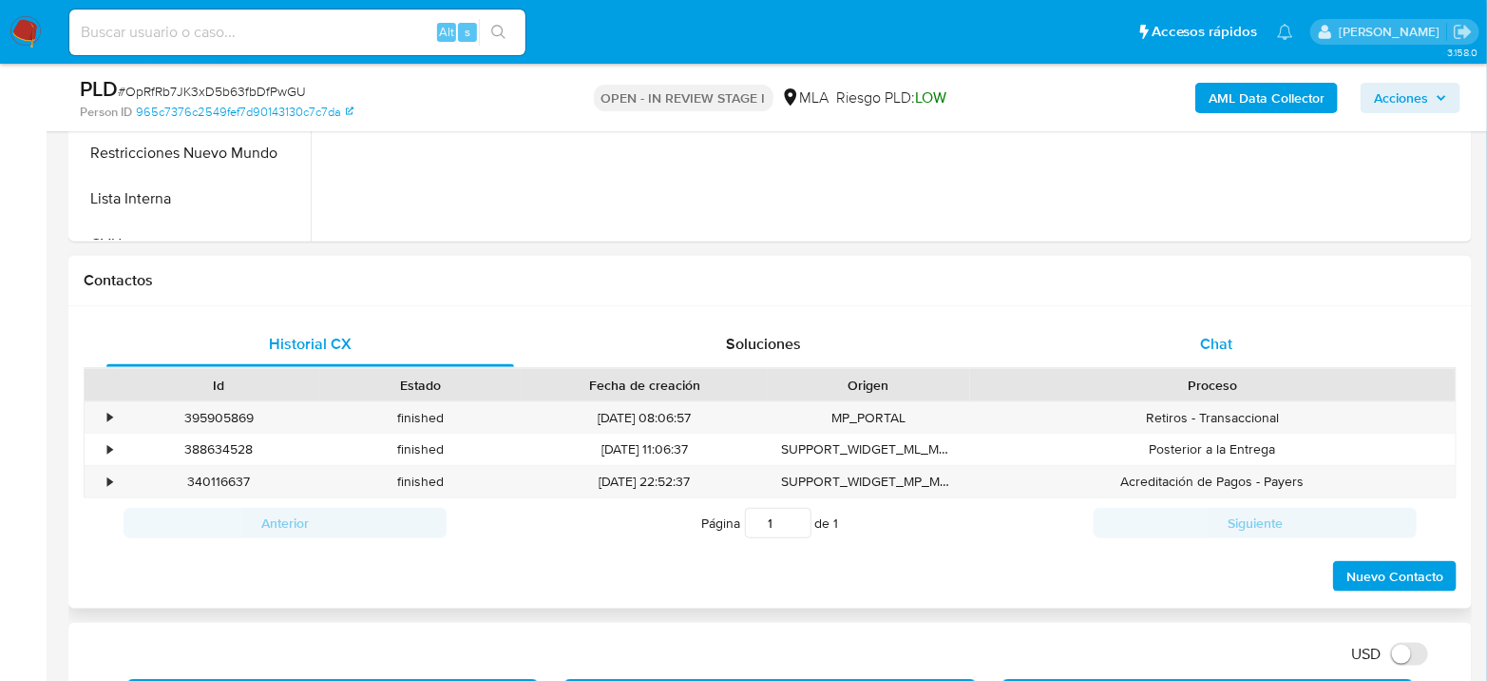
click at [1216, 326] on div "Chat" at bounding box center [1217, 344] width 408 height 46
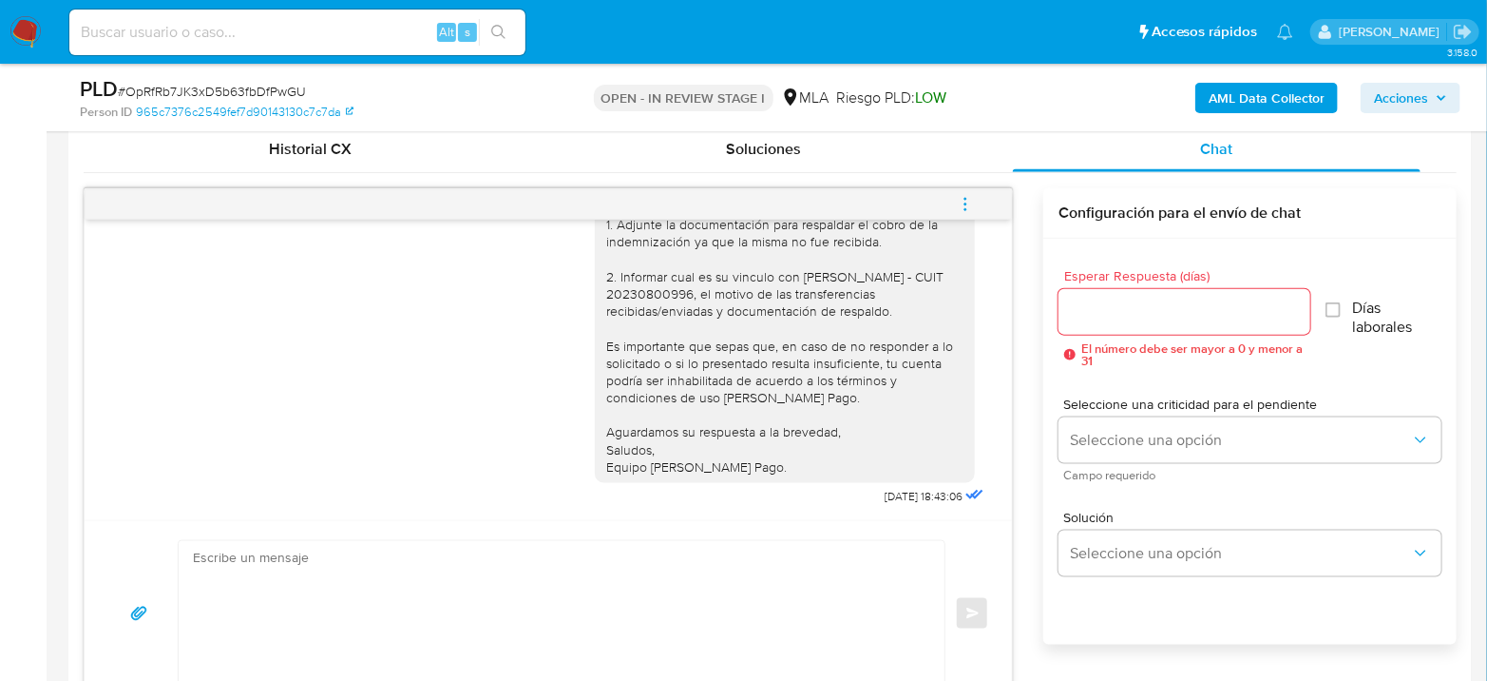
scroll to position [1056, 0]
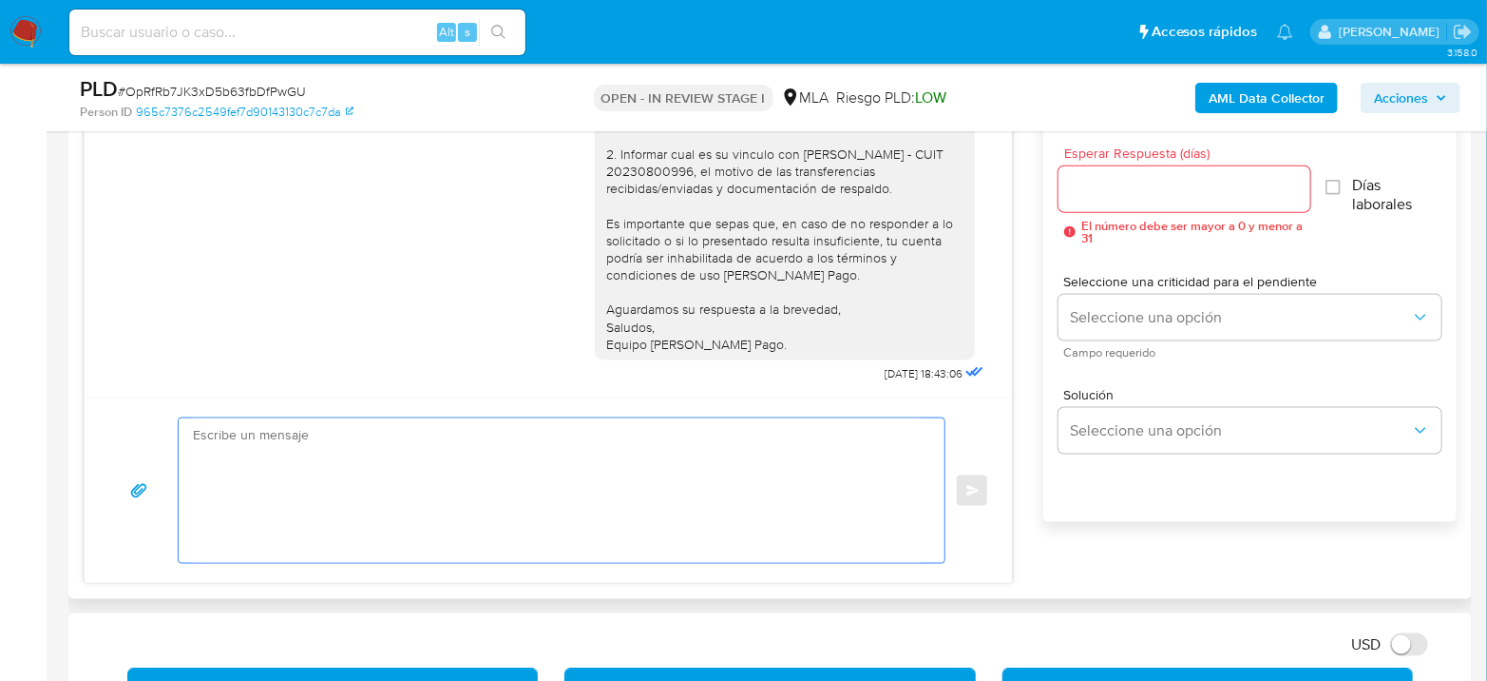
click at [521, 516] on textarea at bounding box center [557, 490] width 728 height 144
paste textarea "Hola, Esperamos que te encuentres muy bien. Te consultamos si tuviste oportunid…"
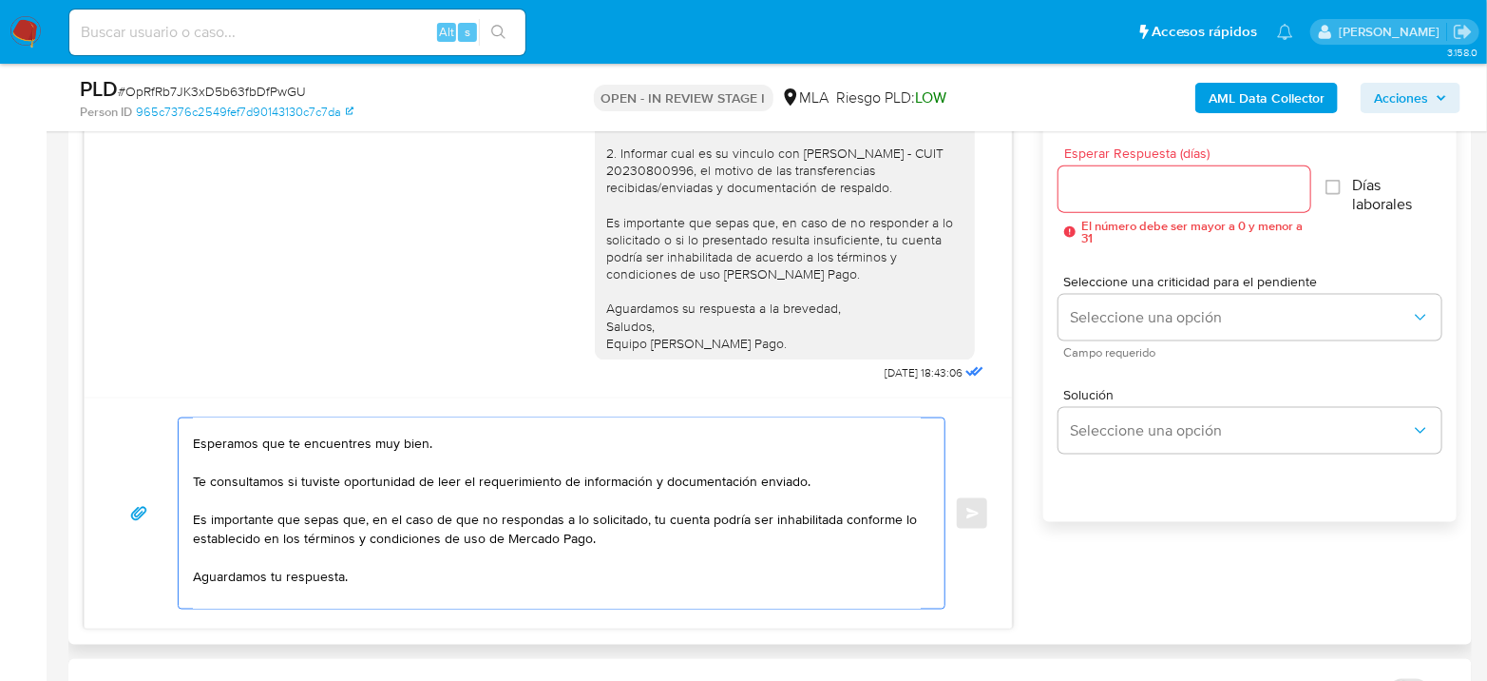
scroll to position [0, 0]
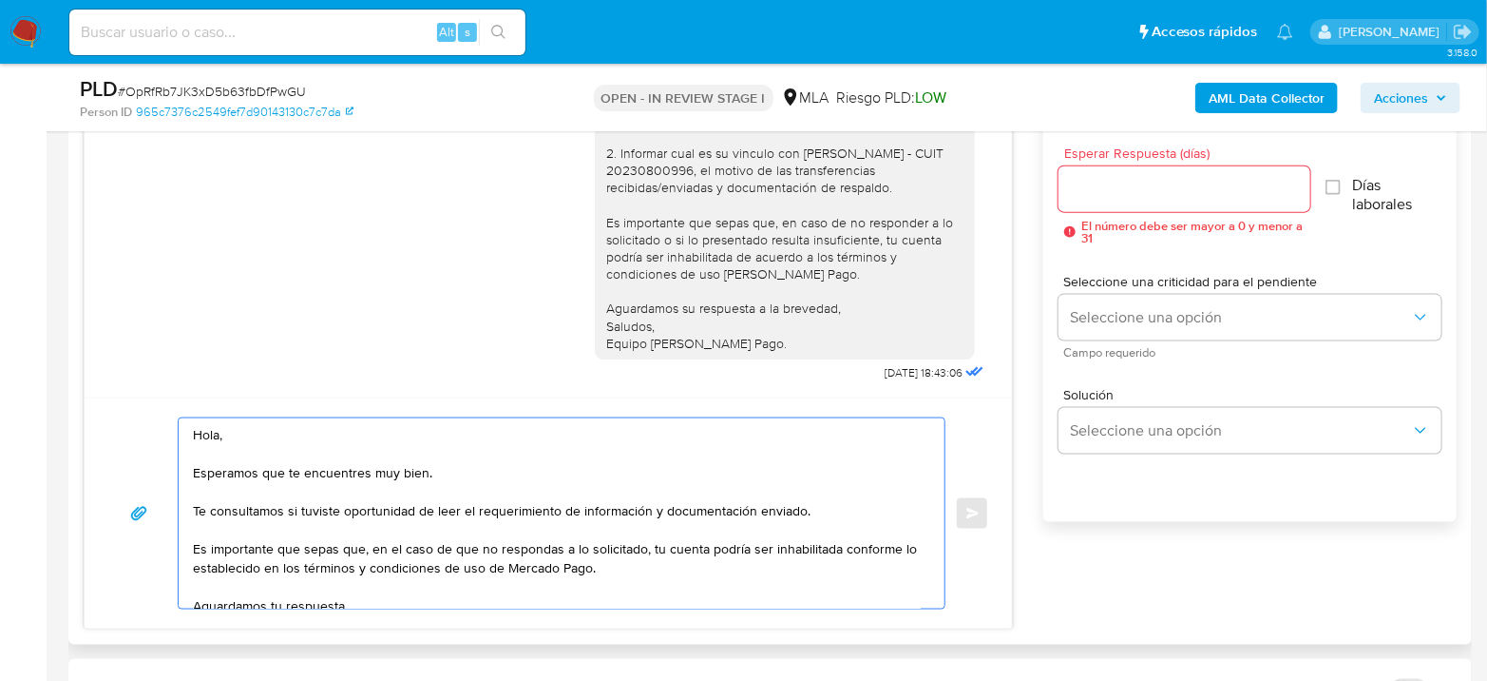
type textarea "Hola, Esperamos que te encuentres muy bien. Te consultamos si tuviste oportunid…"
click at [1216, 193] on input "Esperar Respuesta (días)" at bounding box center [1185, 189] width 252 height 25
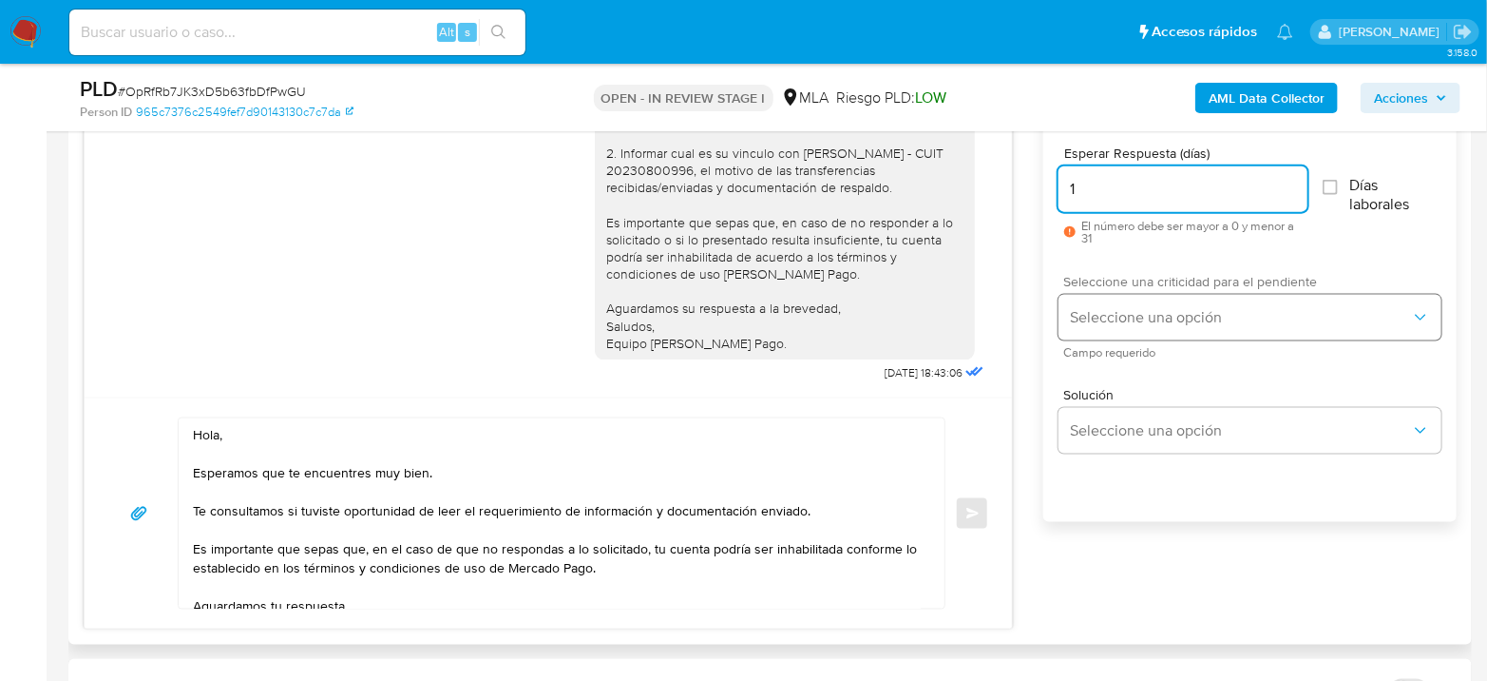
type input "1"
click at [1318, 334] on button "Seleccione una opción" at bounding box center [1250, 318] width 383 height 46
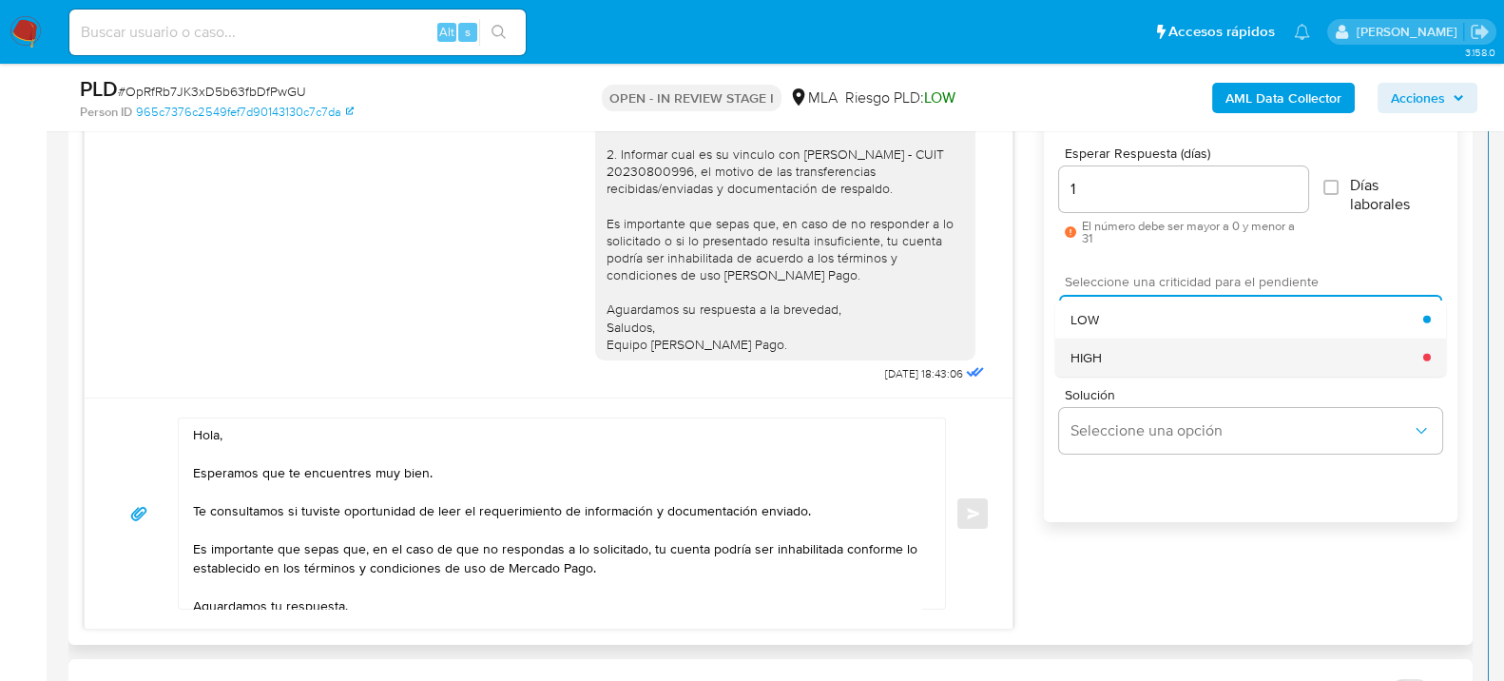
click at [1219, 371] on div "HIGH" at bounding box center [1246, 356] width 353 height 38
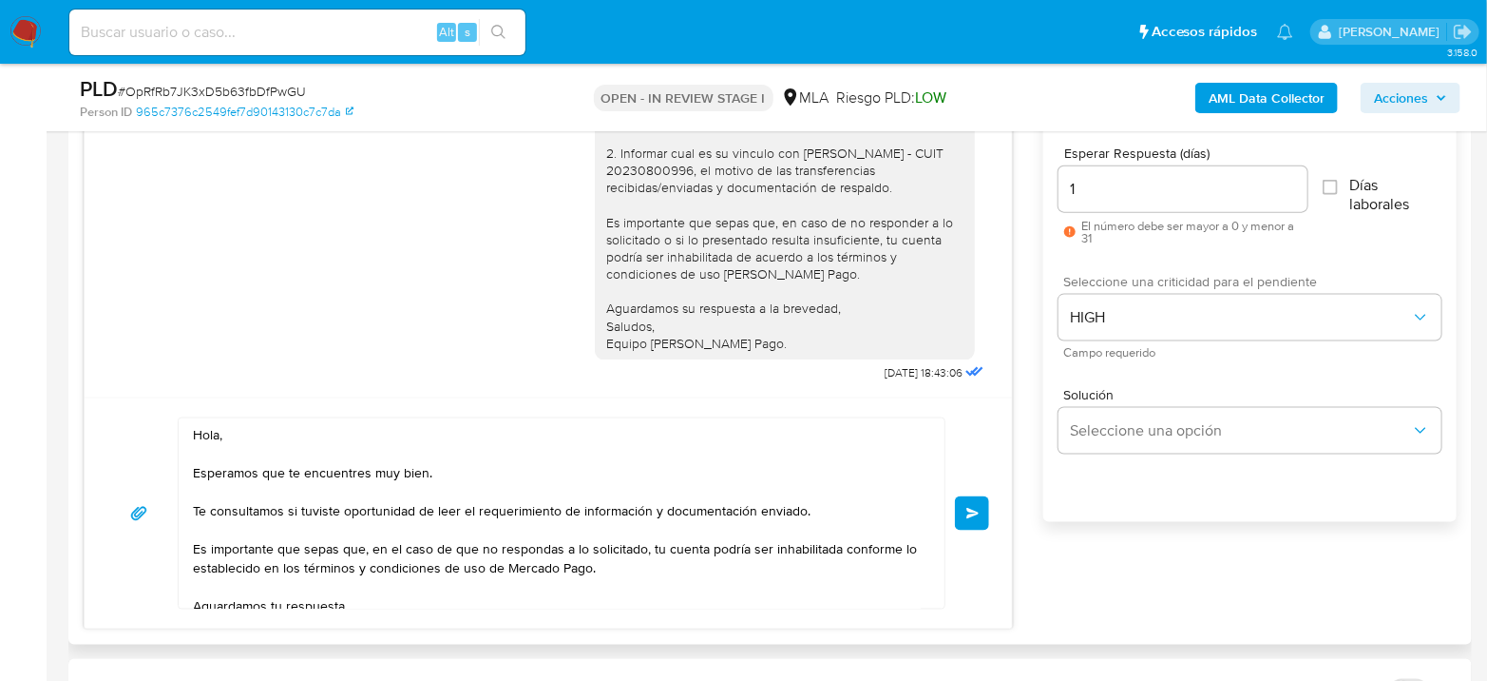
click at [976, 513] on span "Enviar" at bounding box center [973, 513] width 13 height 11
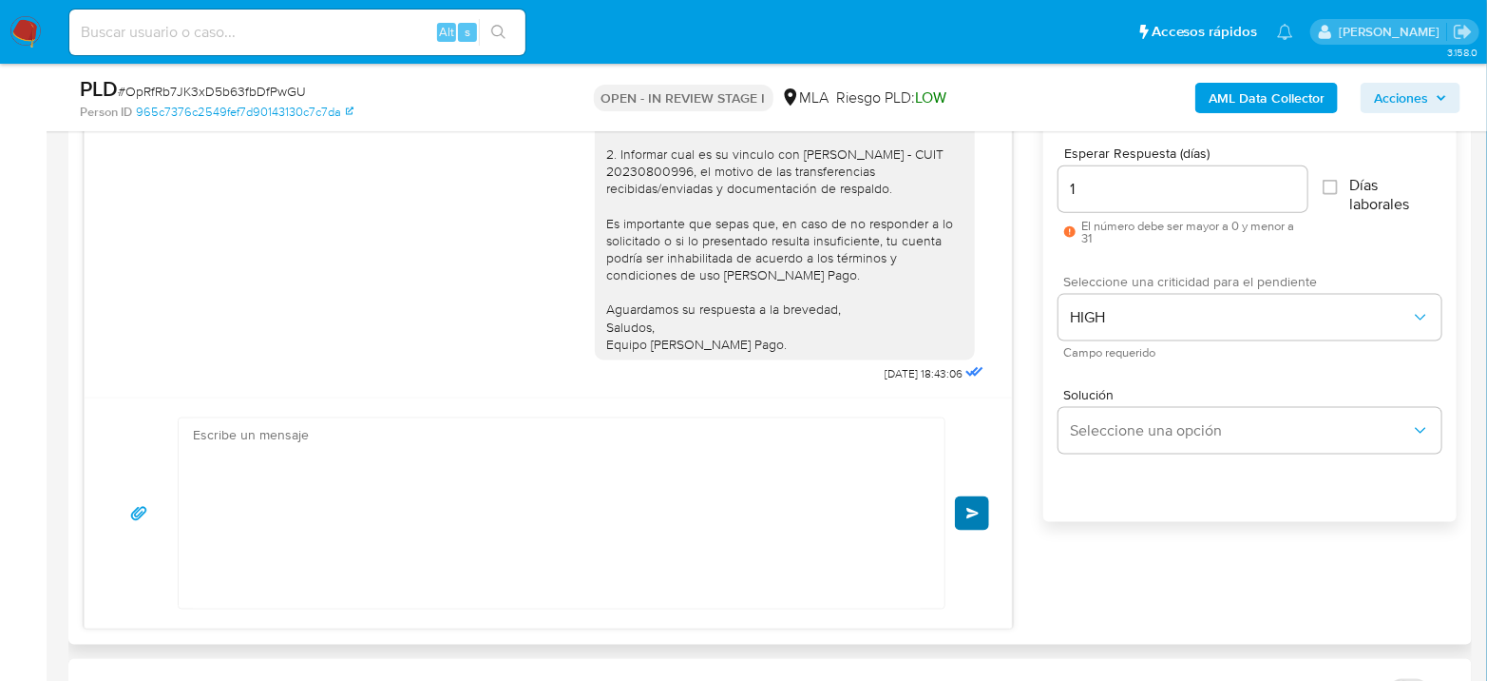
scroll to position [2236, 0]
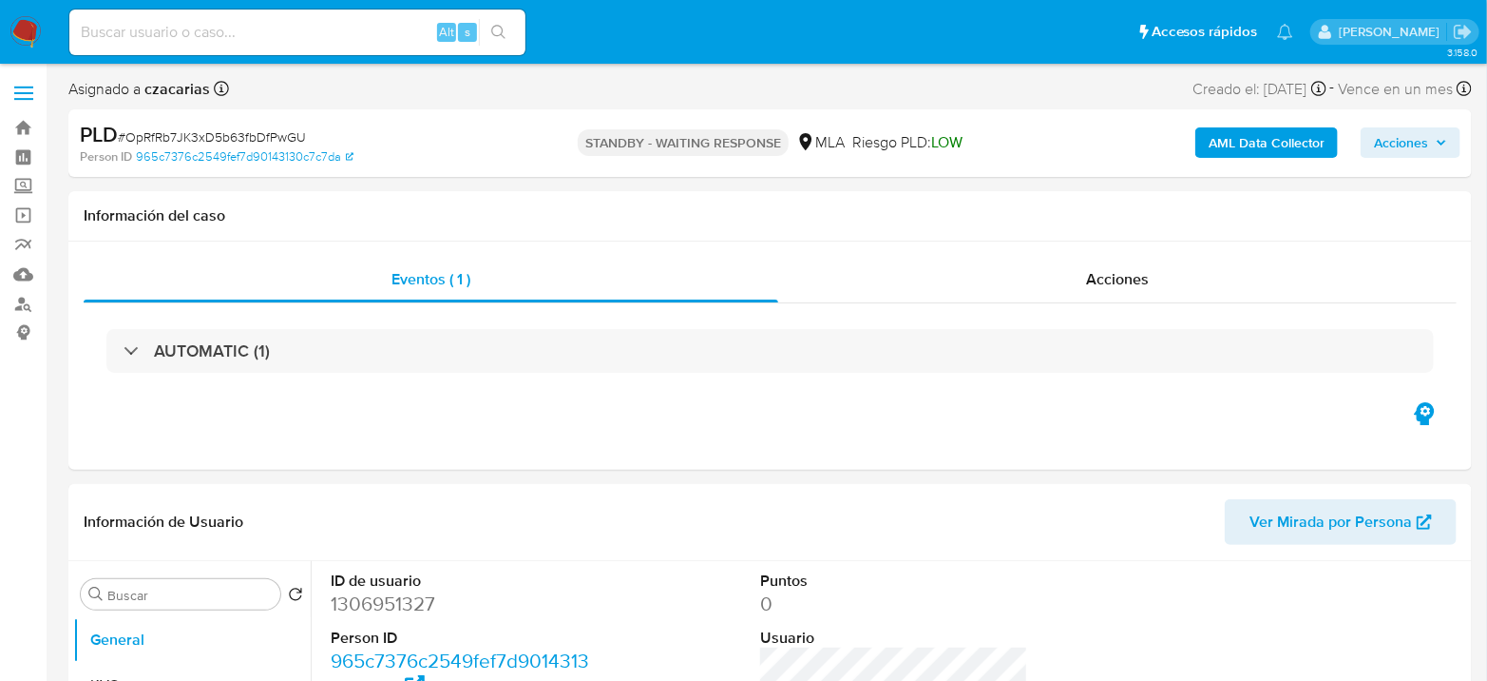
select select "10"
click at [313, 43] on input at bounding box center [297, 32] width 456 height 25
drag, startPoint x: 317, startPoint y: 36, endPoint x: 365, endPoint y: 32, distance: 47.7
click at [317, 35] on input at bounding box center [297, 32] width 456 height 25
paste input "4exWWrxl07OdBAu349VX89eH"
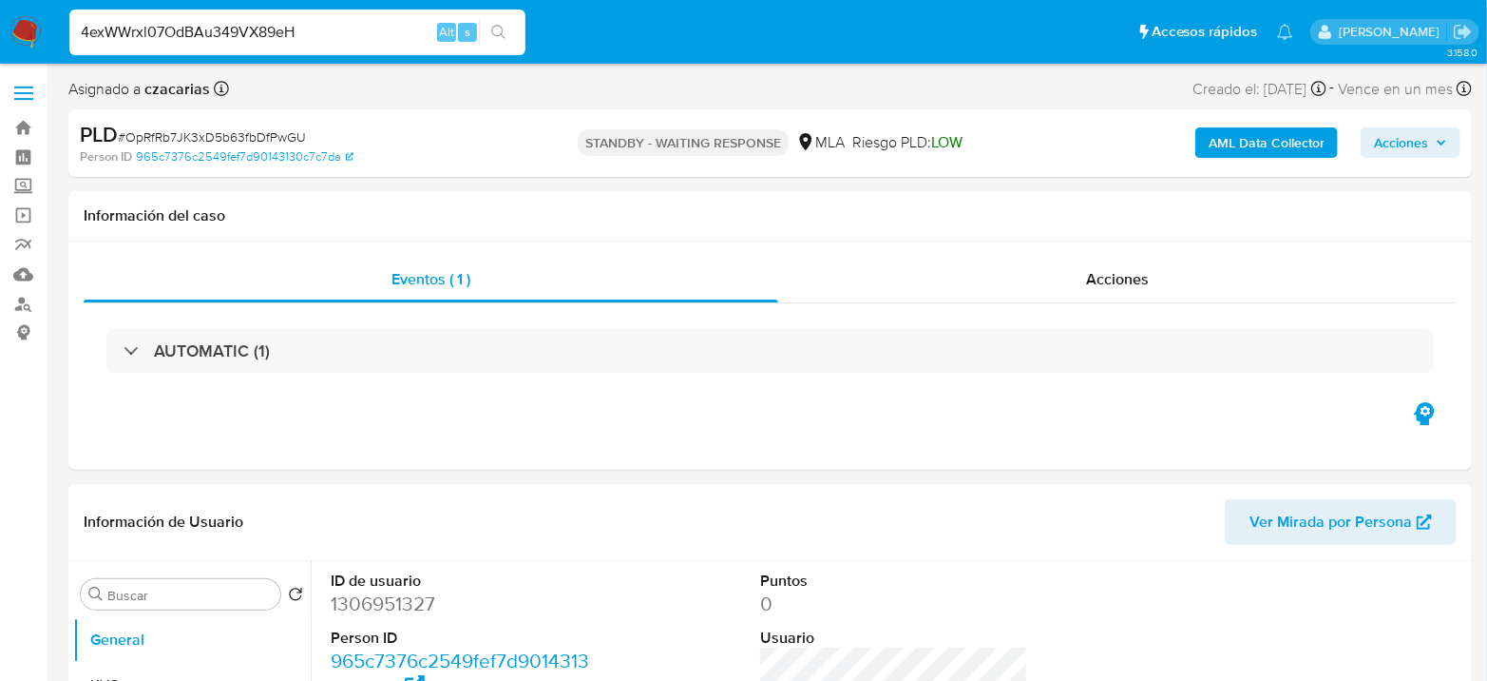
type input "4exWWrxl07OdBAu349VX89eH"
click at [511, 41] on button "search-icon" at bounding box center [498, 32] width 39 height 27
select select "10"
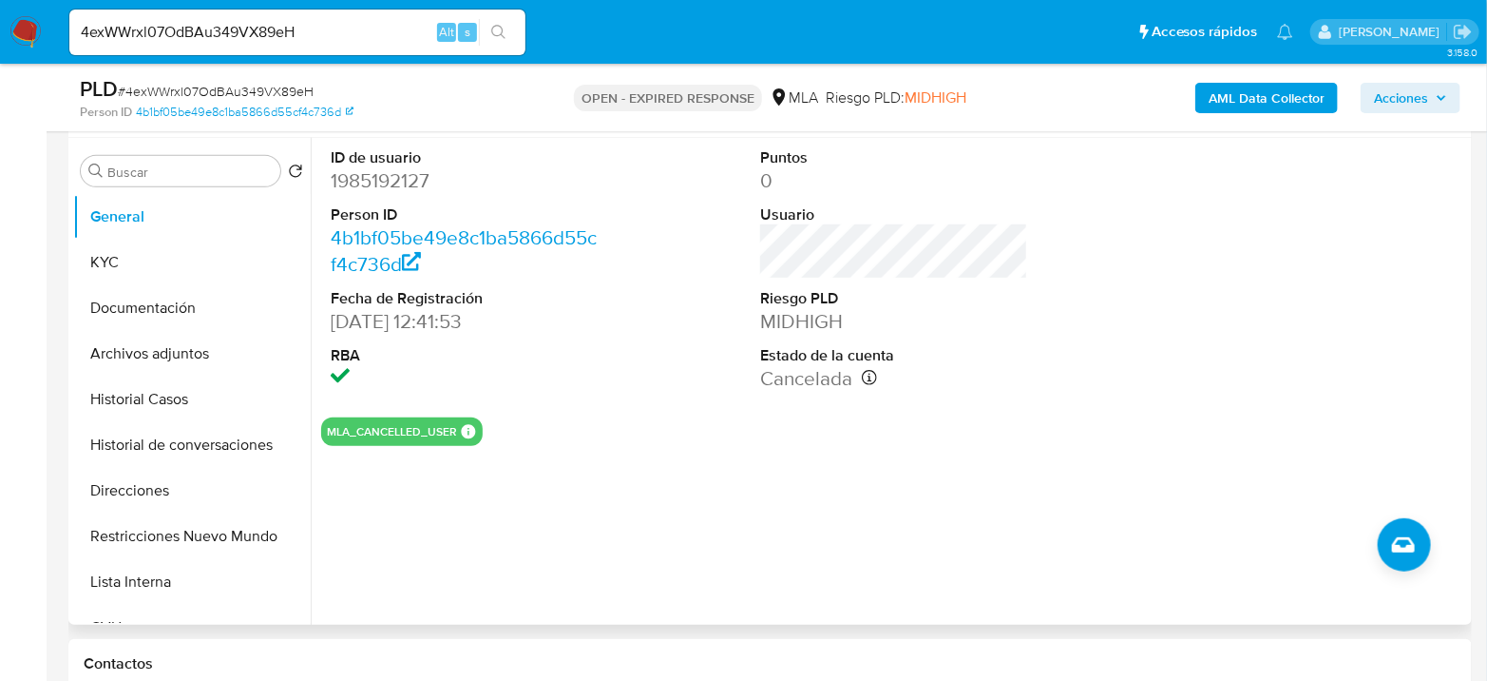
scroll to position [422, 0]
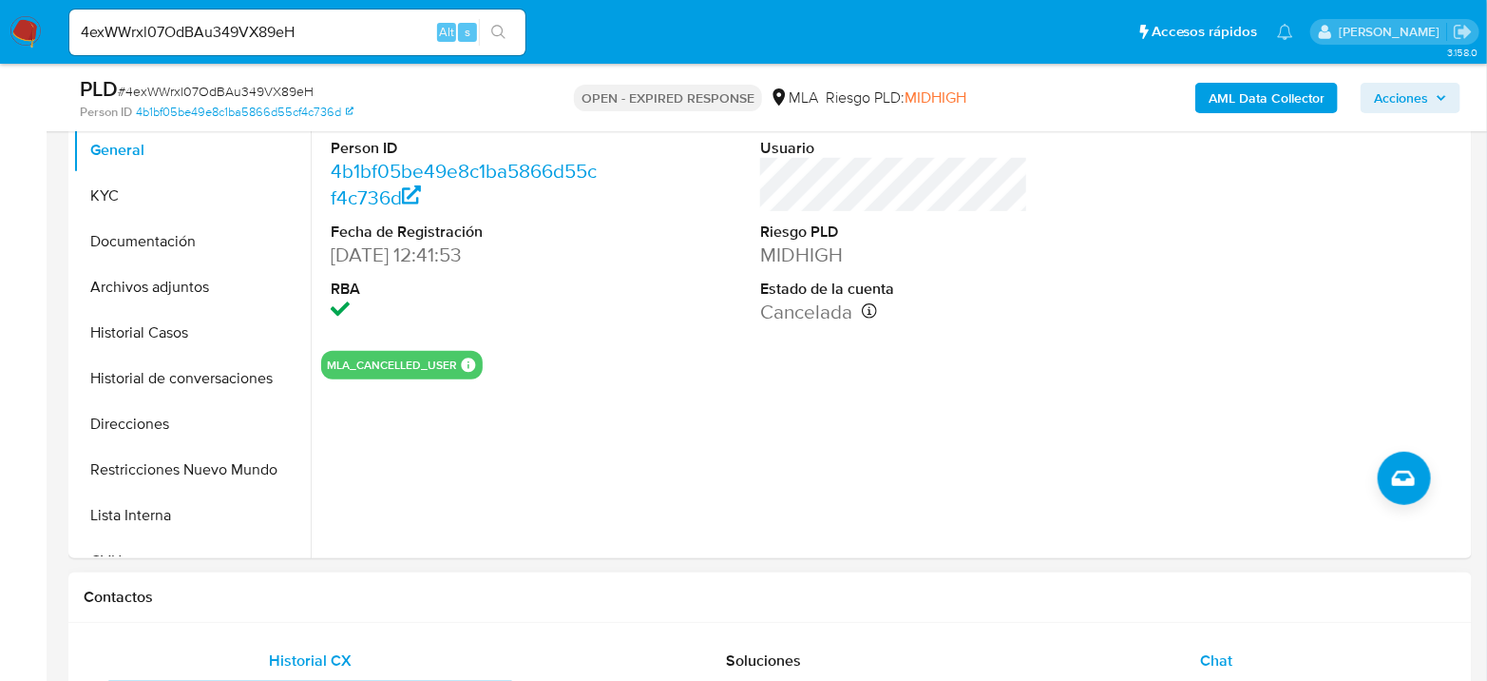
click at [1251, 657] on div "Chat" at bounding box center [1217, 661] width 408 height 46
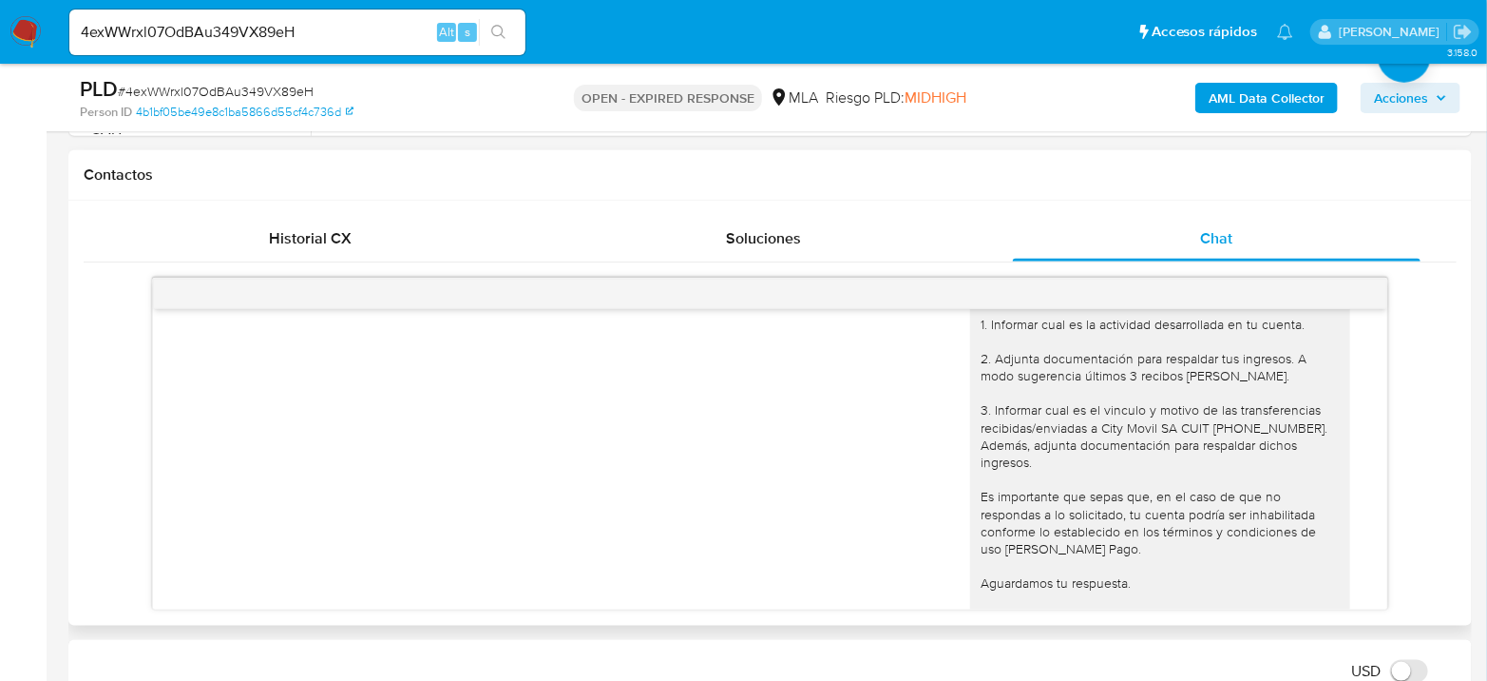
scroll to position [1430, 0]
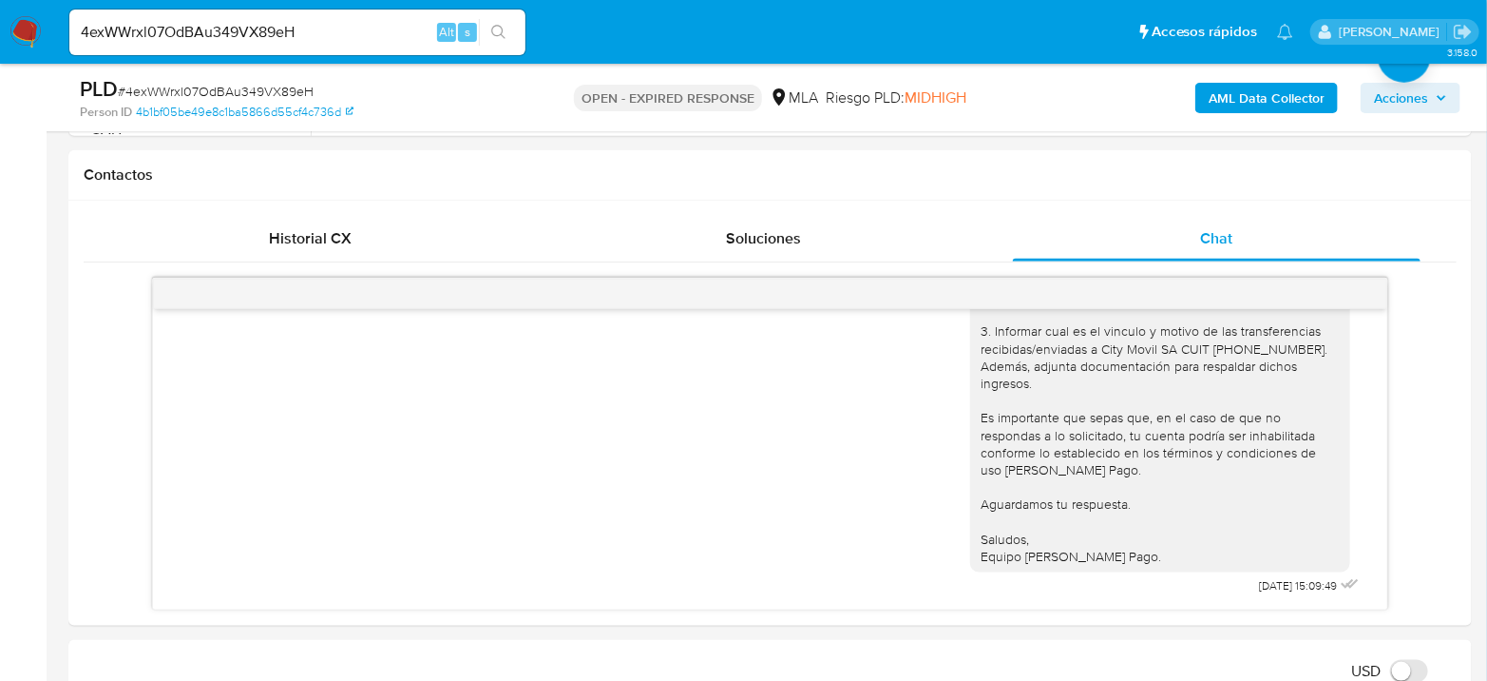
click at [240, 73] on div "PLD # 4exWWrxl07OdBAu349VX89eH Person ID 4b1bf05be49e8c1ba5866d55cf4c736d OPEN …" at bounding box center [770, 97] width 1404 height 67
click at [235, 82] on span "# 4exWWrxl07OdBAu349VX89eH" at bounding box center [216, 91] width 196 height 19
copy span "4exWWrxl07OdBAu349VX89eH"
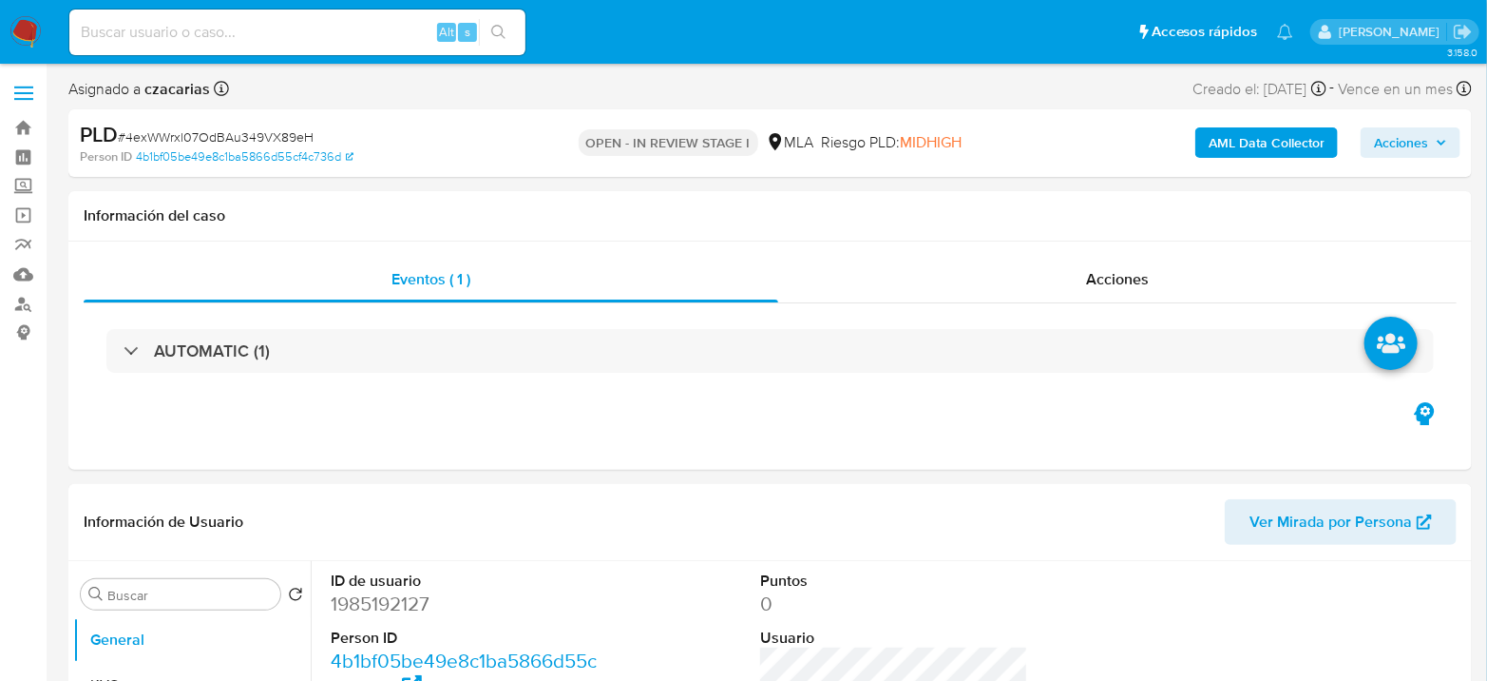
select select "10"
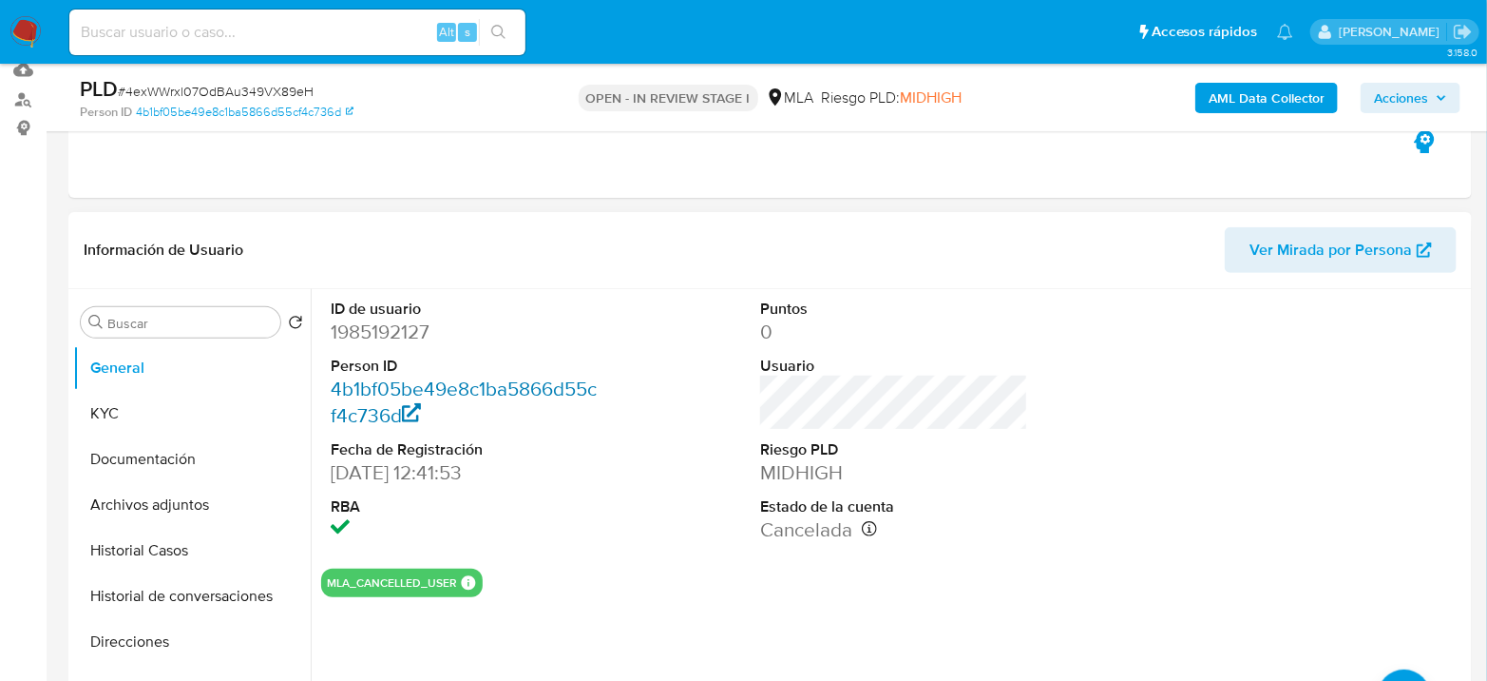
scroll to position [211, 0]
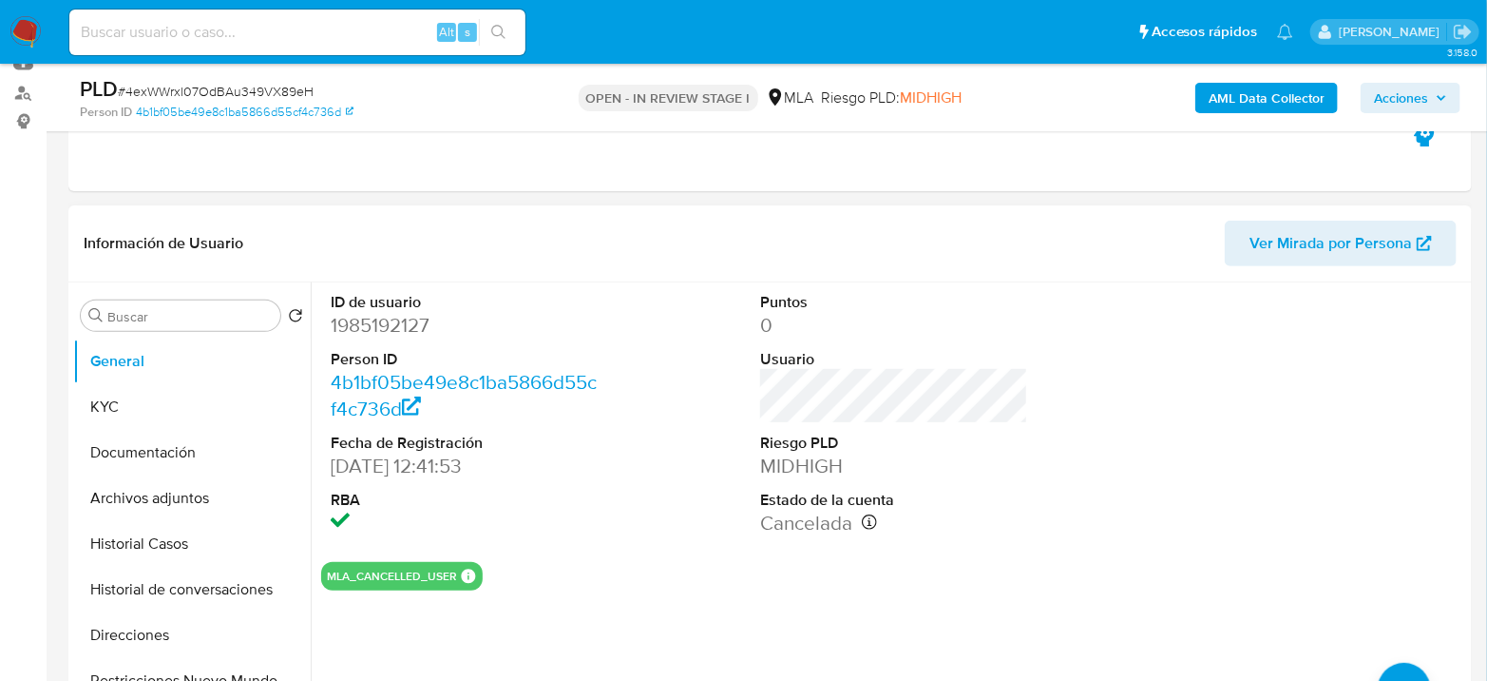
click at [384, 328] on dd "1985192127" at bounding box center [465, 325] width 268 height 27
copy dd "1985192127"
click at [377, 326] on dd "1985192127" at bounding box center [465, 325] width 268 height 27
click at [378, 325] on dd "1985192127" at bounding box center [465, 325] width 268 height 27
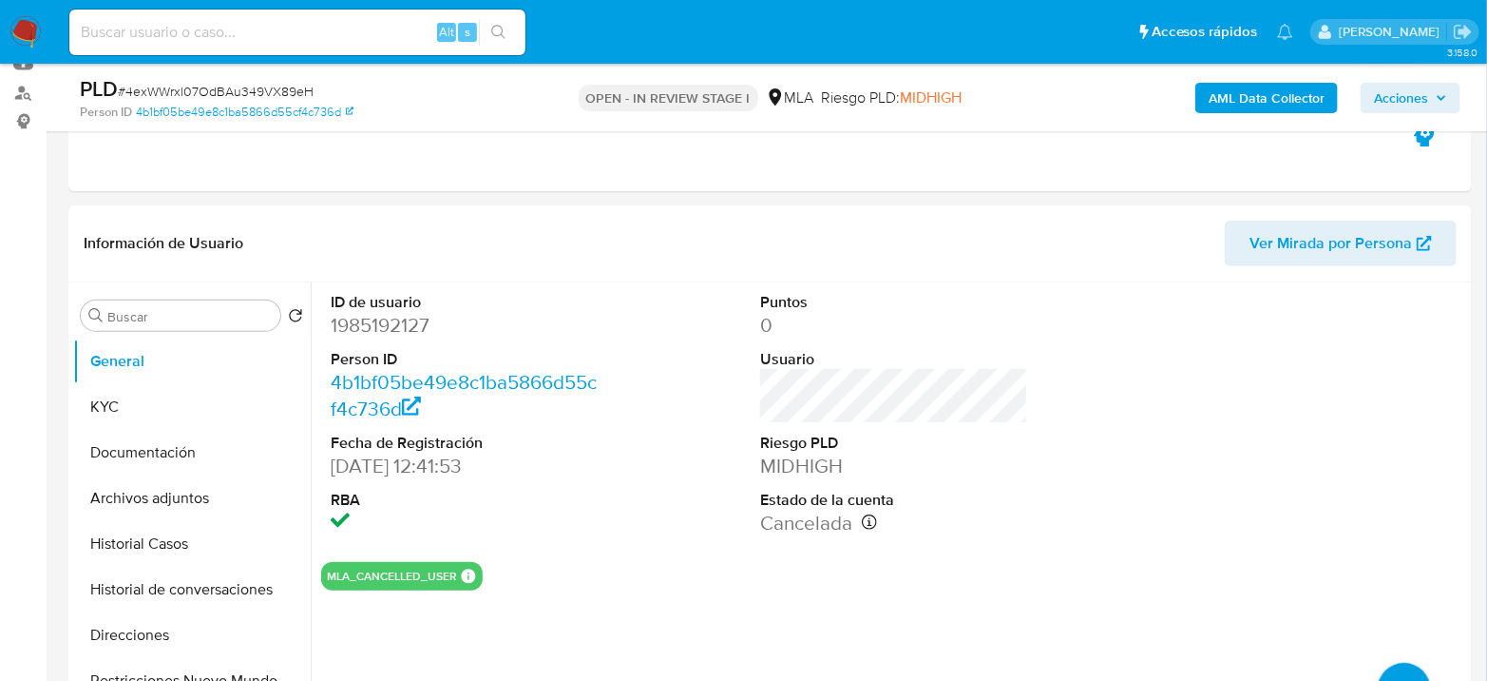
click at [172, 86] on span "# 4exWWrxl07OdBAu349VX89eH" at bounding box center [216, 91] width 196 height 19
copy span "4exWWrxl07OdBAu349VX89eH"
click at [363, 333] on dd "1985192127" at bounding box center [465, 325] width 268 height 27
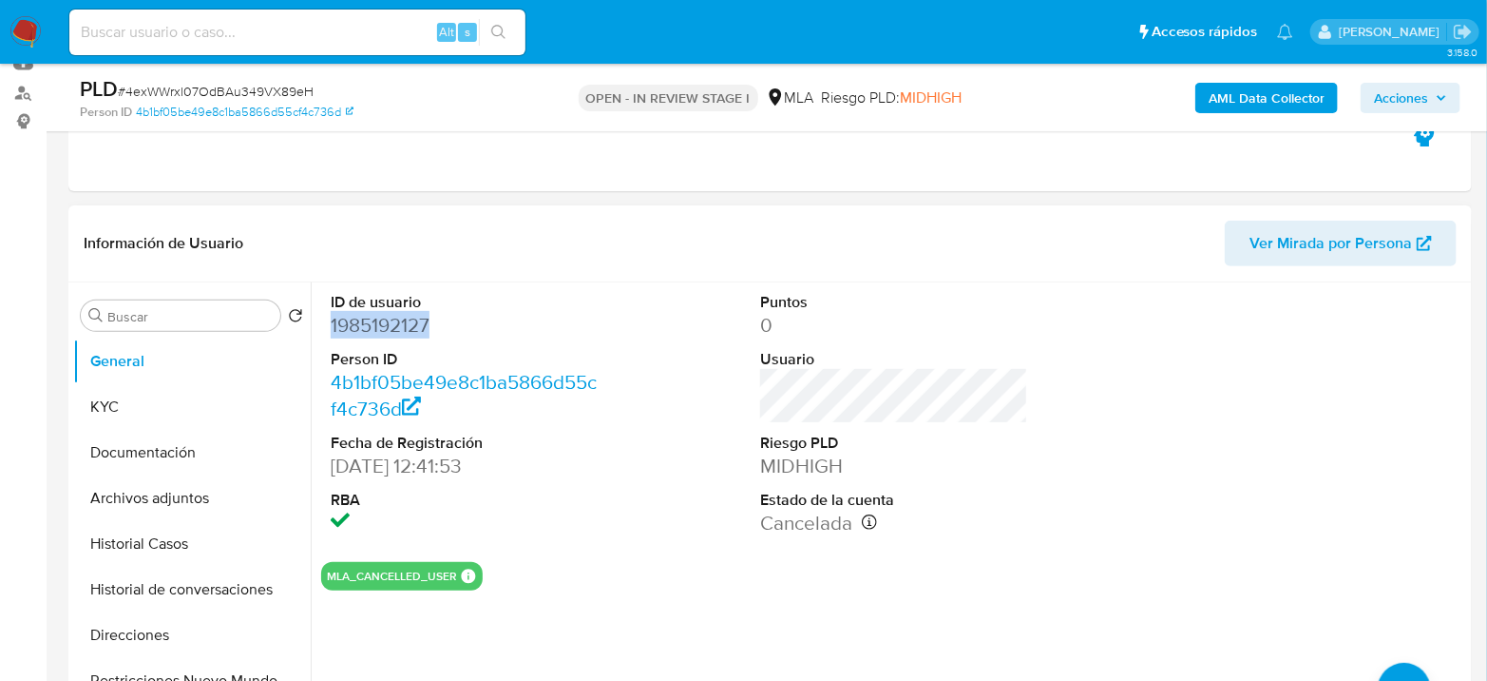
copy dd "1985192127"
click at [78, 396] on button "KYC" at bounding box center [184, 407] width 222 height 46
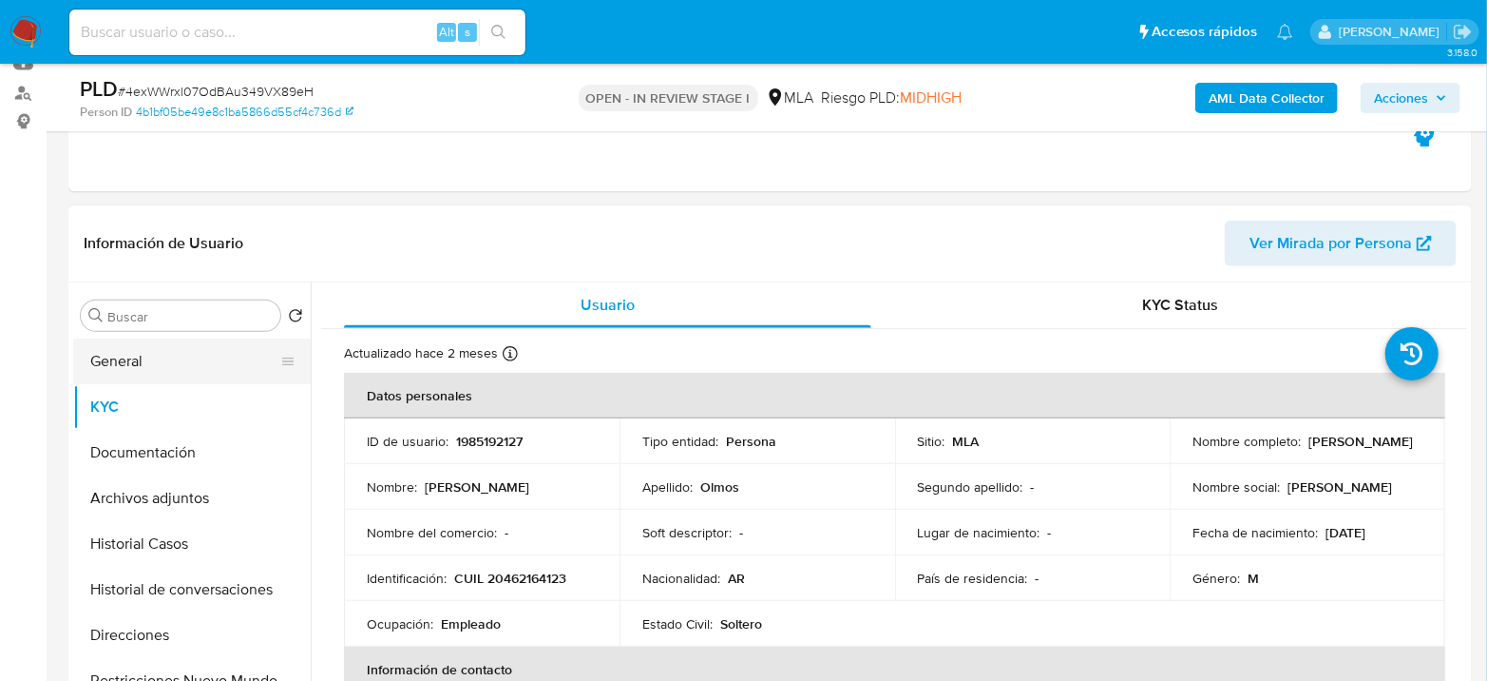
click at [190, 362] on button "General" at bounding box center [184, 361] width 222 height 46
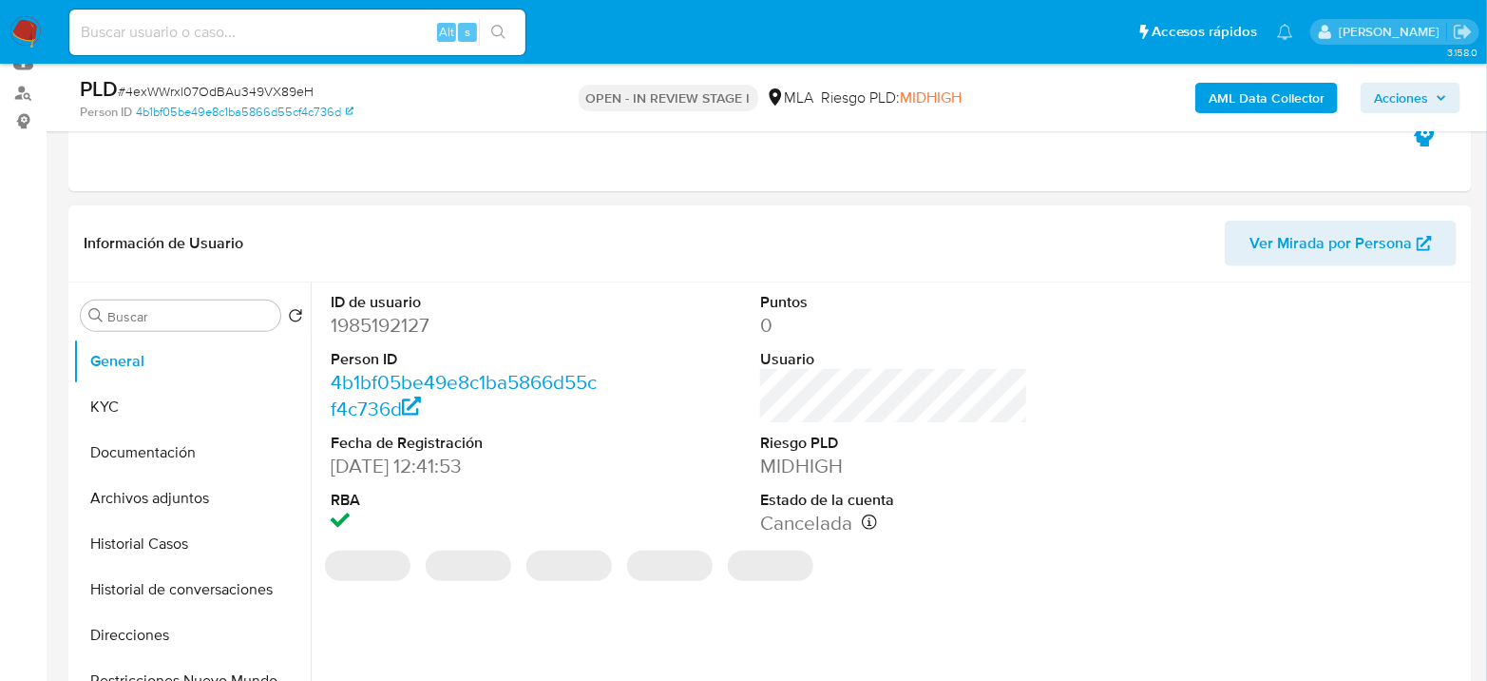
click at [413, 335] on dd "1985192127" at bounding box center [465, 325] width 268 height 27
click at [413, 334] on dd "1985192127" at bounding box center [465, 325] width 268 height 27
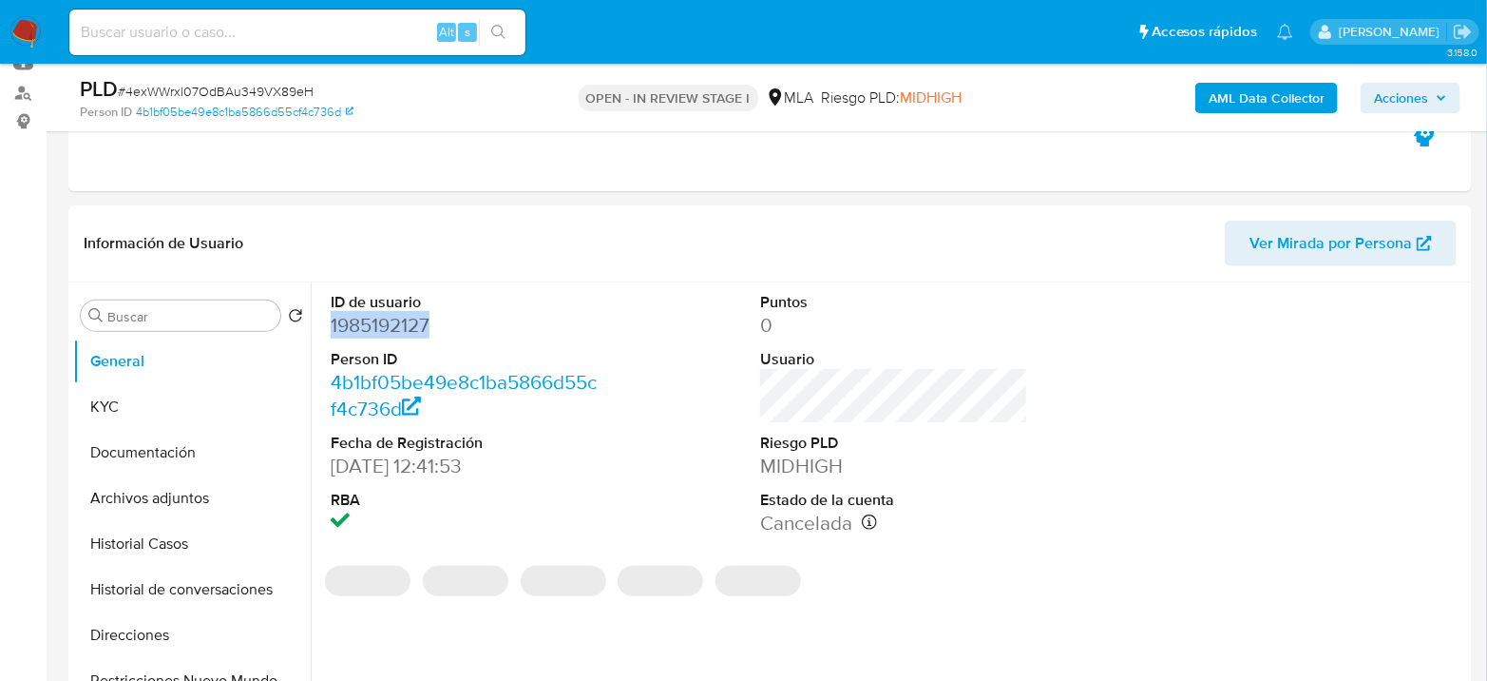
copy dd "1985192127"
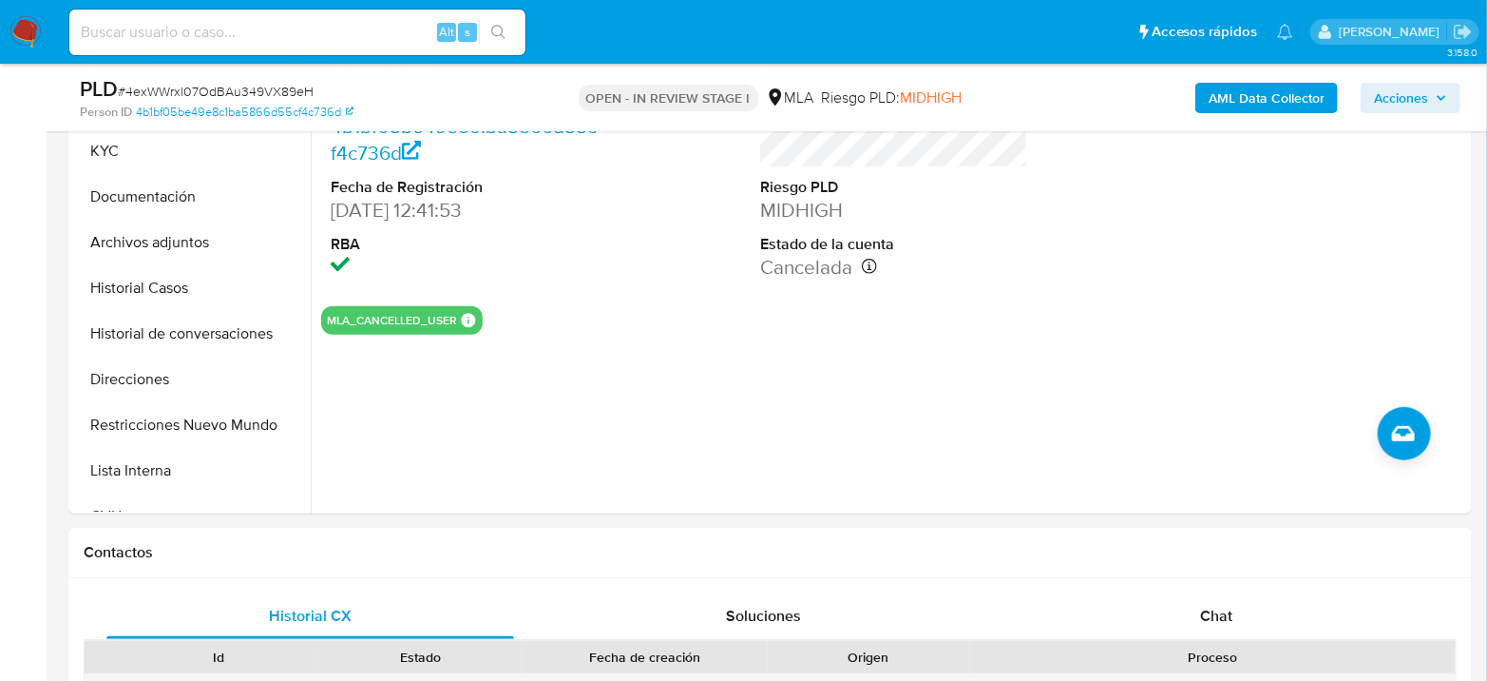
scroll to position [739, 0]
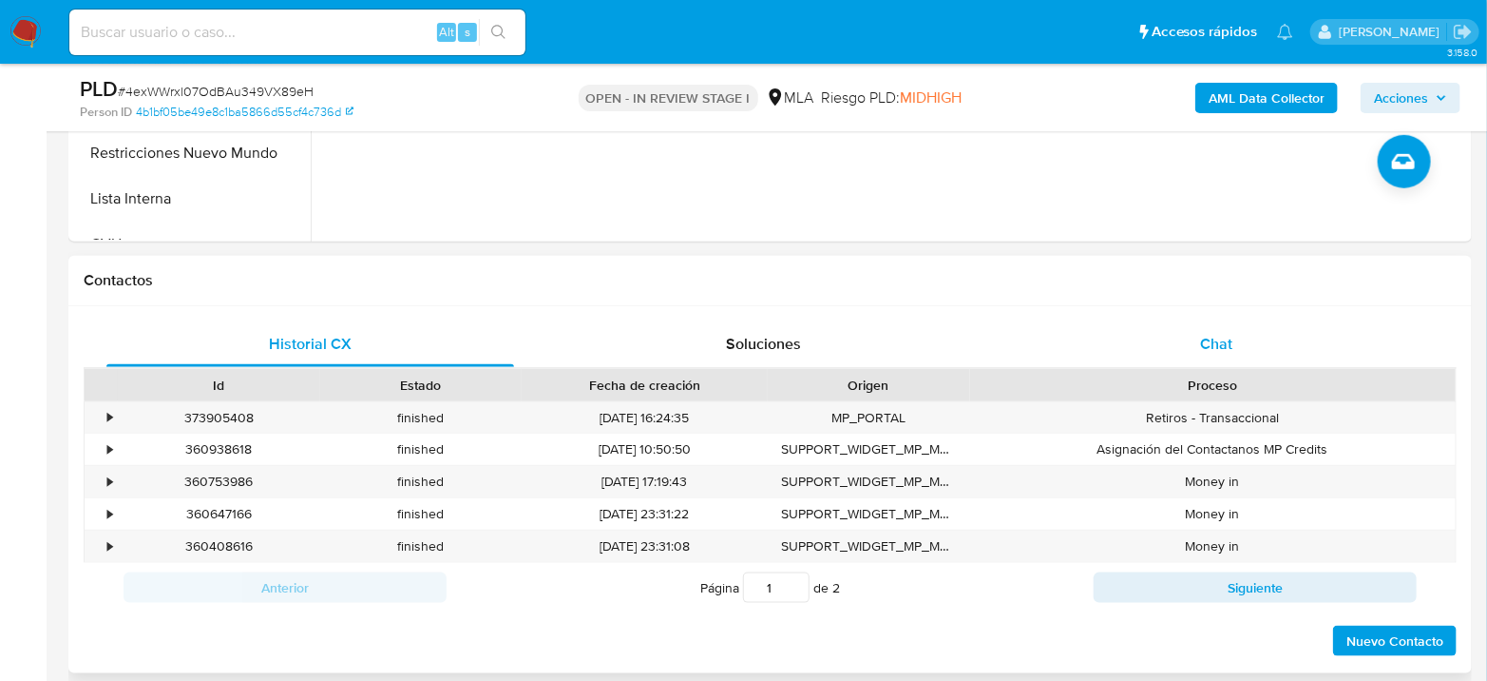
click at [1219, 328] on div "Chat" at bounding box center [1217, 344] width 408 height 46
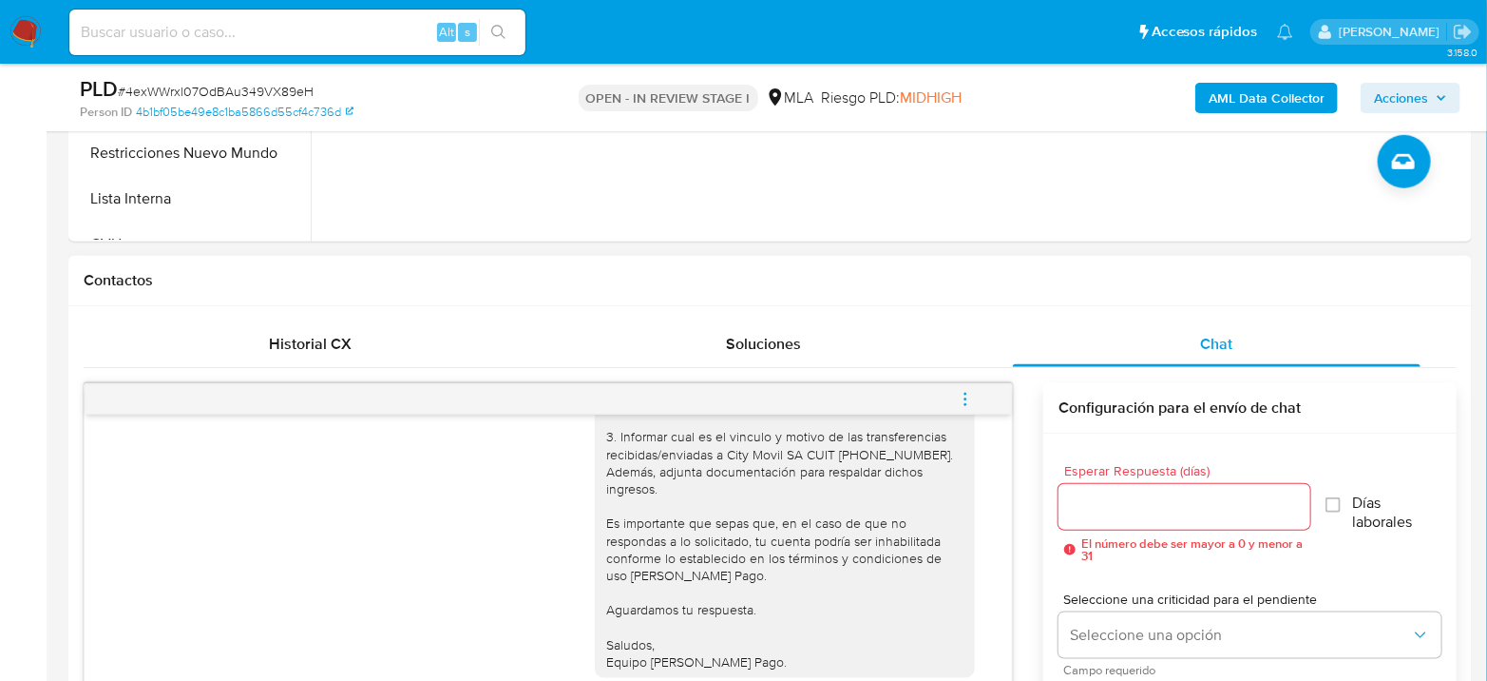
scroll to position [844, 0]
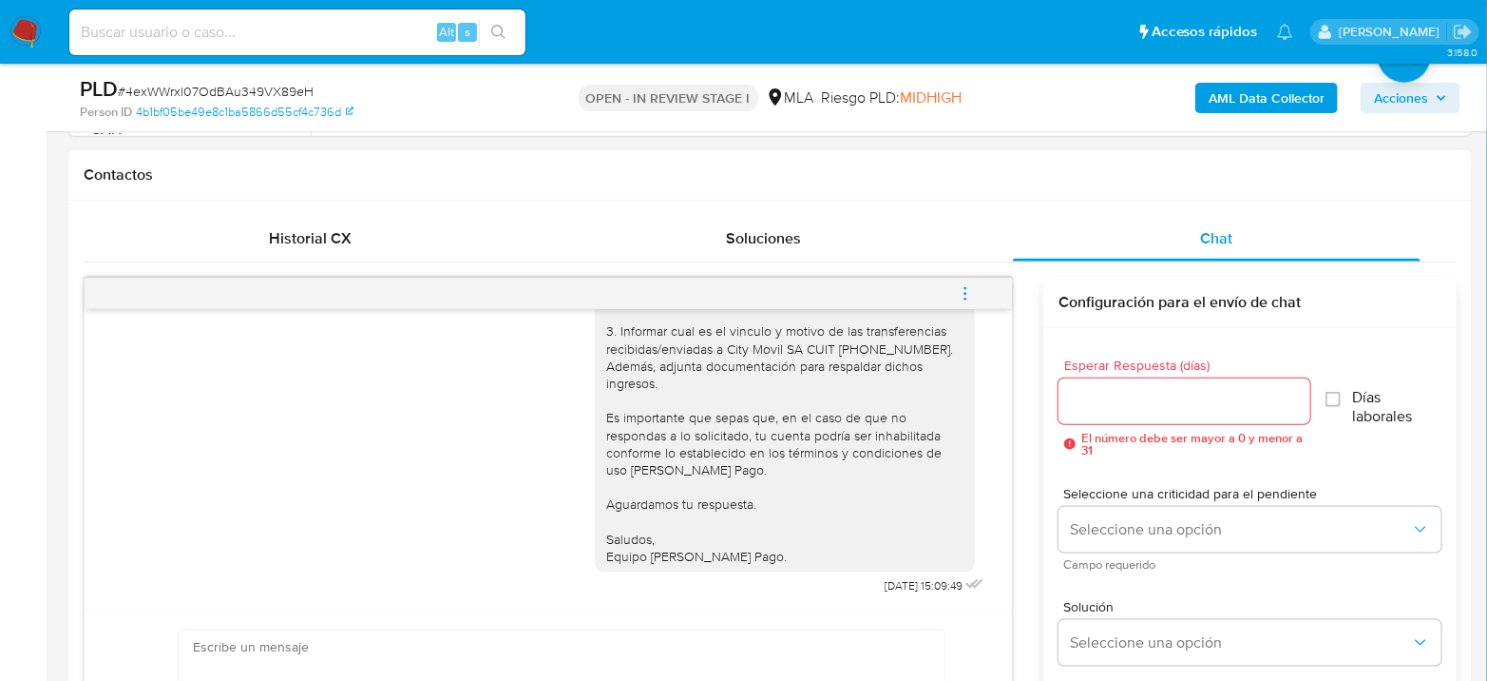
click at [968, 285] on icon "menu-action" at bounding box center [965, 293] width 17 height 17
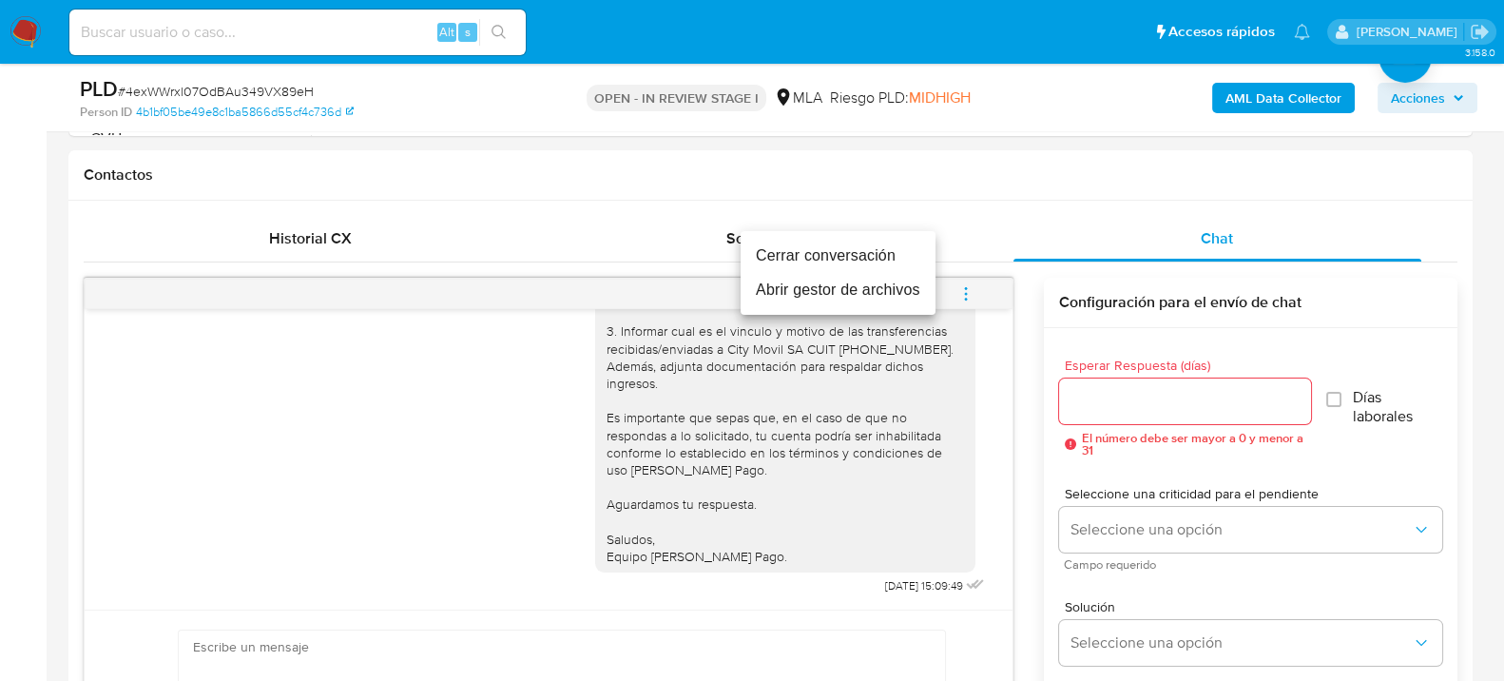
click at [780, 264] on li "Cerrar conversación" at bounding box center [837, 256] width 195 height 34
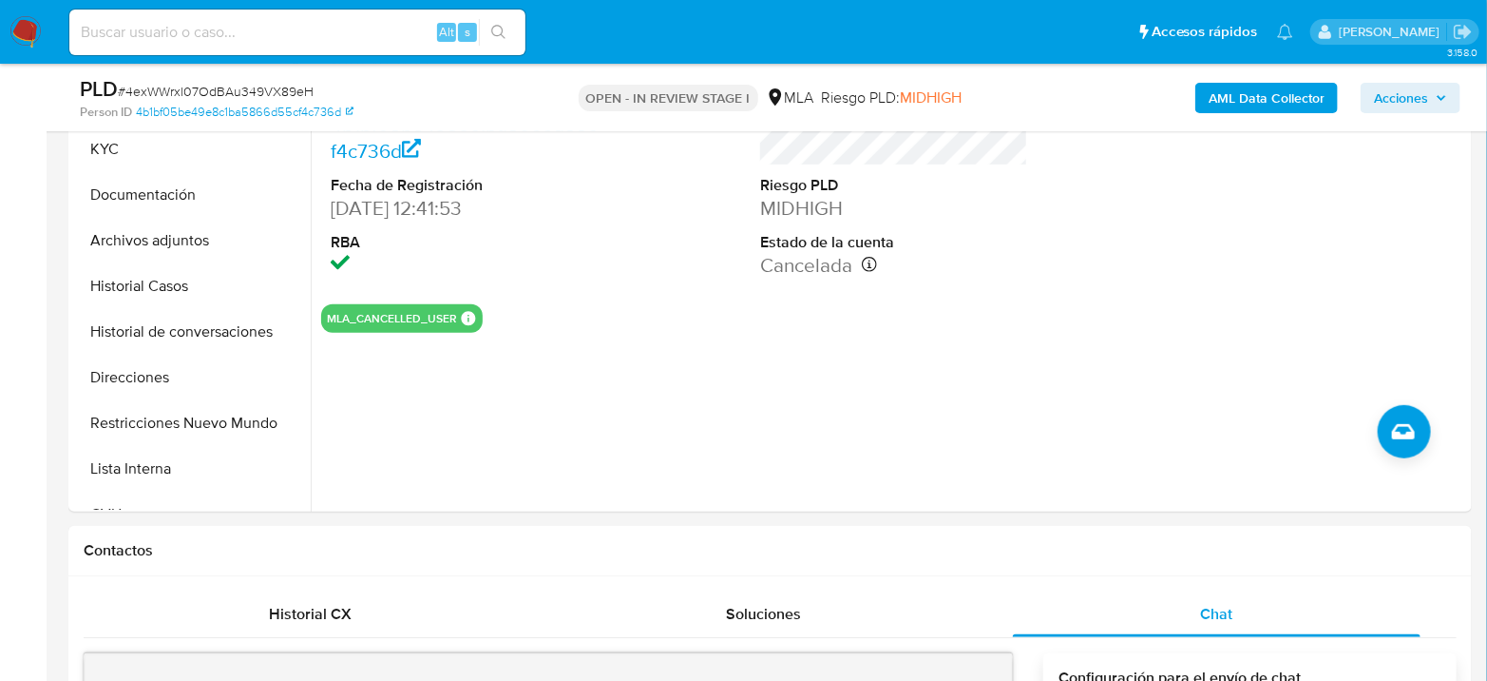
scroll to position [317, 0]
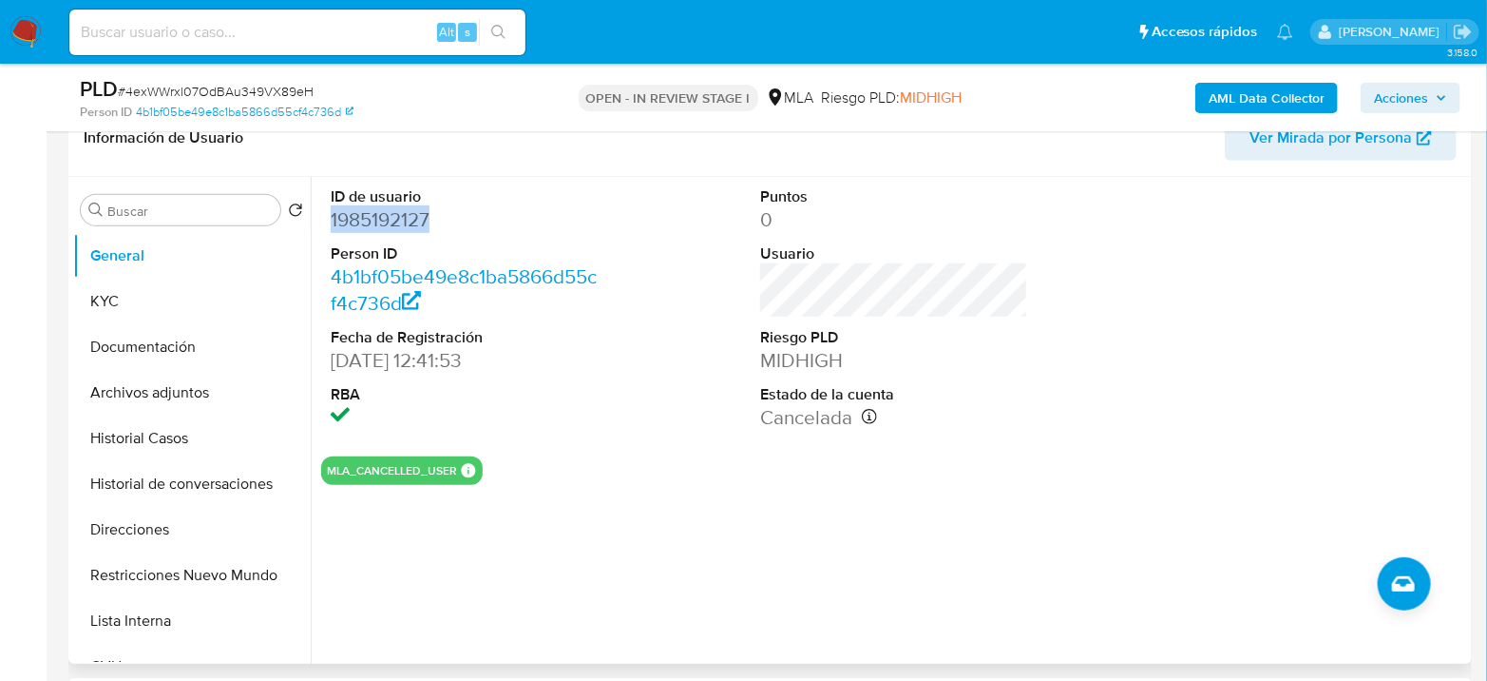
click at [417, 223] on dd "1985192127" at bounding box center [465, 219] width 268 height 27
click at [417, 222] on dd "1985192127" at bounding box center [465, 219] width 268 height 27
copy dd "1985192127"
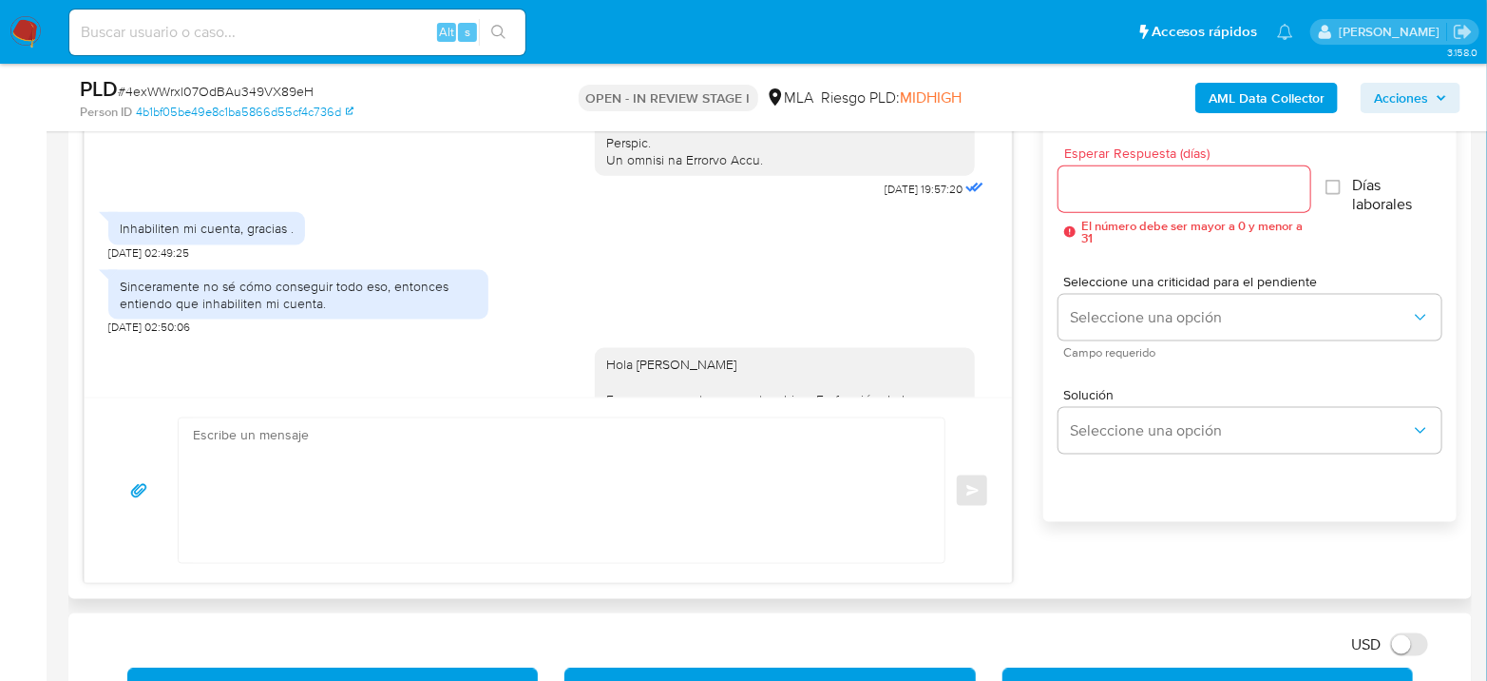
scroll to position [902, 0]
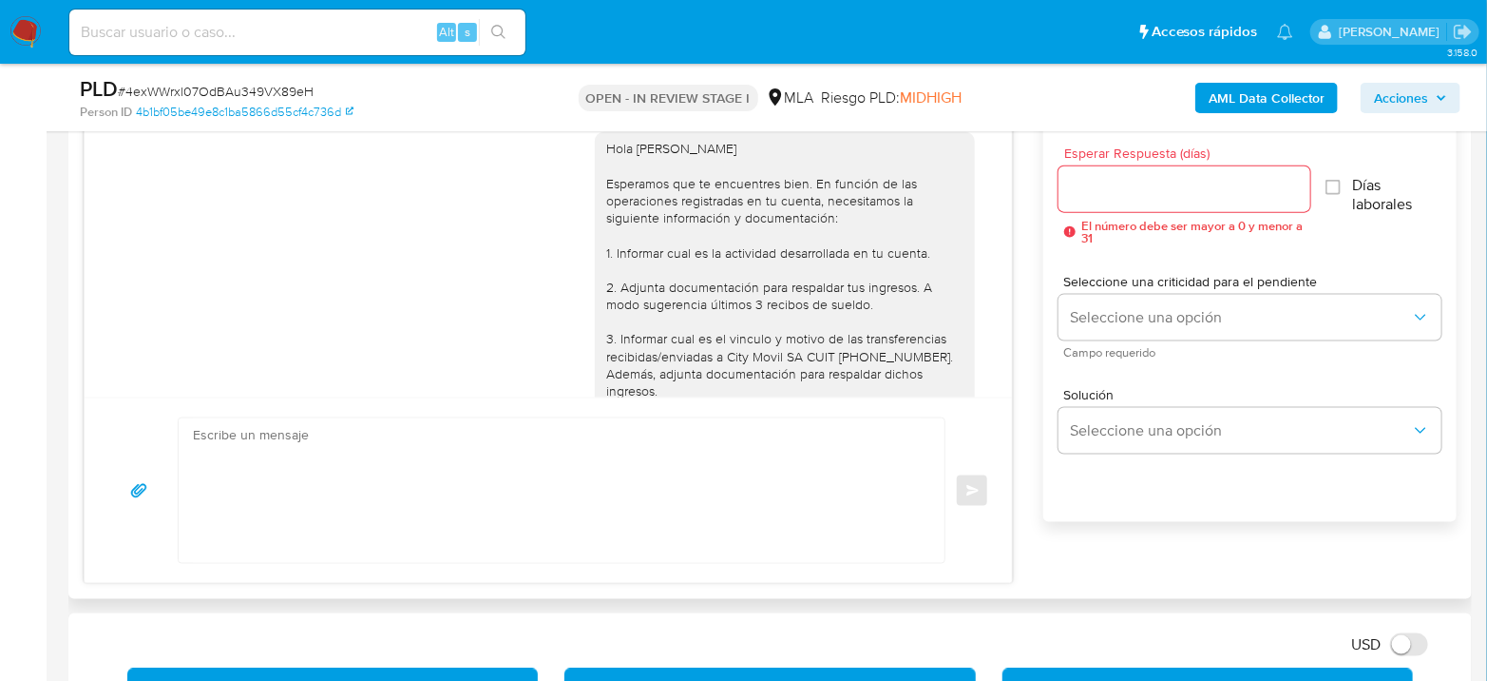
drag, startPoint x: 117, startPoint y: 361, endPoint x: 355, endPoint y: 156, distance: 314.0
click at [355, 156] on div "17/07/2025 19:57:20 Inhabiliten mi cuenta, gracias . 18/07/2025 02:49:25 Sincer…" at bounding box center [549, 247] width 928 height 300
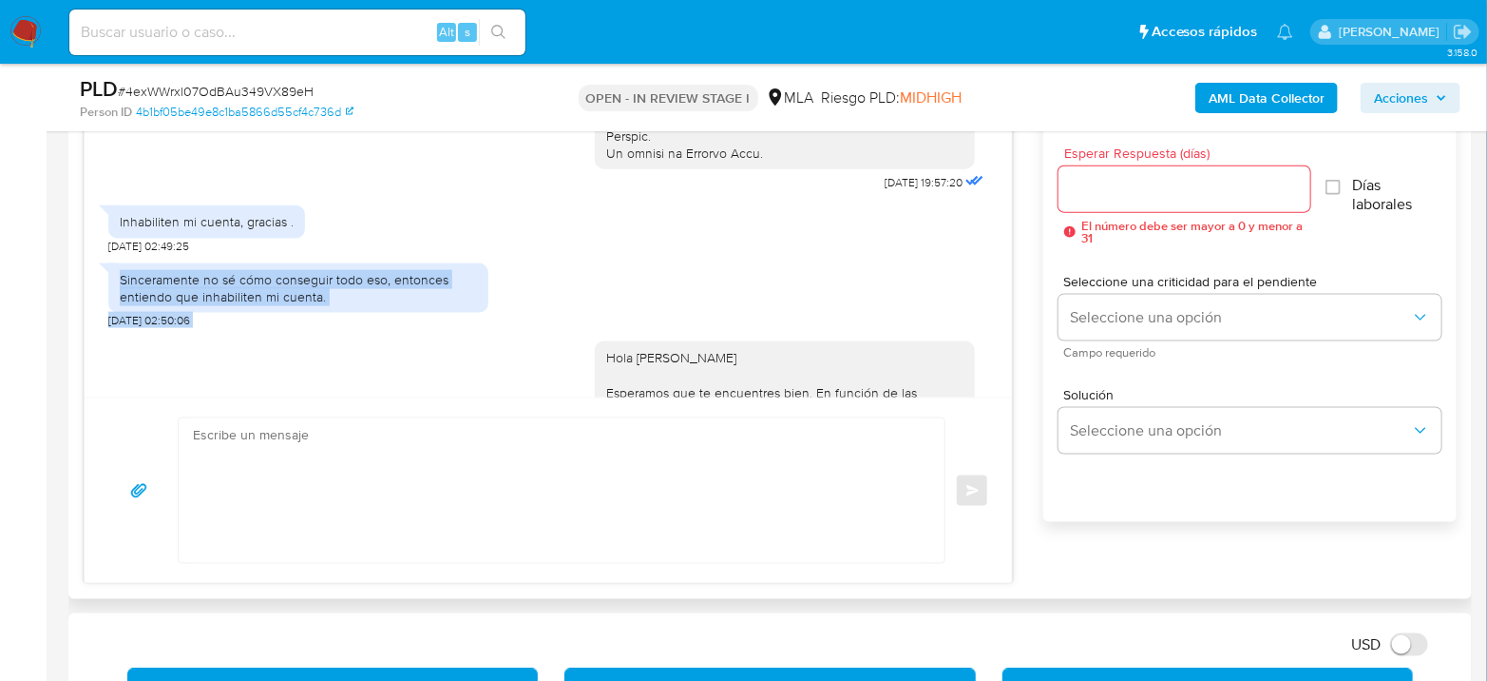
scroll to position [949, 0]
copy div "Sinceramente no sé cómo conseguir todo eso, entonces entiendo que inhabiliten m…"
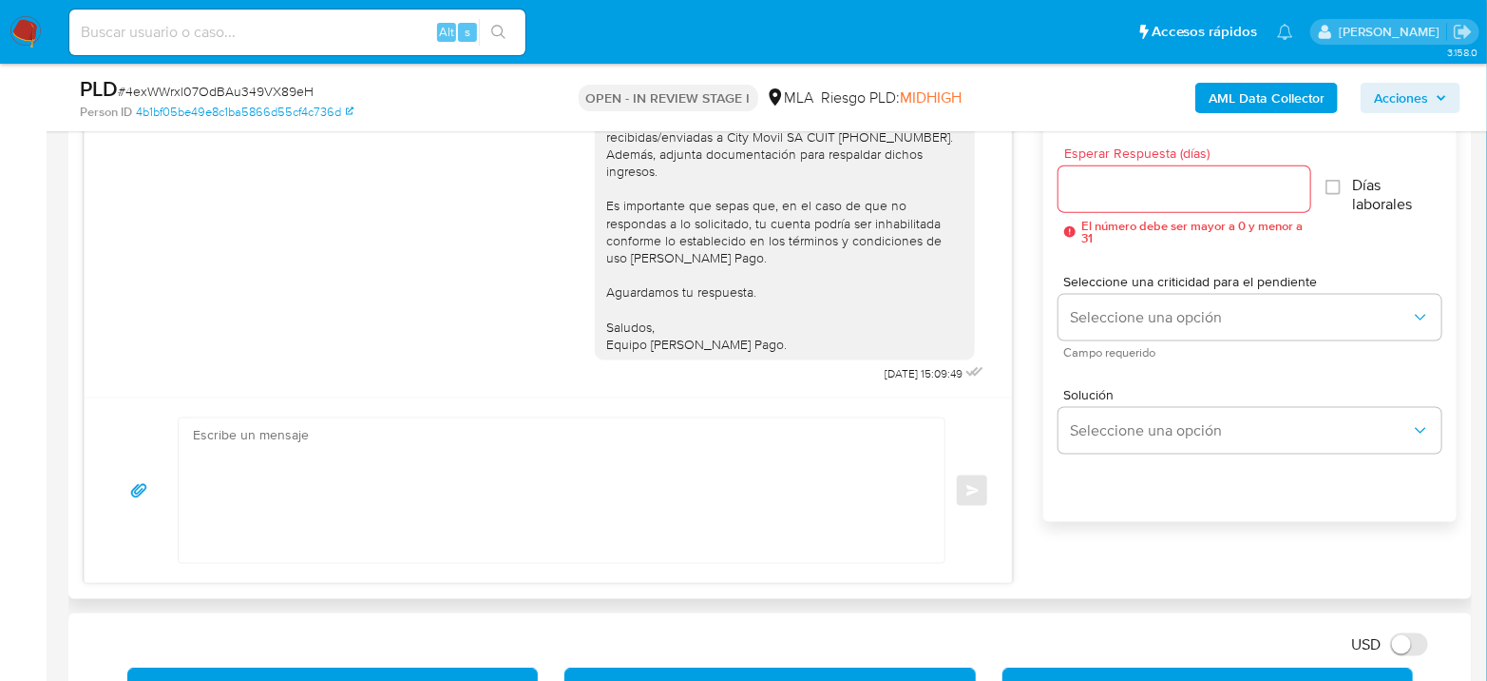
scroll to position [1430, 0]
drag, startPoint x: 842, startPoint y: 378, endPoint x: 901, endPoint y: 376, distance: 59.0
click at [901, 376] on div "Hola Federico Ignacio Olmos Esperamos que te encuentres bien. En función de las…" at bounding box center [791, 143] width 393 height 488
copy span "10/09/2025"
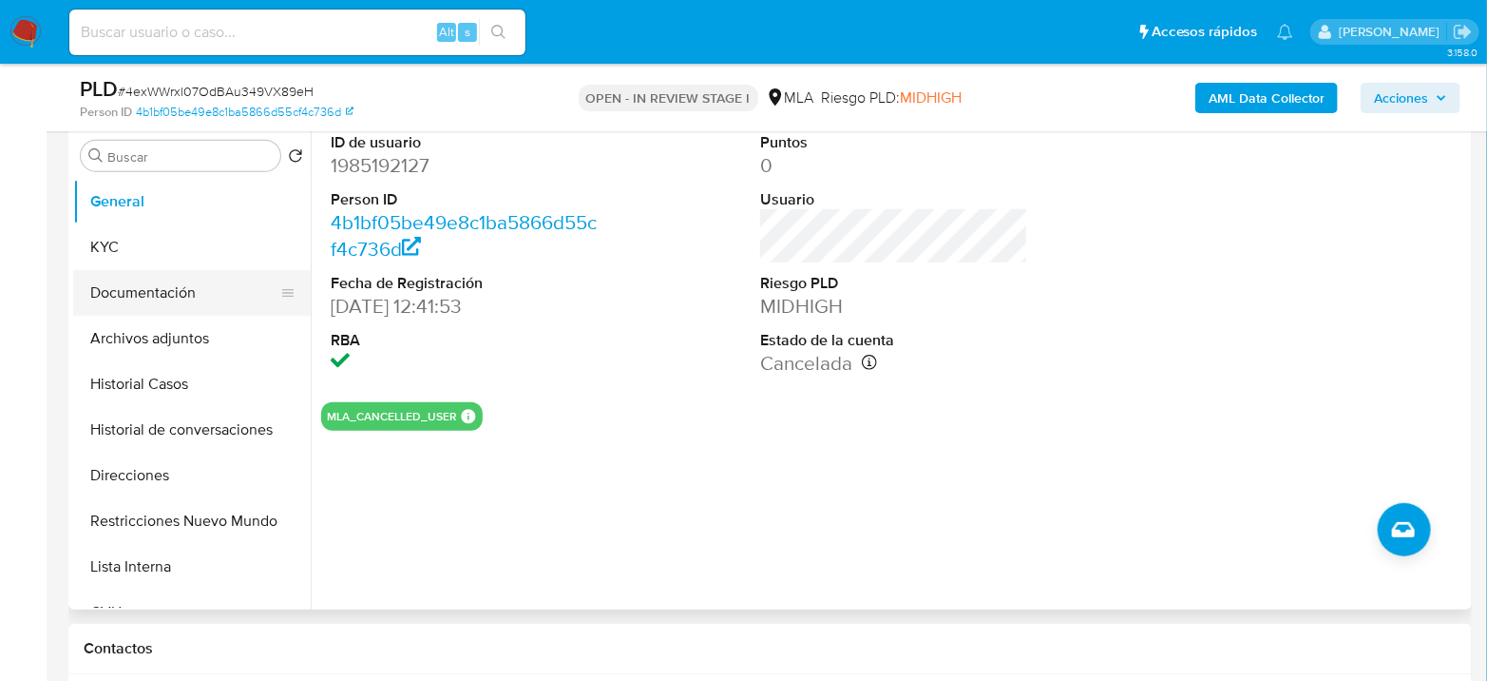
scroll to position [317, 0]
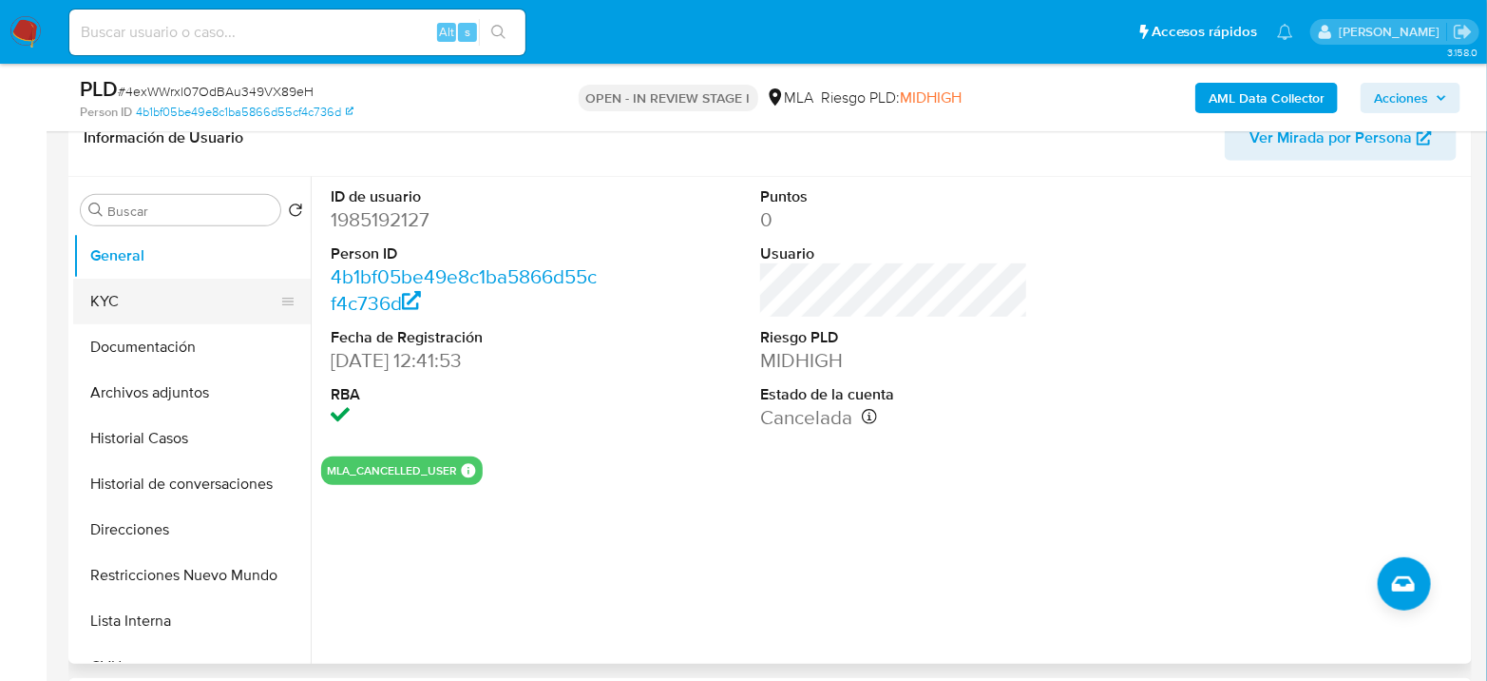
click at [159, 300] on button "KYC" at bounding box center [184, 301] width 222 height 46
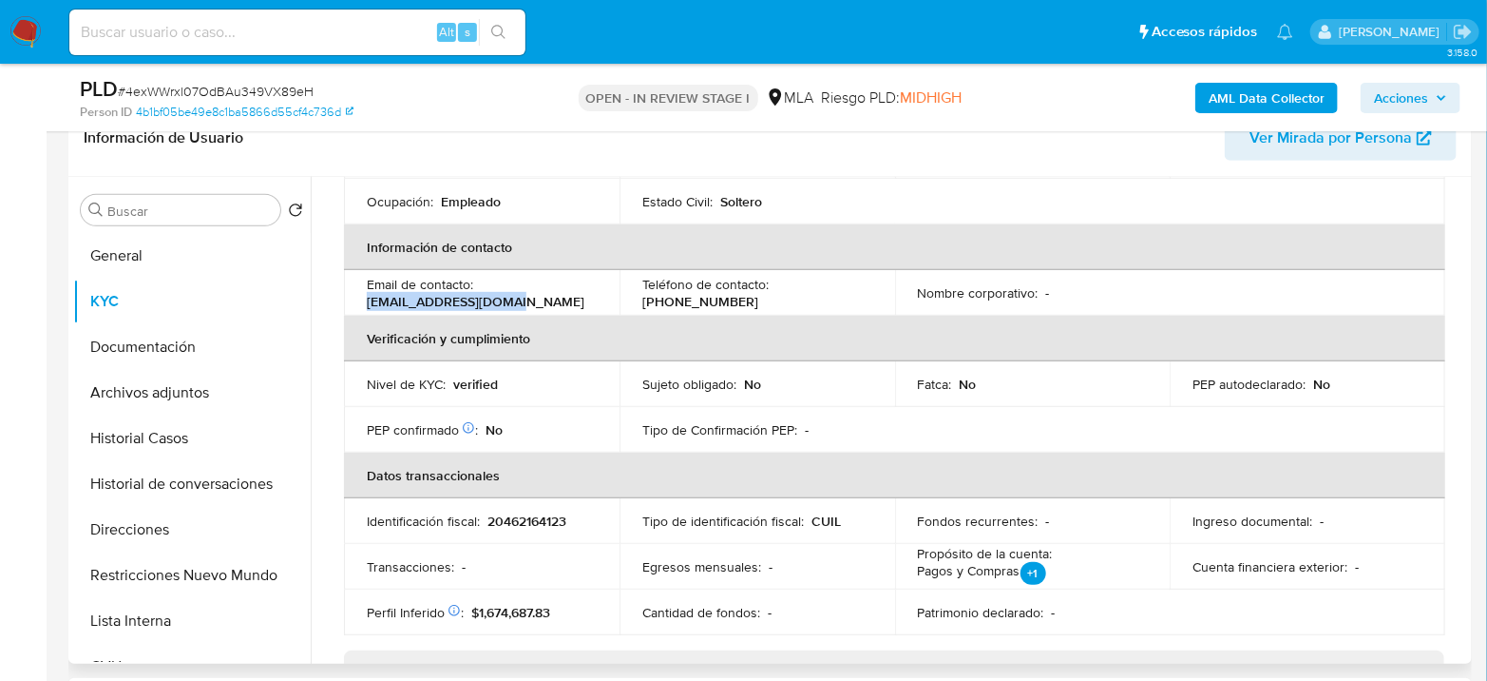
drag, startPoint x: 367, startPoint y: 300, endPoint x: 519, endPoint y: 297, distance: 152.1
click at [519, 297] on div "Email de contacto : fede07olmos@gmail.com" at bounding box center [482, 293] width 230 height 34
copy p "fede07olmos@gmail.com"
click at [150, 379] on button "Archivos adjuntos" at bounding box center [184, 393] width 222 height 46
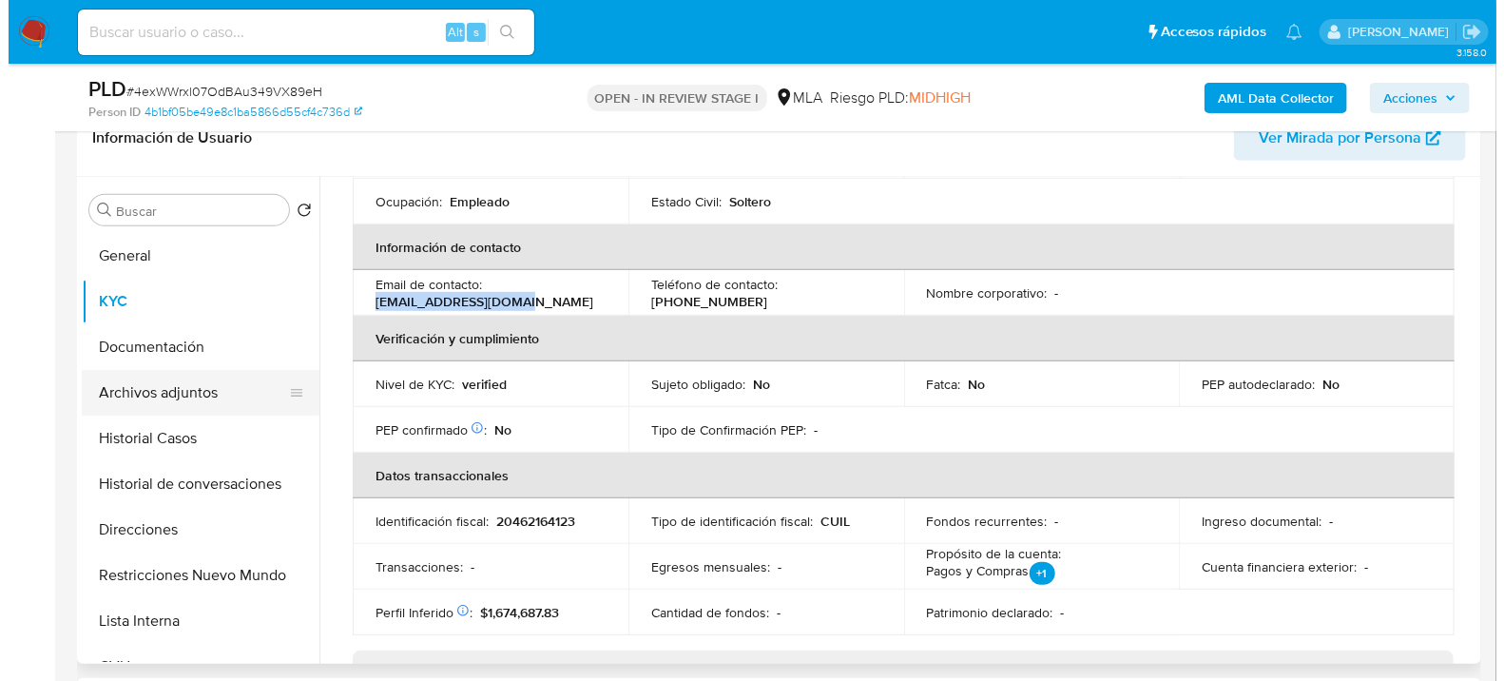
scroll to position [0, 0]
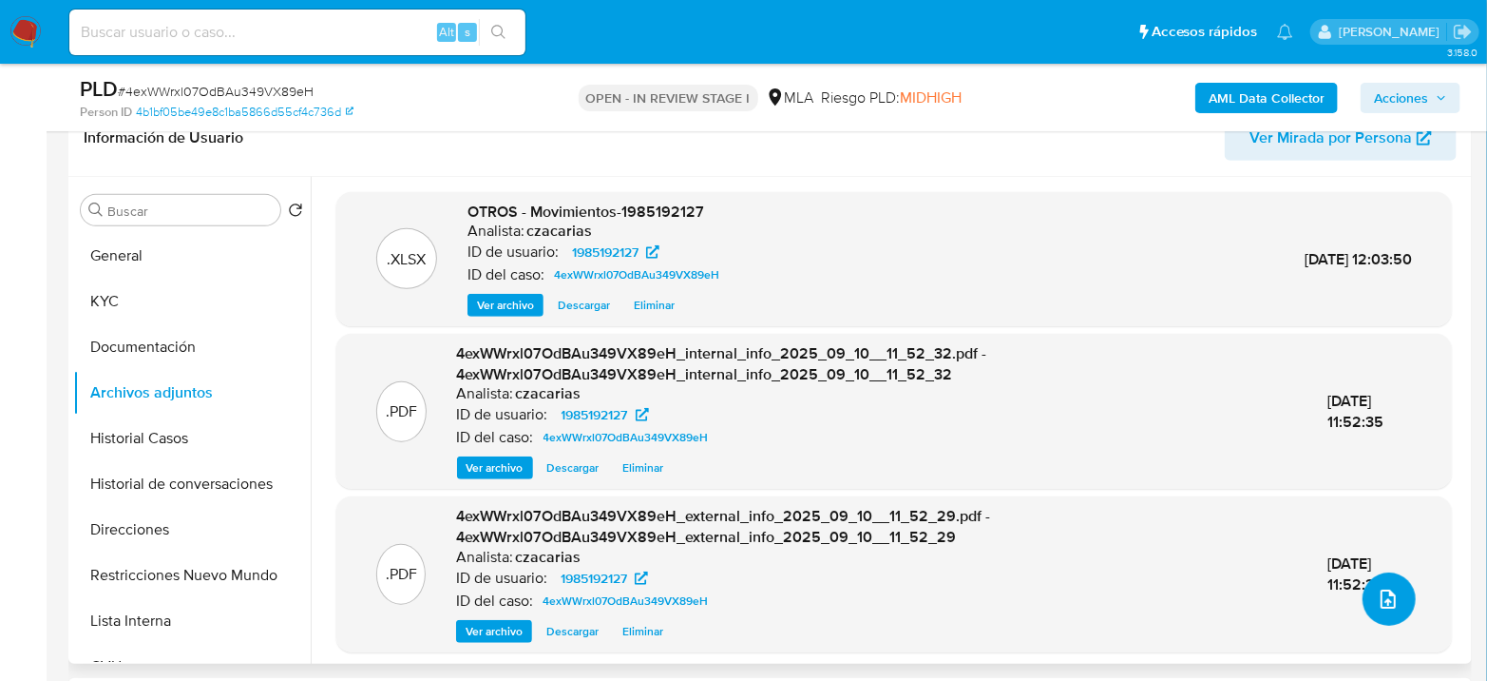
click at [1378, 605] on icon "upload-file" at bounding box center [1388, 598] width 23 height 23
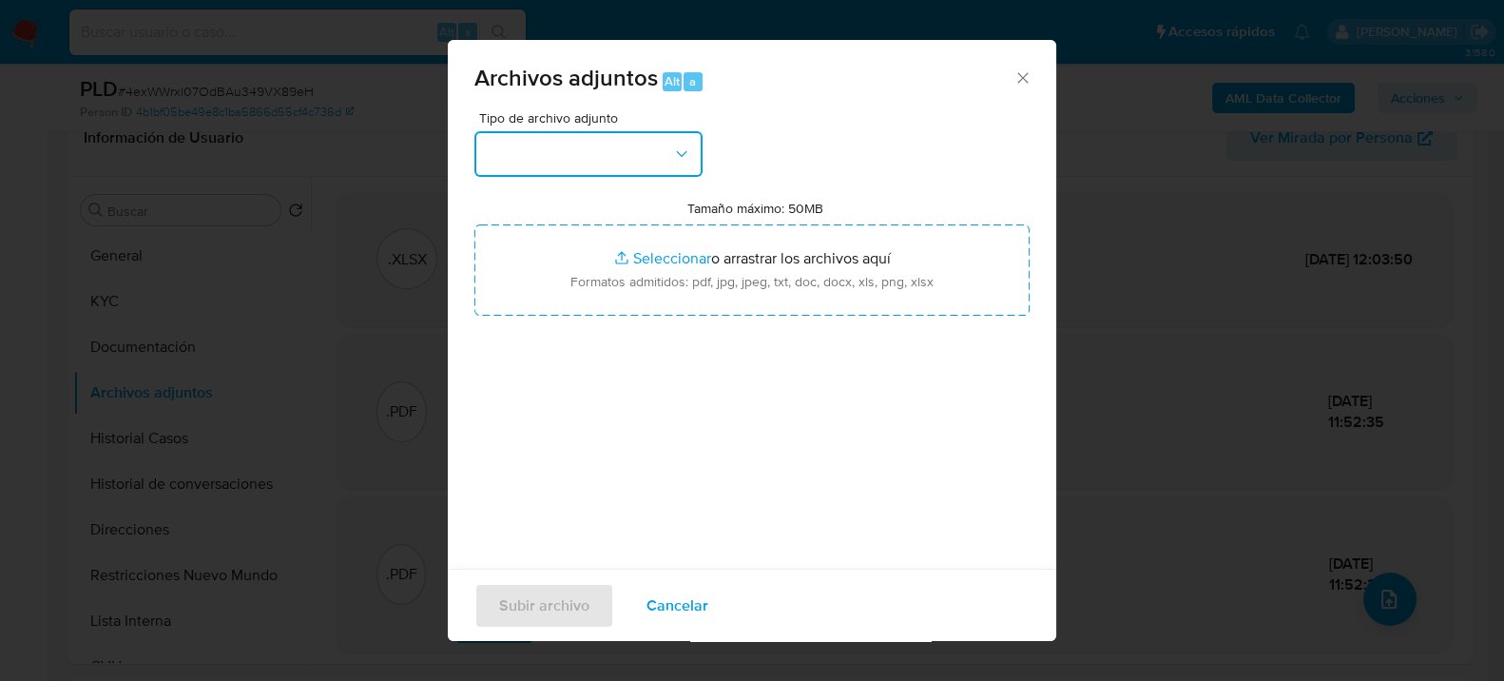
click at [639, 152] on button "button" at bounding box center [588, 154] width 228 height 46
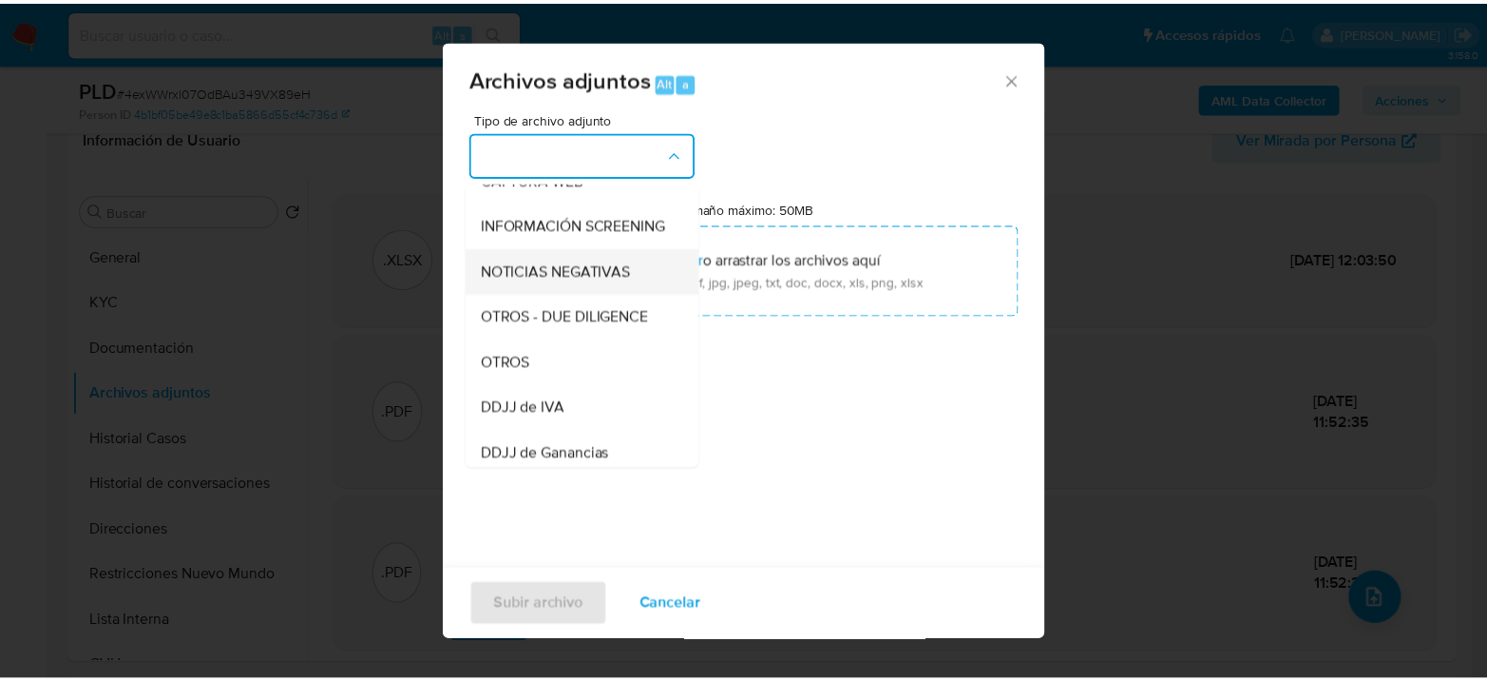
scroll to position [211, 0]
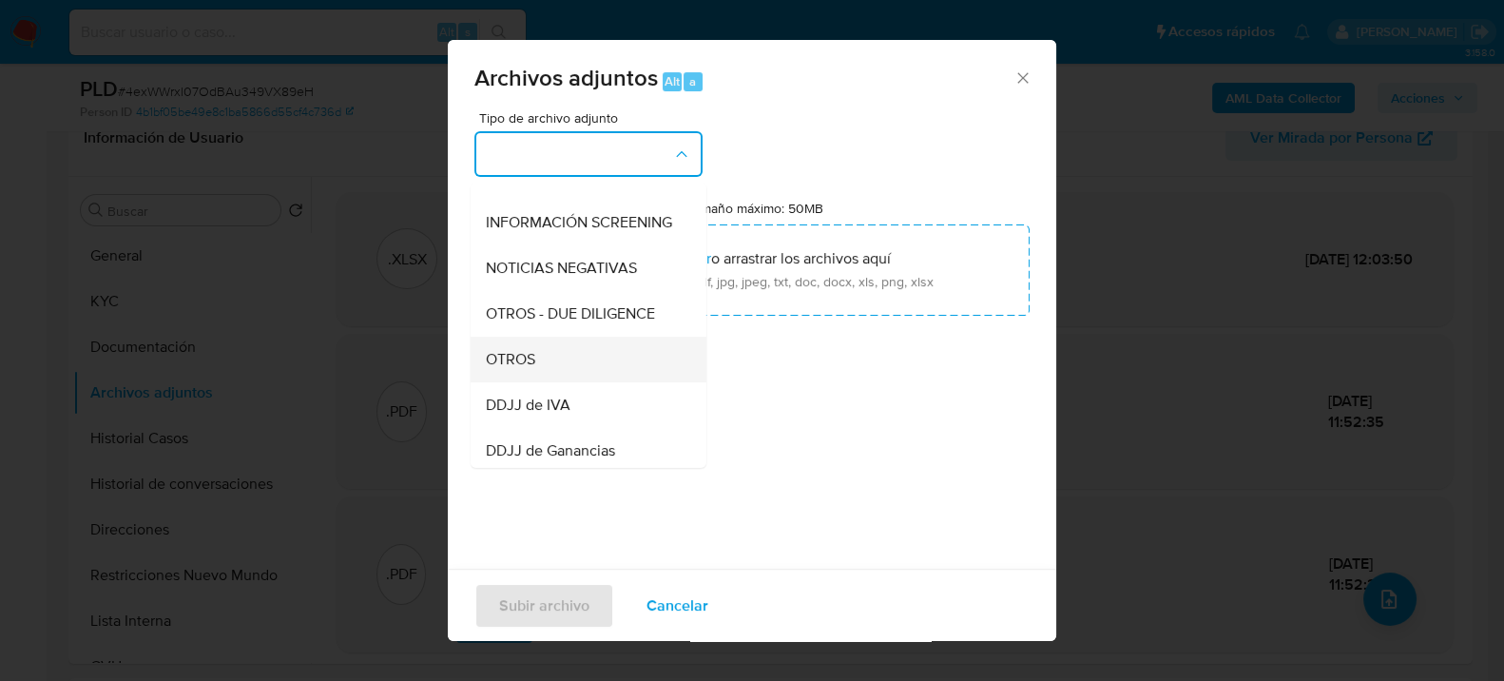
click at [546, 374] on div "OTROS" at bounding box center [583, 359] width 194 height 46
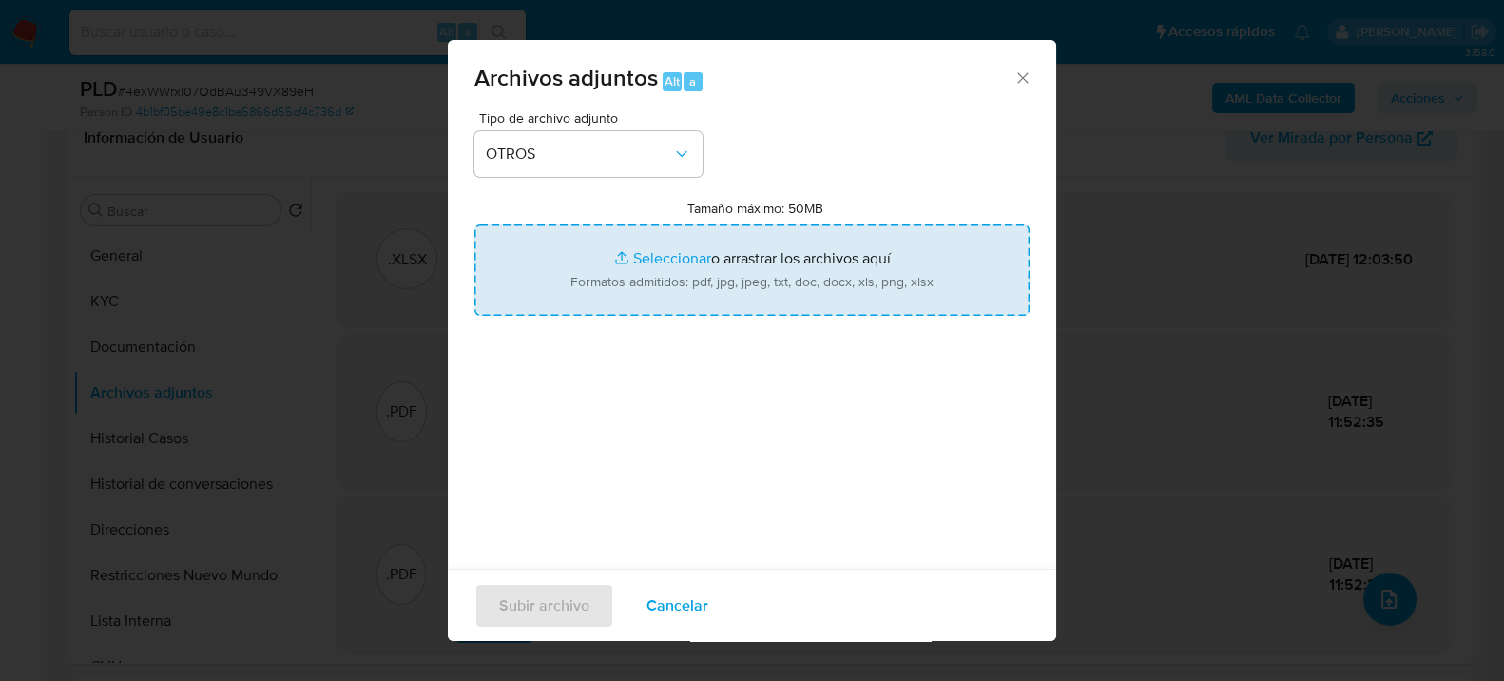
type input "C:\fakepath\Caselog 4exWWrxl07OdBAu349VX89eH_2025_07_18_08_38_16.docx"
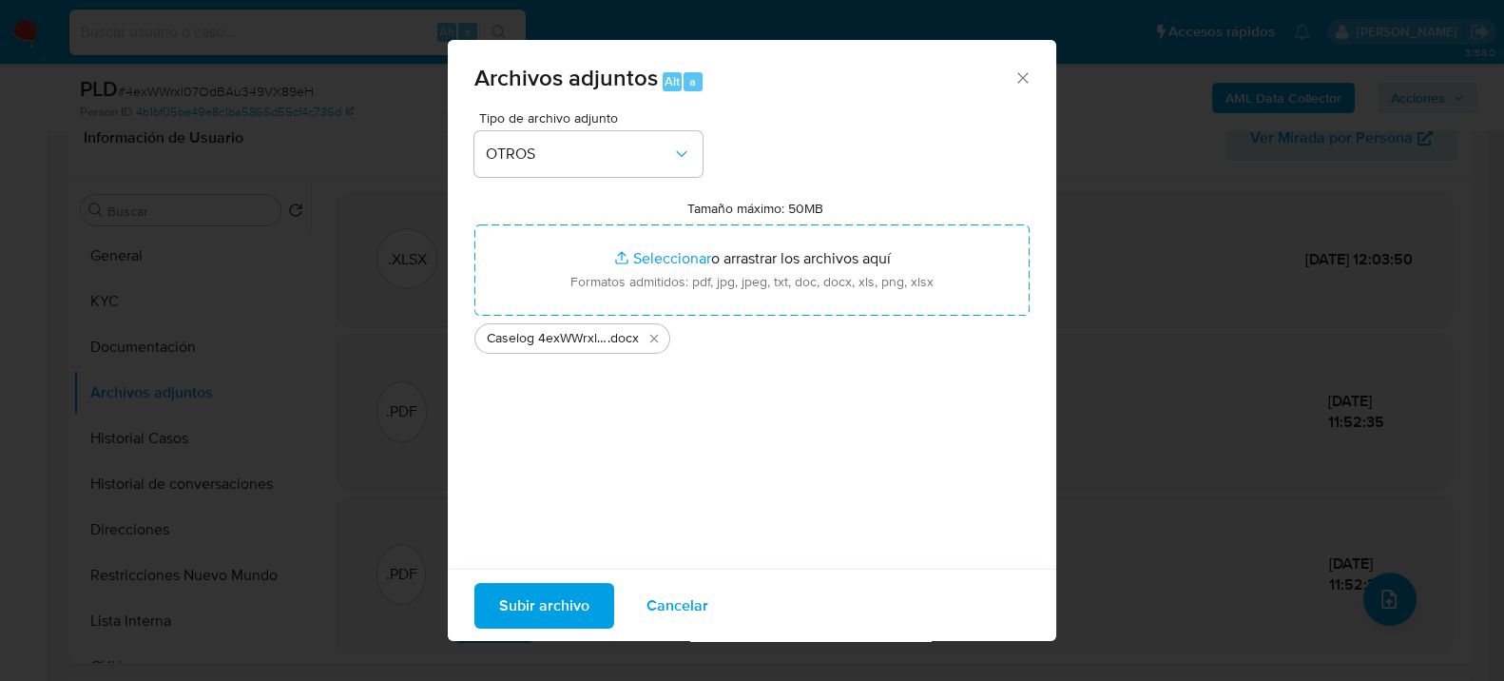
click at [573, 589] on span "Subir archivo" at bounding box center [544, 605] width 90 height 42
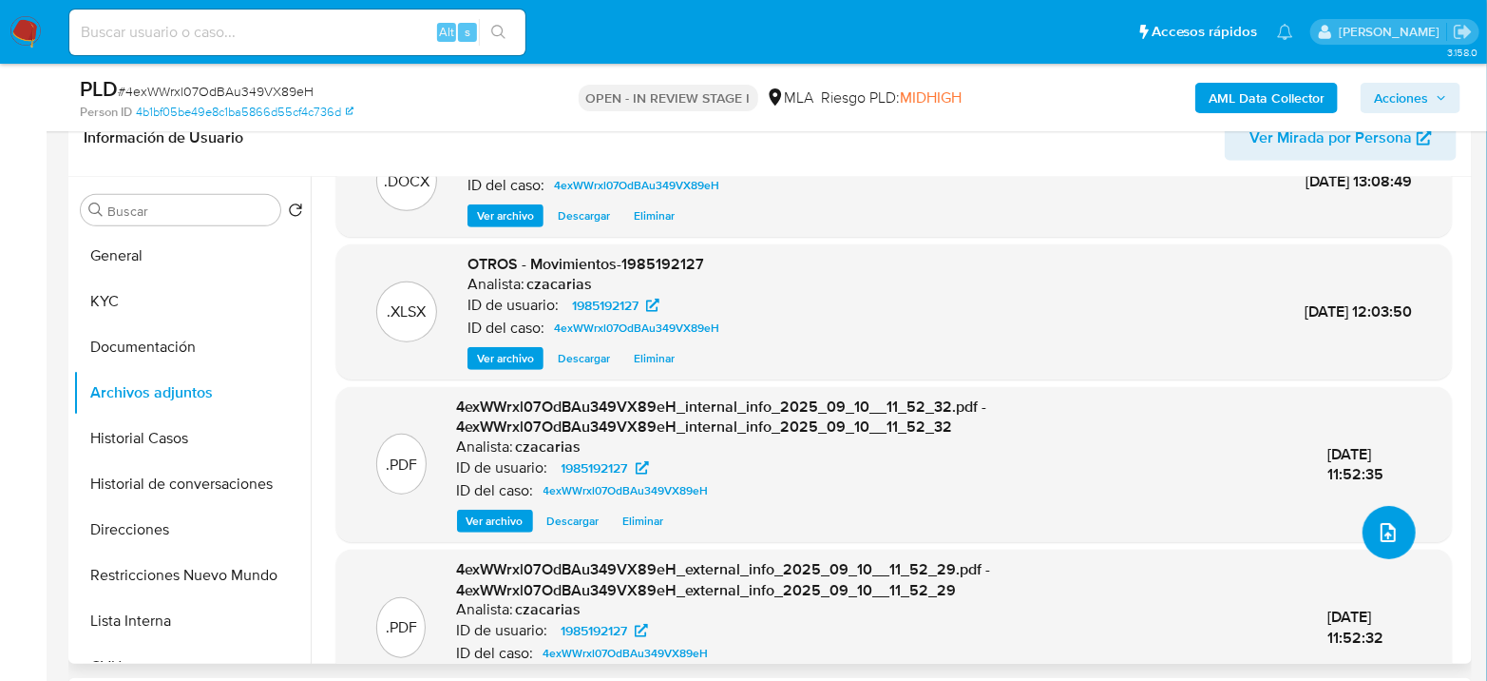
scroll to position [124, 0]
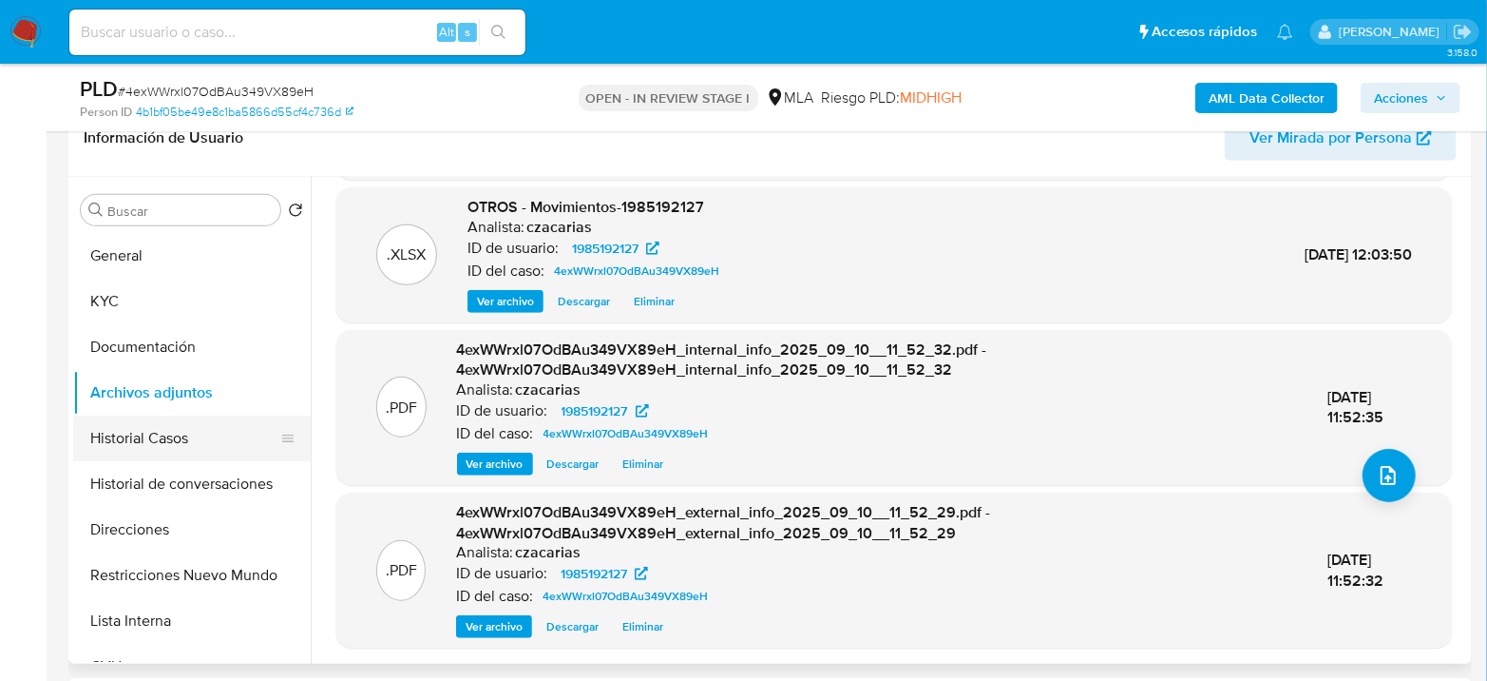
click at [161, 439] on button "Historial Casos" at bounding box center [184, 438] width 222 height 46
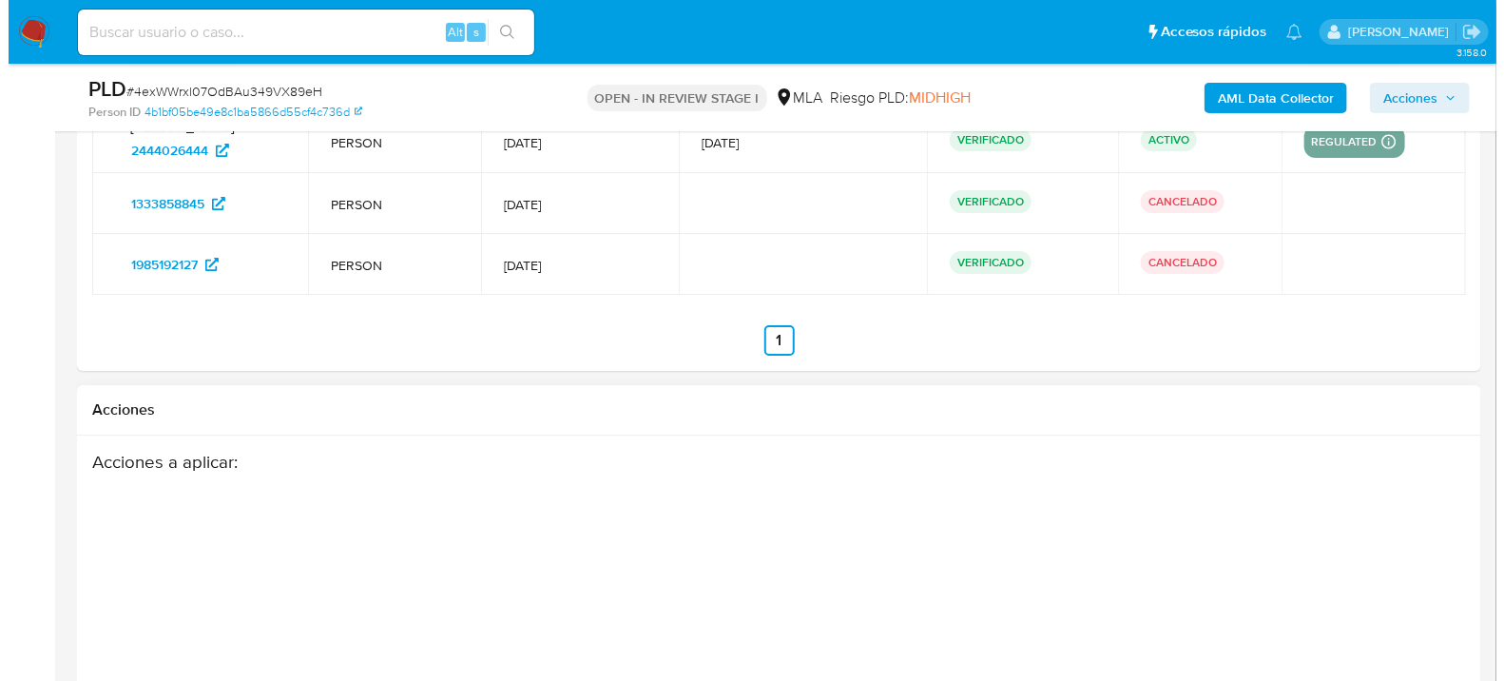
scroll to position [3538, 0]
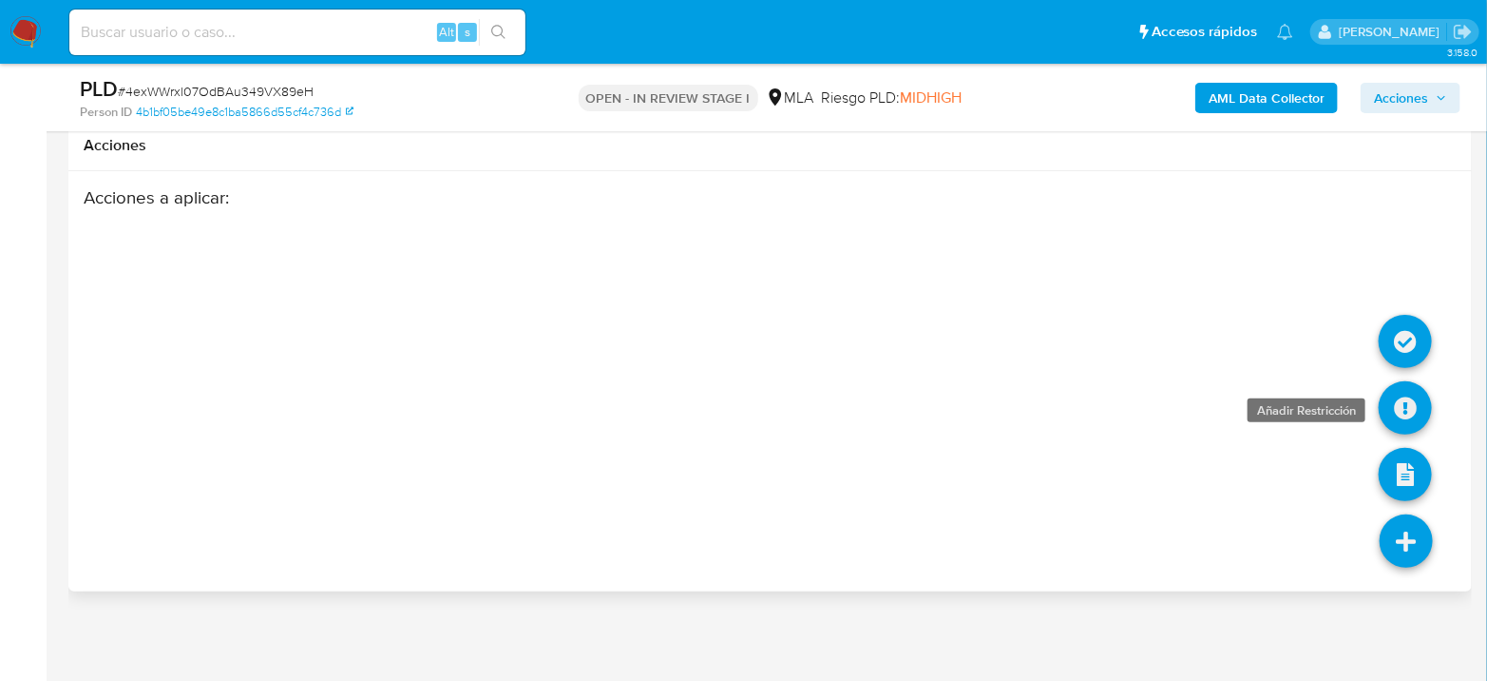
click at [1392, 400] on icon at bounding box center [1405, 407] width 53 height 53
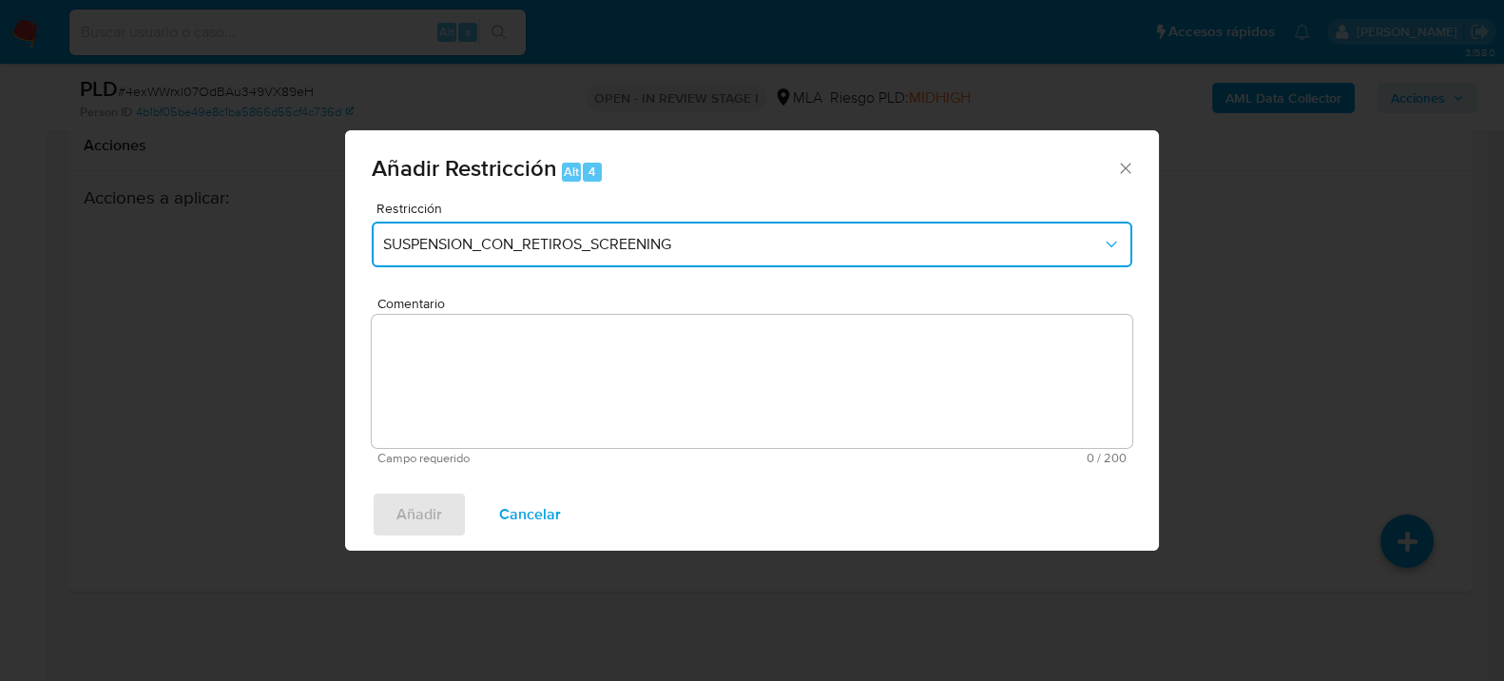
click at [603, 235] on span "SUSPENSION_CON_RETIROS_SCREENING" at bounding box center [742, 244] width 719 height 19
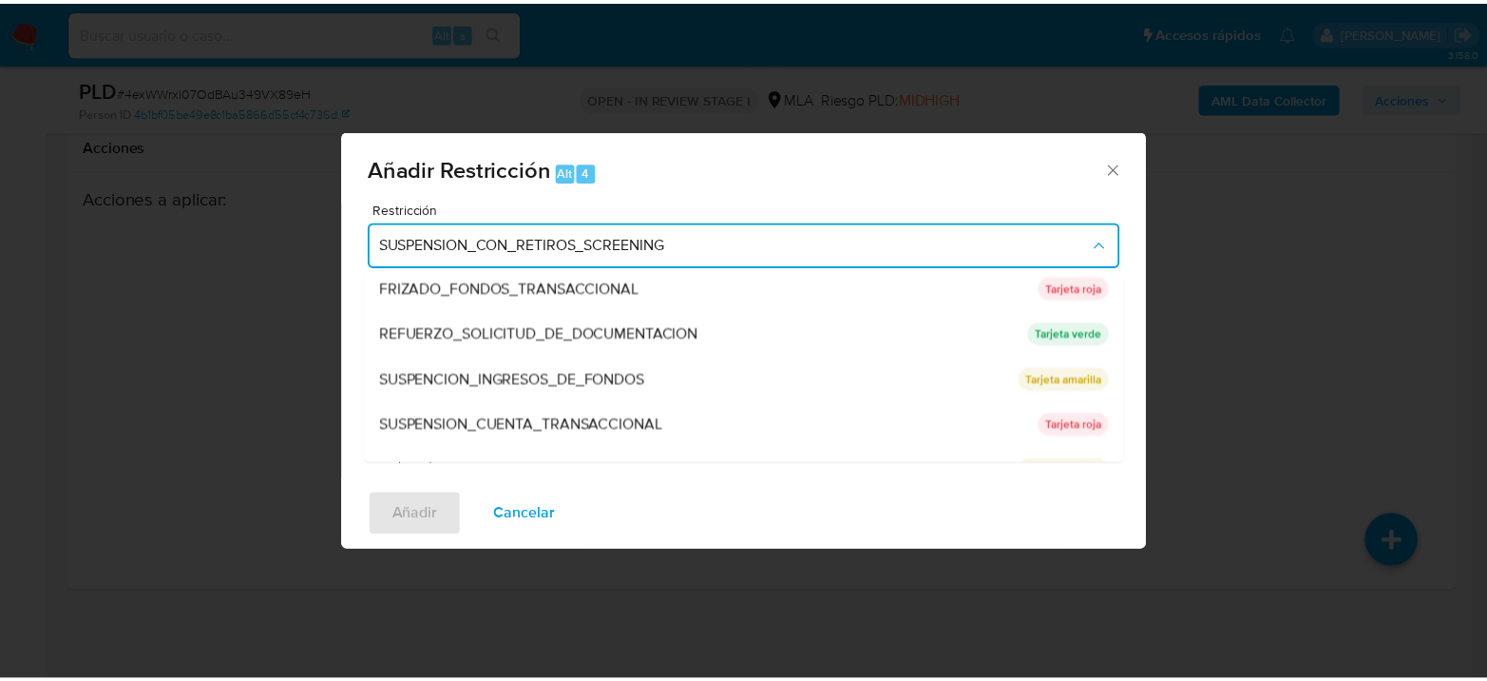
scroll to position [402, 0]
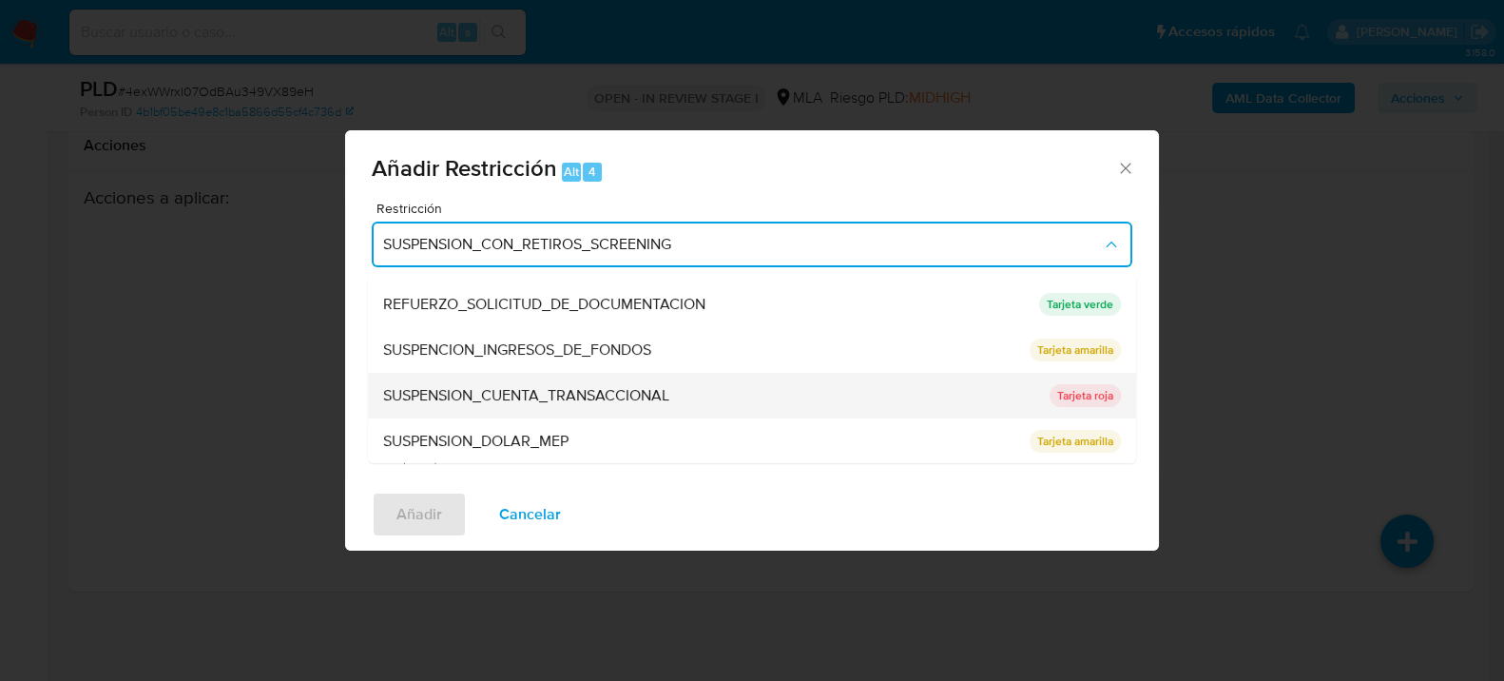
click at [604, 402] on span "SUSPENSION_CUENTA_TRANSACCIONAL" at bounding box center [526, 394] width 286 height 19
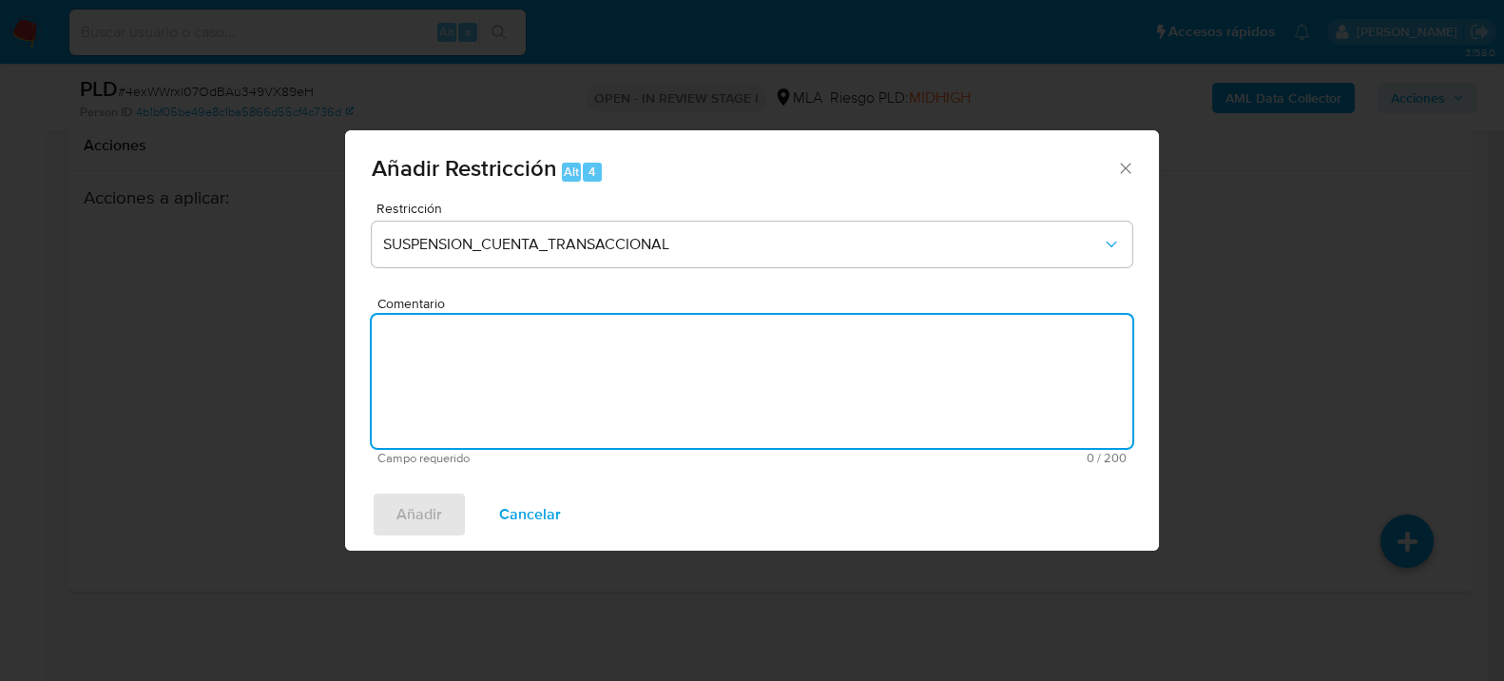
click at [628, 404] on textarea "Comentario" at bounding box center [752, 381] width 760 height 133
type textarea "AML"
click at [427, 500] on span "Añadir" at bounding box center [419, 514] width 46 height 42
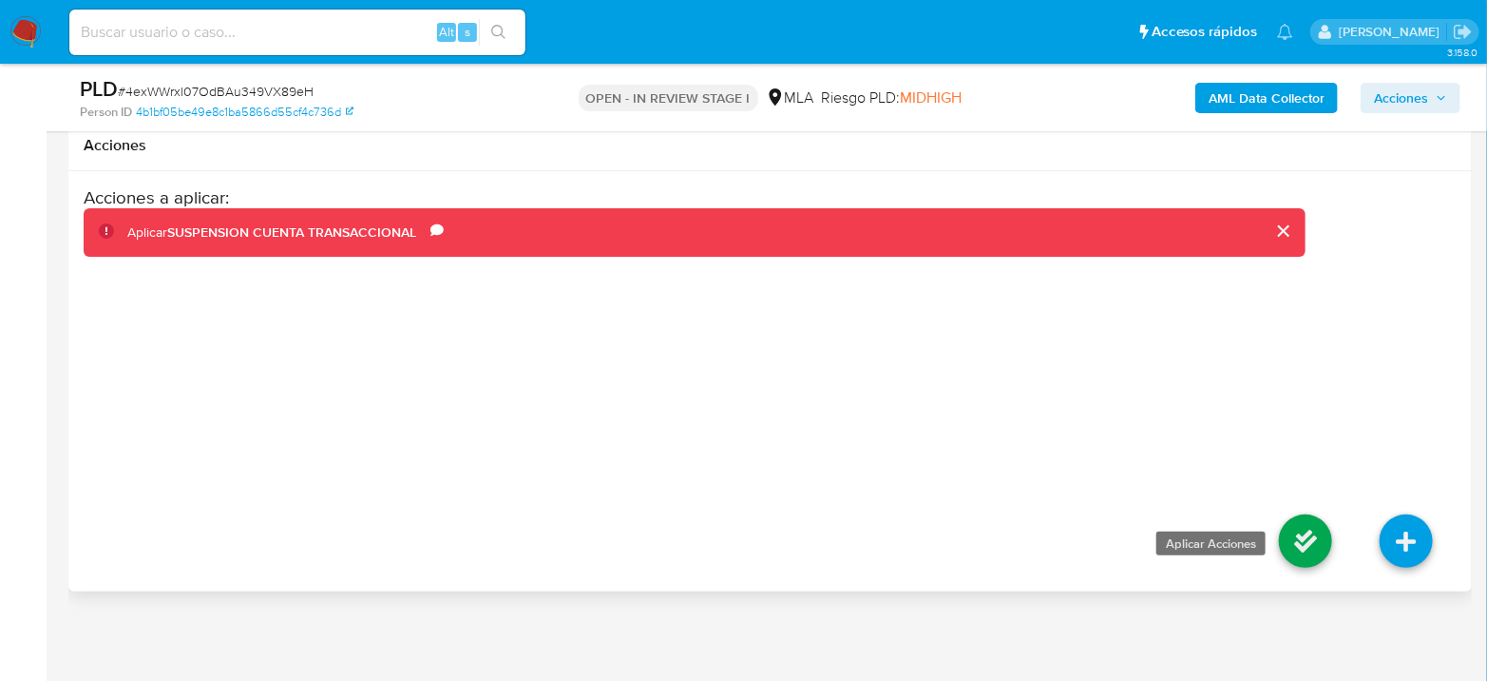
click at [1309, 528] on icon at bounding box center [1305, 540] width 53 height 53
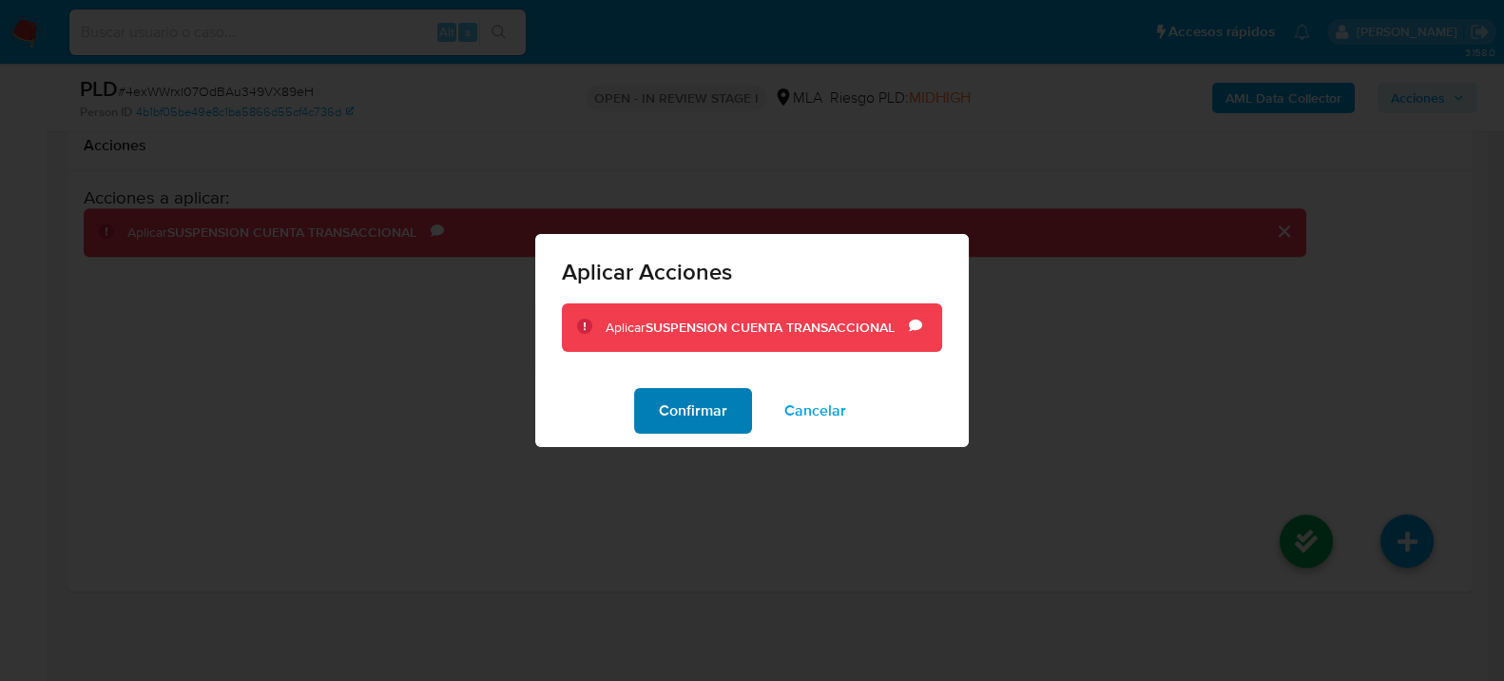
click at [678, 400] on span "Confirmar" at bounding box center [693, 411] width 68 height 42
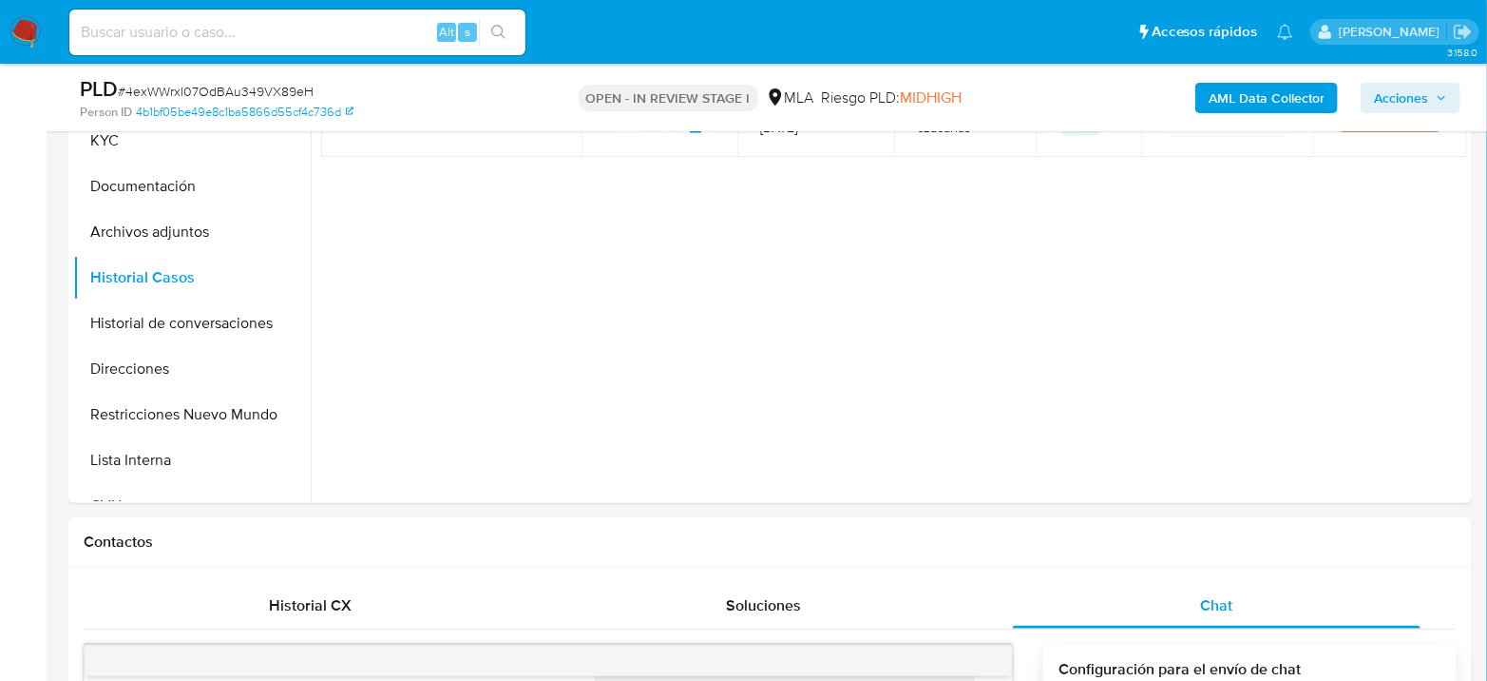
scroll to position [475, 0]
click at [197, 413] on button "Restricciones Nuevo Mundo" at bounding box center [184, 416] width 222 height 46
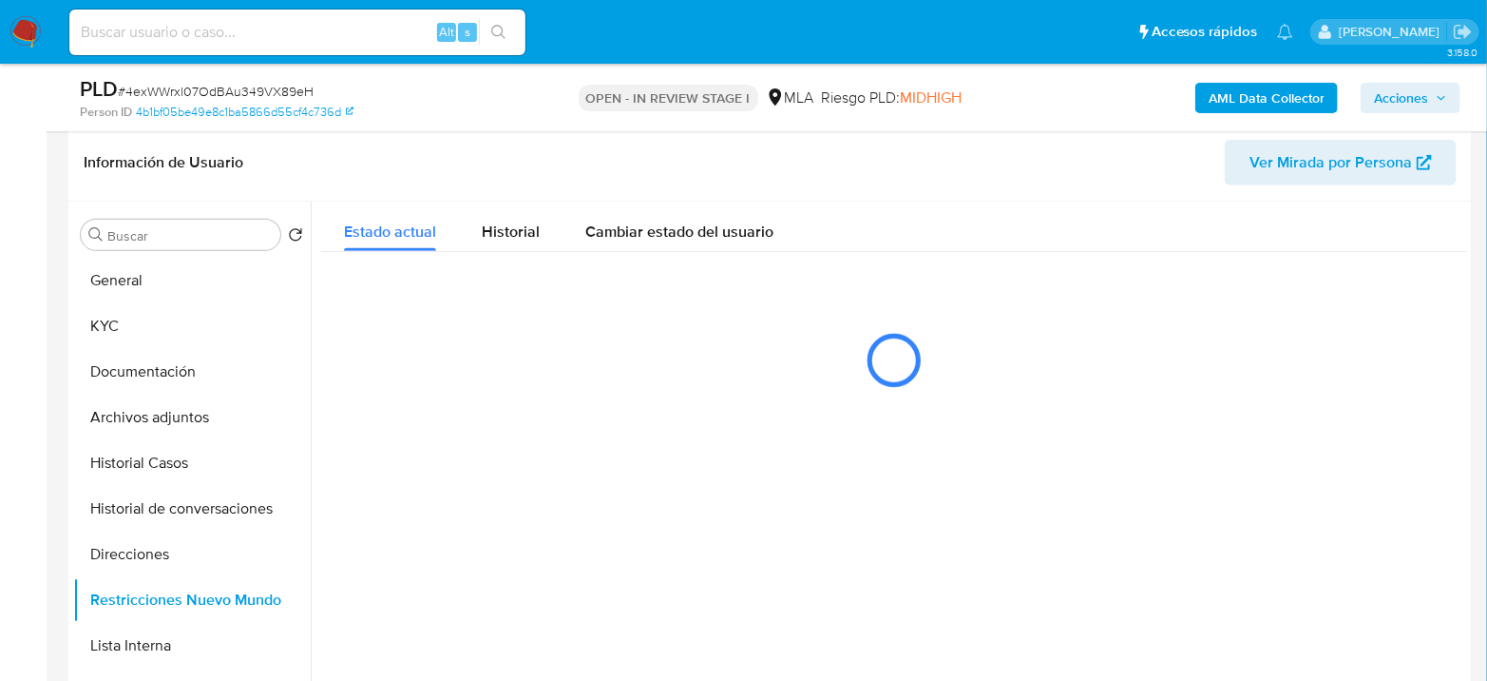
scroll to position [264, 0]
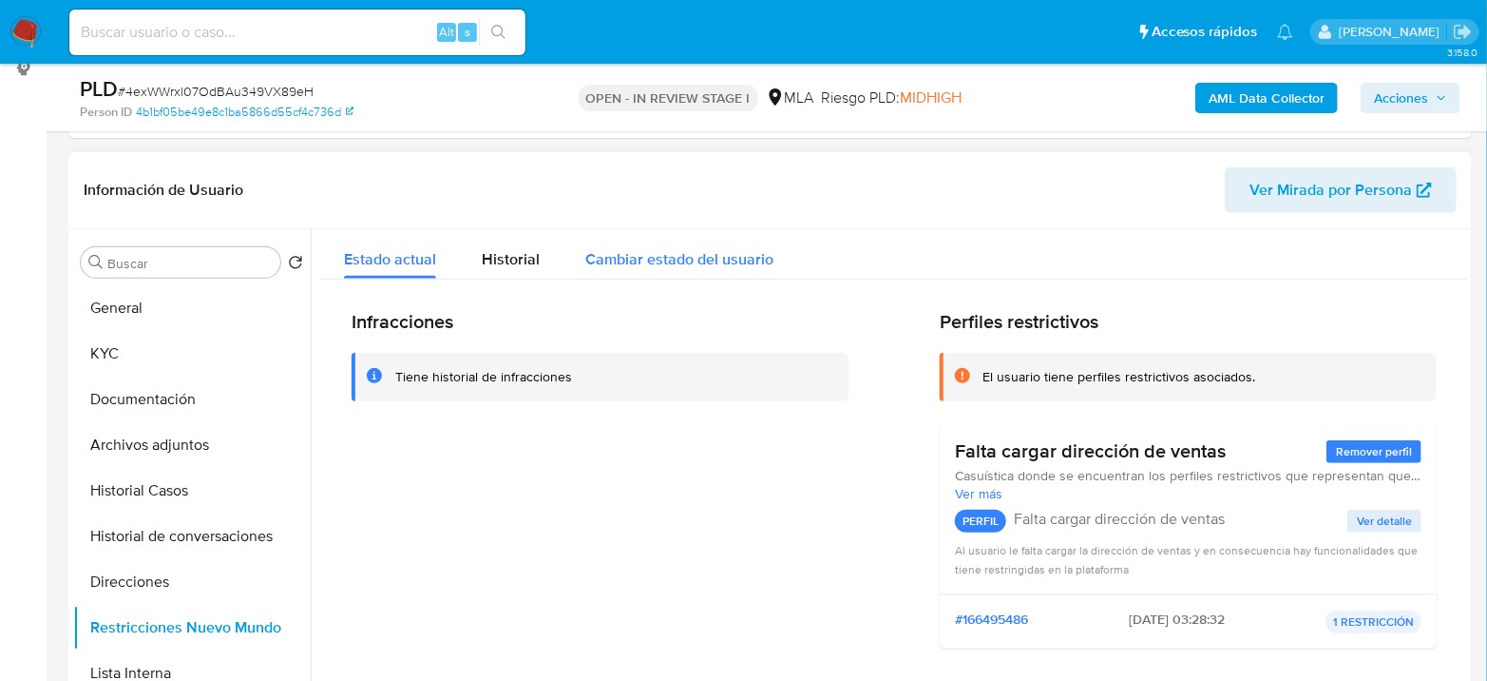
click at [666, 249] on span "Cambiar estado del usuario" at bounding box center [679, 259] width 188 height 22
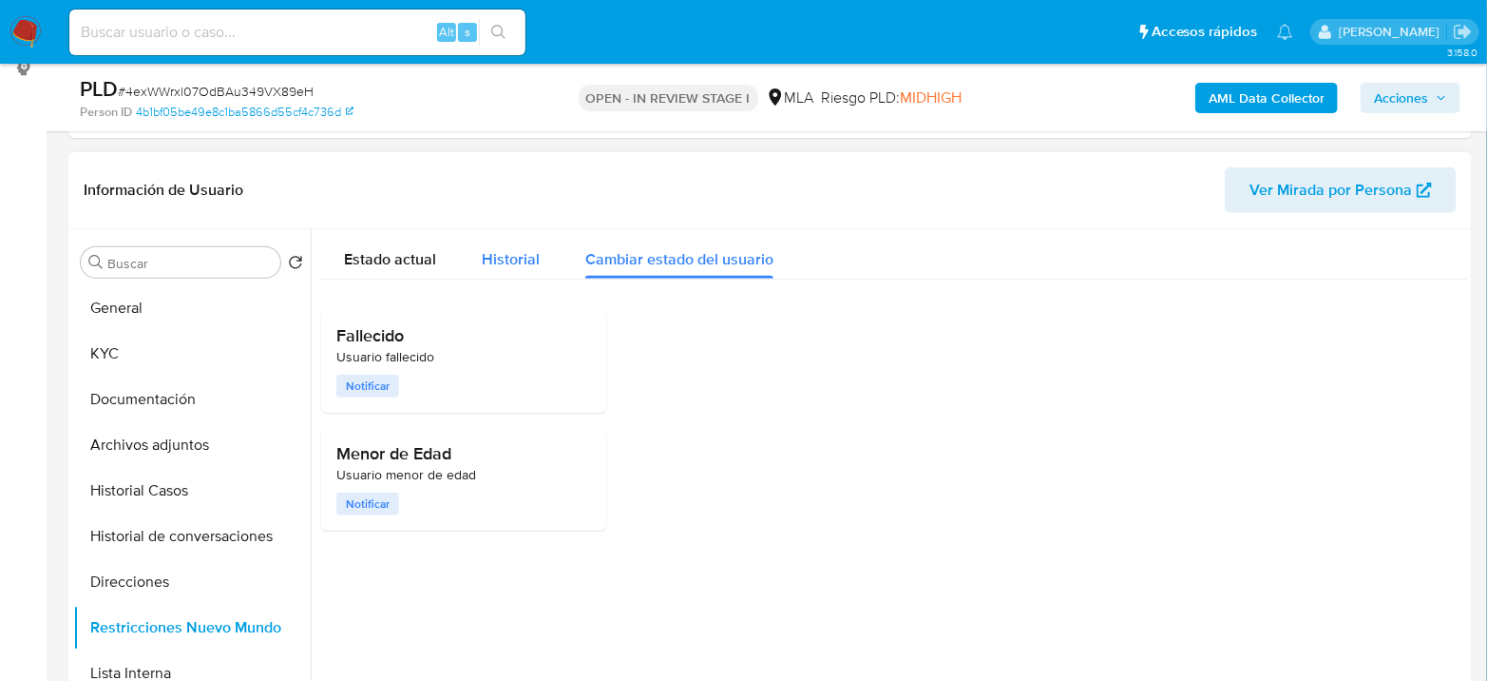
click at [545, 263] on button "Historial" at bounding box center [511, 254] width 104 height 50
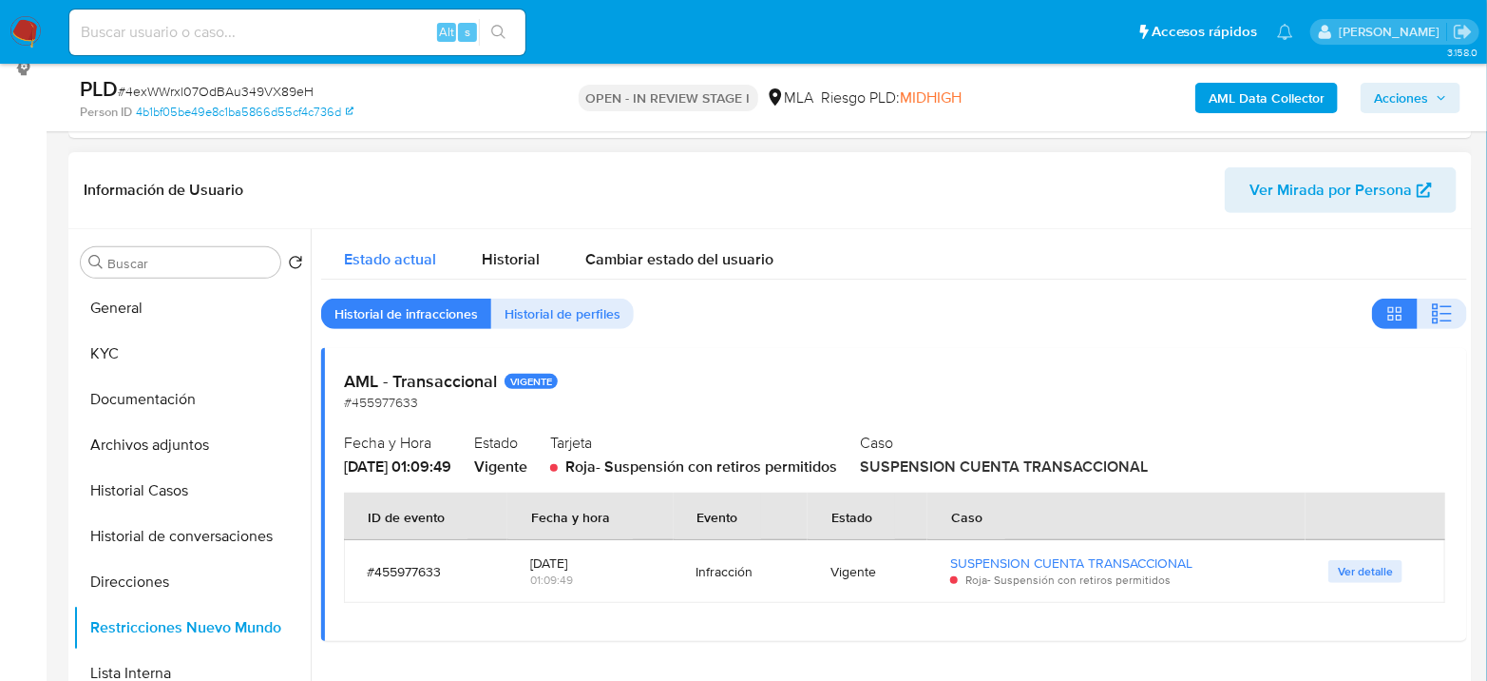
click at [372, 259] on span "Estado actual" at bounding box center [390, 259] width 92 height 22
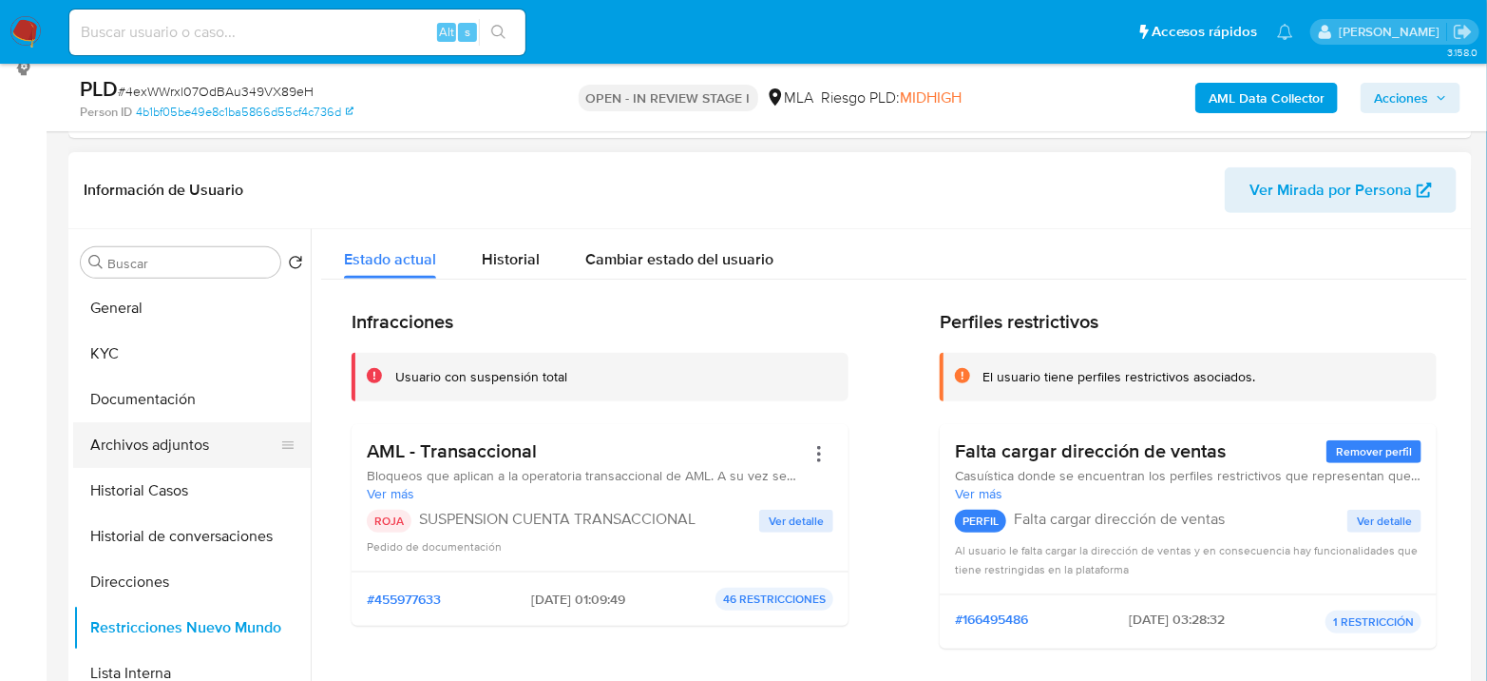
click at [156, 430] on button "Archivos adjuntos" at bounding box center [184, 445] width 222 height 46
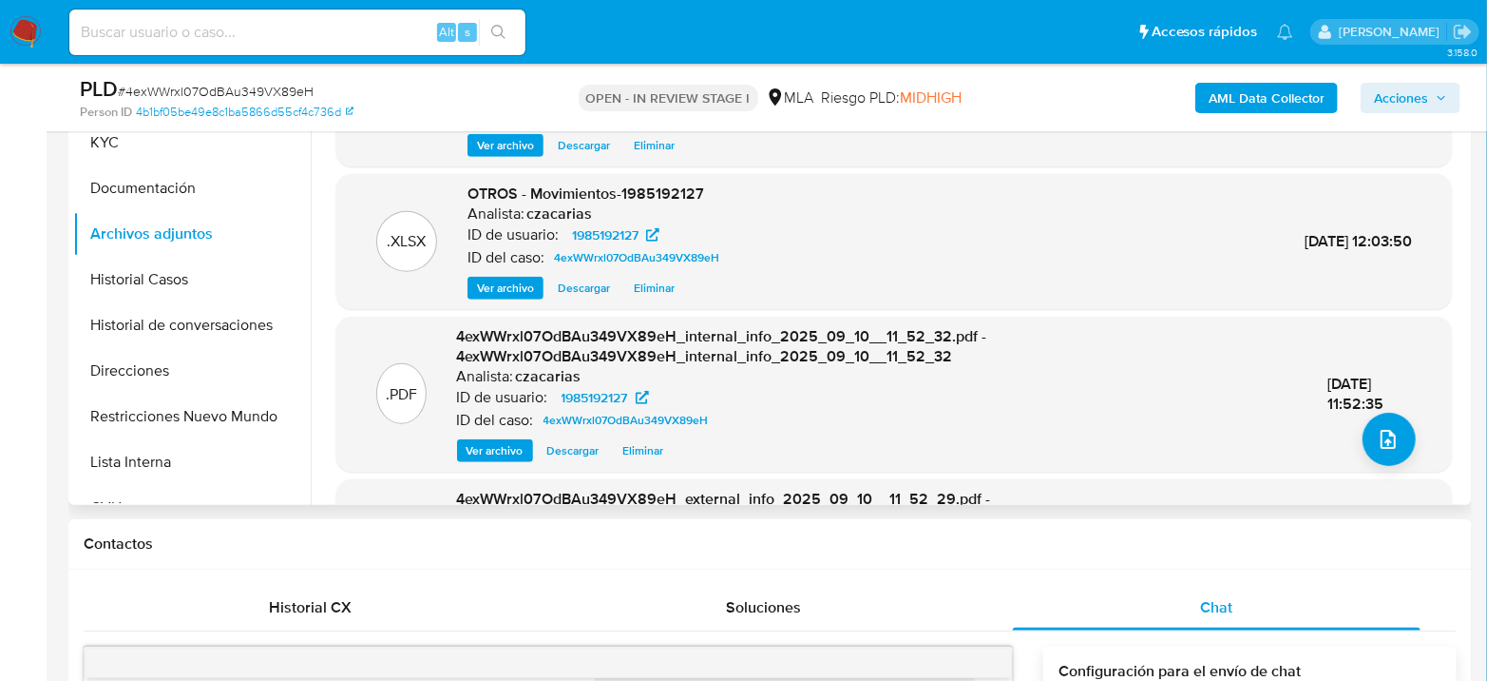
scroll to position [0, 0]
click at [1405, 100] on span "Acciones" at bounding box center [1401, 98] width 54 height 30
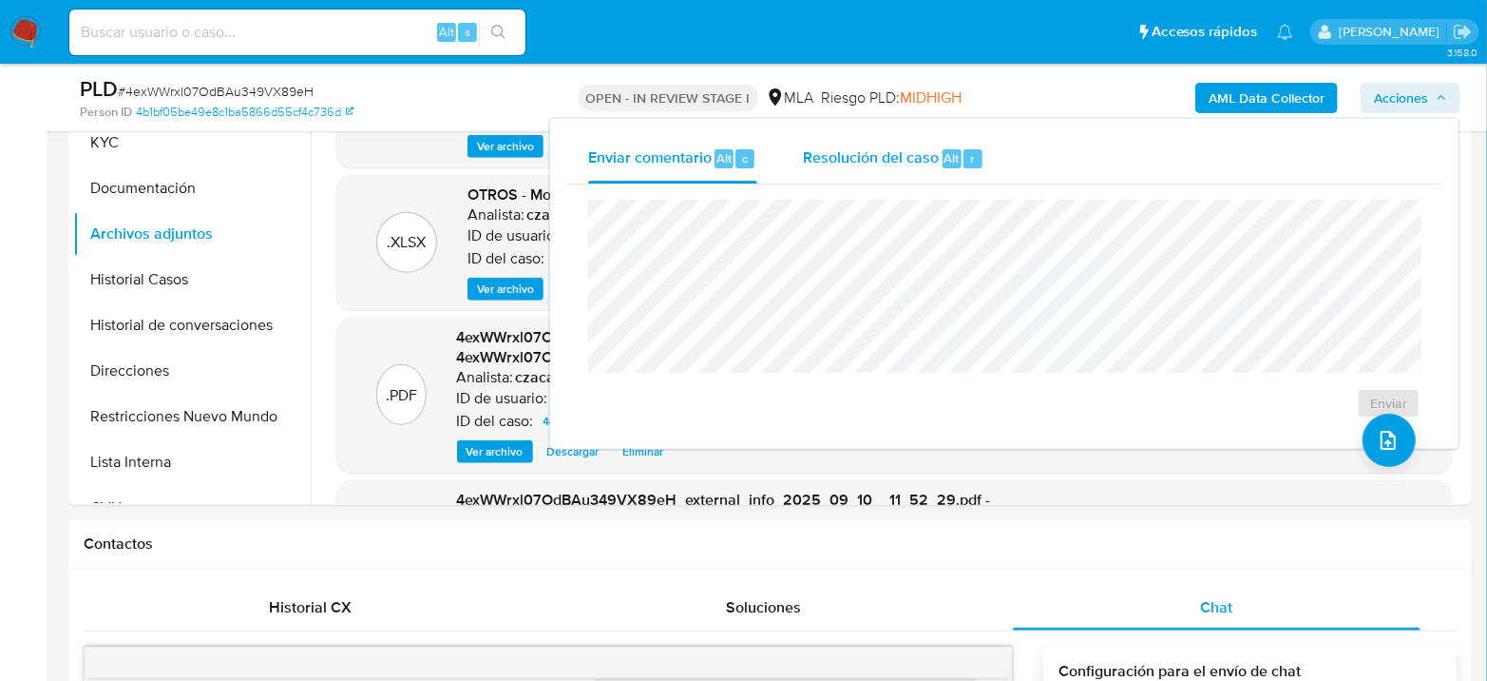
drag, startPoint x: 878, startPoint y: 144, endPoint x: 890, endPoint y: 163, distance: 23.0
click at [879, 144] on div "Resolución del caso Alt r" at bounding box center [894, 158] width 182 height 49
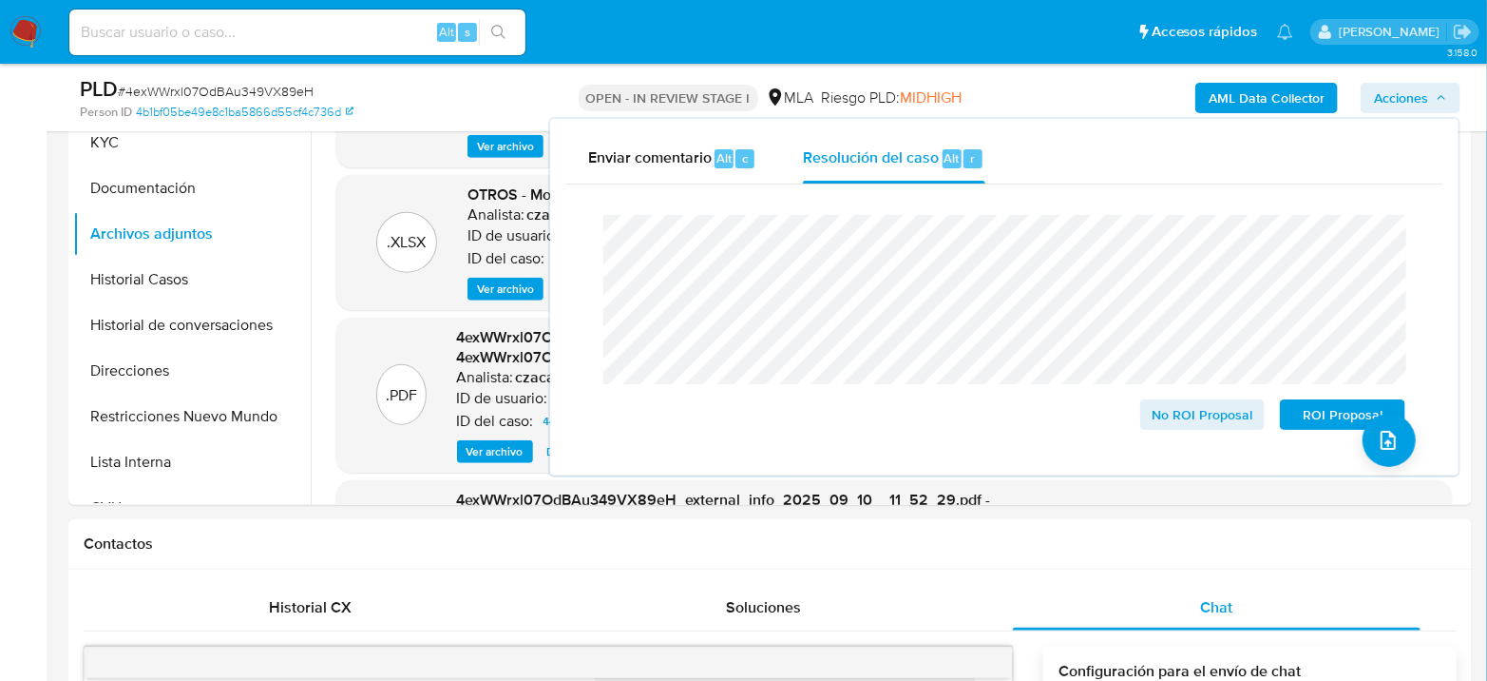
click at [244, 86] on span "# 4exWWrxl07OdBAu349VX89eH" at bounding box center [216, 91] width 196 height 19
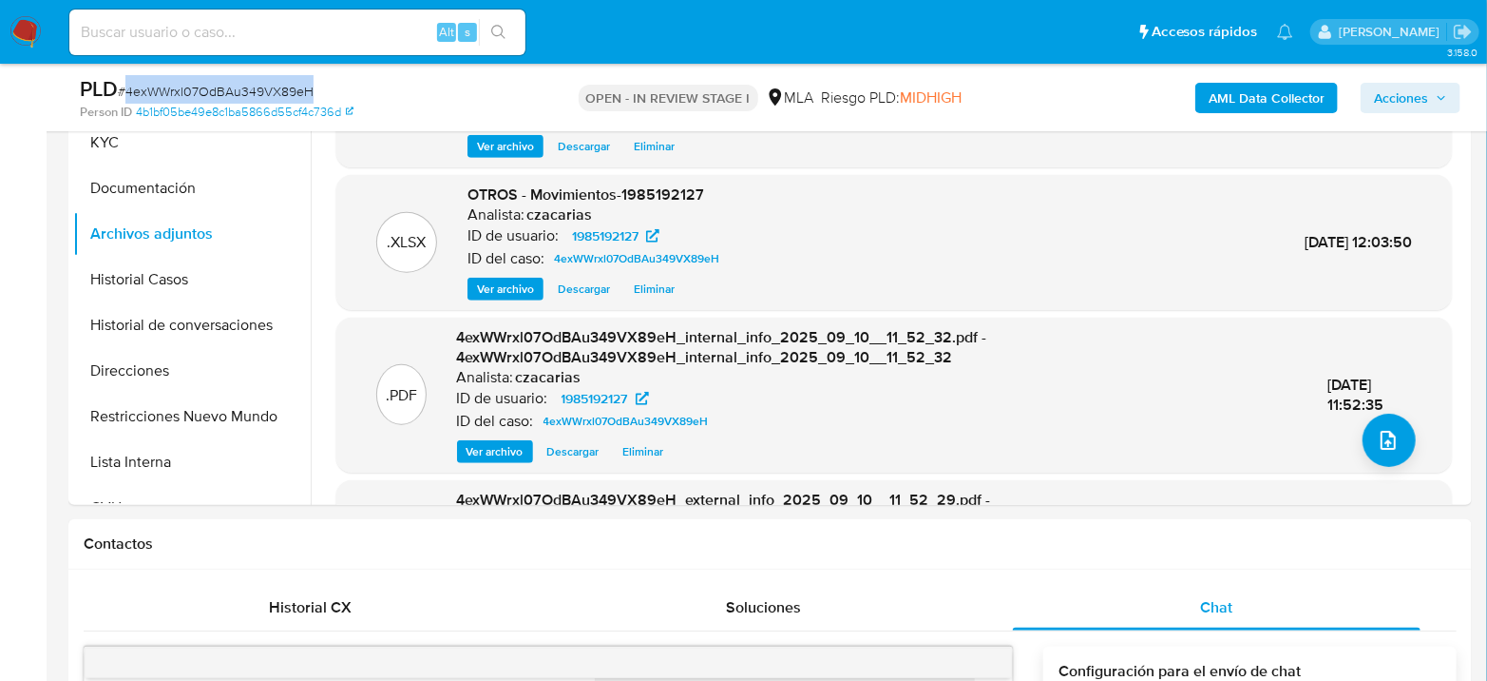
copy span "4exWWrxl07OdBAu349VX89eH"
click at [1374, 96] on span "Acciones" at bounding box center [1401, 98] width 54 height 30
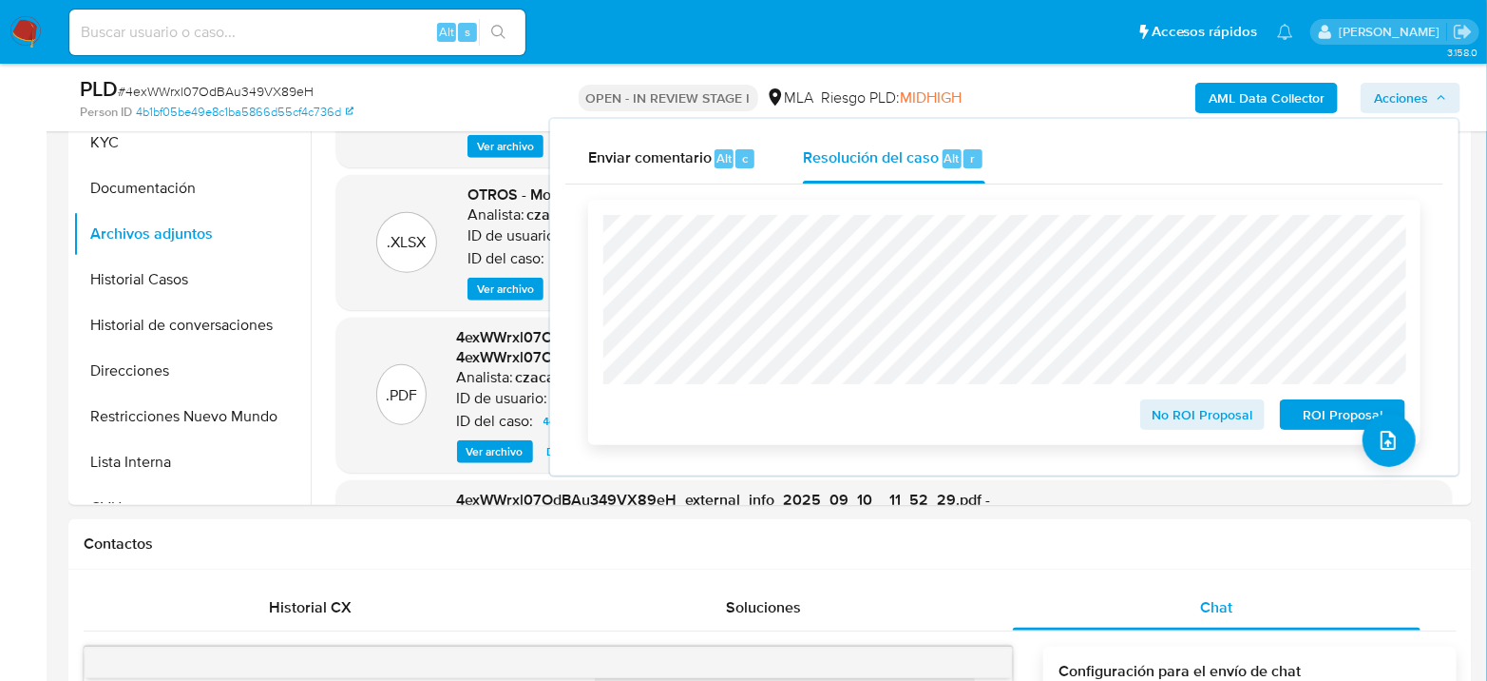
click at [1304, 415] on span "ROI Proposal" at bounding box center [1343, 414] width 99 height 27
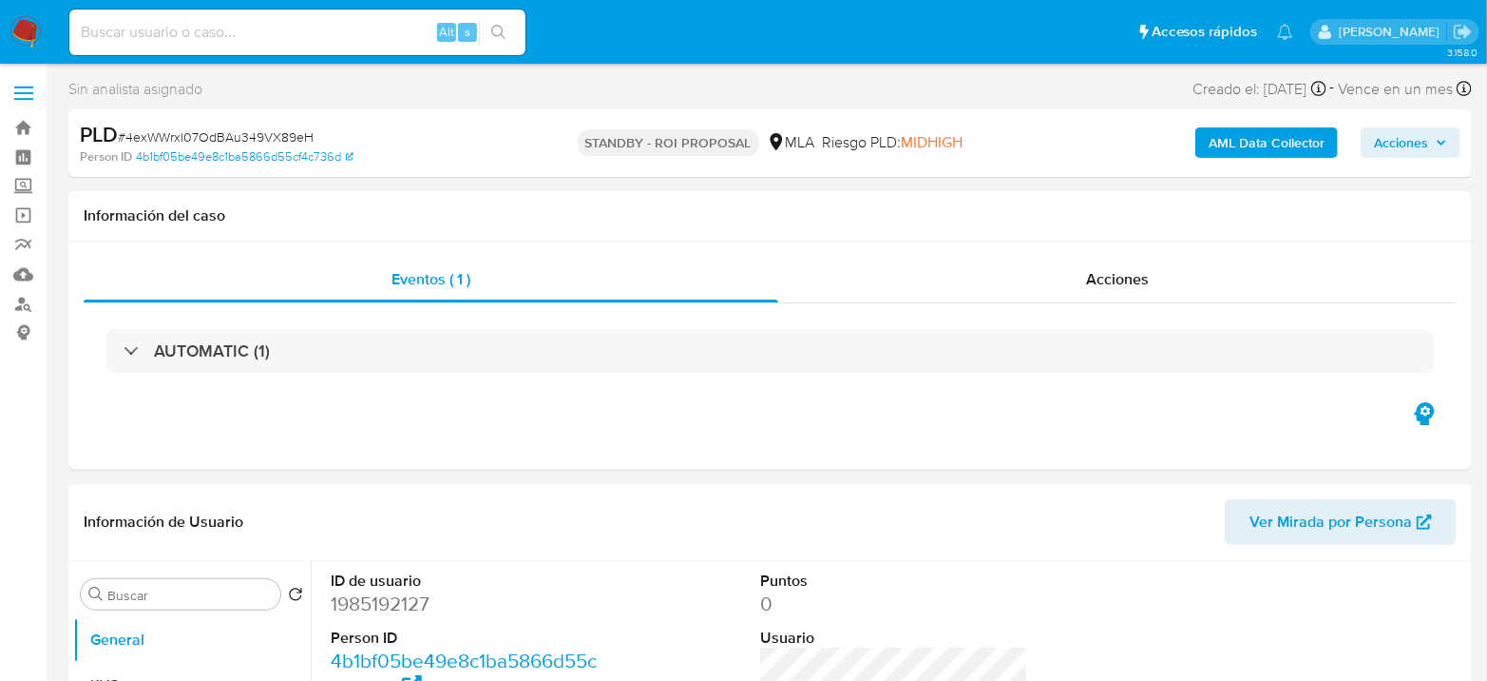
select select "10"
drag, startPoint x: 230, startPoint y: 47, endPoint x: 240, endPoint y: 38, distance: 12.8
click at [232, 47] on div "Alt s" at bounding box center [297, 33] width 456 height 46
click at [243, 34] on input at bounding box center [297, 32] width 456 height 25
paste input "yo9S2fhd1Mg06Bk5hylLZhSu"
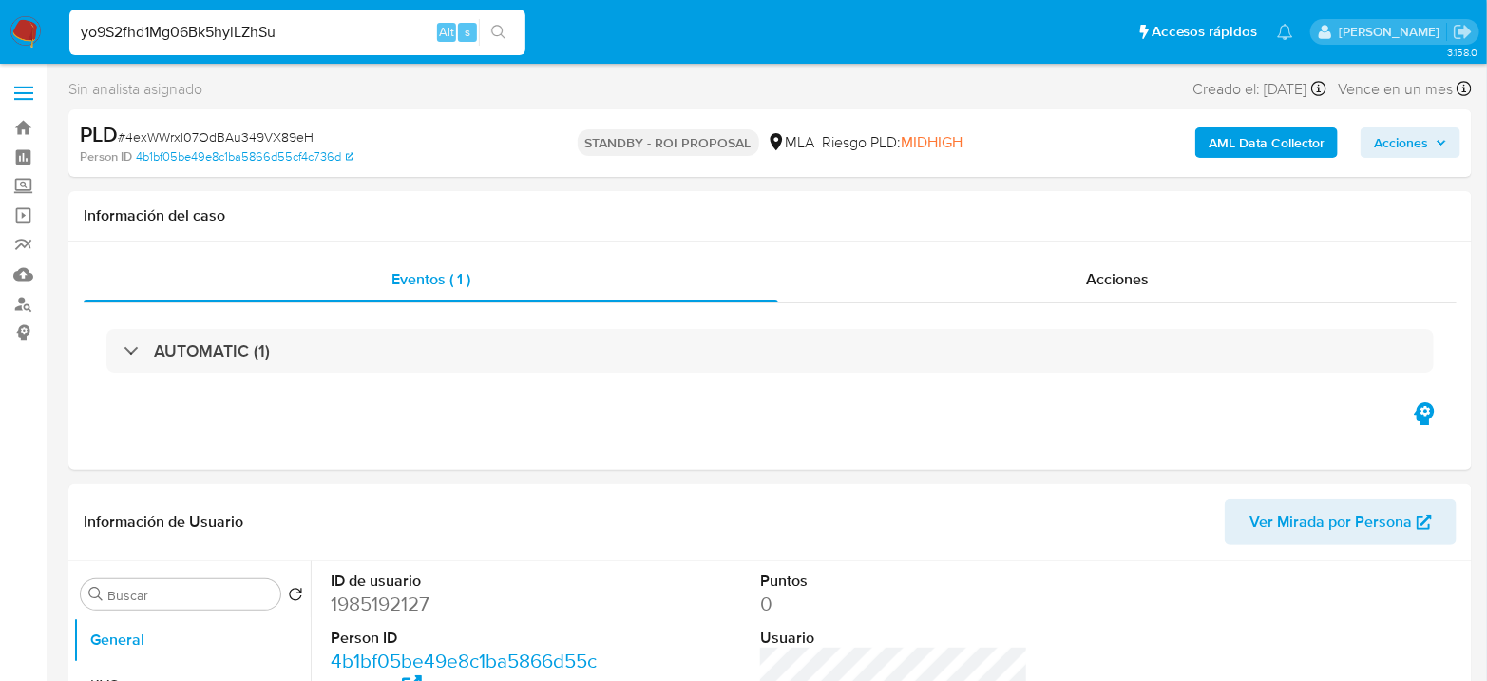
type input "yo9S2fhd1Mg06Bk5hylLZhSu"
click at [494, 36] on icon "search-icon" at bounding box center [498, 32] width 15 height 15
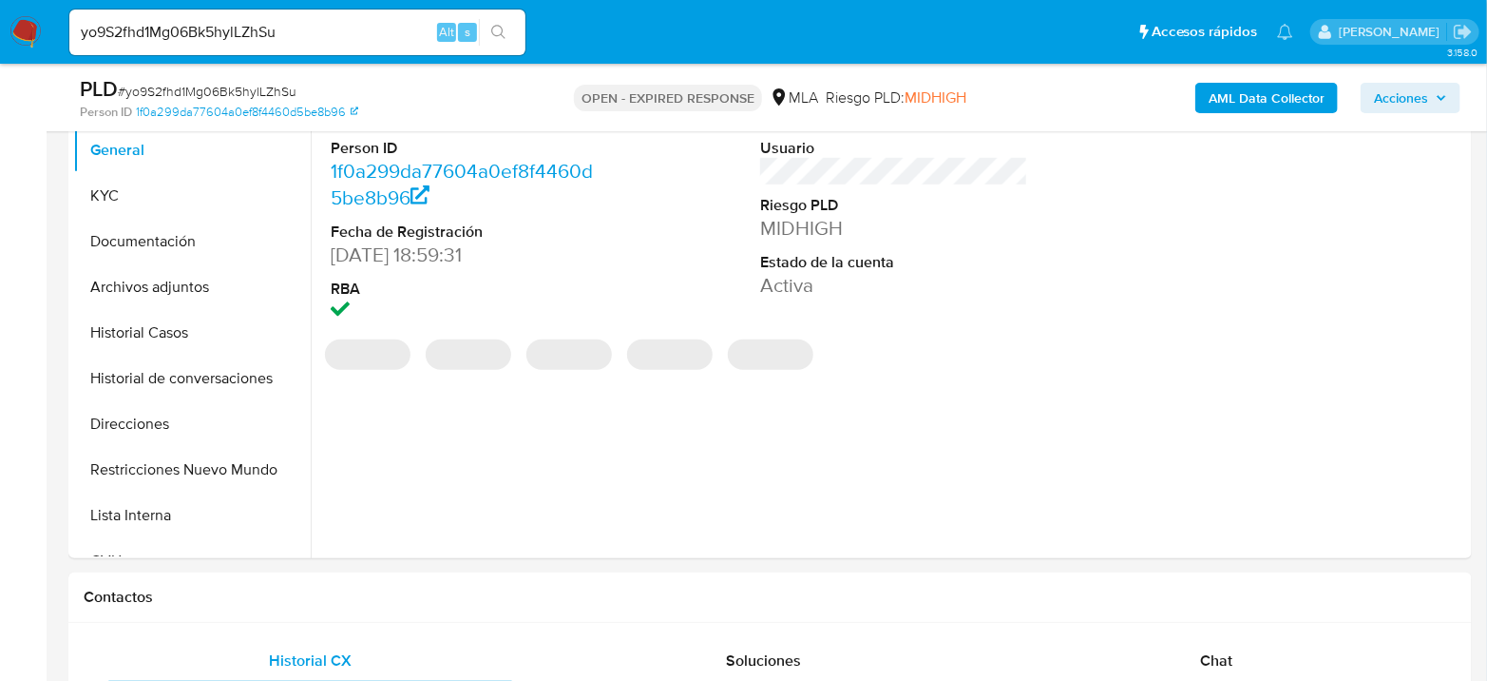
select select "10"
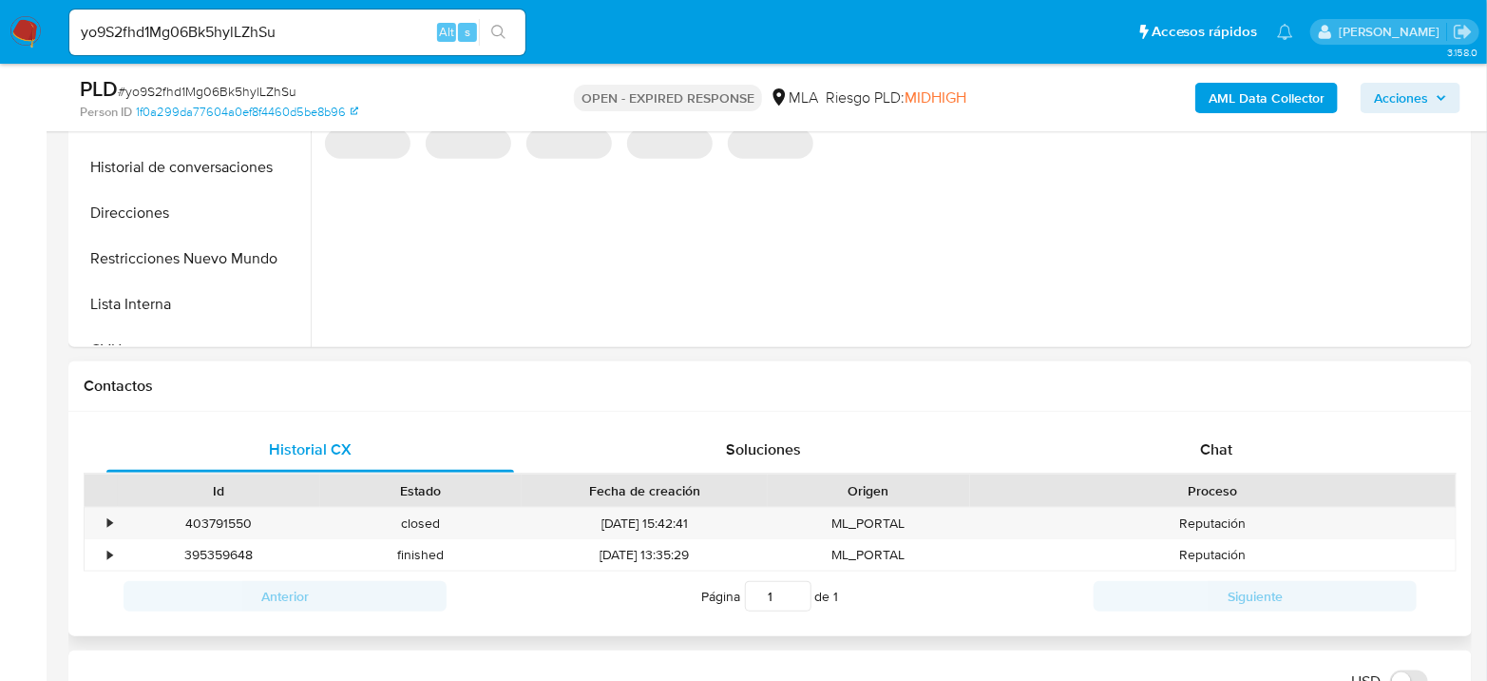
click at [1249, 418] on div "Historial CX Soluciones Chat Id Estado Fecha de creación Origen Proceso • 40379…" at bounding box center [770, 524] width 1404 height 225
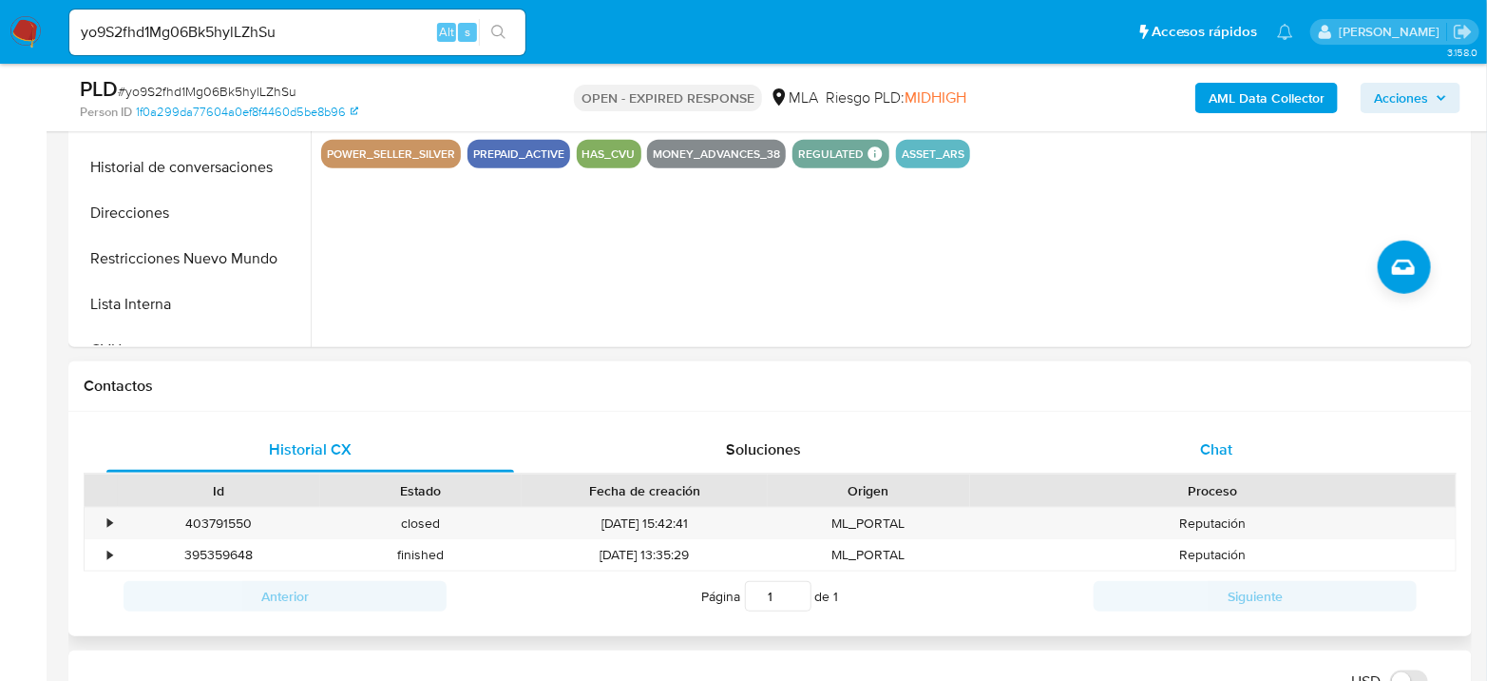
click at [1241, 431] on div "Chat" at bounding box center [1217, 450] width 408 height 46
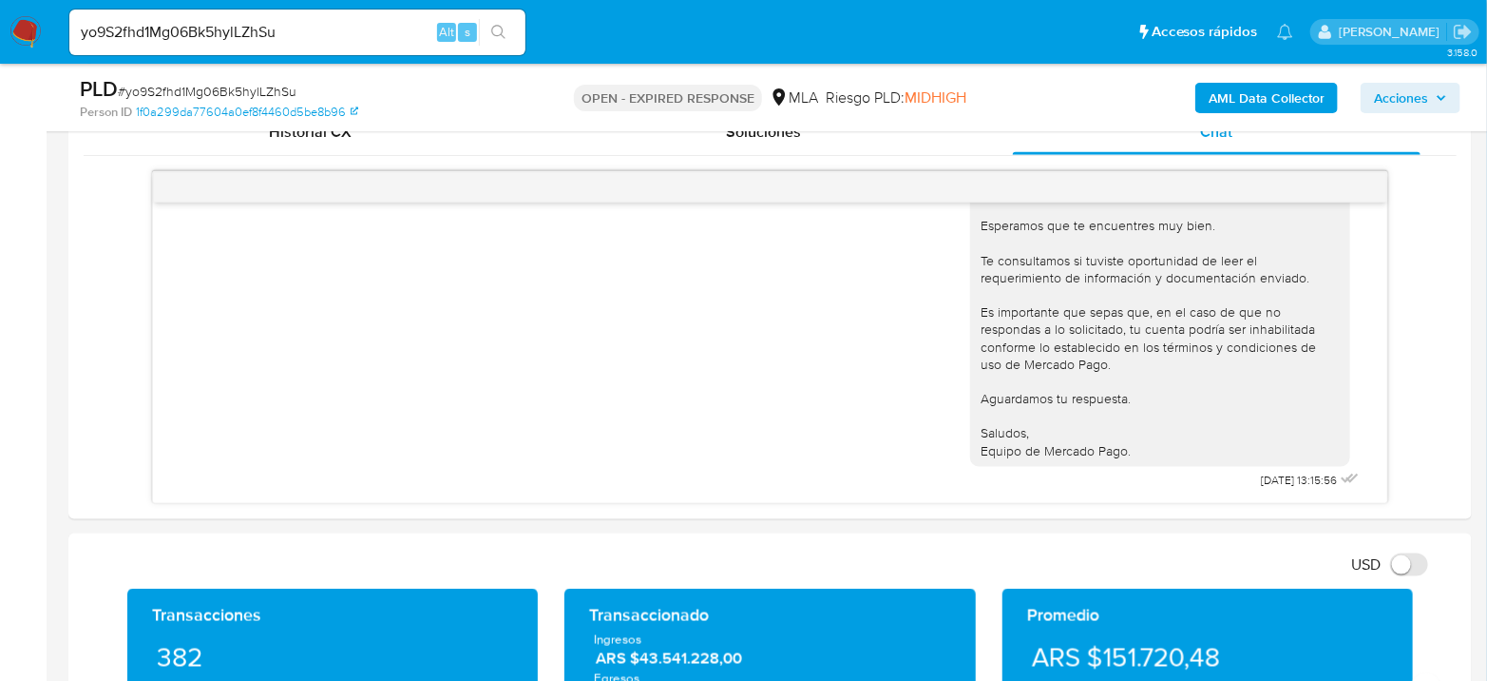
scroll to position [2557, 0]
click at [225, 33] on input "yo9S2fhd1Mg06Bk5hylLZhSu" at bounding box center [297, 32] width 456 height 25
paste input "zRou2bJ3ncEriDlYH2lsGGub y1y1Ad6ZRAHSA7uuGuJjyy9F d7502ODnzX7AbLFIVqW9qXyz qHyB…"
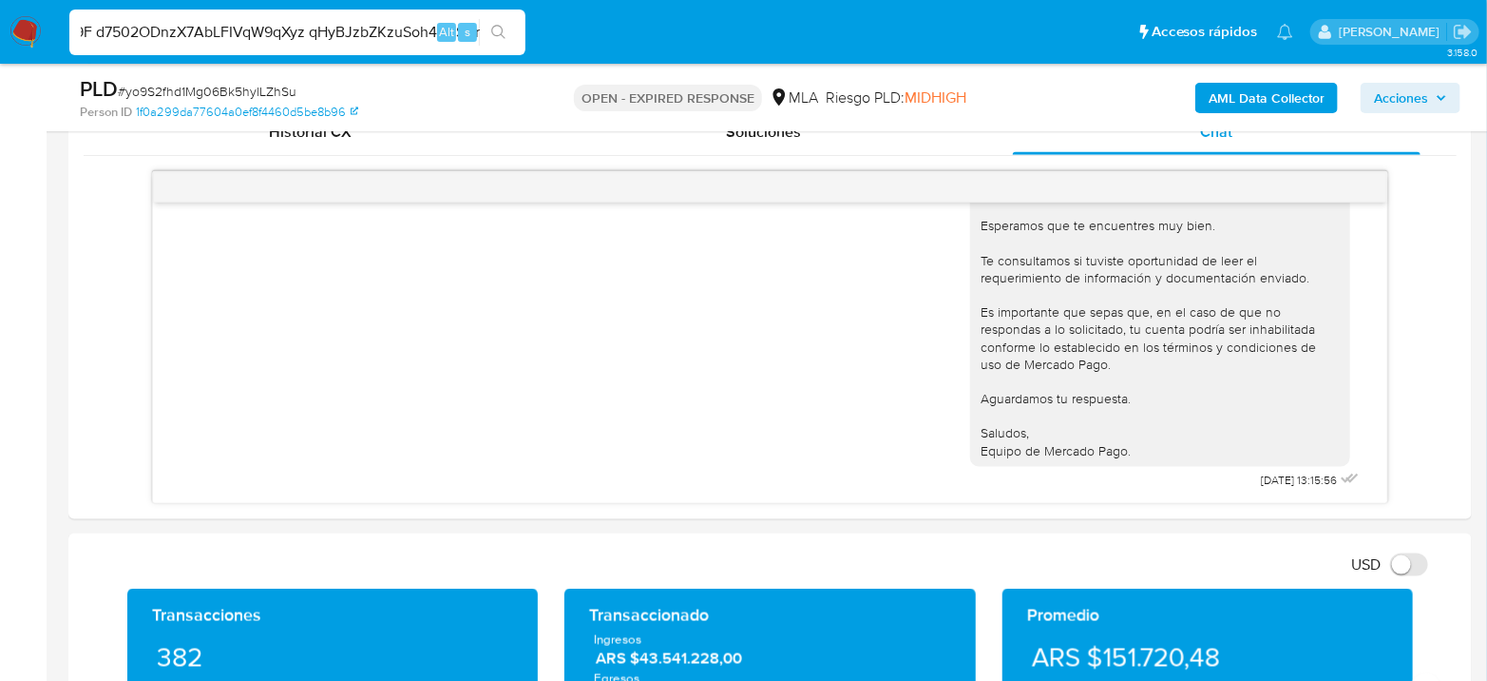
type input "yo9S2fhd1Mg06Bk5hylLZhSu zRou2bJ3ncEriDlYH2lsGGub y1y1Ad6ZRAHSA7uuGuJjyy9F d750…"
click at [470, 37] on div "s" at bounding box center [467, 32] width 19 height 19
click at [500, 39] on button "search-icon" at bounding box center [498, 32] width 39 height 27
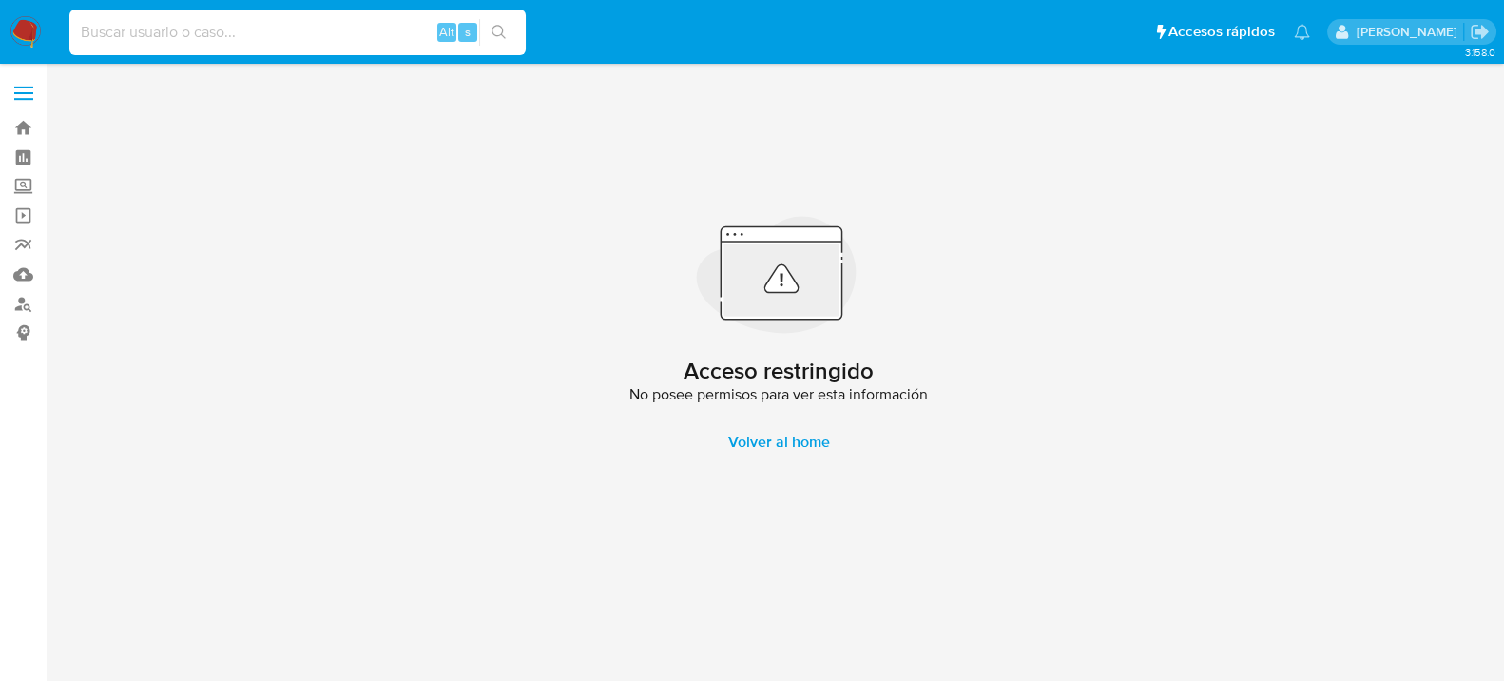
click at [335, 24] on input at bounding box center [297, 32] width 456 height 25
paste input "yo9S2fhd1Mg06Bk5hylLZhSu zRou2bJ3ncEriDlYH2lsGGub y1y1Ad6ZRAHSA7uuGuJjyy9F d750…"
type input "yo9S2fhd1Mg06Bk5hylLZhSu zRou2bJ3ncEriDlYH2lsGGub y1y1Ad6ZRAHSA7uuGuJjyy9F d750…"
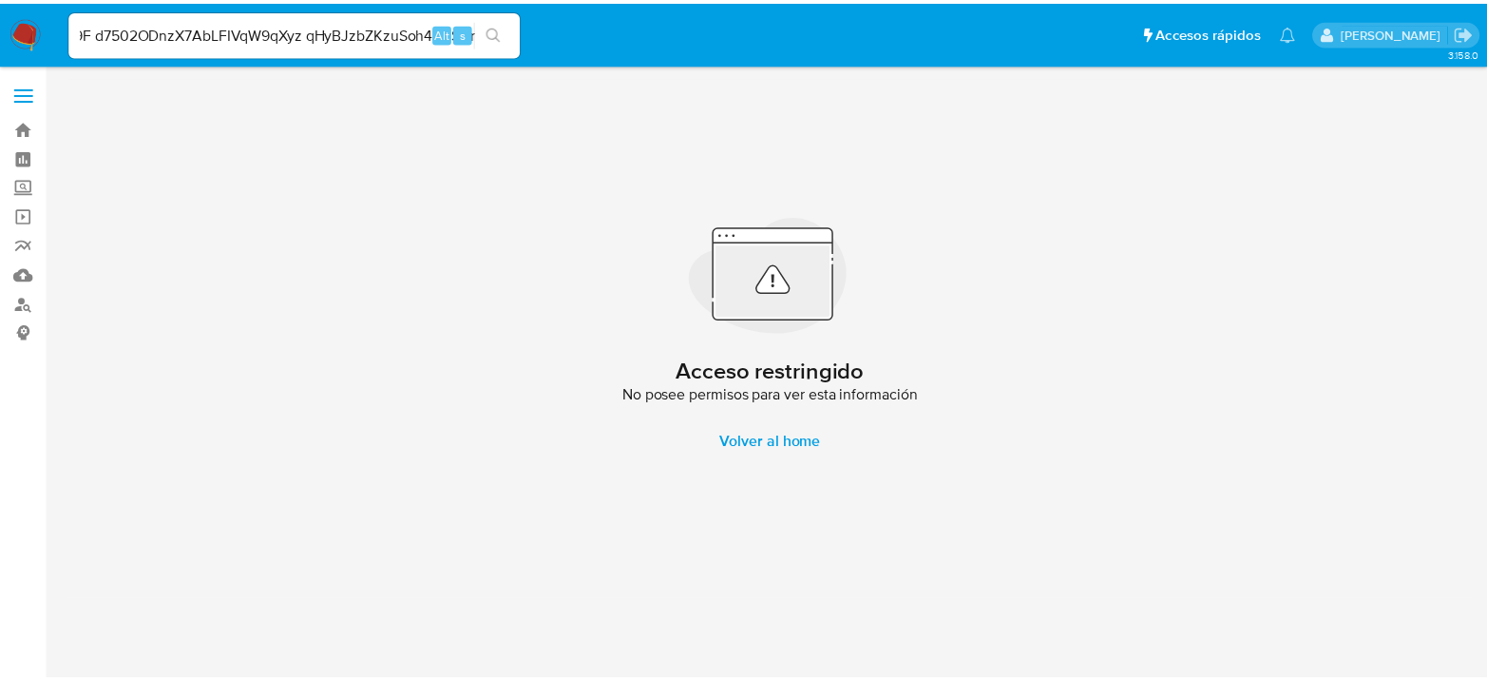
scroll to position [0, 0]
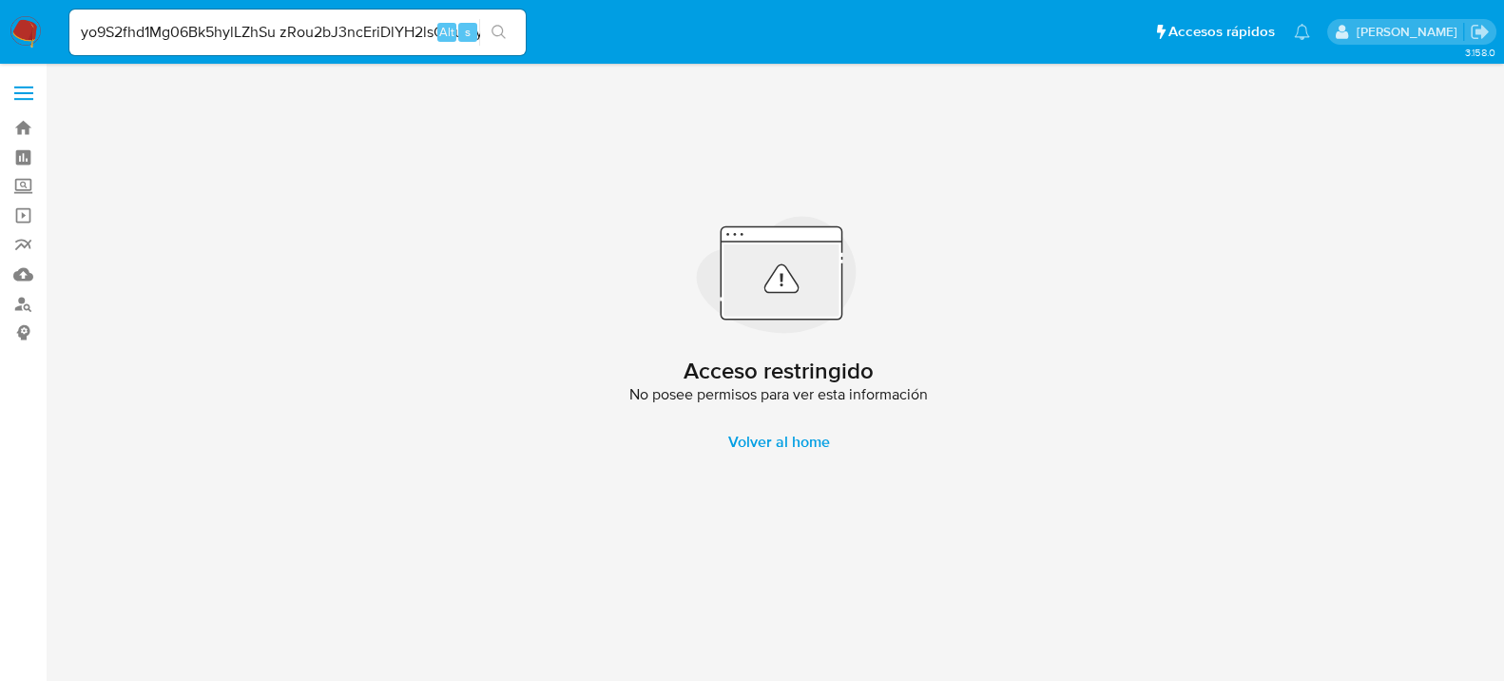
click at [482, 44] on button "search-icon" at bounding box center [498, 32] width 39 height 27
click at [356, 22] on input "yo9S2fhd1Mg06Bk5hylLZhSu zRou2bJ3ncEriDlYH2lsGGub y1y1Ad6ZRAHSA7uuGuJjyy9F d750…" at bounding box center [297, 32] width 456 height 25
click at [241, 42] on input "yo9S2fhd1Mg06Bk5hylLZhSu zRou2bJ3ncEriDlYH2lsGGub y1y1Ad6ZRAHSA7uuGuJjyy9F d750…" at bounding box center [297, 32] width 456 height 25
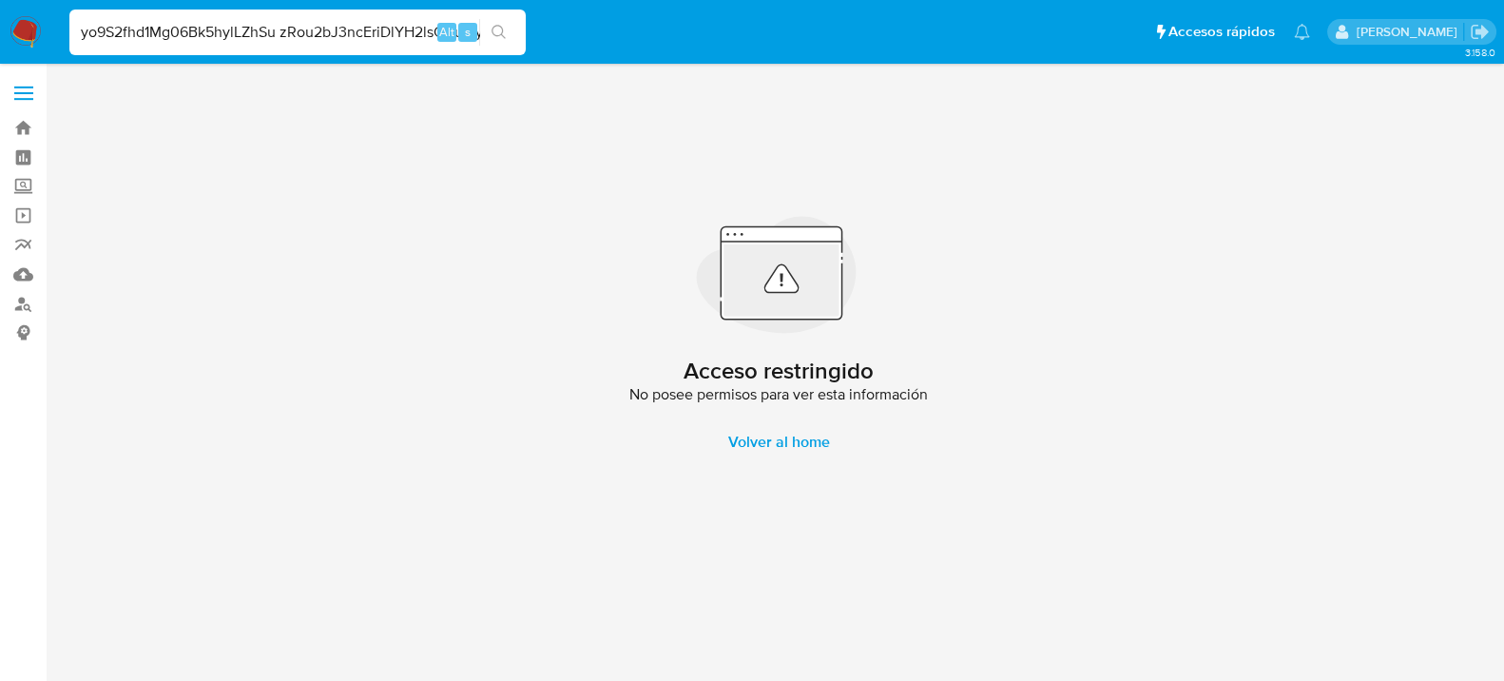
click at [241, 42] on input "yo9S2fhd1Mg06Bk5hylLZhSu zRou2bJ3ncEriDlYH2lsGGub y1y1Ad6ZRAHSA7uuGuJjyy9F d750…" at bounding box center [297, 32] width 456 height 25
paste input "t1Sclo3MeIOrZJtcDeN8te1d"
type input "t1Sclo3MeIOrZJtcDeN8te1d"
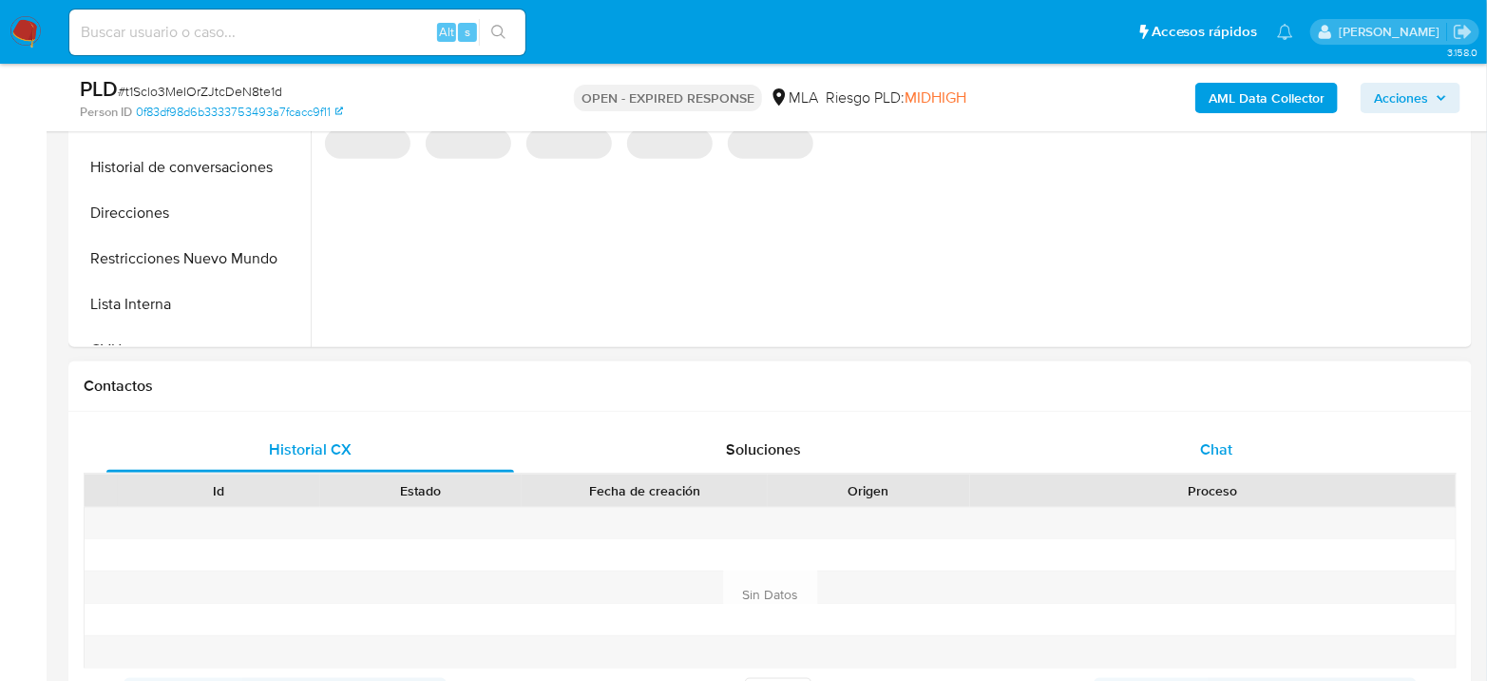
click at [1219, 461] on div "Chat" at bounding box center [1217, 450] width 408 height 46
select select "10"
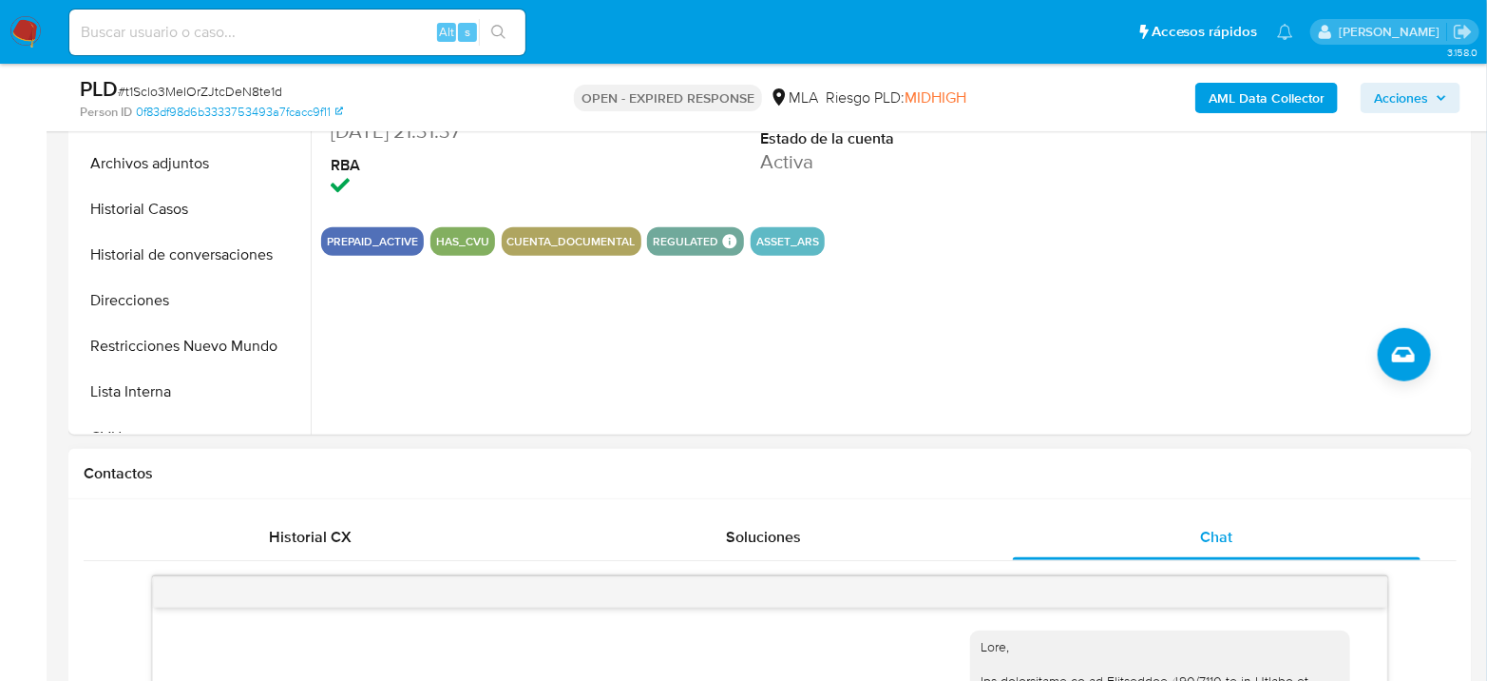
scroll to position [528, 0]
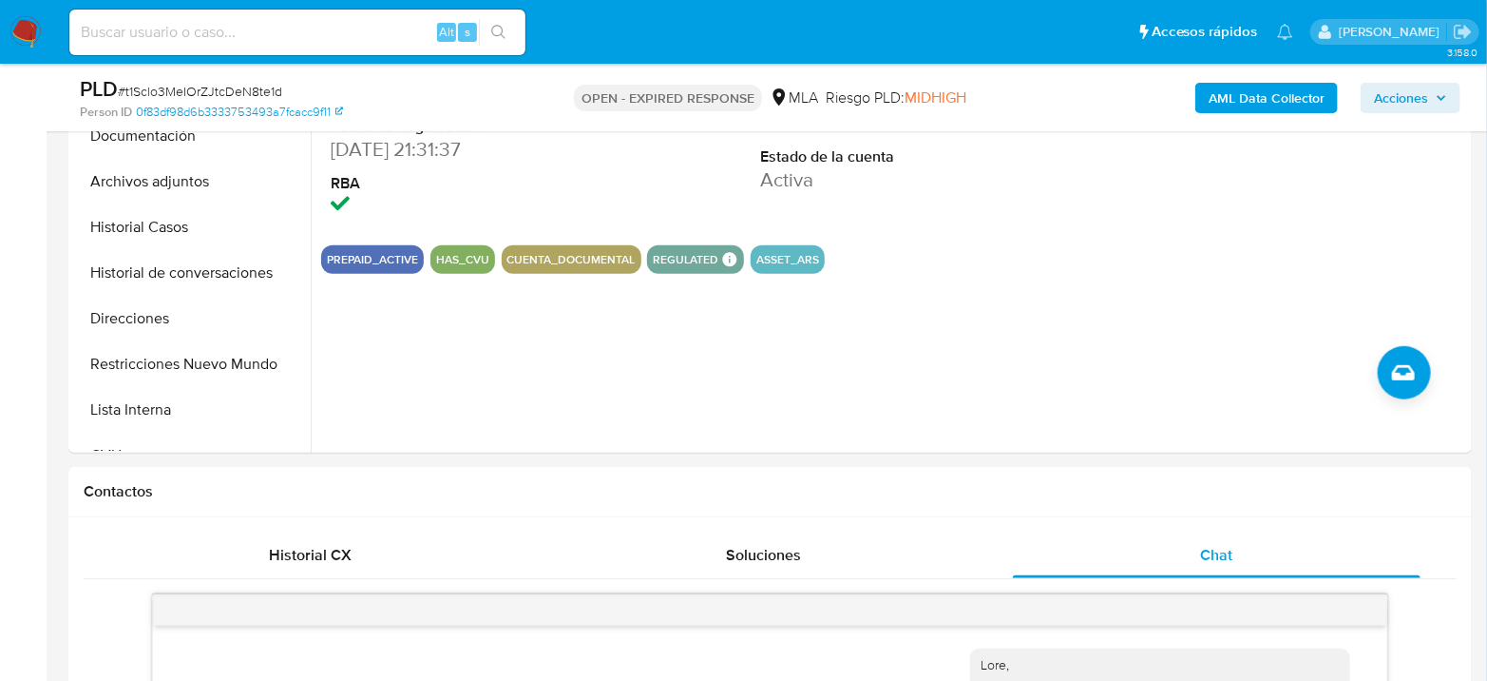
click at [351, 26] on input at bounding box center [297, 32] width 456 height 25
paste input "FjNPuLBj2Vfqjmfuu2K77m8p"
type input "FjNPuLBj2Vfqjmfuu2K77m8p"
click at [483, 15] on div "FjNPuLBj2Vfqjmfuu2K77m8p Alt s" at bounding box center [297, 33] width 456 height 46
click at [496, 27] on icon "search-icon" at bounding box center [498, 32] width 15 height 15
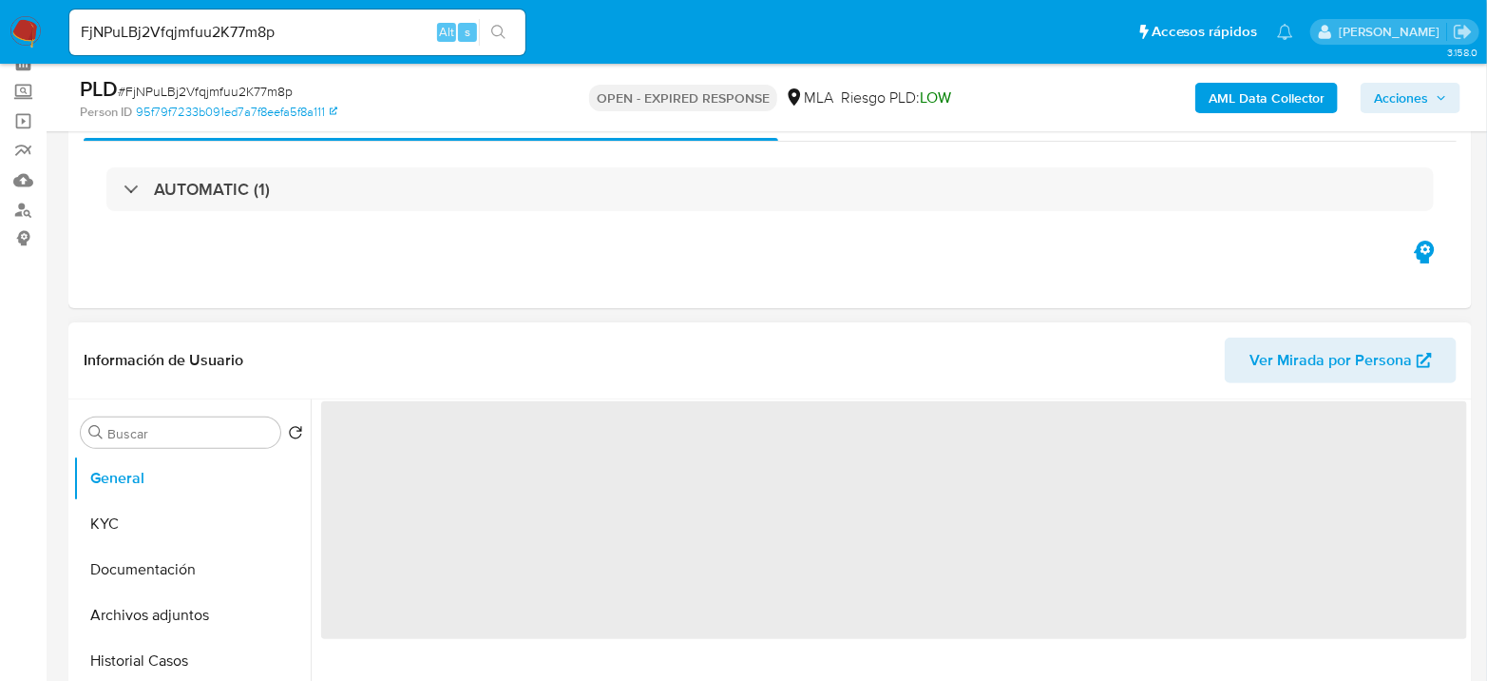
scroll to position [528, 0]
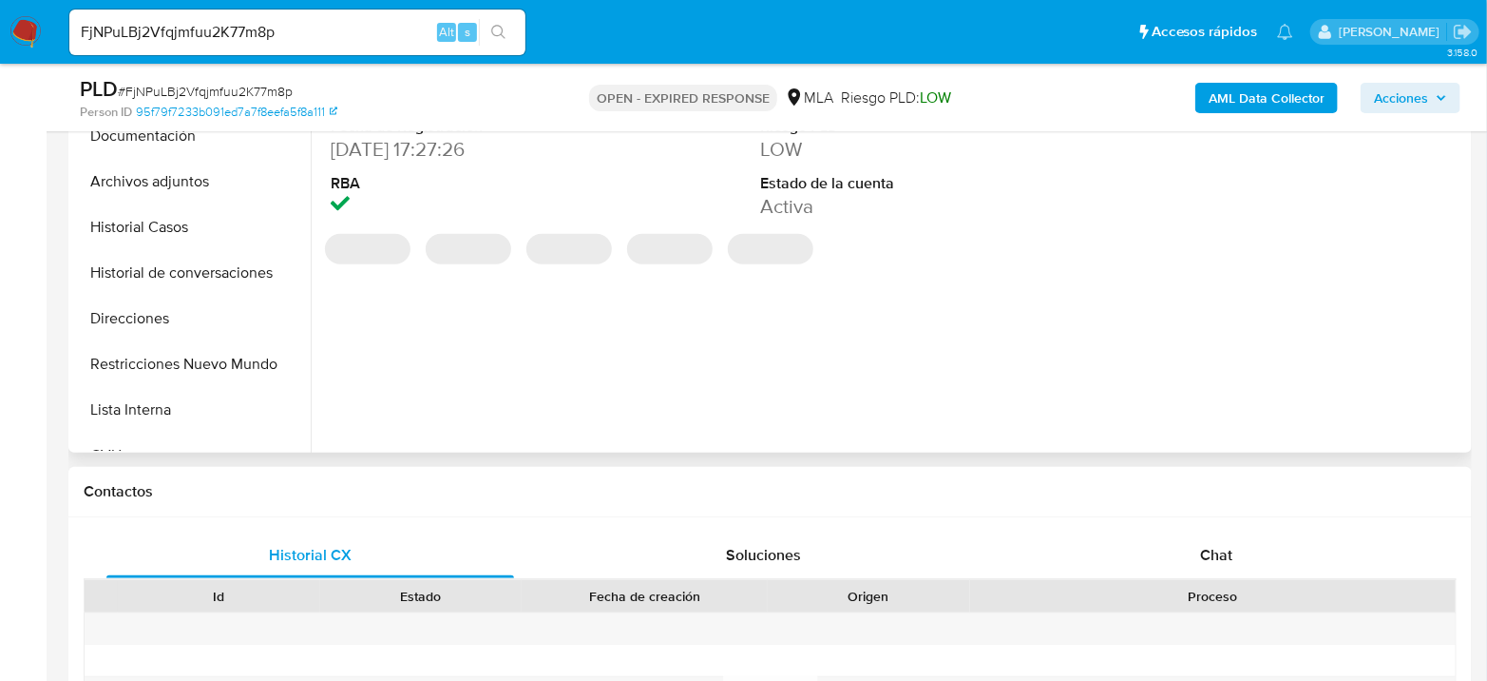
click at [1241, 521] on div "Historial CX Soluciones Chat Id Estado Fecha de creación Origen Proceso Anterio…" at bounding box center [770, 677] width 1404 height 321
drag, startPoint x: 1233, startPoint y: 537, endPoint x: 892, endPoint y: 345, distance: 390.7
click at [1233, 536] on div "Chat" at bounding box center [1217, 555] width 408 height 46
select select "10"
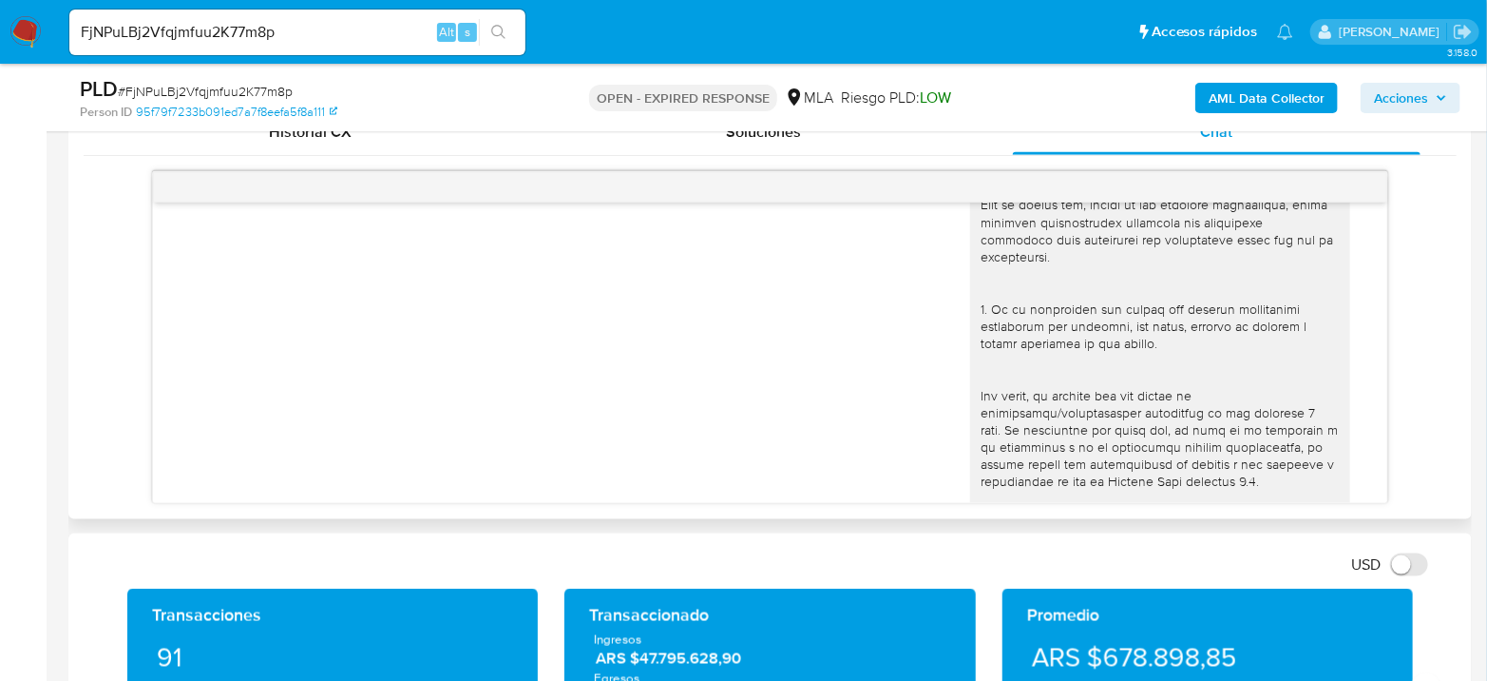
scroll to position [66, 0]
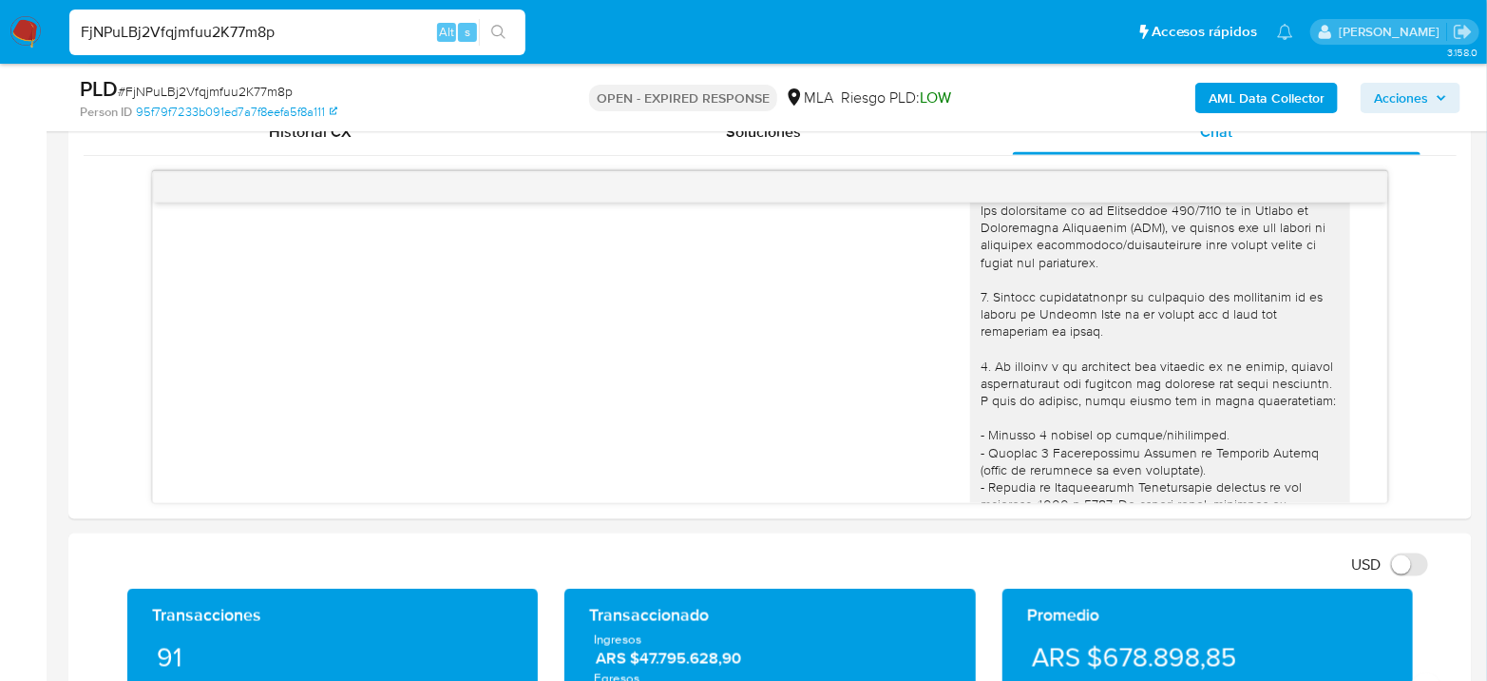
click at [222, 29] on input "FjNPuLBj2Vfqjmfuu2K77m8p" at bounding box center [297, 32] width 456 height 25
paste input "pG02isRU4x77W7KONq4qrgRd"
type input "pG02isRU4x77W7KONq4qrgRd"
click at [498, 23] on button "search-icon" at bounding box center [498, 32] width 39 height 27
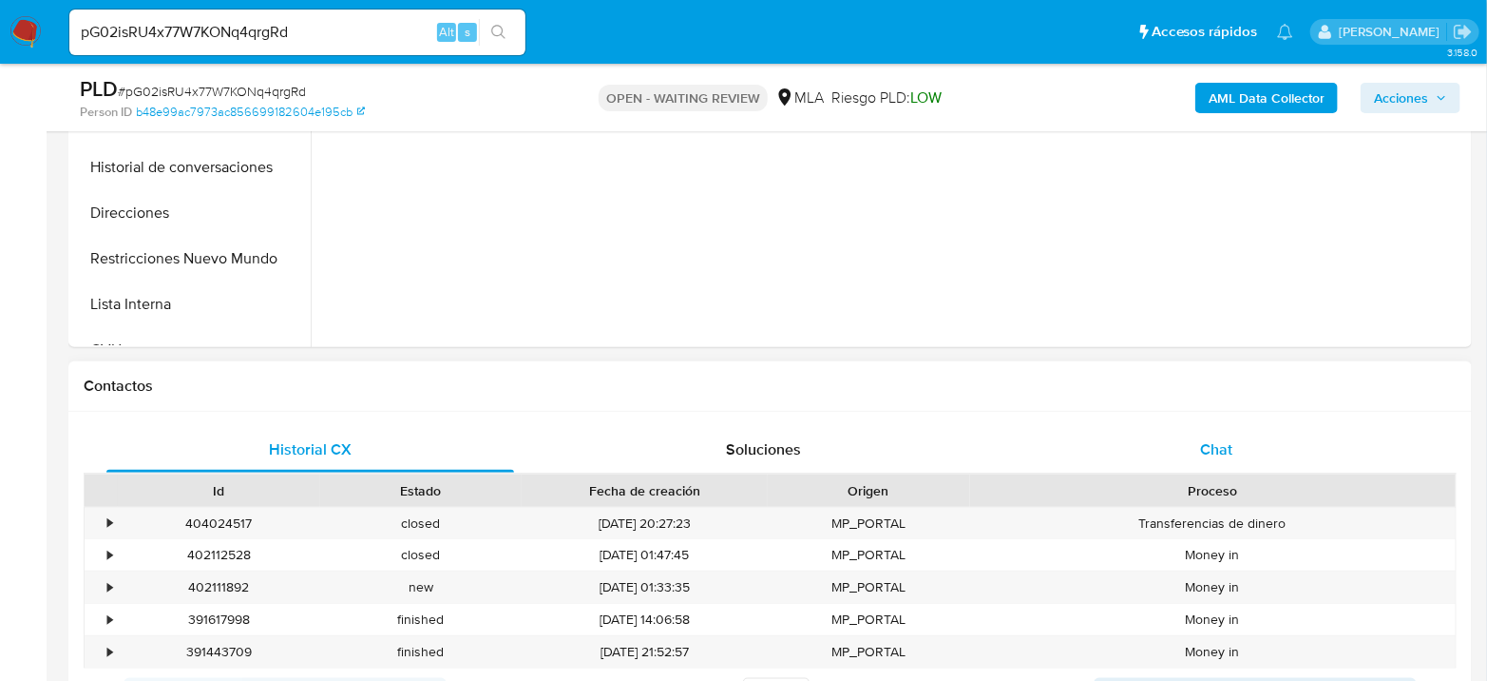
click at [1211, 457] on span "Chat" at bounding box center [1216, 449] width 32 height 22
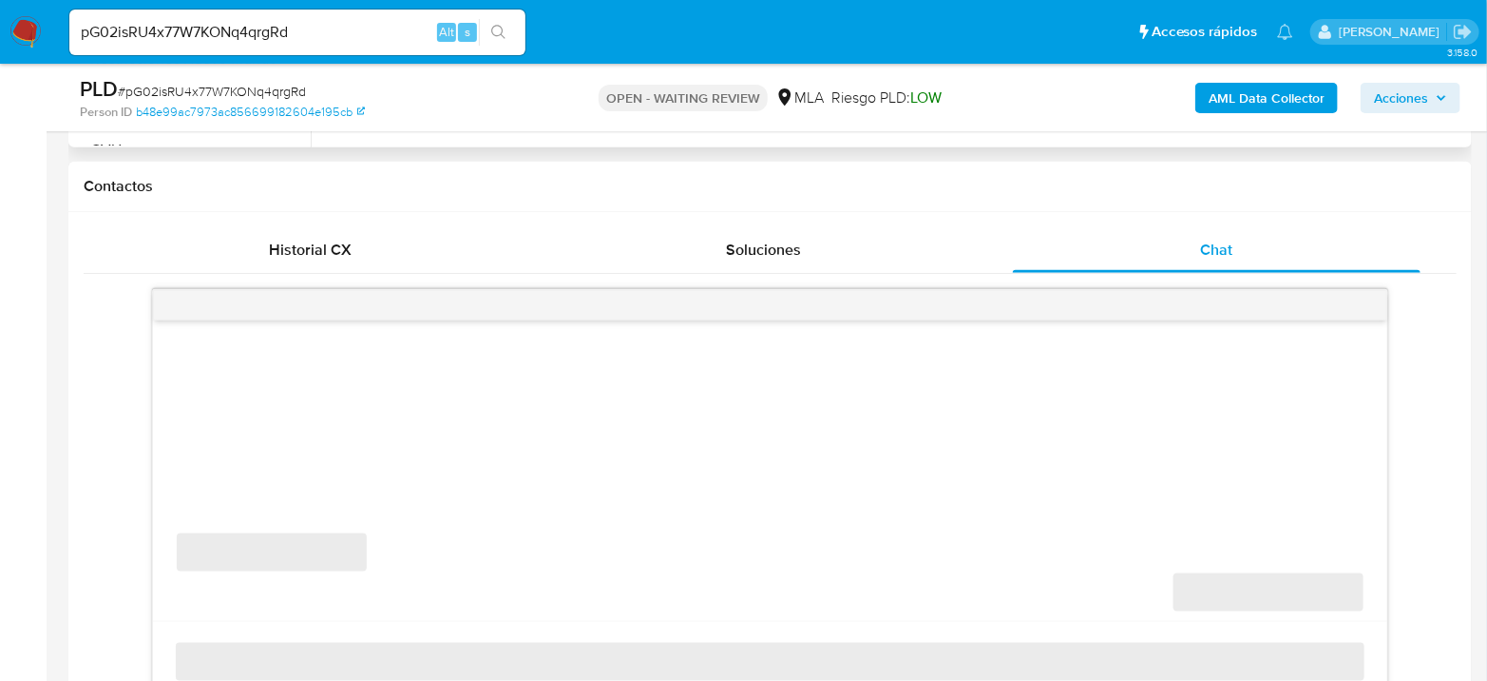
scroll to position [844, 0]
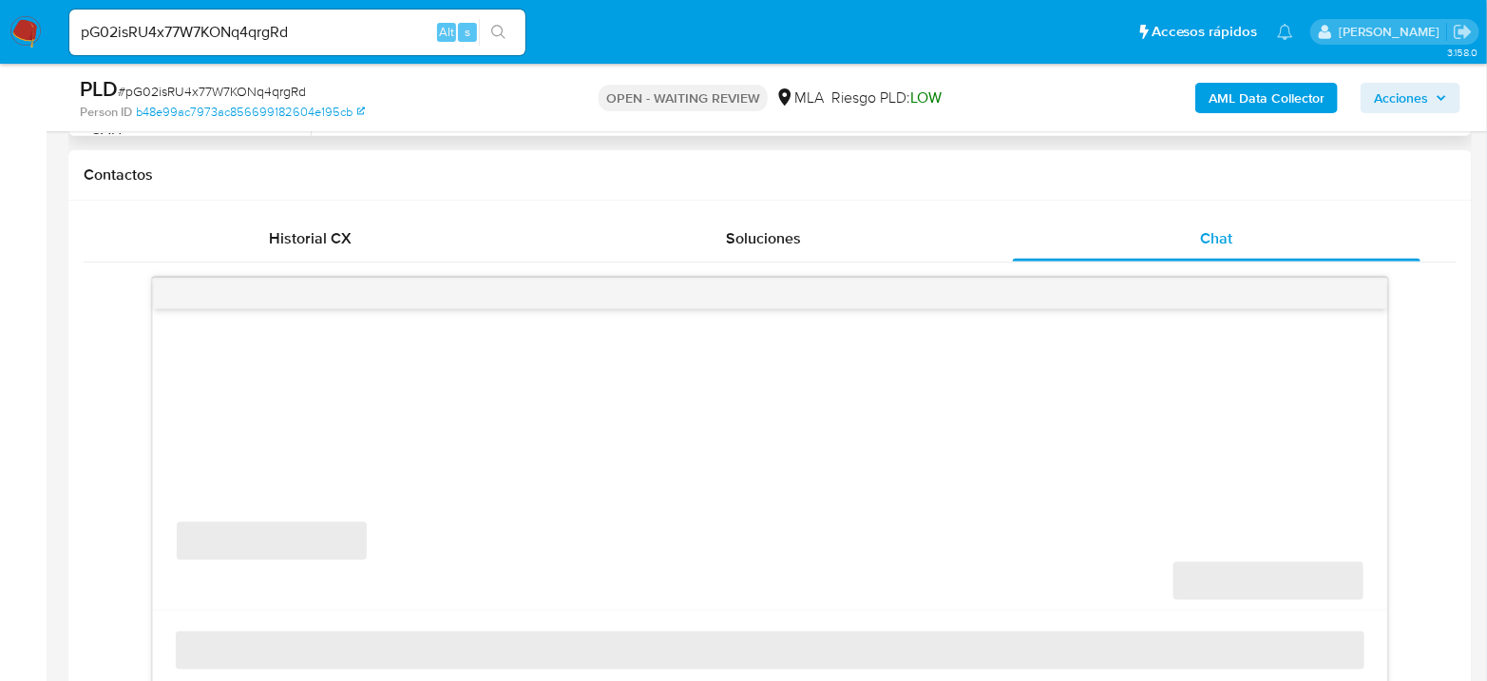
select select "10"
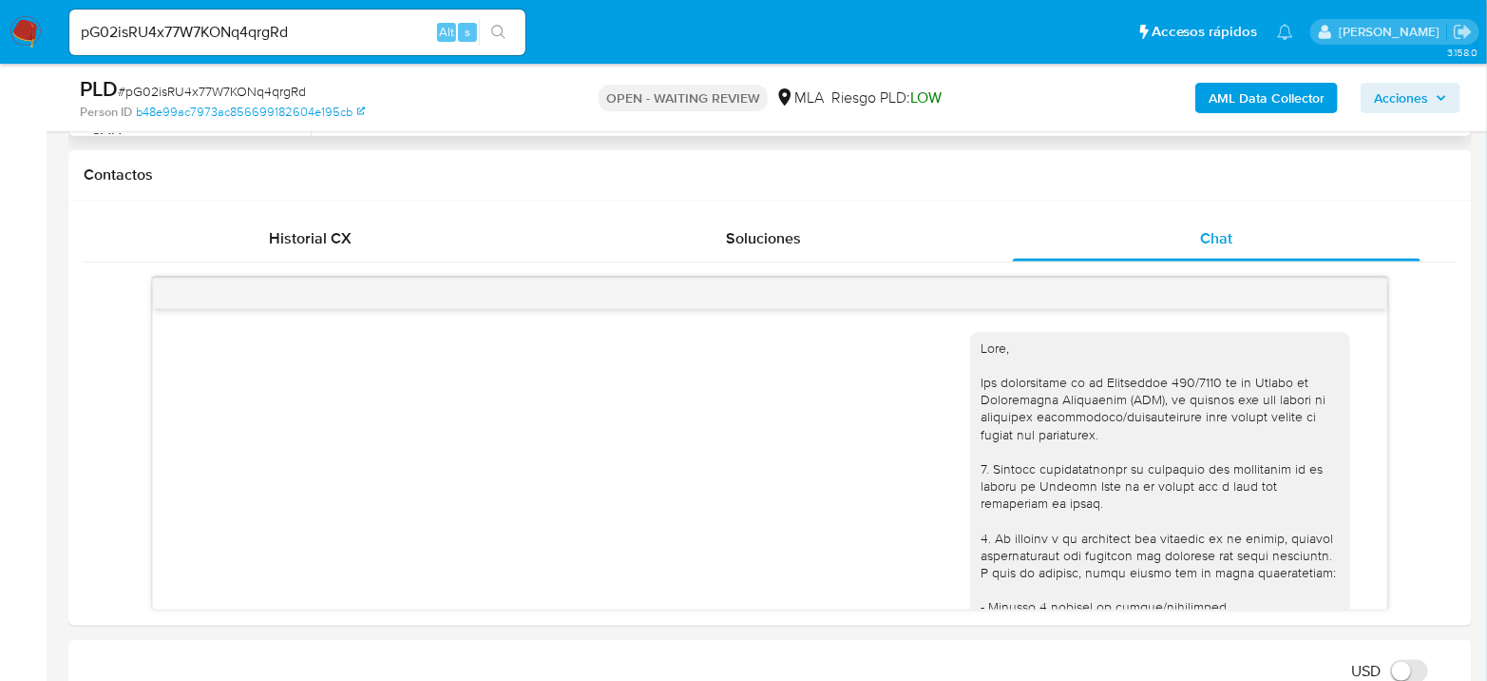
scroll to position [1958, 0]
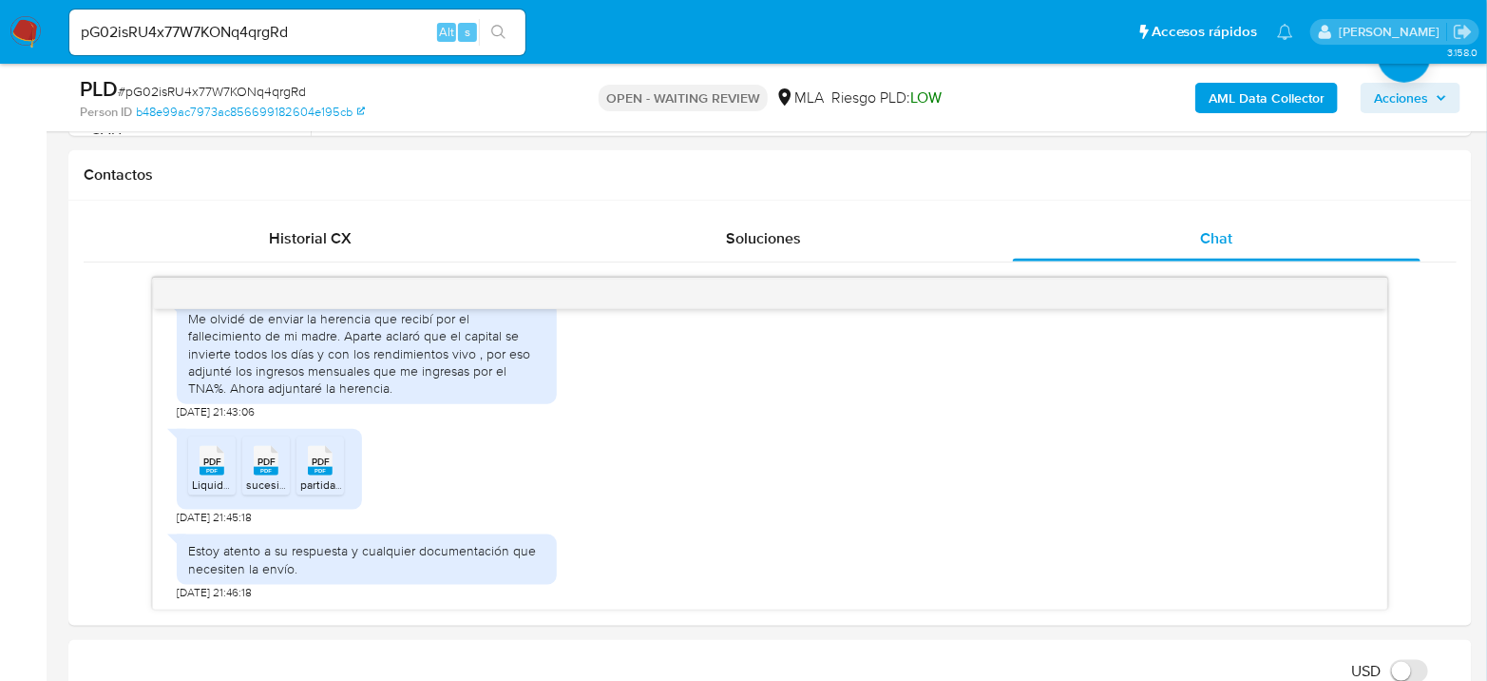
click at [20, 34] on img at bounding box center [26, 32] width 32 height 32
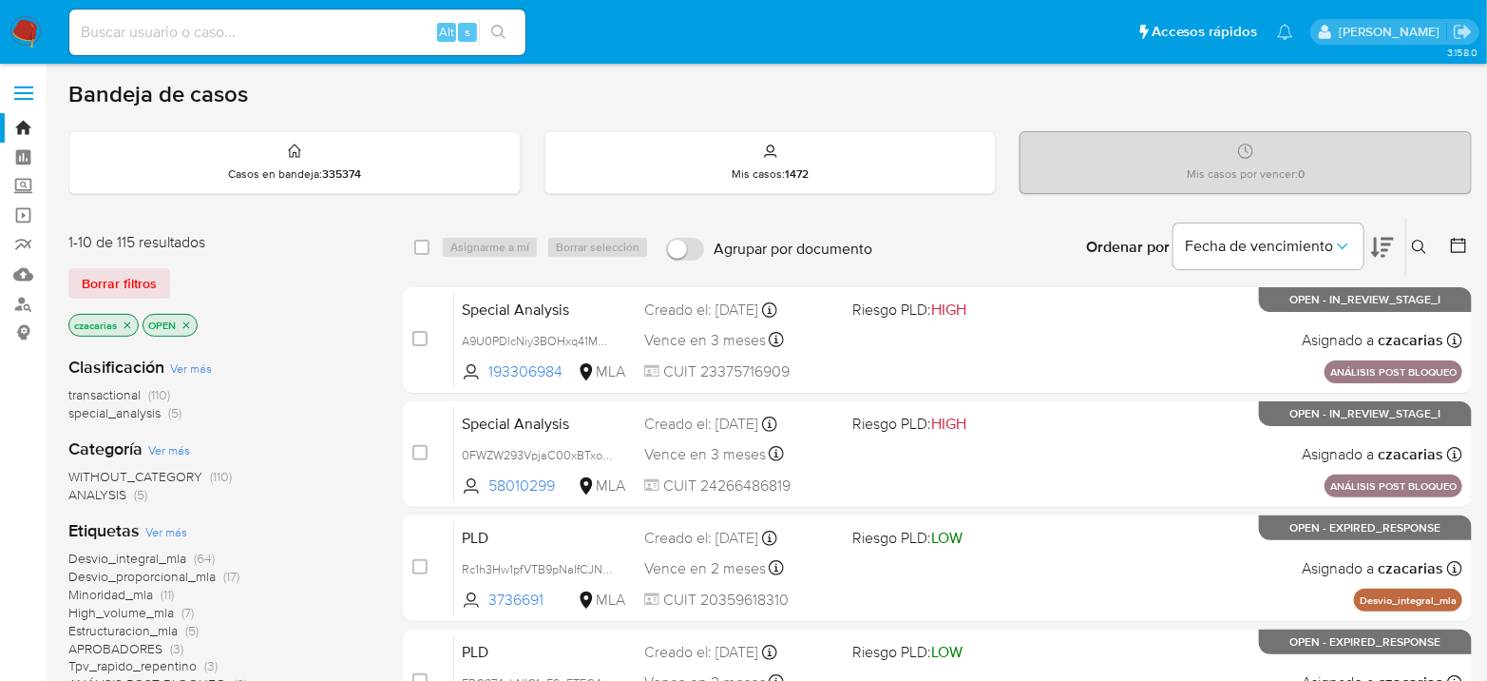
click at [22, 18] on img at bounding box center [26, 32] width 32 height 32
click at [1453, 240] on icon at bounding box center [1458, 245] width 19 height 19
click at [1465, 242] on icon at bounding box center [1458, 245] width 19 height 19
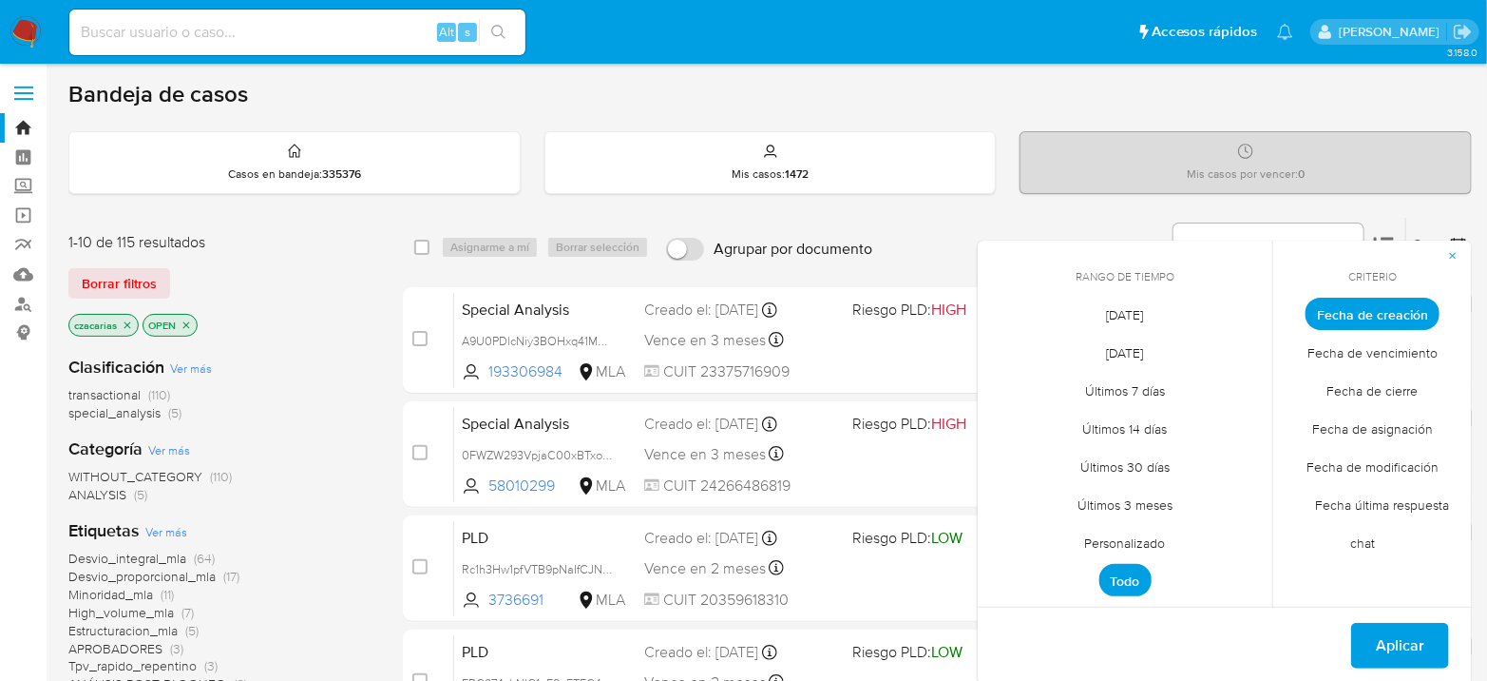
click at [1145, 544] on span "Personalizado" at bounding box center [1125, 543] width 121 height 39
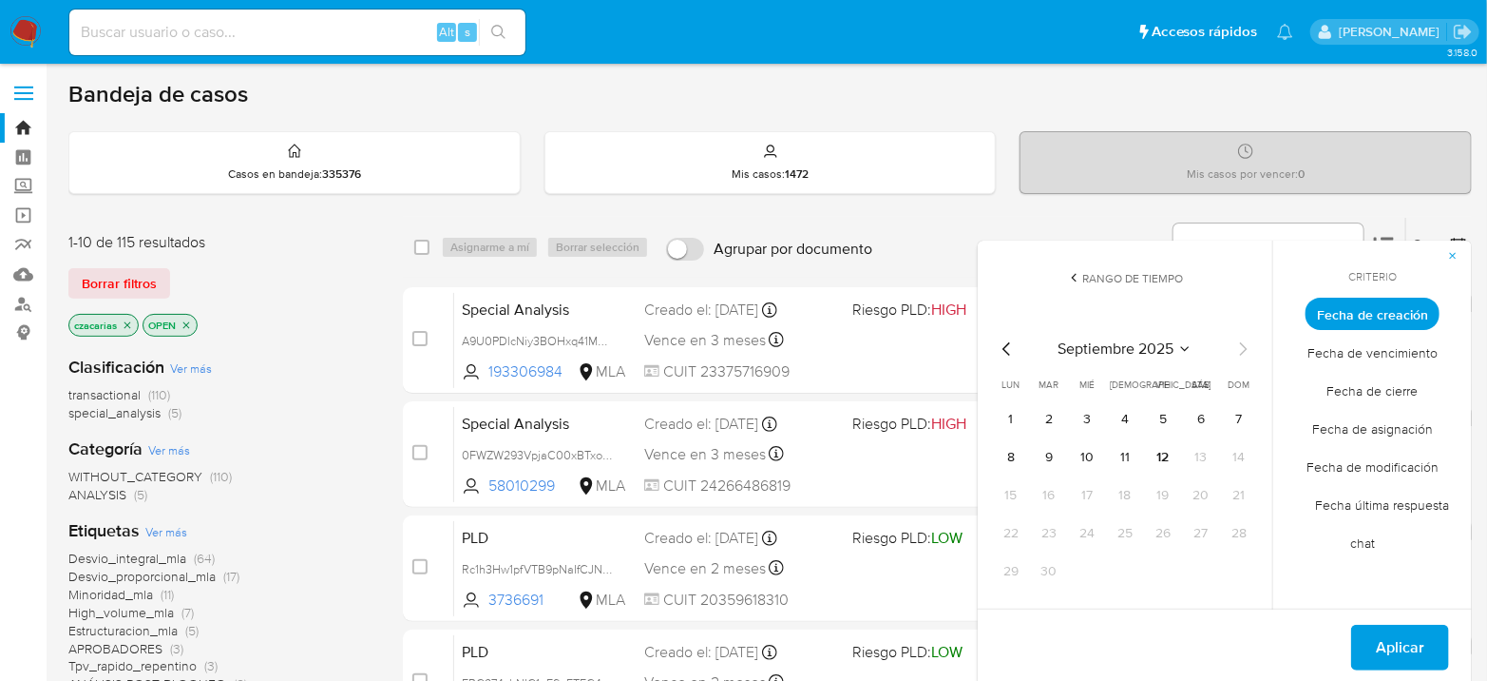
click at [1007, 352] on icon "Mes anterior" at bounding box center [1007, 348] width 23 height 23
click at [1007, 351] on icon "Mes anterior" at bounding box center [1007, 348] width 8 height 13
click at [1059, 425] on button "1" at bounding box center [1049, 419] width 30 height 30
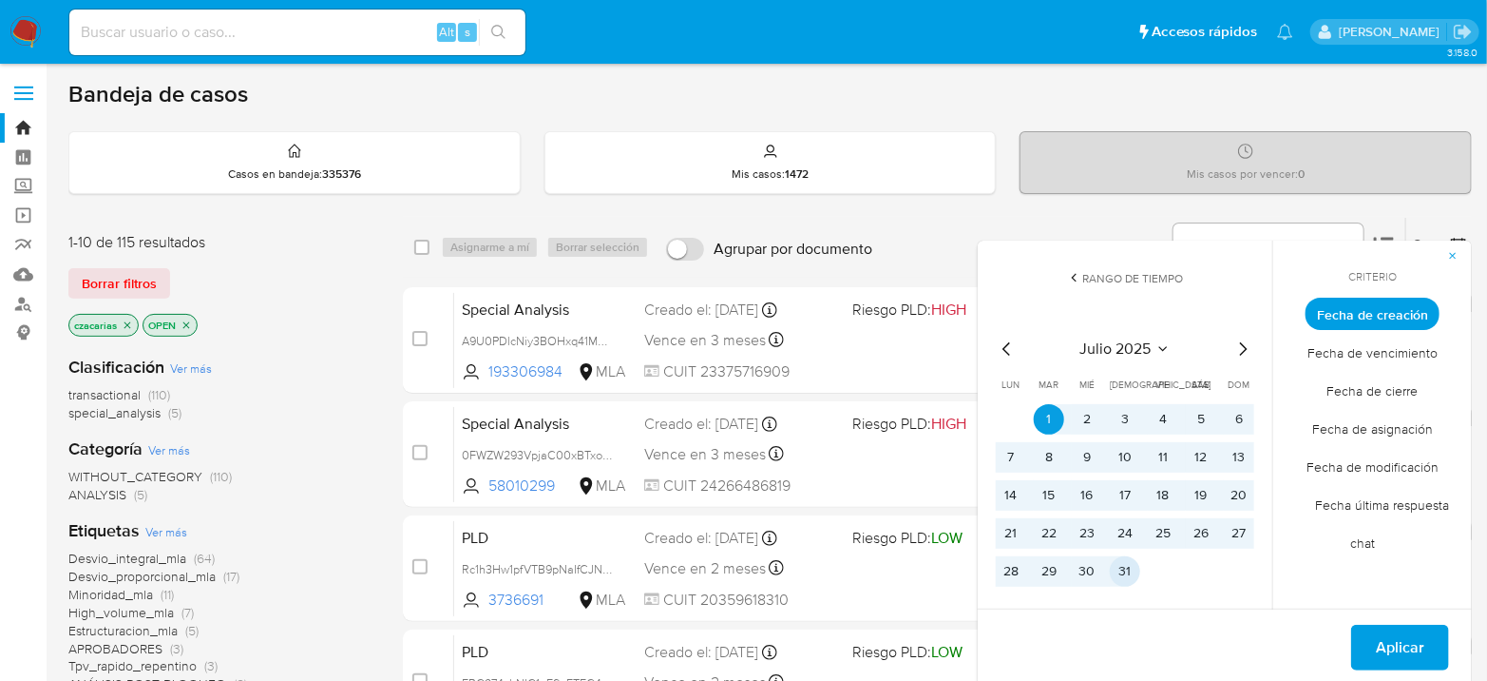
click at [1136, 574] on button "31" at bounding box center [1125, 571] width 30 height 30
click at [1414, 644] on span "Aplicar" at bounding box center [1400, 647] width 48 height 42
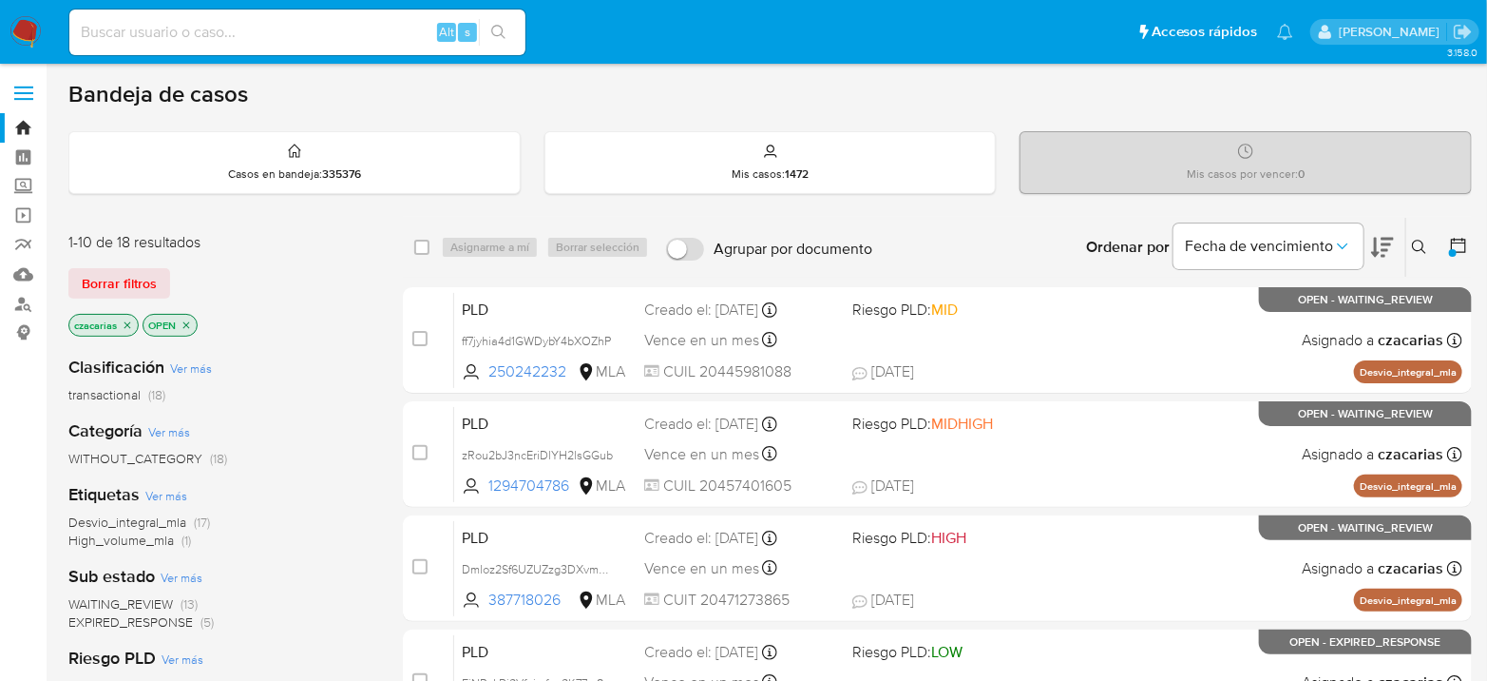
click at [187, 320] on icon "close-filter" at bounding box center [186, 324] width 11 height 11
click at [118, 391] on span "transactional" at bounding box center [104, 394] width 72 height 19
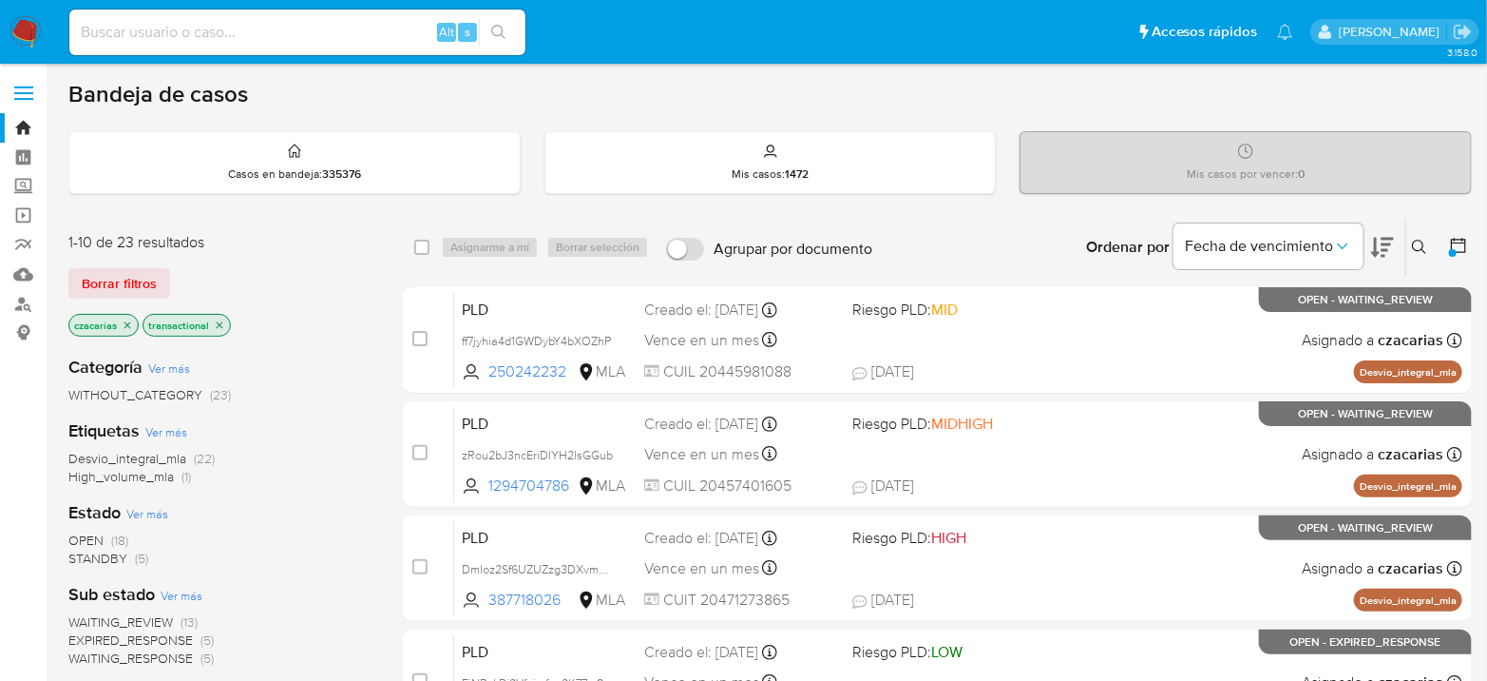
click at [131, 321] on icon "close-filter" at bounding box center [127, 324] width 11 height 11
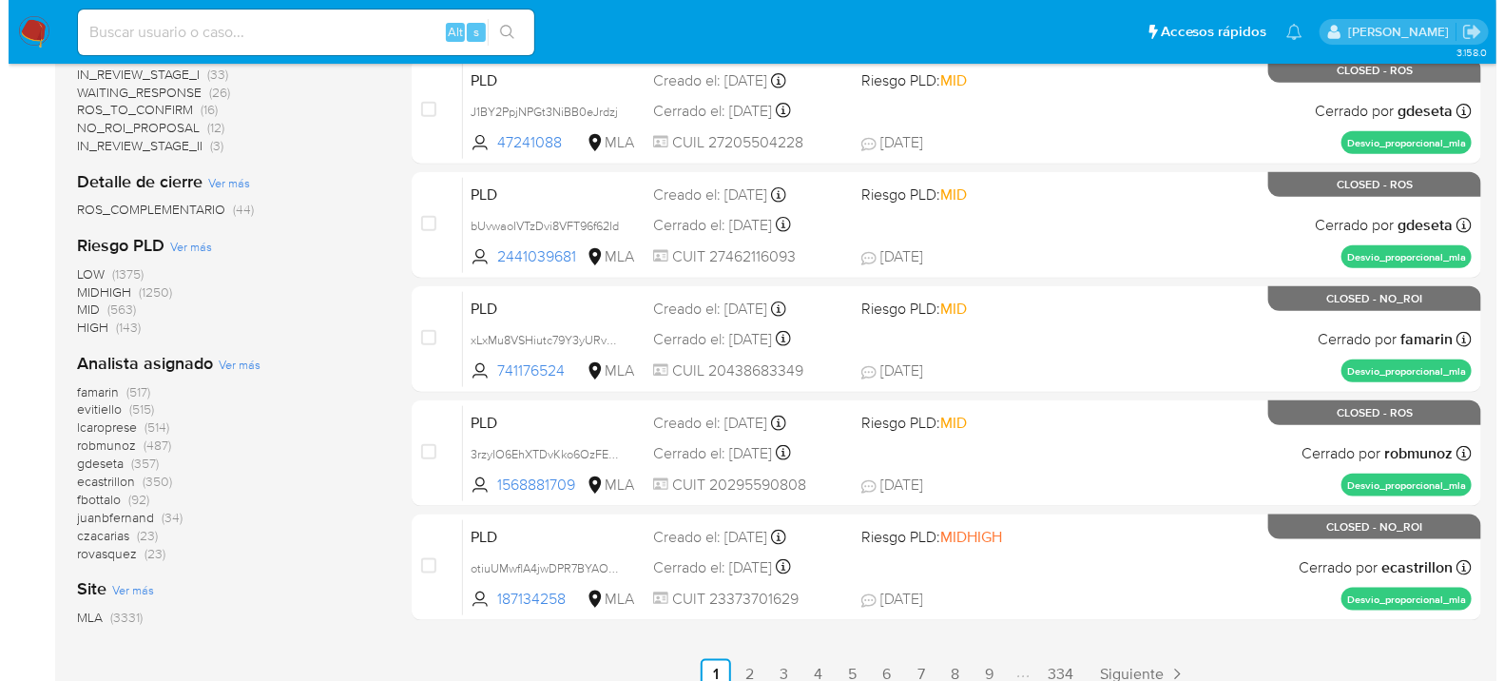
scroll to position [844, 0]
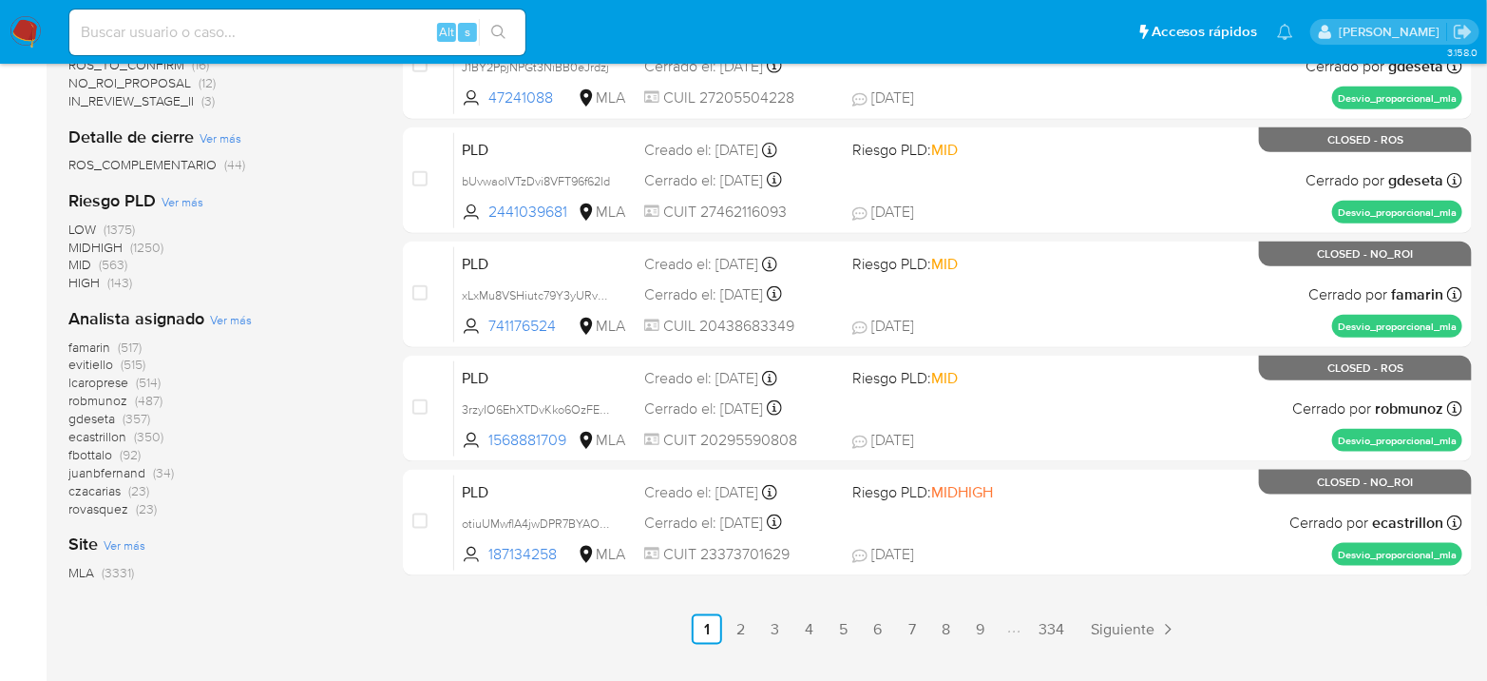
click at [229, 318] on span "Ver más" at bounding box center [231, 319] width 42 height 17
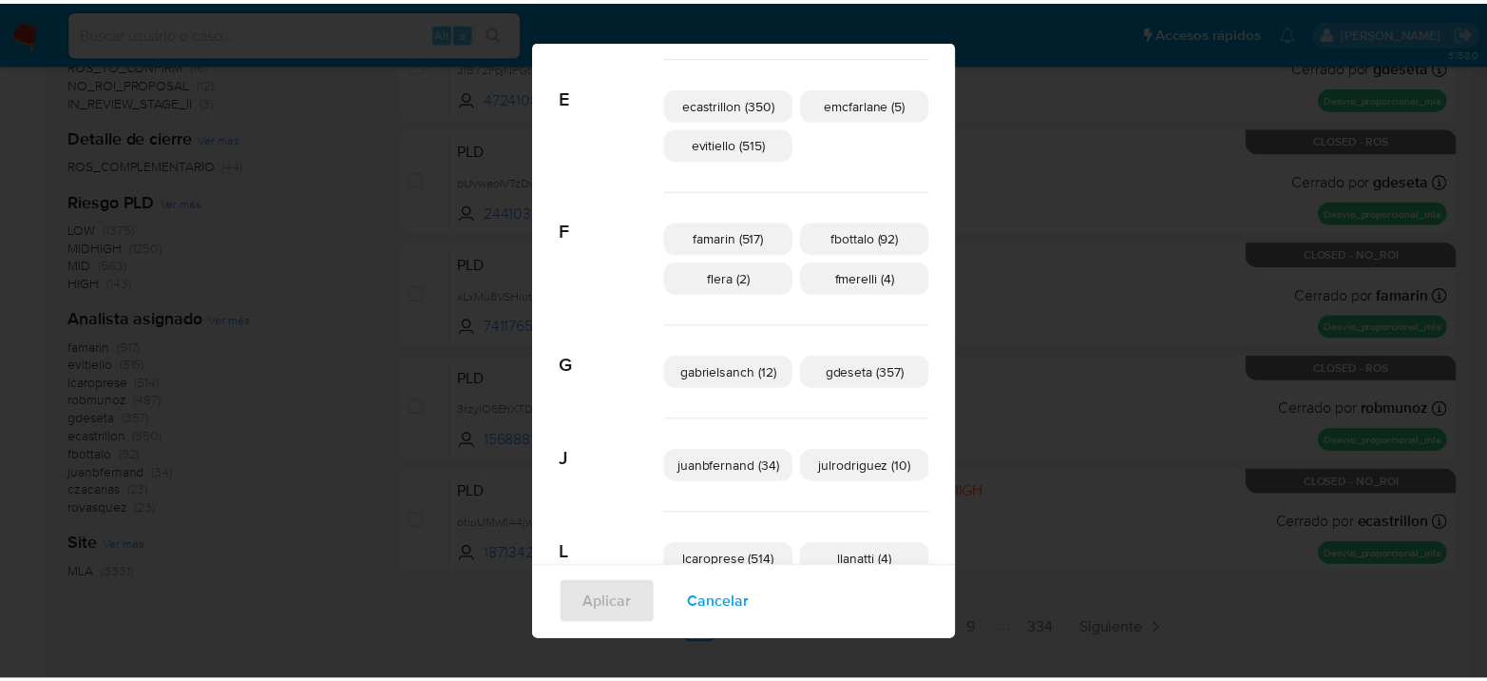
scroll to position [0, 0]
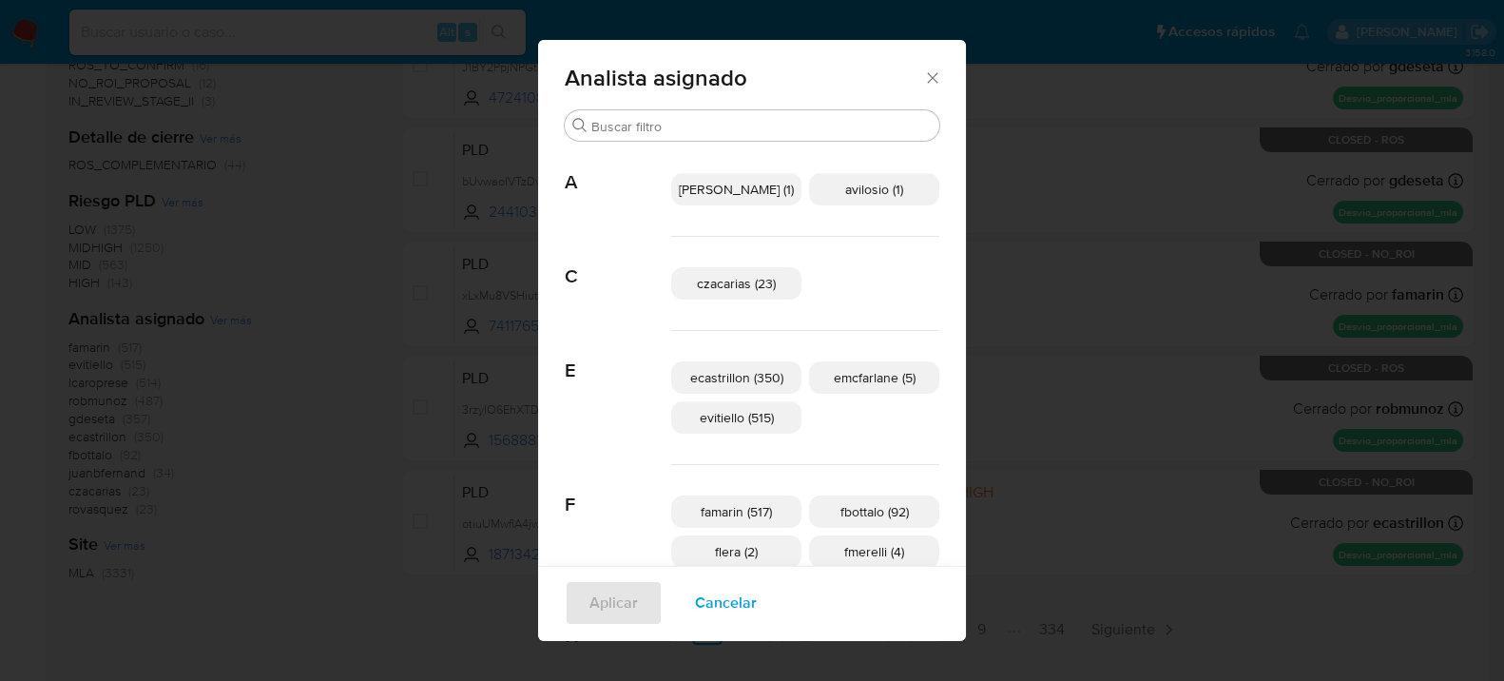
click at [923, 78] on icon "Cerrar" at bounding box center [932, 77] width 19 height 19
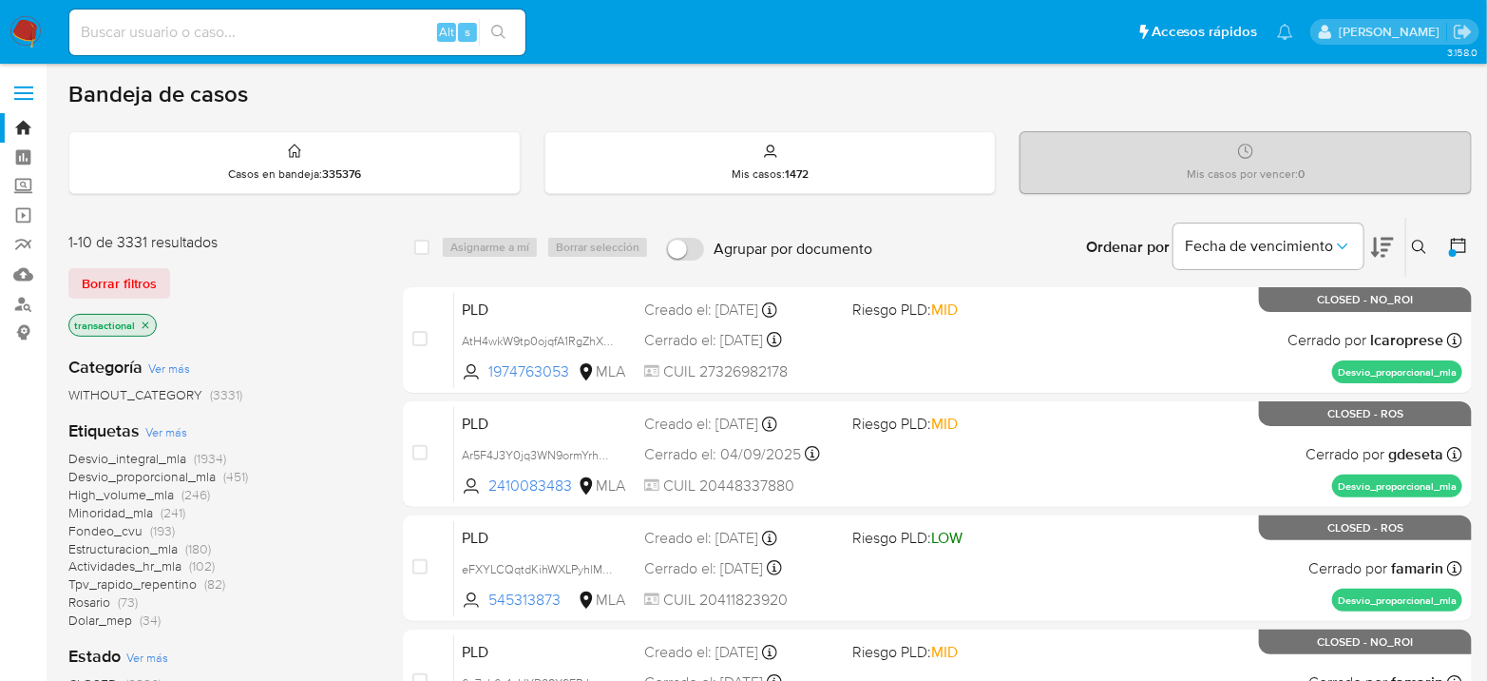
click at [26, 20] on img at bounding box center [26, 32] width 32 height 32
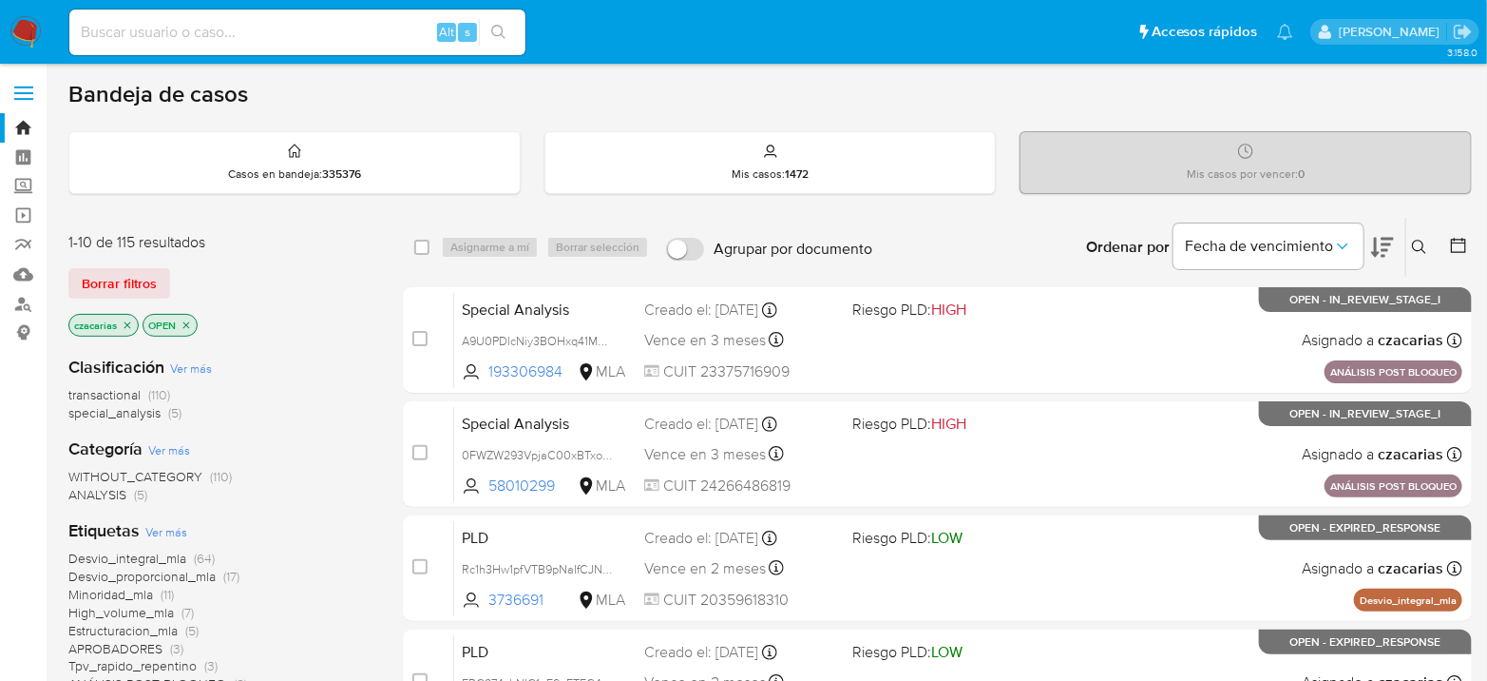
click at [365, 20] on input at bounding box center [297, 32] width 456 height 25
paste input "e5YcDWuCBaYxoDRmVWXEno9u"
type input "e5YcDWuCBaYxoDRmVWXEno9u"
click at [494, 29] on icon "search-icon" at bounding box center [498, 32] width 15 height 15
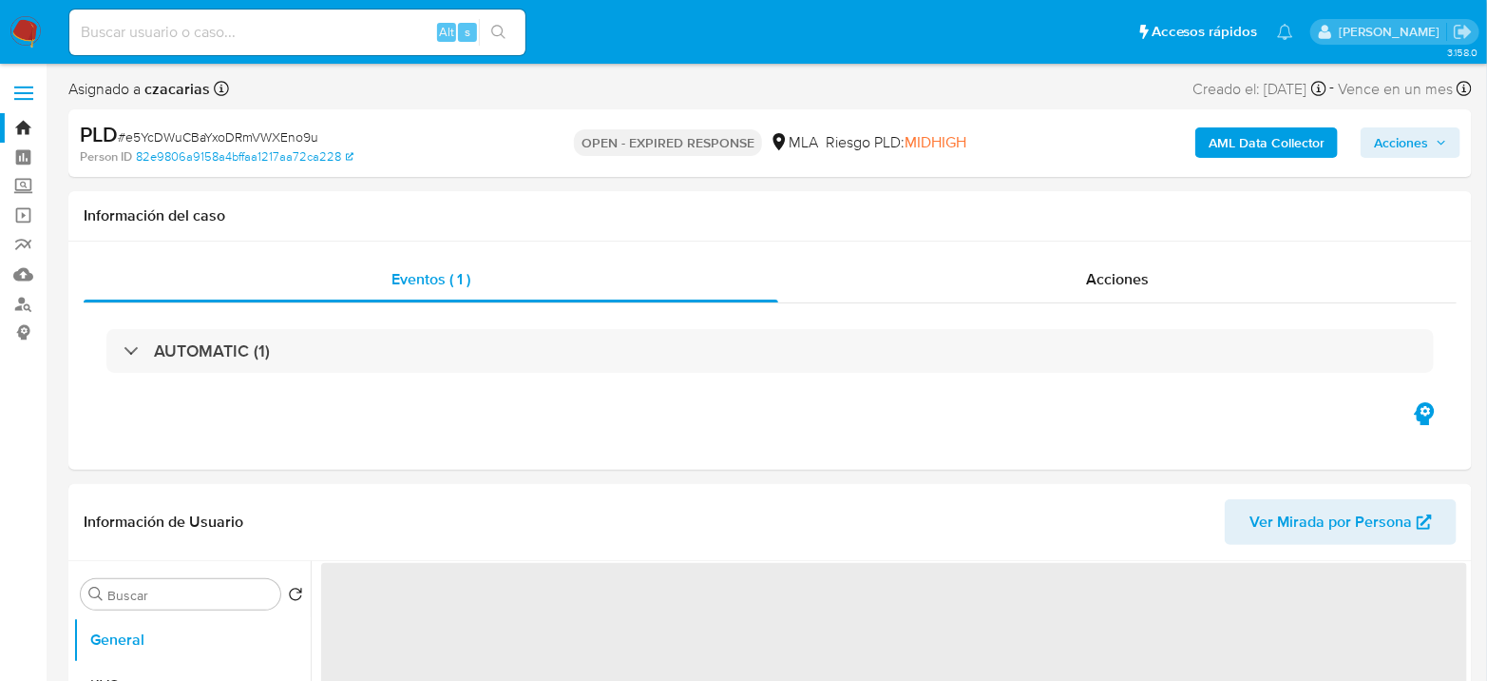
select select "10"
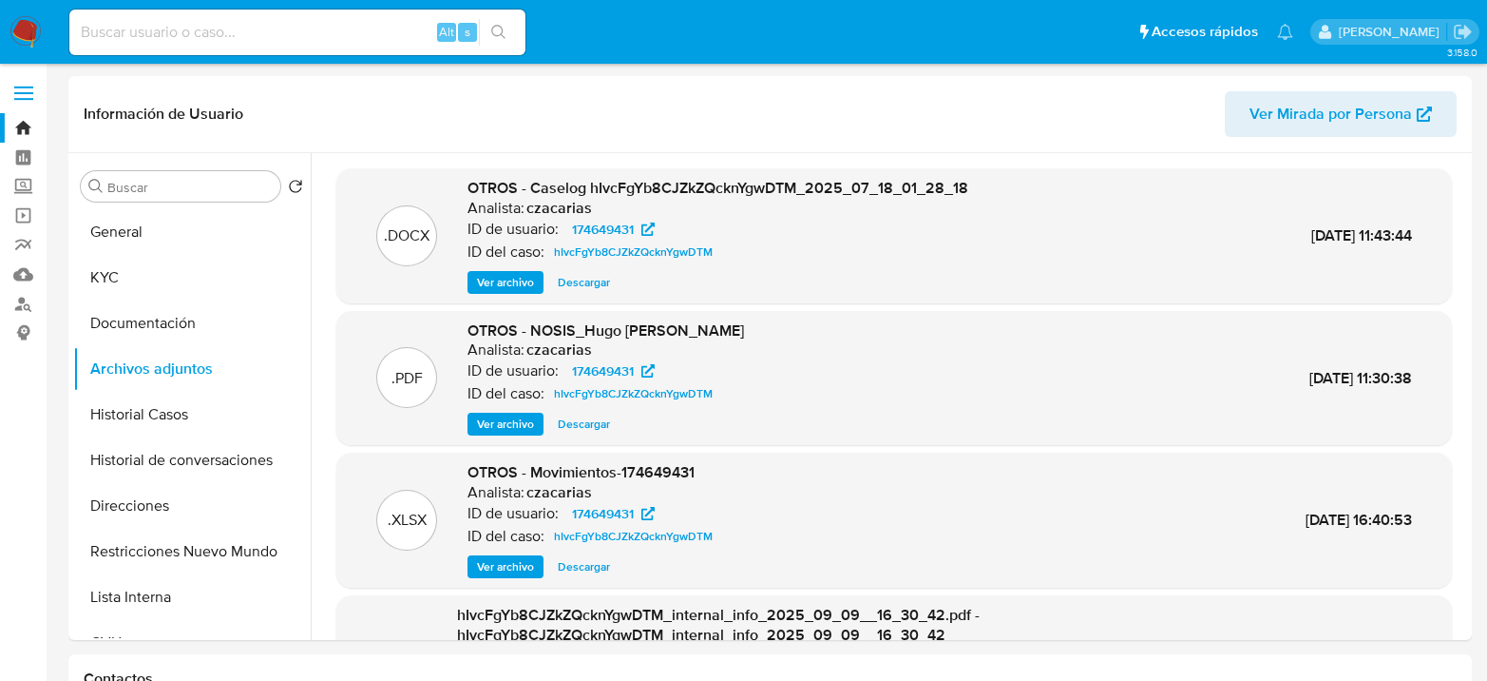
select select "10"
click at [21, 30] on img at bounding box center [26, 32] width 32 height 32
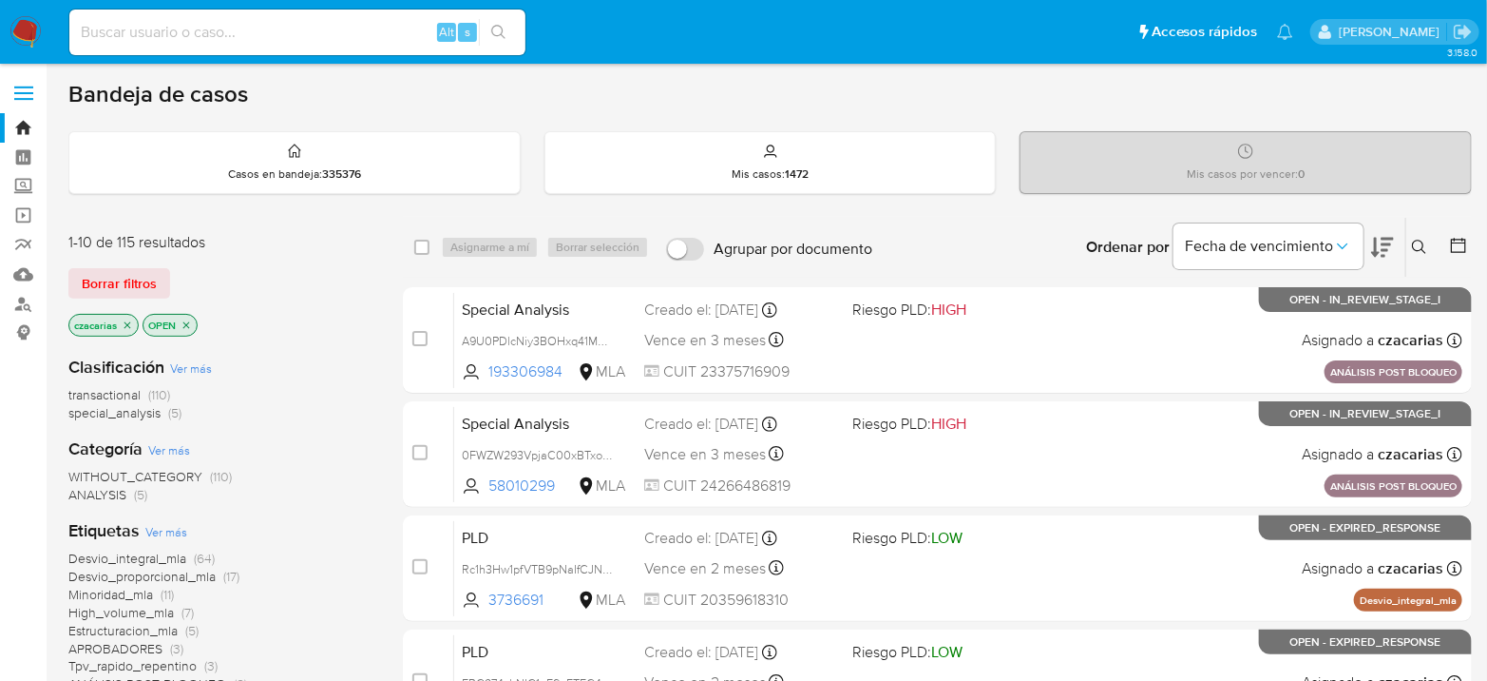
click at [1425, 240] on icon at bounding box center [1419, 247] width 15 height 15
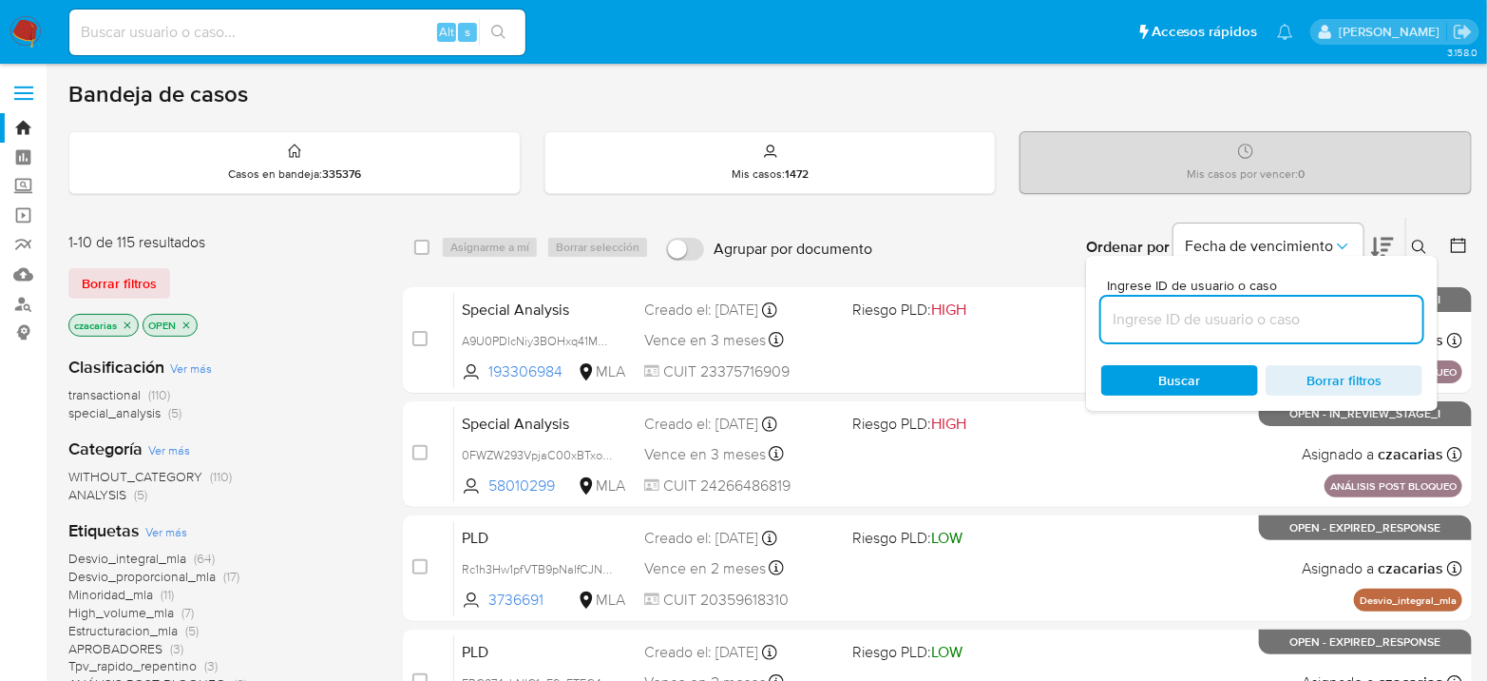
click at [1308, 317] on input at bounding box center [1262, 319] width 321 height 25
type input "e5YcDWuCBaYxoDRmVWXEno9u"
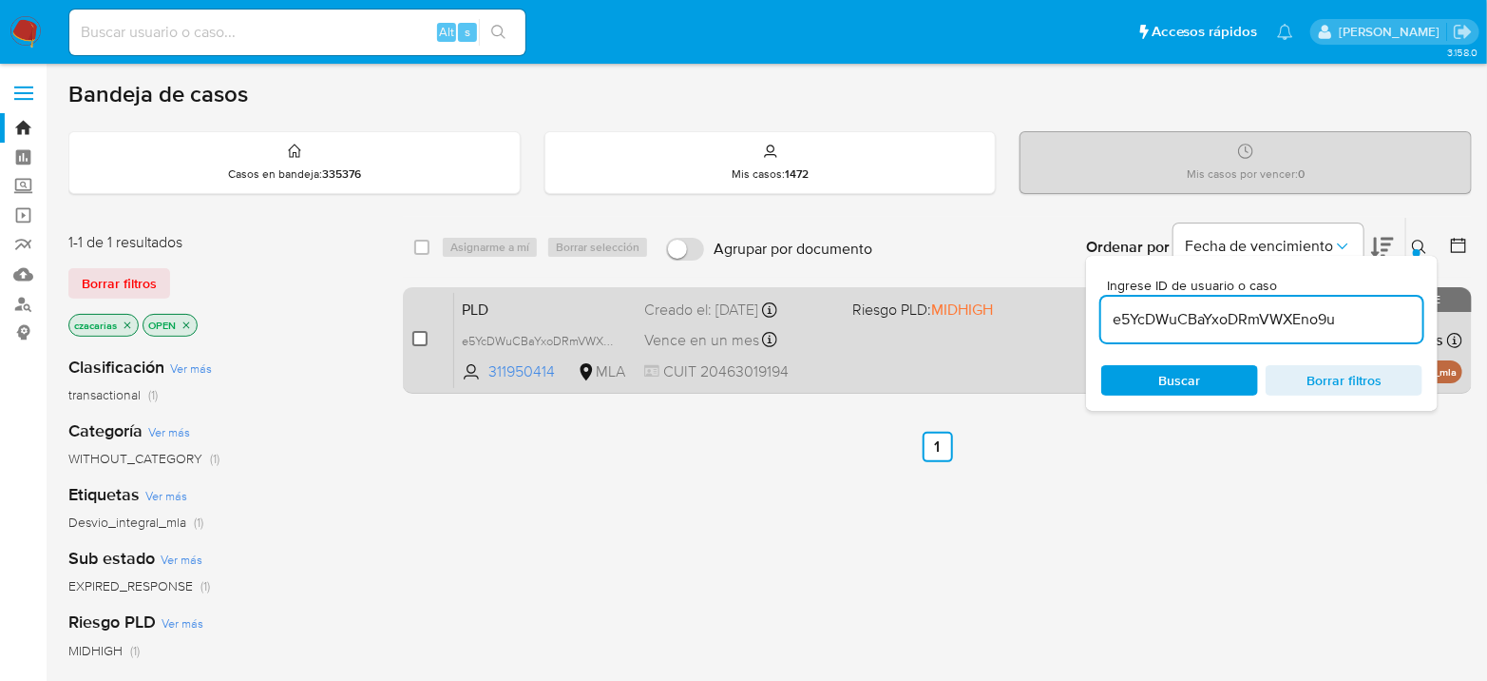
click at [419, 341] on input "checkbox" at bounding box center [420, 338] width 15 height 15
checkbox input "true"
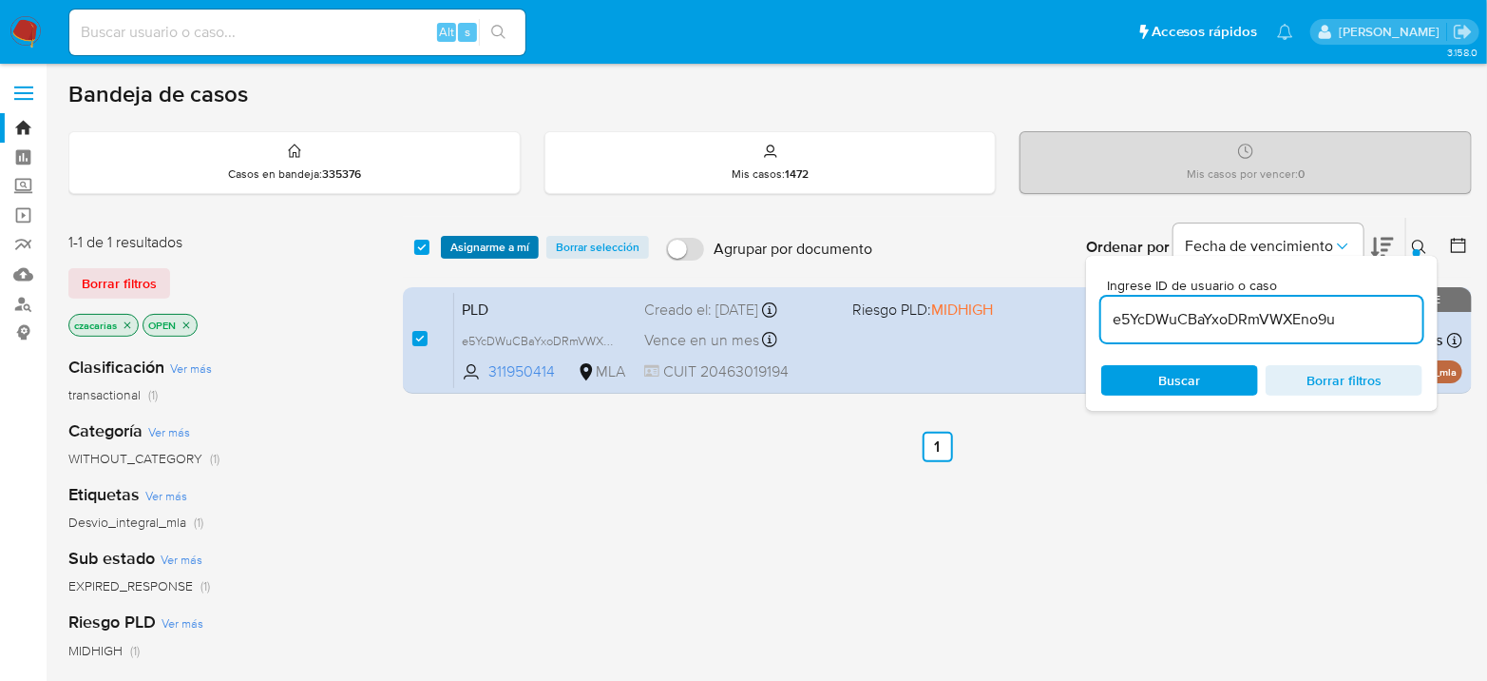
click at [495, 249] on span "Asignarme a mí" at bounding box center [490, 247] width 79 height 19
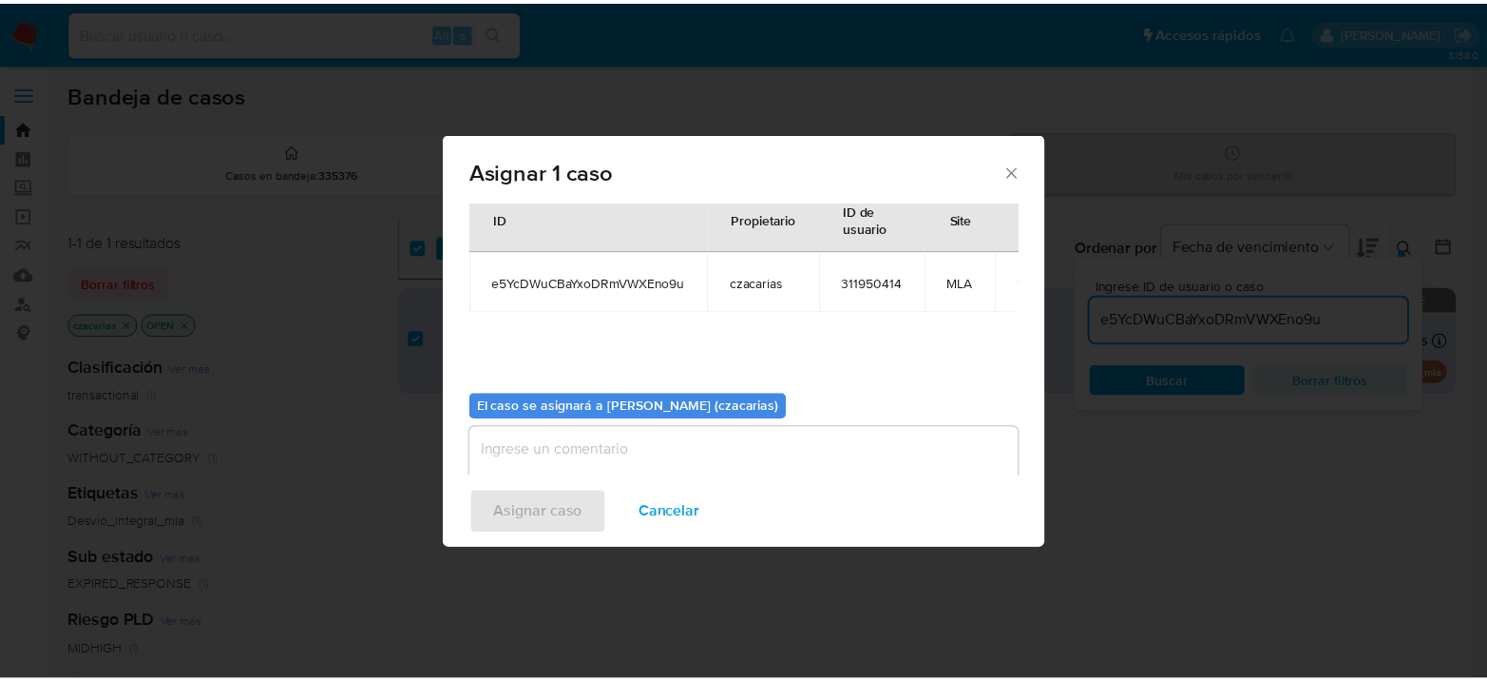
scroll to position [97, 0]
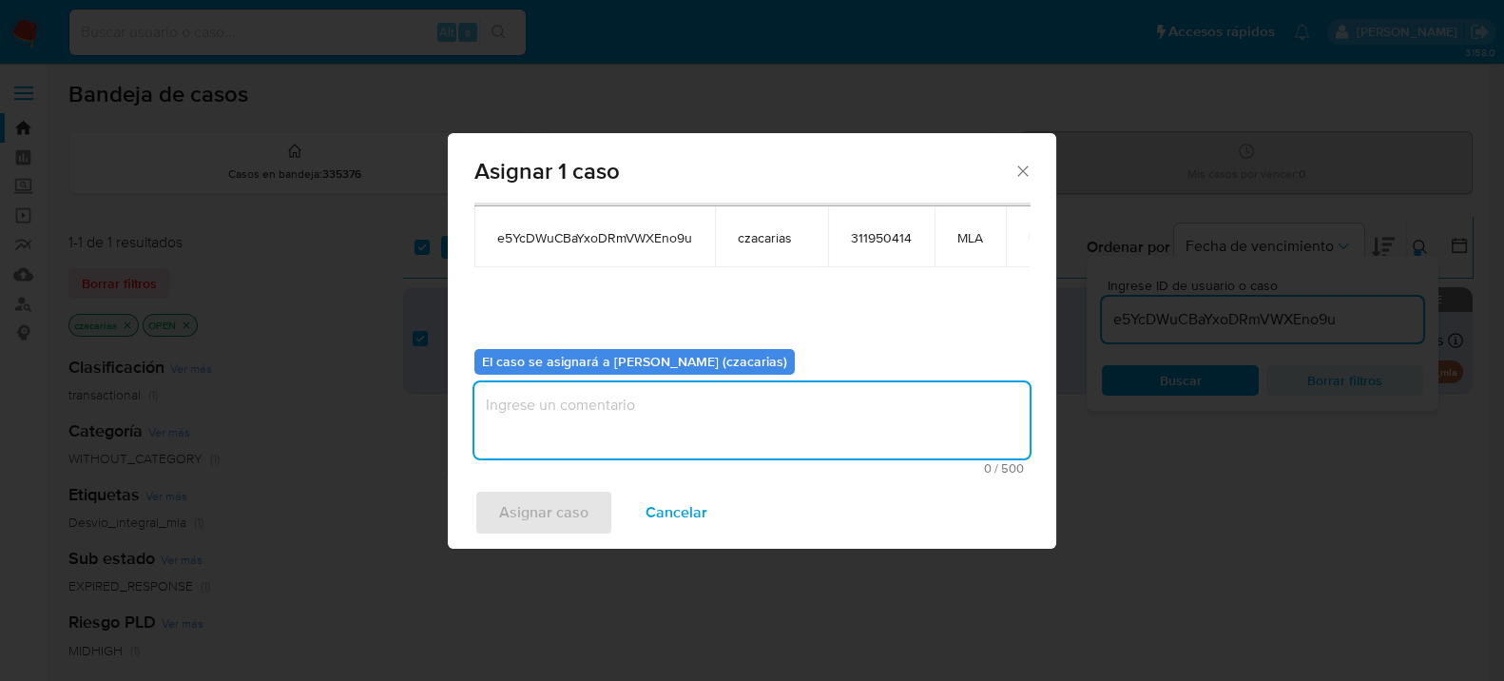
click at [601, 418] on textarea "assign-modal" at bounding box center [751, 420] width 555 height 76
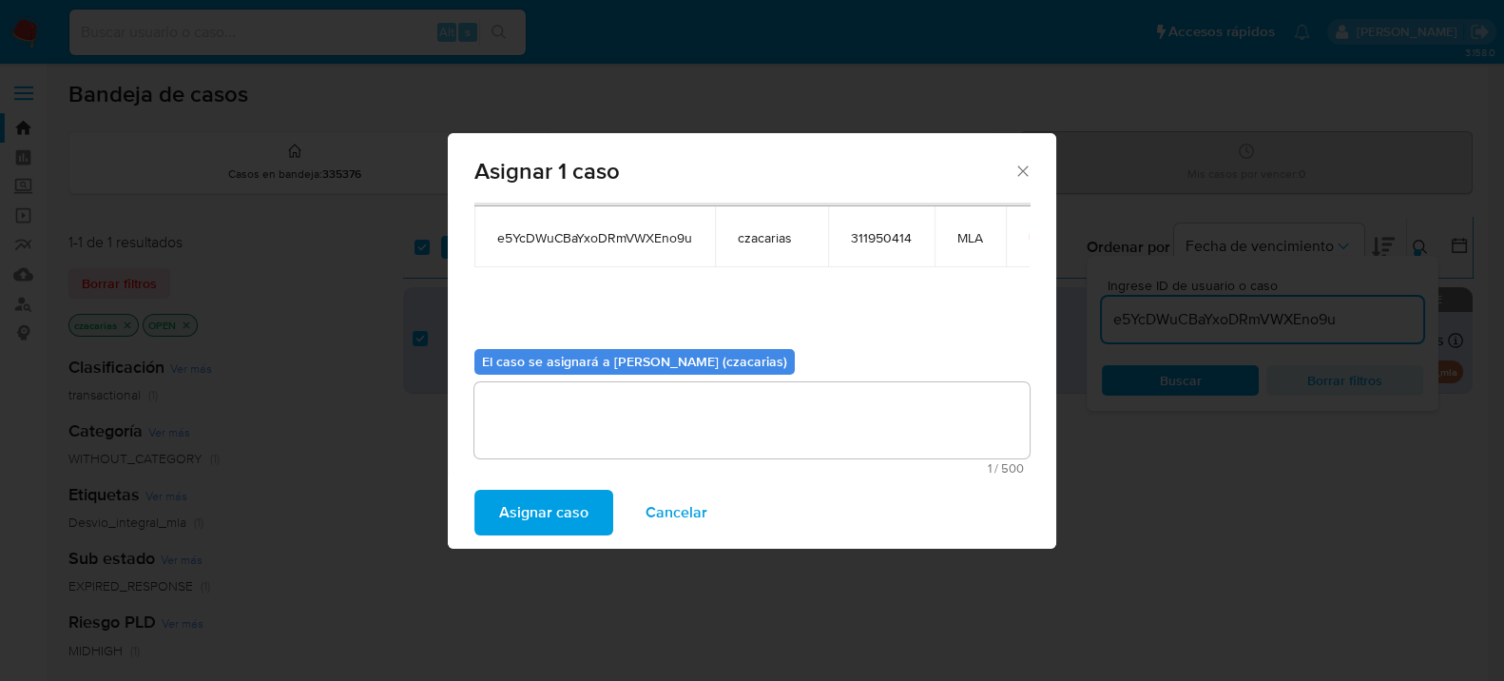
click at [557, 507] on span "Asignar caso" at bounding box center [543, 512] width 89 height 42
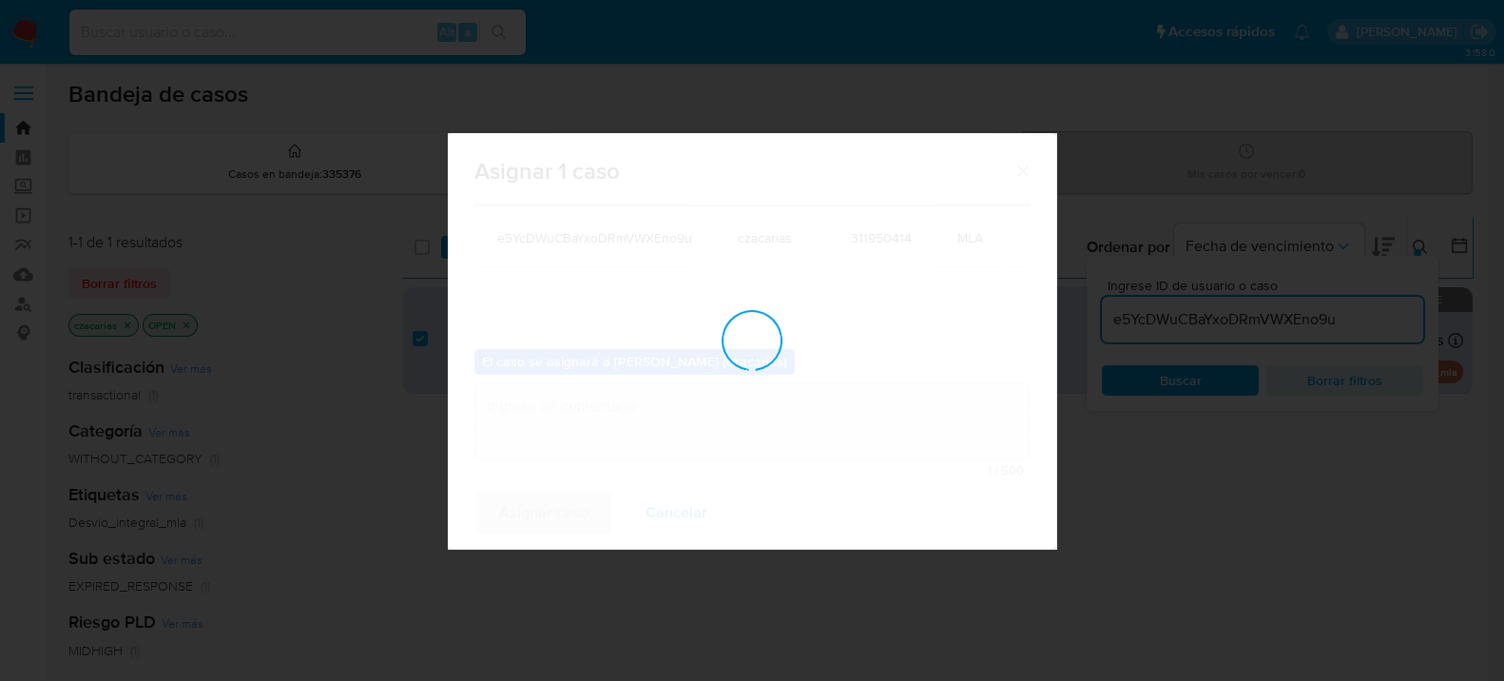
checkbox input "false"
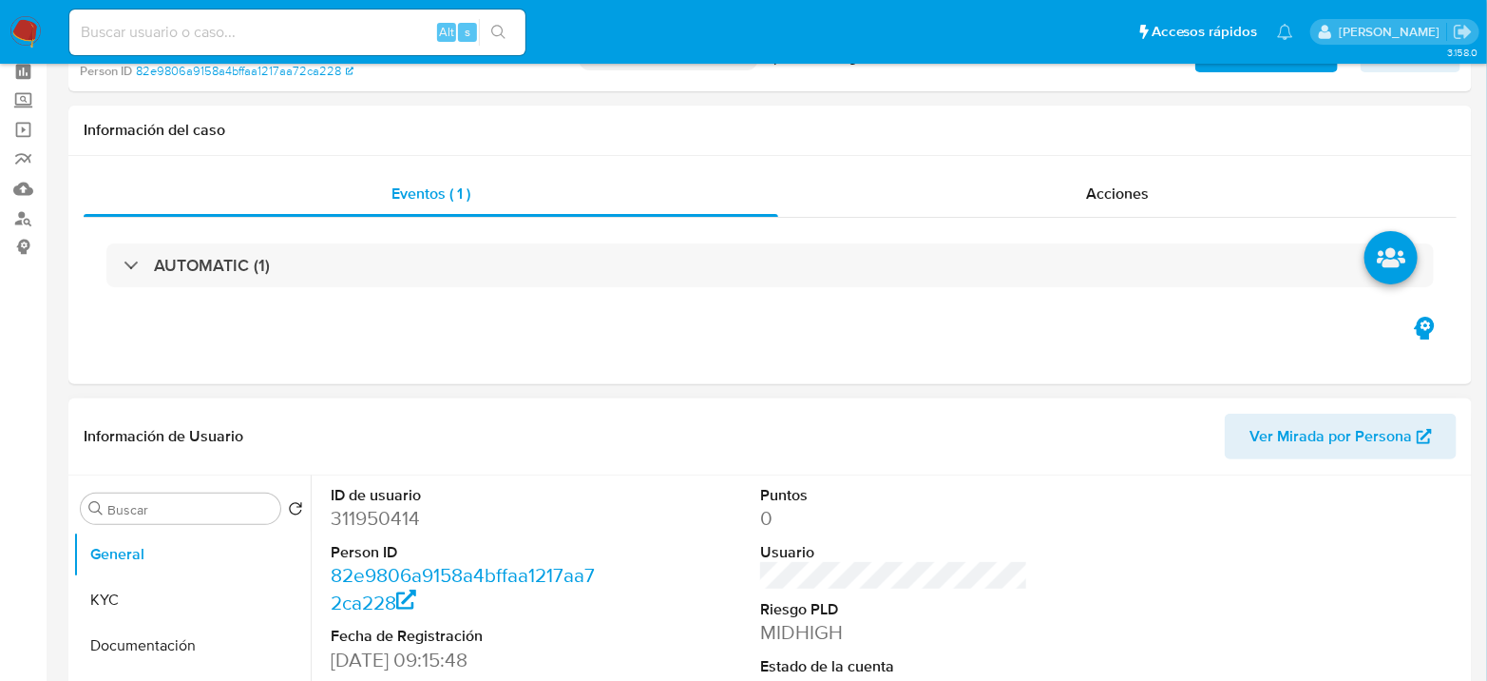
select select "10"
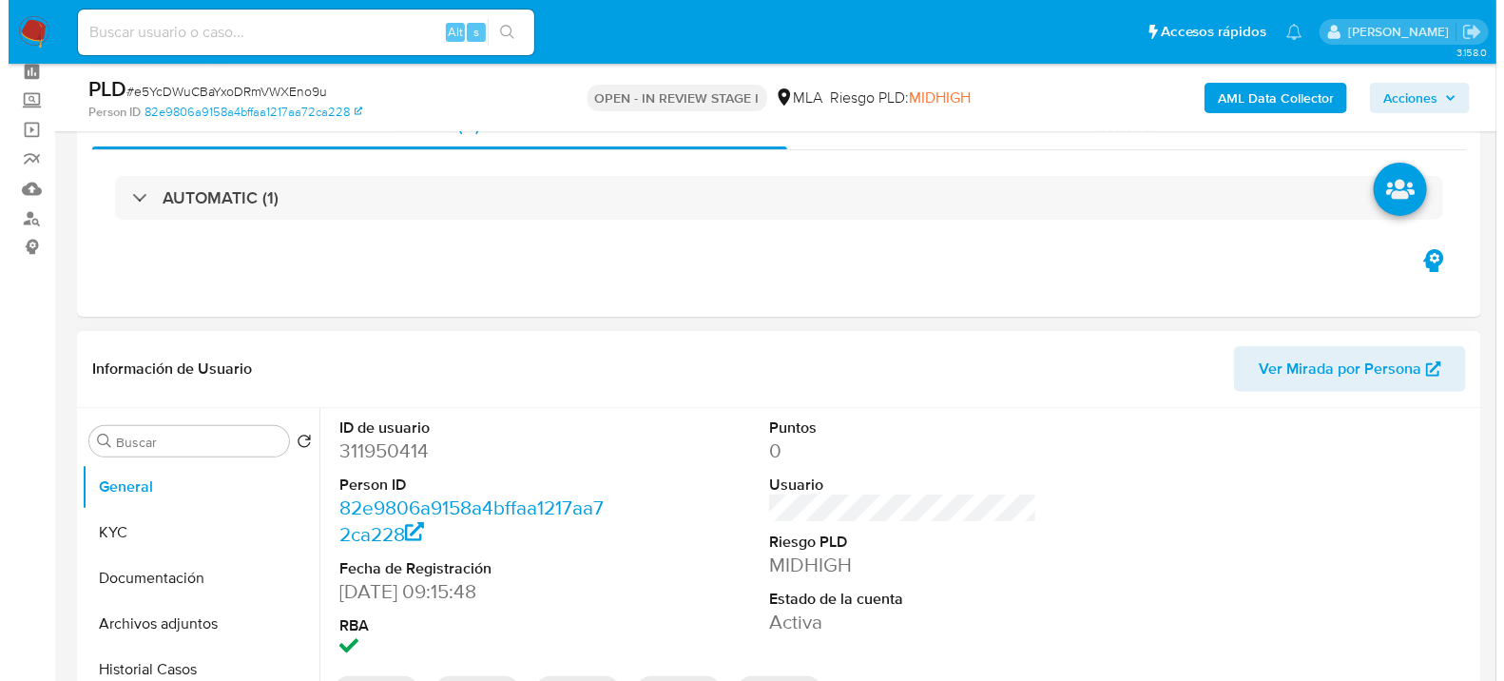
scroll to position [106, 0]
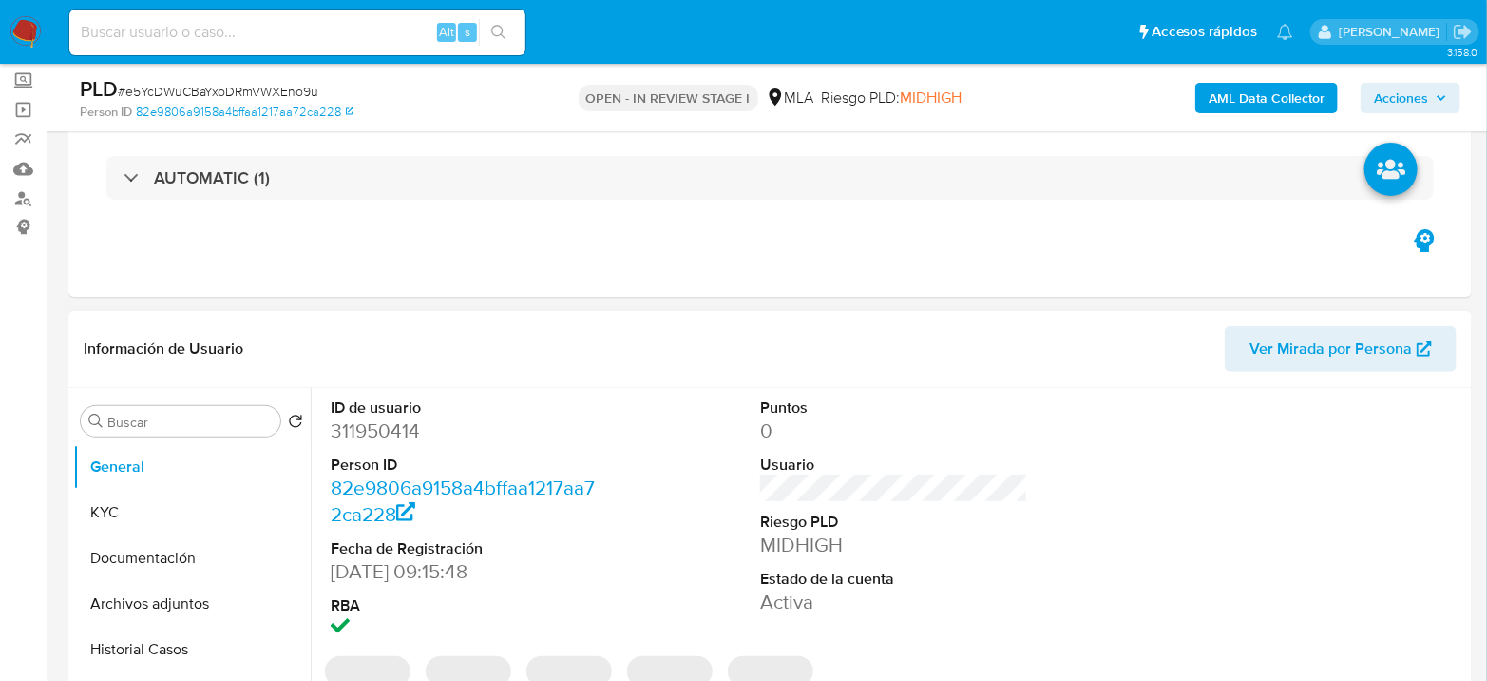
click at [400, 414] on dl "ID de usuario 311950414 Person ID 82e9806a9158a4bffaa1217aa72ca228 Fecha de Reg…" at bounding box center [465, 519] width 268 height 245
click at [400, 413] on dt "ID de usuario" at bounding box center [465, 407] width 268 height 21
click at [390, 429] on dd "311950414" at bounding box center [465, 430] width 268 height 27
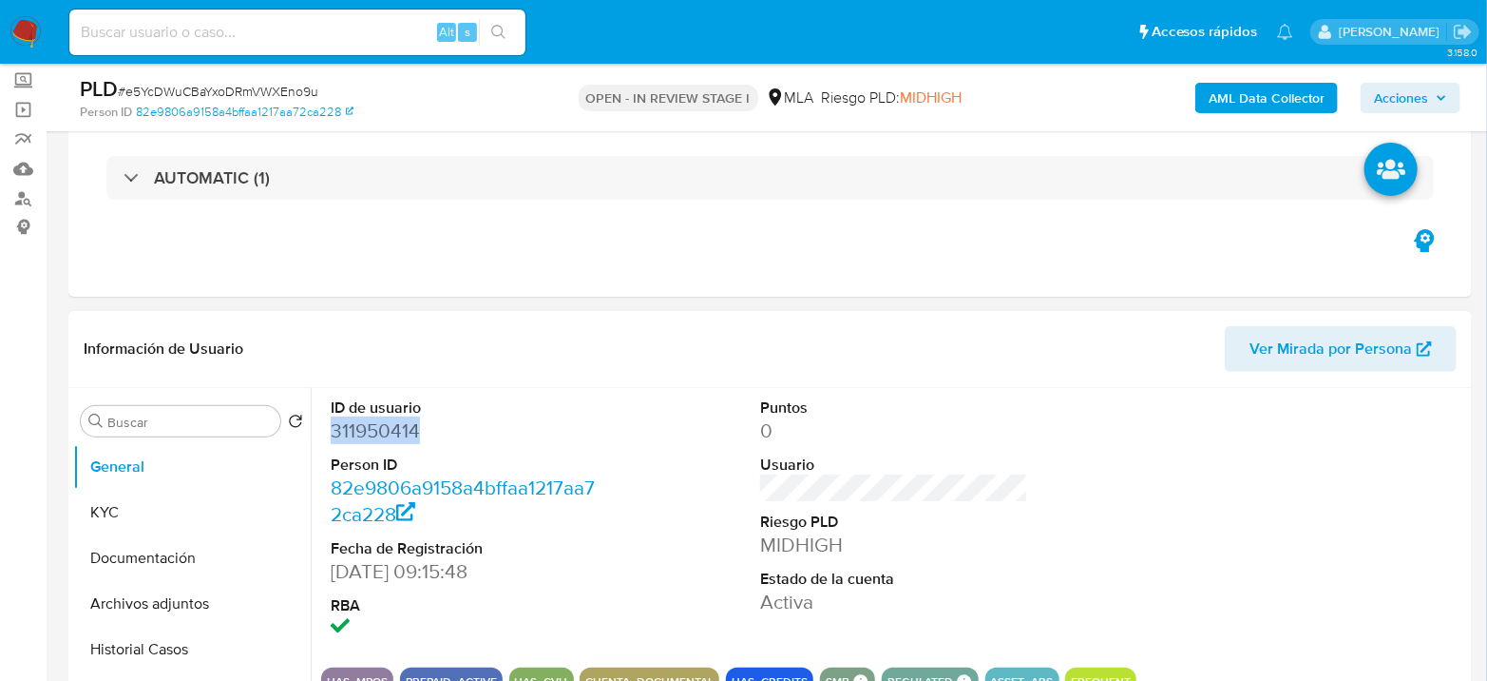
click at [390, 429] on dd "311950414" at bounding box center [465, 430] width 268 height 27
copy dd "311950414"
click at [377, 431] on dd "311950414" at bounding box center [465, 430] width 268 height 27
copy dd "311950414"
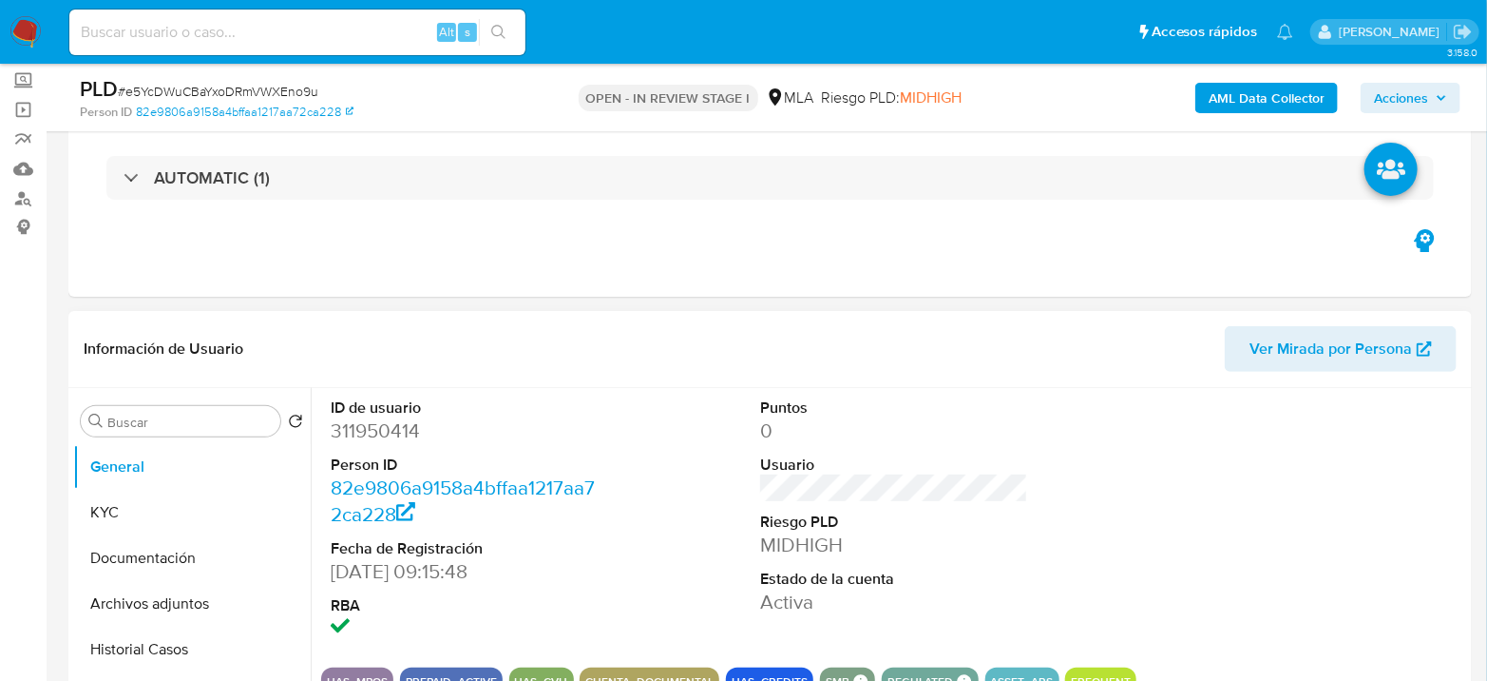
click at [375, 449] on dl "ID de usuario 311950414 Person ID 82e9806a9158a4bffaa1217aa72ca228 Fecha de Reg…" at bounding box center [465, 519] width 268 height 245
click at [382, 438] on dd "311950414" at bounding box center [465, 430] width 268 height 27
click at [382, 439] on dd "311950414" at bounding box center [465, 430] width 268 height 27
copy dd "311950414"
click at [1267, 91] on b "AML Data Collector" at bounding box center [1267, 98] width 116 height 30
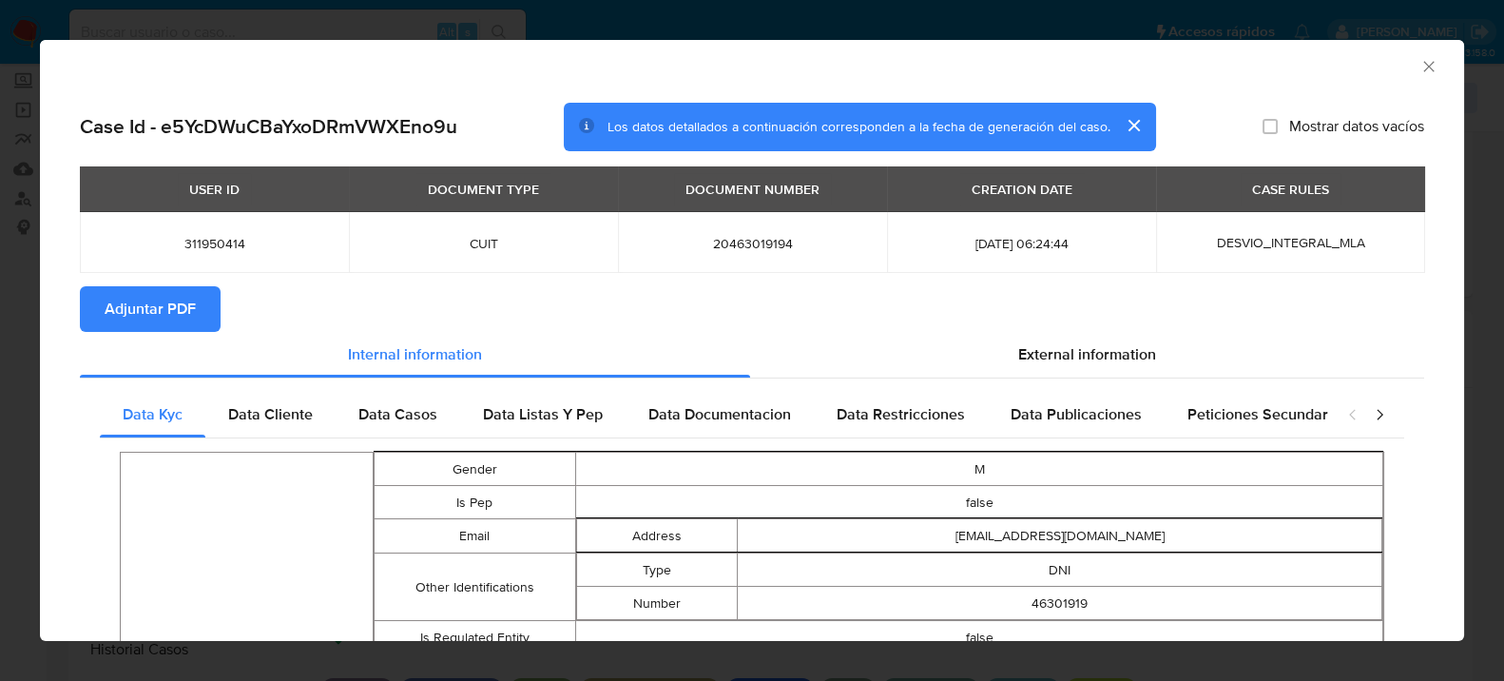
click at [1081, 343] on span "External information" at bounding box center [1087, 354] width 138 height 22
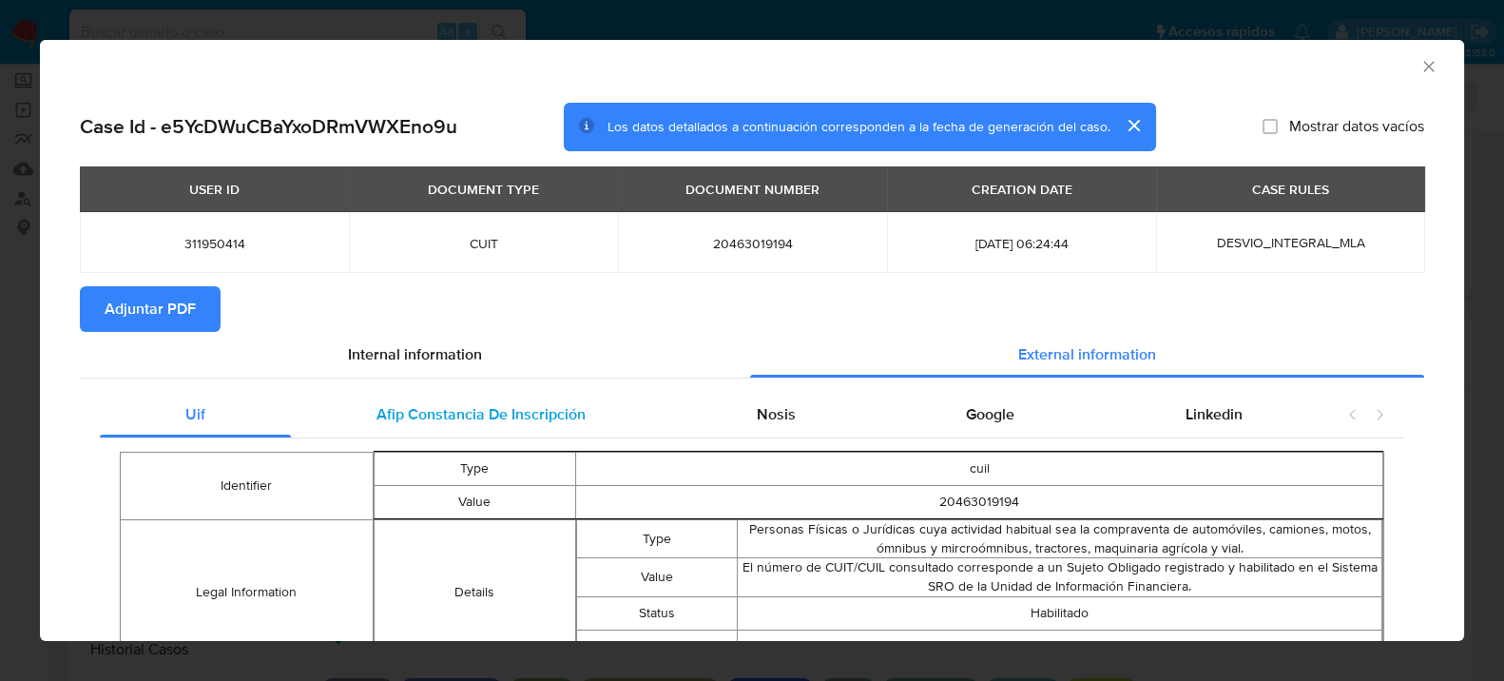
click at [561, 428] on div "Afip Constancia De Inscripción" at bounding box center [481, 415] width 380 height 46
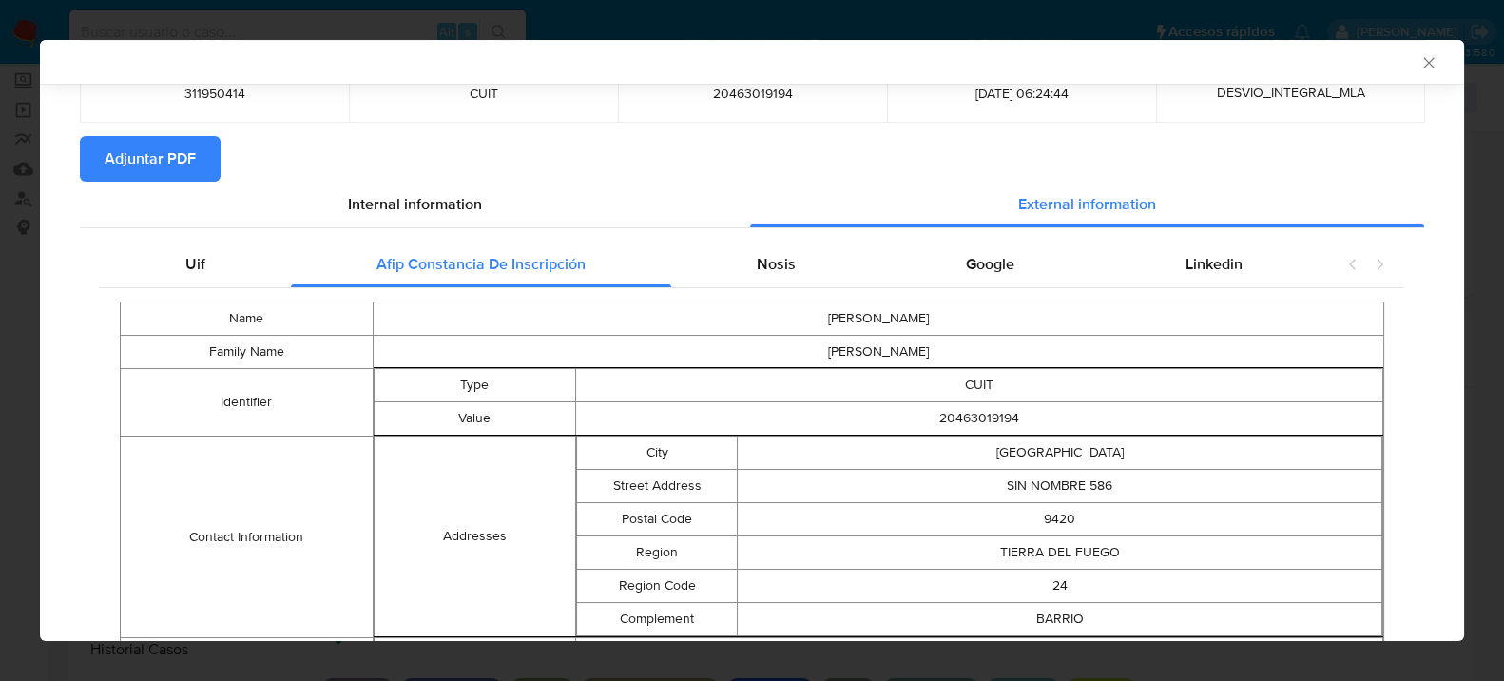
scroll to position [0, 0]
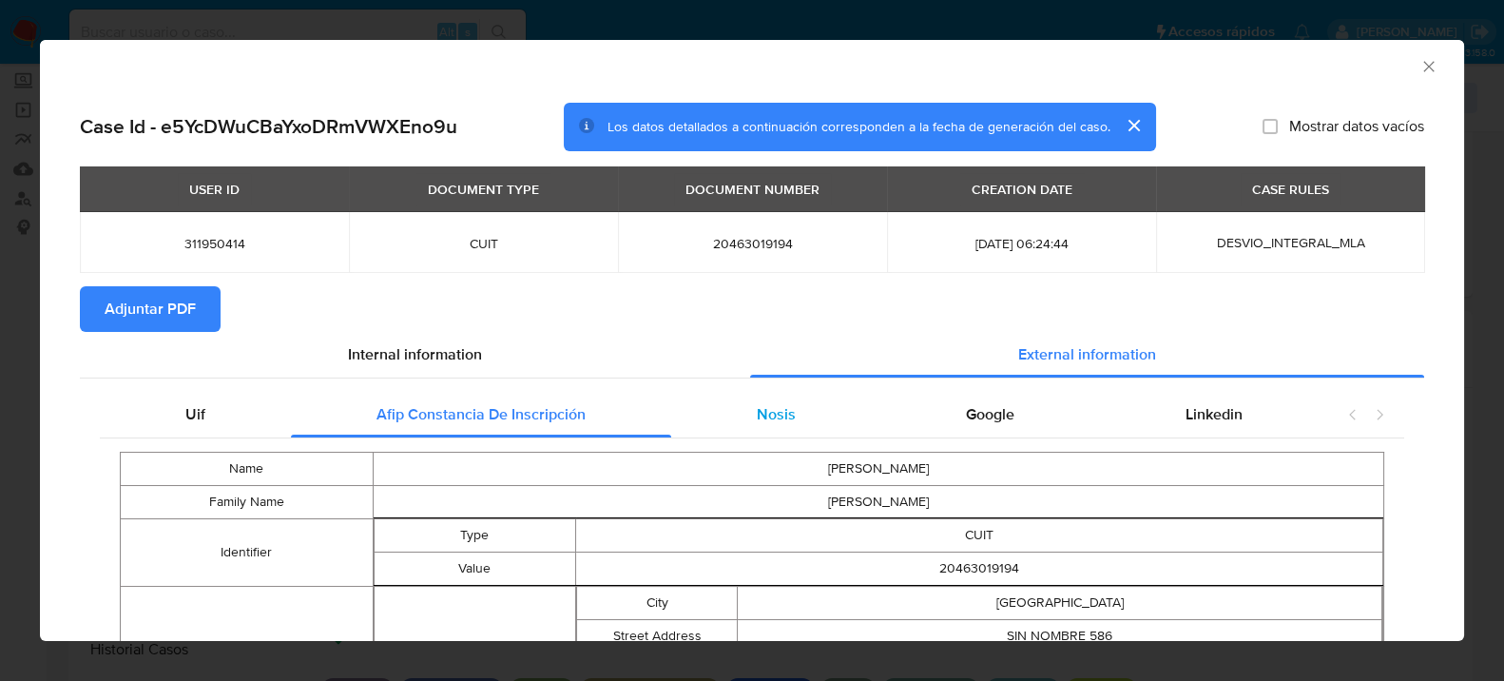
click at [769, 425] on div "Nosis" at bounding box center [776, 415] width 210 height 46
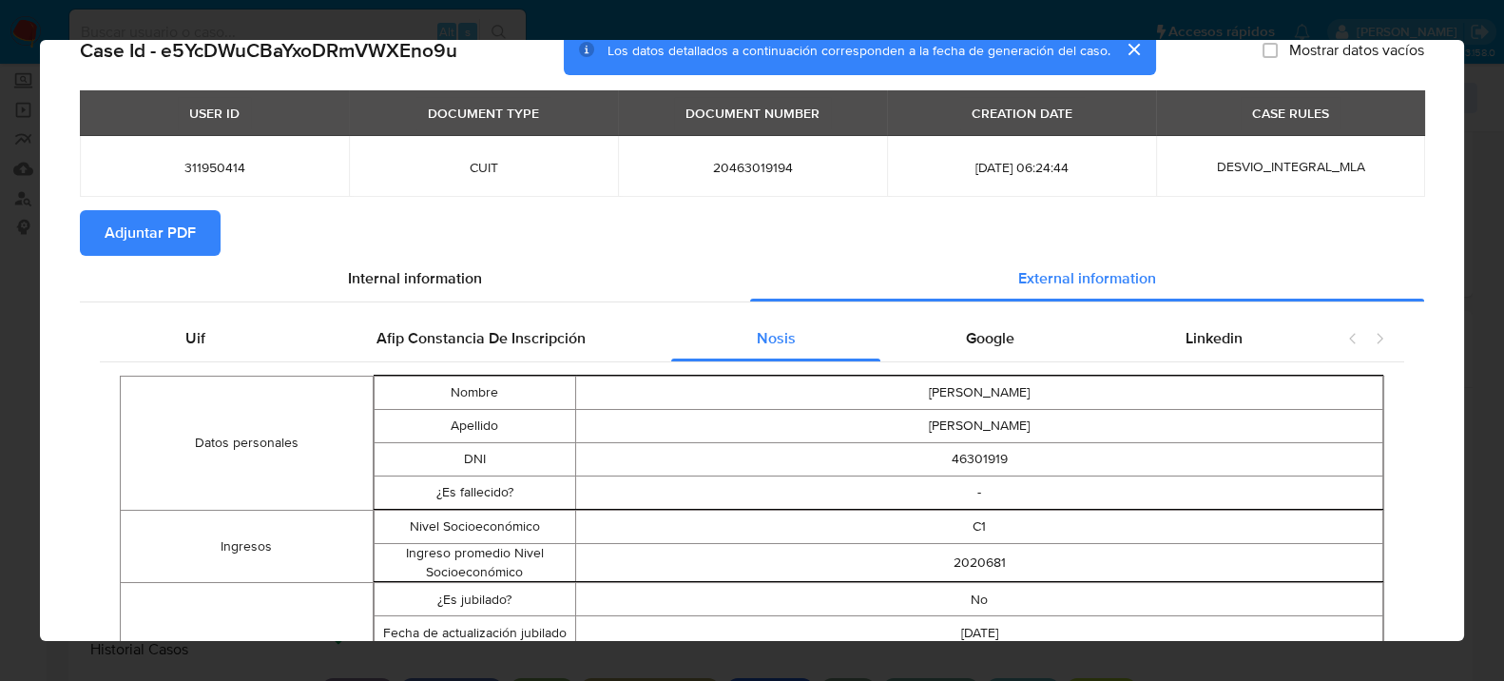
scroll to position [27, 0]
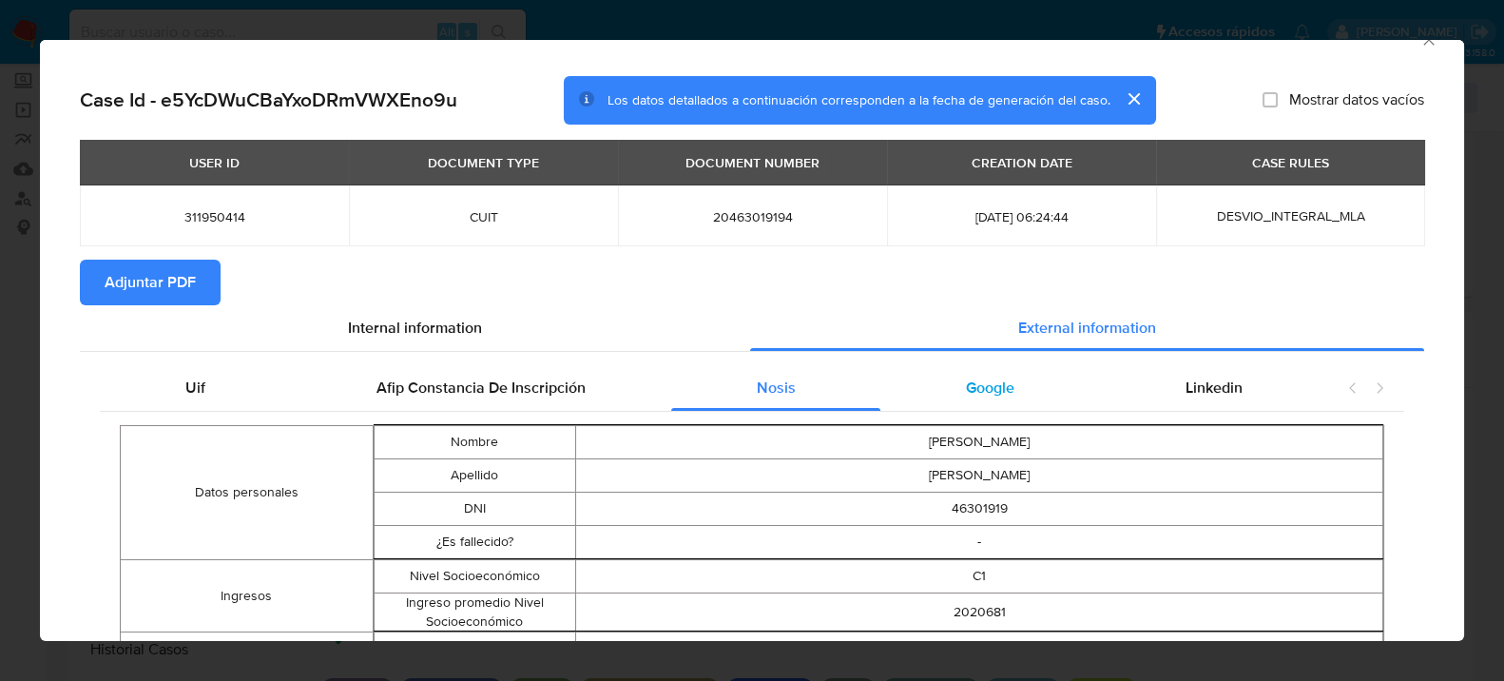
click at [1007, 395] on div "Google" at bounding box center [990, 388] width 220 height 46
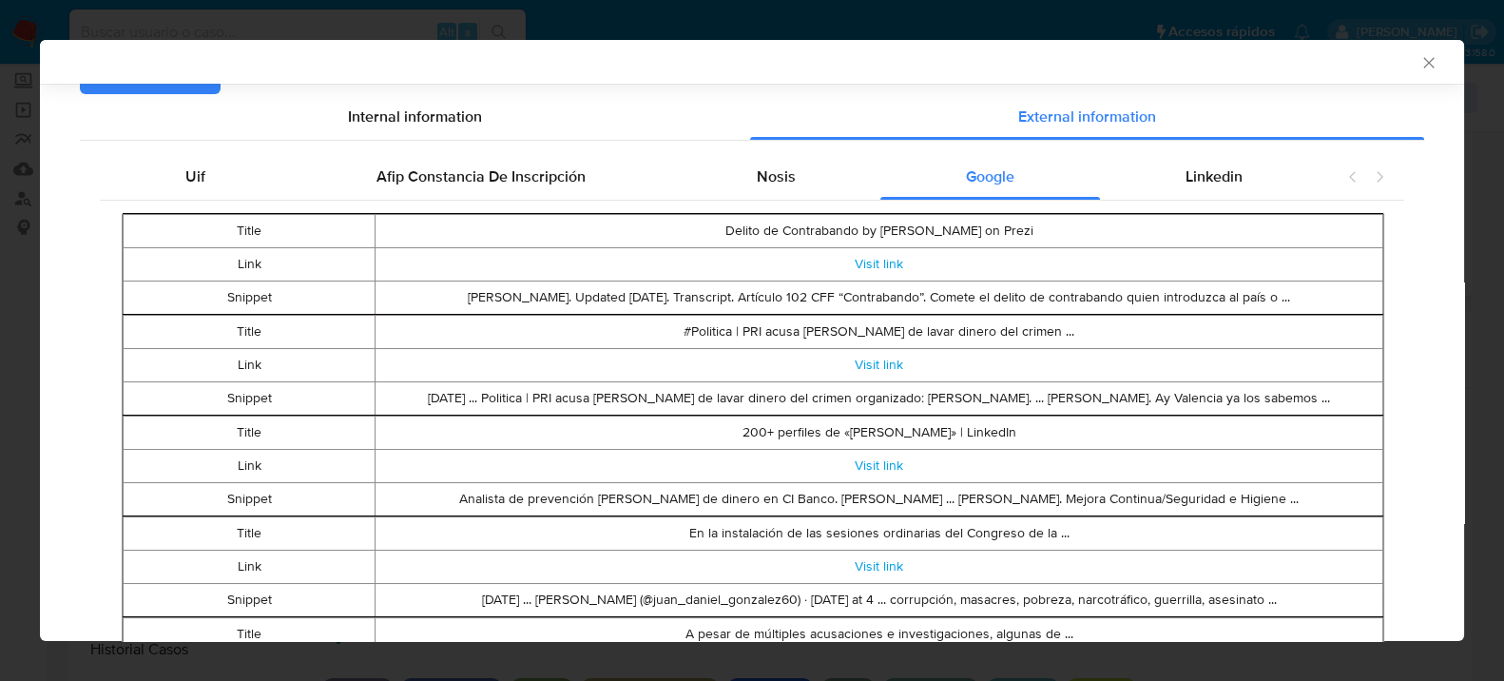
scroll to position [128, 0]
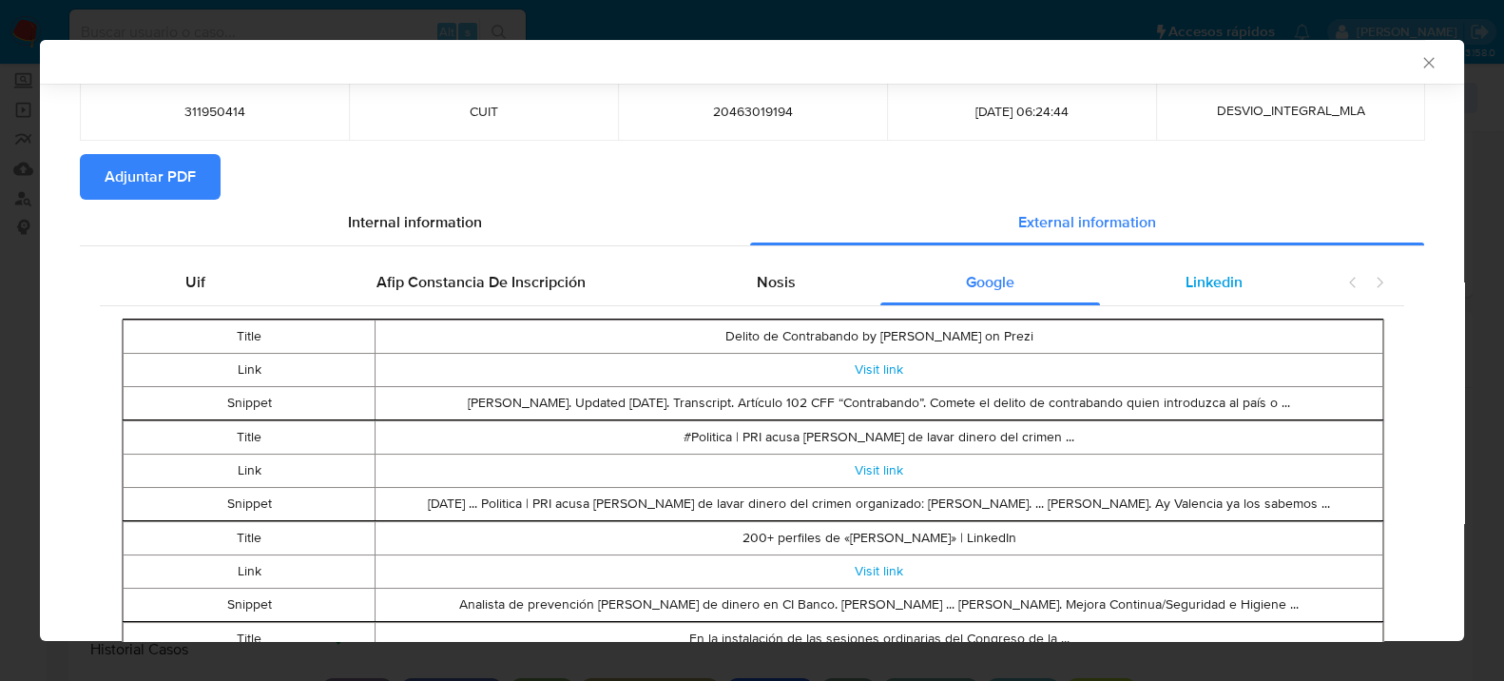
click at [1212, 281] on span "Linkedin" at bounding box center [1213, 282] width 57 height 22
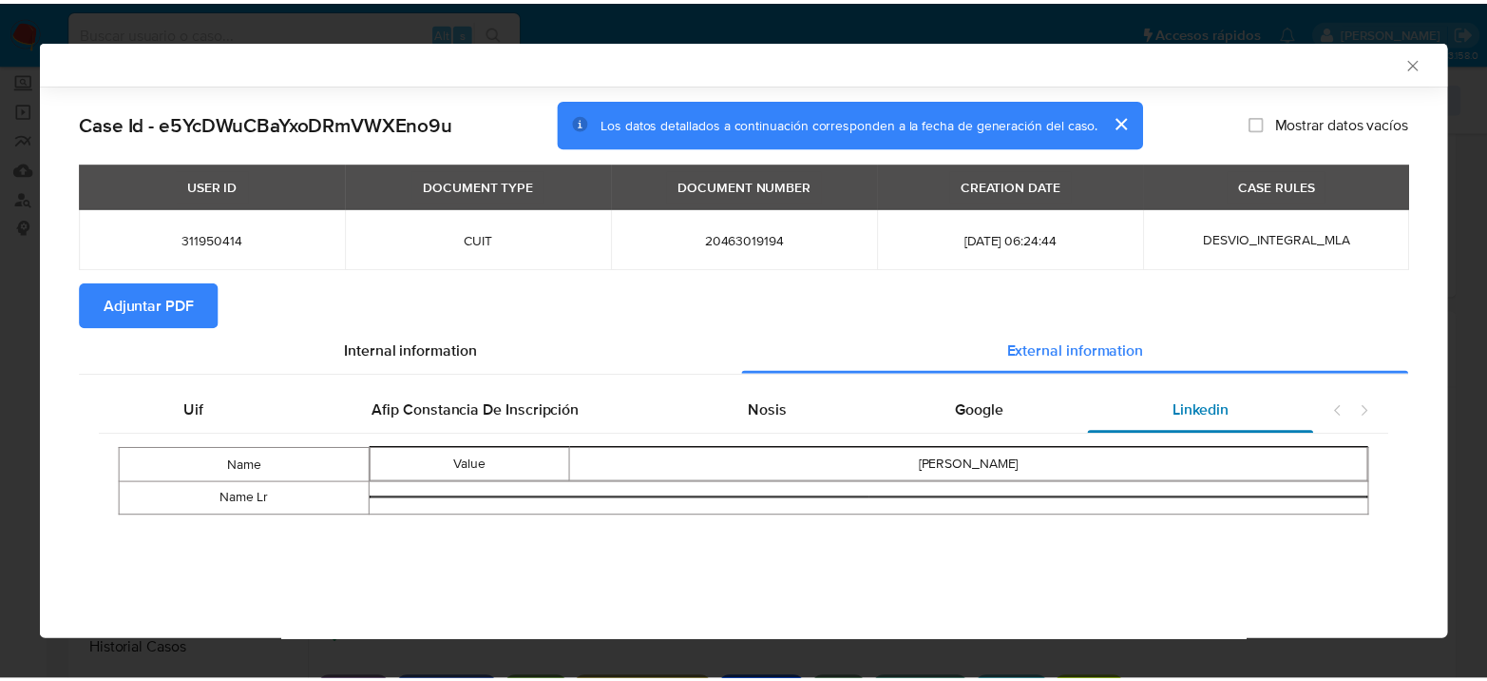
scroll to position [0, 0]
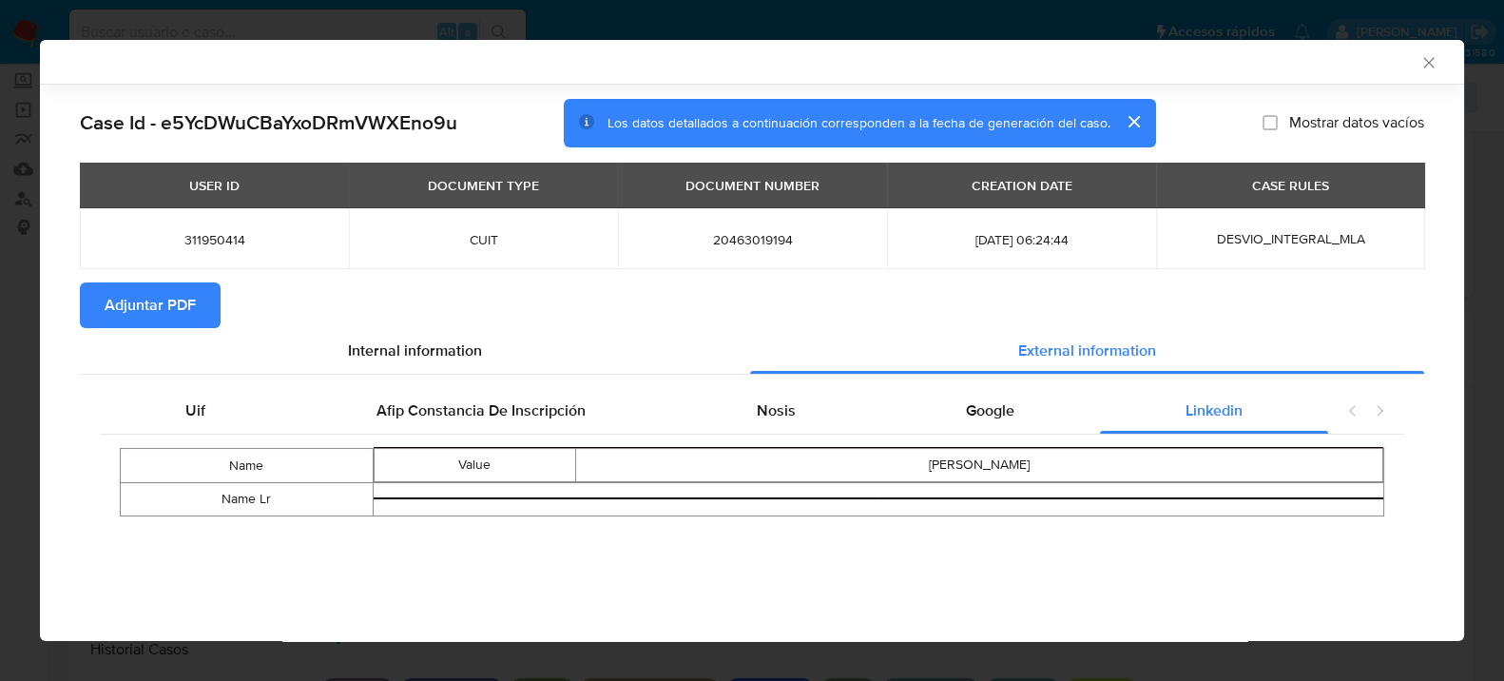
click at [160, 292] on span "Adjuntar PDF" at bounding box center [150, 305] width 91 height 42
click at [1422, 66] on icon "Cerrar ventana" at bounding box center [1428, 62] width 19 height 19
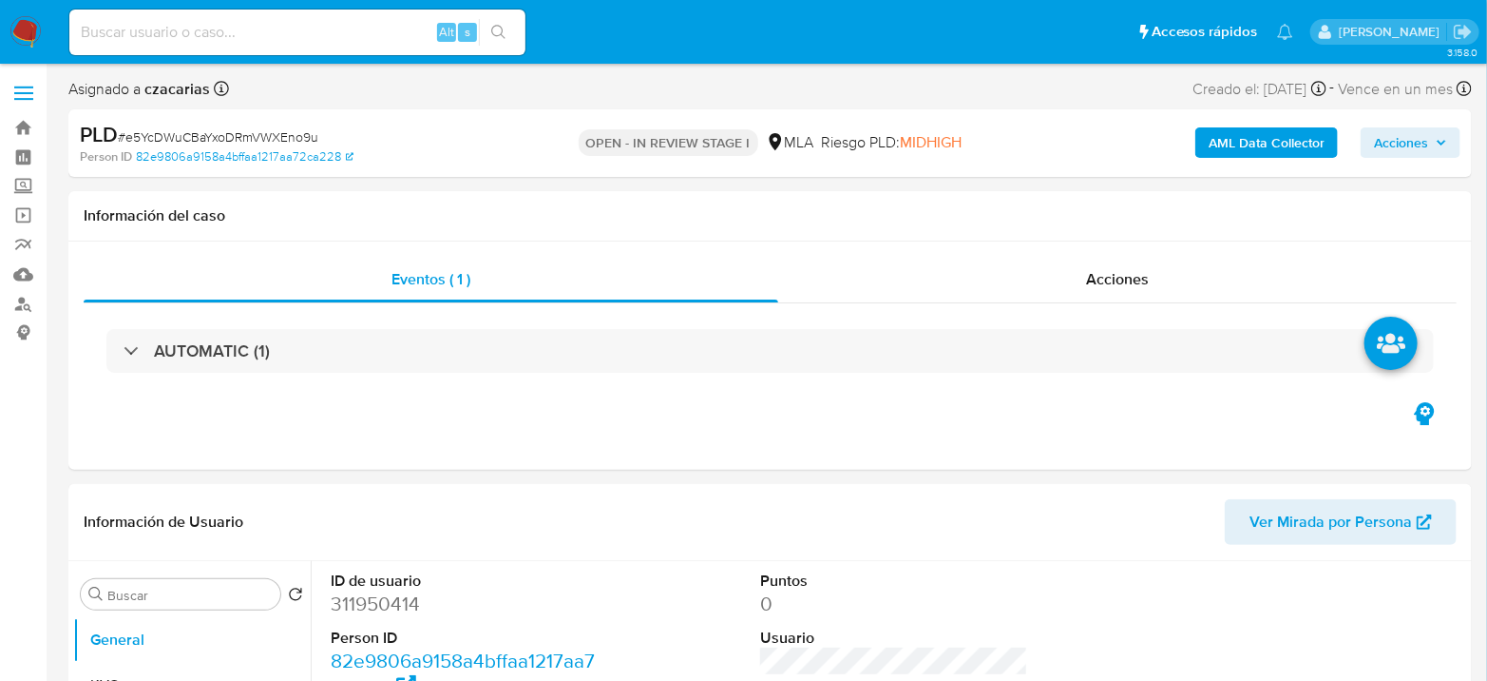
select select "10"
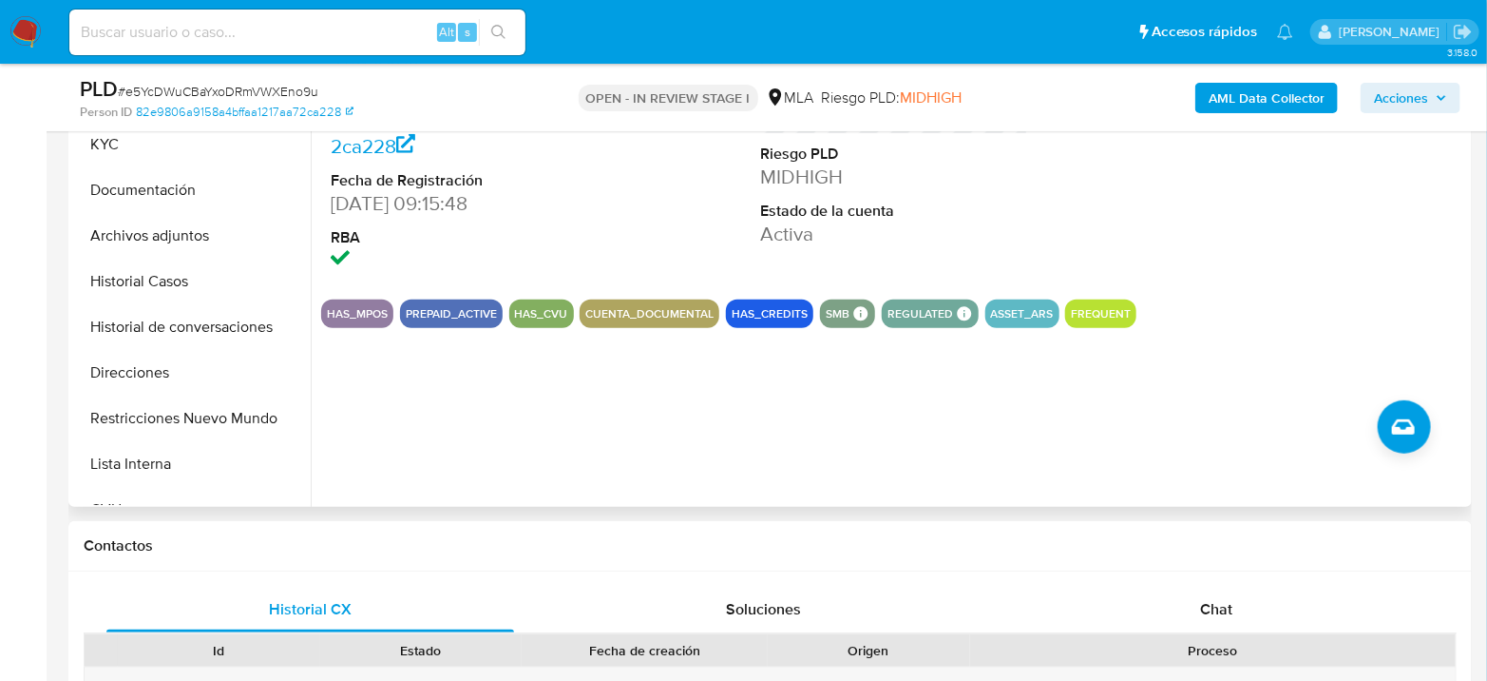
scroll to position [633, 0]
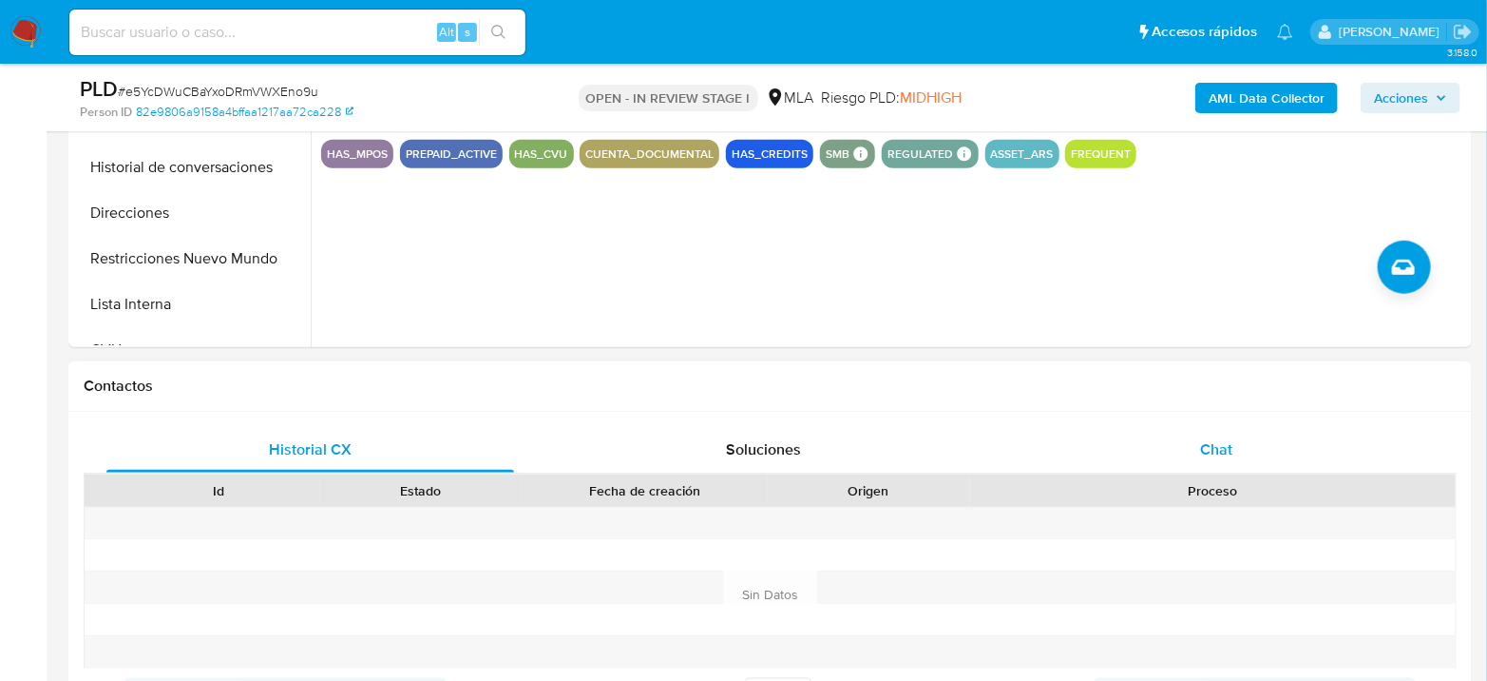
click at [1263, 454] on div "Chat" at bounding box center [1217, 450] width 408 height 46
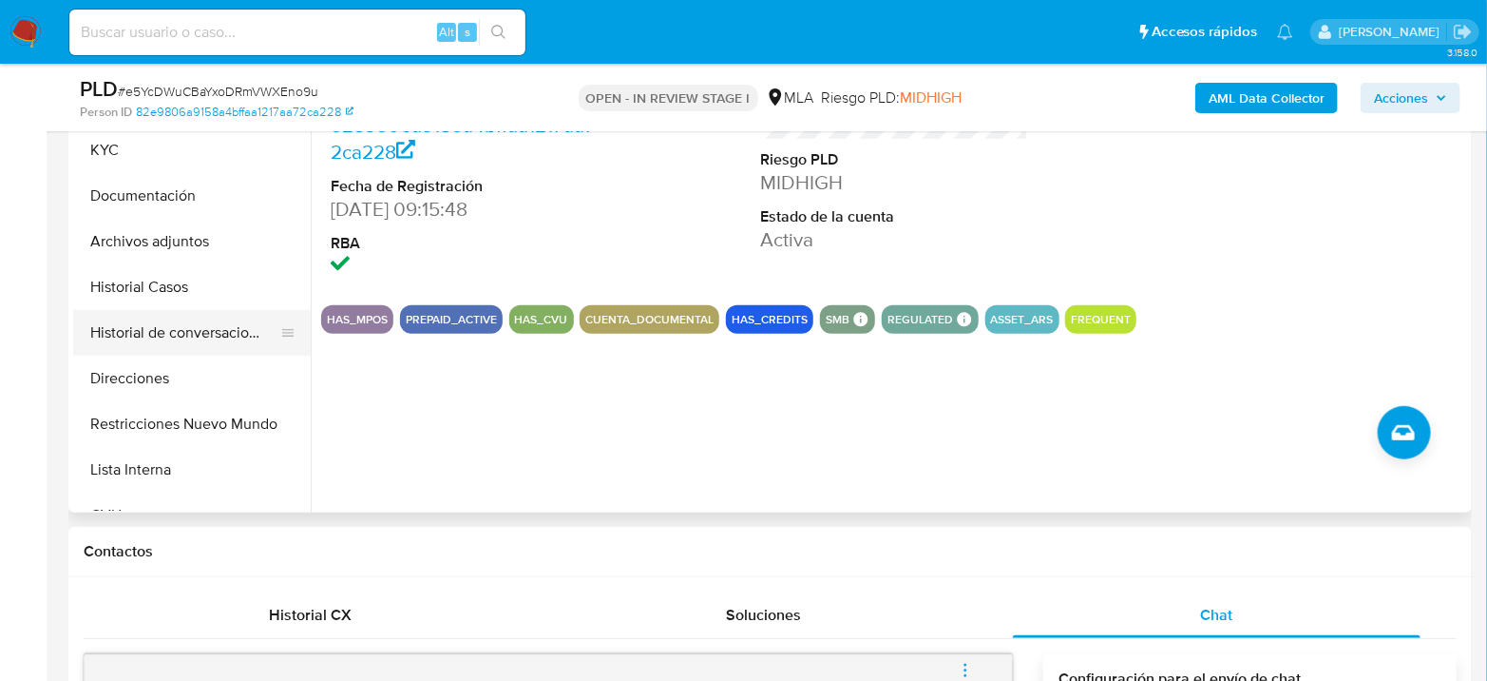
scroll to position [422, 0]
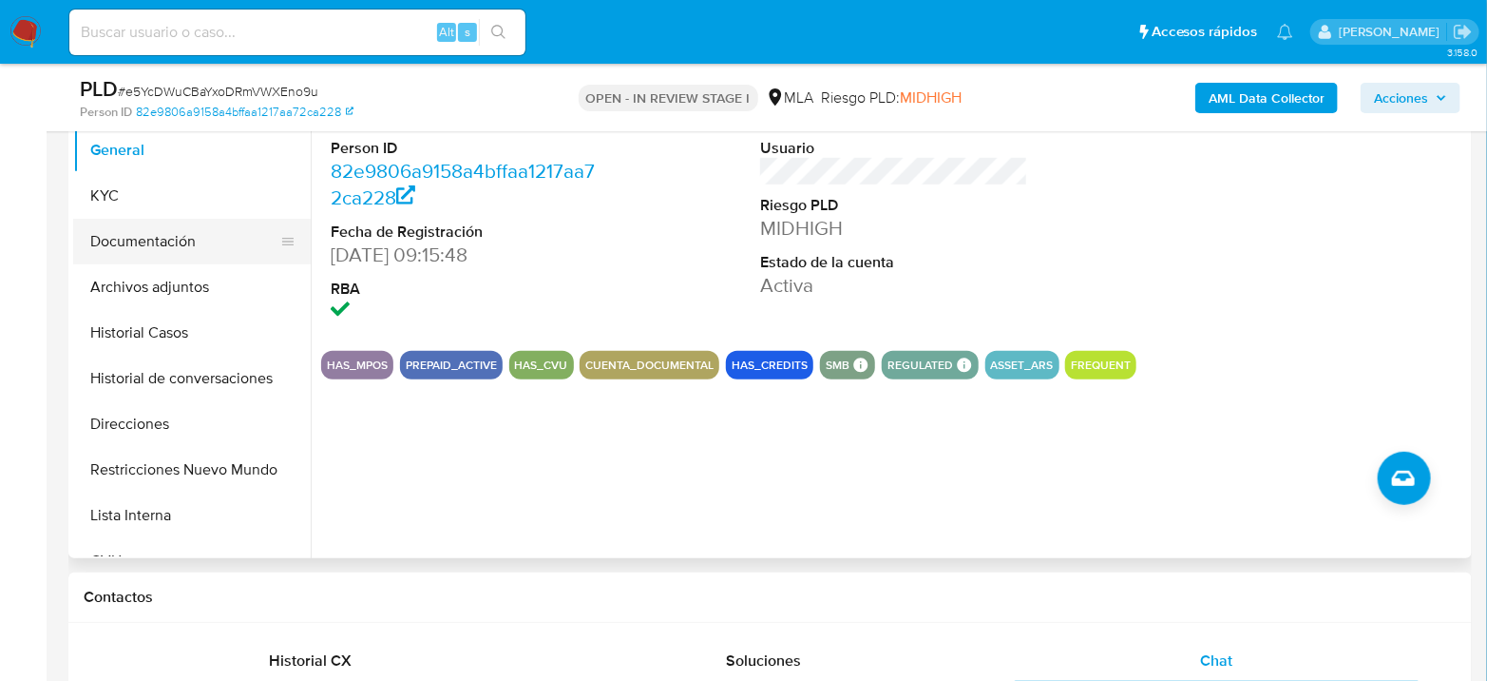
click at [160, 245] on button "Documentación" at bounding box center [184, 242] width 222 height 46
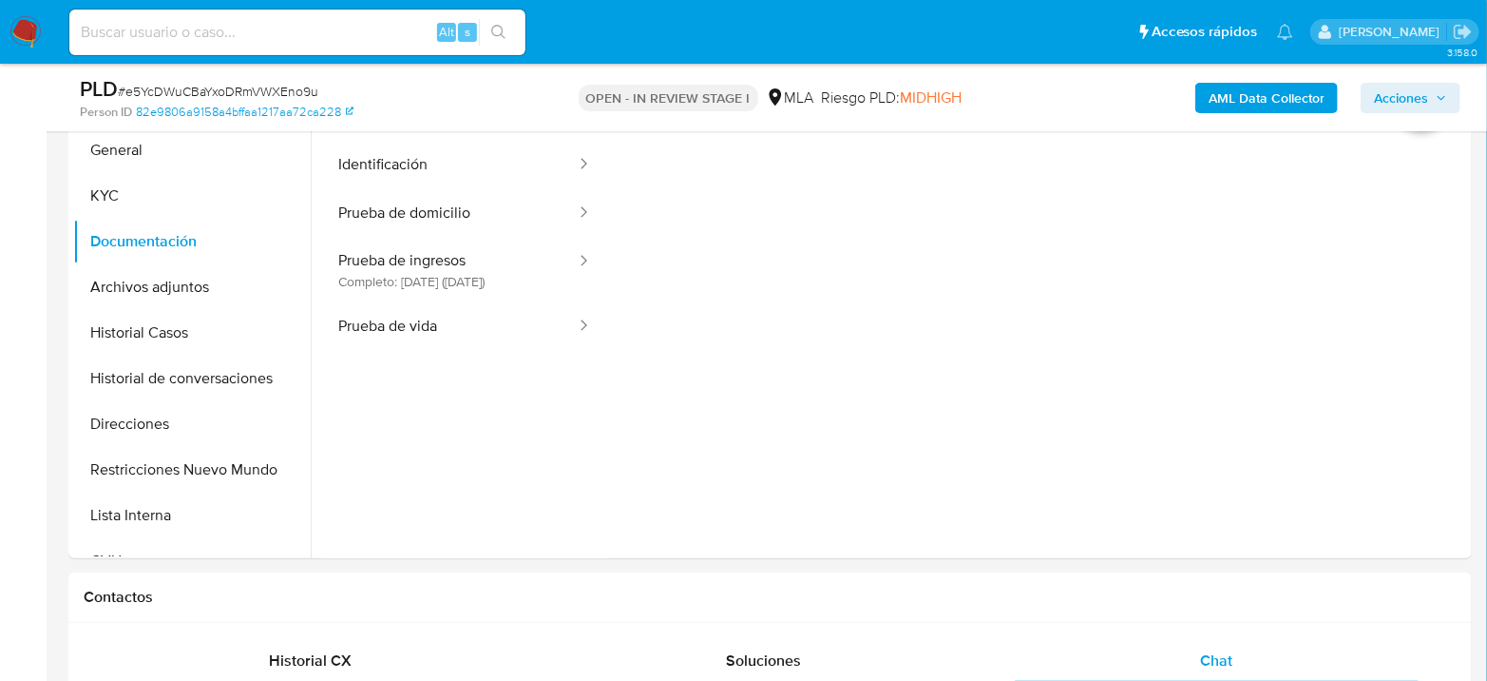
scroll to position [211, 0]
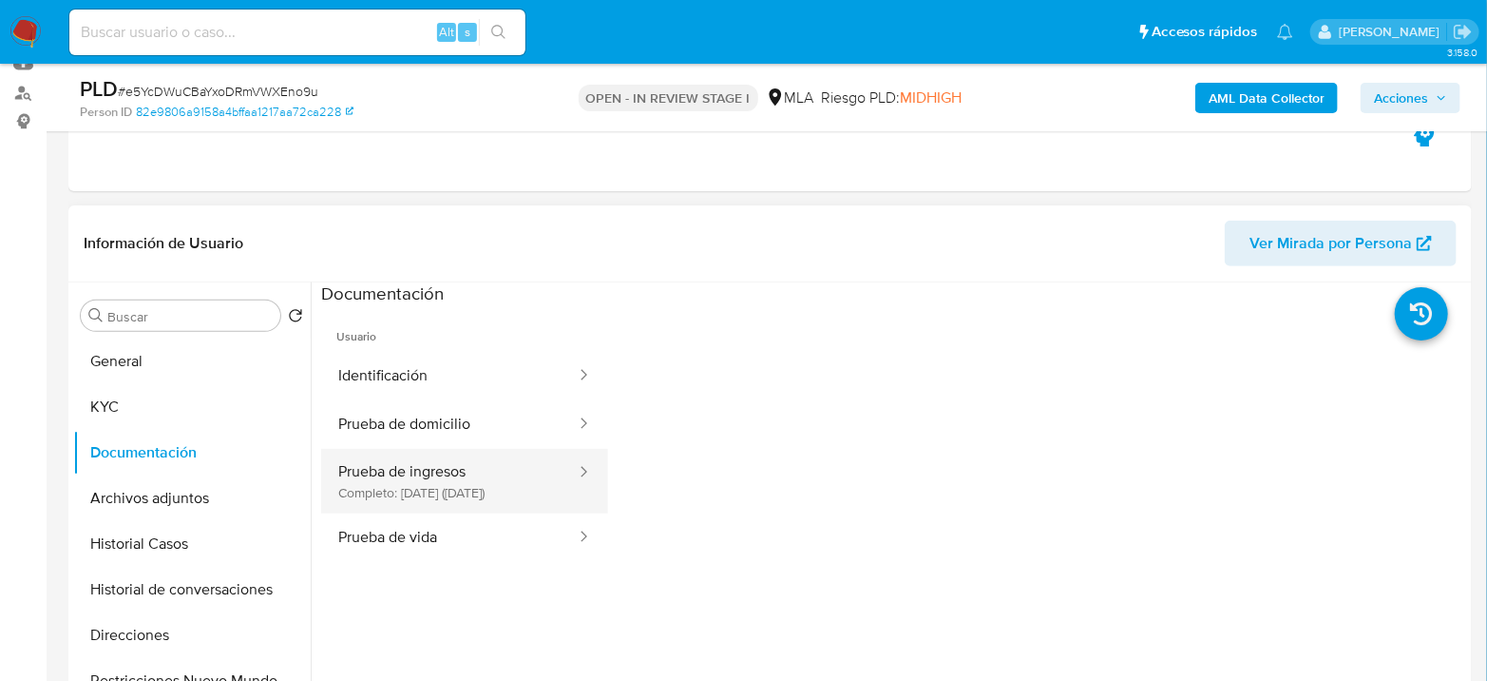
click at [499, 485] on button "Prueba de ingresos Completo: [DATE] ([DATE])" at bounding box center [449, 481] width 257 height 65
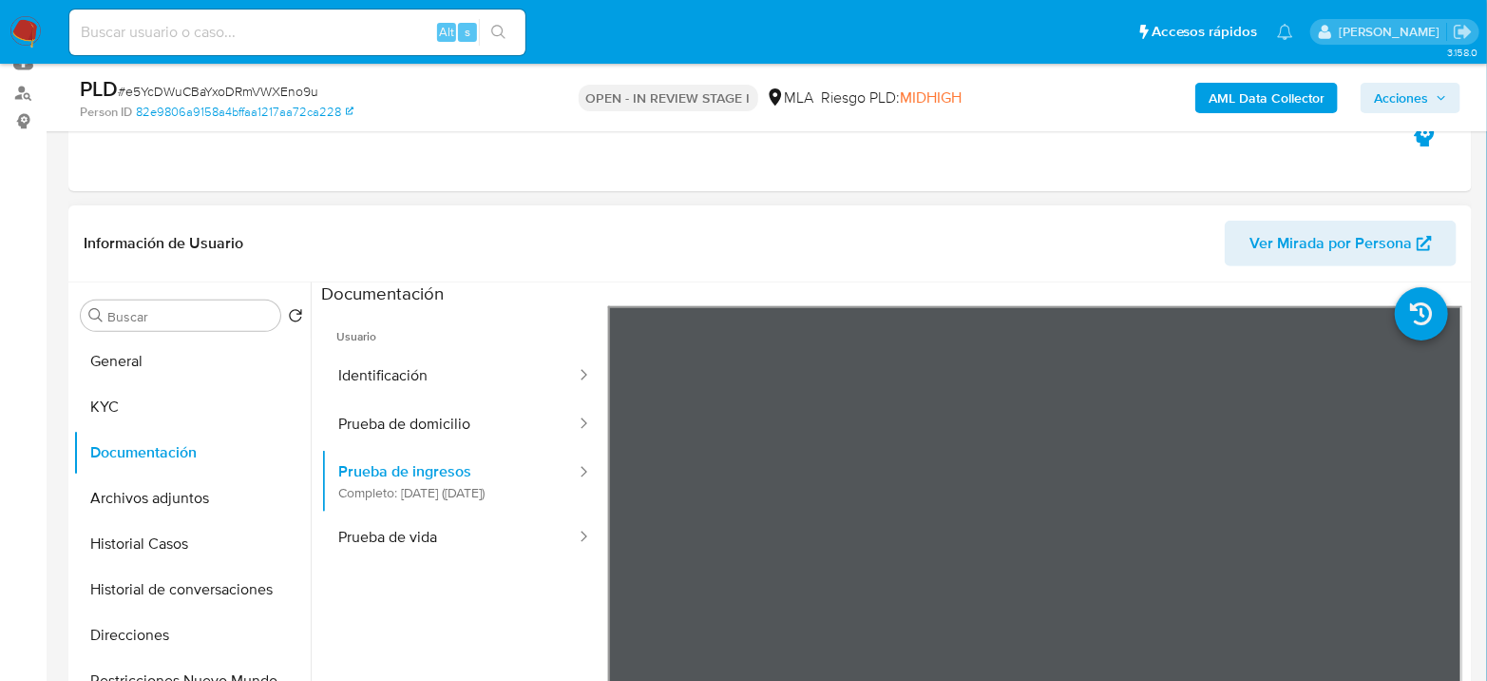
scroll to position [317, 0]
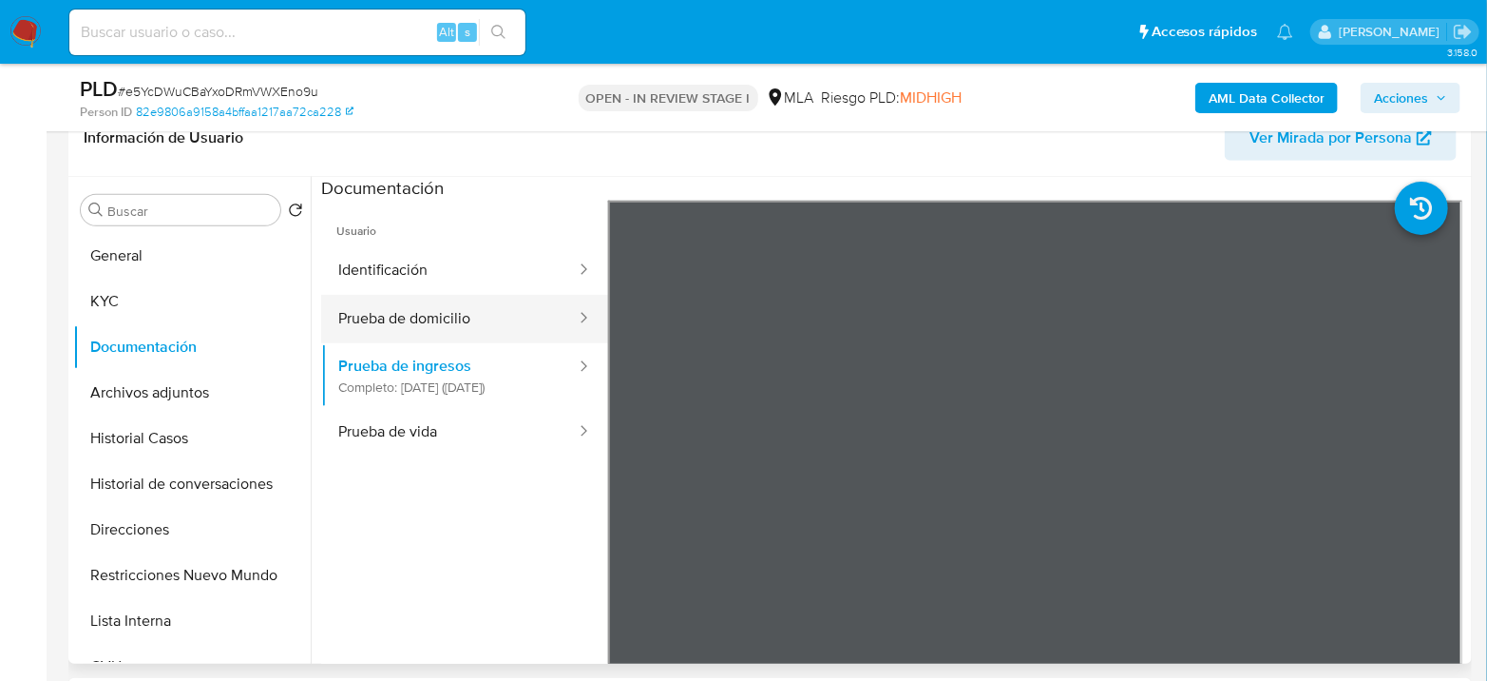
click at [486, 313] on button "Prueba de domicilio" at bounding box center [449, 319] width 257 height 48
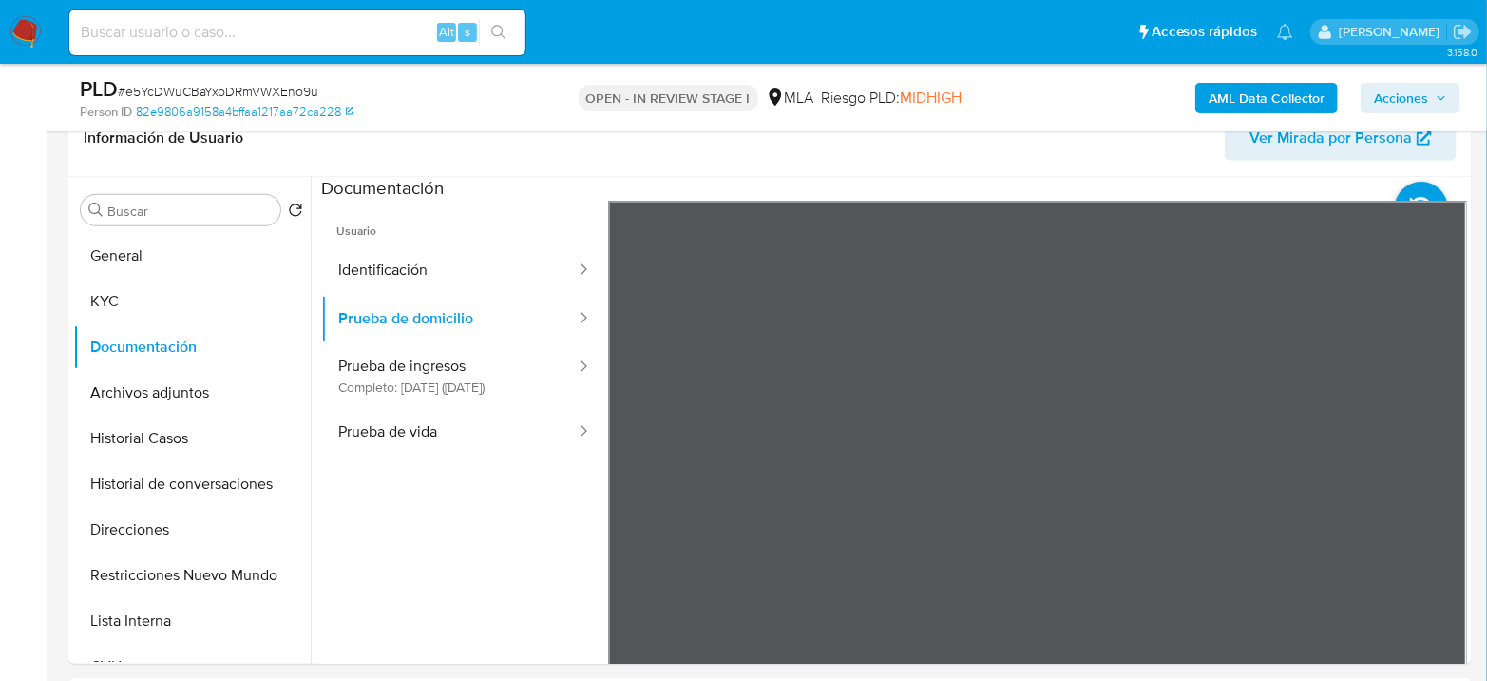
click at [110, 378] on button "Archivos adjuntos" at bounding box center [184, 393] width 222 height 46
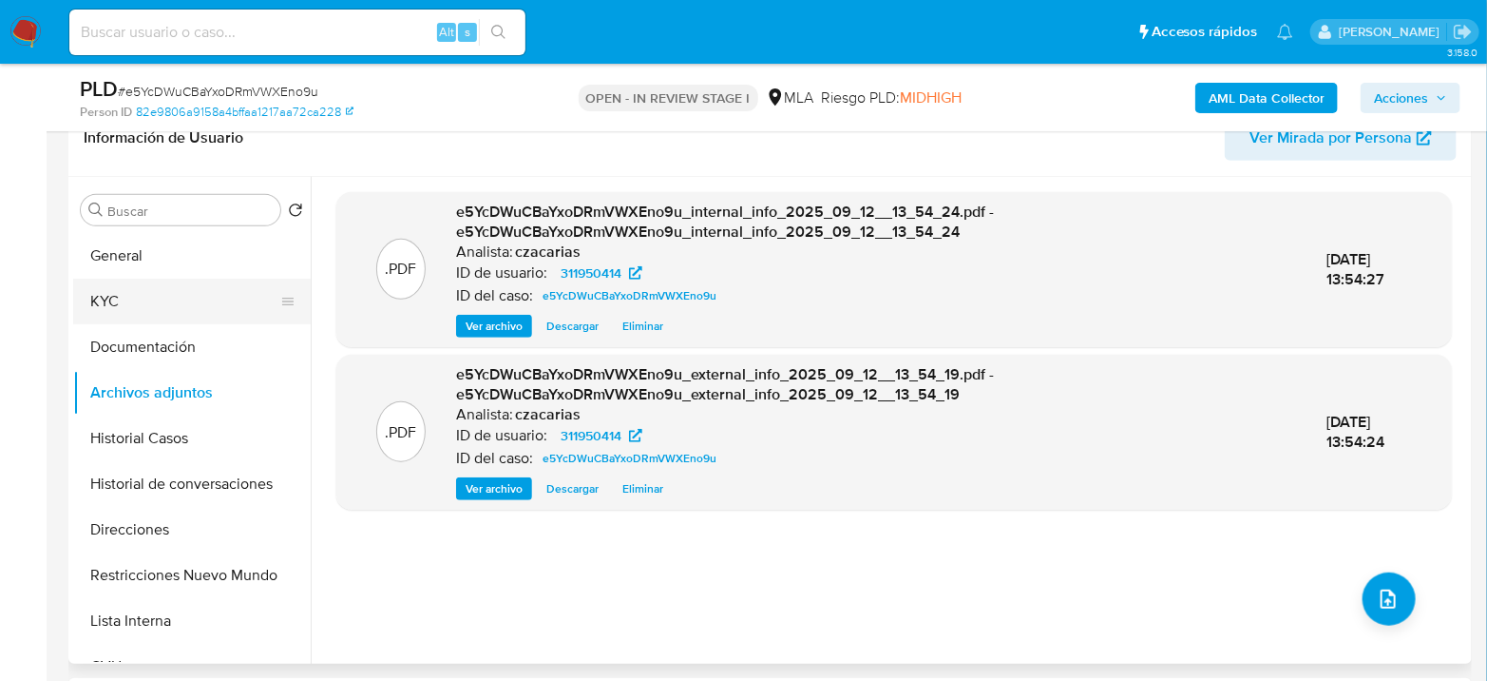
click at [159, 291] on button "KYC" at bounding box center [184, 301] width 222 height 46
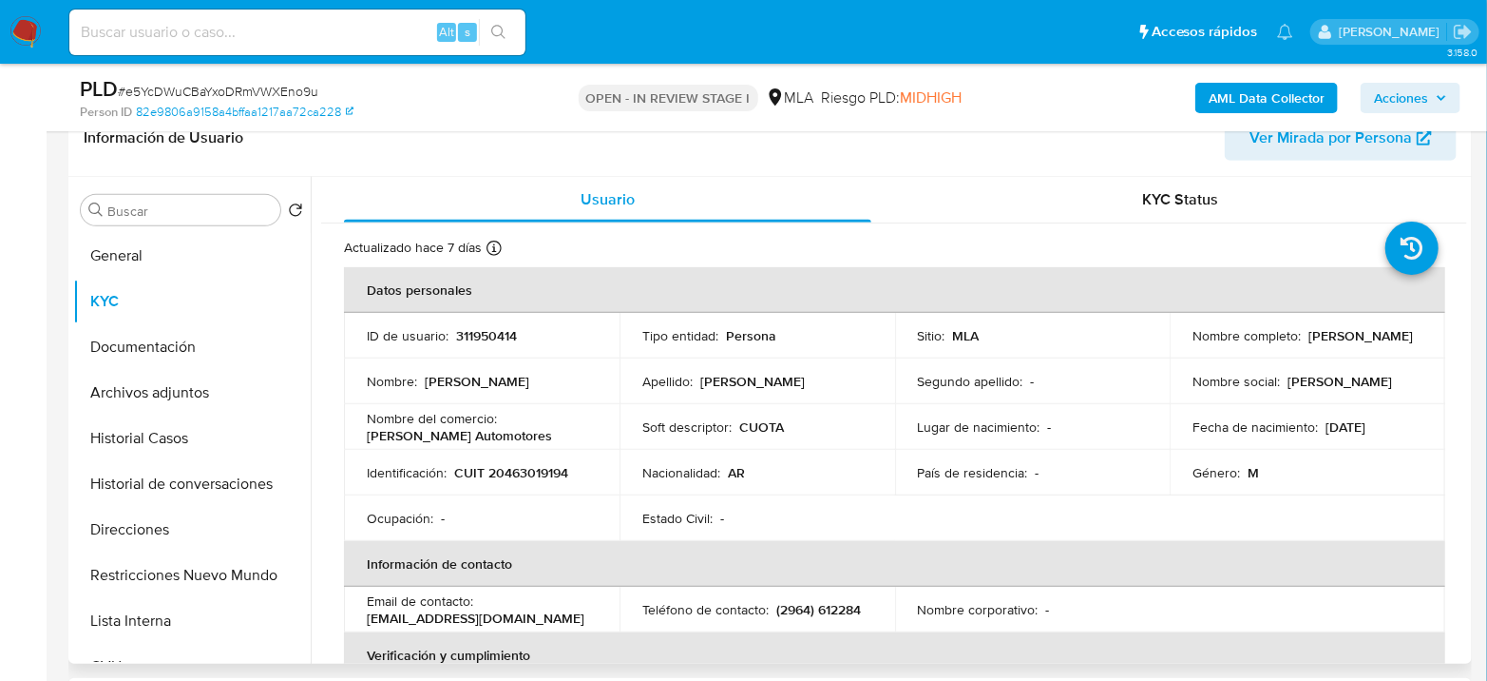
click at [512, 472] on p "CUIT 20463019194" at bounding box center [511, 472] width 114 height 17
click at [555, 474] on p "CUIT 20463019194" at bounding box center [511, 472] width 114 height 17
click at [555, 473] on p "CUIT 20463019194" at bounding box center [511, 472] width 114 height 17
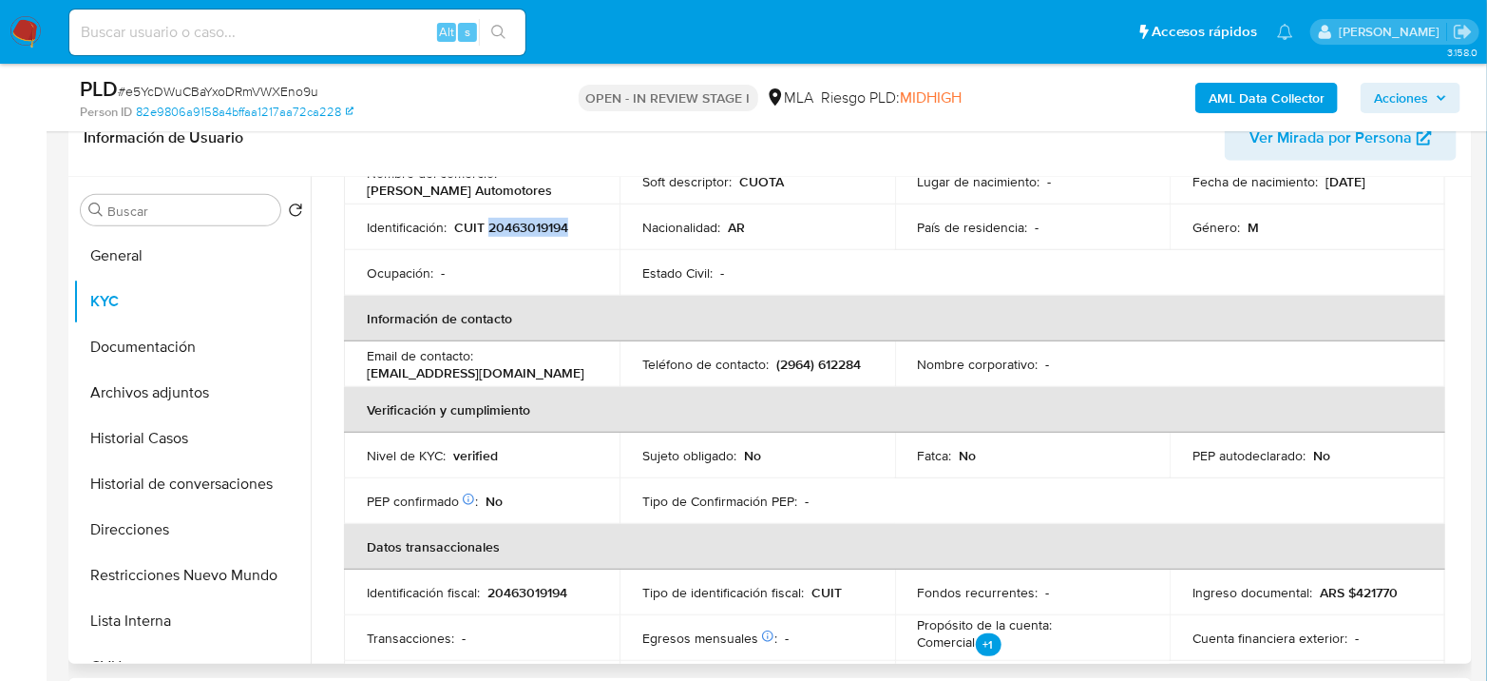
scroll to position [211, 0]
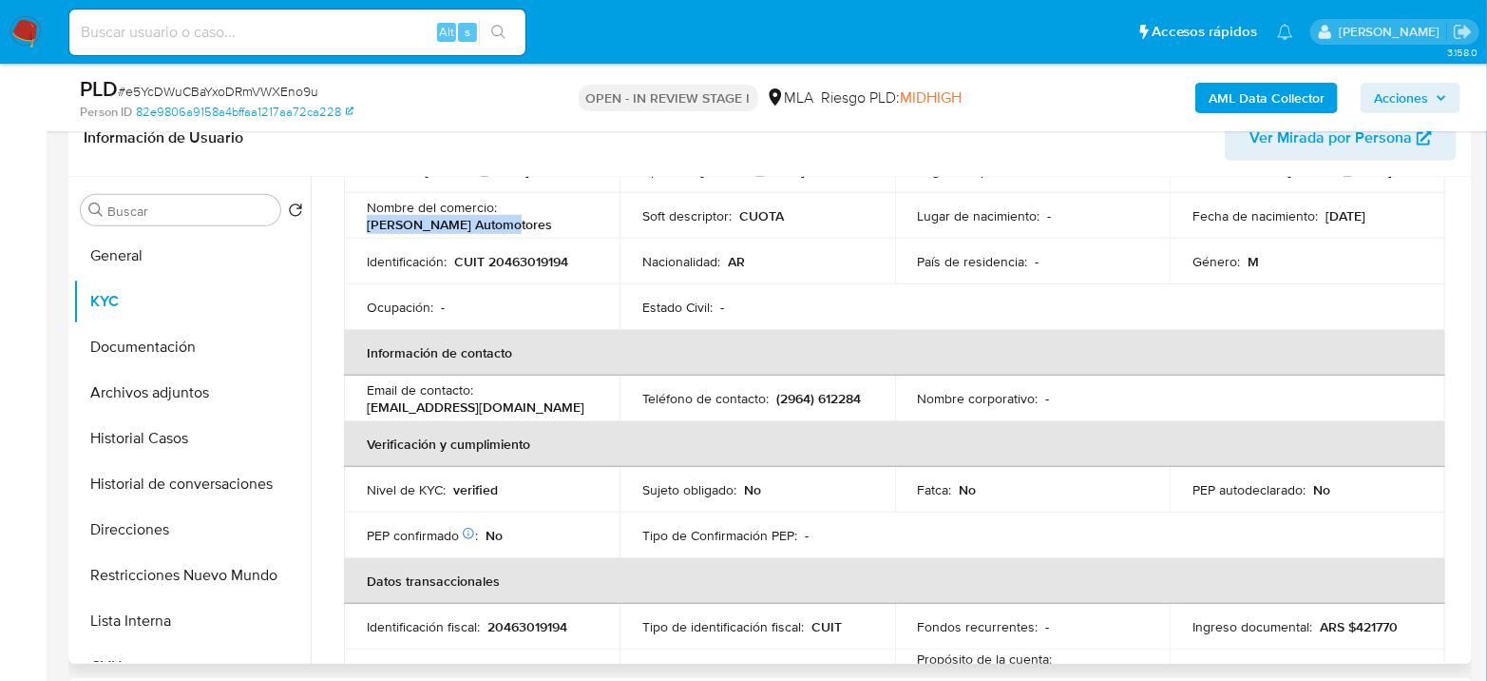
drag, startPoint x: 369, startPoint y: 228, endPoint x: 519, endPoint y: 221, distance: 150.4
click at [519, 221] on div "Nombre del comercio : [PERSON_NAME] Automotores" at bounding box center [482, 216] width 230 height 34
copy p "[PERSON_NAME] Automotores"
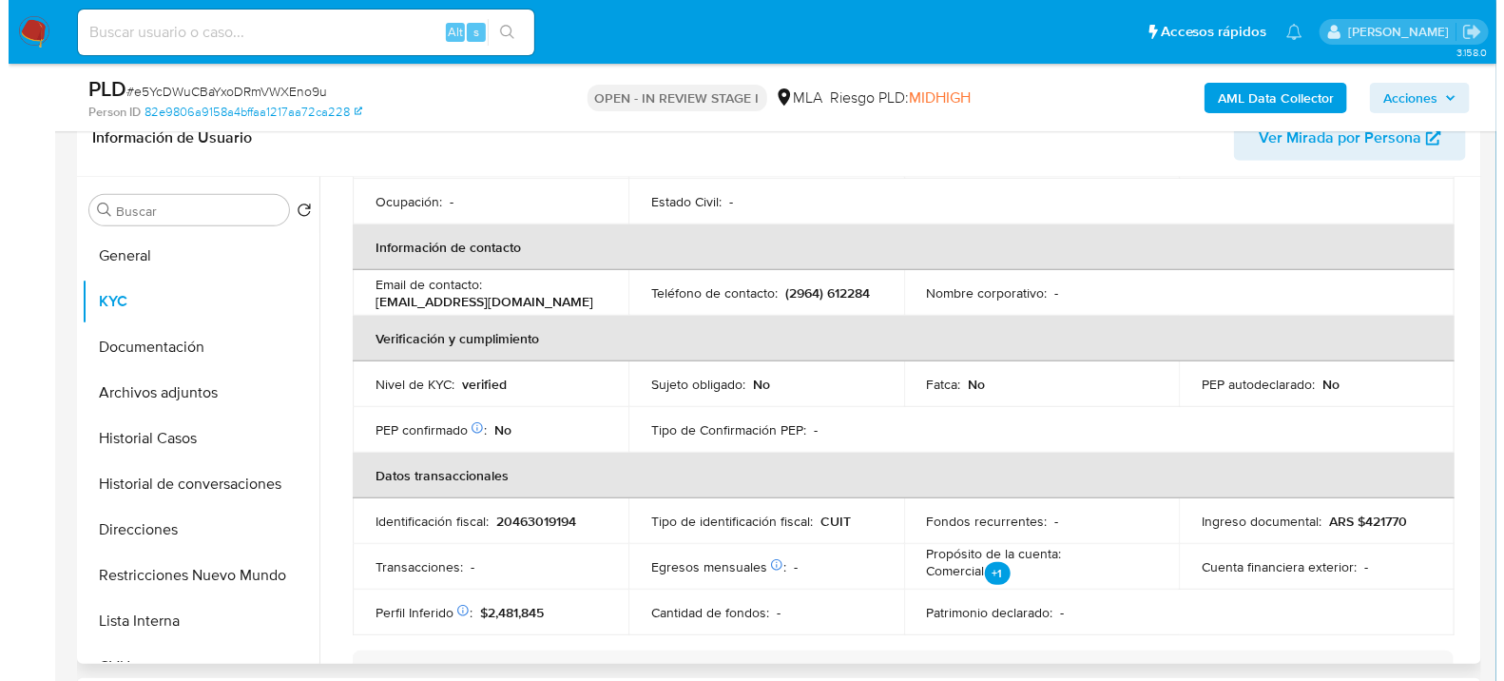
scroll to position [0, 0]
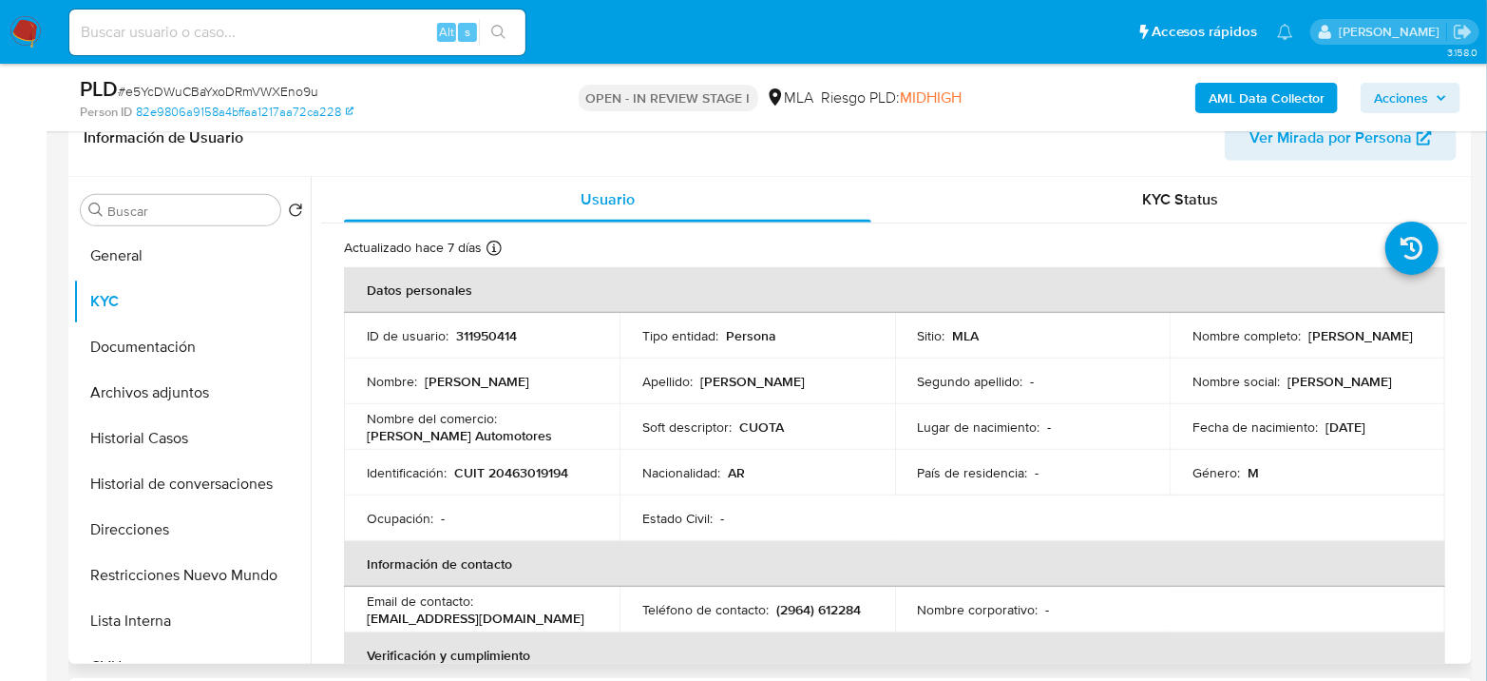
click at [516, 477] on p "CUIT 20463019194" at bounding box center [511, 472] width 114 height 17
click at [516, 476] on p "CUIT 20463019194" at bounding box center [511, 472] width 114 height 17
copy p "20463019194"
click at [163, 387] on button "Archivos adjuntos" at bounding box center [184, 393] width 222 height 46
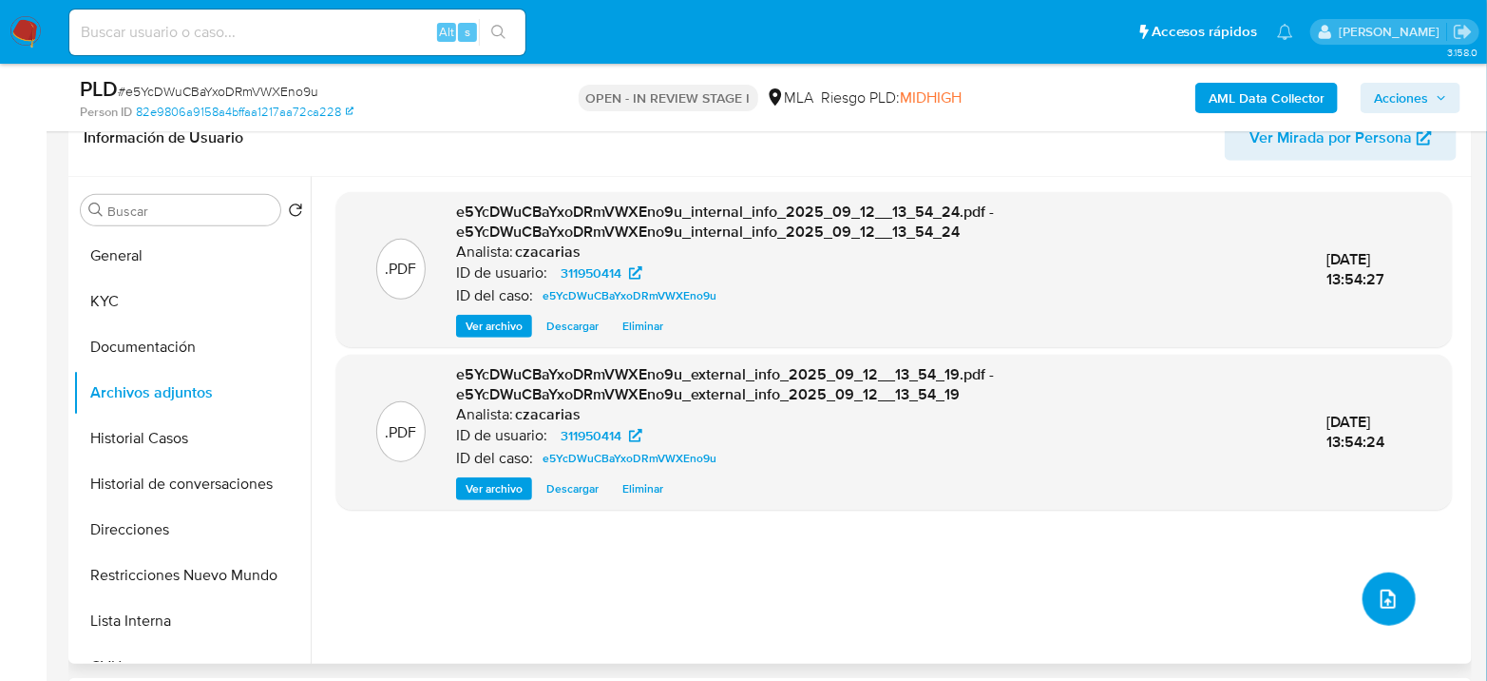
click at [1383, 605] on icon "upload-file" at bounding box center [1388, 598] width 15 height 19
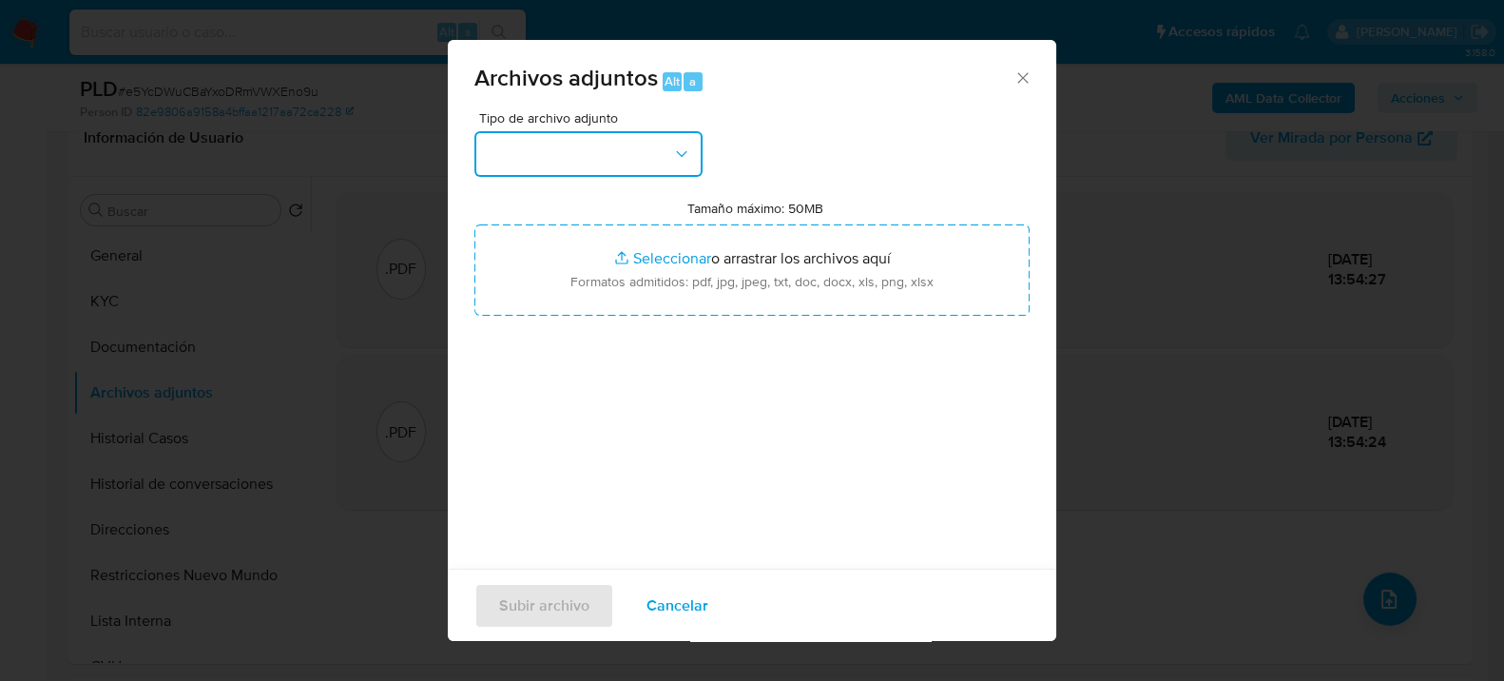
click at [654, 144] on button "button" at bounding box center [588, 154] width 228 height 46
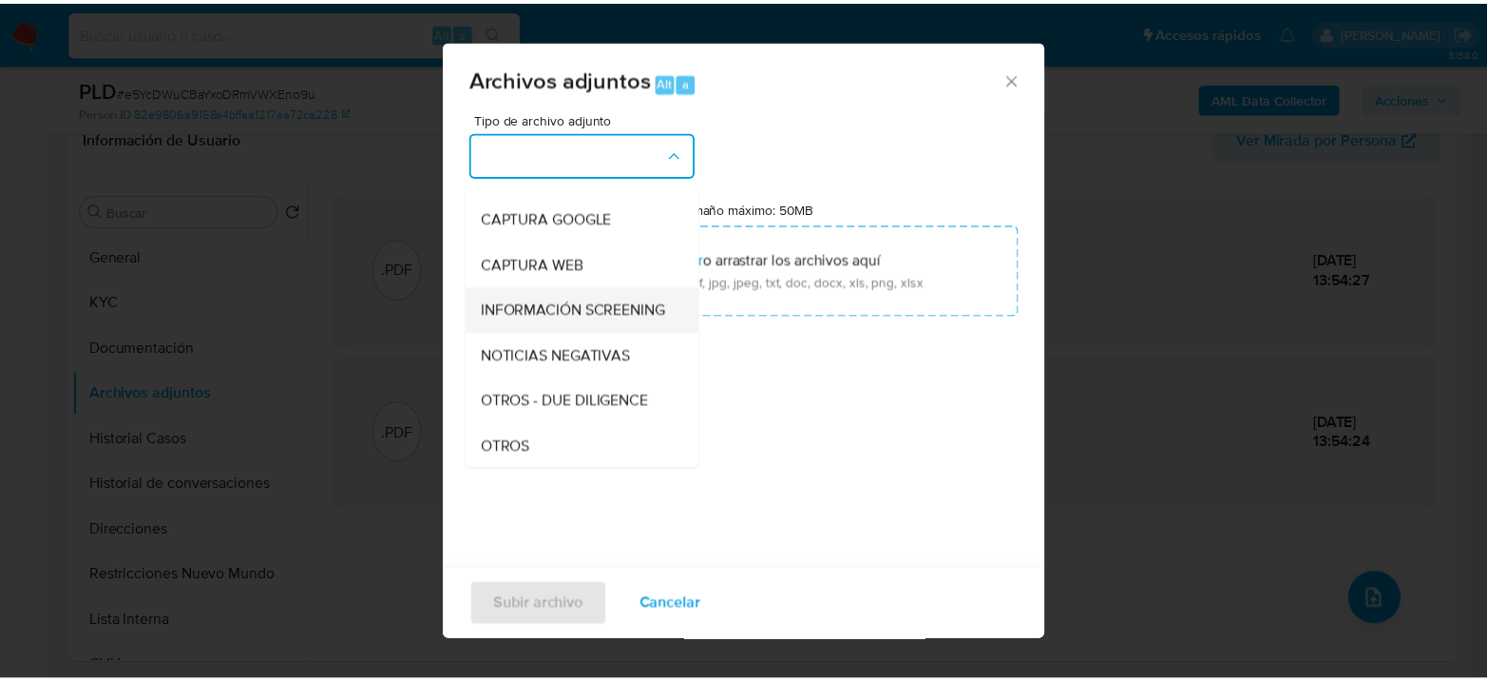
scroll to position [211, 0]
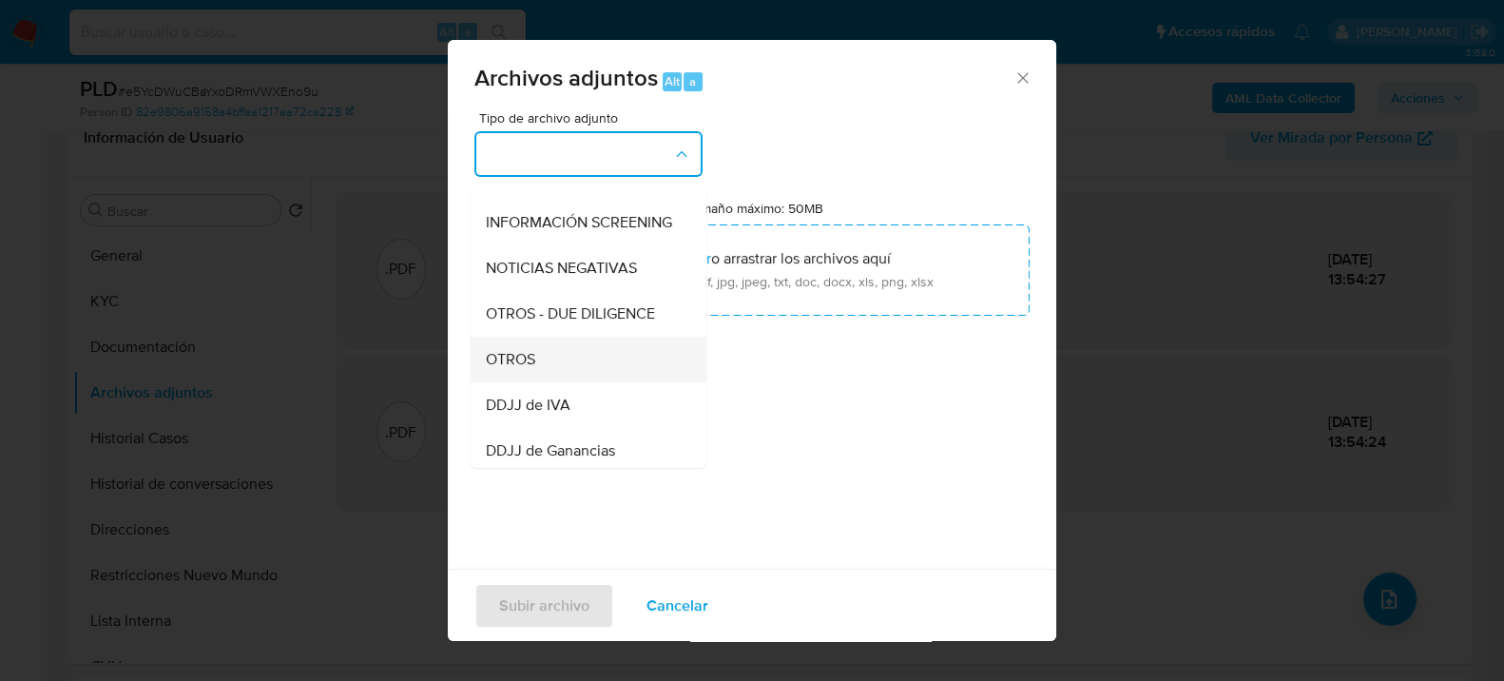
click at [579, 362] on div "OTROS" at bounding box center [583, 359] width 194 height 46
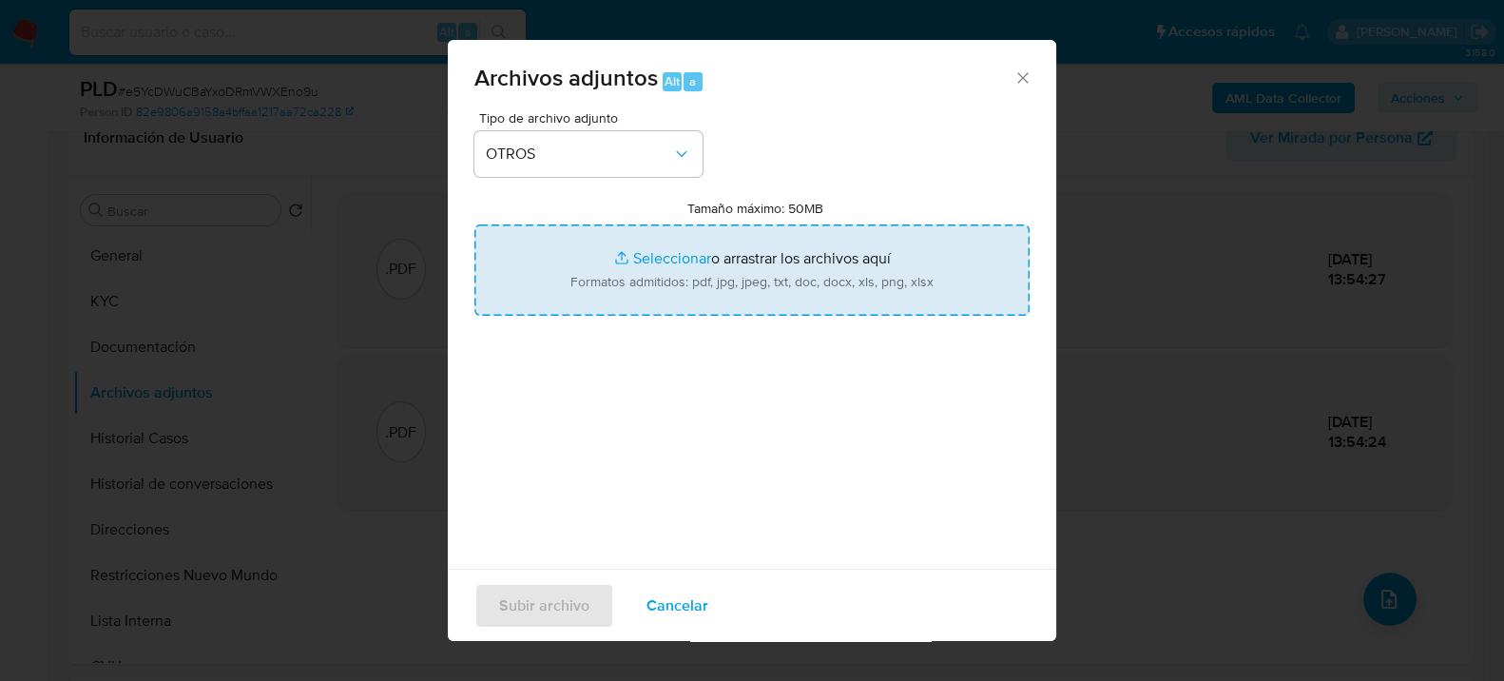
type input "C:\fakepath\Movimientos-311950414.xlsx"
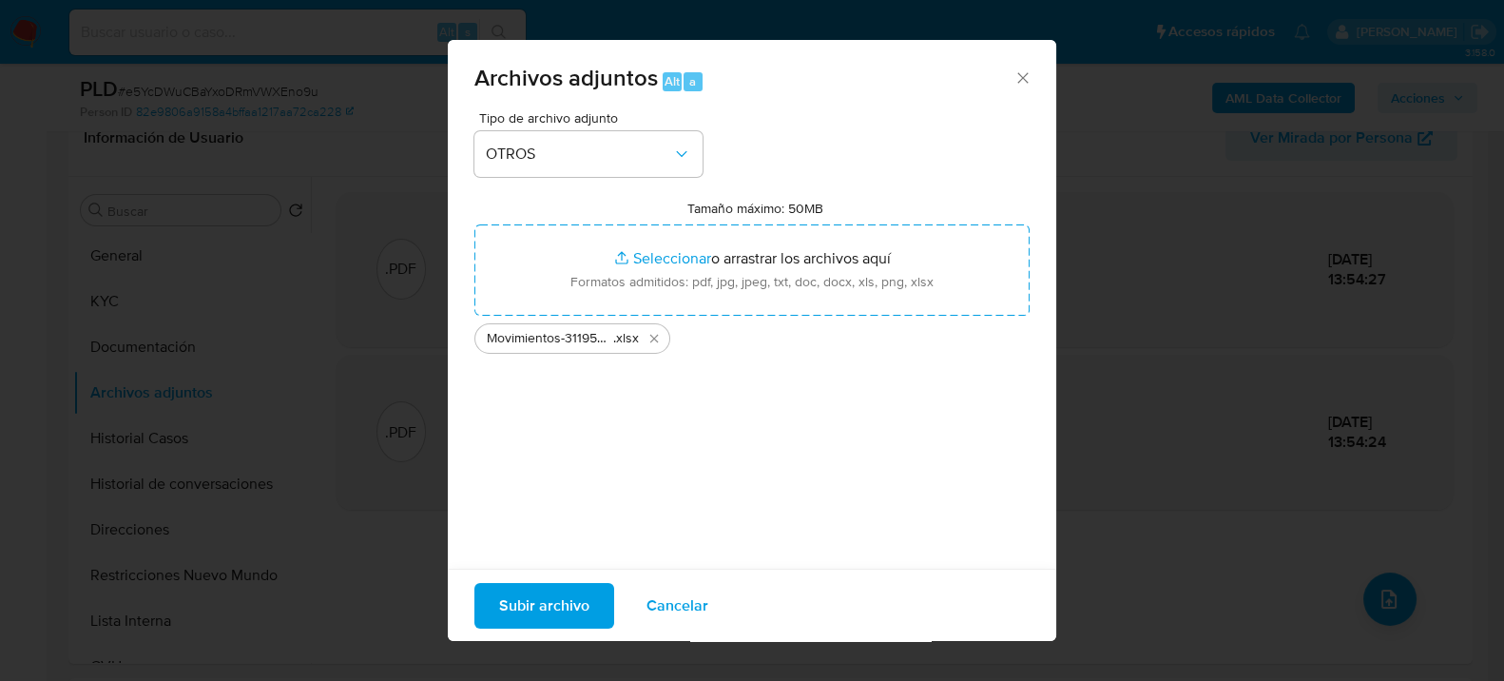
click at [570, 614] on span "Subir archivo" at bounding box center [544, 605] width 90 height 42
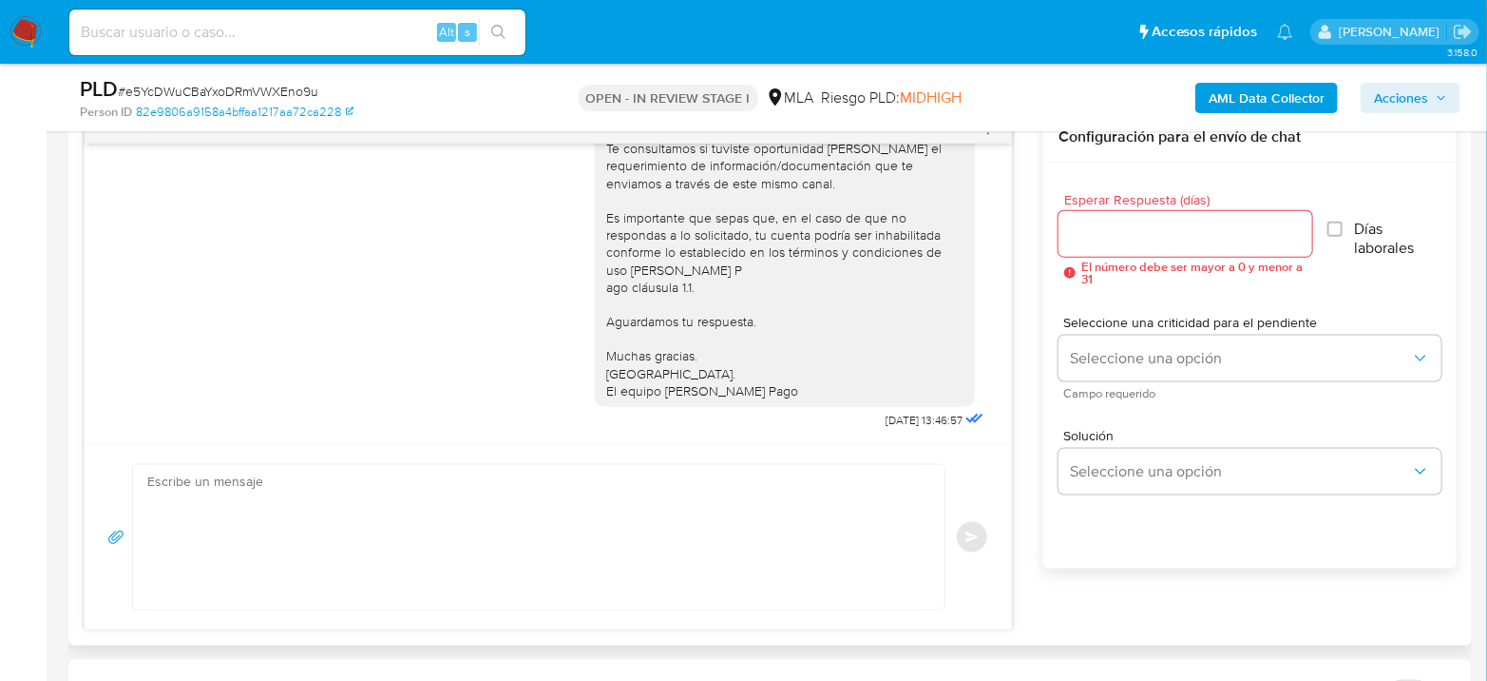
scroll to position [1056, 0]
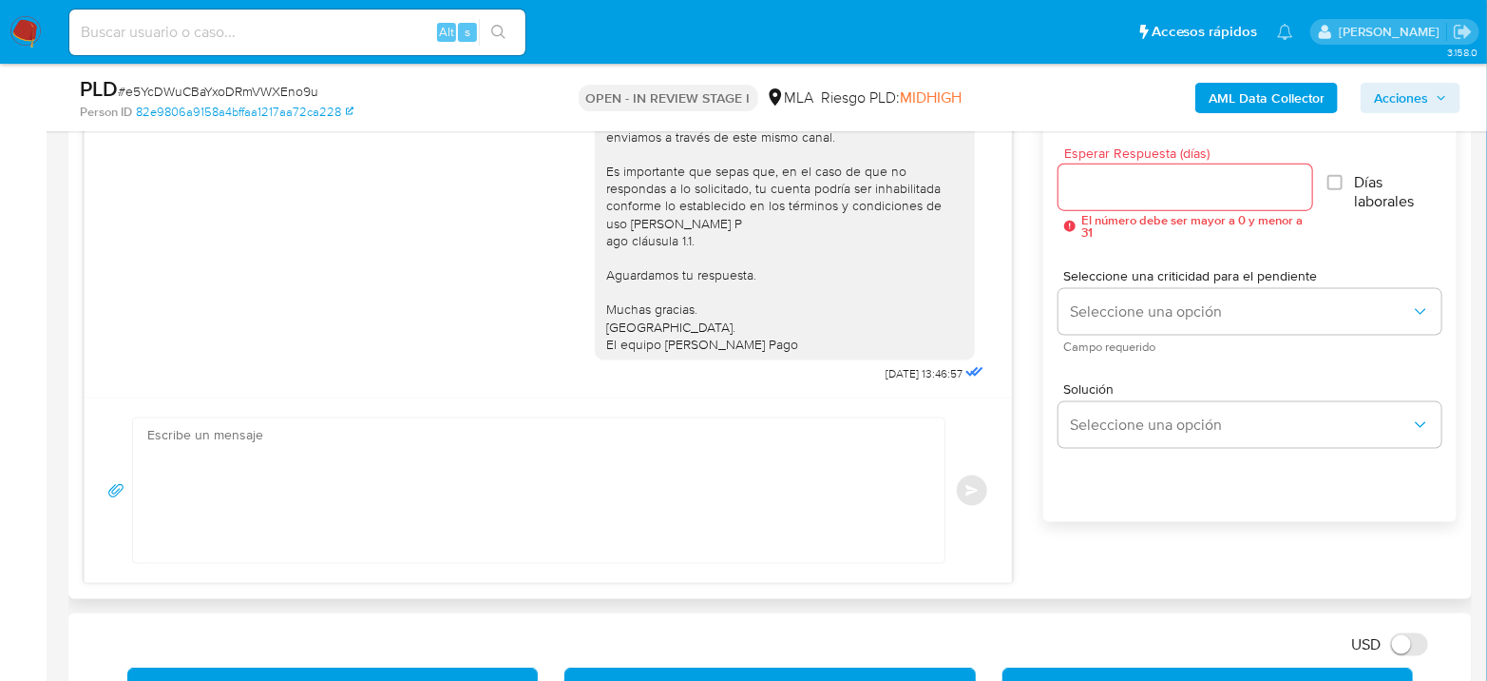
click at [739, 564] on div "Enviar" at bounding box center [549, 489] width 928 height 185
click at [751, 526] on textarea at bounding box center [534, 490] width 774 height 144
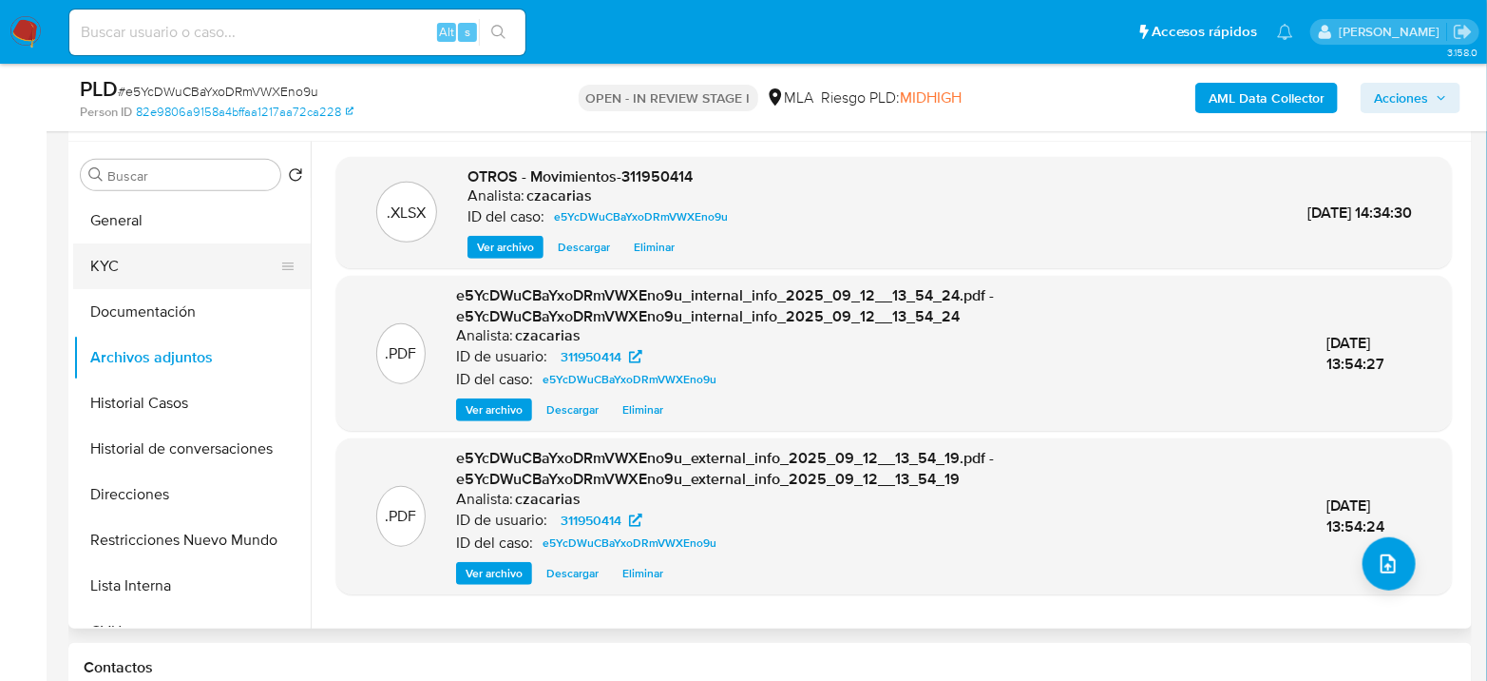
scroll to position [317, 0]
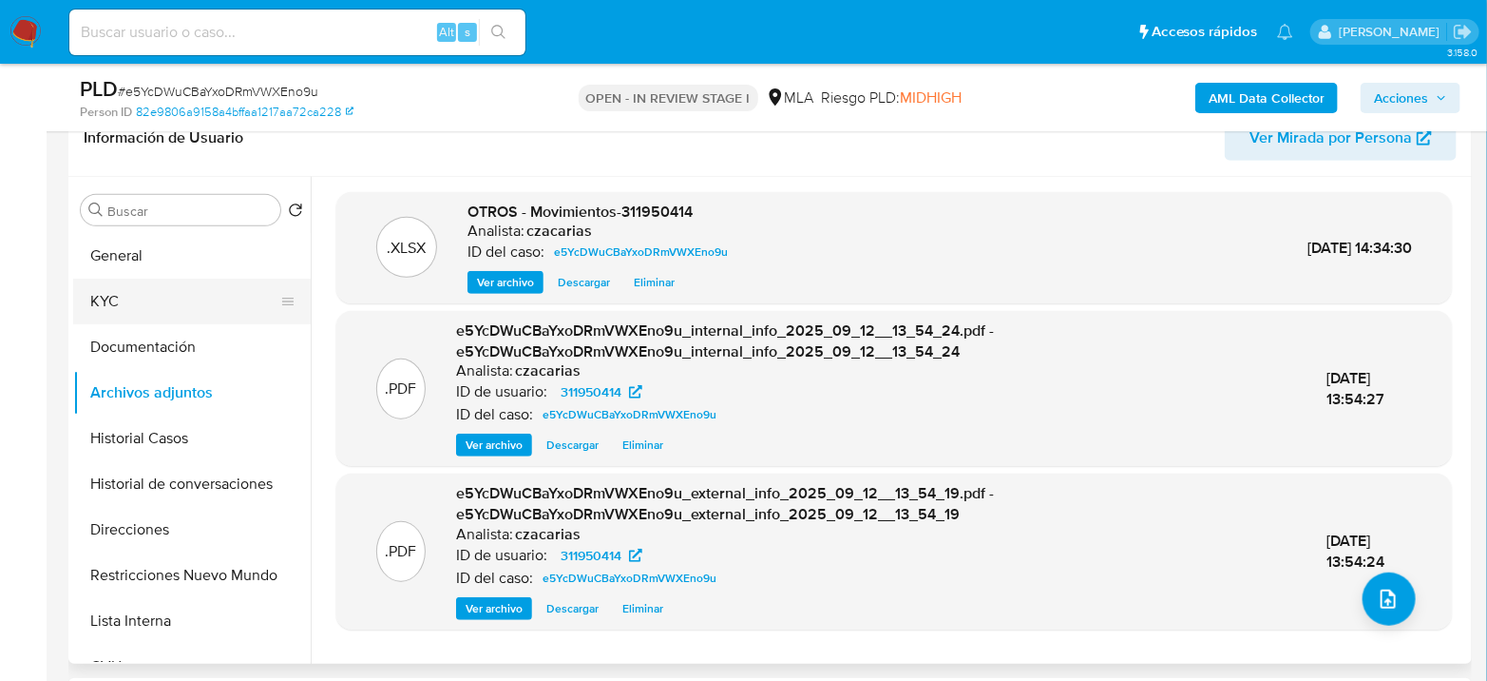
click at [110, 302] on button "KYC" at bounding box center [184, 301] width 222 height 46
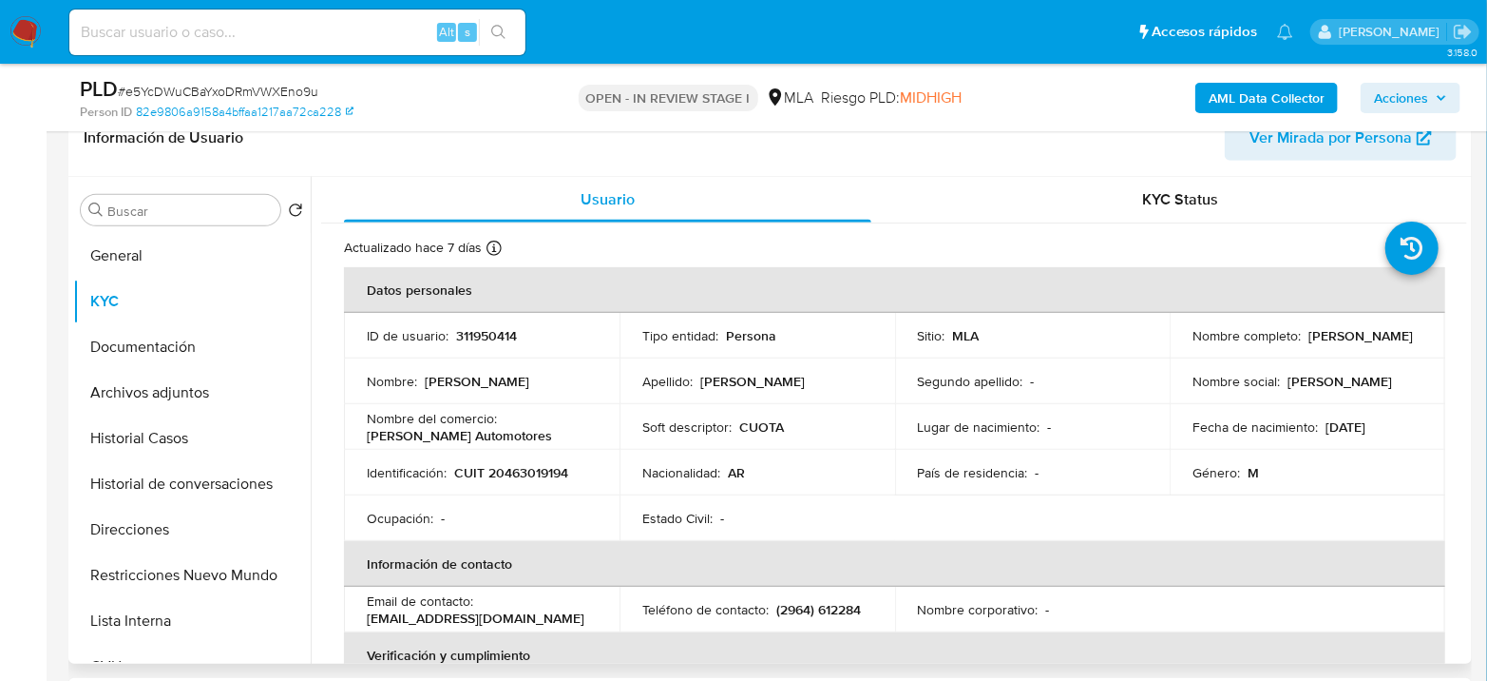
drag, startPoint x: 1186, startPoint y: 344, endPoint x: 1321, endPoint y: 347, distance: 135.0
click at [1321, 347] on td "Nombre completo : [PERSON_NAME]" at bounding box center [1308, 336] width 276 height 46
copy p "[PERSON_NAME]"
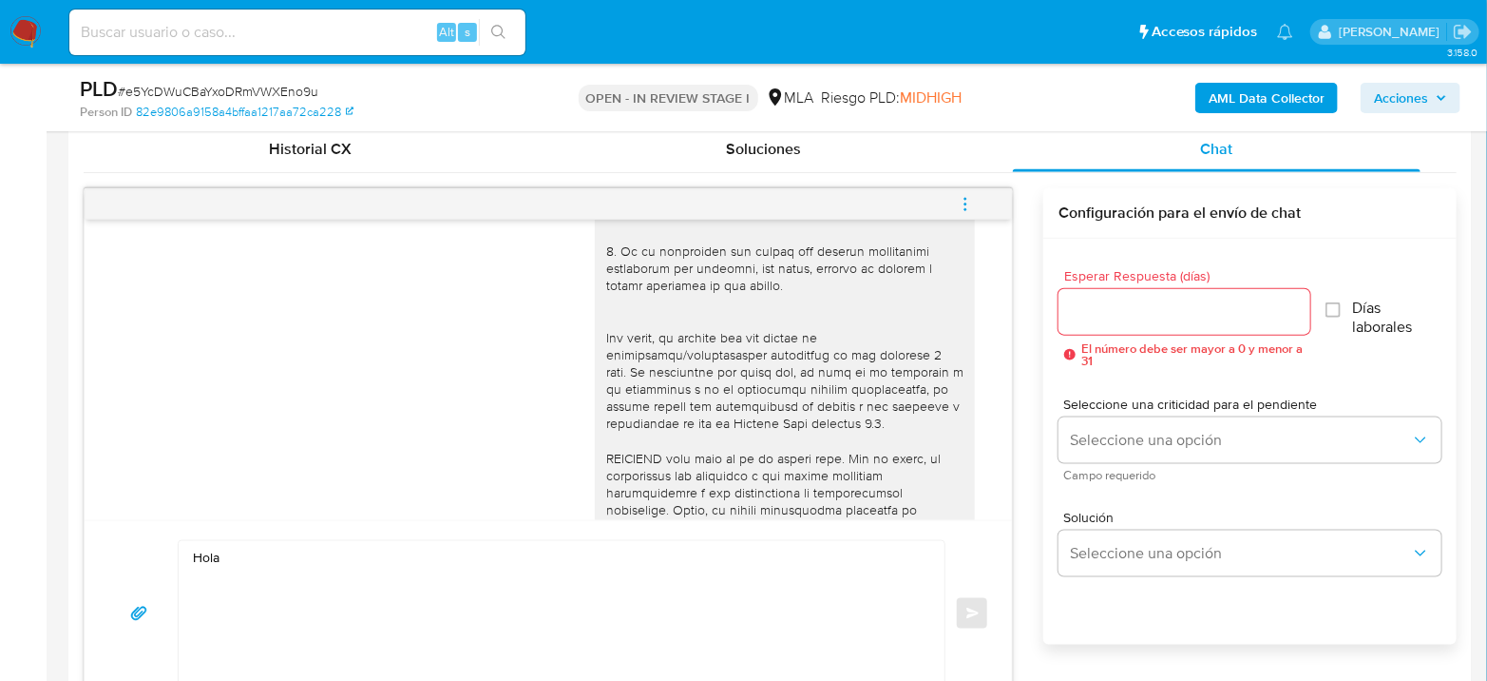
scroll to position [950, 0]
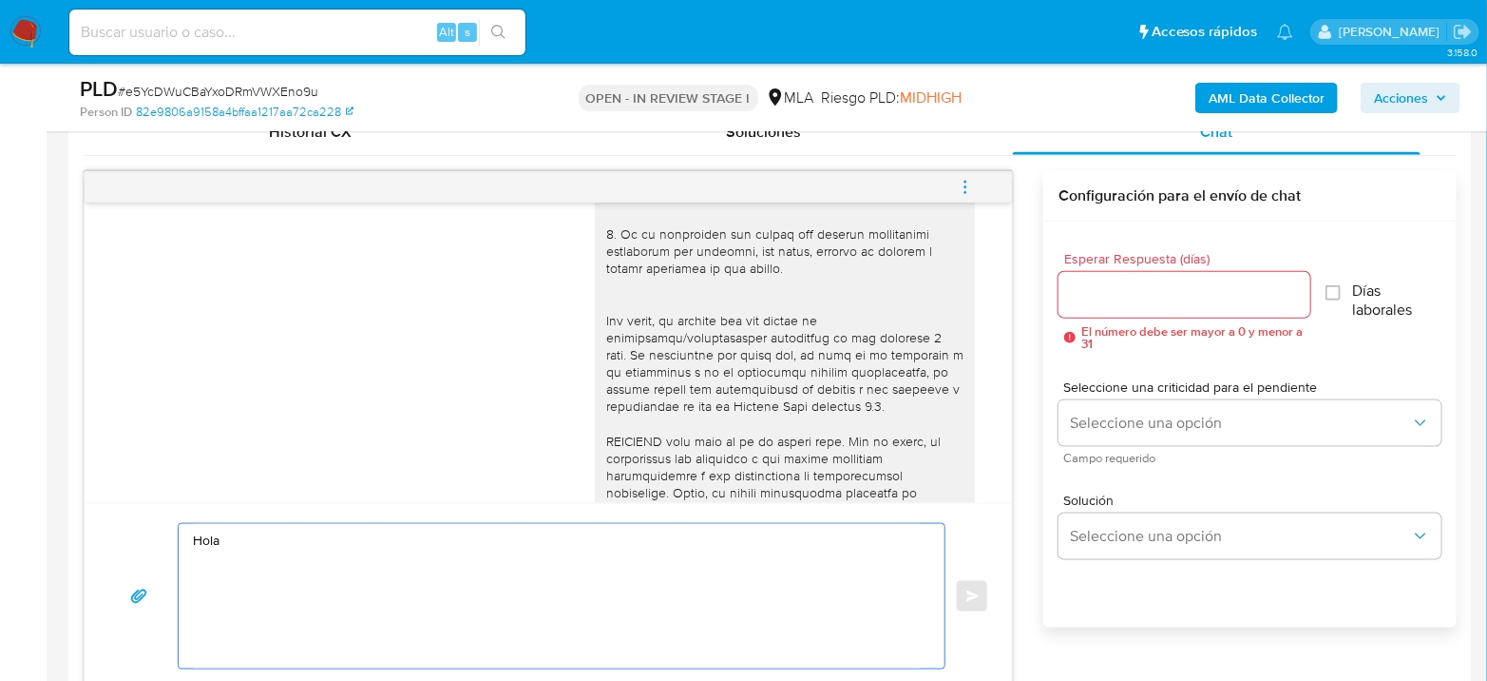
click at [354, 527] on textarea "Hola" at bounding box center [557, 596] width 728 height 144
paste textarea "[PERSON_NAME]"
paste textarea "Esperamos que te encuentres muy bien. Te consultamos si tuviste oportunidad [PE…"
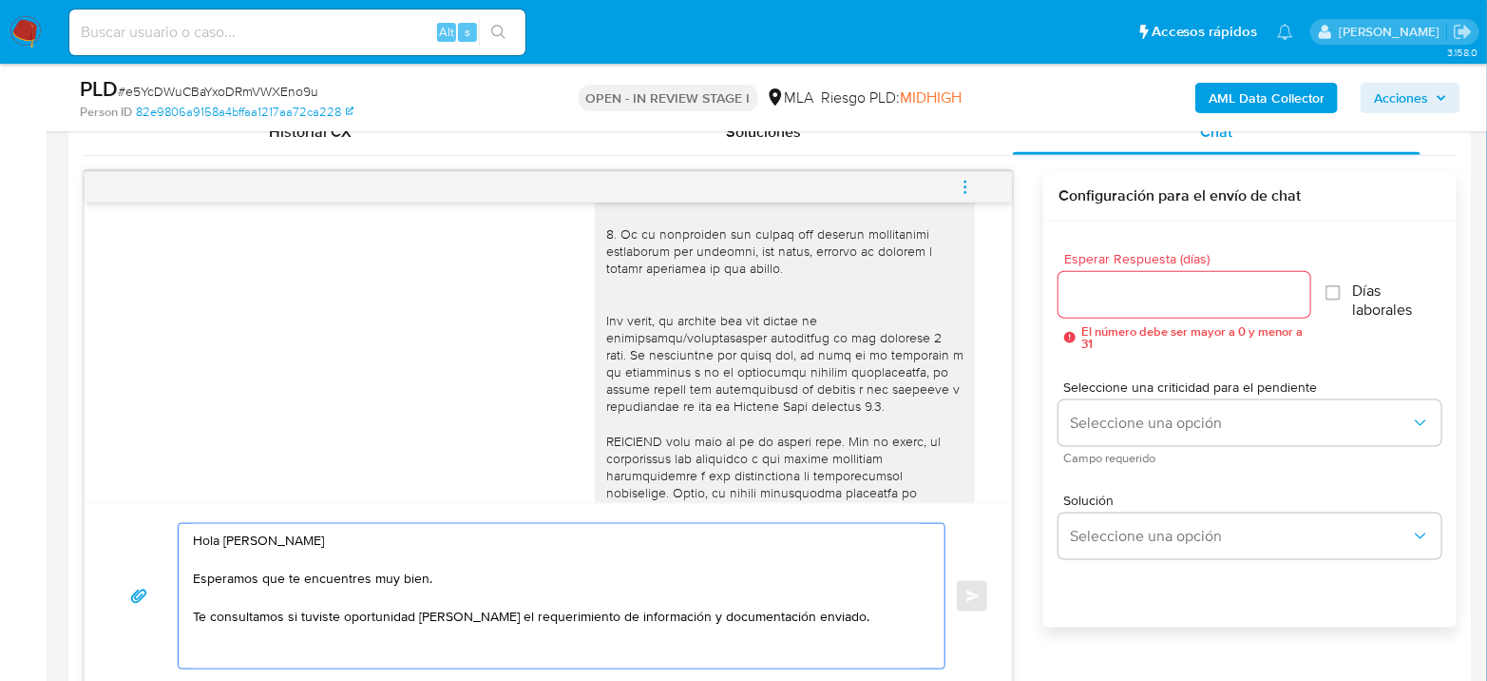
click at [899, 614] on textarea "Hola [PERSON_NAME] Esperamos que te encuentres muy bien. Te consultamos si tuvi…" at bounding box center [557, 596] width 728 height 144
paste textarea "En función de las operaciones registradas en tu cuenta [PERSON_NAME] Pago, nece…"
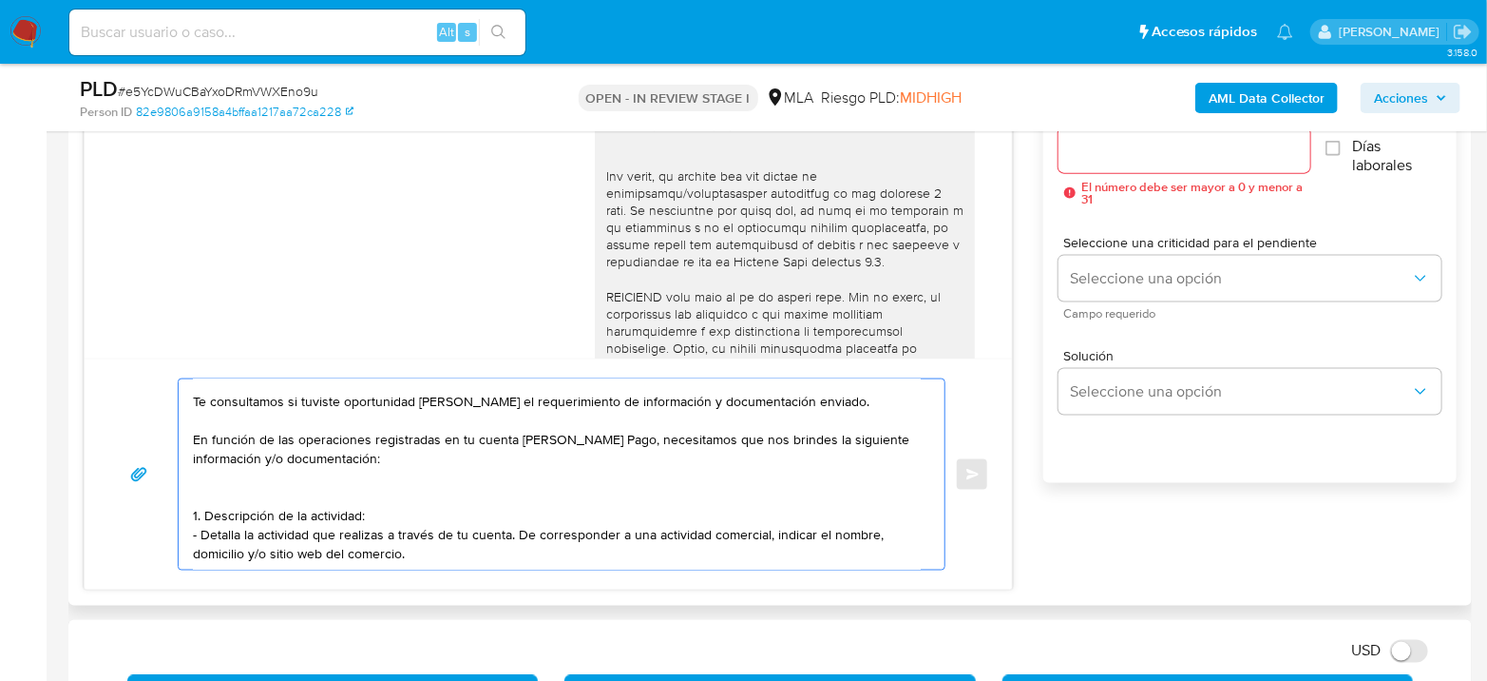
scroll to position [1193, 0]
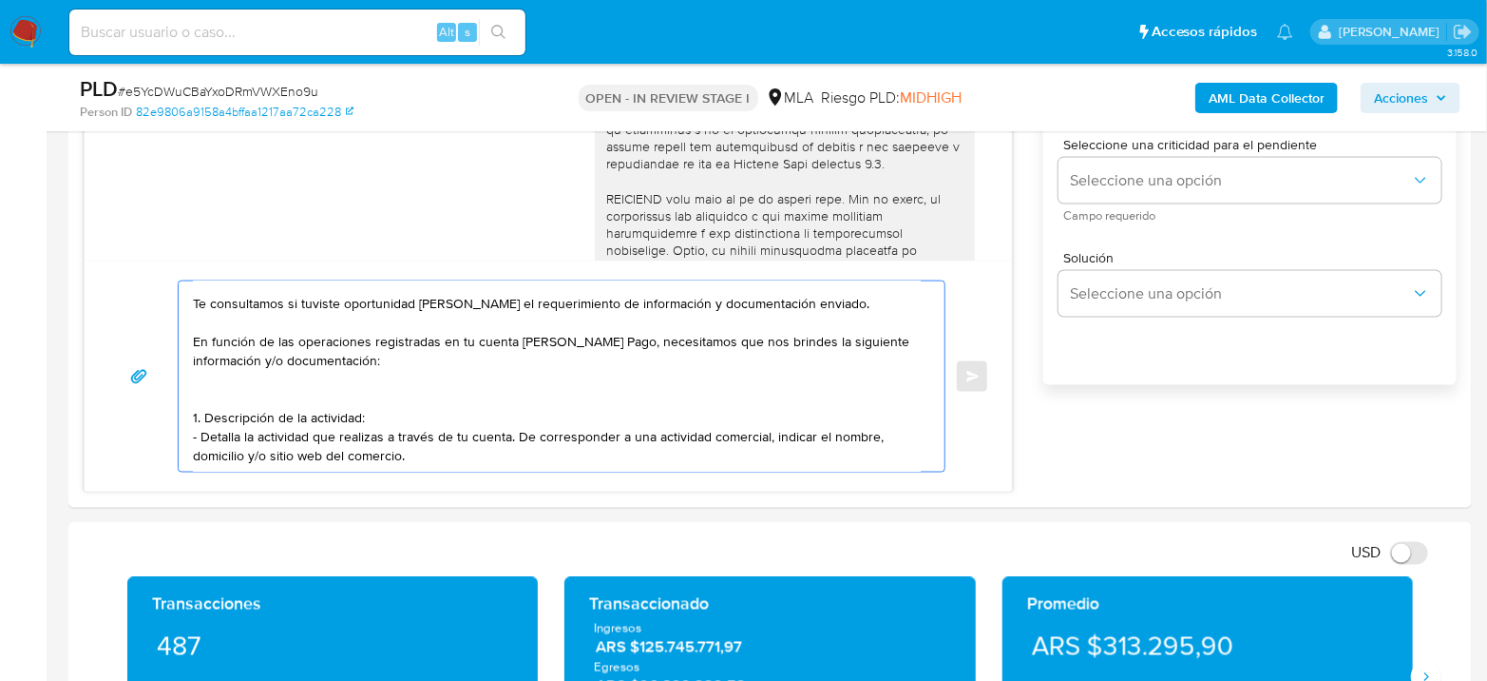
paste textarea "2. De acuerdo a la actividad que realices en tu cuenta, adjunta la siguiente do…"
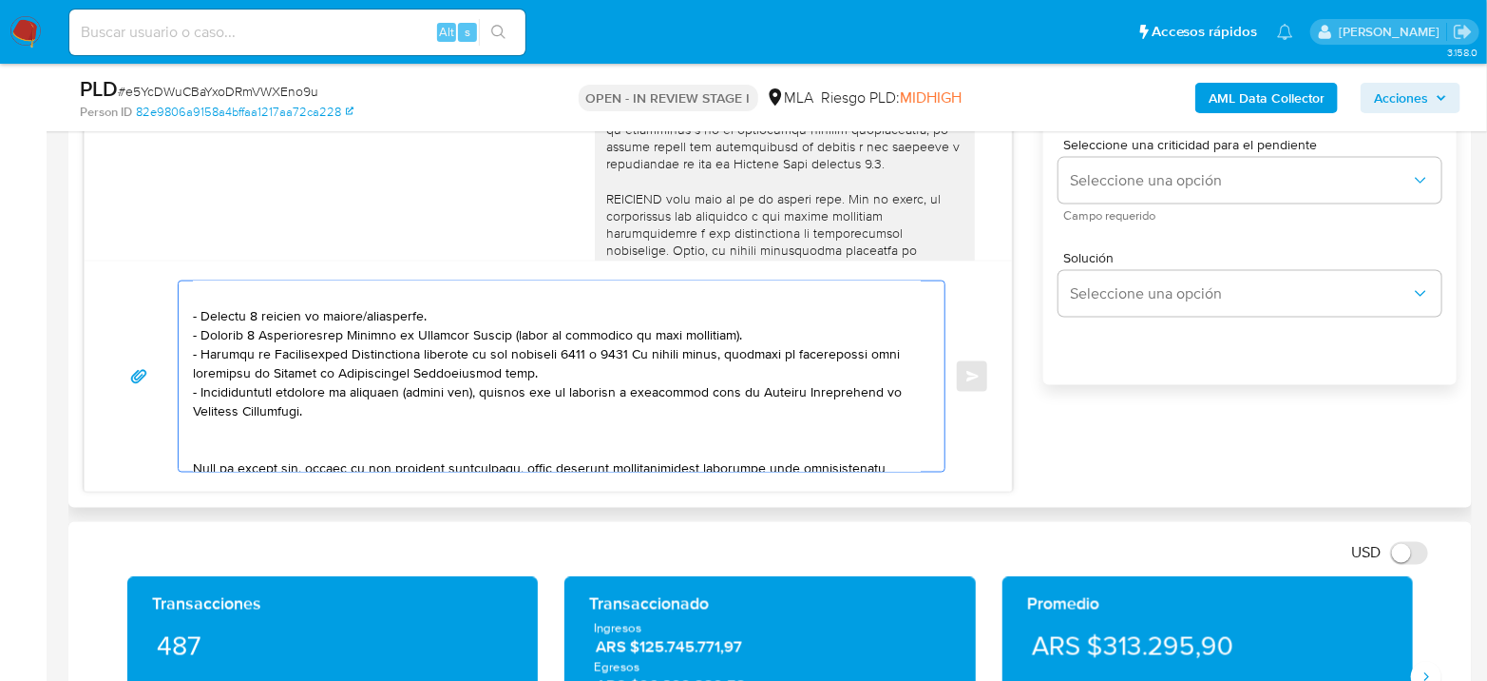
scroll to position [312, 0]
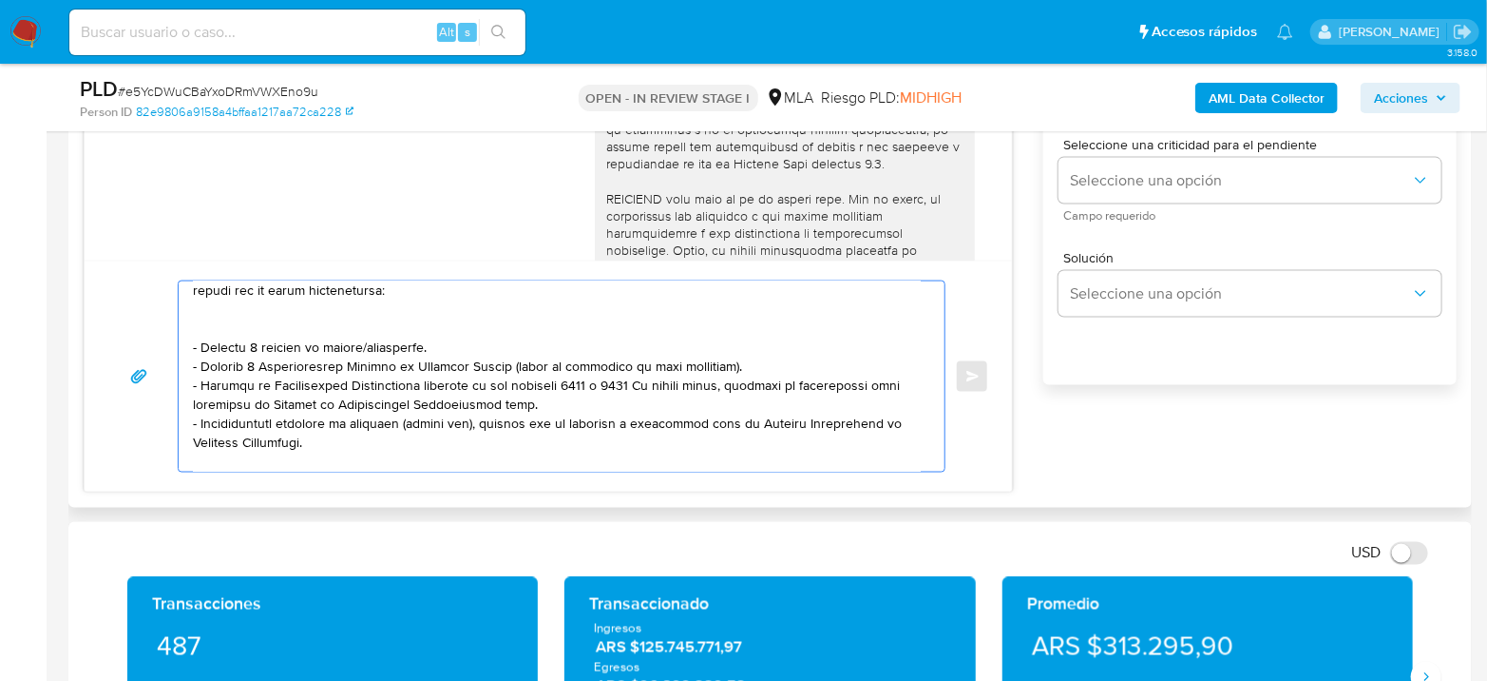
drag, startPoint x: 446, startPoint y: 345, endPoint x: 197, endPoint y: 333, distance: 249.3
click at [197, 333] on textarea at bounding box center [557, 376] width 728 height 190
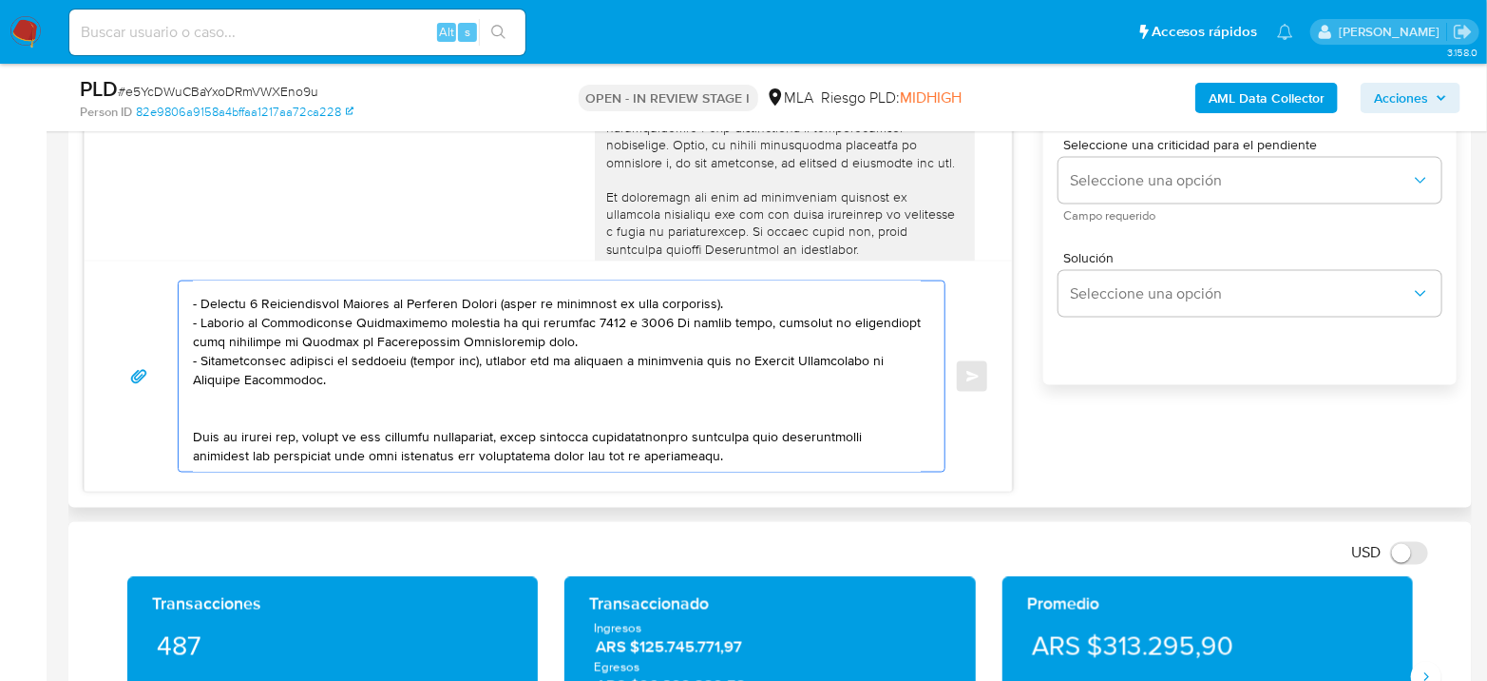
scroll to position [405, 0]
click at [711, 418] on textarea at bounding box center [557, 376] width 728 height 190
paste textarea "3. Proporciona el vínculo con las siguientes contrapartes con las que operaste,…"
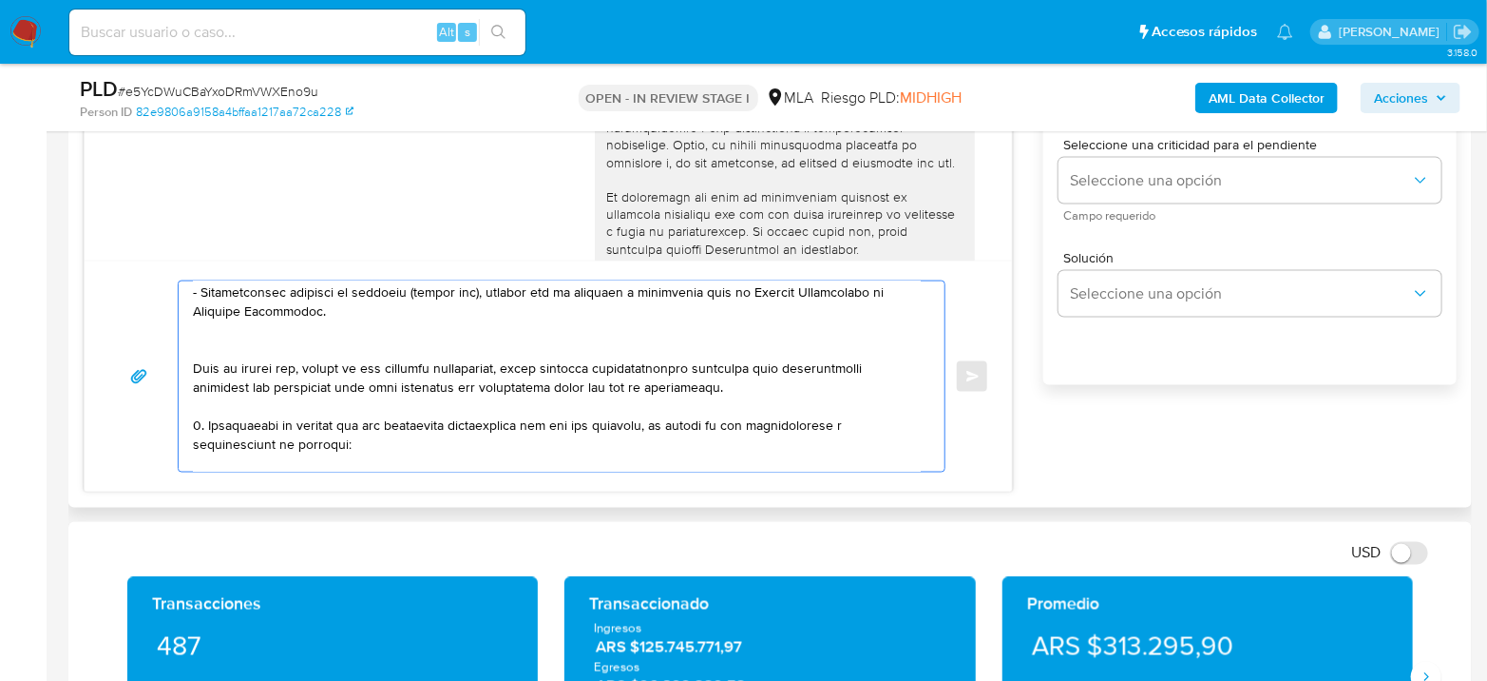
scroll to position [473, 0]
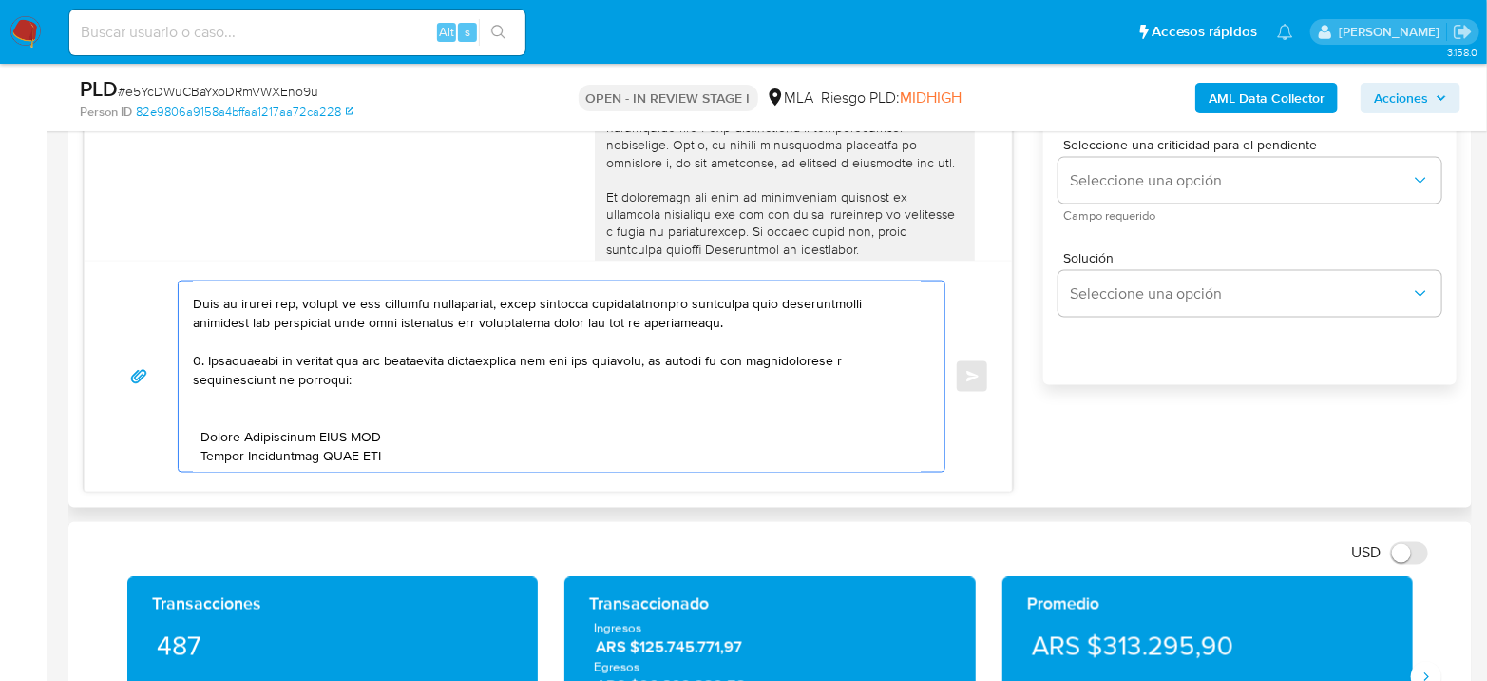
drag, startPoint x: 200, startPoint y: 418, endPoint x: 322, endPoint y: 417, distance: 122.6
click at [322, 417] on textarea at bounding box center [557, 376] width 728 height 190
paste textarea "HABITO 1 S.A"
click at [328, 422] on textarea at bounding box center [557, 376] width 728 height 190
click at [328, 421] on textarea at bounding box center [557, 376] width 728 height 190
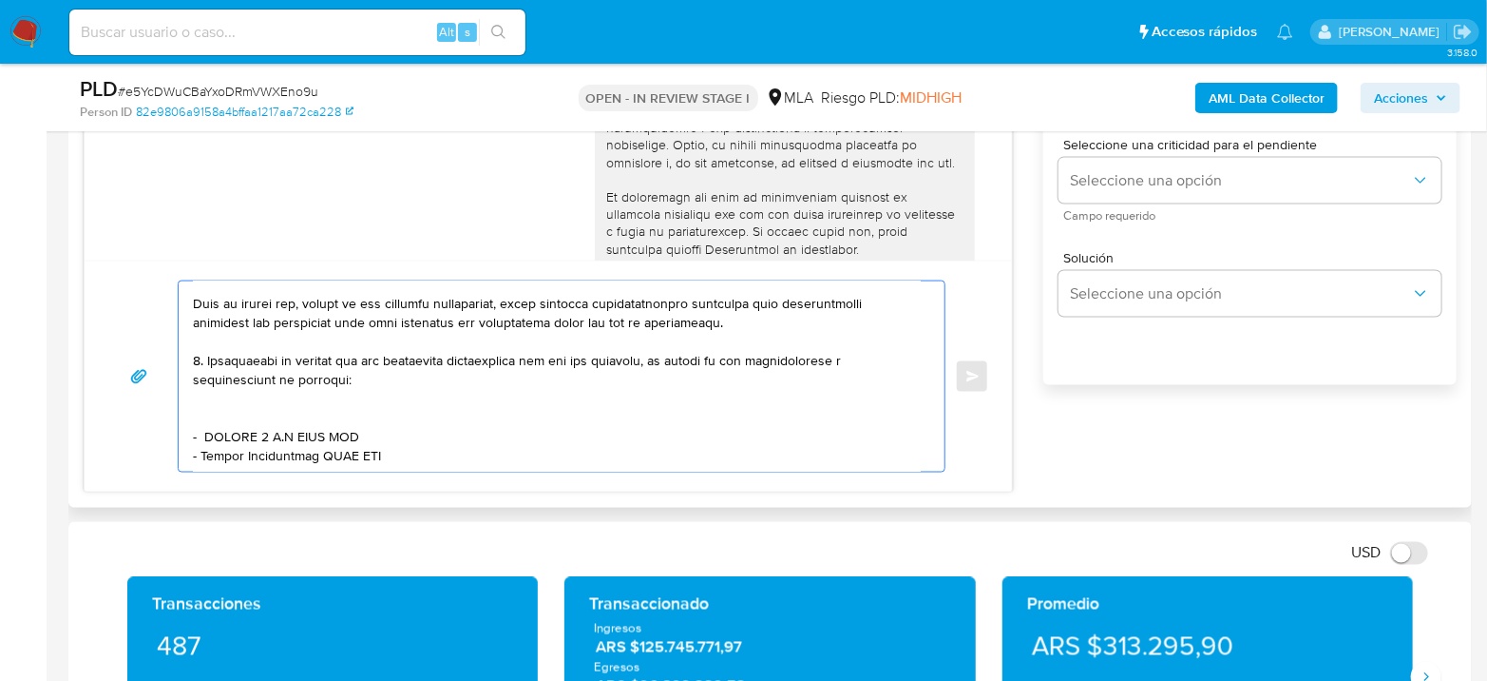
paste textarea "30715003216"
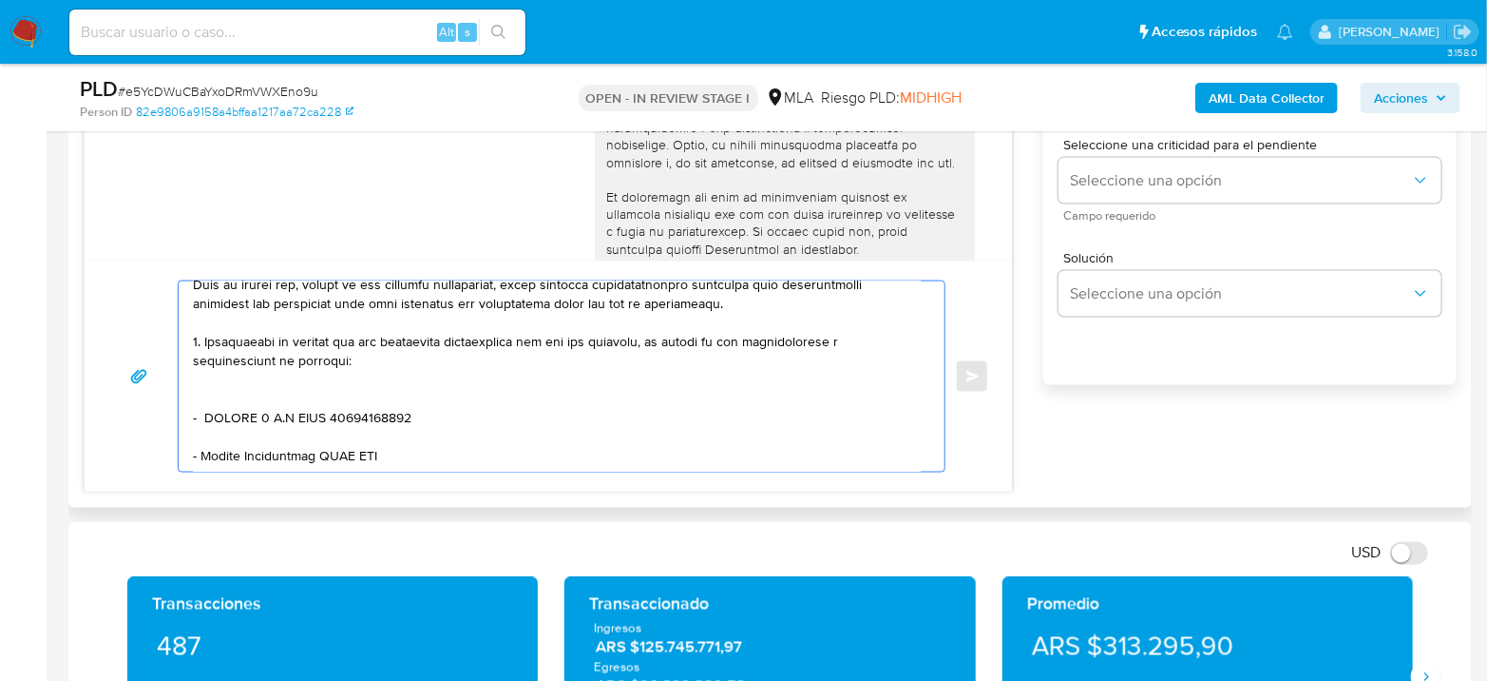
drag, startPoint x: 202, startPoint y: 462, endPoint x: 315, endPoint y: 403, distance: 126.7
click at [315, 404] on textarea at bounding box center [557, 376] width 728 height 190
paste textarea "[PERSON_NAME]"
click at [459, 395] on textarea at bounding box center [557, 376] width 728 height 190
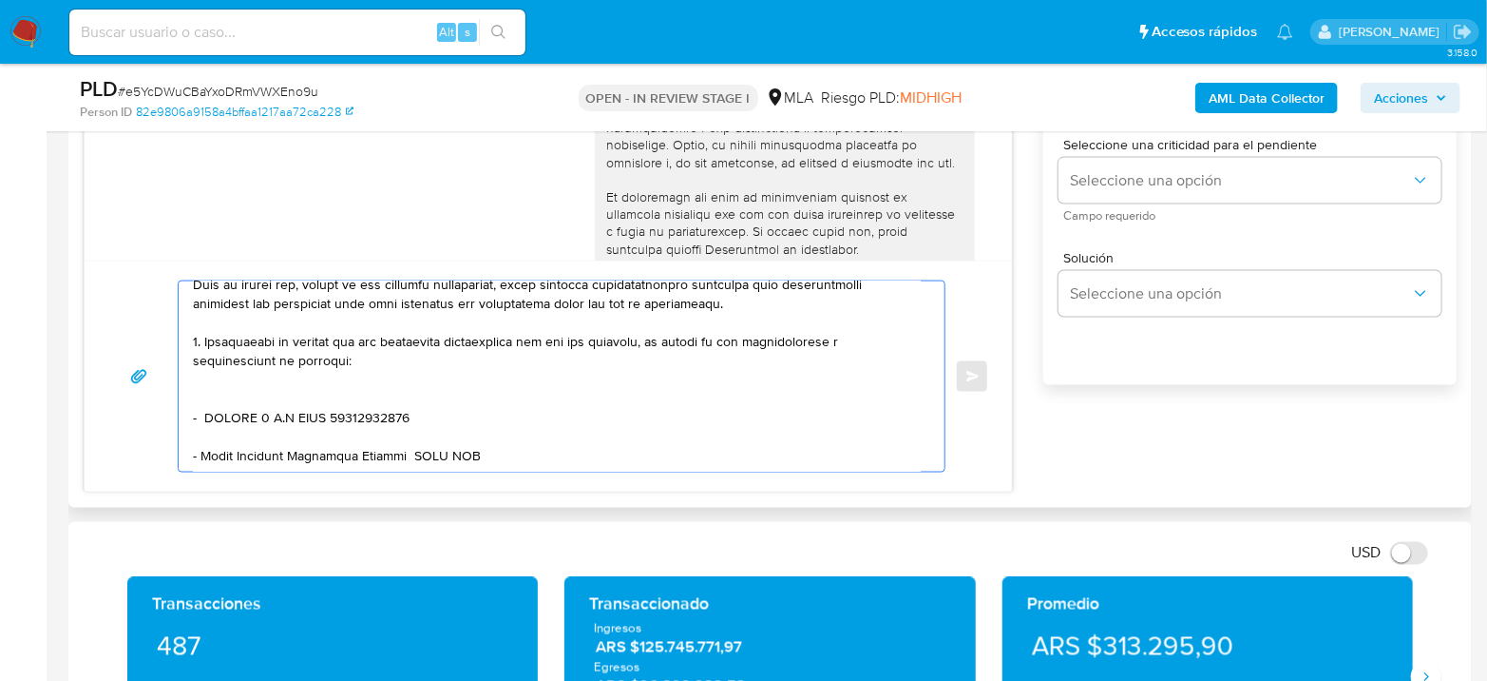
paste textarea "20523067967"
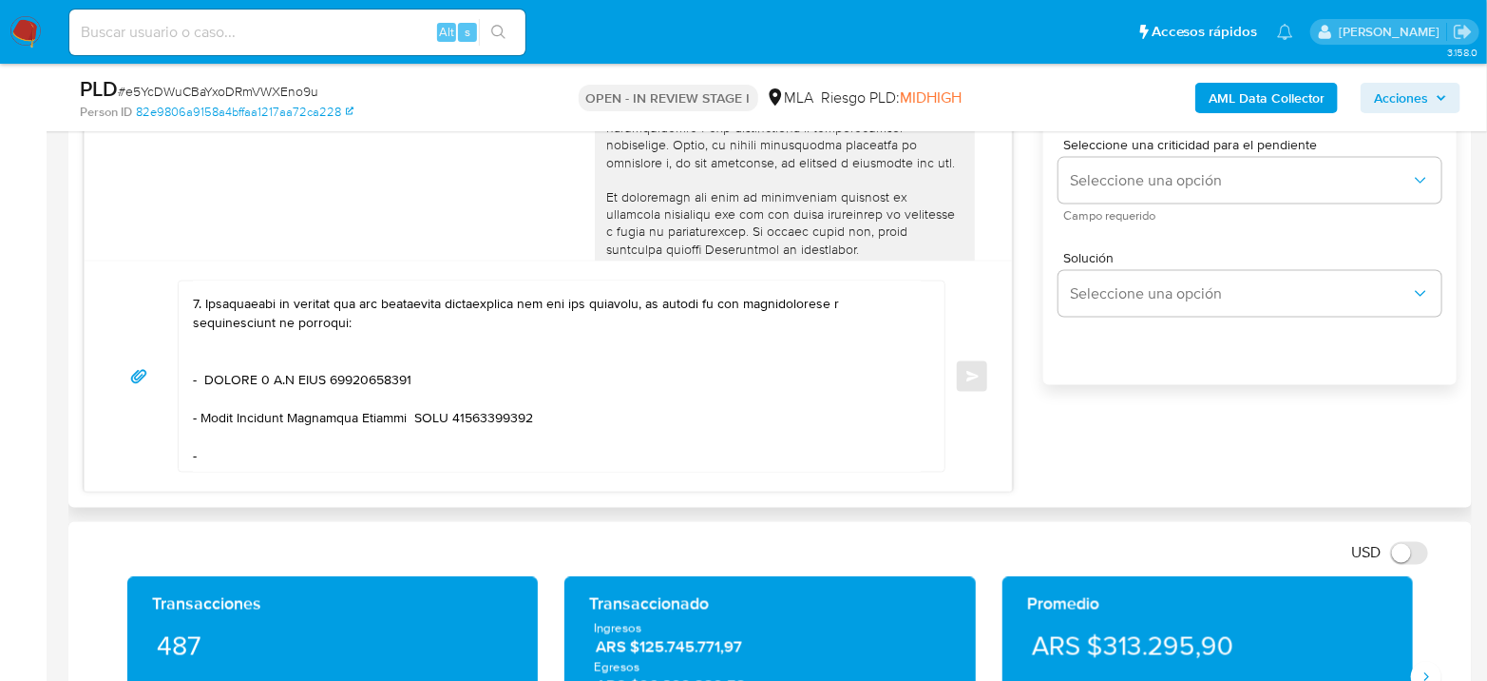
click at [234, 430] on textarea at bounding box center [557, 376] width 728 height 190
paste textarea "SELECCIONADOS DEL SUR S A S"
click at [459, 442] on textarea at bounding box center [557, 376] width 728 height 190
paste textarea "30718208854"
click at [402, 432] on textarea at bounding box center [557, 376] width 728 height 190
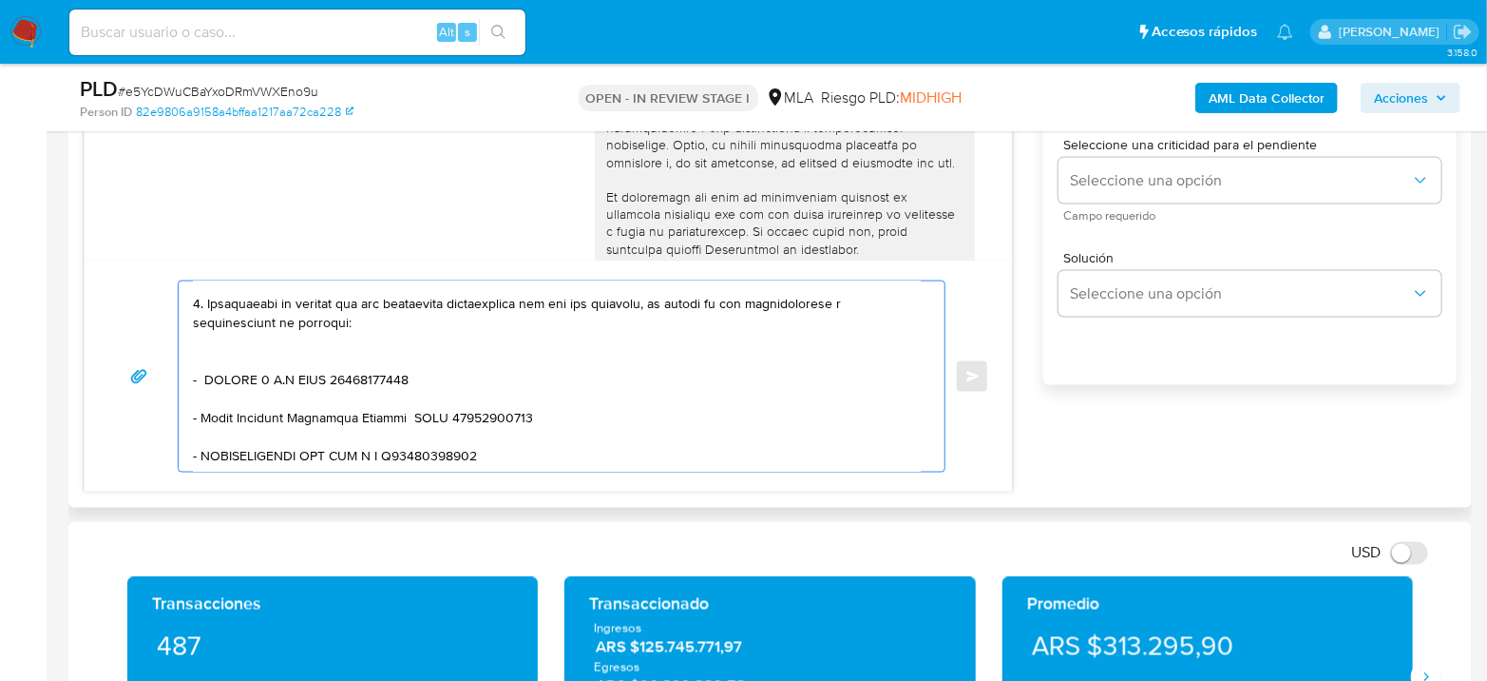
click at [395, 432] on textarea at bounding box center [557, 376] width 728 height 190
drag, startPoint x: 309, startPoint y: 452, endPoint x: 300, endPoint y: 458, distance: 10.3
click at [307, 453] on textarea at bounding box center [557, 376] width 728 height 190
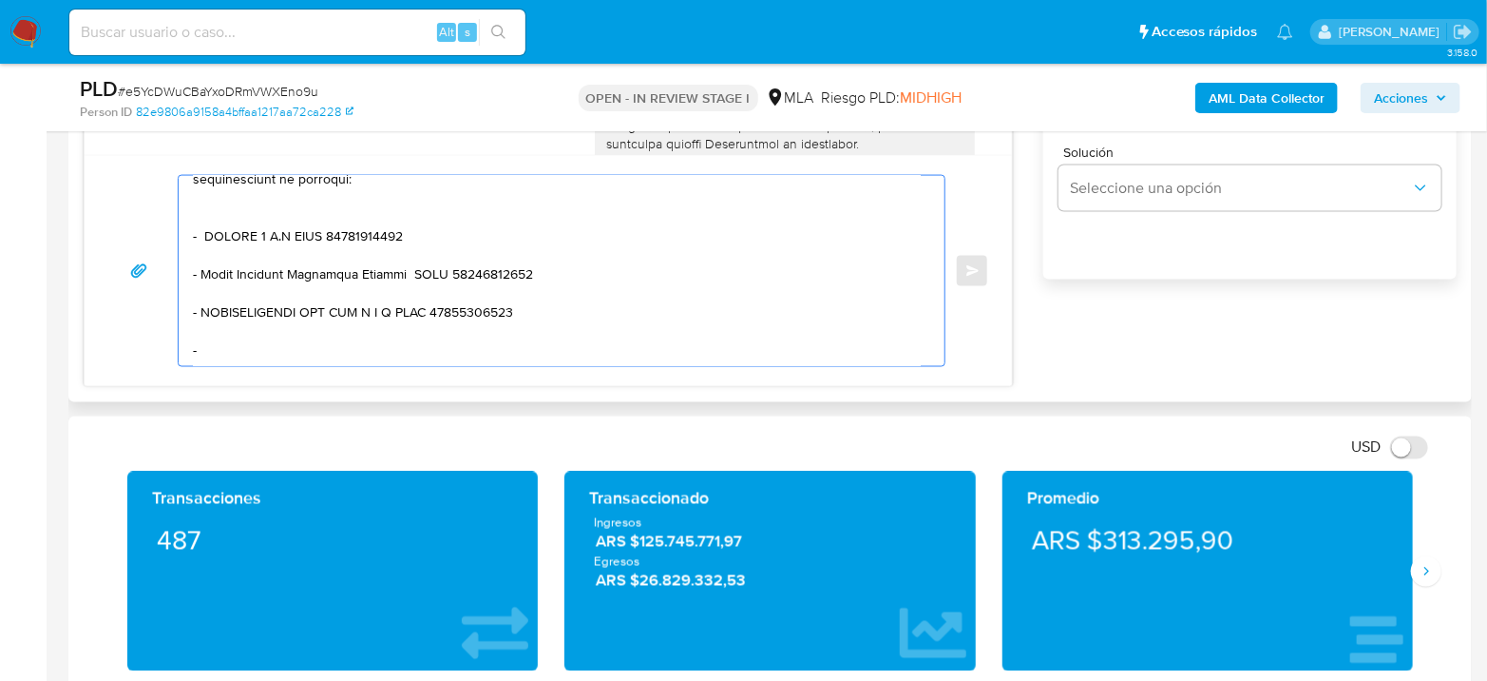
paste textarea "Luis Alberto Talabera"
click at [392, 314] on textarea at bounding box center [557, 271] width 728 height 190
paste textarea "20300031014"
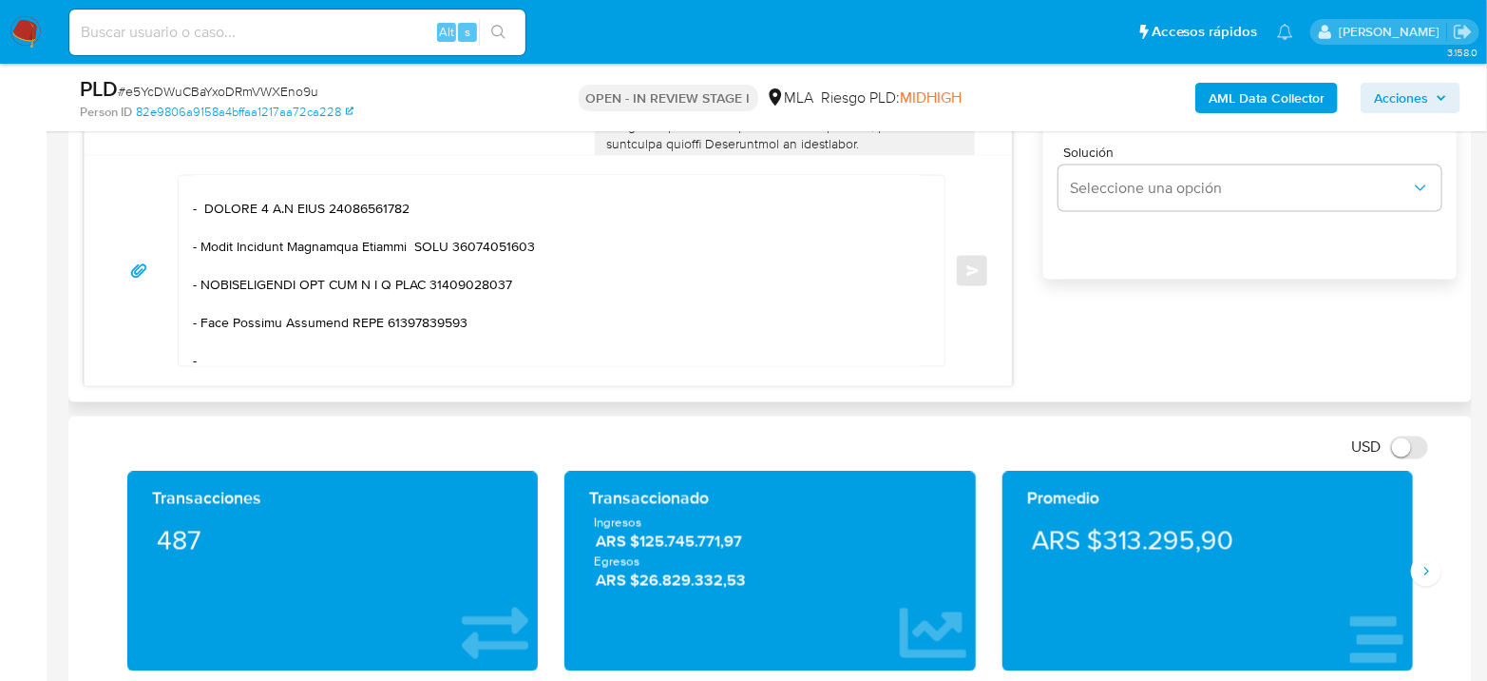
click at [313, 340] on textarea at bounding box center [557, 271] width 728 height 190
paste textarea ": FAUSTINO JORGE RAFAEL"
click at [204, 350] on textarea at bounding box center [557, 271] width 728 height 190
click at [457, 365] on div "Enviar" at bounding box center [549, 270] width 928 height 231
click at [470, 349] on textarea at bounding box center [557, 271] width 728 height 190
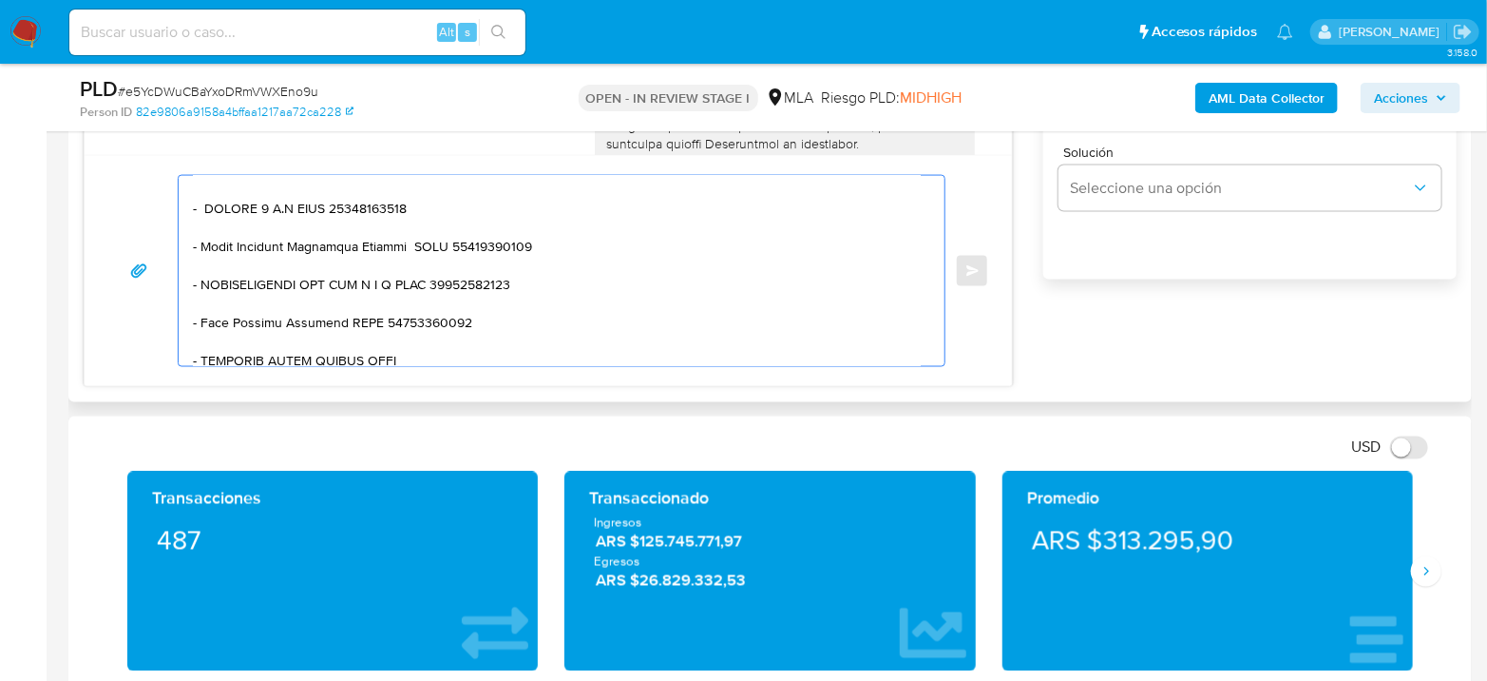
paste textarea "20246557684"
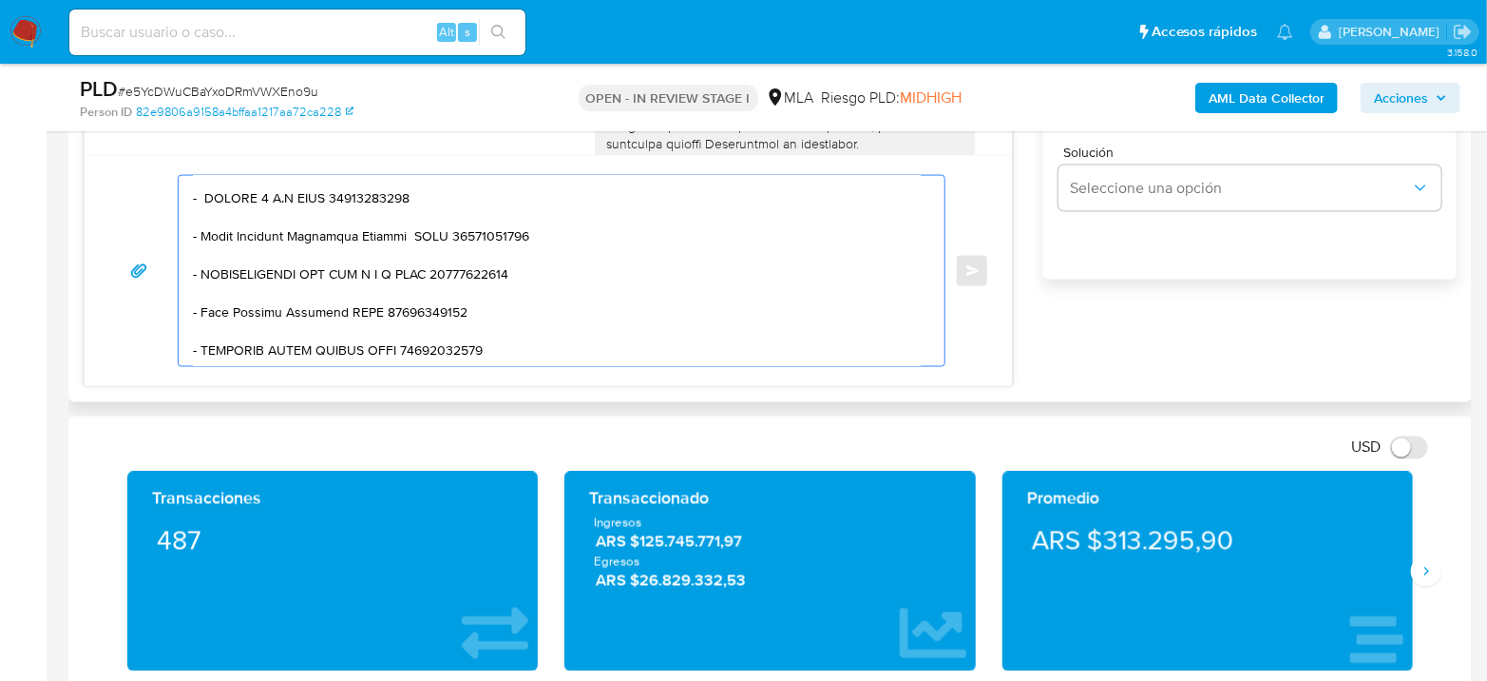
scroll to position [624, 0]
paste textarea "Es importante que sepas que, en el caso de que no respondas a lo solicitado, tu…"
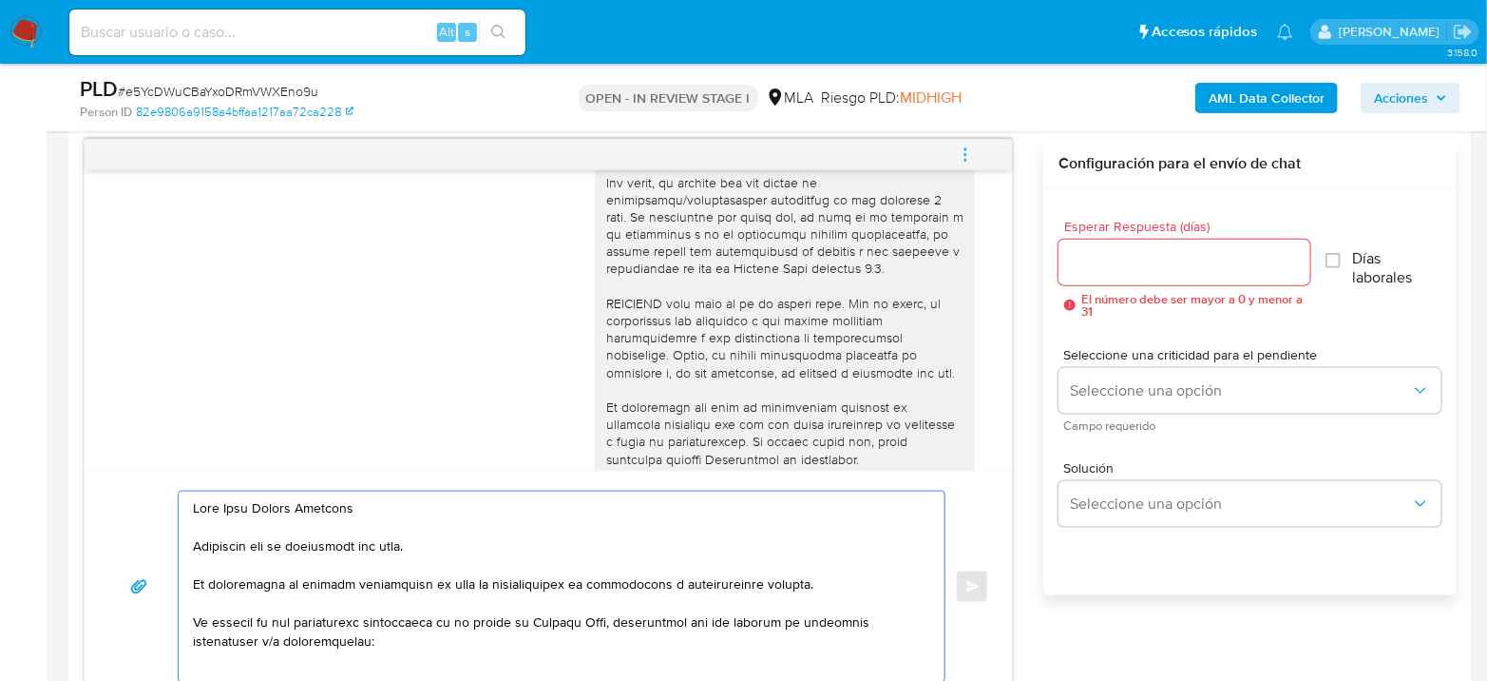
scroll to position [981, 0]
type textarea "Hola Juan Daniel Gonzalez Esperamos que te encuentres muy bien. Te consultamos …"
click at [1126, 259] on input "Esperar Respuesta (días)" at bounding box center [1185, 264] width 252 height 25
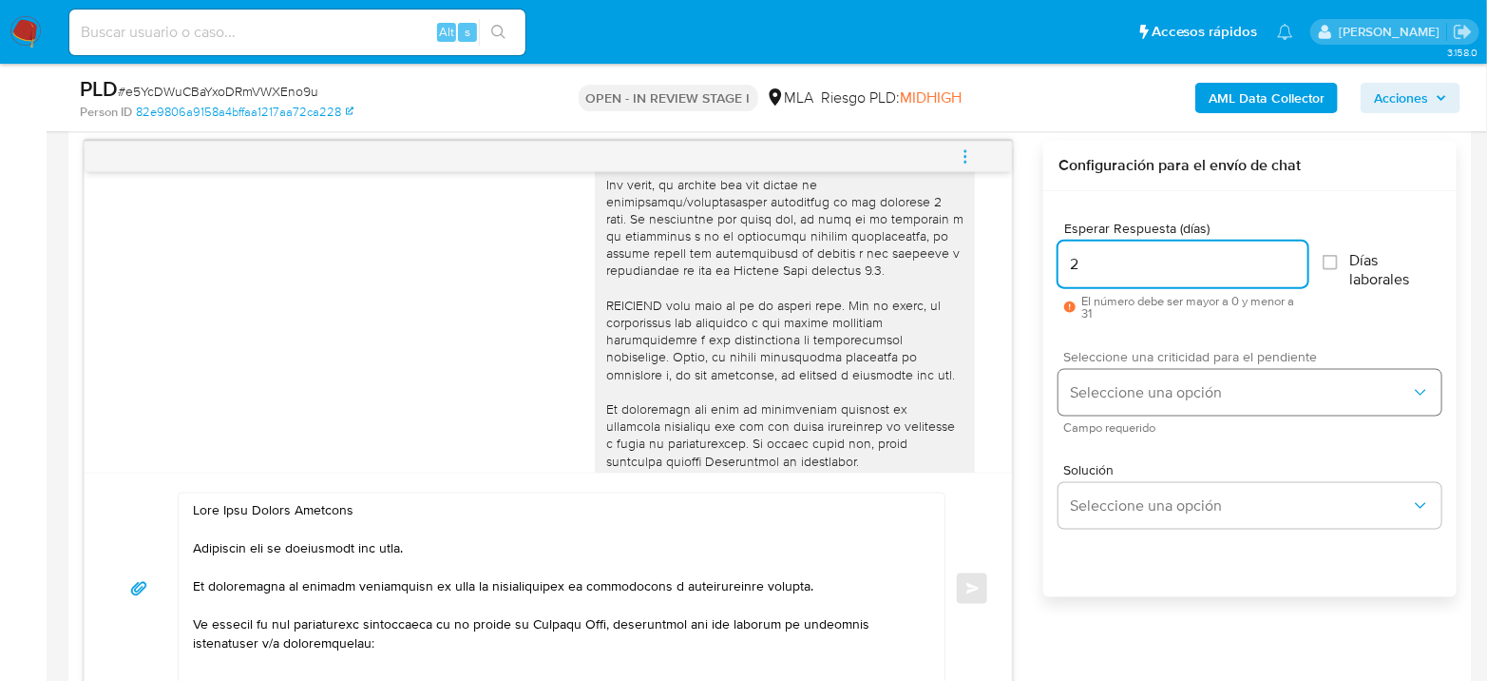
type input "2"
click at [1113, 371] on button "Seleccione una opción" at bounding box center [1250, 393] width 383 height 46
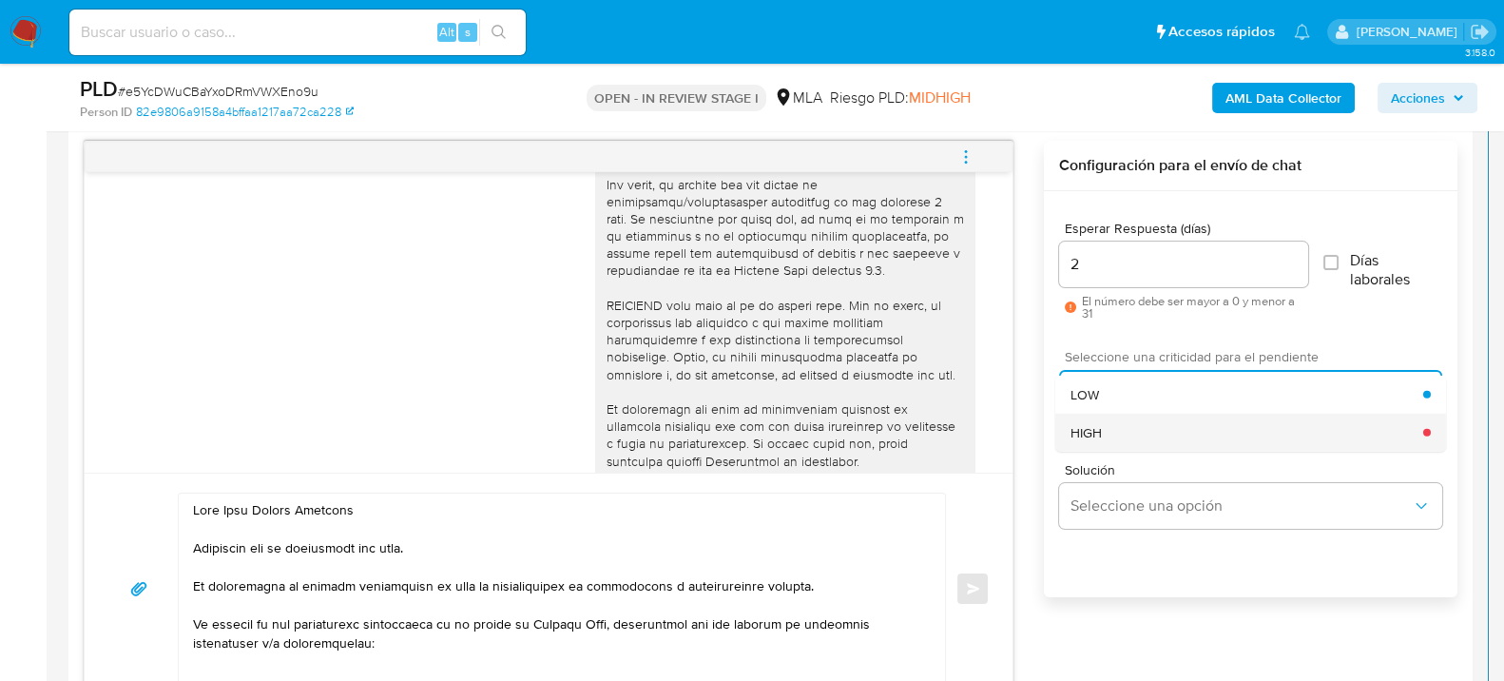
click at [1118, 431] on div "HIGH" at bounding box center [1246, 432] width 353 height 38
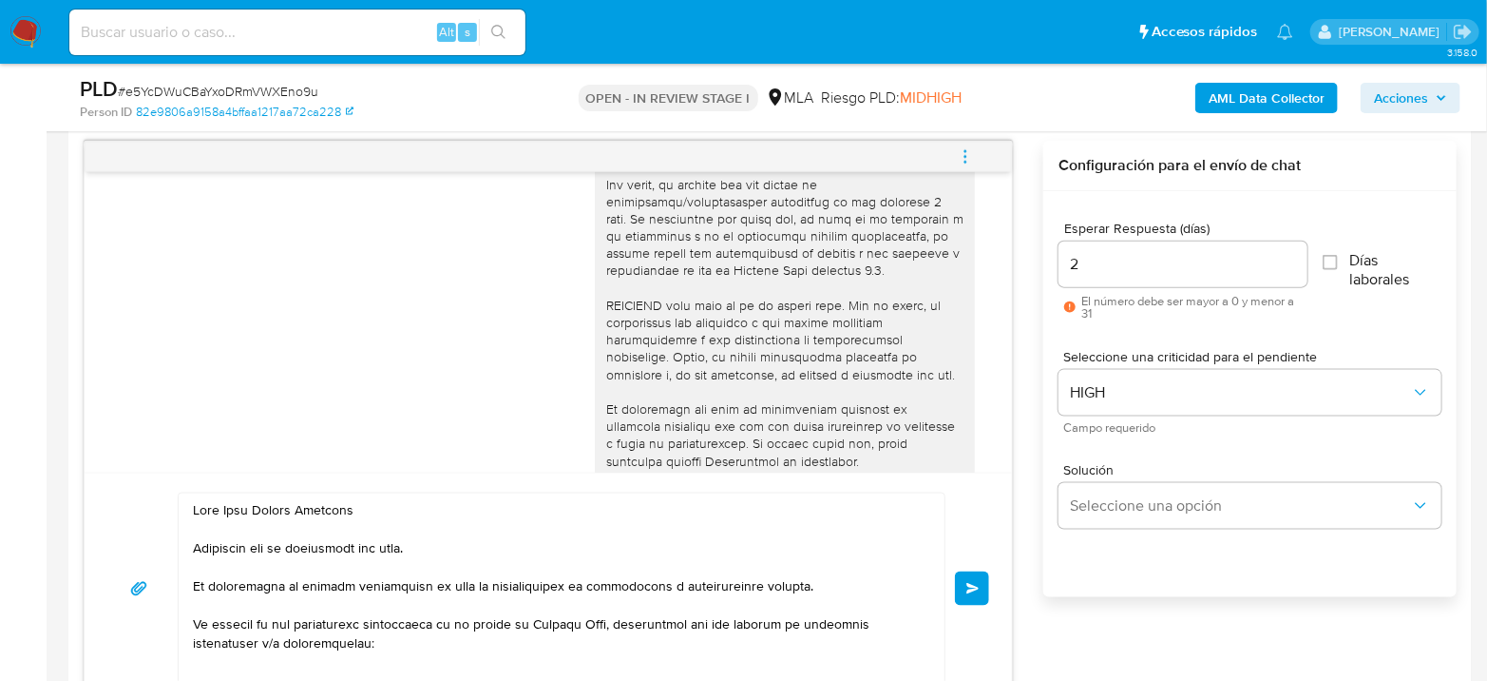
drag, startPoint x: 972, startPoint y: 582, endPoint x: 1000, endPoint y: 568, distance: 30.6
click at [972, 583] on span "Enviar" at bounding box center [973, 588] width 13 height 11
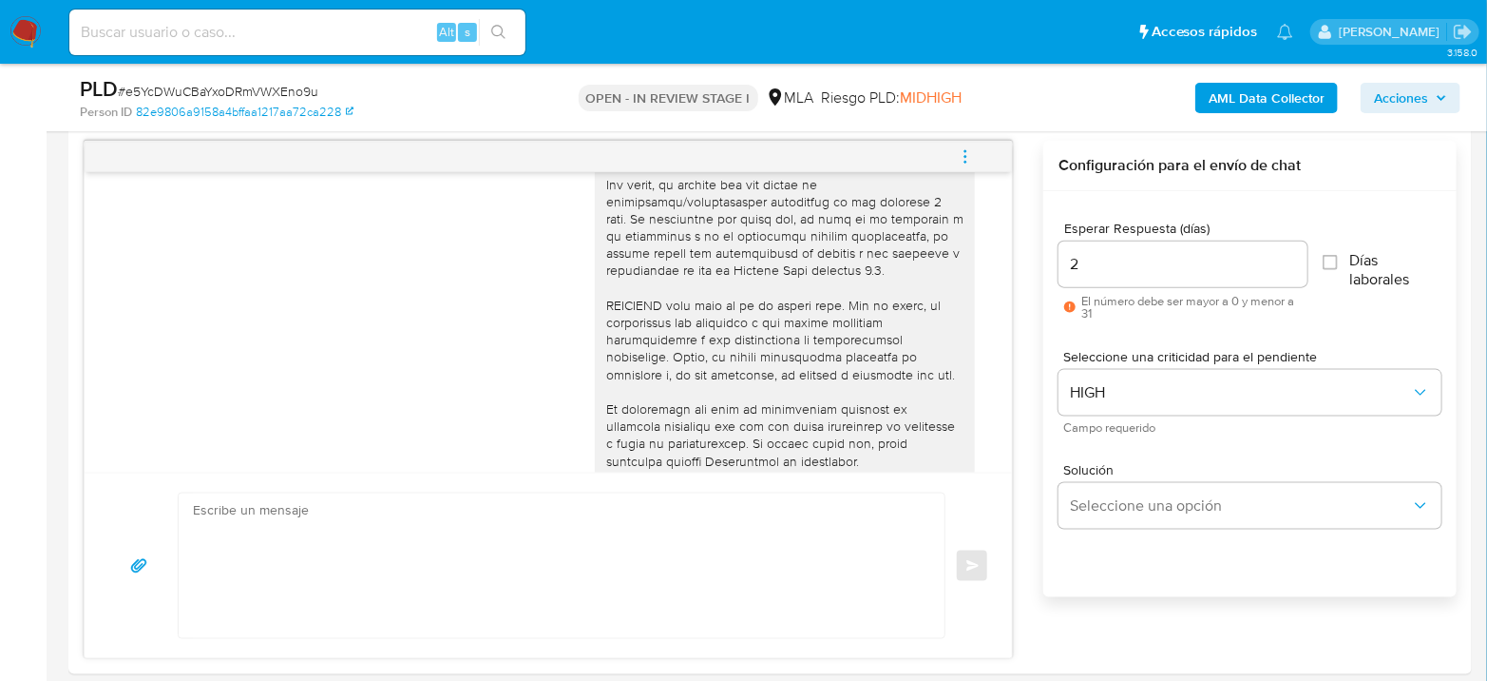
scroll to position [2391, 0]
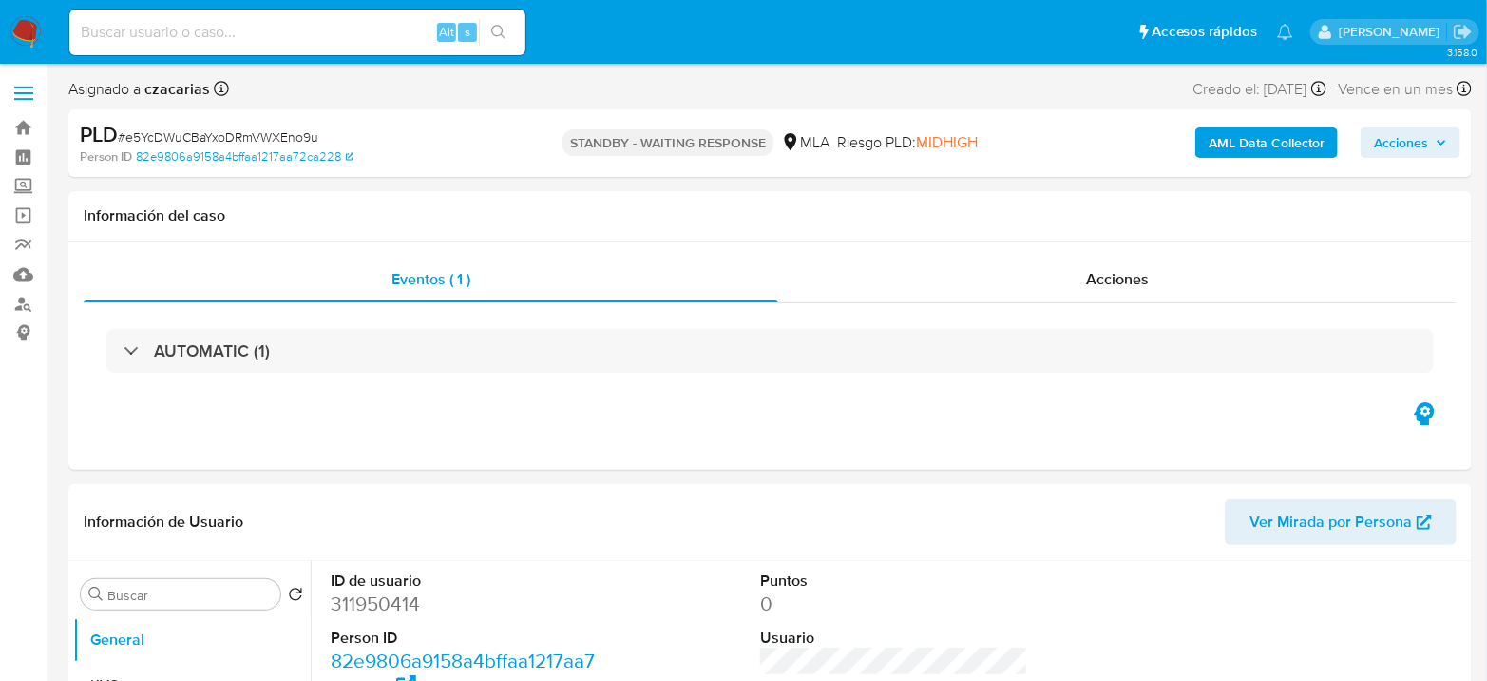
select select "10"
click at [278, 20] on input at bounding box center [297, 32] width 456 height 25
paste input "RiUMAM8DTb2or6xNT5VXxNbP"
click at [526, 33] on input "RiUMAM8DTb2or6xNT5VXxNbP" at bounding box center [297, 32] width 456 height 25
type input "RiUMAM8DTb2or6xNT5VXxNbP"
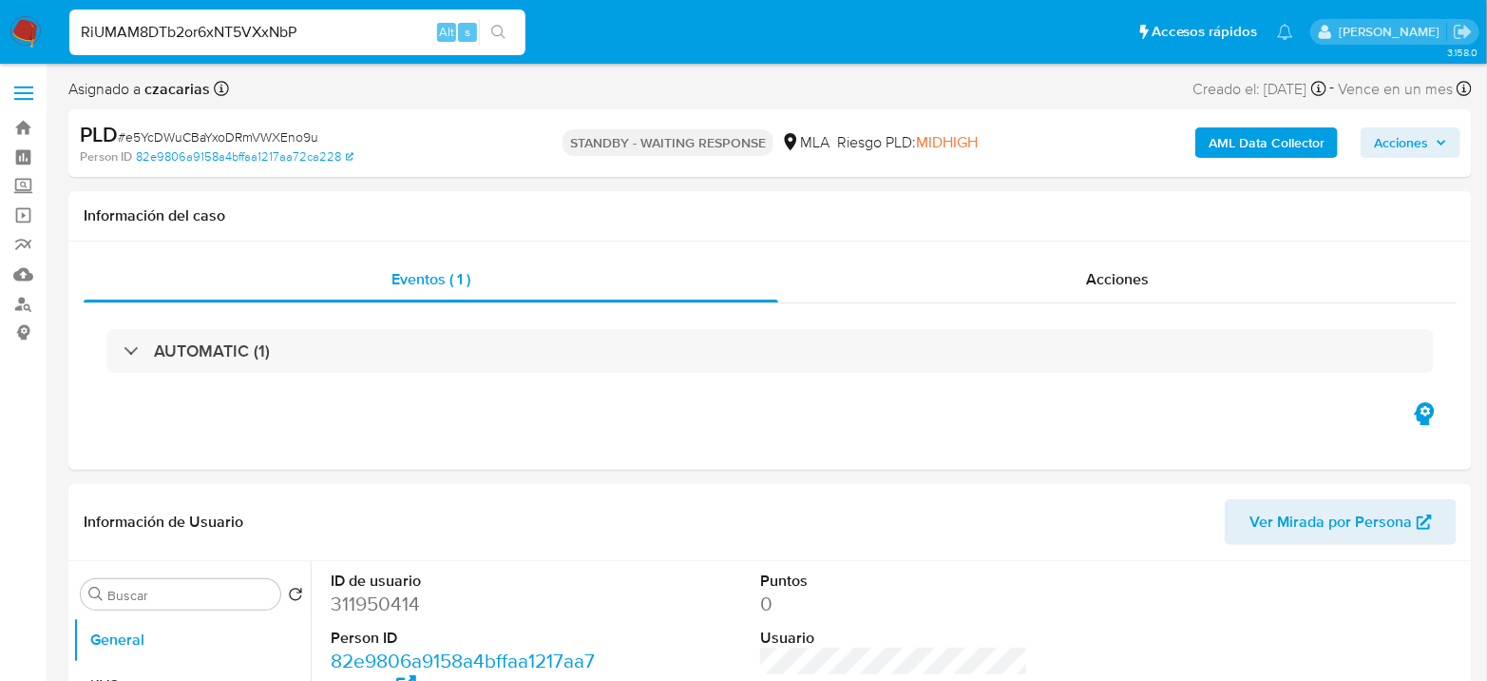
click at [490, 29] on button "search-icon" at bounding box center [498, 32] width 39 height 27
select select "10"
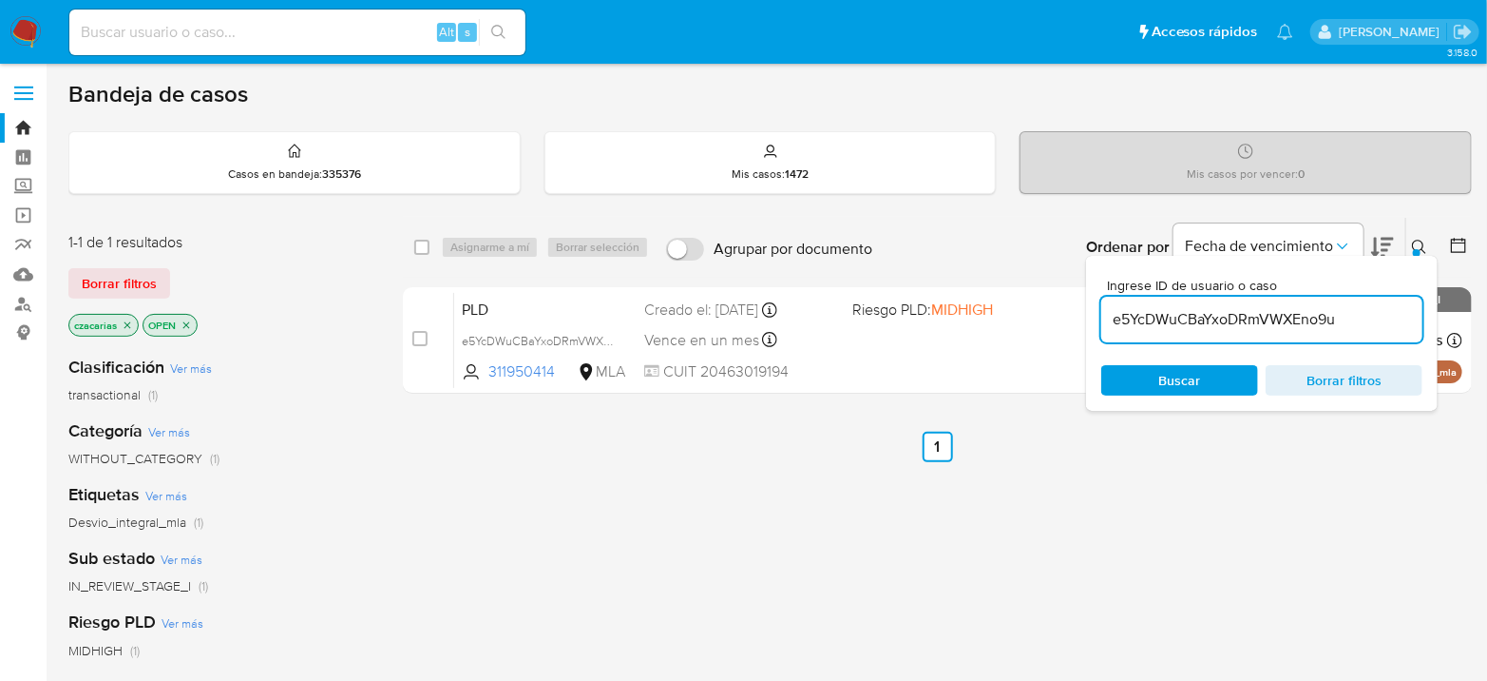
click at [1233, 324] on input "e5YcDWuCBaYxoDRmVWXEno9u" at bounding box center [1262, 319] width 321 height 25
paste input "RiUMAM8DTb2or6xNT5VXxNbP"
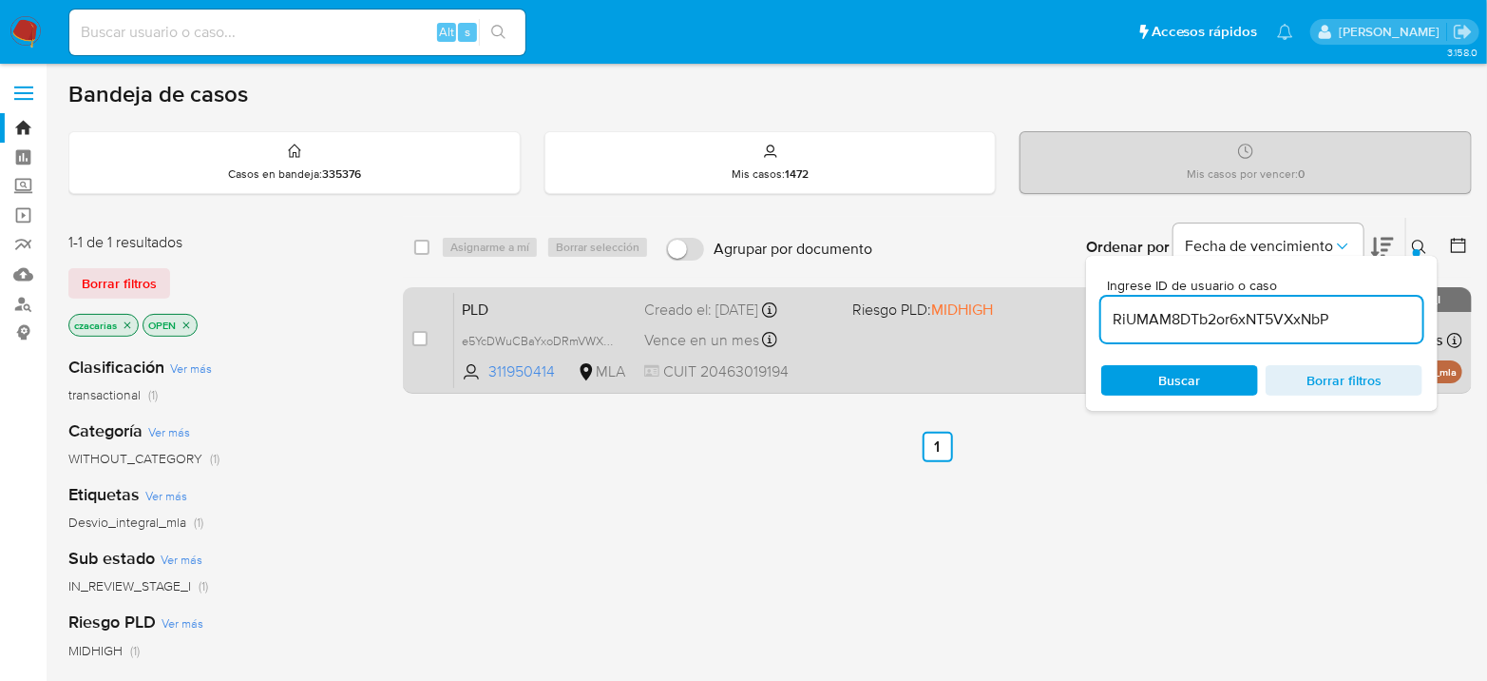
type input "RiUMAM8DTb2or6xNT5VXxNbP"
click at [417, 338] on input "checkbox" at bounding box center [420, 338] width 15 height 15
checkbox input "true"
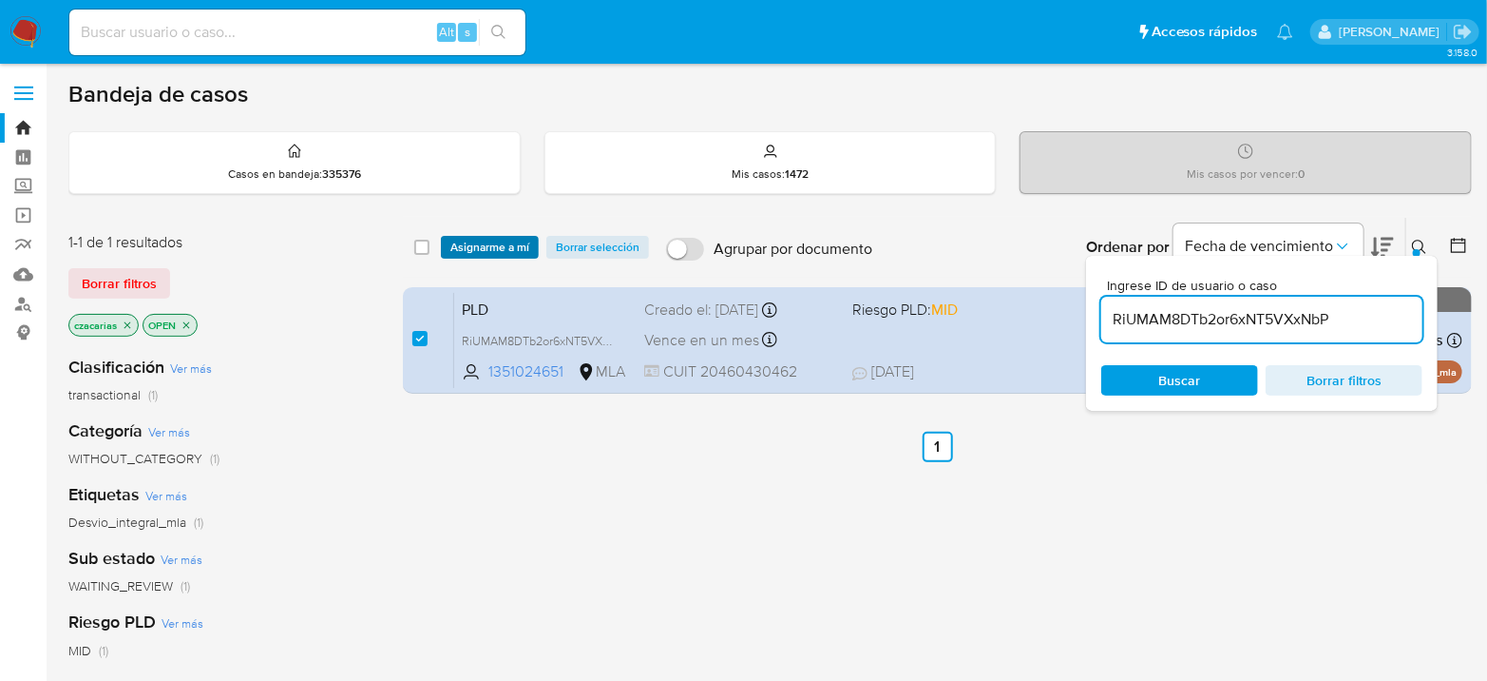
click at [485, 254] on span "Asignarme a mí" at bounding box center [490, 247] width 79 height 19
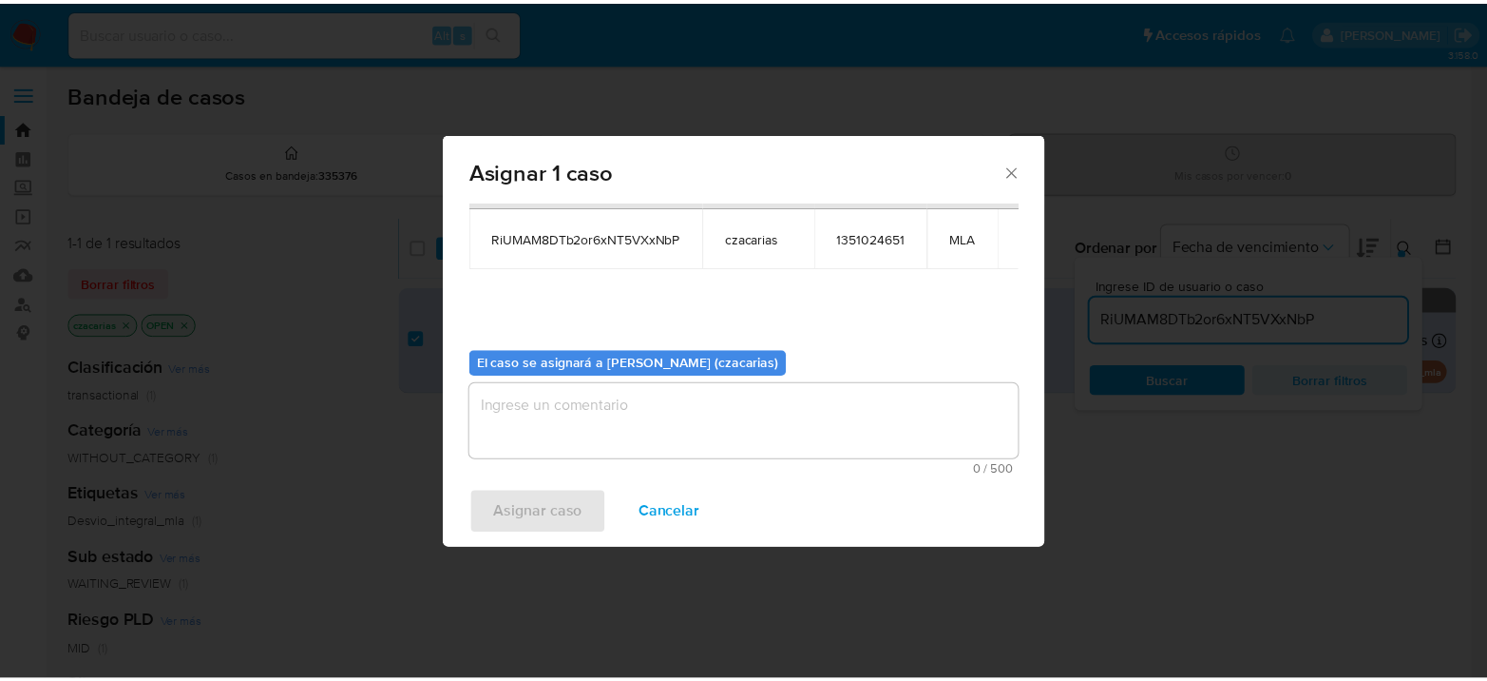
scroll to position [97, 0]
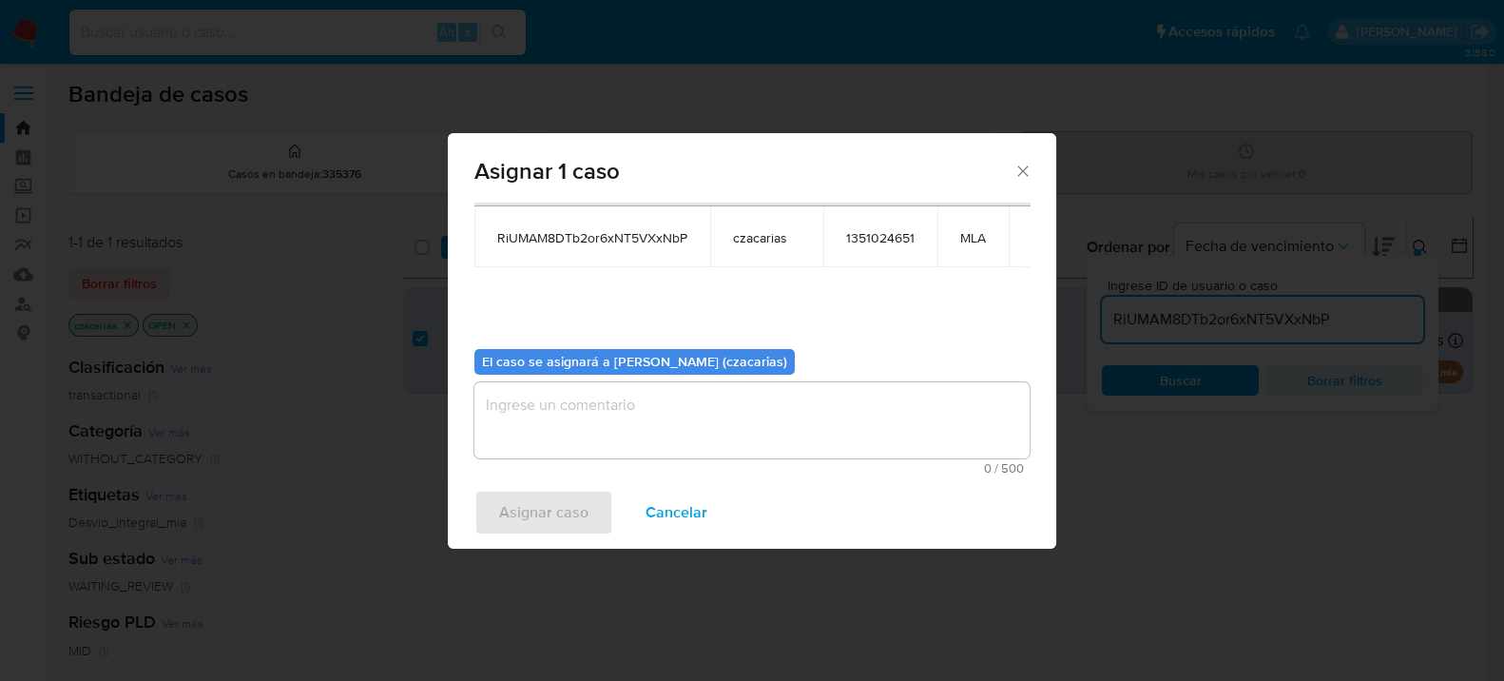
click at [586, 426] on textarea "assign-modal" at bounding box center [751, 420] width 555 height 76
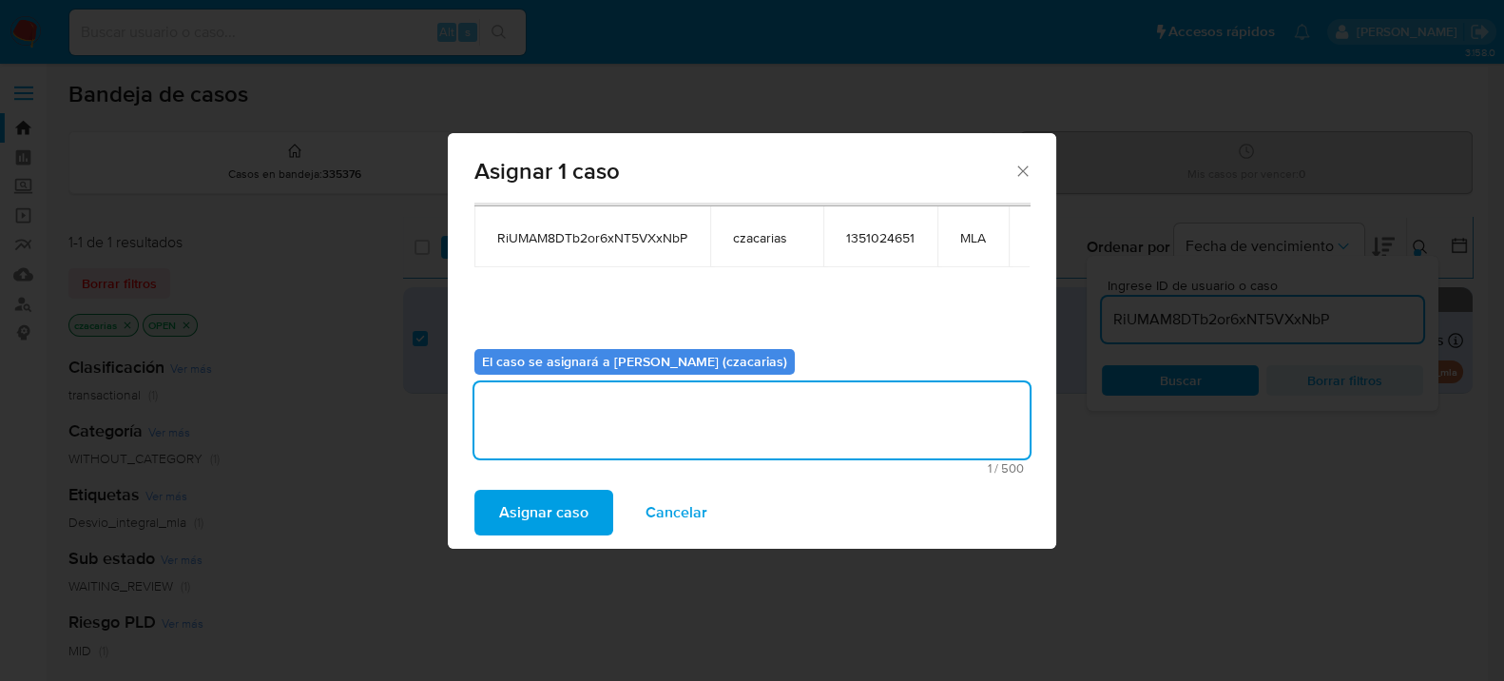
click at [564, 520] on span "Asignar caso" at bounding box center [543, 512] width 89 height 42
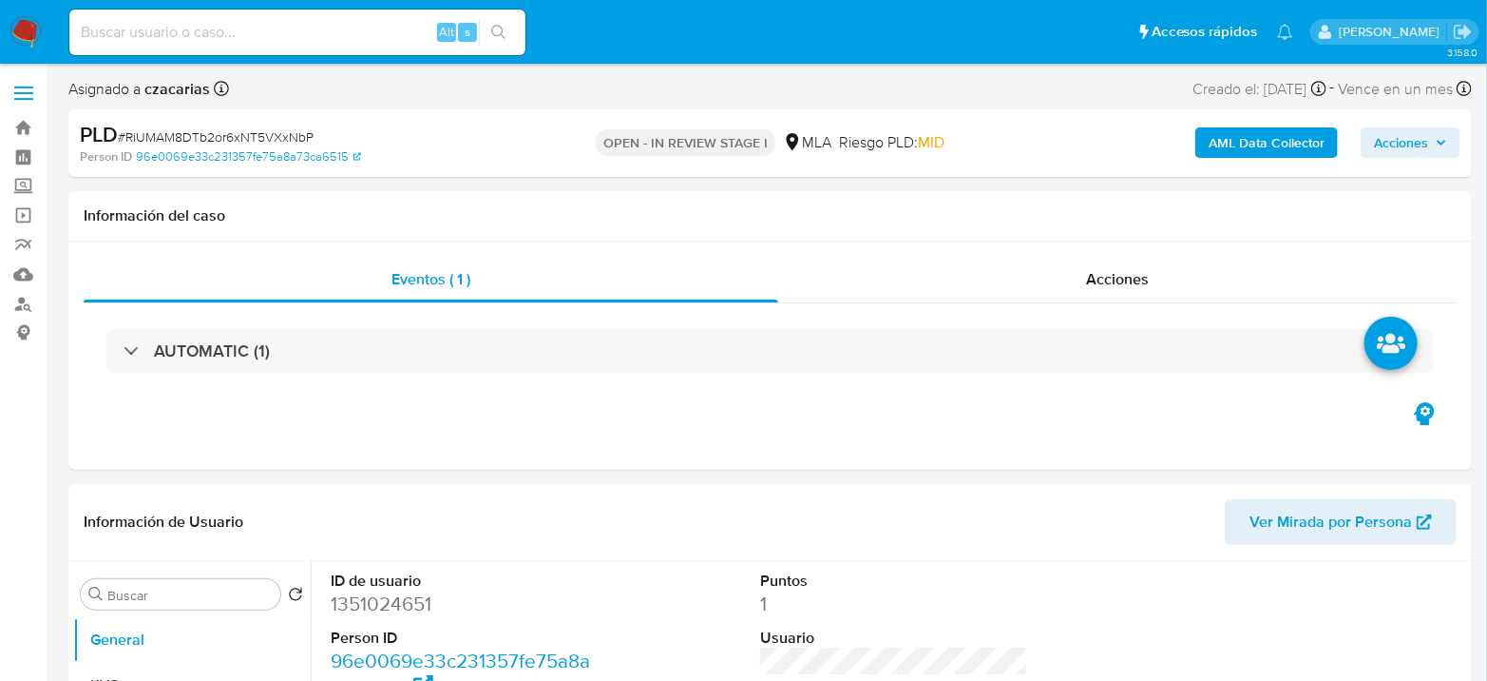
select select "10"
click at [353, 604] on dd "1351024651" at bounding box center [465, 603] width 268 height 27
copy dd "1351024651"
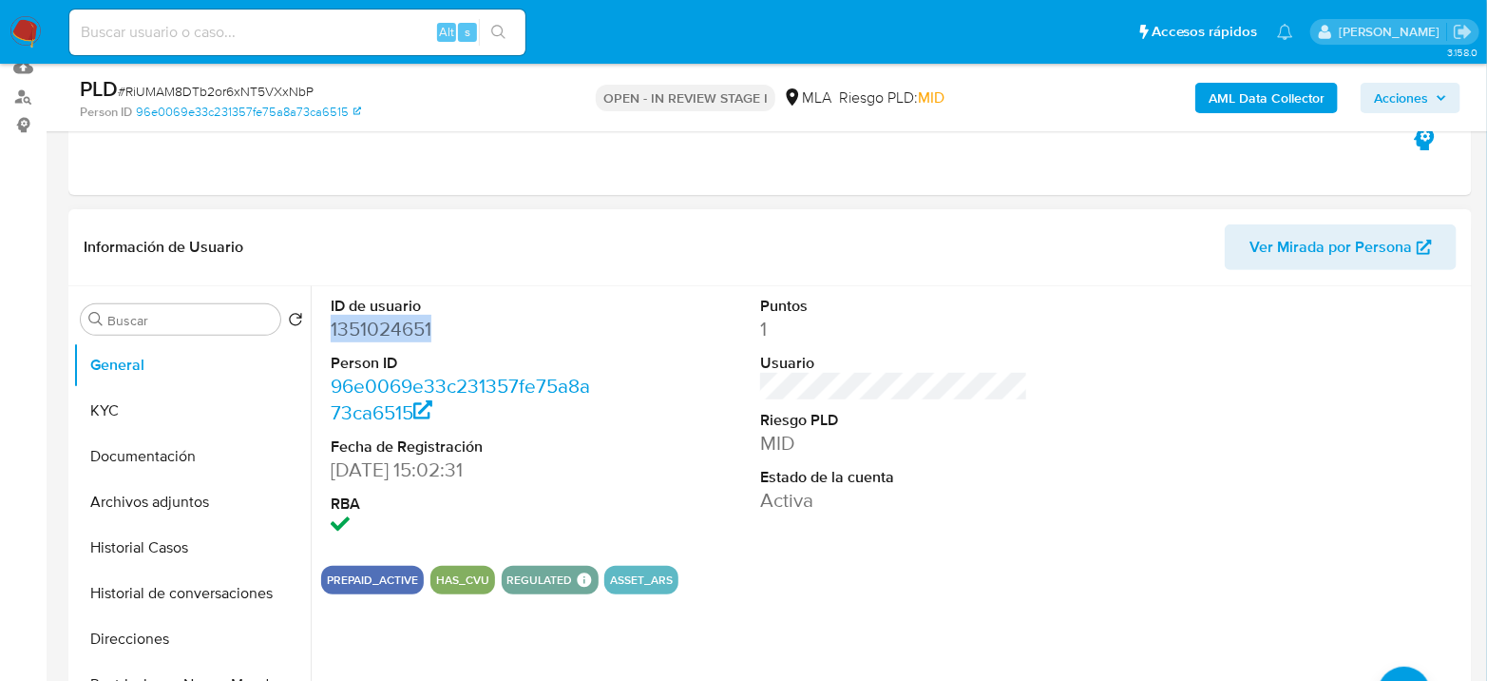
scroll to position [211, 0]
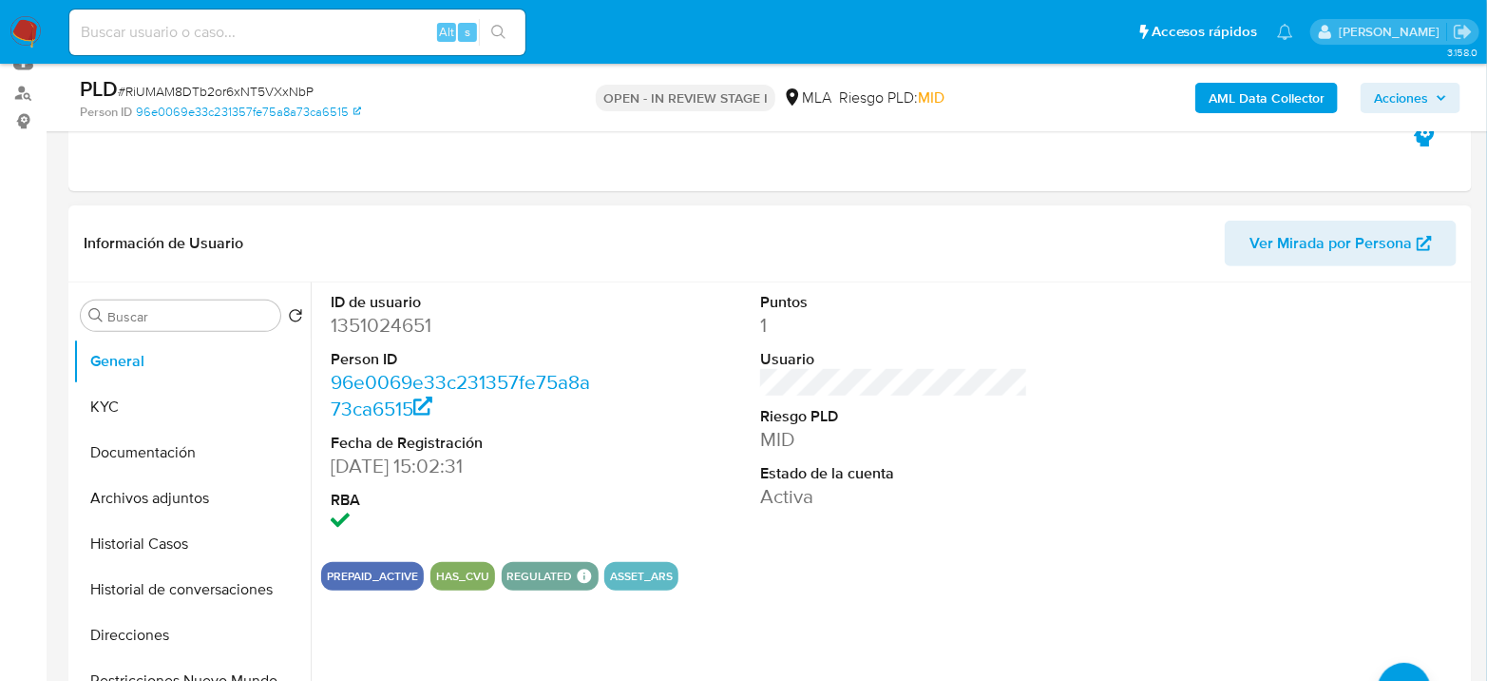
click at [393, 309] on dt "ID de usuario" at bounding box center [465, 302] width 268 height 21
click at [384, 323] on dd "1351024651" at bounding box center [465, 325] width 268 height 27
copy dd "1351024651"
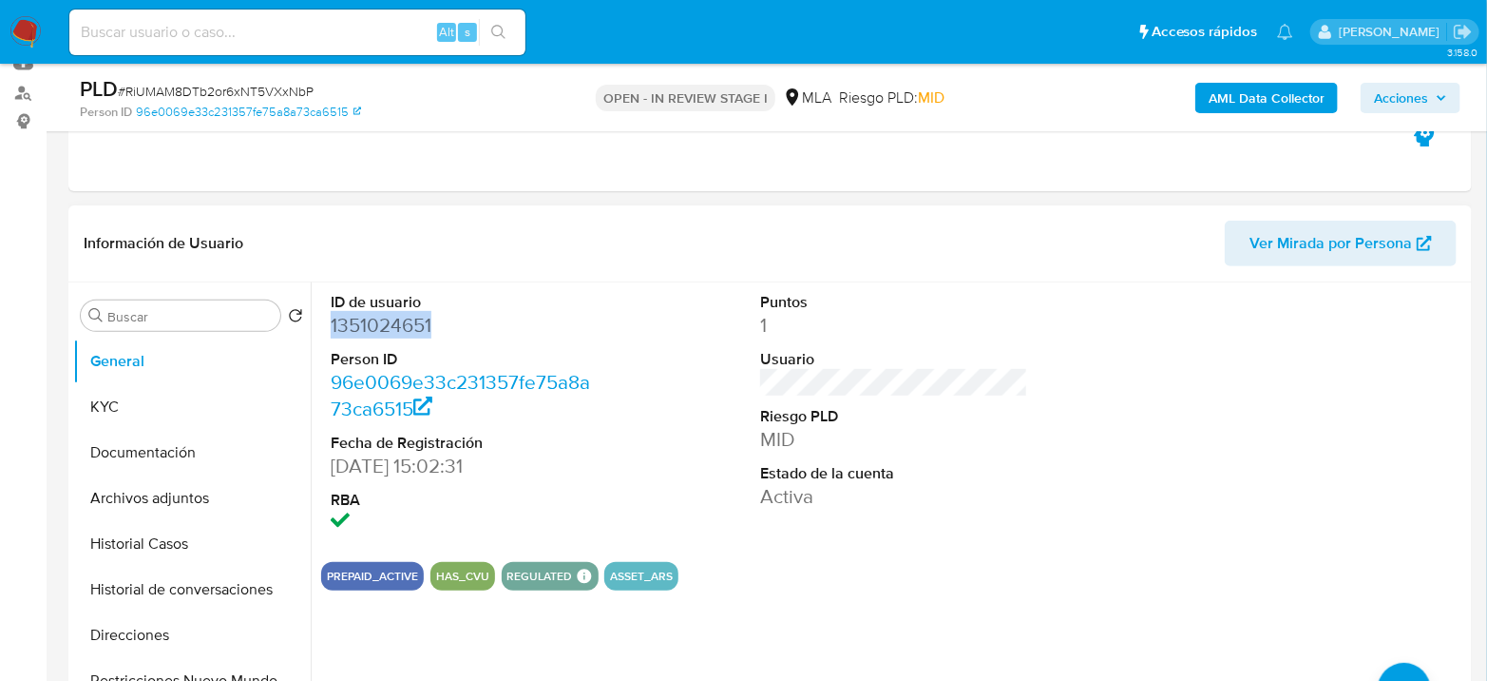
click at [386, 334] on dd "1351024651" at bounding box center [465, 325] width 268 height 27
click at [386, 333] on dd "1351024651" at bounding box center [465, 325] width 268 height 27
copy dd "1351024651"
click at [103, 410] on button "KYC" at bounding box center [184, 407] width 222 height 46
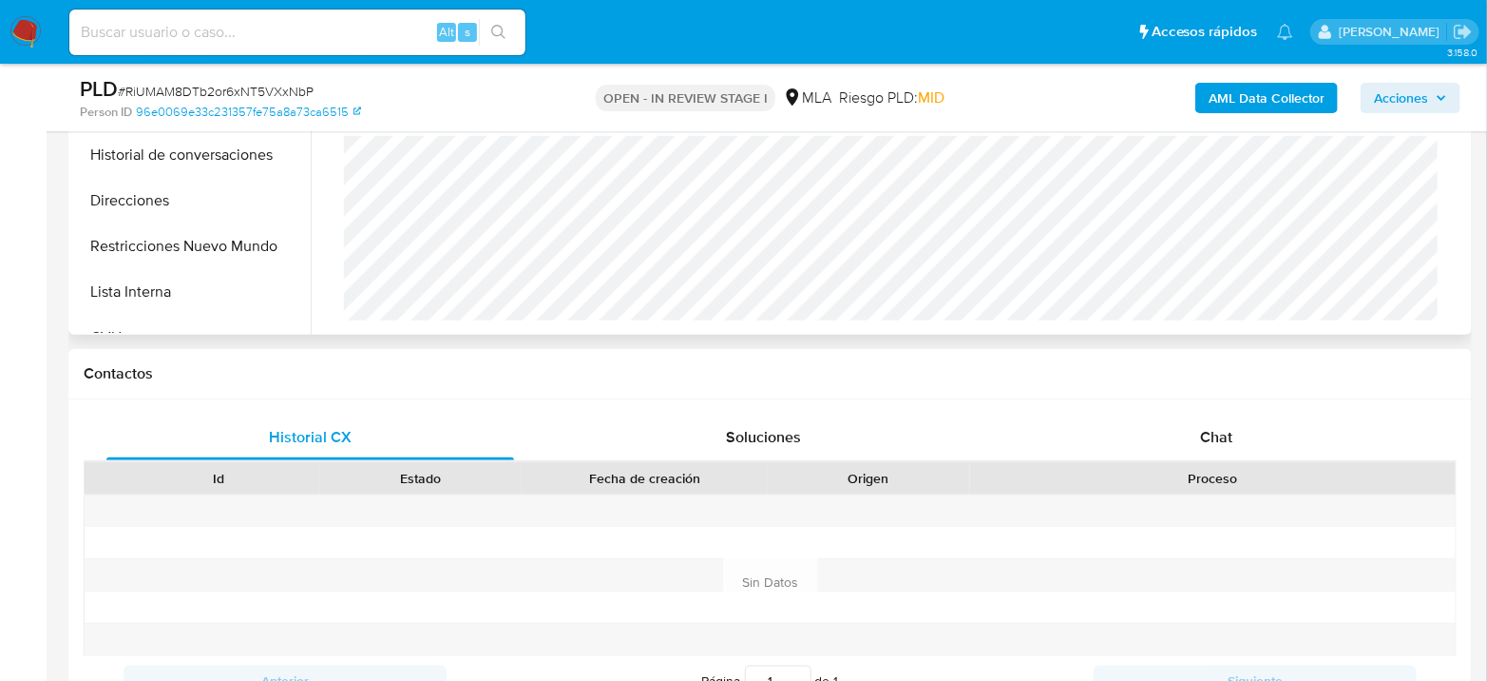
scroll to position [950, 0]
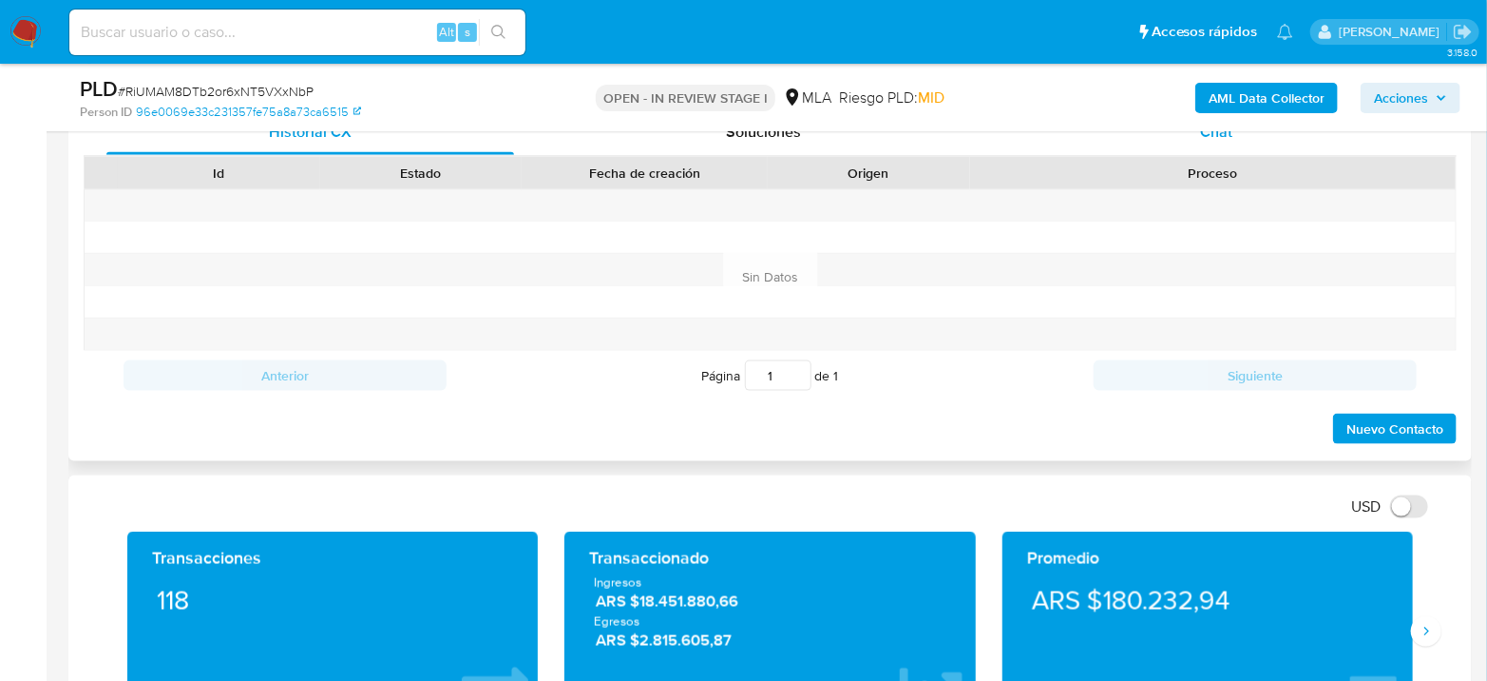
click at [1233, 135] on div "Chat" at bounding box center [1217, 132] width 408 height 46
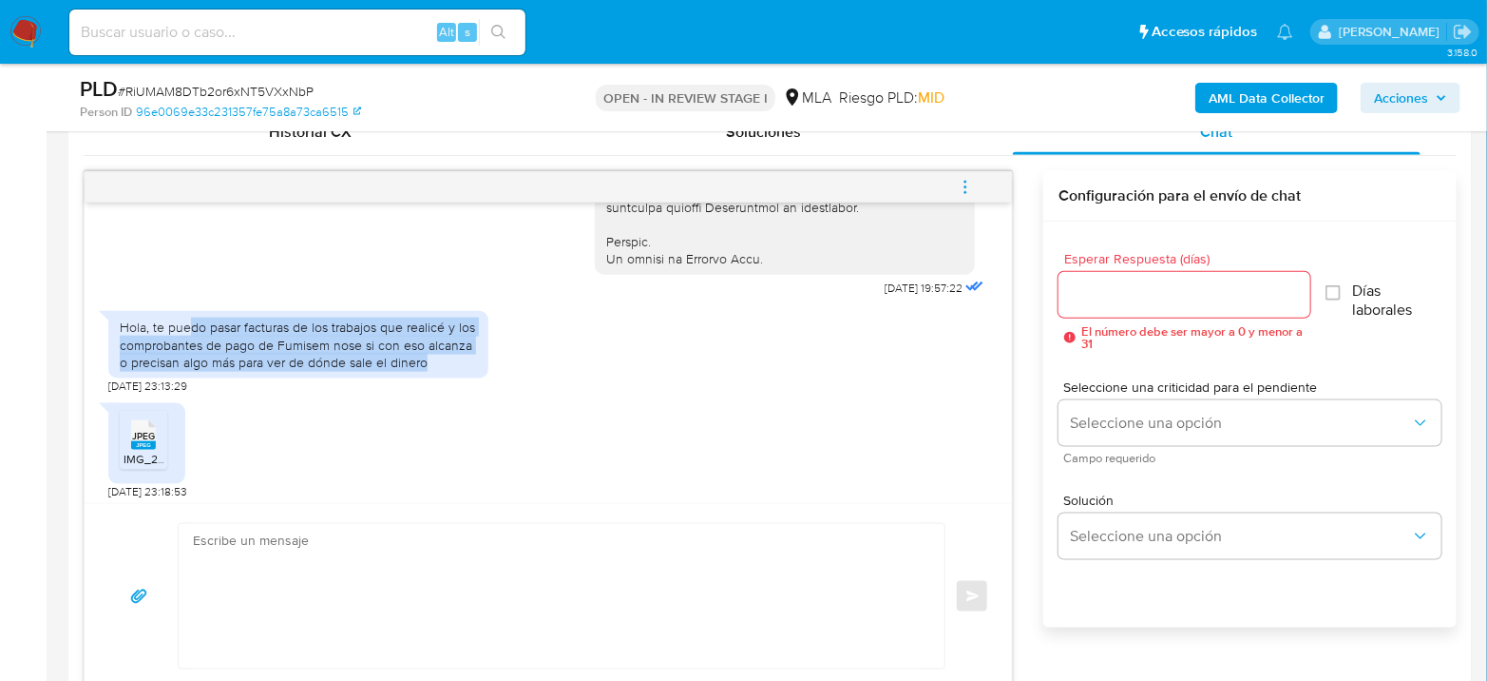
drag, startPoint x: 188, startPoint y: 360, endPoint x: 431, endPoint y: 400, distance: 245.6
click at [431, 371] on div "Hola, te puedo pasar facturas de los trabajos que realicé y los comprobantes de…" at bounding box center [298, 344] width 357 height 52
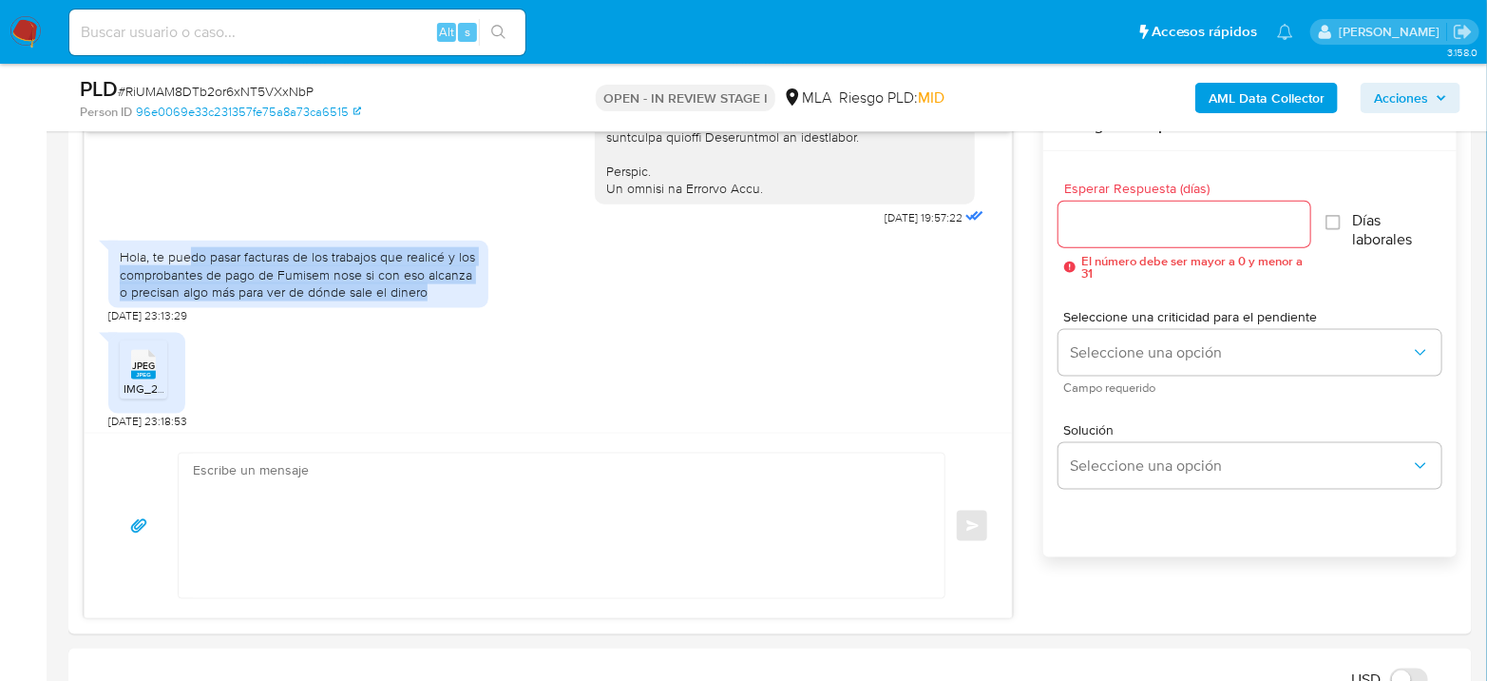
scroll to position [1056, 0]
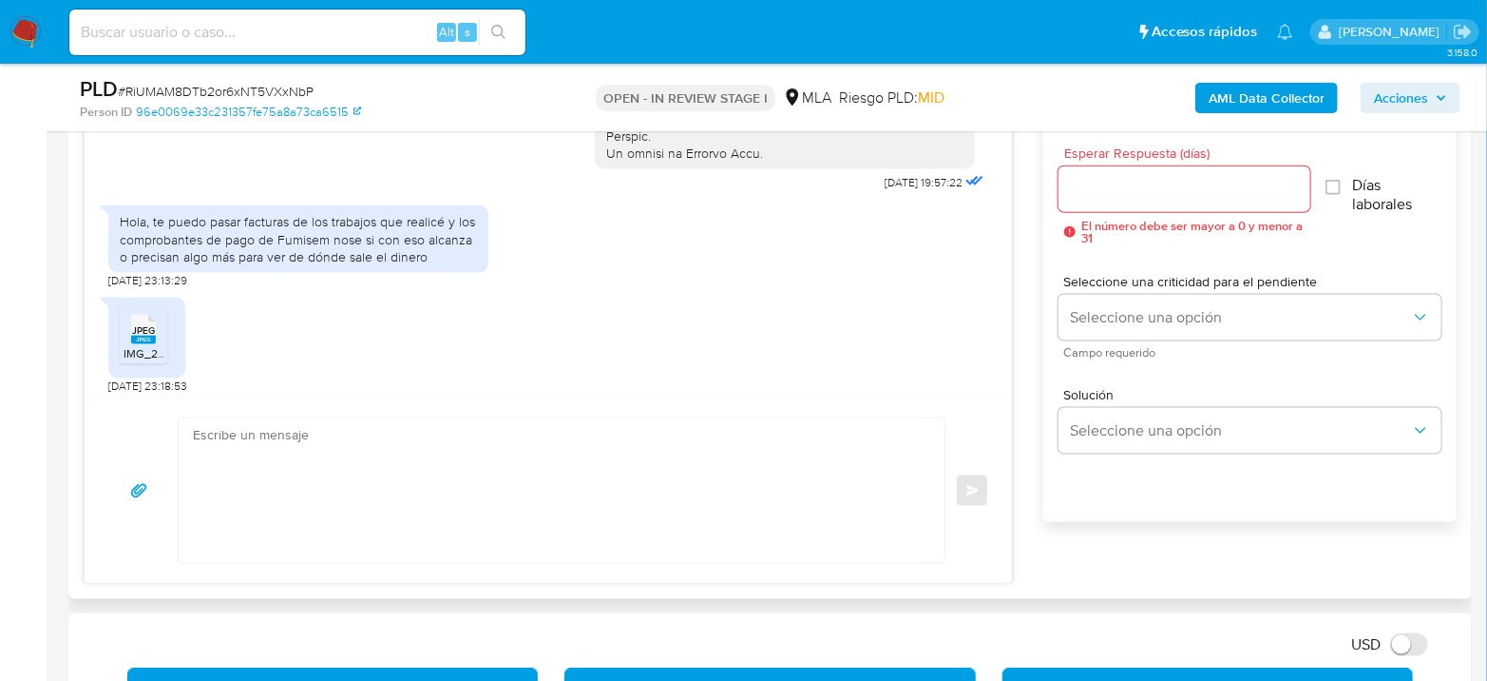
click at [124, 346] on div "JPEG JPEG" at bounding box center [144, 327] width 40 height 37
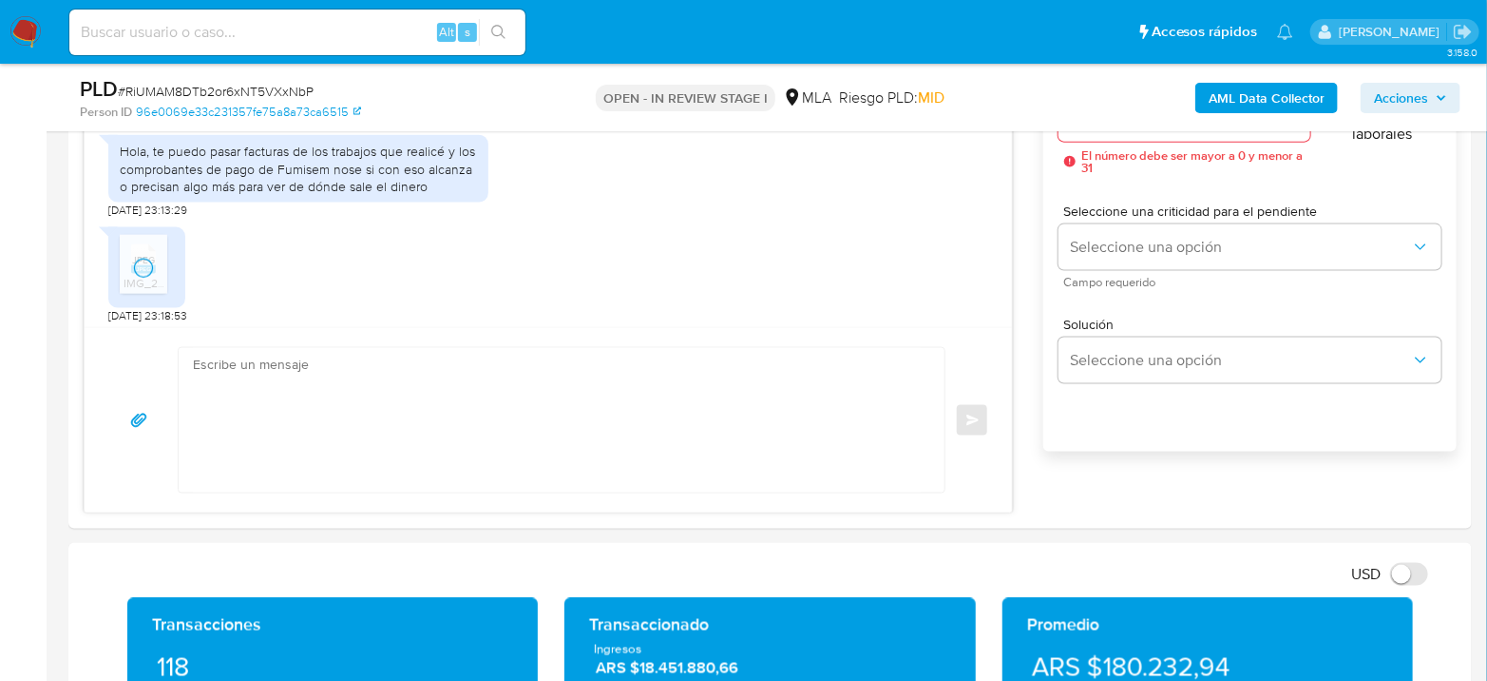
scroll to position [1161, 0]
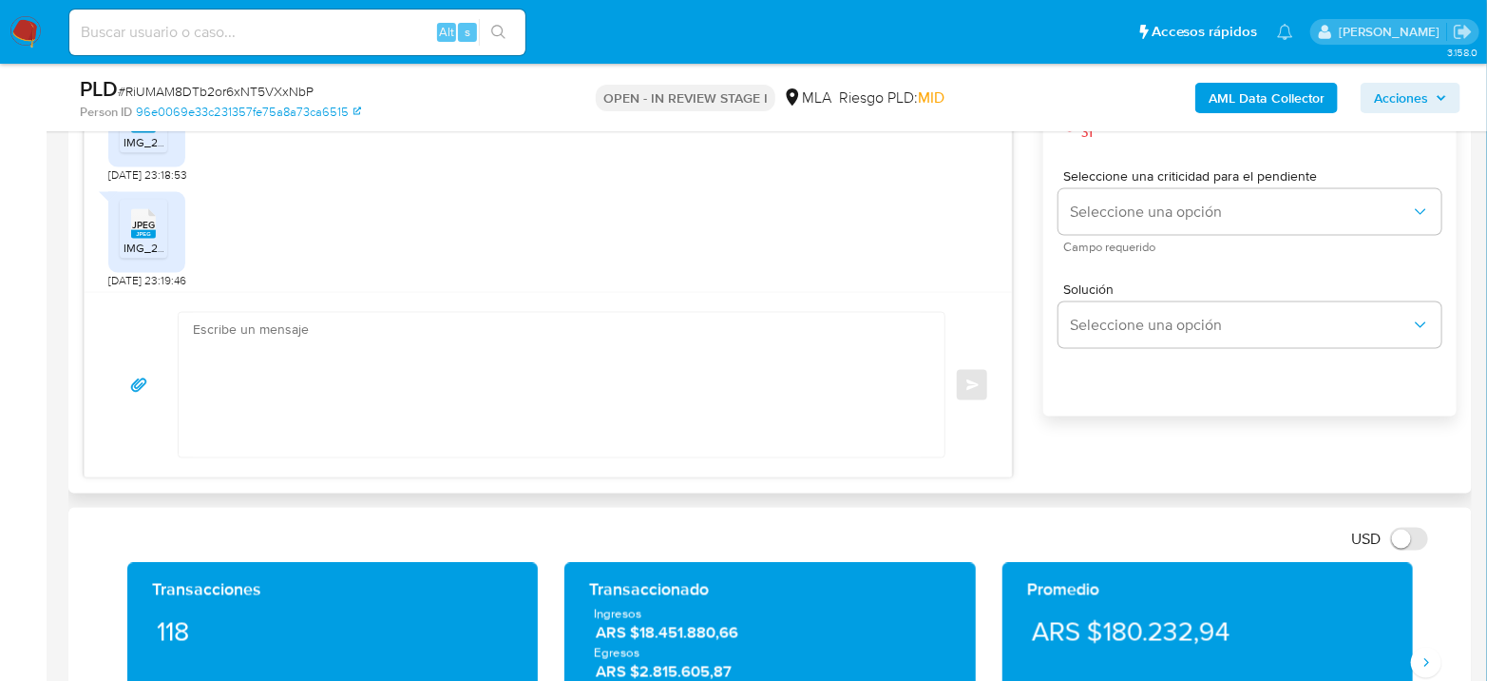
click at [141, 239] on rect at bounding box center [143, 234] width 25 height 9
click at [147, 231] on span "JPEG" at bounding box center [143, 225] width 23 height 12
drag, startPoint x: 156, startPoint y: 248, endPoint x: 246, endPoint y: 210, distance: 98.0
click at [156, 241] on div "JPEG JPEG" at bounding box center [144, 222] width 40 height 37
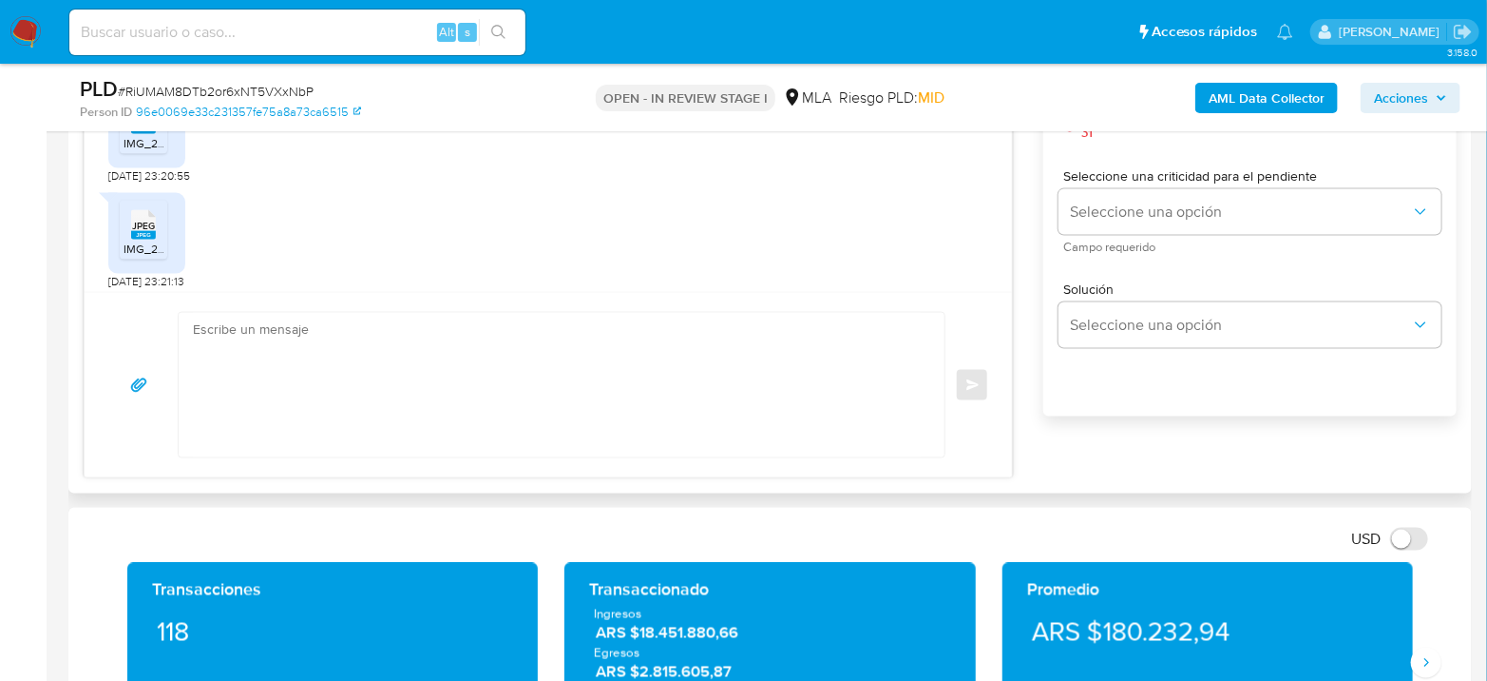
drag, startPoint x: 151, startPoint y: 183, endPoint x: 144, endPoint y: 227, distance: 44.2
click at [151, 154] on li "JPEG JPEG IMG_2714.jpeg" at bounding box center [144, 124] width 48 height 59
click at [151, 232] on span "JPEG" at bounding box center [143, 226] width 23 height 12
click at [143, 240] on rect at bounding box center [143, 235] width 25 height 9
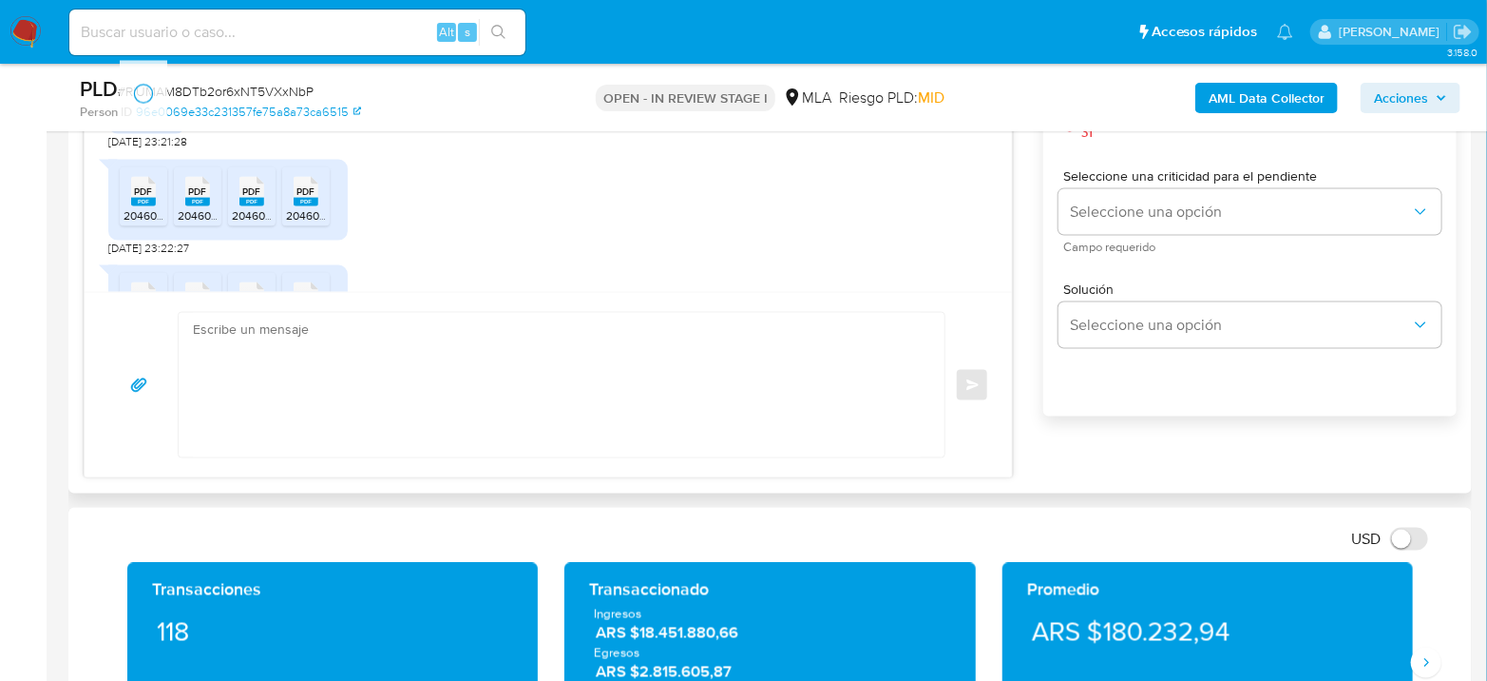
scroll to position [1794, 0]
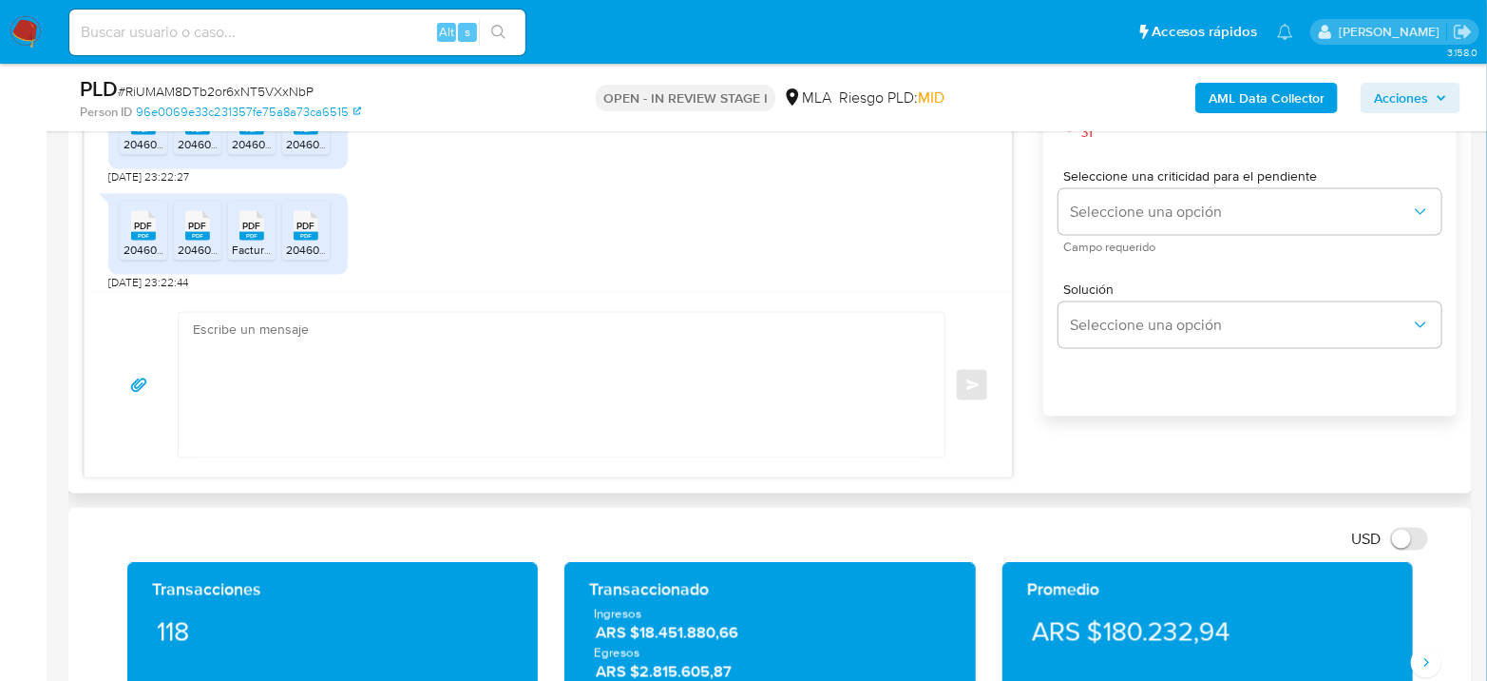
click at [141, 152] on span "20460430462_011_00001_00000013.pdf" at bounding box center [227, 144] width 207 height 16
click at [192, 152] on span "20460430462_011_00001_00000007.pdf" at bounding box center [282, 144] width 208 height 16
click at [243, 135] on rect at bounding box center [252, 130] width 25 height 9
click at [297, 126] on span "PDF" at bounding box center [306, 120] width 18 height 12
click at [148, 232] on span "PDF" at bounding box center [144, 226] width 18 height 12
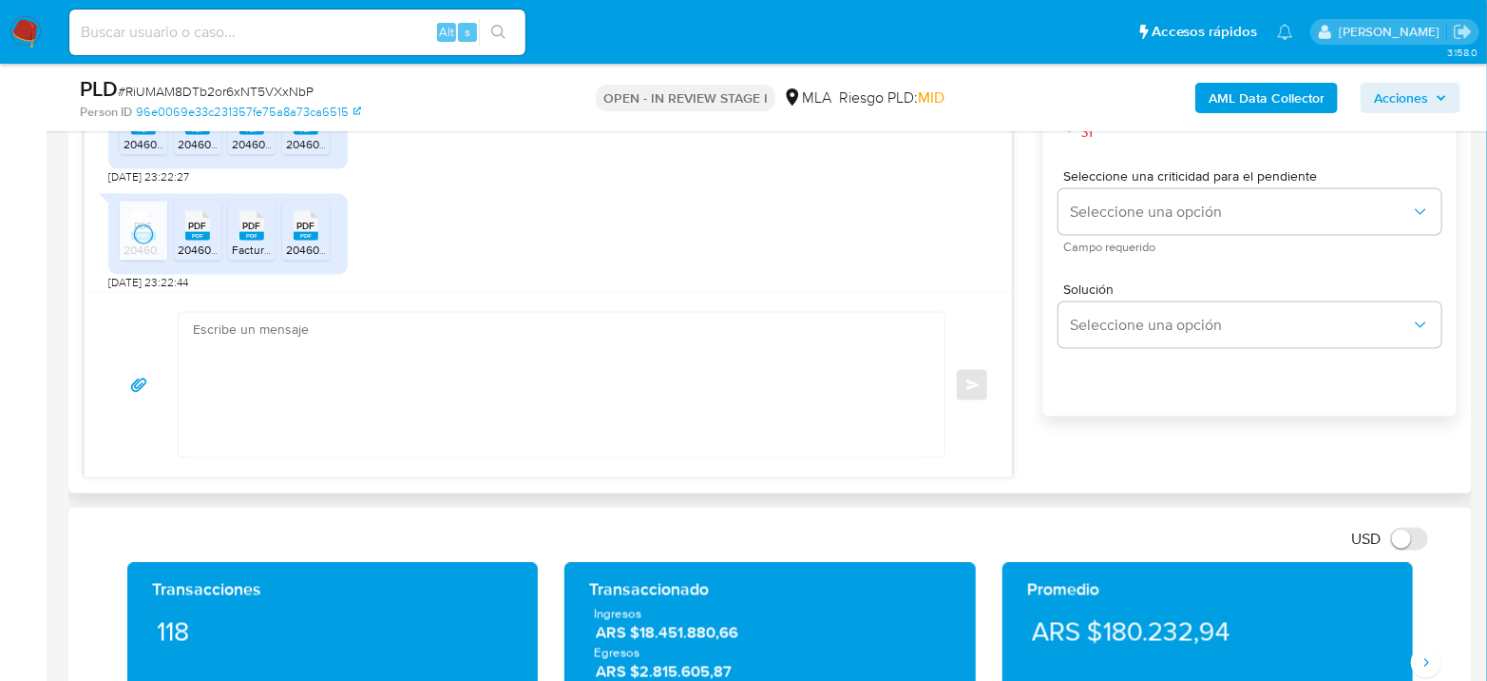
click at [201, 240] on rect at bounding box center [197, 236] width 25 height 9
click at [250, 240] on rect at bounding box center [252, 236] width 25 height 9
click at [296, 240] on rect at bounding box center [306, 236] width 25 height 9
click at [139, 240] on rect at bounding box center [143, 235] width 25 height 9
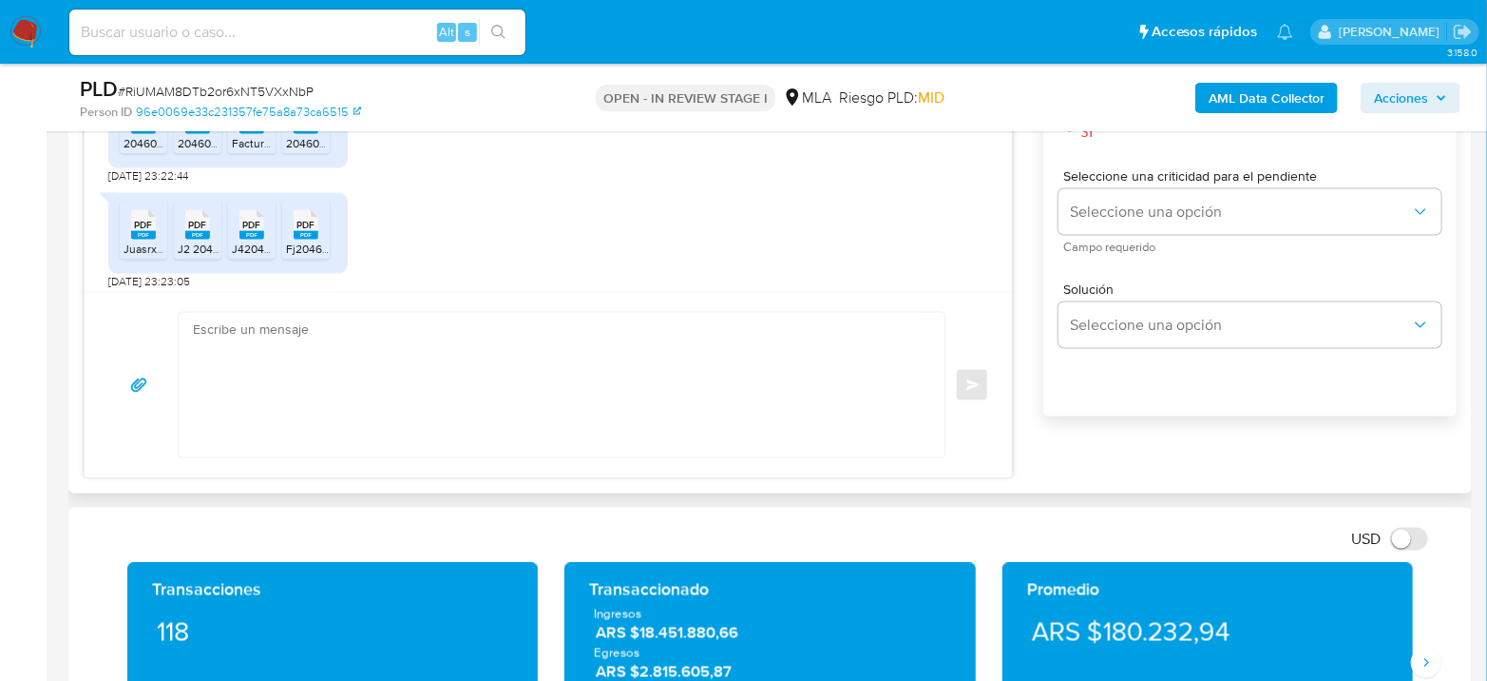
click at [199, 231] on span "PDF" at bounding box center [198, 225] width 18 height 12
click at [252, 231] on span "PDF" at bounding box center [252, 225] width 18 height 12
click at [289, 241] on div "PDF PDF" at bounding box center [306, 222] width 40 height 37
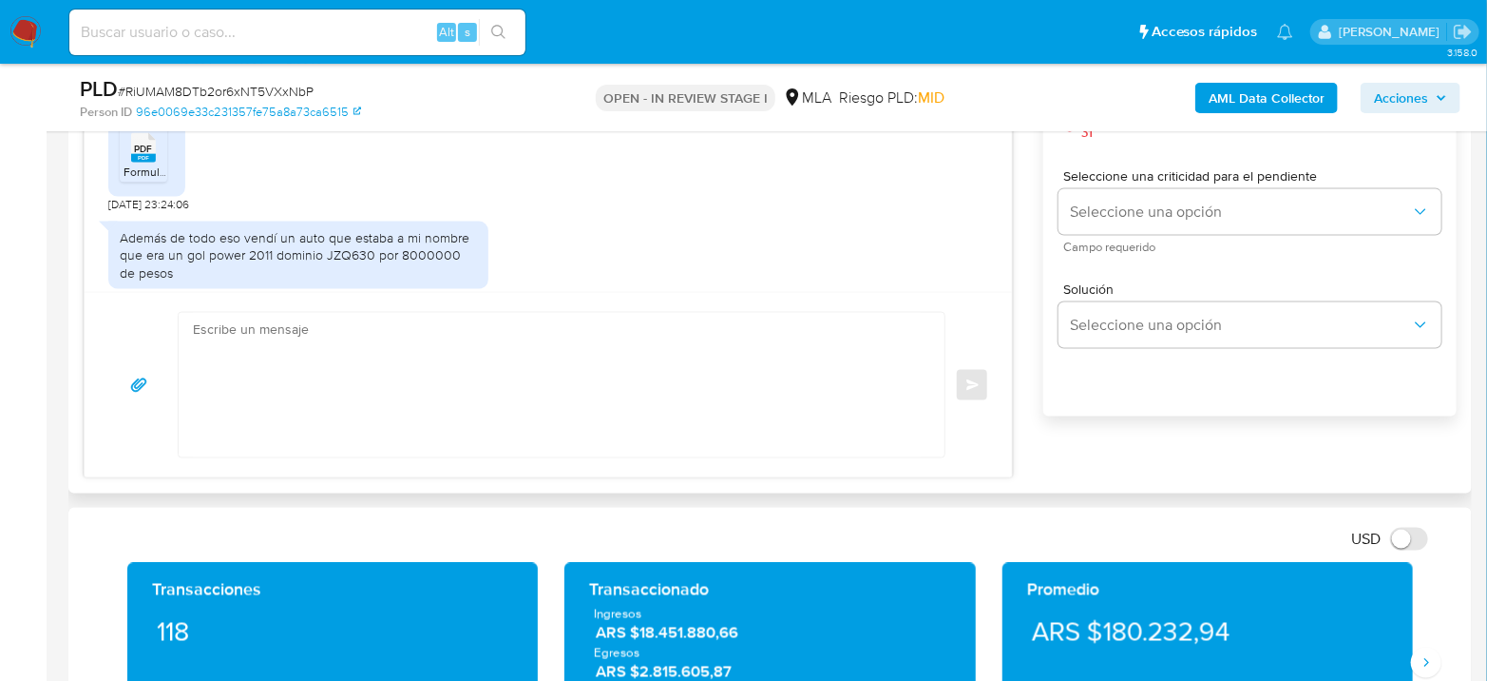
scroll to position [2112, 0]
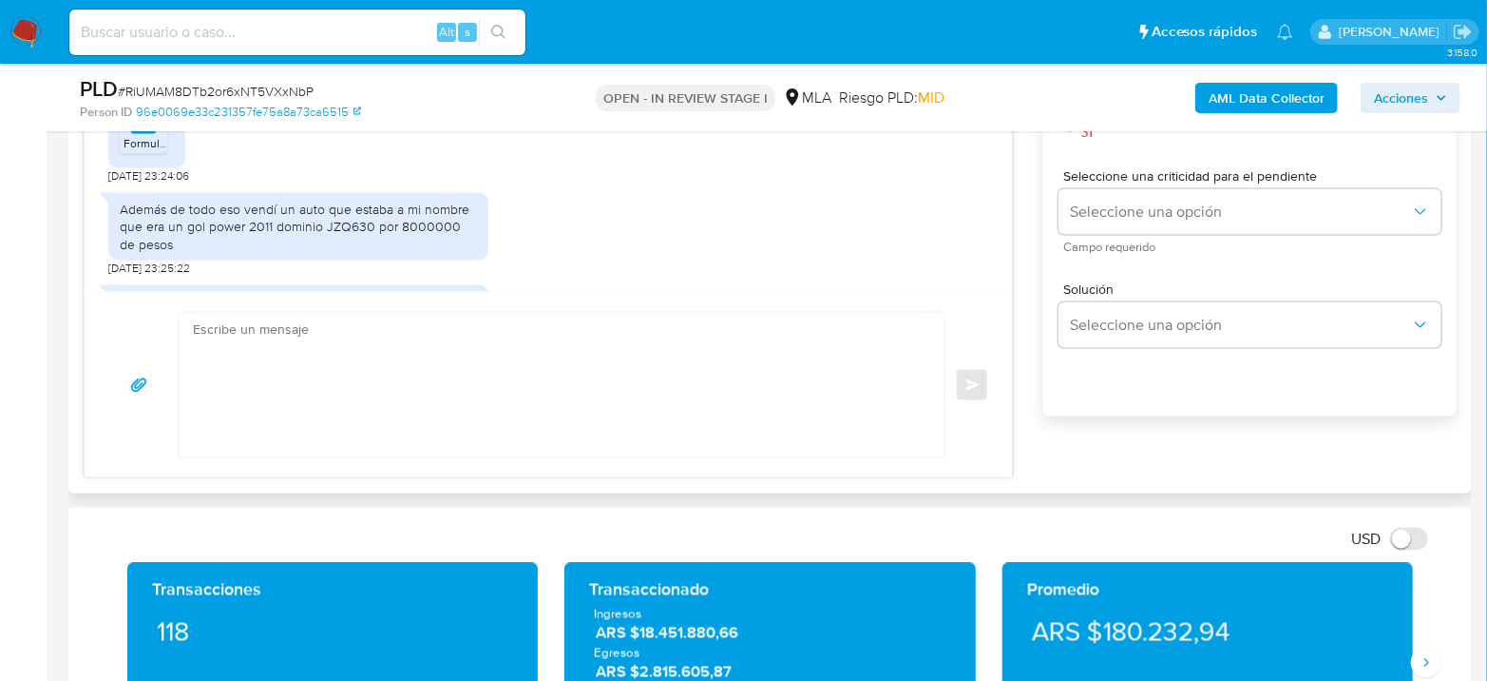
click at [146, 134] on rect at bounding box center [143, 129] width 25 height 9
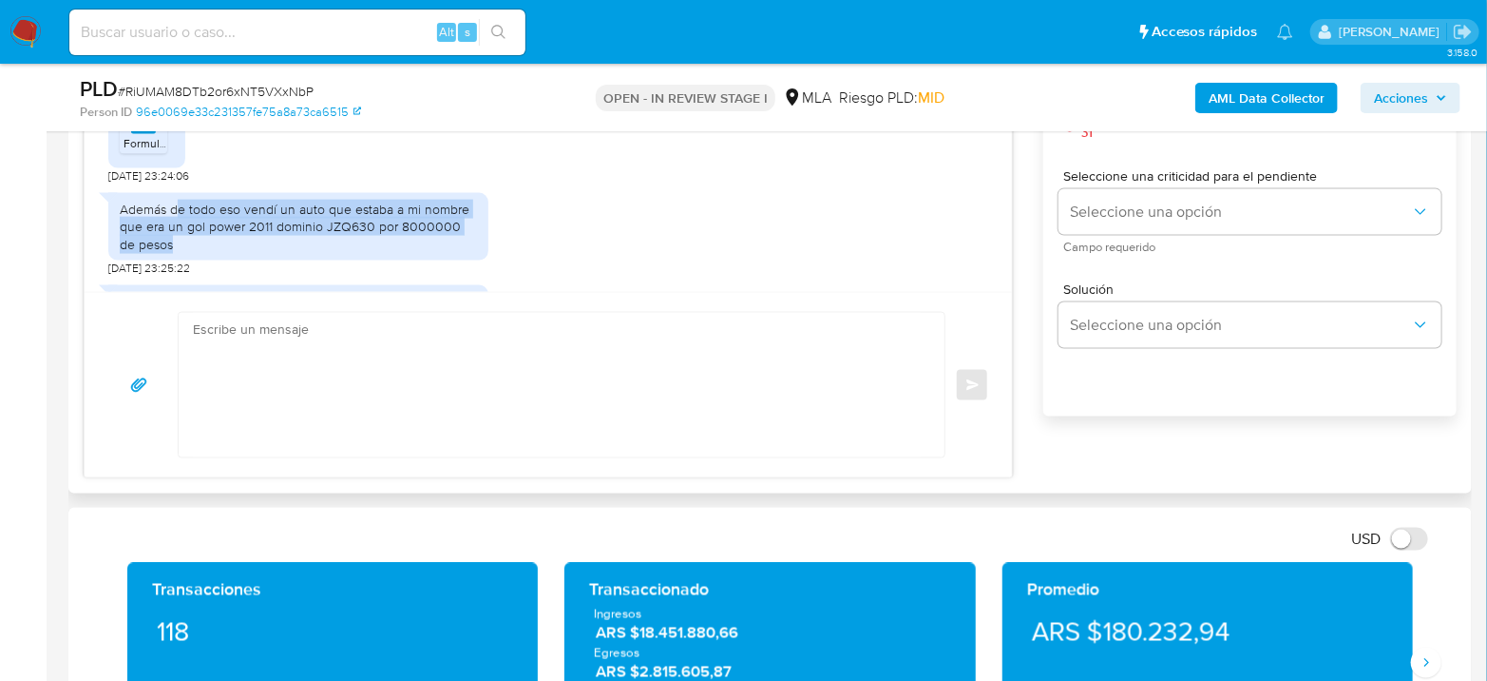
drag, startPoint x: 180, startPoint y: 245, endPoint x: 456, endPoint y: 275, distance: 278.2
click at [456, 253] on div "Además de todo eso vendí un auto que estaba a mi nombre que era un gol power 20…" at bounding box center [298, 227] width 357 height 52
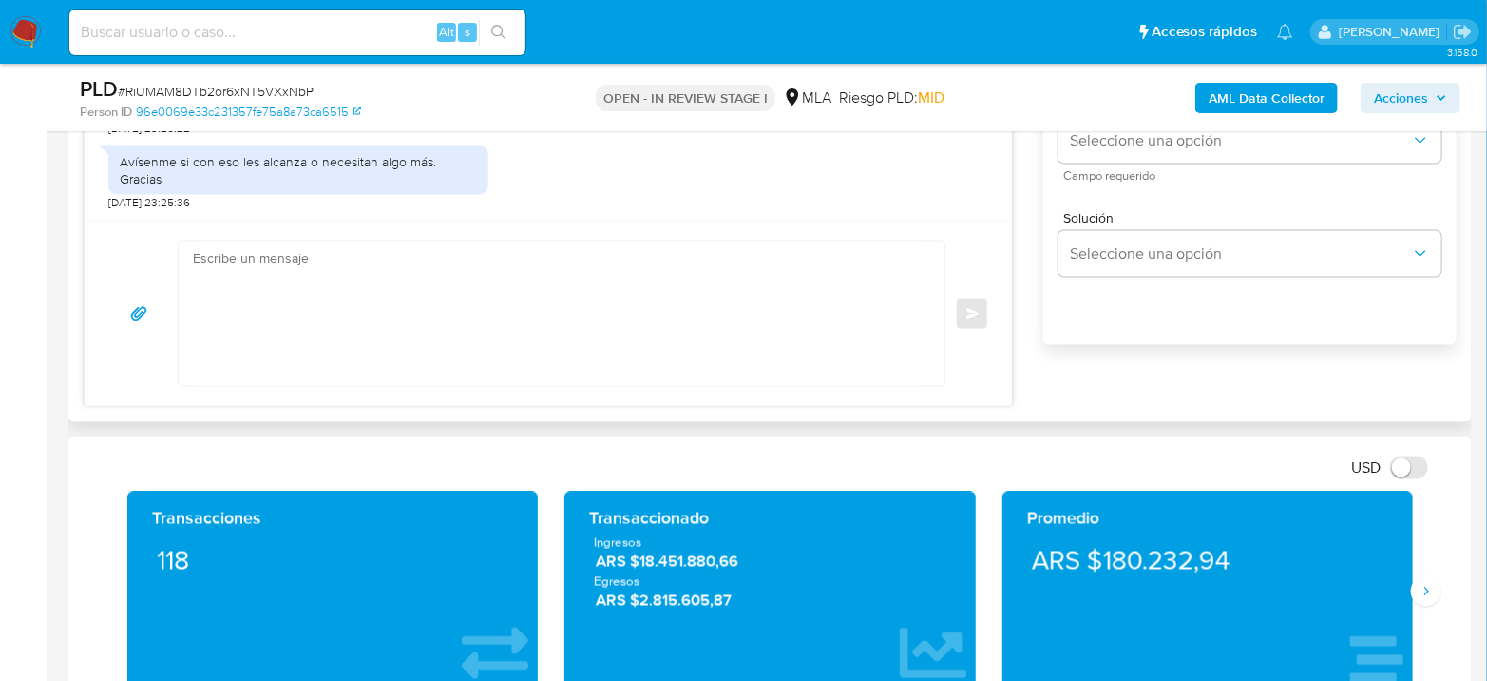
scroll to position [1267, 0]
